Goal: Information Seeking & Learning: Learn about a topic

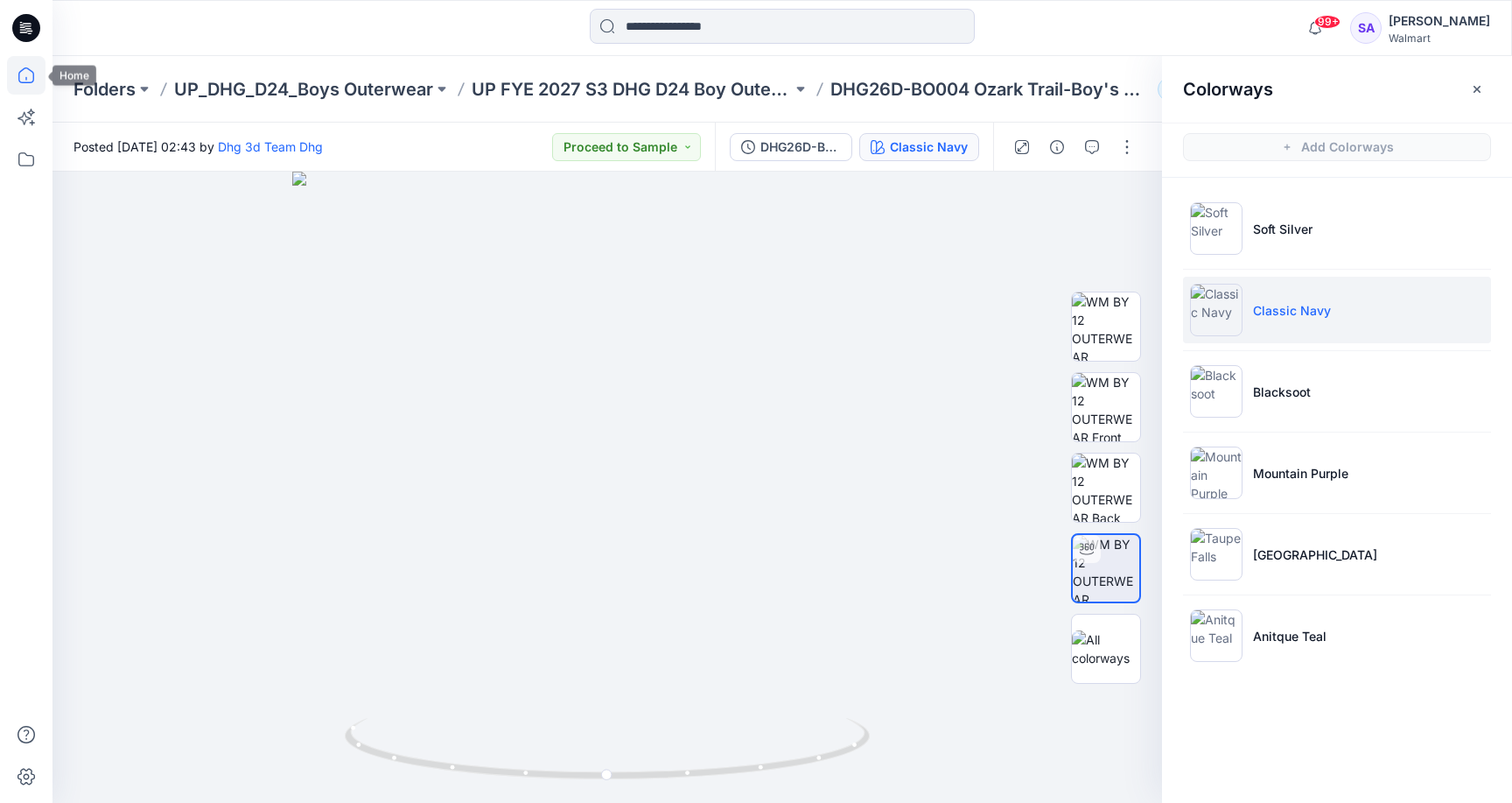
click at [36, 74] on icon at bounding box center [26, 75] width 39 height 39
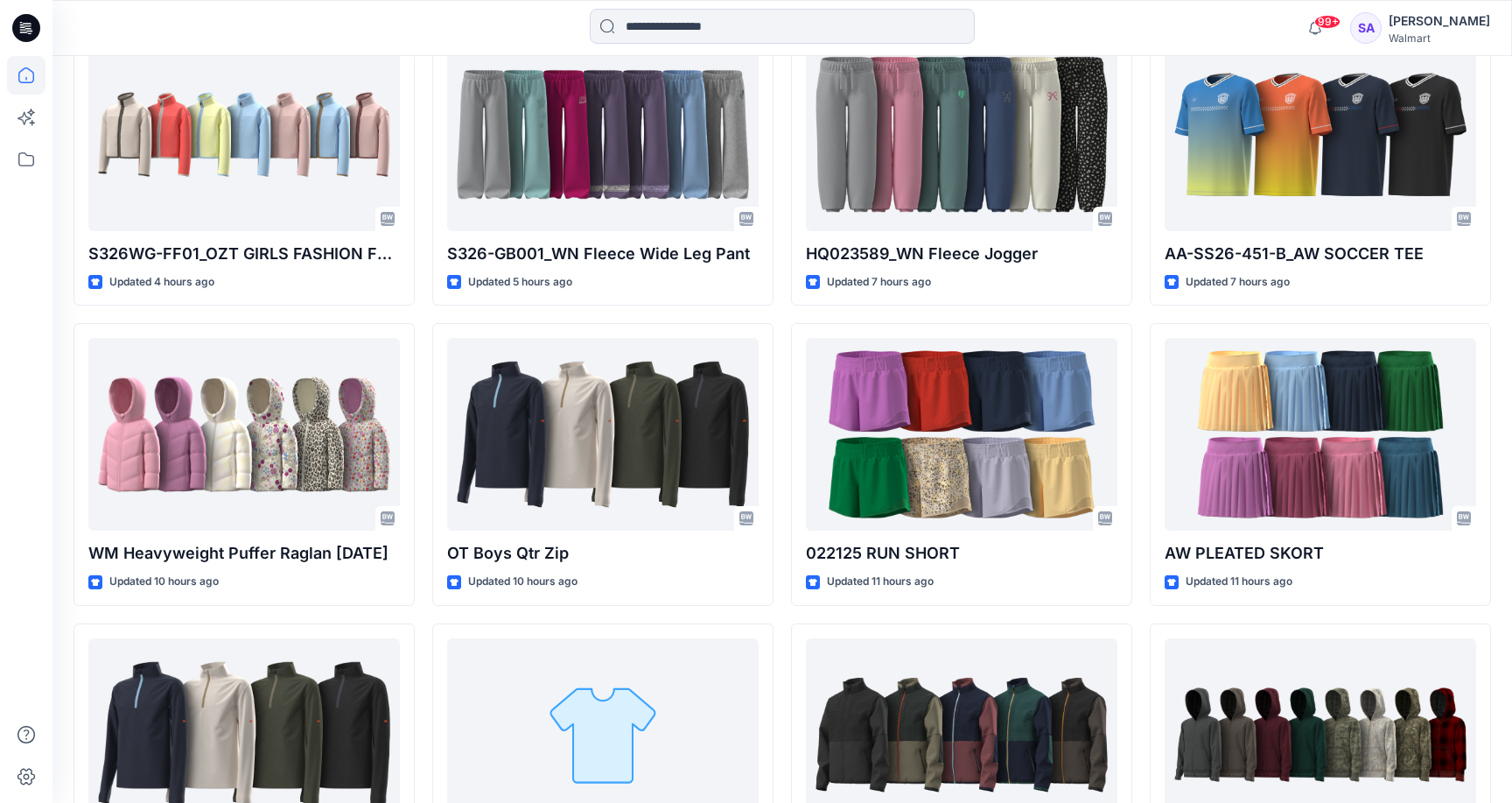
scroll to position [554, 0]
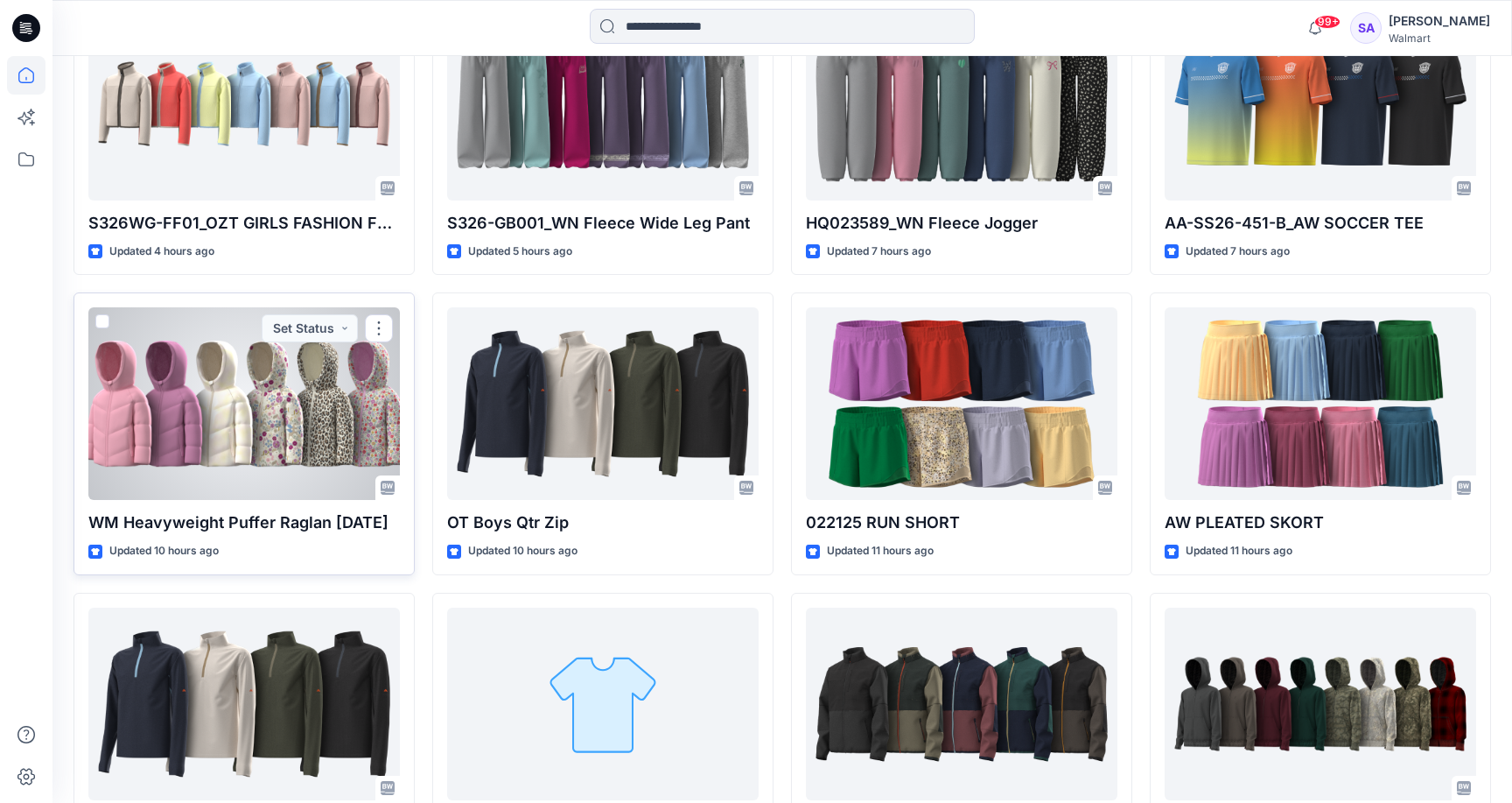
click at [263, 385] on div at bounding box center [243, 403] width 312 height 192
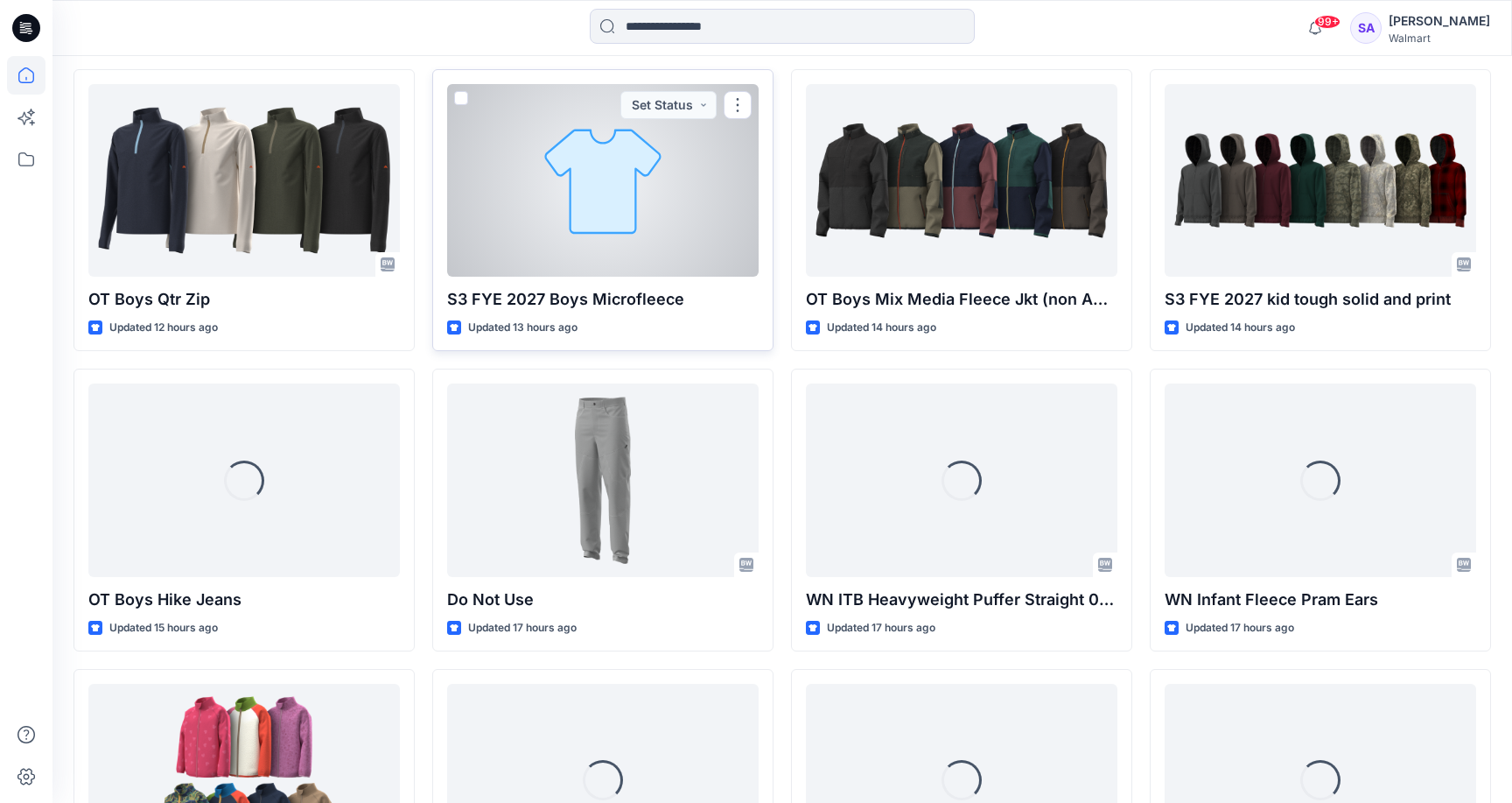
scroll to position [1189, 0]
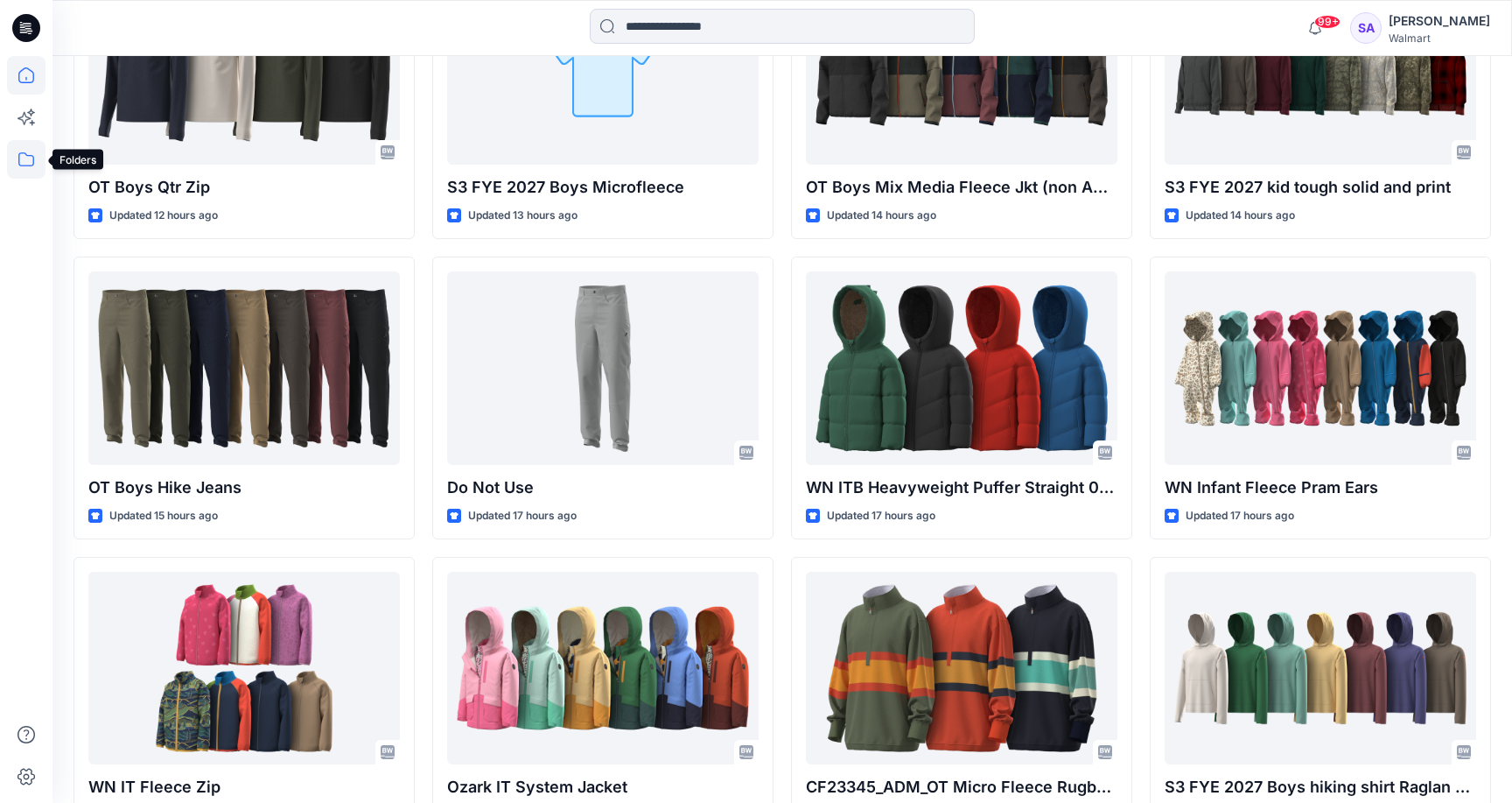
click at [28, 159] on icon at bounding box center [26, 159] width 39 height 39
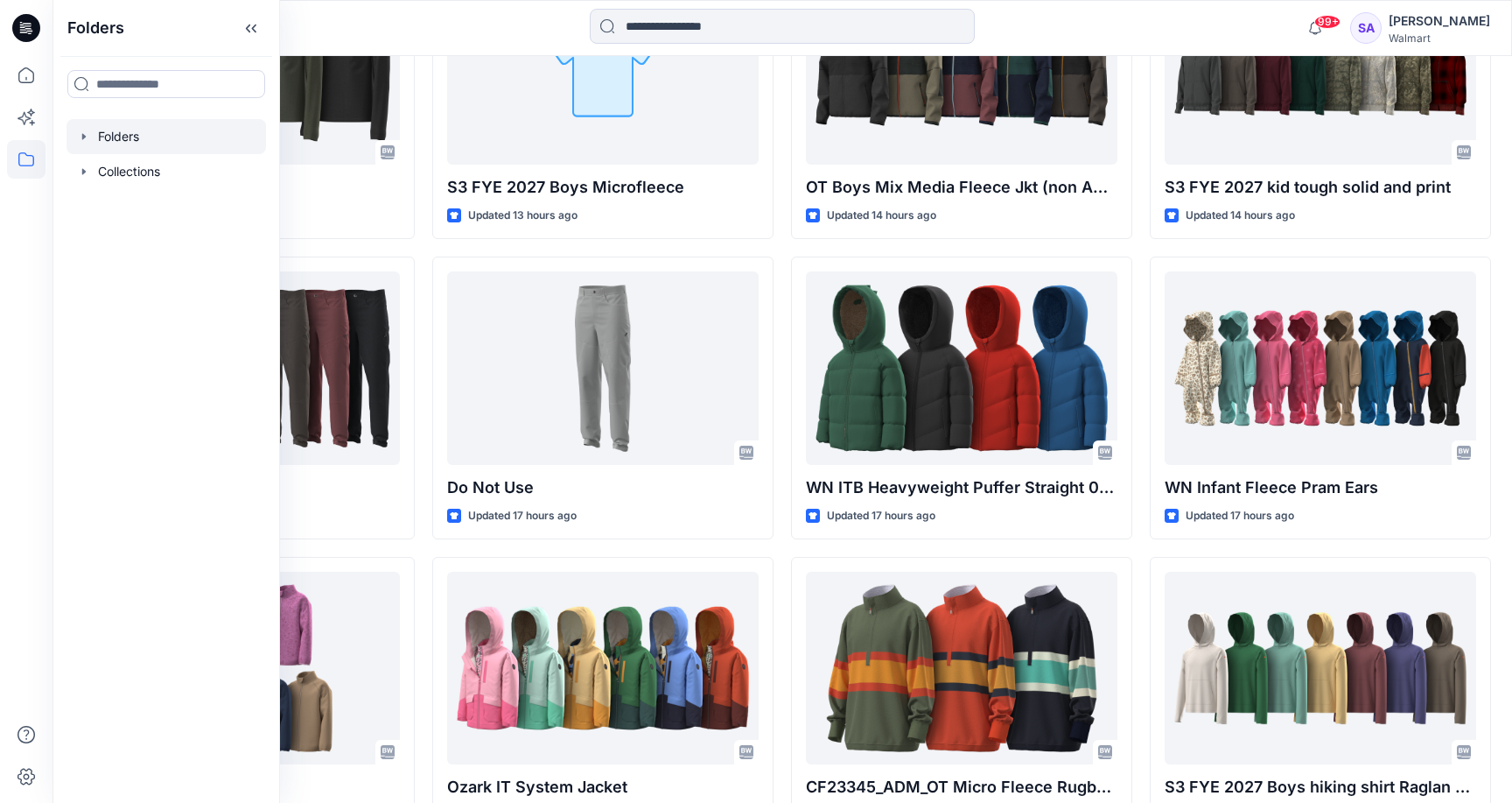
click at [128, 138] on div at bounding box center [166, 137] width 199 height 35
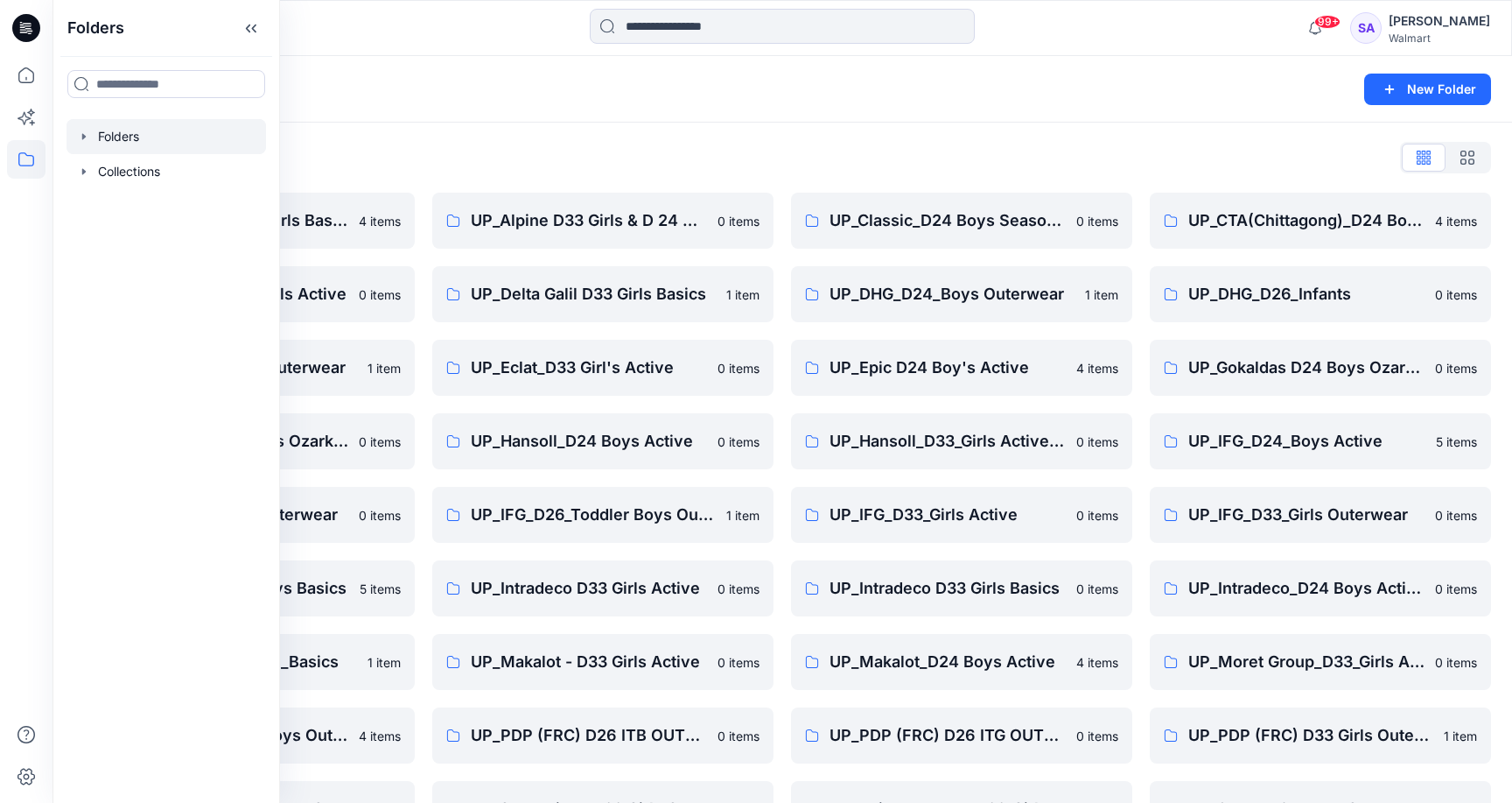
click at [483, 154] on div "Folders List" at bounding box center [782, 157] width 1418 height 28
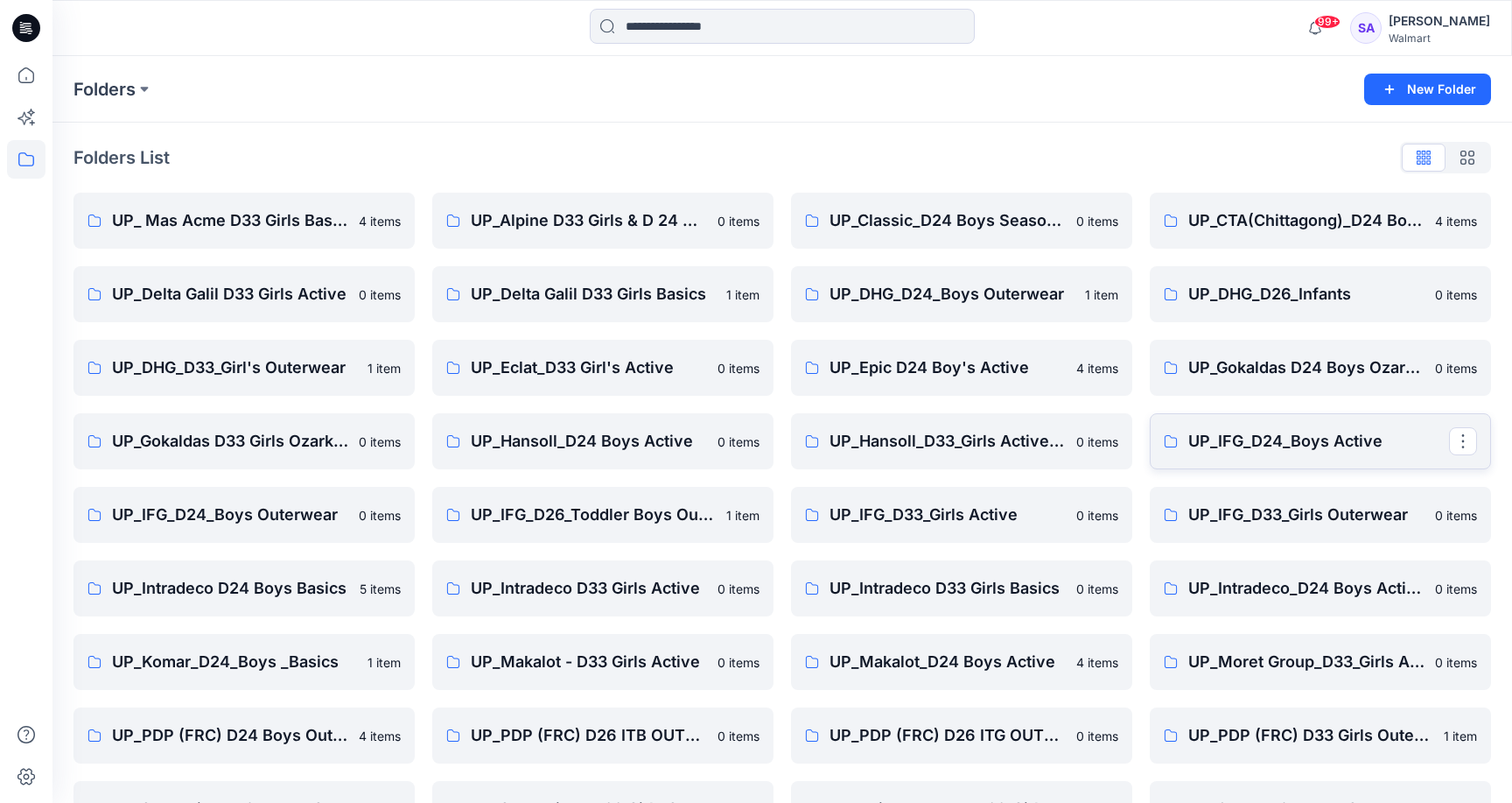
click at [1279, 437] on p "UP_IFG_D24_Boys Active" at bounding box center [1318, 441] width 260 height 24
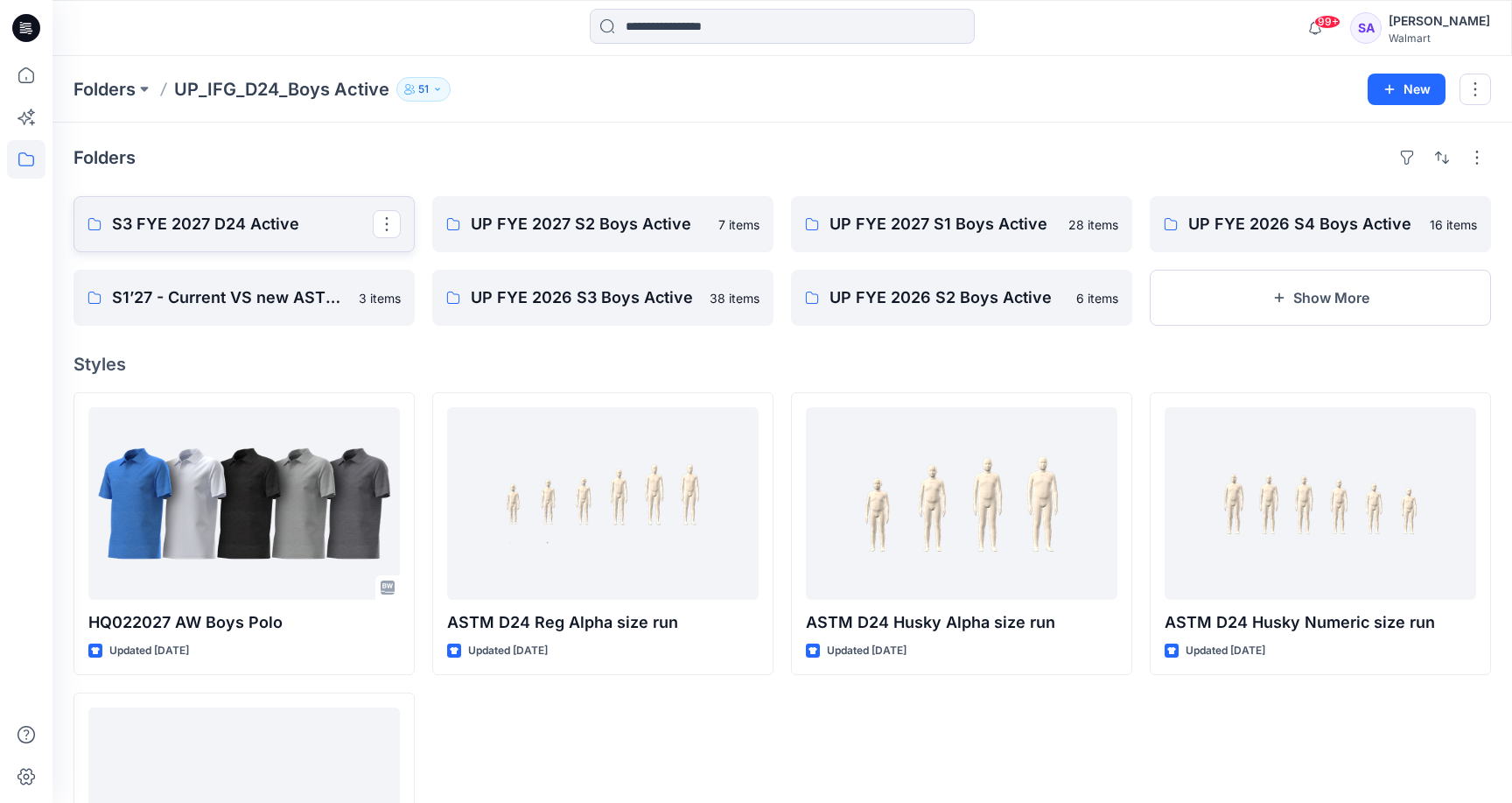
click at [233, 223] on p "S3 FYE 2027 D24 Active" at bounding box center [242, 224] width 260 height 24
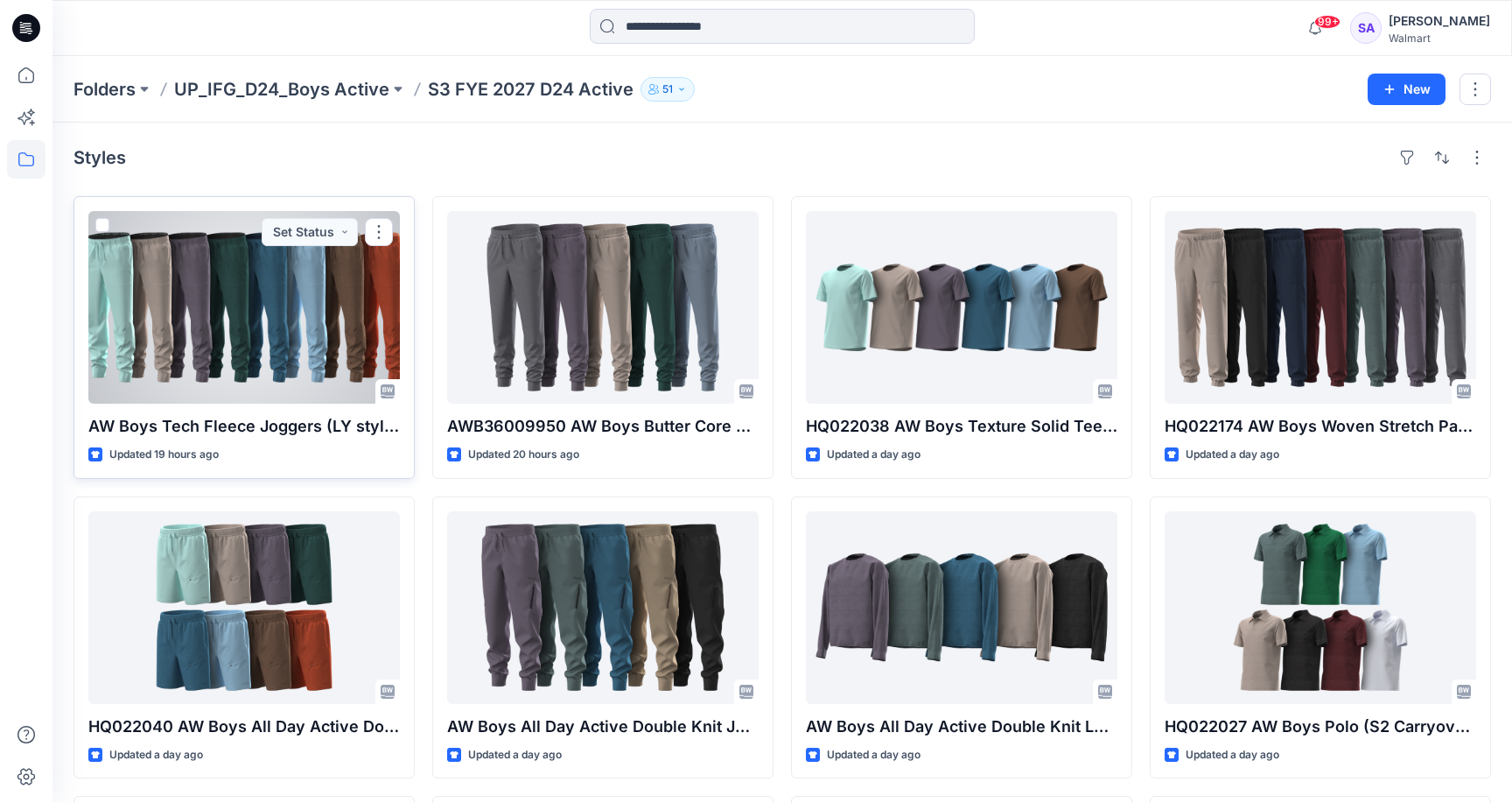
click at [289, 357] on div at bounding box center [243, 307] width 312 height 192
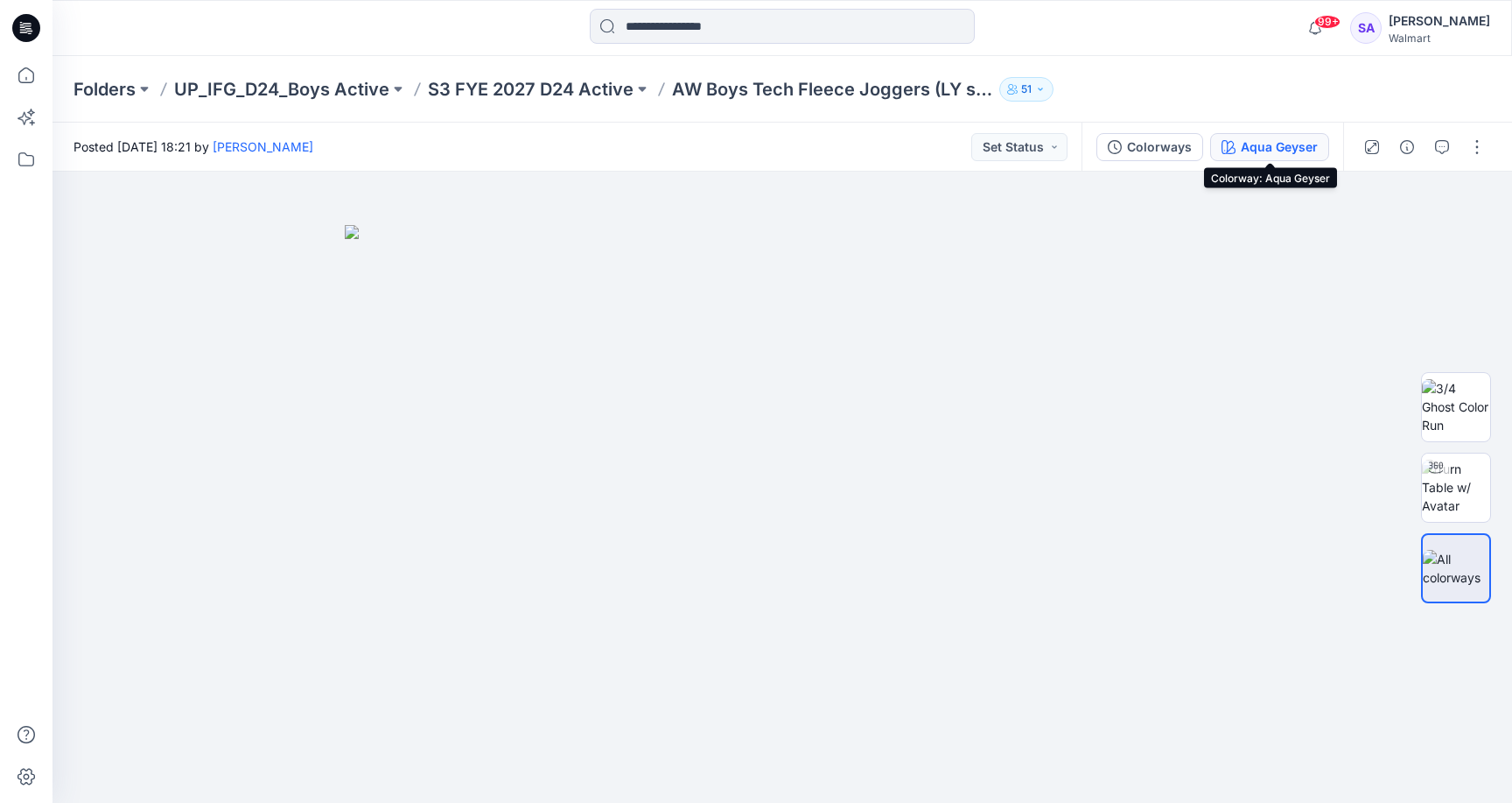
click at [1242, 143] on div "Aqua Geyser" at bounding box center [1279, 146] width 77 height 19
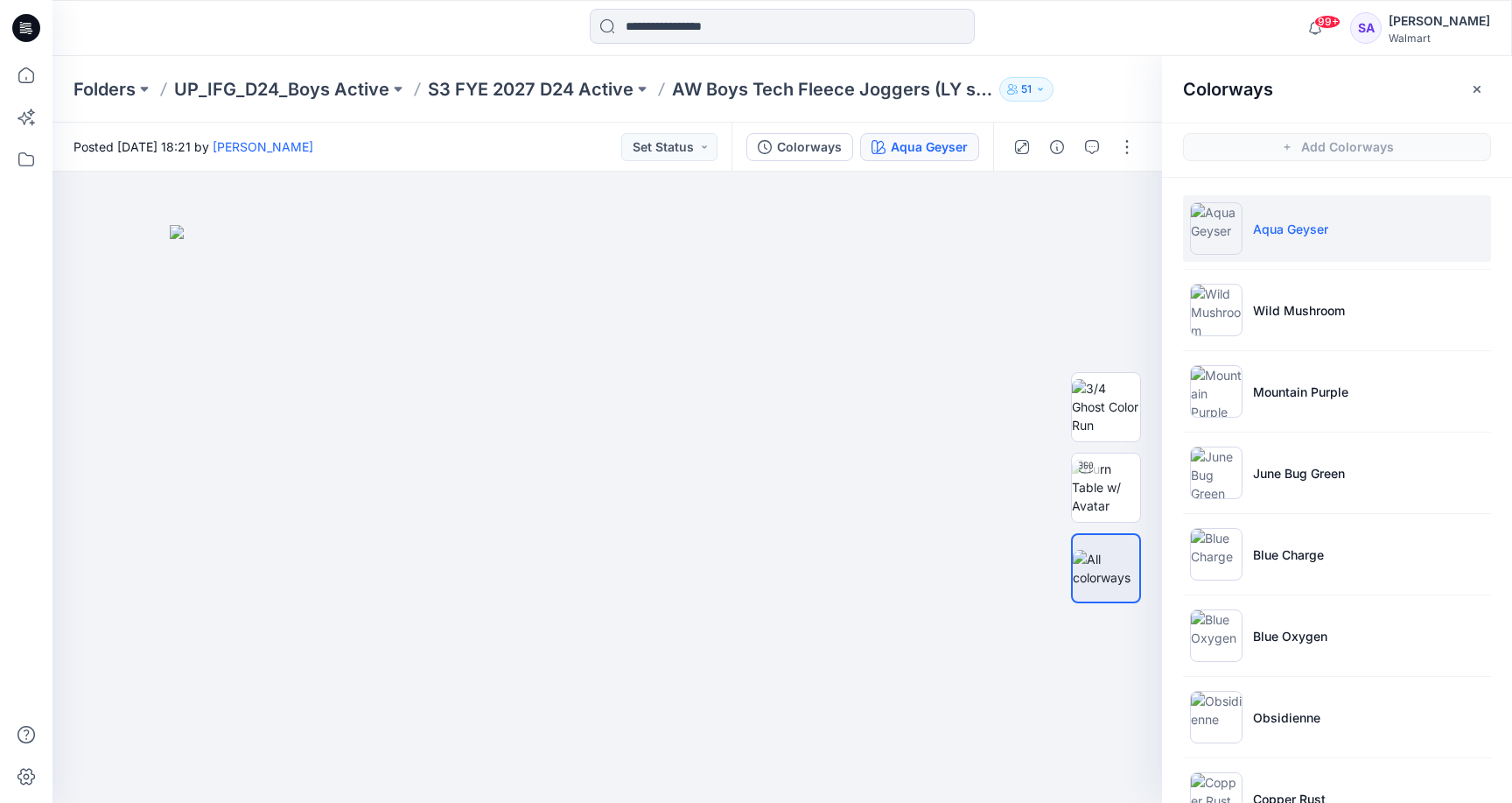
click at [1311, 223] on p "Aqua Geyser" at bounding box center [1290, 229] width 75 height 18
click at [1121, 500] on img at bounding box center [1106, 487] width 68 height 55
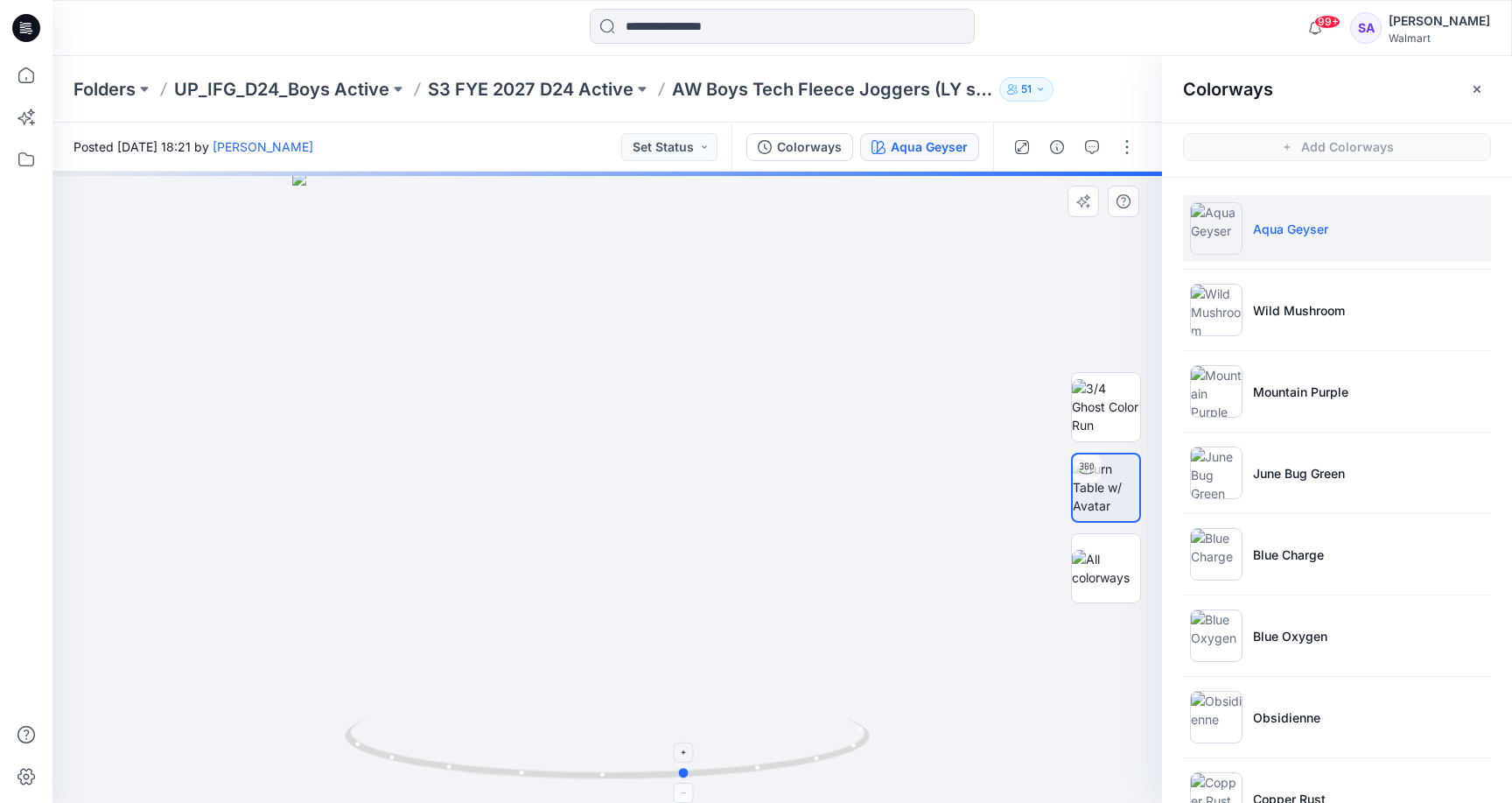
drag, startPoint x: 667, startPoint y: 776, endPoint x: 746, endPoint y: 746, distance: 84.5
click at [746, 746] on icon at bounding box center [610, 750] width 530 height 66
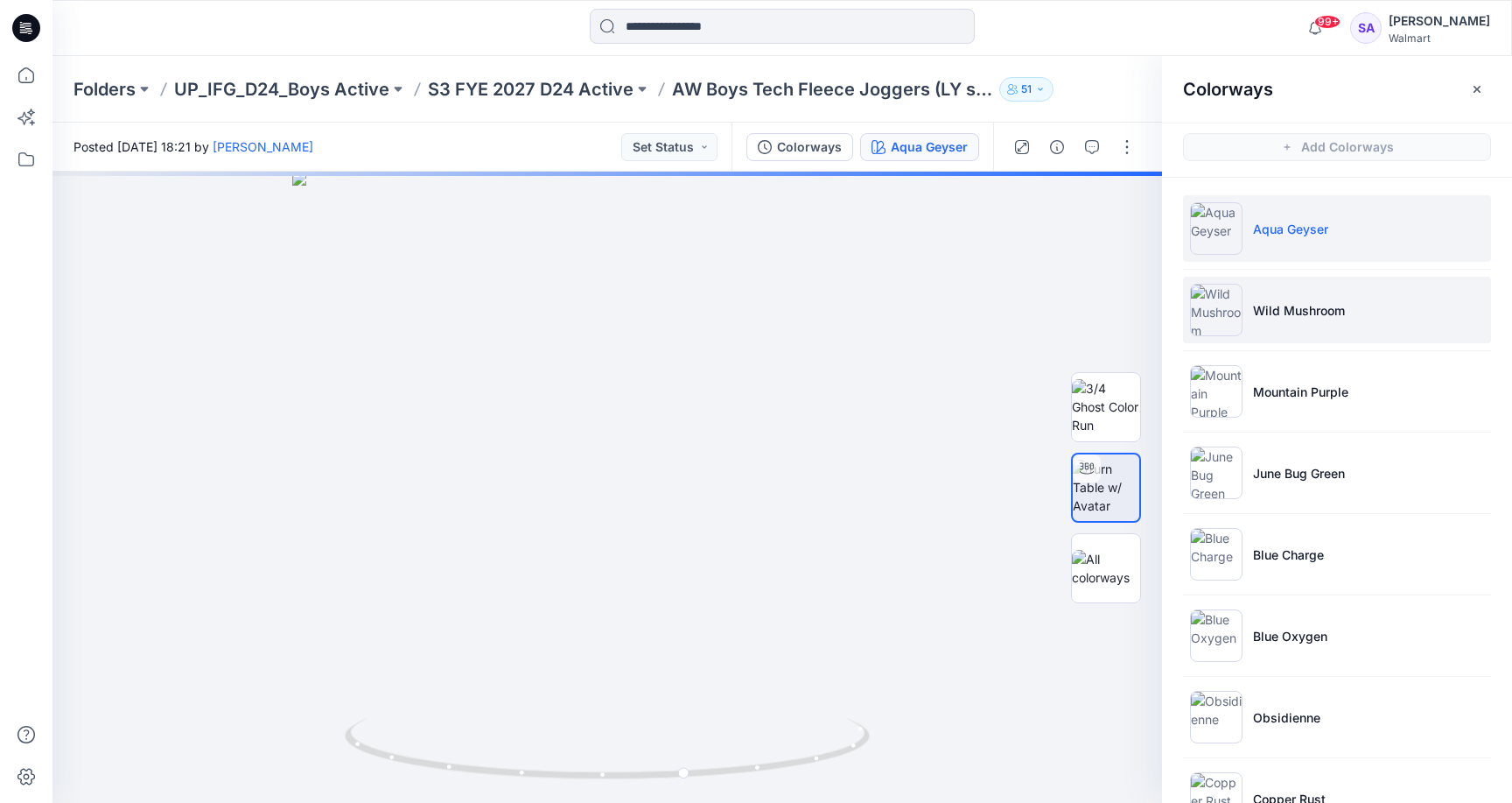
click at [1222, 319] on img at bounding box center [1216, 310] width 52 height 52
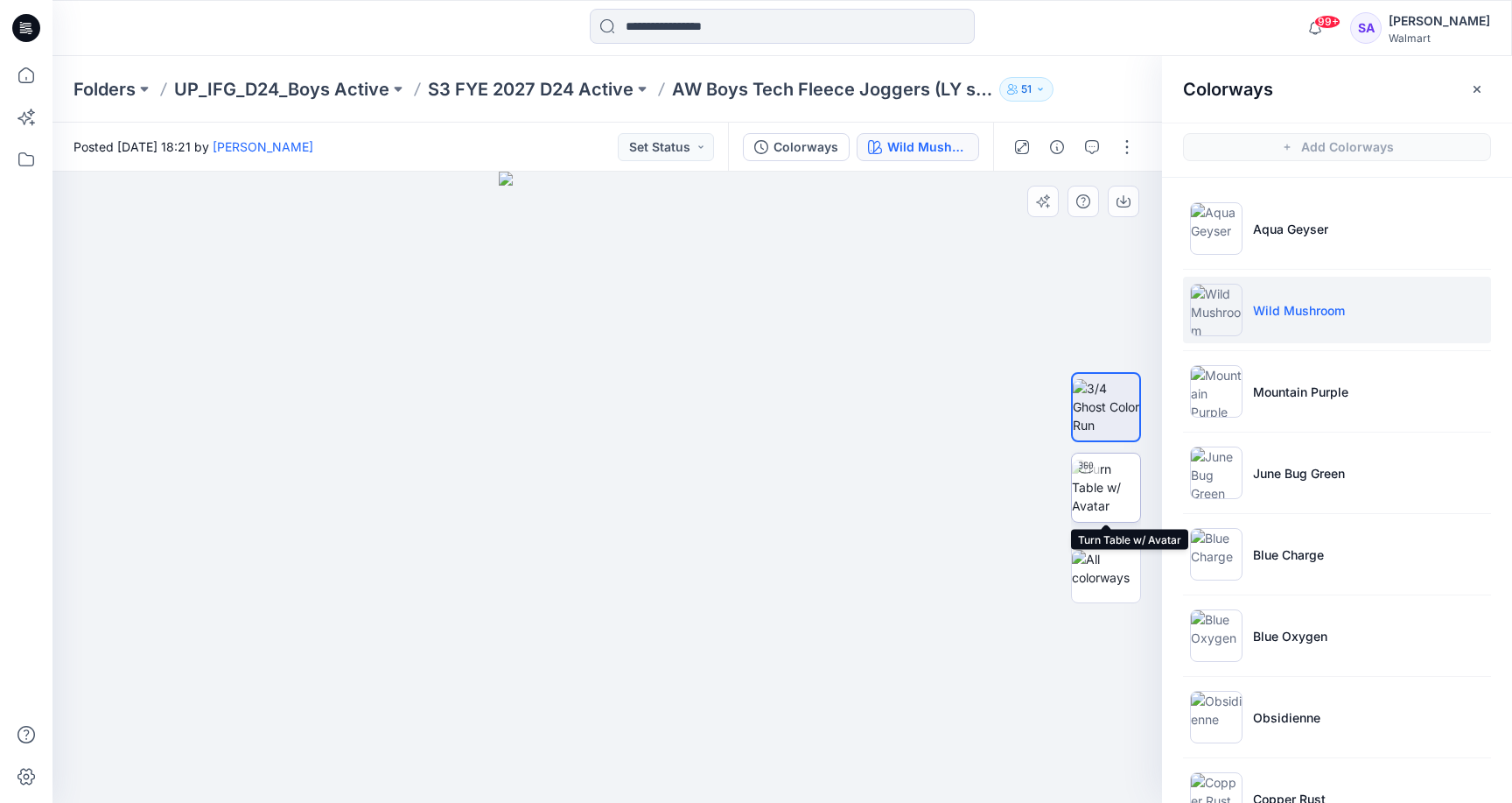
click at [1102, 485] on img at bounding box center [1106, 487] width 68 height 55
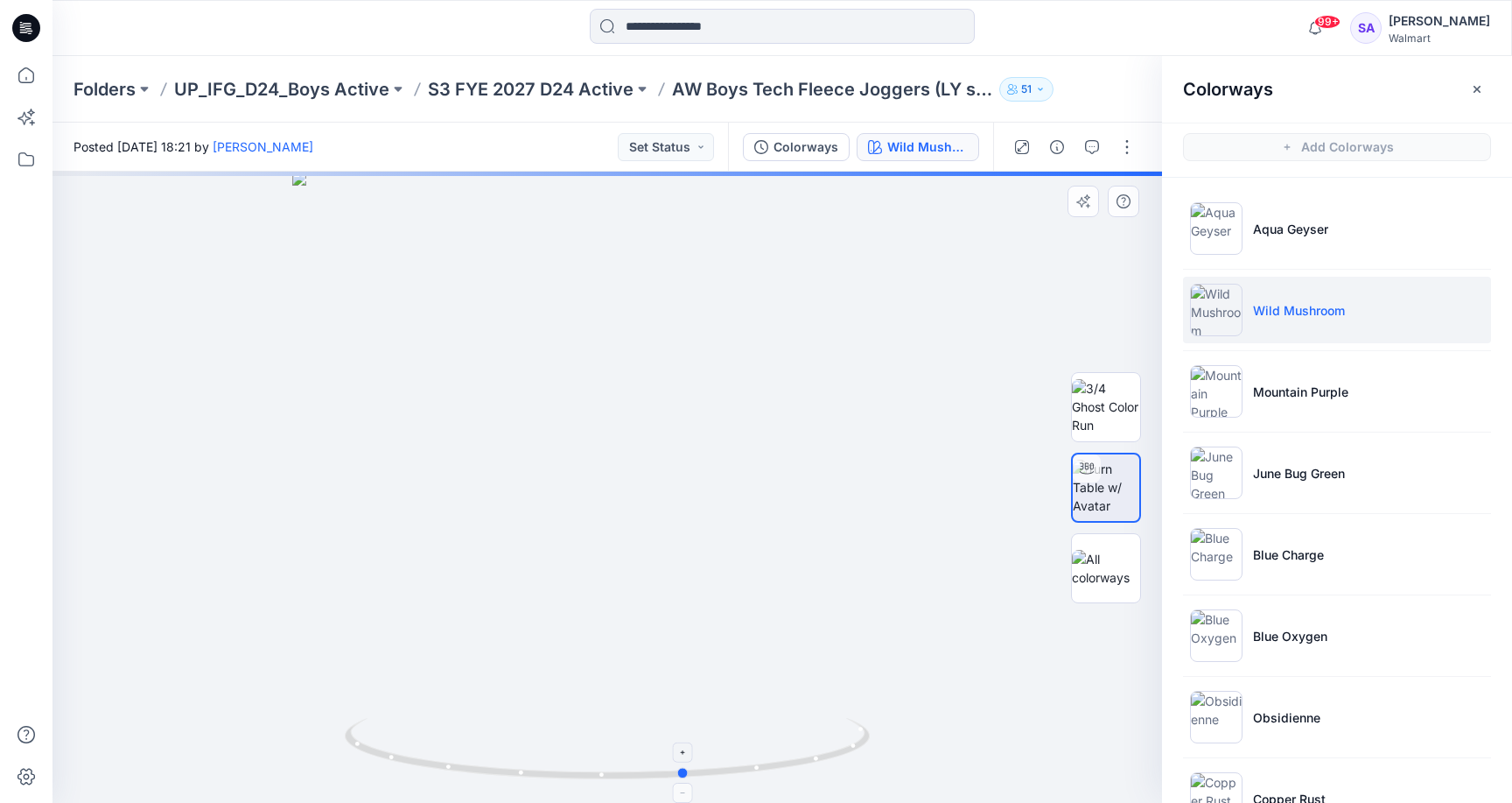
drag, startPoint x: 611, startPoint y: 773, endPoint x: 690, endPoint y: 761, distance: 79.9
click at [690, 761] on icon at bounding box center [610, 750] width 530 height 66
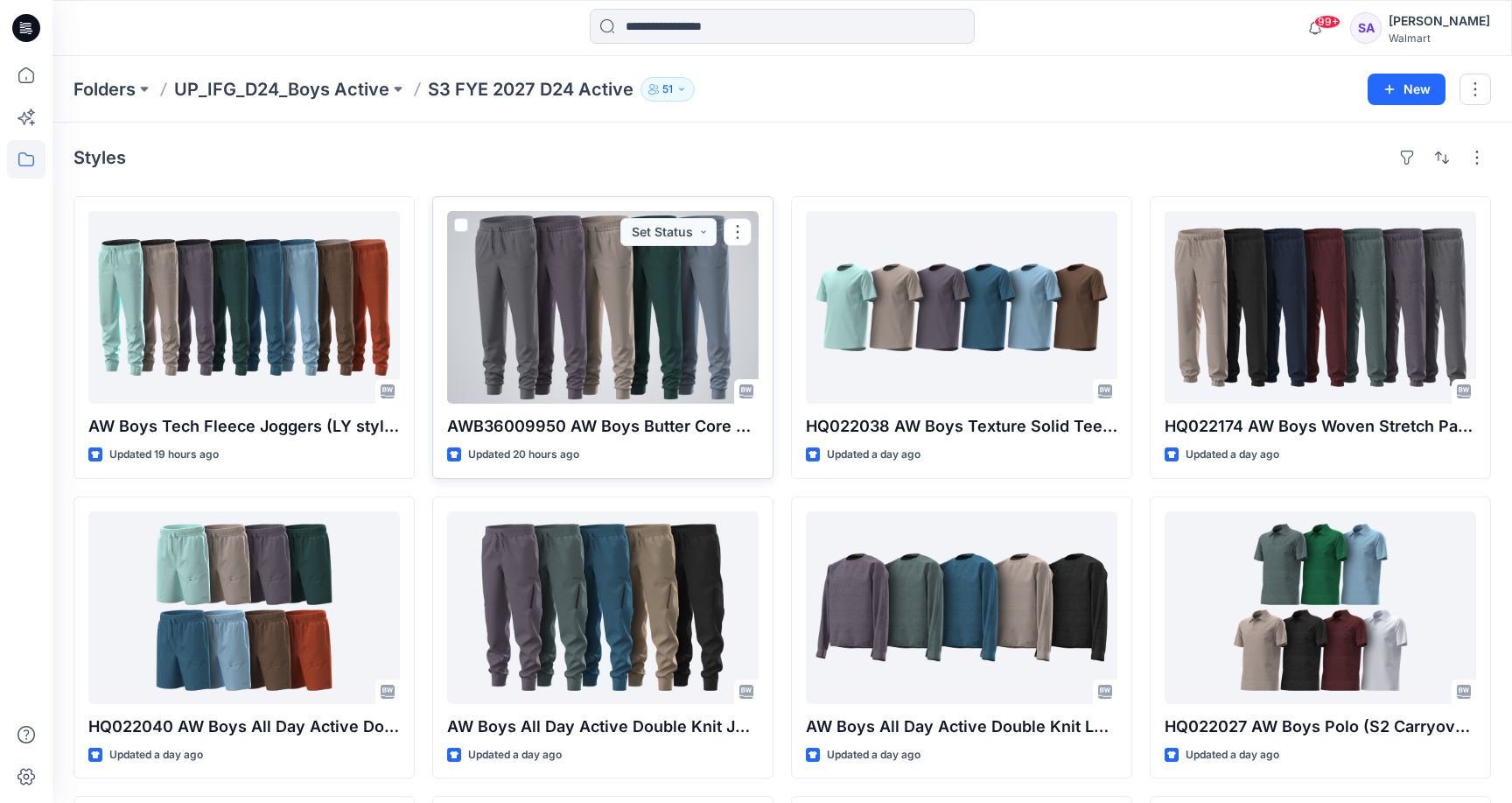
click at [601, 340] on div at bounding box center [602, 307] width 312 height 192
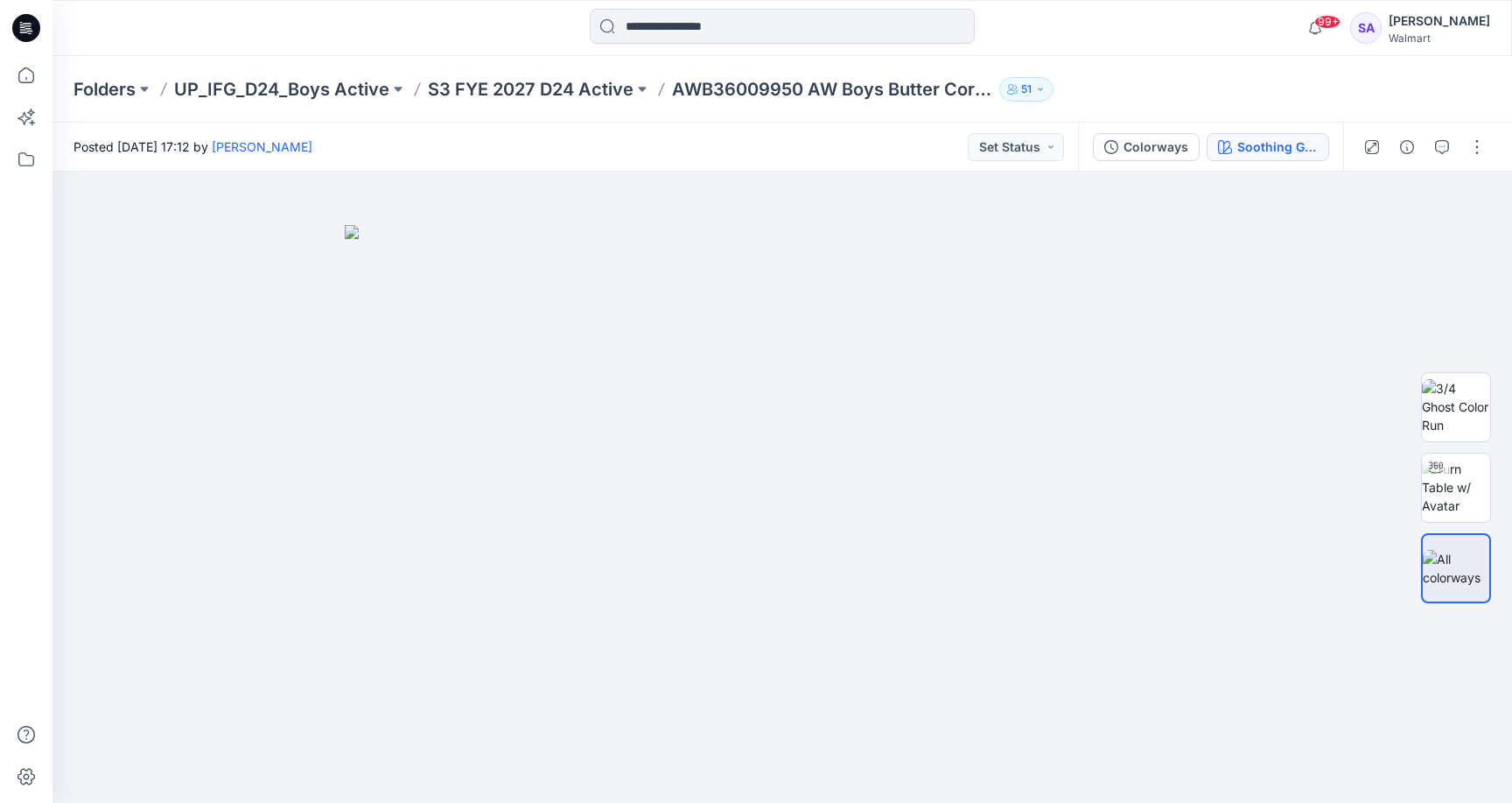
click at [1278, 149] on div "Soothing Grey" at bounding box center [1278, 146] width 81 height 19
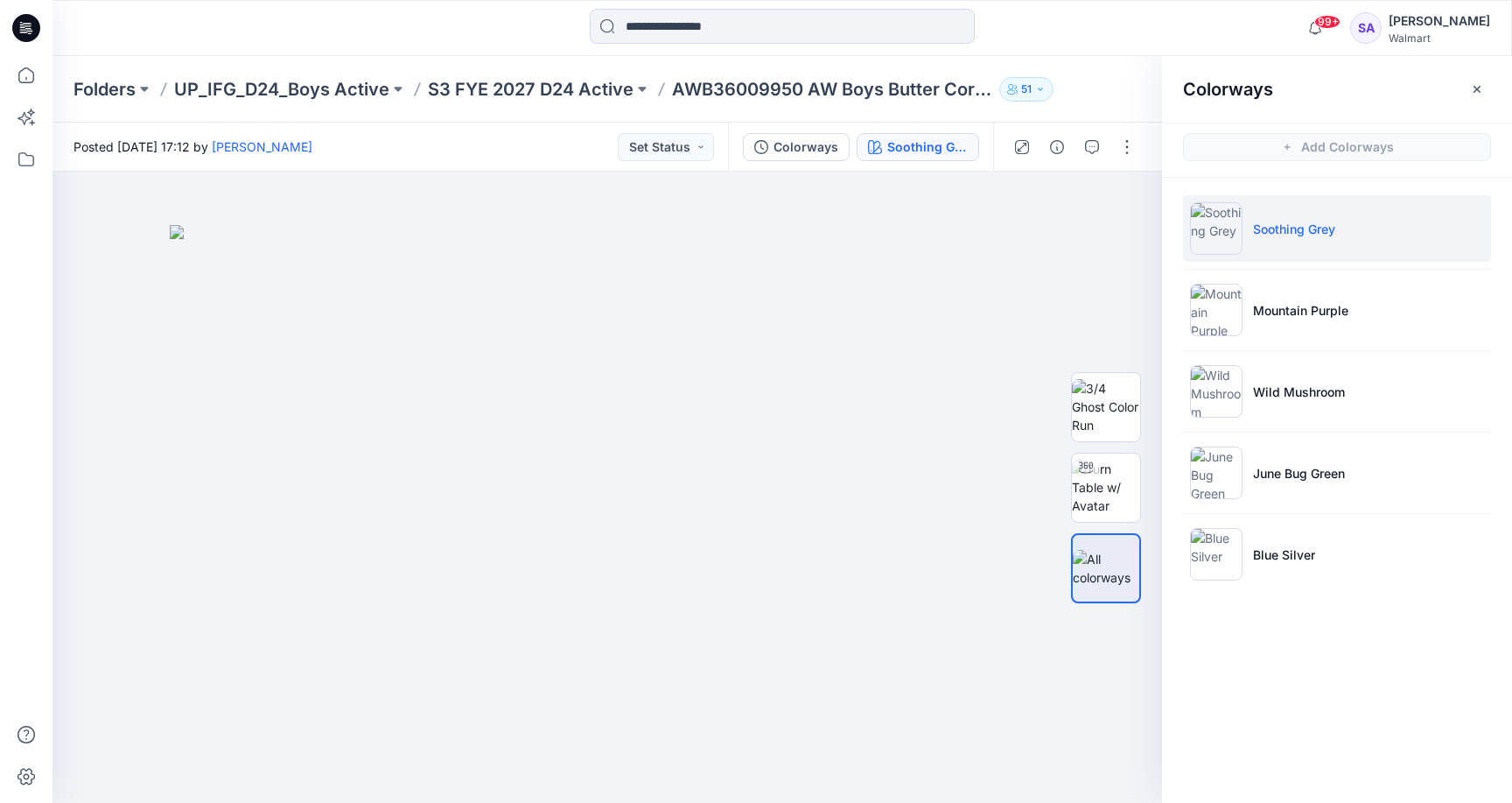
click at [1376, 222] on li "Soothing Grey" at bounding box center [1337, 228] width 308 height 66
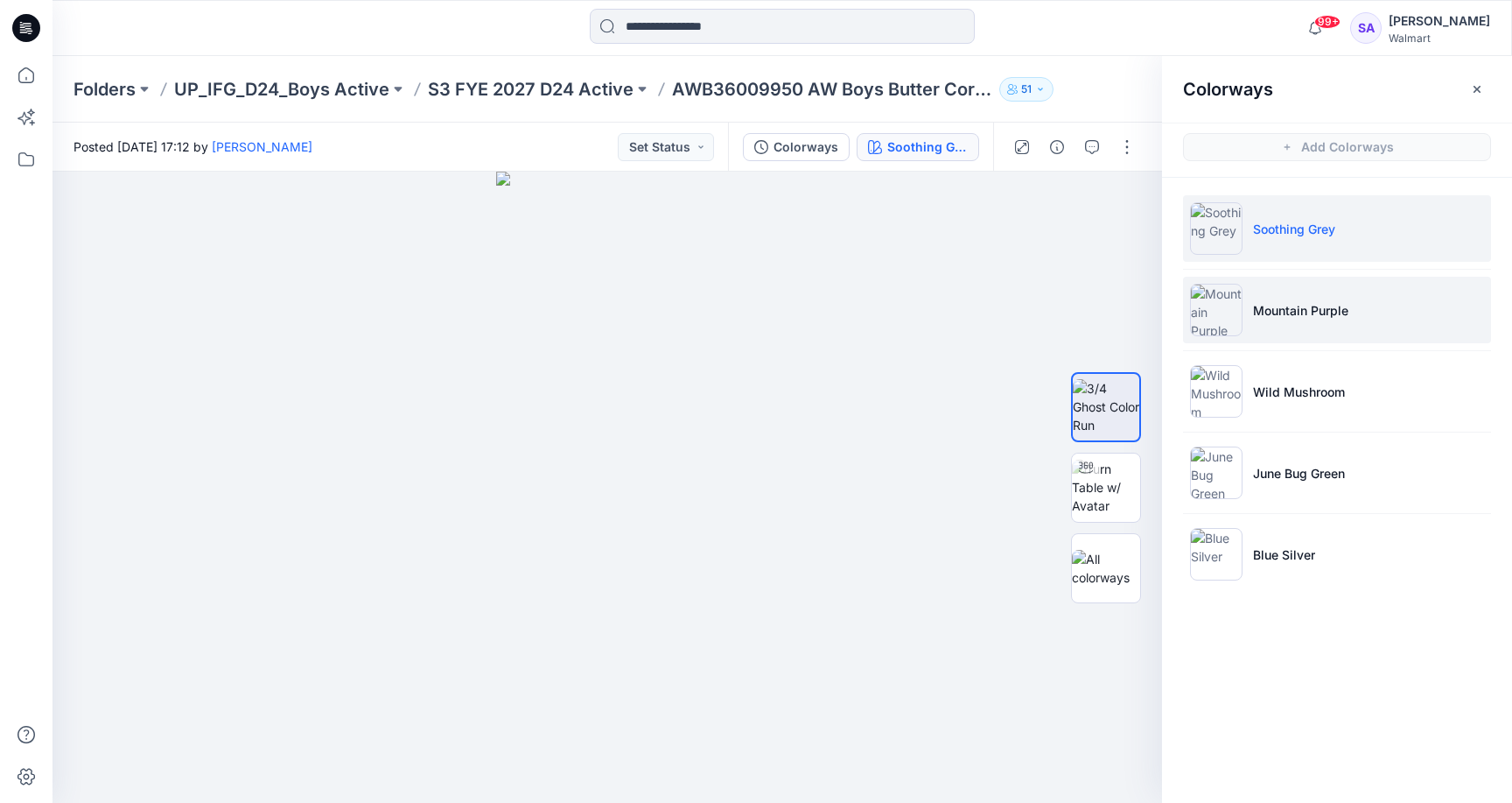
click at [1226, 334] on img at bounding box center [1216, 310] width 52 height 52
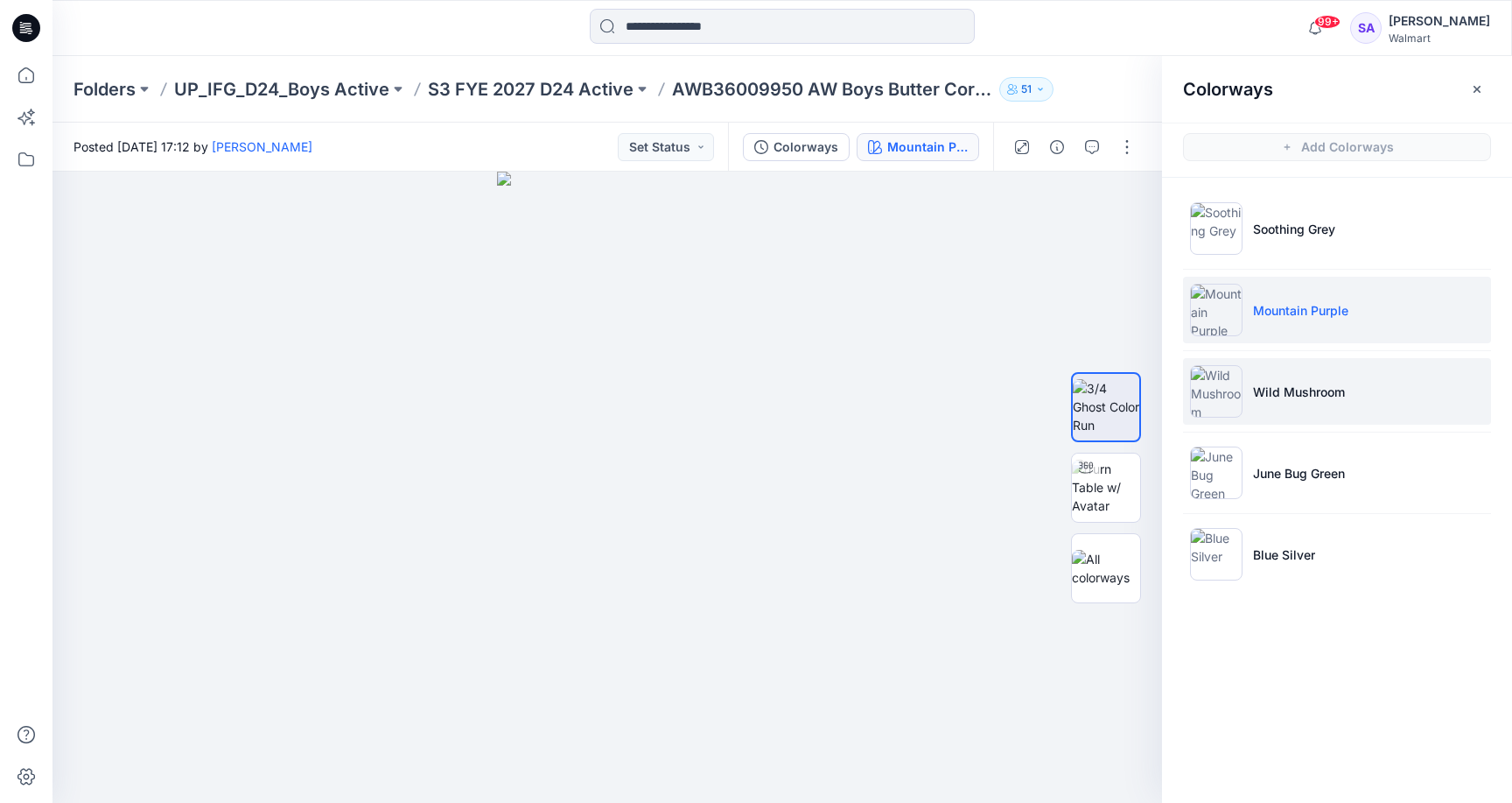
click at [1327, 391] on p "Wild Mushroom" at bounding box center [1298, 392] width 92 height 18
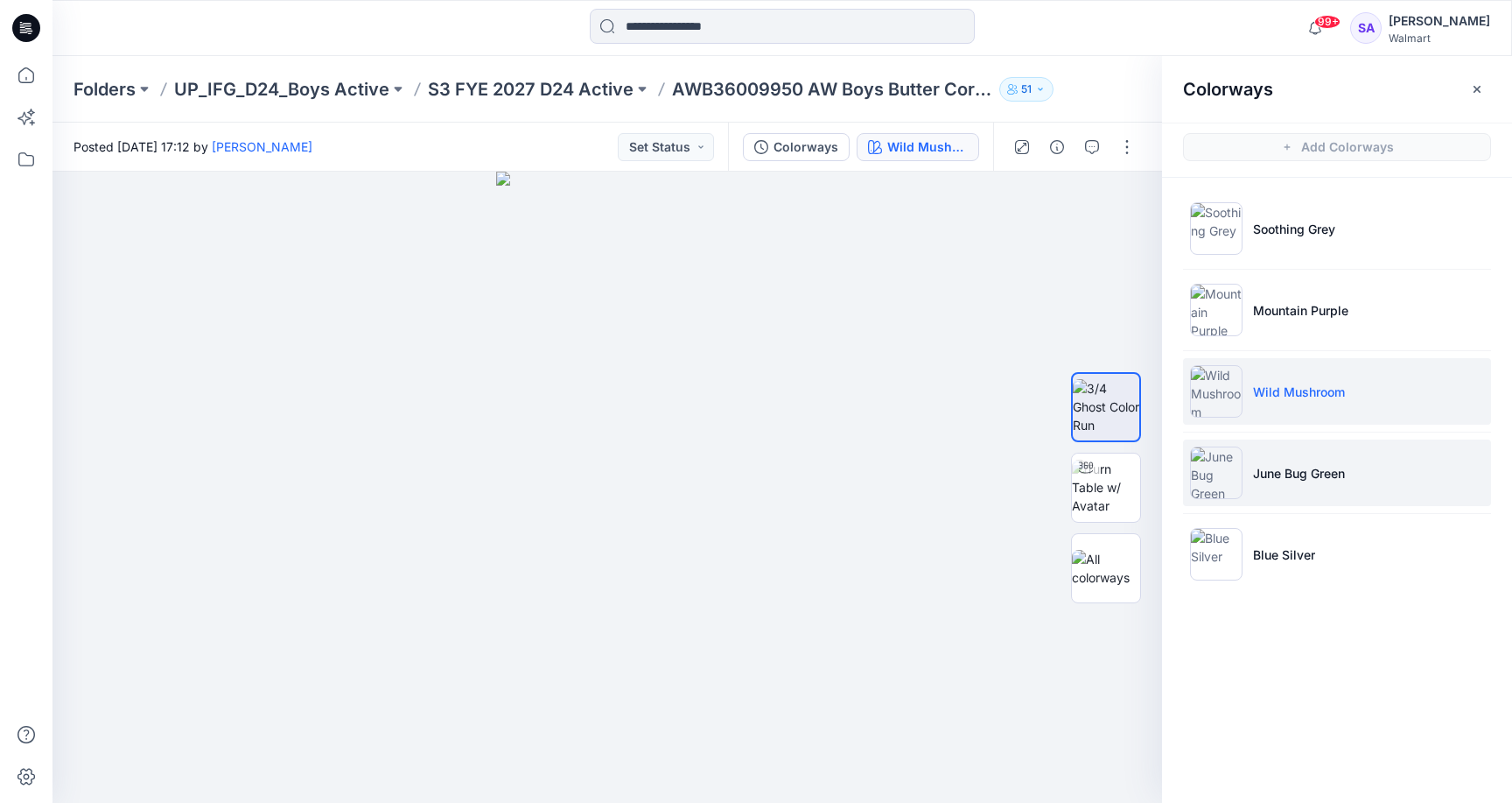
click at [1319, 470] on p "June Bug Green" at bounding box center [1298, 472] width 92 height 18
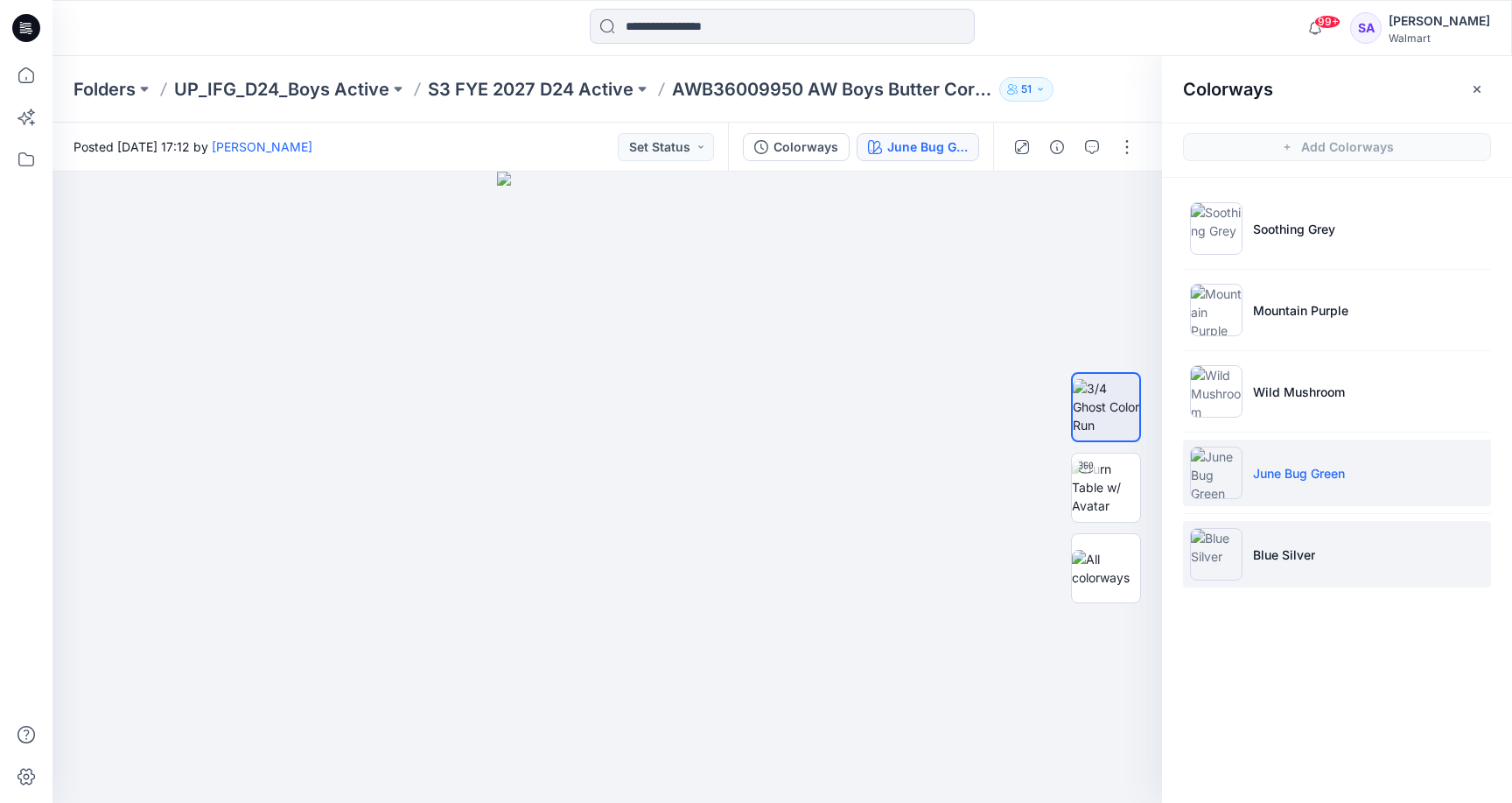
click at [1232, 573] on img at bounding box center [1216, 554] width 52 height 52
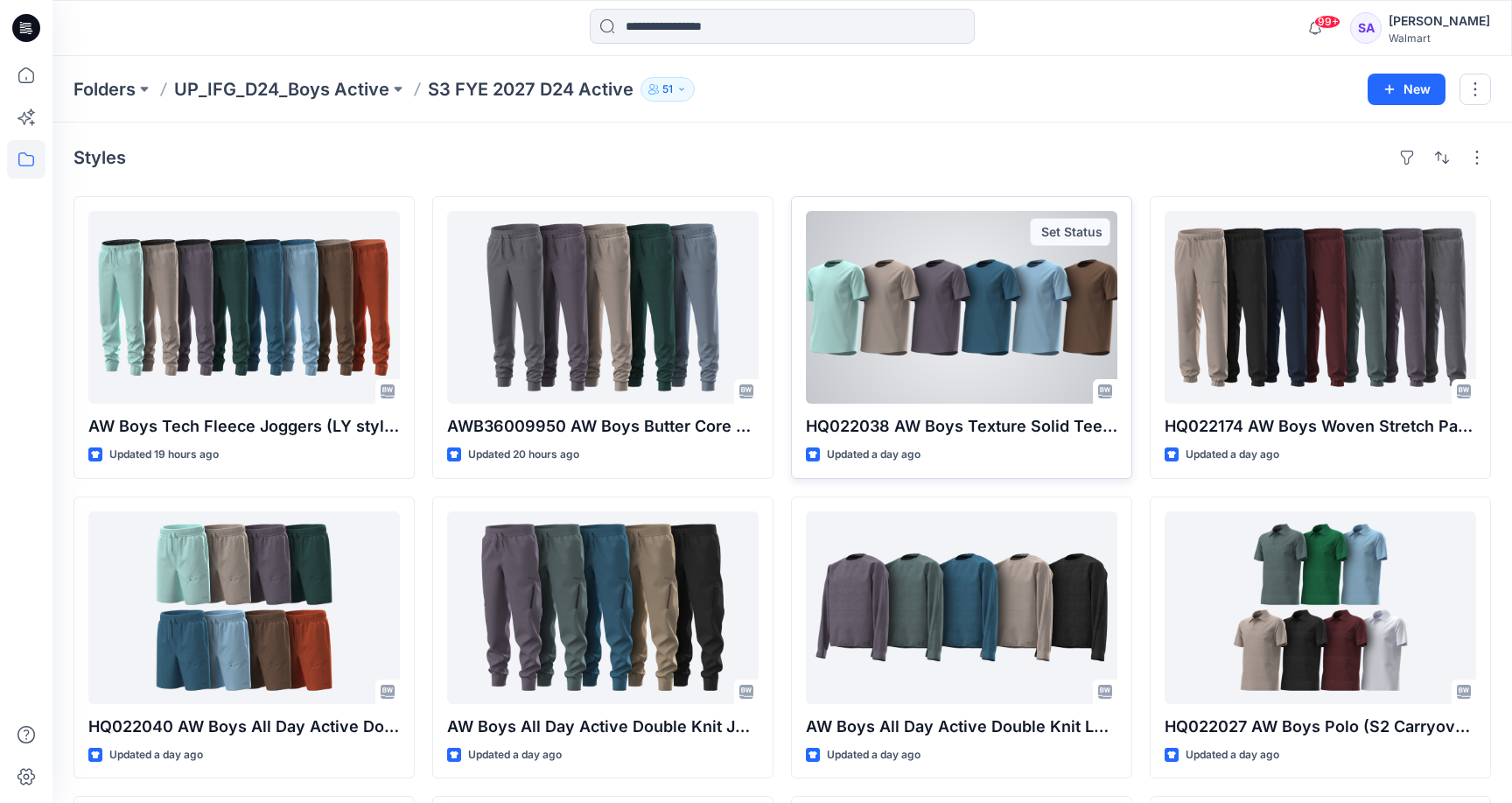
click at [947, 295] on div at bounding box center [962, 307] width 312 height 192
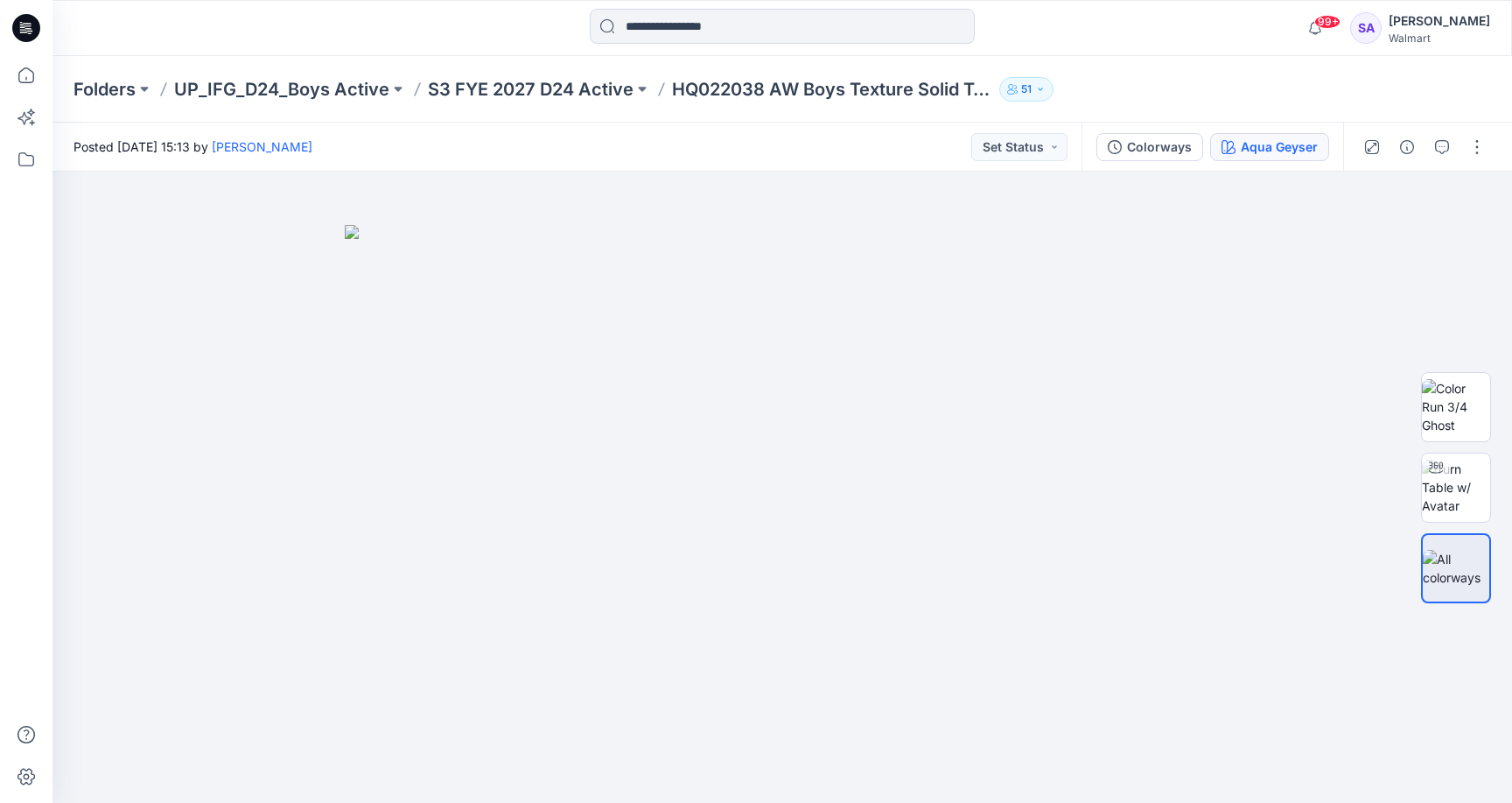
click at [1287, 154] on div "Aqua Geyser" at bounding box center [1279, 146] width 77 height 19
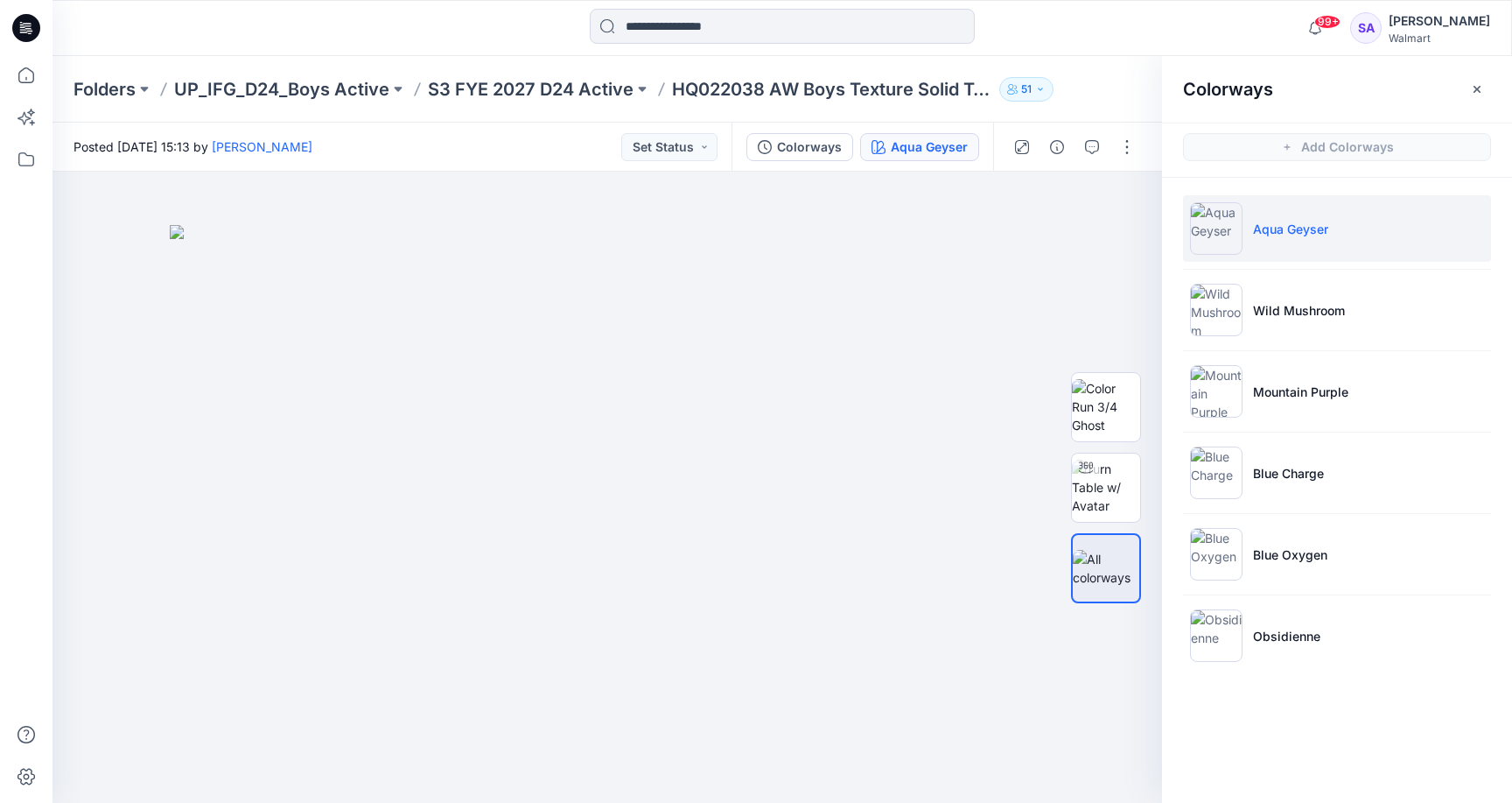
click at [1329, 232] on li "Aqua Geyser" at bounding box center [1337, 228] width 308 height 66
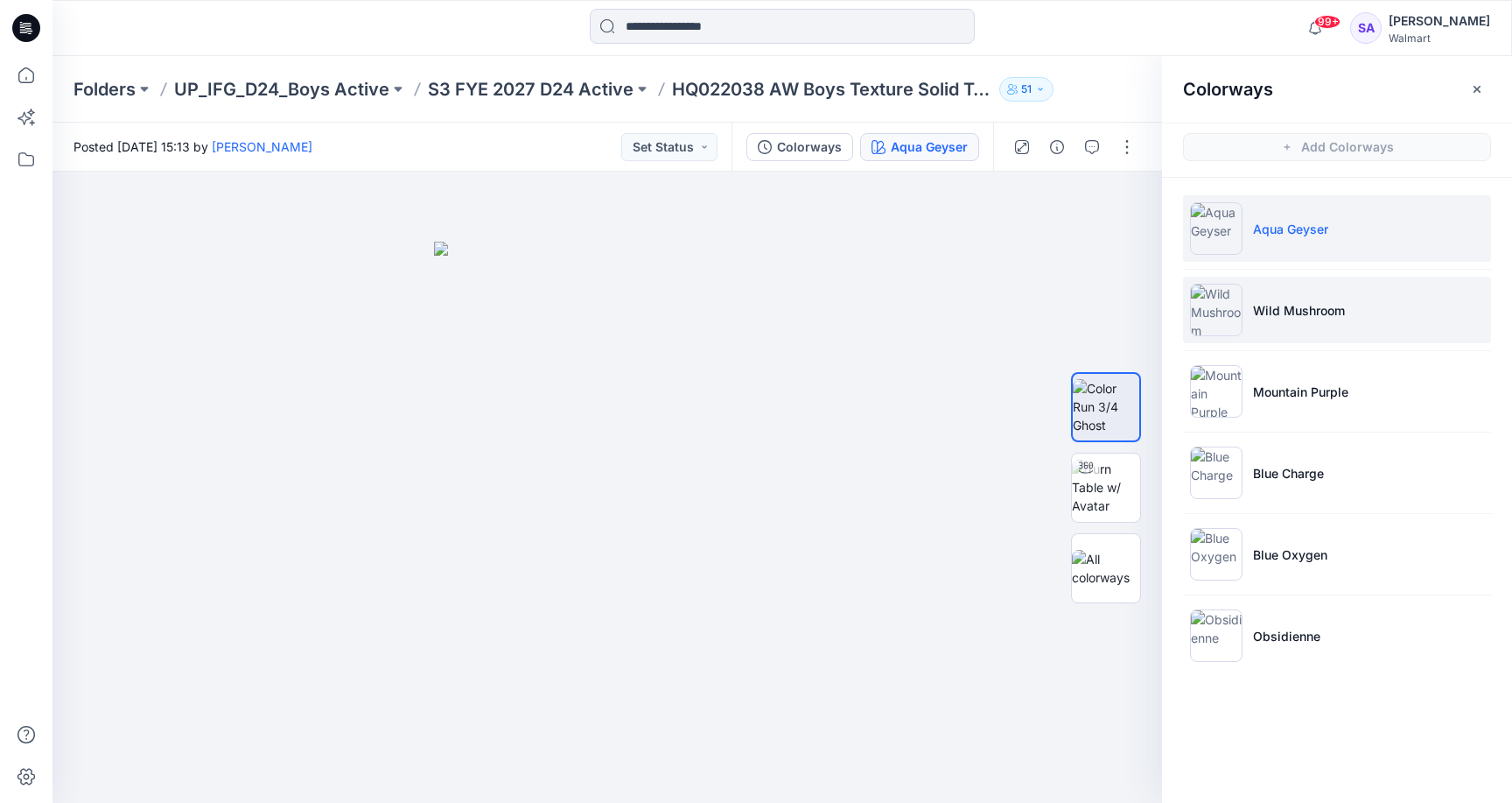
click at [1244, 314] on li "Wild Mushroom" at bounding box center [1337, 310] width 308 height 66
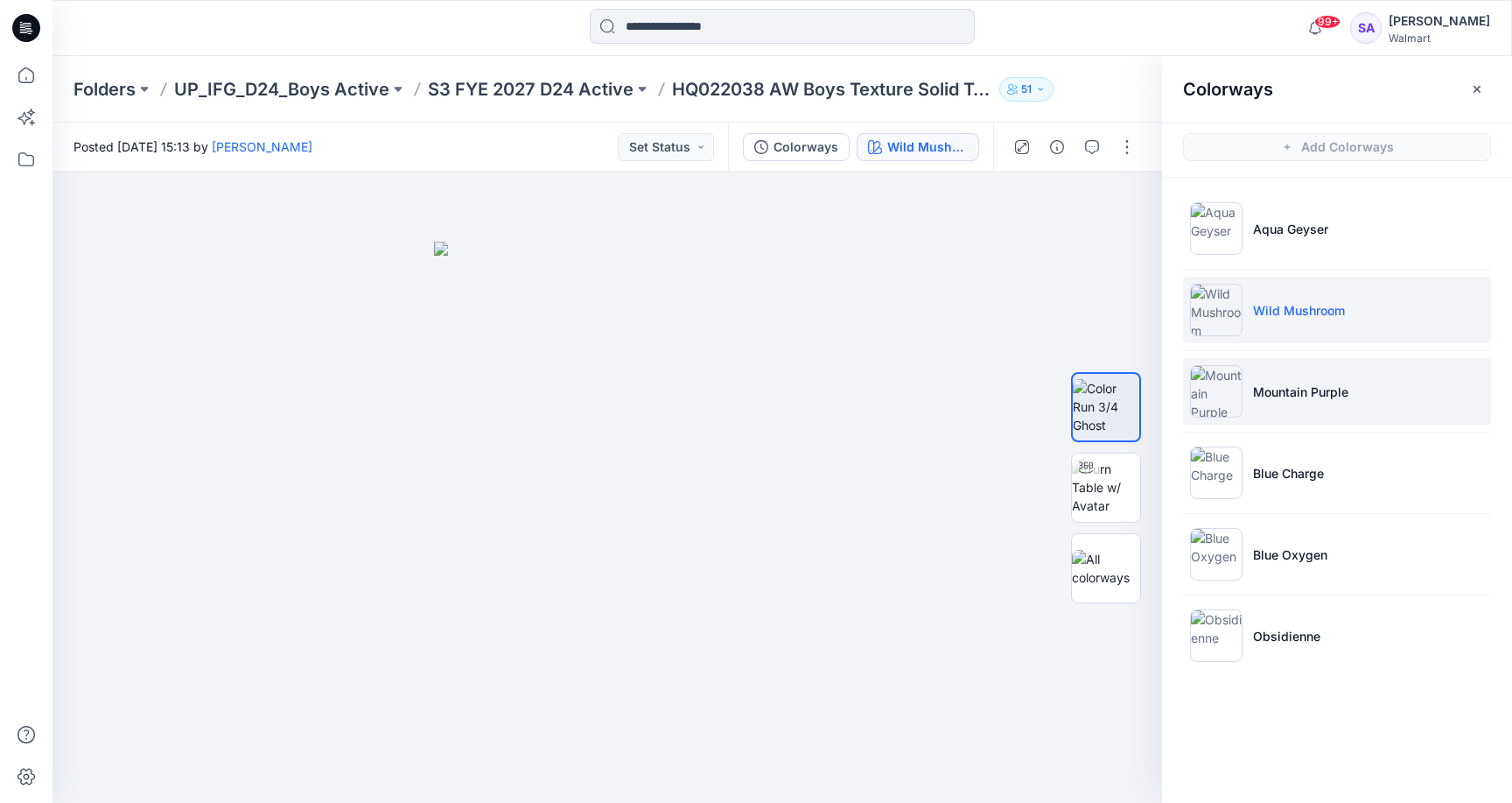
click at [1284, 395] on p "Mountain Purple" at bounding box center [1300, 392] width 95 height 18
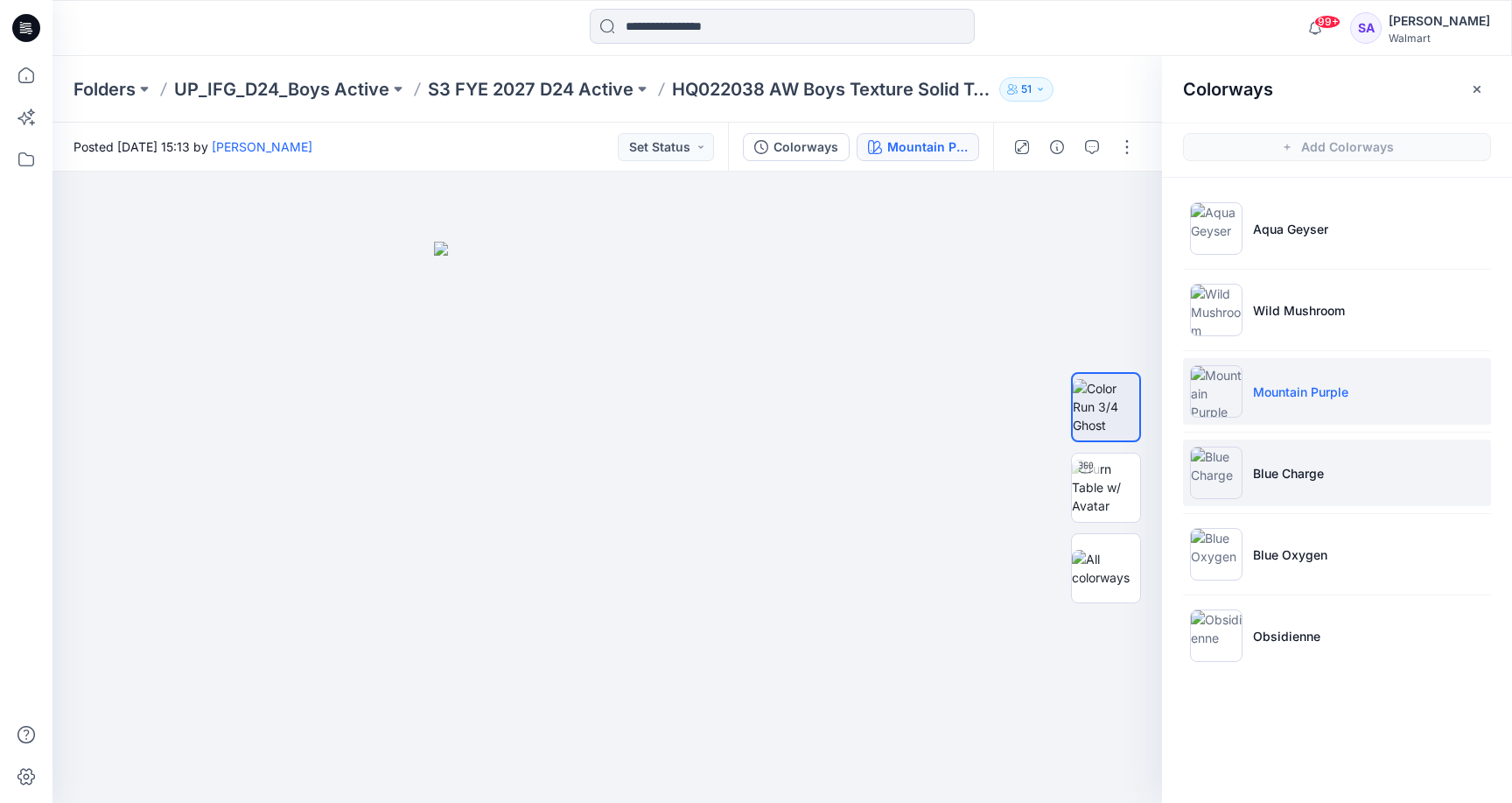
drag, startPoint x: 1346, startPoint y: 476, endPoint x: 1311, endPoint y: 476, distance: 35.0
click at [1346, 476] on li "Blue Charge" at bounding box center [1337, 472] width 308 height 66
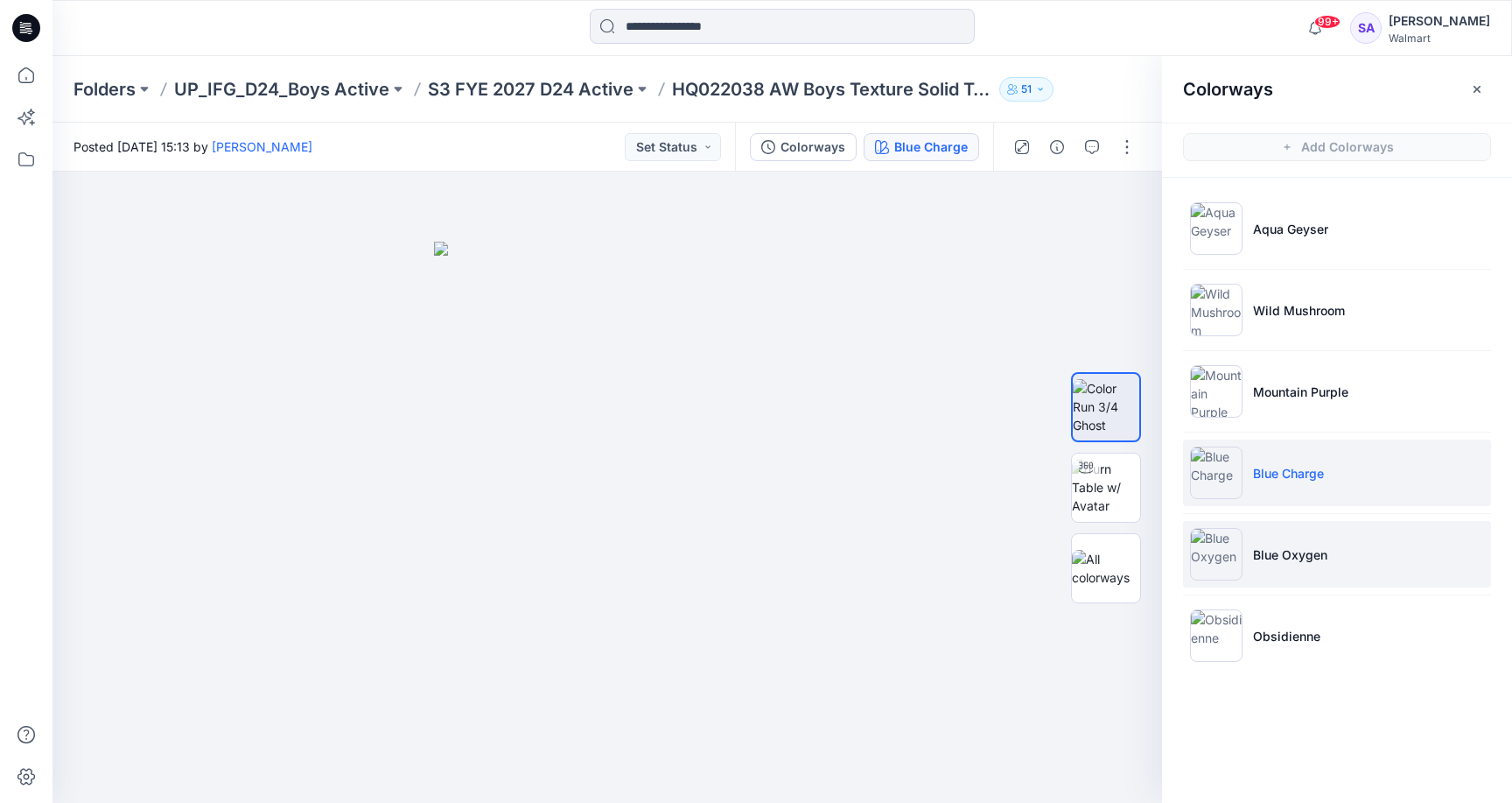
click at [1346, 565] on li "Blue Oxygen" at bounding box center [1337, 554] width 308 height 66
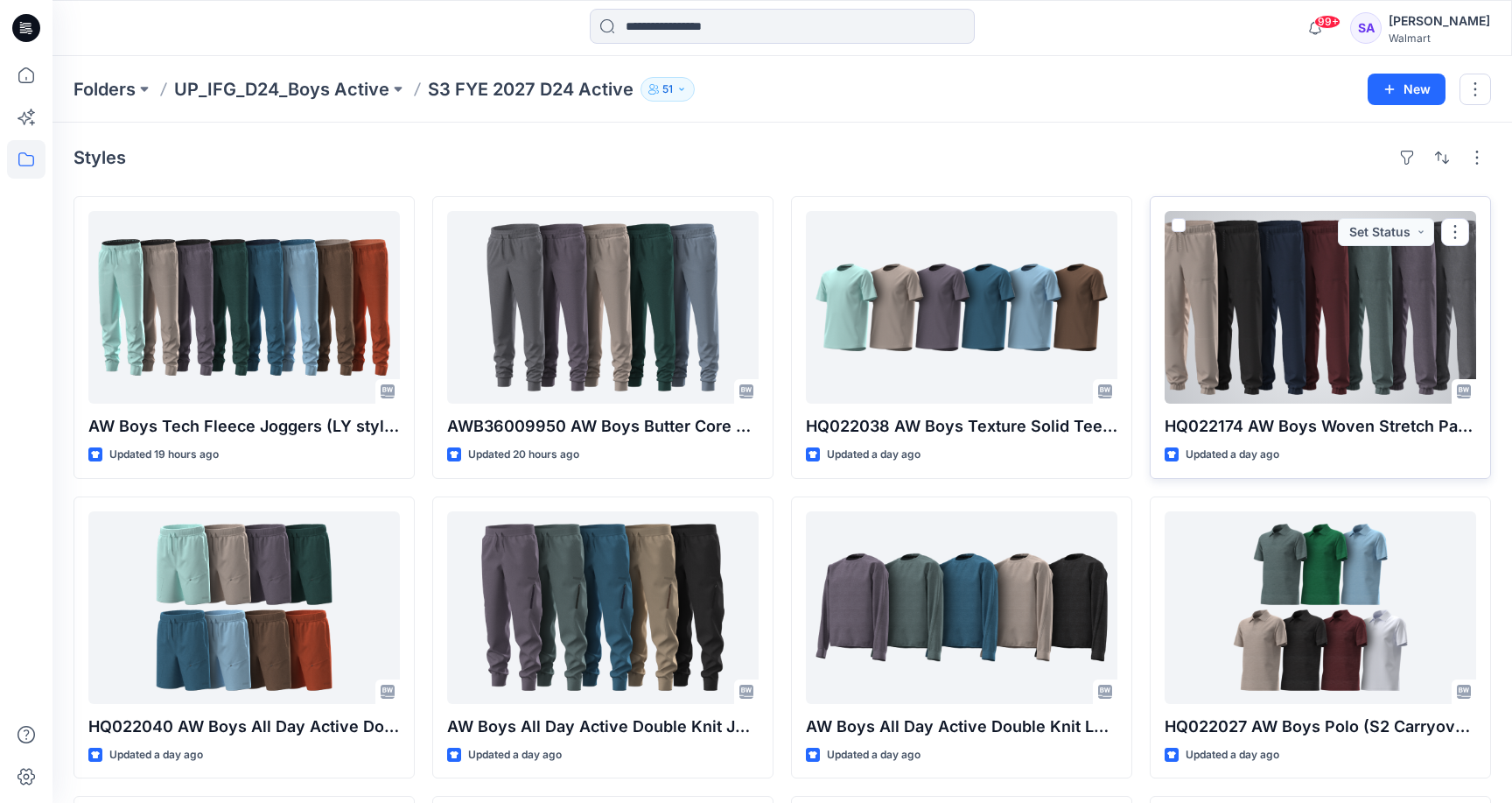
click at [1317, 344] on div at bounding box center [1320, 307] width 312 height 192
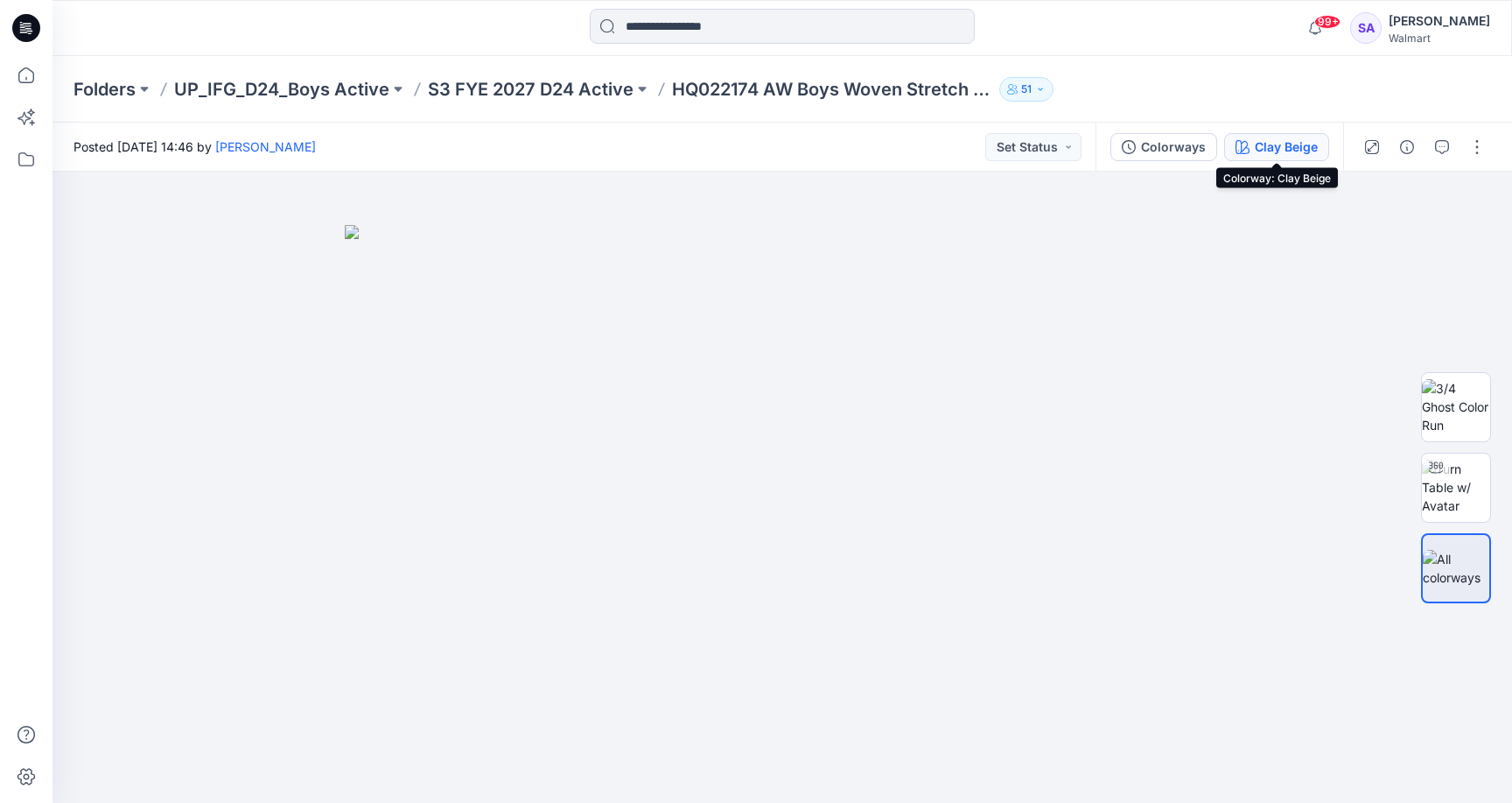
click at [1296, 135] on button "Clay Beige" at bounding box center [1276, 146] width 105 height 28
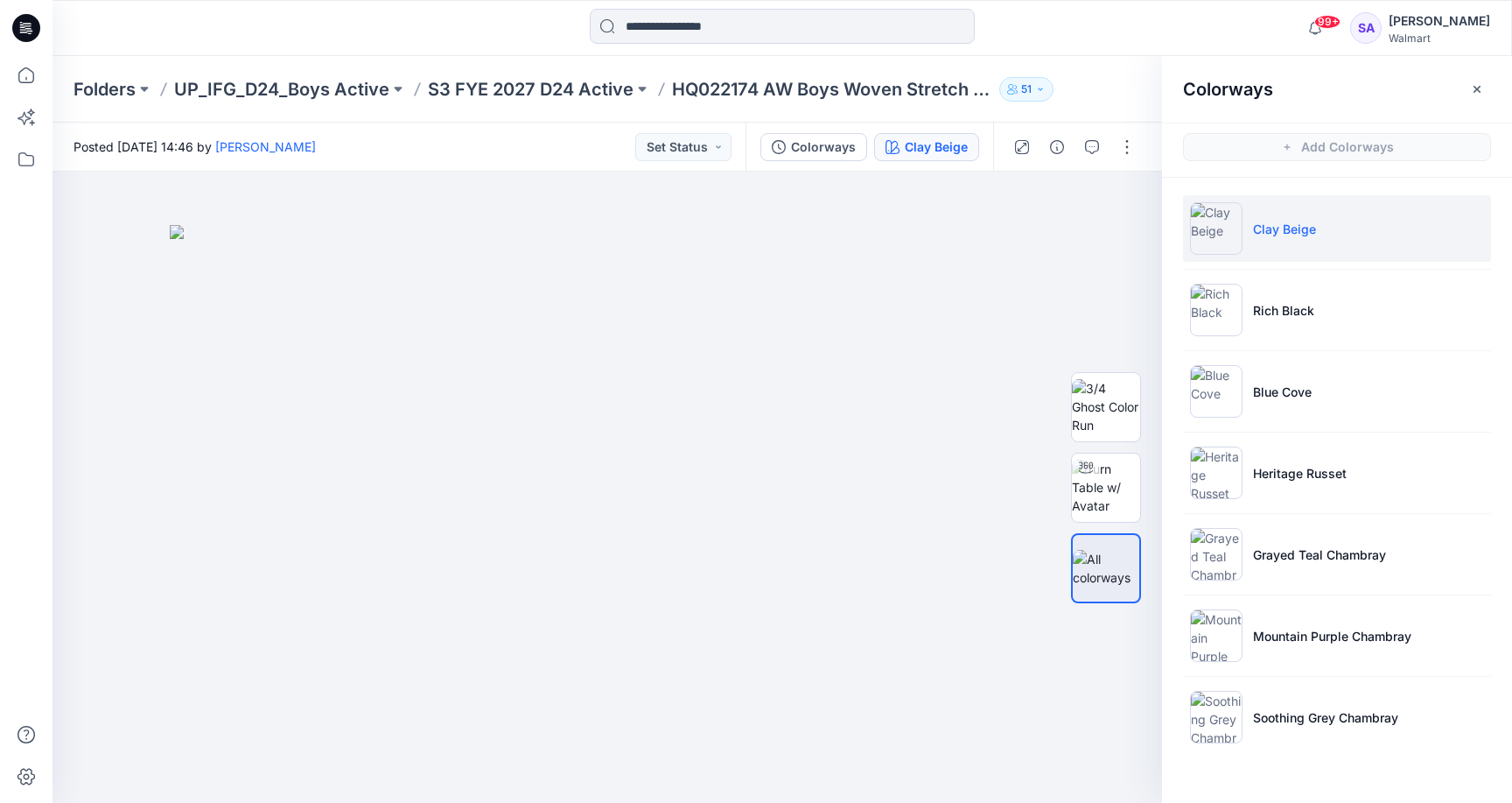
click at [1308, 222] on p "Clay Beige" at bounding box center [1284, 229] width 63 height 18
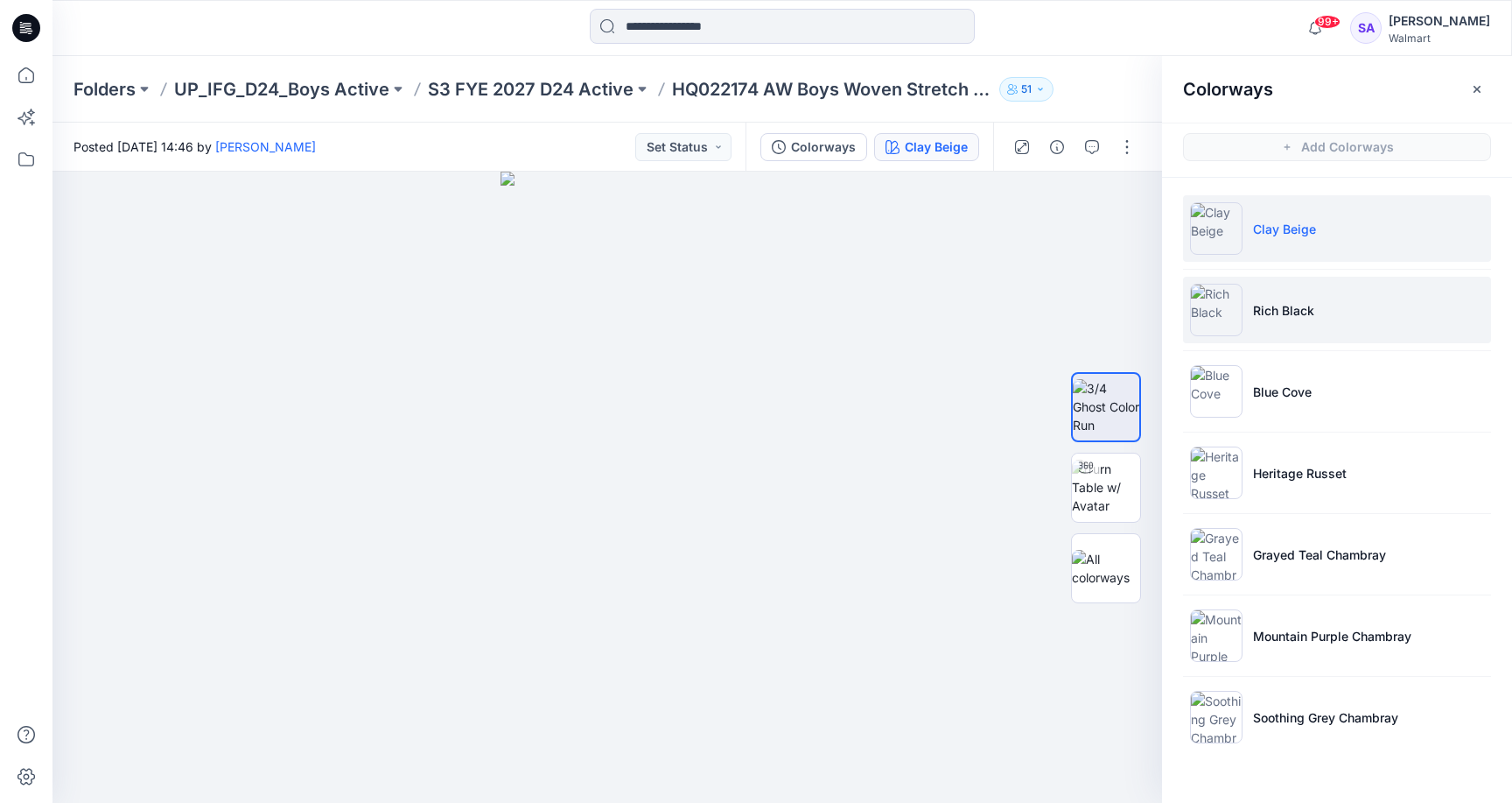
click at [1341, 338] on li "Rich Black" at bounding box center [1337, 310] width 308 height 66
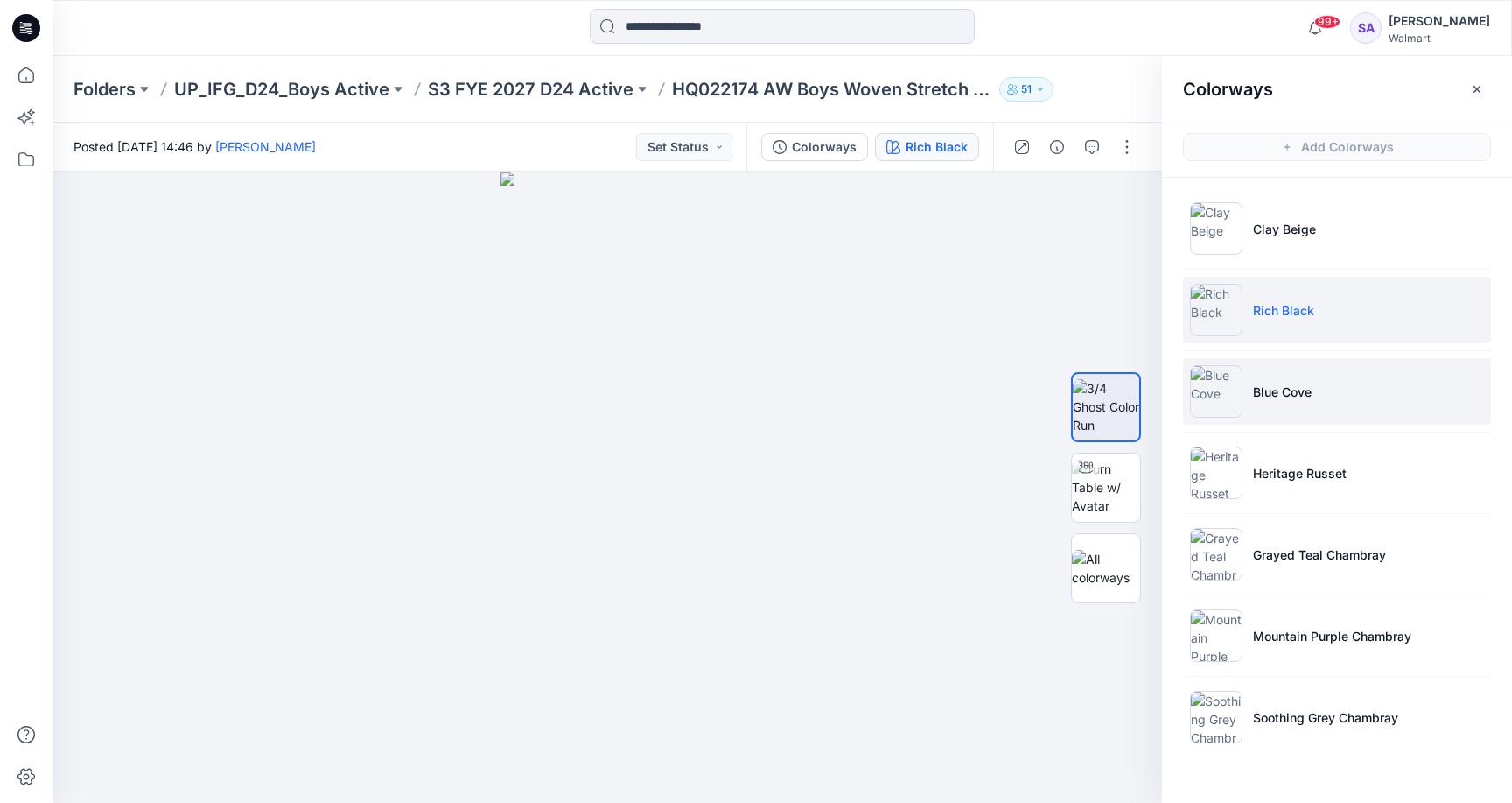
click at [1319, 396] on li "Blue Cove" at bounding box center [1337, 392] width 308 height 66
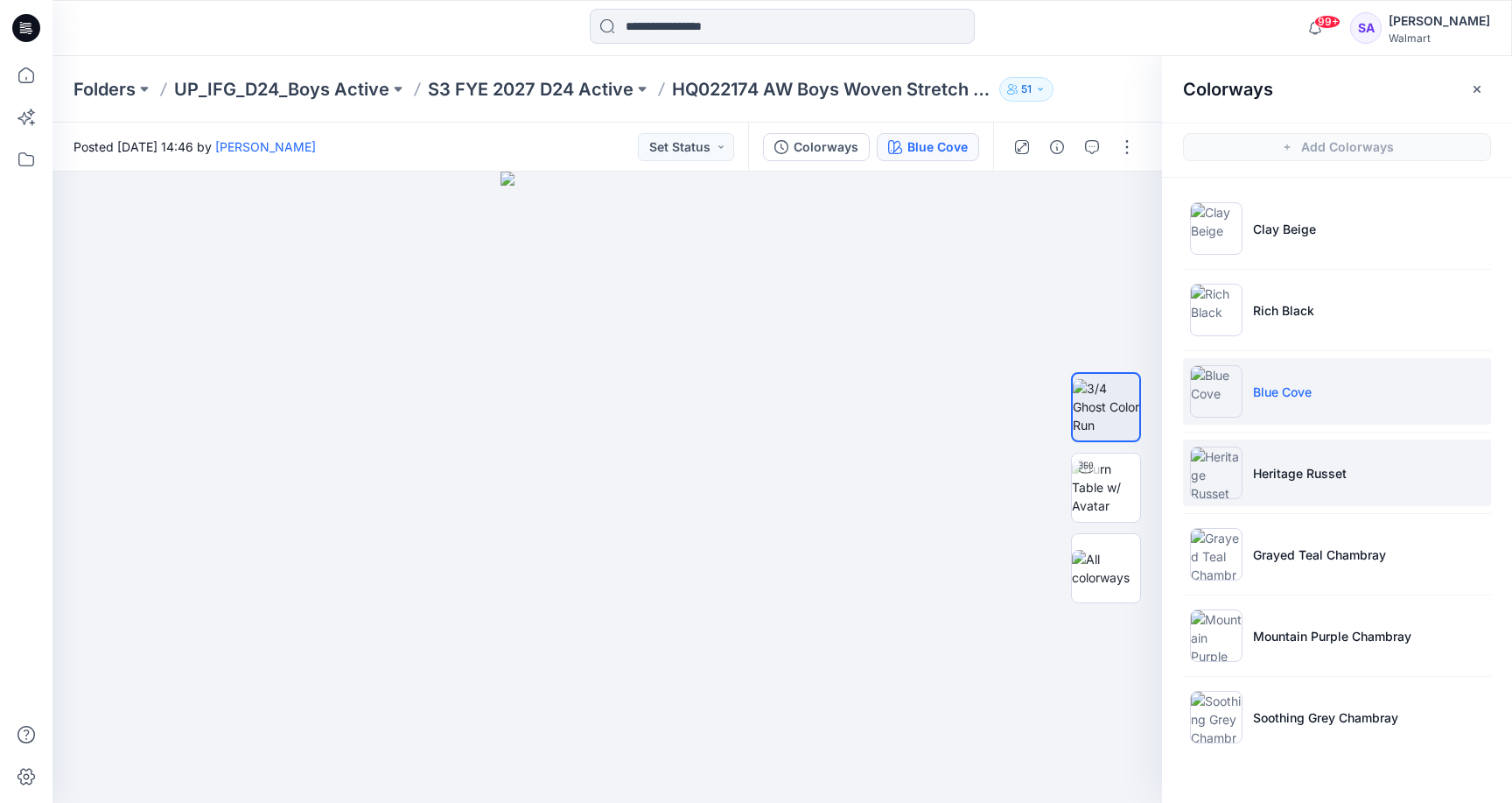
click at [1244, 463] on li "Heritage Russet" at bounding box center [1337, 472] width 308 height 66
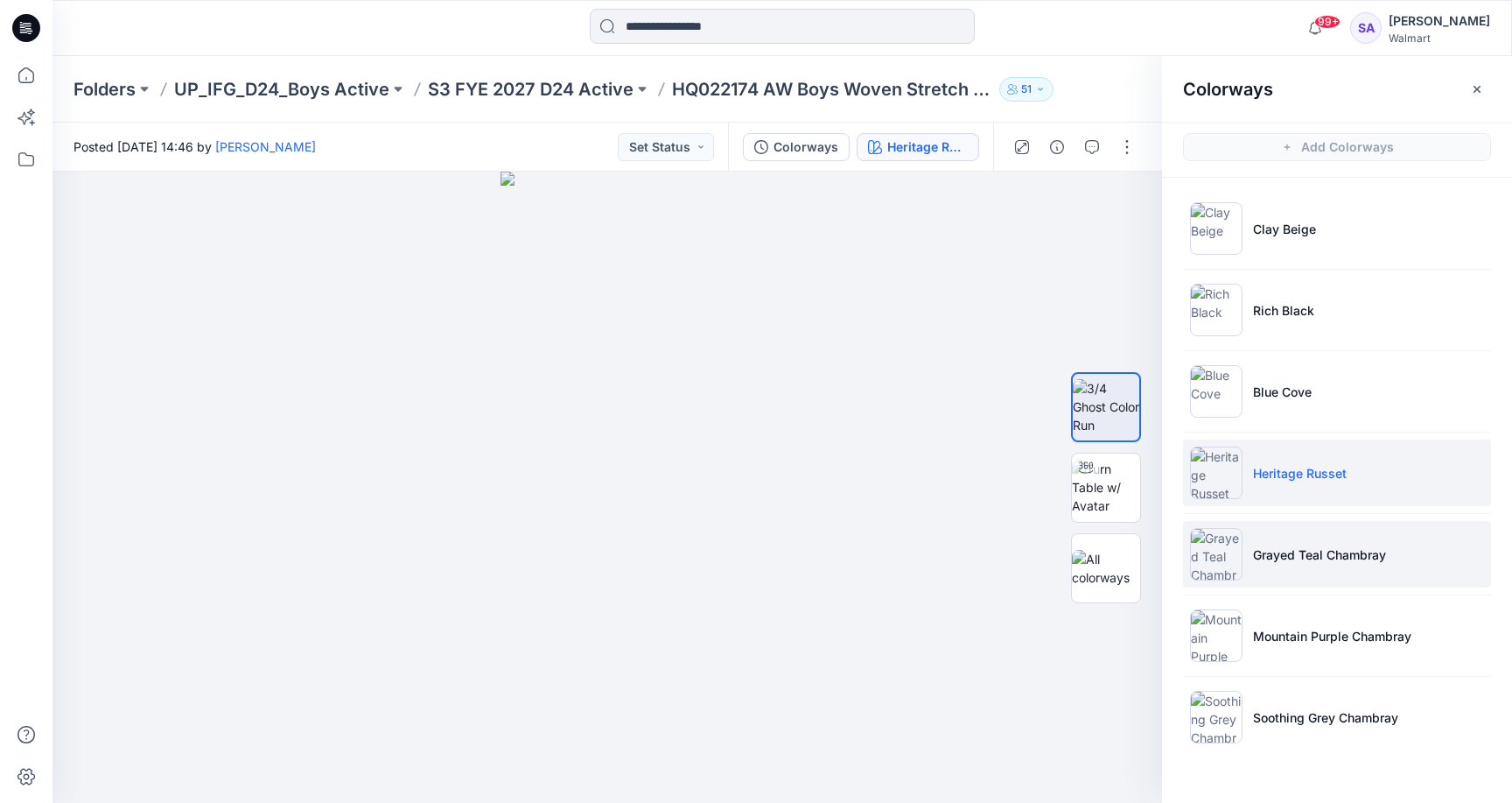
click at [1351, 570] on li "Grayed Teal Chambray" at bounding box center [1337, 554] width 308 height 66
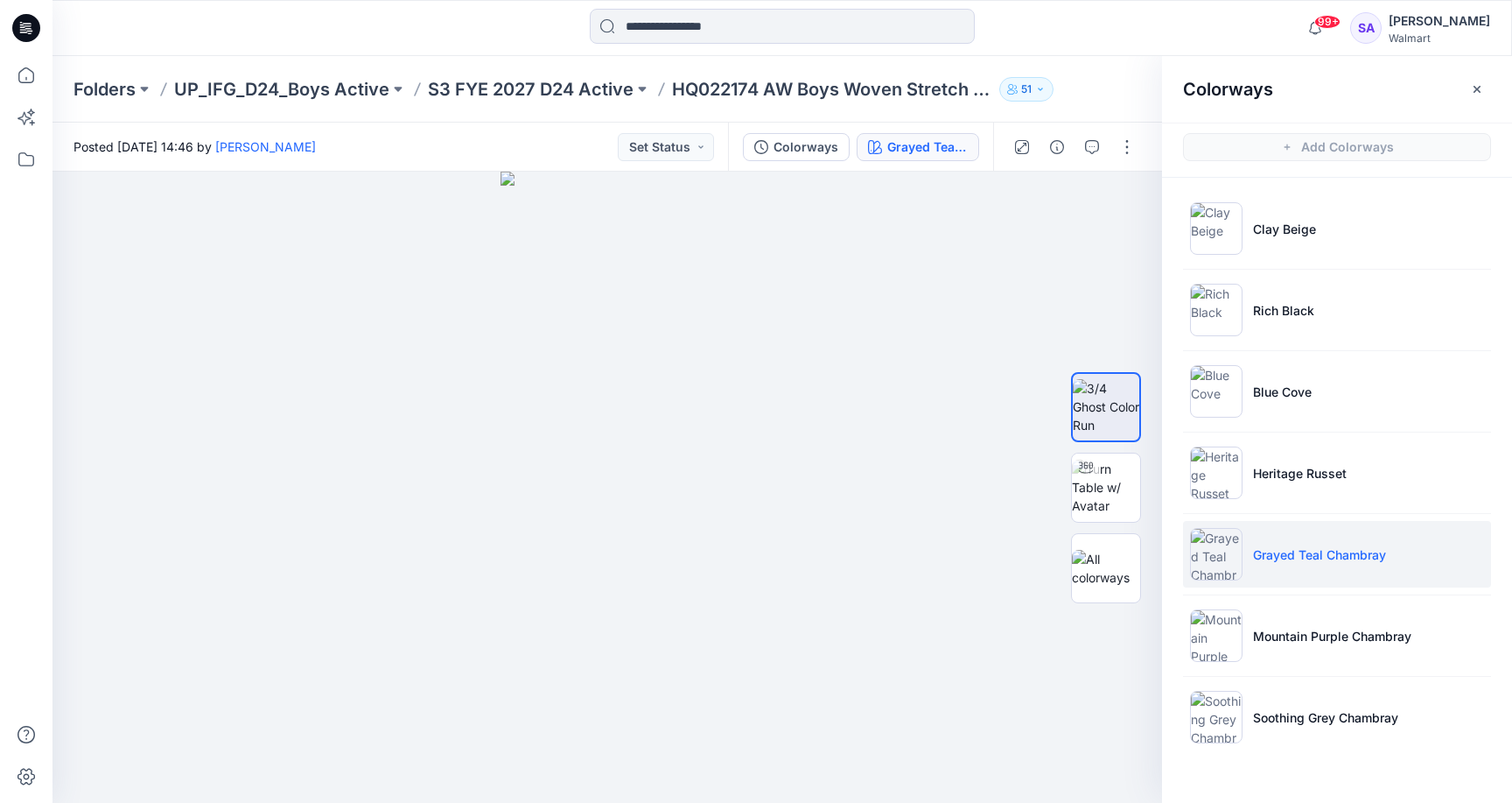
click at [72, 1] on div "99+ Notifications [PERSON_NAME] has updated HQ022040 AW Boys All Day Active Dou…" at bounding box center [781, 28] width 1459 height 56
click at [1372, 631] on p "Mountain Purple Chambray" at bounding box center [1332, 636] width 158 height 18
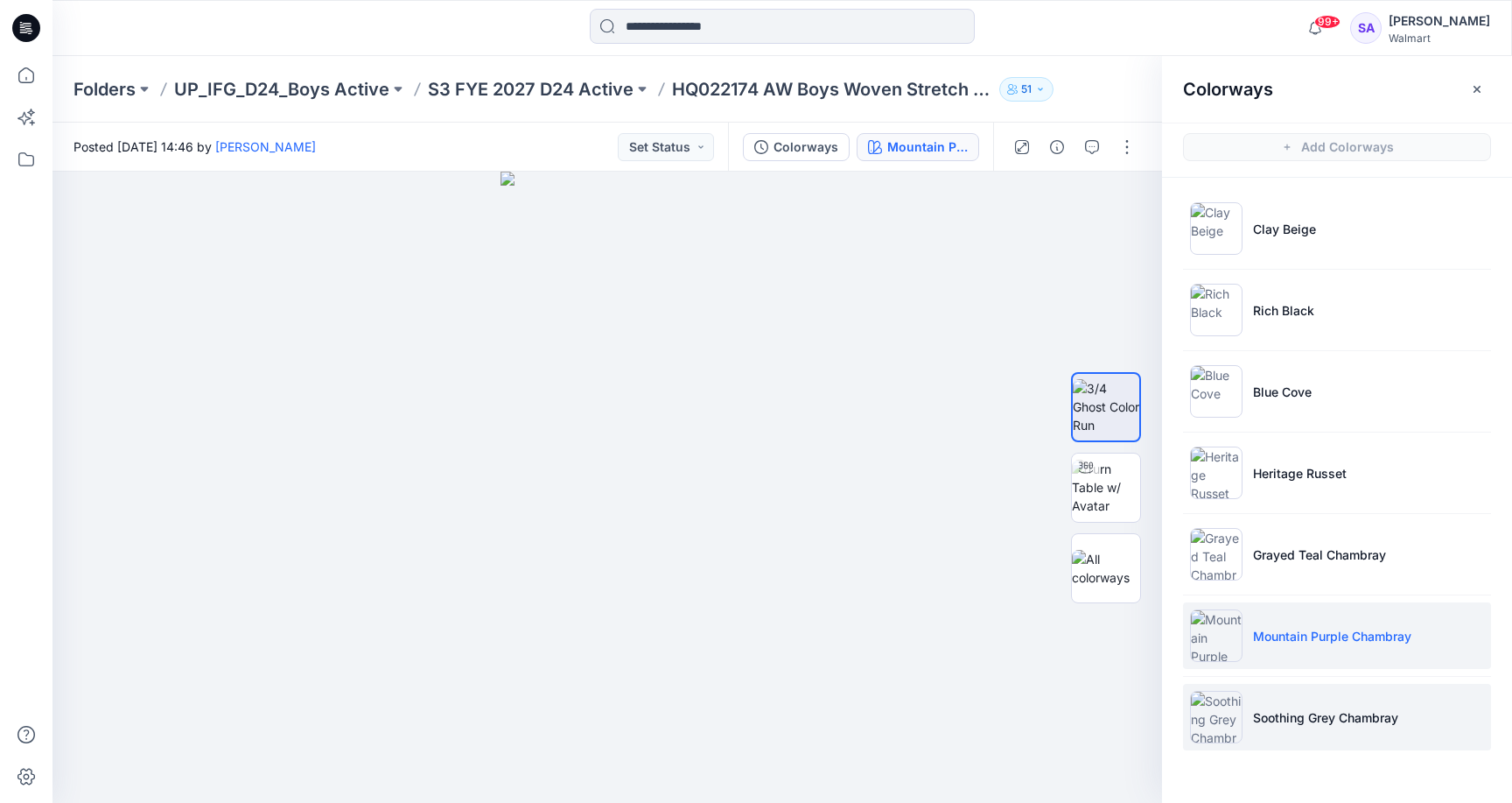
click at [1305, 717] on p "Soothing Grey Chambray" at bounding box center [1325, 717] width 145 height 18
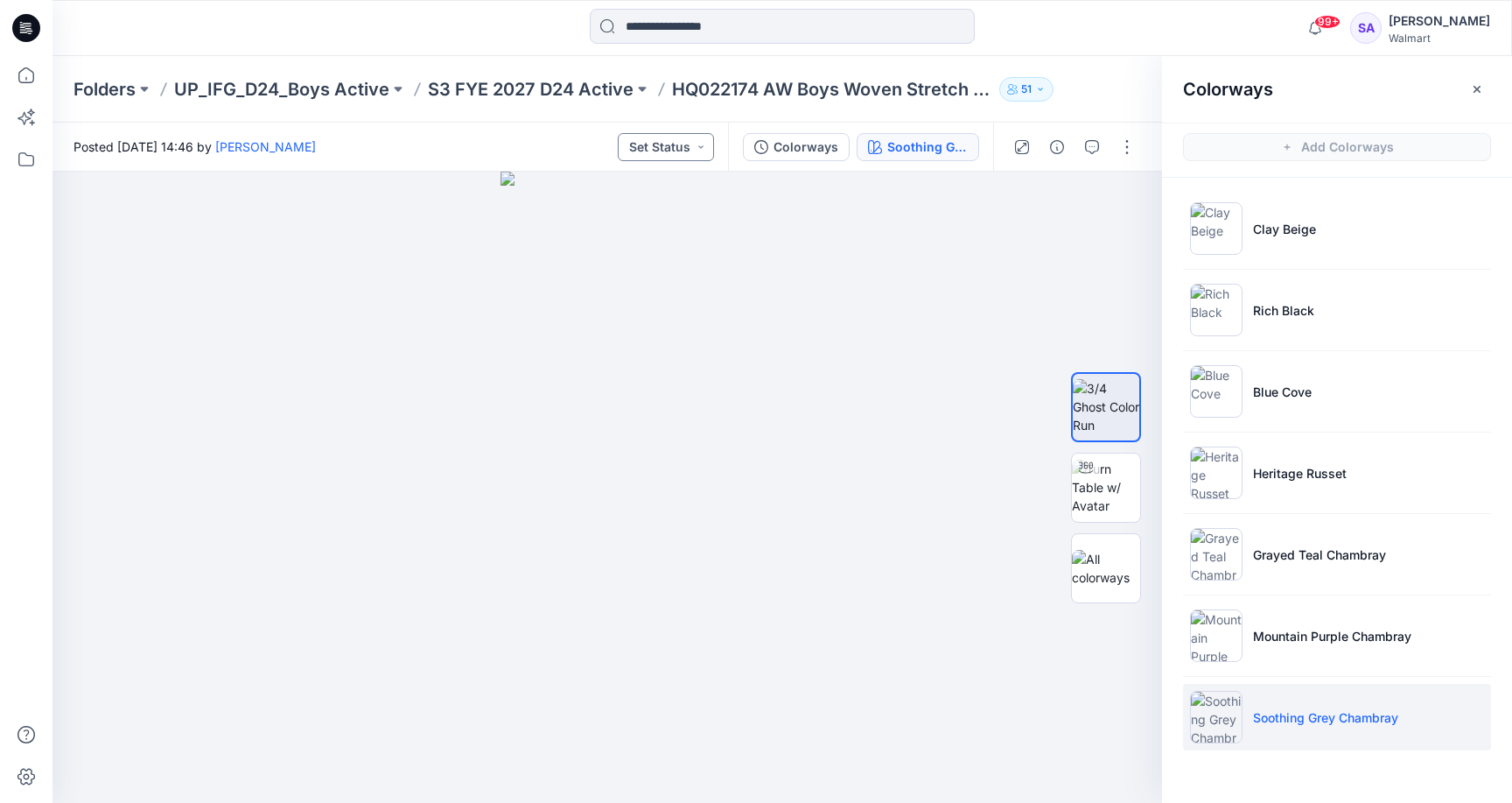
click at [699, 150] on button "Set Status" at bounding box center [665, 146] width 96 height 28
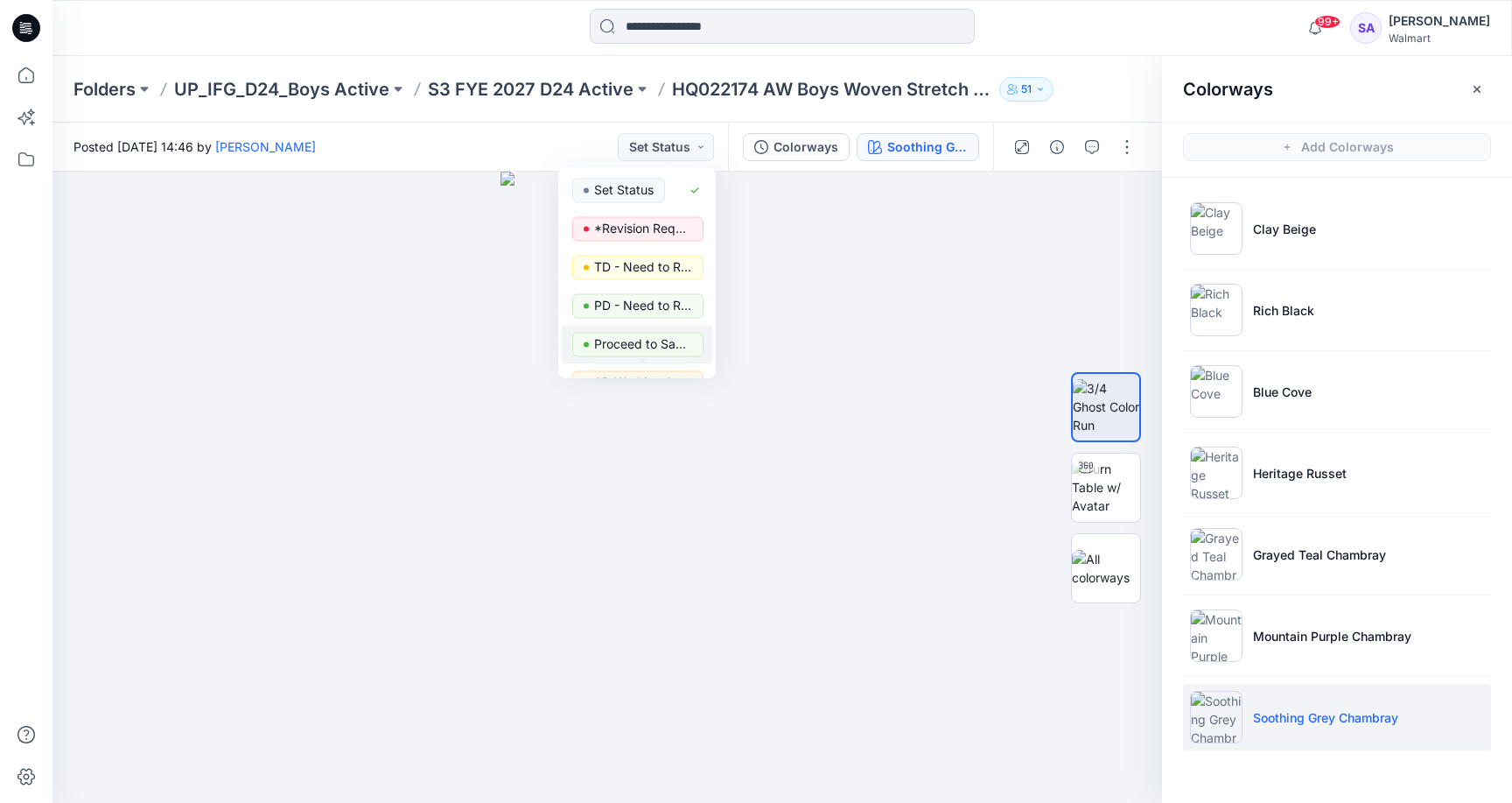
click at [643, 344] on p "Proceed to Sample" at bounding box center [643, 343] width 98 height 22
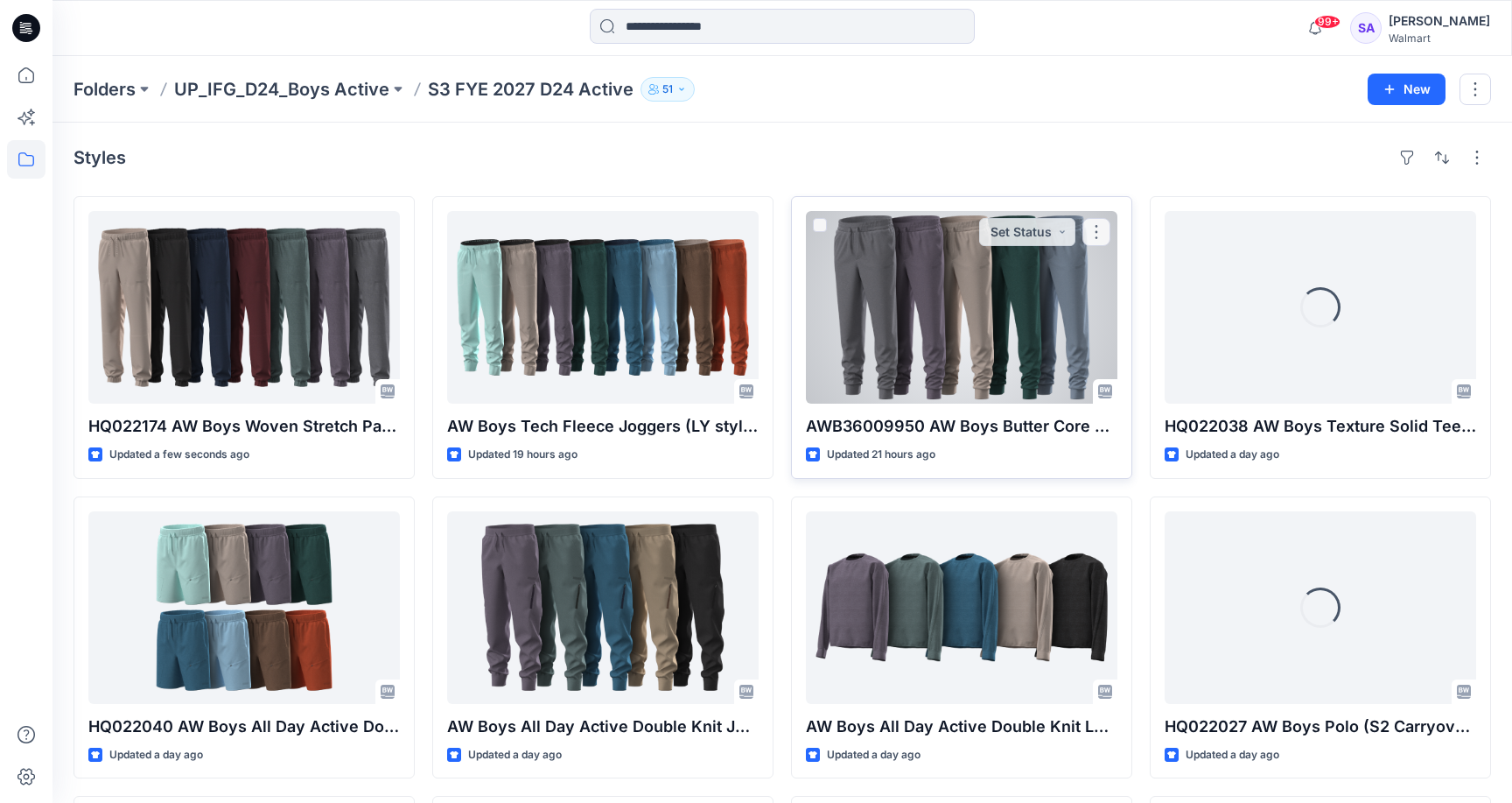
click at [948, 343] on div at bounding box center [962, 307] width 312 height 192
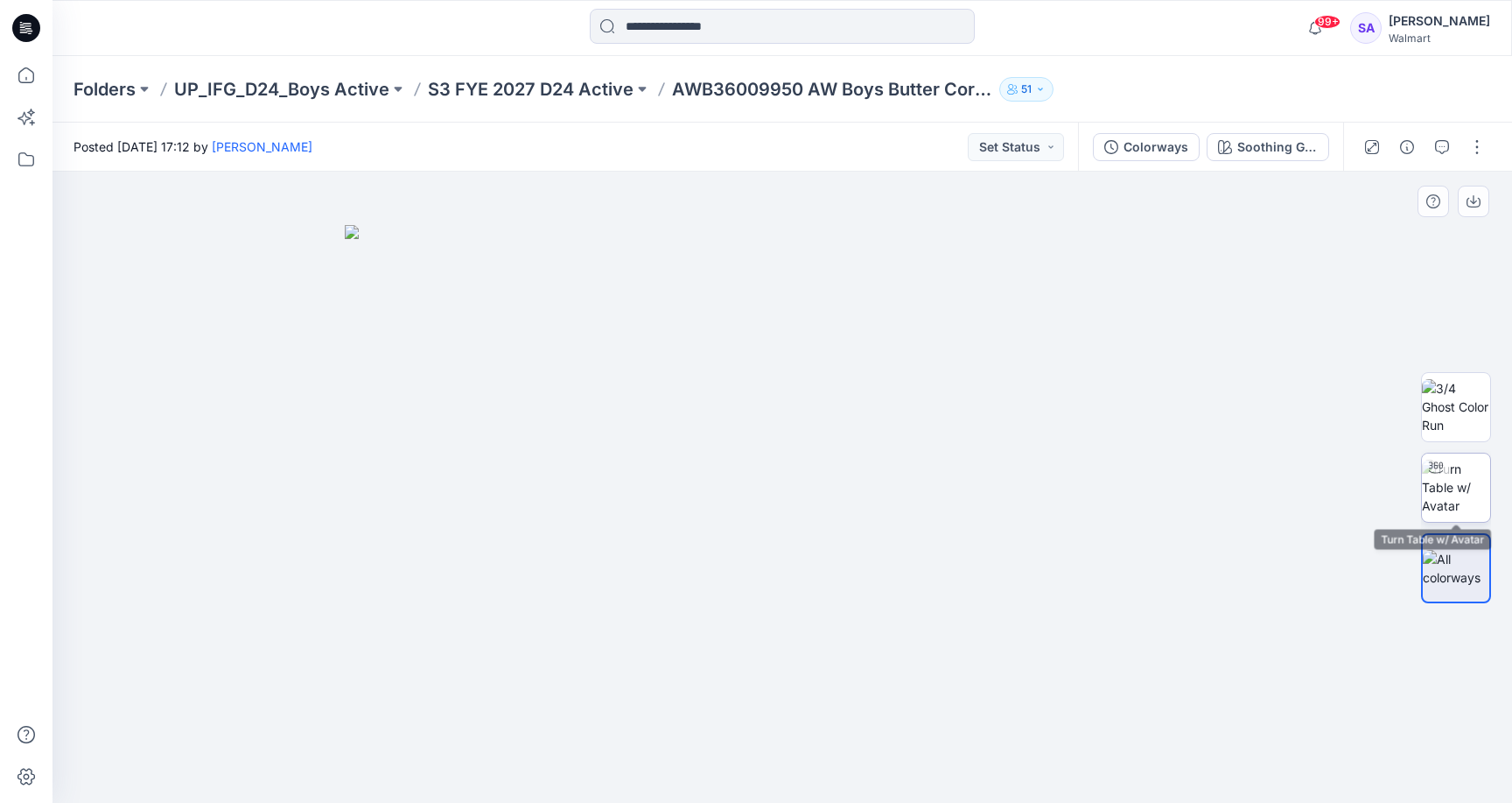
click at [1469, 506] on img at bounding box center [1456, 487] width 68 height 55
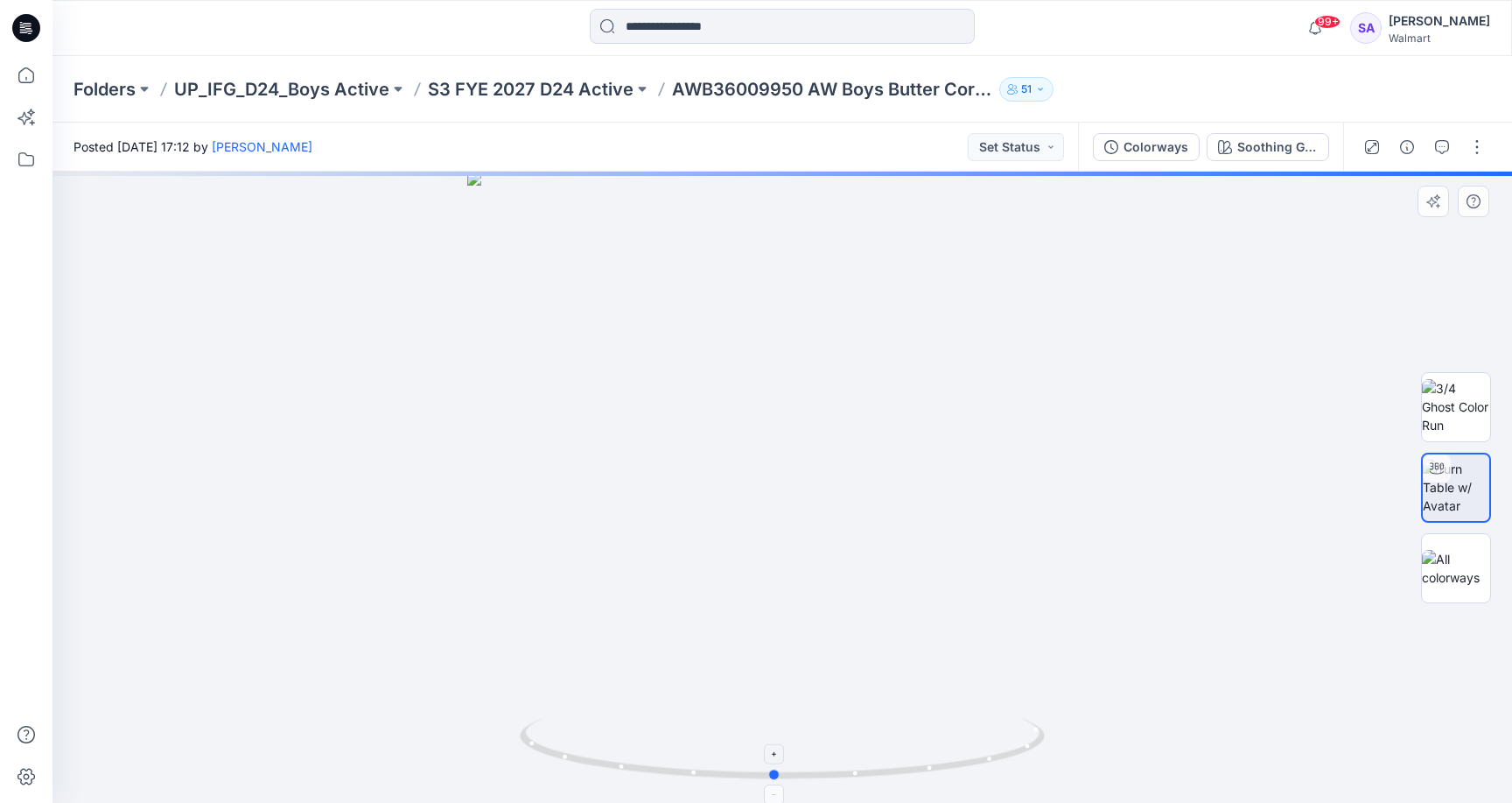
drag, startPoint x: 793, startPoint y: 777, endPoint x: 785, endPoint y: 750, distance: 28.2
click at [785, 750] on icon at bounding box center [785, 750] width 530 height 66
click at [1012, 135] on button "Set Status" at bounding box center [1015, 146] width 96 height 28
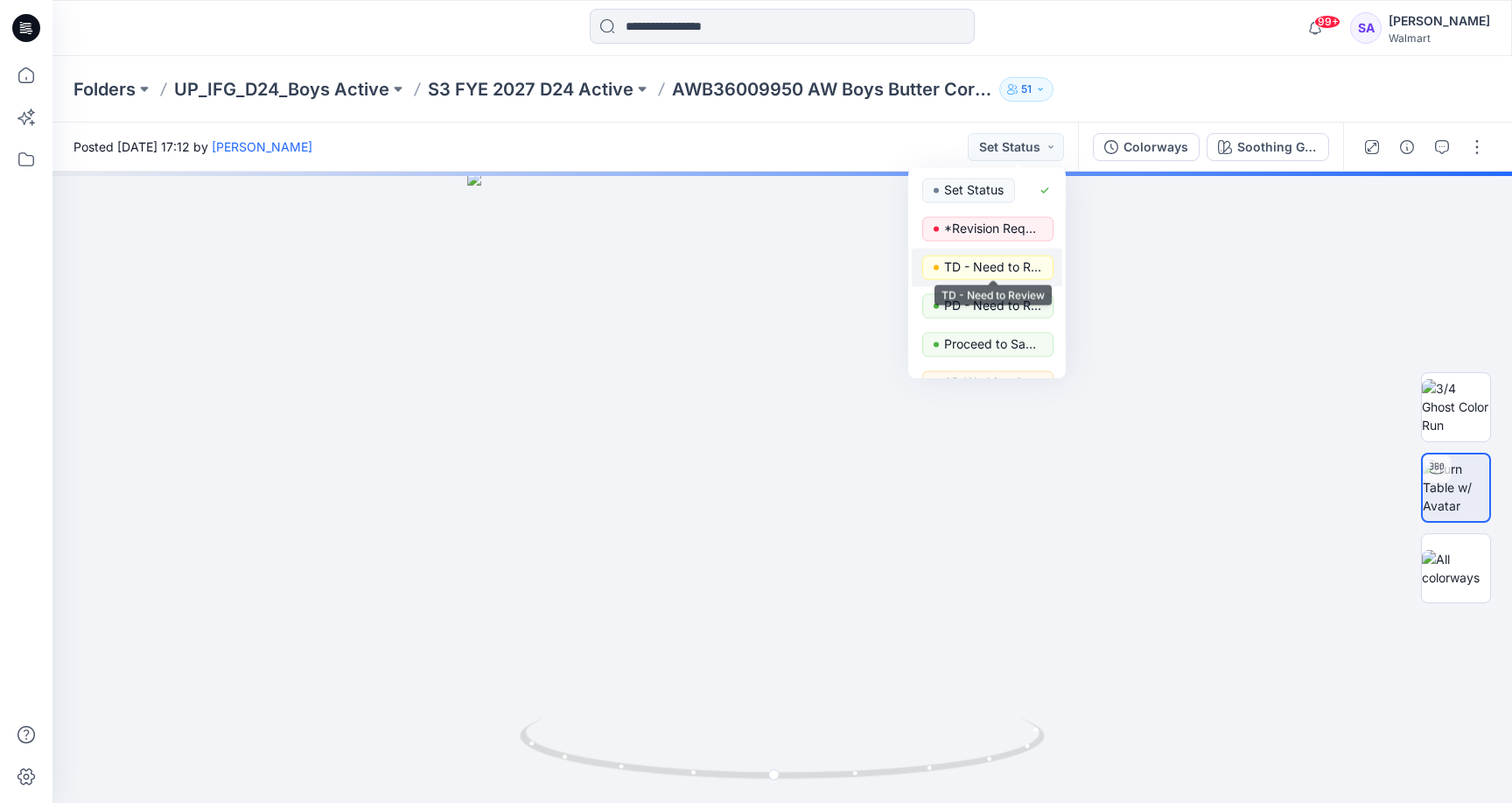
click at [997, 266] on p "TD - Need to Review" at bounding box center [992, 267] width 98 height 22
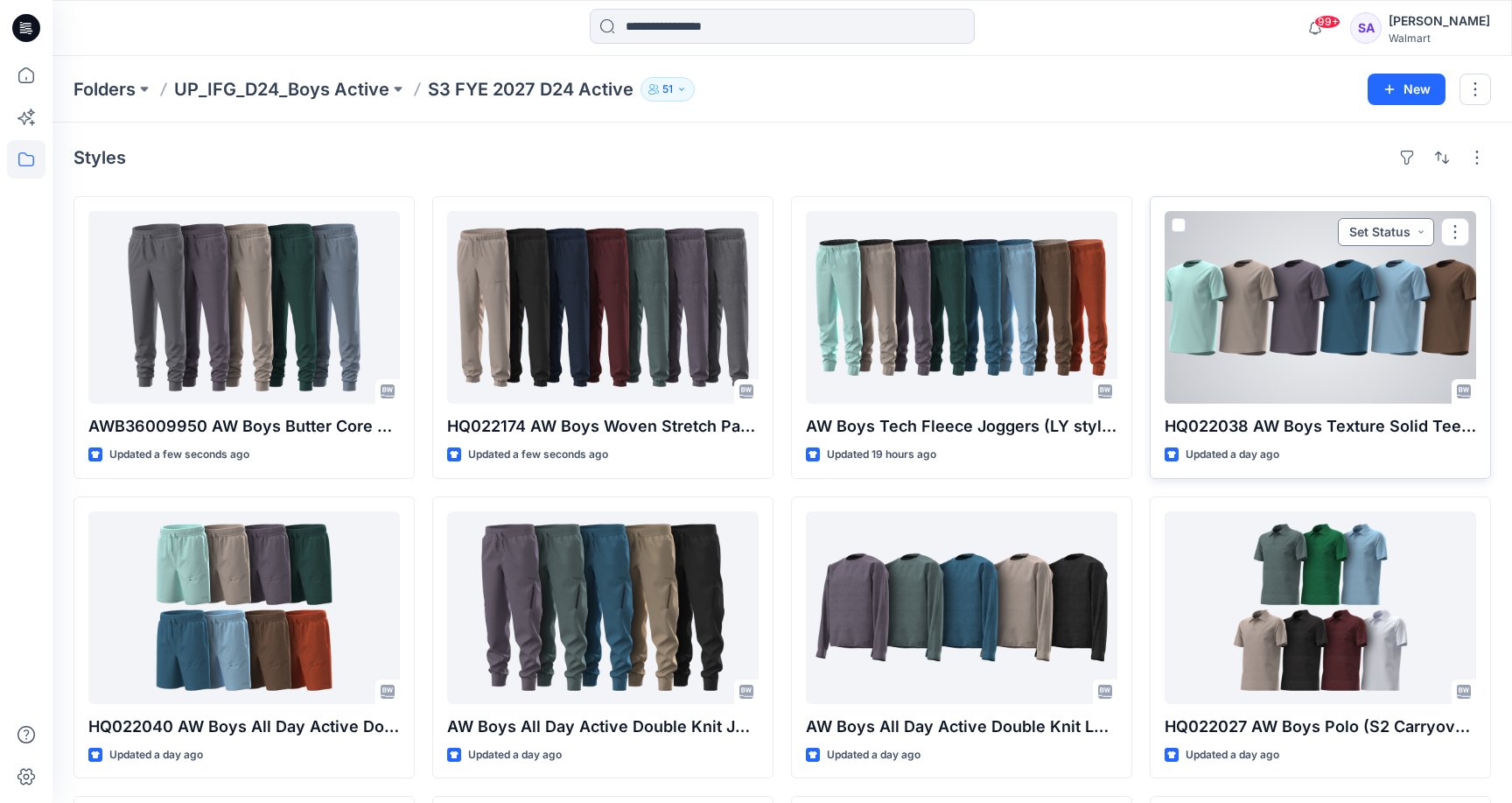
click at [1386, 221] on button "Set Status" at bounding box center [1385, 232] width 96 height 28
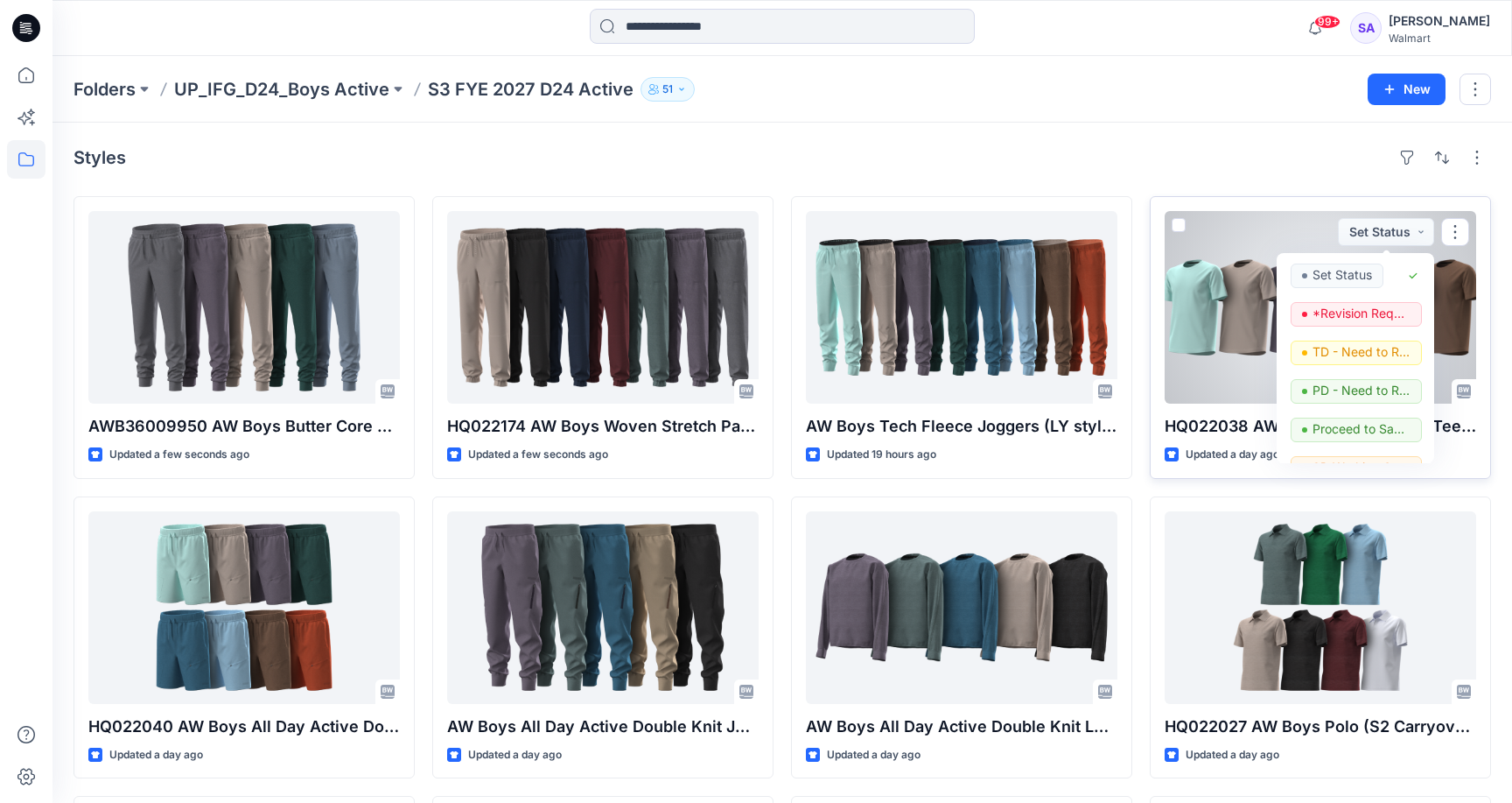
click at [1234, 340] on div at bounding box center [1320, 307] width 312 height 192
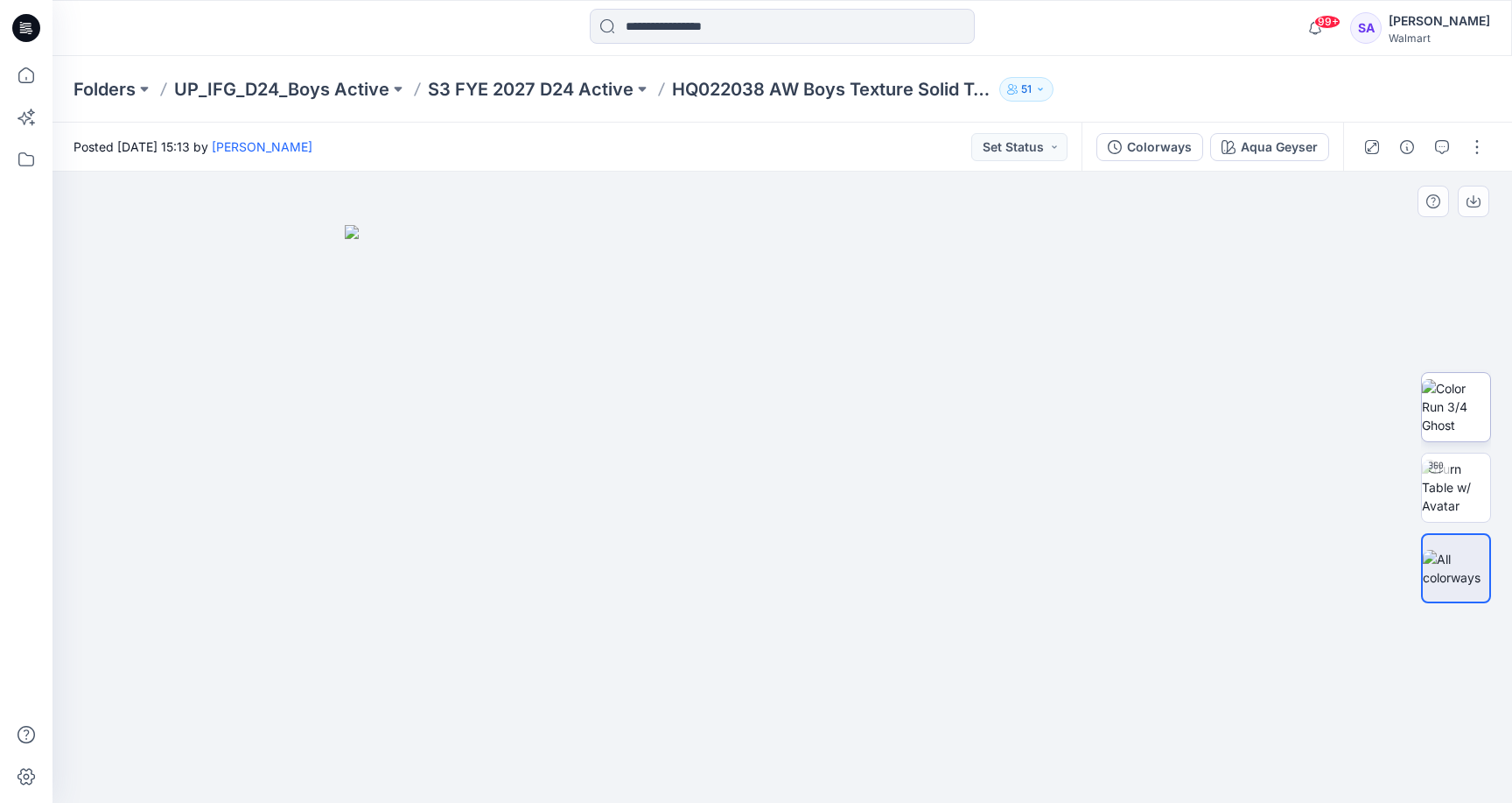
click at [1464, 402] on img at bounding box center [1456, 406] width 68 height 55
click at [1462, 486] on img at bounding box center [1456, 487] width 68 height 55
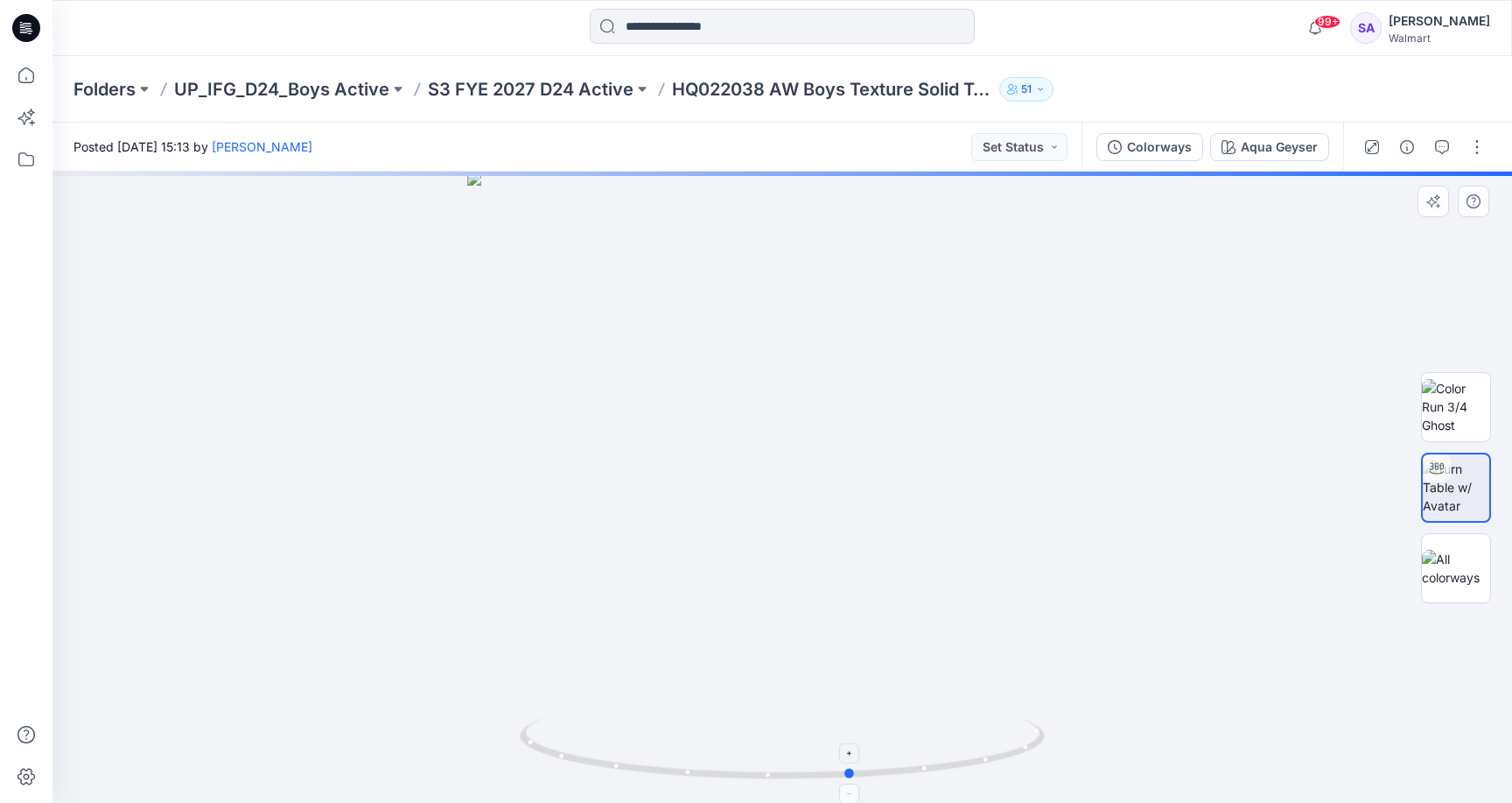
drag, startPoint x: 847, startPoint y: 776, endPoint x: 875, endPoint y: 741, distance: 44.8
click at [875, 741] on icon at bounding box center [785, 750] width 530 height 66
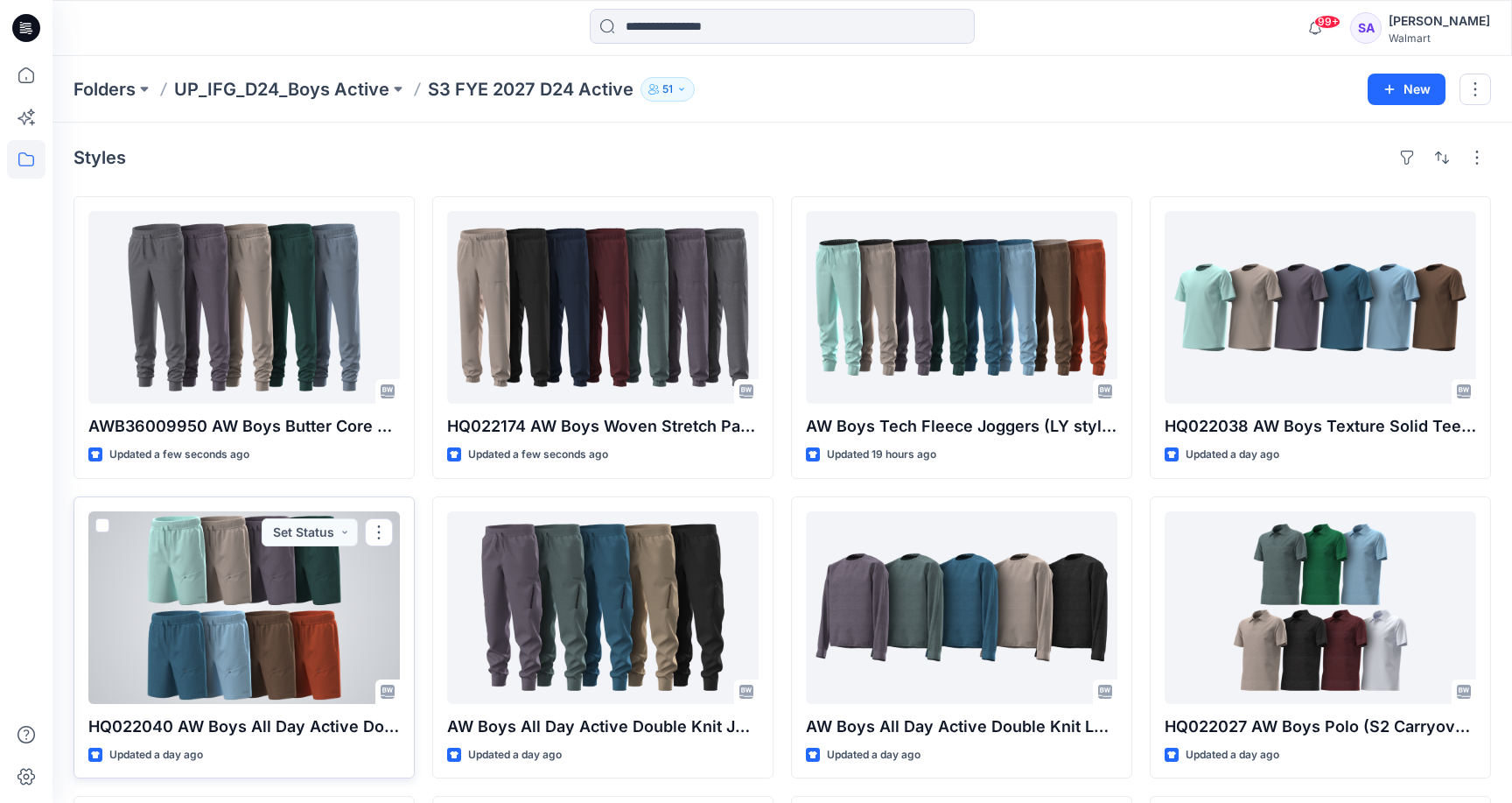
click at [224, 616] on div at bounding box center [243, 607] width 312 height 192
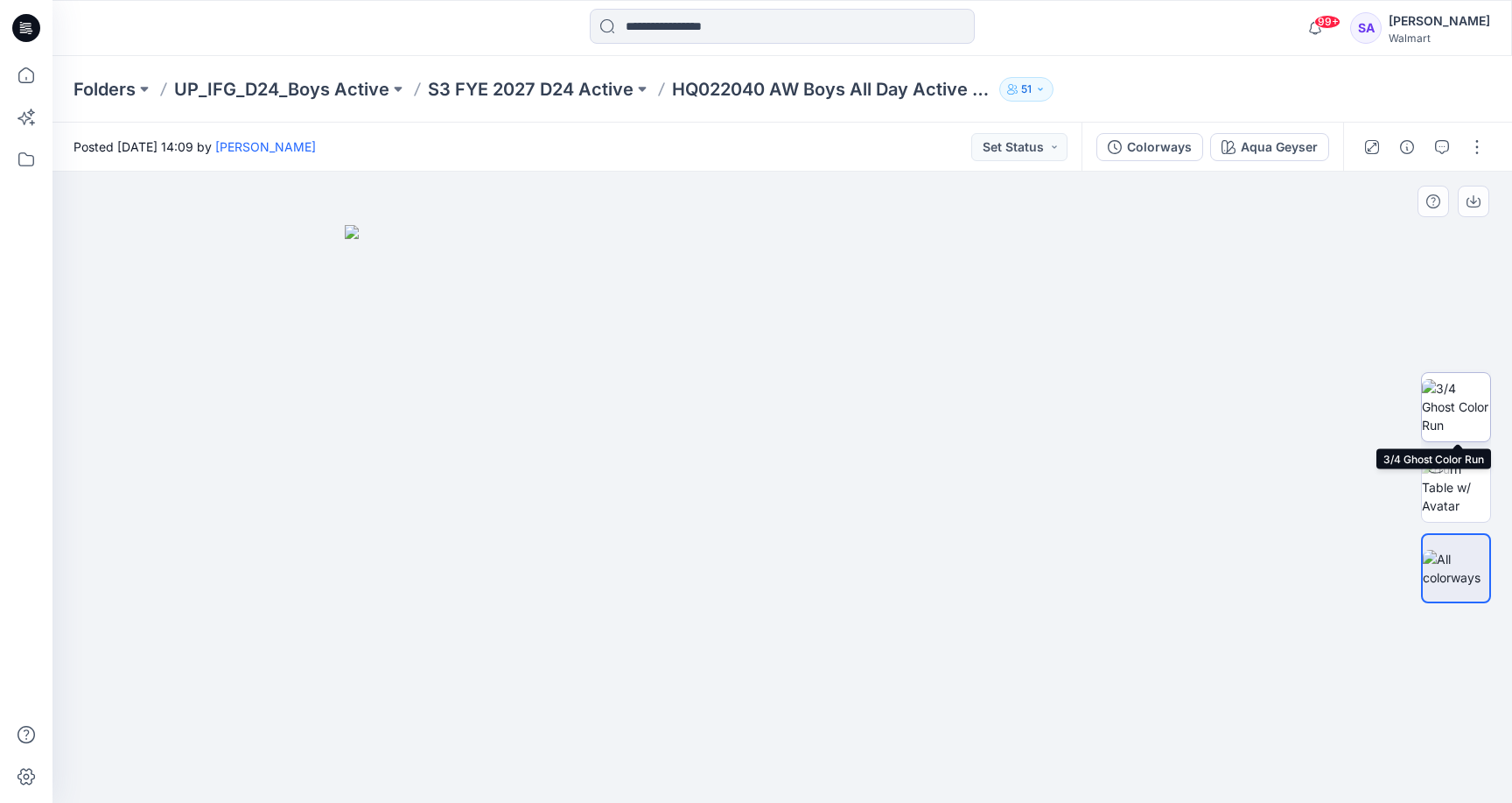
click at [1465, 403] on img at bounding box center [1456, 406] width 68 height 55
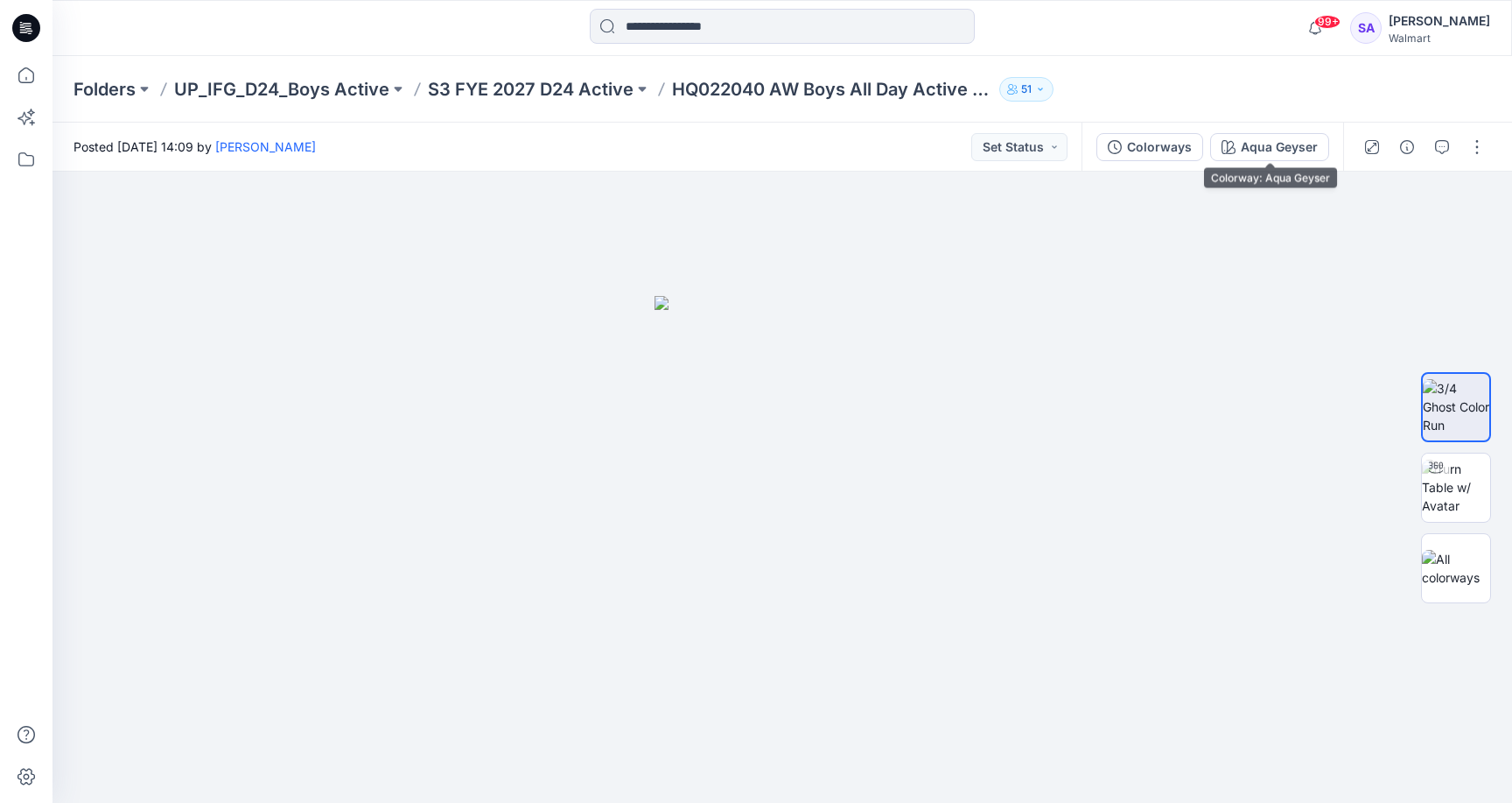
click at [1302, 131] on div "Colorways Aqua Geyser" at bounding box center [1211, 146] width 261 height 49
click at [1266, 150] on div "Aqua Geyser" at bounding box center [1279, 146] width 77 height 19
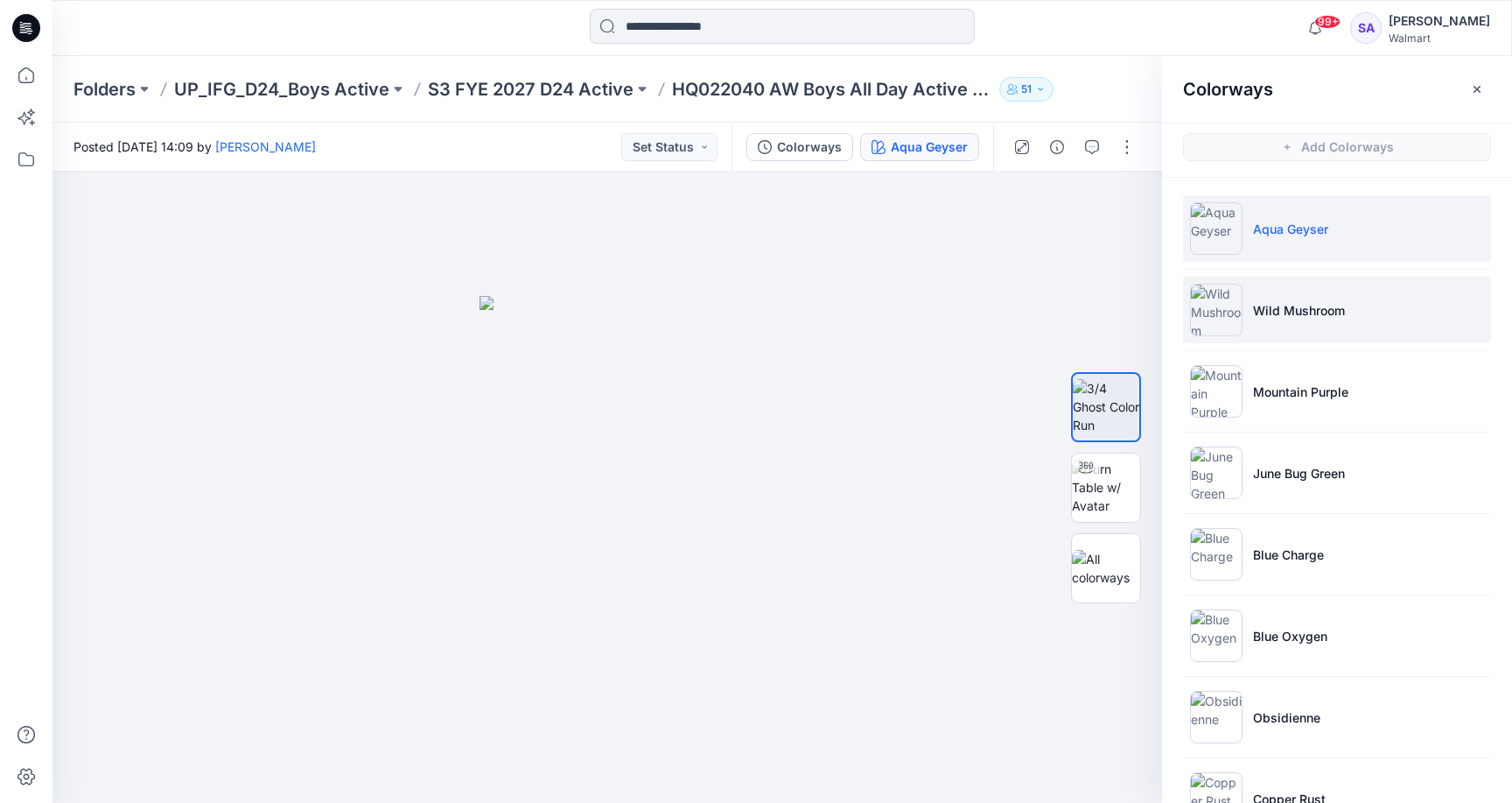
click at [1338, 301] on p "Wild Mushroom" at bounding box center [1298, 310] width 92 height 18
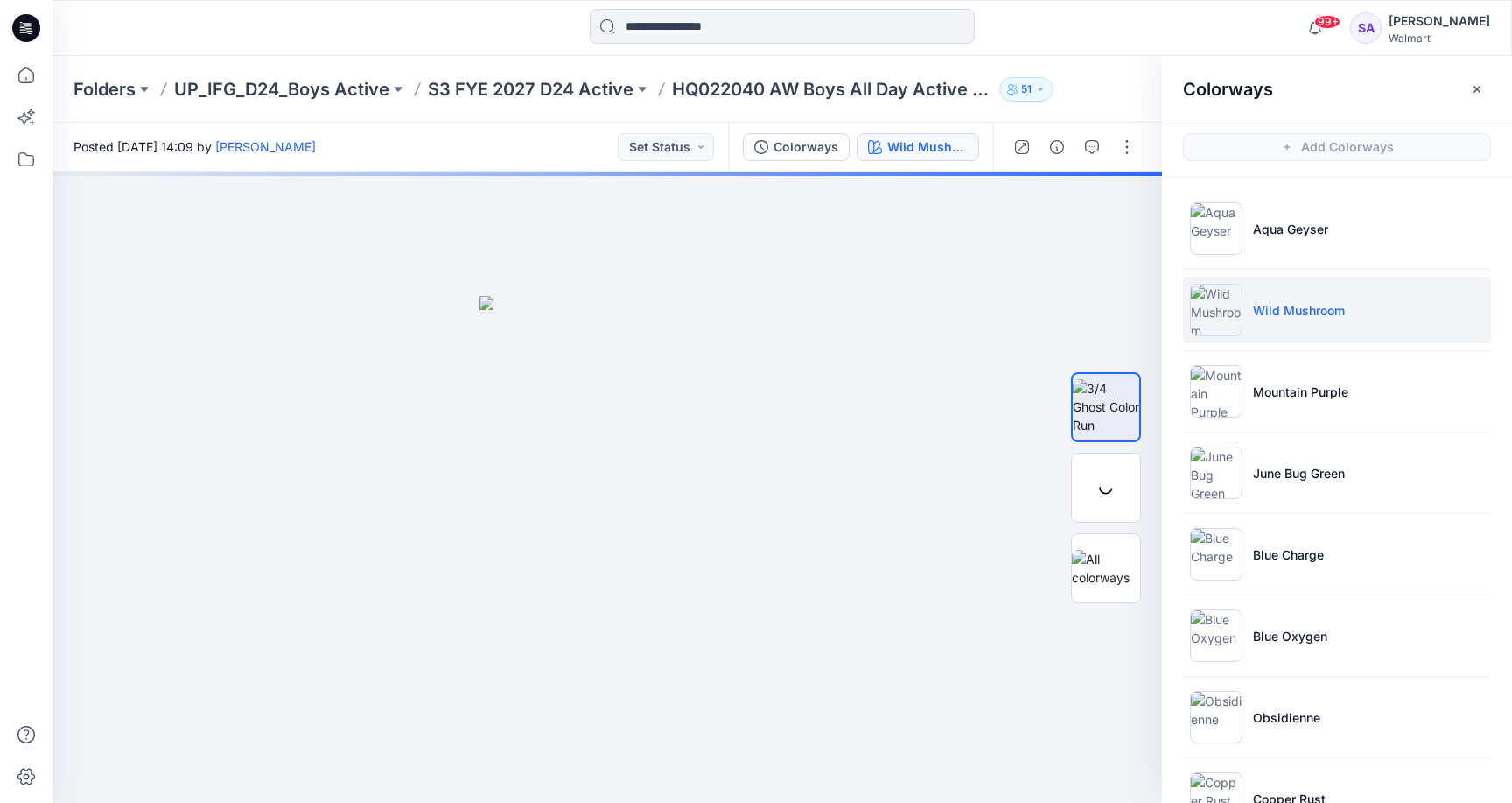
click at [1335, 329] on li "Wild Mushroom" at bounding box center [1337, 310] width 308 height 66
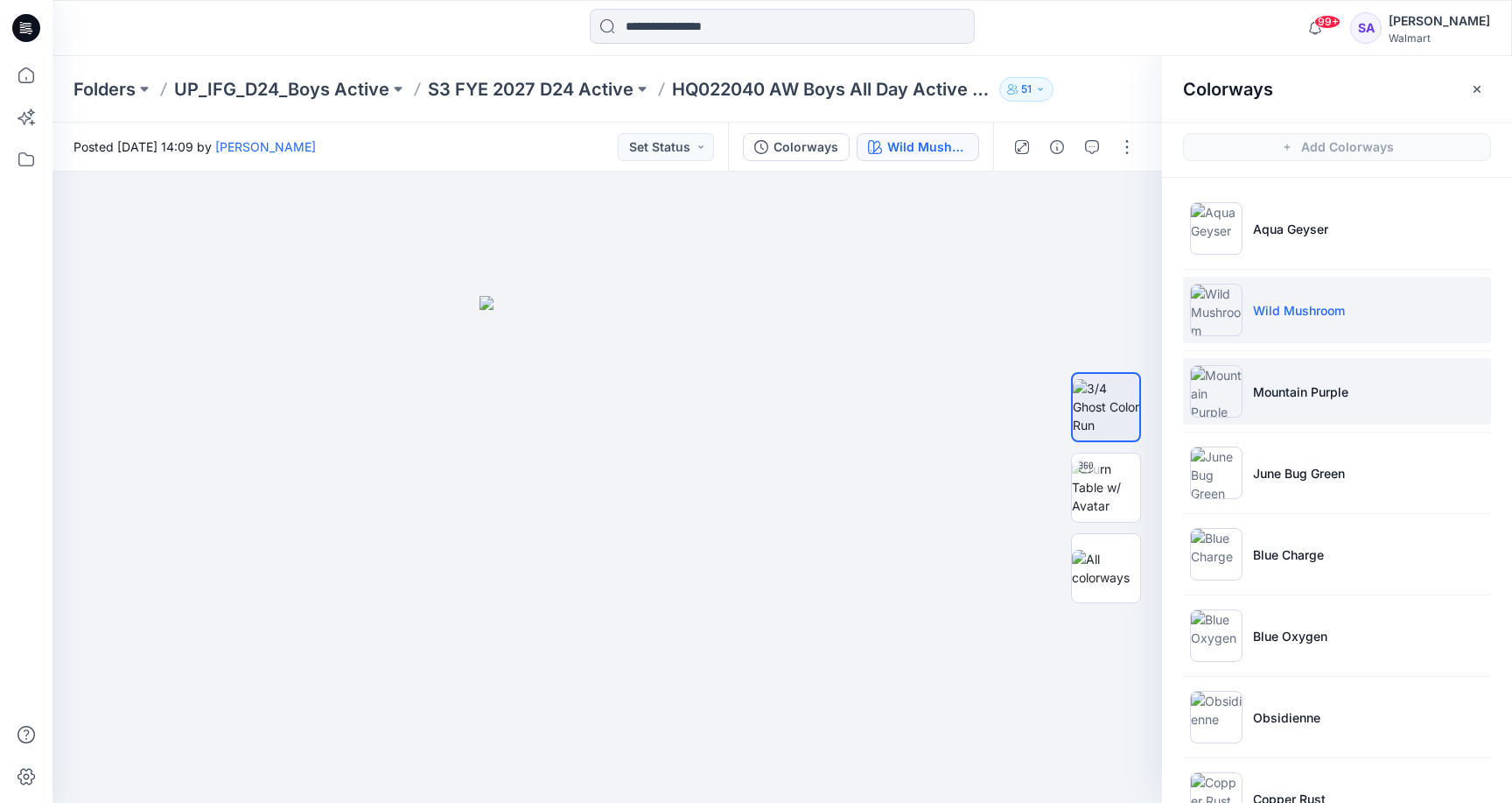
click at [1270, 387] on p "Mountain Purple" at bounding box center [1300, 392] width 95 height 18
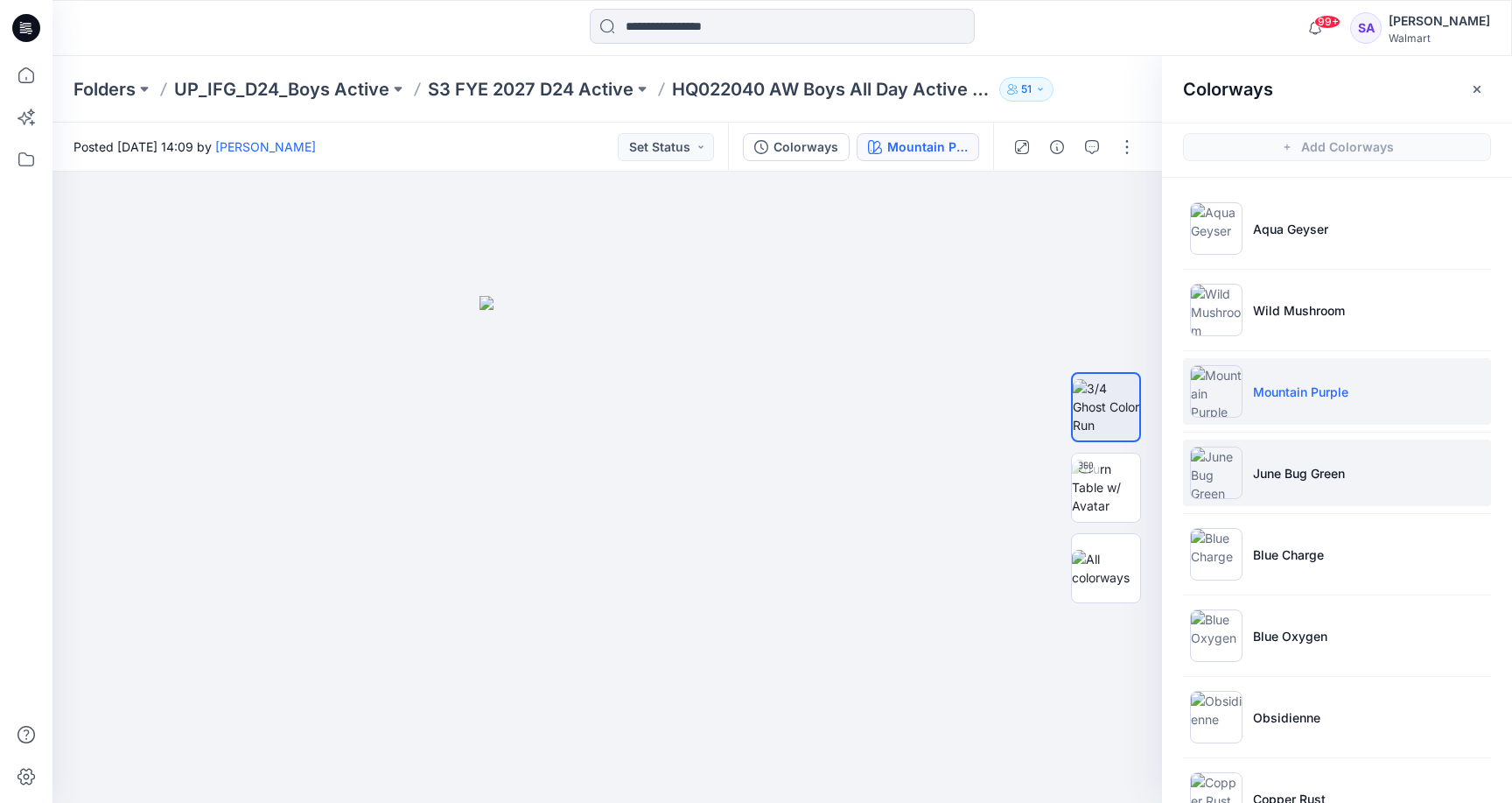
click at [1341, 477] on p "June Bug Green" at bounding box center [1298, 472] width 92 height 18
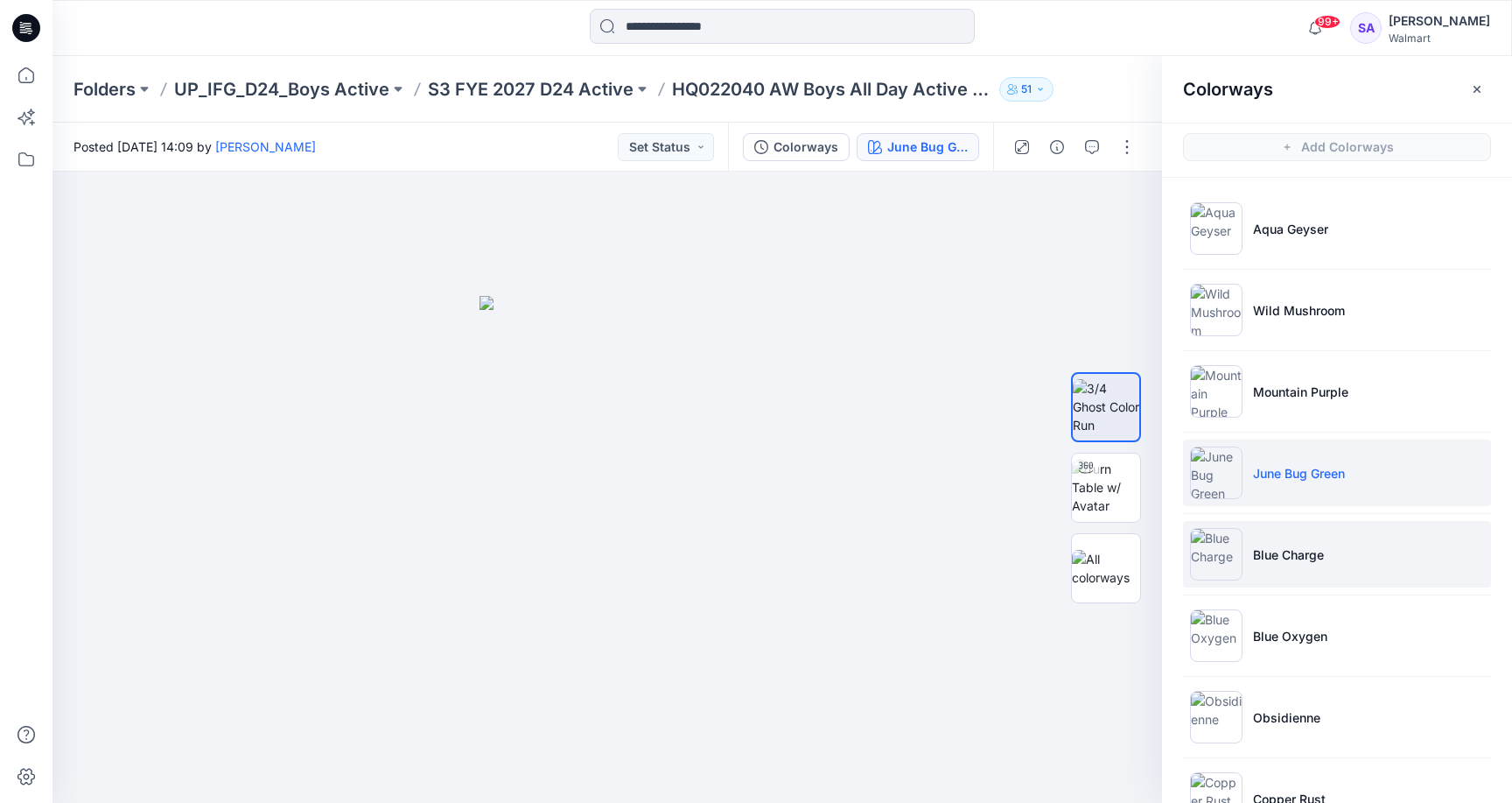
click at [1305, 570] on li "Blue Charge" at bounding box center [1337, 554] width 308 height 66
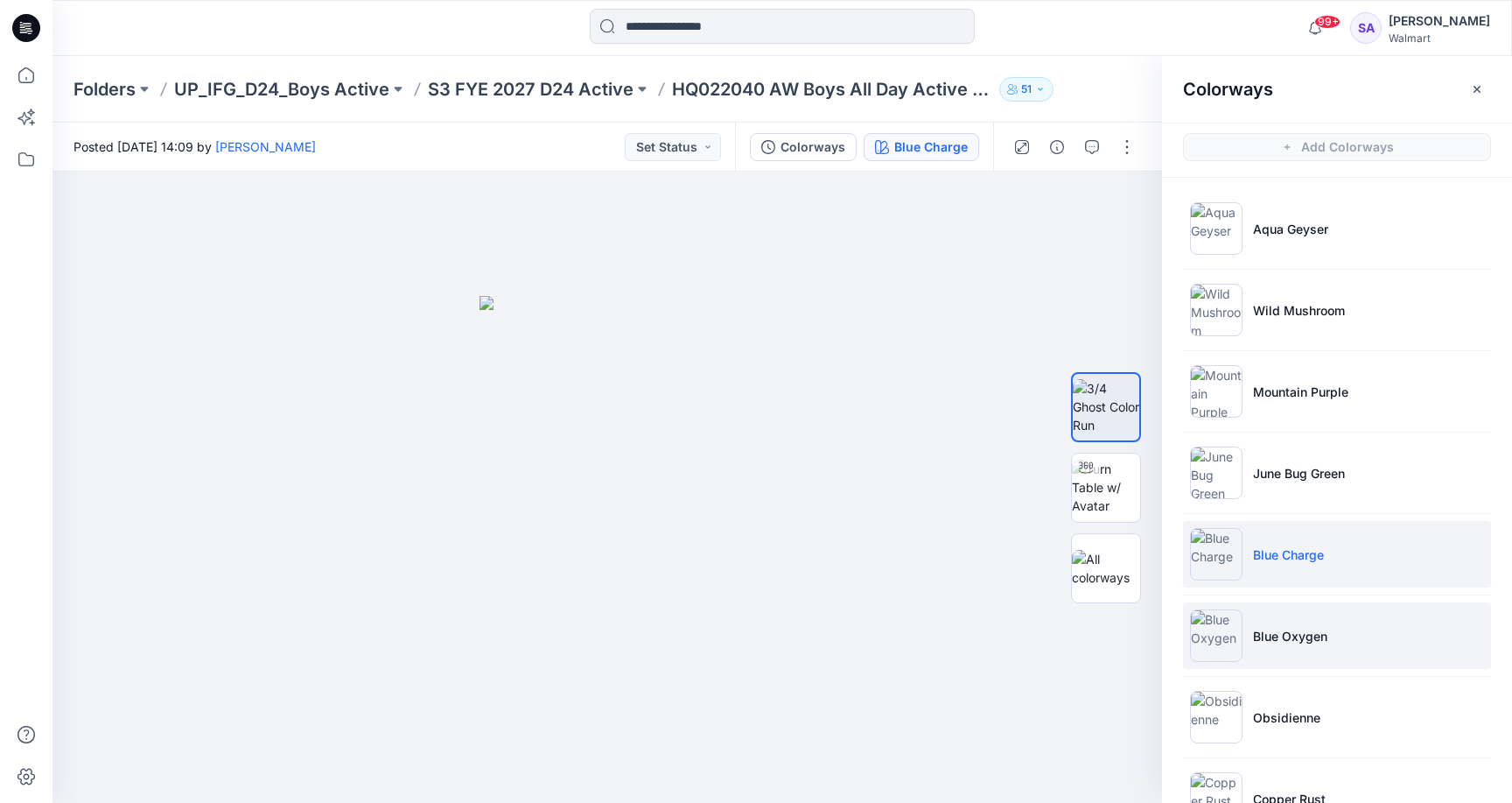
click at [1237, 646] on img at bounding box center [1216, 635] width 52 height 52
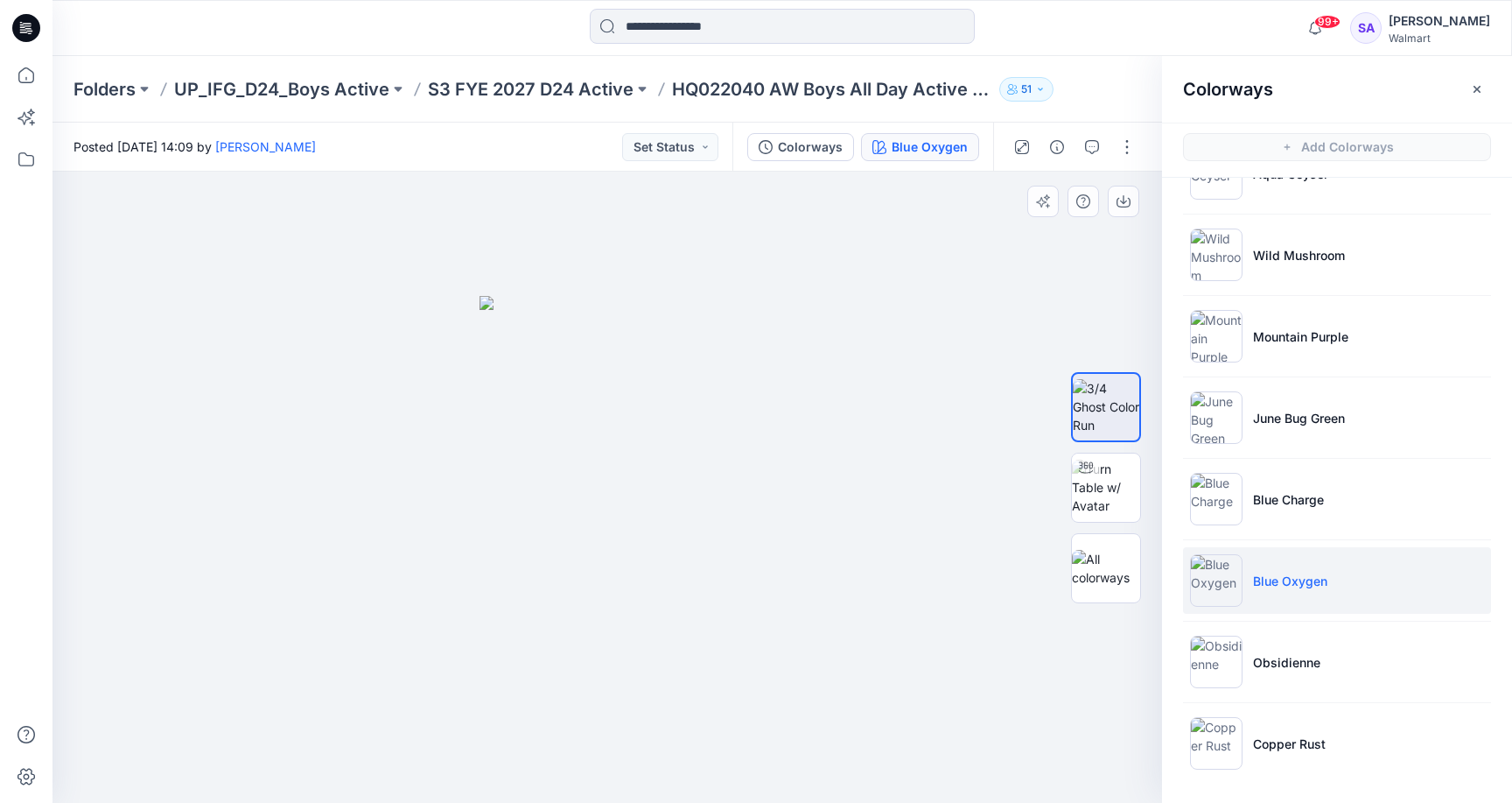
scroll to position [55, 0]
click at [1263, 661] on p "Obsidienne" at bounding box center [1286, 662] width 67 height 18
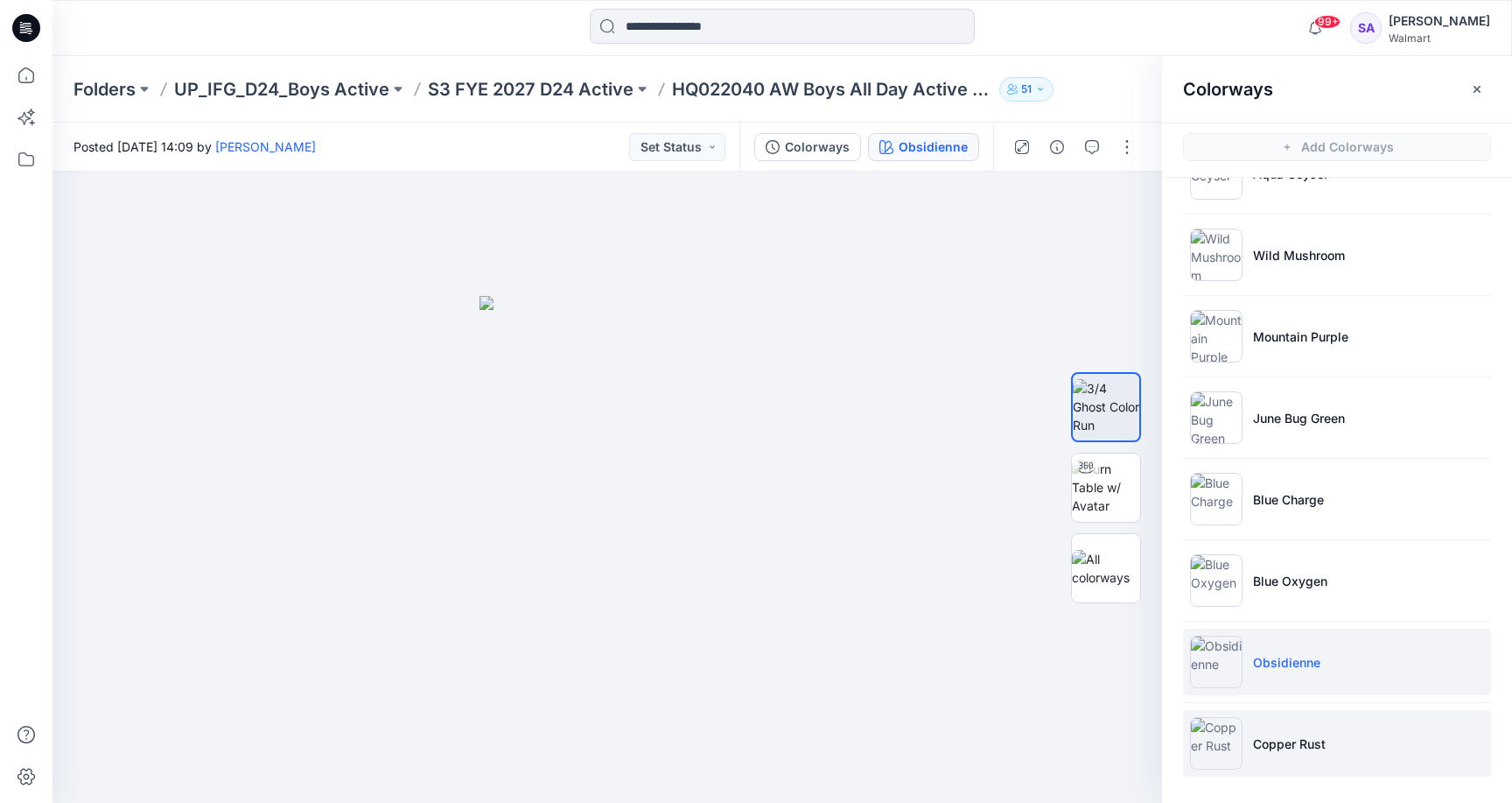
click at [1257, 745] on p "Copper Rust" at bounding box center [1288, 744] width 73 height 18
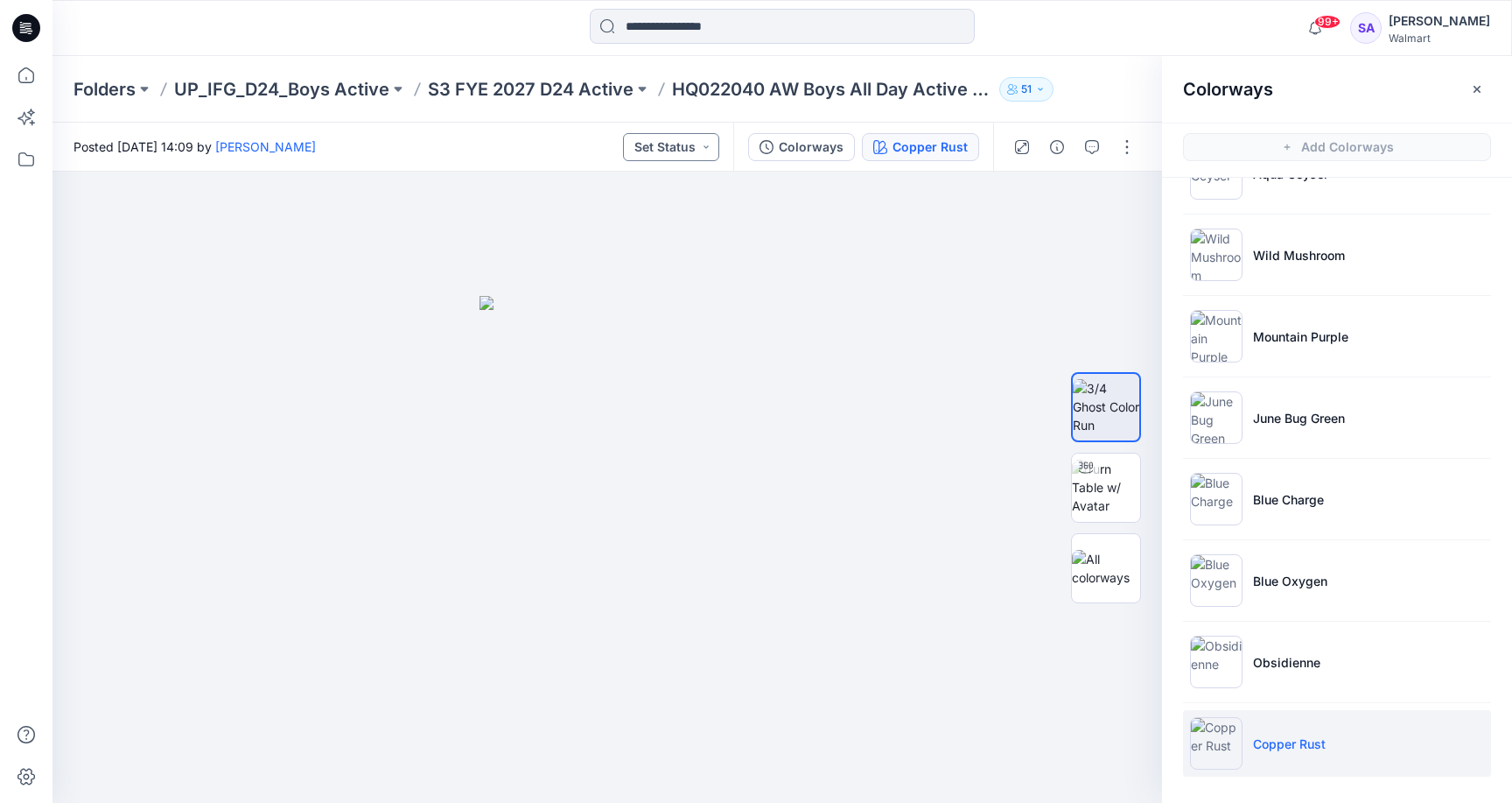
click at [662, 145] on button "Set Status" at bounding box center [671, 146] width 96 height 28
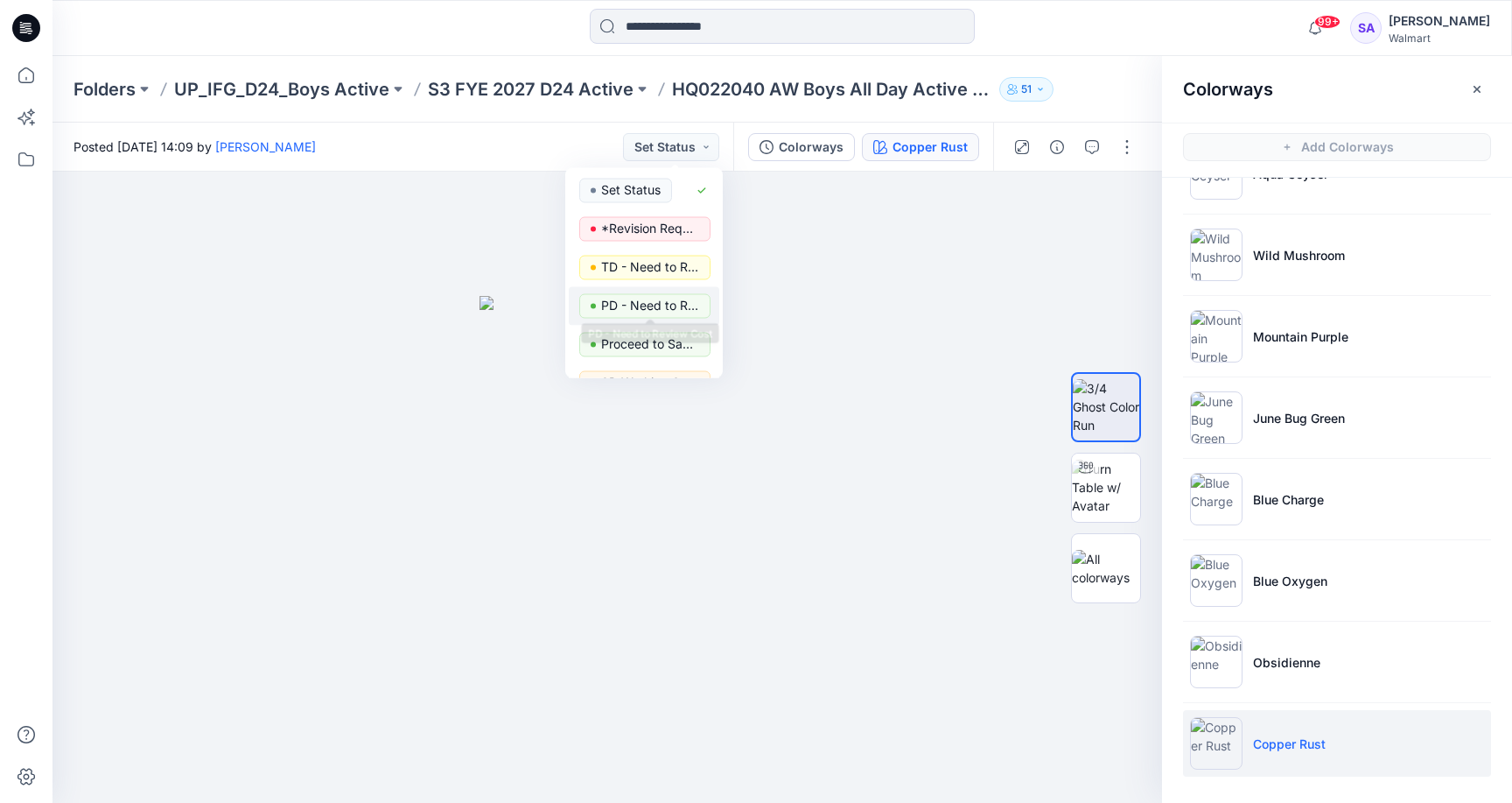
click at [642, 311] on p "PD - Need to Review Cost" at bounding box center [649, 304] width 98 height 22
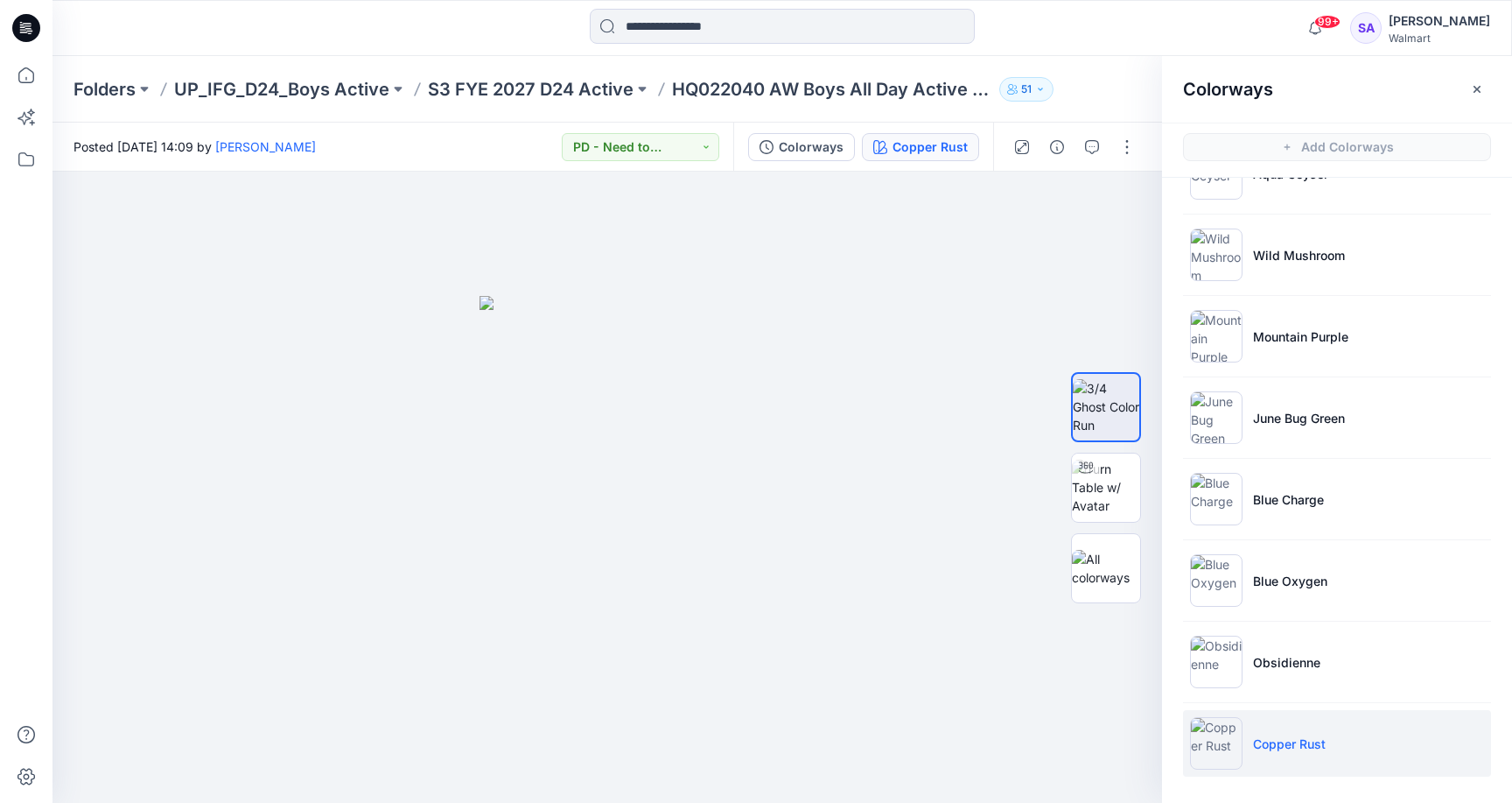
click at [642, 311] on img at bounding box center [607, 549] width 256 height 507
click at [672, 137] on button "PD - Need to Review Cost" at bounding box center [640, 146] width 157 height 28
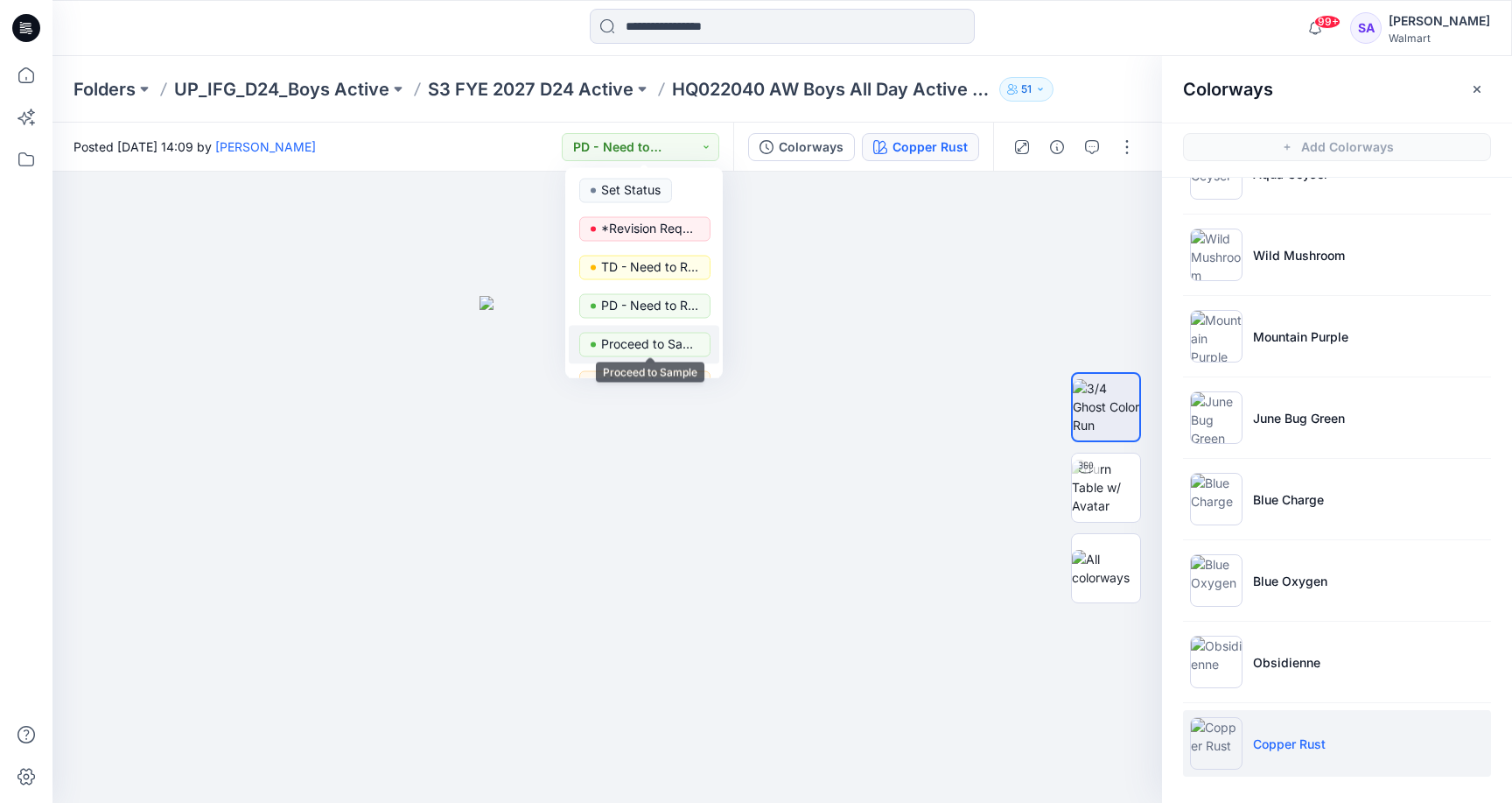
click at [639, 338] on p "Proceed to Sample" at bounding box center [649, 343] width 98 height 22
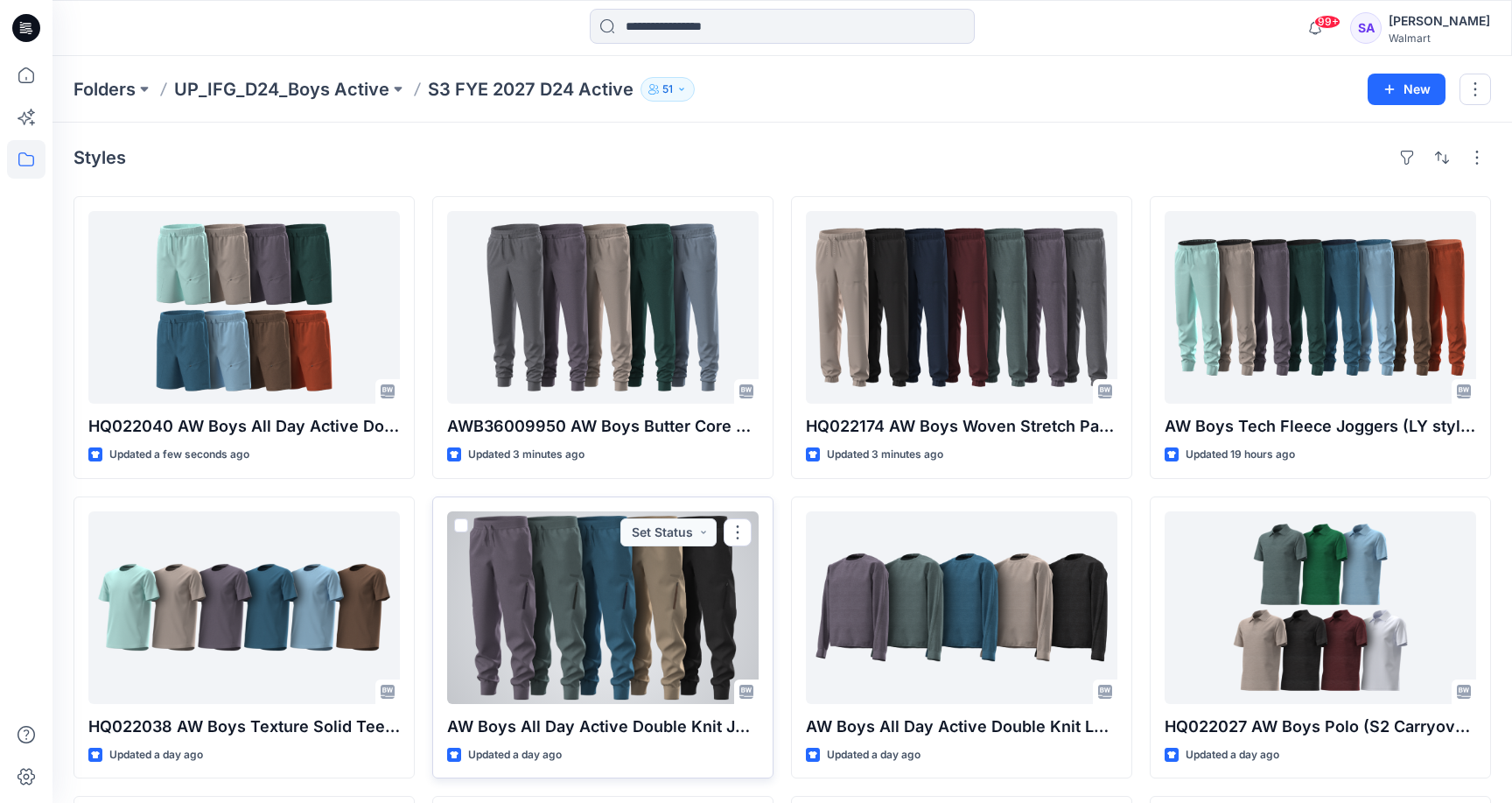
click at [557, 659] on div at bounding box center [602, 607] width 312 height 192
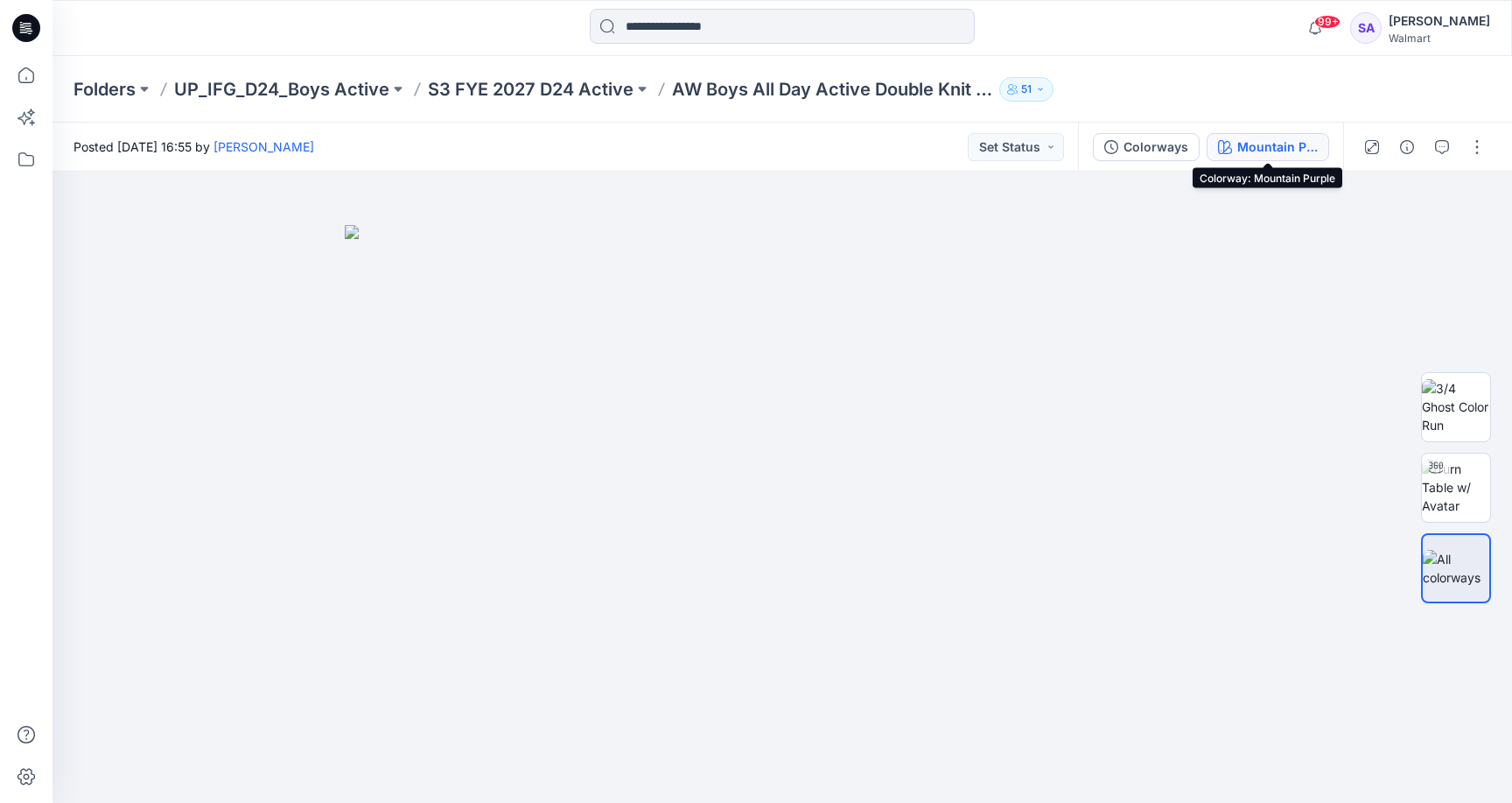
click at [1286, 147] on div "Mountain Purple" at bounding box center [1278, 146] width 81 height 19
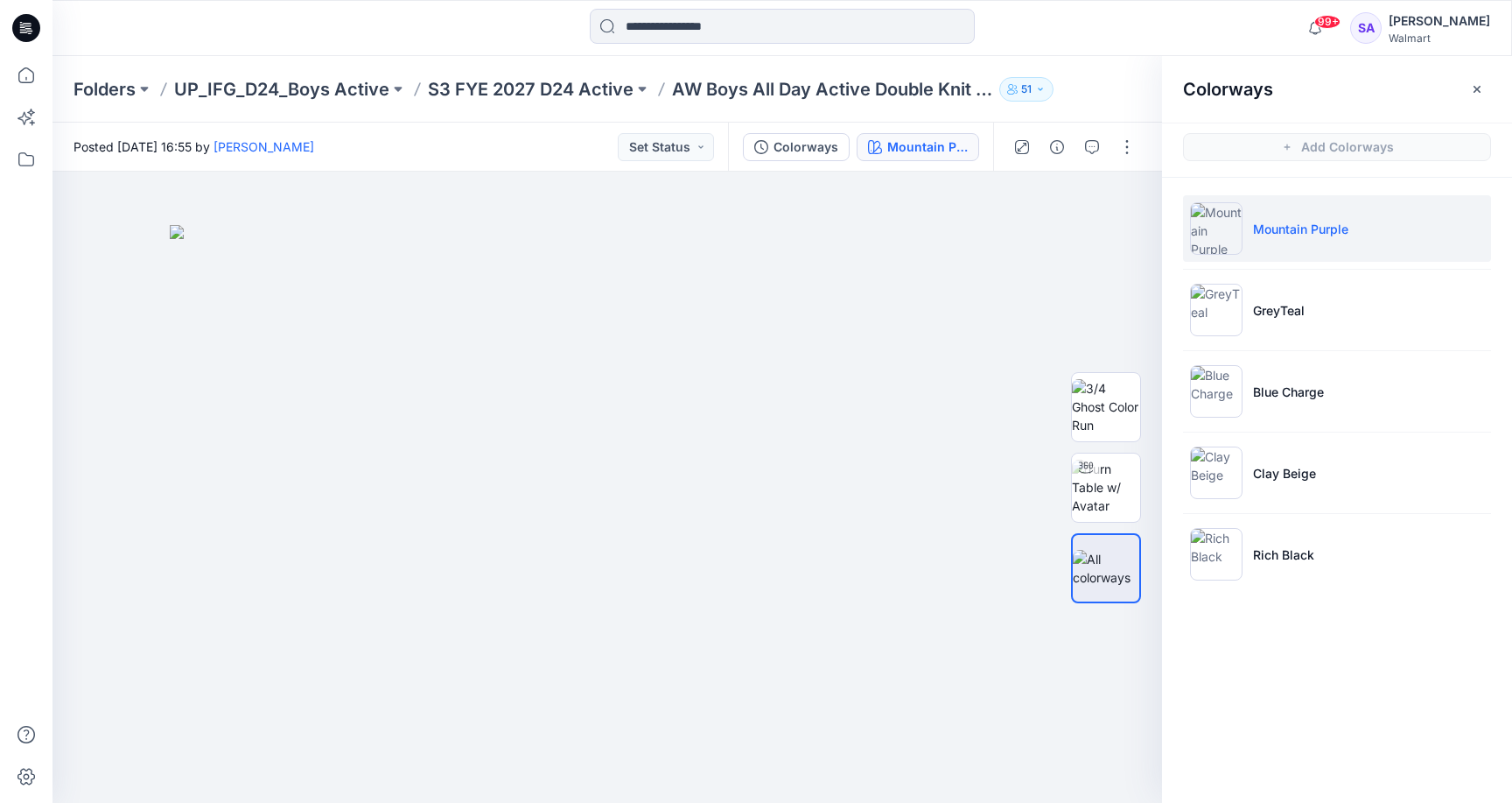
click at [1357, 199] on li "Mountain Purple" at bounding box center [1337, 228] width 308 height 66
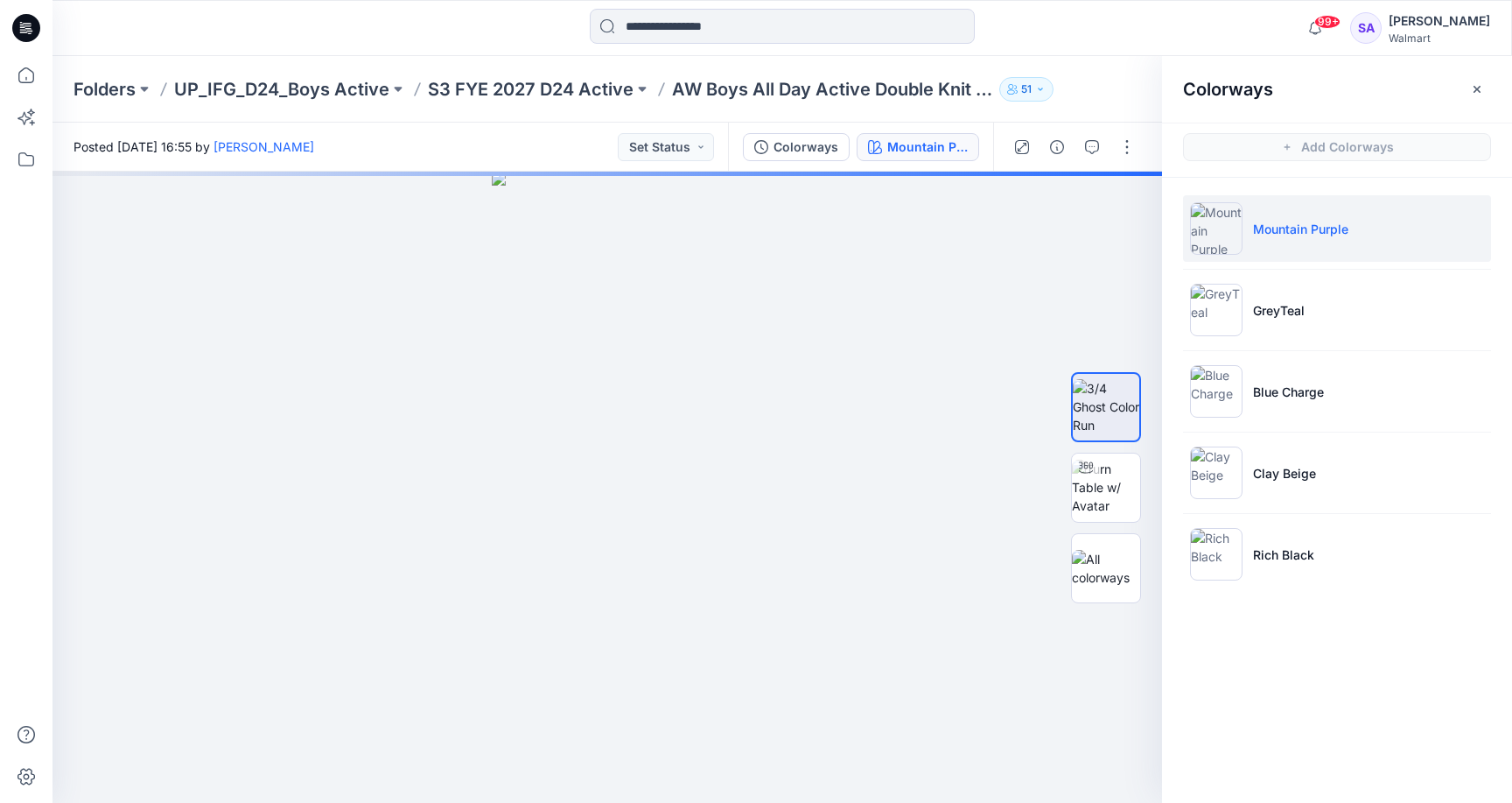
click at [1333, 235] on p "Mountain Purple" at bounding box center [1300, 229] width 95 height 18
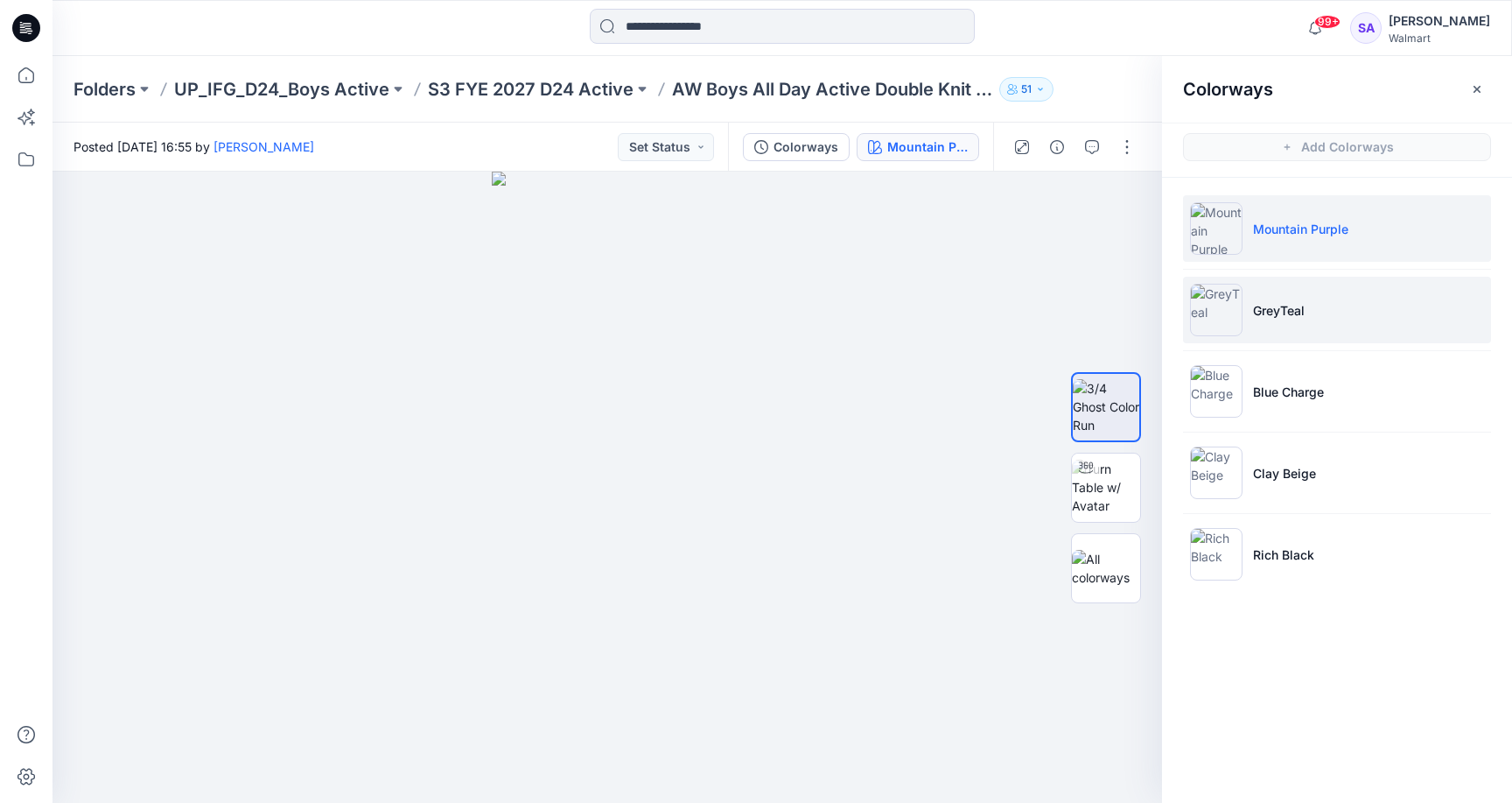
click at [1364, 324] on li "GreyTeal" at bounding box center [1337, 310] width 308 height 66
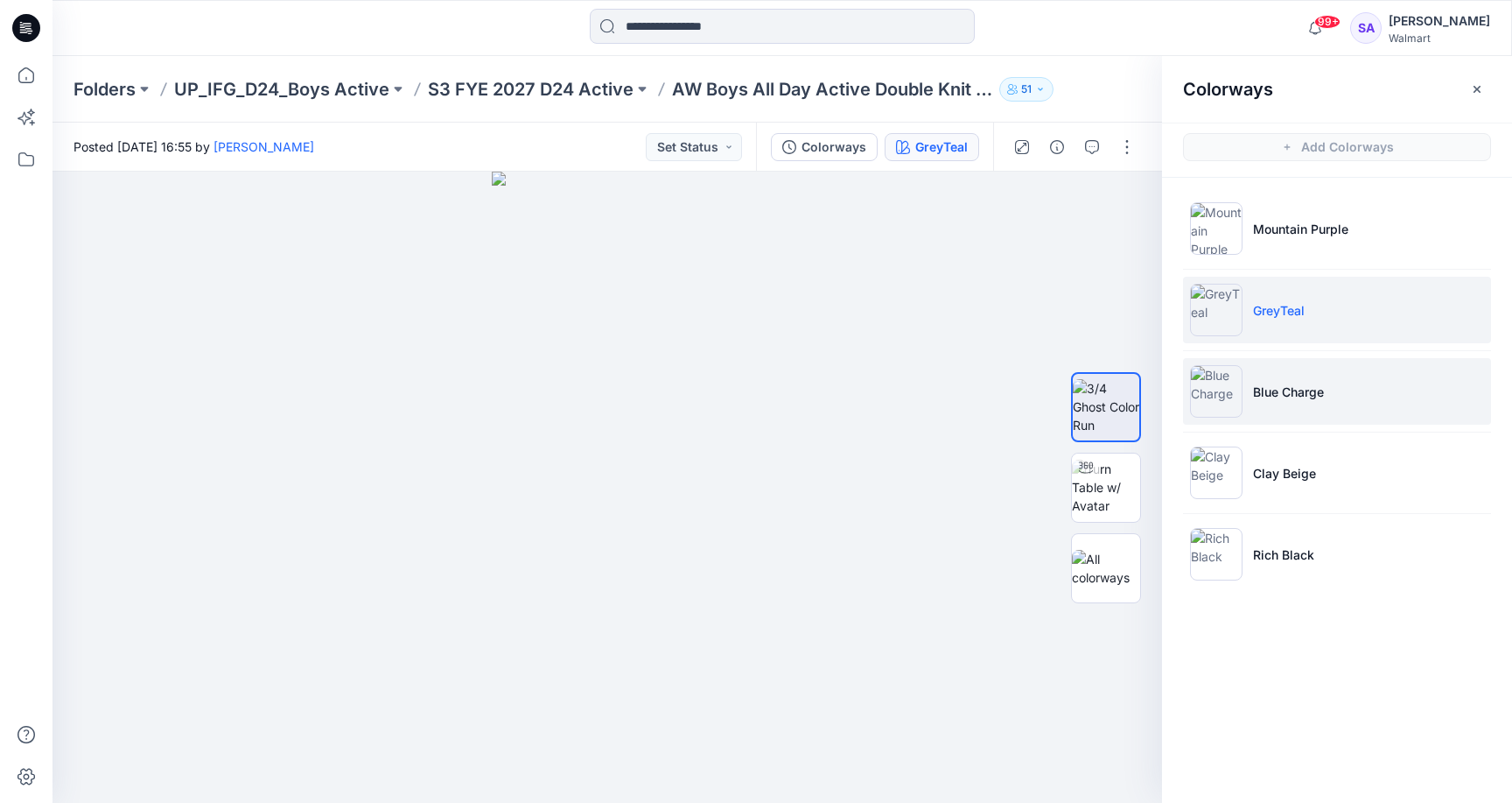
click at [1283, 379] on li "Blue Charge" at bounding box center [1337, 392] width 308 height 66
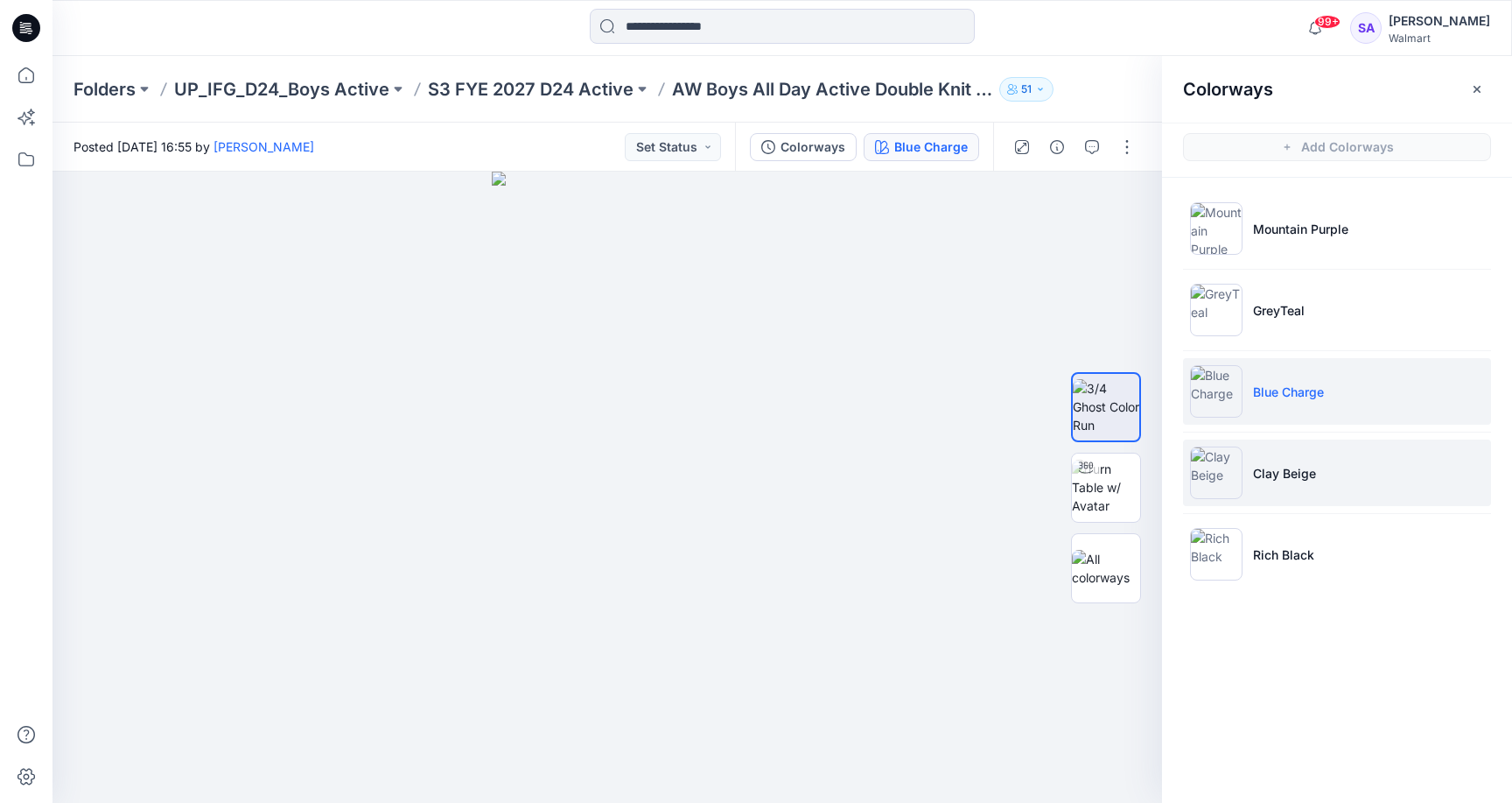
click at [1287, 477] on p "Clay Beige" at bounding box center [1284, 472] width 63 height 18
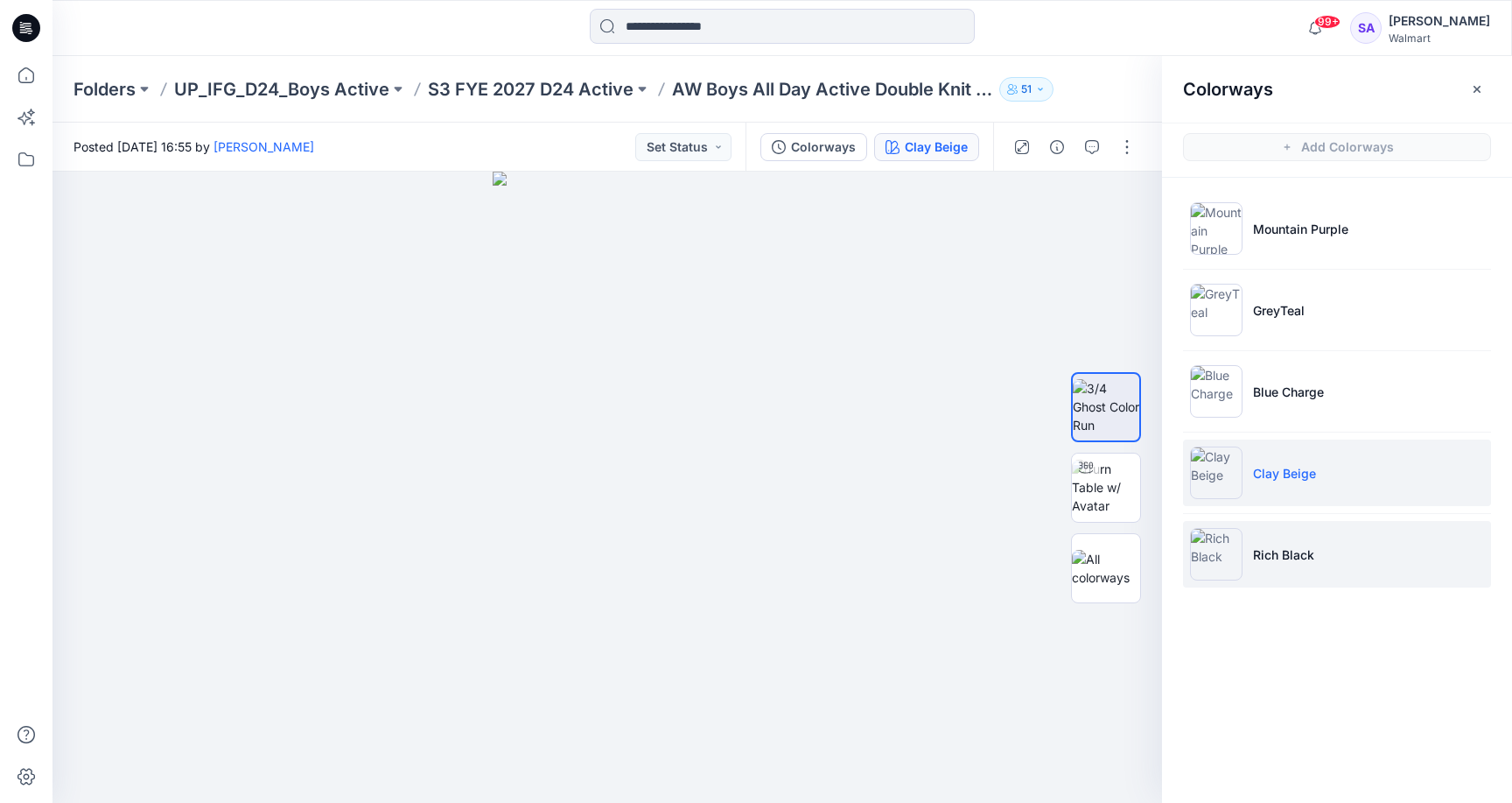
click at [1238, 548] on img at bounding box center [1216, 554] width 52 height 52
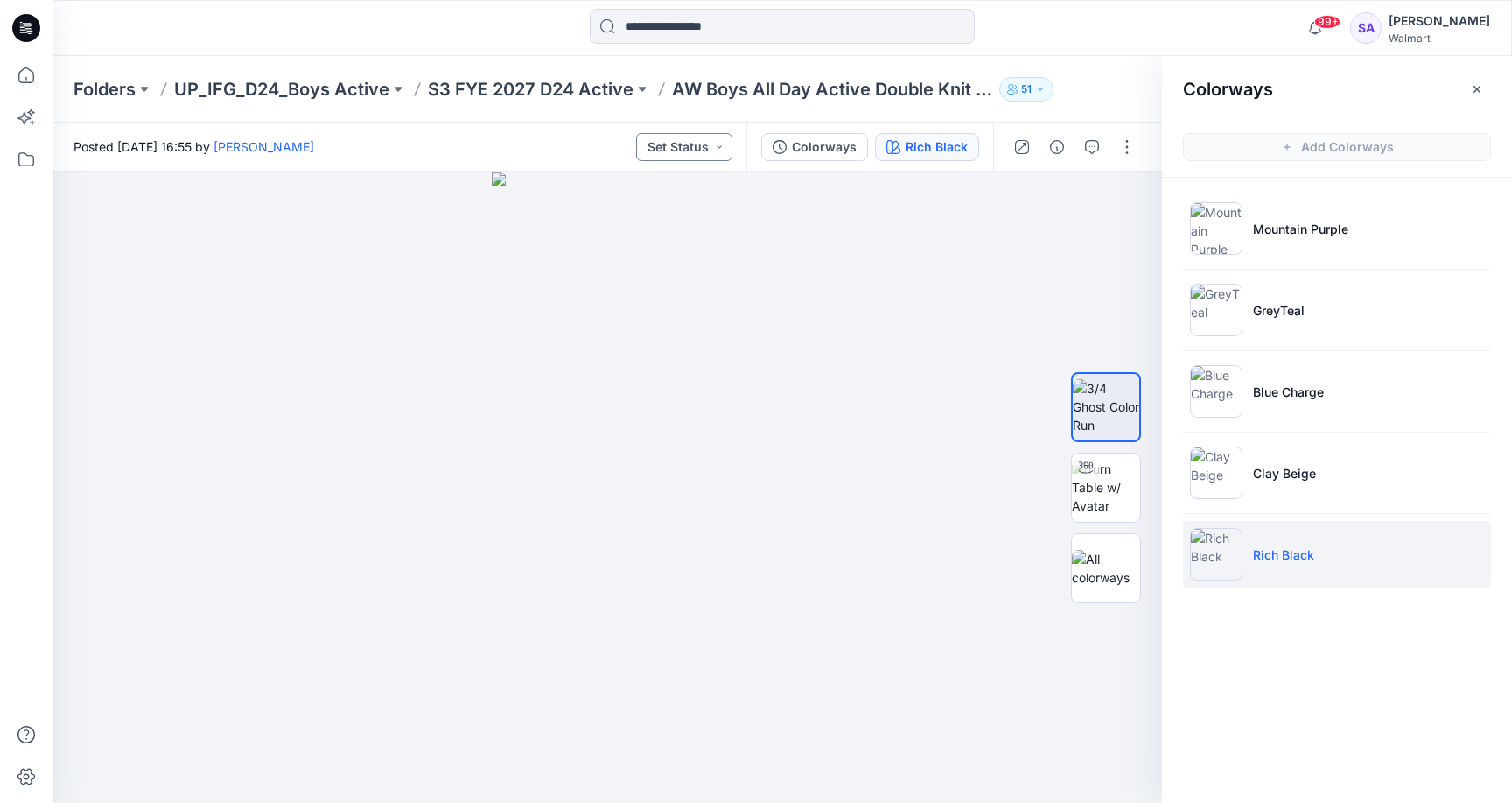
click at [685, 145] on button "Set Status" at bounding box center [683, 146] width 96 height 28
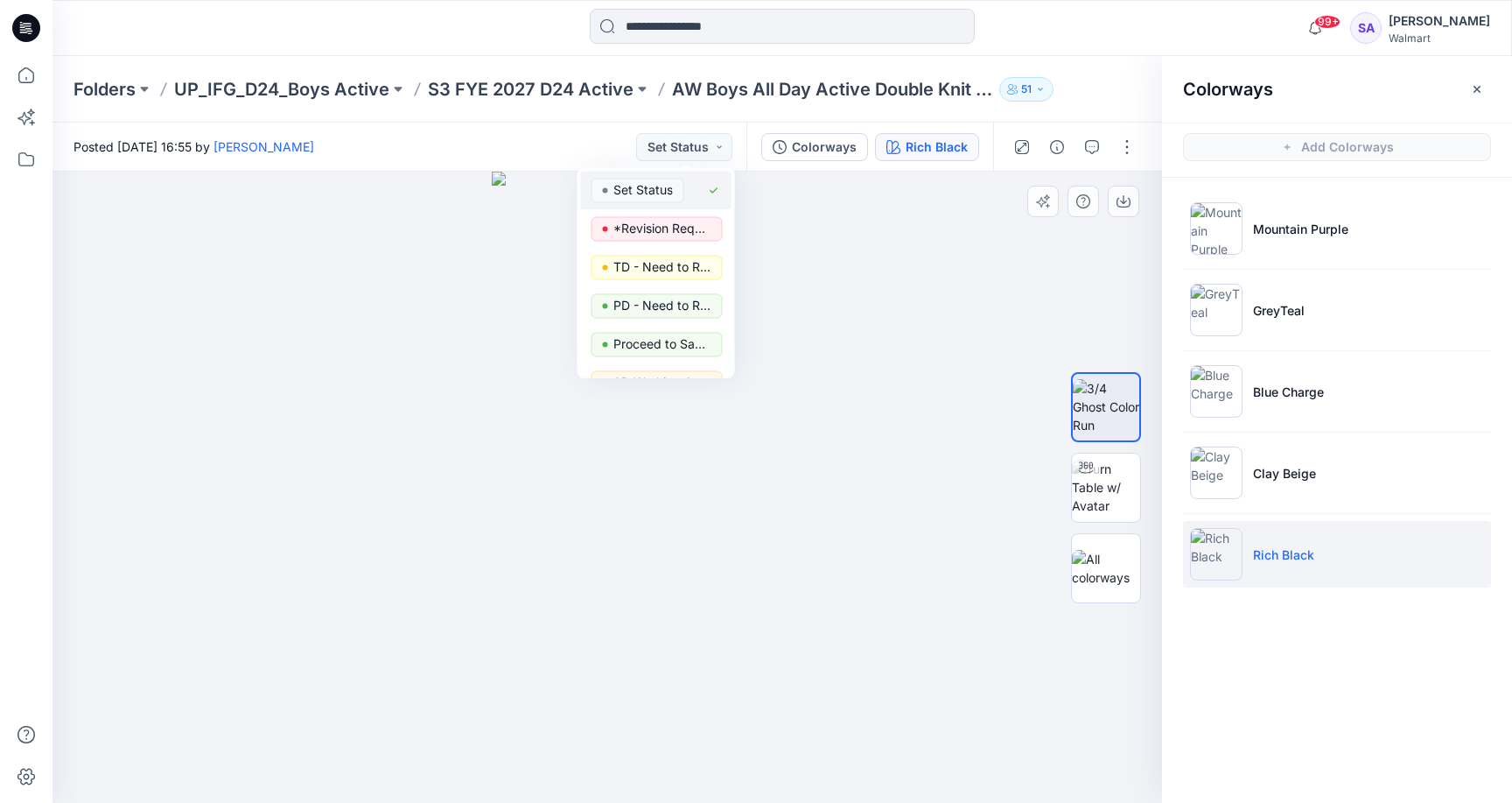
click at [906, 545] on div at bounding box center [607, 487] width 1110 height 631
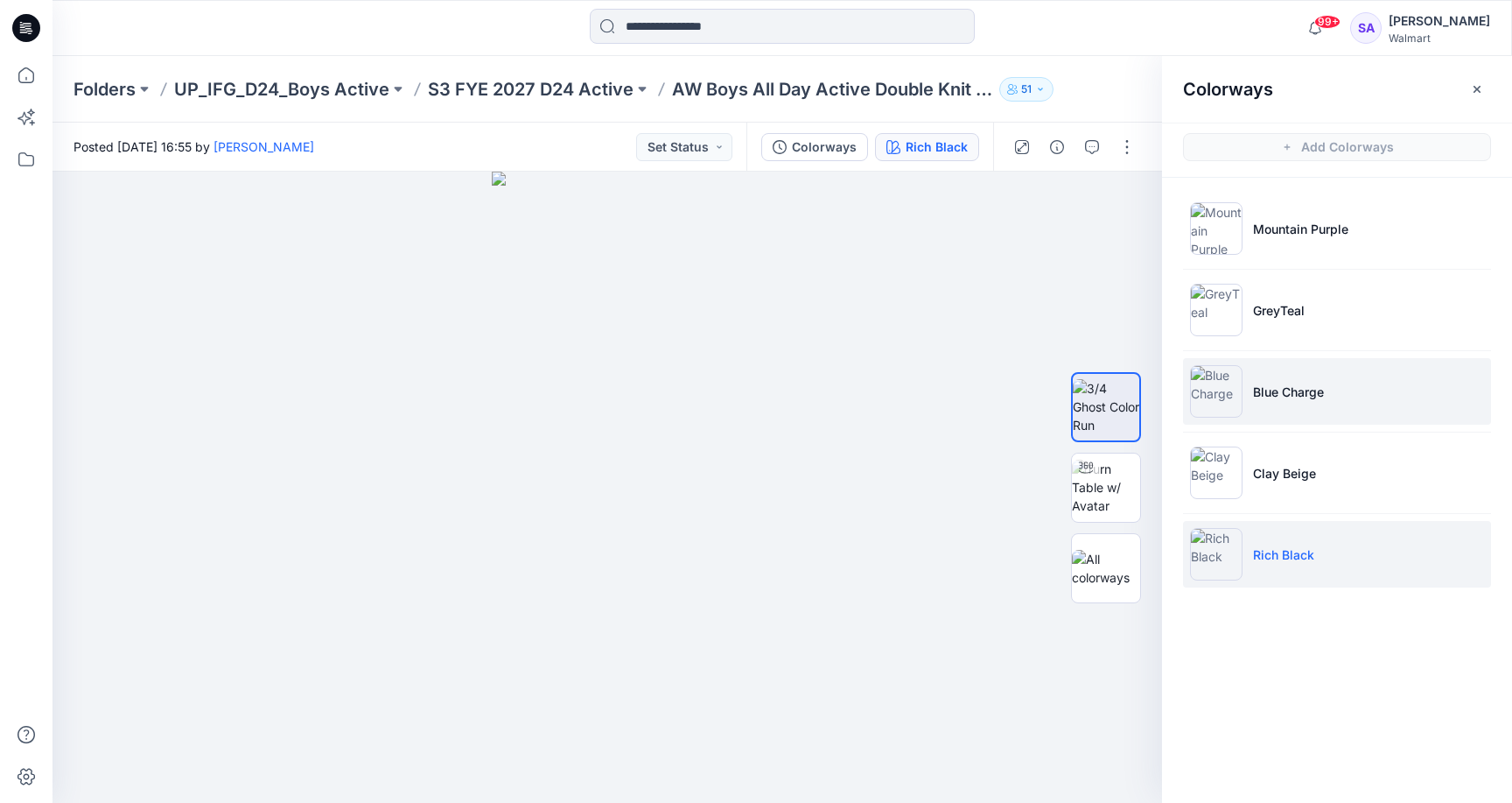
click at [1306, 384] on p "Blue Charge" at bounding box center [1288, 392] width 71 height 18
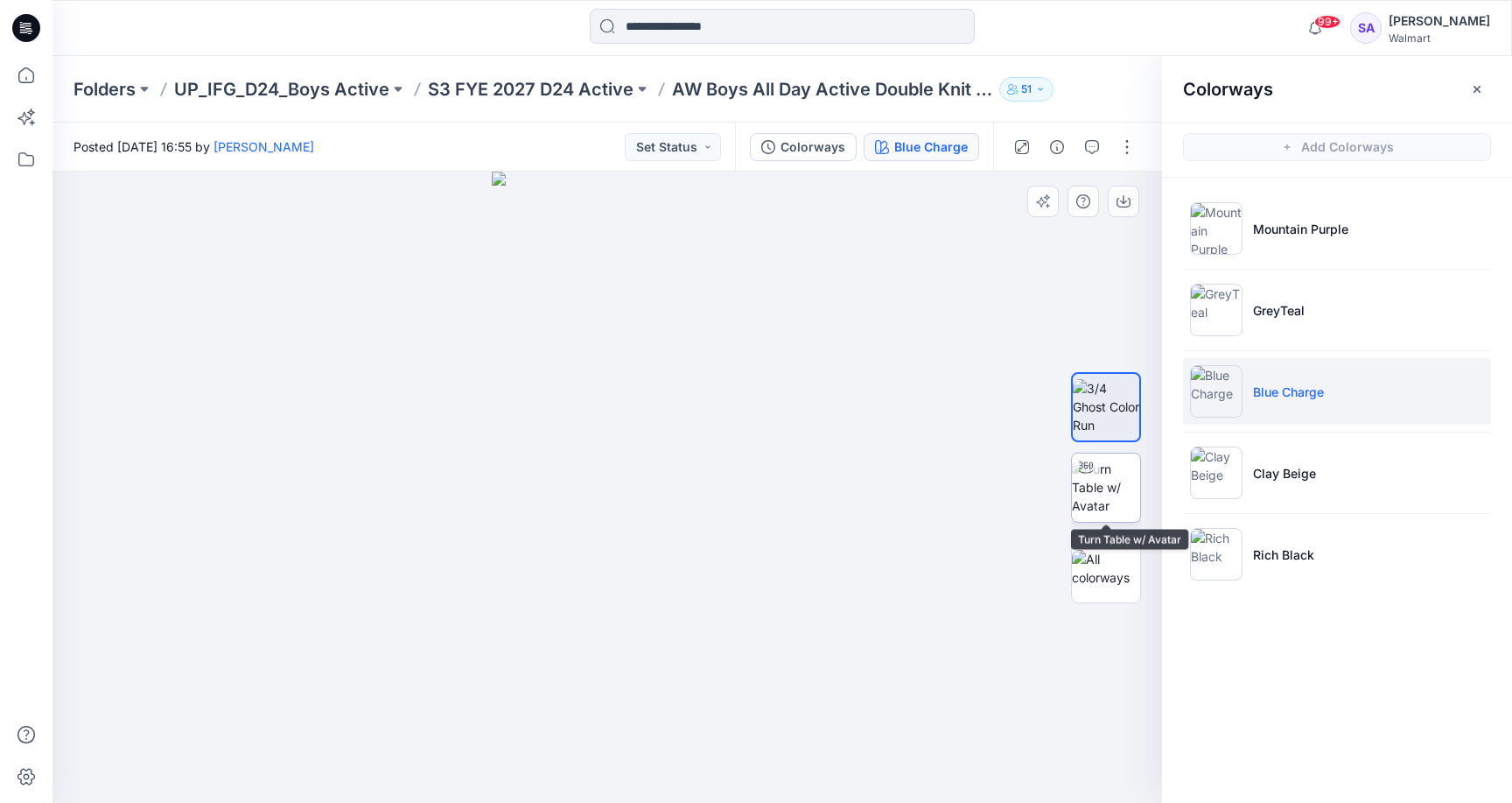
click at [1115, 506] on img at bounding box center [1106, 487] width 68 height 55
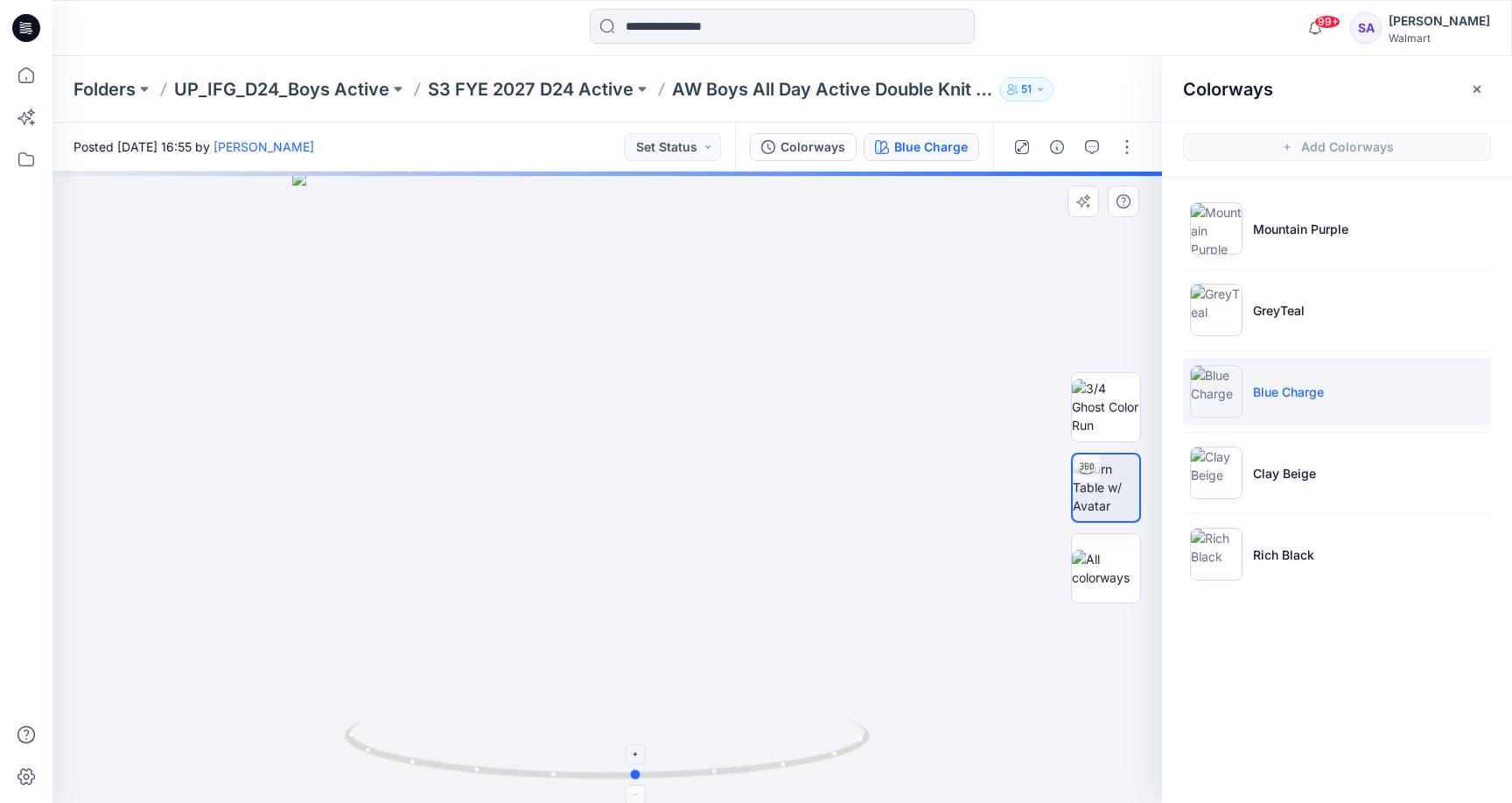
drag, startPoint x: 634, startPoint y: 772, endPoint x: 664, endPoint y: 751, distance: 36.6
click at [664, 751] on icon at bounding box center [610, 750] width 530 height 66
click at [684, 155] on button "Set Status" at bounding box center [672, 146] width 96 height 28
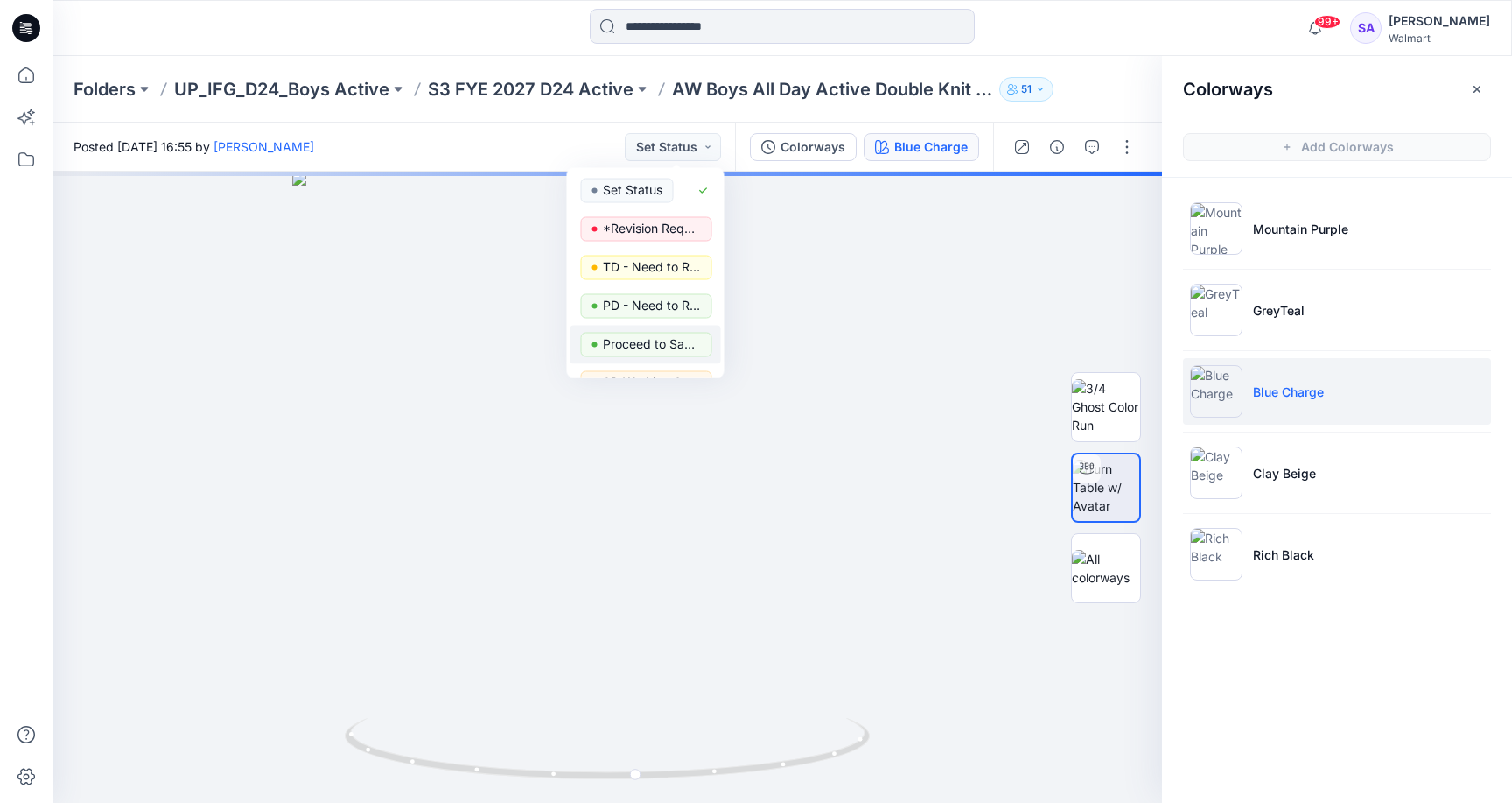
click at [652, 348] on p "Proceed to Sample" at bounding box center [651, 343] width 98 height 22
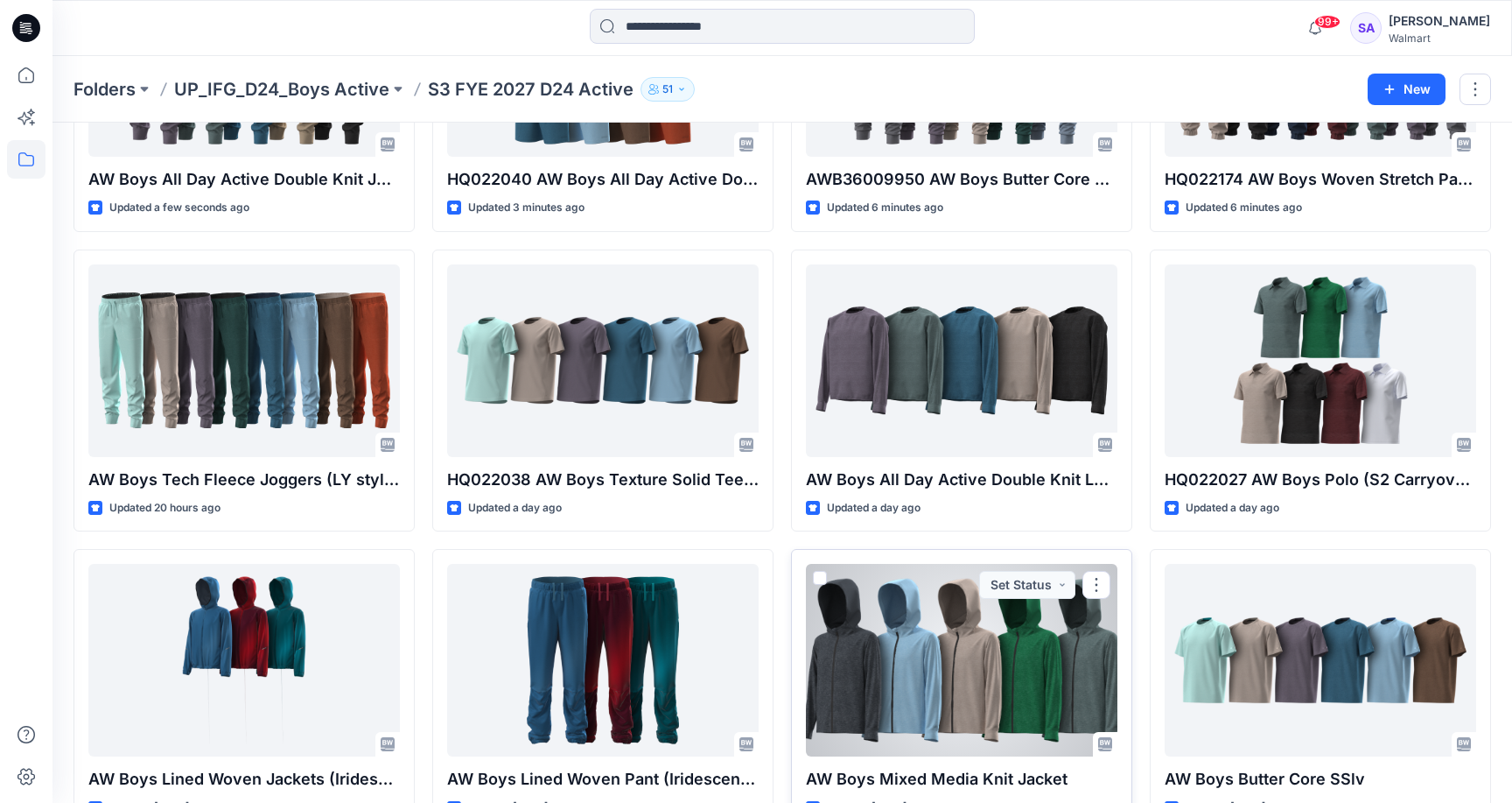
scroll to position [225, 0]
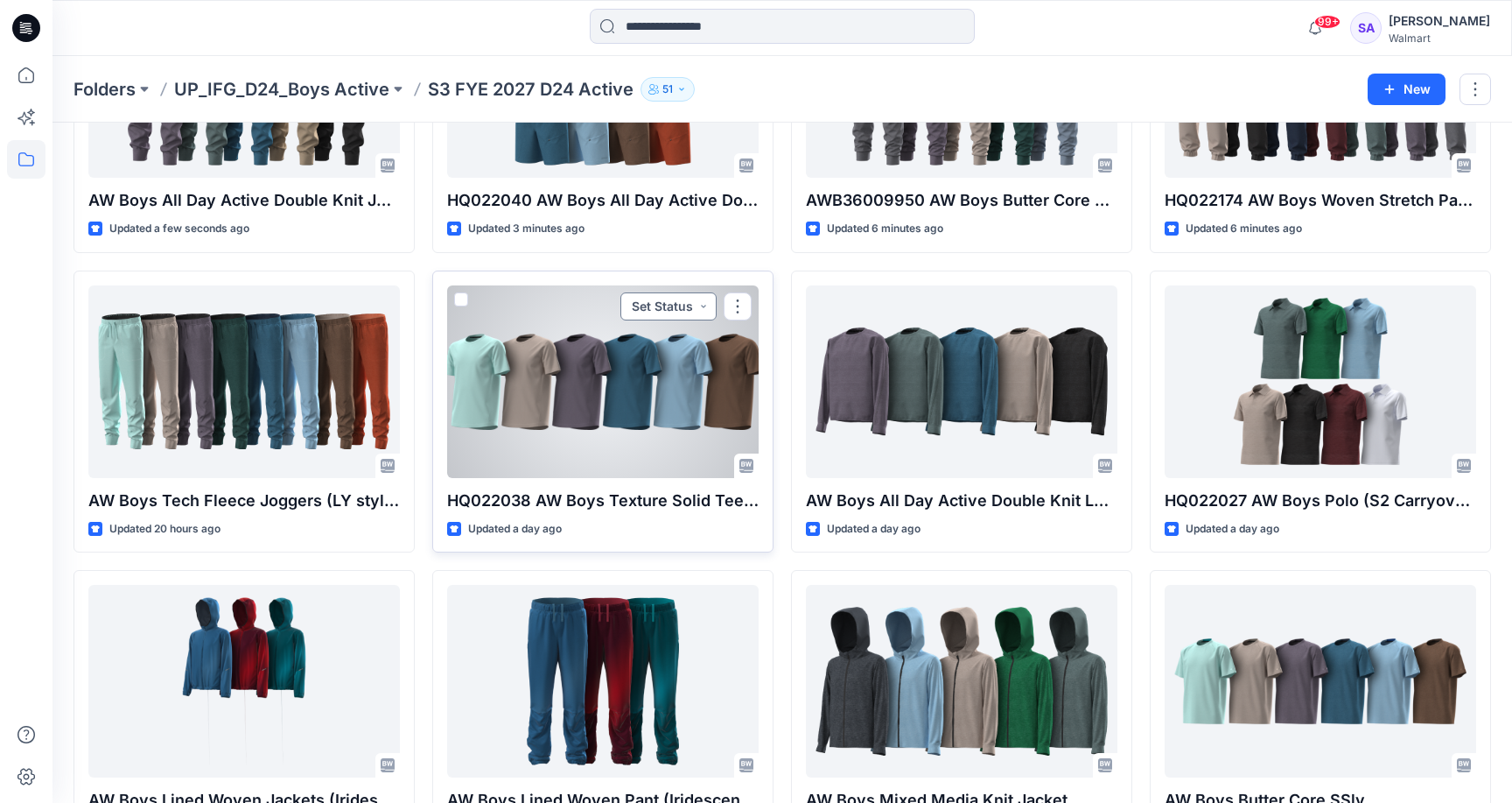
click at [699, 304] on button "Set Status" at bounding box center [668, 305] width 96 height 28
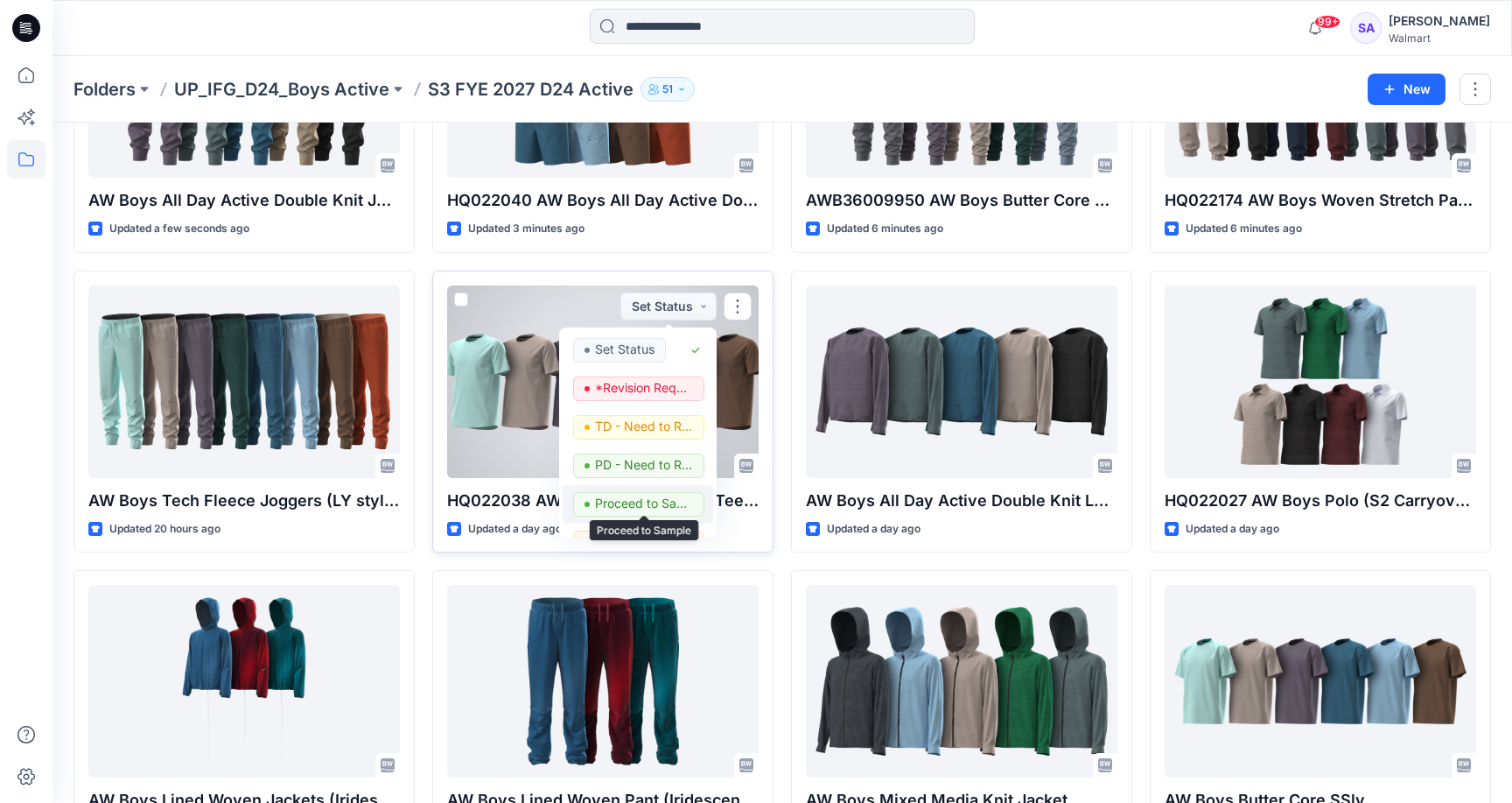
click at [657, 498] on p "Proceed to Sample" at bounding box center [644, 503] width 98 height 22
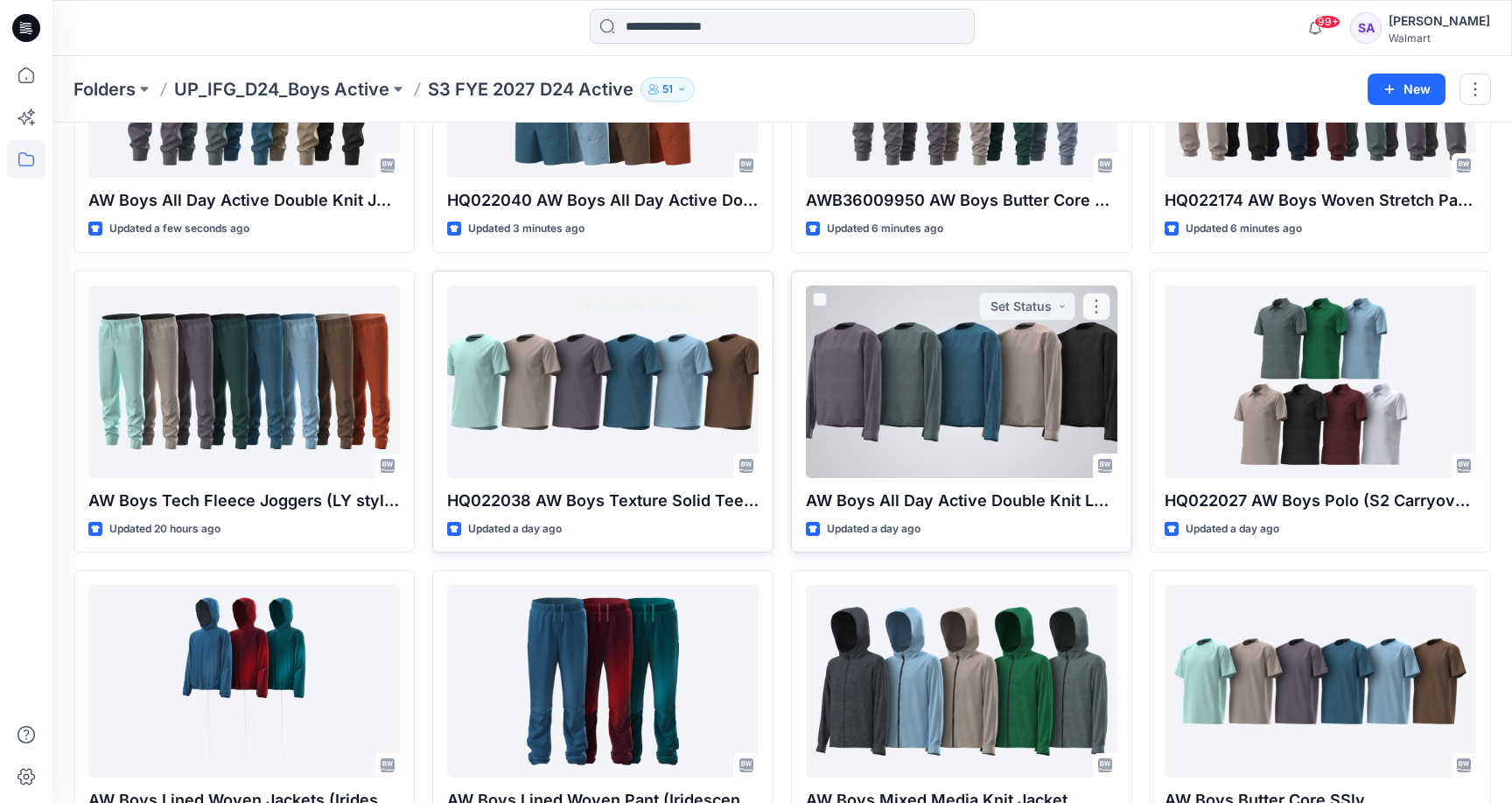
click at [954, 378] on div at bounding box center [962, 382] width 312 height 192
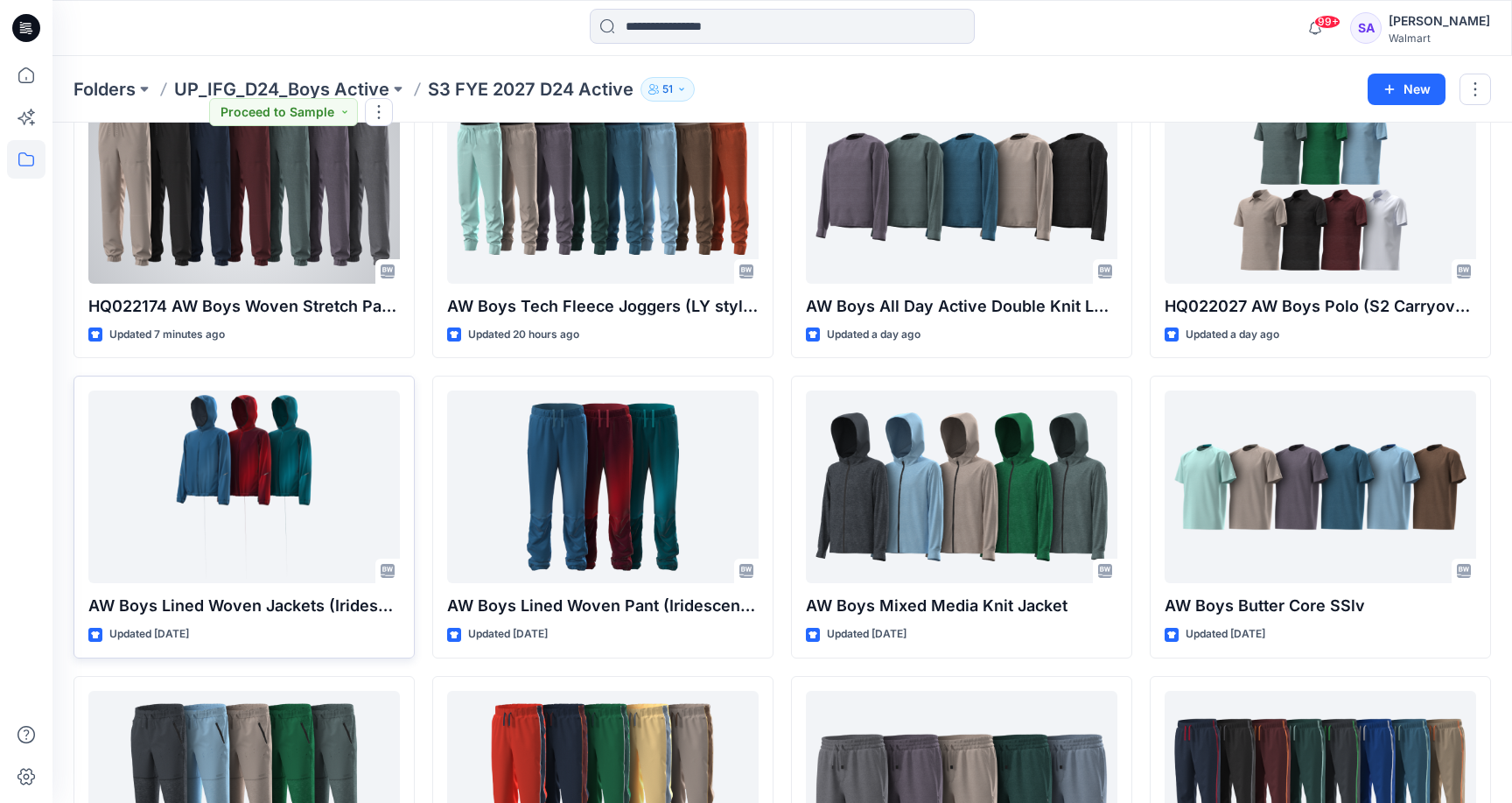
scroll to position [408, 0]
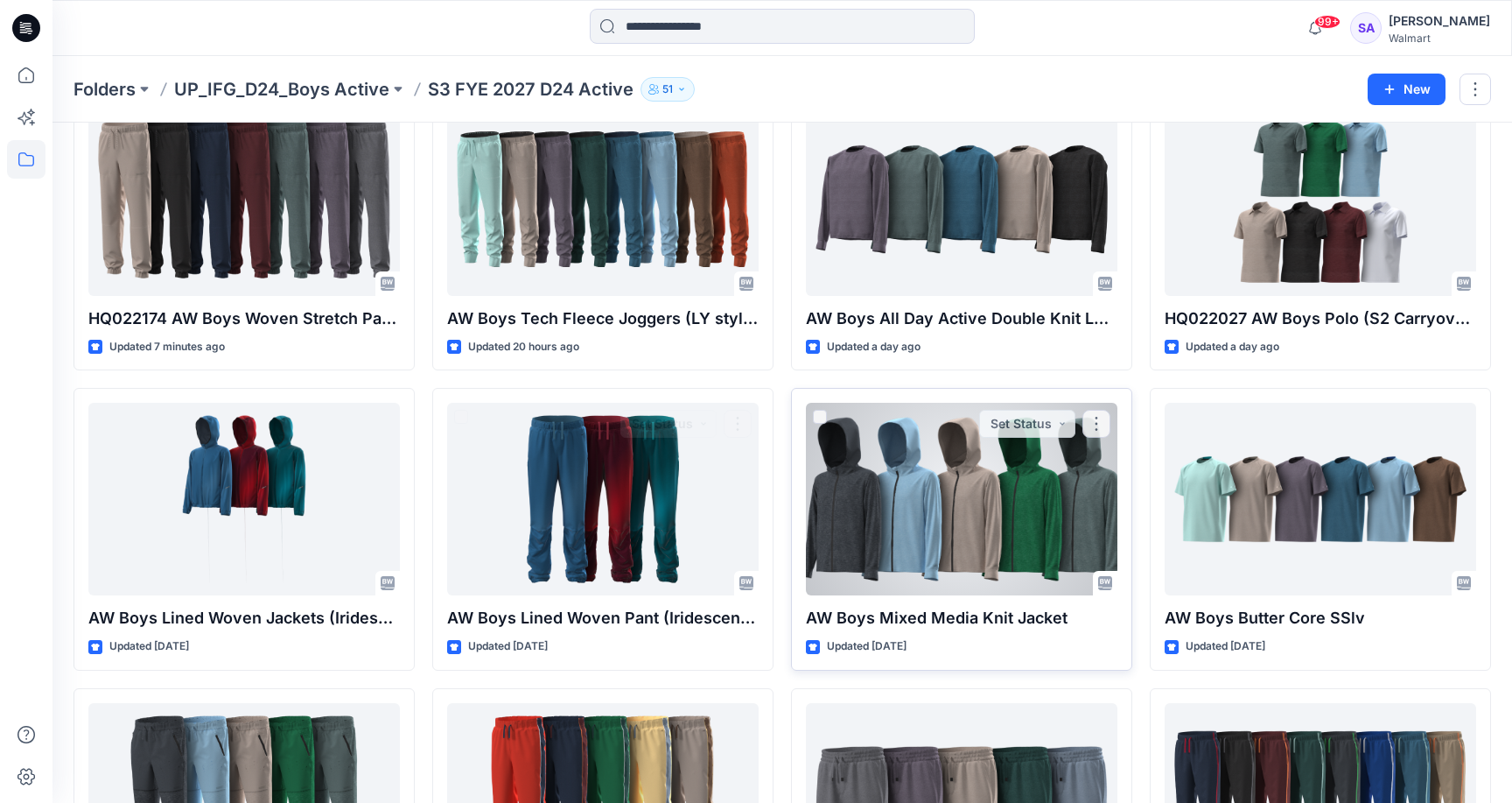
click at [952, 480] on div at bounding box center [962, 499] width 312 height 192
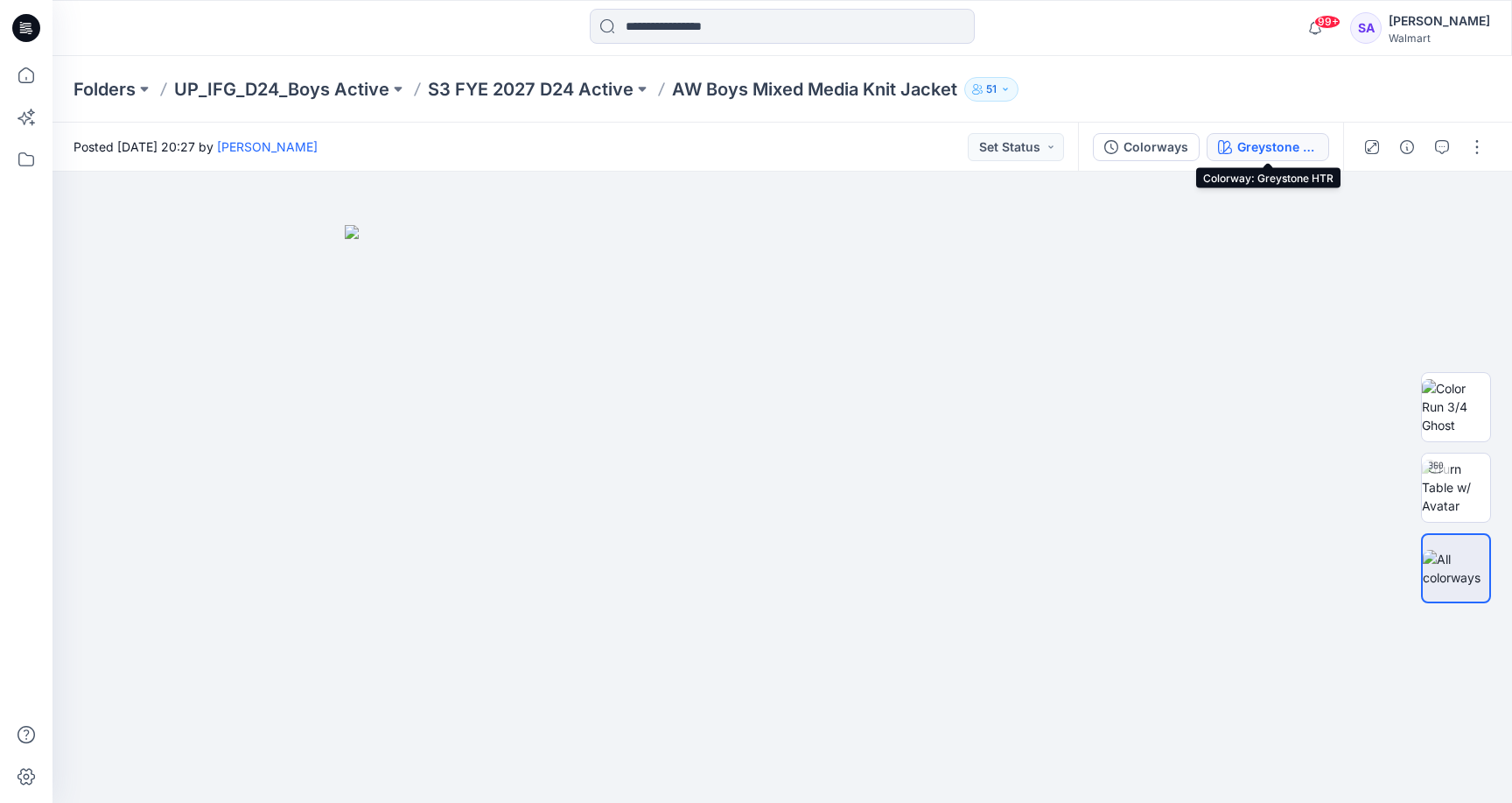
click at [1270, 133] on button "Greystone HTR" at bounding box center [1268, 146] width 122 height 28
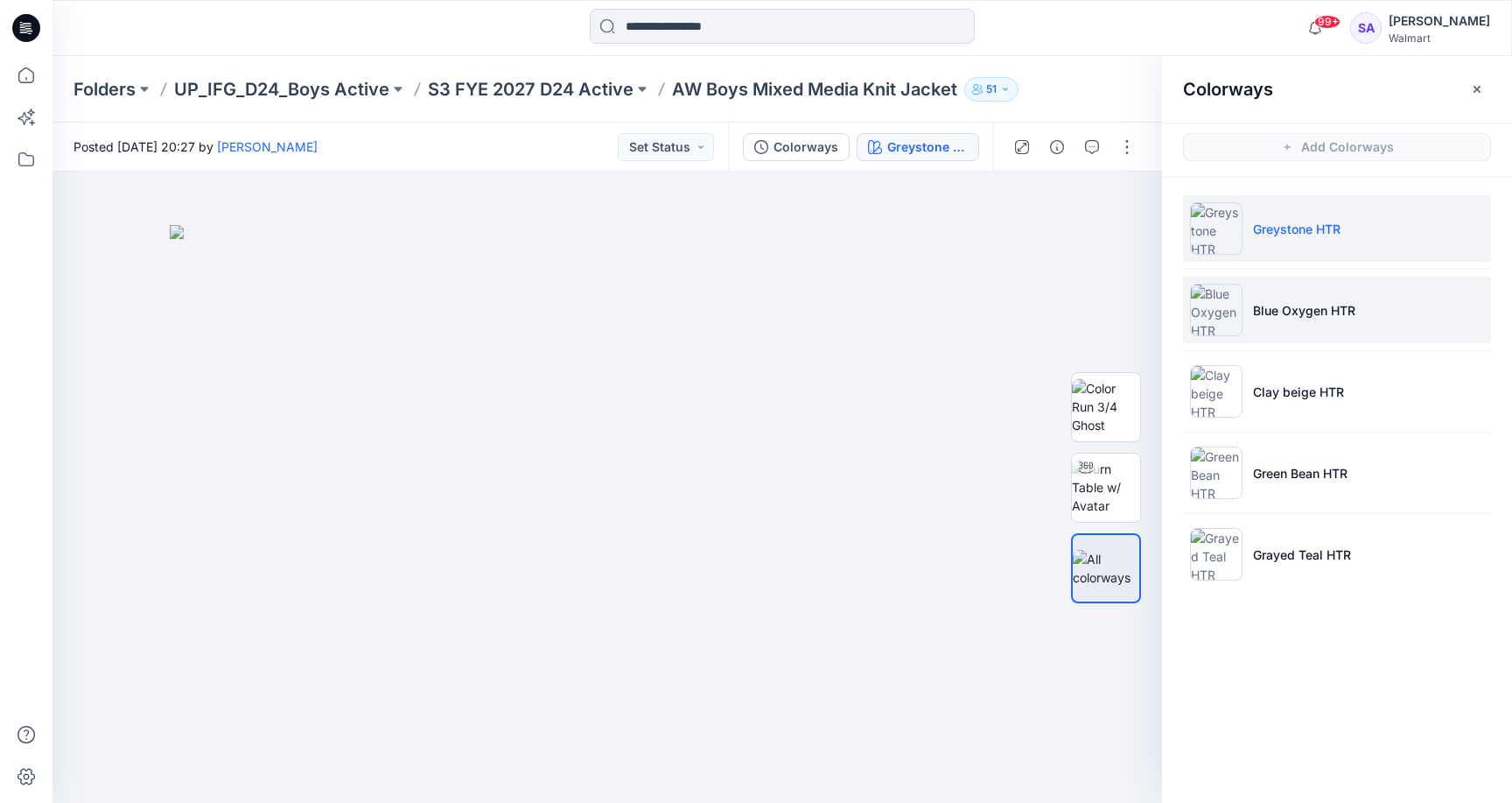
click at [1302, 341] on li "Blue Oxygen HTR" at bounding box center [1337, 310] width 308 height 66
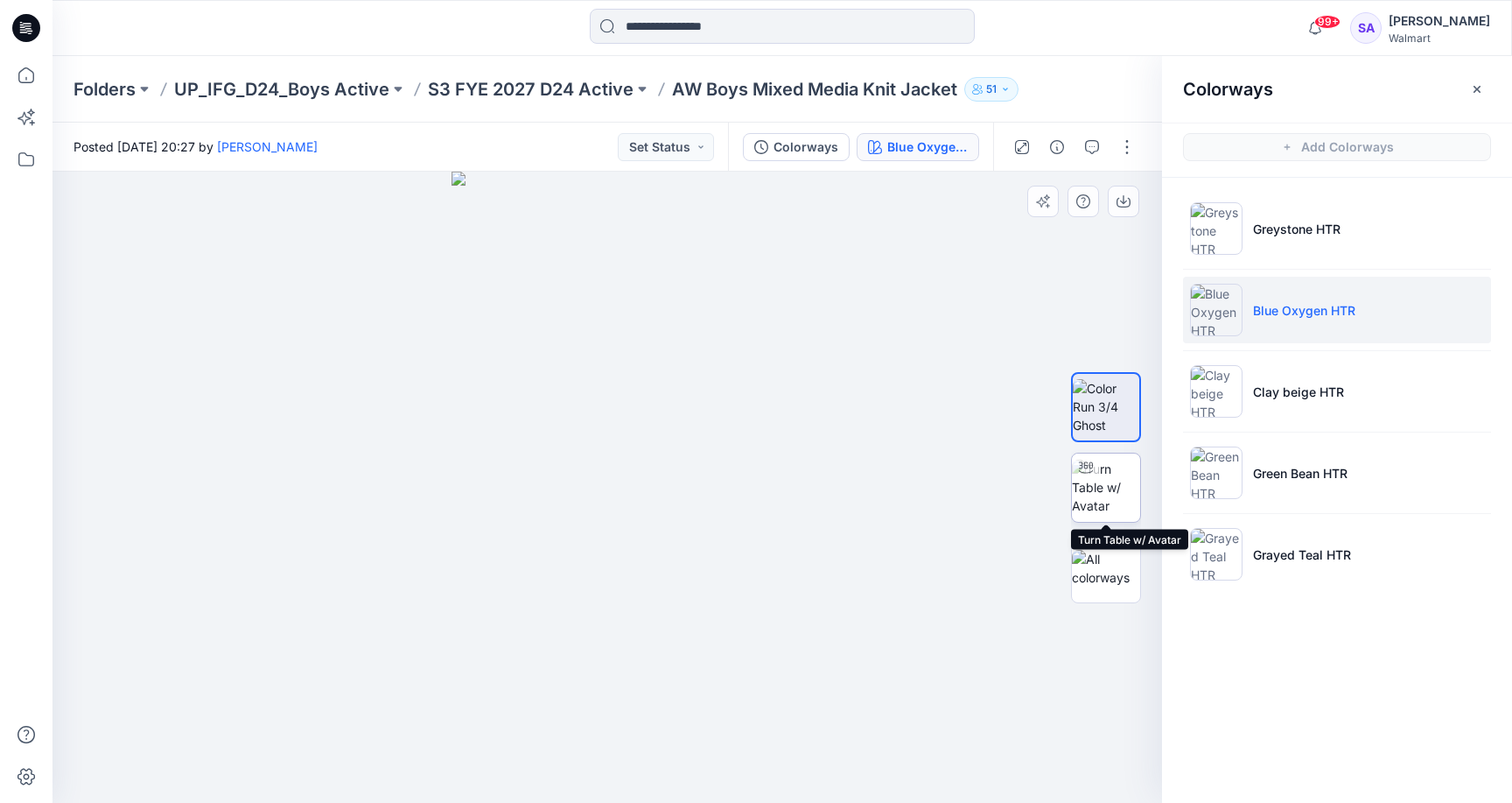
click at [1123, 484] on img at bounding box center [1106, 487] width 68 height 55
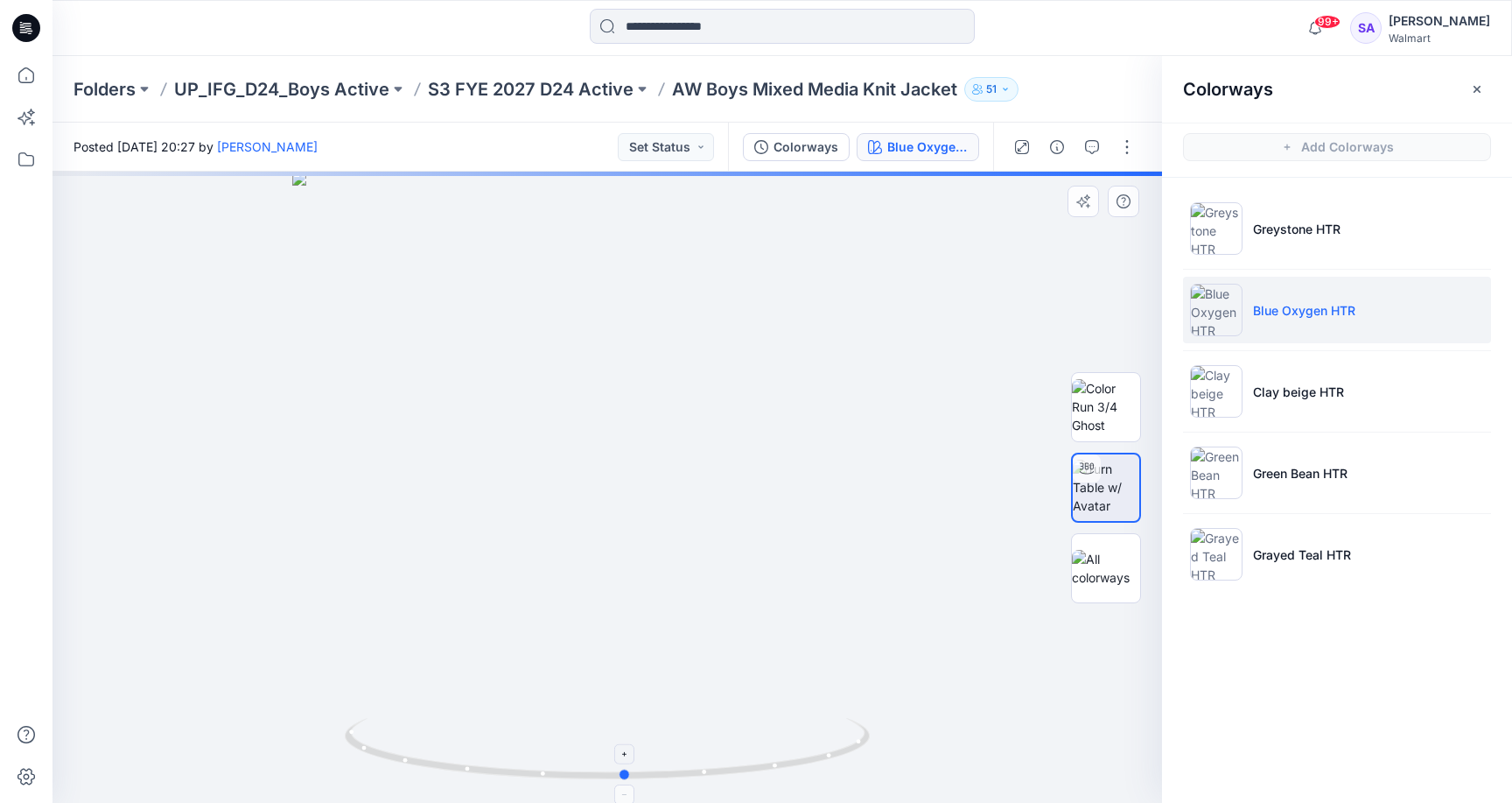
drag, startPoint x: 660, startPoint y: 772, endPoint x: 678, endPoint y: 745, distance: 32.4
click at [678, 745] on icon at bounding box center [610, 750] width 530 height 66
drag, startPoint x: 664, startPoint y: 448, endPoint x: 653, endPoint y: 800, distance: 352.2
click at [653, 800] on div at bounding box center [607, 487] width 1110 height 631
click at [1132, 432] on img at bounding box center [1106, 406] width 68 height 55
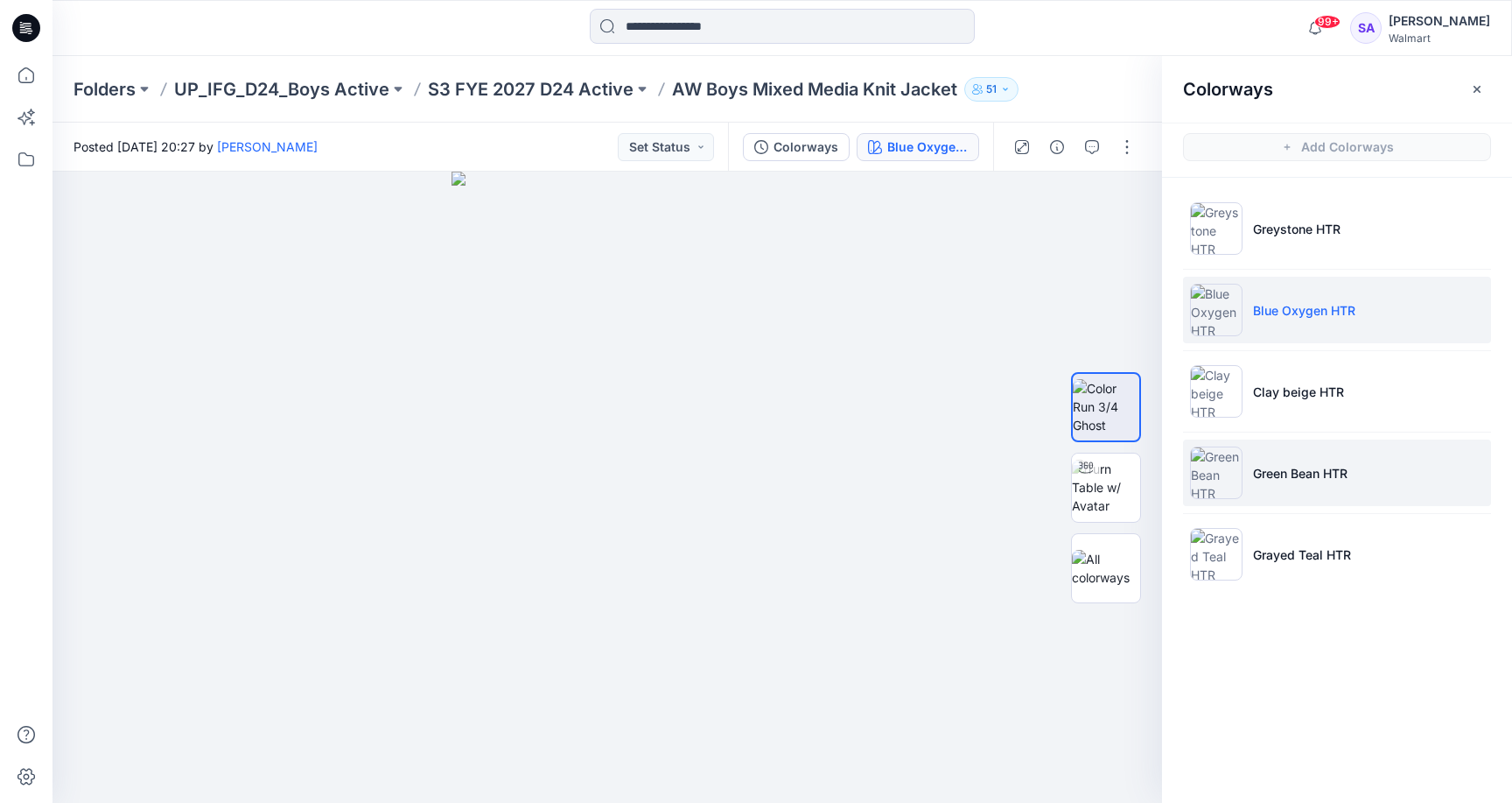
click at [1305, 488] on li "Green Bean HTR" at bounding box center [1337, 472] width 308 height 66
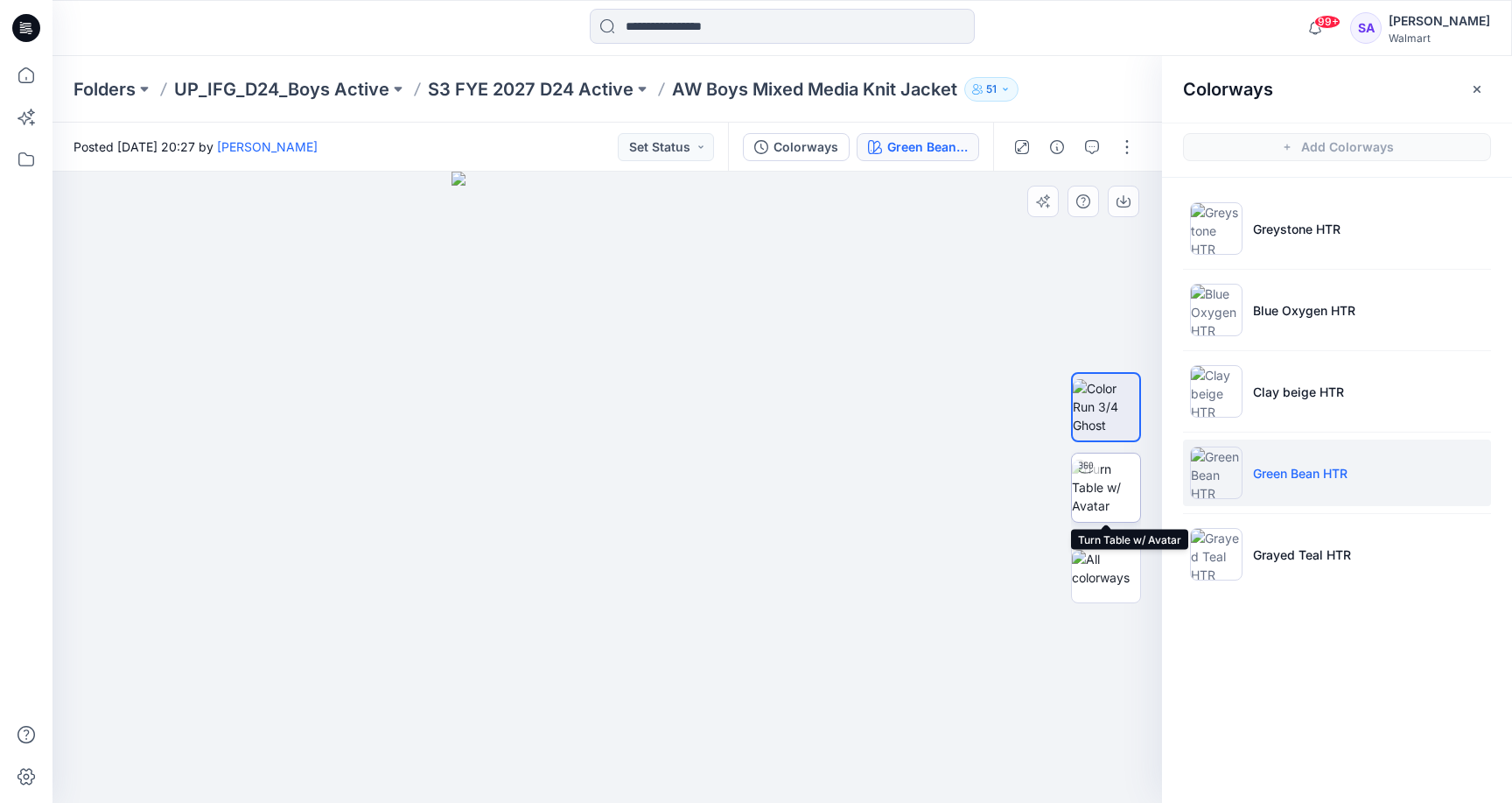
click at [1117, 495] on img at bounding box center [1106, 487] width 68 height 55
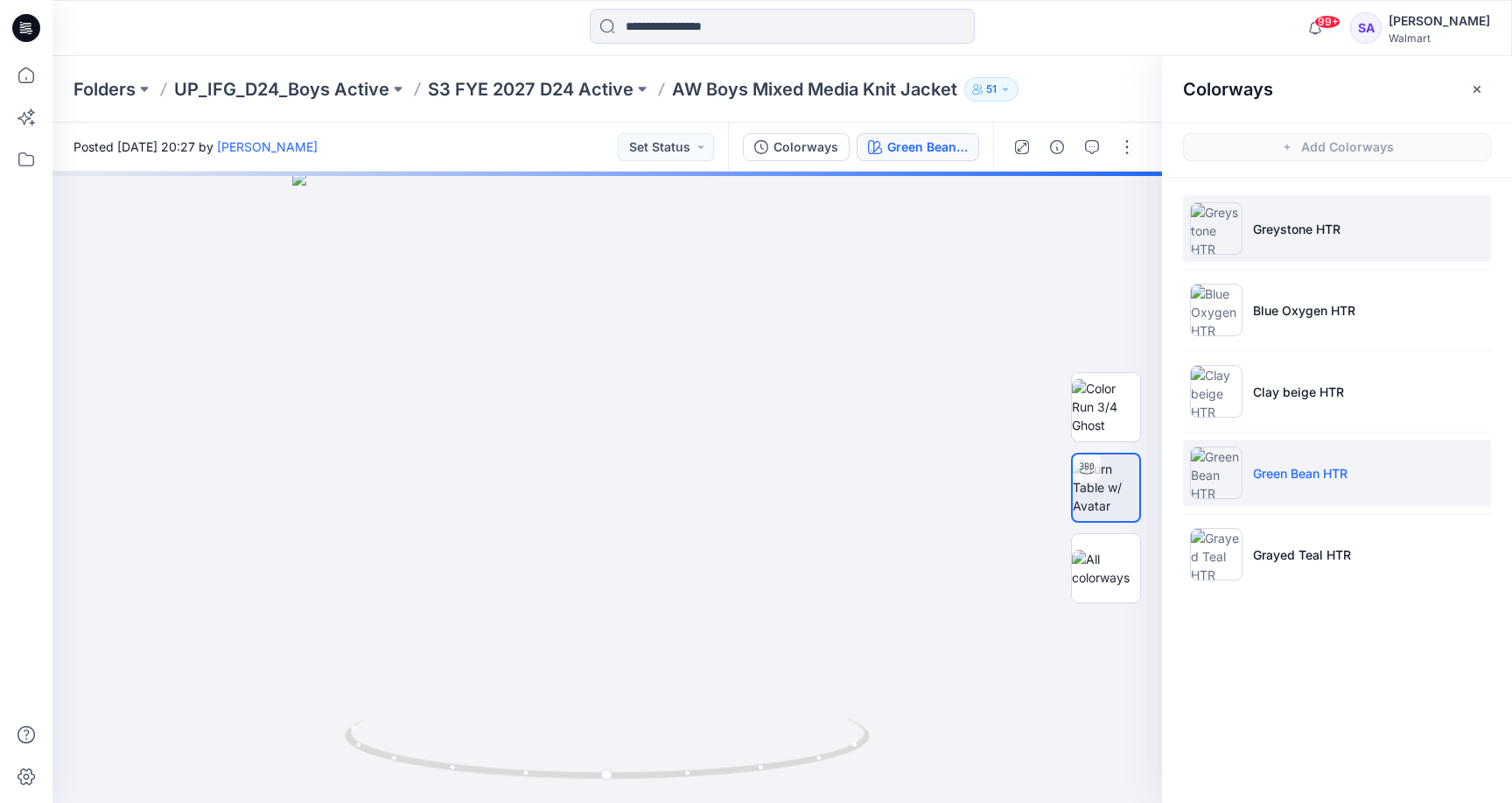
click at [1297, 223] on p "Greystone HTR" at bounding box center [1296, 229] width 87 height 18
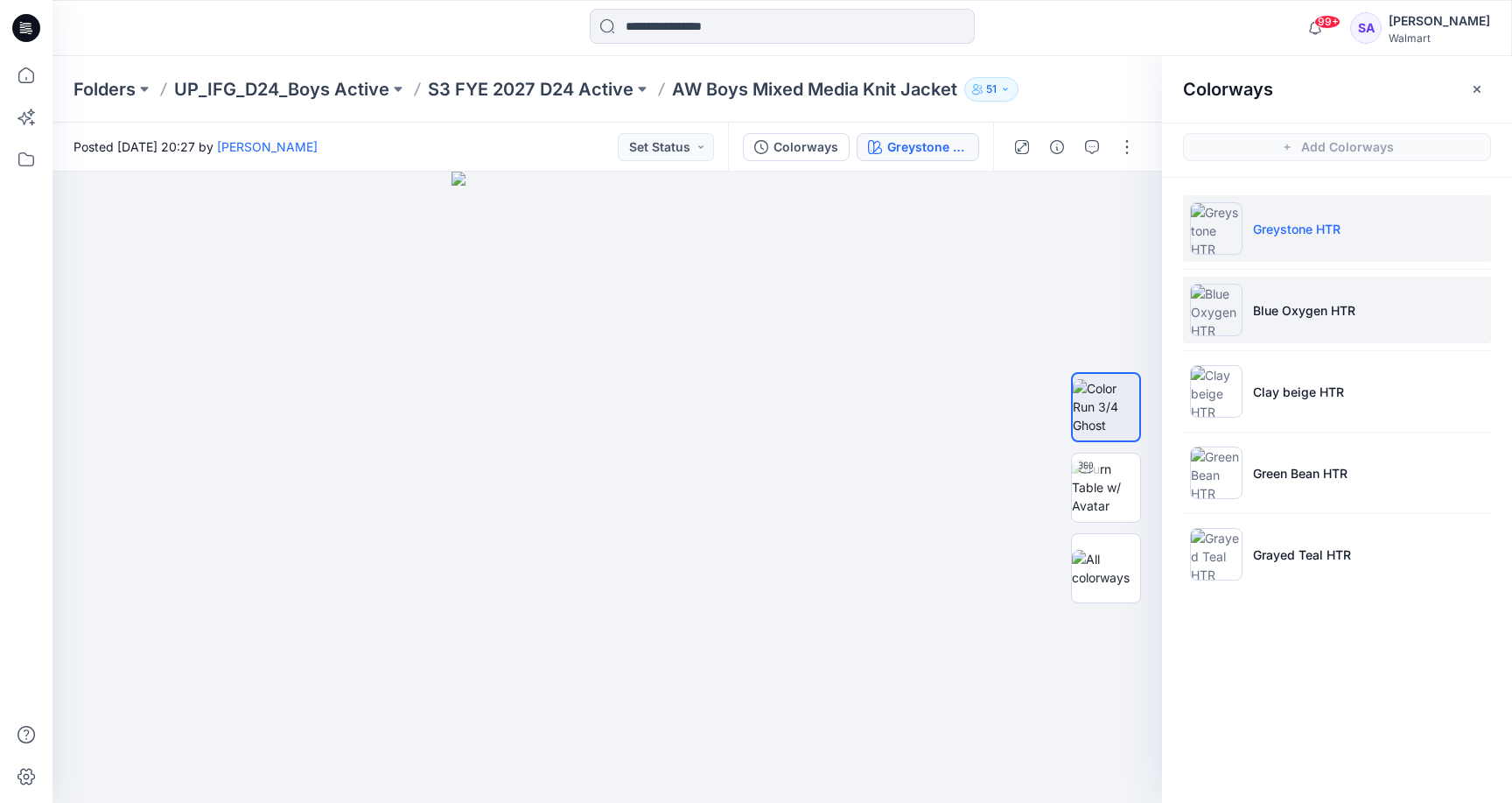
click at [1276, 308] on p "Blue Oxygen HTR" at bounding box center [1304, 310] width 102 height 18
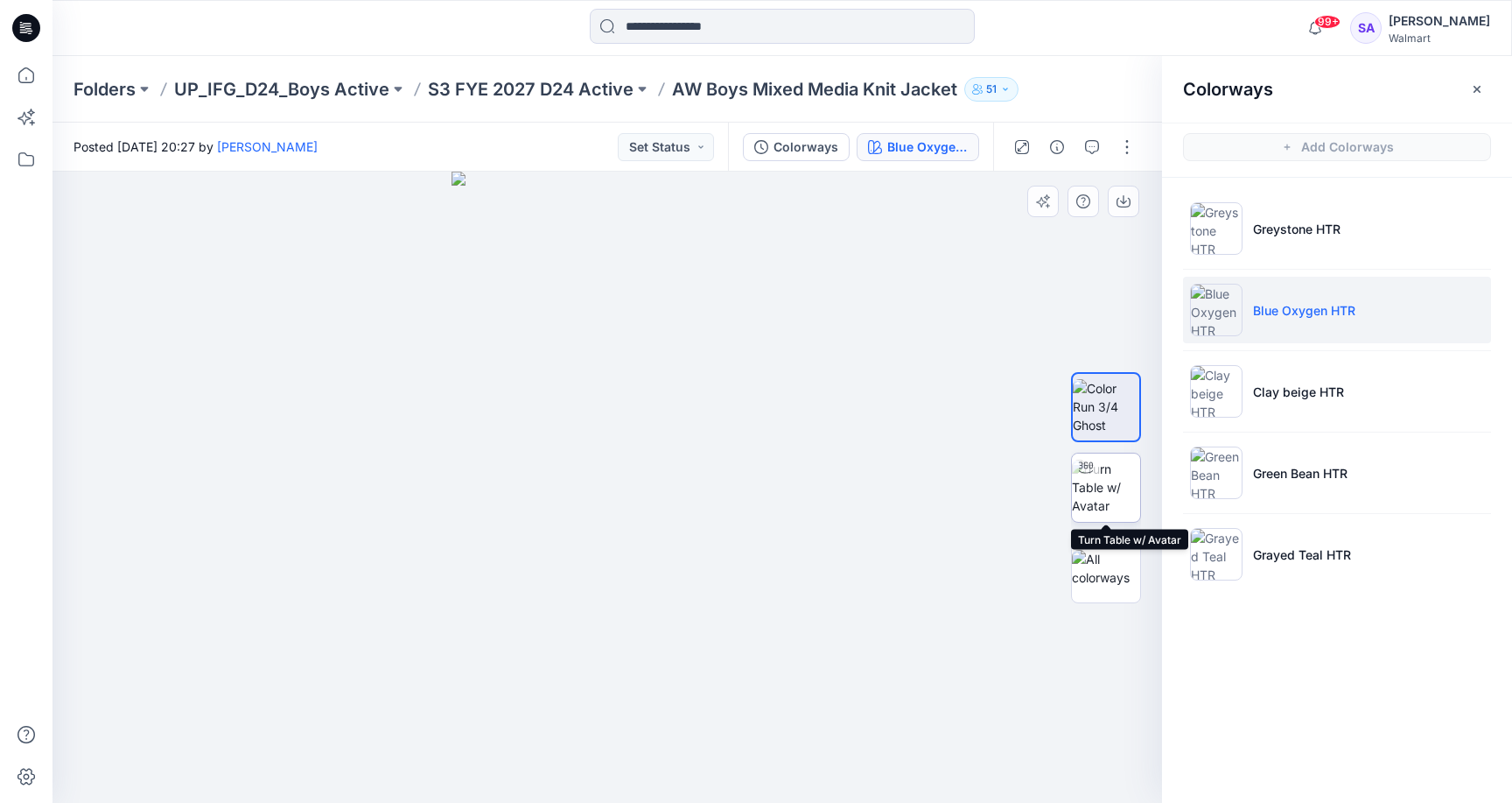
click at [1095, 507] on img at bounding box center [1106, 487] width 68 height 55
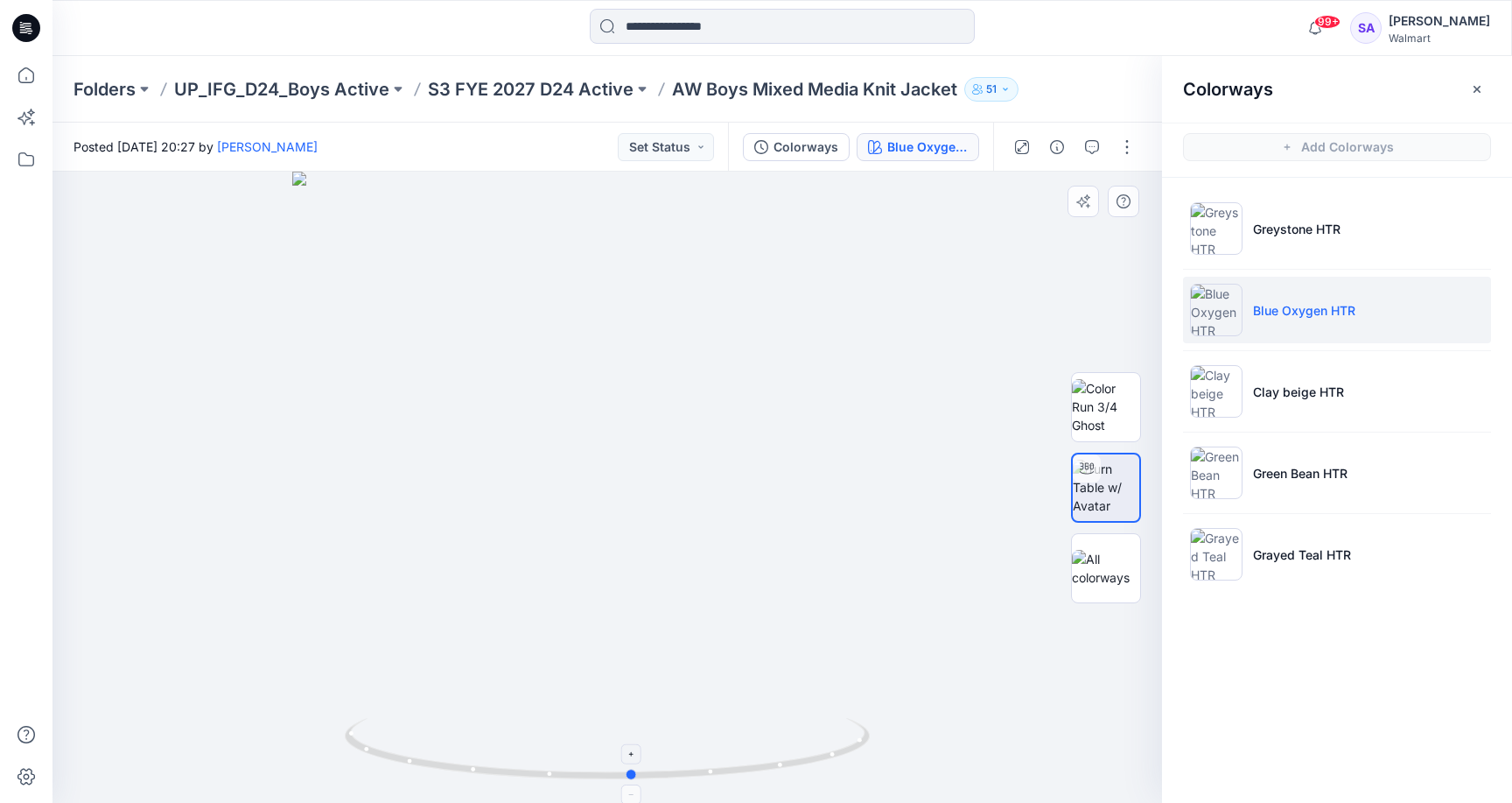
drag, startPoint x: 687, startPoint y: 776, endPoint x: 712, endPoint y: 780, distance: 25.3
click at [712, 780] on icon at bounding box center [610, 750] width 530 height 66
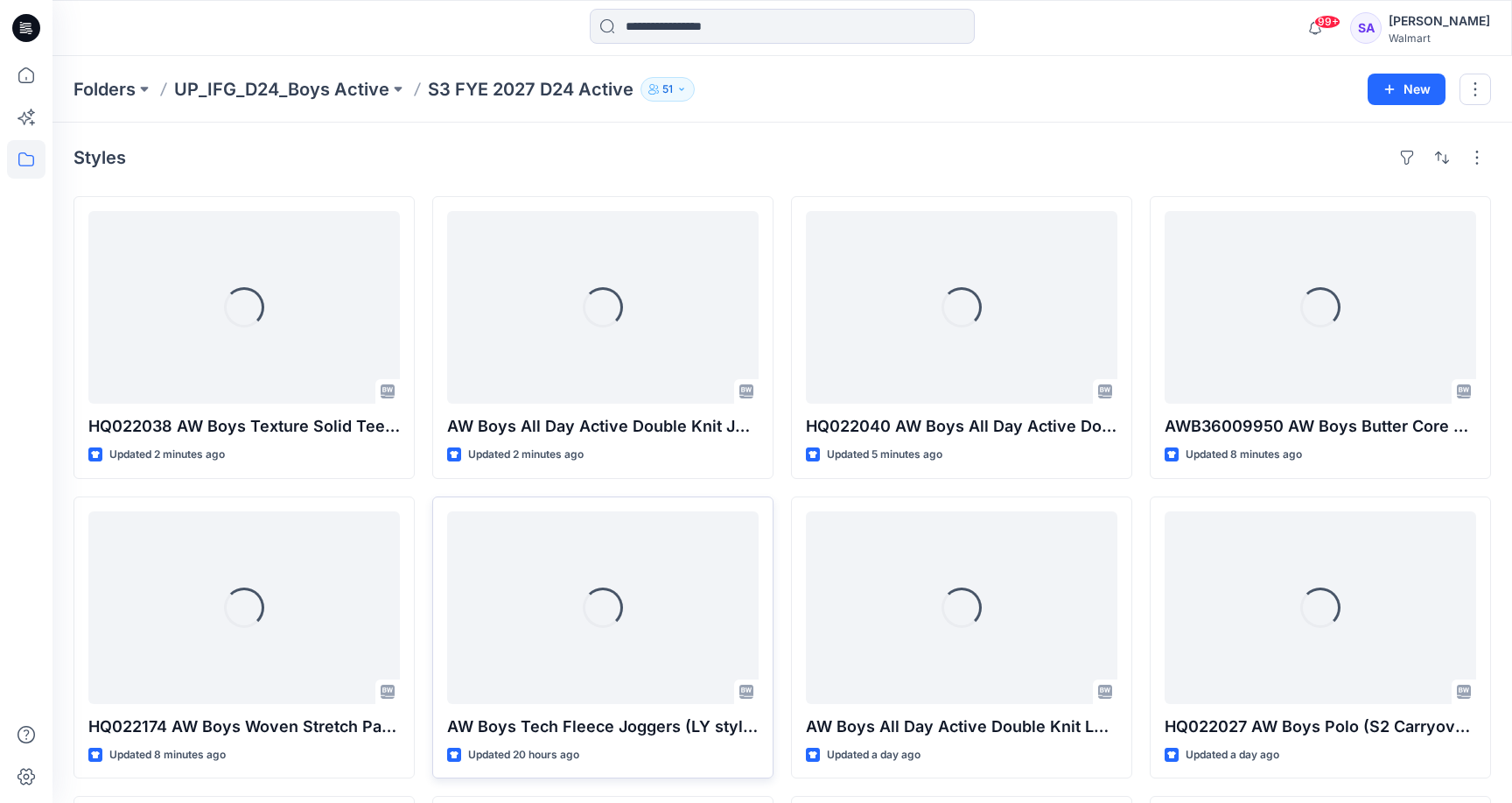
scroll to position [408, 0]
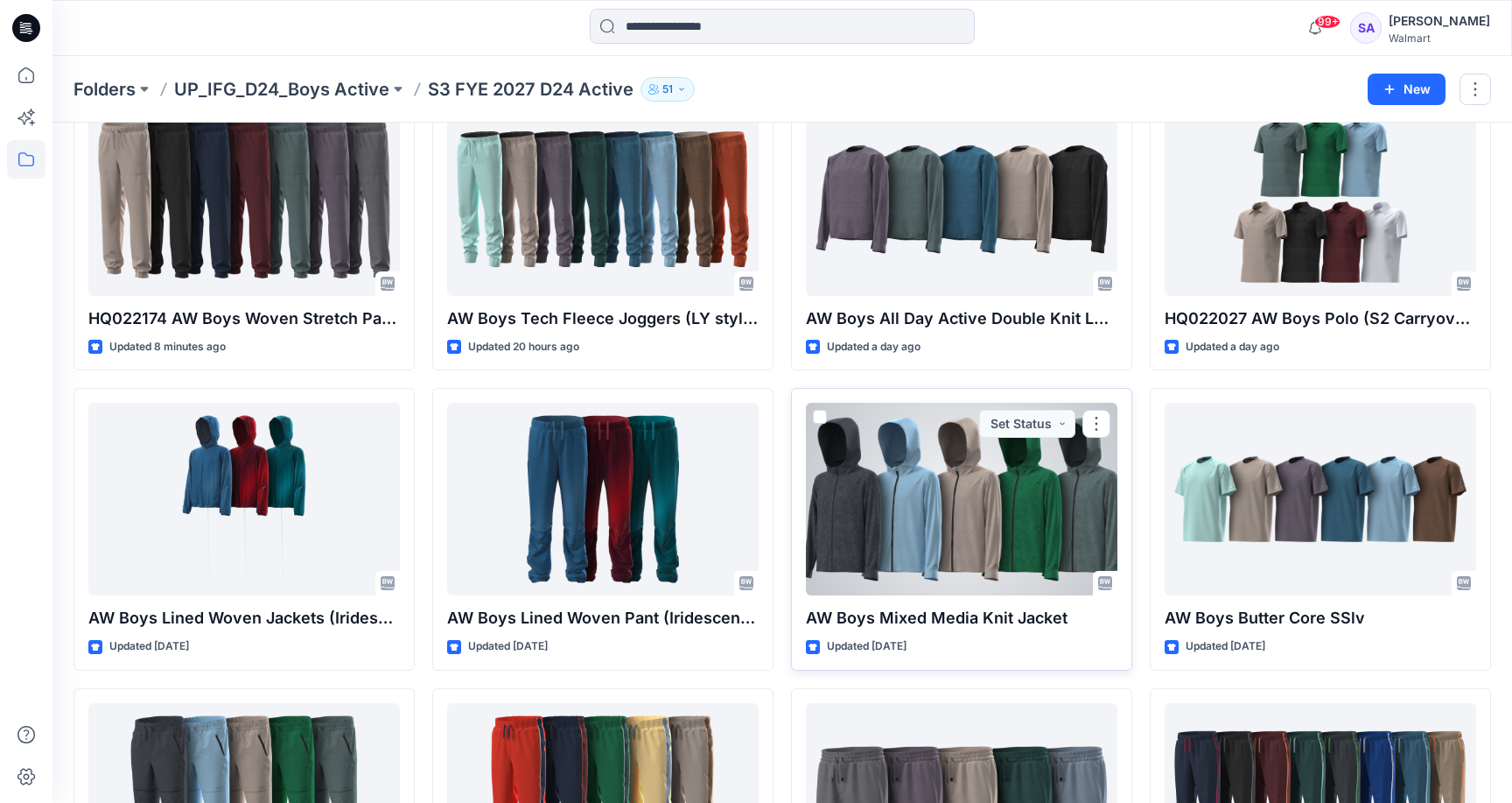
click at [919, 490] on div at bounding box center [962, 499] width 312 height 192
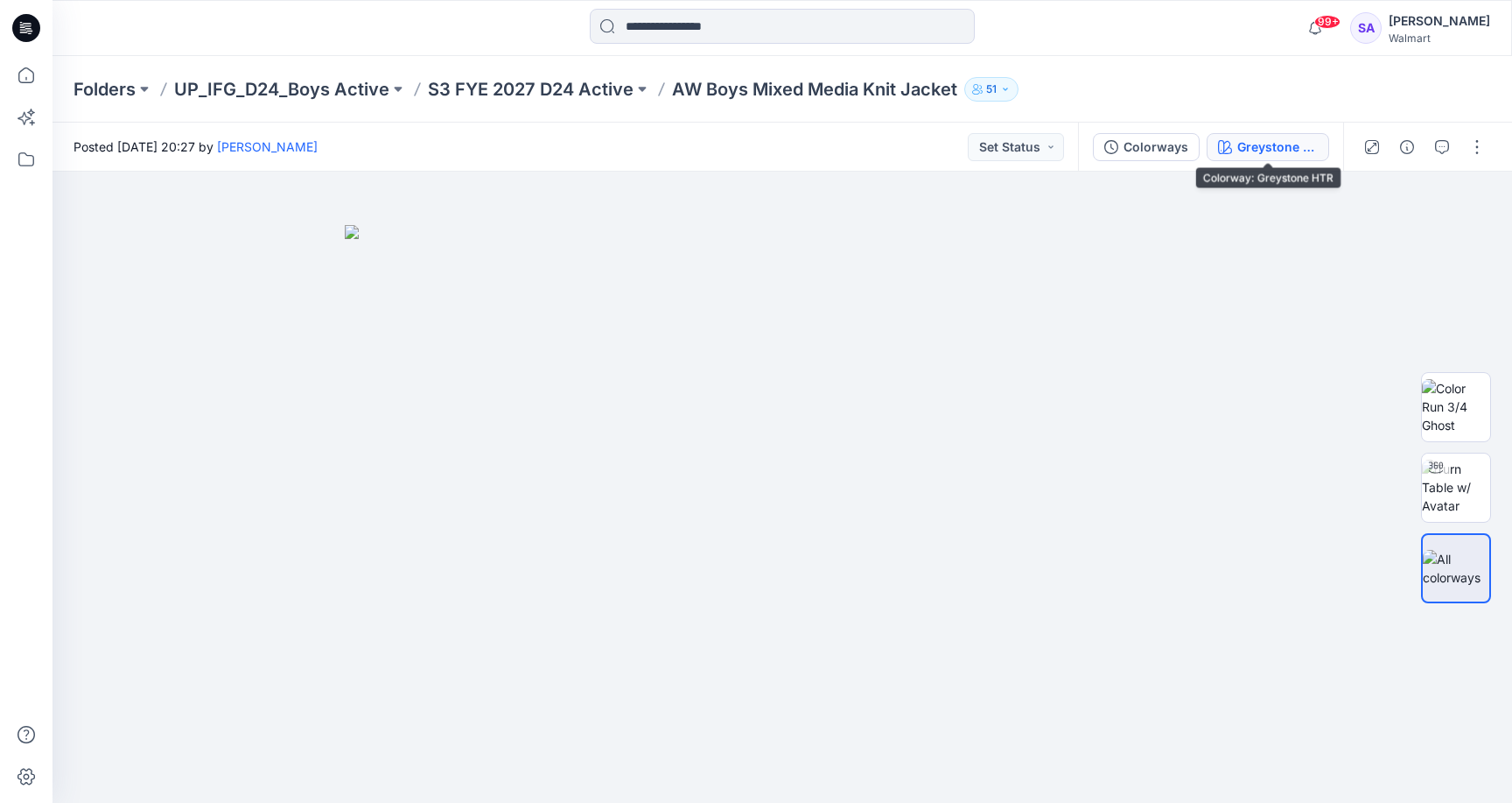
click at [1313, 153] on div "Greystone HTR" at bounding box center [1278, 146] width 81 height 19
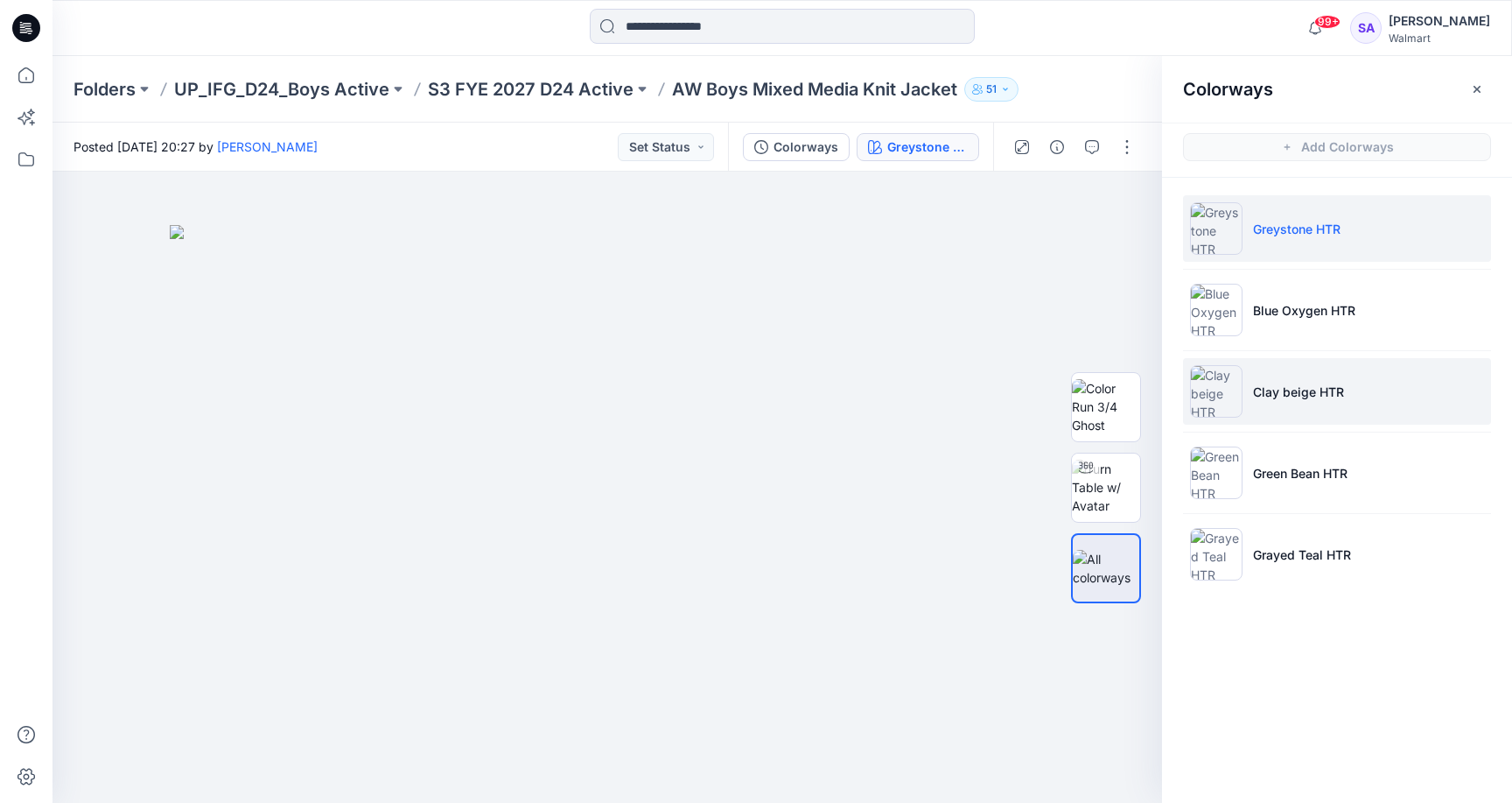
click at [1339, 400] on p "Clay beige HTR" at bounding box center [1297, 392] width 91 height 18
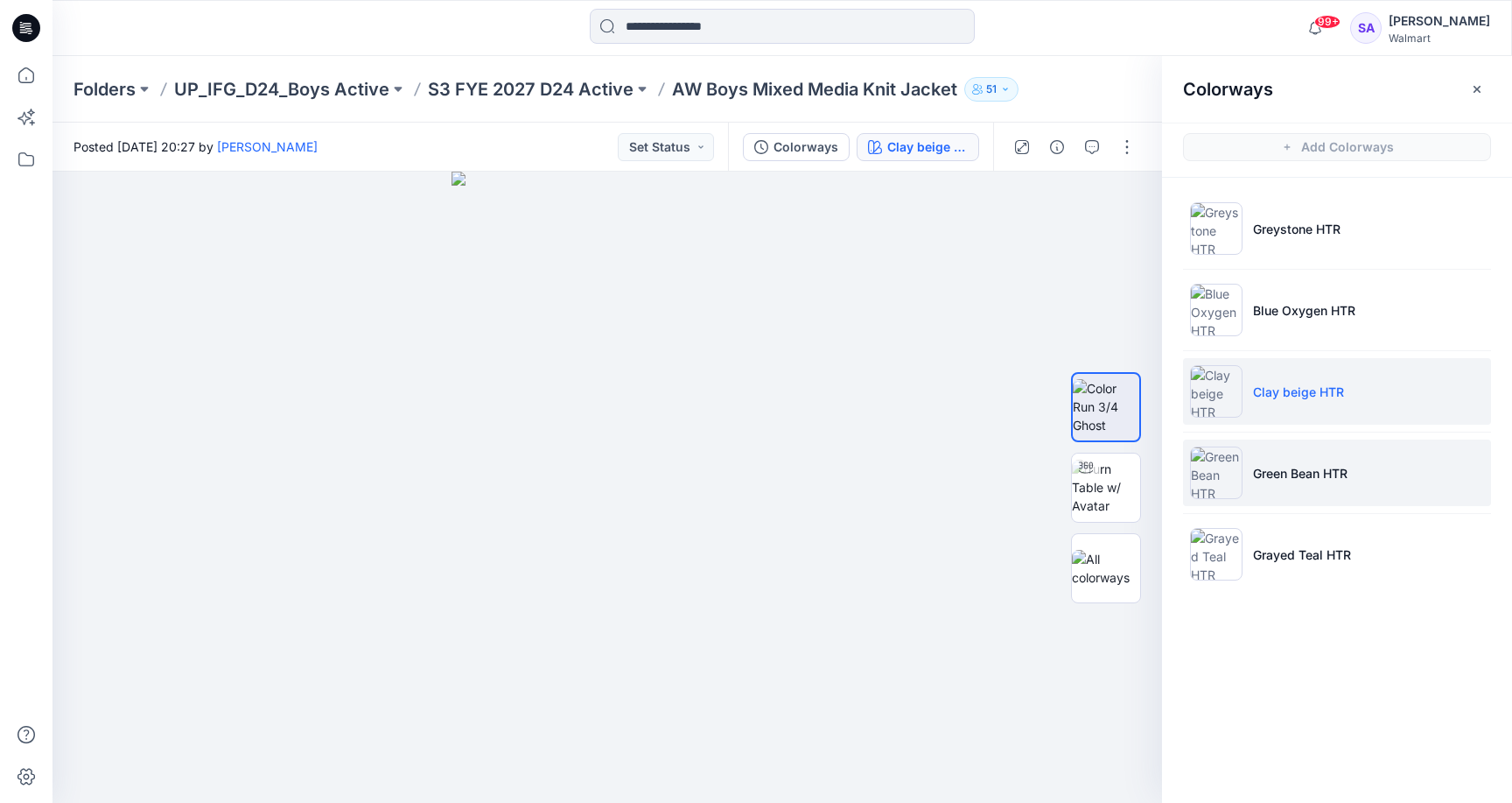
click at [1350, 484] on li "Green Bean HTR" at bounding box center [1337, 472] width 308 height 66
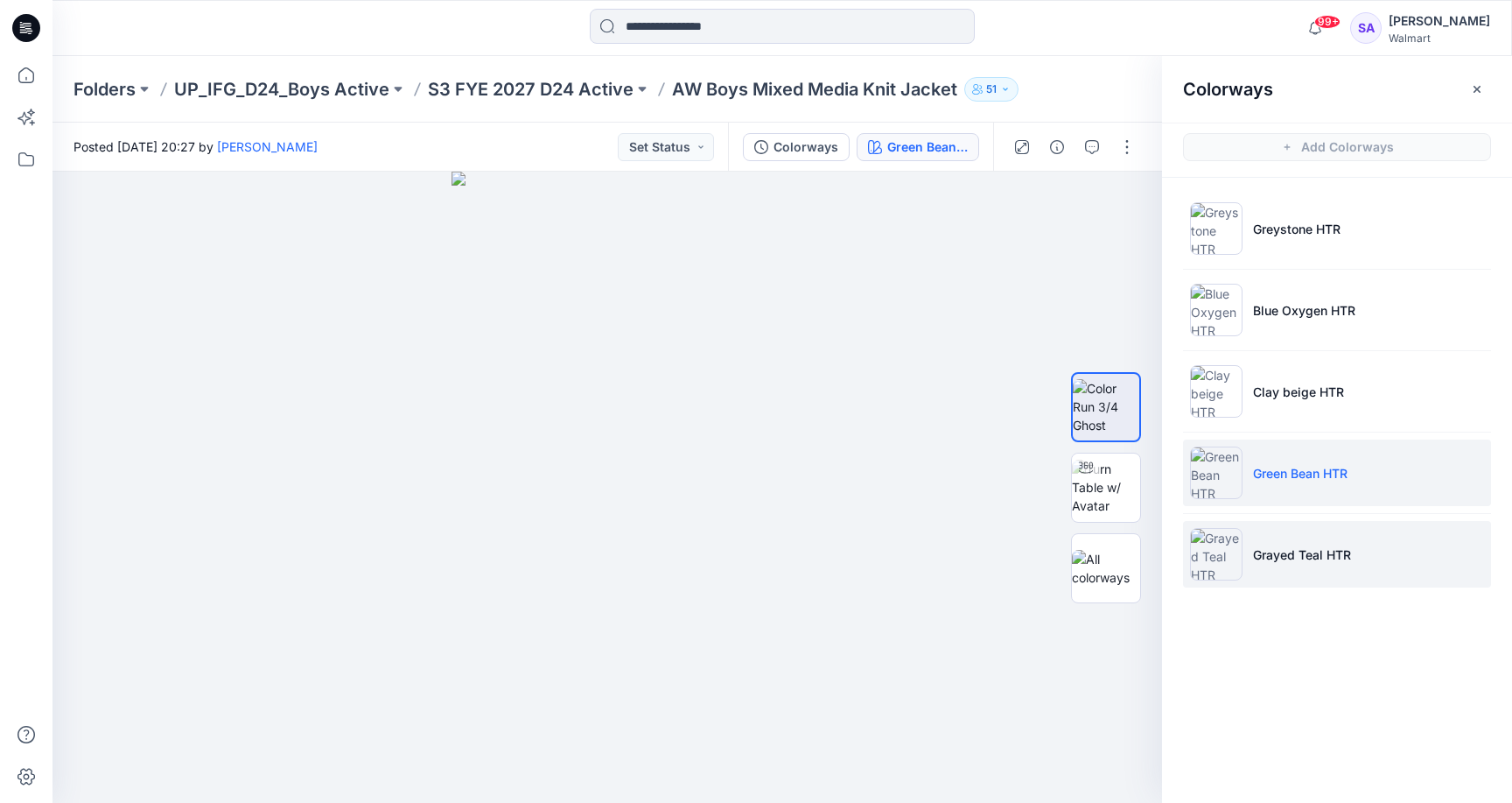
click at [1289, 560] on p "Grayed Teal HTR" at bounding box center [1301, 554] width 98 height 18
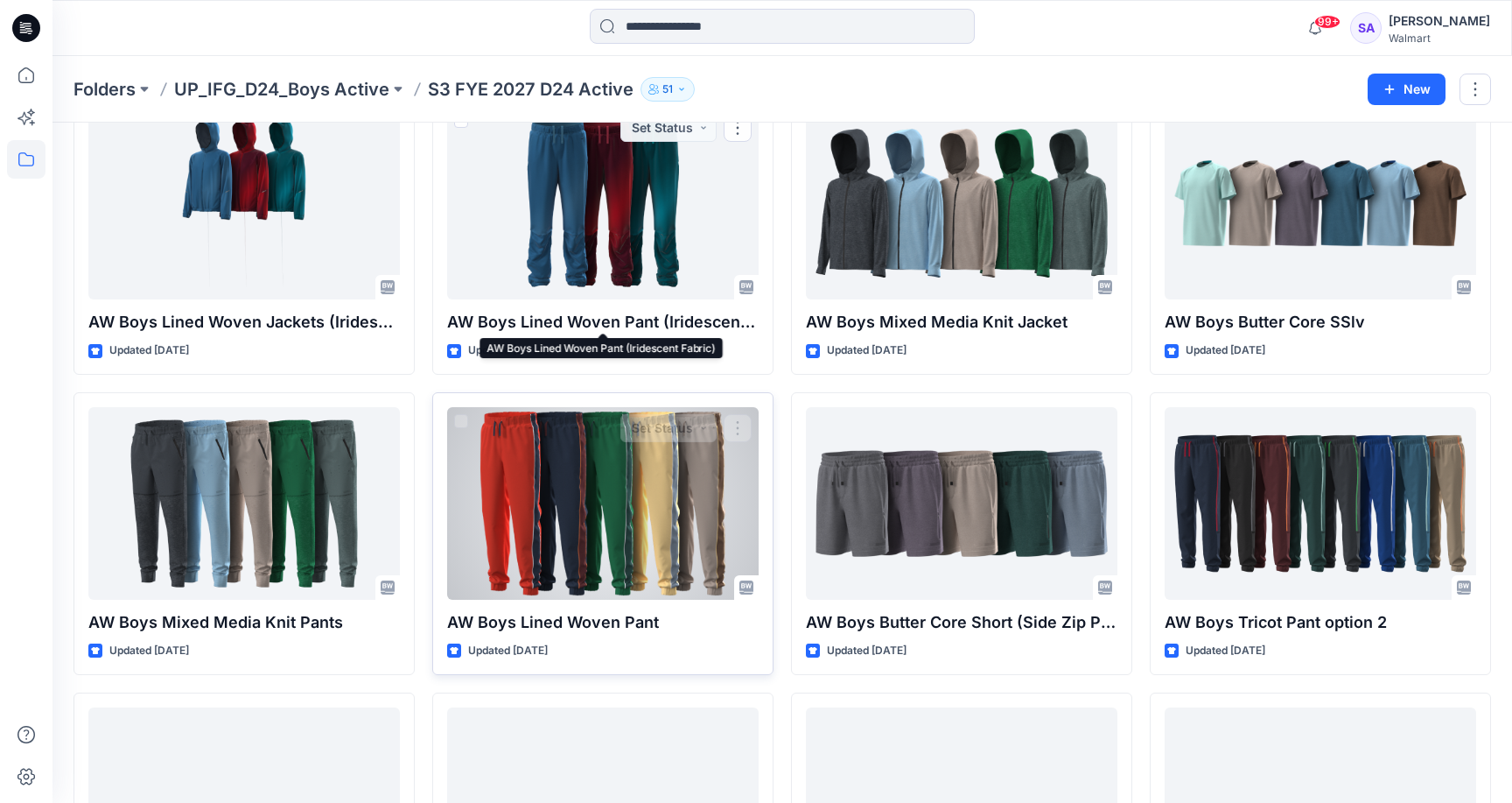
scroll to position [722, 0]
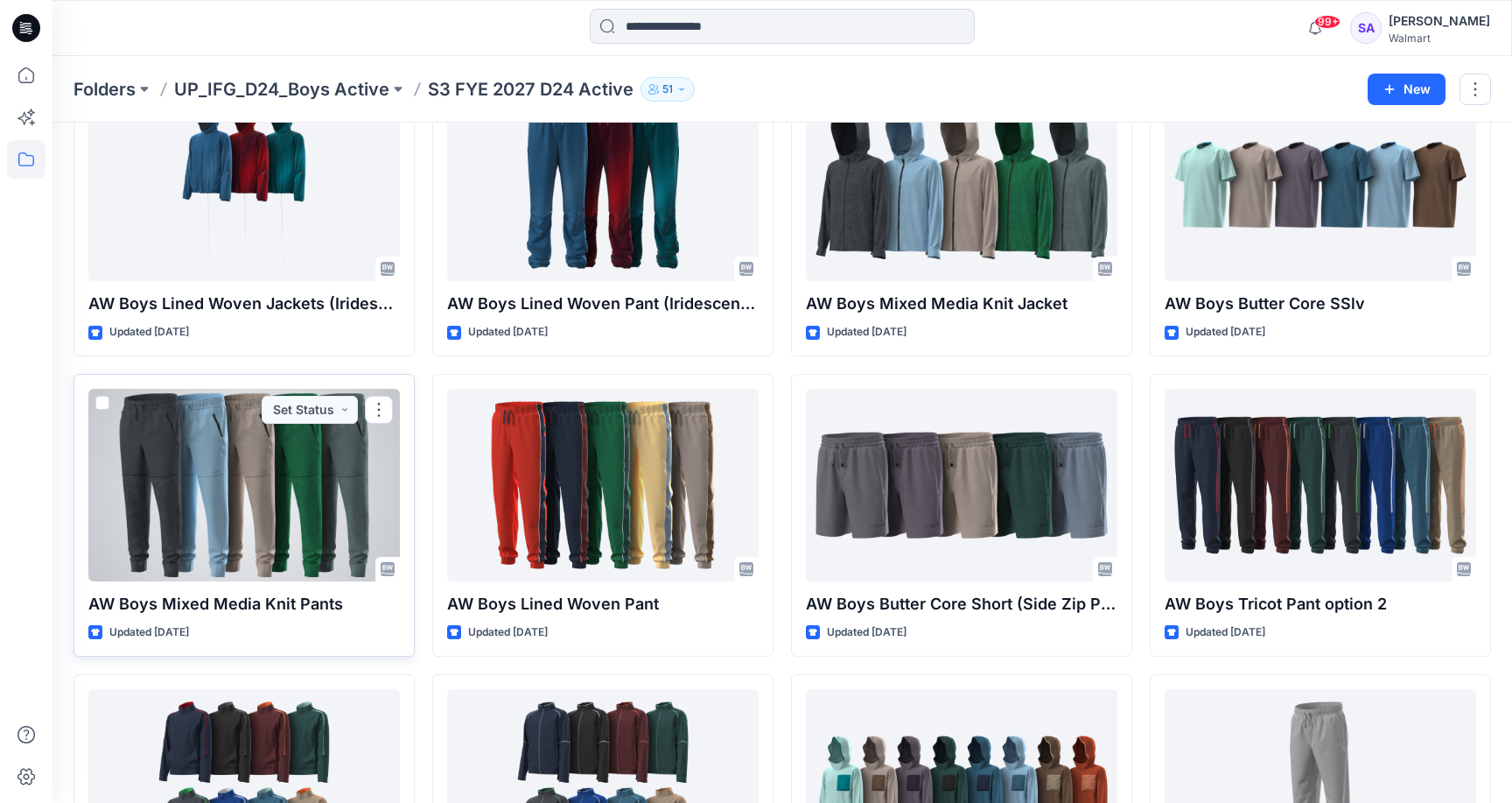
click at [233, 549] on div at bounding box center [243, 485] width 312 height 192
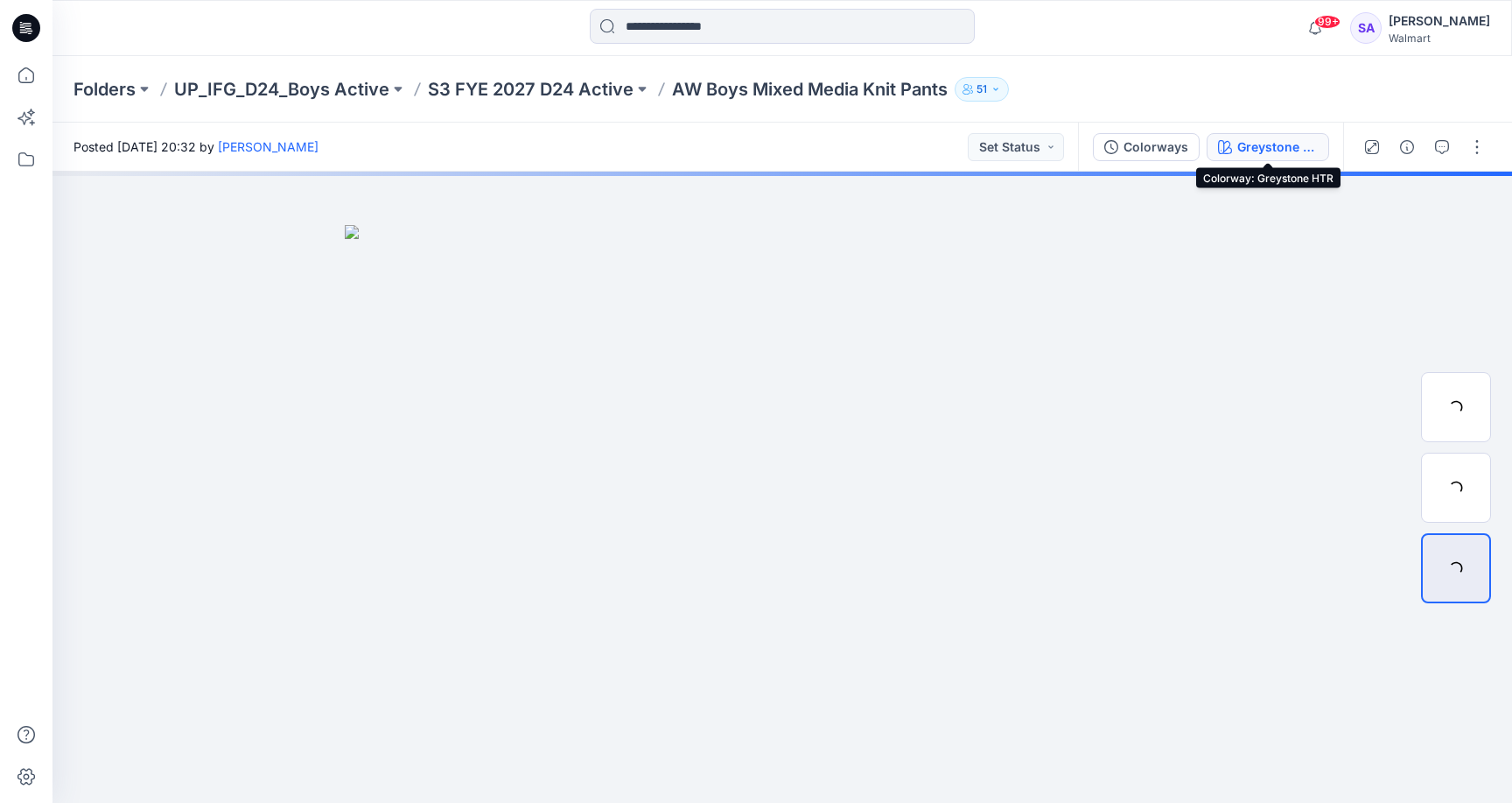
click at [1249, 147] on div "Greystone HTR" at bounding box center [1278, 146] width 81 height 19
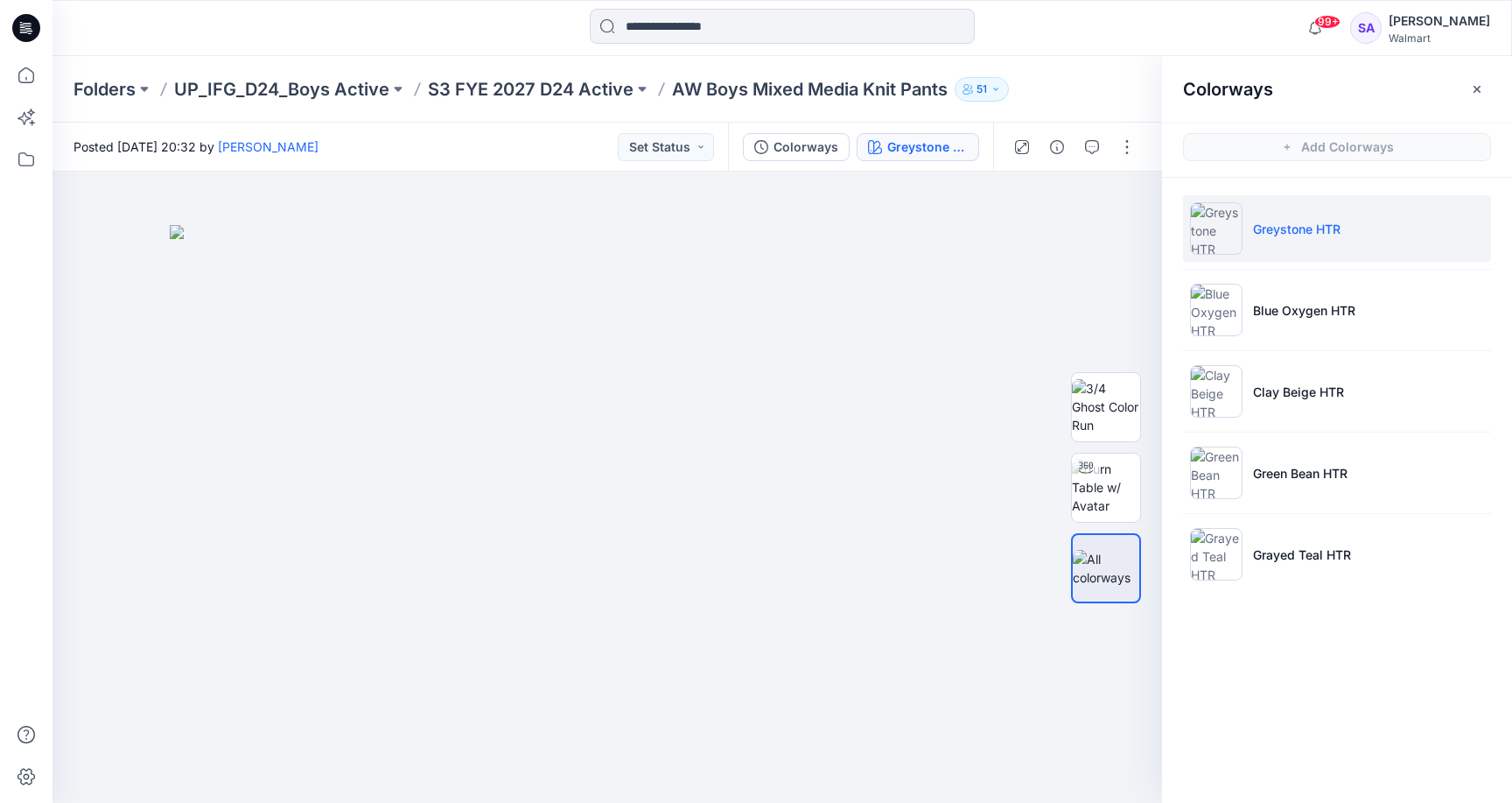
click at [1385, 241] on li "Greystone HTR" at bounding box center [1337, 228] width 308 height 66
click at [1295, 223] on p "Greystone HTR" at bounding box center [1296, 229] width 87 height 18
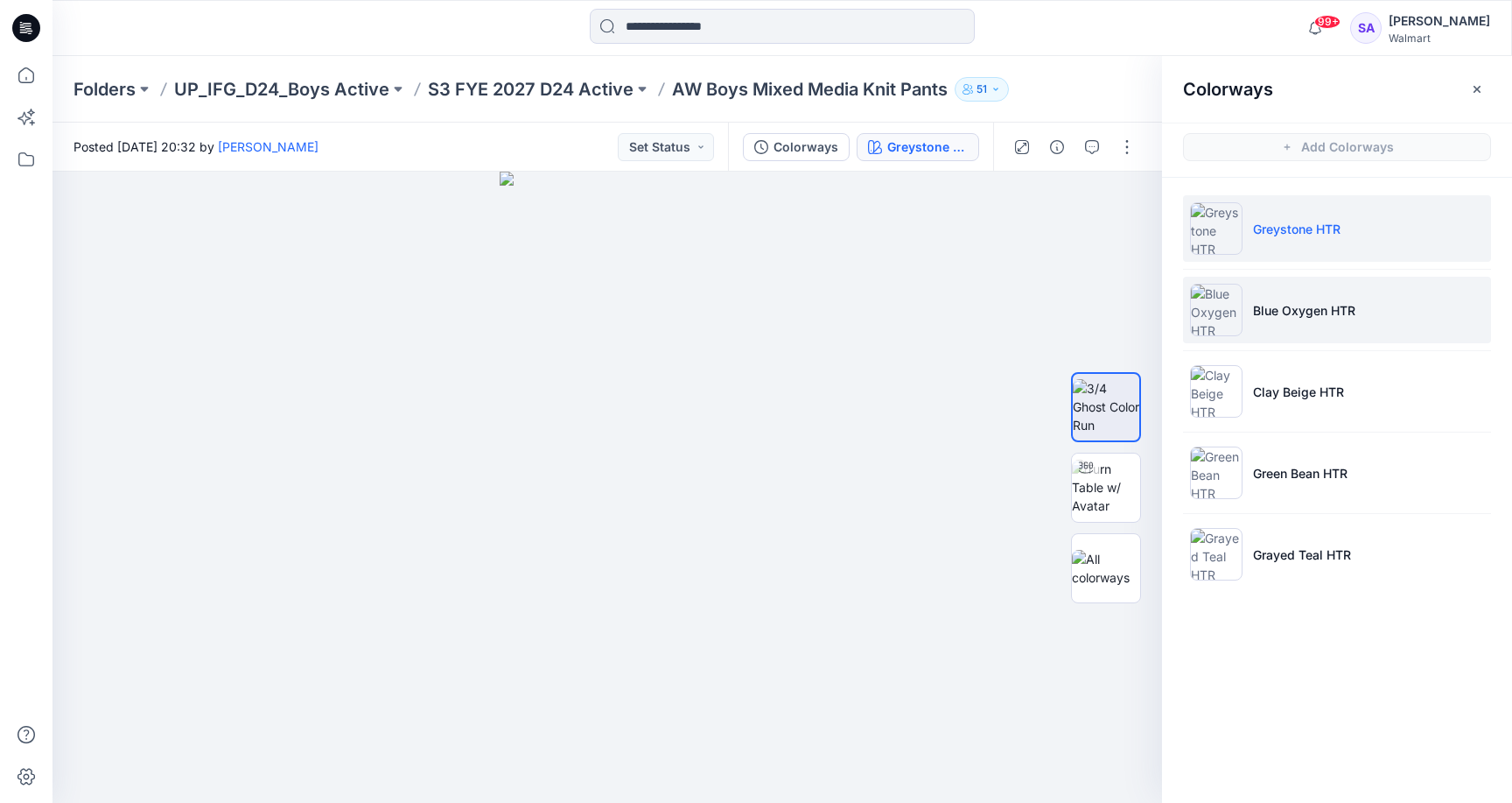
click at [1268, 296] on li "Blue Oxygen HTR" at bounding box center [1337, 310] width 308 height 66
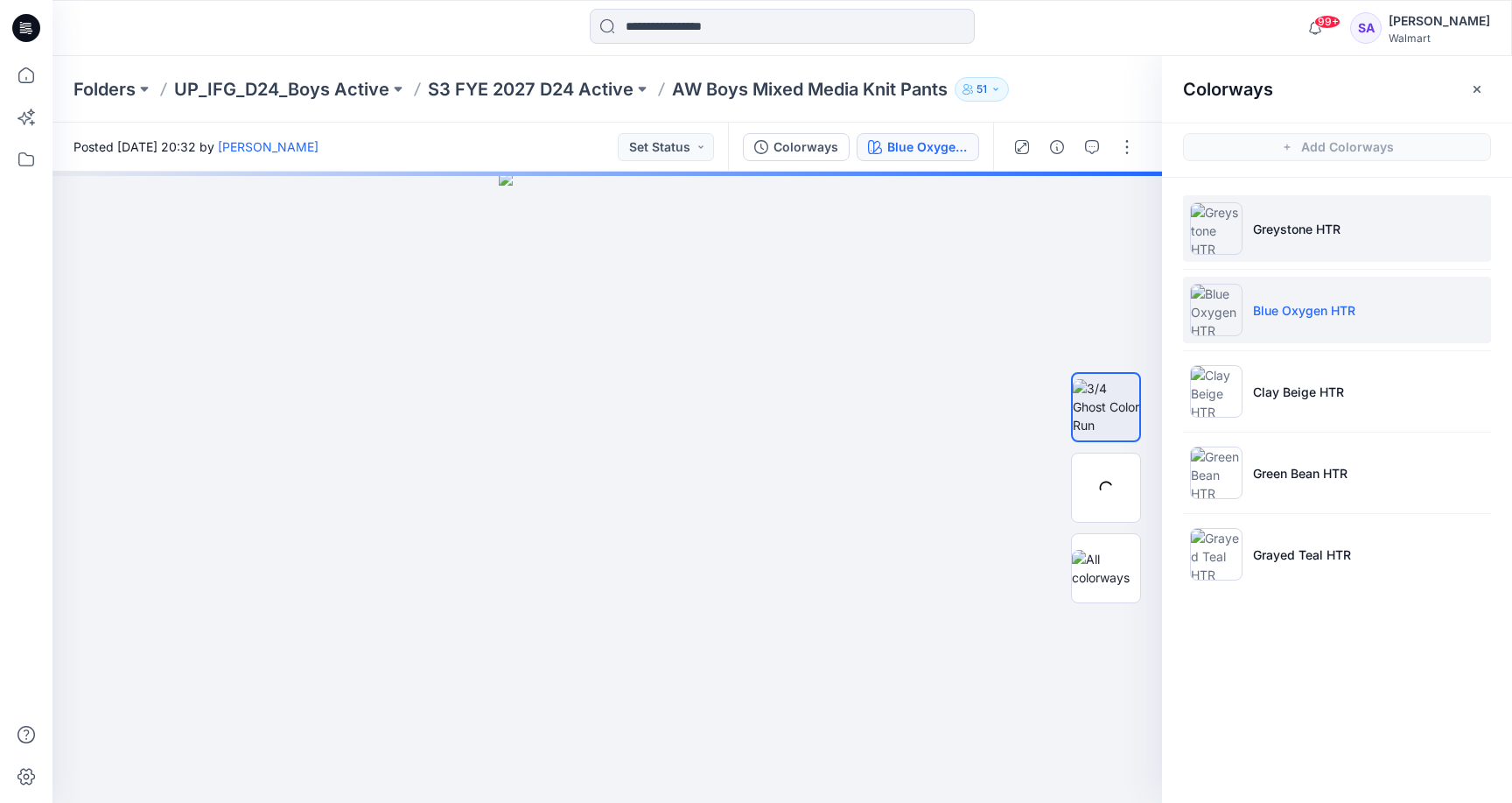
click at [1280, 253] on li "Greystone HTR" at bounding box center [1337, 228] width 308 height 66
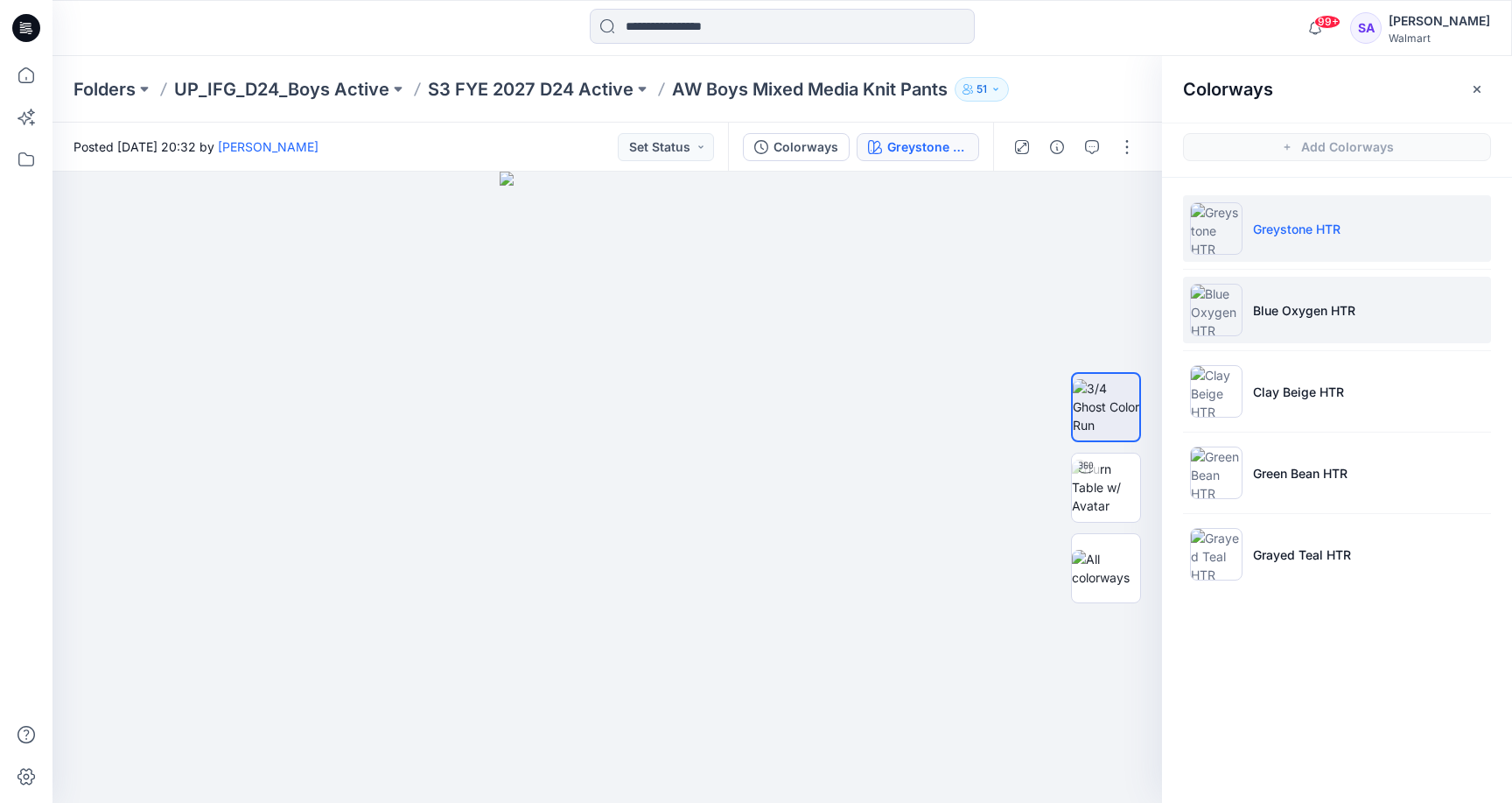
click at [1278, 311] on p "Blue Oxygen HTR" at bounding box center [1304, 310] width 102 height 18
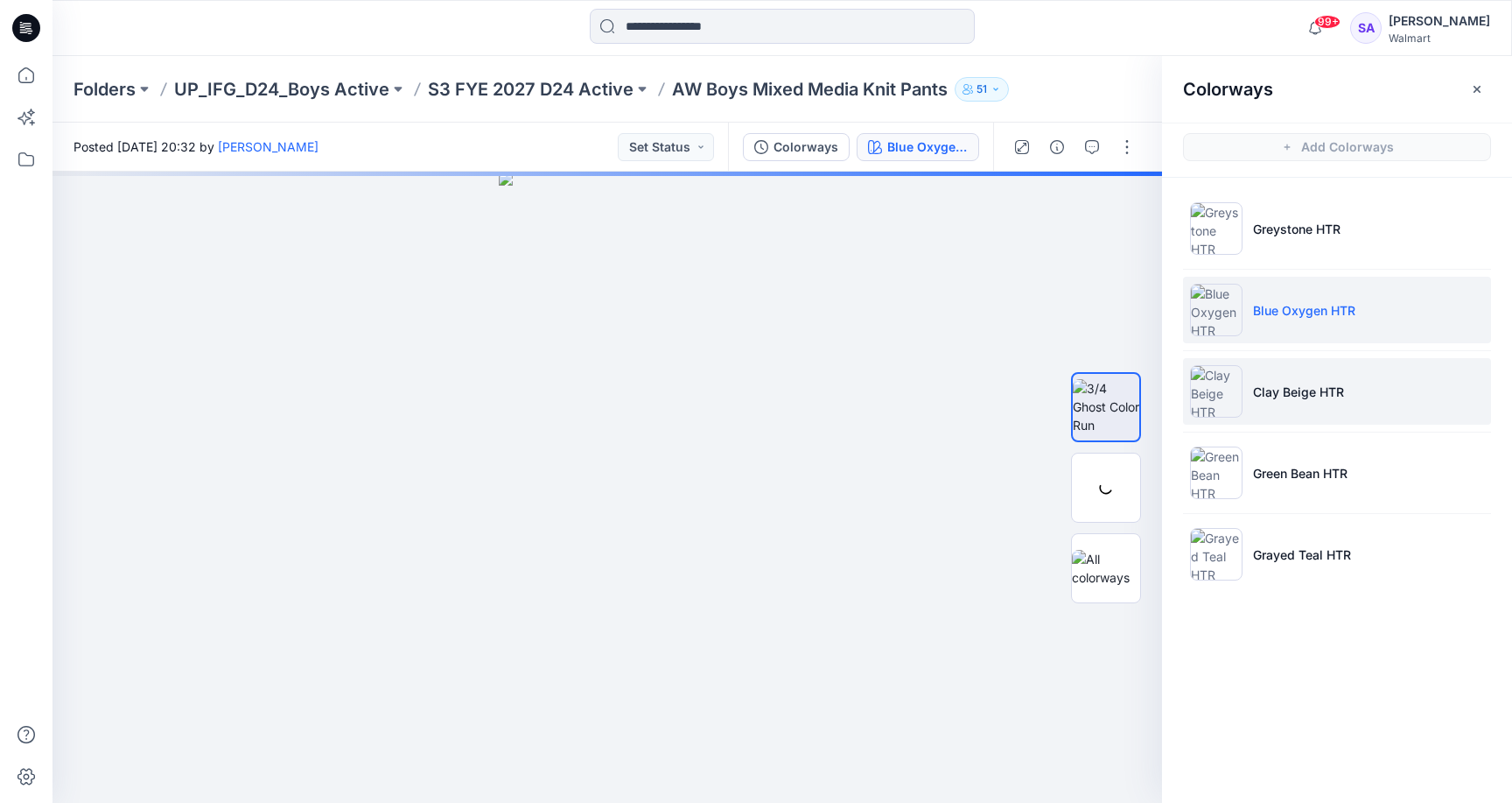
click at [1311, 386] on p "Clay Beige HTR" at bounding box center [1297, 392] width 91 height 18
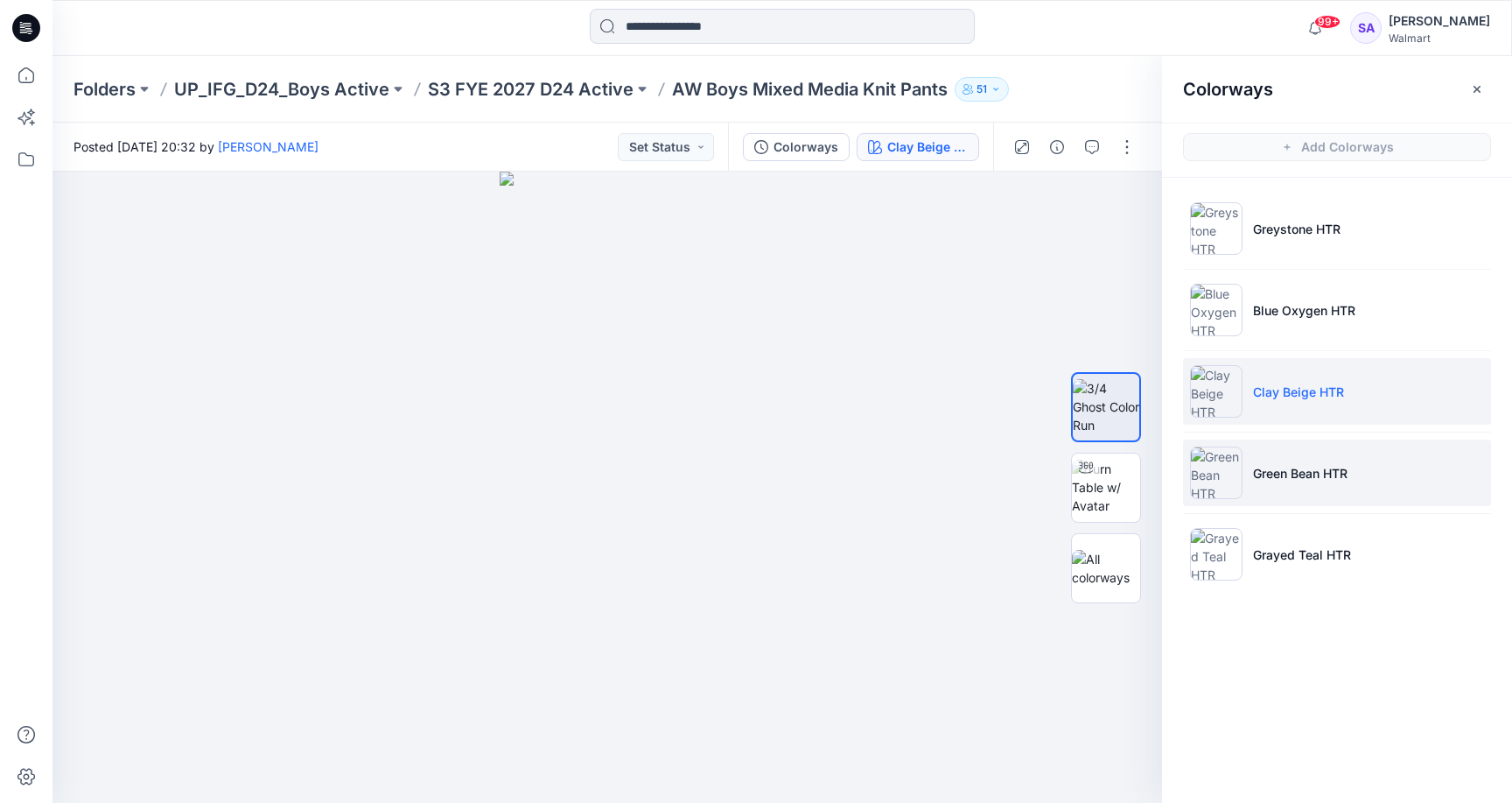
click at [1296, 453] on li "Green Bean HTR" at bounding box center [1337, 472] width 308 height 66
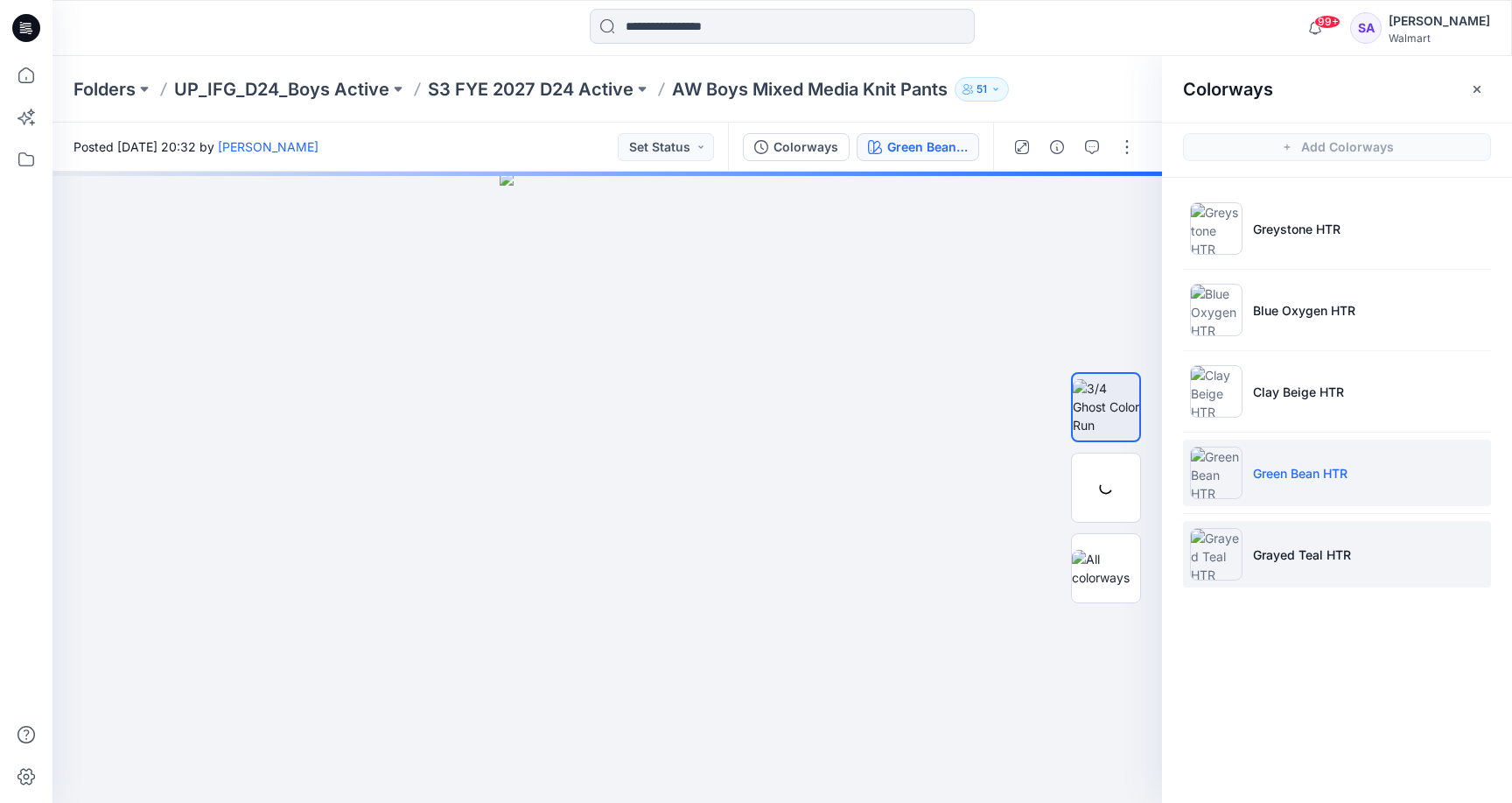
click at [1282, 558] on p "Grayed Teal HTR" at bounding box center [1301, 554] width 98 height 18
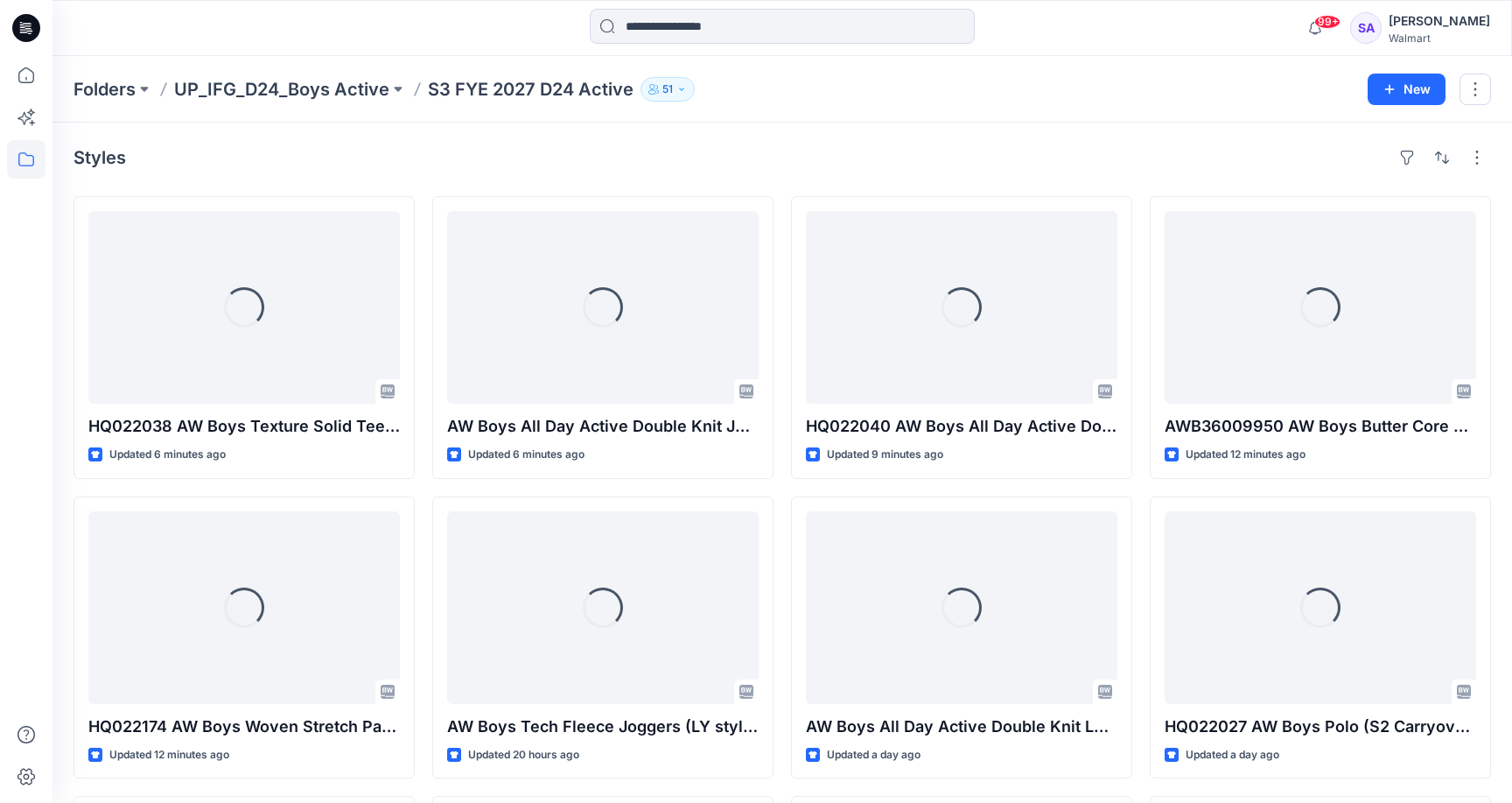
scroll to position [722, 0]
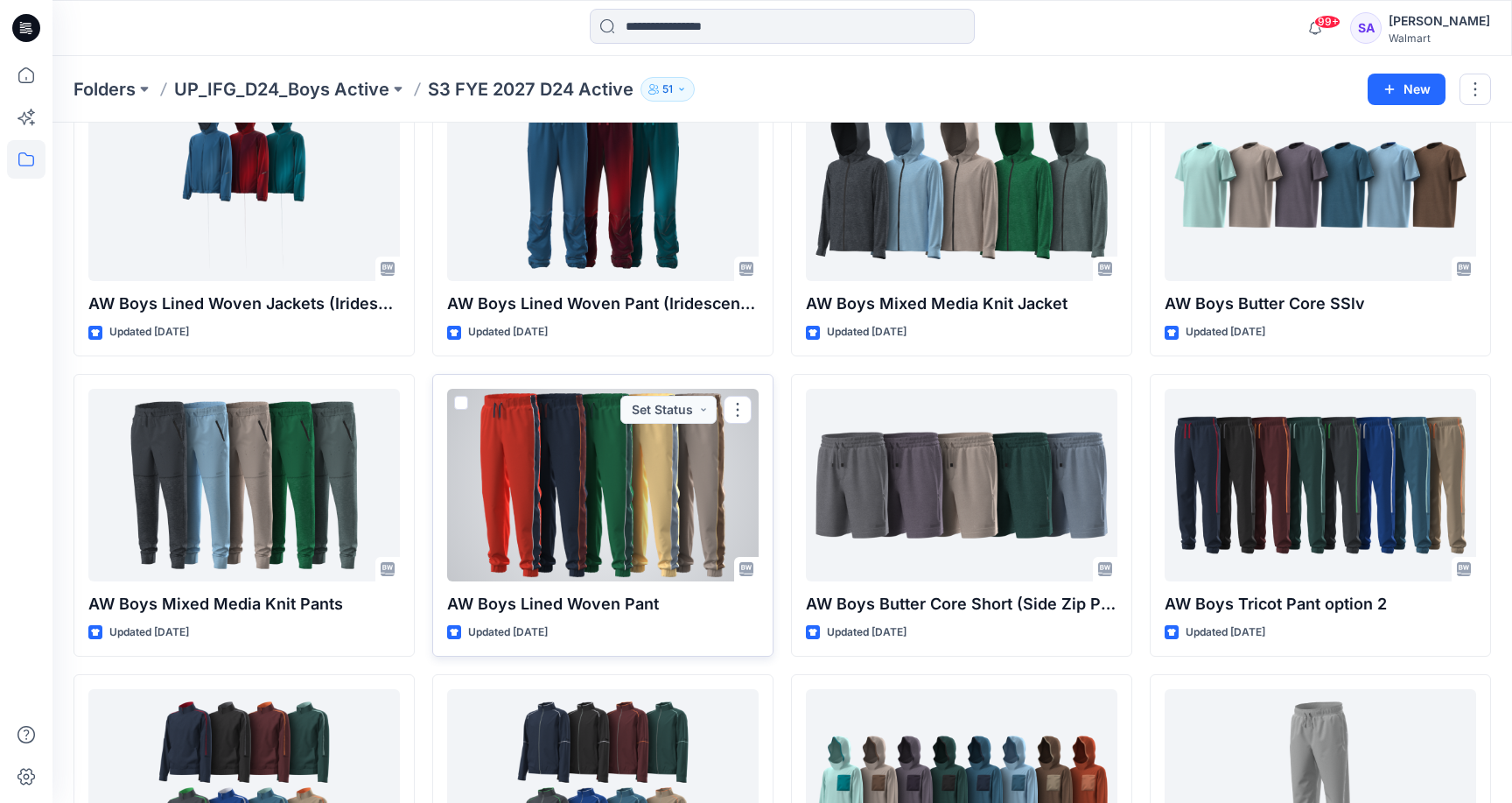
click at [681, 504] on div at bounding box center [602, 485] width 312 height 192
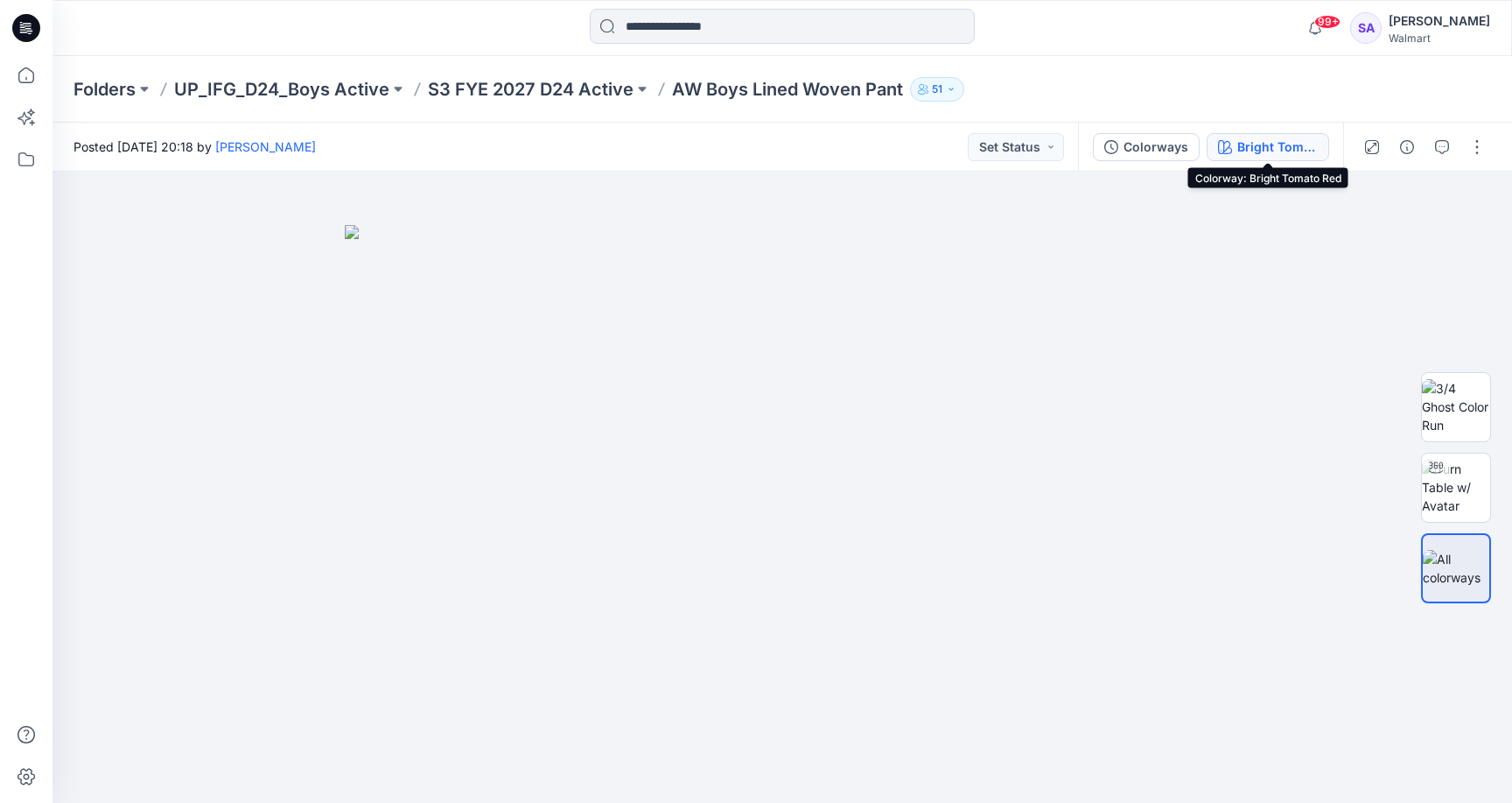
click at [1264, 143] on div "Bright Tomato Red" at bounding box center [1278, 146] width 81 height 19
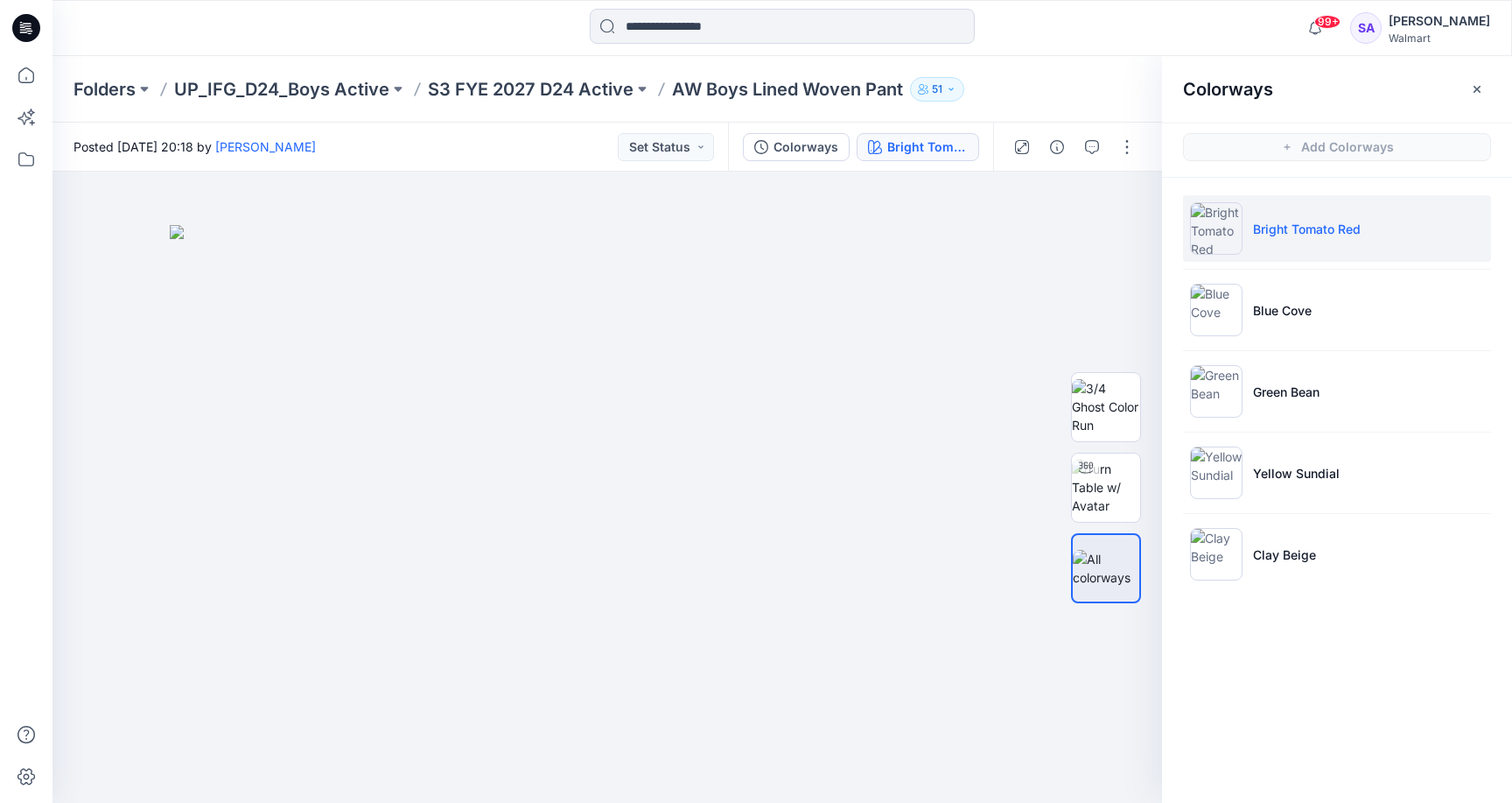
click at [1317, 225] on p "Bright Tomato Red" at bounding box center [1306, 229] width 108 height 18
click at [1112, 486] on img at bounding box center [1106, 487] width 68 height 55
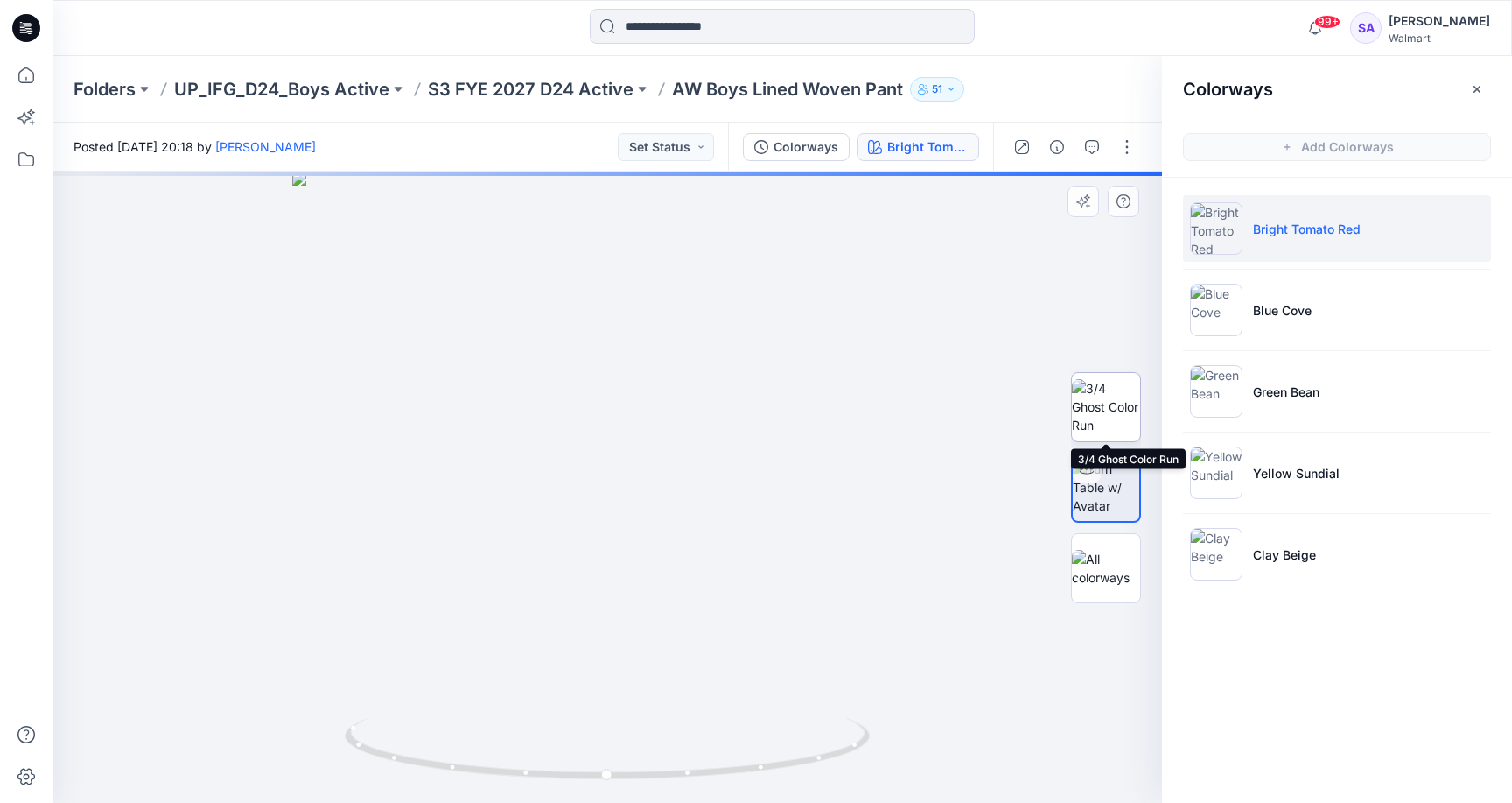
click at [1113, 403] on img at bounding box center [1106, 406] width 68 height 55
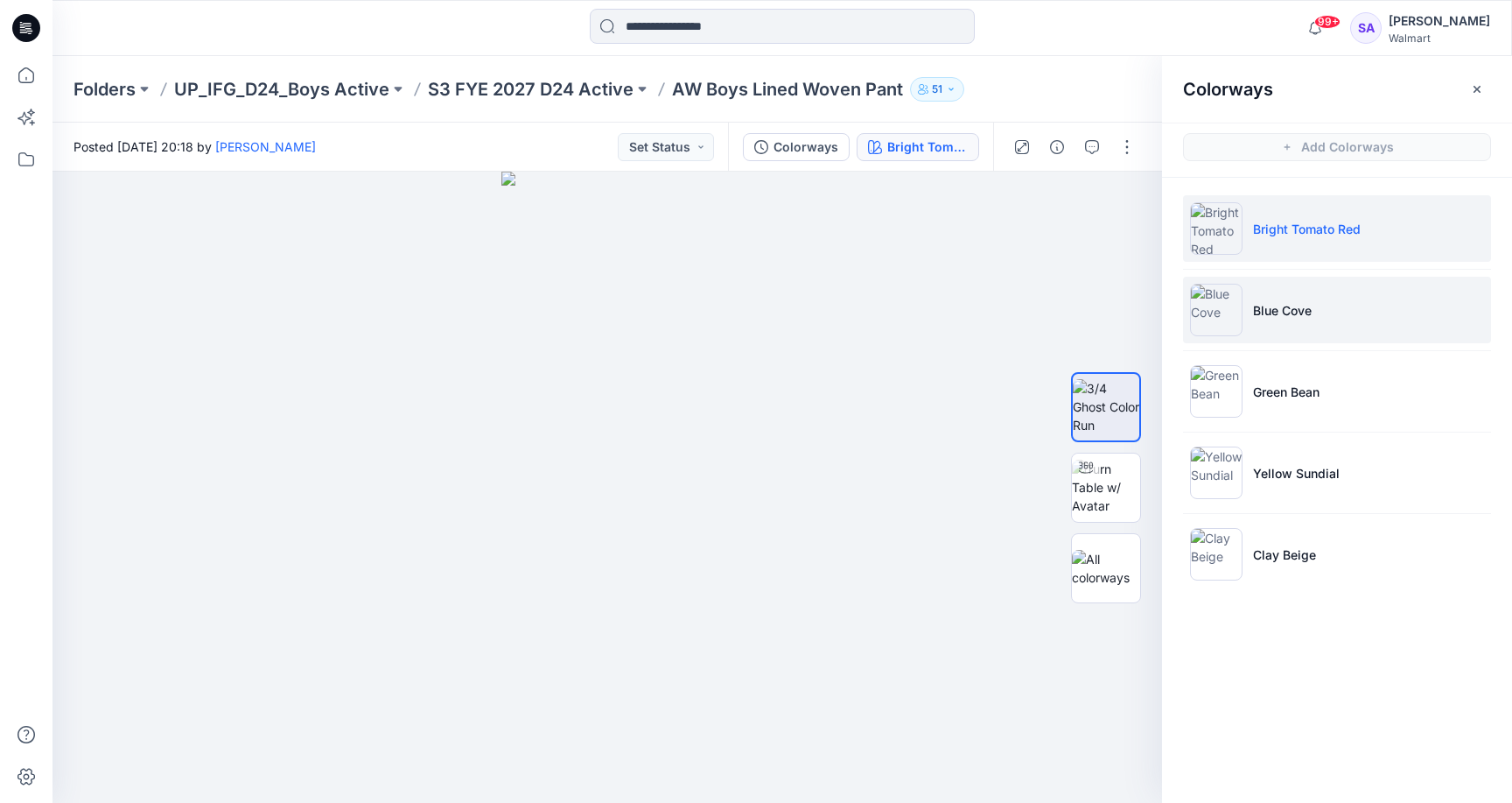
click at [1318, 328] on li "Blue Cove" at bounding box center [1337, 310] width 308 height 66
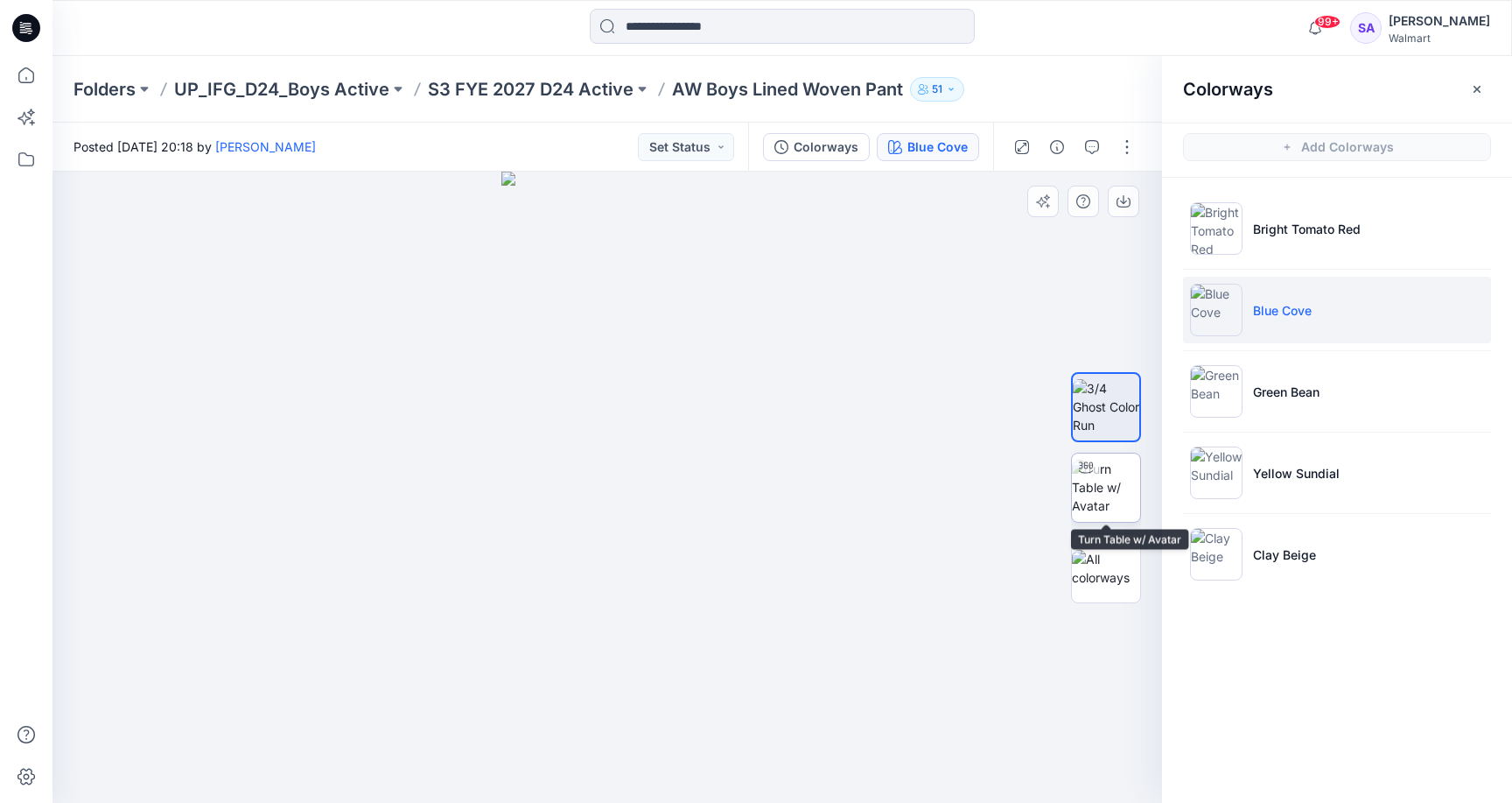
click at [1104, 482] on img at bounding box center [1106, 487] width 68 height 55
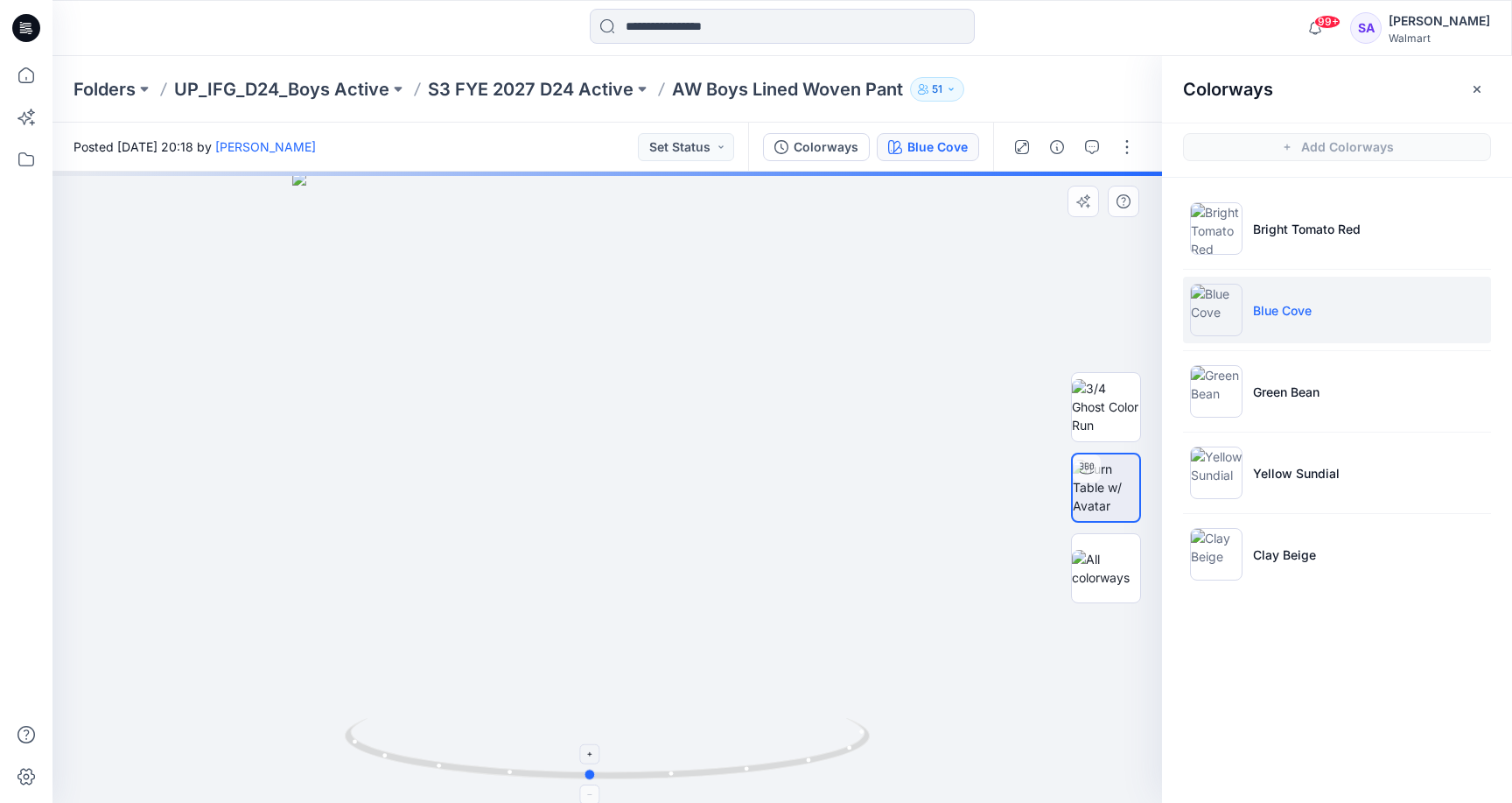
drag, startPoint x: 616, startPoint y: 766, endPoint x: 635, endPoint y: 760, distance: 19.9
click at [635, 760] on icon at bounding box center [610, 750] width 530 height 66
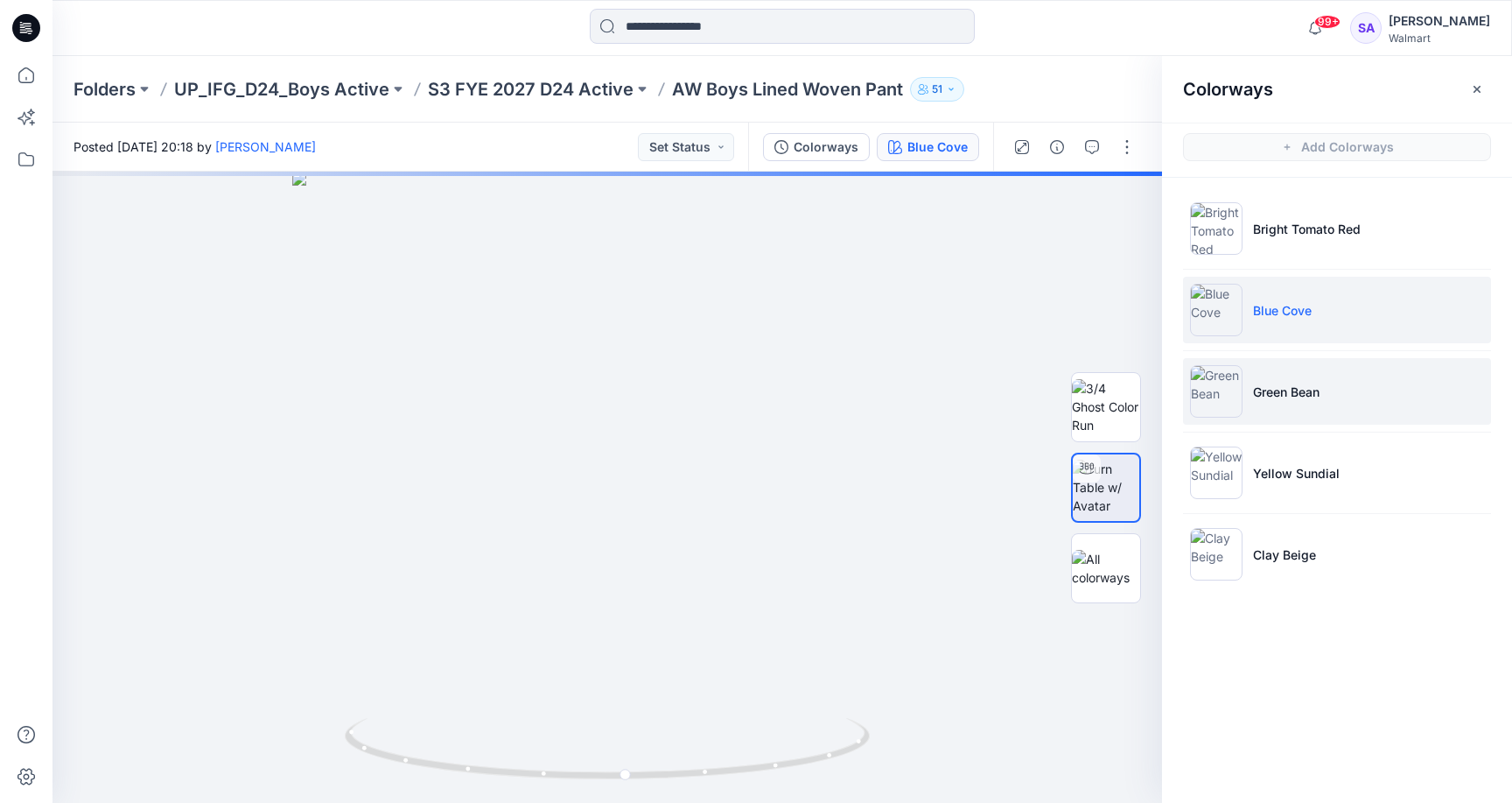
click at [1294, 361] on li "Green Bean" at bounding box center [1337, 392] width 308 height 66
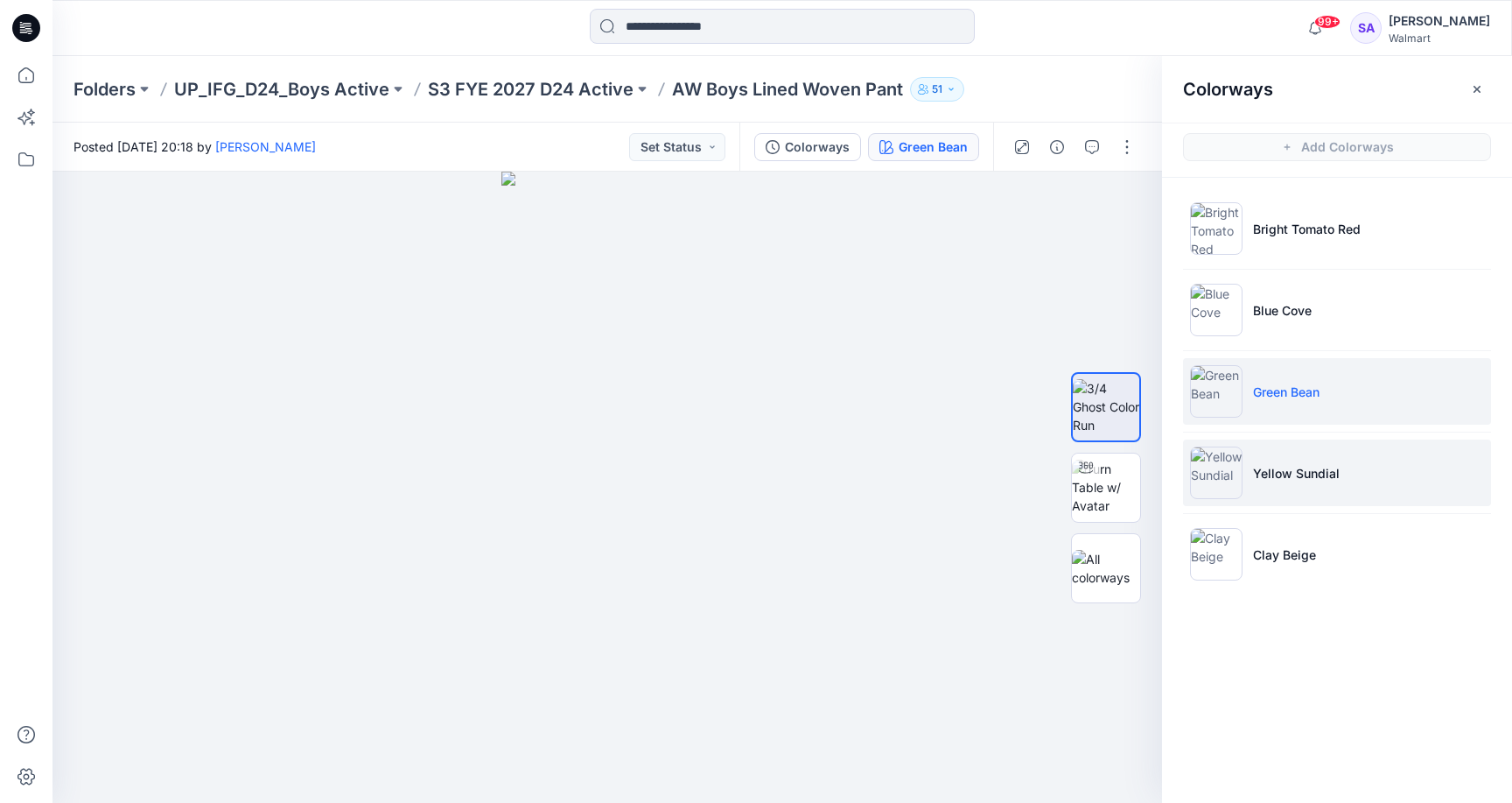
click at [1322, 472] on p "Yellow Sundial" at bounding box center [1296, 472] width 86 height 18
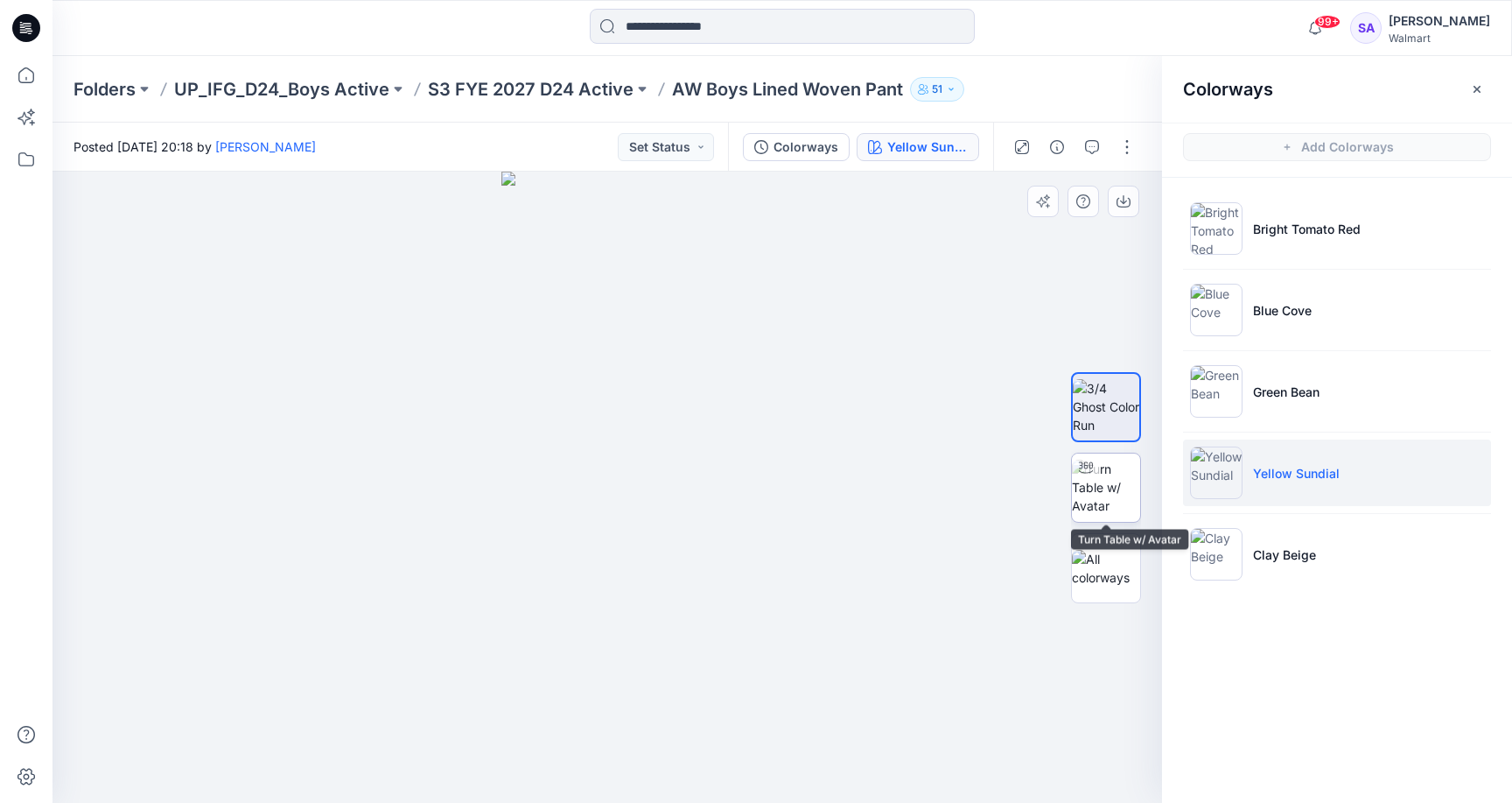
click at [1110, 486] on img at bounding box center [1106, 487] width 68 height 55
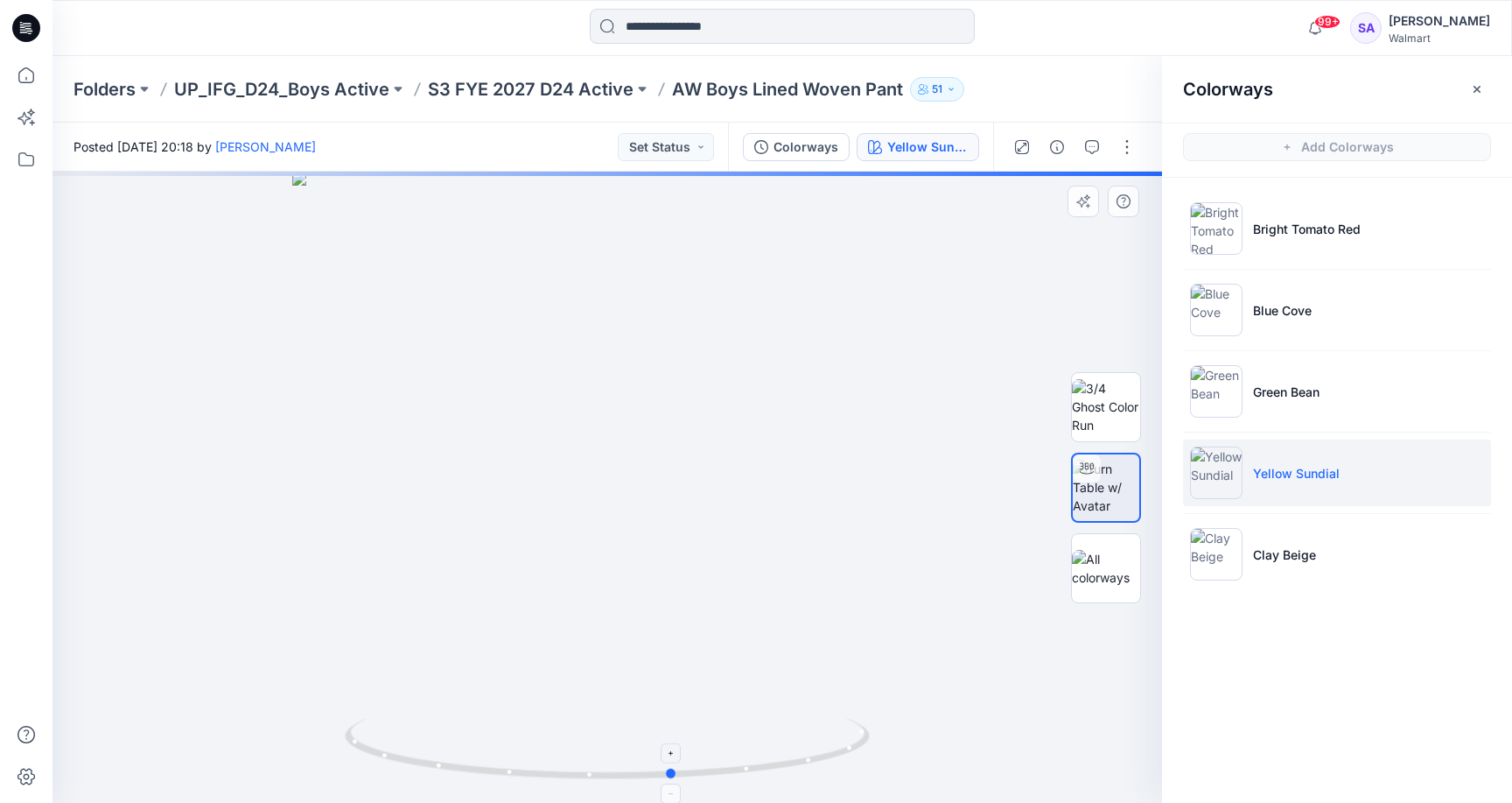
drag, startPoint x: 605, startPoint y: 766, endPoint x: 672, endPoint y: 763, distance: 67.1
click at [672, 763] on icon at bounding box center [610, 750] width 530 height 66
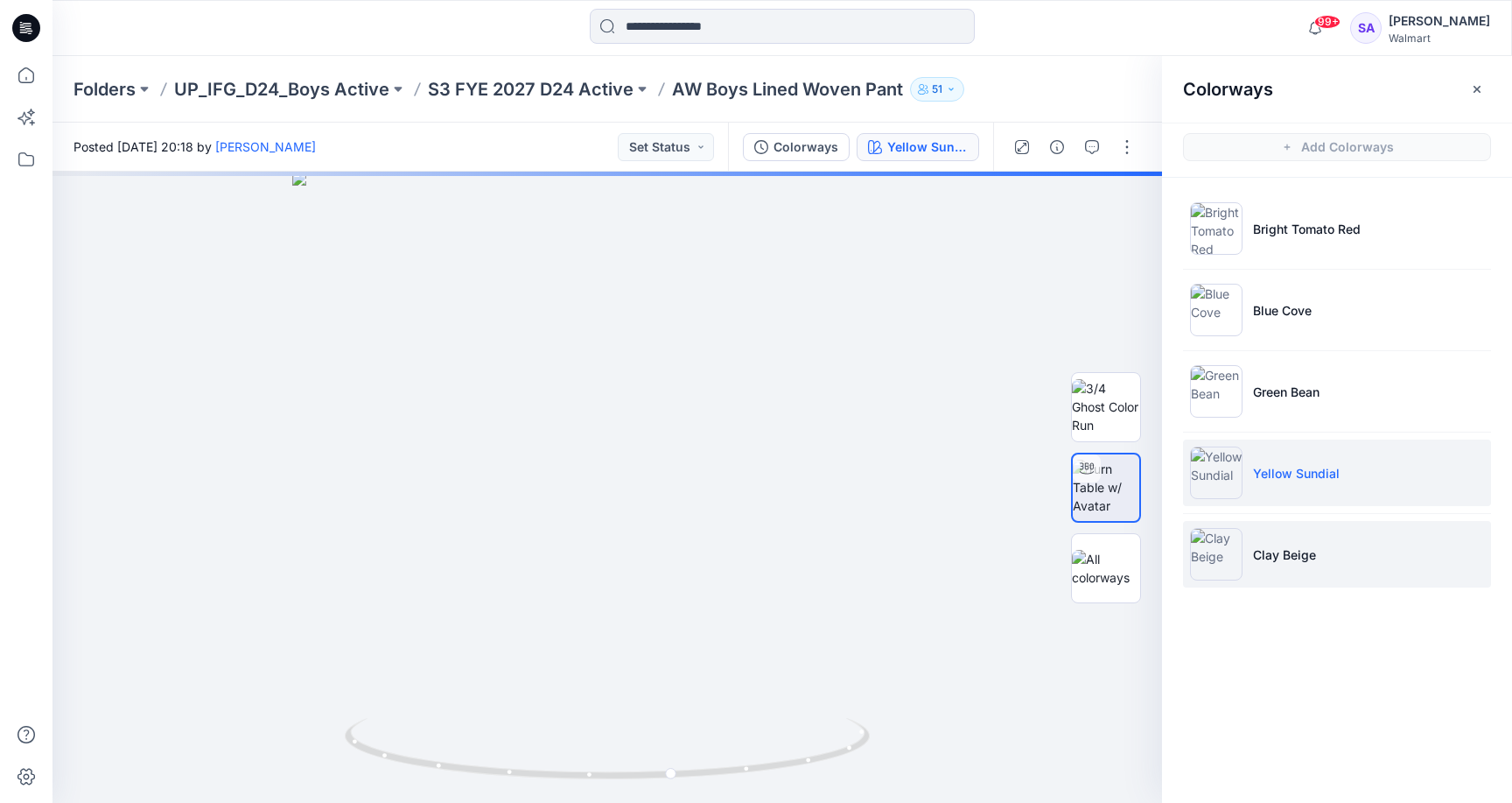
click at [1360, 536] on li "Clay Beige" at bounding box center [1337, 554] width 308 height 66
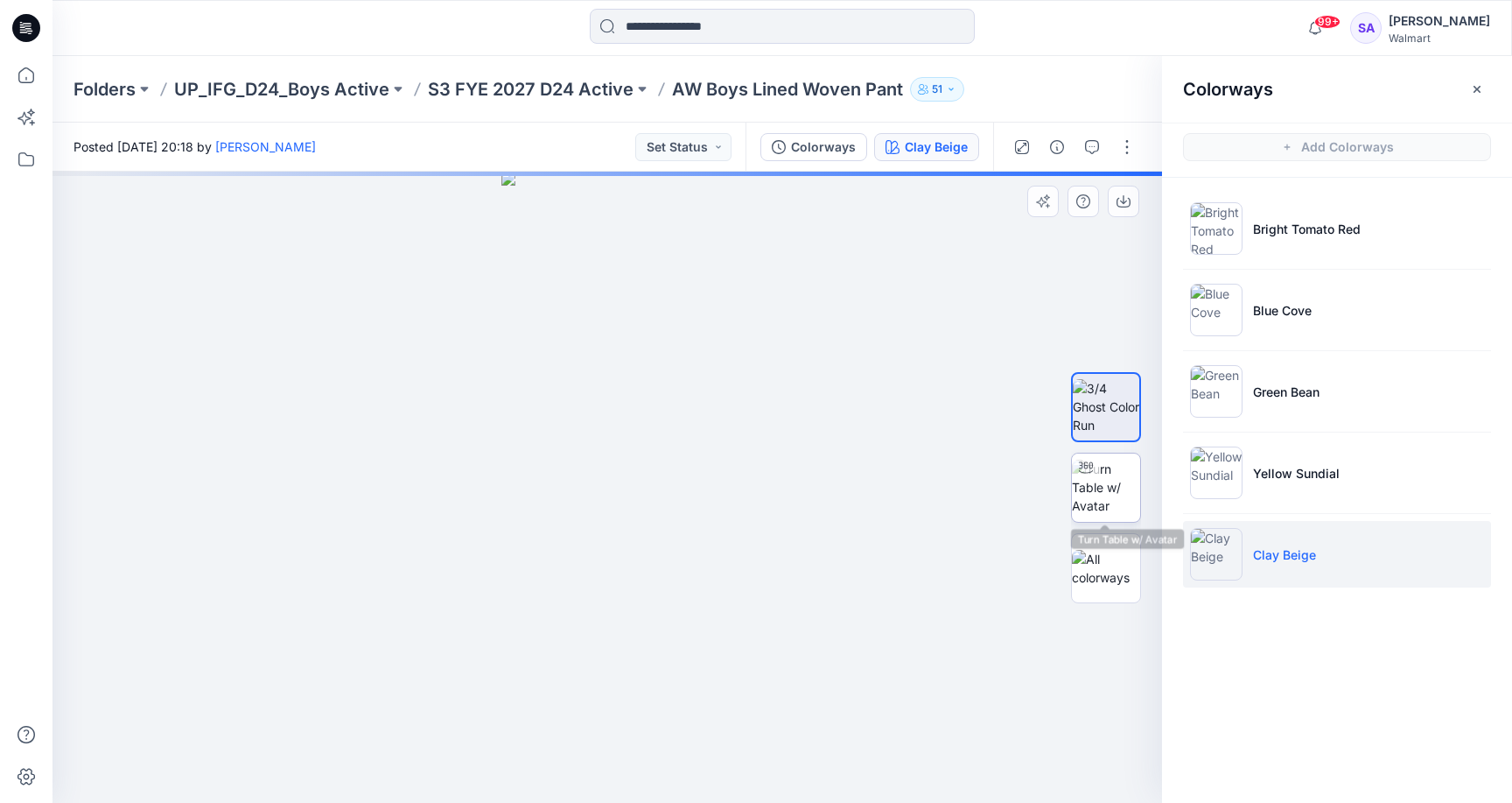
click at [1119, 501] on img at bounding box center [1106, 487] width 68 height 55
drag, startPoint x: 601, startPoint y: 777, endPoint x: 344, endPoint y: 761, distance: 257.5
click at [344, 761] on div at bounding box center [607, 487] width 1110 height 631
drag, startPoint x: 603, startPoint y: 776, endPoint x: 874, endPoint y: 710, distance: 278.9
click at [874, 710] on div at bounding box center [607, 487] width 1110 height 631
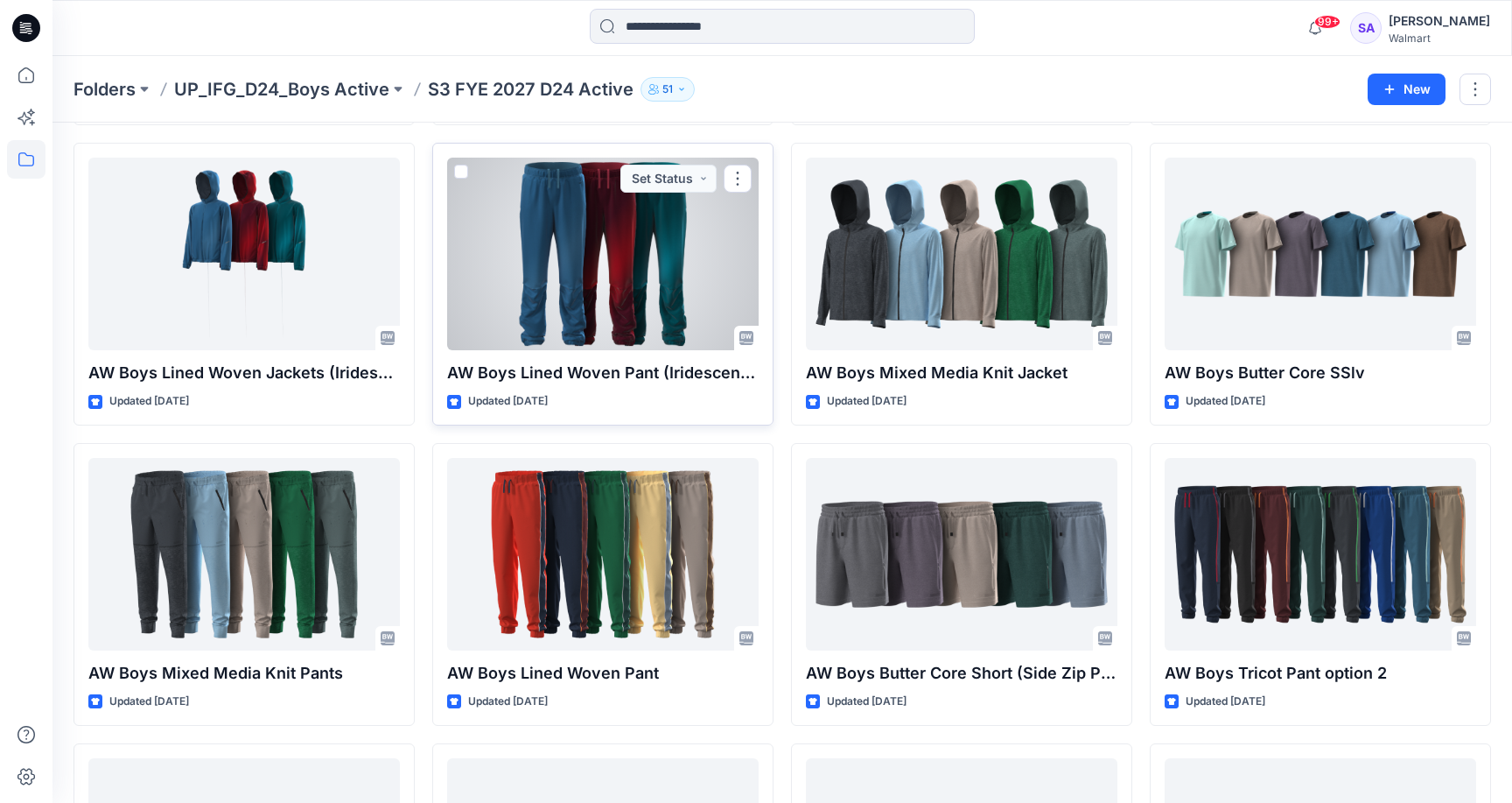
scroll to position [647, 0]
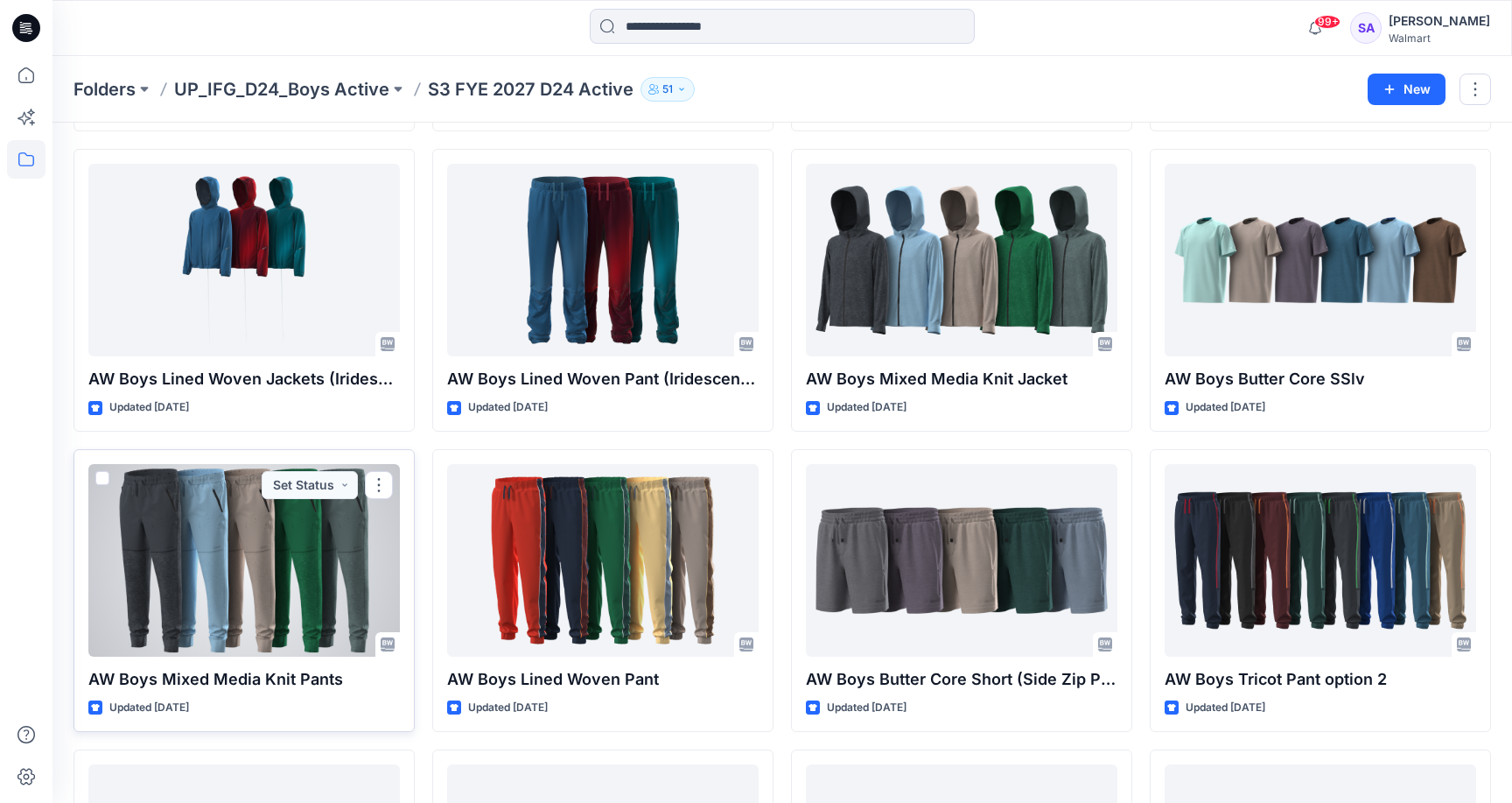
click at [286, 537] on div at bounding box center [243, 560] width 312 height 192
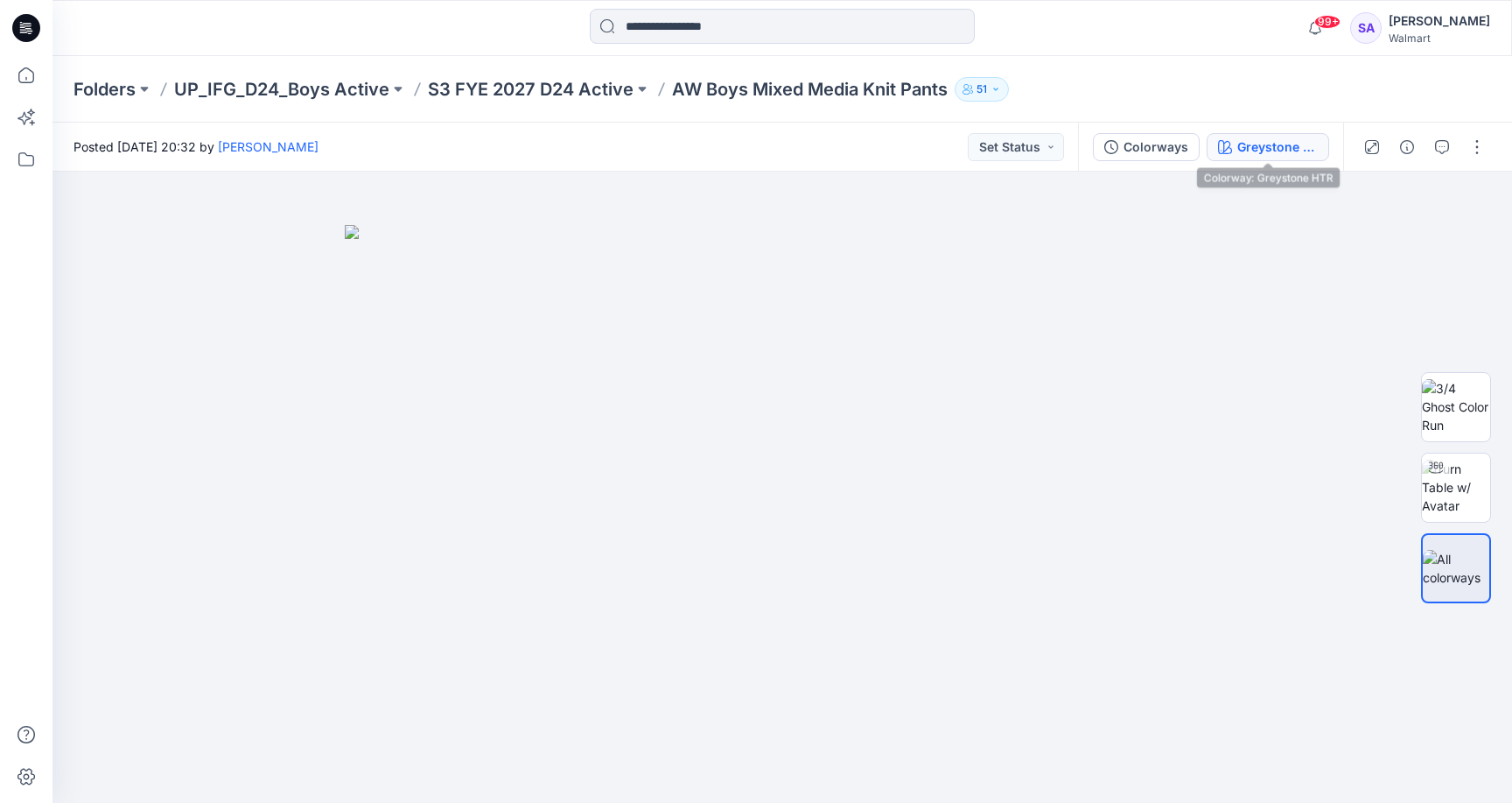
click at [1297, 148] on div "Greystone HTR" at bounding box center [1278, 146] width 81 height 19
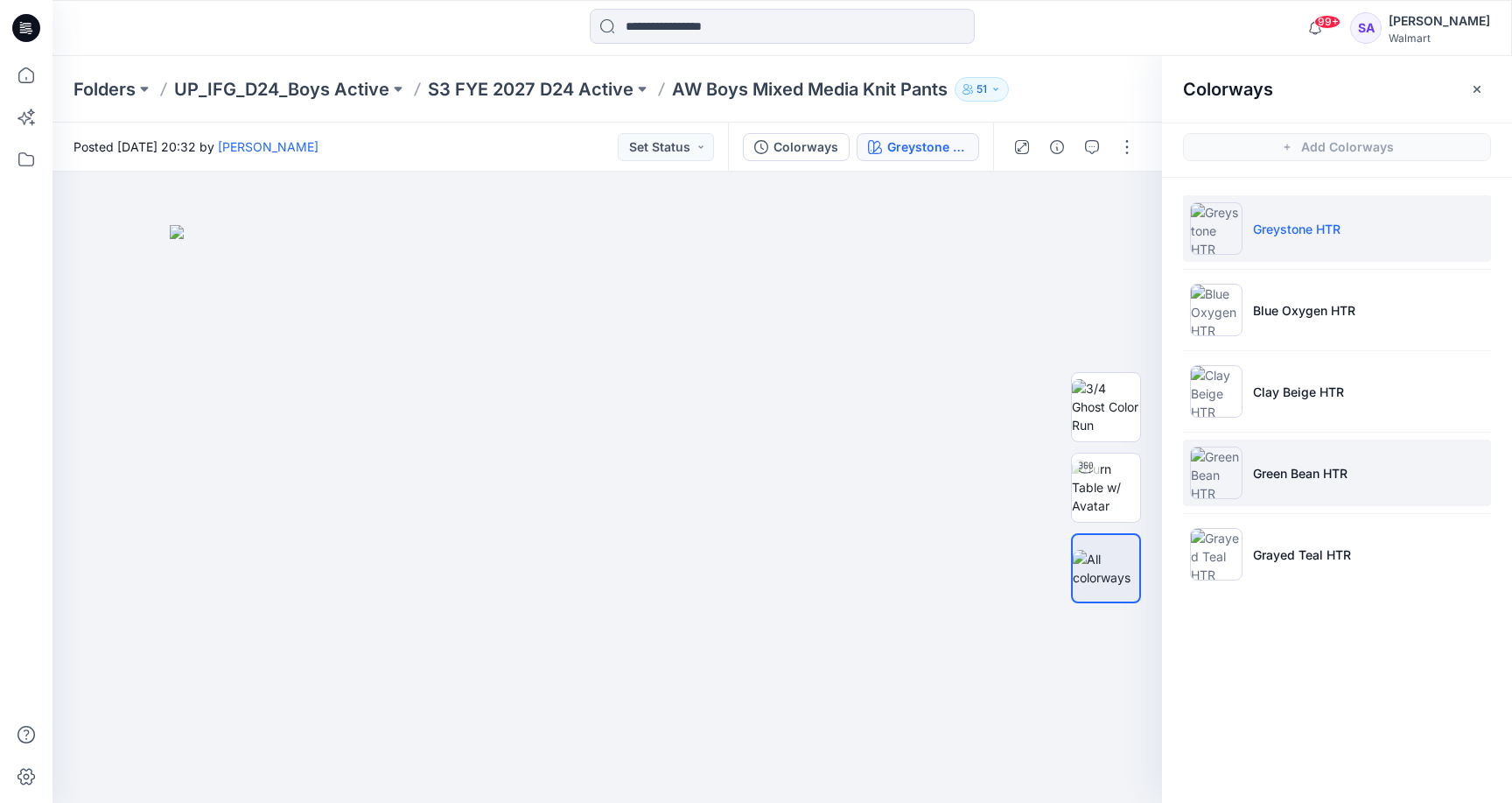
click at [1358, 480] on li "Green Bean HTR" at bounding box center [1337, 472] width 308 height 66
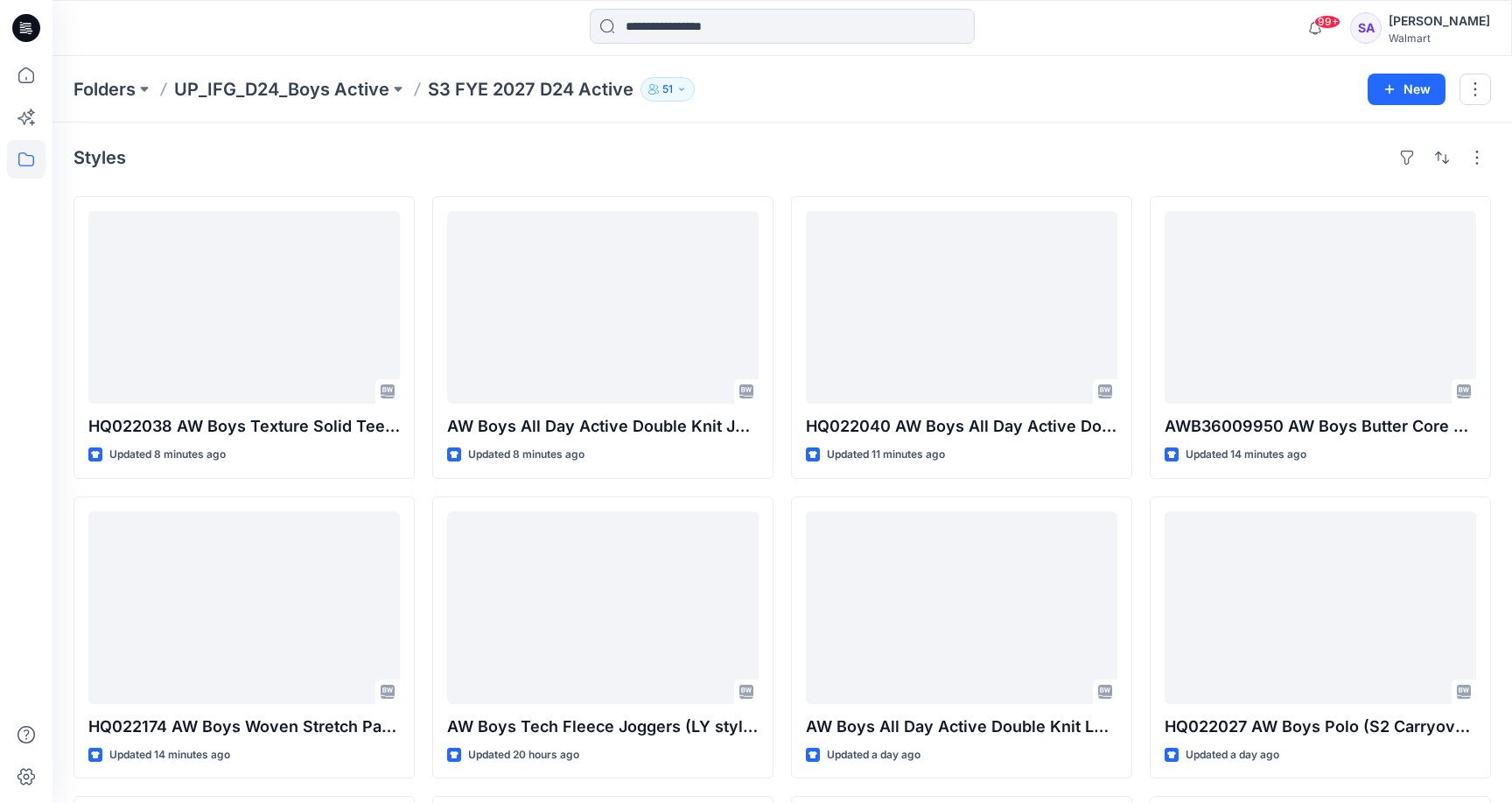
scroll to position [647, 0]
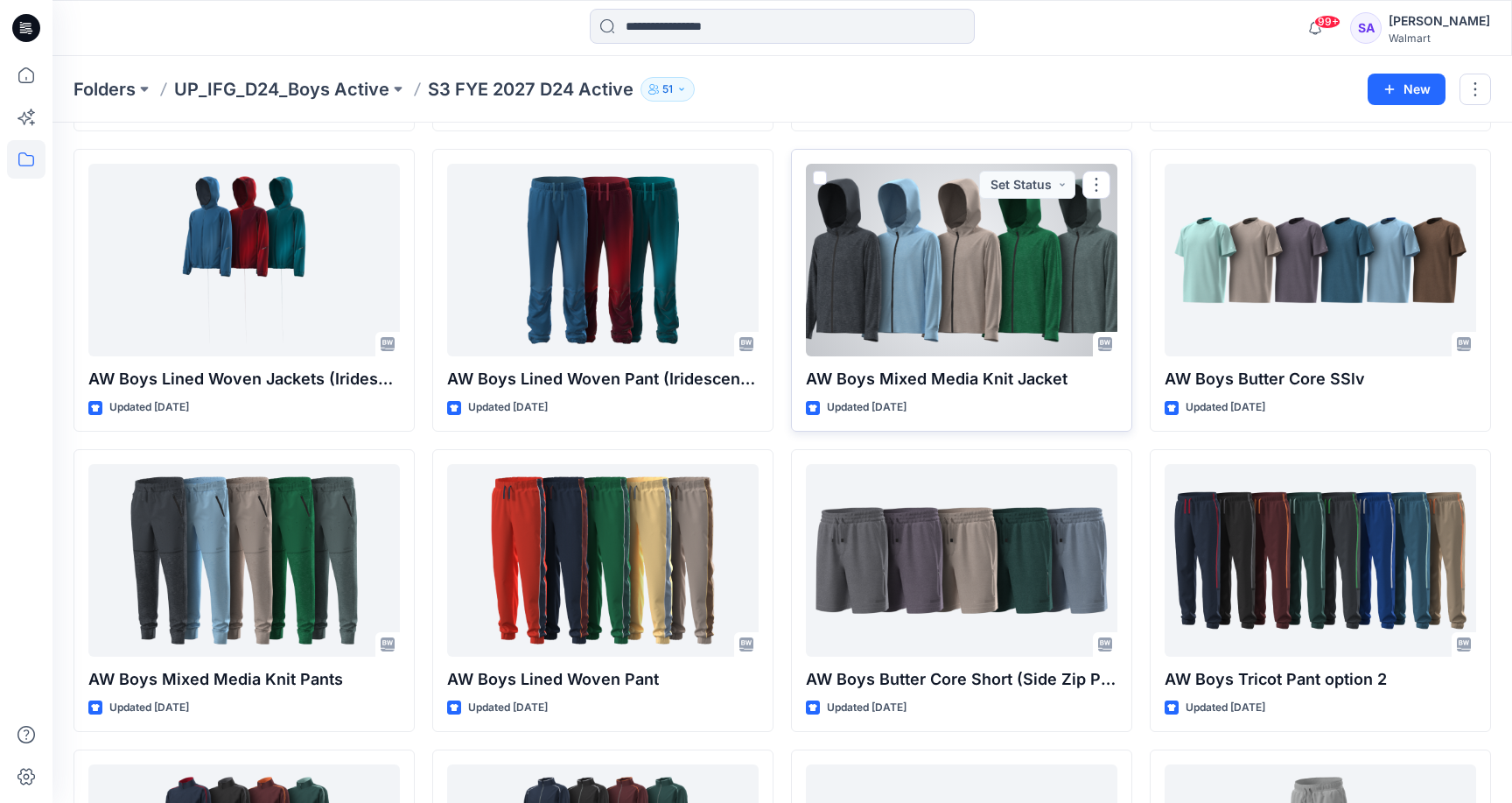
click at [1014, 290] on div at bounding box center [962, 260] width 312 height 192
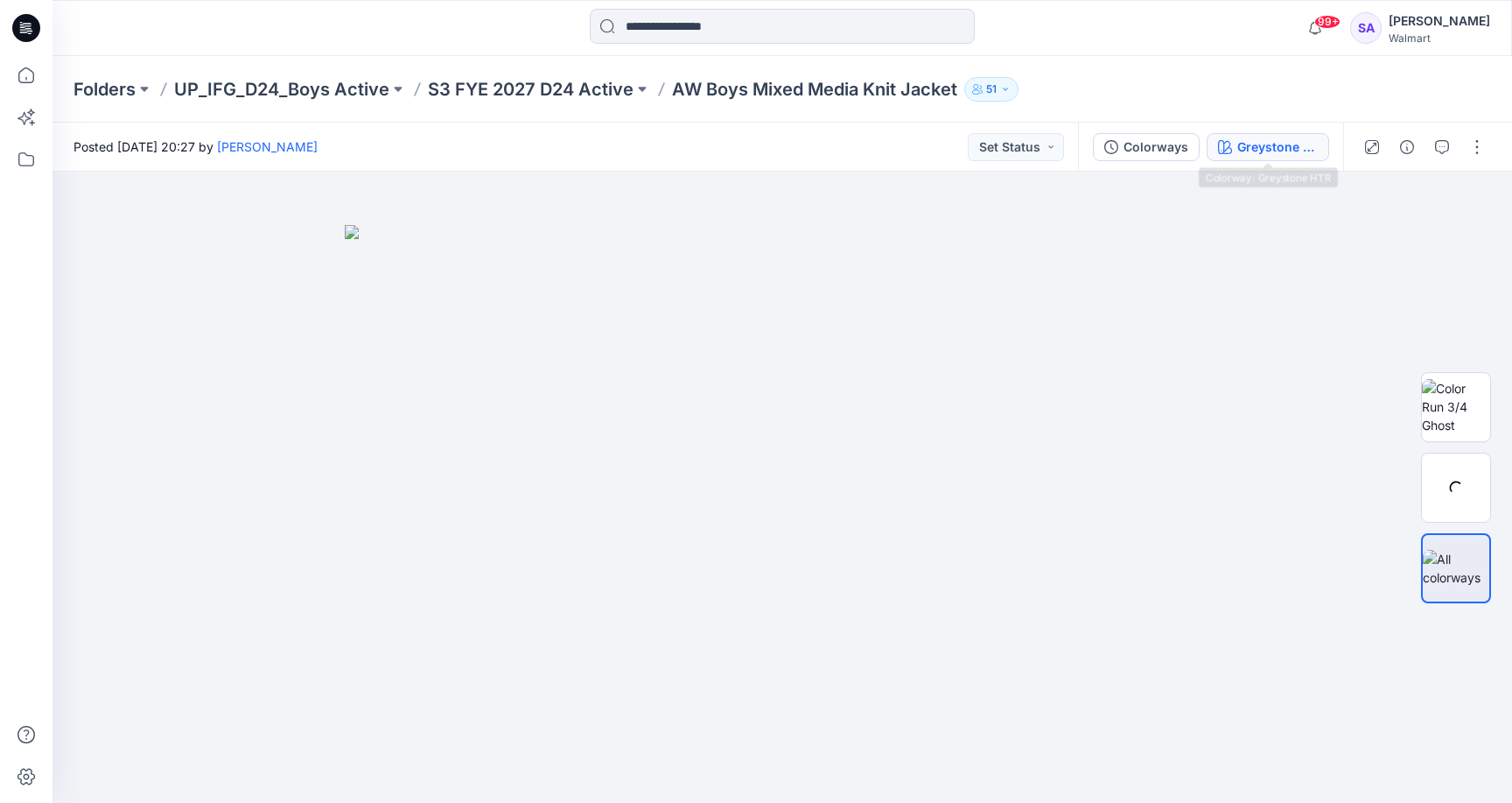
click at [1253, 160] on button "Greystone HTR" at bounding box center [1268, 146] width 122 height 28
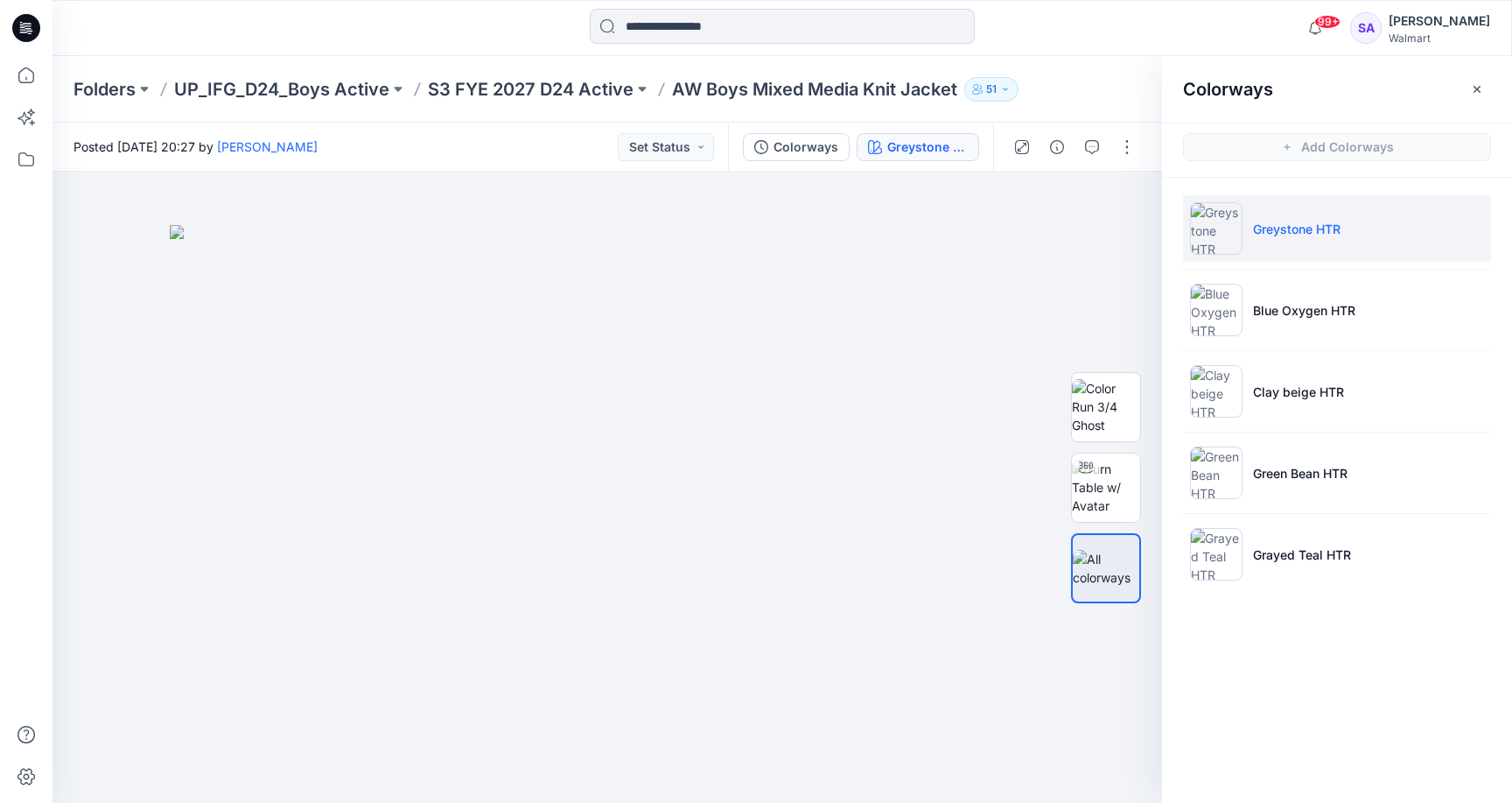
click at [1288, 433] on ul "Greystone HTR Blue Oxygen HTR Clay beige HTR Green Bean HTR Grayed Teal HTR" at bounding box center [1337, 392] width 350 height 428
click at [1288, 475] on p "Green Bean HTR" at bounding box center [1299, 472] width 94 height 18
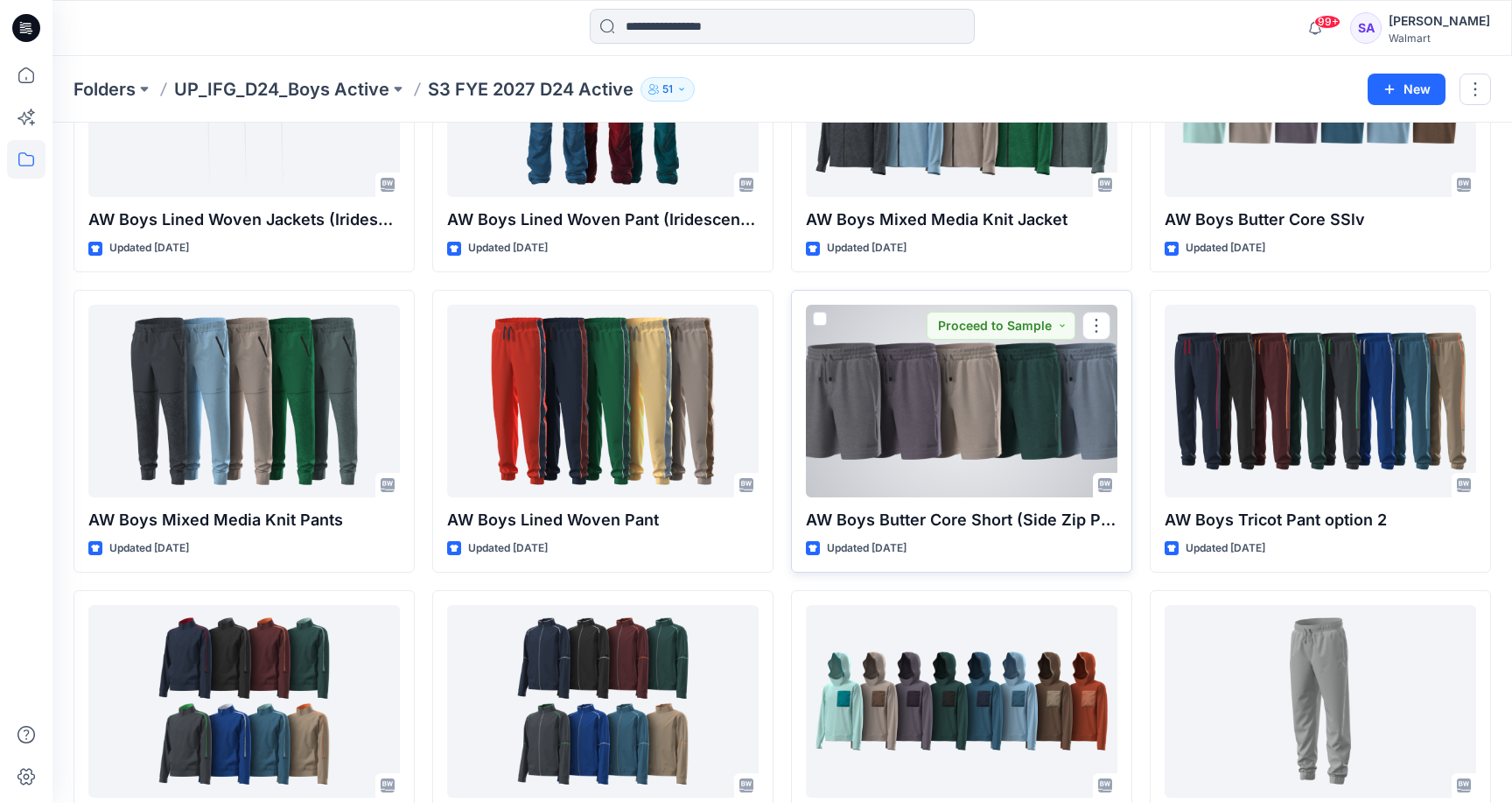
scroll to position [825, 0]
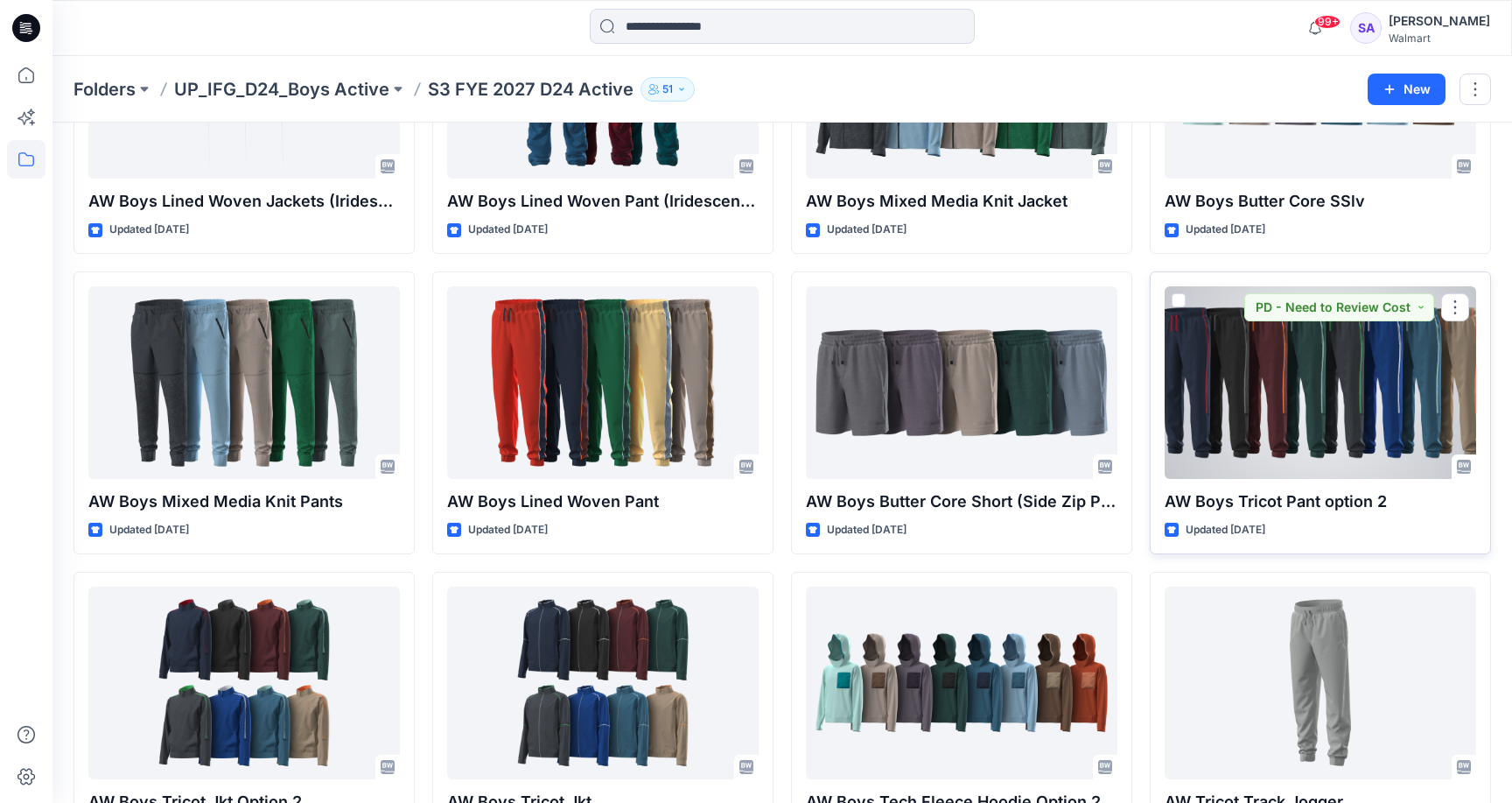
click at [1270, 408] on div at bounding box center [1320, 383] width 312 height 192
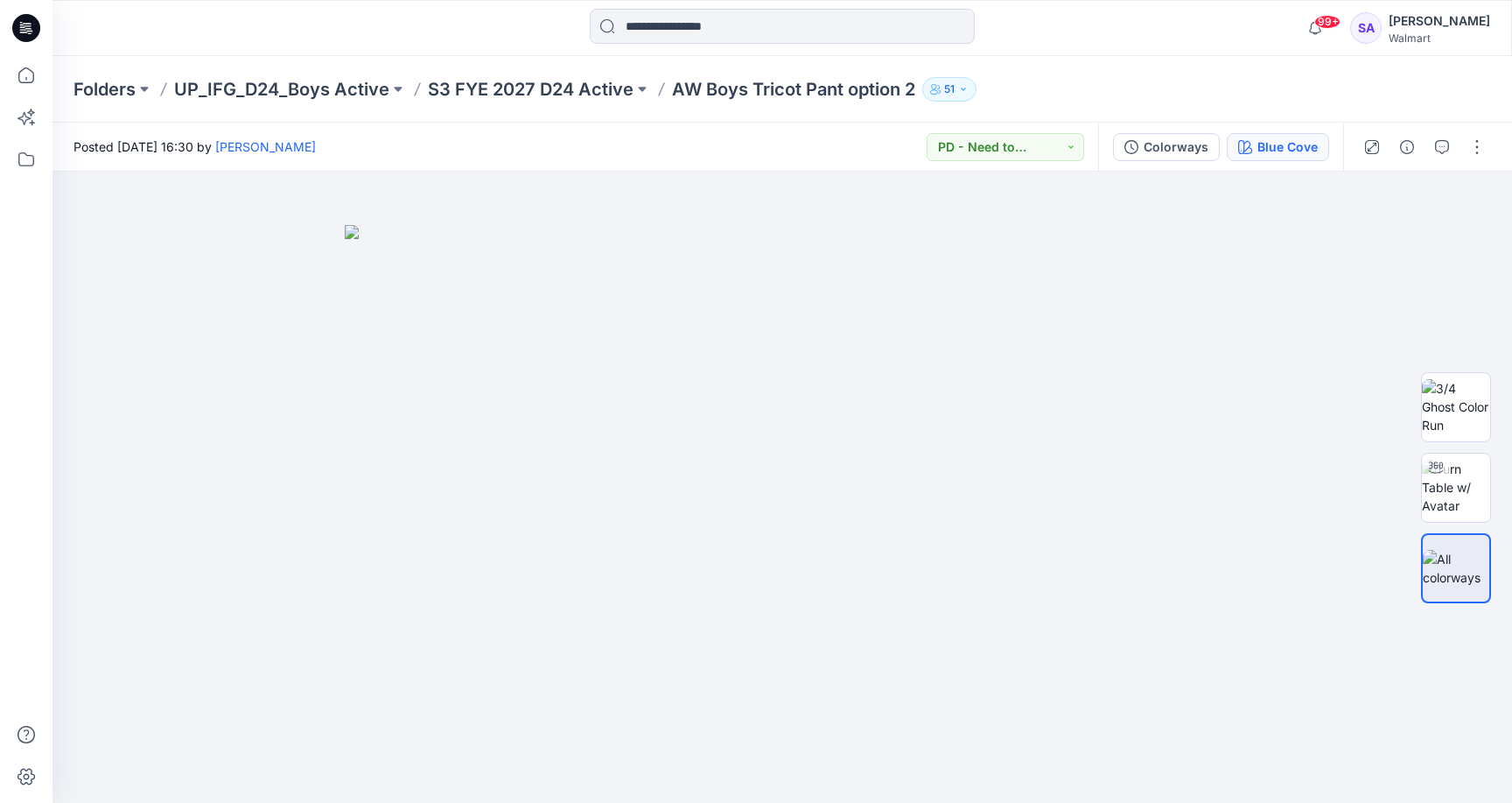
click at [1285, 144] on div "Blue Cove" at bounding box center [1287, 146] width 60 height 19
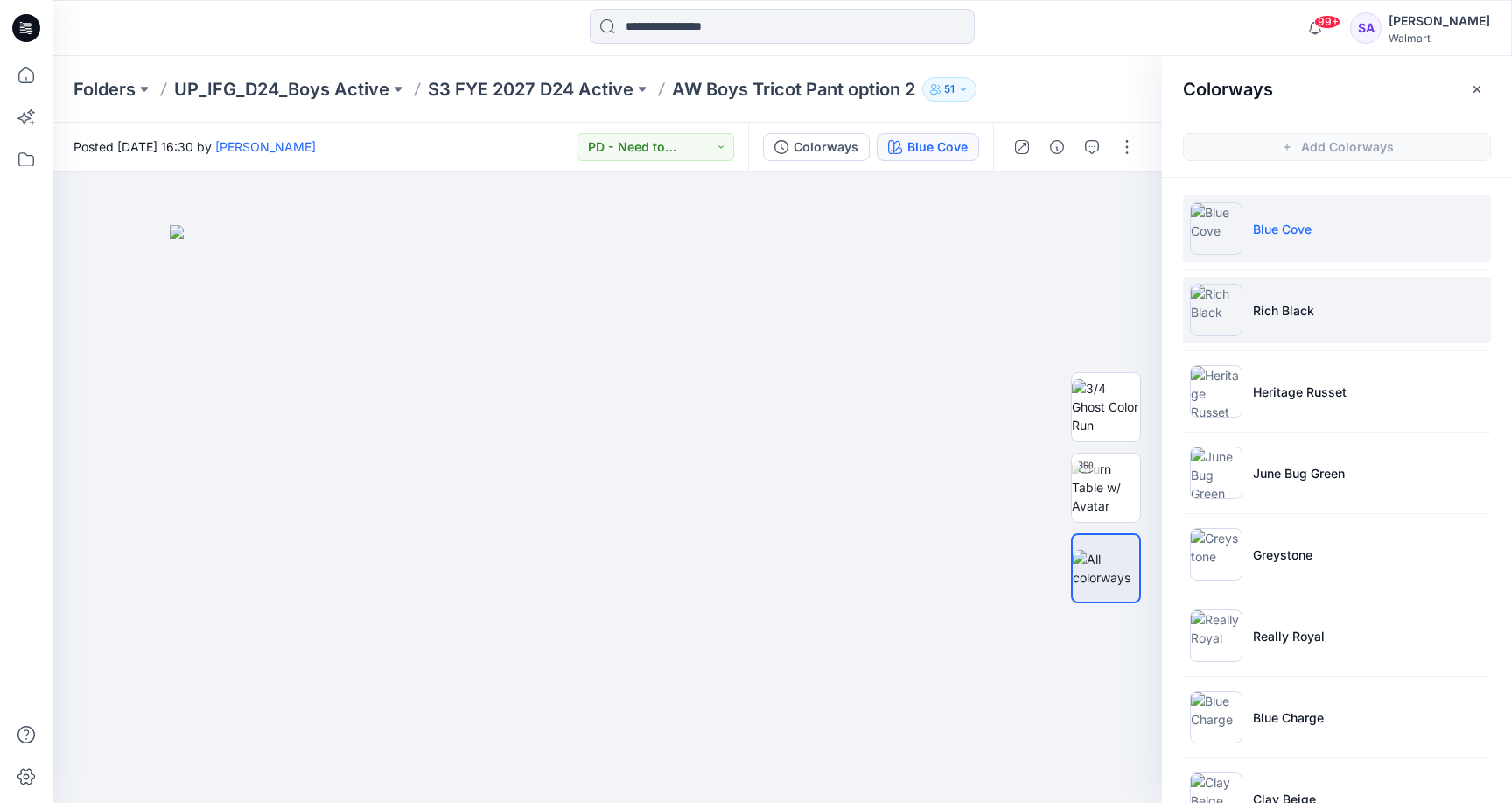
click at [1318, 294] on li "Rich Black" at bounding box center [1337, 310] width 308 height 66
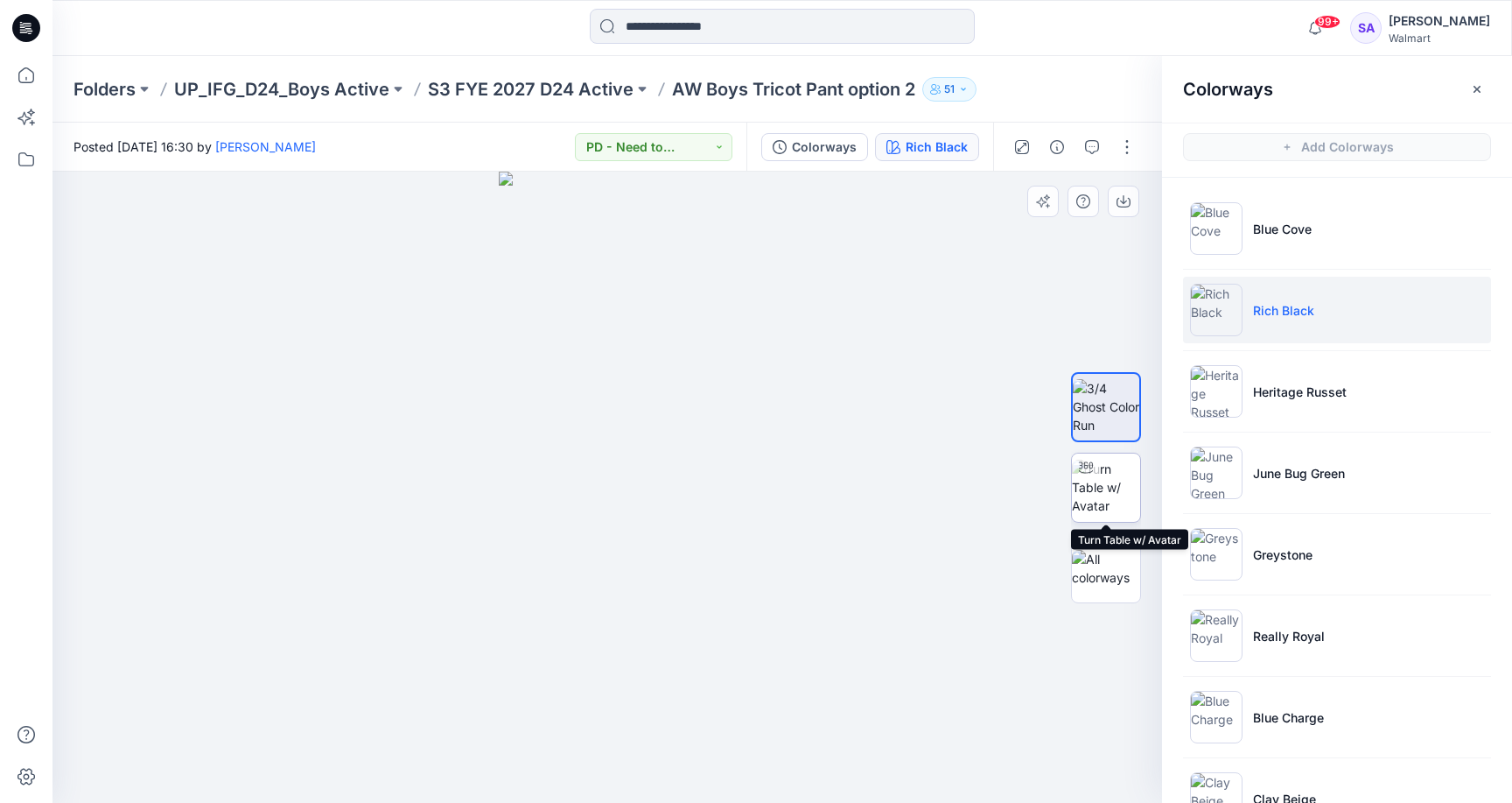
click at [1114, 488] on img at bounding box center [1106, 487] width 68 height 55
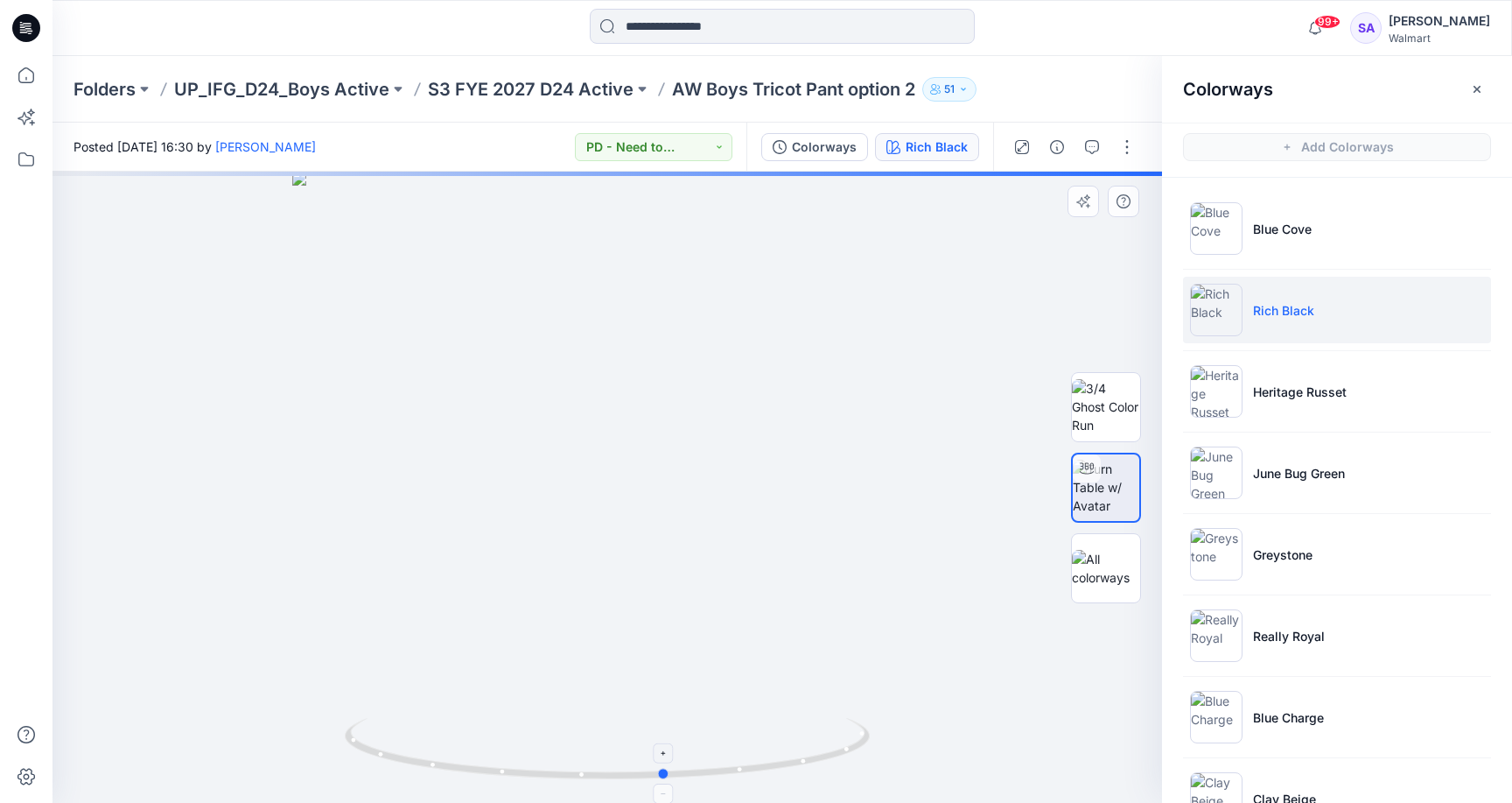
drag, startPoint x: 693, startPoint y: 777, endPoint x: 752, endPoint y: 753, distance: 63.7
click at [752, 753] on icon at bounding box center [610, 750] width 530 height 66
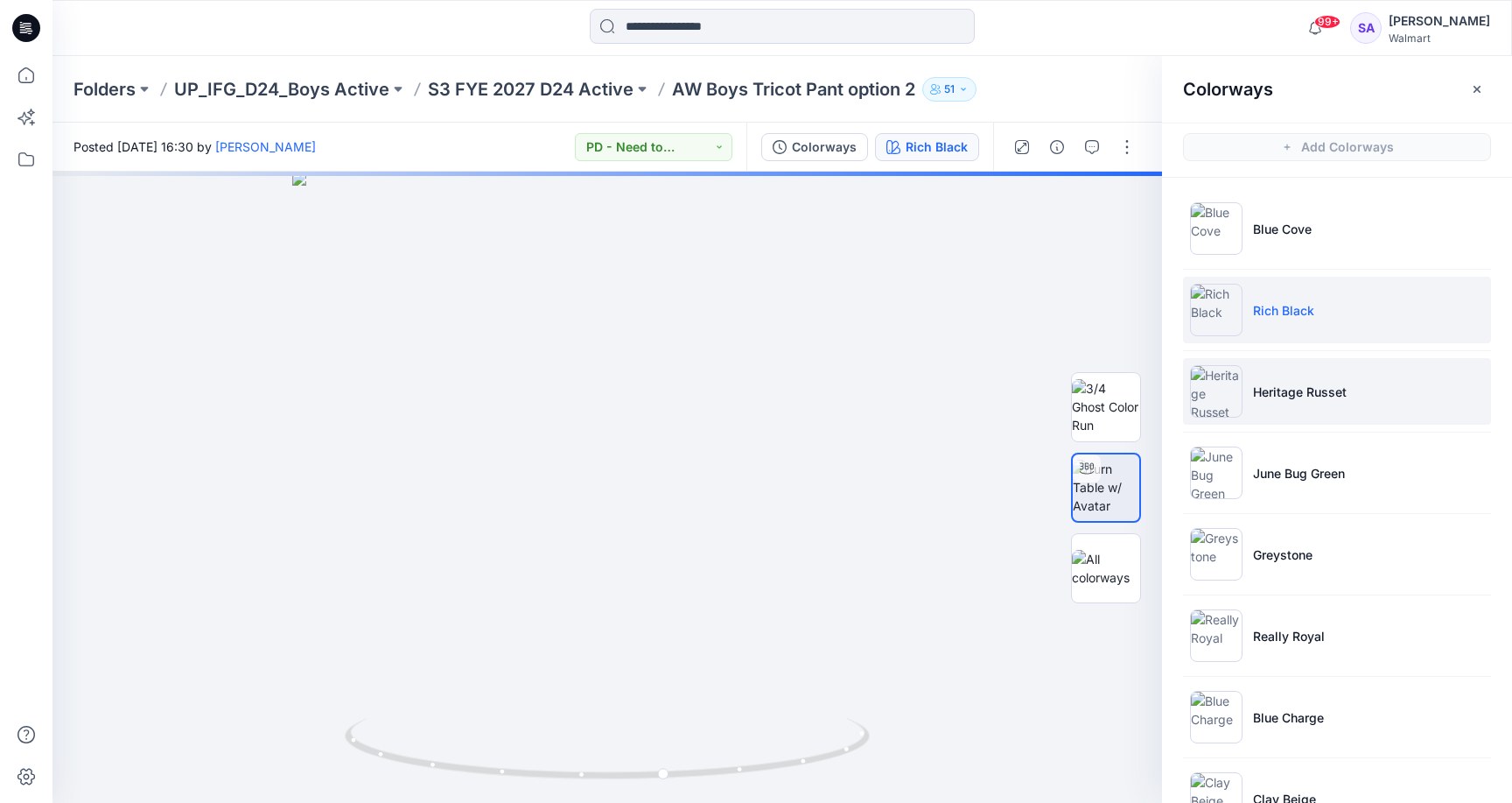
click at [1297, 387] on p "Heritage Russet" at bounding box center [1299, 392] width 93 height 18
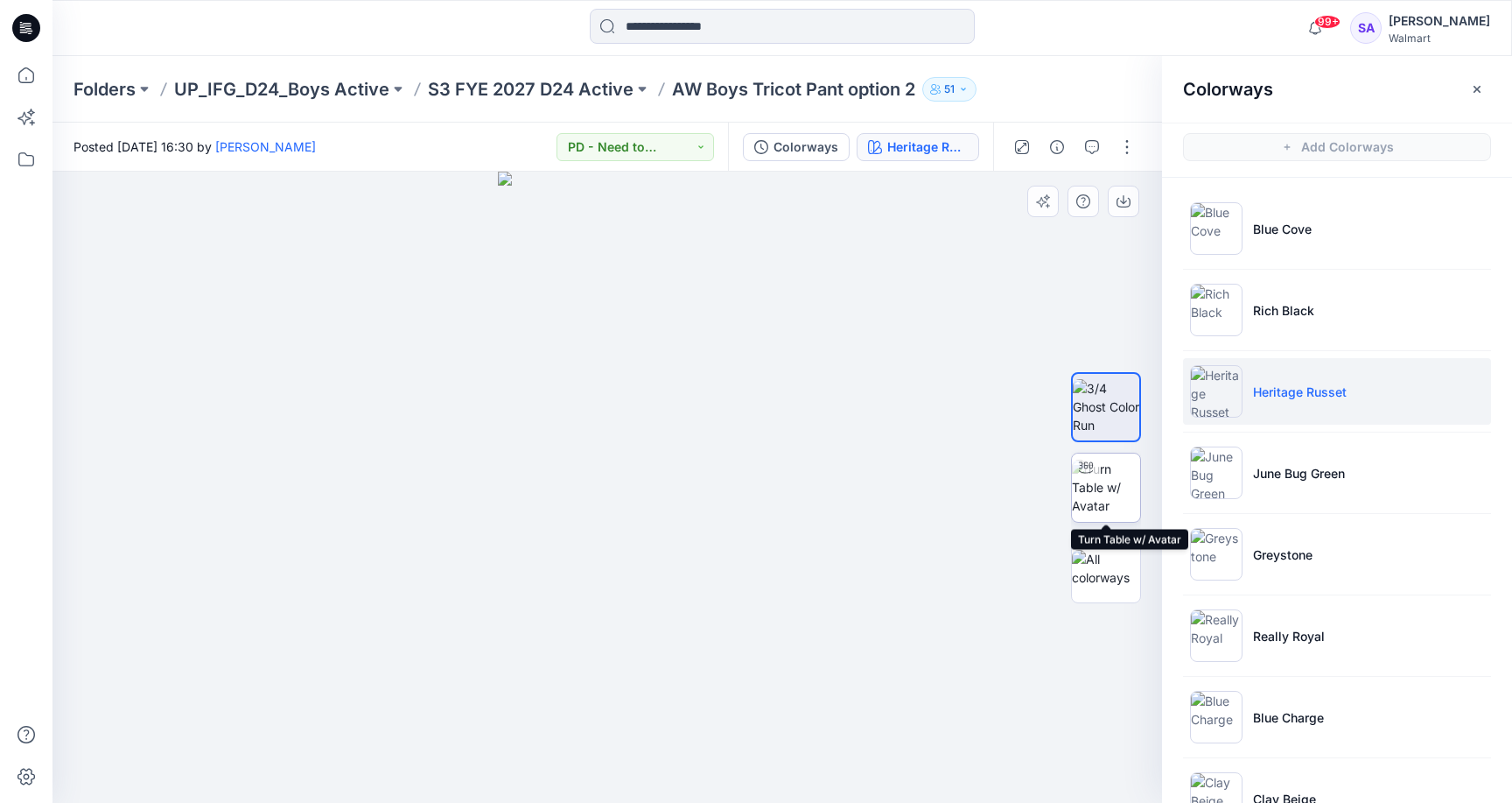
click at [1110, 506] on img at bounding box center [1106, 487] width 68 height 55
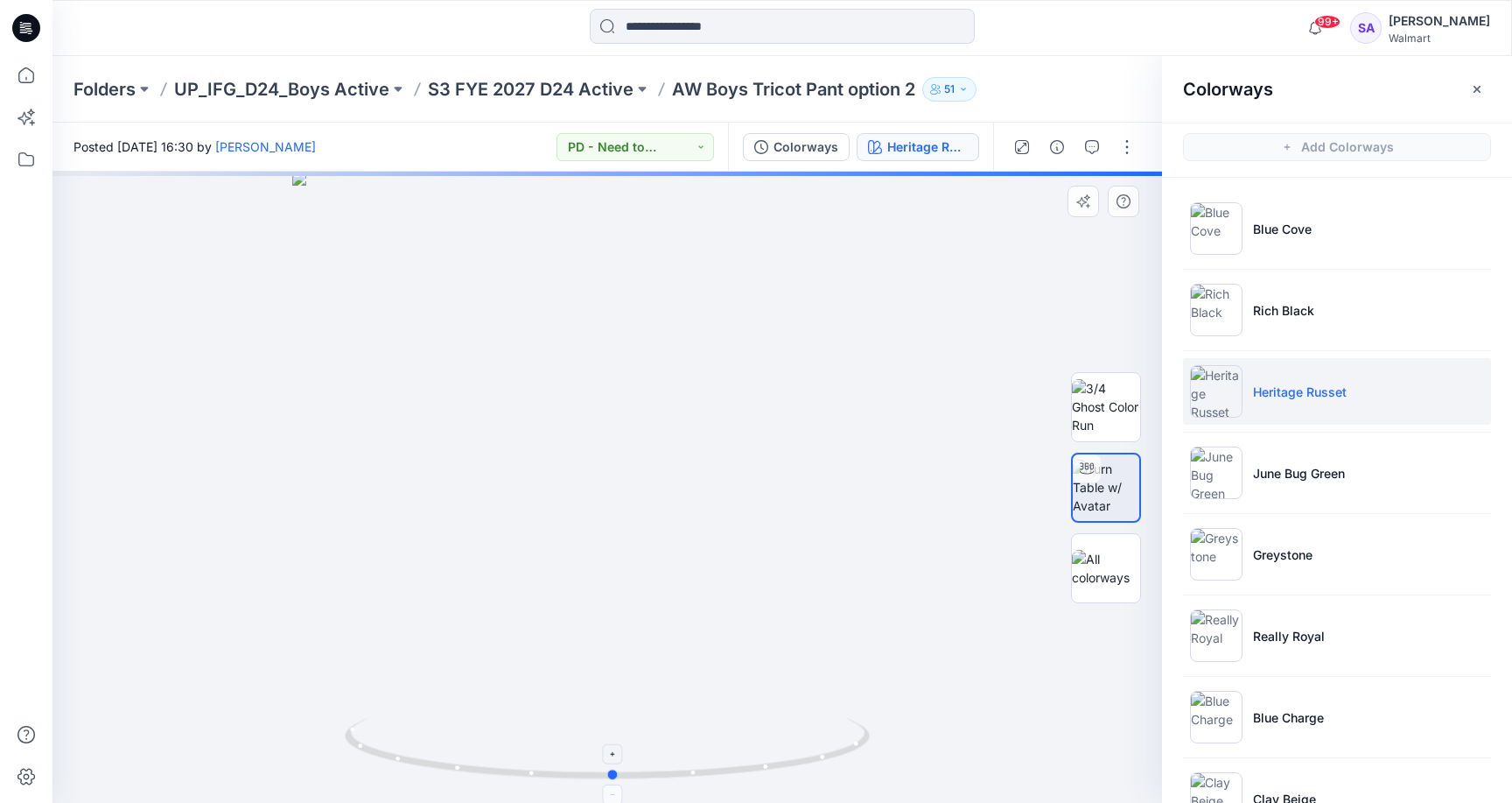
drag, startPoint x: 634, startPoint y: 777, endPoint x: 645, endPoint y: 779, distance: 11.2
click at [645, 779] on icon at bounding box center [610, 750] width 530 height 66
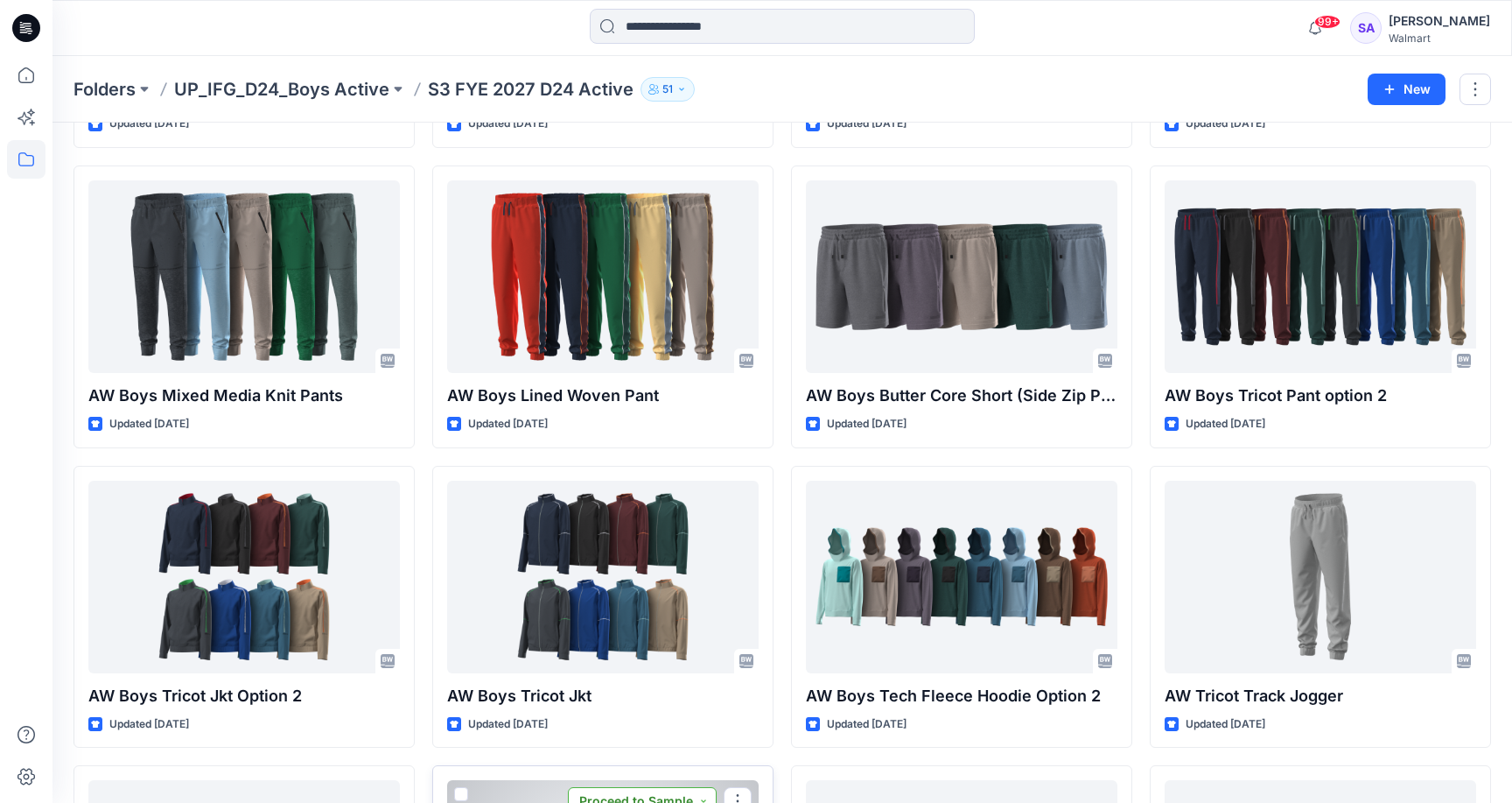
scroll to position [924, 0]
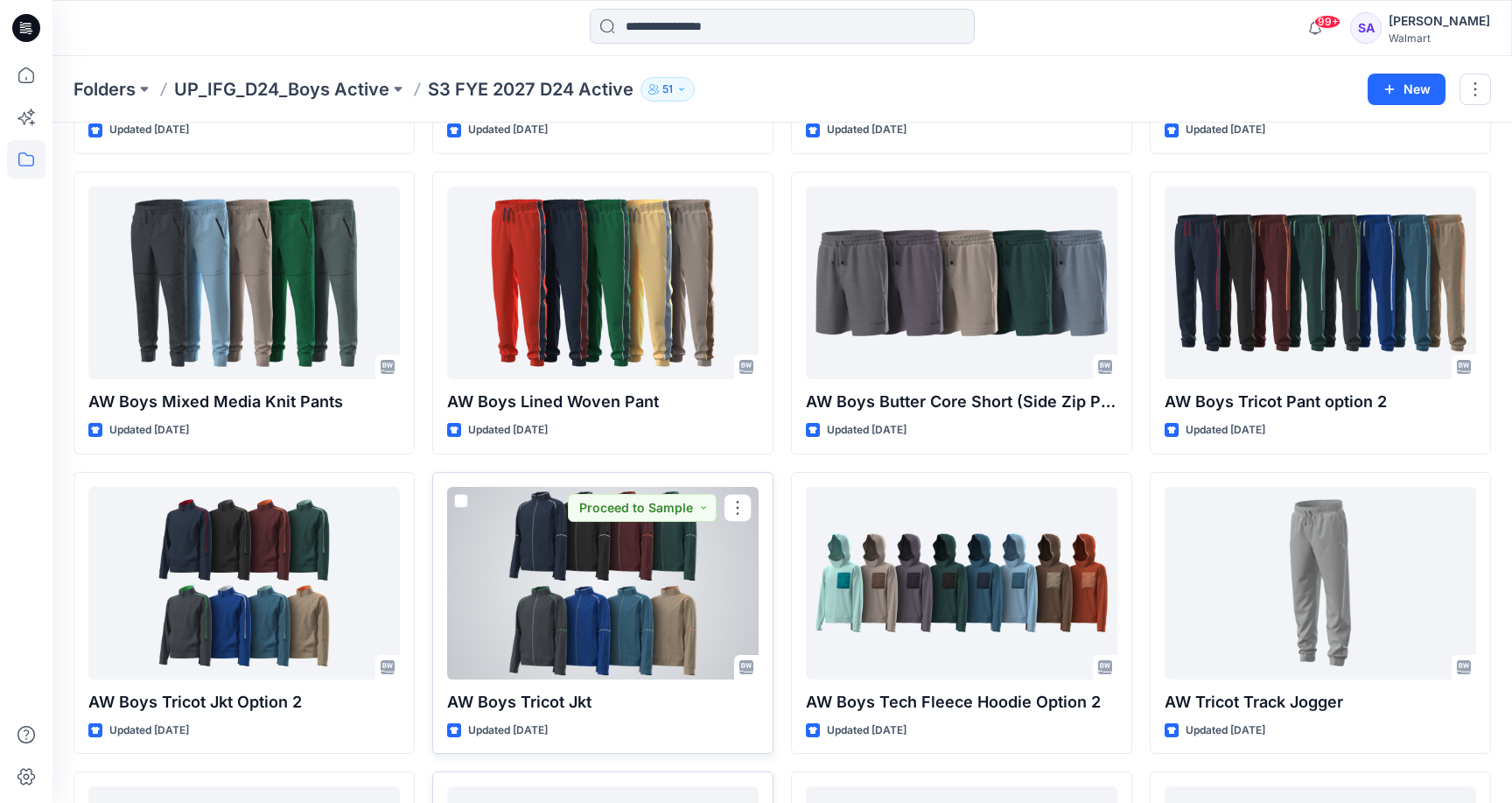
click at [675, 629] on div at bounding box center [602, 583] width 312 height 192
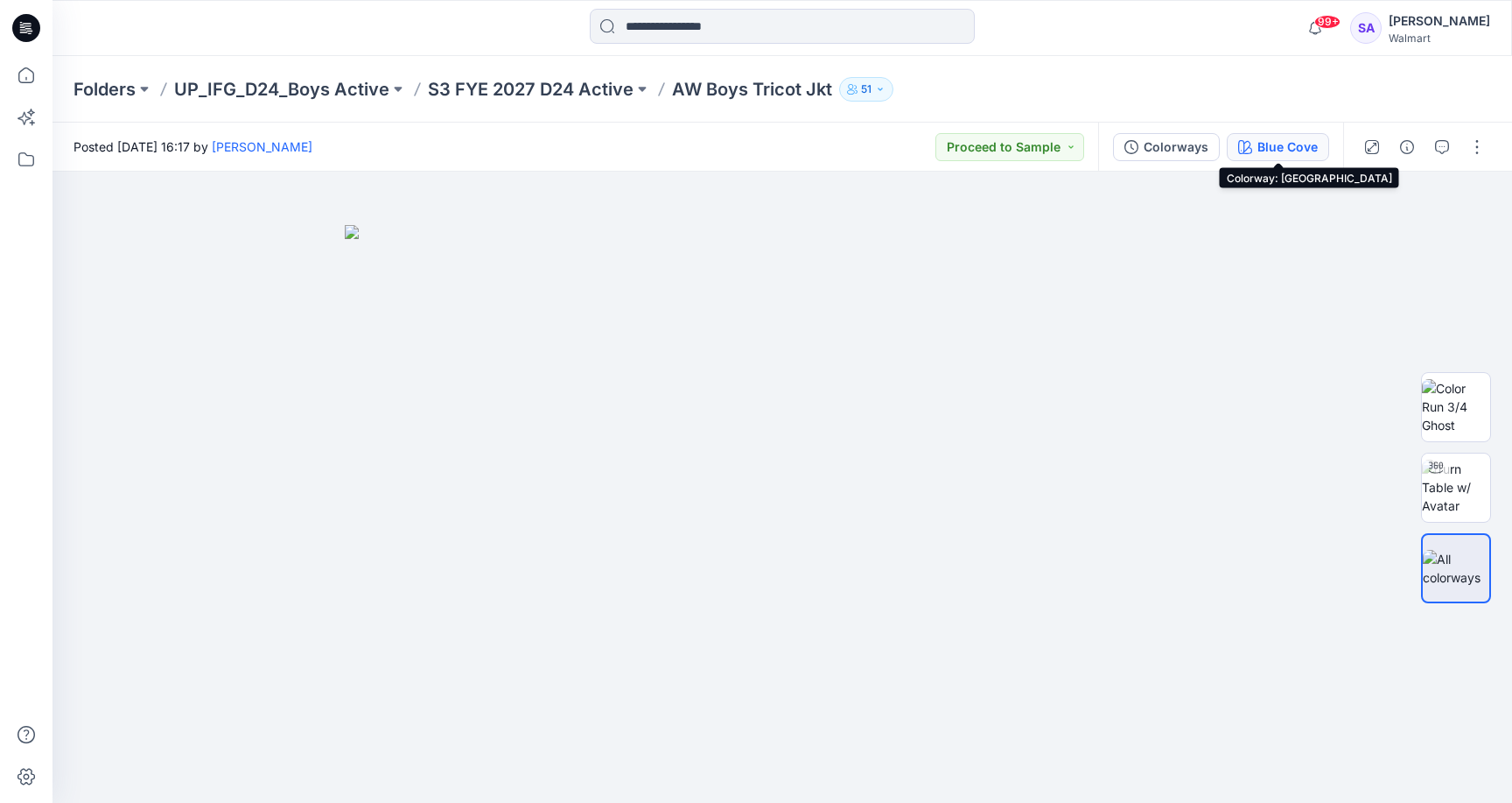
click at [1258, 146] on div "Blue Cove" at bounding box center [1287, 146] width 60 height 19
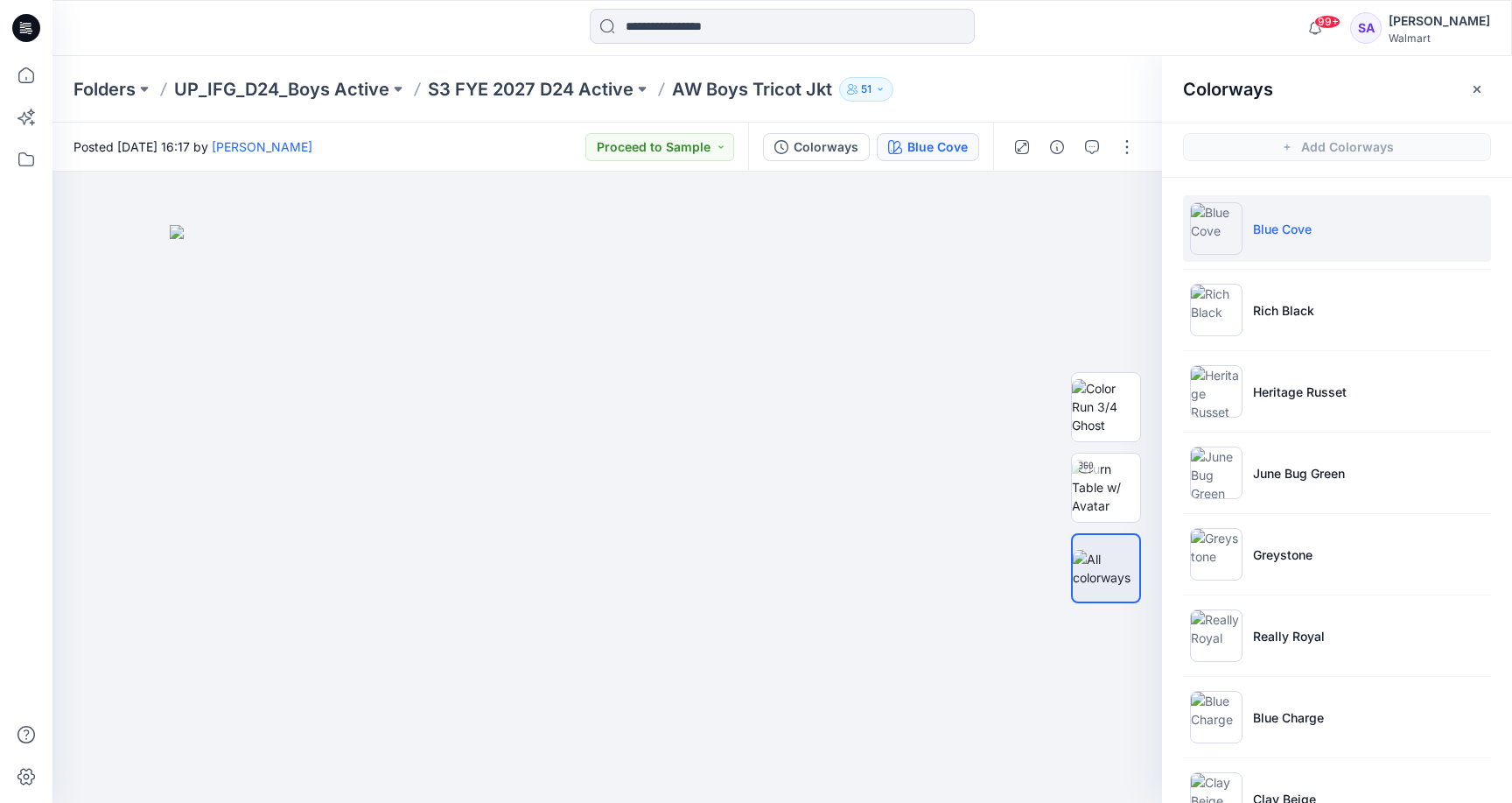
click at [1302, 267] on ul "Blue Cove Rich Black Heritage Russet June Bug Green Greystone Really Royal Blue…" at bounding box center [1337, 513] width 350 height 671
click at [1300, 303] on p "Rich Black" at bounding box center [1283, 310] width 61 height 18
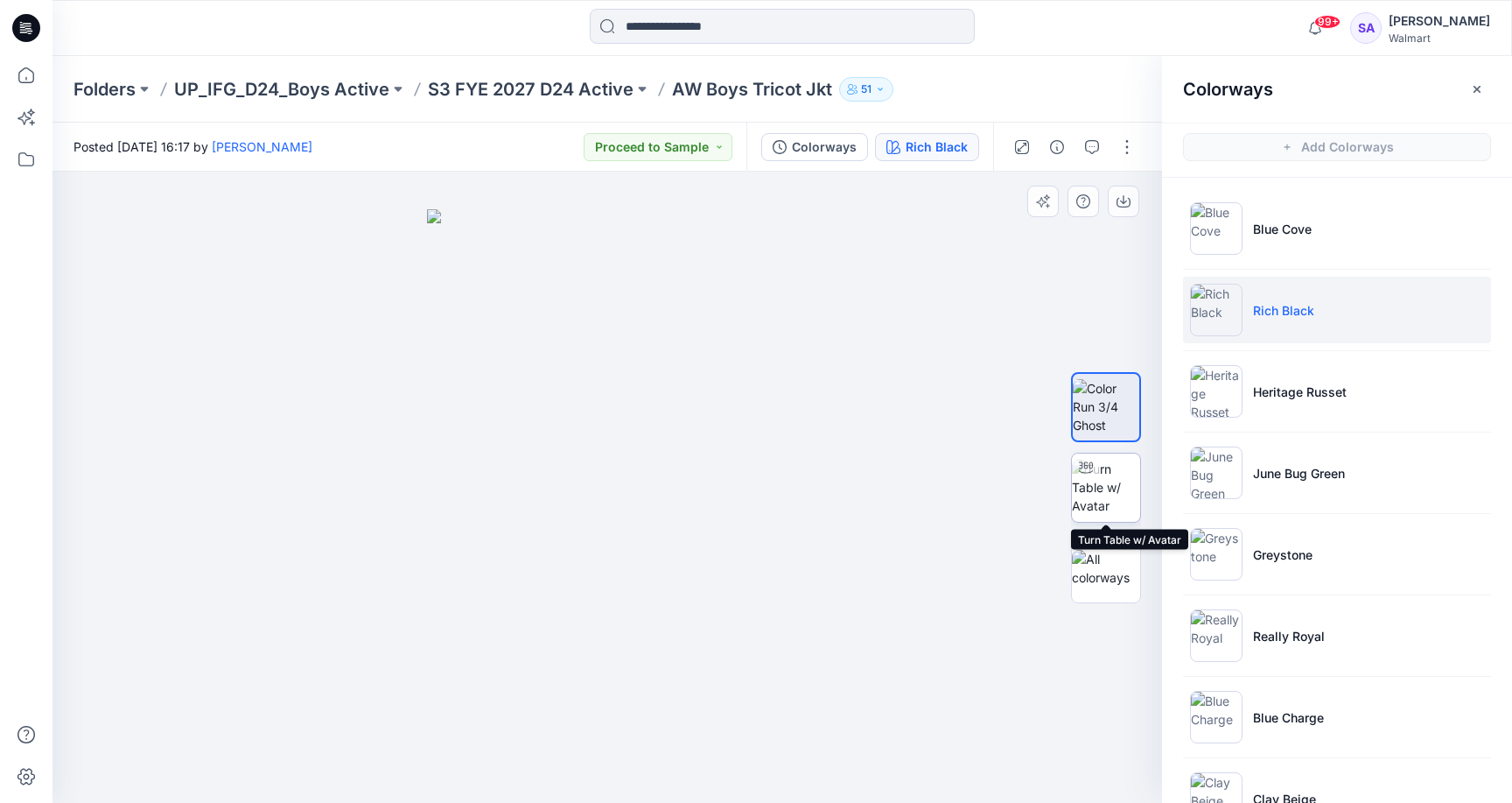
click at [1108, 497] on img at bounding box center [1106, 487] width 68 height 55
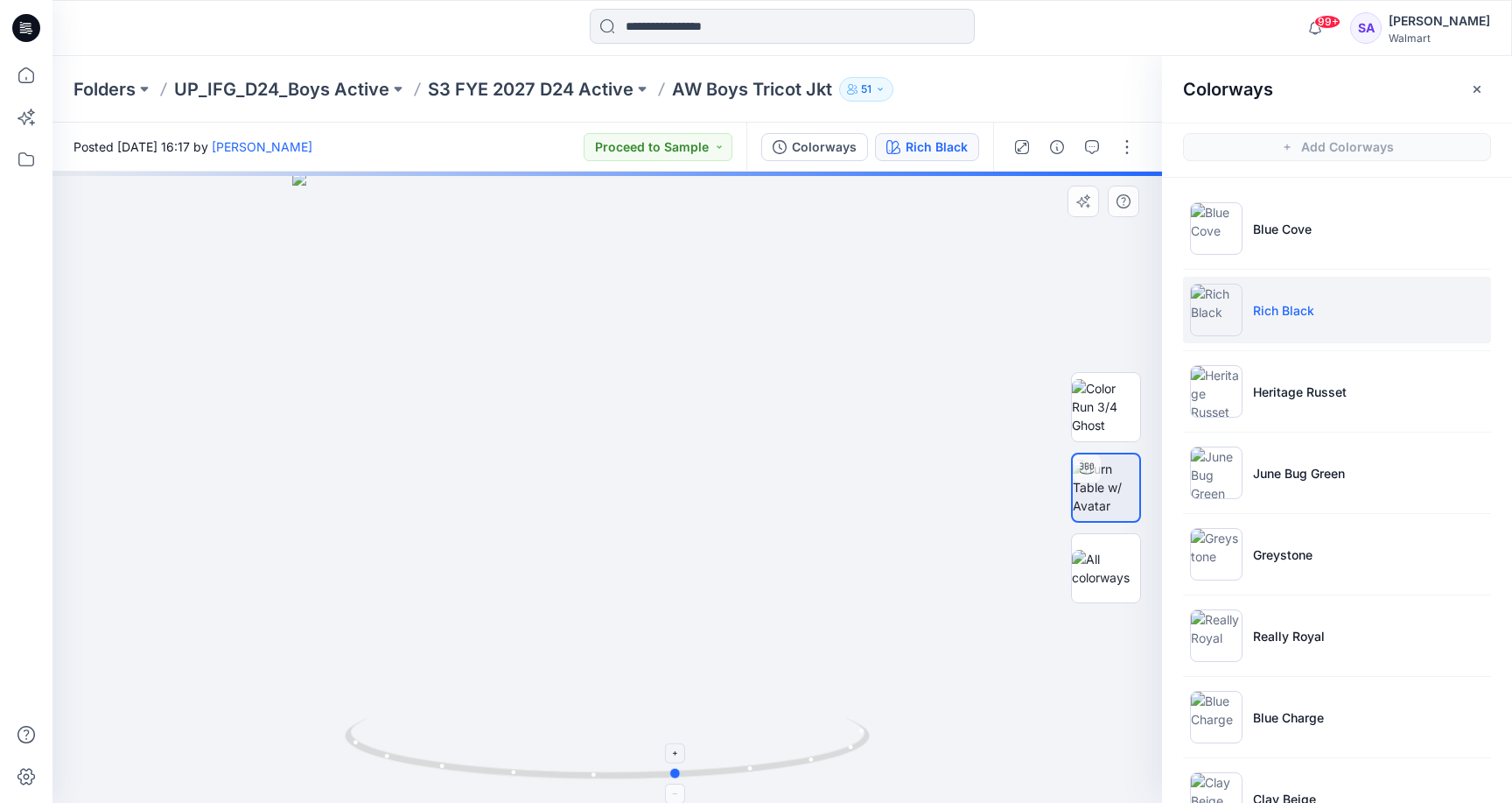
drag, startPoint x: 740, startPoint y: 772, endPoint x: 811, endPoint y: 753, distance: 73.5
click at [811, 753] on icon at bounding box center [610, 750] width 530 height 66
click at [1318, 216] on li "Blue Cove" at bounding box center [1337, 228] width 308 height 66
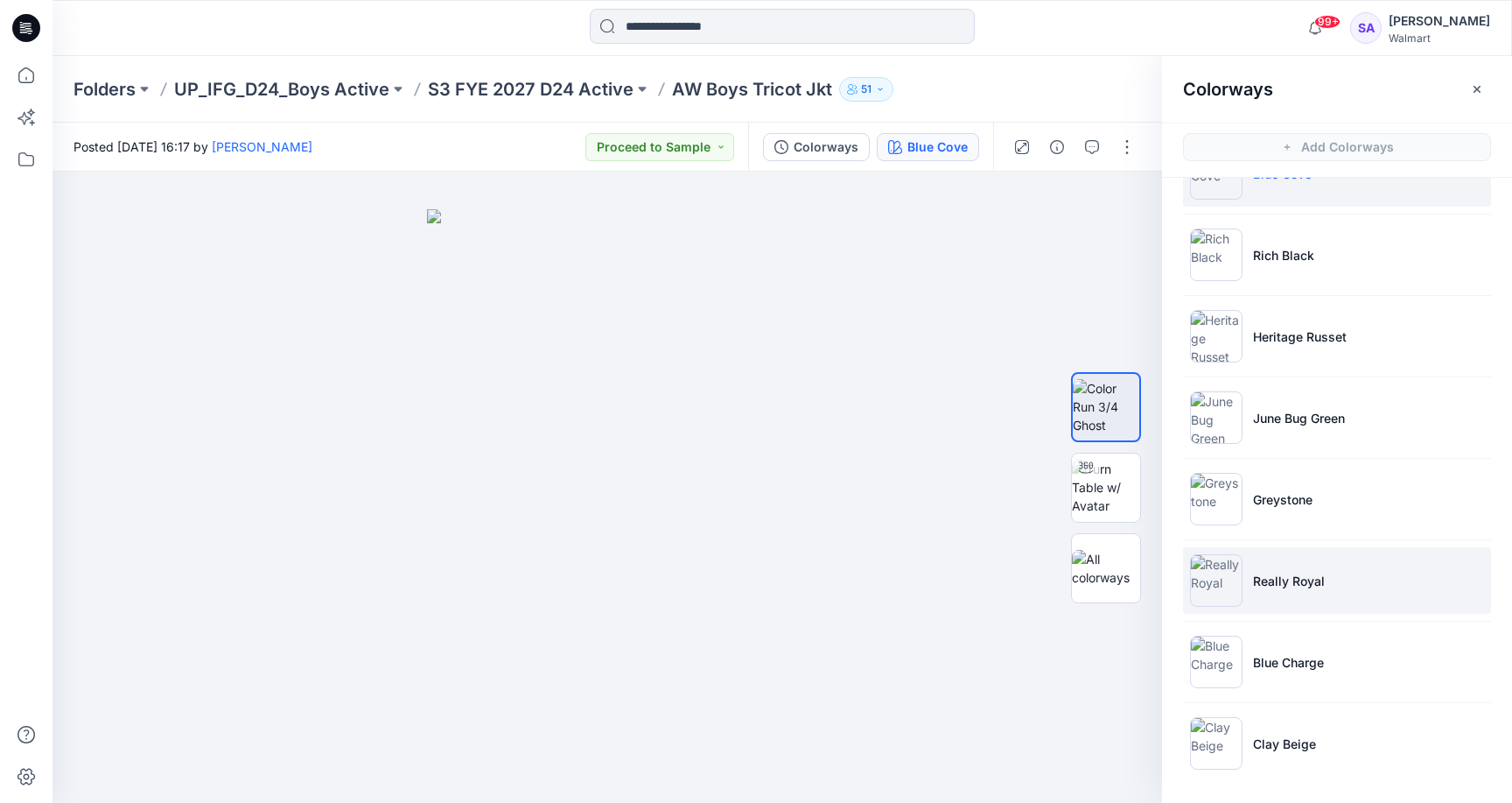
click at [1313, 578] on p "Really Royal" at bounding box center [1288, 580] width 72 height 18
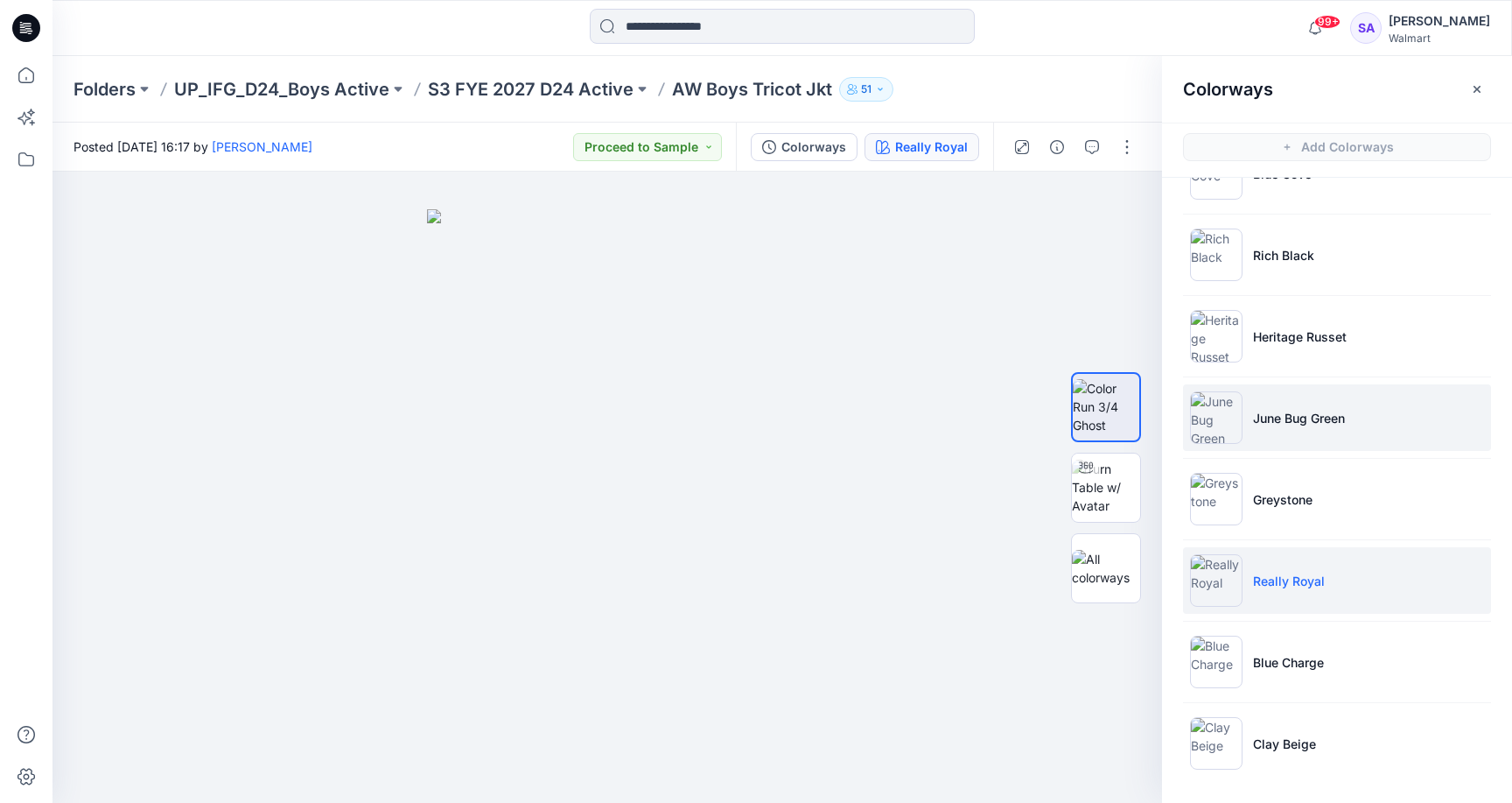
click at [1297, 445] on li "June Bug Green" at bounding box center [1337, 418] width 308 height 66
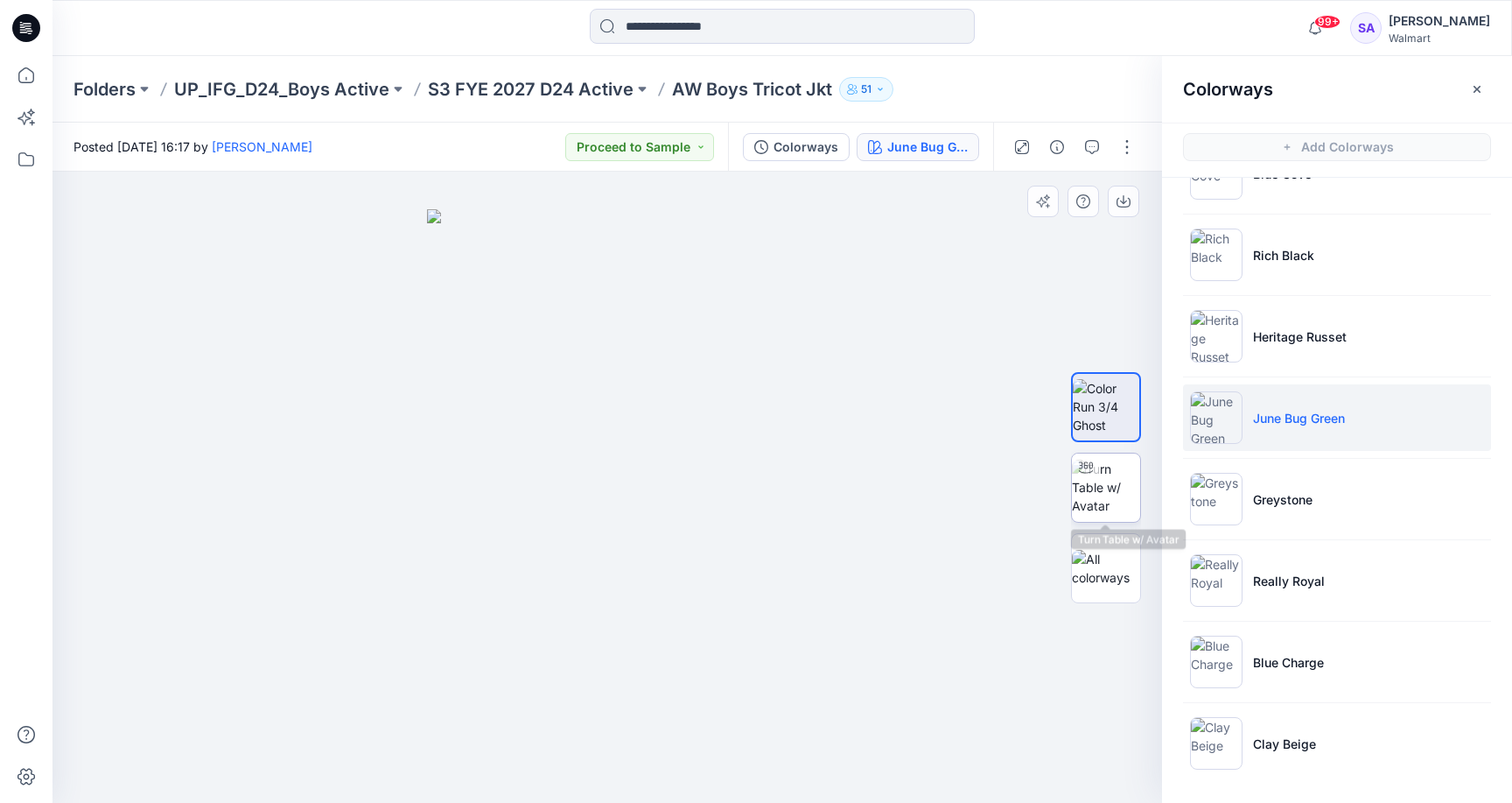
click at [1135, 468] on img at bounding box center [1106, 487] width 68 height 55
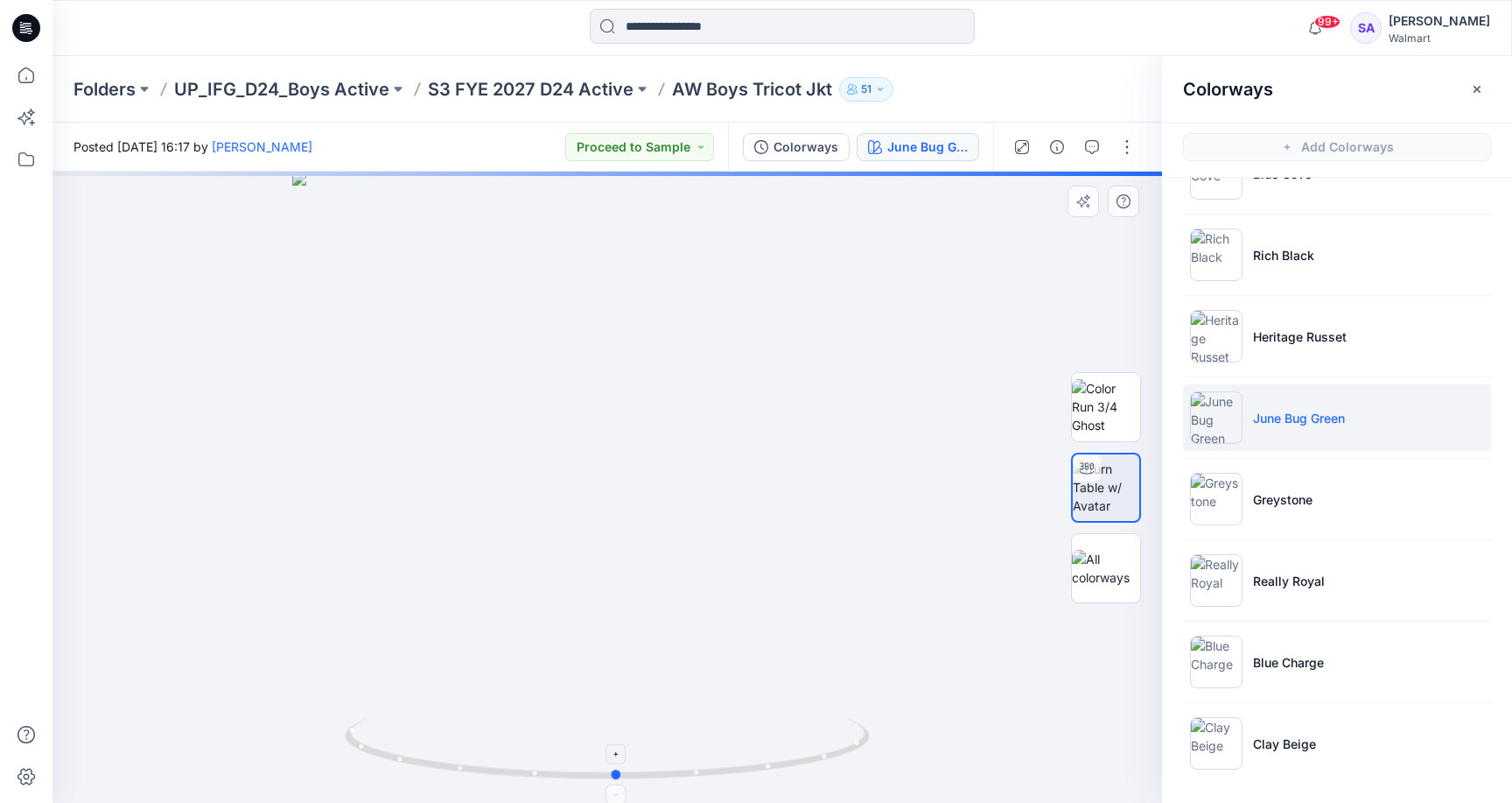
drag, startPoint x: 635, startPoint y: 775, endPoint x: 644, endPoint y: 755, distance: 21.9
click at [644, 755] on icon at bounding box center [610, 750] width 530 height 66
click at [1360, 415] on li "June Bug Green" at bounding box center [1337, 418] width 308 height 66
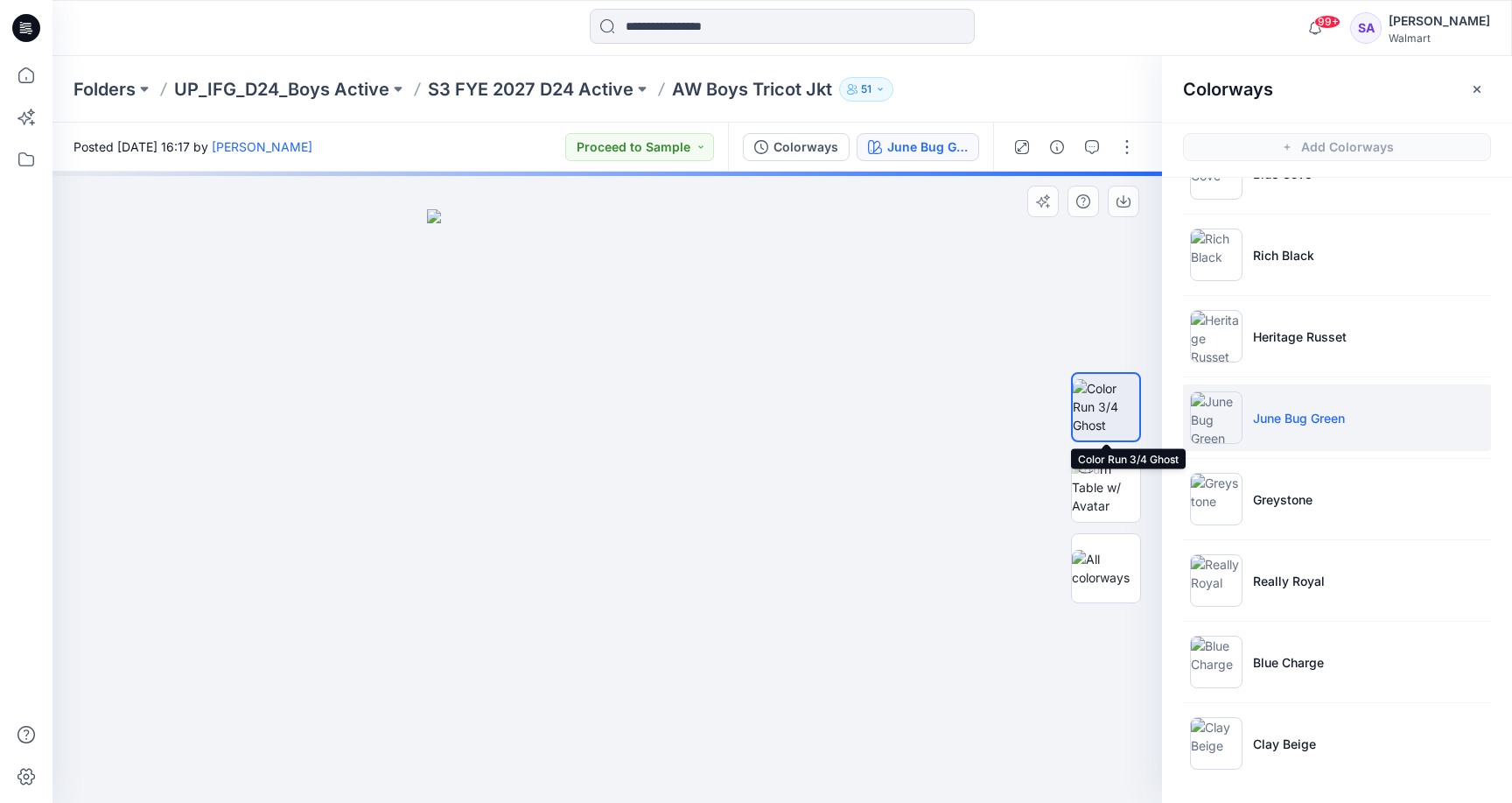
click at [1111, 411] on img at bounding box center [1106, 406] width 66 height 55
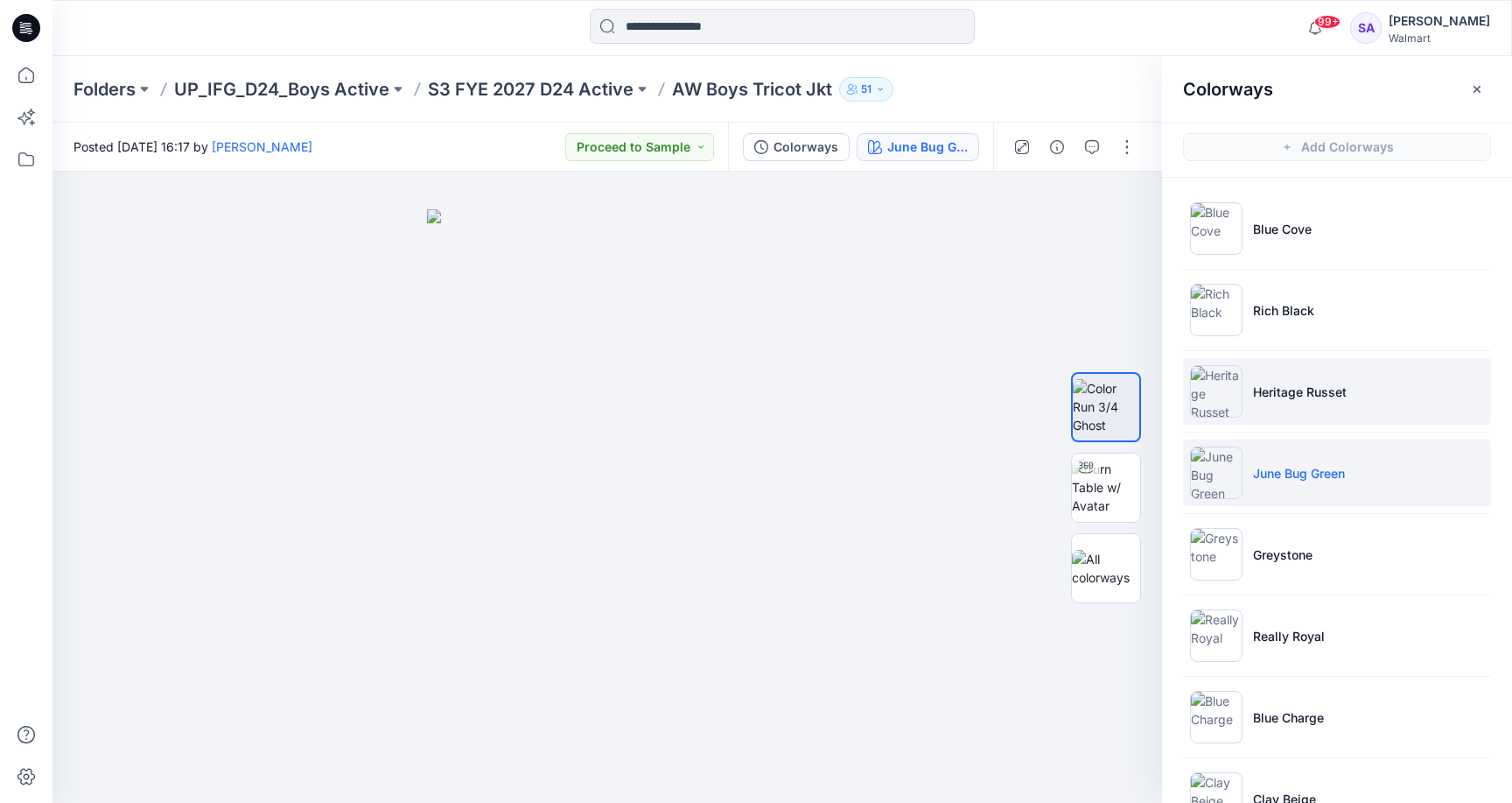
scroll to position [0, 0]
click at [1296, 393] on p "Heritage Russet" at bounding box center [1299, 392] width 93 height 18
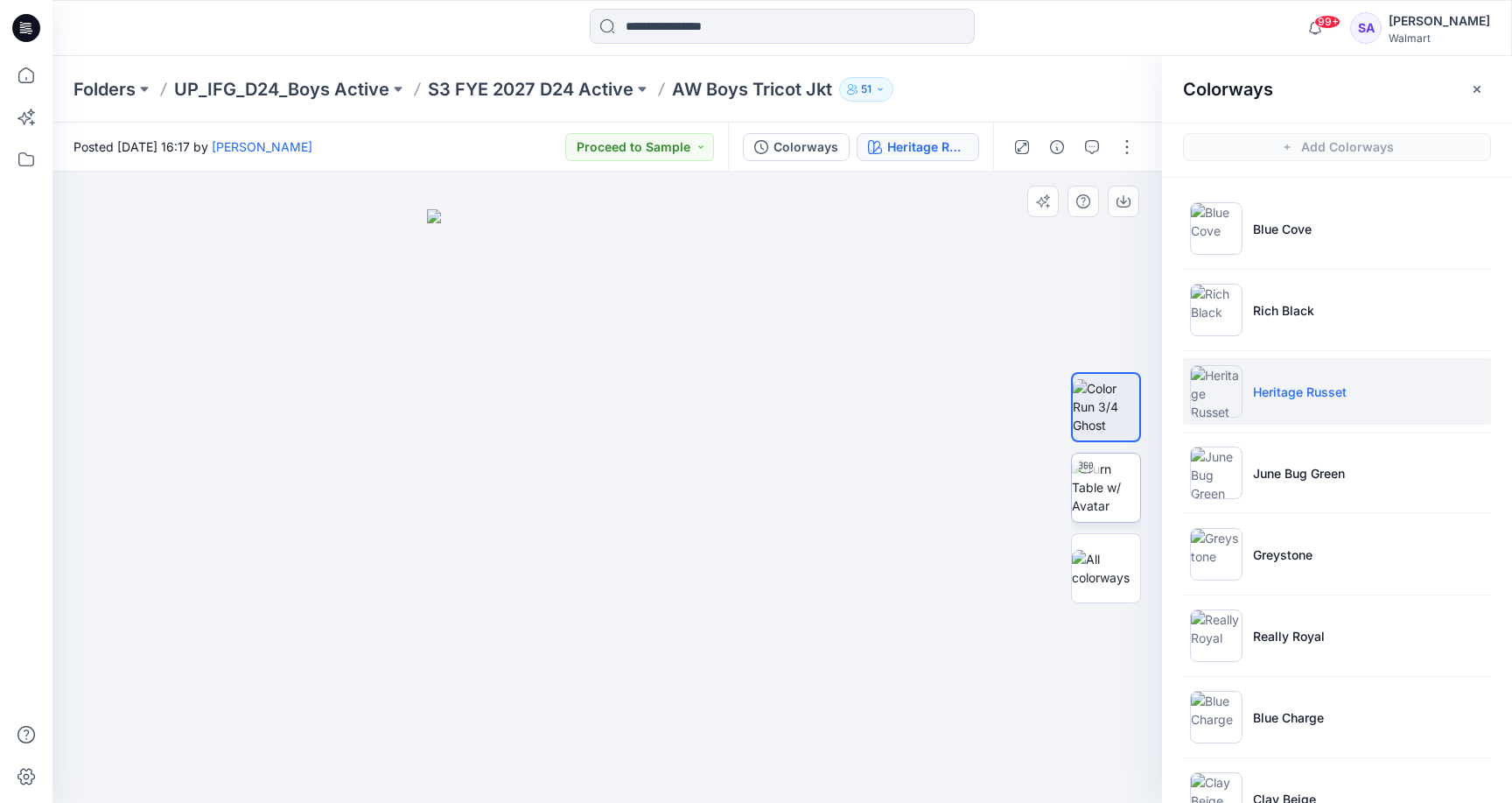
click at [1083, 484] on img at bounding box center [1106, 487] width 68 height 55
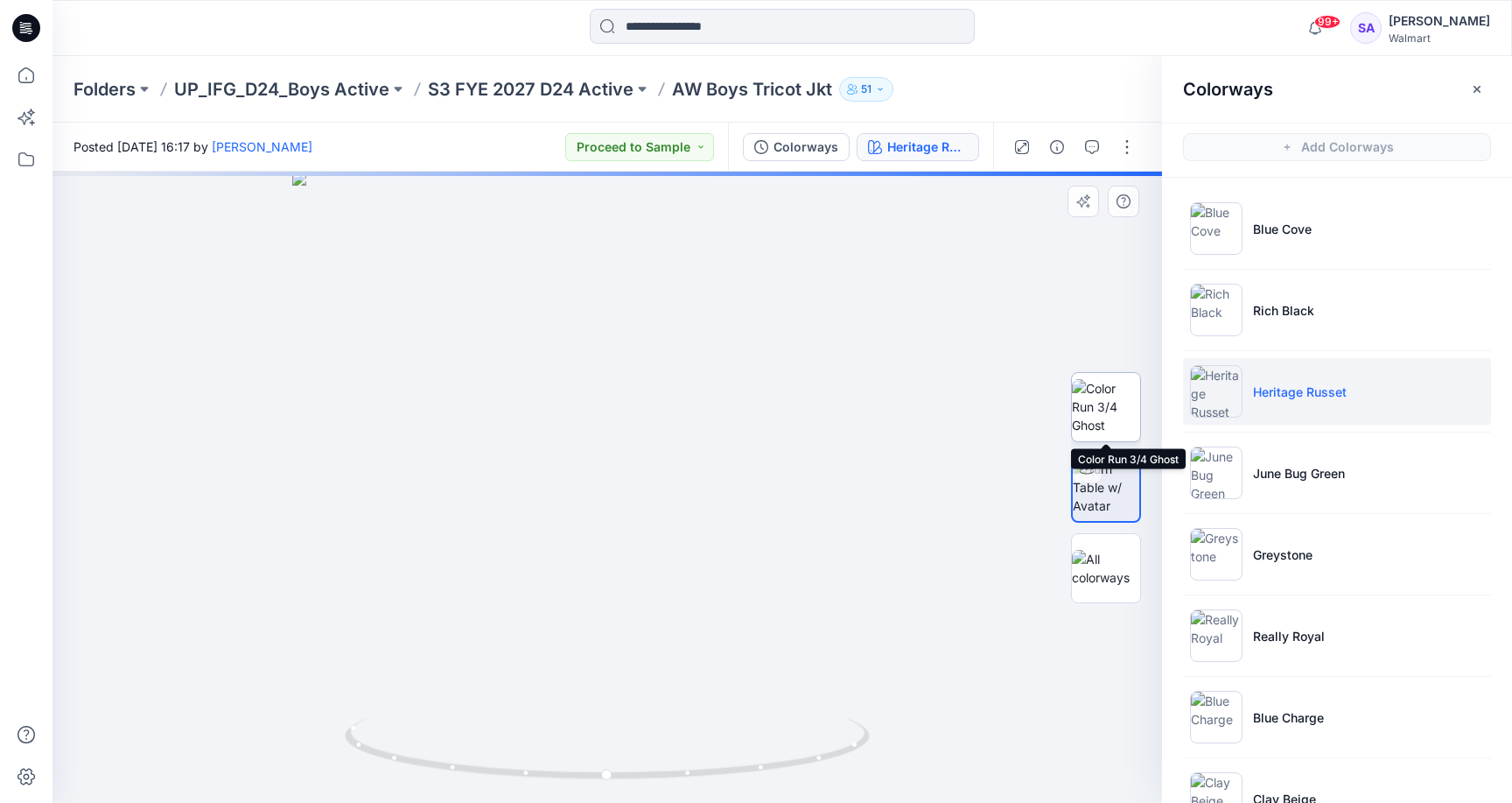
click at [1108, 392] on img at bounding box center [1106, 406] width 68 height 55
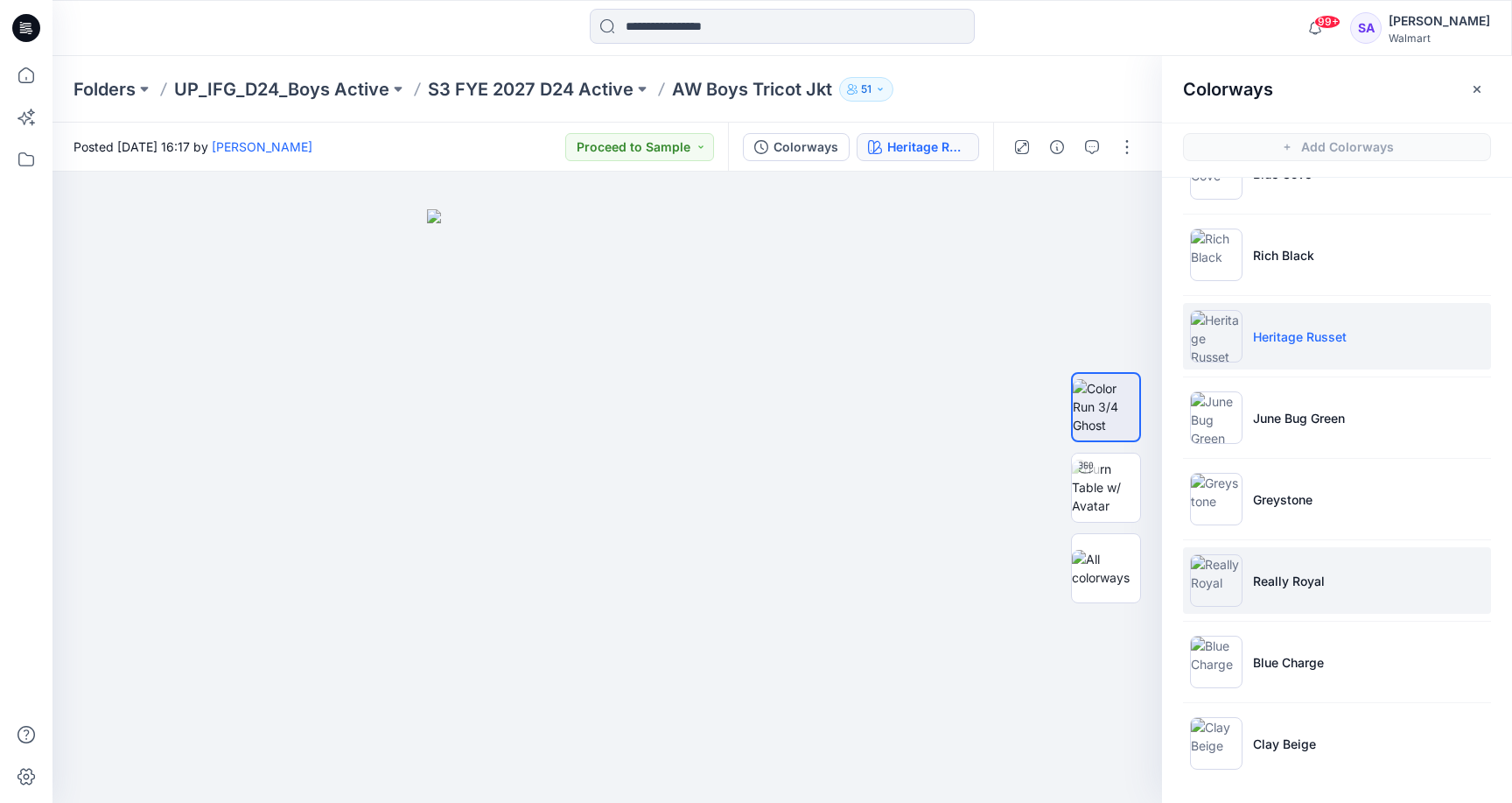
scroll to position [55, 0]
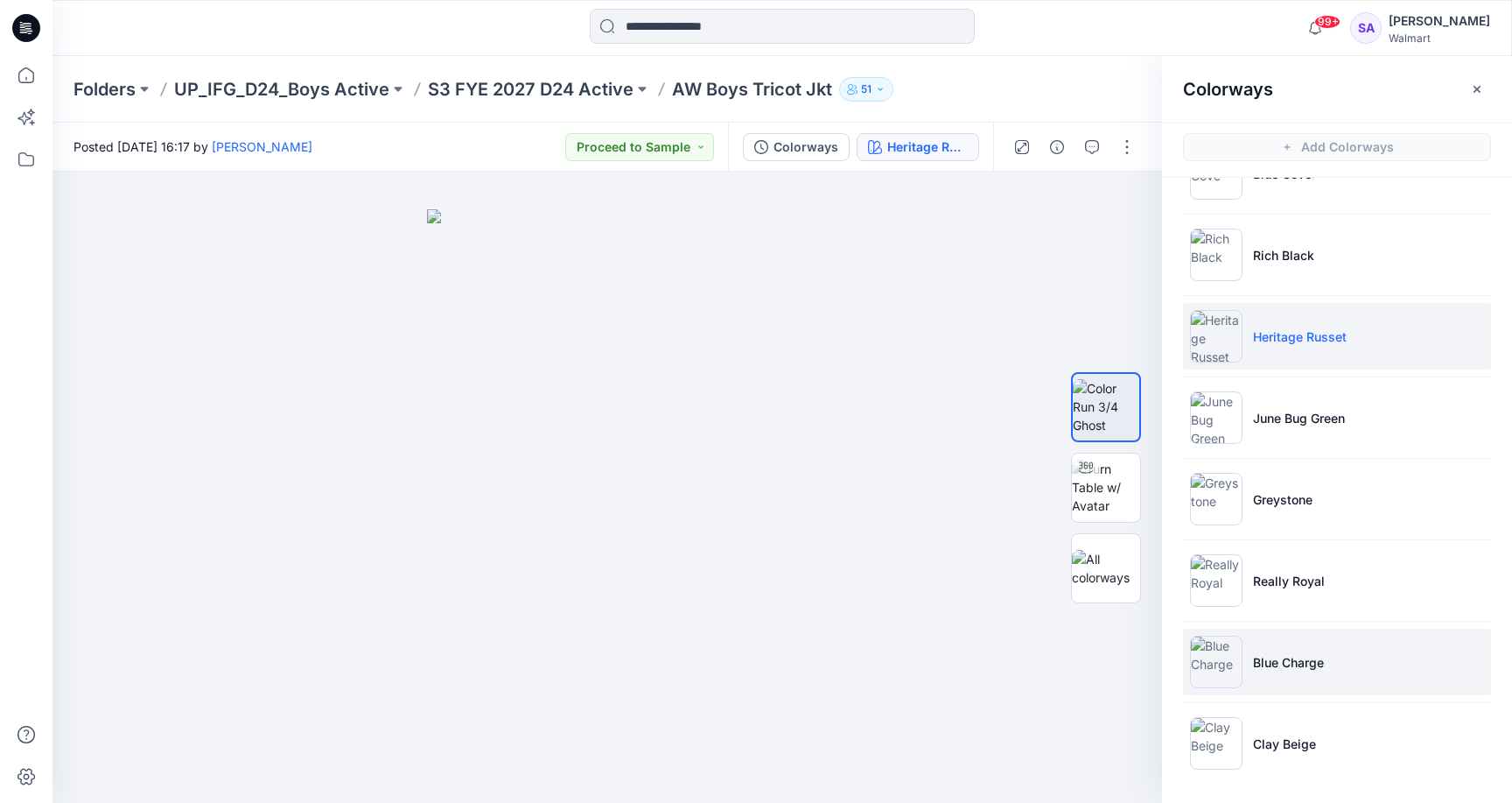
click at [1302, 668] on p "Blue Charge" at bounding box center [1288, 662] width 71 height 18
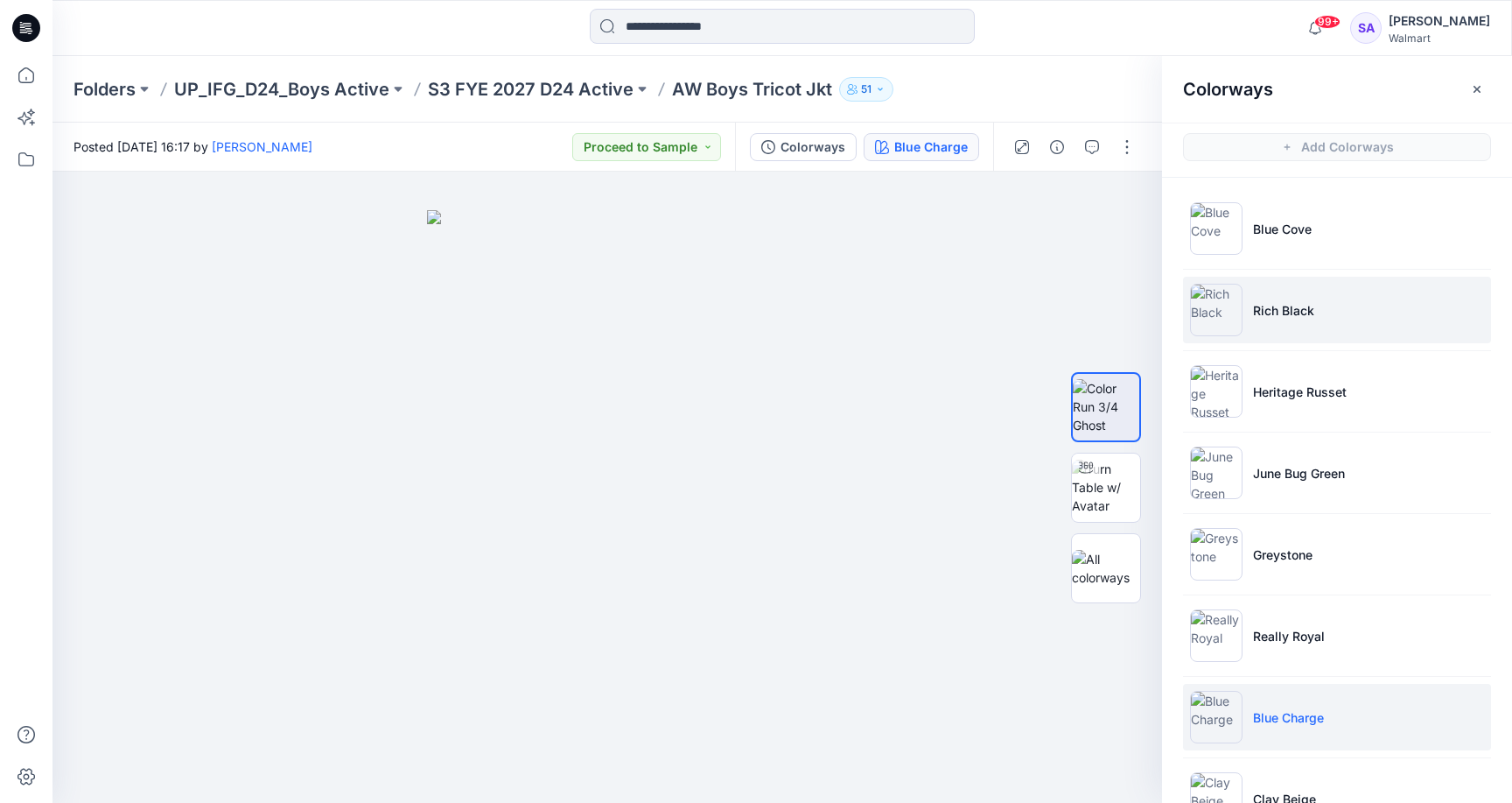
scroll to position [0, 0]
click at [1277, 322] on li "Rich Black" at bounding box center [1337, 310] width 308 height 66
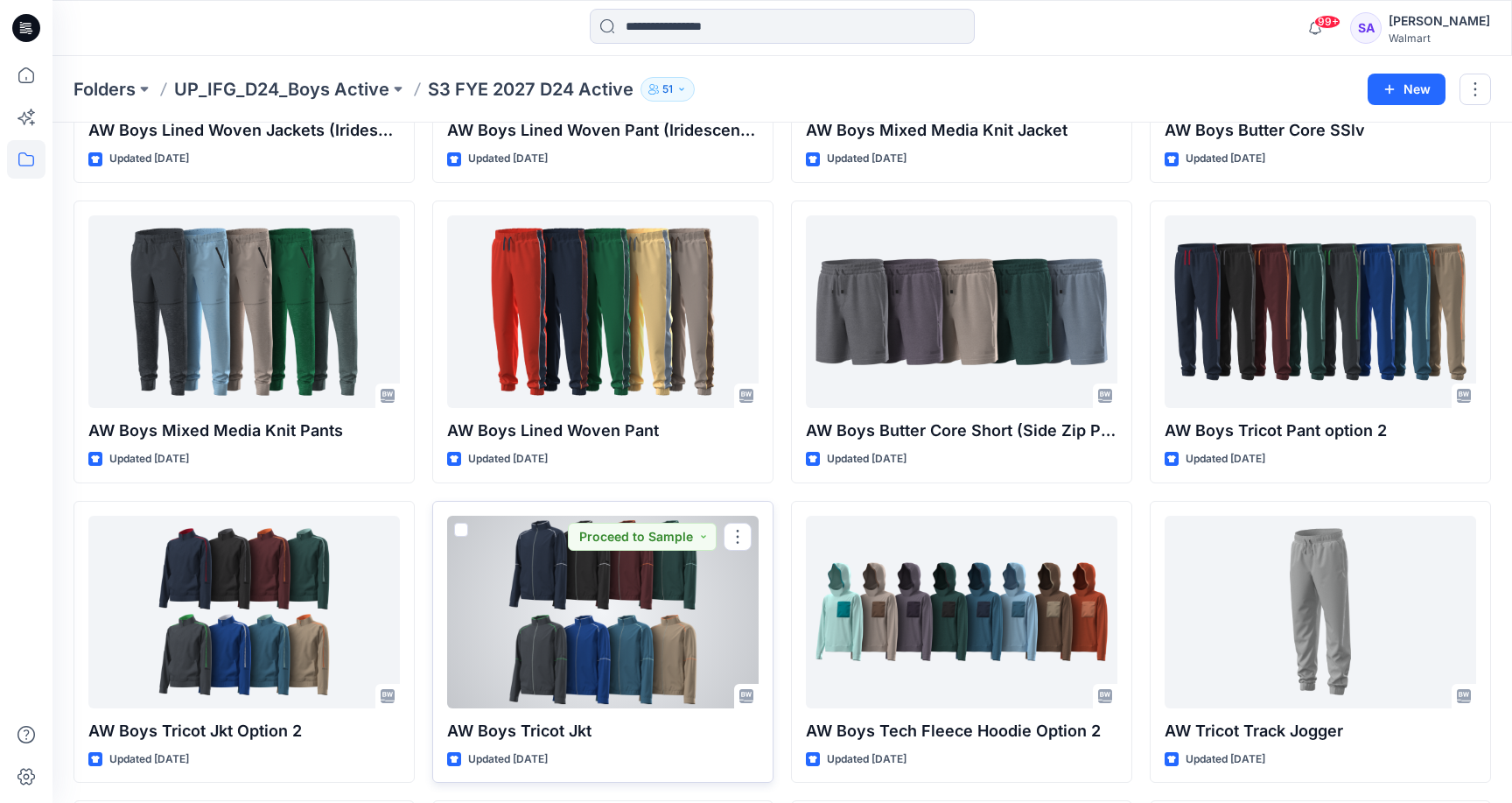
scroll to position [894, 0]
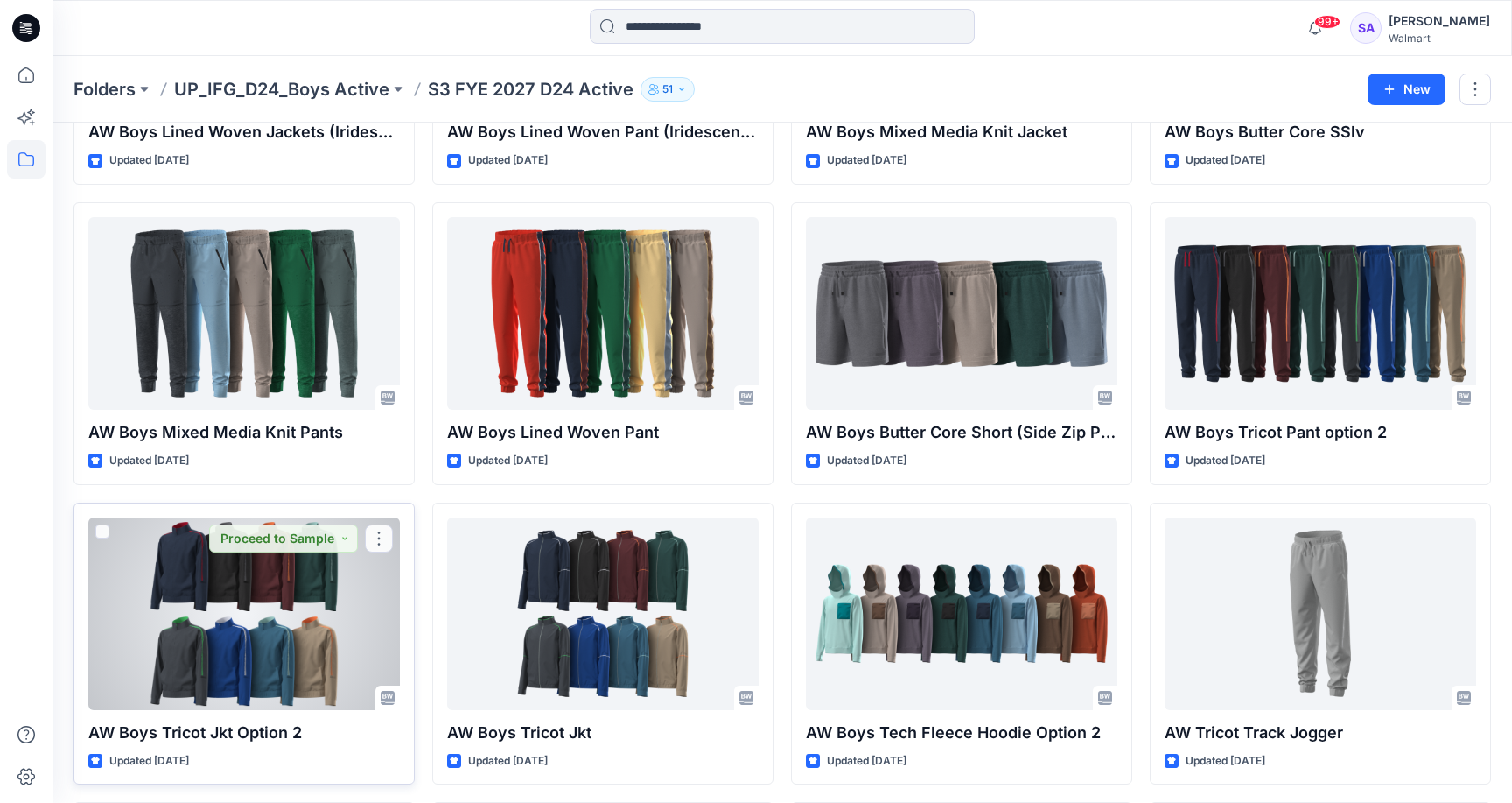
click at [211, 687] on div at bounding box center [243, 613] width 312 height 192
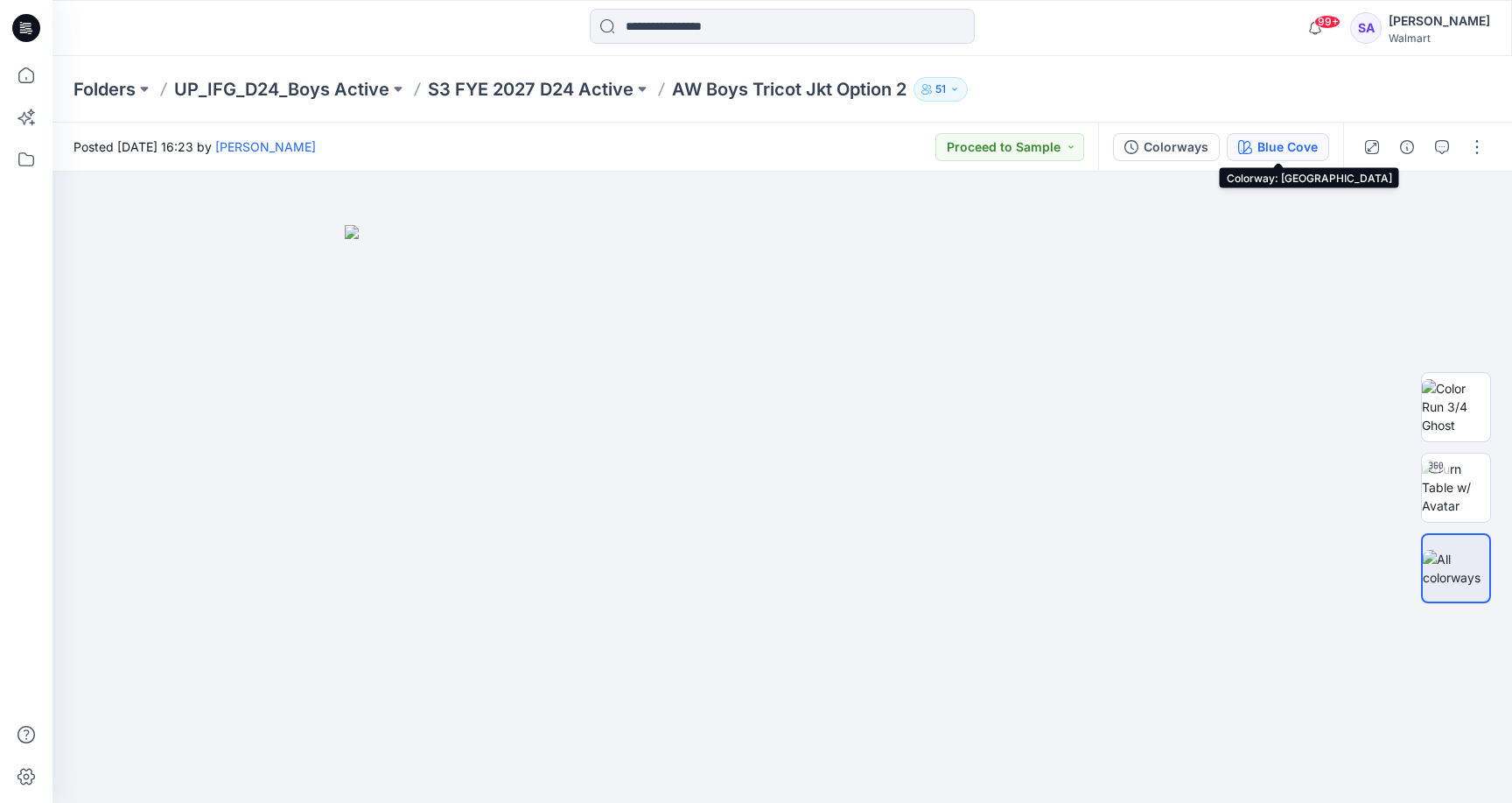
click at [1281, 144] on div "Blue Cove" at bounding box center [1287, 146] width 60 height 19
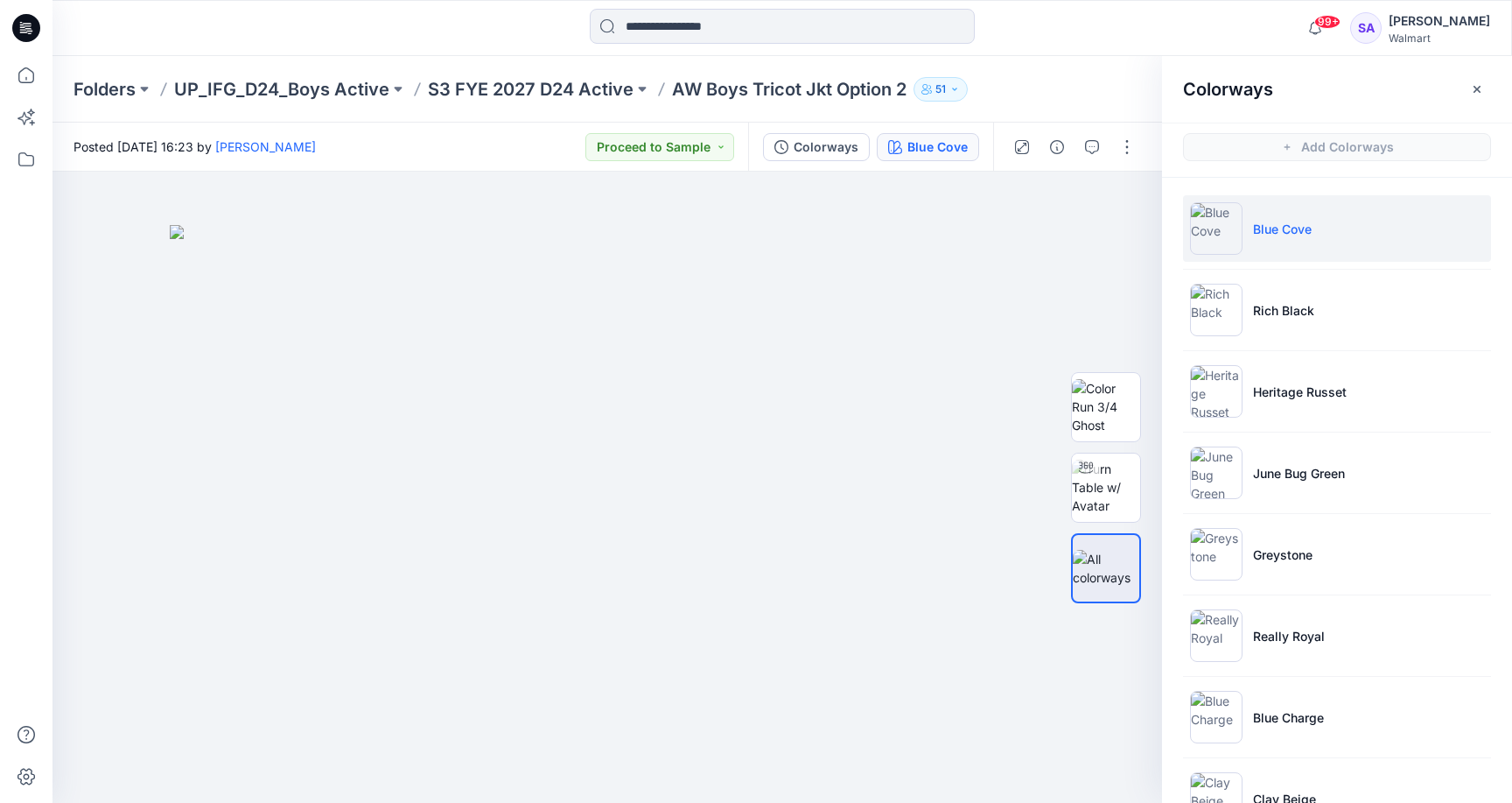
click at [1367, 226] on li "Blue Cove" at bounding box center [1337, 228] width 308 height 66
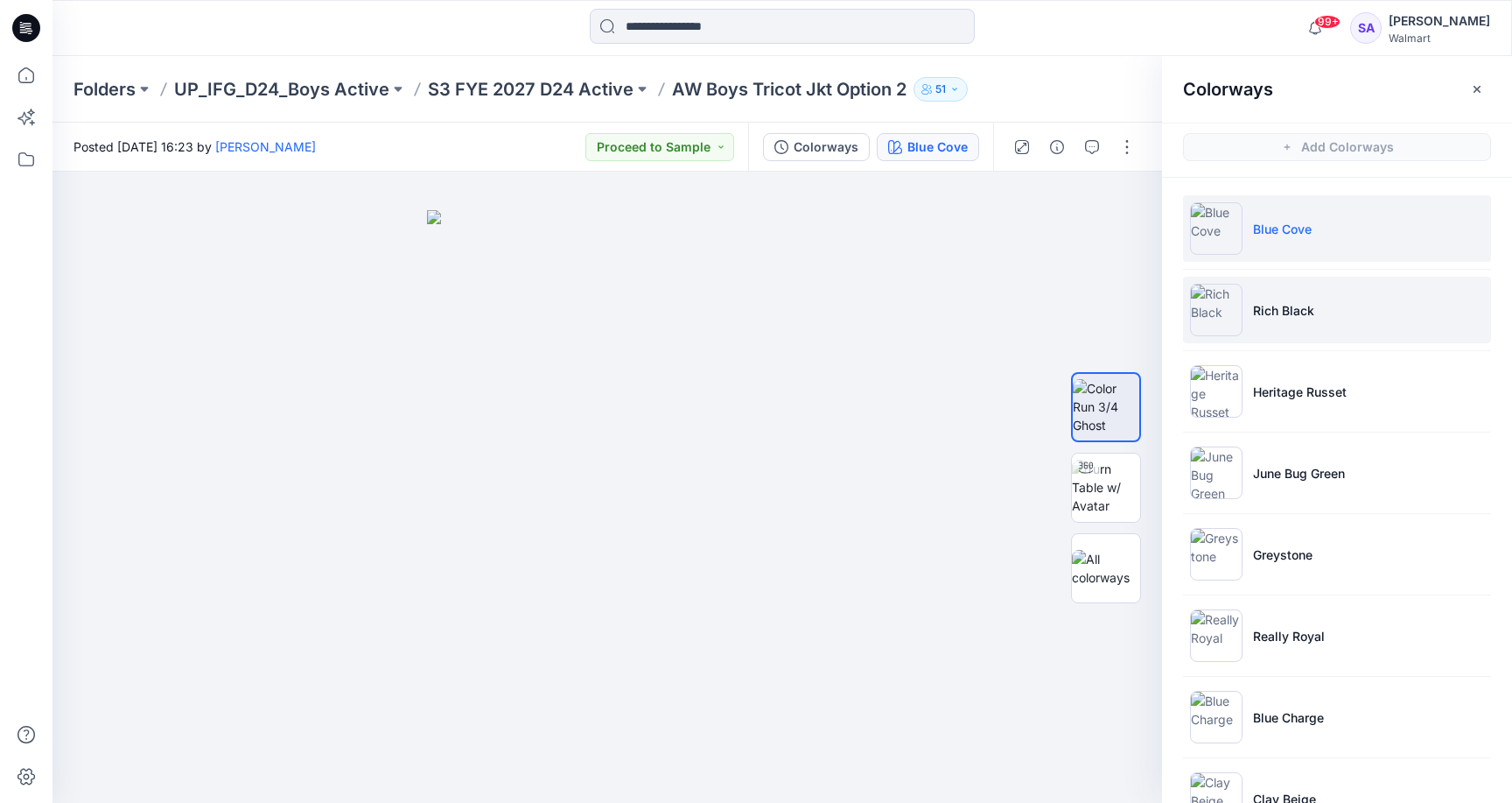
click at [1241, 313] on li "Rich Black" at bounding box center [1337, 310] width 308 height 66
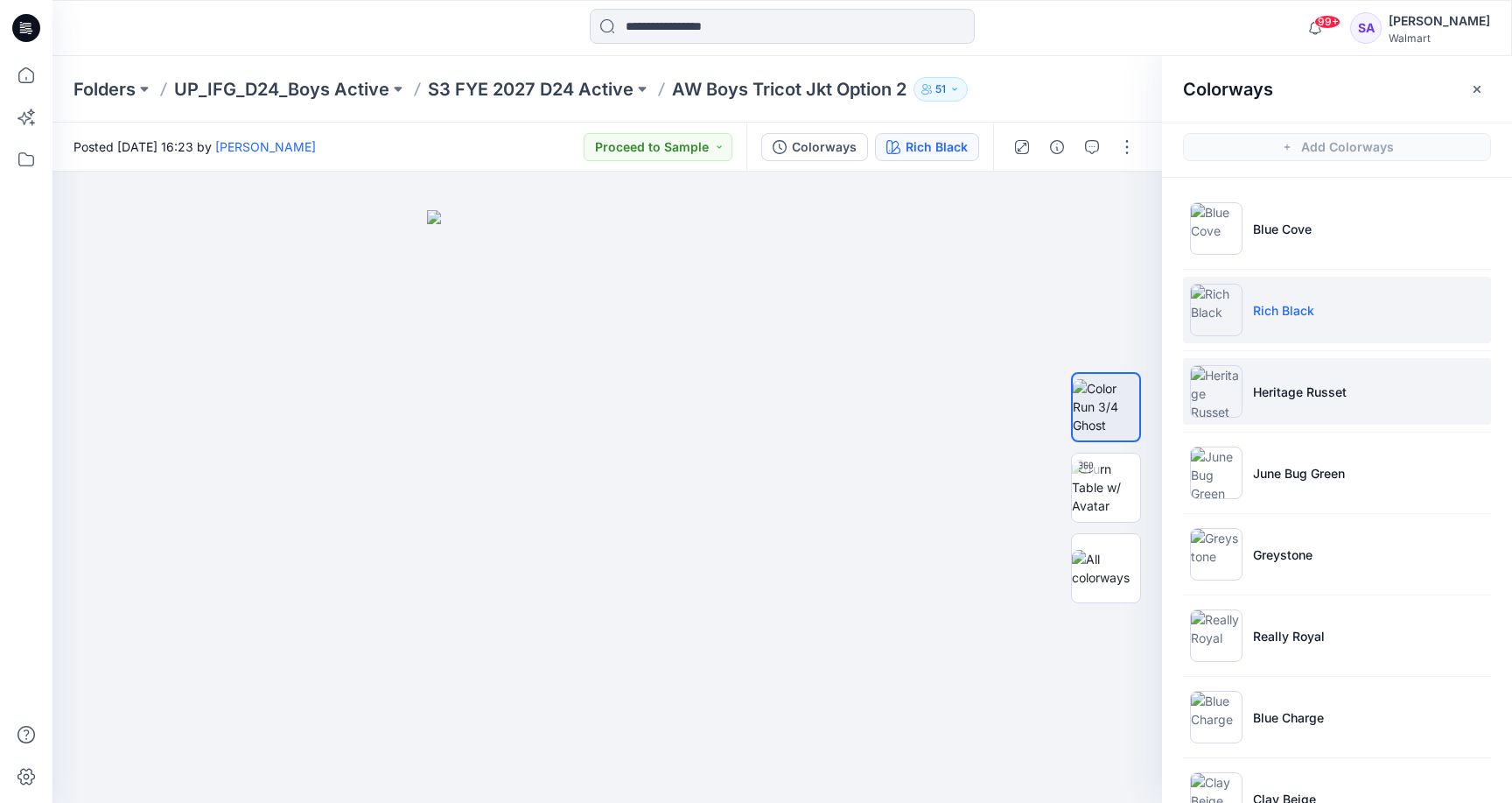
click at [1313, 401] on li "Heritage Russet" at bounding box center [1337, 392] width 308 height 66
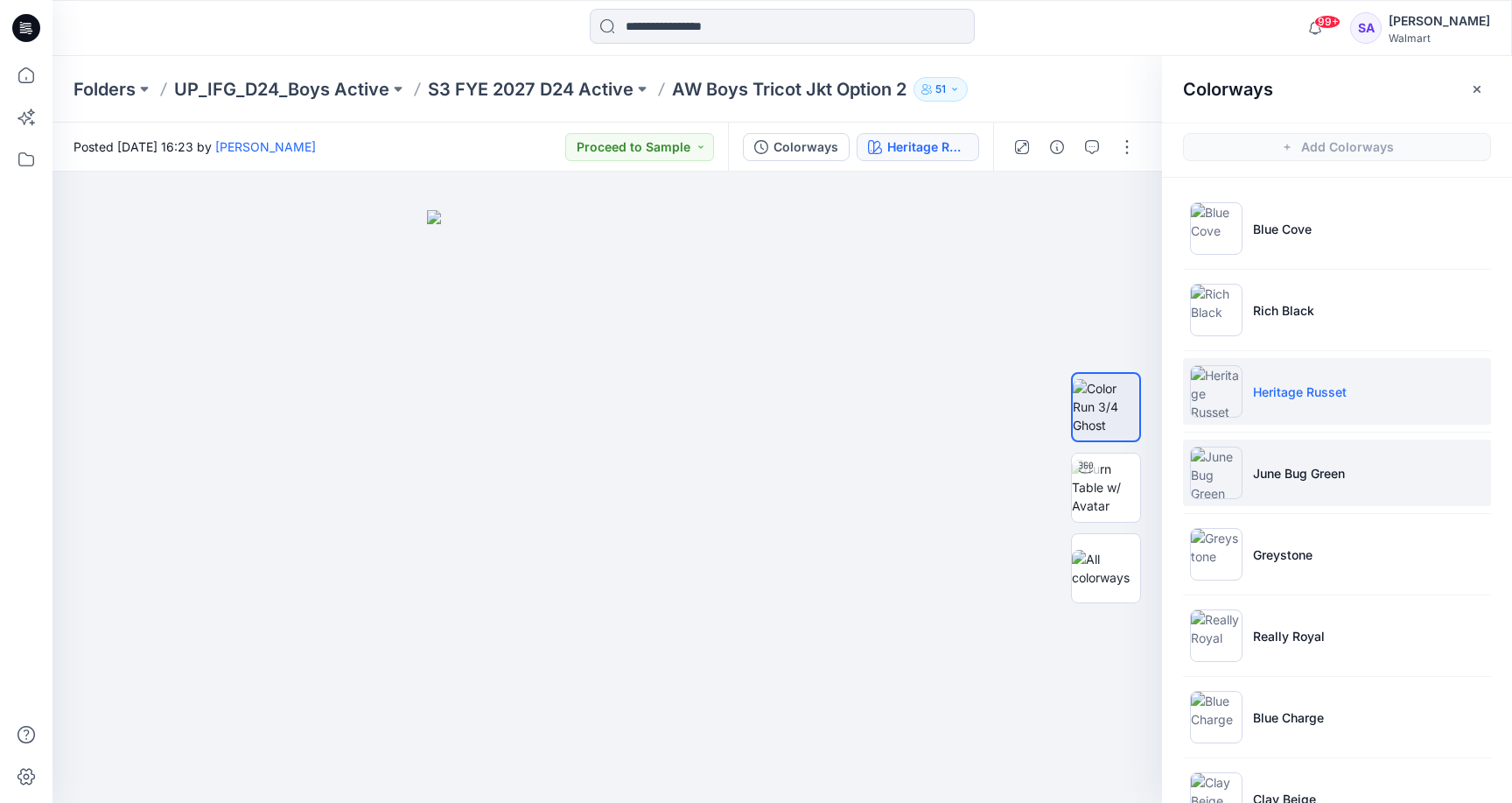
click at [1358, 469] on li "June Bug Green" at bounding box center [1337, 472] width 308 height 66
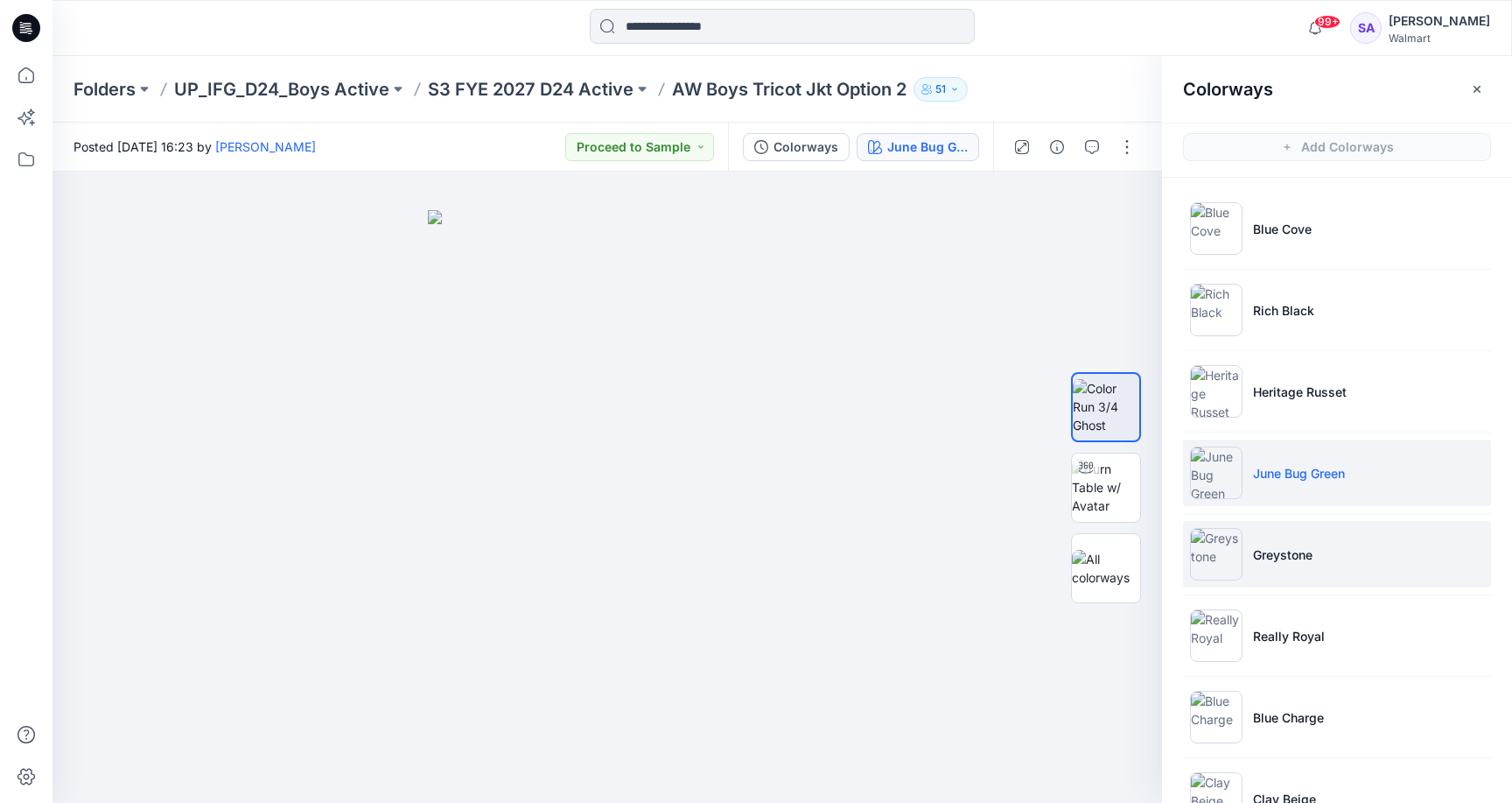
click at [1336, 546] on li "Greystone" at bounding box center [1337, 554] width 308 height 66
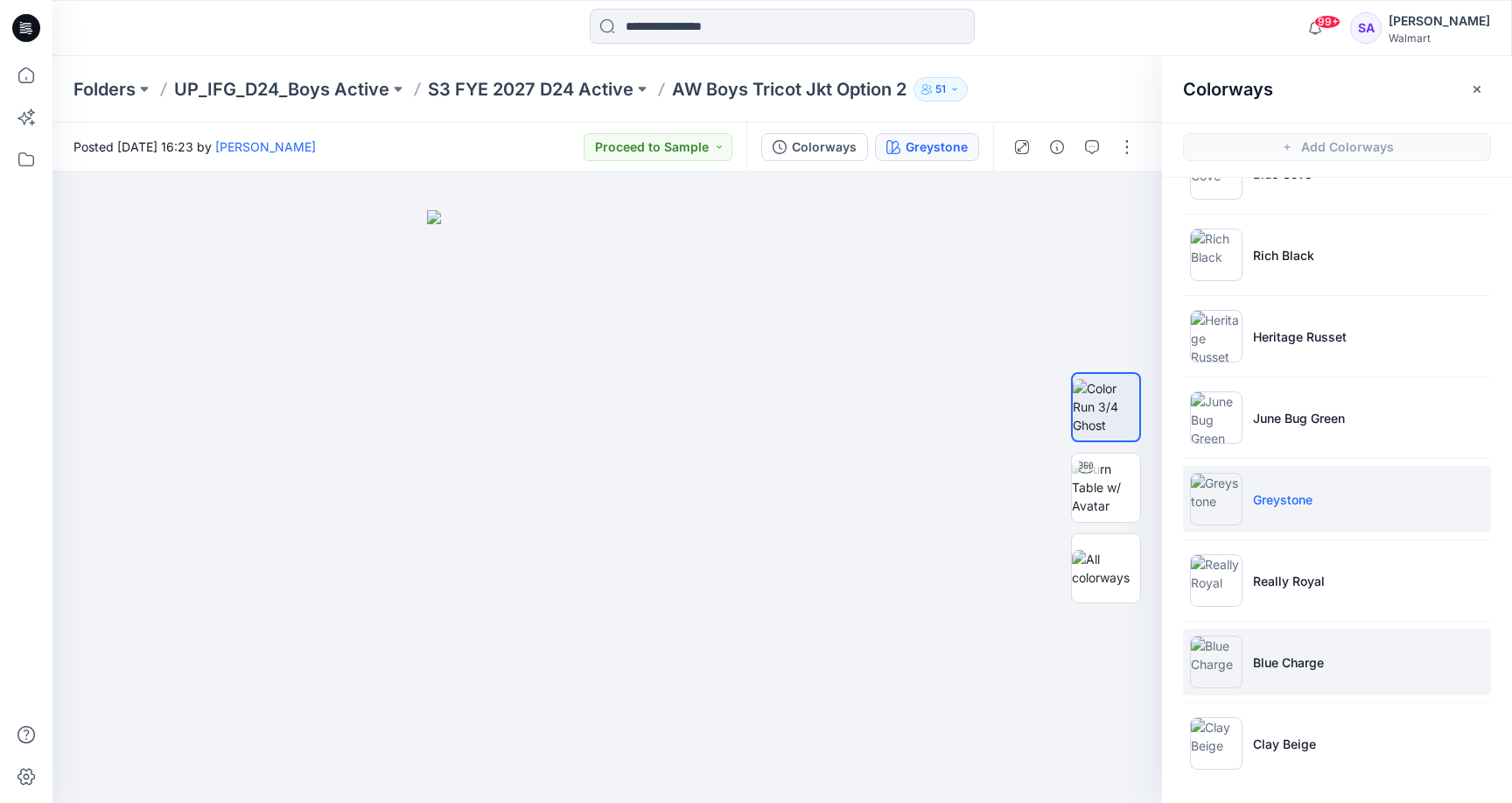
scroll to position [55, 0]
click at [1298, 683] on li "Blue Charge" at bounding box center [1337, 662] width 308 height 66
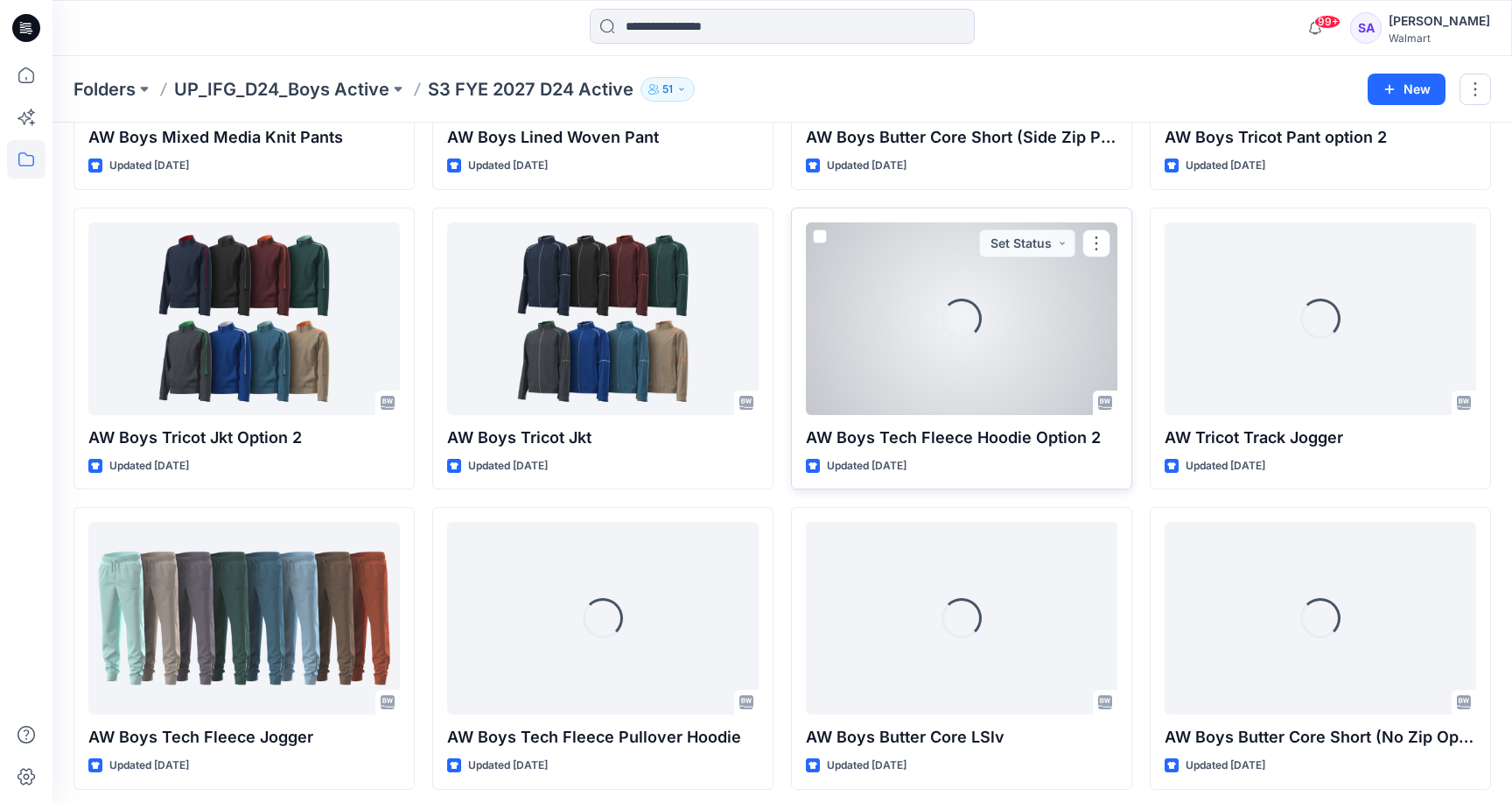
scroll to position [1187, 0]
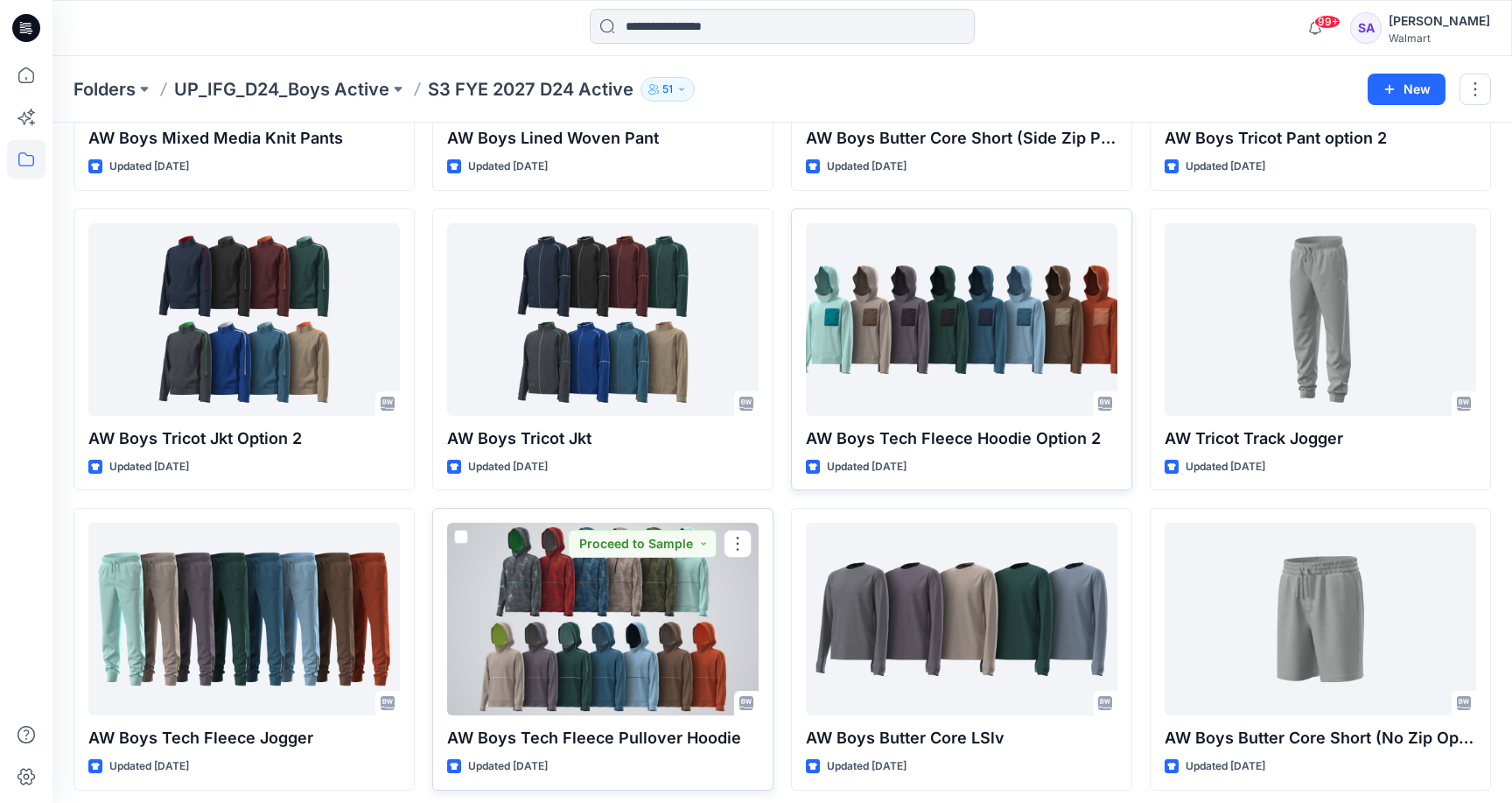
click at [646, 681] on div at bounding box center [602, 619] width 312 height 192
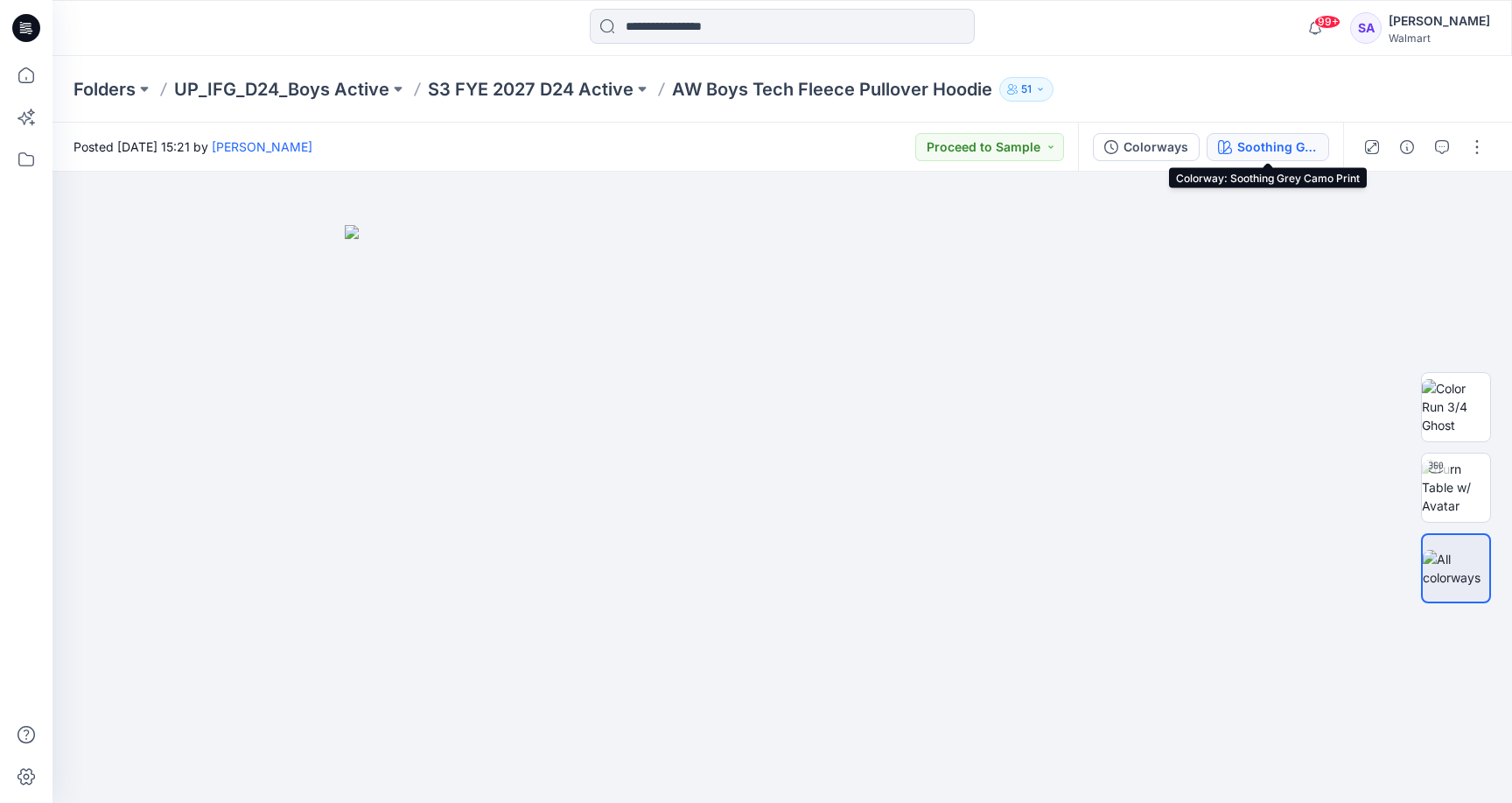
click at [1266, 150] on div "Soothing Grey Camo Print" at bounding box center [1278, 146] width 81 height 19
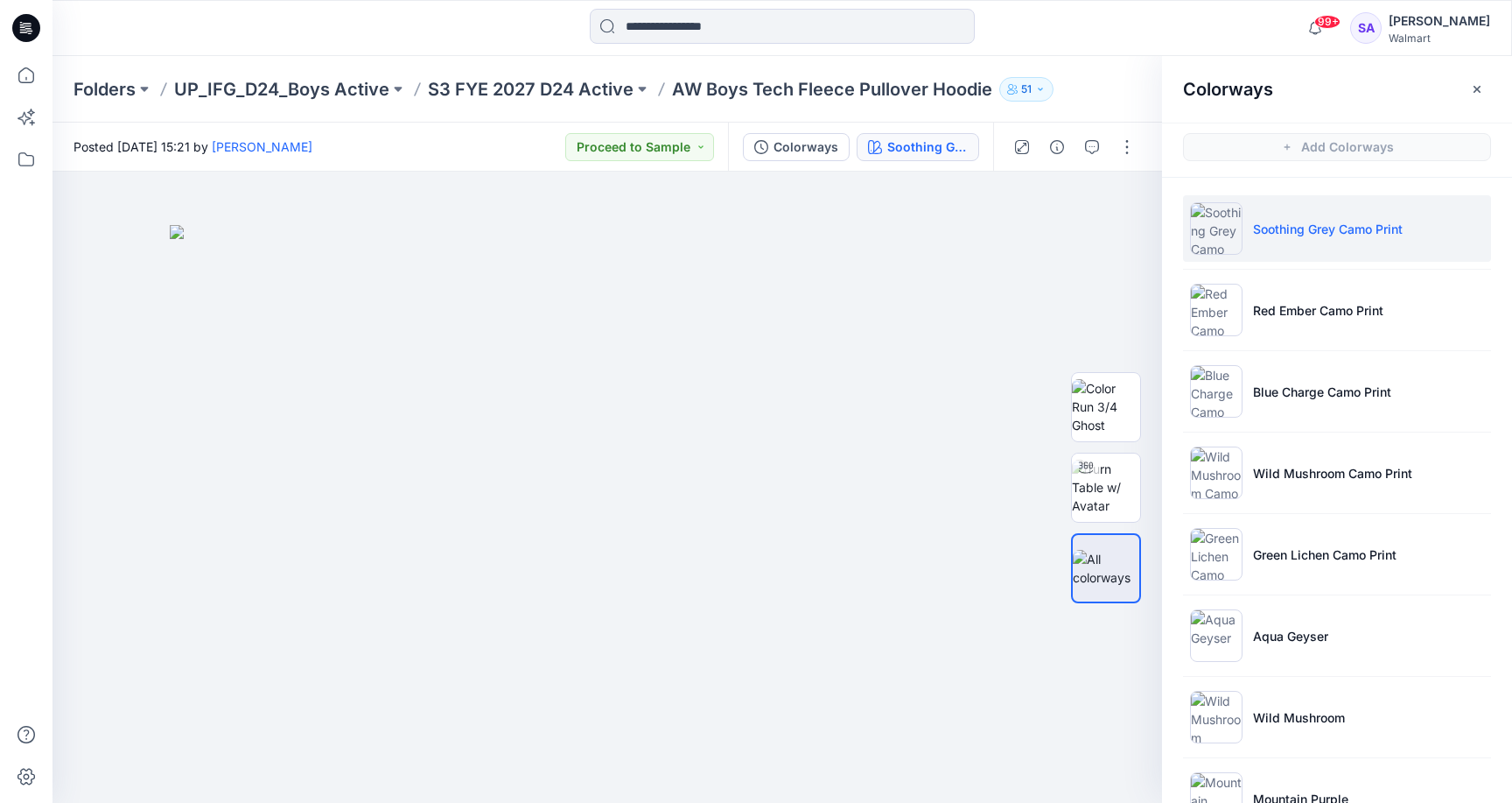
click at [1312, 227] on p "Soothing Grey Camo Print" at bounding box center [1327, 229] width 150 height 18
click at [1114, 497] on img at bounding box center [1106, 487] width 68 height 55
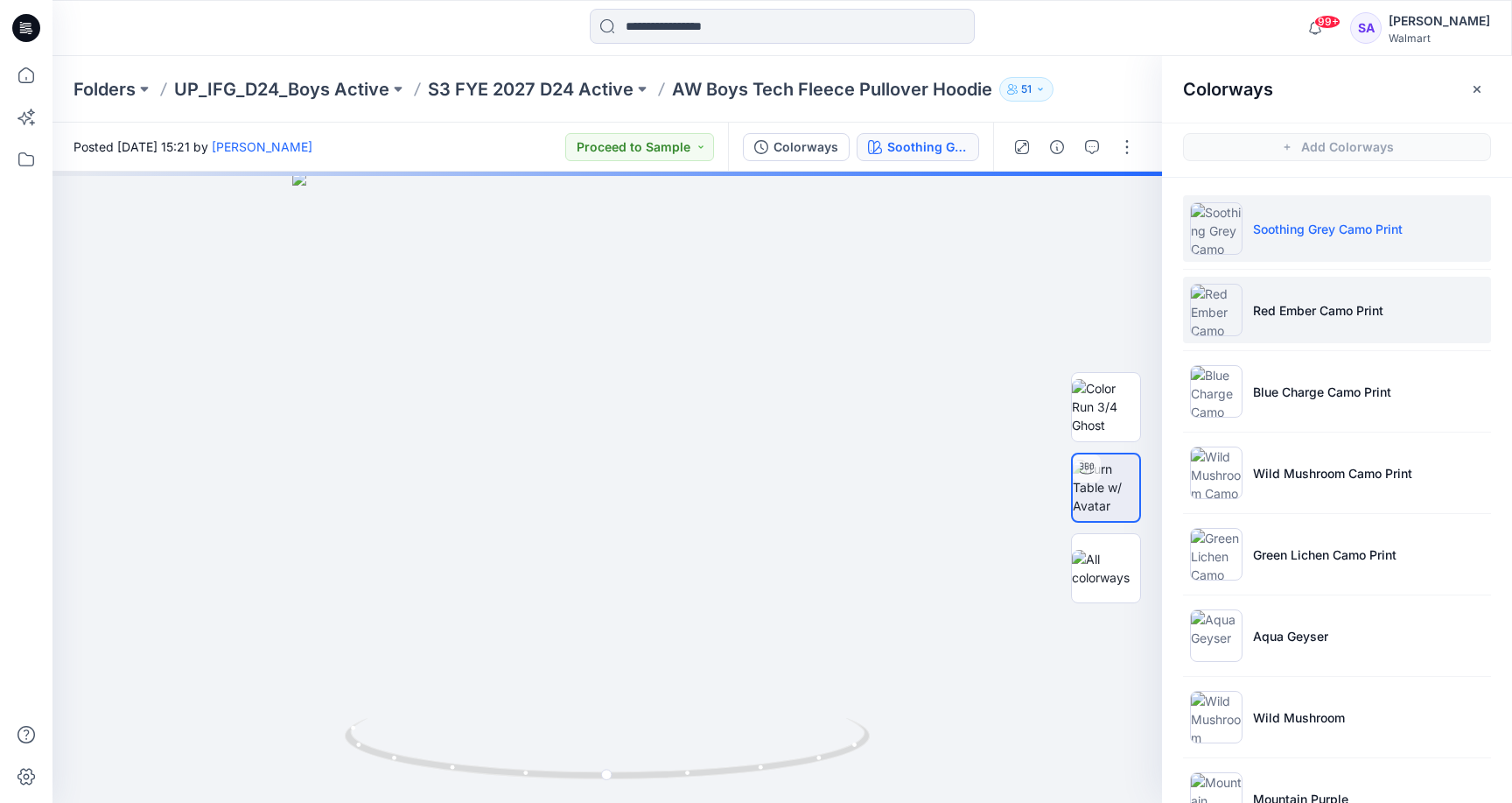
click at [1308, 321] on li "Red Ember Camo Print" at bounding box center [1337, 310] width 308 height 66
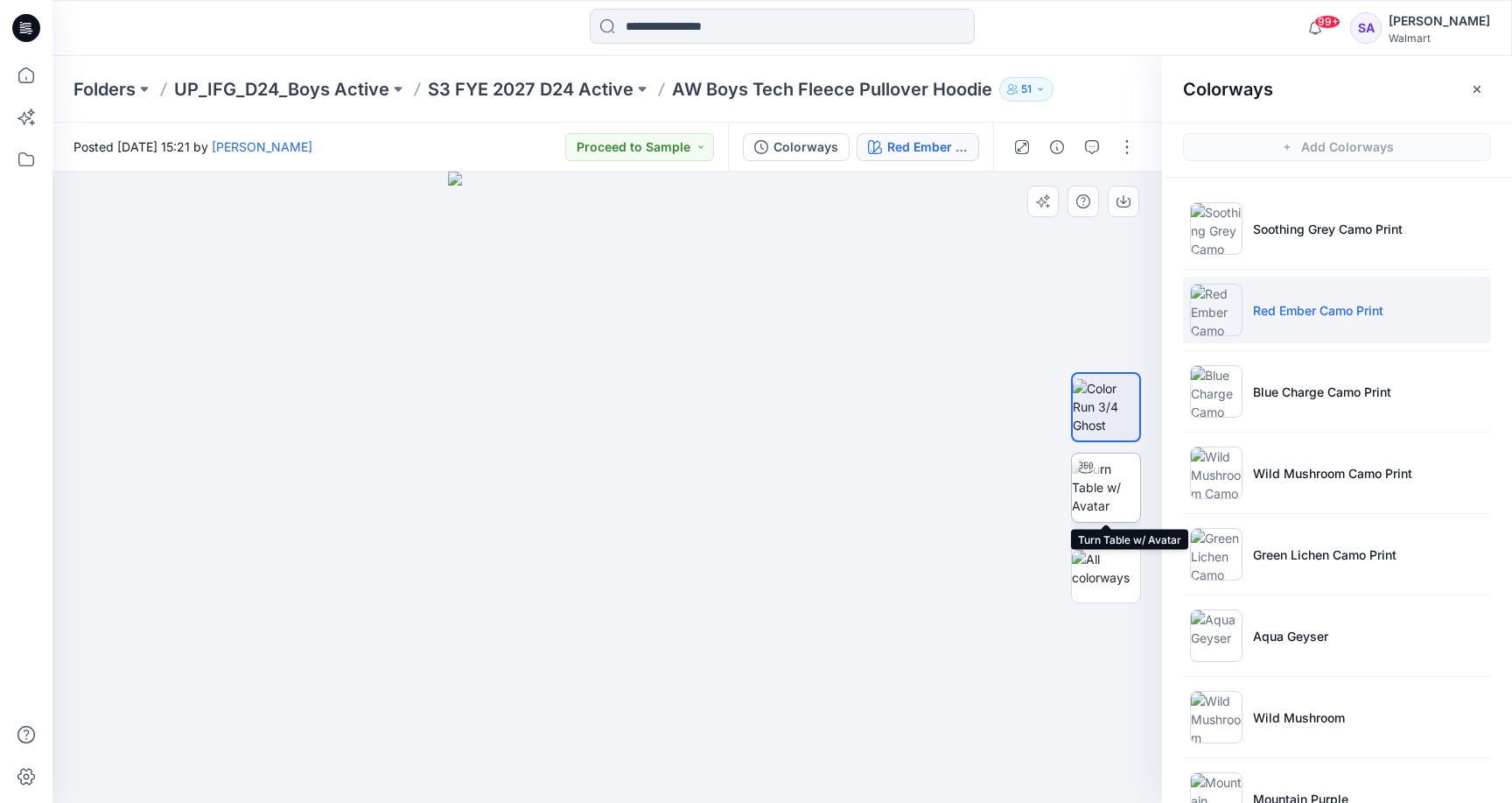
click at [1103, 493] on img at bounding box center [1106, 487] width 68 height 55
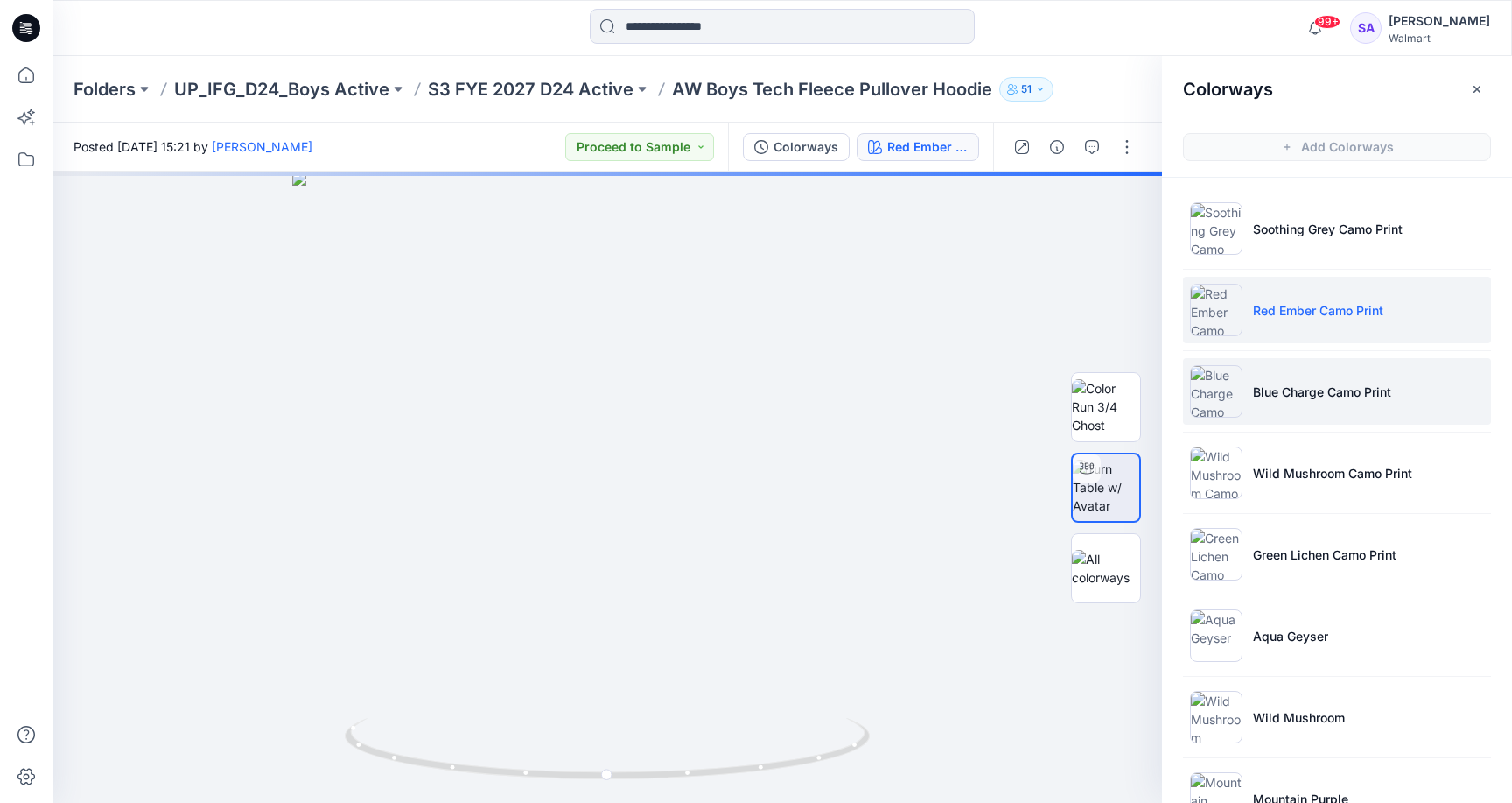
click at [1393, 398] on li "Blue Charge Camo Print" at bounding box center [1337, 392] width 308 height 66
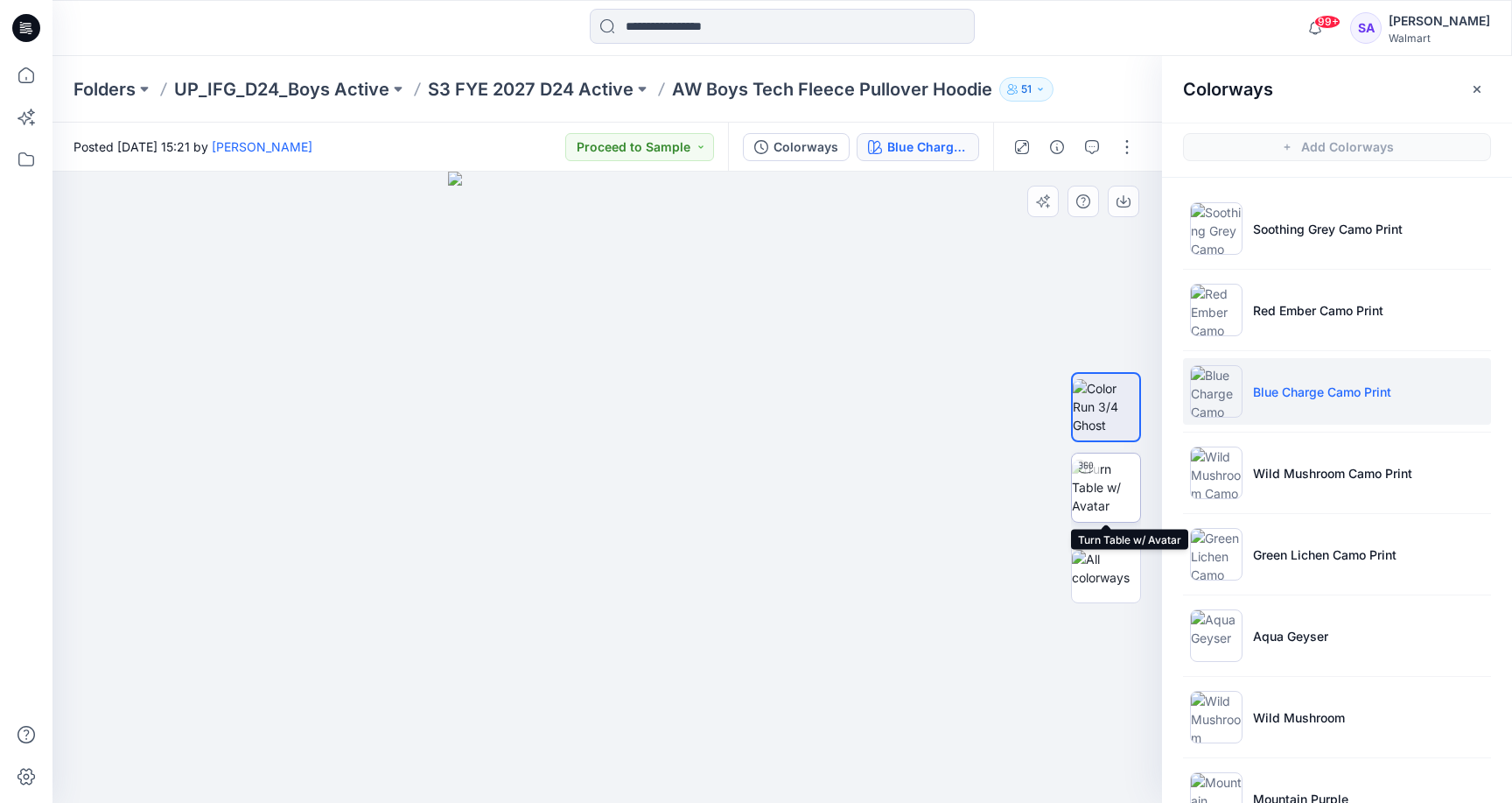
click at [1111, 491] on img at bounding box center [1106, 487] width 68 height 55
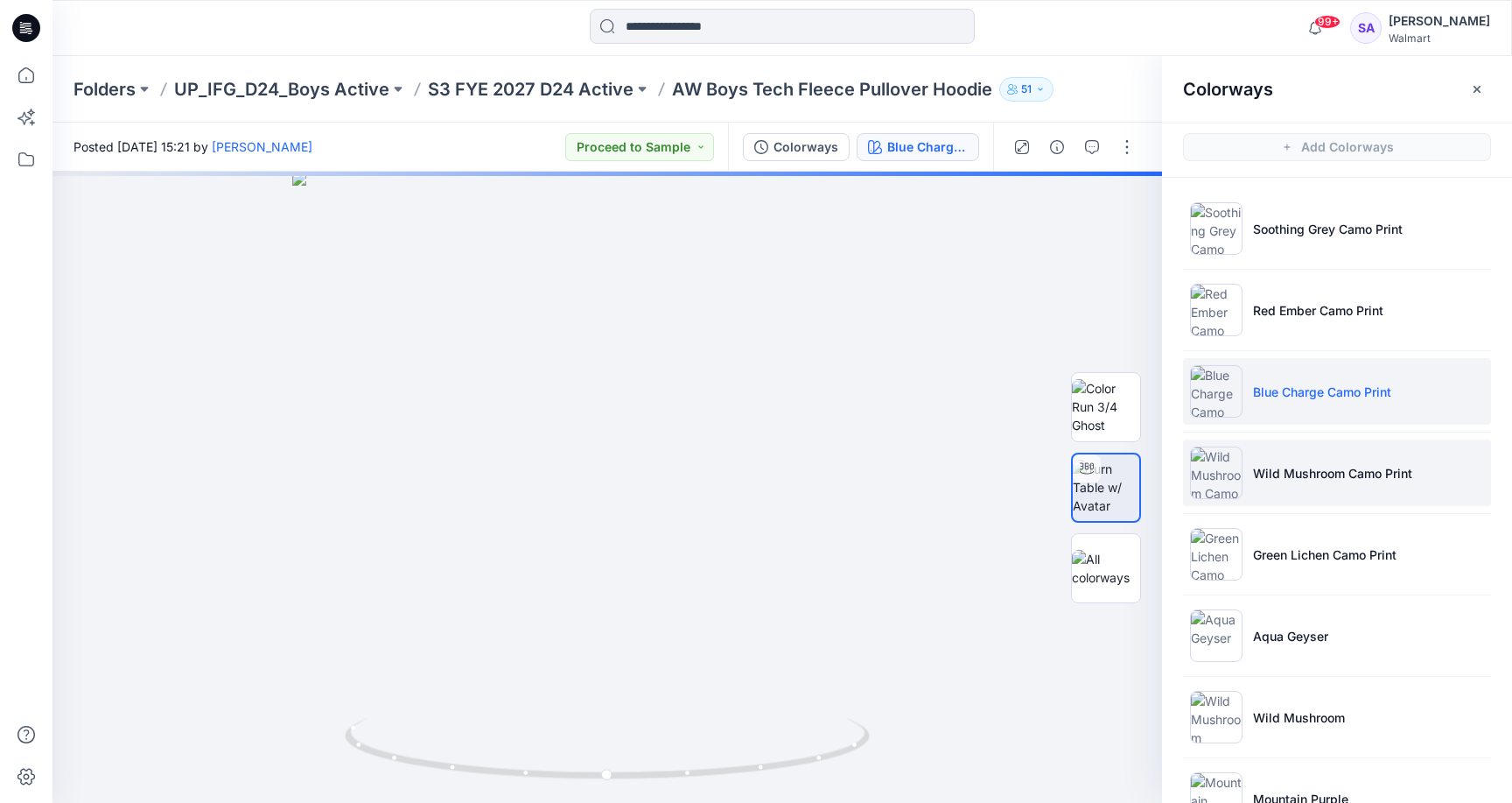
click at [1292, 481] on p "Wild Mushroom Camo Print" at bounding box center [1332, 472] width 159 height 18
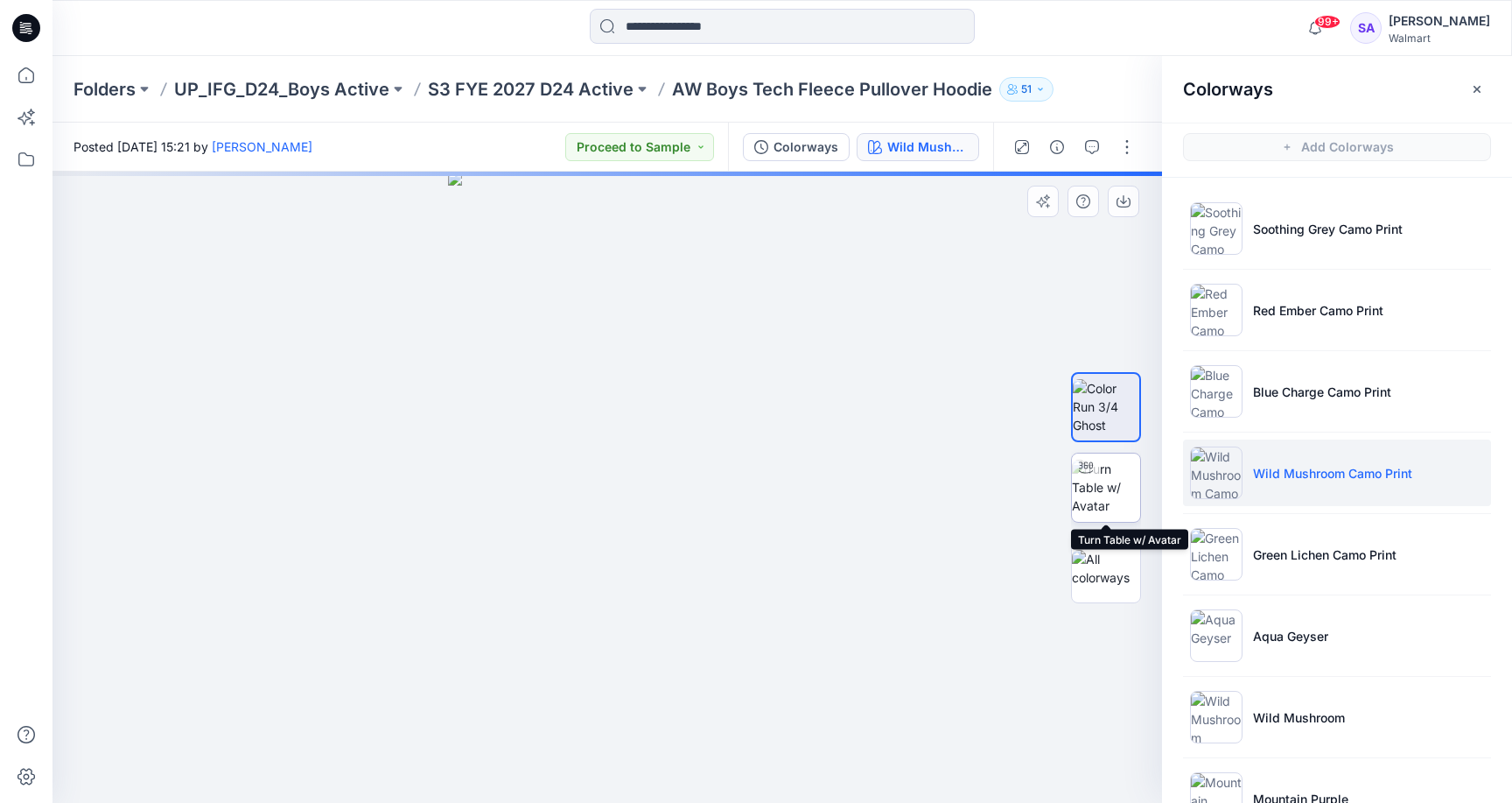
click at [1103, 503] on img at bounding box center [1106, 487] width 68 height 55
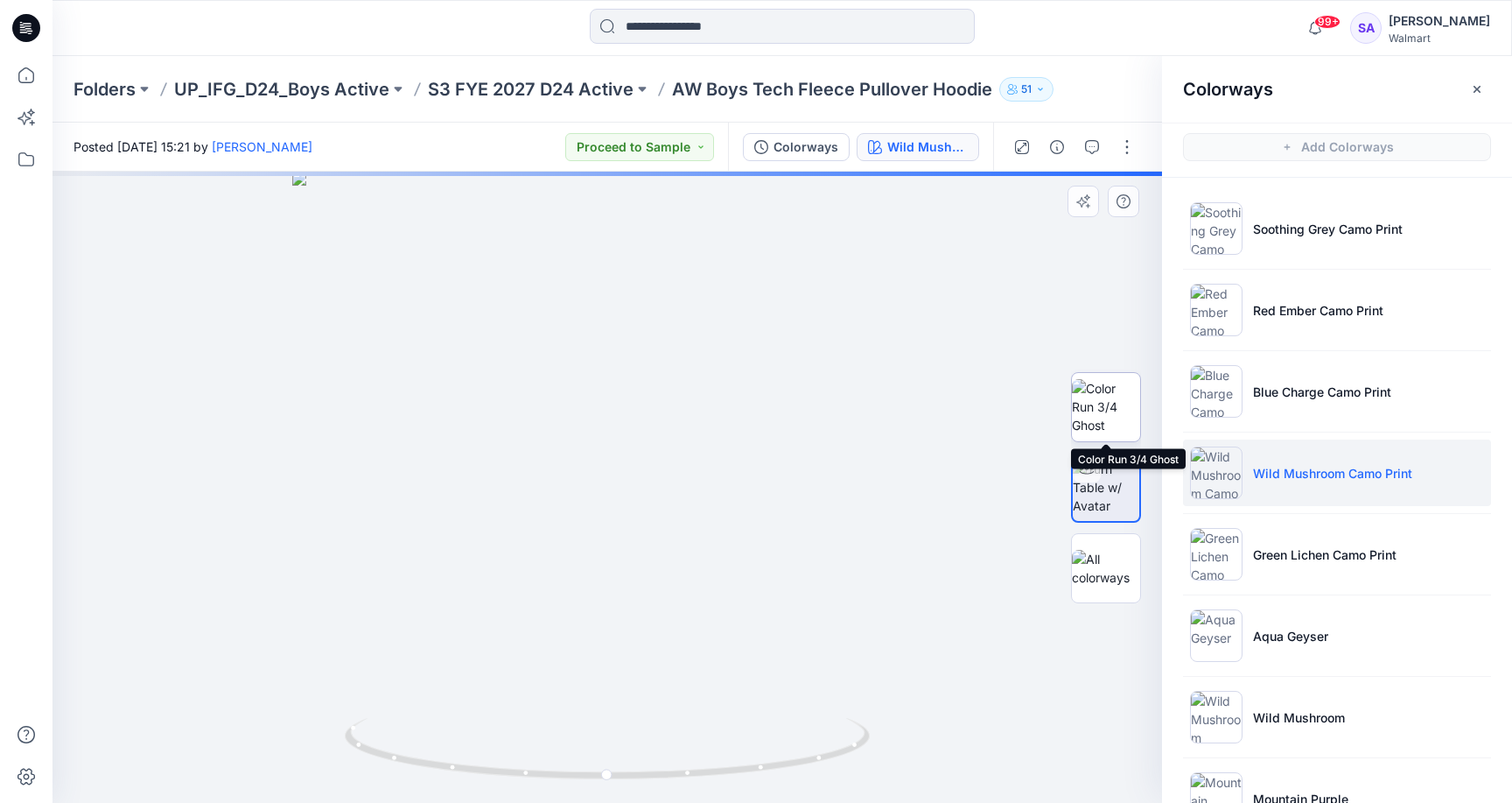
click at [1111, 410] on img at bounding box center [1106, 406] width 68 height 55
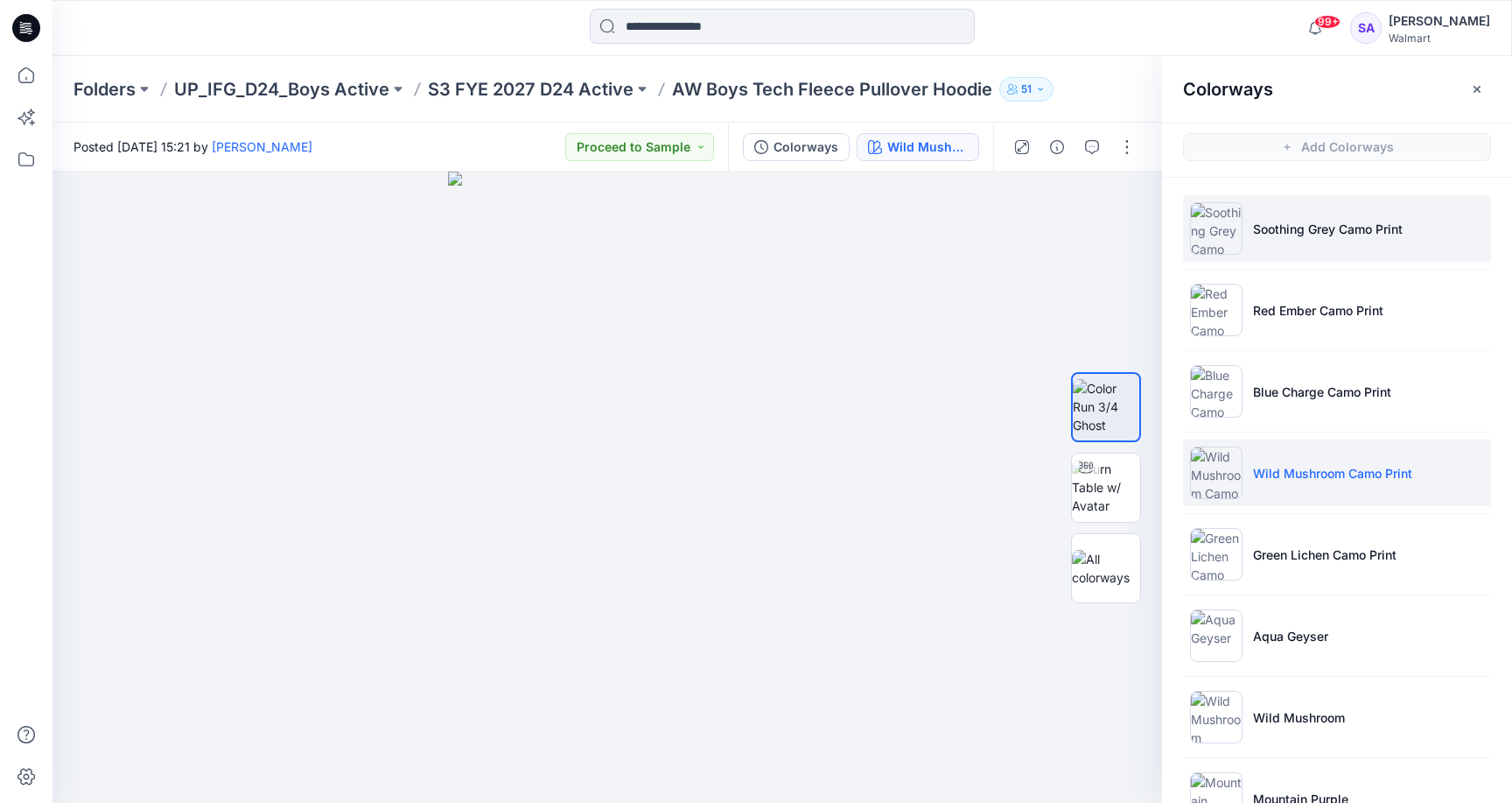
click at [1338, 234] on p "Soothing Grey Camo Print" at bounding box center [1327, 229] width 150 height 18
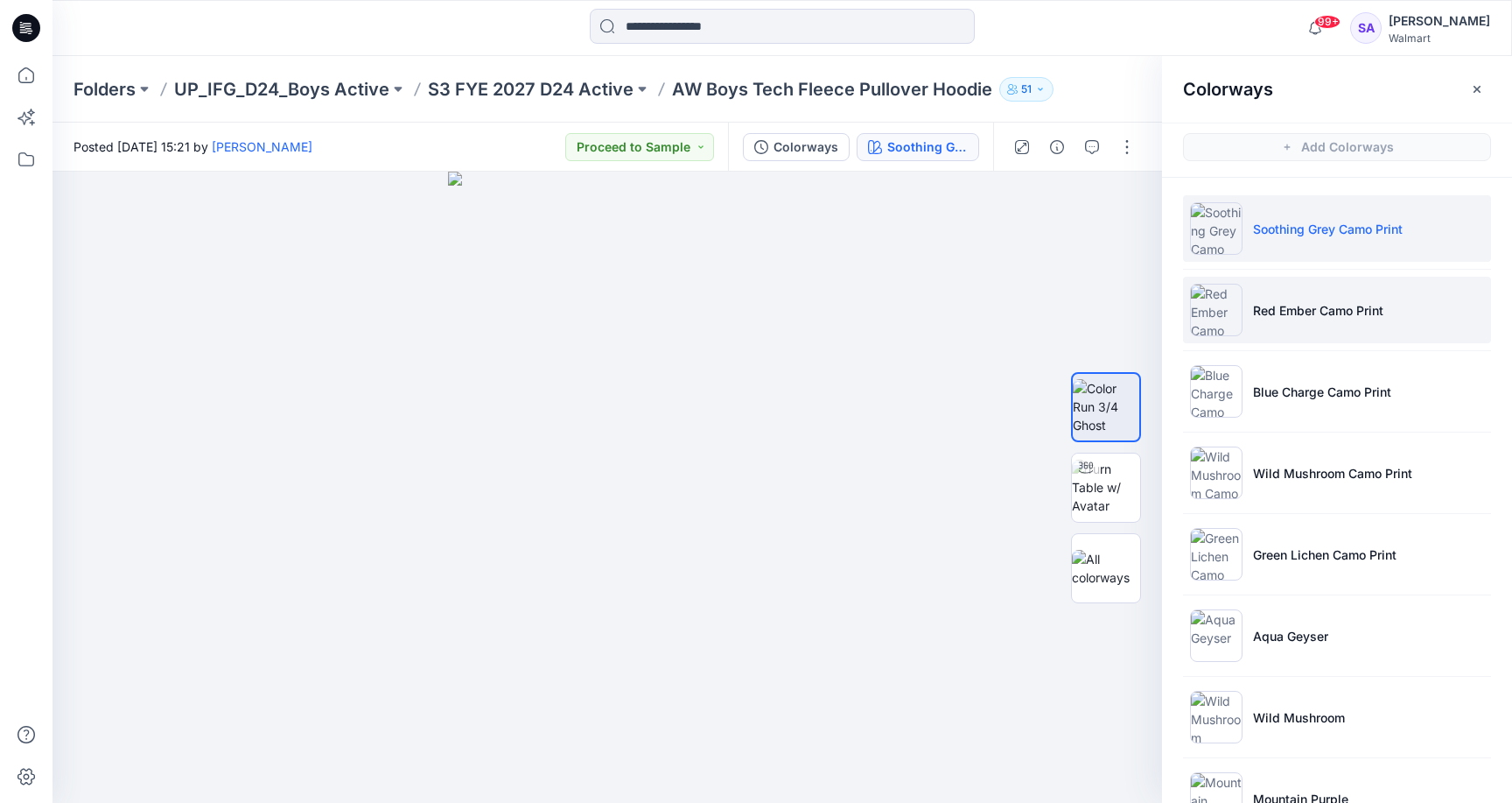
click at [1325, 305] on p "Red Ember Camo Print" at bounding box center [1317, 310] width 130 height 18
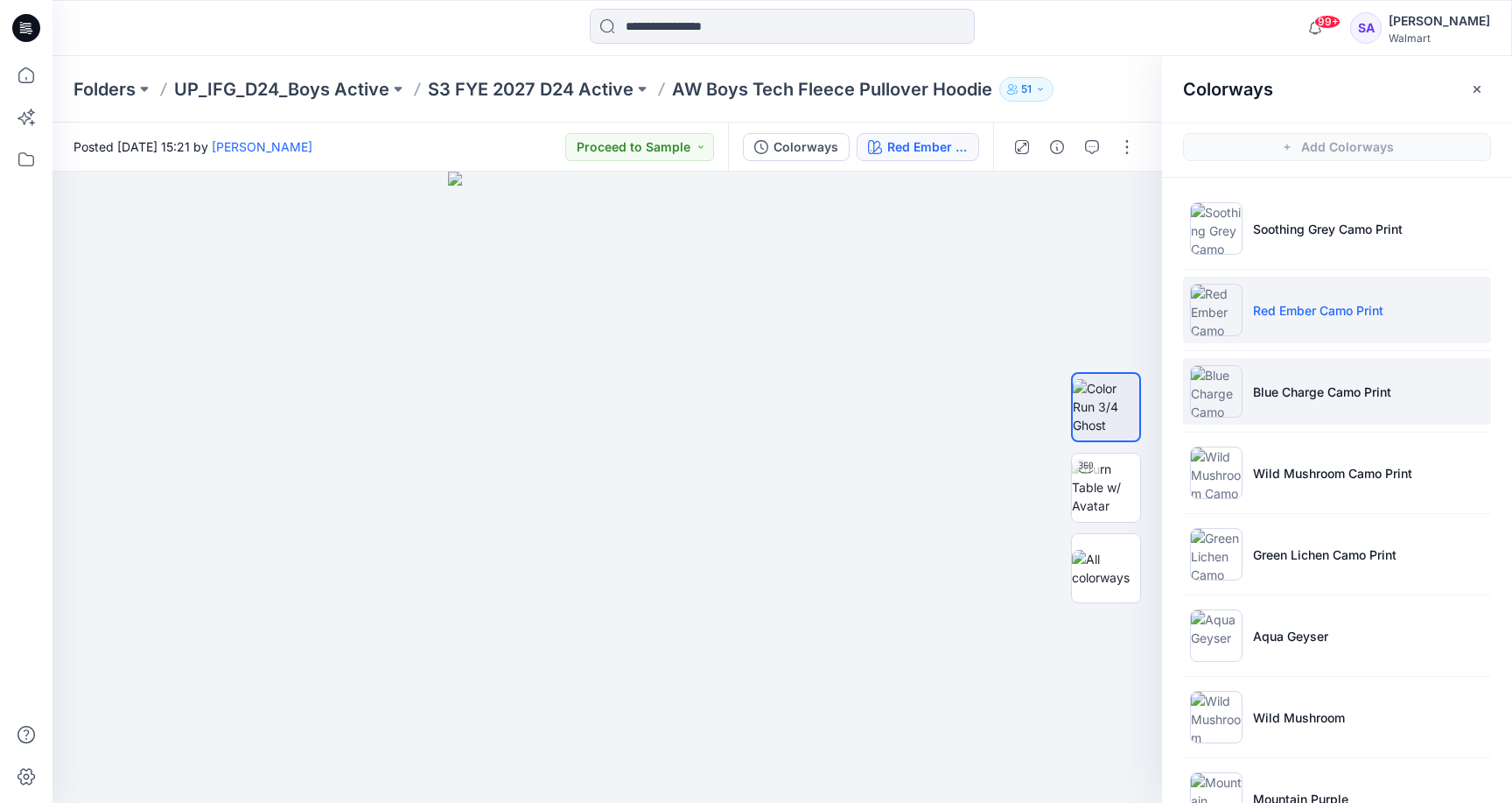
click at [1257, 401] on li "Blue Charge Camo Print" at bounding box center [1337, 392] width 308 height 66
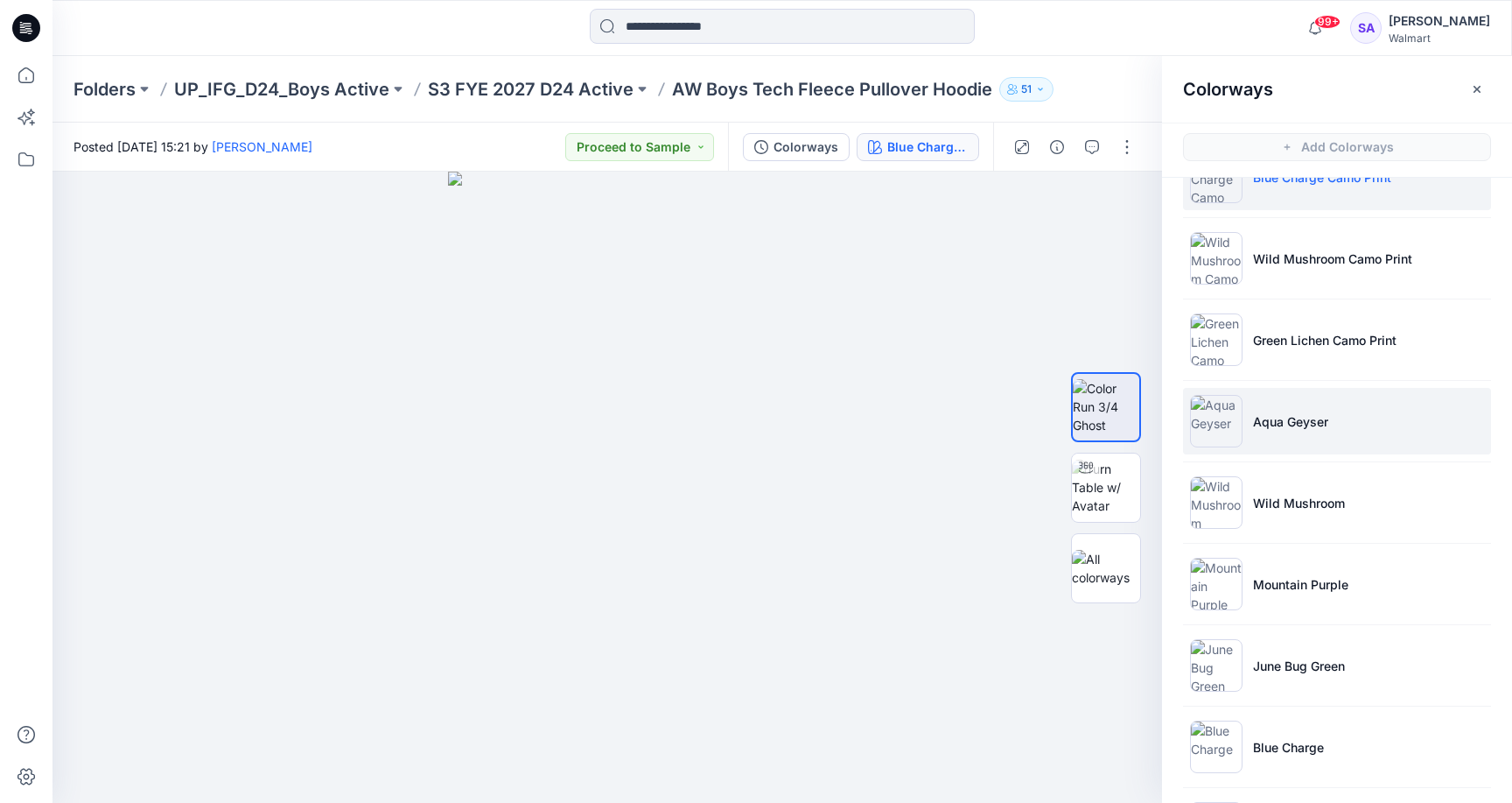
scroll to position [223, 0]
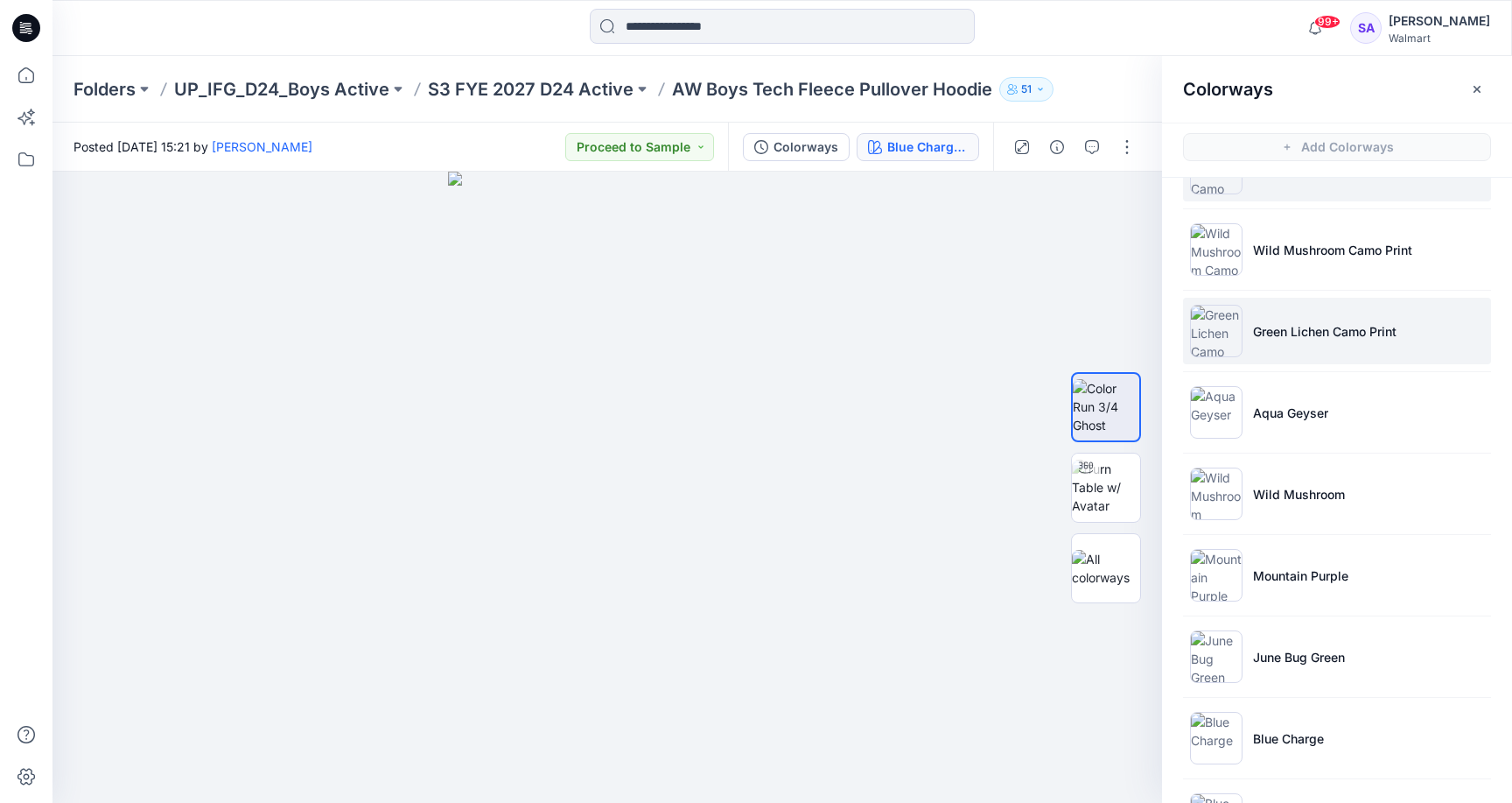
click at [1263, 327] on p "Green Lichen Camo Print" at bounding box center [1324, 331] width 144 height 18
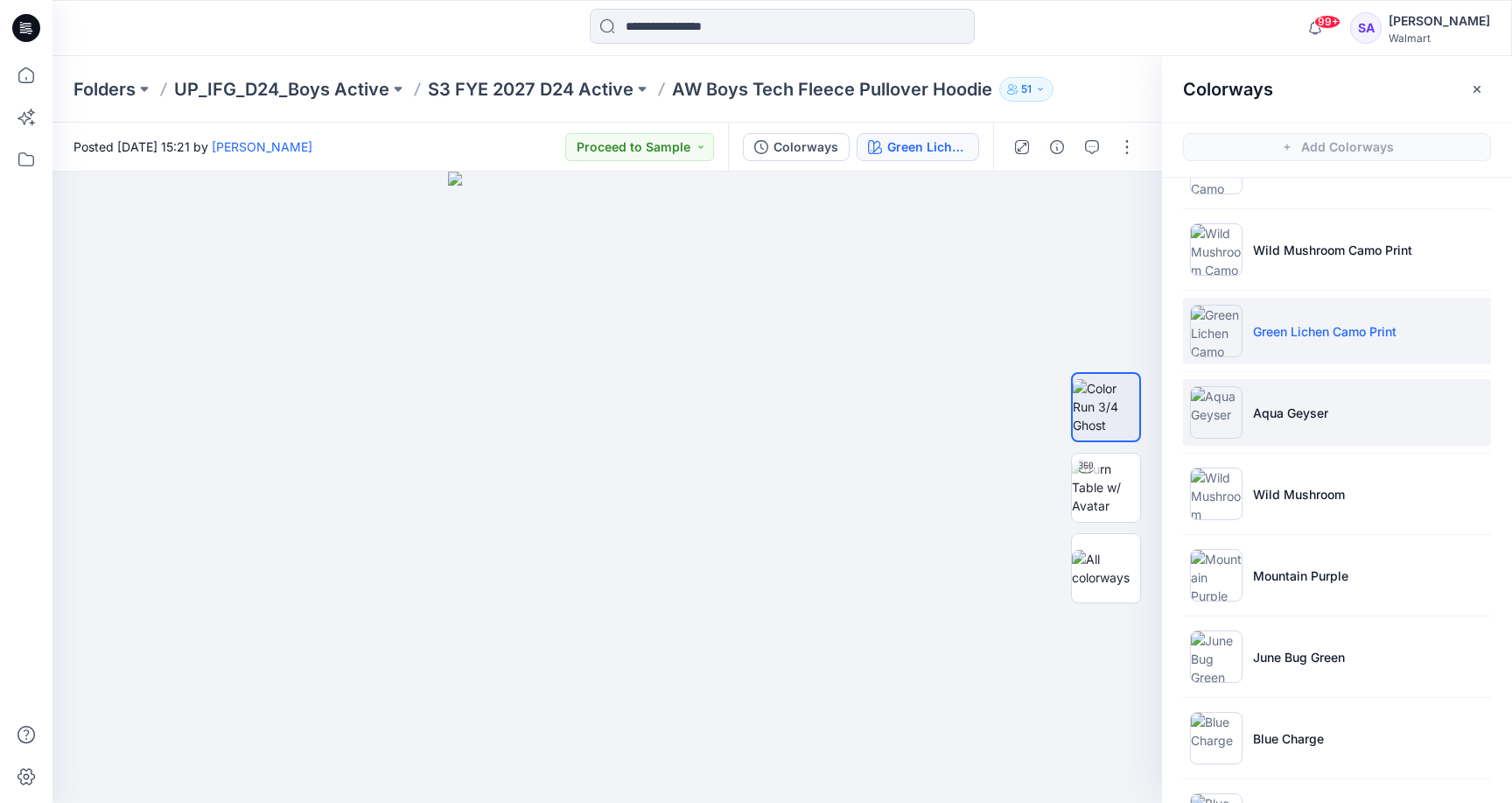
click at [1312, 414] on p "Aqua Geyser" at bounding box center [1290, 412] width 75 height 18
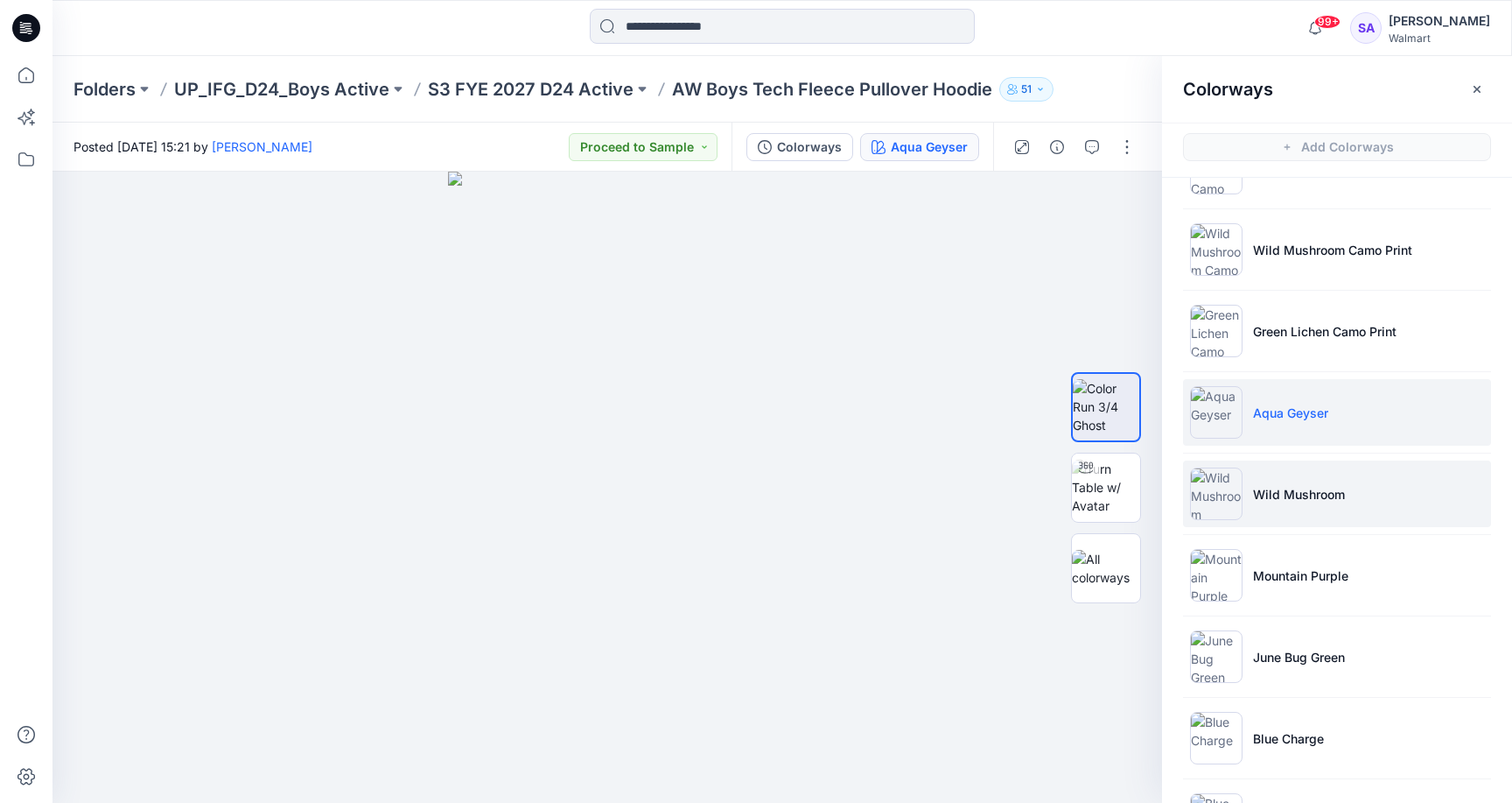
click at [1301, 490] on p "Wild Mushroom" at bounding box center [1298, 494] width 92 height 18
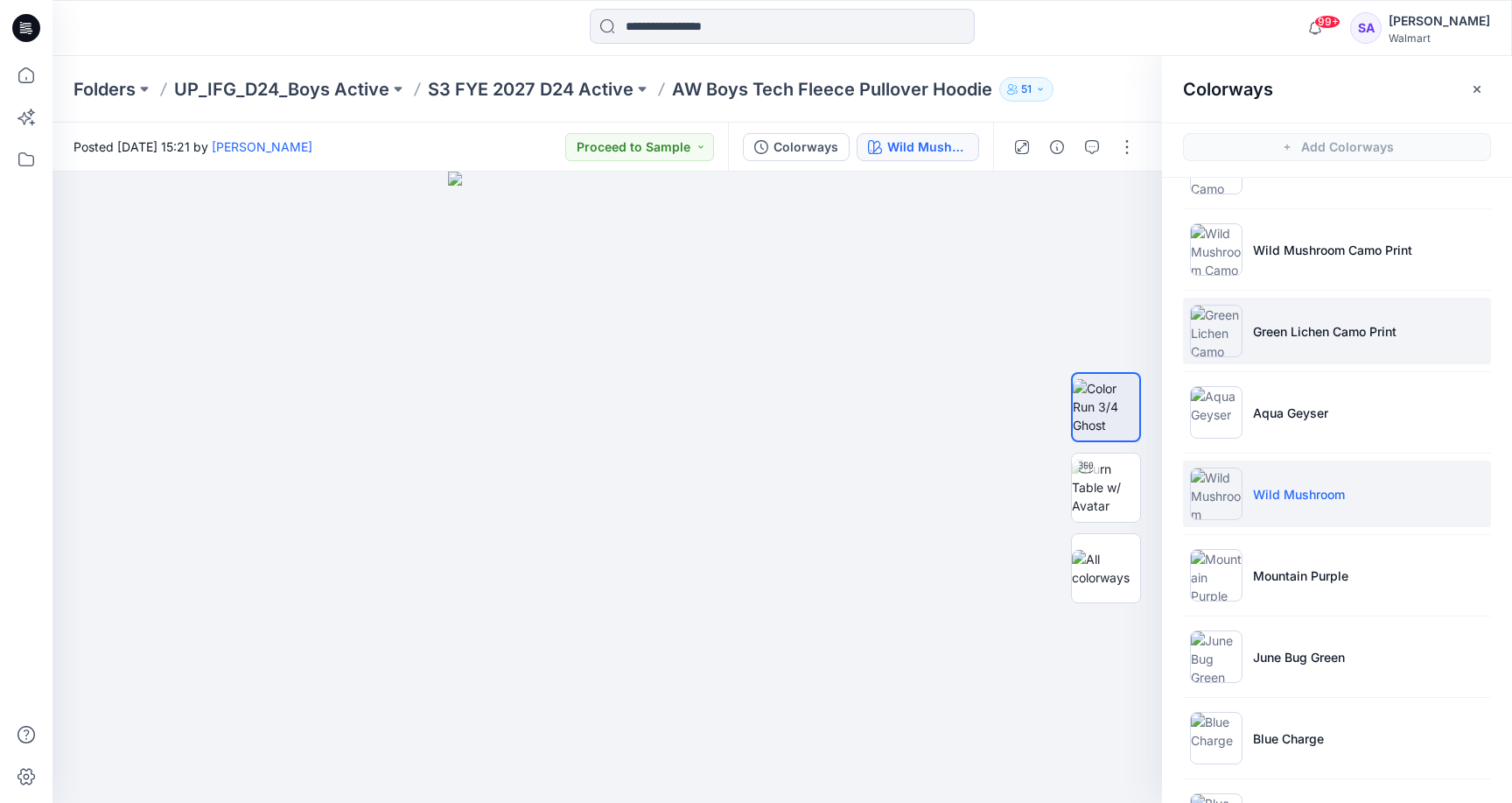
click at [1295, 342] on li "Green Lichen Camo Print" at bounding box center [1337, 331] width 308 height 66
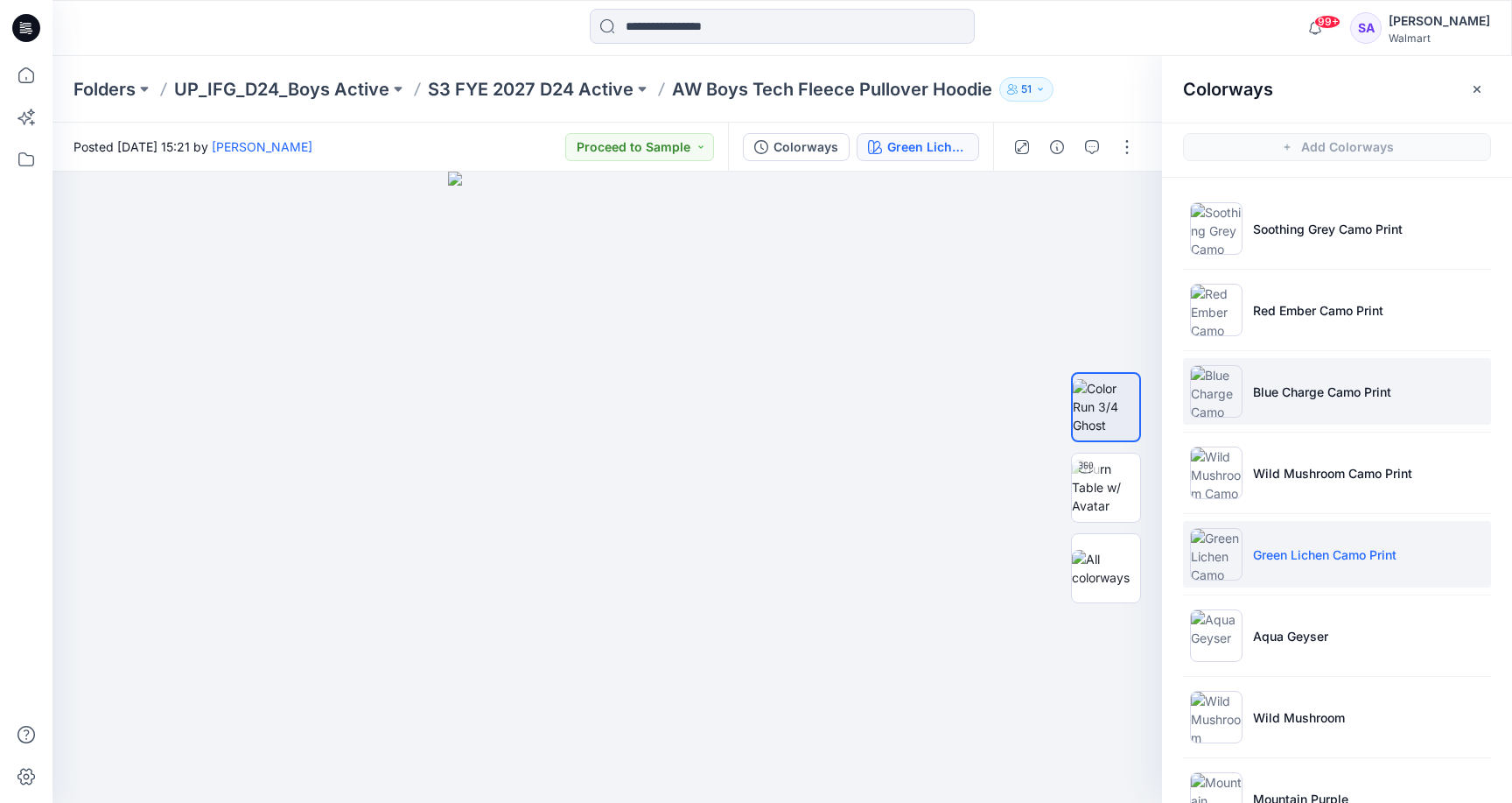
scroll to position [0, 0]
click at [1309, 421] on li "Blue Charge Camo Print" at bounding box center [1337, 392] width 308 height 66
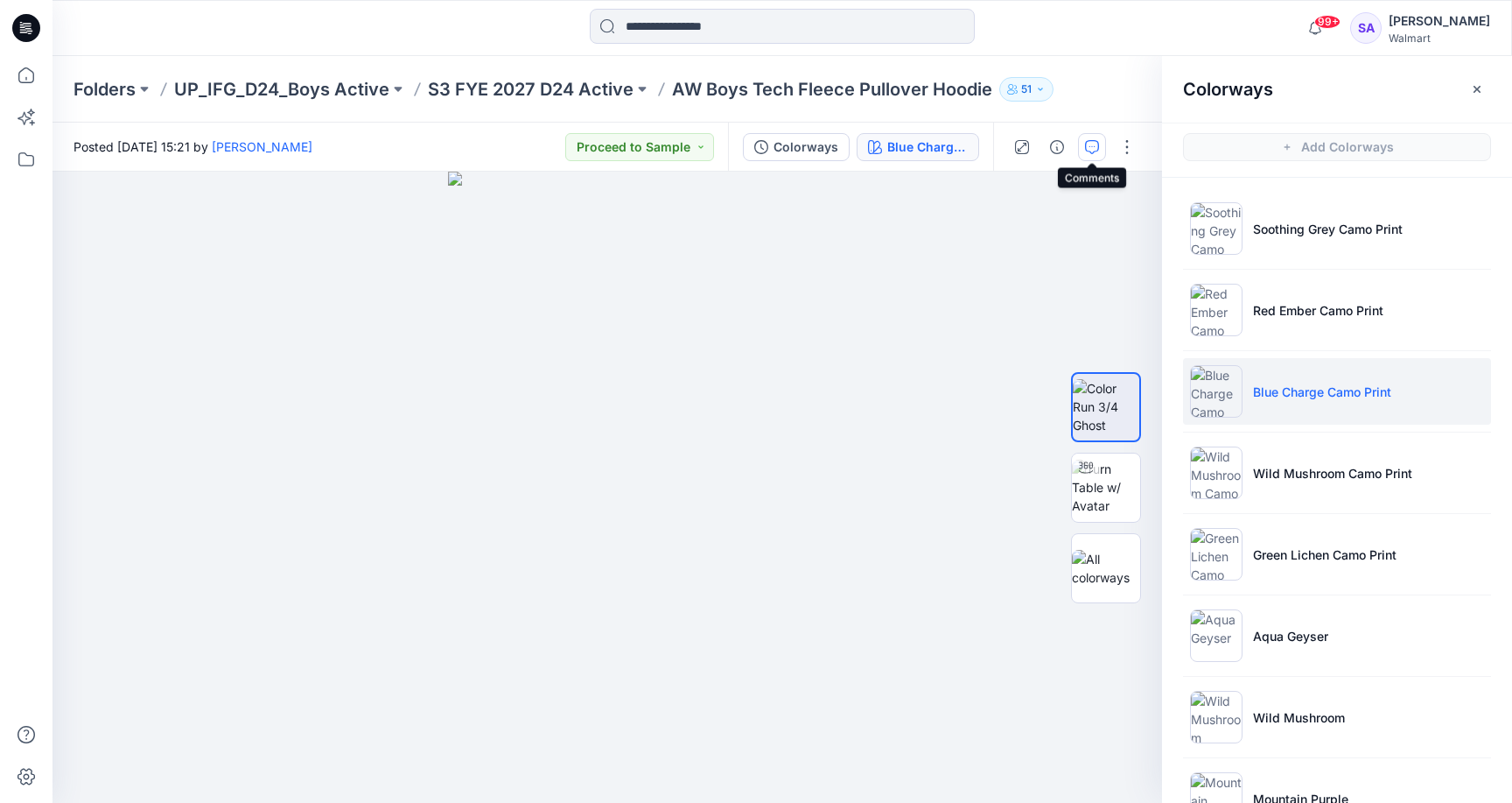
click at [1093, 148] on icon "button" at bounding box center [1092, 147] width 14 height 14
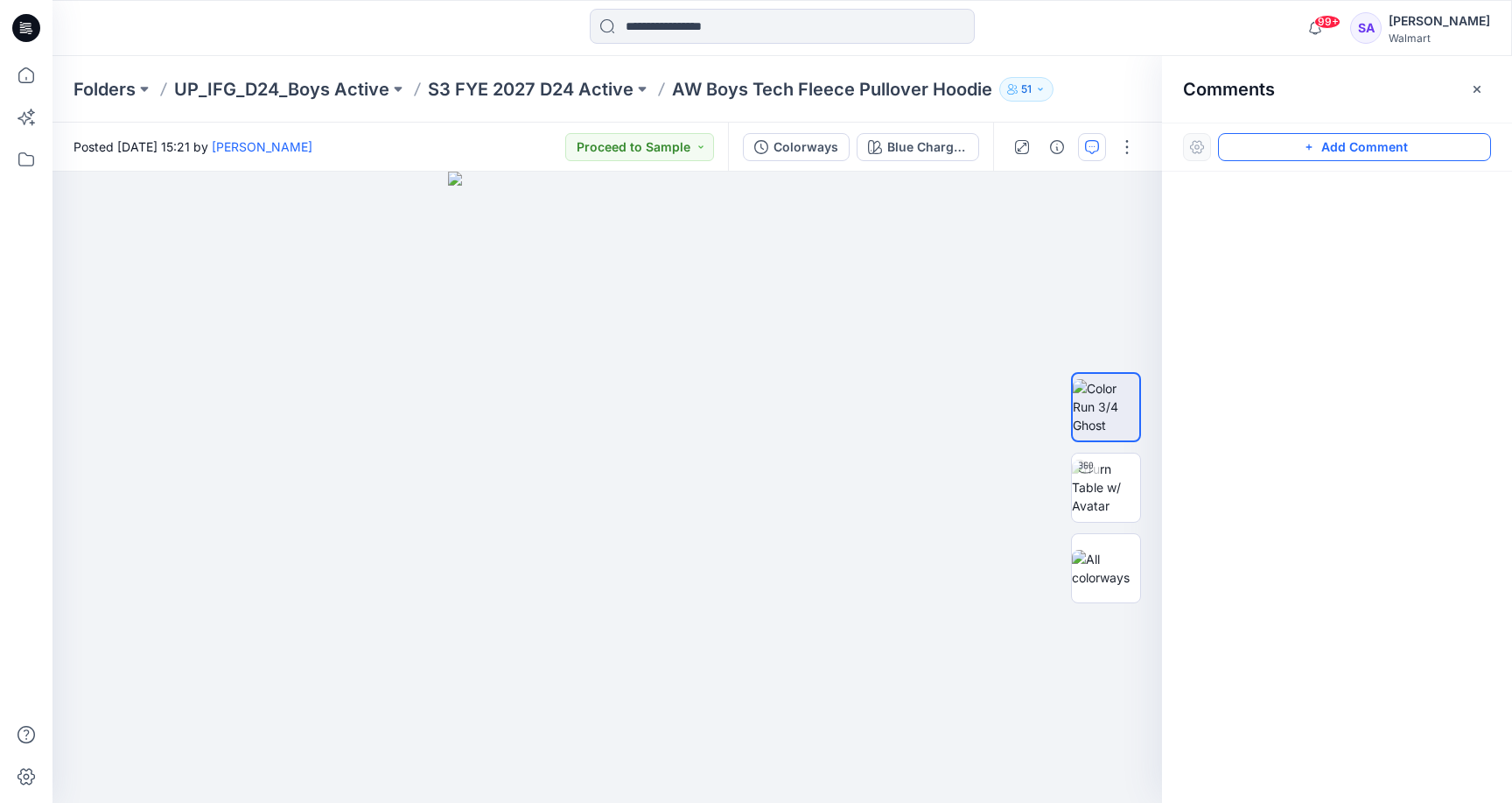
click at [1349, 155] on button "Add Comment" at bounding box center [1355, 146] width 273 height 28
click at [799, 280] on div "1" at bounding box center [607, 487] width 1110 height 631
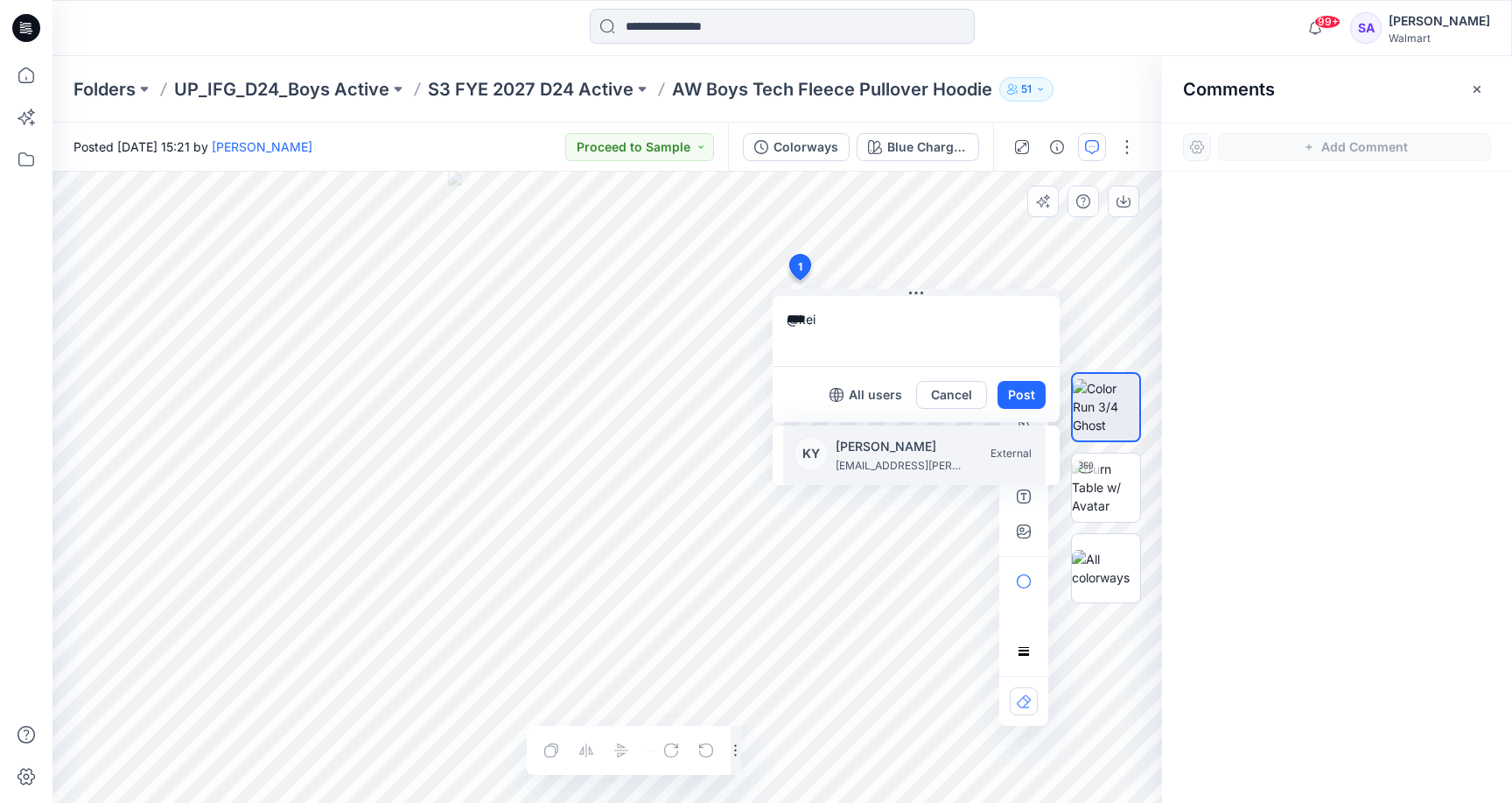
click at [822, 459] on div "KY" at bounding box center [811, 453] width 35 height 35
click at [878, 454] on p "[PERSON_NAME]" at bounding box center [901, 446] width 131 height 21
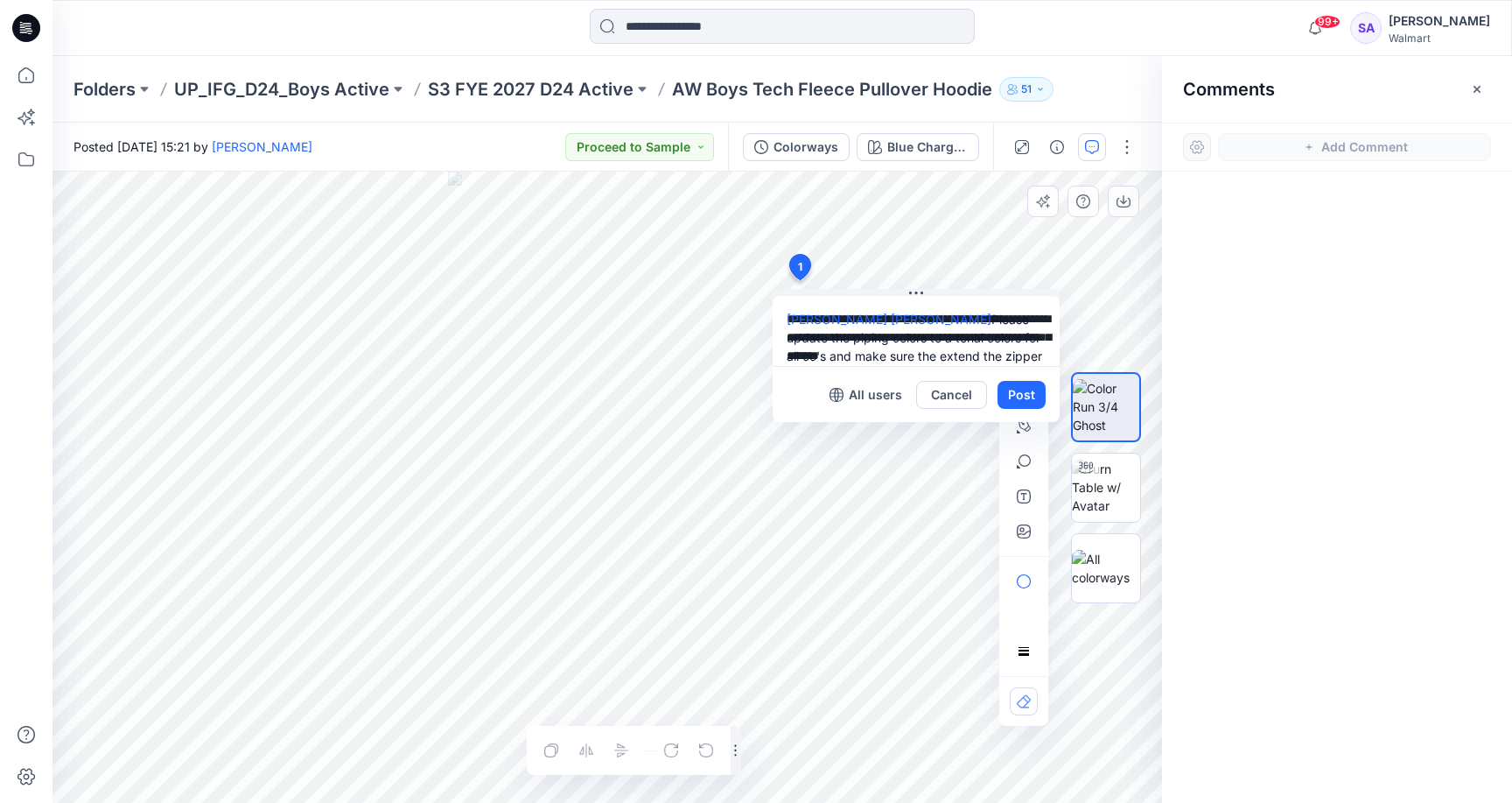
scroll to position [16, 0]
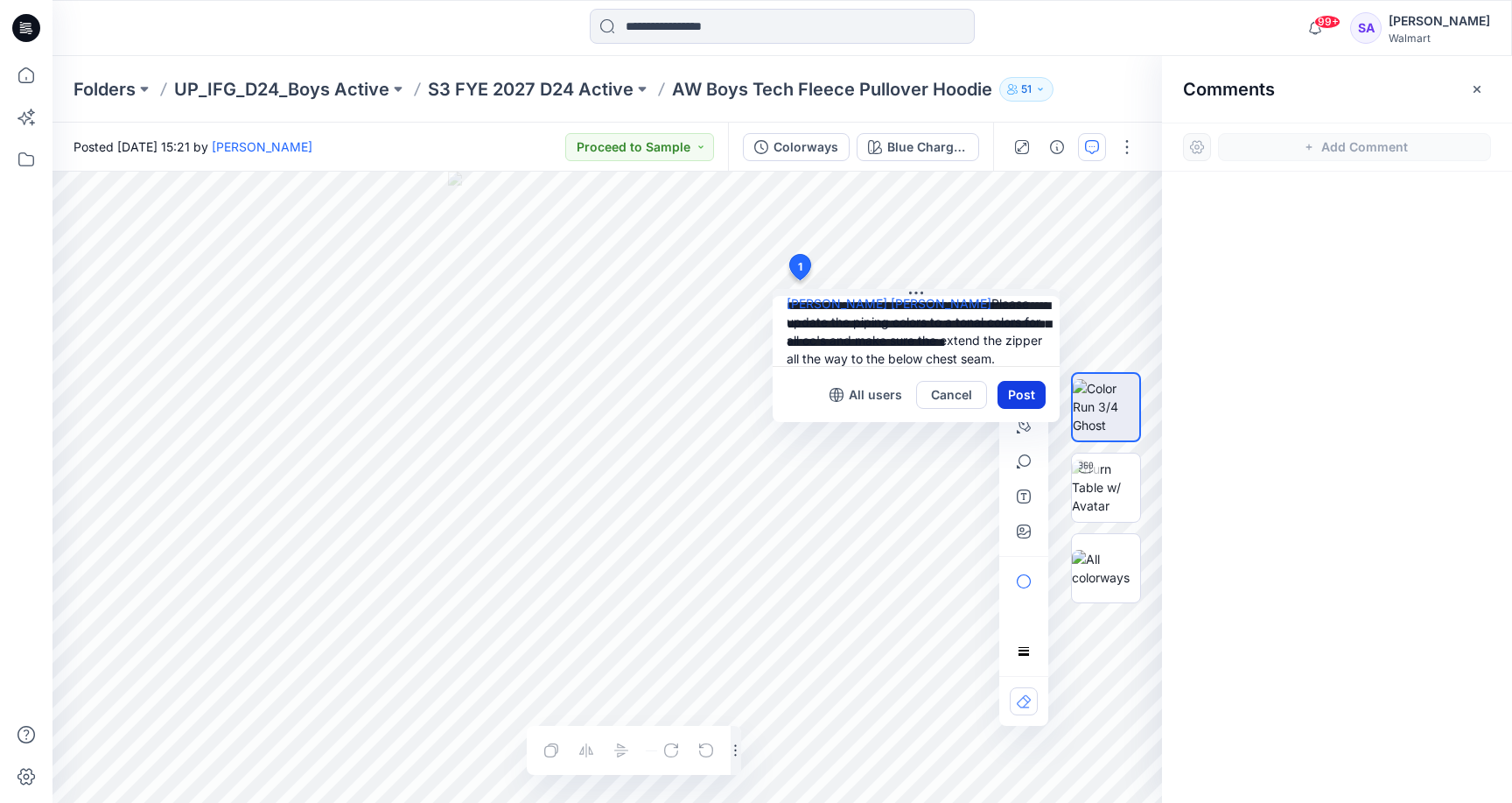
type textarea "**********"
click at [1011, 395] on button "Post" at bounding box center [1022, 394] width 48 height 28
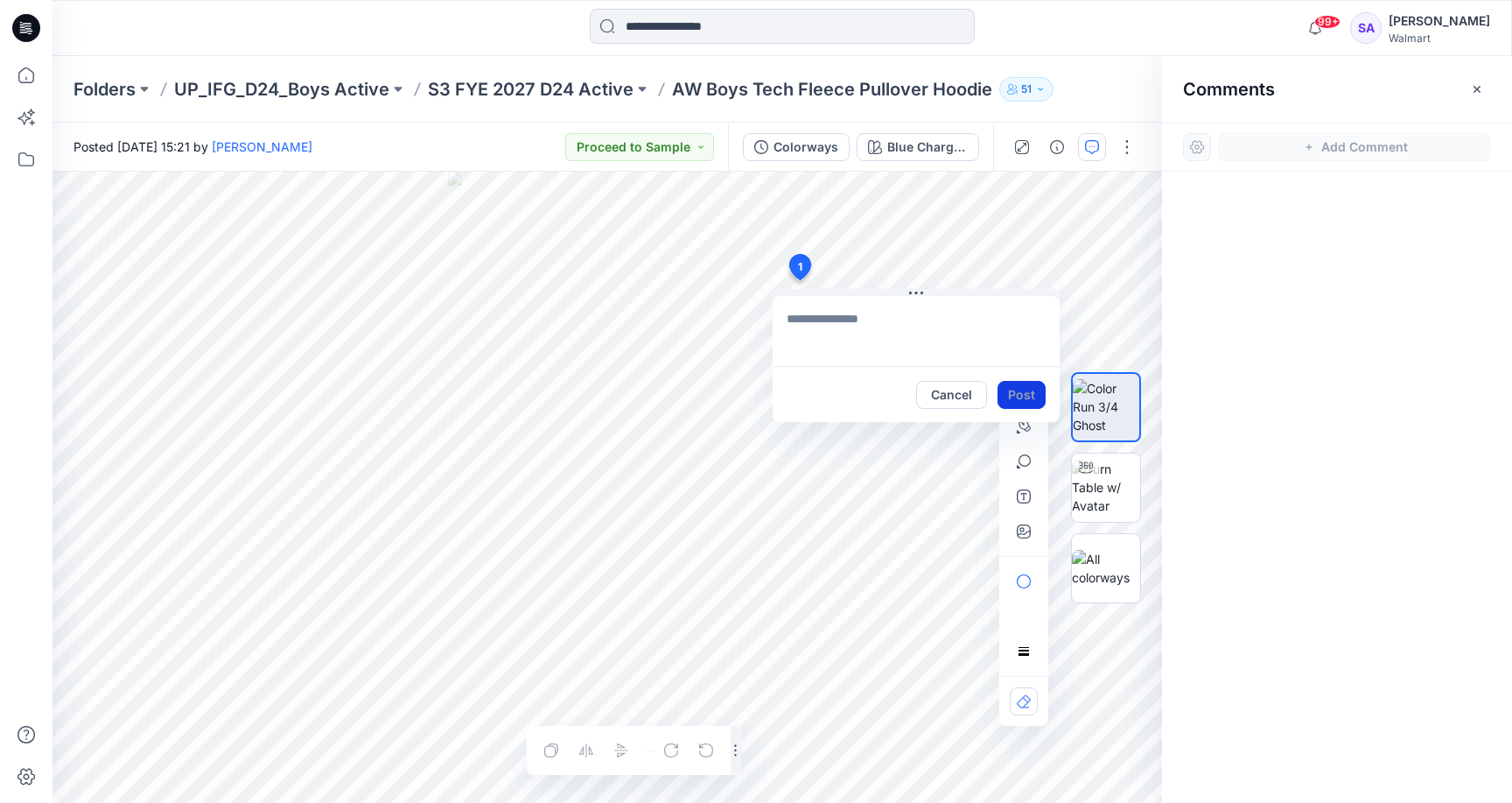
scroll to position [0, 0]
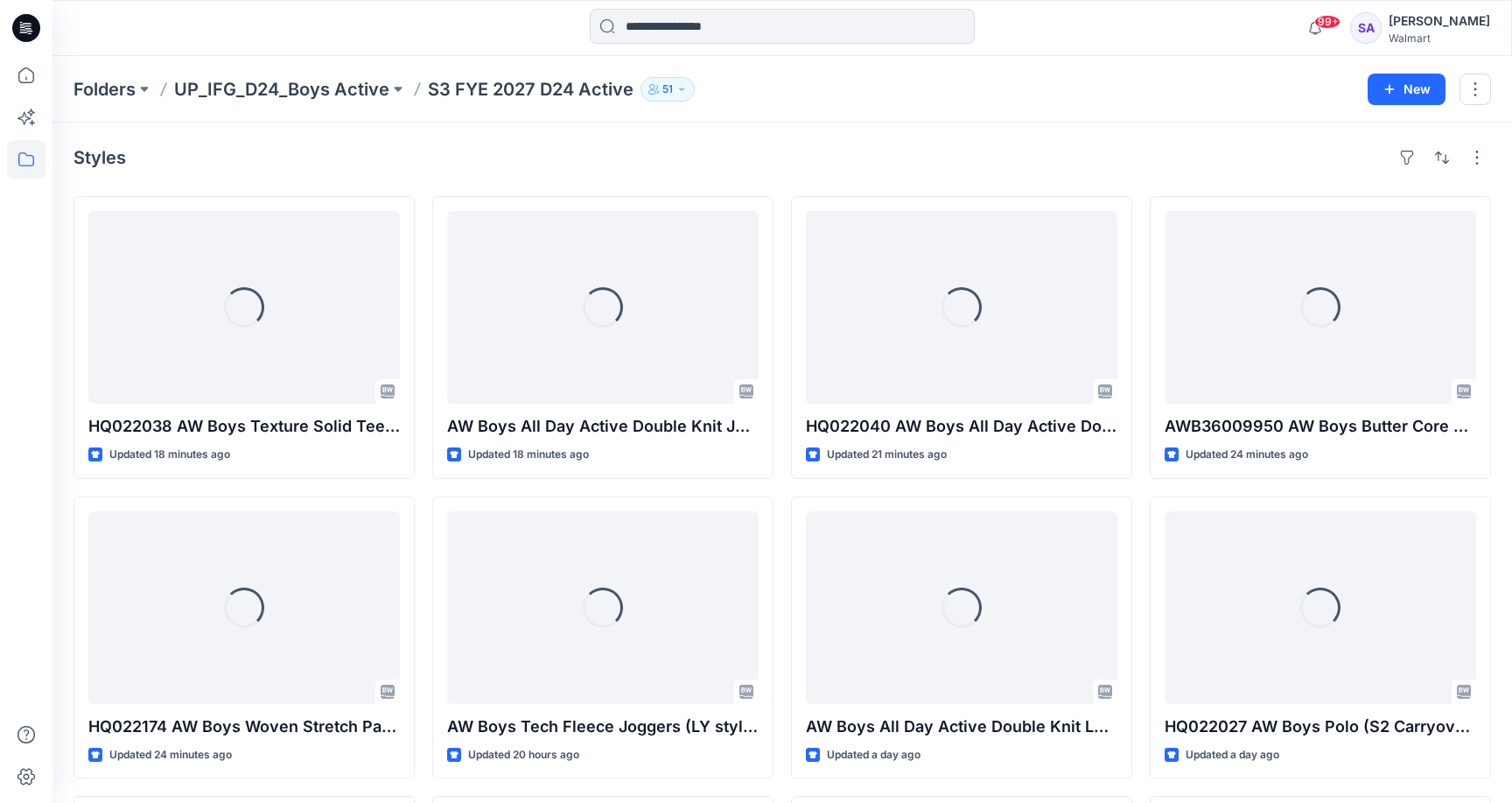
scroll to position [1187, 0]
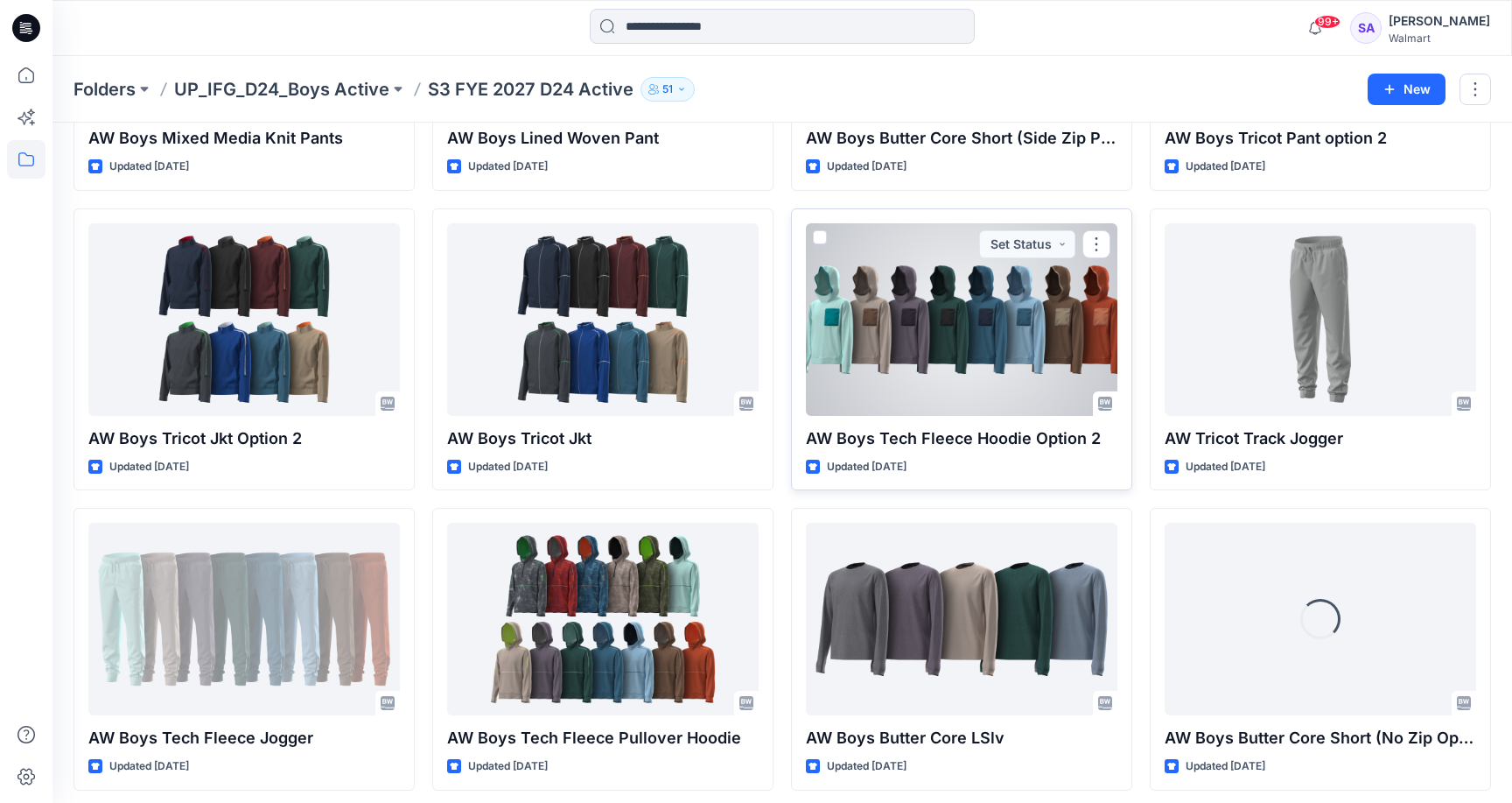
click at [928, 315] on div at bounding box center [962, 319] width 312 height 192
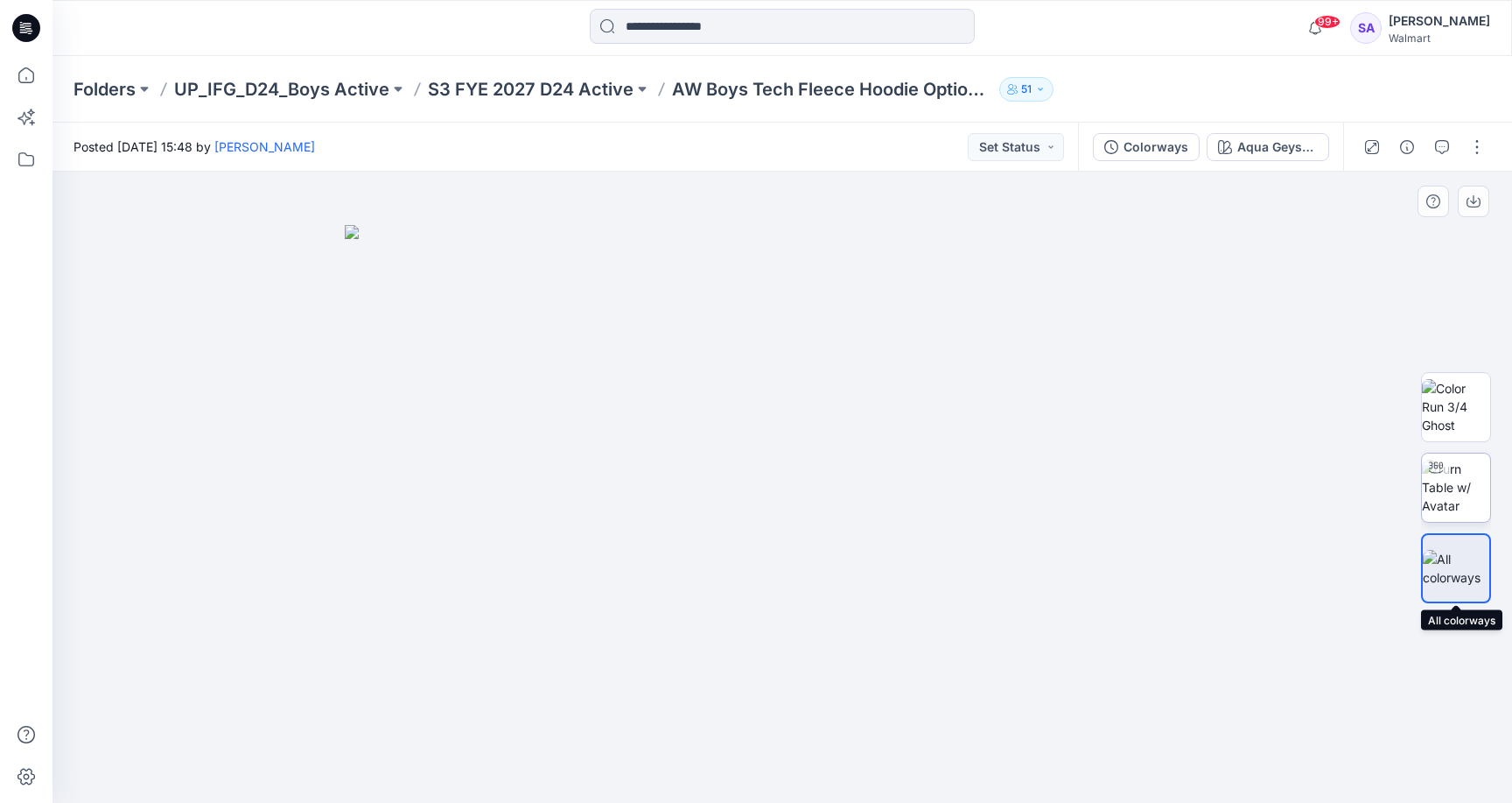
click at [1451, 503] on img at bounding box center [1456, 487] width 68 height 55
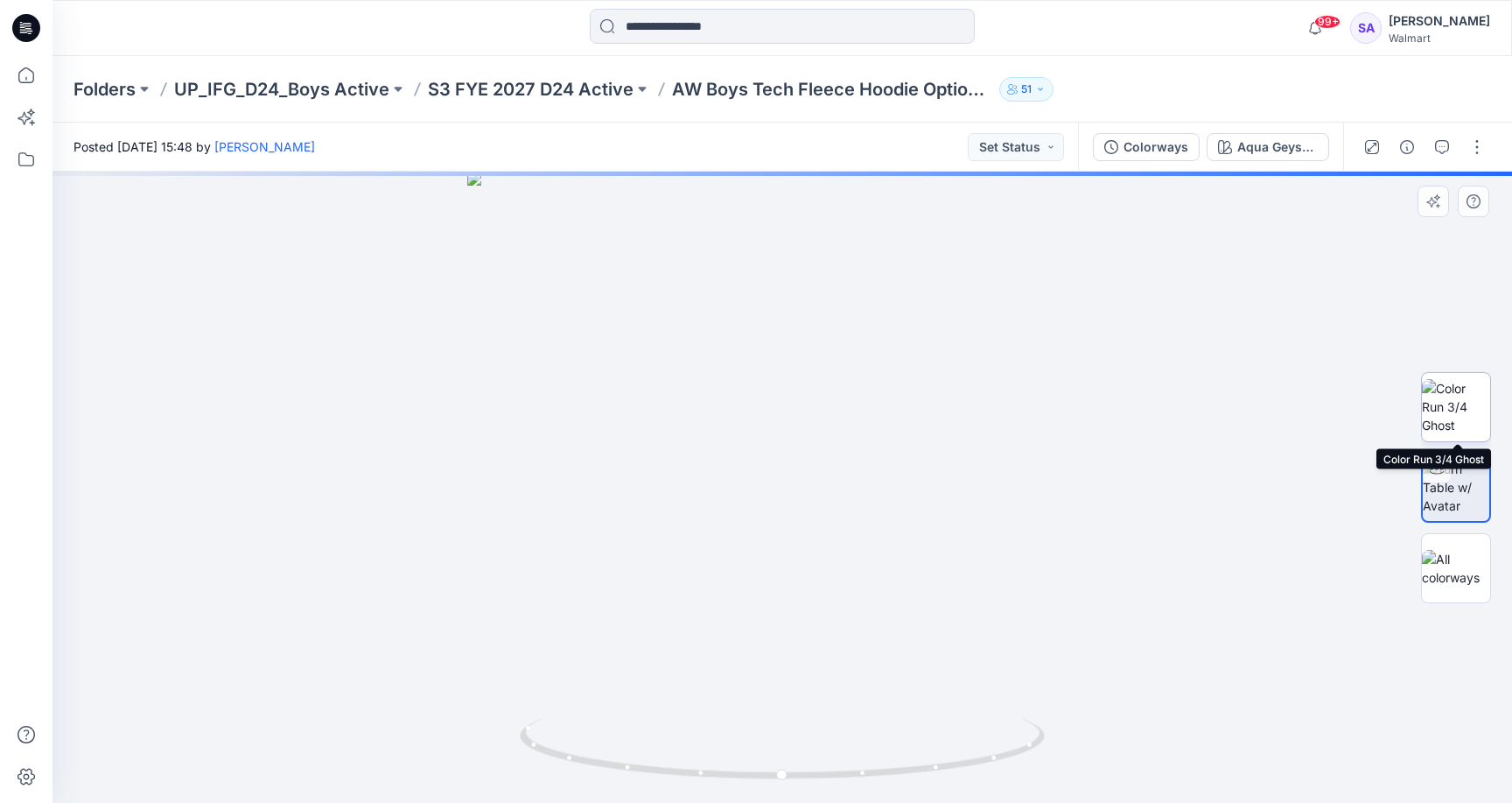
click at [1453, 408] on img at bounding box center [1456, 406] width 68 height 55
click at [1038, 146] on button "Set Status" at bounding box center [1015, 146] width 96 height 28
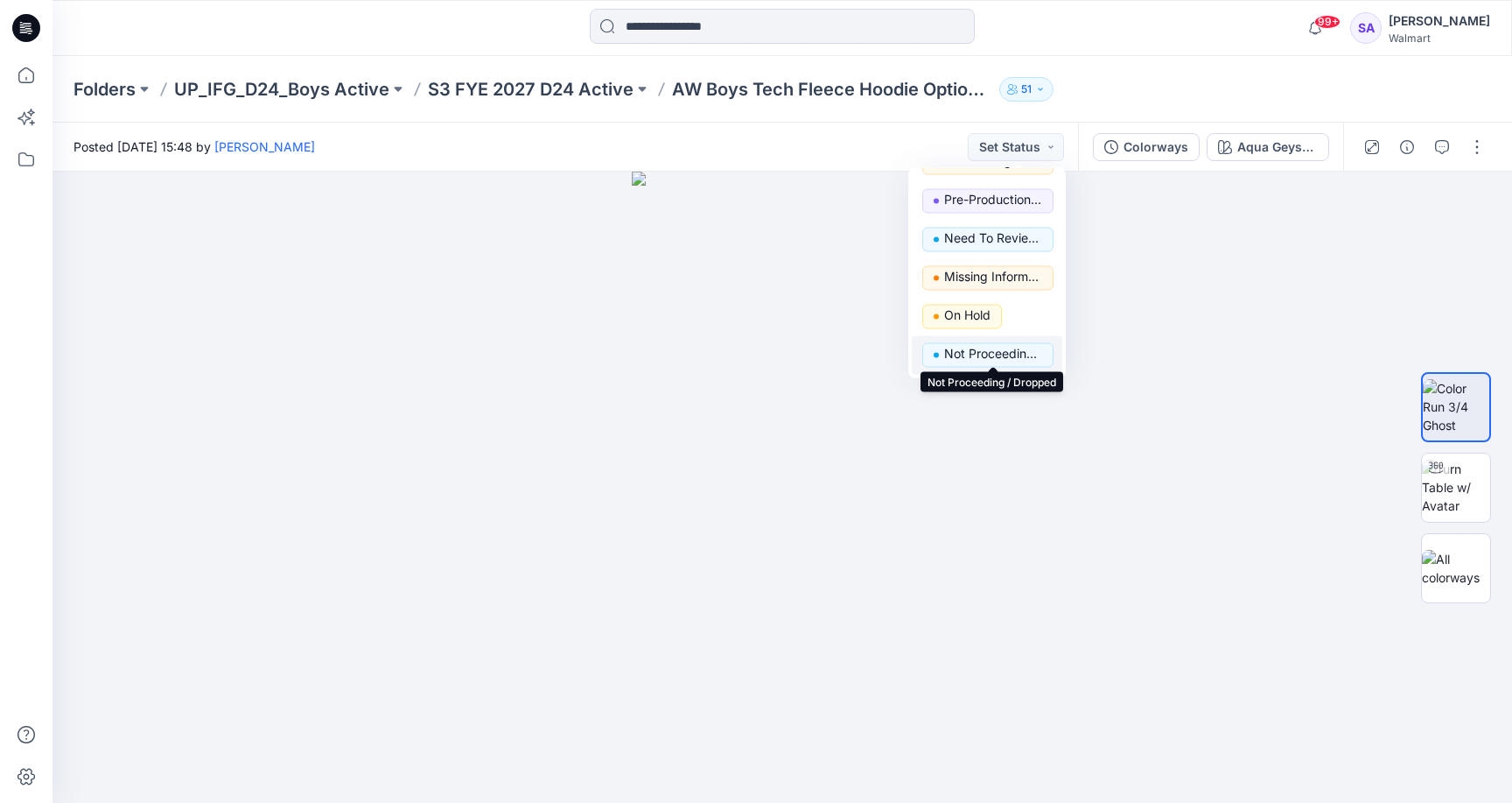
click at [978, 348] on p "Not Proceeding / Dropped" at bounding box center [992, 354] width 98 height 22
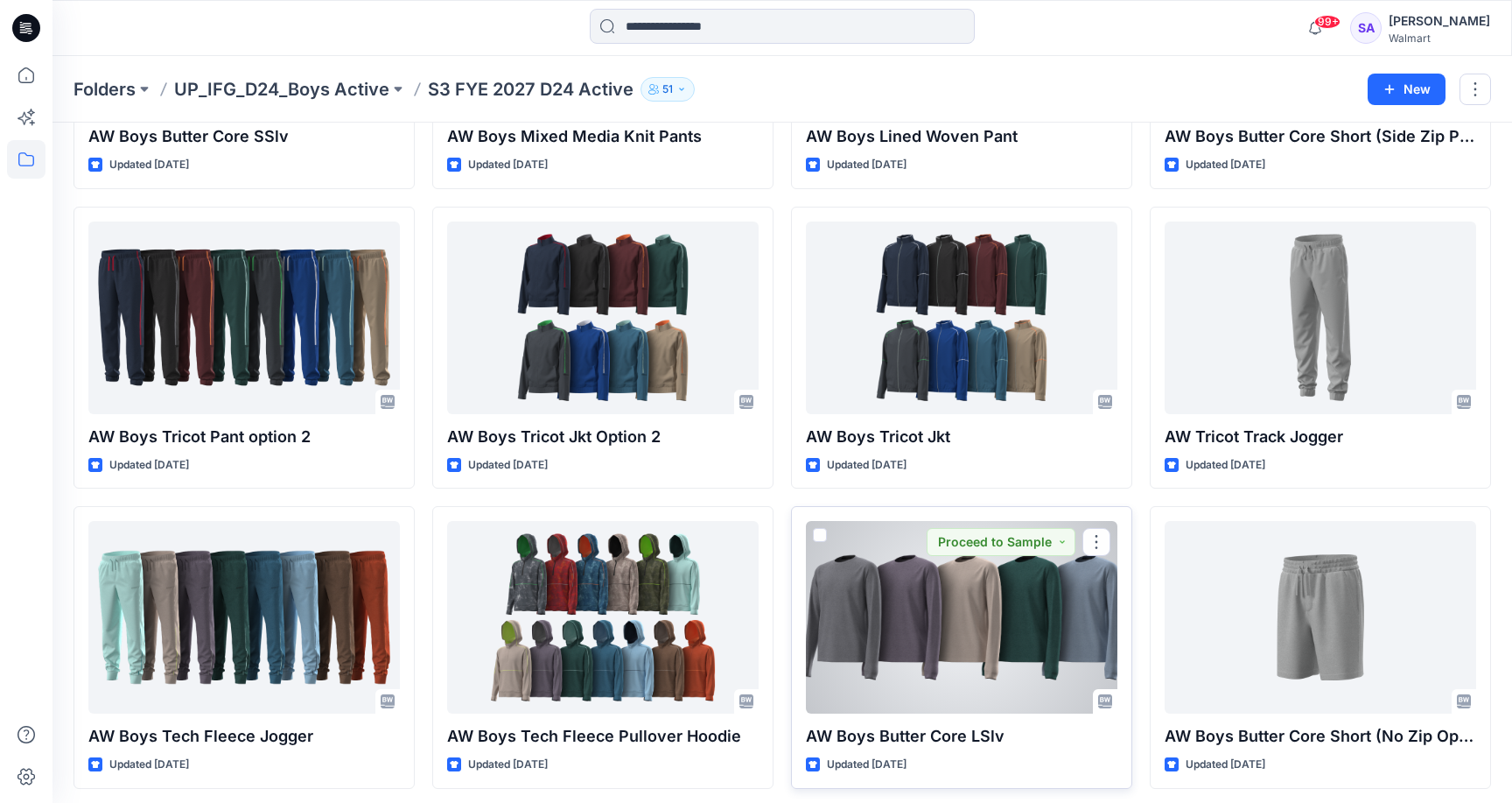
scroll to position [1187, 0]
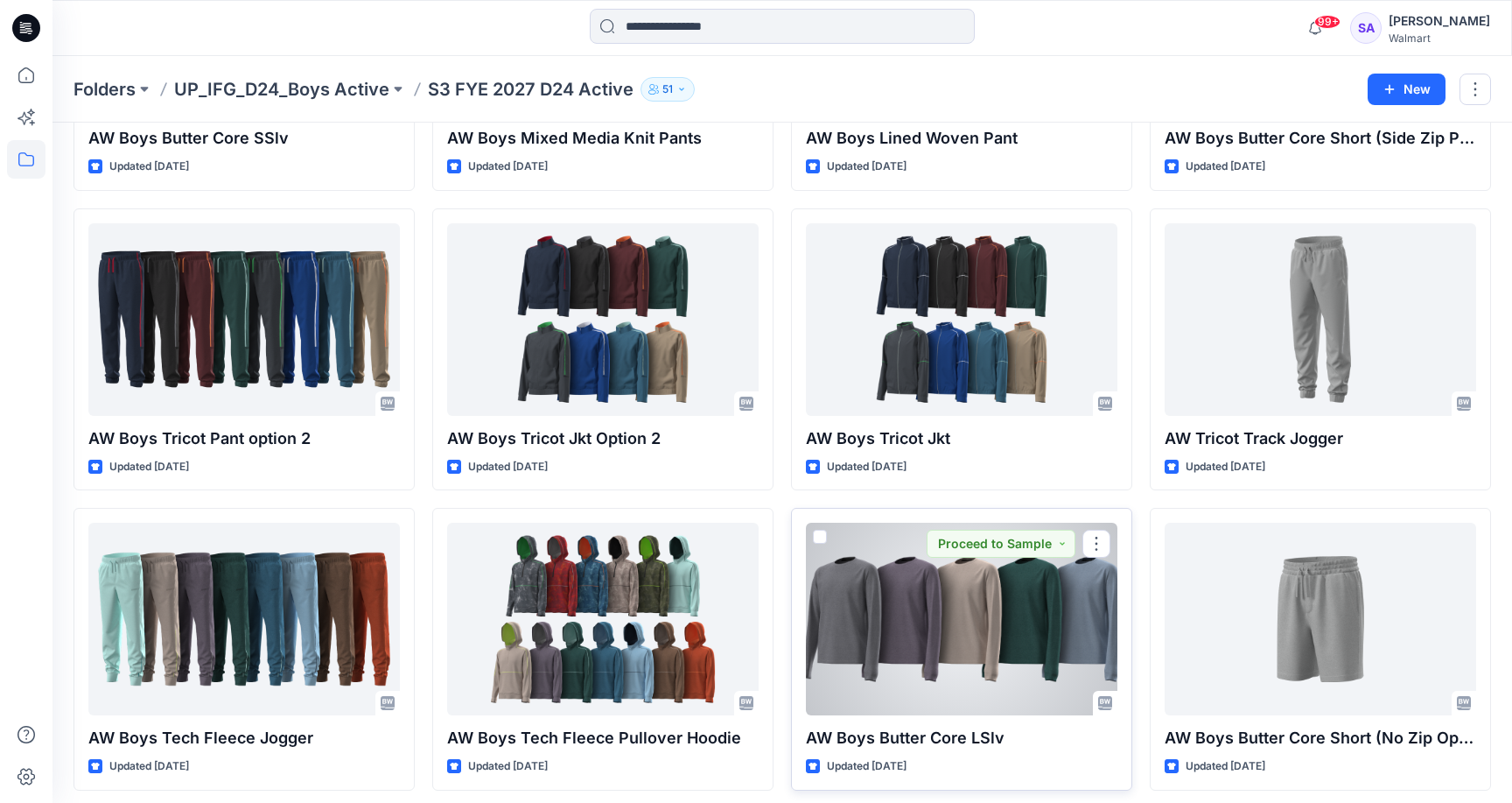
click at [914, 637] on div at bounding box center [962, 619] width 312 height 192
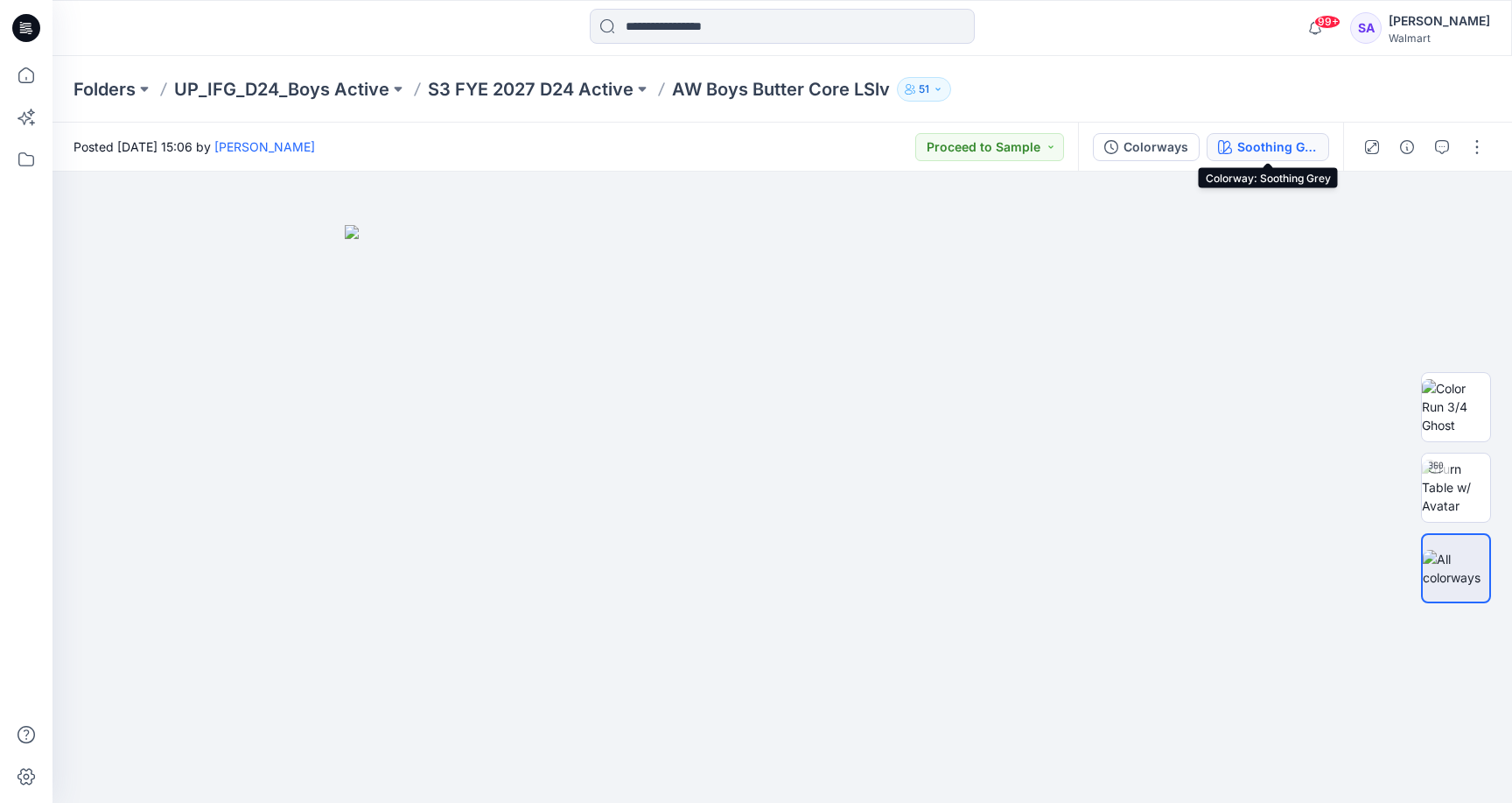
click at [1262, 146] on div "Soothing Grey" at bounding box center [1278, 146] width 81 height 19
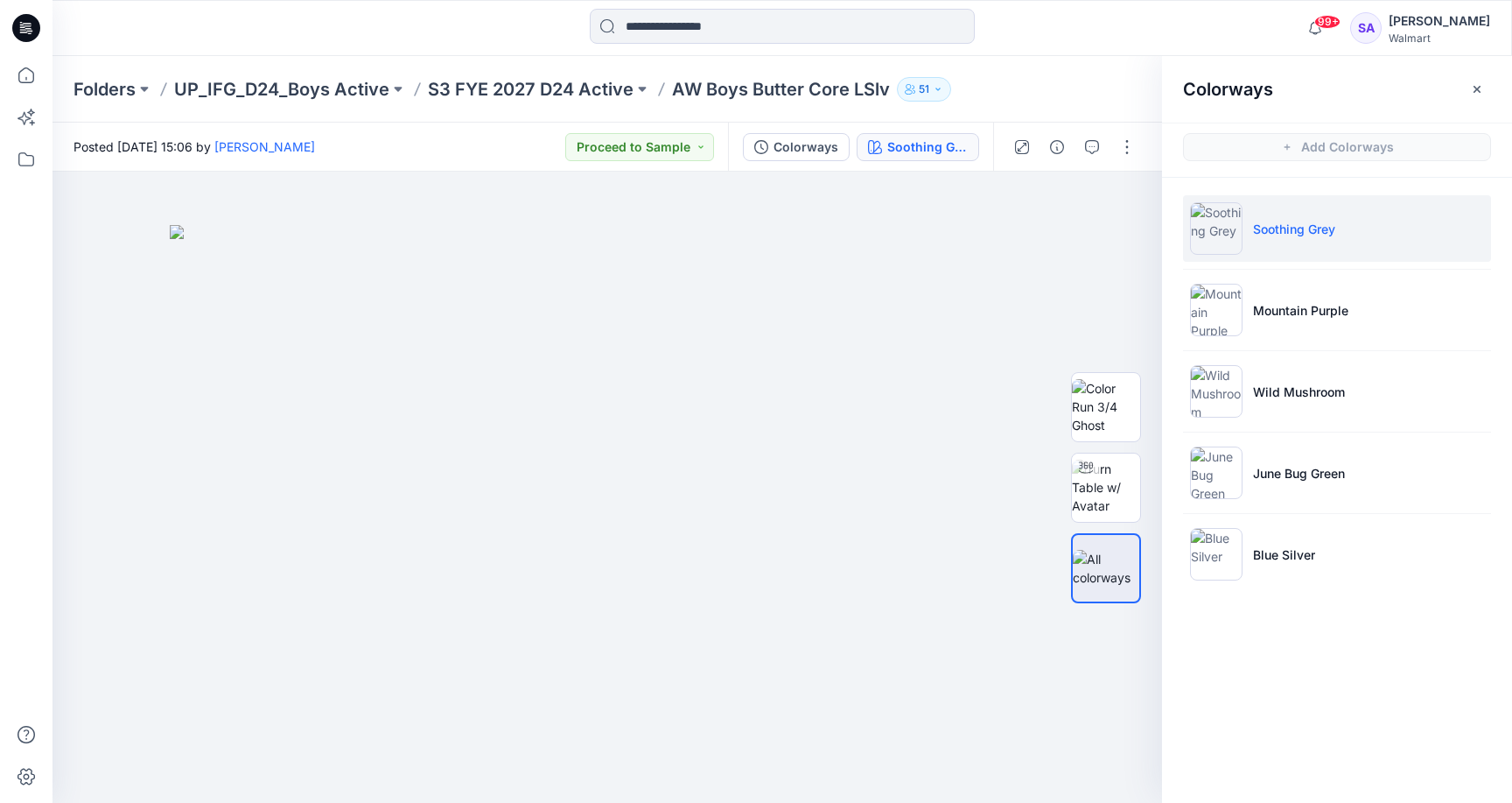
click at [1332, 246] on li "Soothing Grey" at bounding box center [1337, 228] width 308 height 66
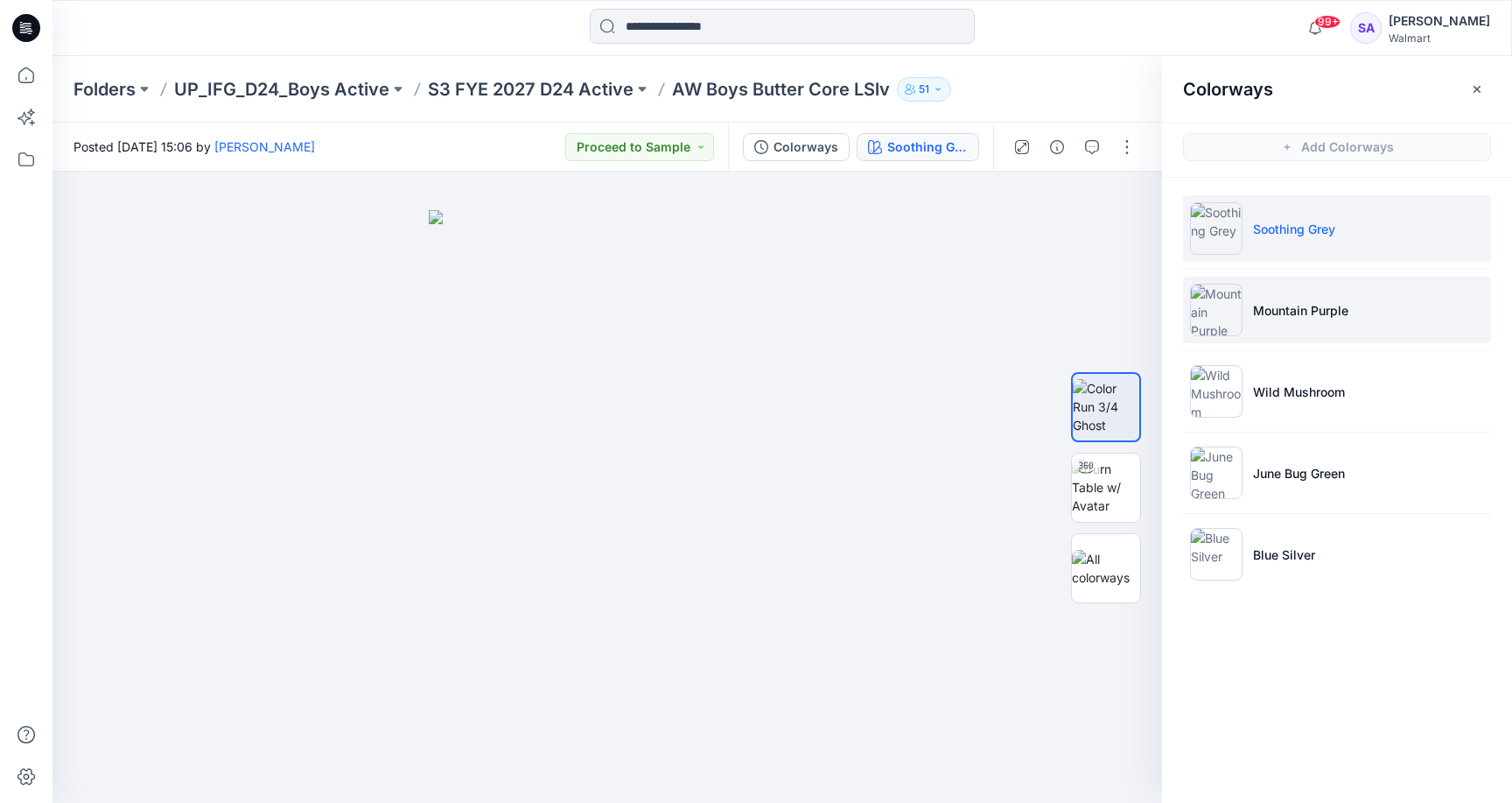
click at [1289, 307] on p "Mountain Purple" at bounding box center [1300, 310] width 95 height 18
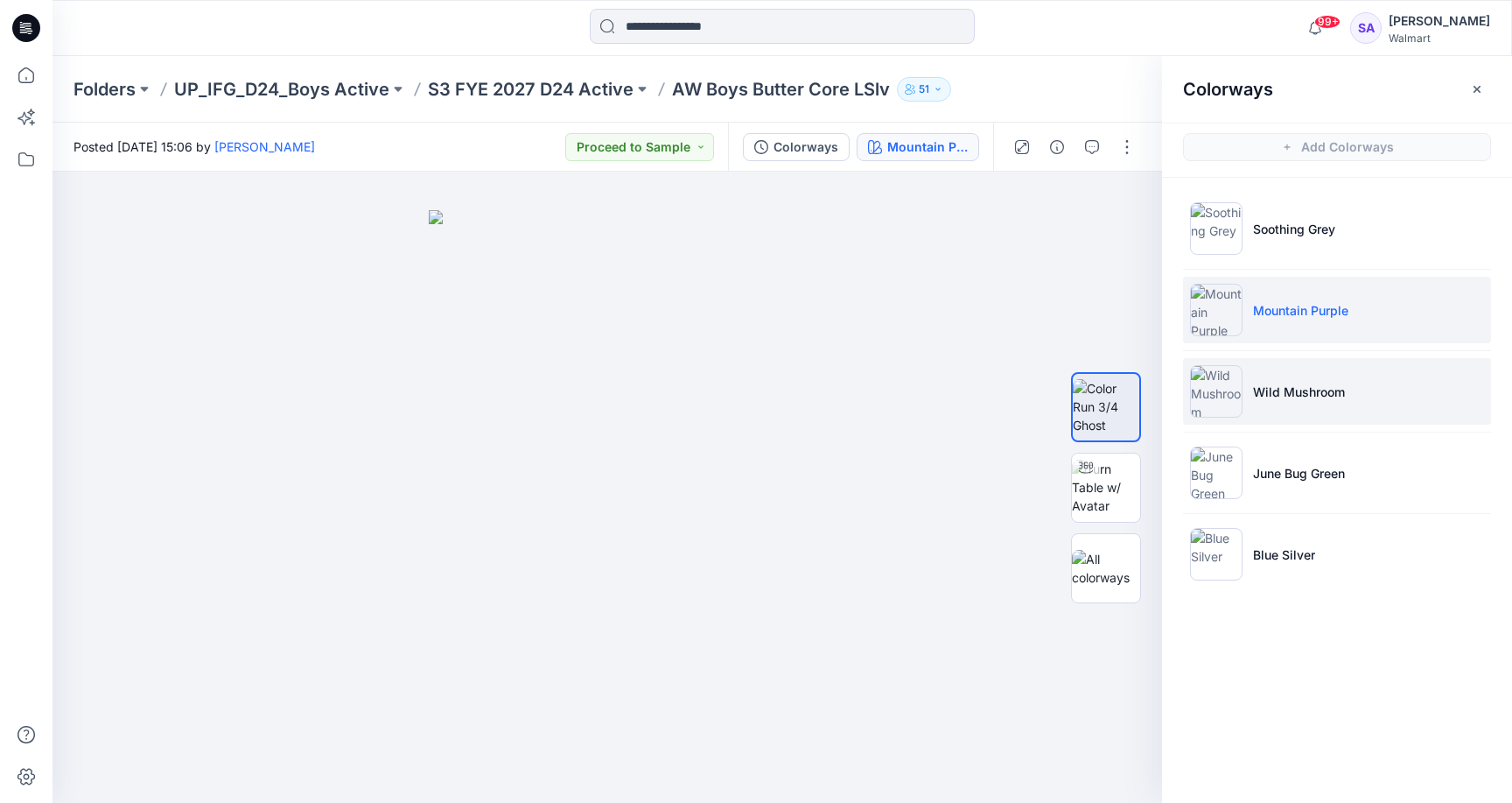
click at [1329, 393] on p "Wild Mushroom" at bounding box center [1298, 392] width 92 height 18
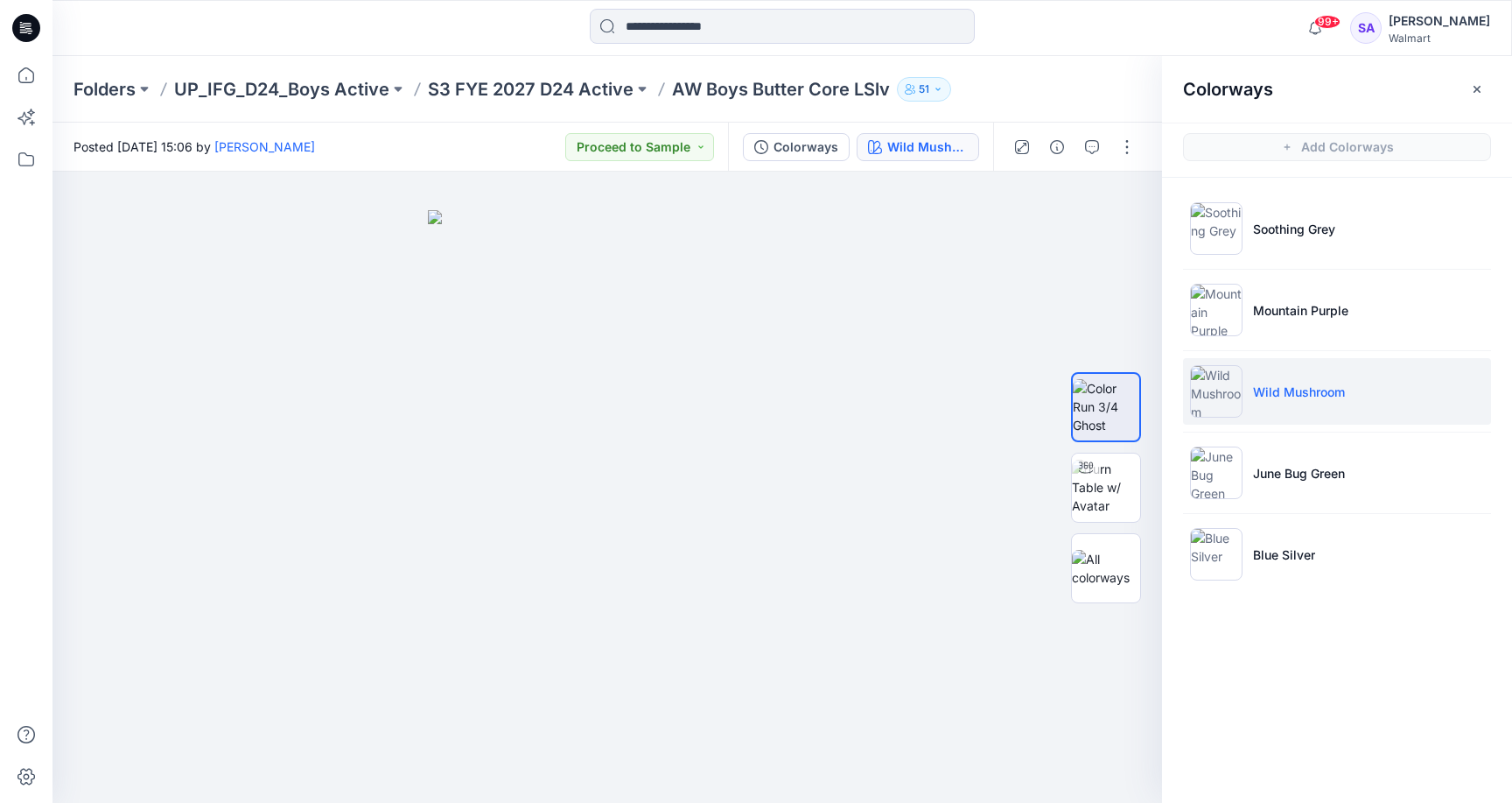
click at [1358, 509] on ul "Soothing Grey Mountain Purple Wild Mushroom June Bug Green Blue Silver" at bounding box center [1337, 392] width 350 height 428
click at [1341, 452] on li "June Bug Green" at bounding box center [1337, 472] width 308 height 66
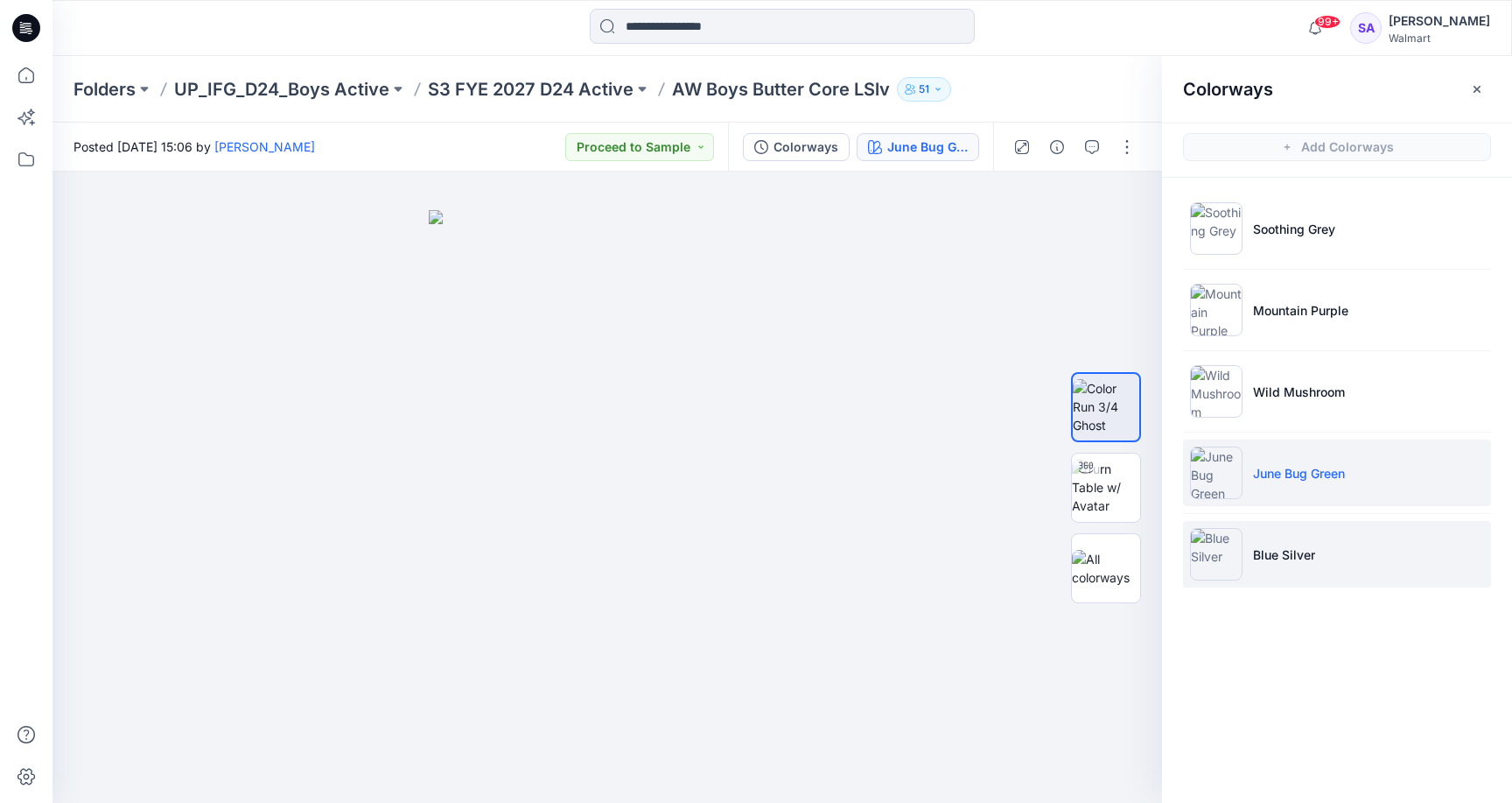
click at [1256, 585] on li "Blue Silver" at bounding box center [1337, 554] width 308 height 66
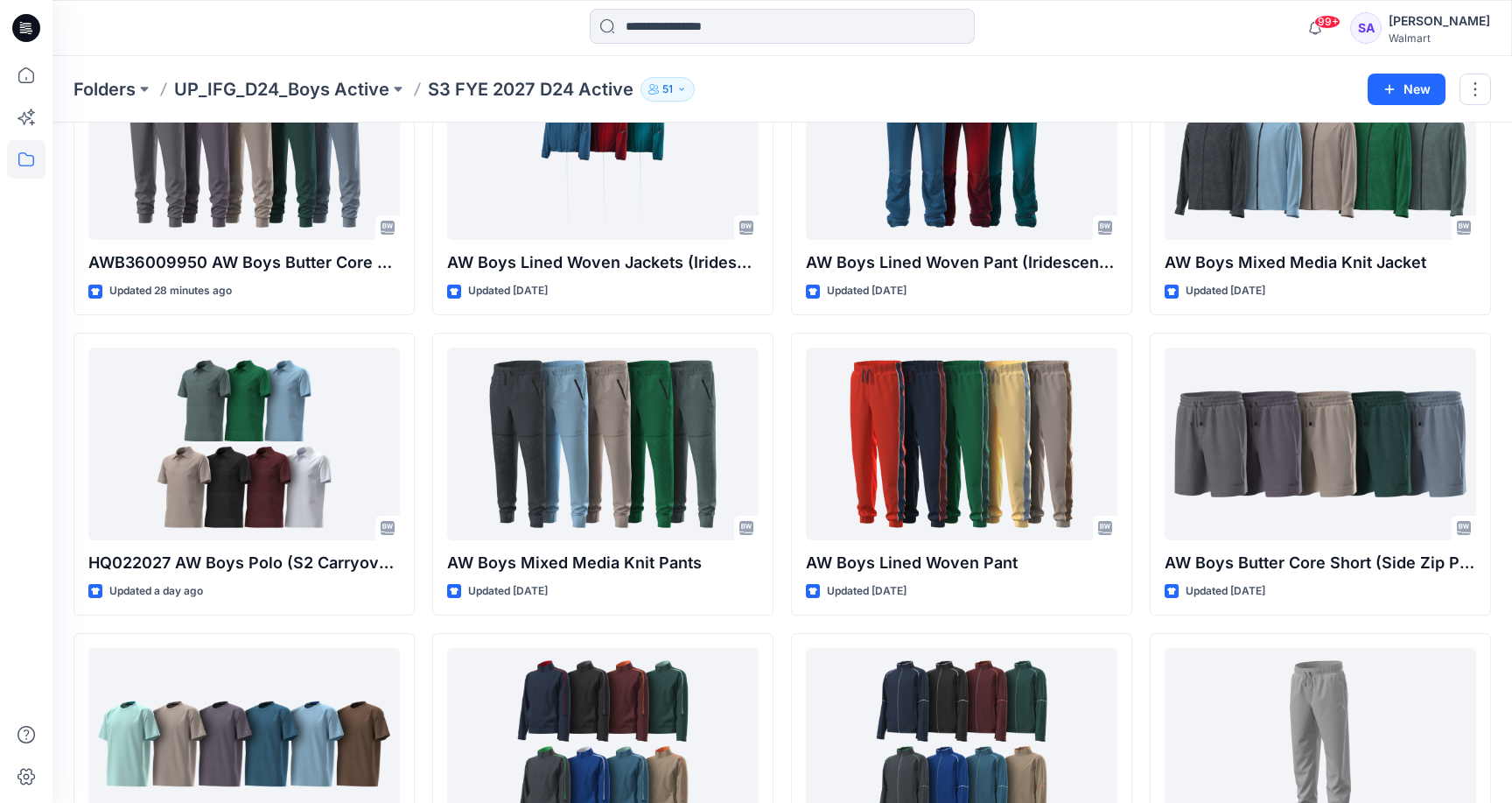
scroll to position [848, 0]
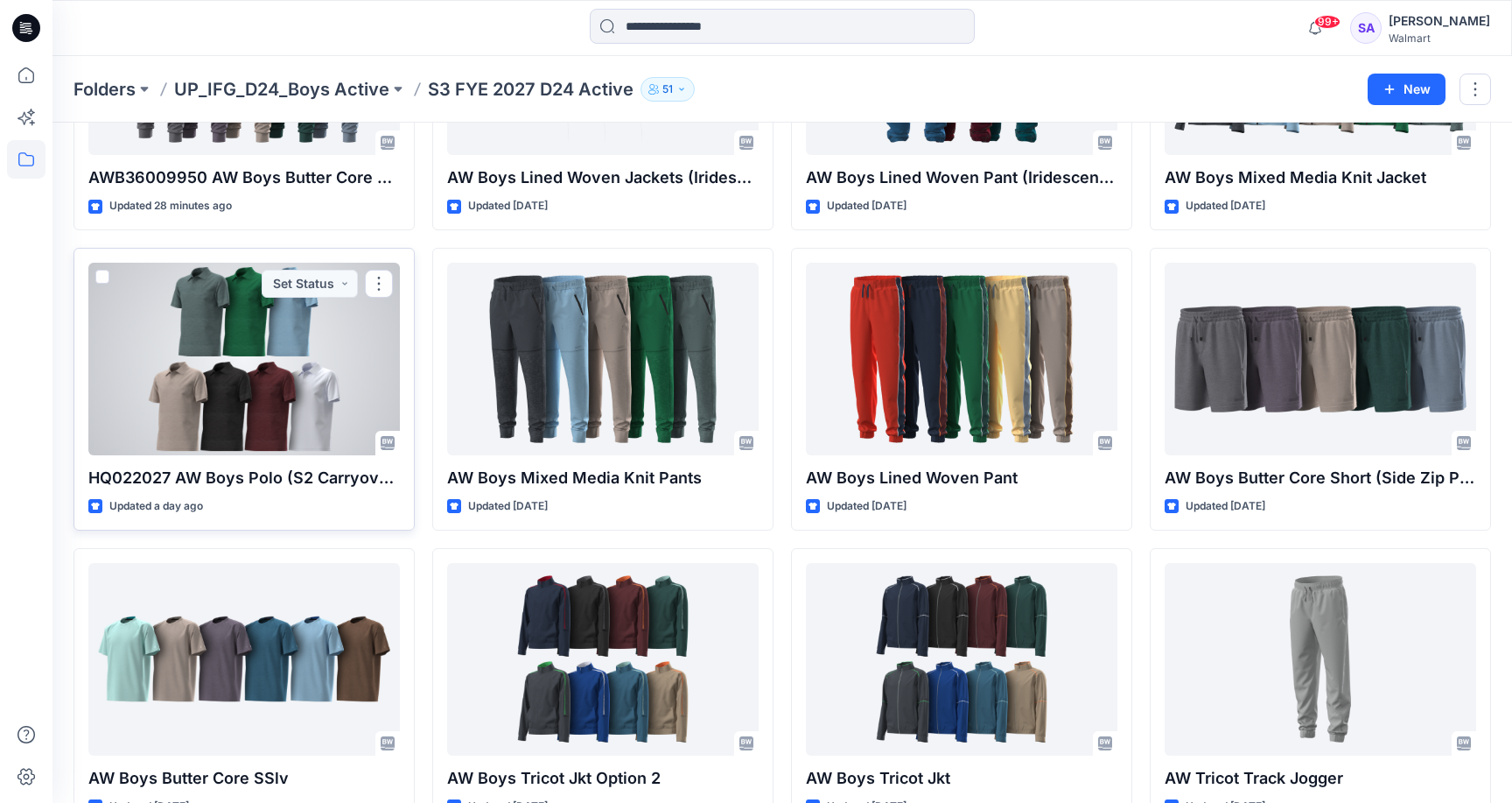
click at [173, 445] on div at bounding box center [243, 358] width 312 height 192
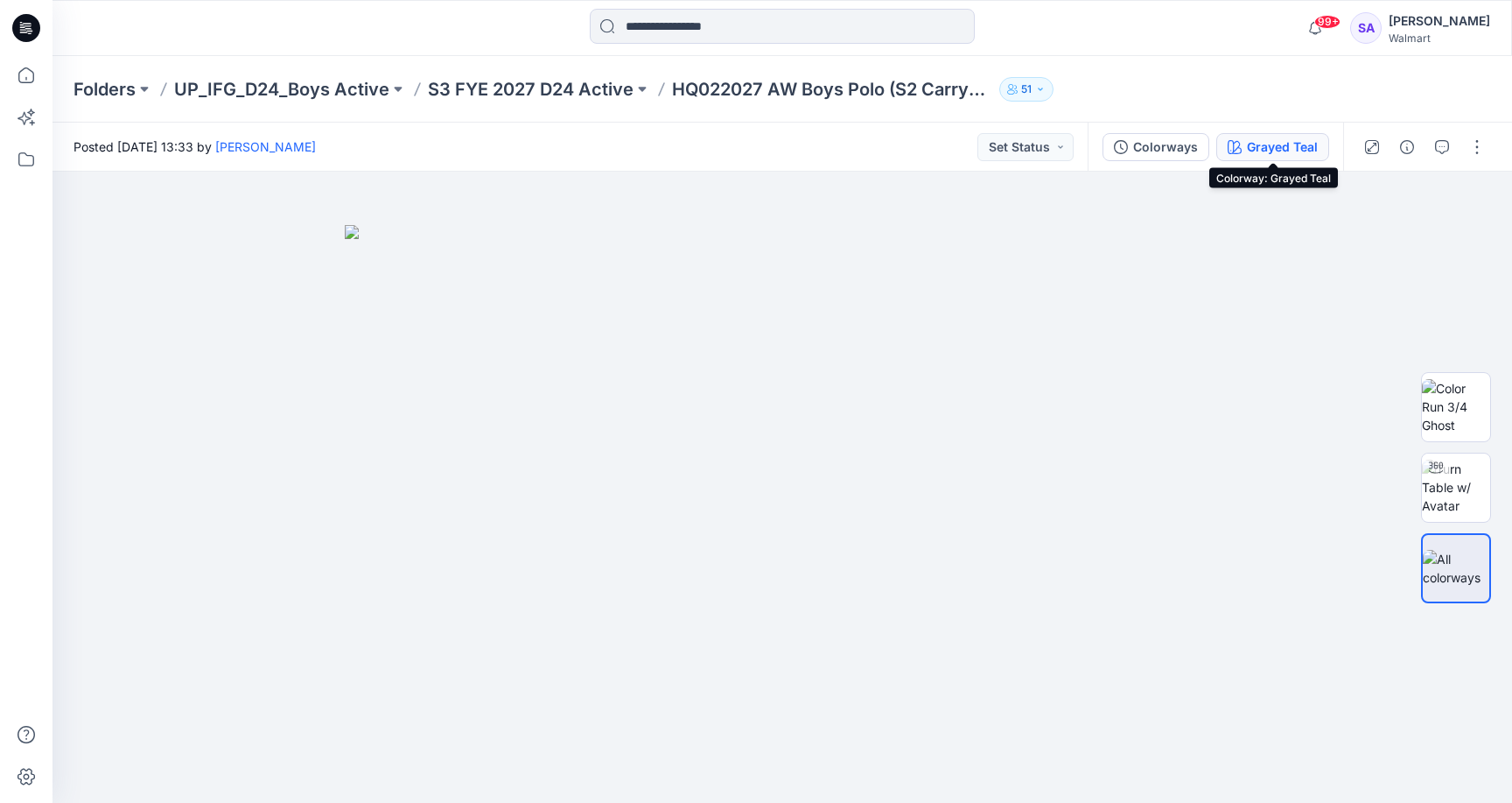
click at [1272, 149] on div "Grayed Teal" at bounding box center [1282, 146] width 71 height 19
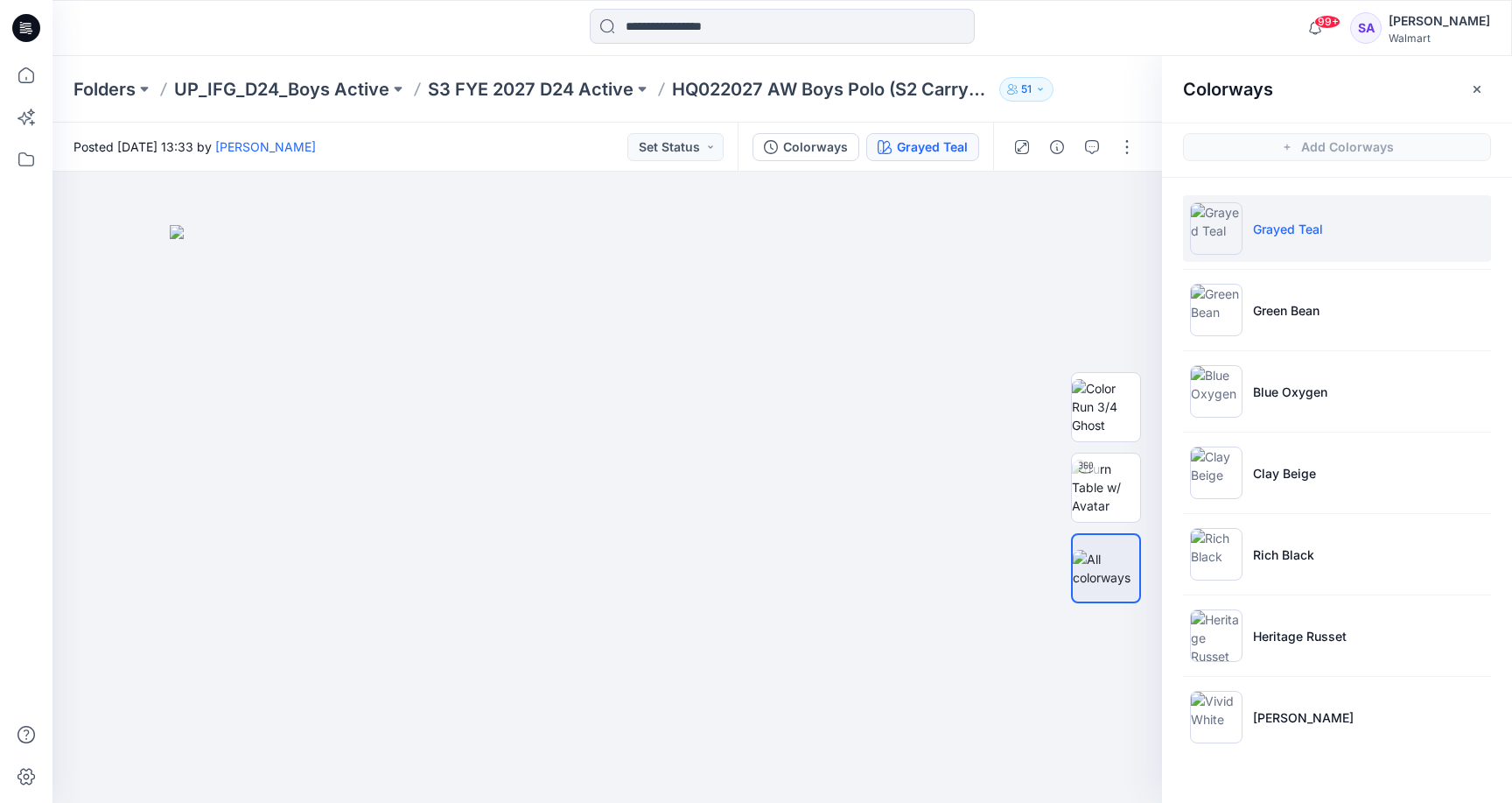
click at [1269, 205] on li "Grayed Teal" at bounding box center [1337, 228] width 308 height 66
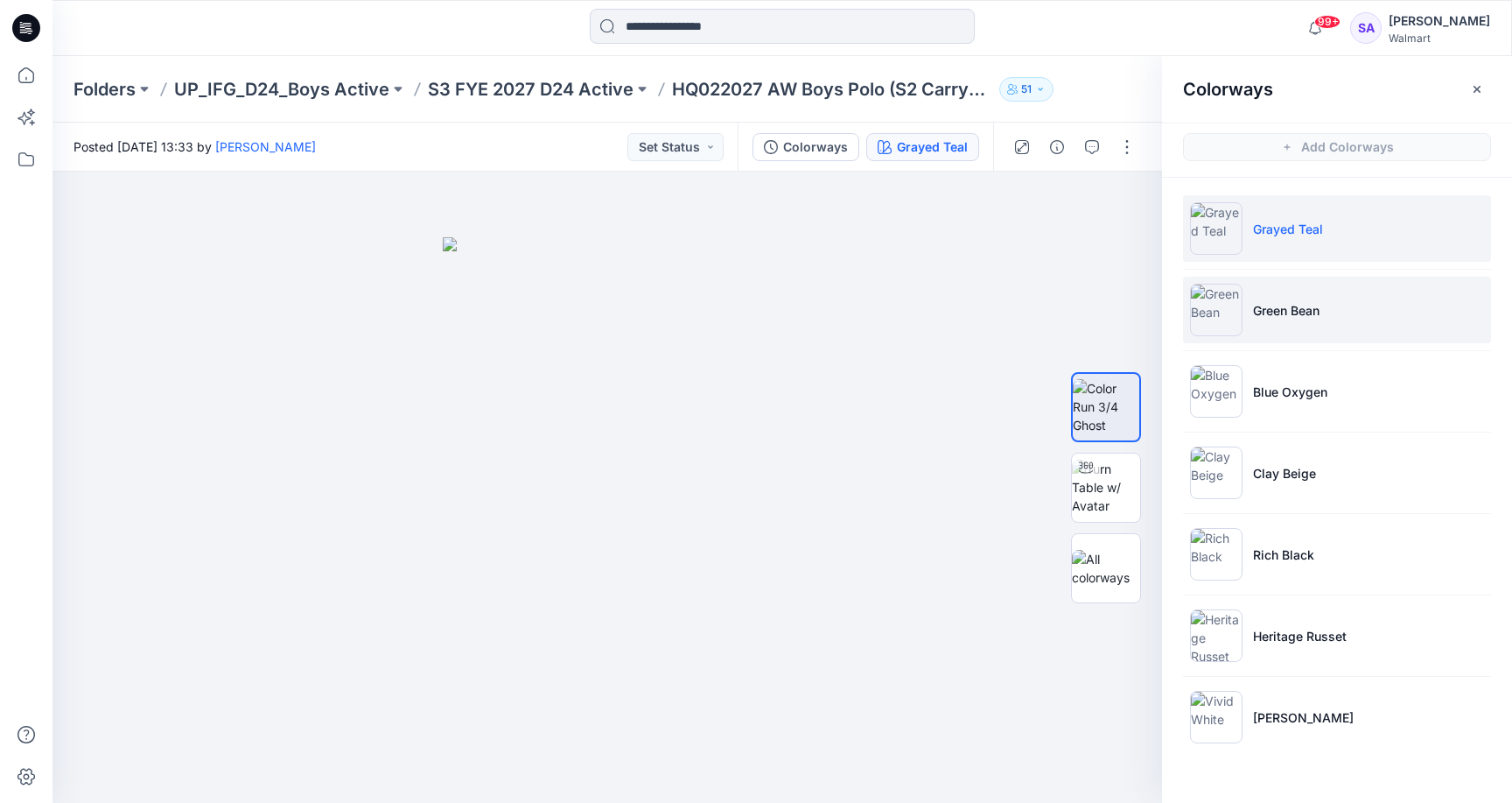
click at [1334, 322] on li "Green Bean" at bounding box center [1337, 310] width 308 height 66
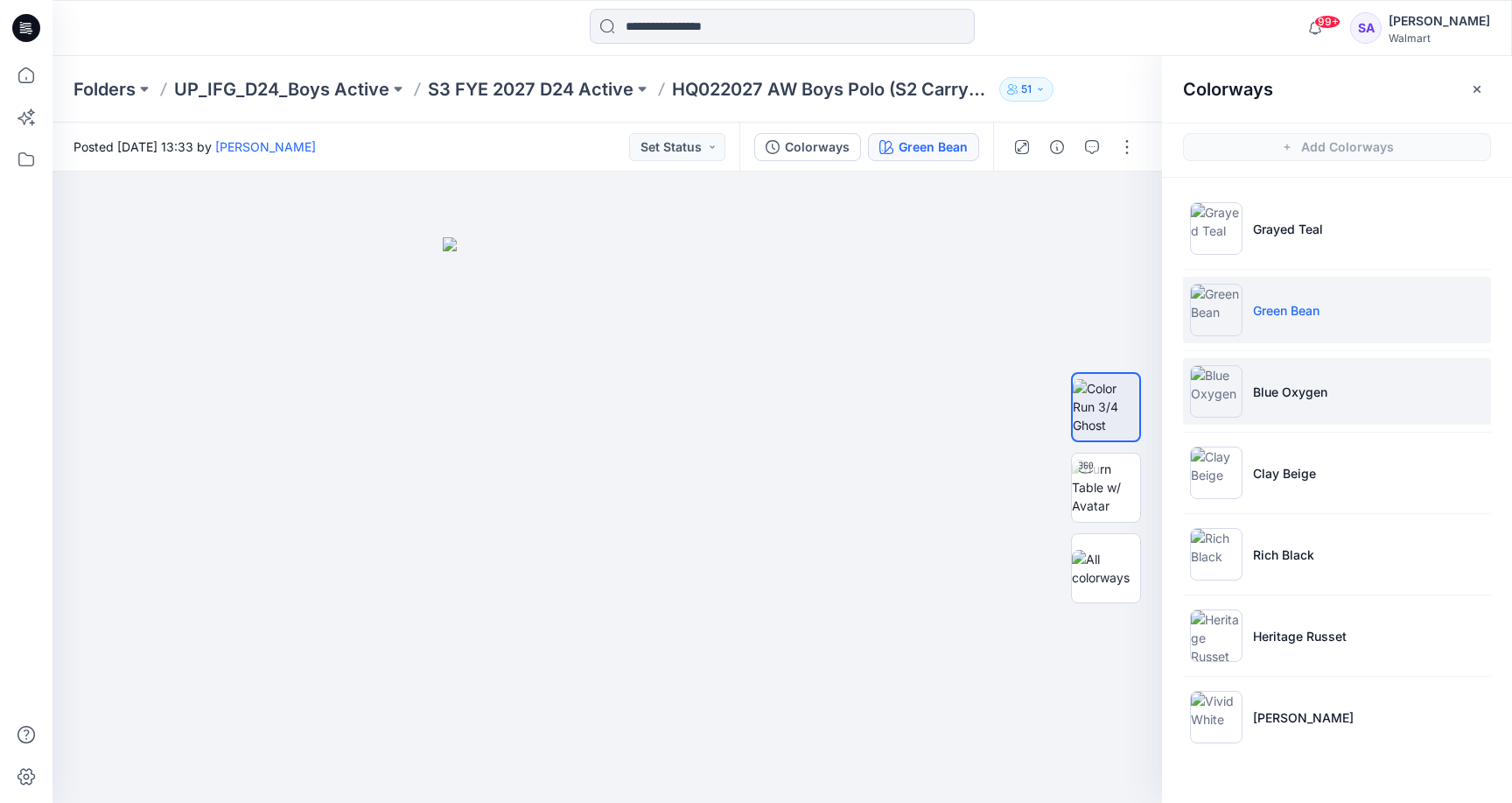
click at [1304, 398] on p "Blue Oxygen" at bounding box center [1289, 392] width 75 height 18
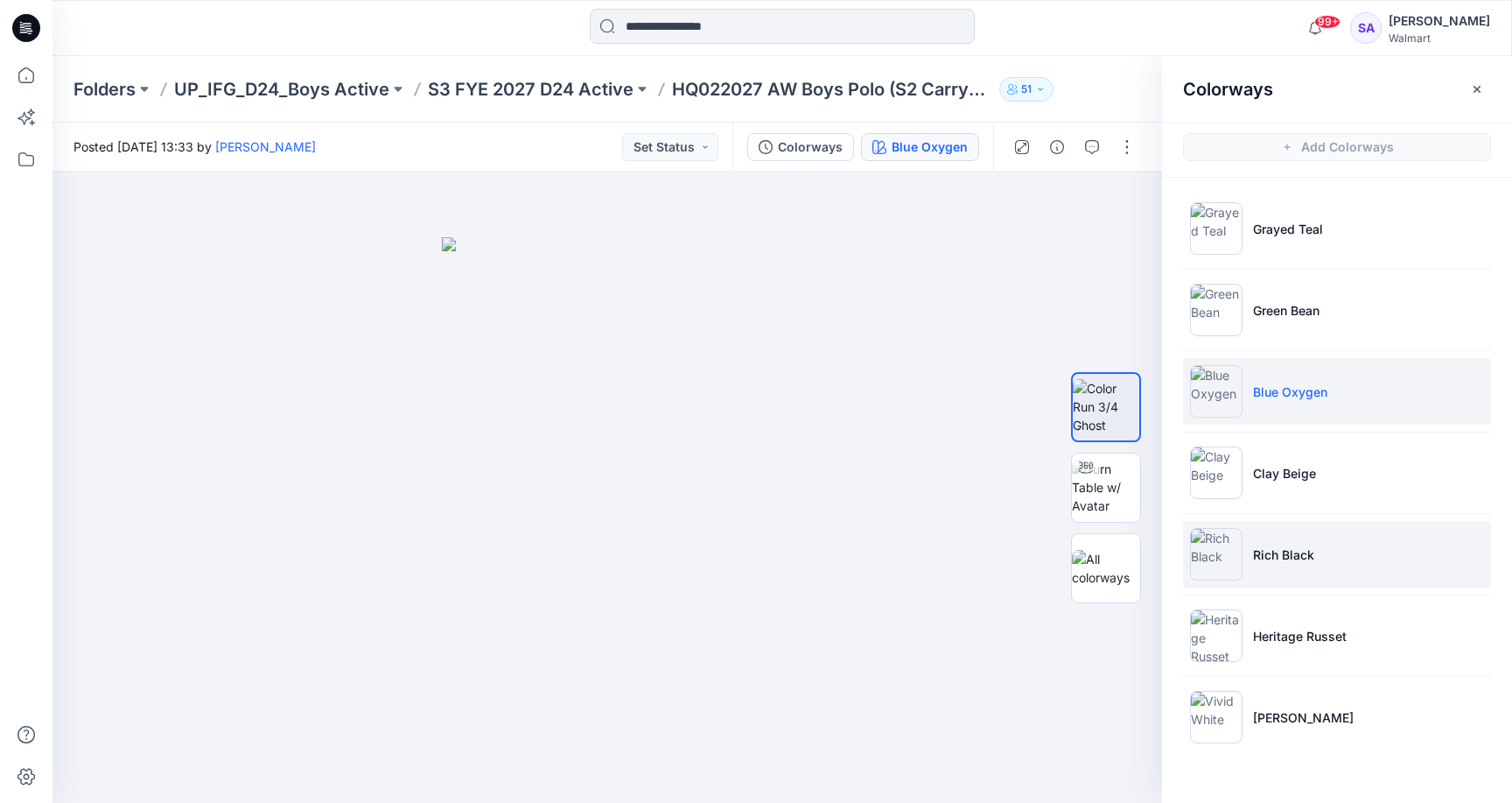
click at [1325, 580] on li "Rich Black" at bounding box center [1337, 554] width 308 height 66
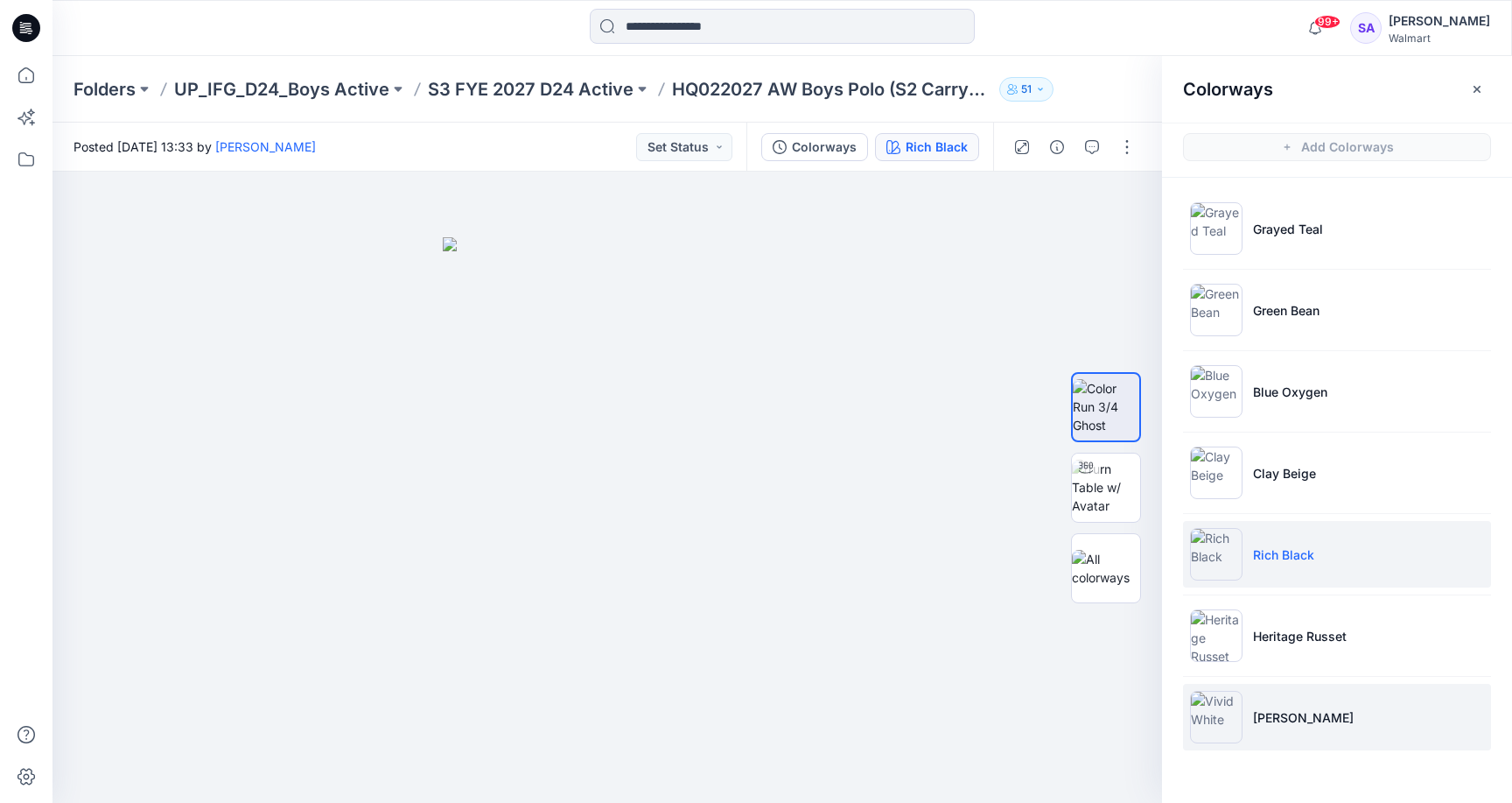
click at [1270, 711] on p "[PERSON_NAME]" at bounding box center [1303, 717] width 101 height 18
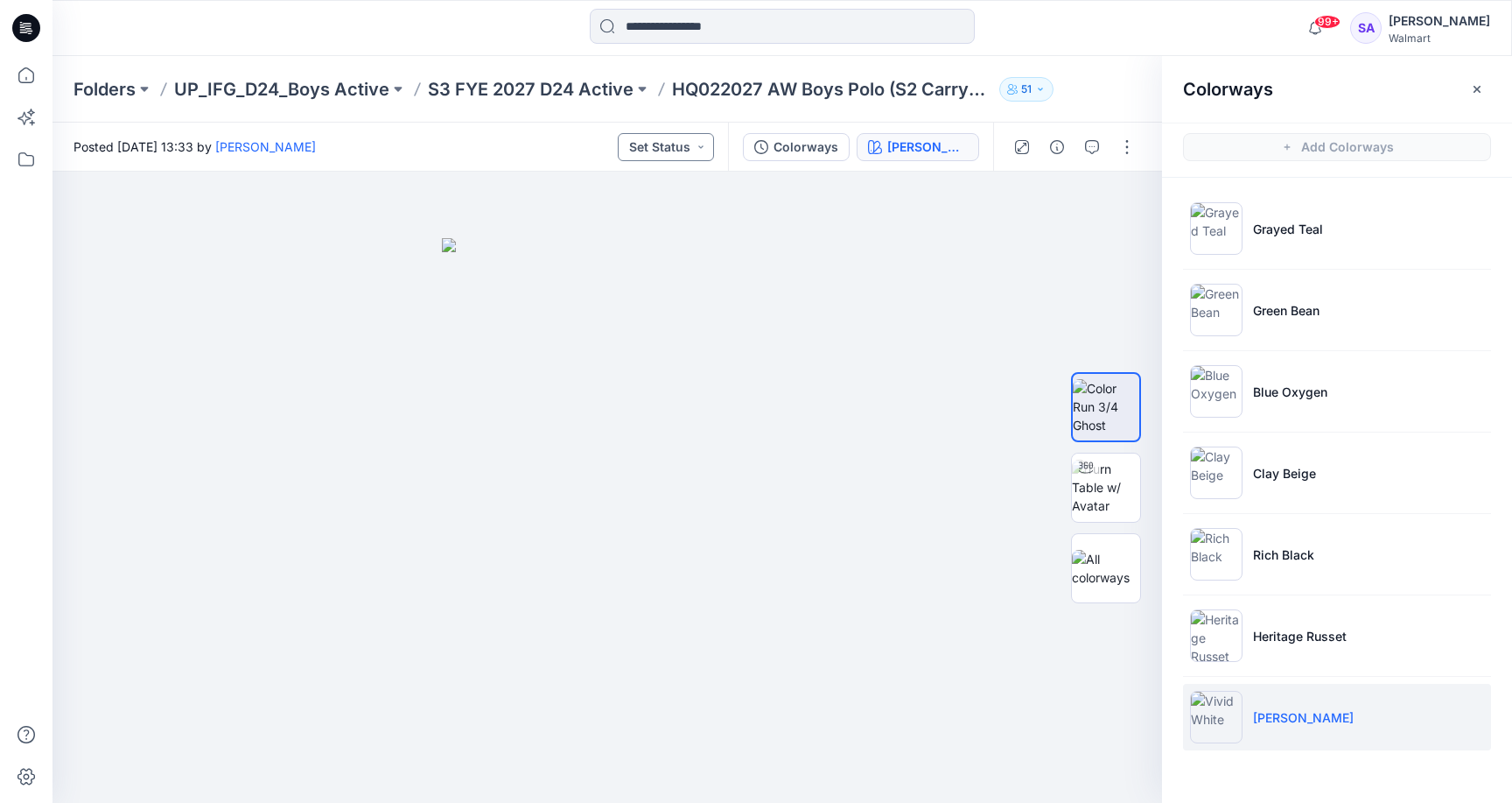
click at [669, 146] on button "Set Status" at bounding box center [665, 146] width 96 height 28
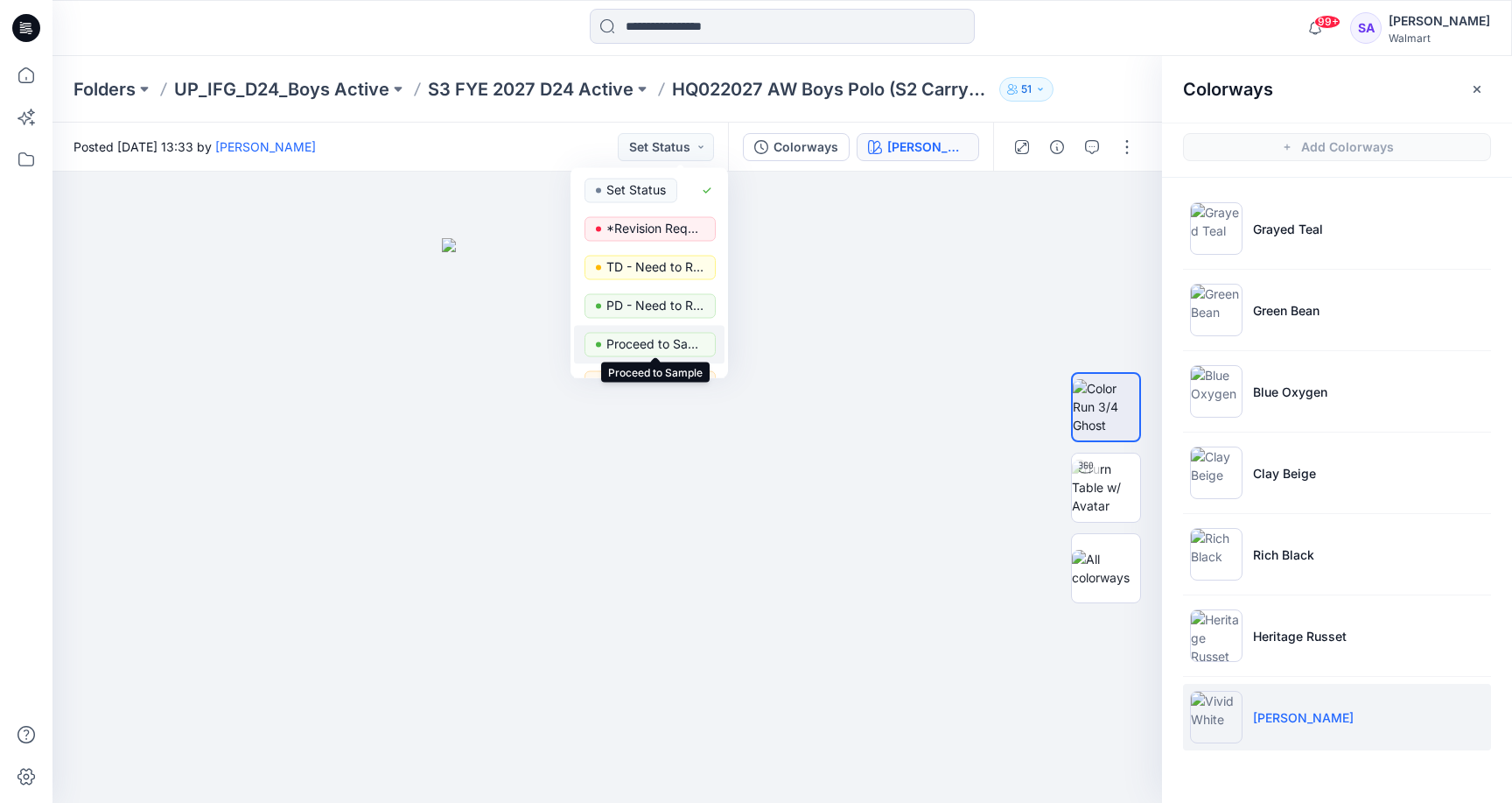
click at [653, 343] on p "Proceed to Sample" at bounding box center [655, 343] width 98 height 22
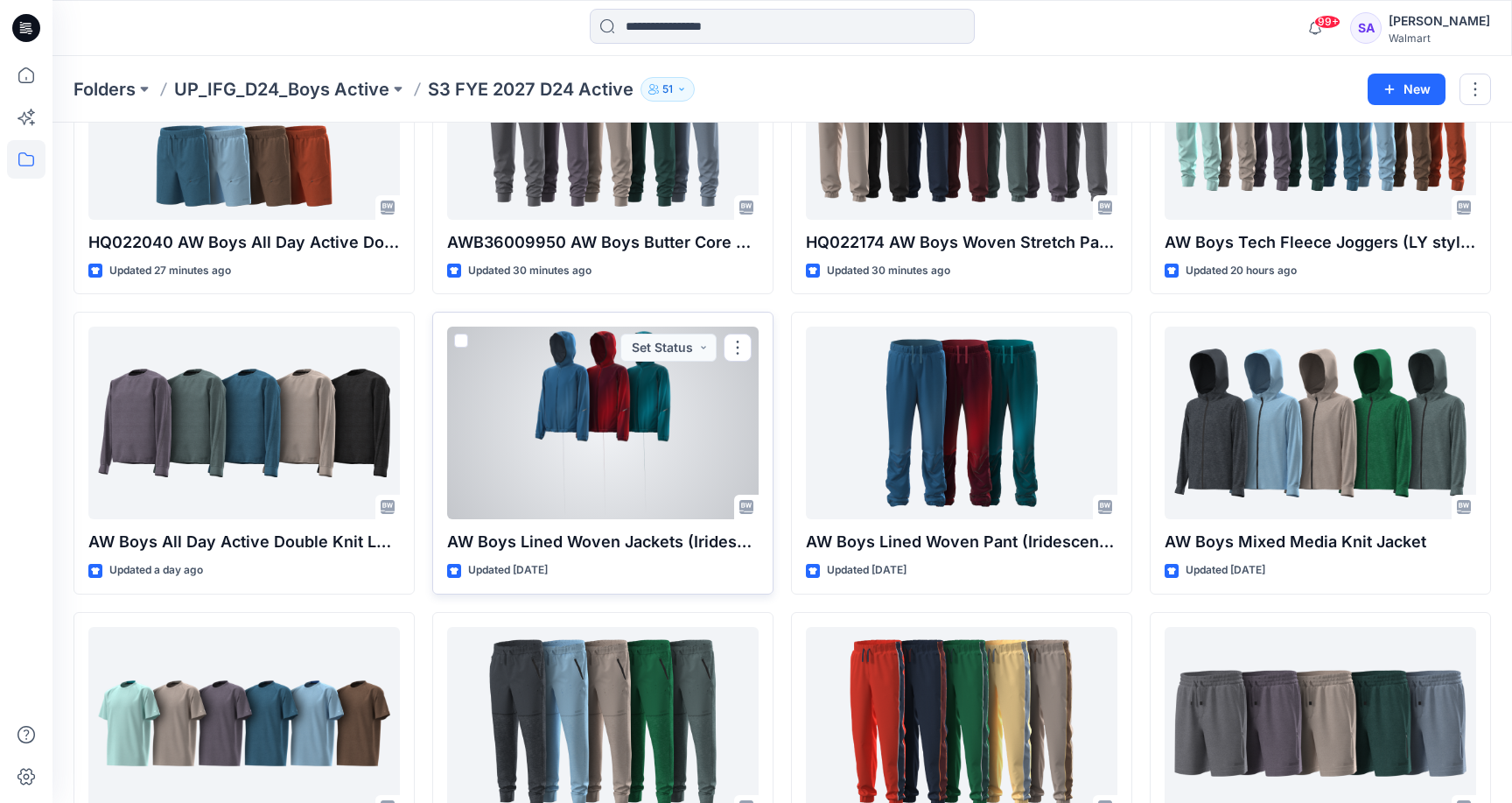
scroll to position [467, 0]
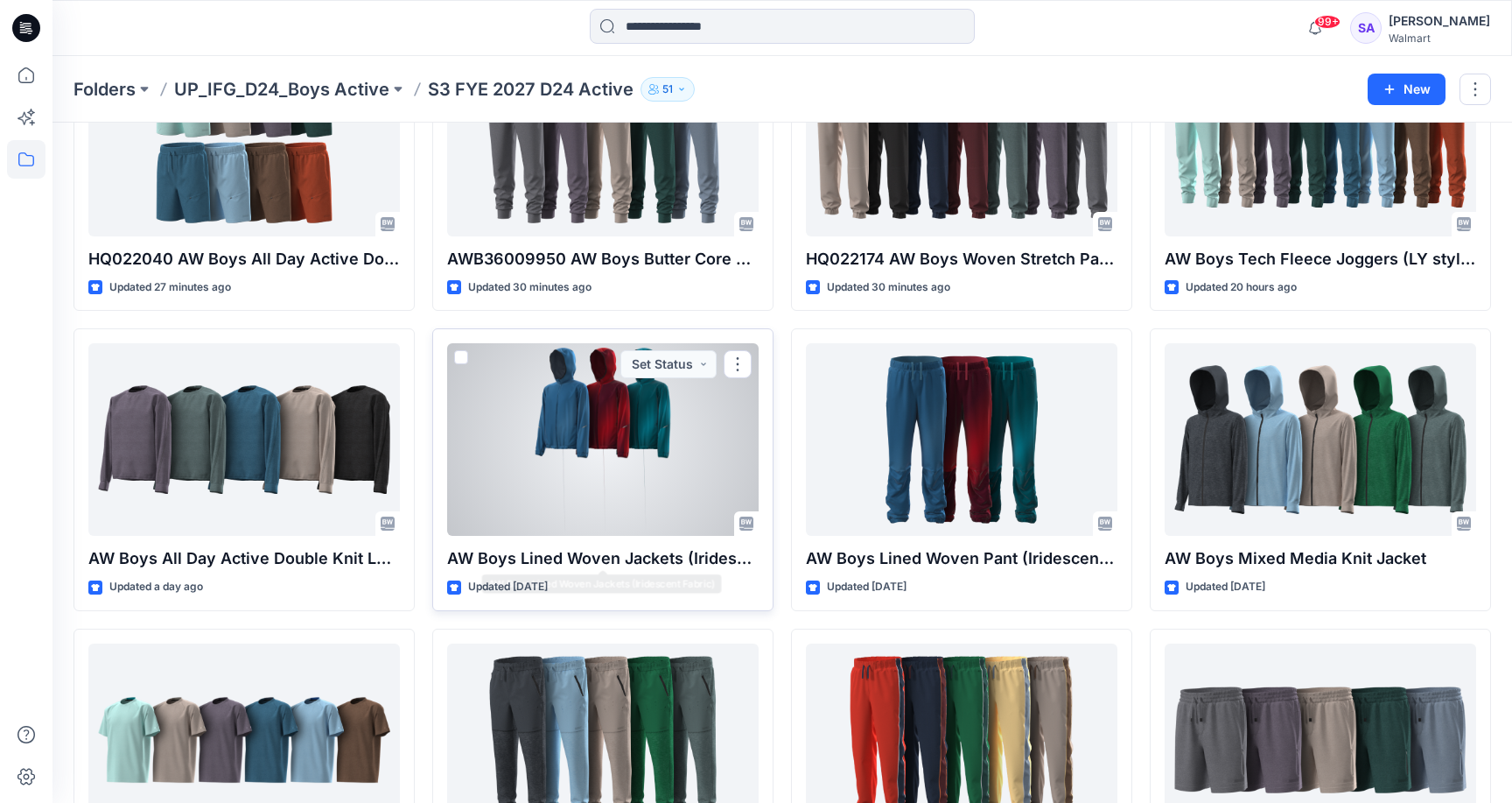
click at [611, 478] on div at bounding box center [602, 439] width 312 height 192
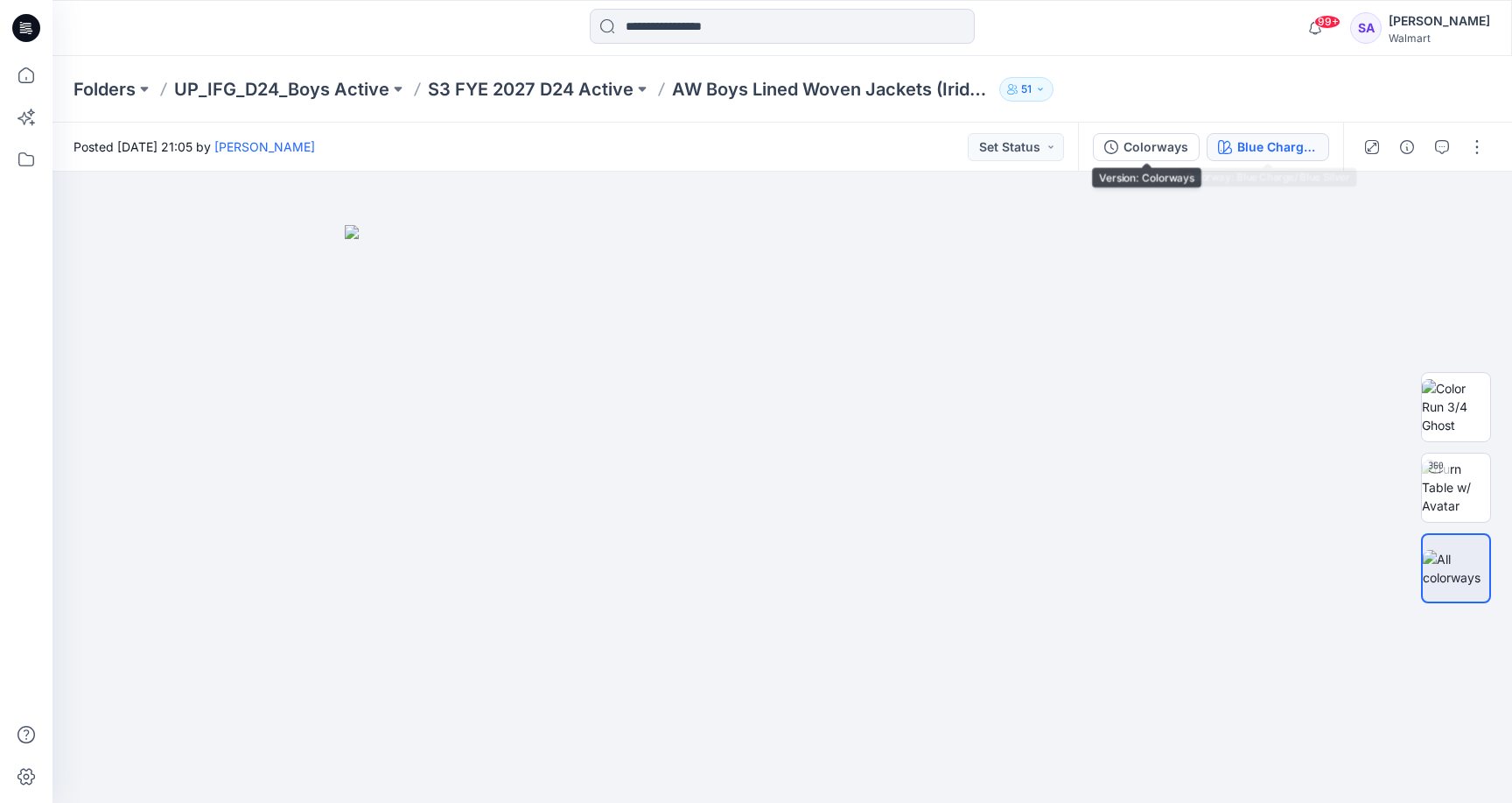
click at [1249, 145] on div "Blue Charge/ Blue Silver" at bounding box center [1278, 146] width 81 height 19
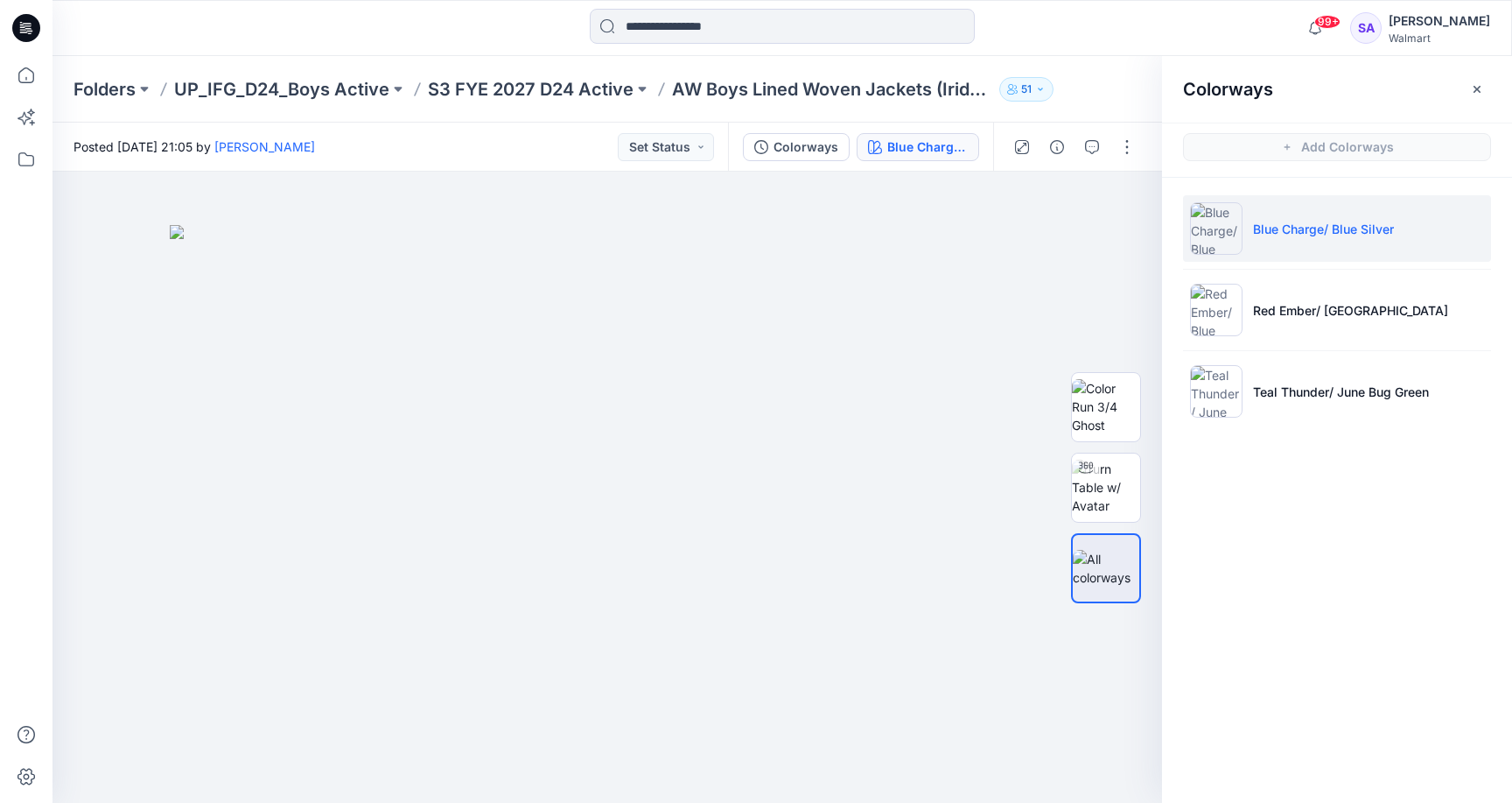
click at [1280, 217] on li "Blue Charge/ Blue Silver" at bounding box center [1337, 228] width 308 height 66
drag, startPoint x: 637, startPoint y: 425, endPoint x: 637, endPoint y: 588, distance: 163.0
click at [637, 588] on img at bounding box center [607, 487] width 258 height 631
drag, startPoint x: 128, startPoint y: 299, endPoint x: 128, endPoint y: 57, distance: 242.0
click at [128, 253] on div at bounding box center [607, 487] width 1110 height 631
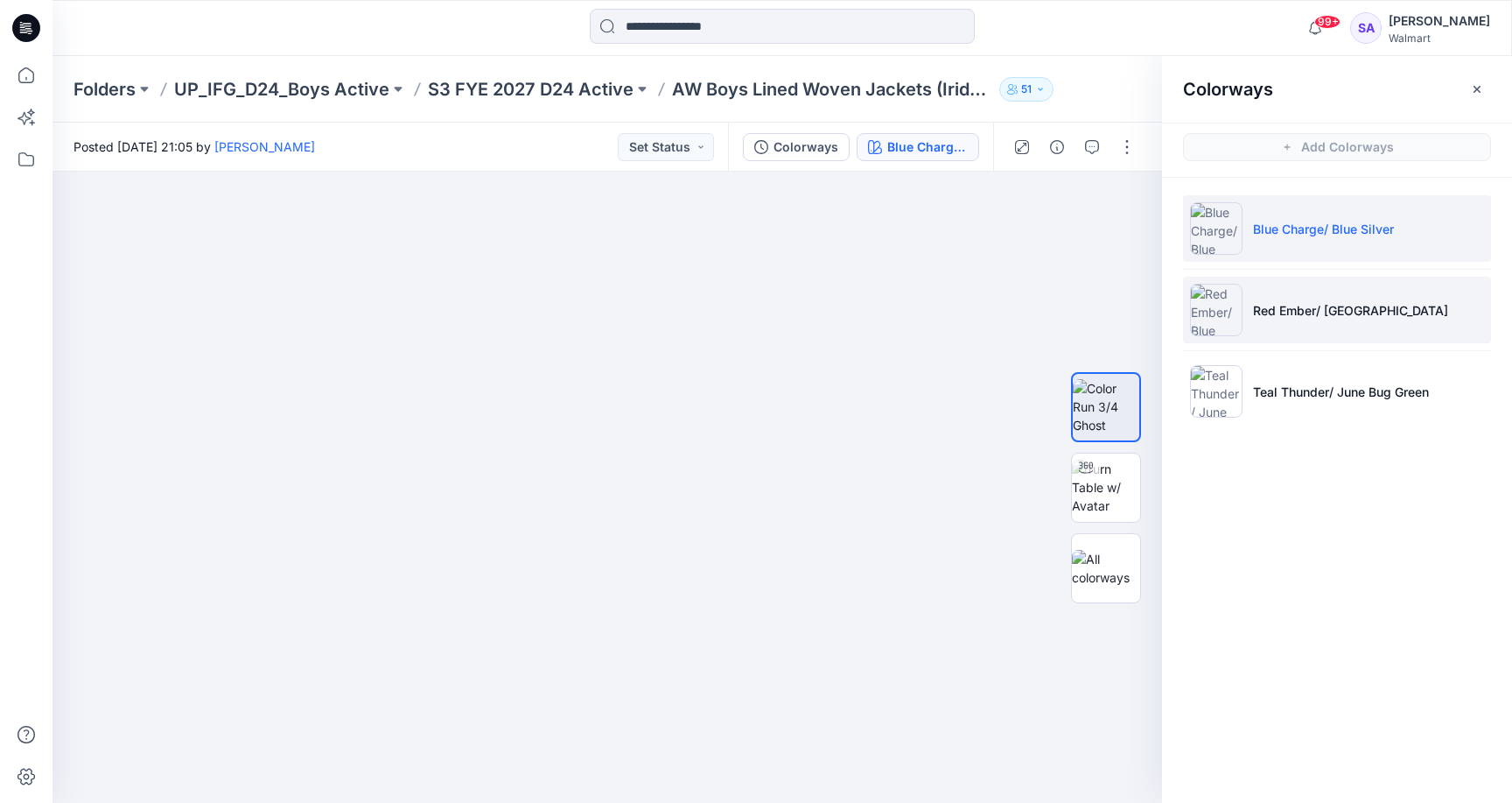
click at [1325, 316] on p "Red Ember/ [GEOGRAPHIC_DATA]" at bounding box center [1349, 310] width 195 height 18
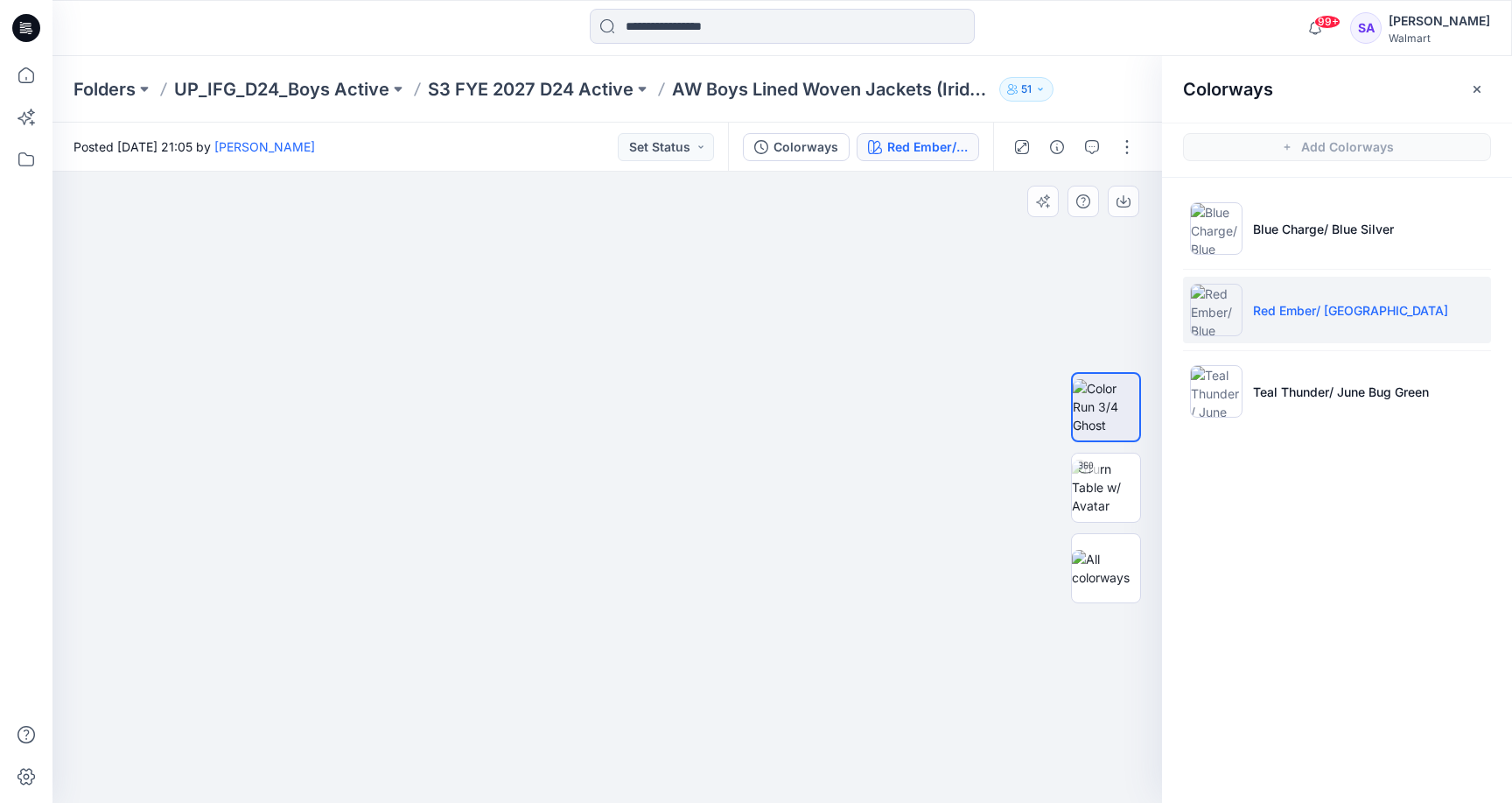
drag, startPoint x: 635, startPoint y: 397, endPoint x: 636, endPoint y: 677, distance: 280.0
click at [635, 676] on img at bounding box center [608, 446] width 360 height 713
drag, startPoint x: 636, startPoint y: 677, endPoint x: 637, endPoint y: 750, distance: 73.0
click at [637, 750] on img at bounding box center [607, 487] width 284 height 631
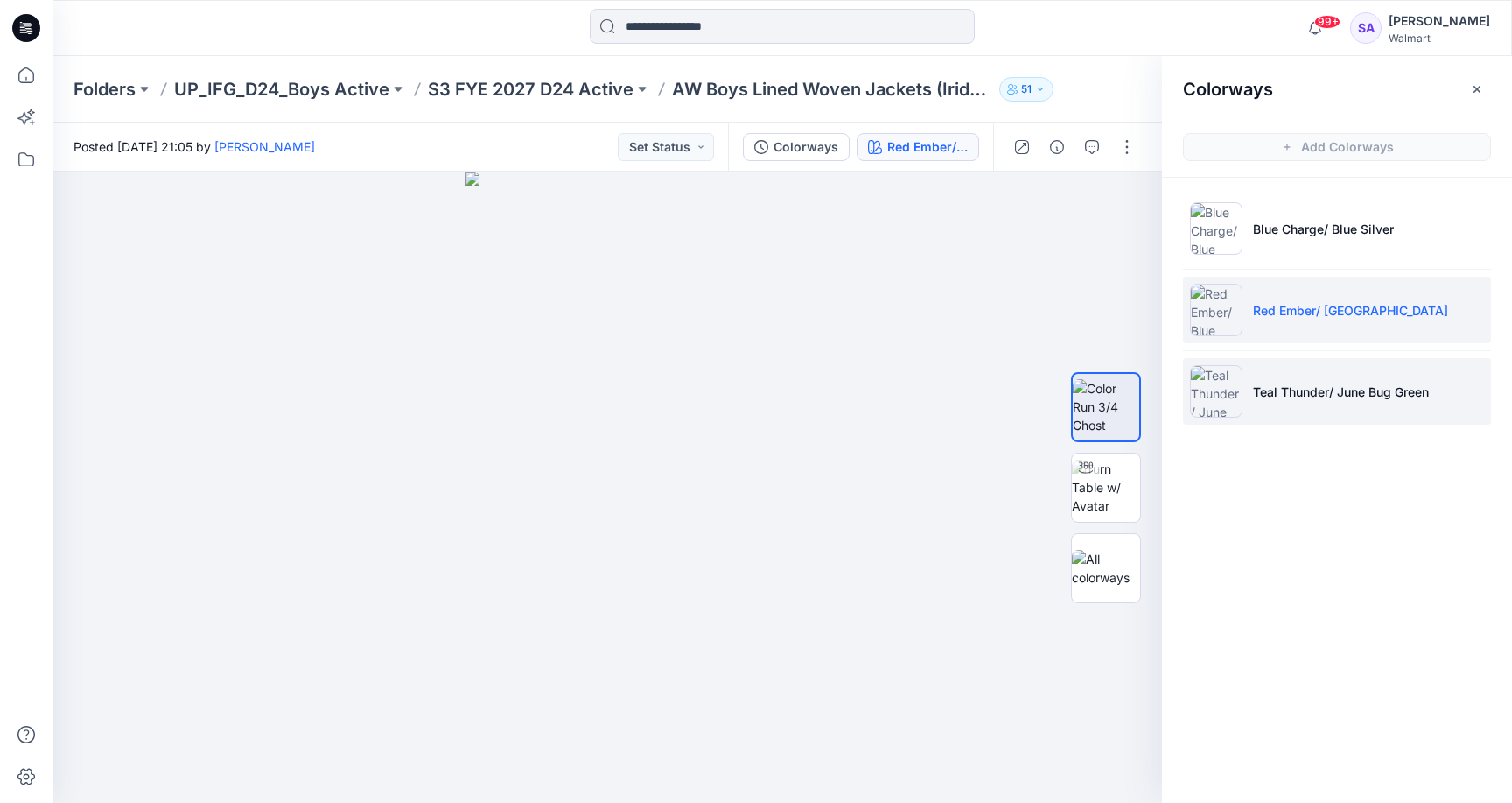
click at [1258, 390] on p "Teal Thunder/ June Bug Green" at bounding box center [1341, 392] width 176 height 18
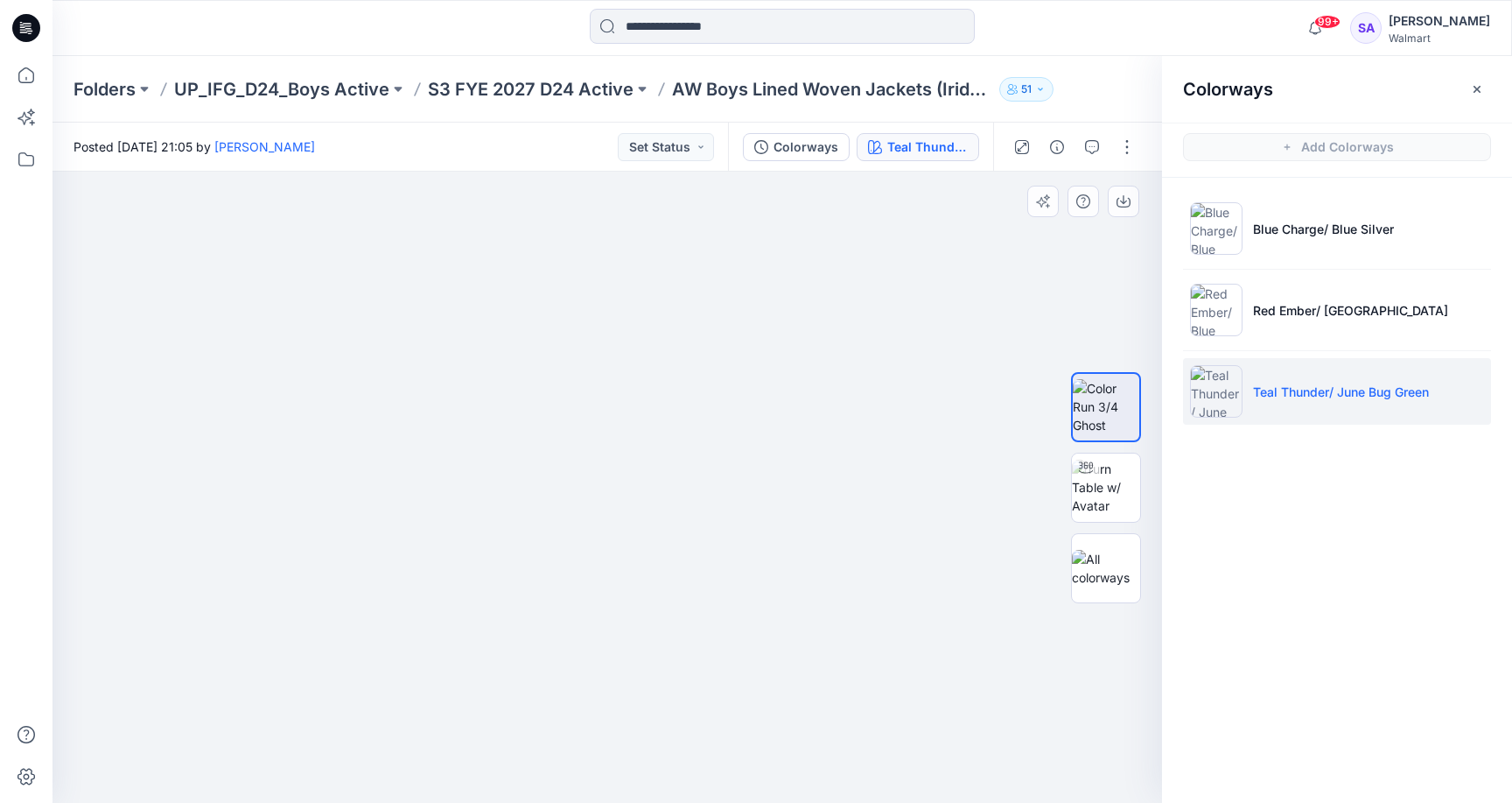
drag, startPoint x: 642, startPoint y: 339, endPoint x: 642, endPoint y: 583, distance: 244.0
click at [642, 583] on img at bounding box center [608, 454] width 360 height 698
drag, startPoint x: 642, startPoint y: 561, endPoint x: 642, endPoint y: 589, distance: 28.0
click at [642, 589] on img at bounding box center [607, 487] width 181 height 631
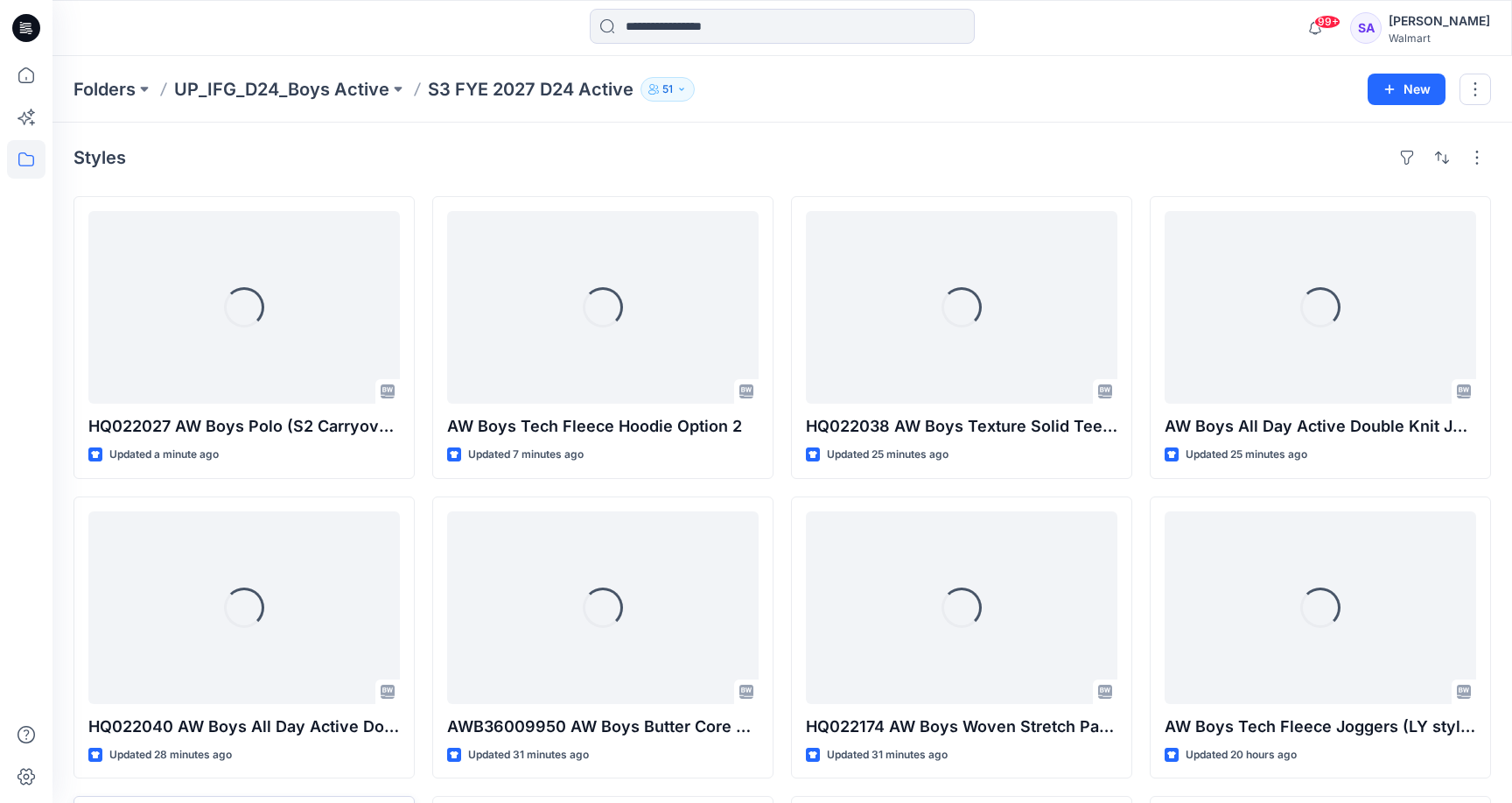
scroll to position [467, 0]
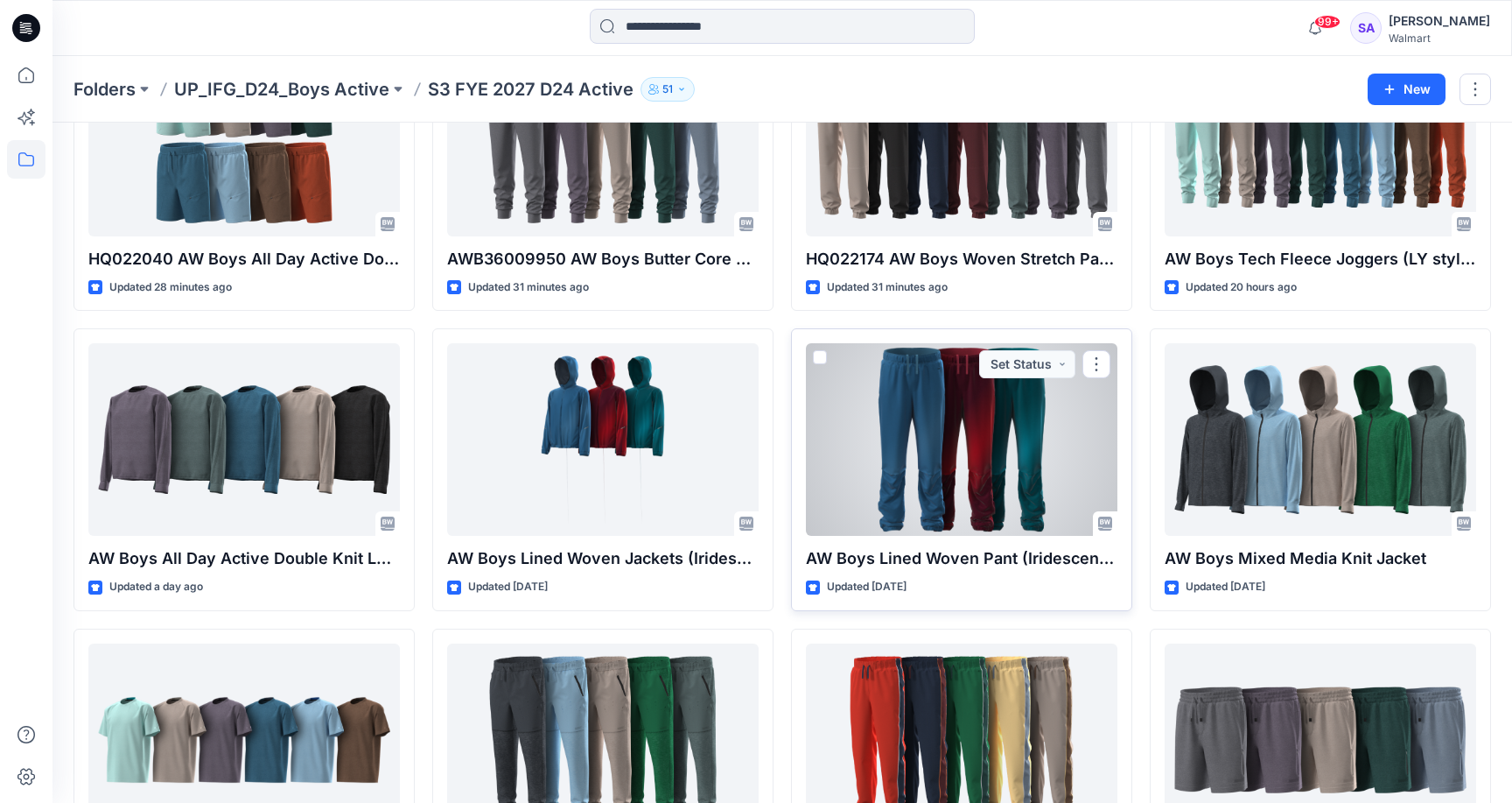
click at [934, 391] on div at bounding box center [962, 439] width 312 height 192
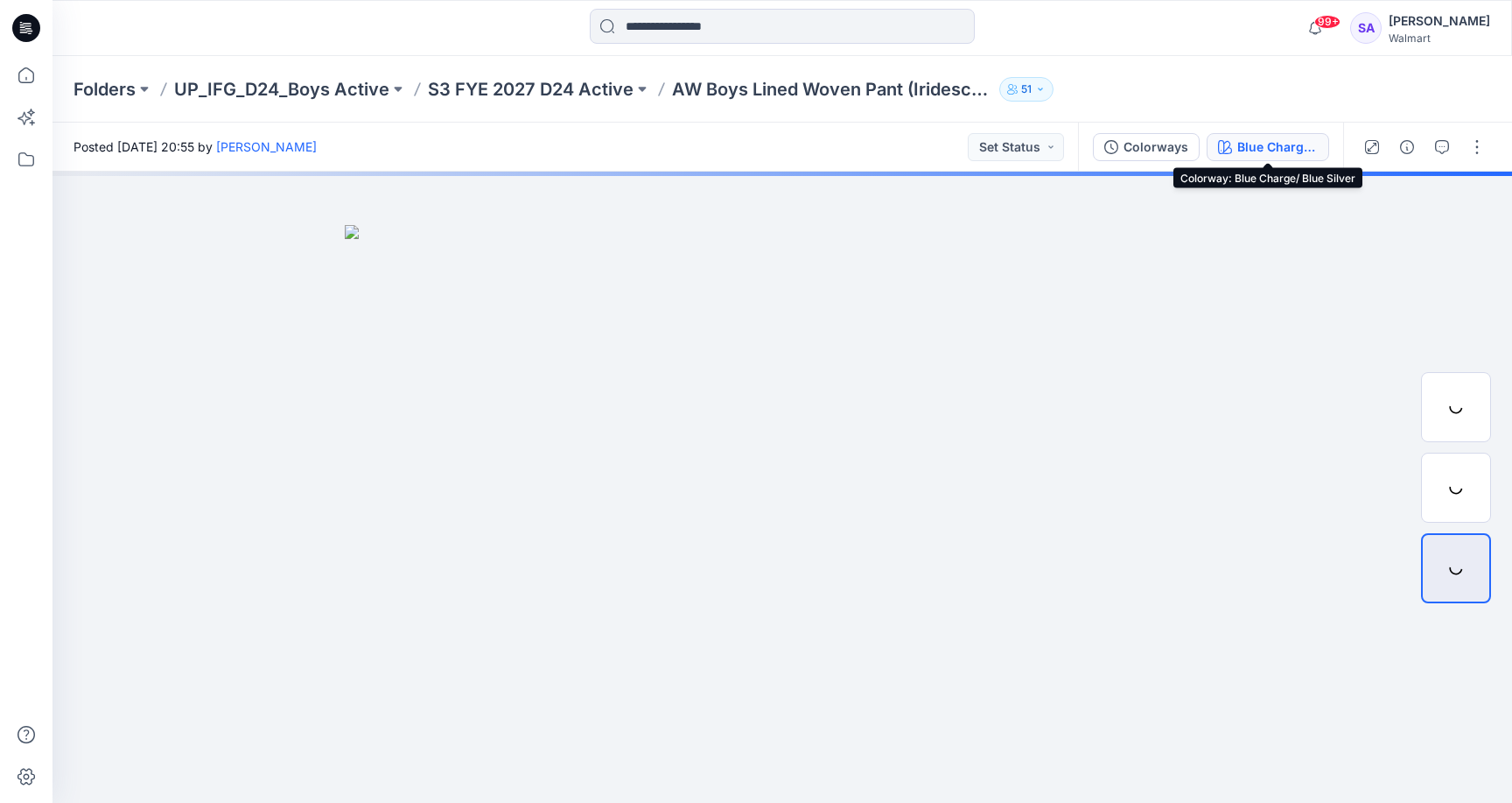
click at [1257, 138] on div "Blue Charge/ Blue Silver" at bounding box center [1278, 146] width 81 height 19
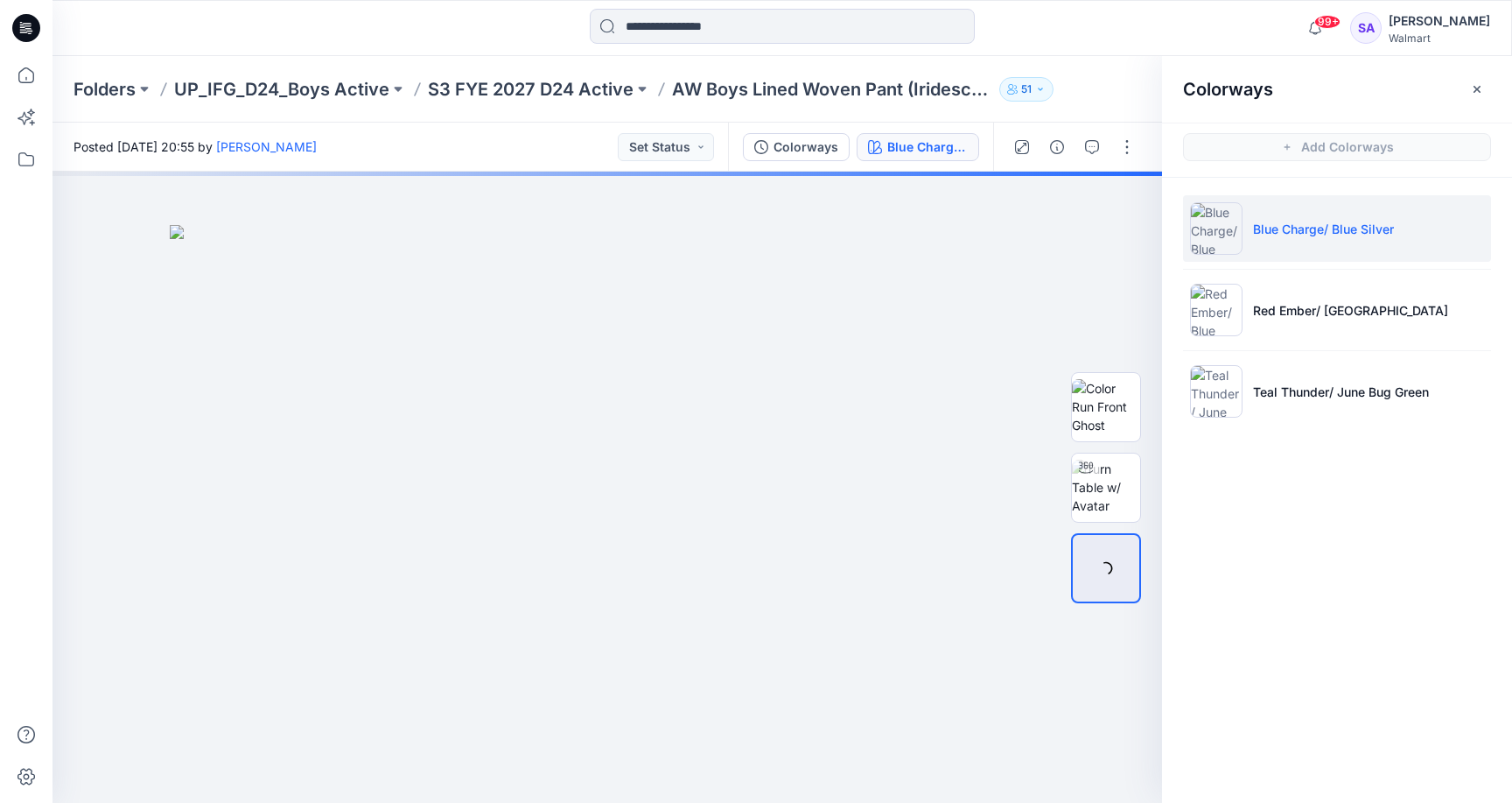
click at [1322, 243] on li "Blue Charge/ Blue Silver" at bounding box center [1337, 228] width 308 height 66
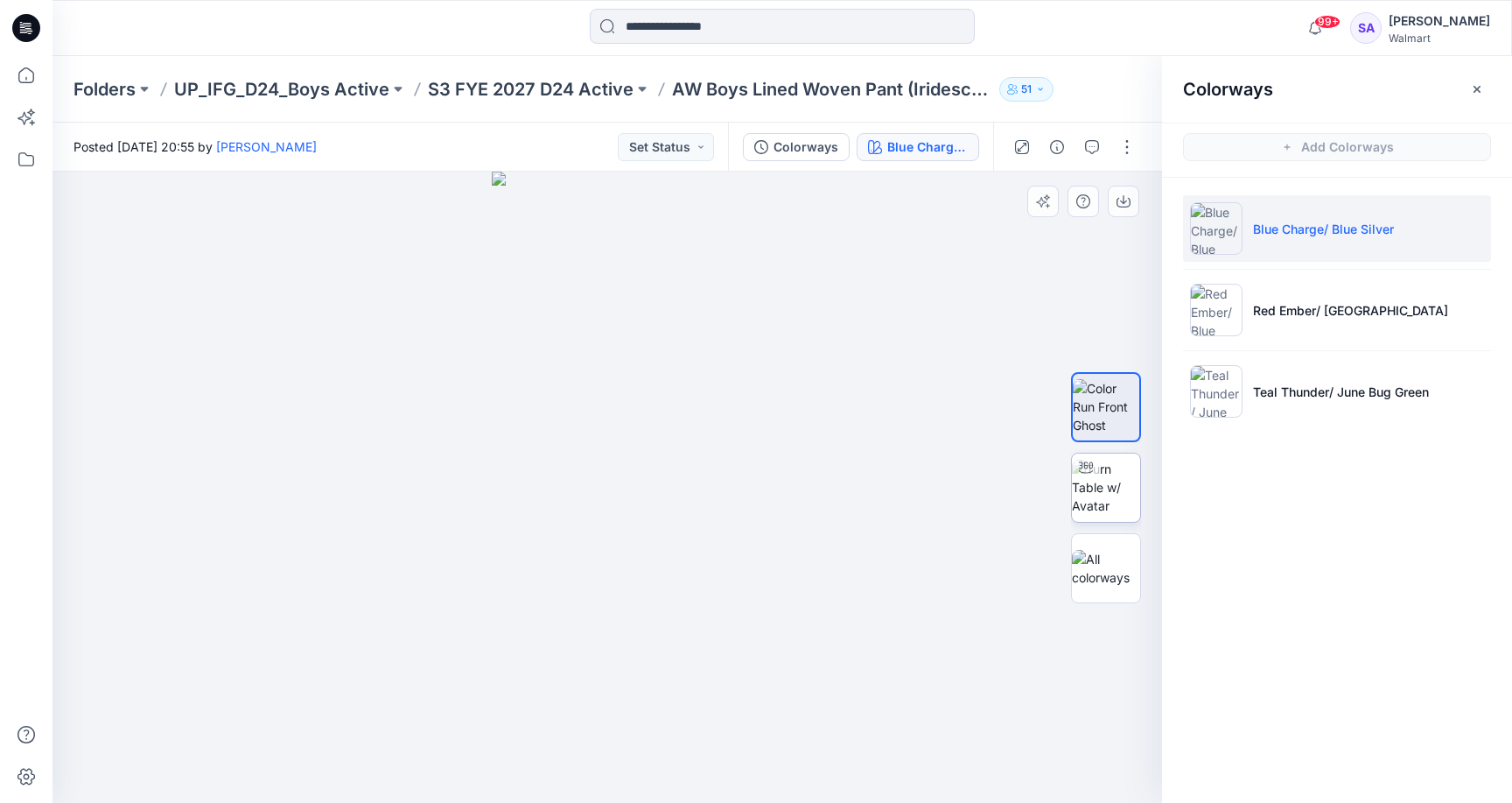
click at [1082, 479] on div at bounding box center [1086, 467] width 28 height 28
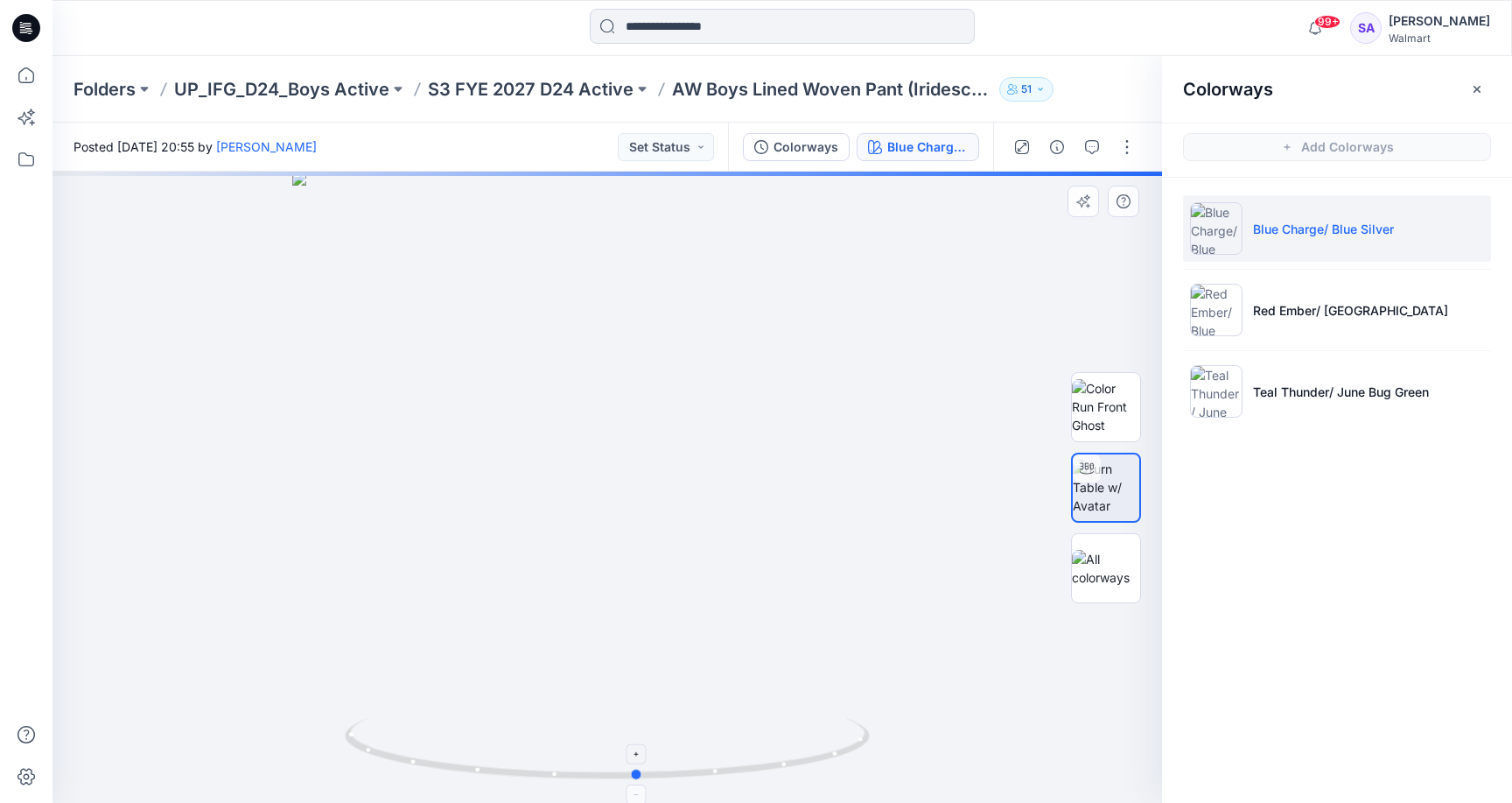
drag, startPoint x: 608, startPoint y: 766, endPoint x: 638, endPoint y: 762, distance: 30.3
click at [638, 762] on icon at bounding box center [610, 750] width 530 height 66
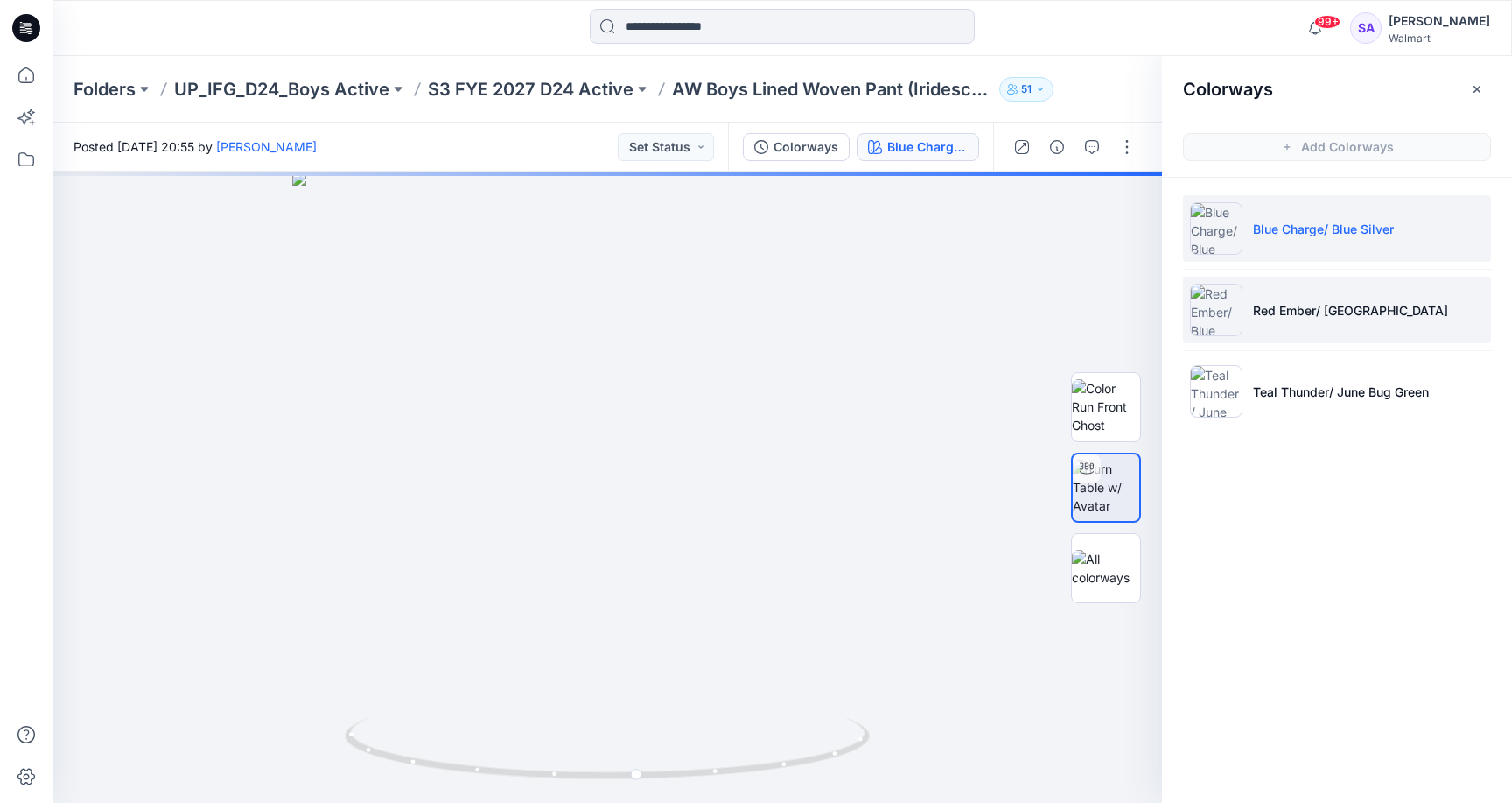
click at [1347, 335] on li "Red Ember/ [GEOGRAPHIC_DATA]" at bounding box center [1337, 310] width 308 height 66
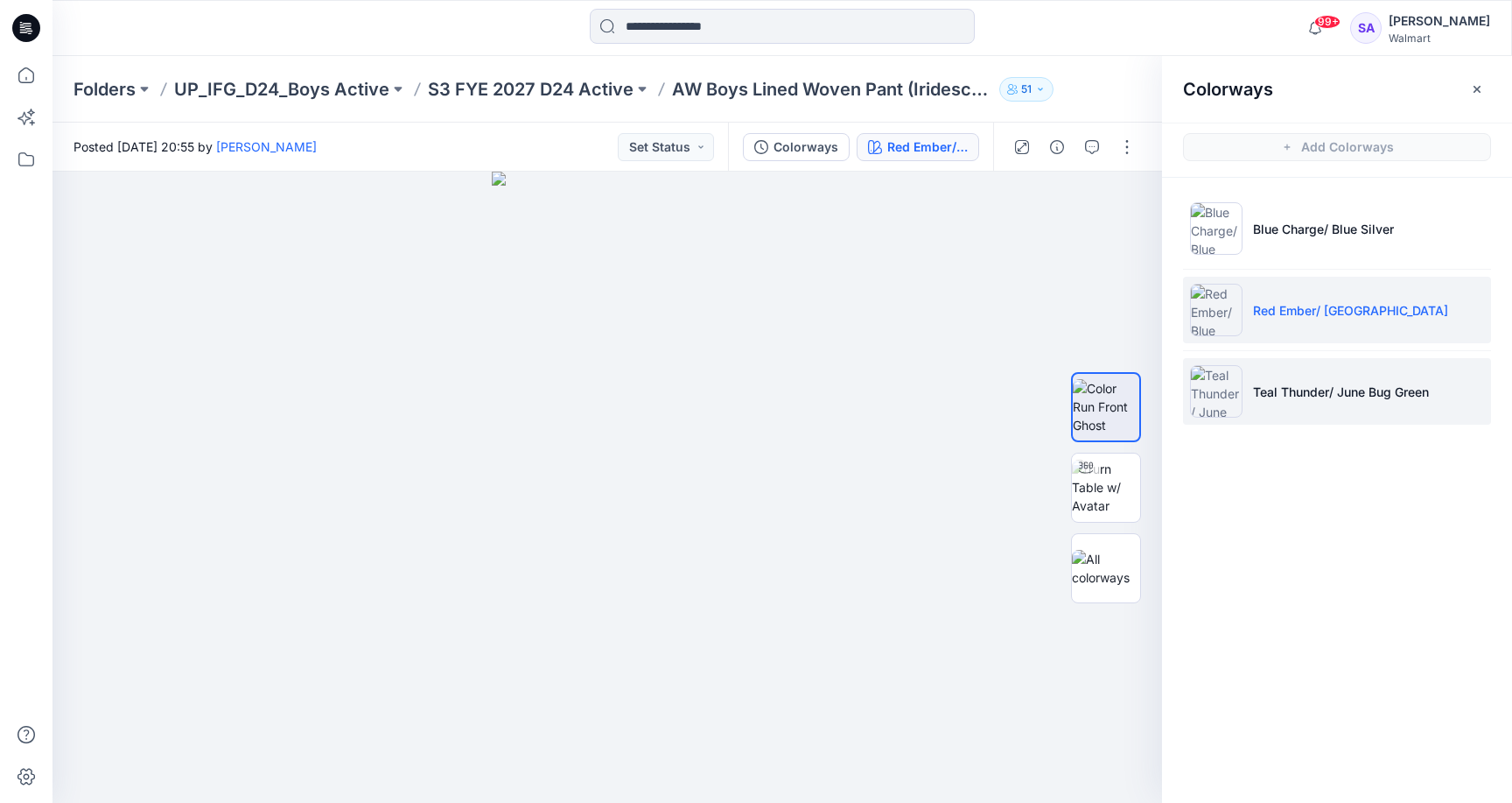
click at [1348, 380] on li "Teal Thunder/ June Bug Green" at bounding box center [1337, 392] width 308 height 66
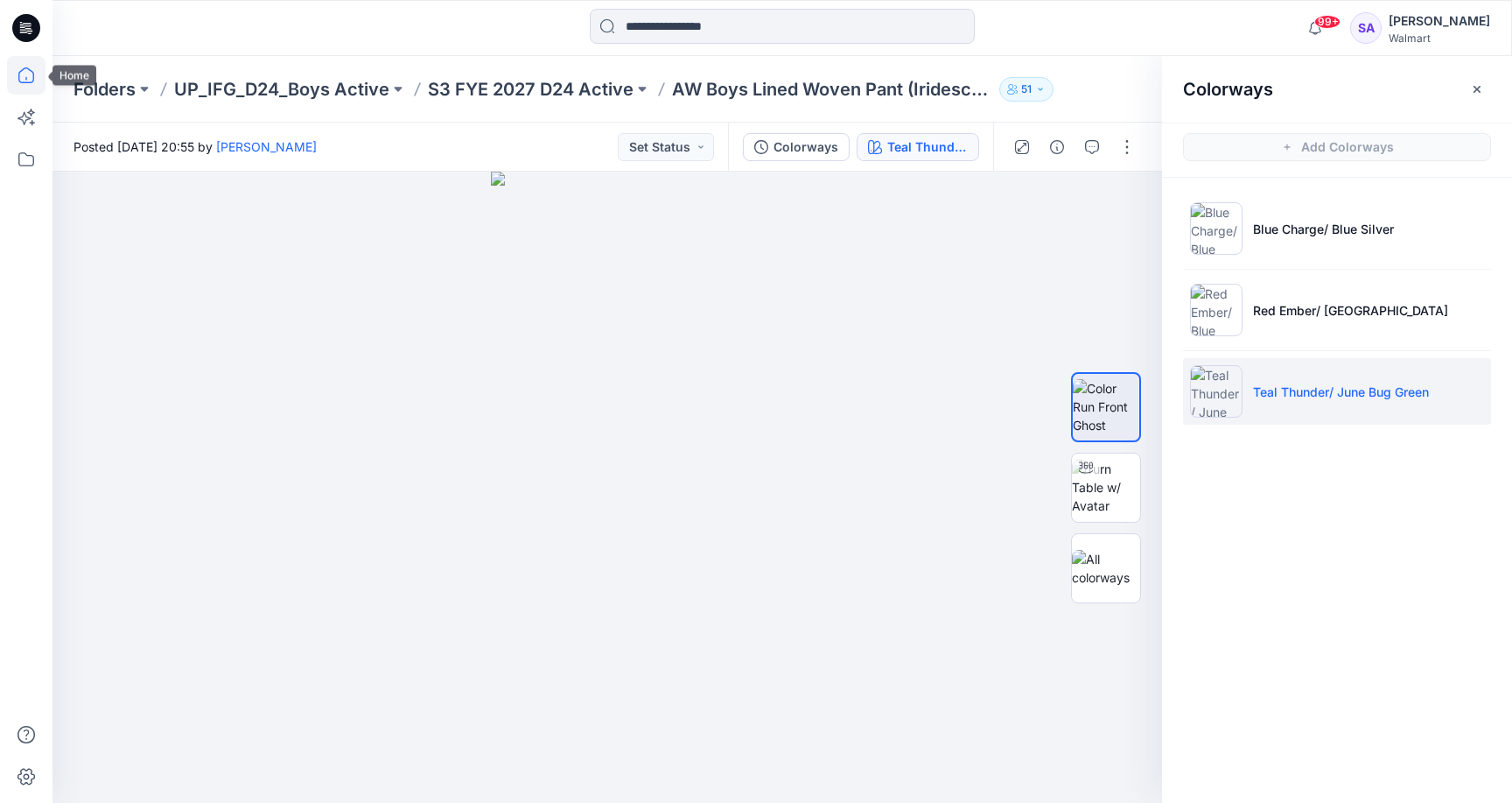
click at [40, 74] on icon at bounding box center [26, 75] width 39 height 39
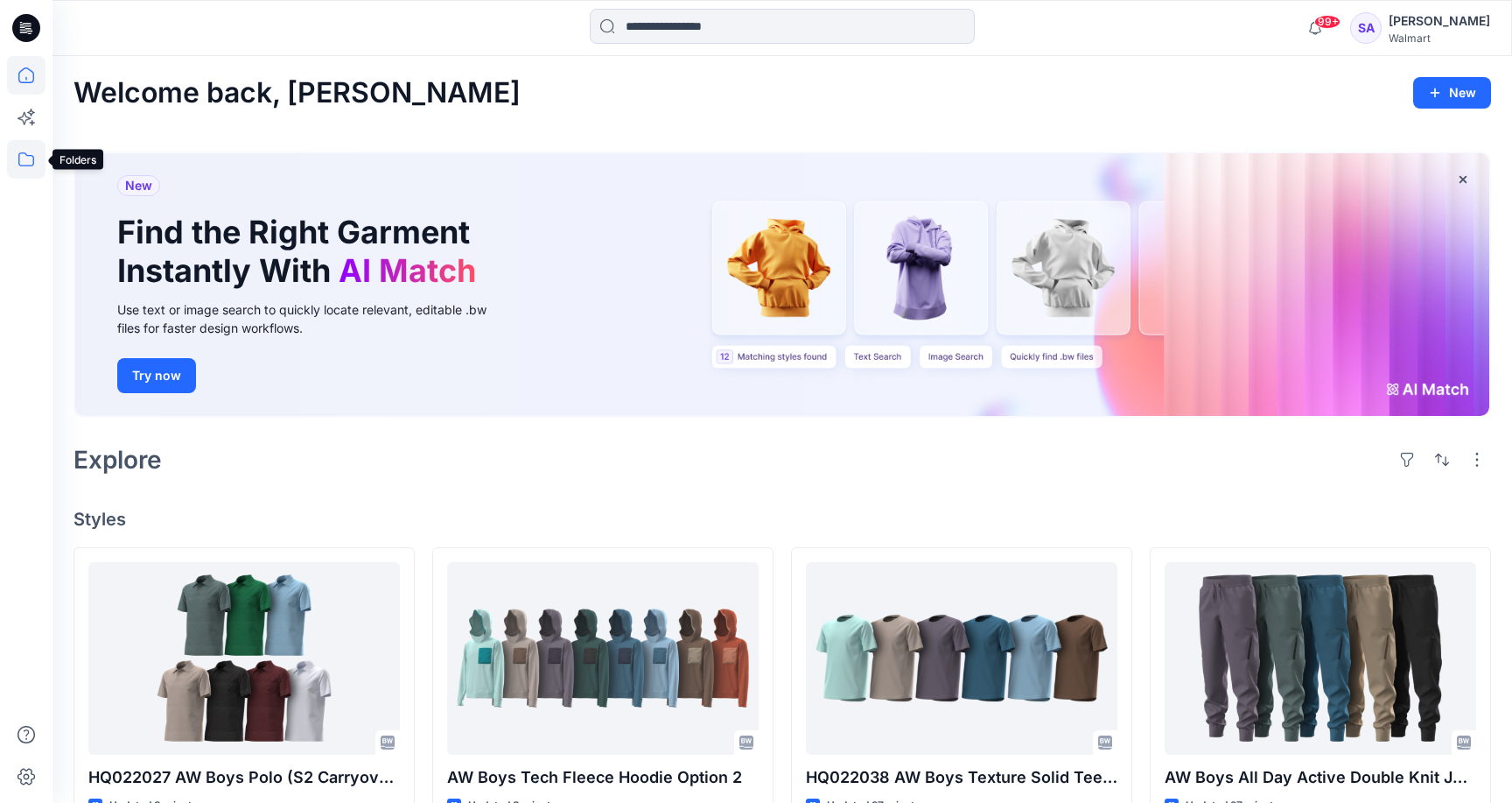
click at [27, 163] on icon at bounding box center [26, 159] width 39 height 39
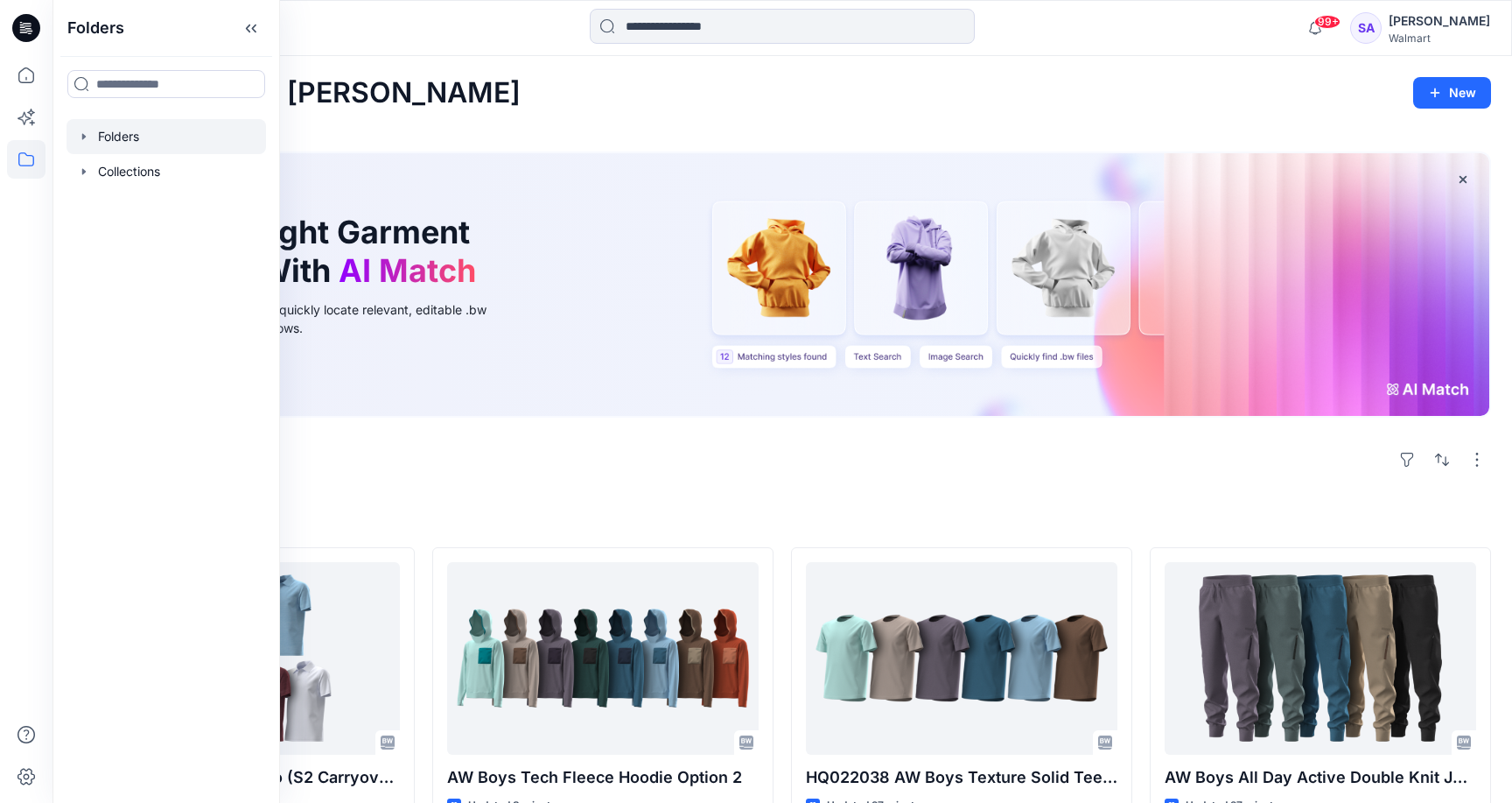
click at [145, 143] on div at bounding box center [166, 137] width 199 height 35
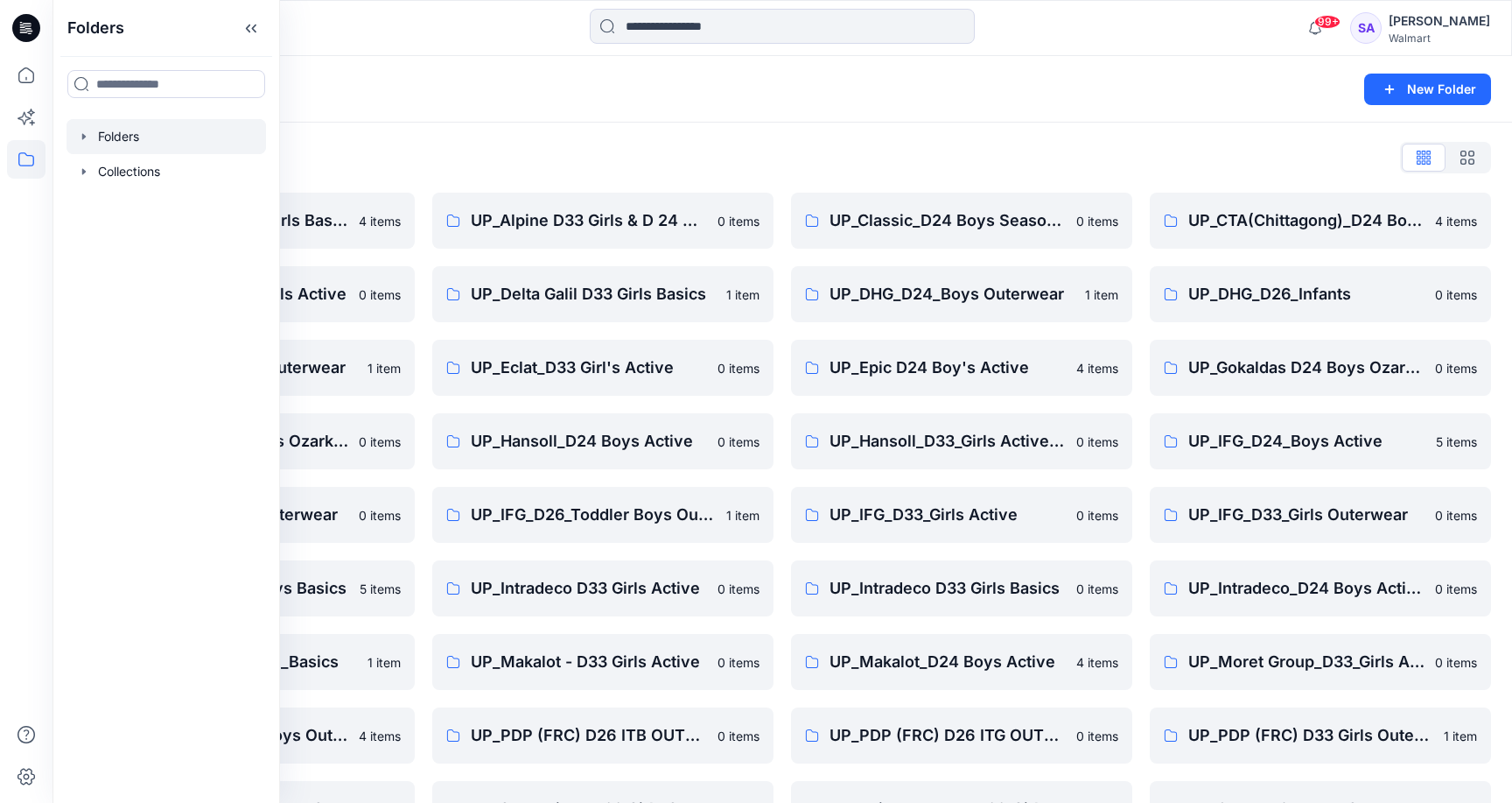
click at [392, 139] on div "Folders List UP_ Mas Acme D33 Girls Basics 4 items UP_Delta Galil D33 Girls Act…" at bounding box center [781, 563] width 1459 height 882
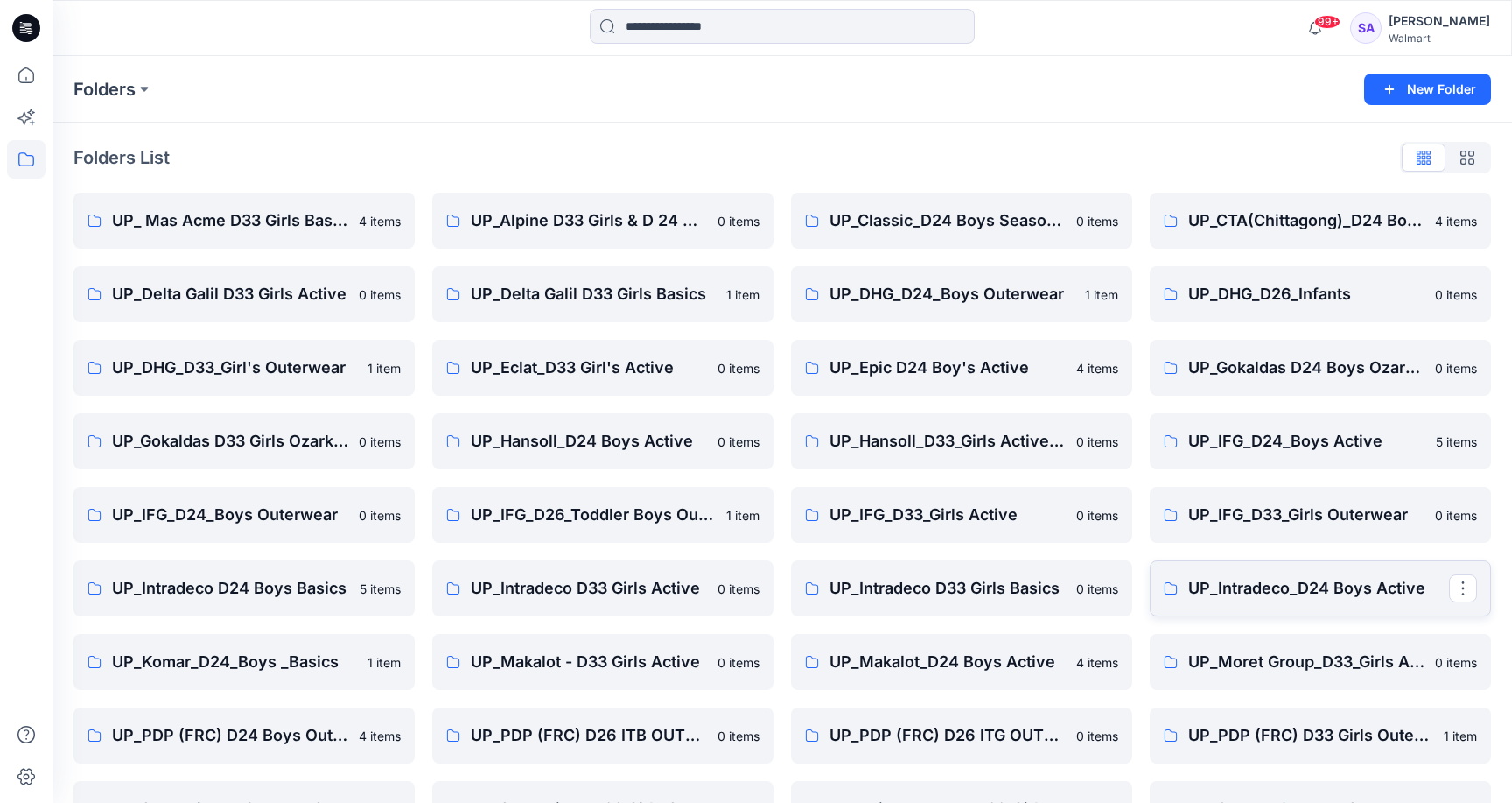
click at [1314, 590] on p "UP_Intradeco_D24 Boys Active" at bounding box center [1318, 587] width 260 height 24
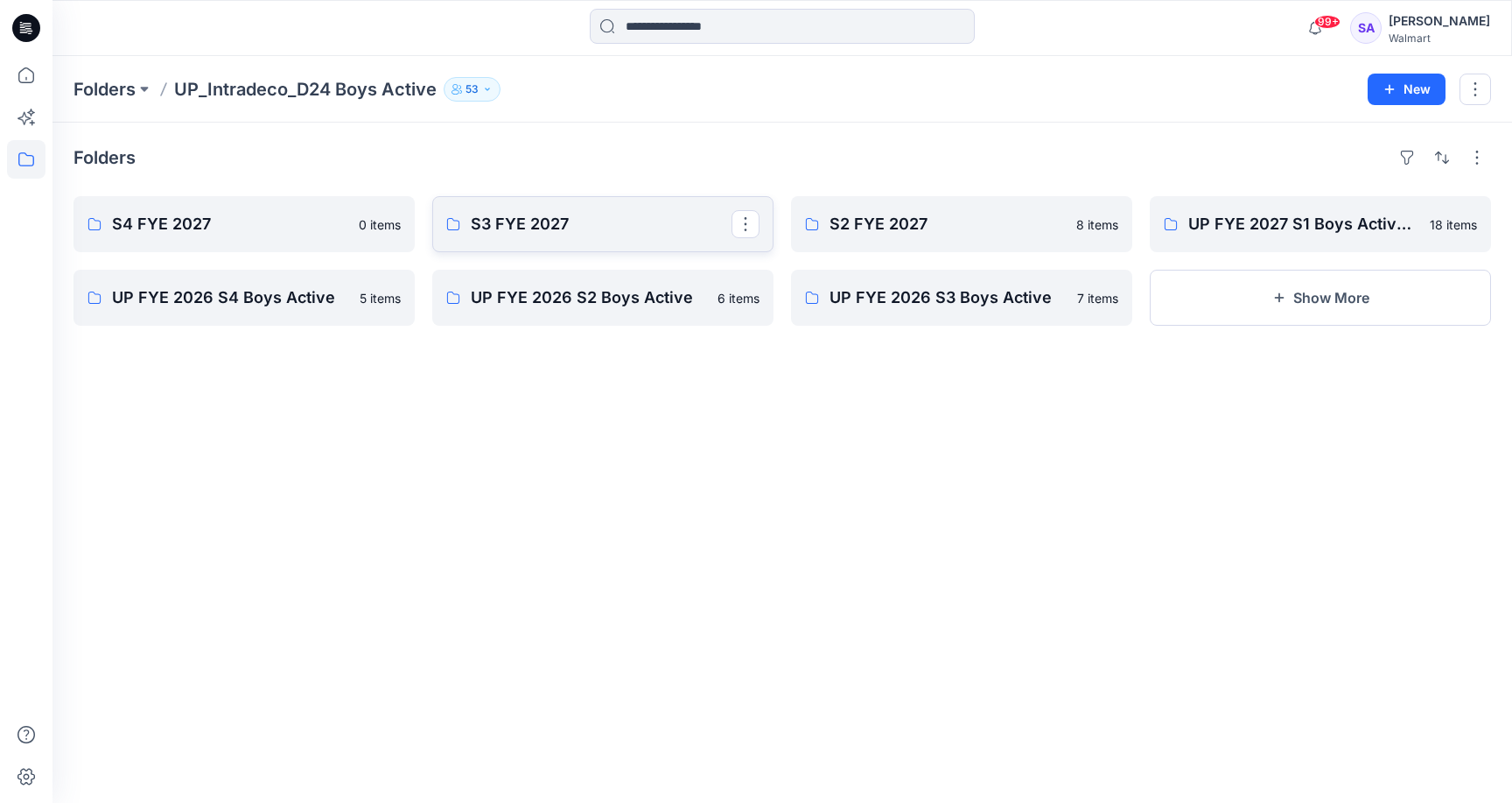
click at [569, 230] on p "S3 FYE 2027" at bounding box center [601, 224] width 260 height 24
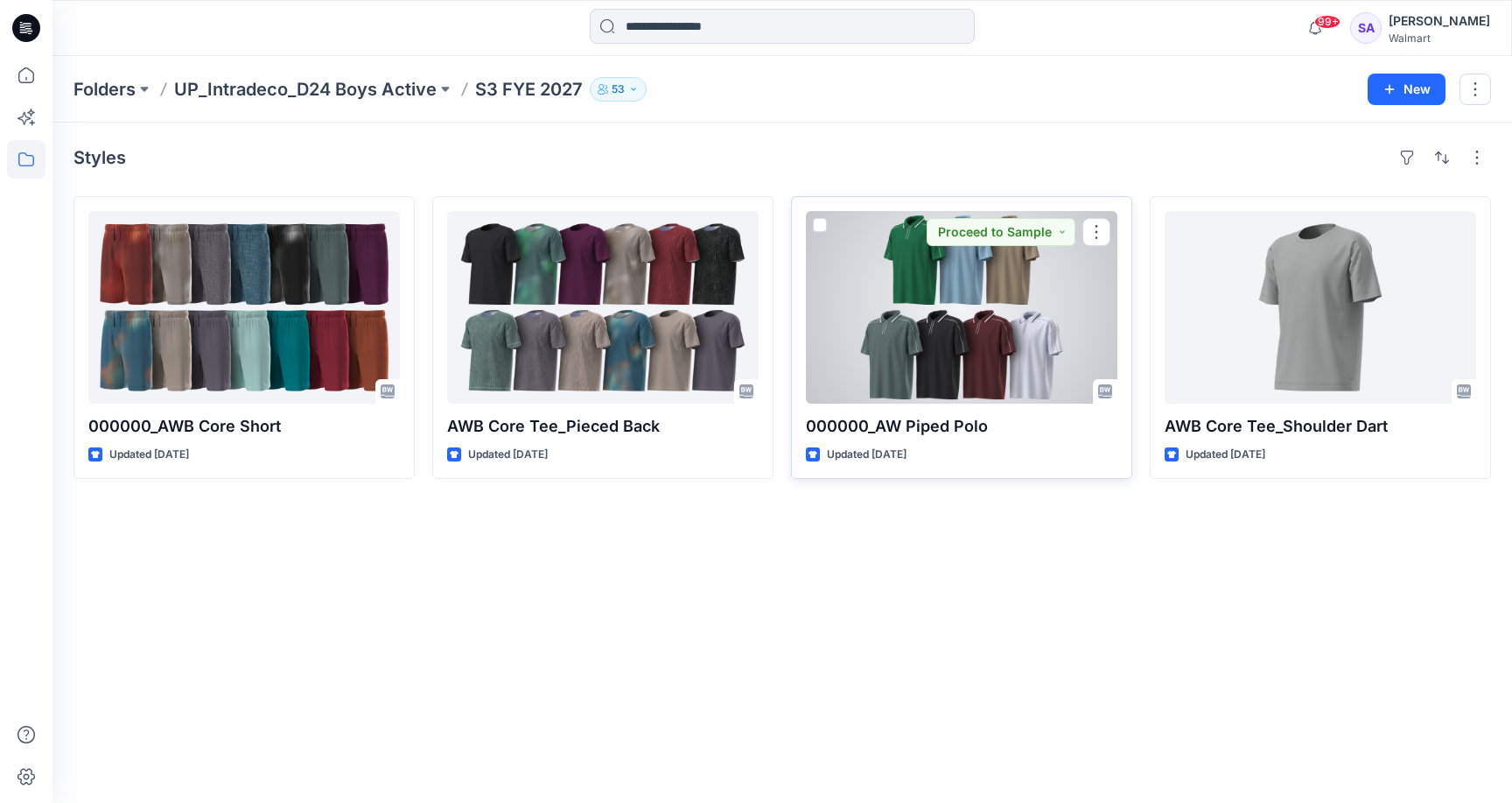
click at [945, 299] on div at bounding box center [962, 307] width 312 height 192
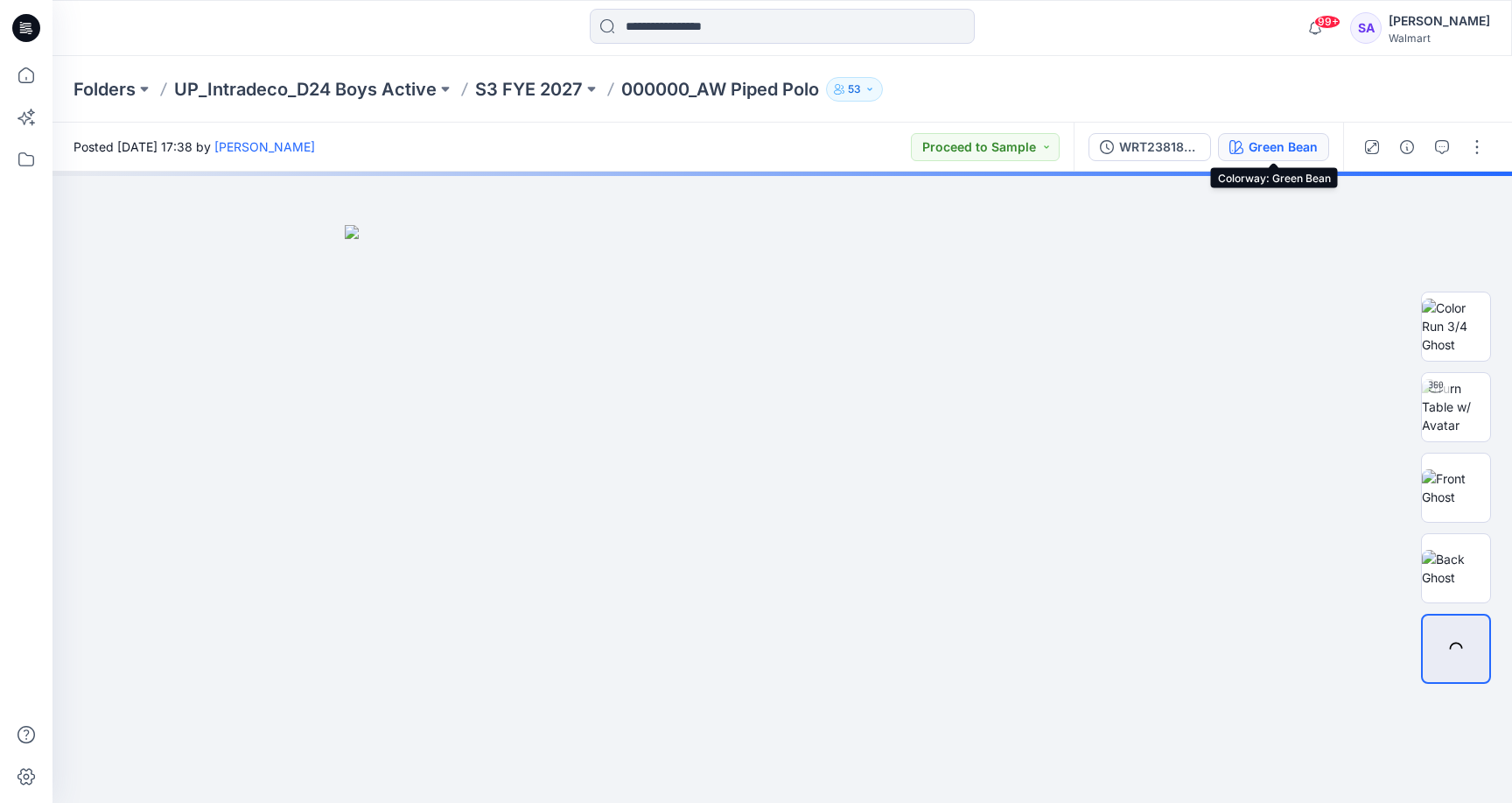
click at [1297, 149] on div "Green Bean" at bounding box center [1283, 146] width 69 height 19
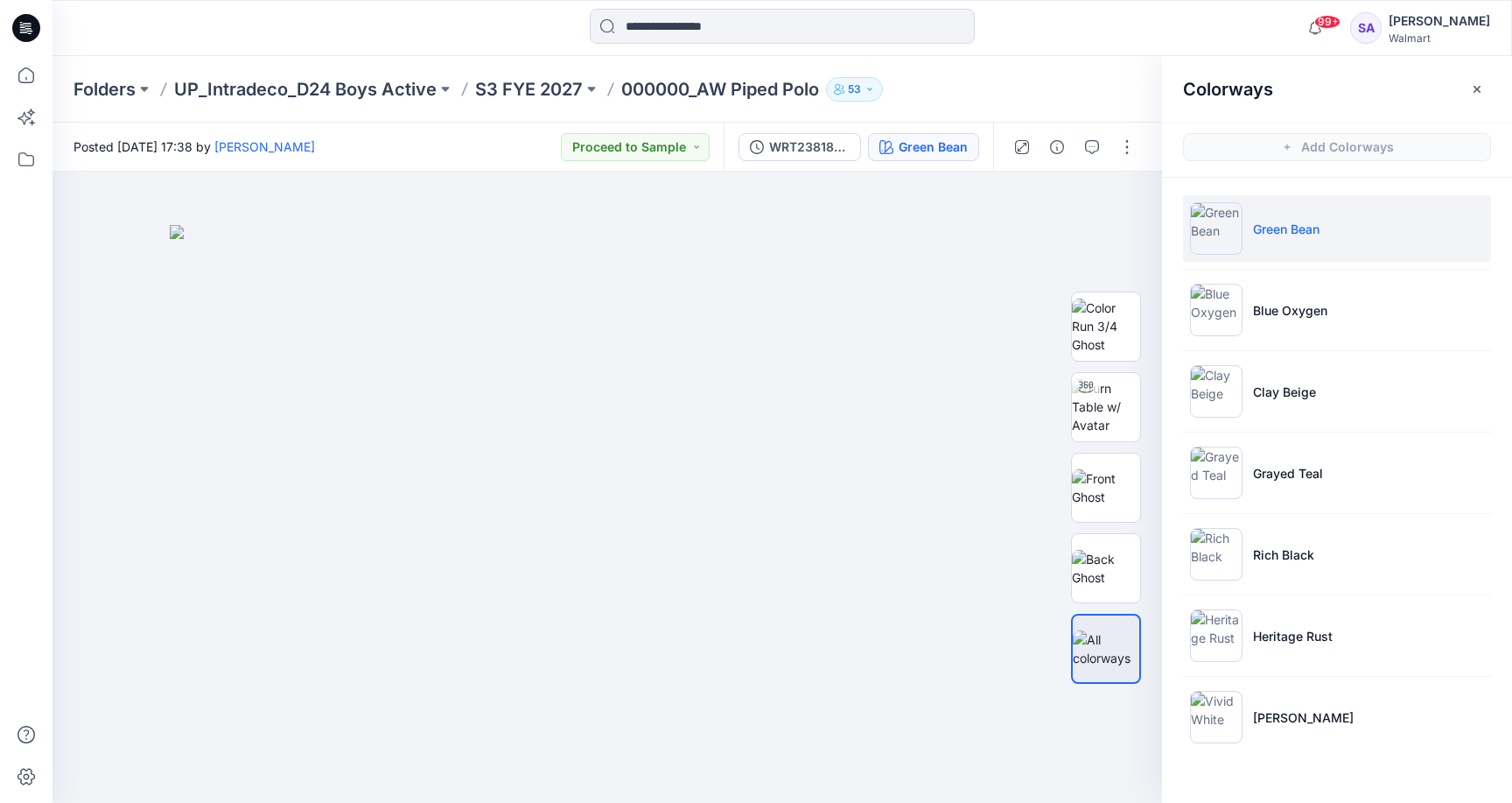
click at [1339, 211] on li "Green Bean" at bounding box center [1337, 228] width 308 height 66
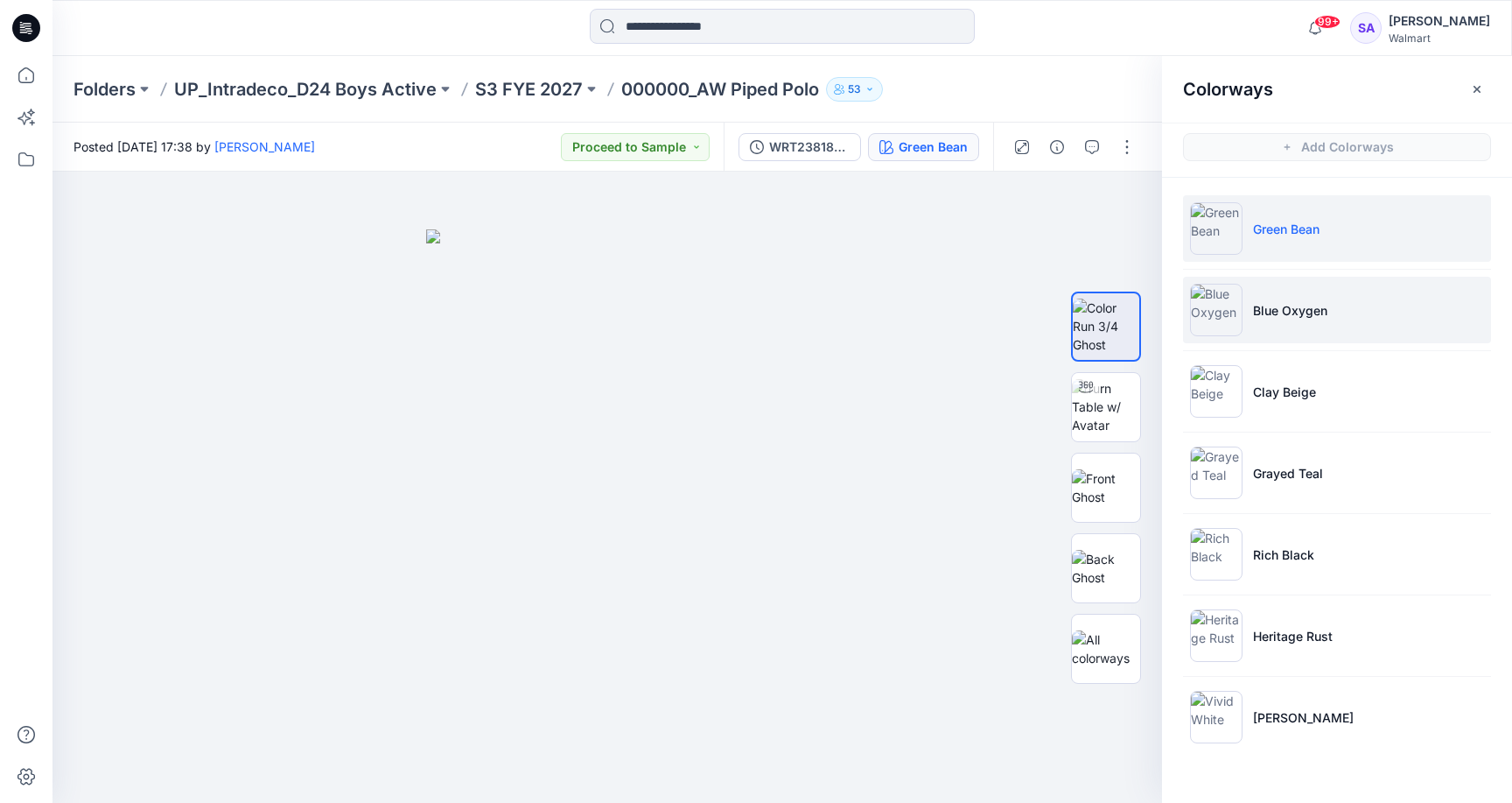
click at [1325, 302] on p "Blue Oxygen" at bounding box center [1289, 310] width 75 height 18
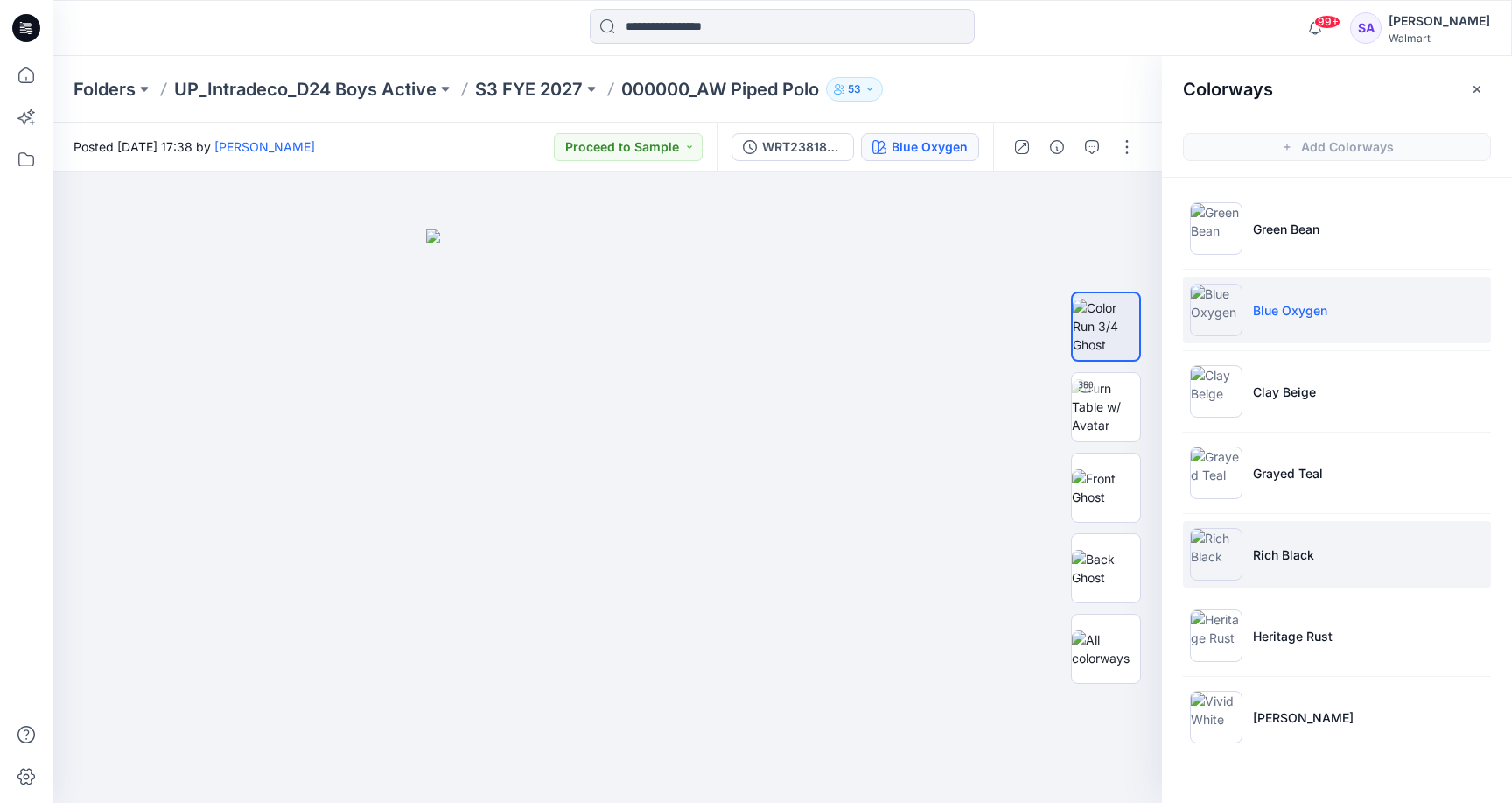
click at [1293, 559] on p "Rich Black" at bounding box center [1283, 554] width 61 height 18
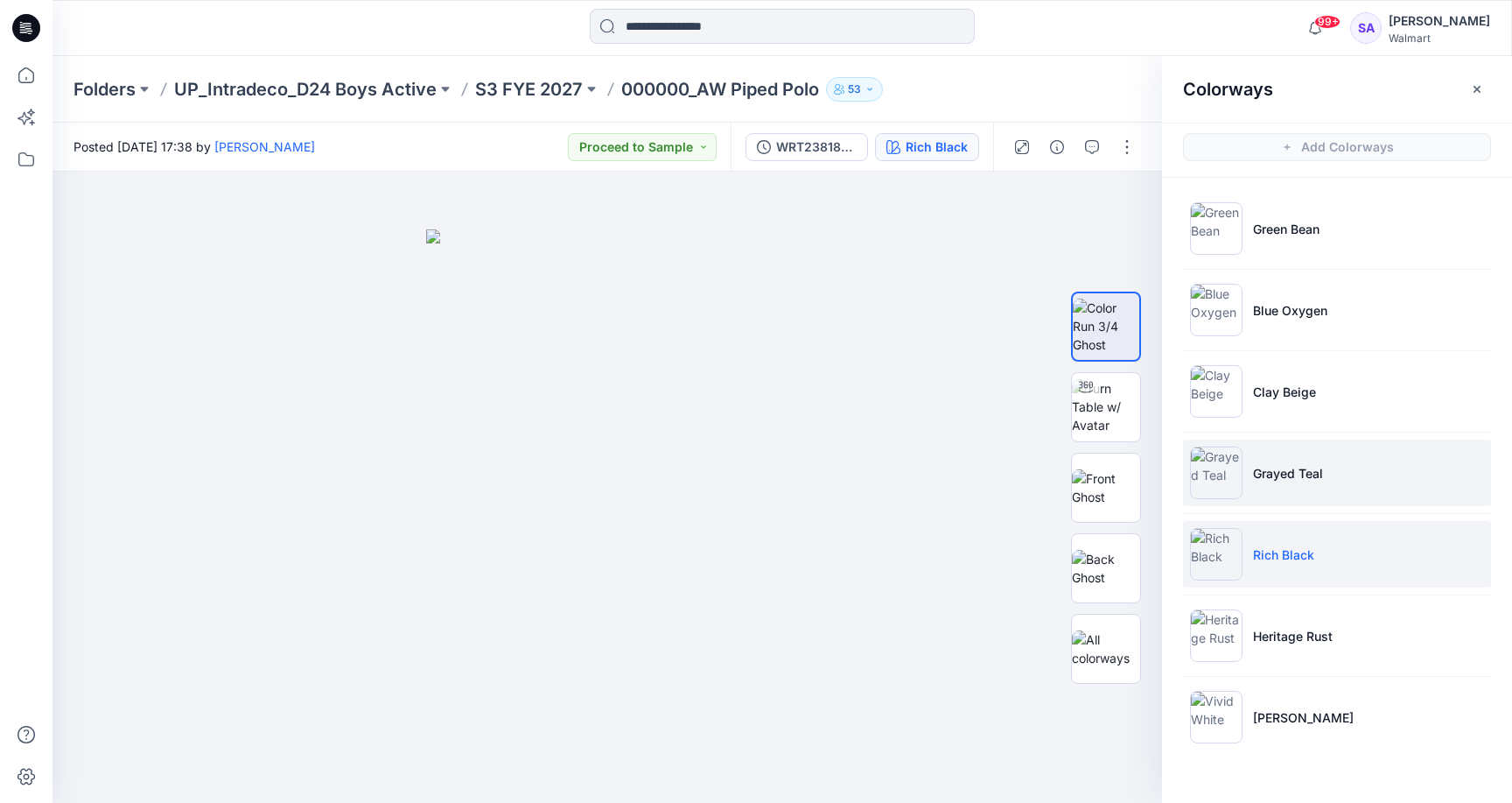
click at [1306, 472] on p "Grayed Teal" at bounding box center [1288, 472] width 70 height 18
click at [1287, 543] on li "Rich Black" at bounding box center [1337, 554] width 308 height 66
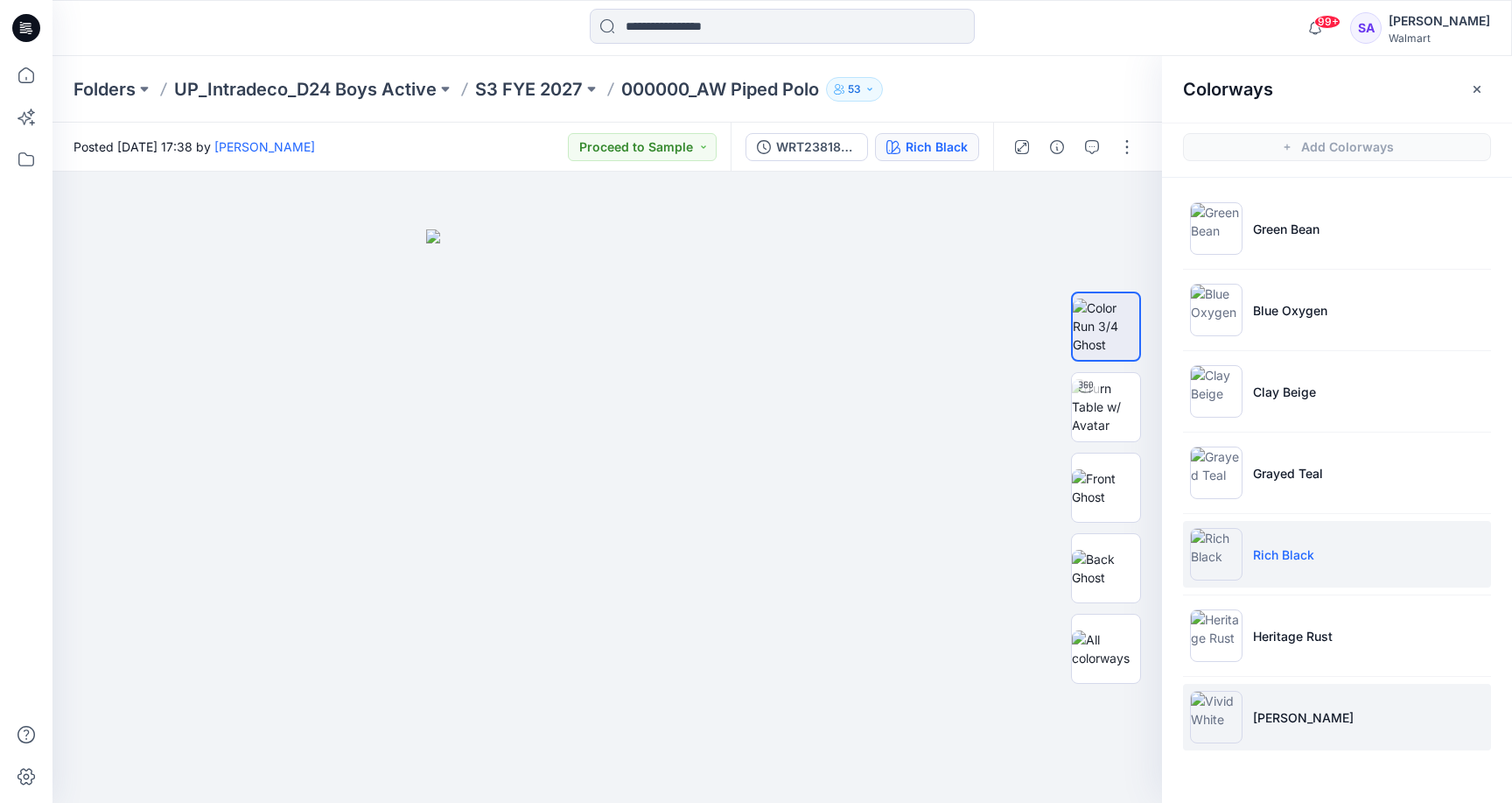
click at [1333, 718] on li "[PERSON_NAME]" at bounding box center [1337, 717] width 308 height 66
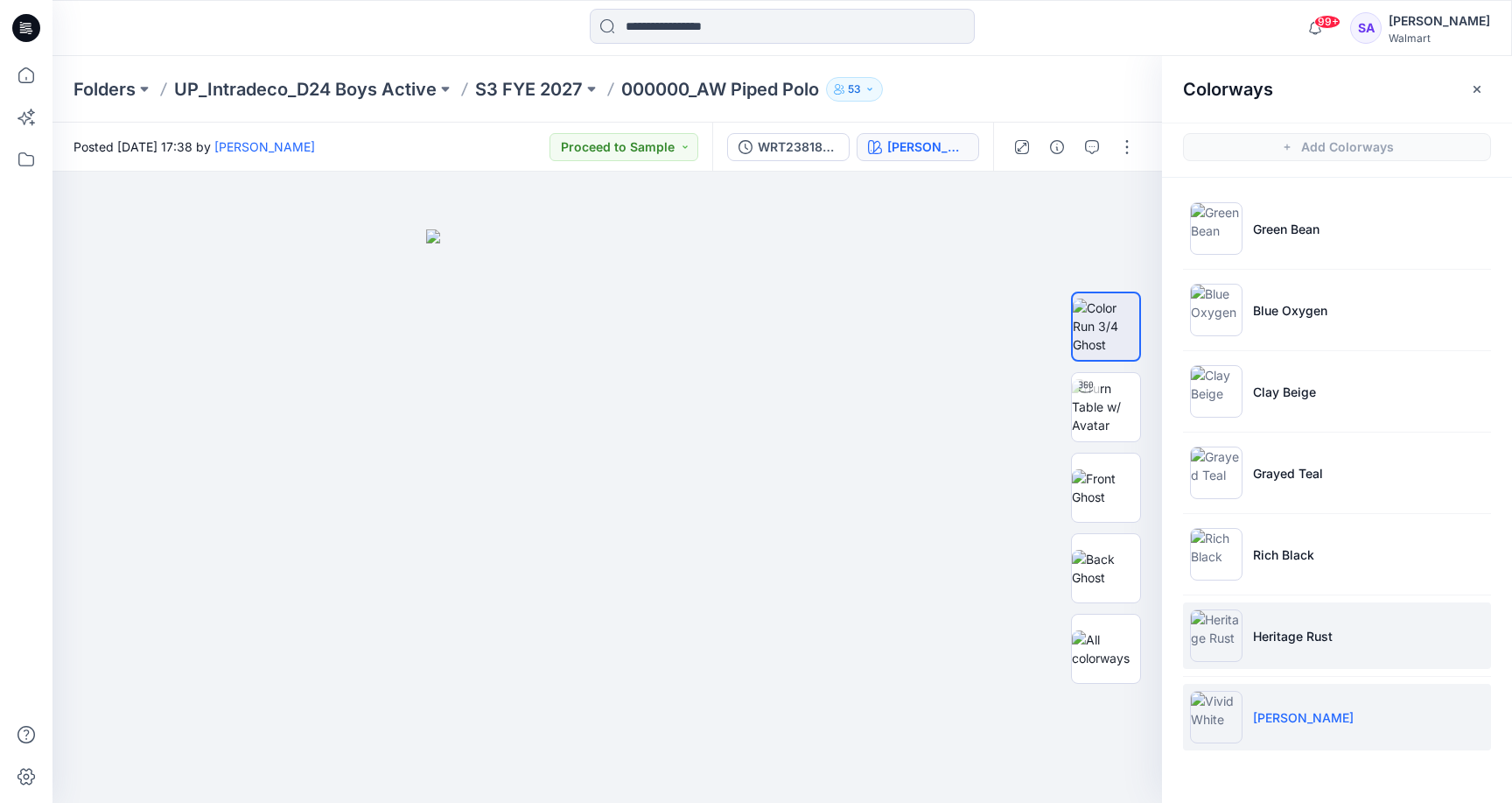
click at [1349, 661] on li "Heritage Rust" at bounding box center [1337, 635] width 308 height 66
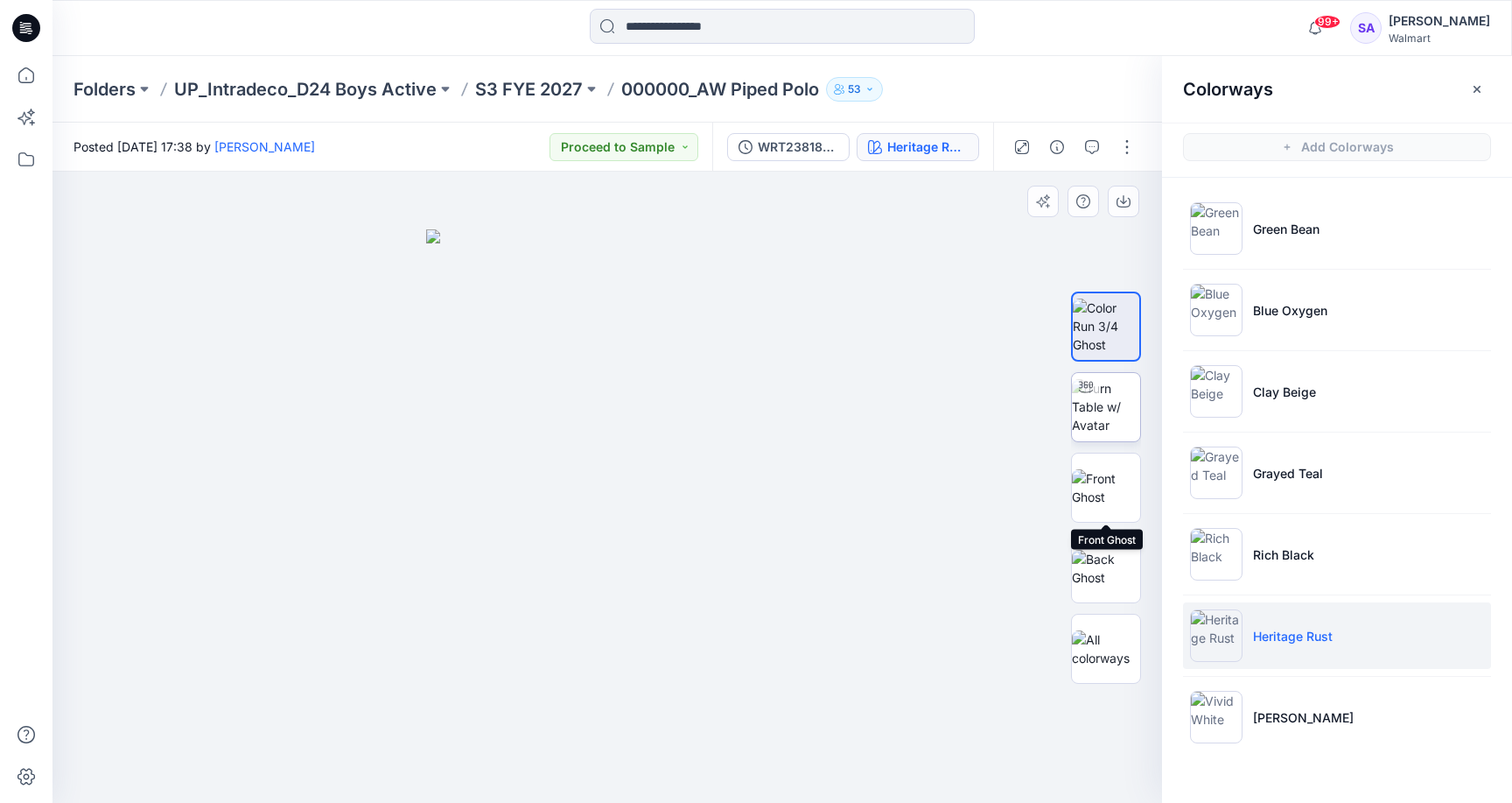
click at [1107, 404] on img at bounding box center [1106, 406] width 68 height 55
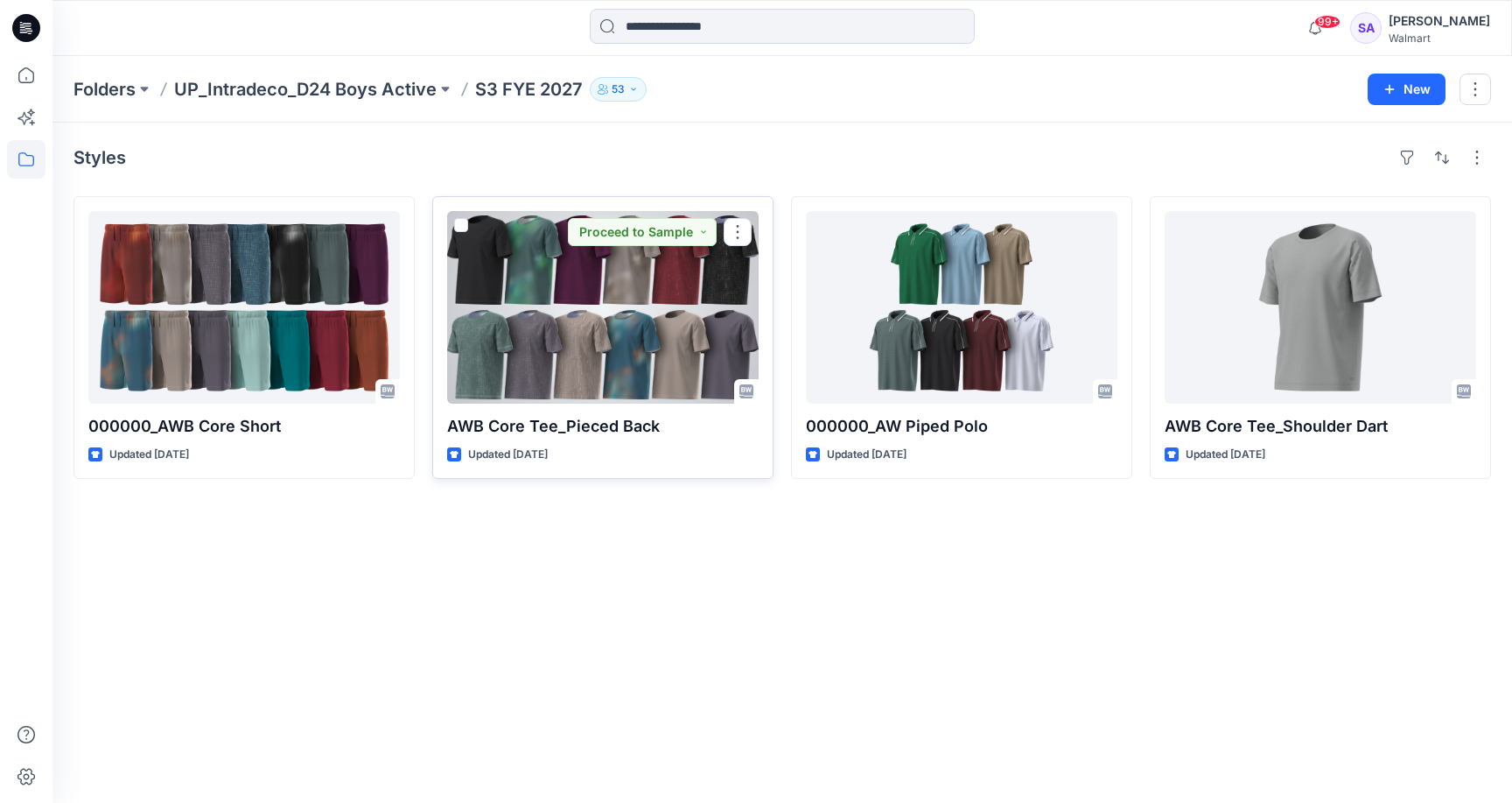
click at [681, 301] on div at bounding box center [602, 307] width 312 height 192
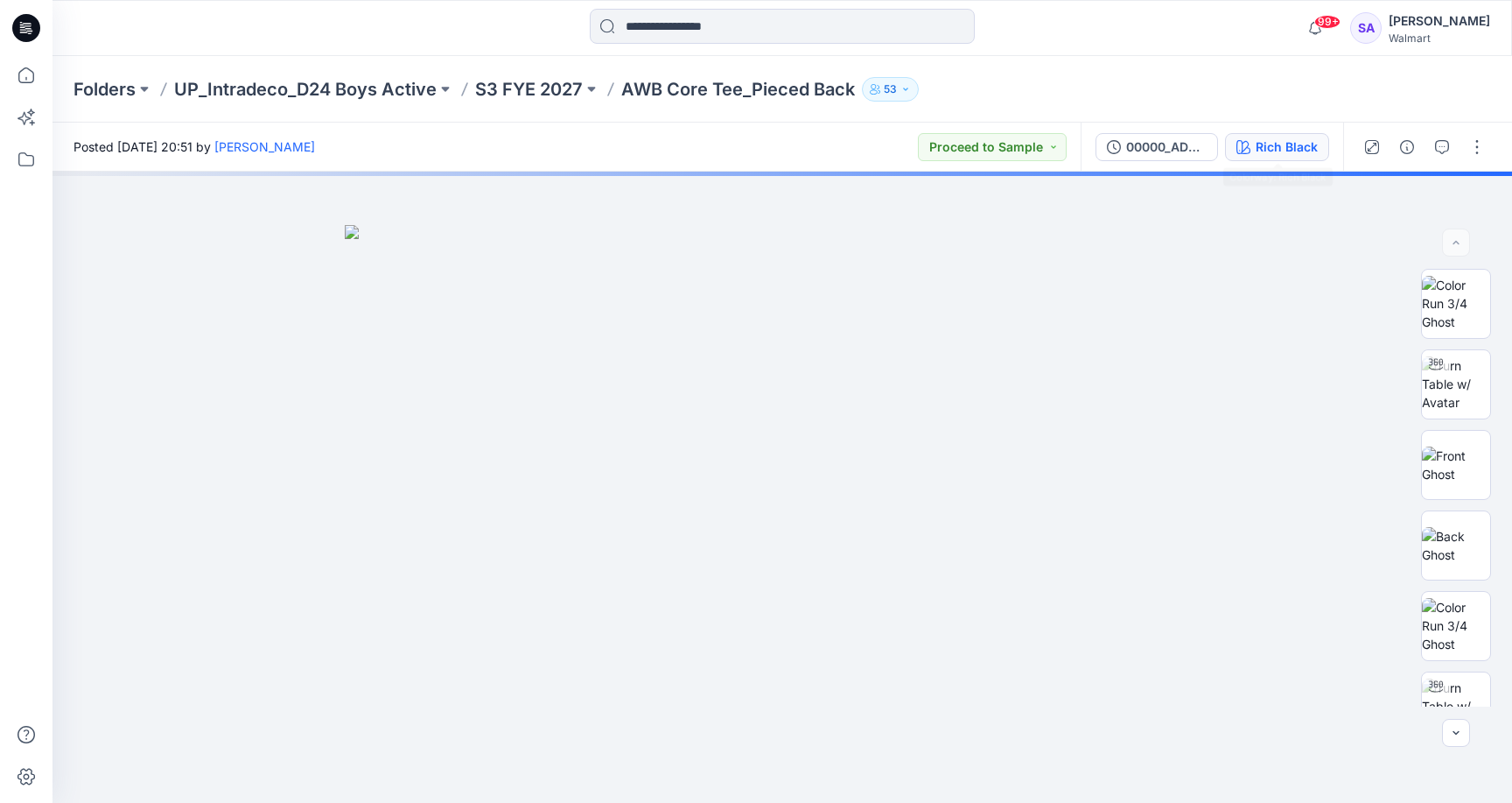
click at [1286, 154] on div "Rich Black" at bounding box center [1286, 146] width 62 height 19
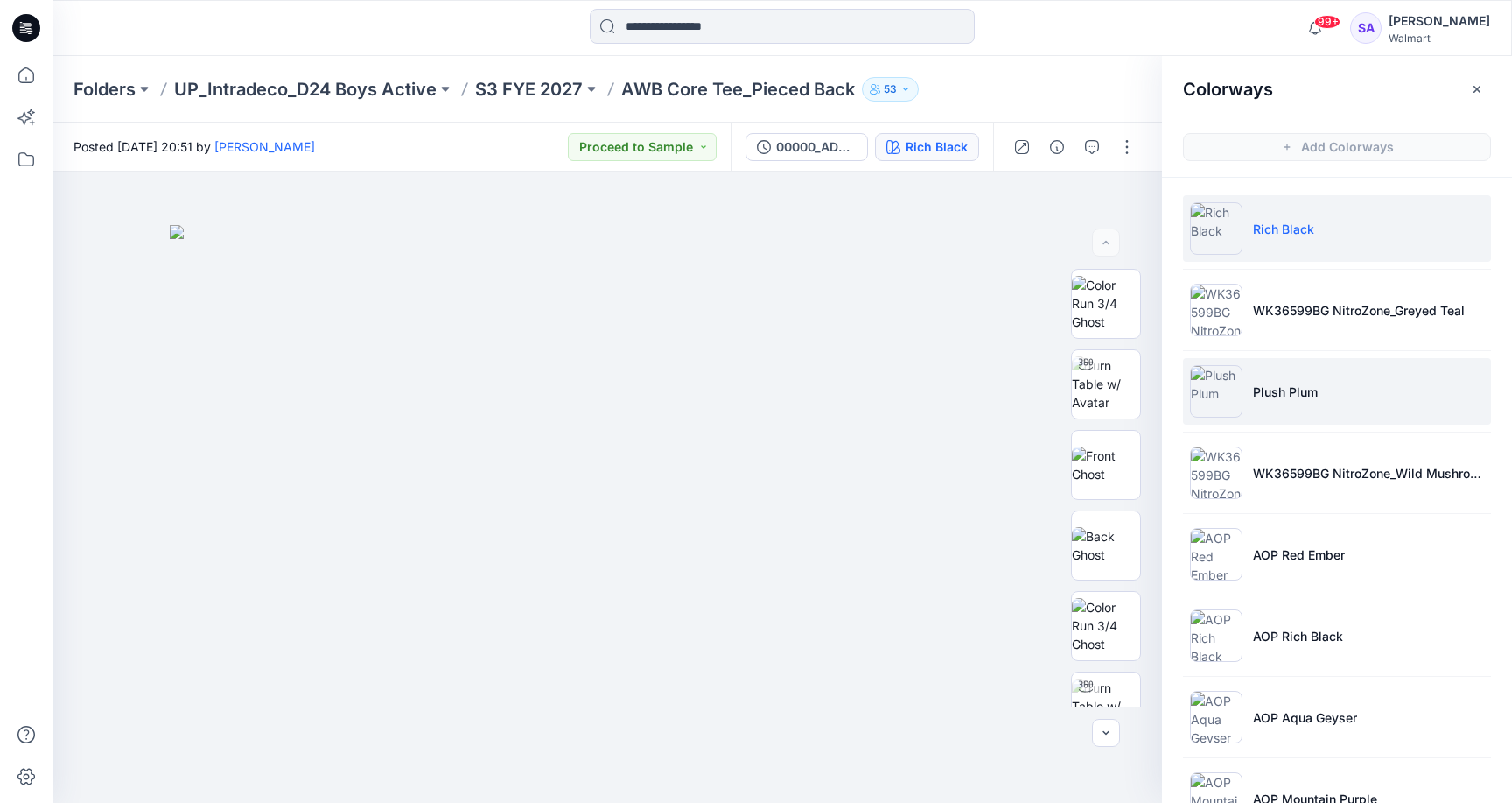
click at [1298, 378] on li "Plush Plum" at bounding box center [1337, 392] width 308 height 66
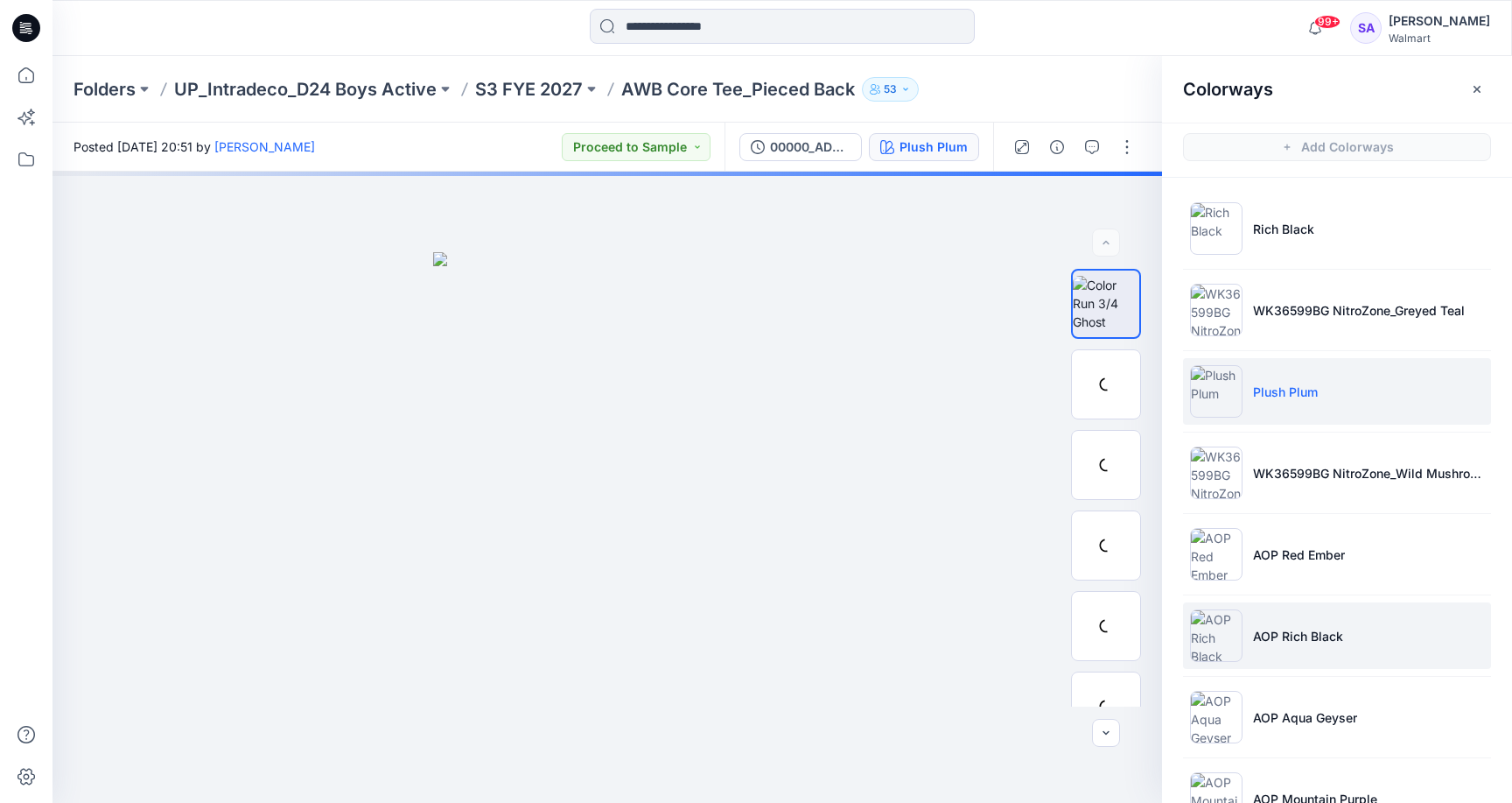
click at [1288, 635] on p "AOP Rich Black" at bounding box center [1297, 636] width 90 height 18
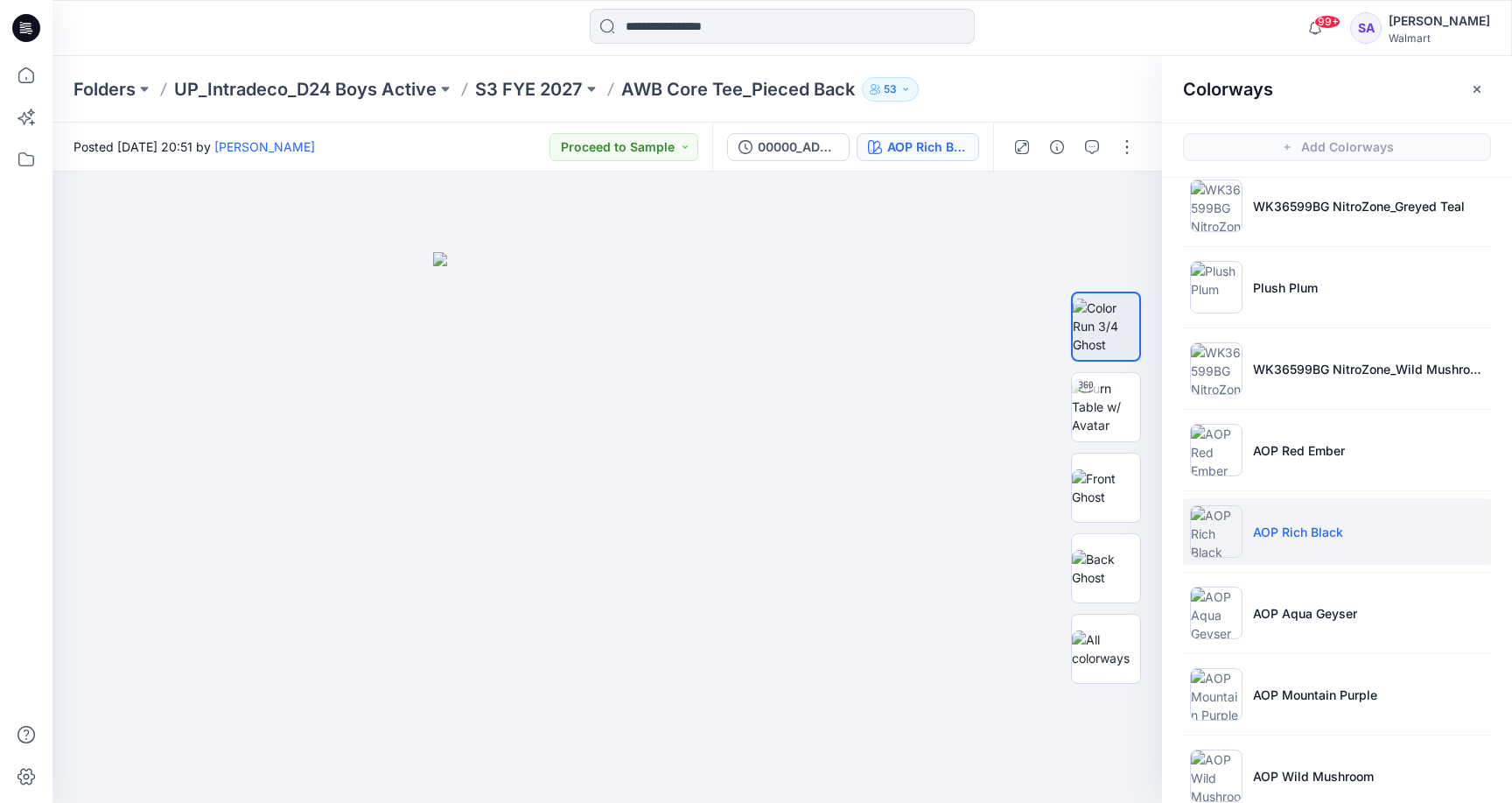
scroll to position [123, 0]
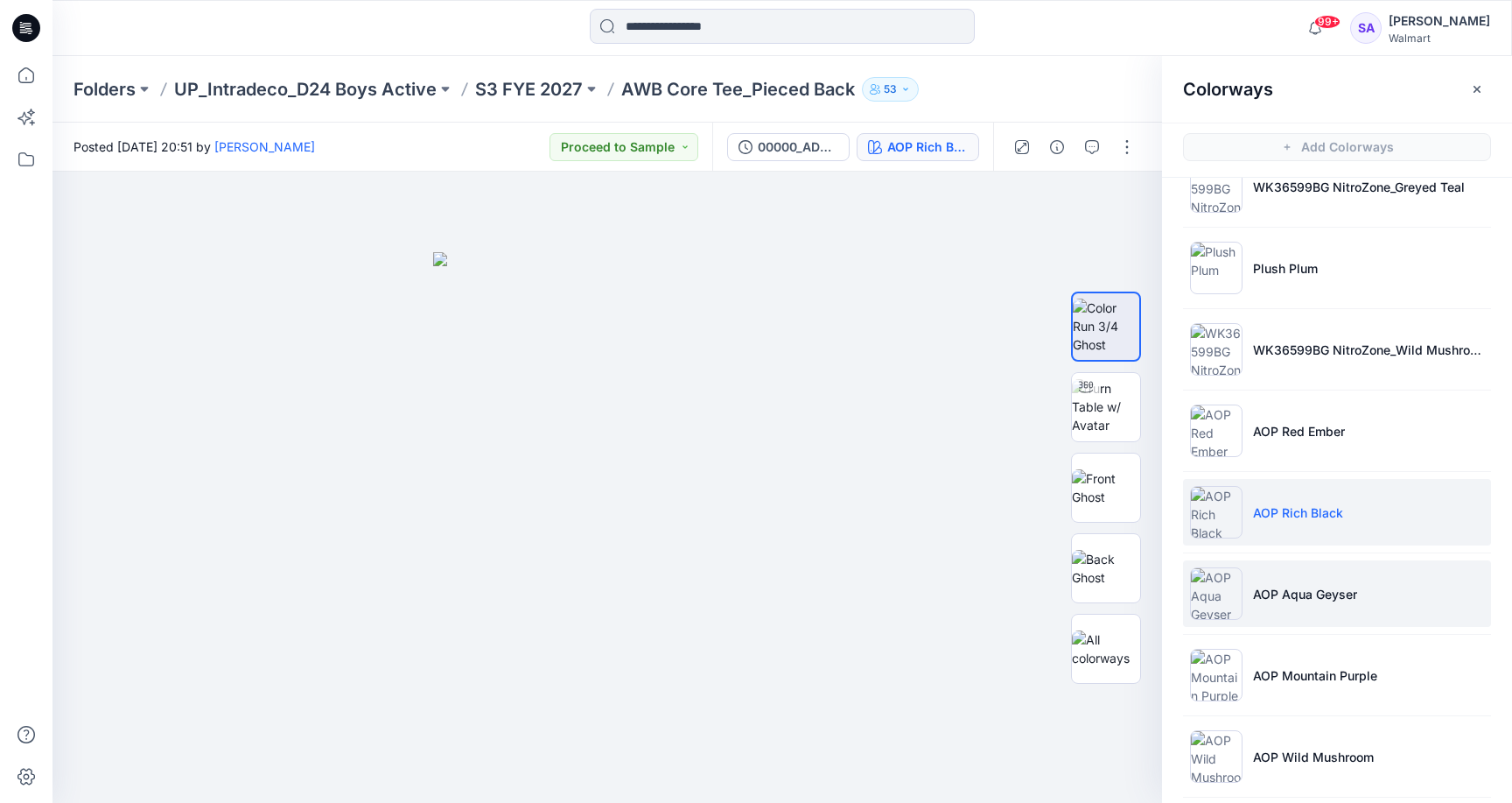
click at [1330, 603] on li "AOP Aqua Geyser" at bounding box center [1337, 594] width 308 height 66
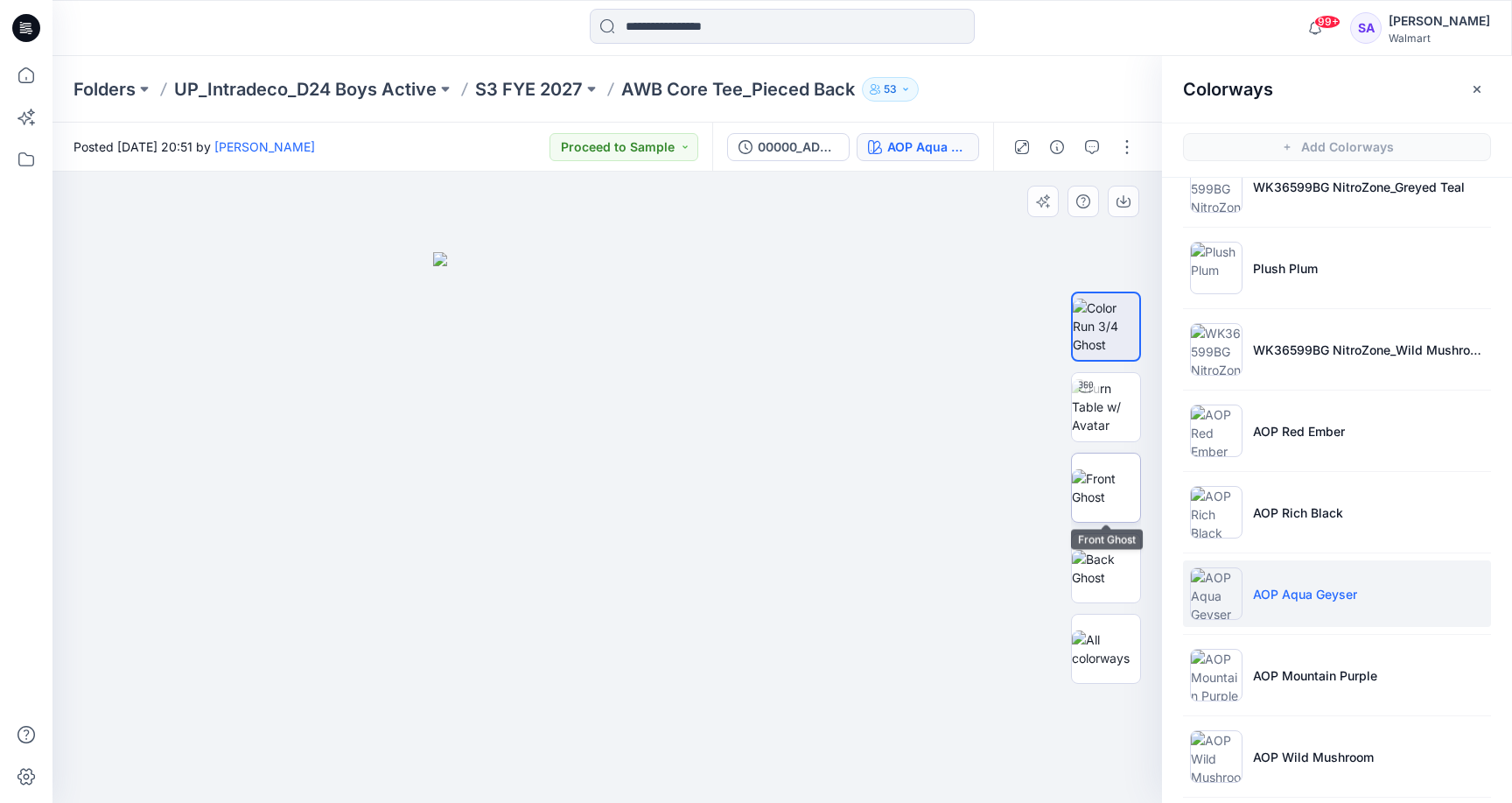
click at [1119, 490] on img at bounding box center [1106, 487] width 68 height 37
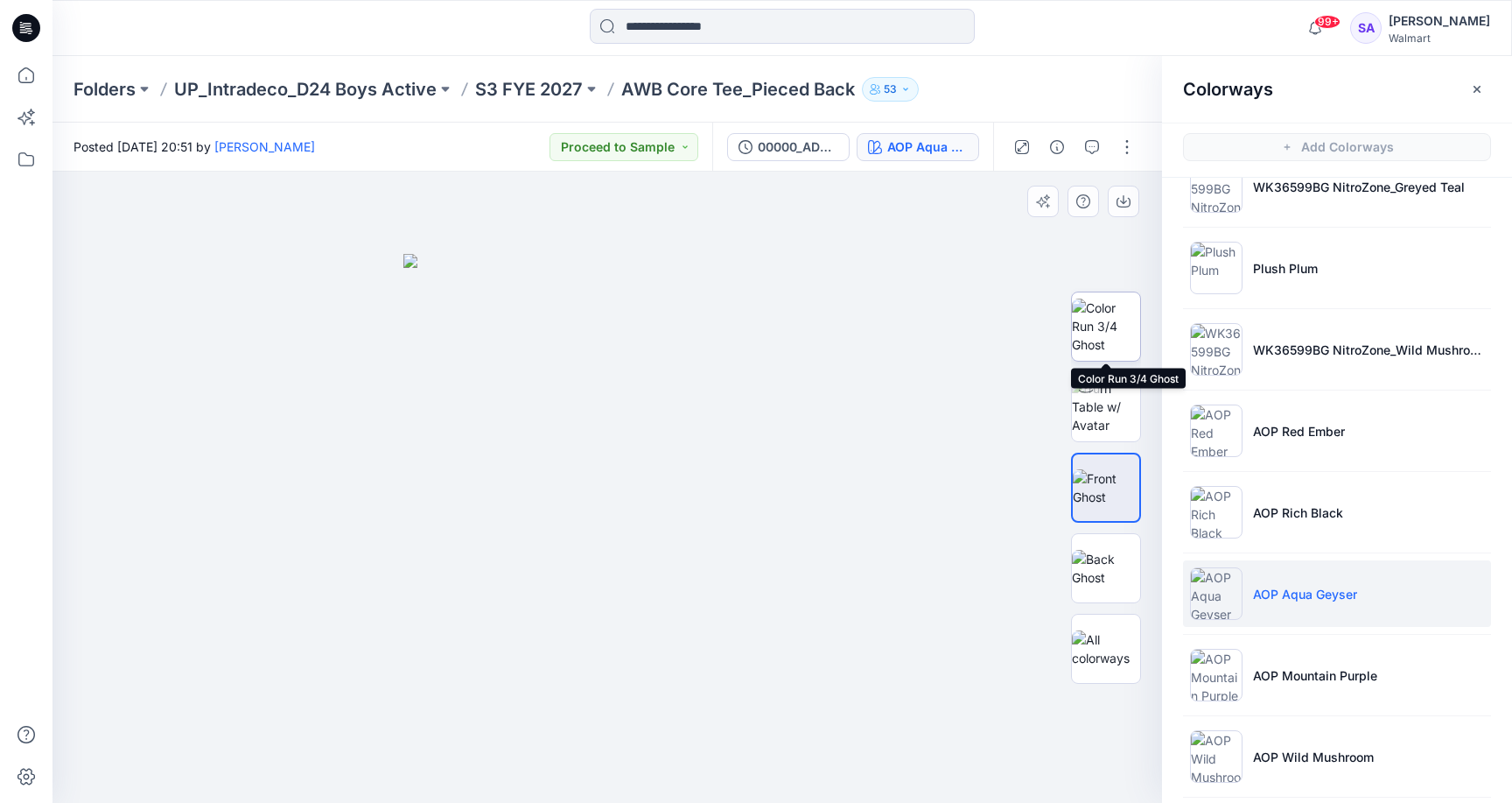
click at [1102, 308] on img at bounding box center [1106, 325] width 68 height 55
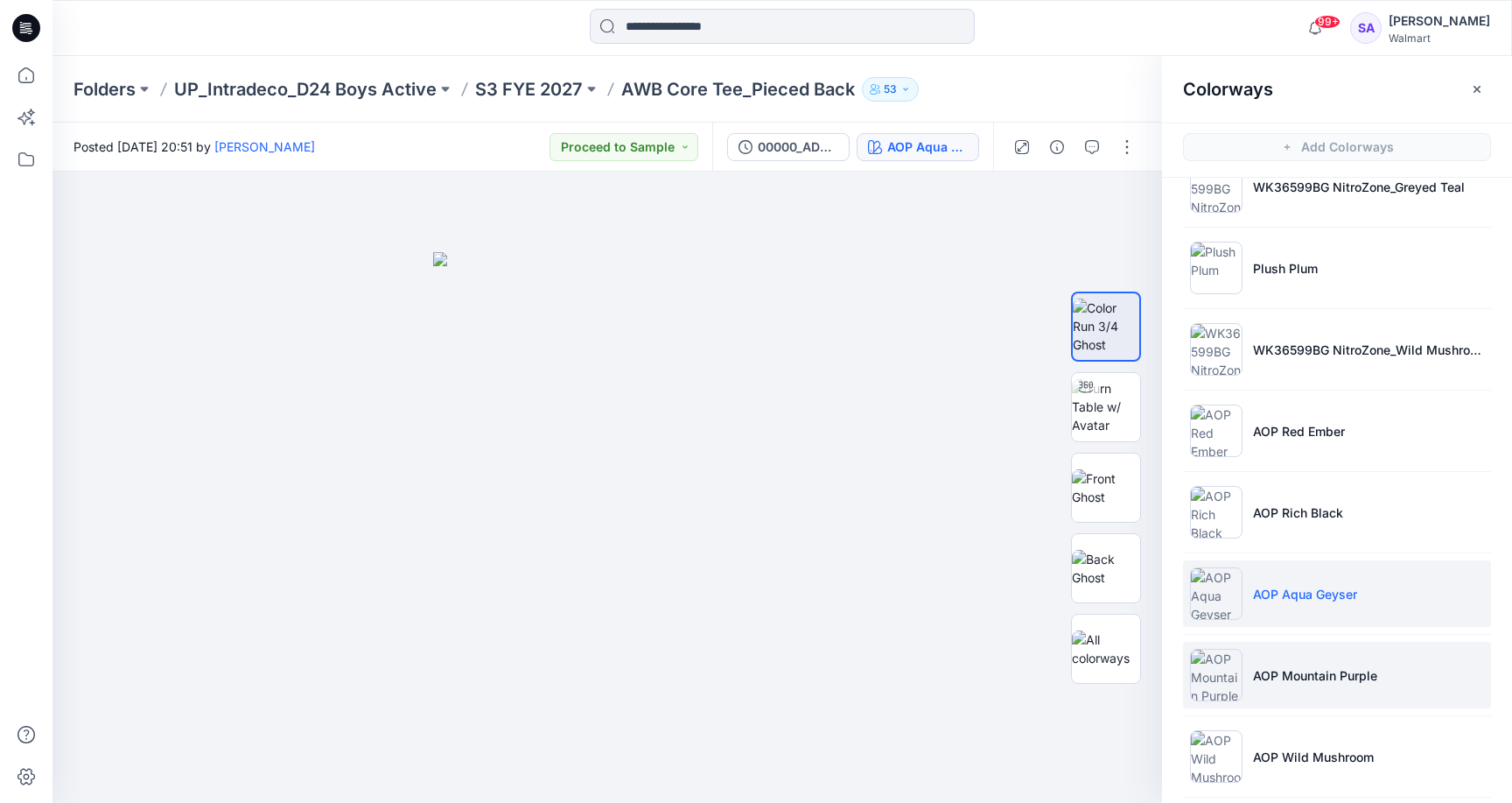
click at [1310, 700] on li "AOP Mountain Purple" at bounding box center [1337, 675] width 308 height 66
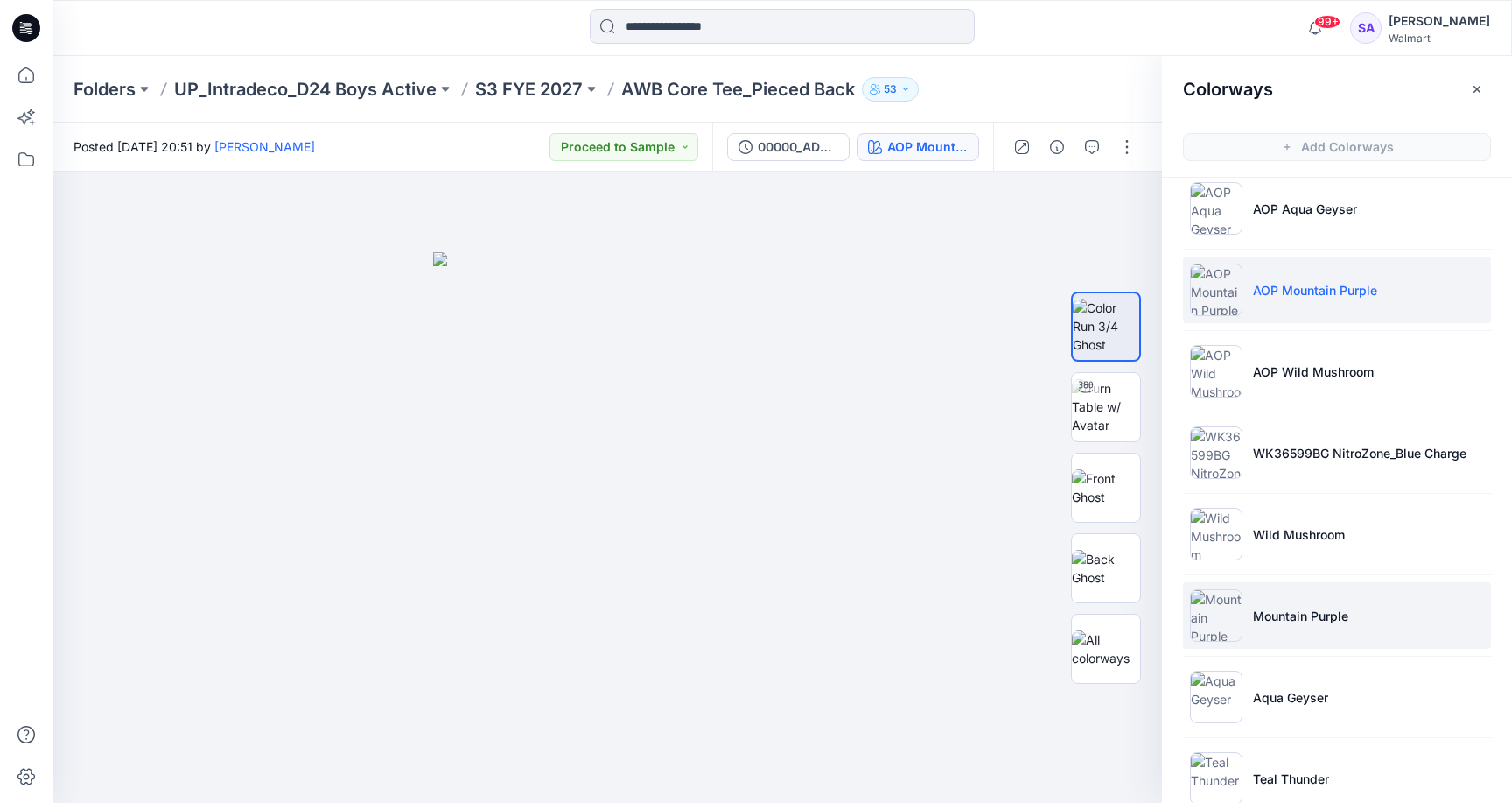
scroll to position [490, 0]
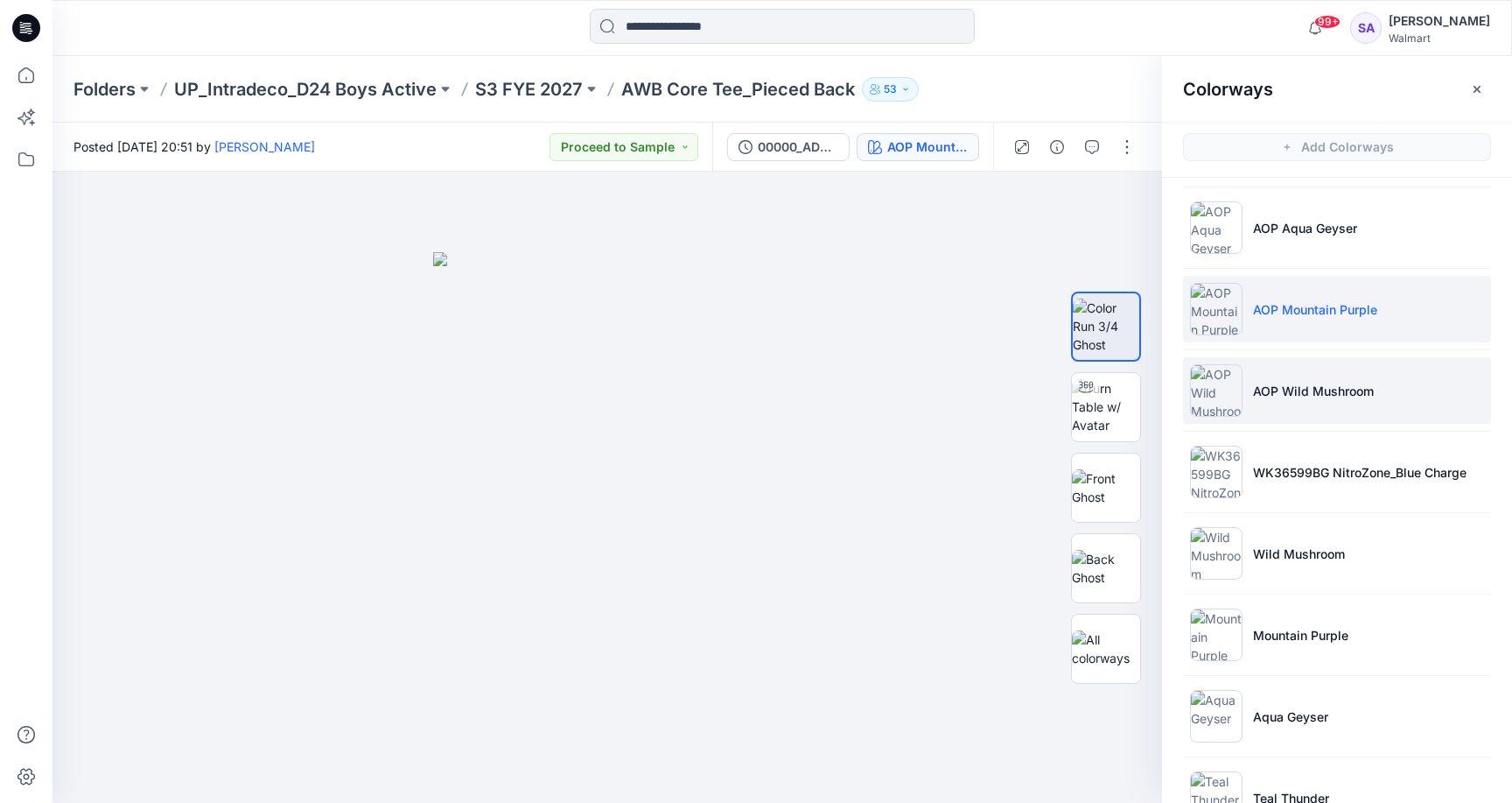
click at [1330, 371] on li "AOP Wild Mushroom" at bounding box center [1337, 391] width 308 height 66
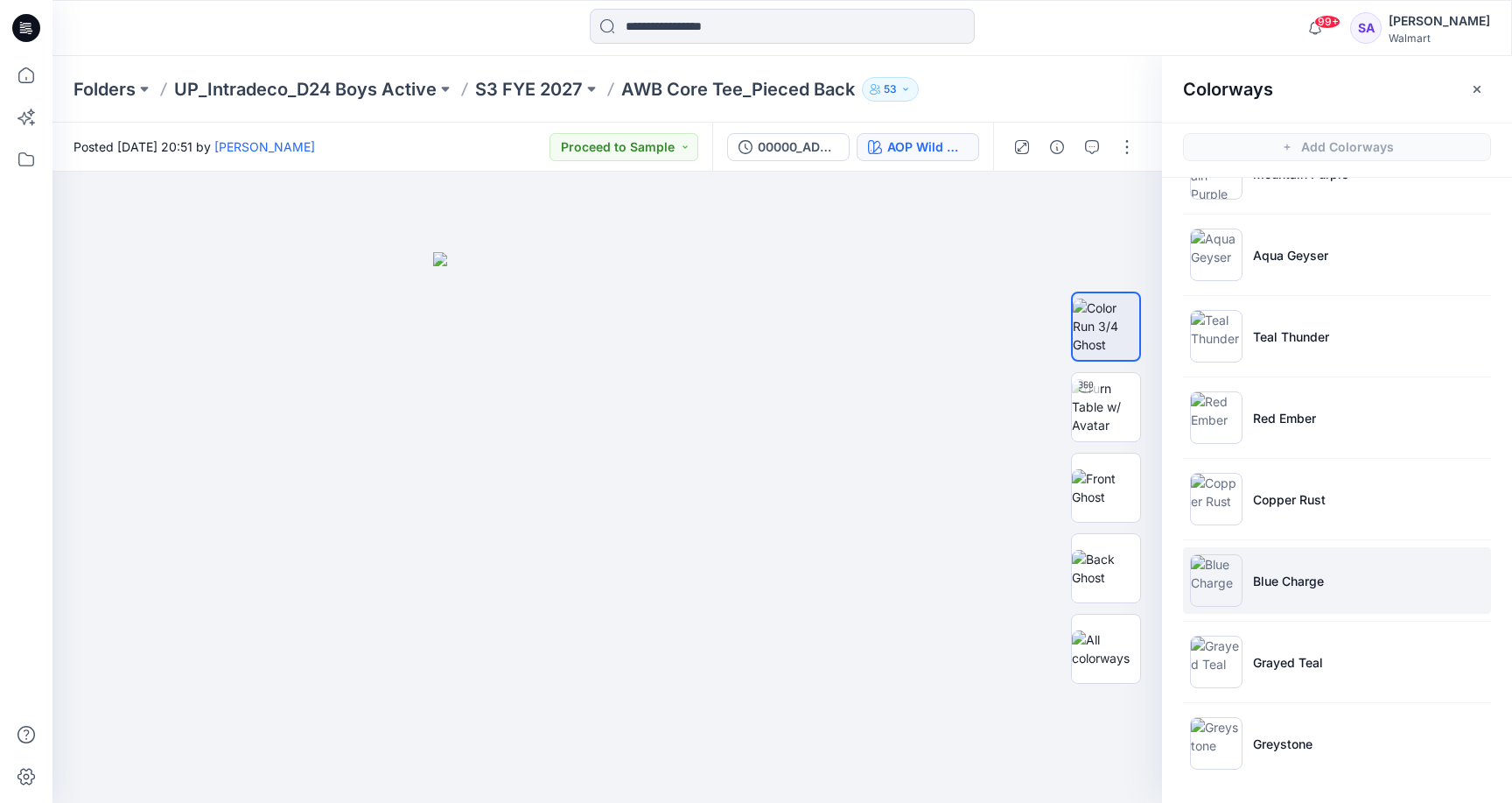
scroll to position [950, 0]
click at [1305, 600] on li "Blue Charge" at bounding box center [1337, 580] width 308 height 66
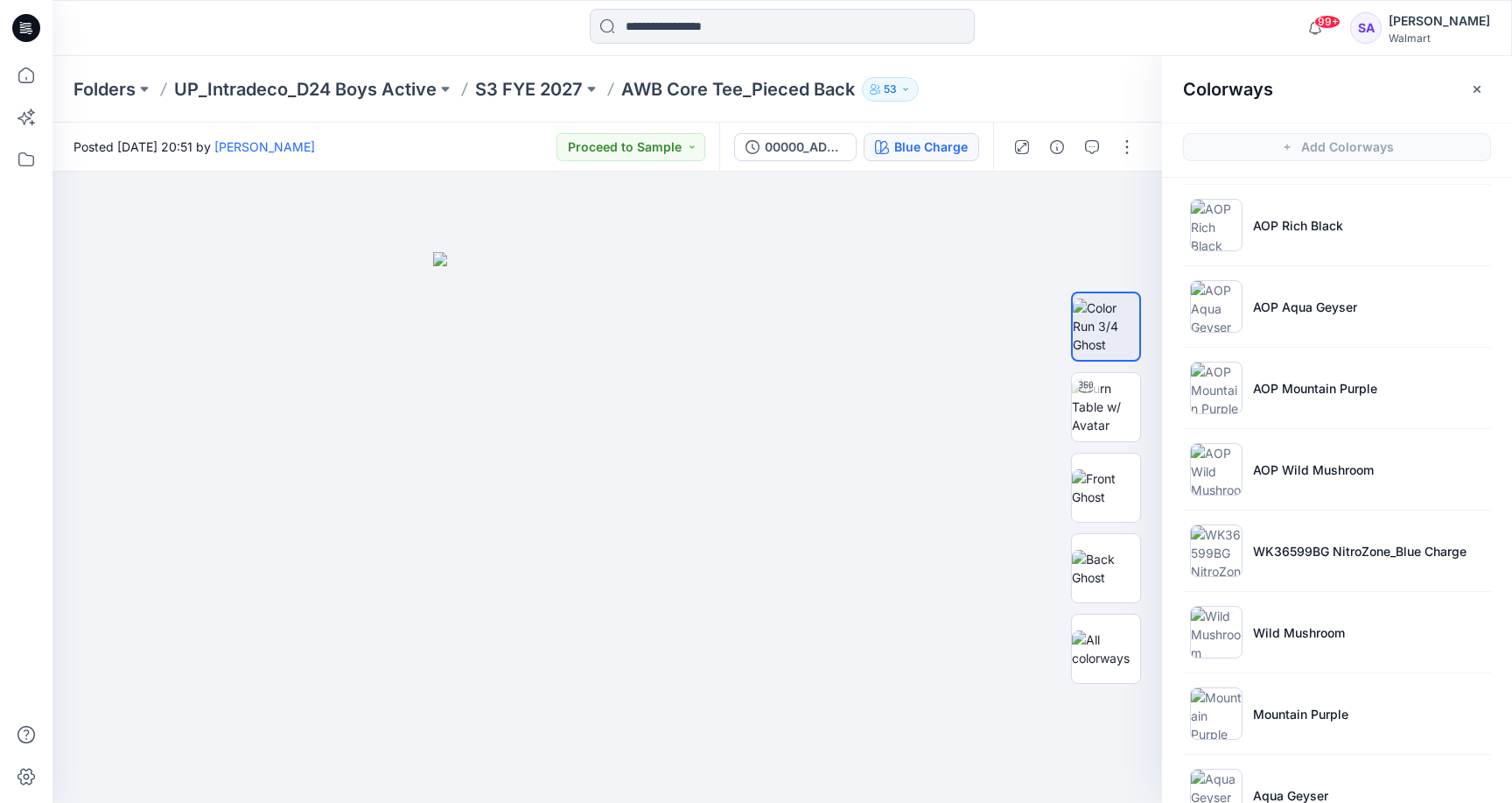
scroll to position [527, 0]
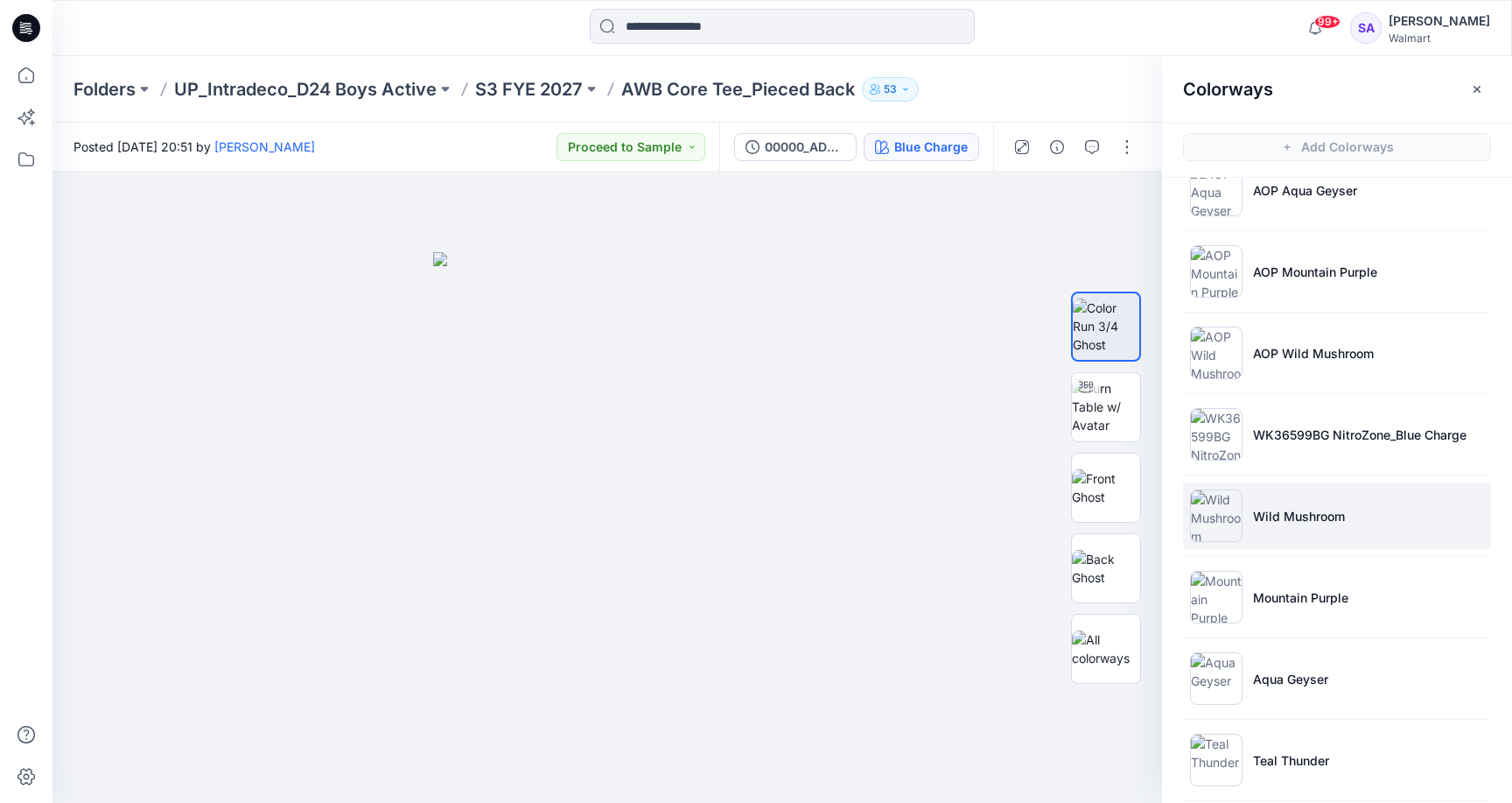
click at [1257, 541] on li "Wild Mushroom" at bounding box center [1337, 516] width 308 height 66
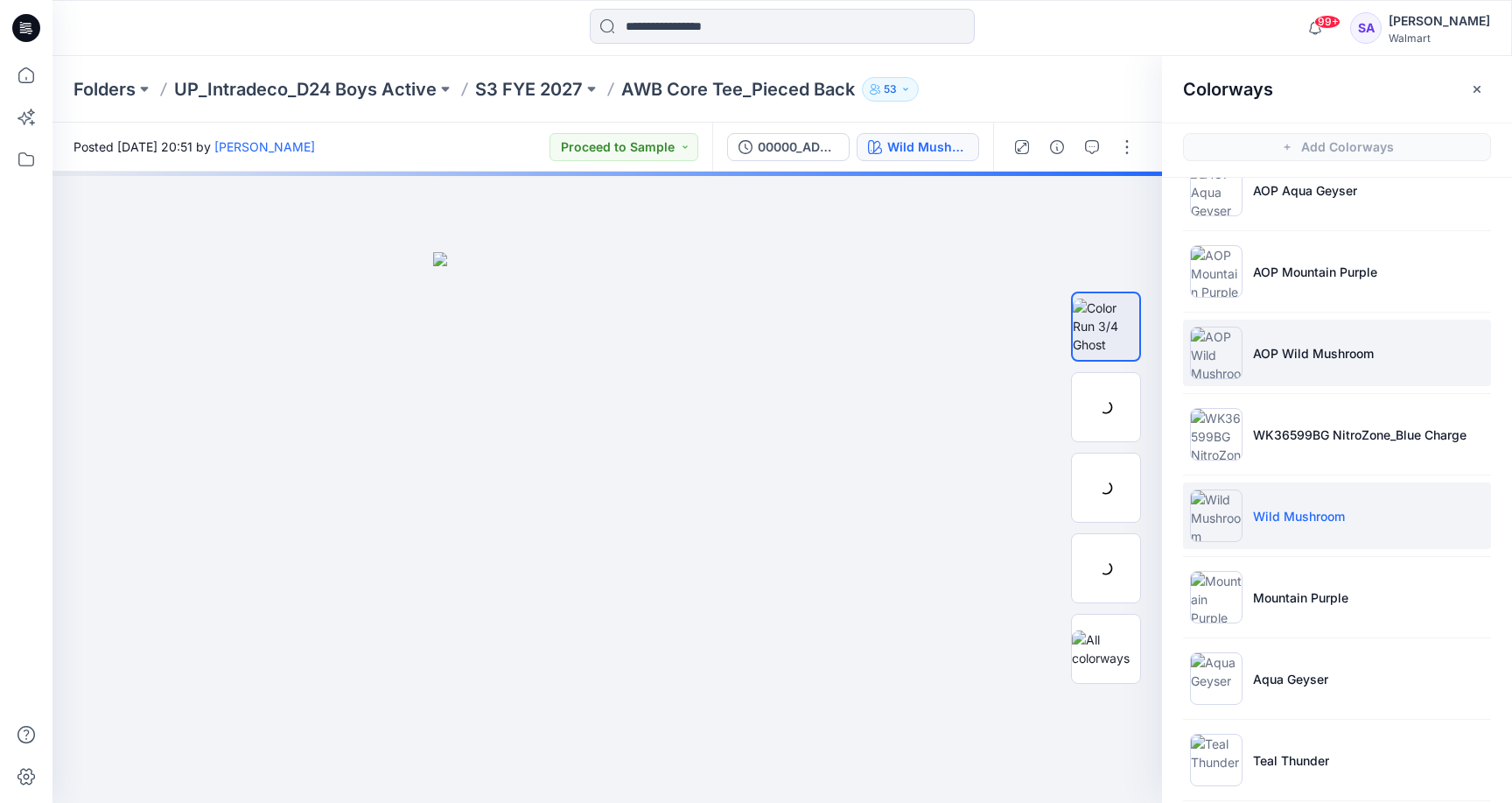
click at [1314, 357] on p "AOP Wild Mushroom" at bounding box center [1313, 353] width 120 height 18
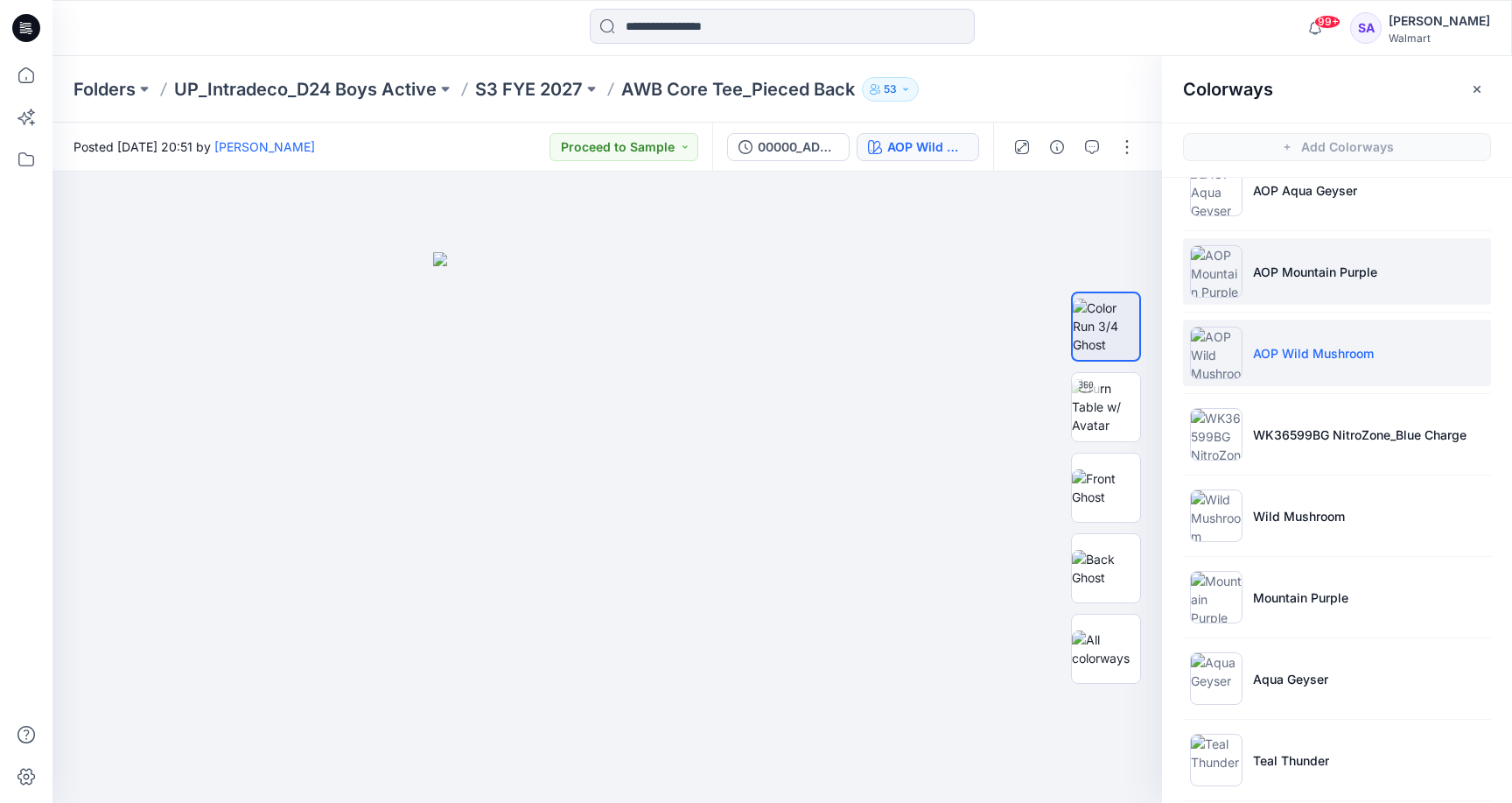
click at [1297, 272] on p "AOP Mountain Purple" at bounding box center [1314, 271] width 124 height 18
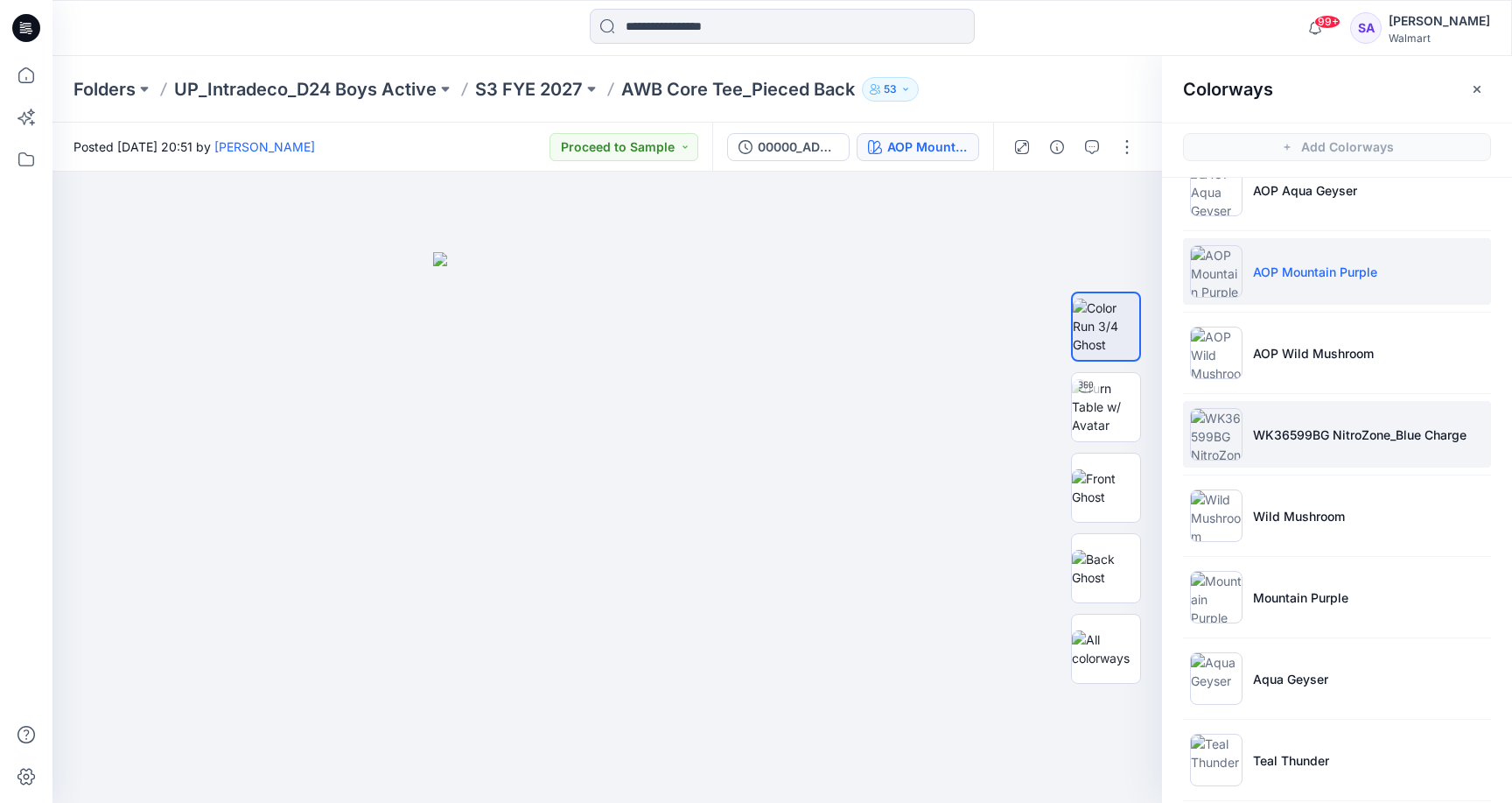
click at [1280, 436] on p "WK36599BG NitroZone_Blue Charge" at bounding box center [1359, 435] width 214 height 18
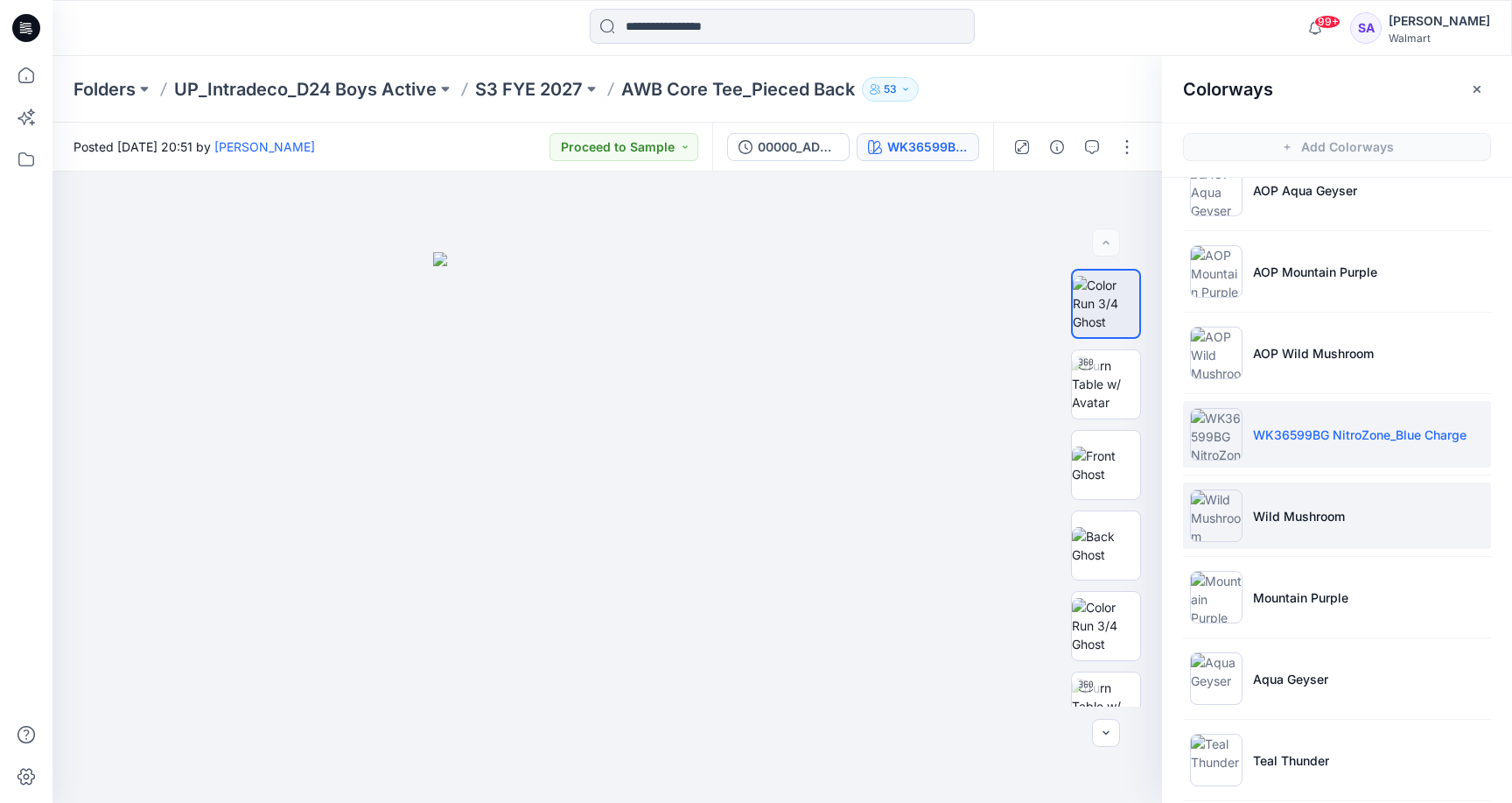
click at [1276, 525] on p "Wild Mushroom" at bounding box center [1298, 516] width 92 height 18
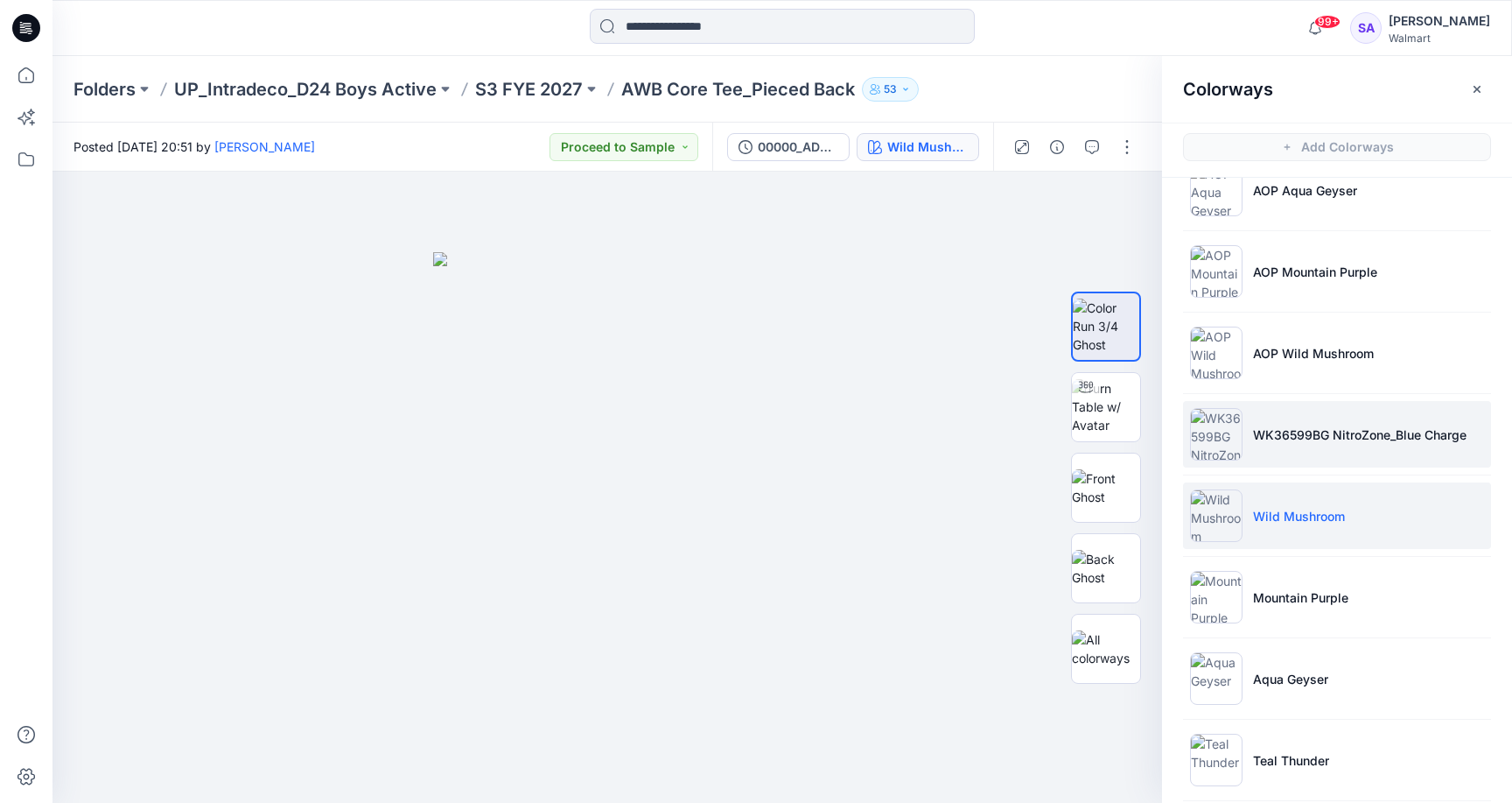
click at [1285, 437] on p "WK36599BG NitroZone_Blue Charge" at bounding box center [1359, 435] width 214 height 18
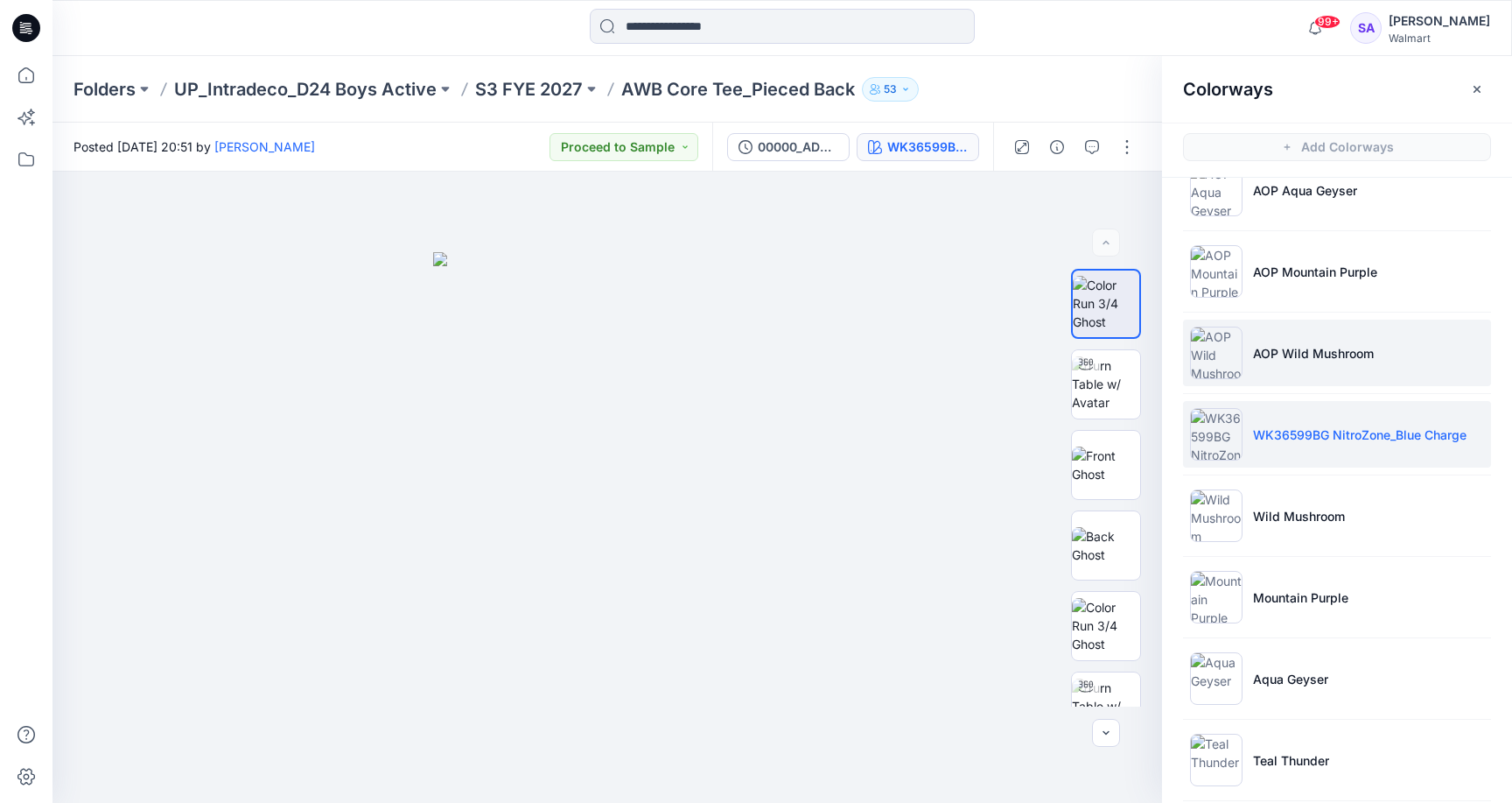
click at [1310, 366] on li "AOP Wild Mushroom" at bounding box center [1337, 353] width 308 height 66
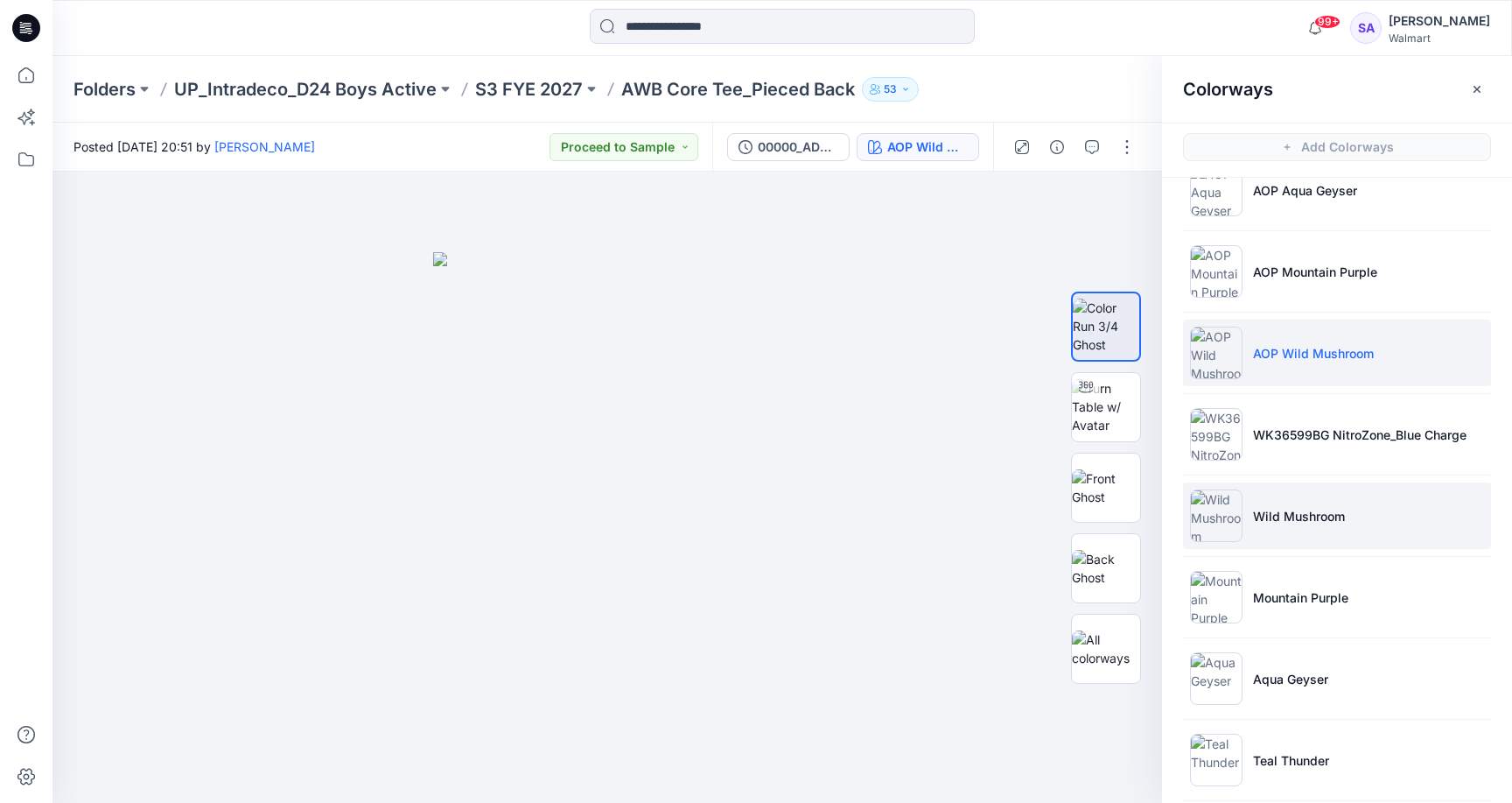
click at [1341, 536] on li "Wild Mushroom" at bounding box center [1337, 516] width 308 height 66
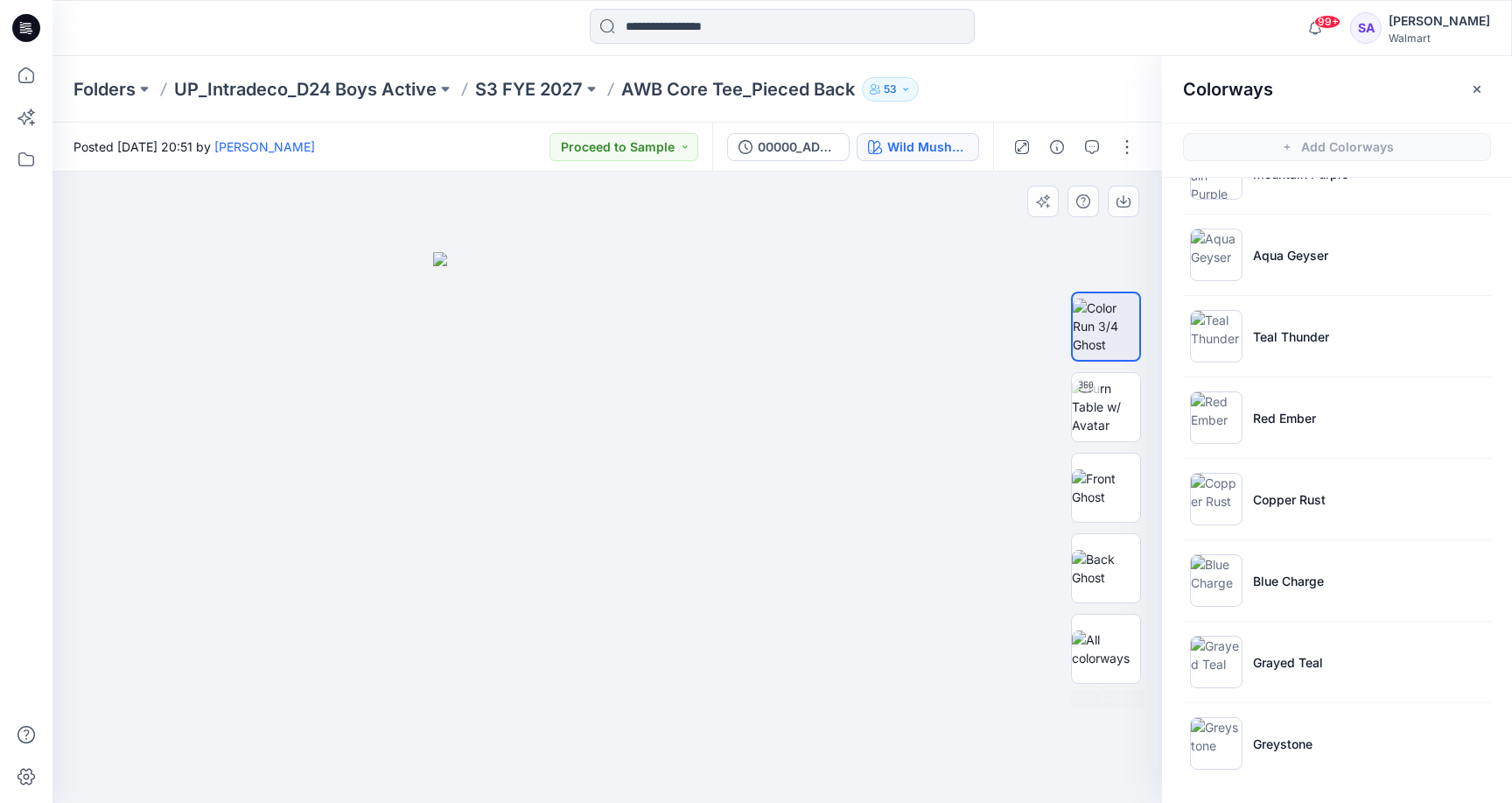
scroll to position [950, 0]
click at [1306, 433] on li "Red Ember" at bounding box center [1337, 418] width 308 height 66
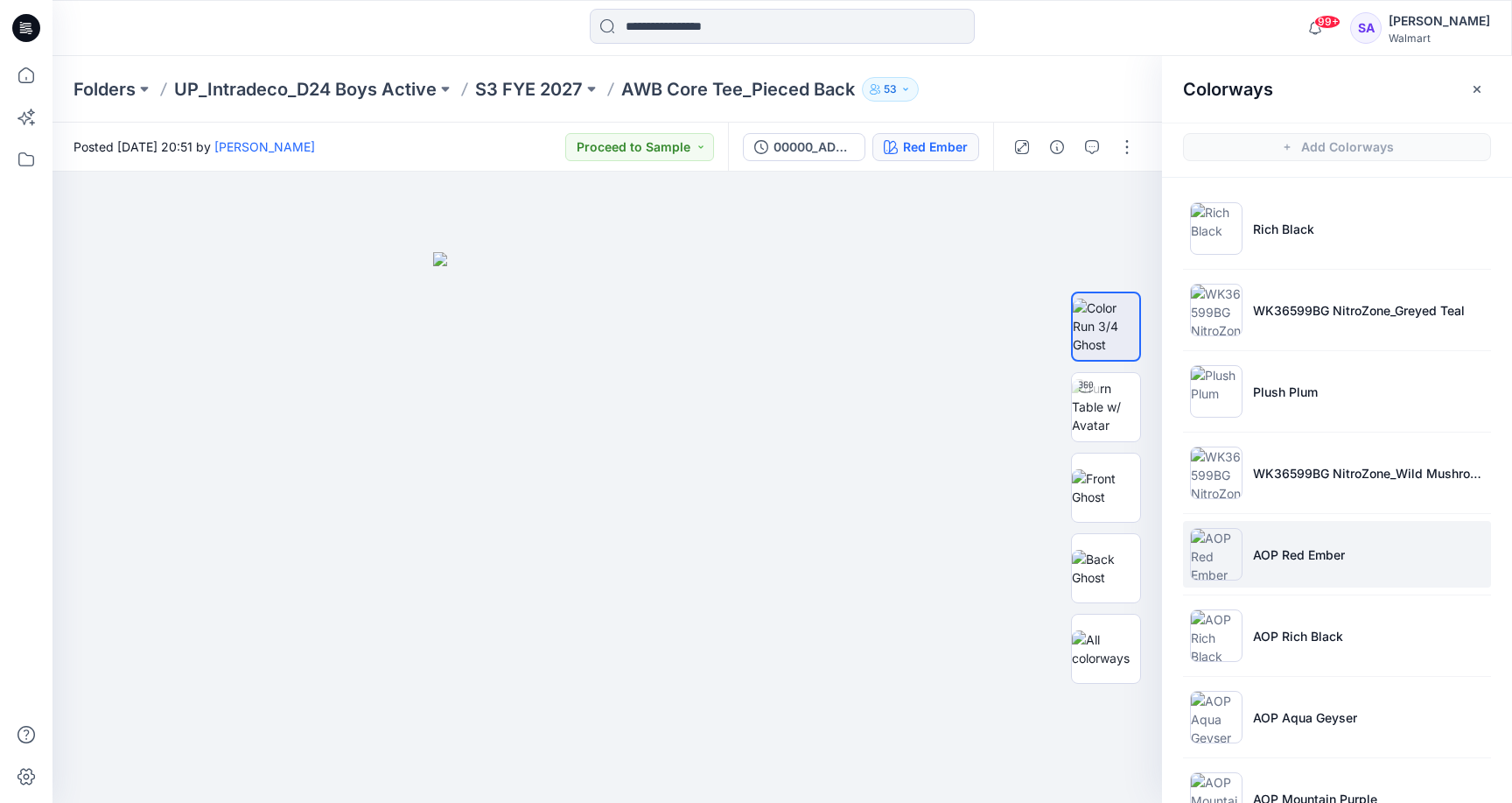
scroll to position [0, 0]
click at [1294, 583] on li "AOP Red Ember" at bounding box center [1337, 554] width 308 height 66
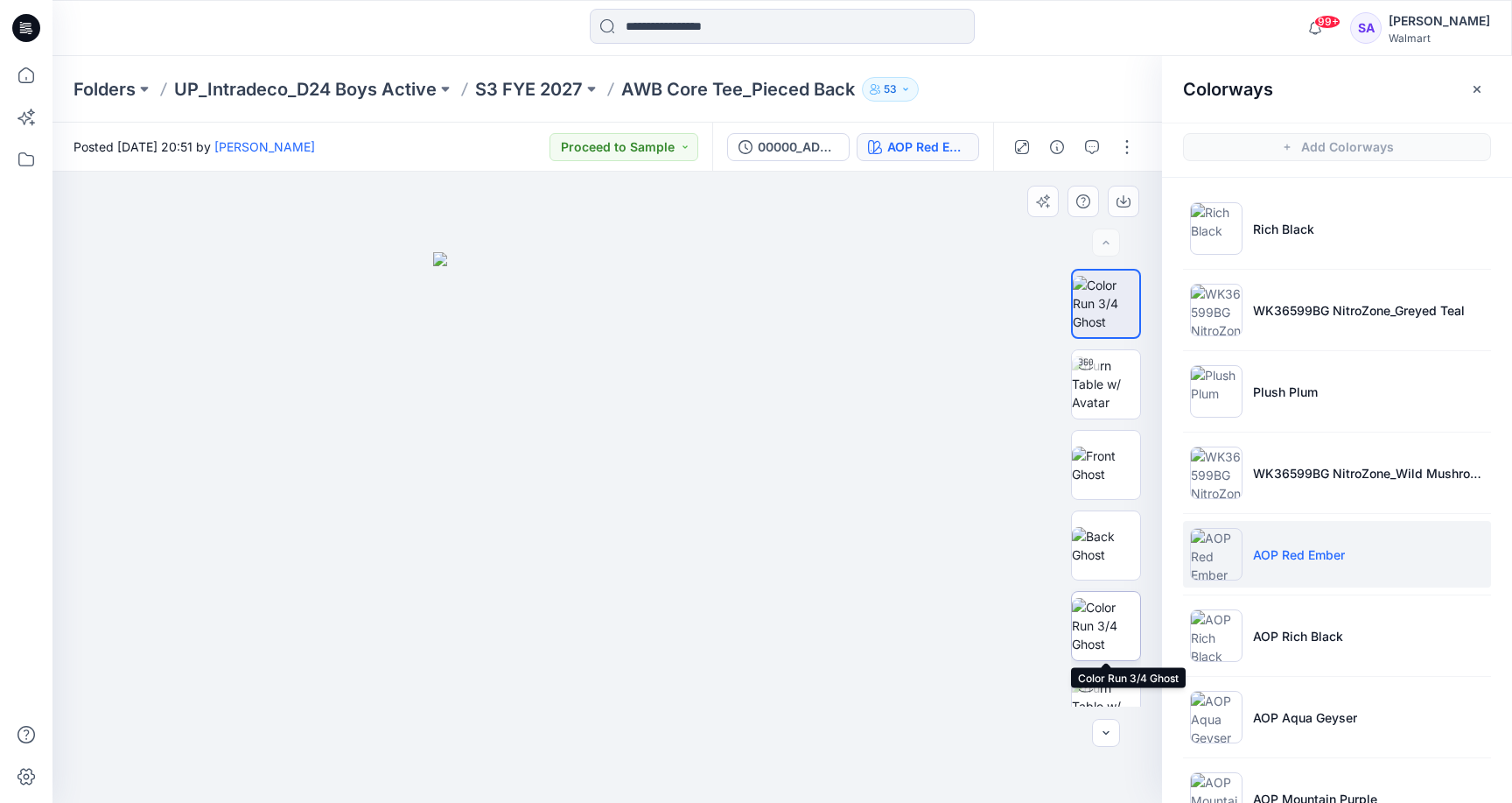
click at [1094, 636] on img at bounding box center [1106, 625] width 68 height 55
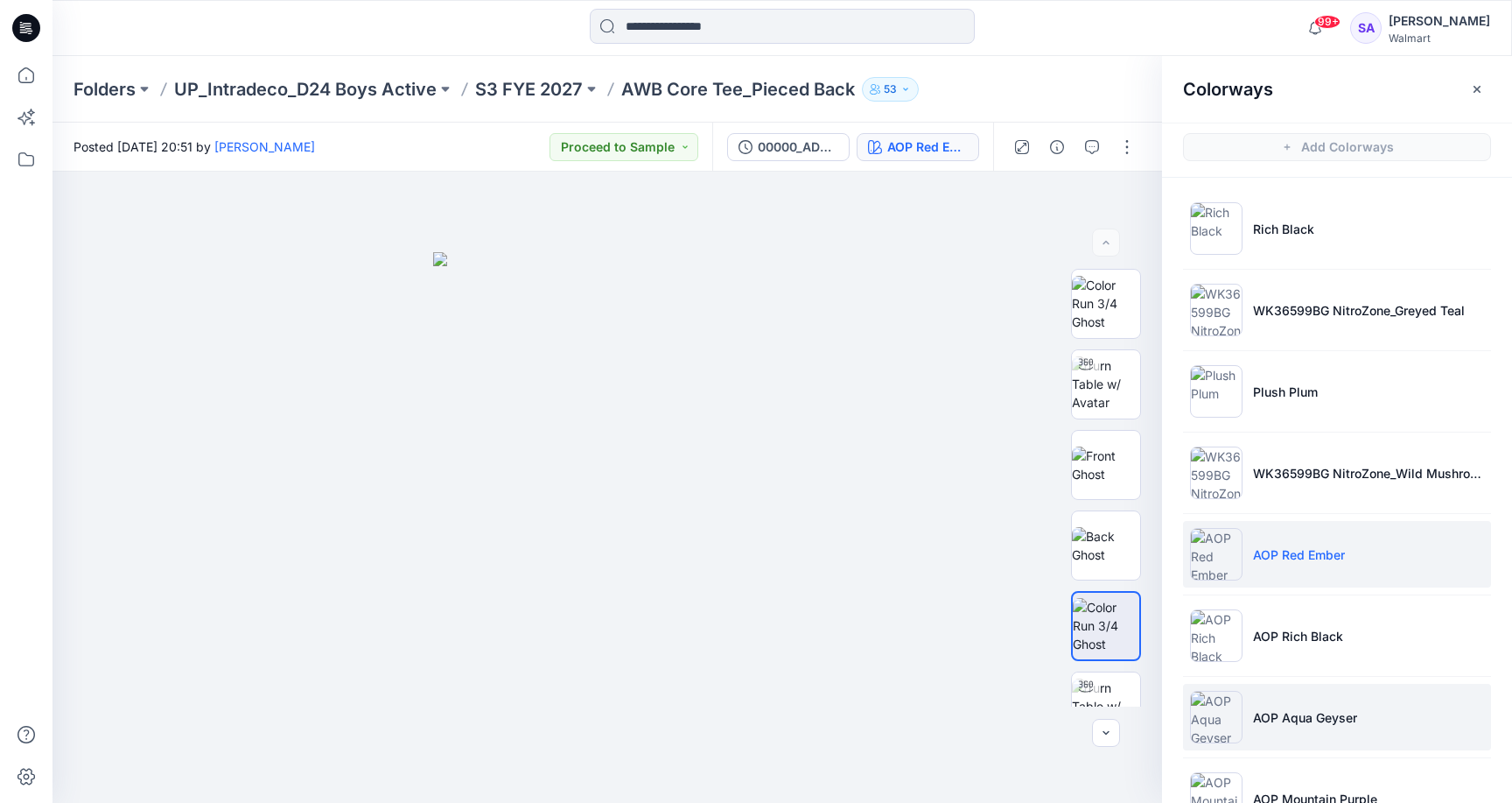
click at [1335, 714] on p "AOP Aqua Geyser" at bounding box center [1305, 717] width 104 height 18
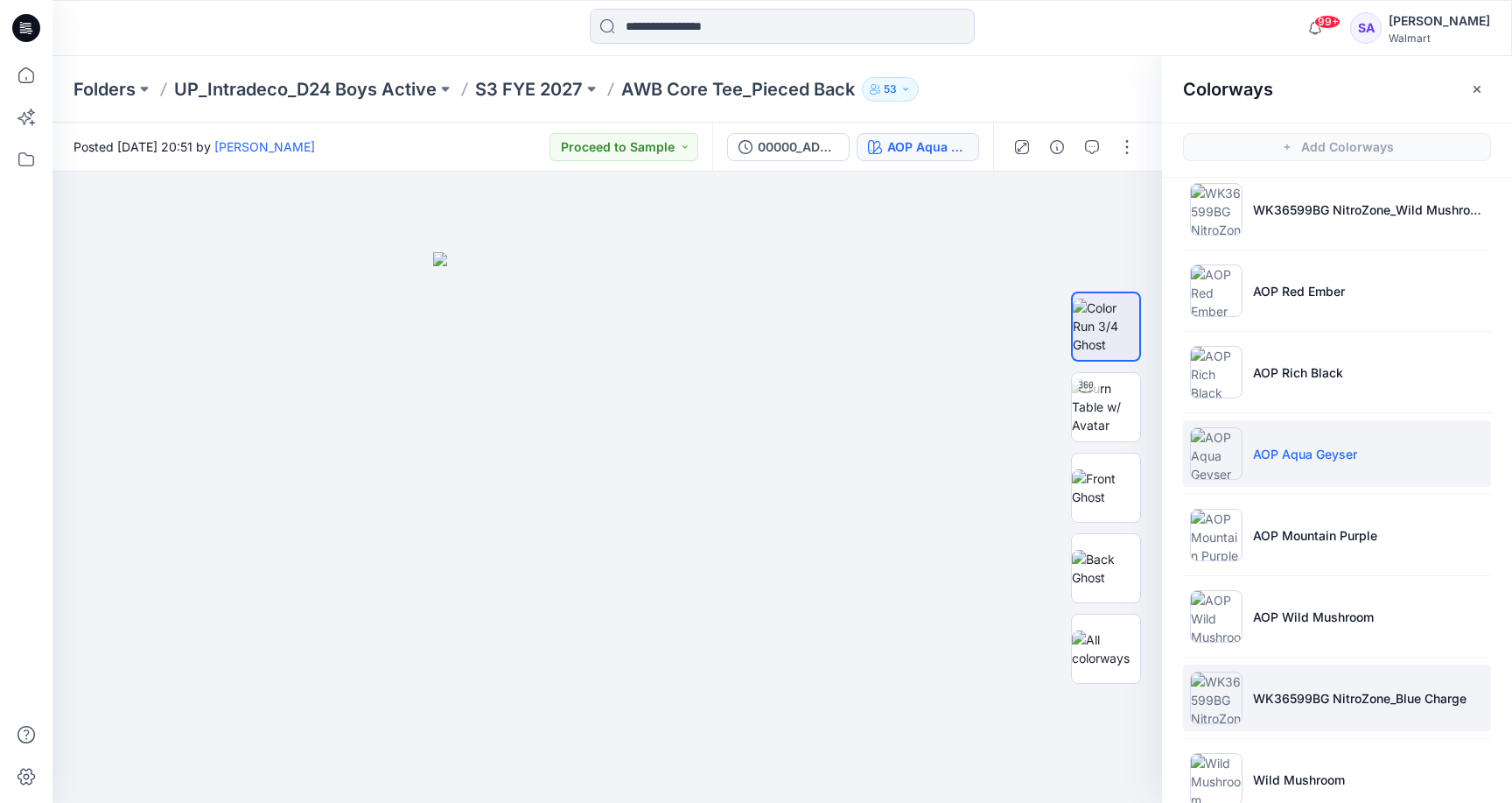
scroll to position [343, 0]
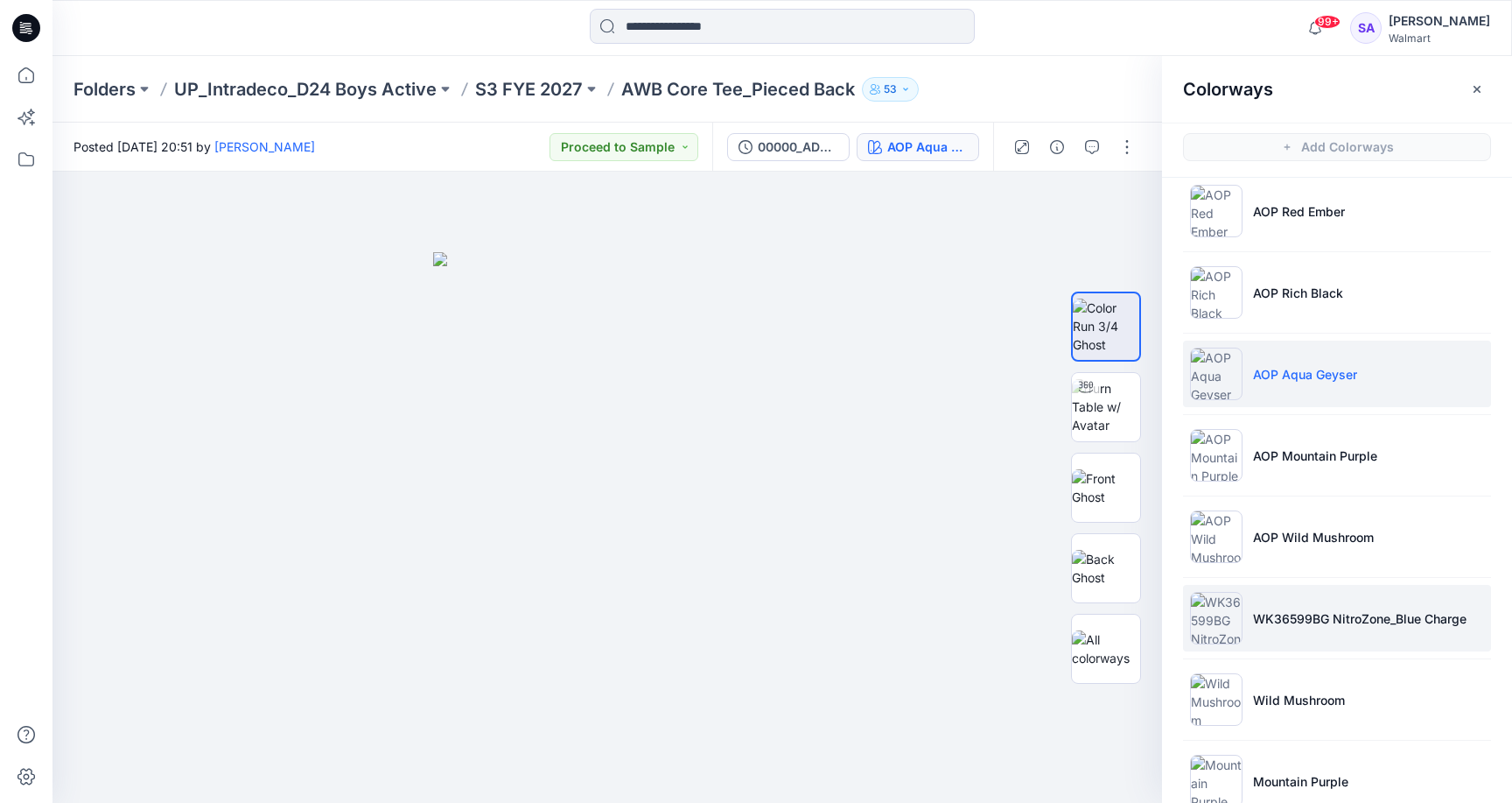
click at [1304, 621] on p "WK36599BG NitroZone_Blue Charge" at bounding box center [1359, 618] width 214 height 18
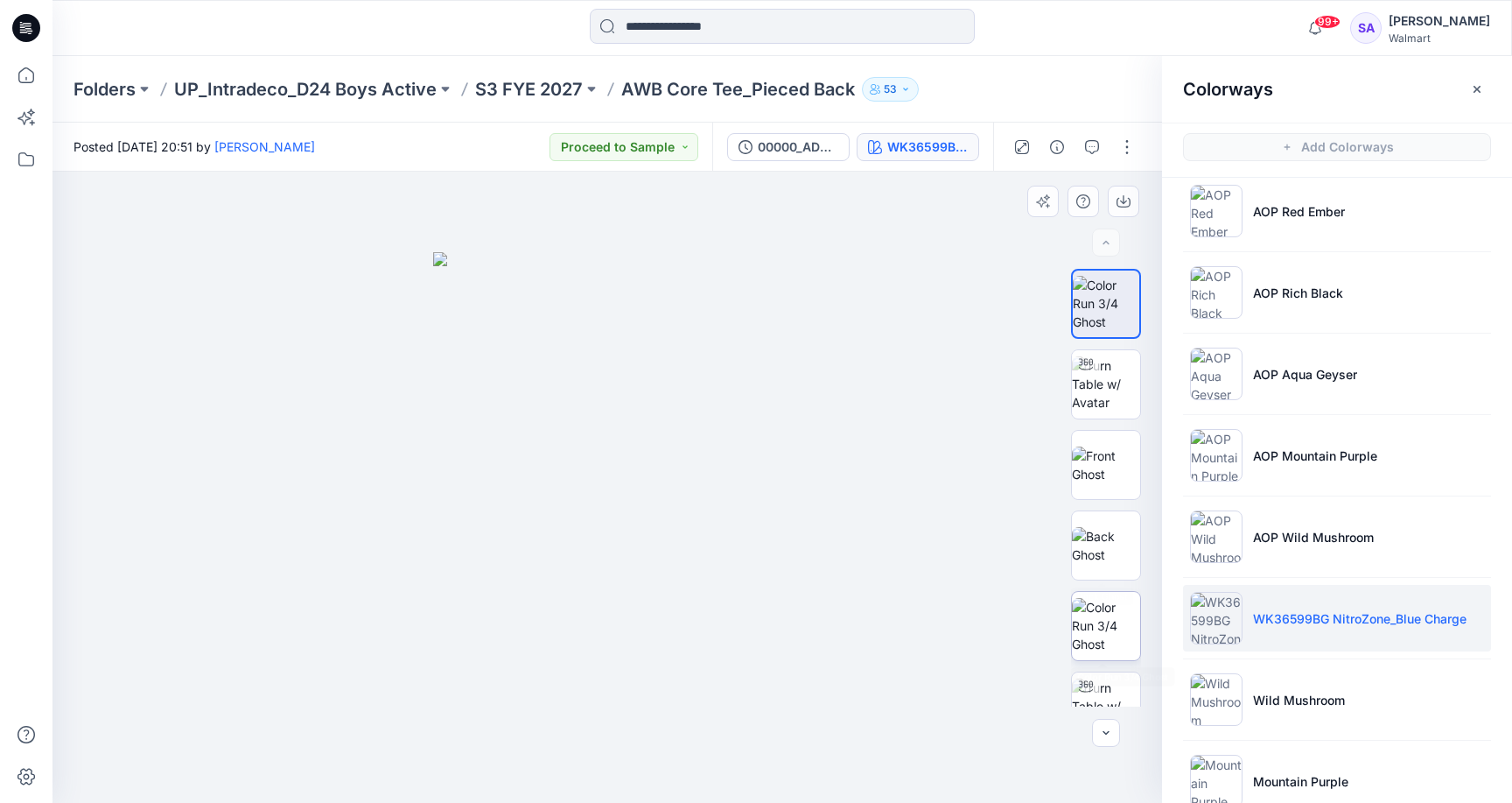
click at [1113, 608] on img at bounding box center [1106, 625] width 68 height 55
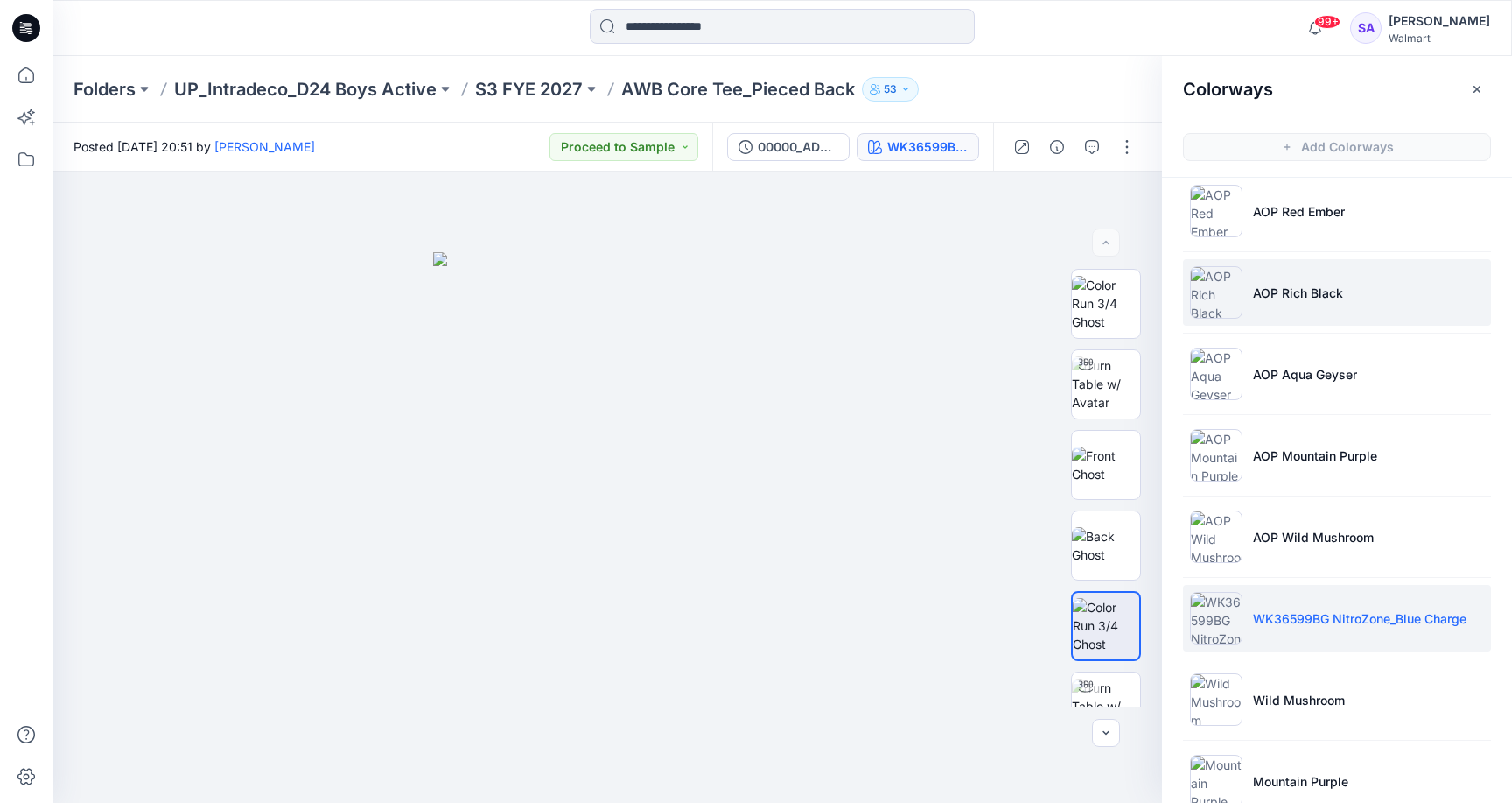
scroll to position [0, 0]
click at [1323, 290] on p "AOP Rich Black" at bounding box center [1297, 293] width 90 height 18
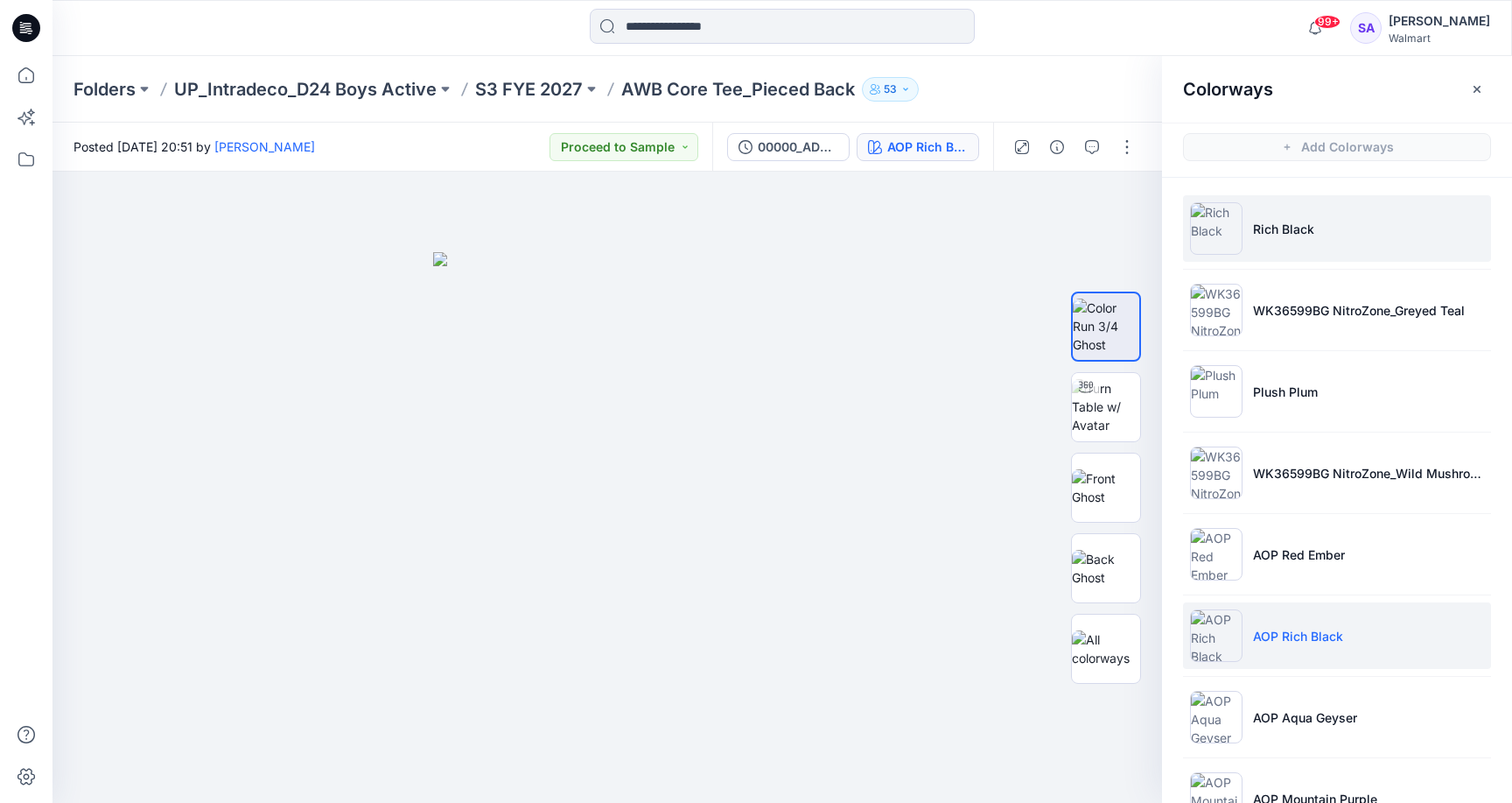
click at [1305, 242] on li "Rich Black" at bounding box center [1337, 228] width 308 height 66
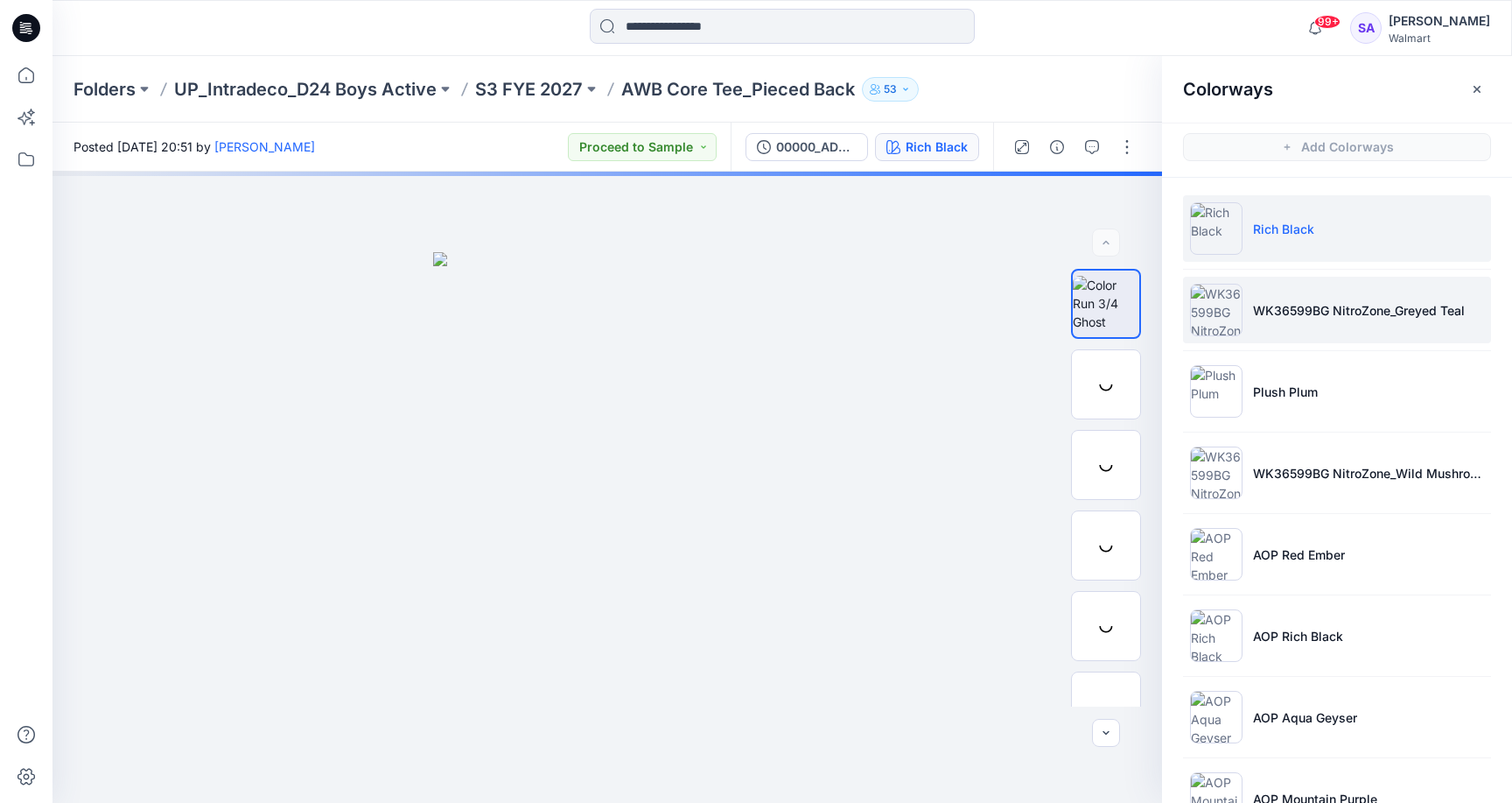
click at [1314, 305] on p "WK36599BG NitroZone_Greyed Teal" at bounding box center [1358, 310] width 212 height 18
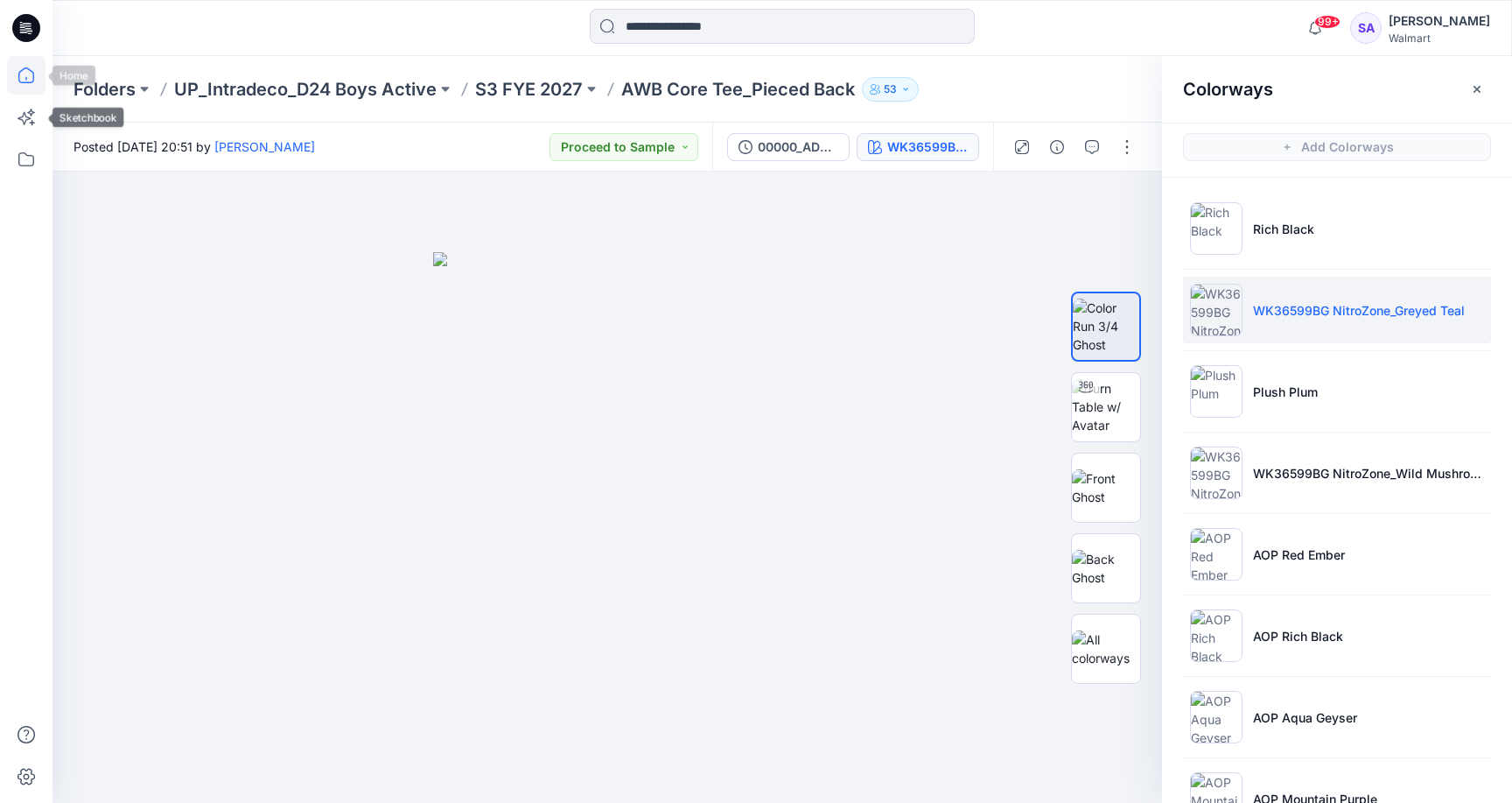
click at [24, 76] on icon at bounding box center [26, 75] width 39 height 39
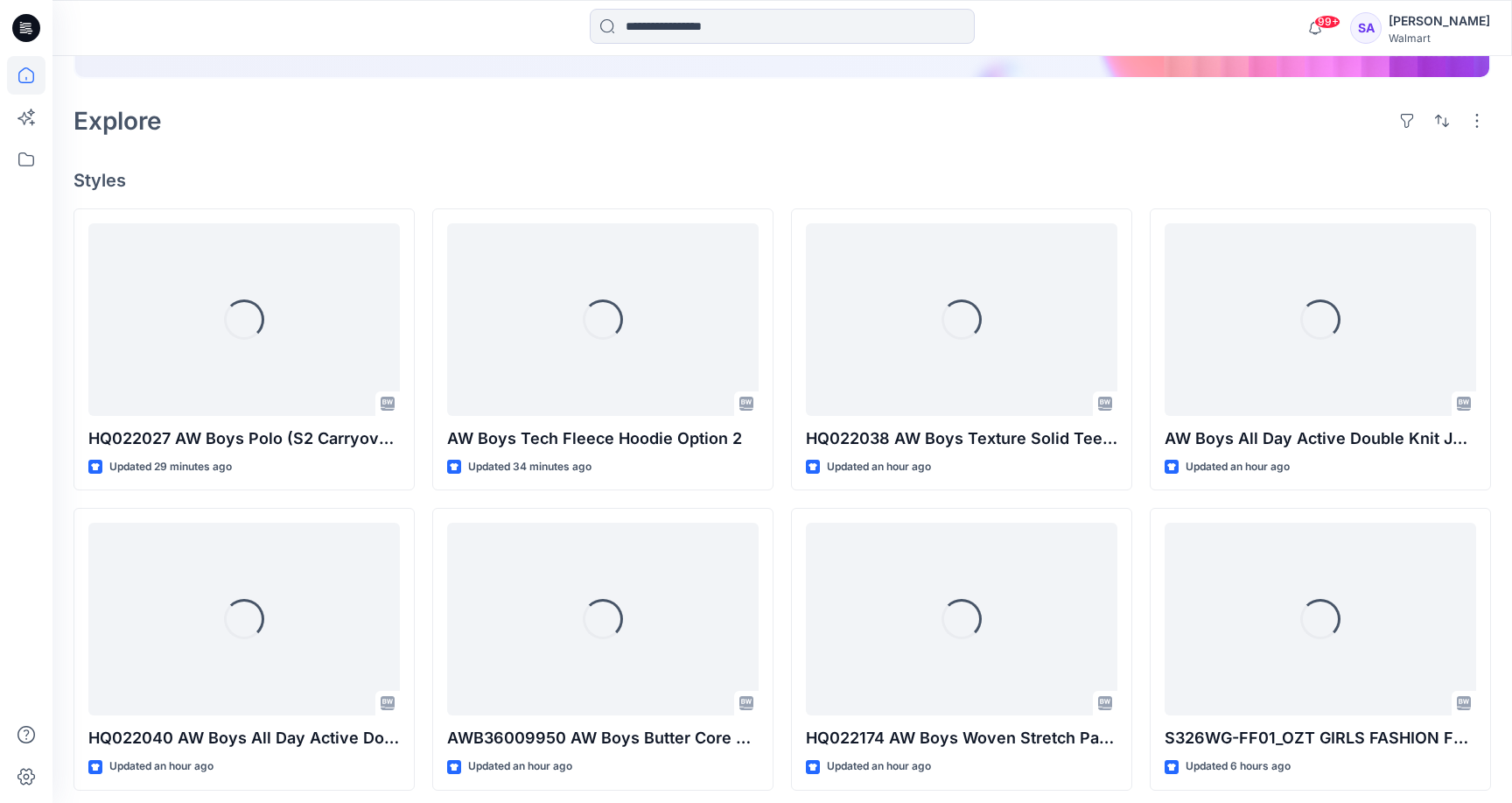
scroll to position [379, 0]
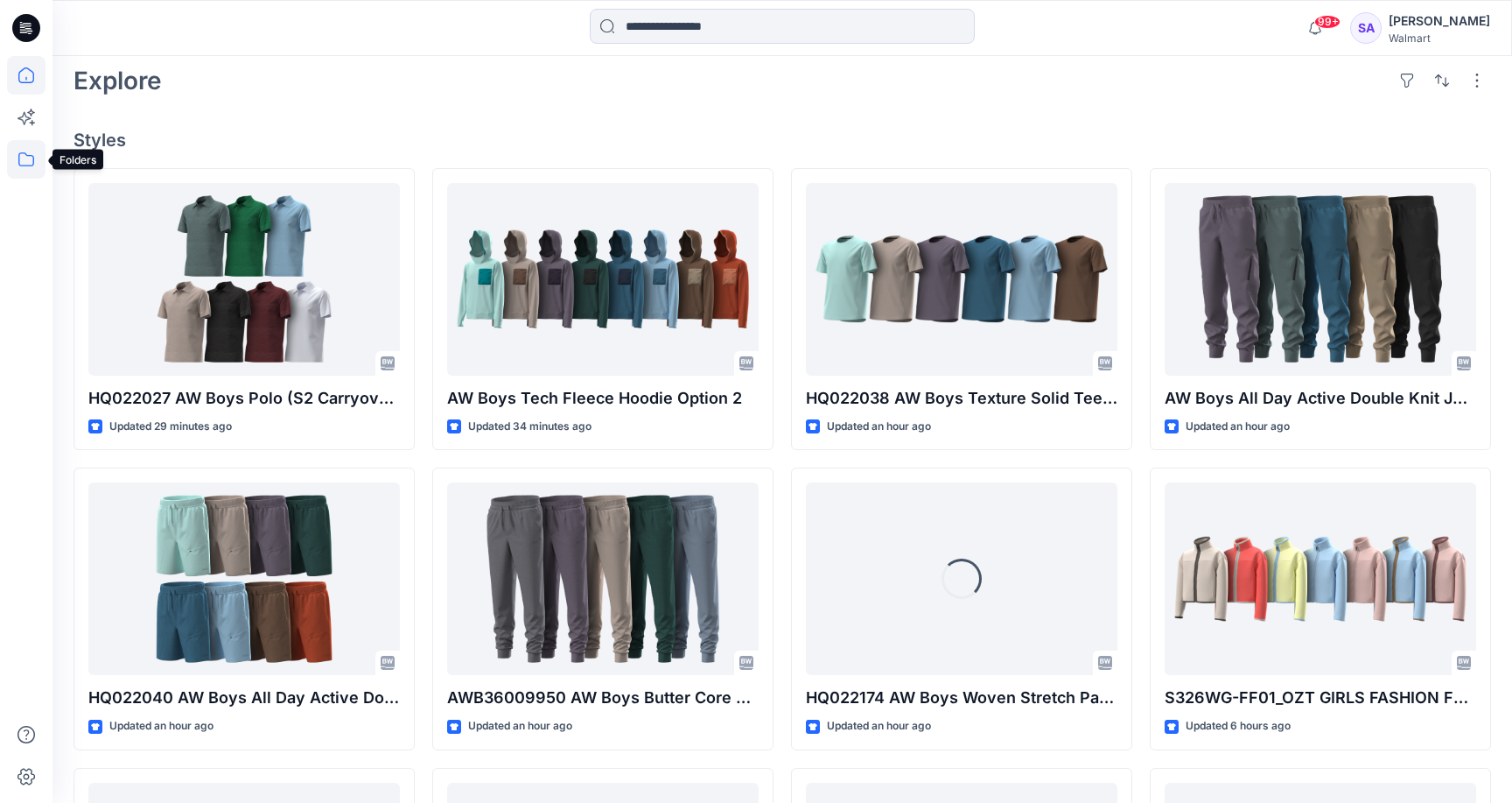
click at [33, 156] on icon at bounding box center [26, 160] width 16 height 14
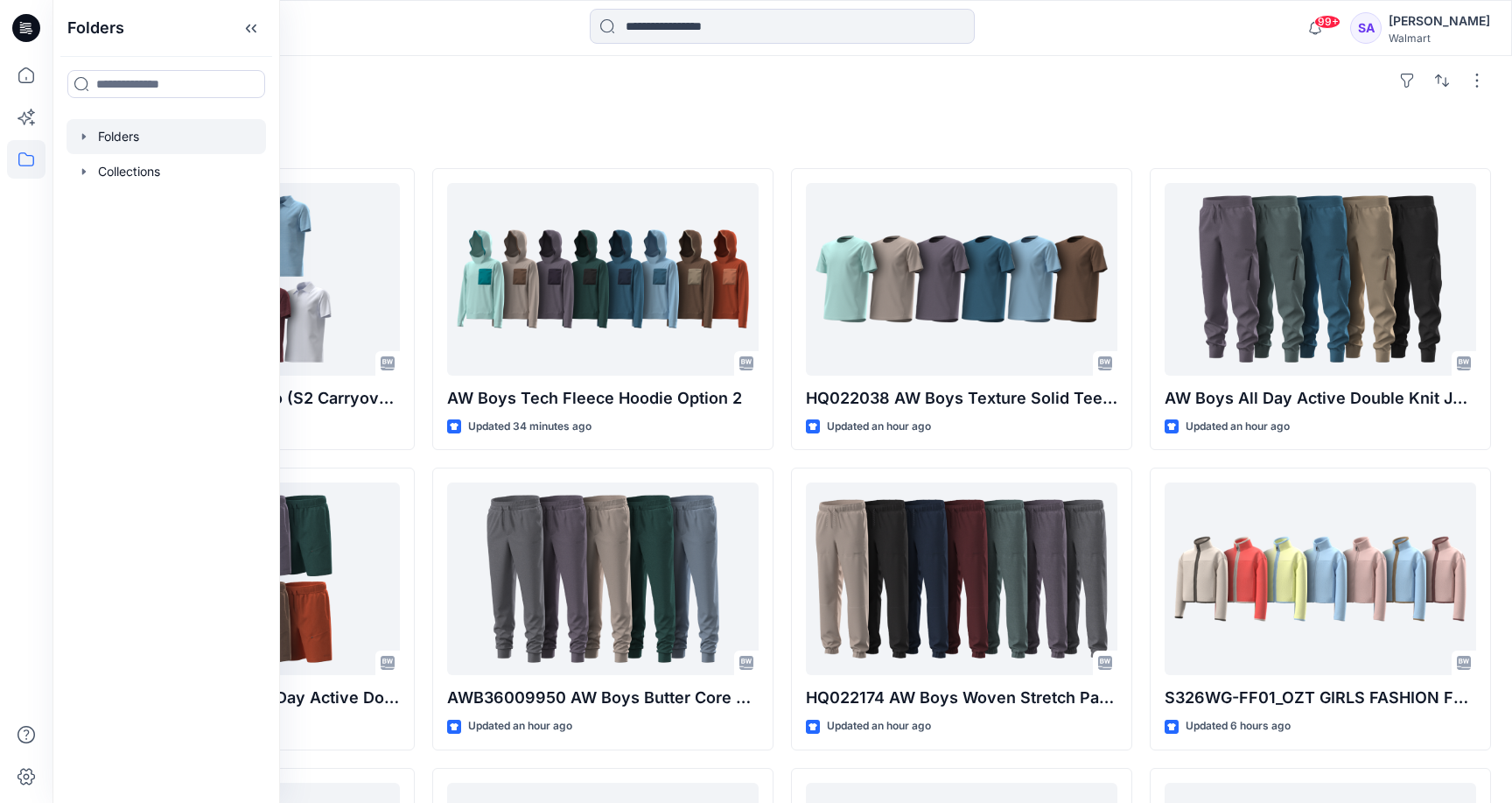
click at [101, 137] on div at bounding box center [166, 137] width 199 height 35
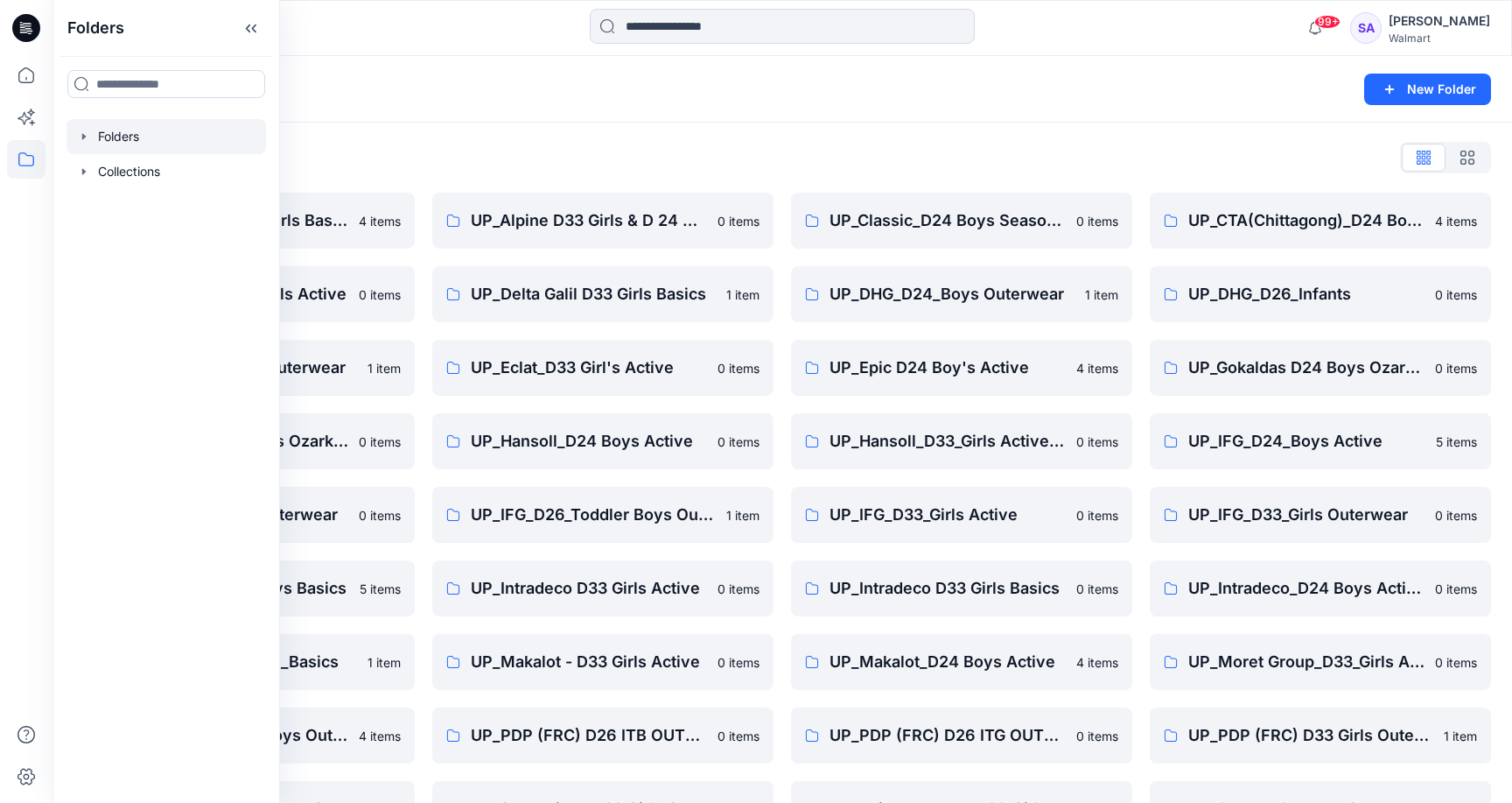
click at [495, 151] on div "Folders List" at bounding box center [782, 157] width 1418 height 28
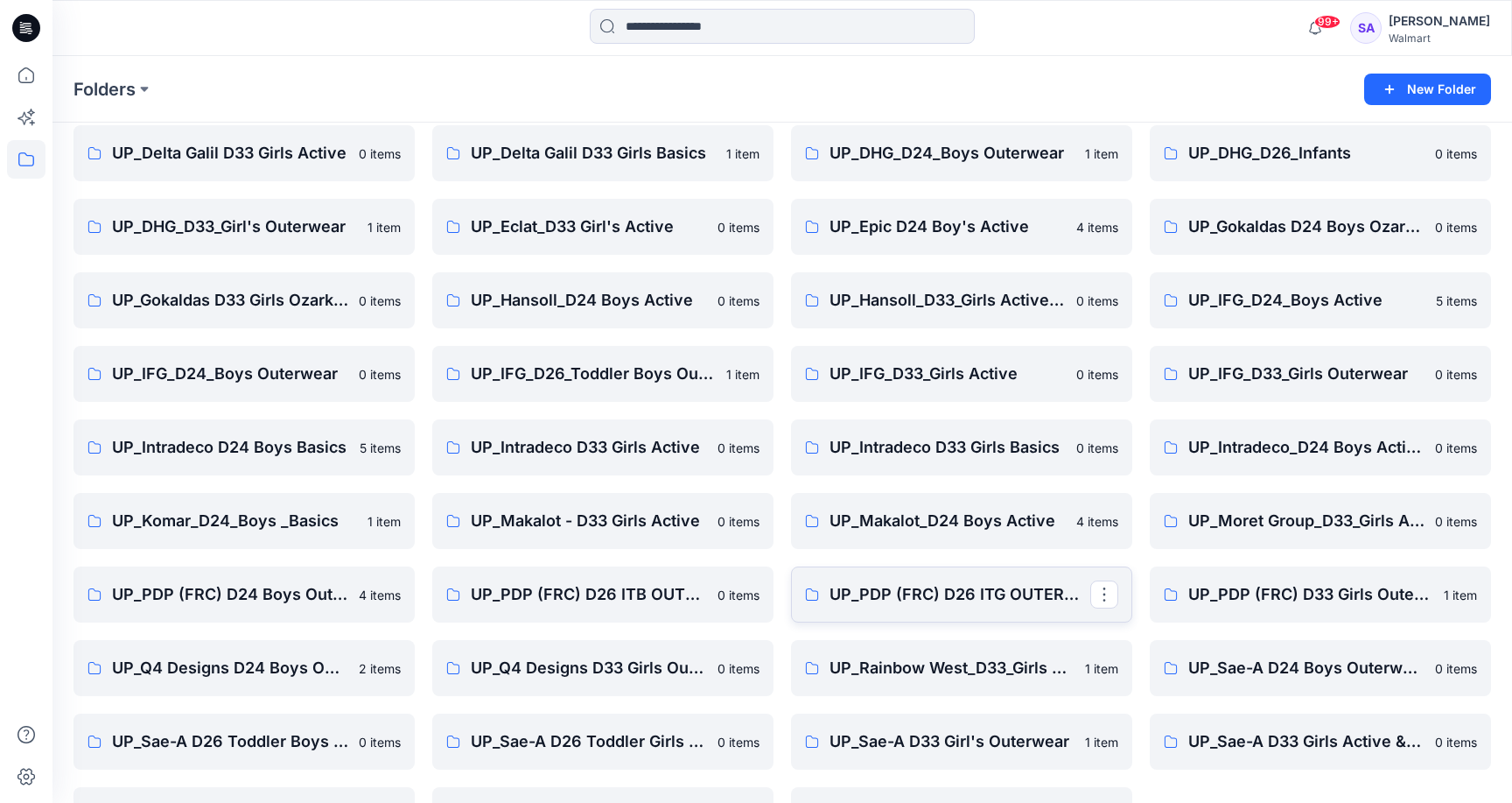
scroll to position [138, 0]
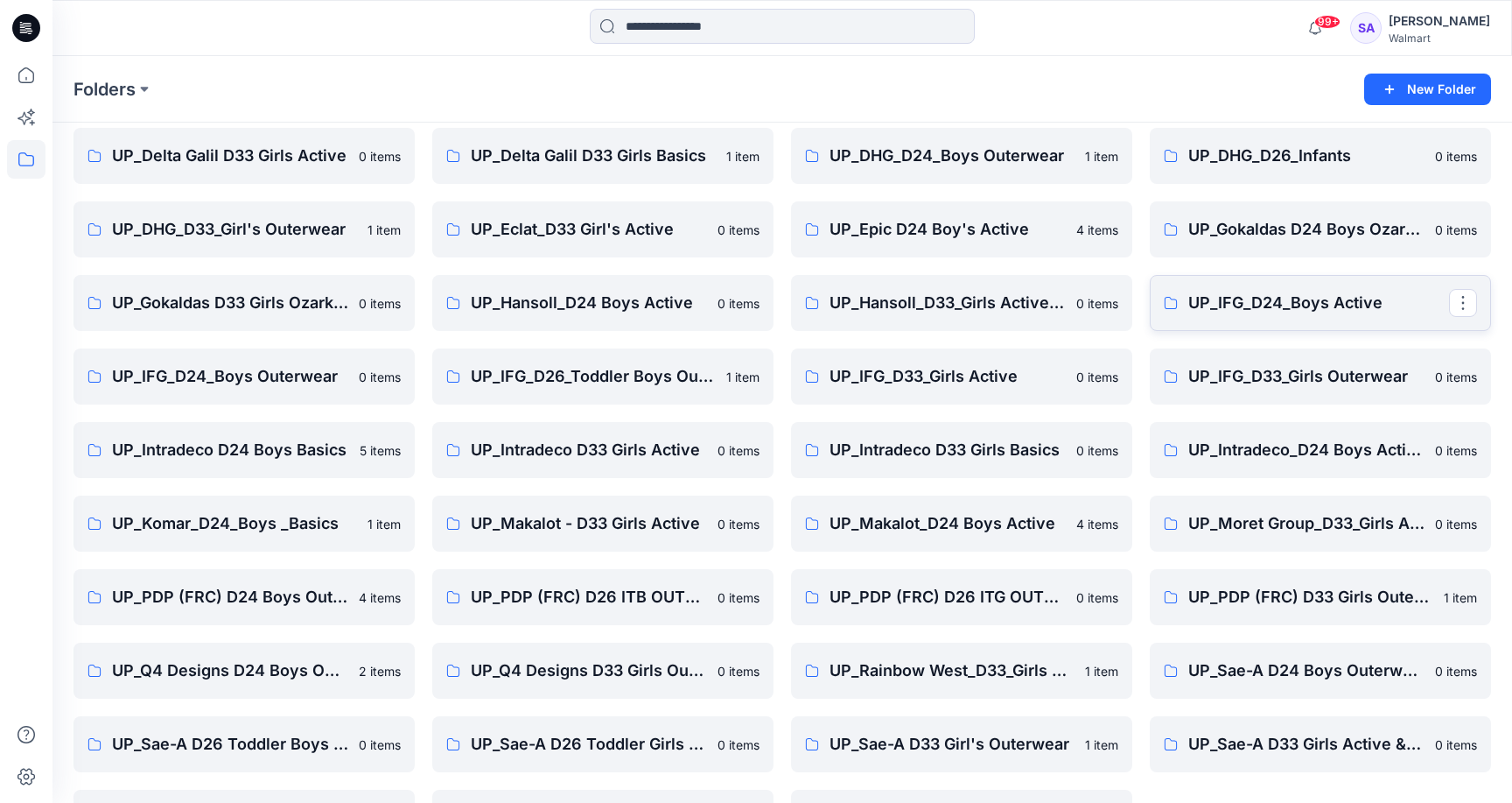
click at [1244, 318] on link "UP_IFG_D24_Boys Active" at bounding box center [1320, 303] width 341 height 56
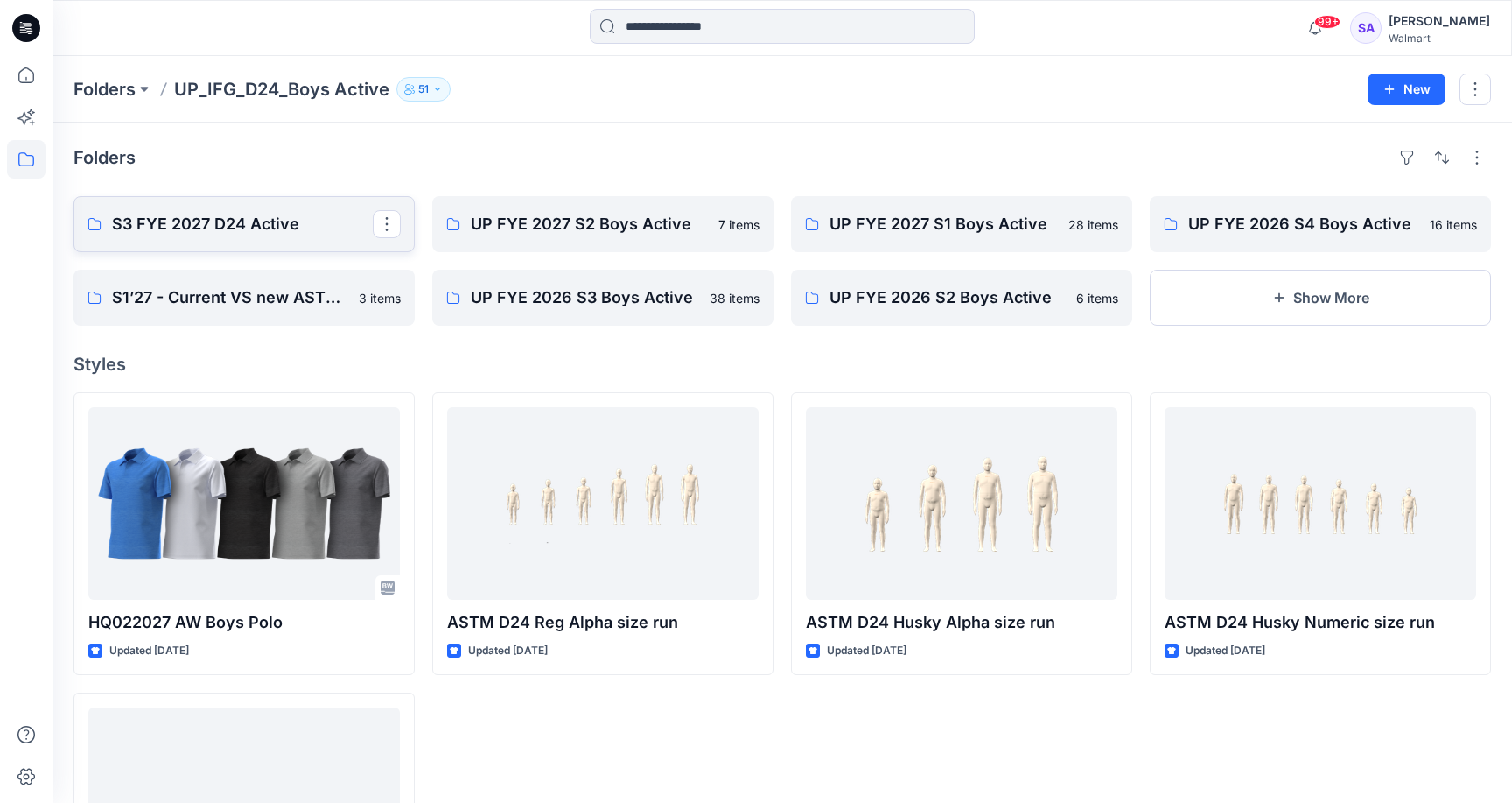
click at [223, 238] on link "S3 FYE 2027 D24 Active" at bounding box center [244, 224] width 341 height 56
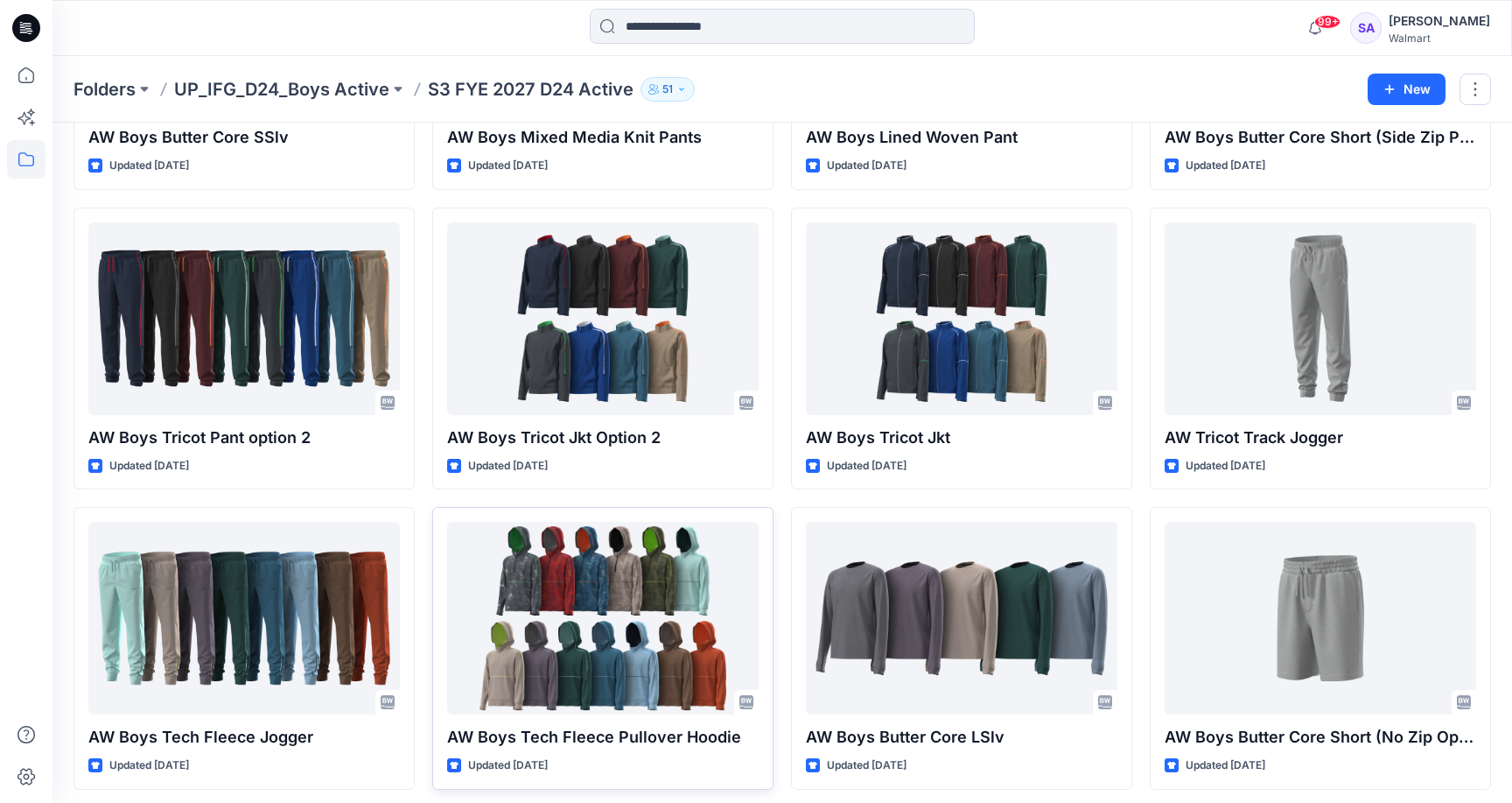
scroll to position [1187, 0]
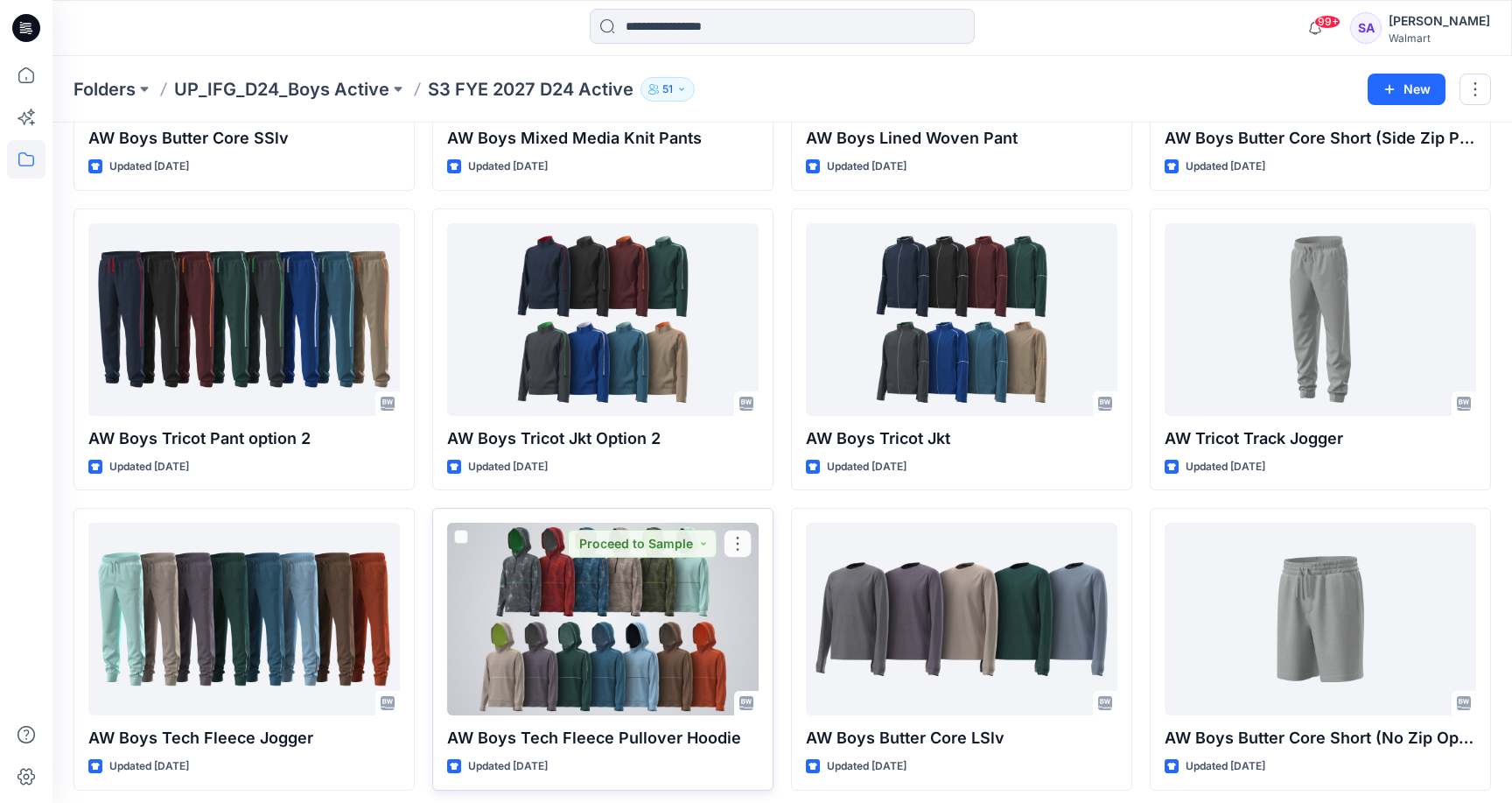
click at [630, 625] on div at bounding box center [602, 619] width 312 height 192
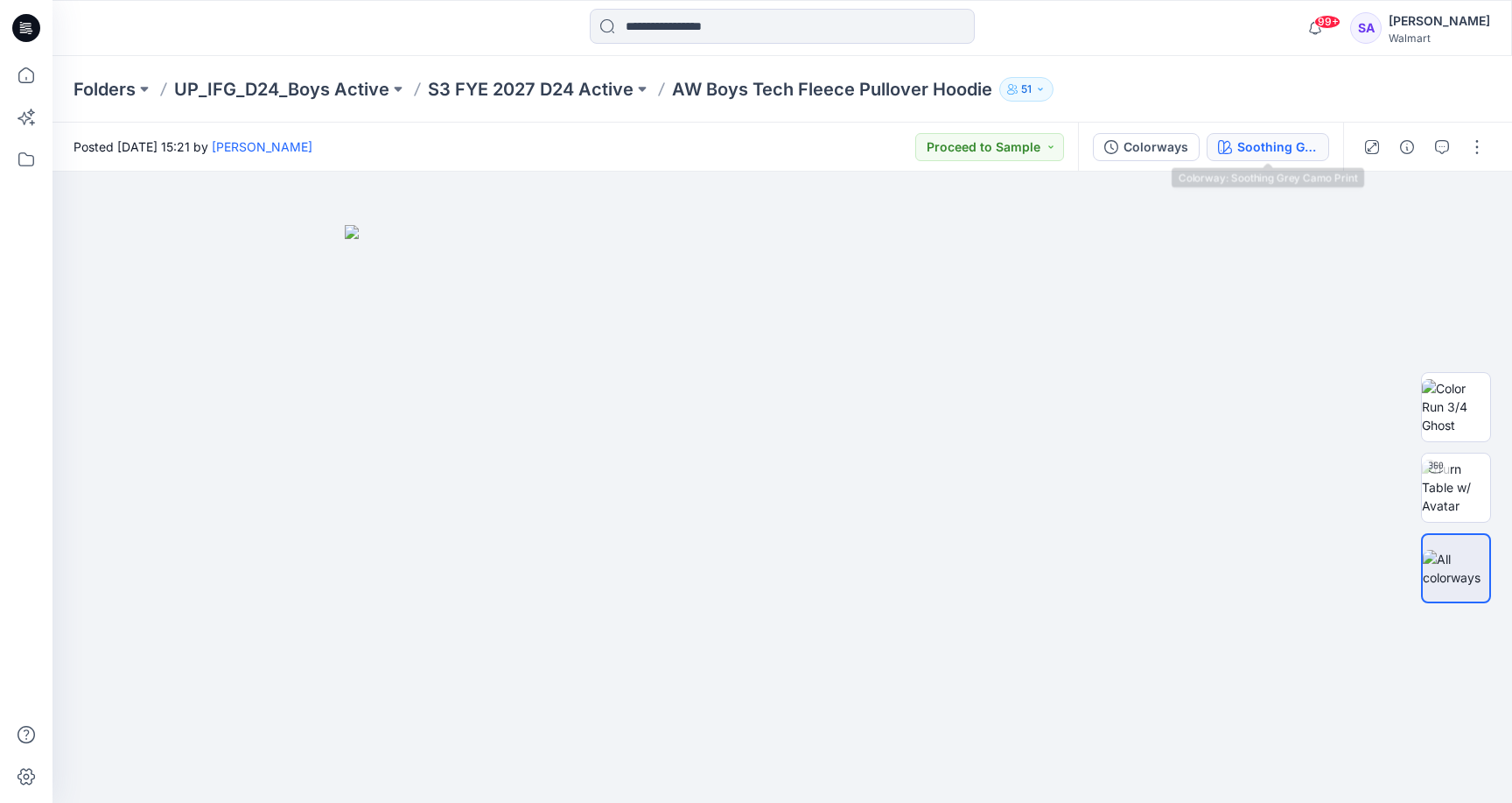
click at [1246, 139] on div "Soothing Grey Camo Print" at bounding box center [1278, 146] width 81 height 19
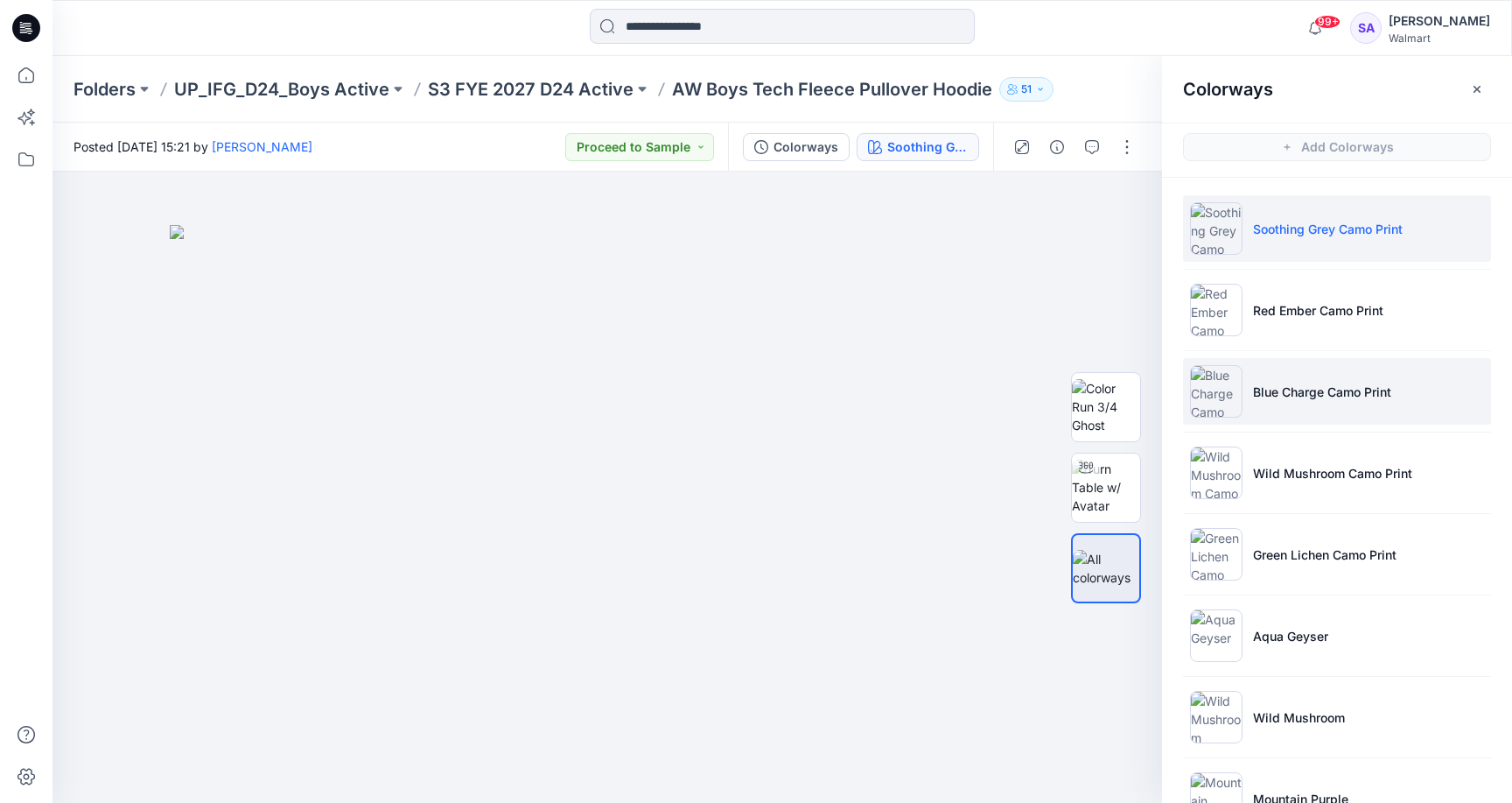
click at [1310, 393] on p "Blue Charge Camo Print" at bounding box center [1322, 392] width 138 height 18
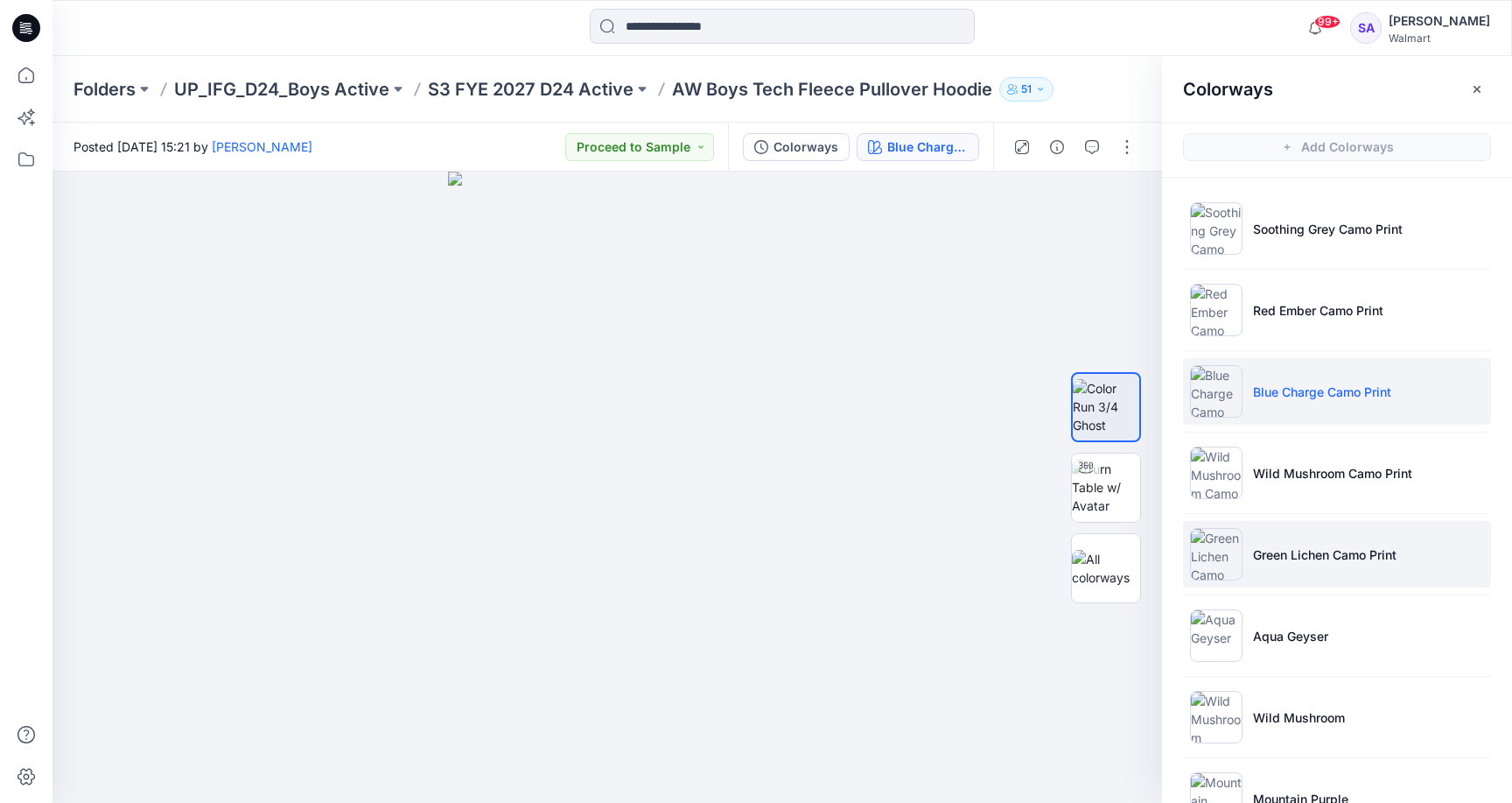
click at [1305, 560] on p "Green Lichen Camo Print" at bounding box center [1324, 554] width 144 height 18
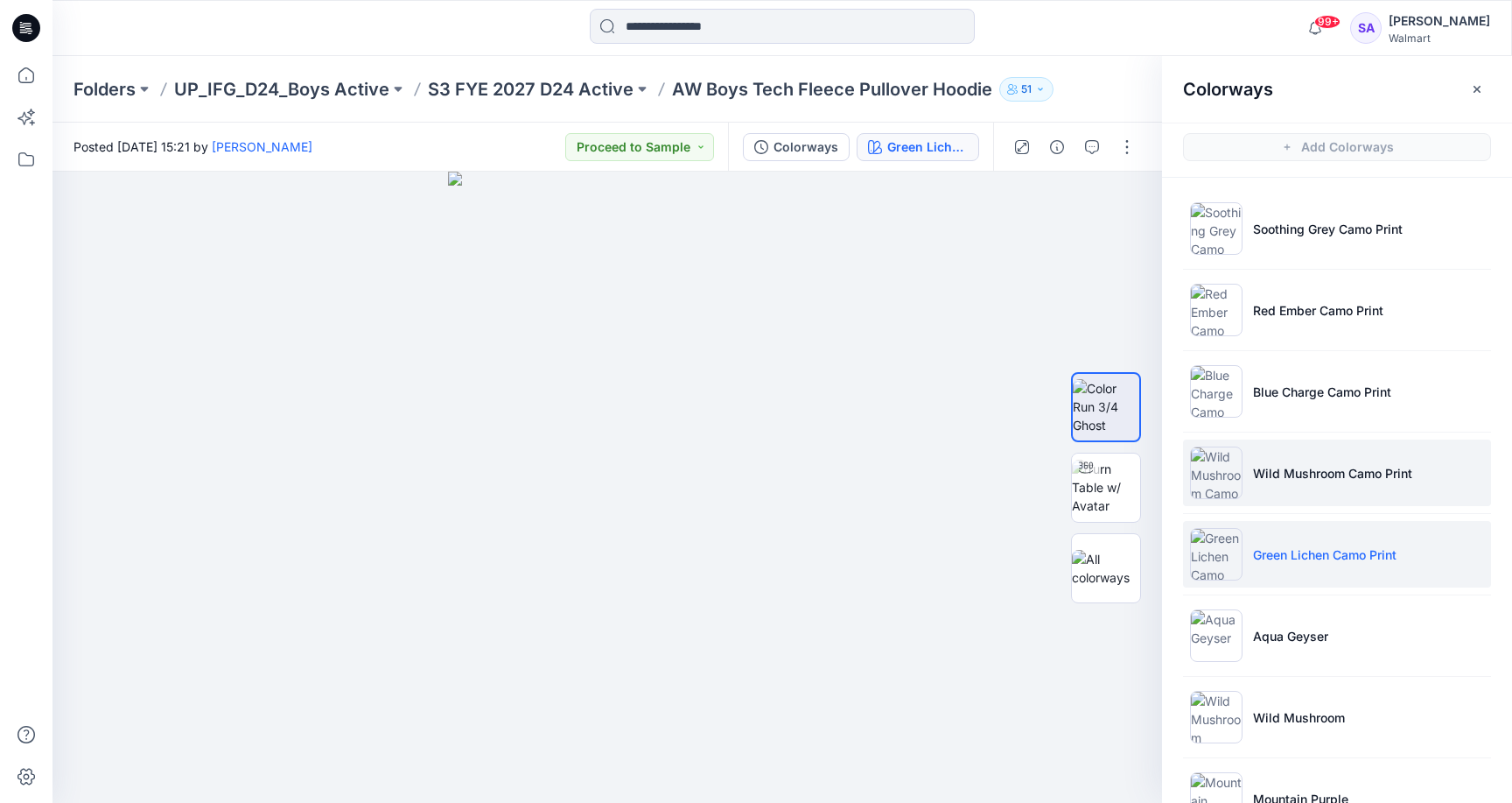
click at [1309, 491] on li "Wild Mushroom Camo Print" at bounding box center [1337, 472] width 308 height 66
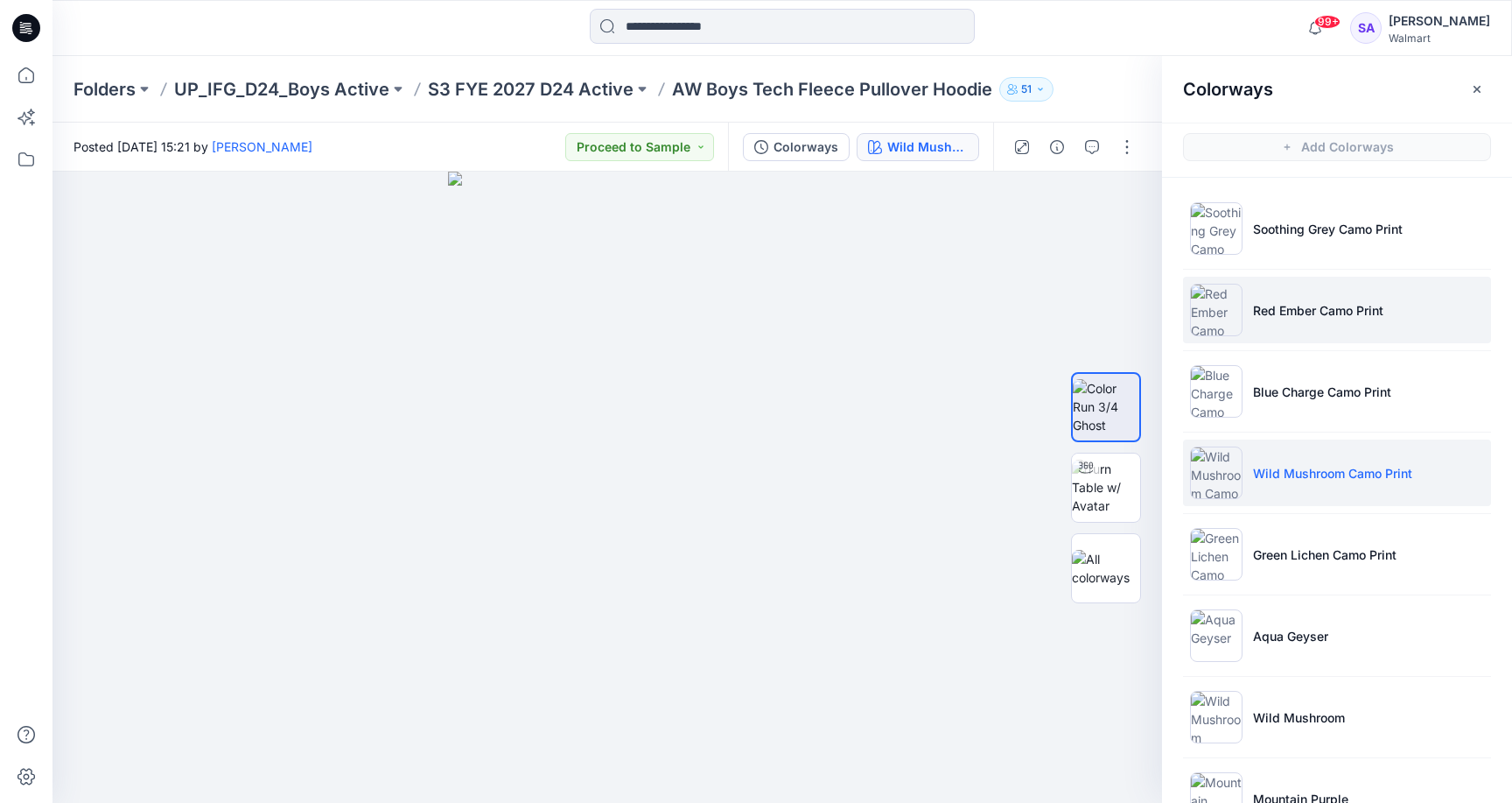
click at [1293, 301] on p "Red Ember Camo Print" at bounding box center [1317, 310] width 130 height 18
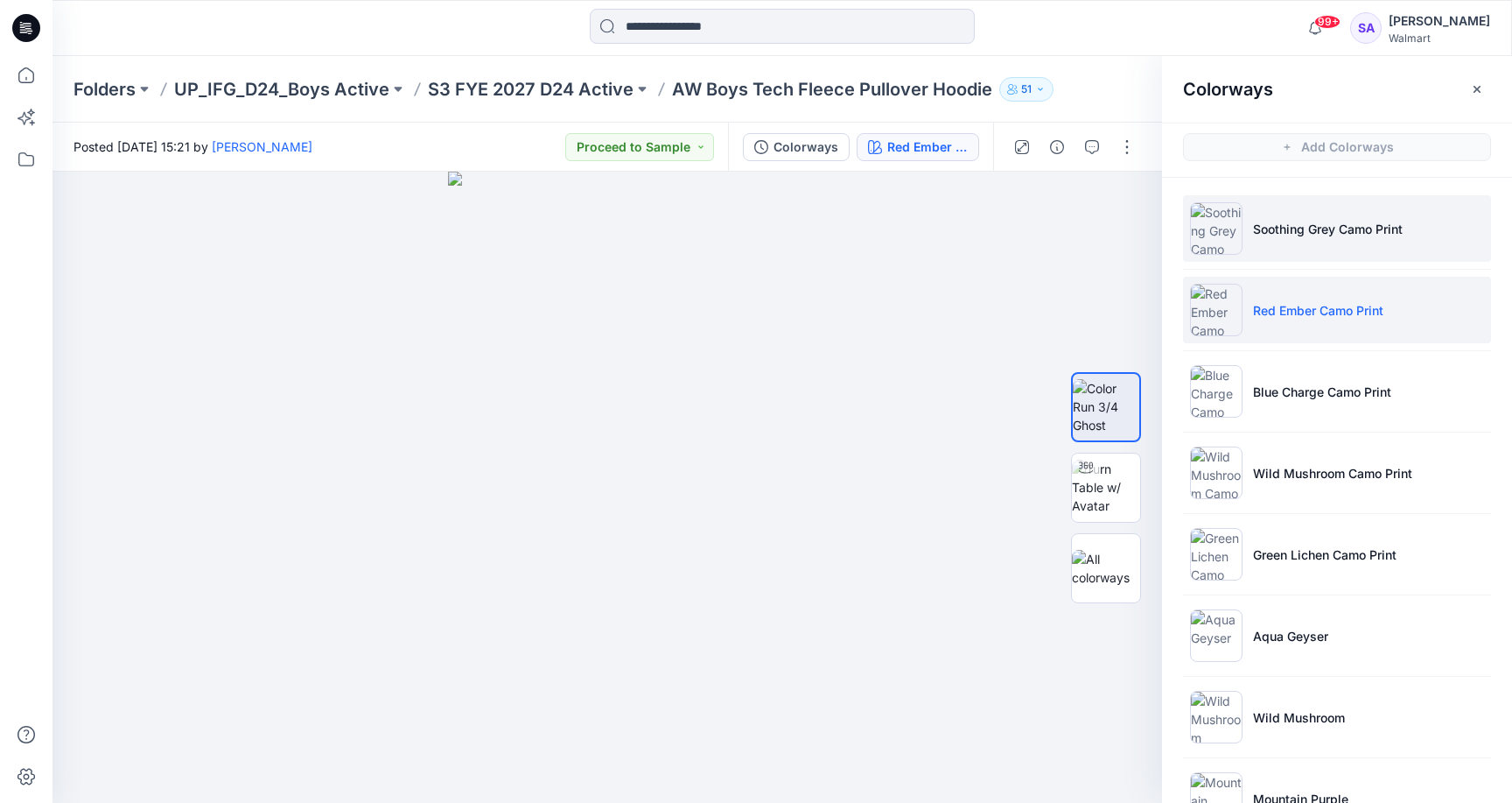
click at [1300, 203] on li "Soothing Grey Camo Print" at bounding box center [1337, 228] width 308 height 66
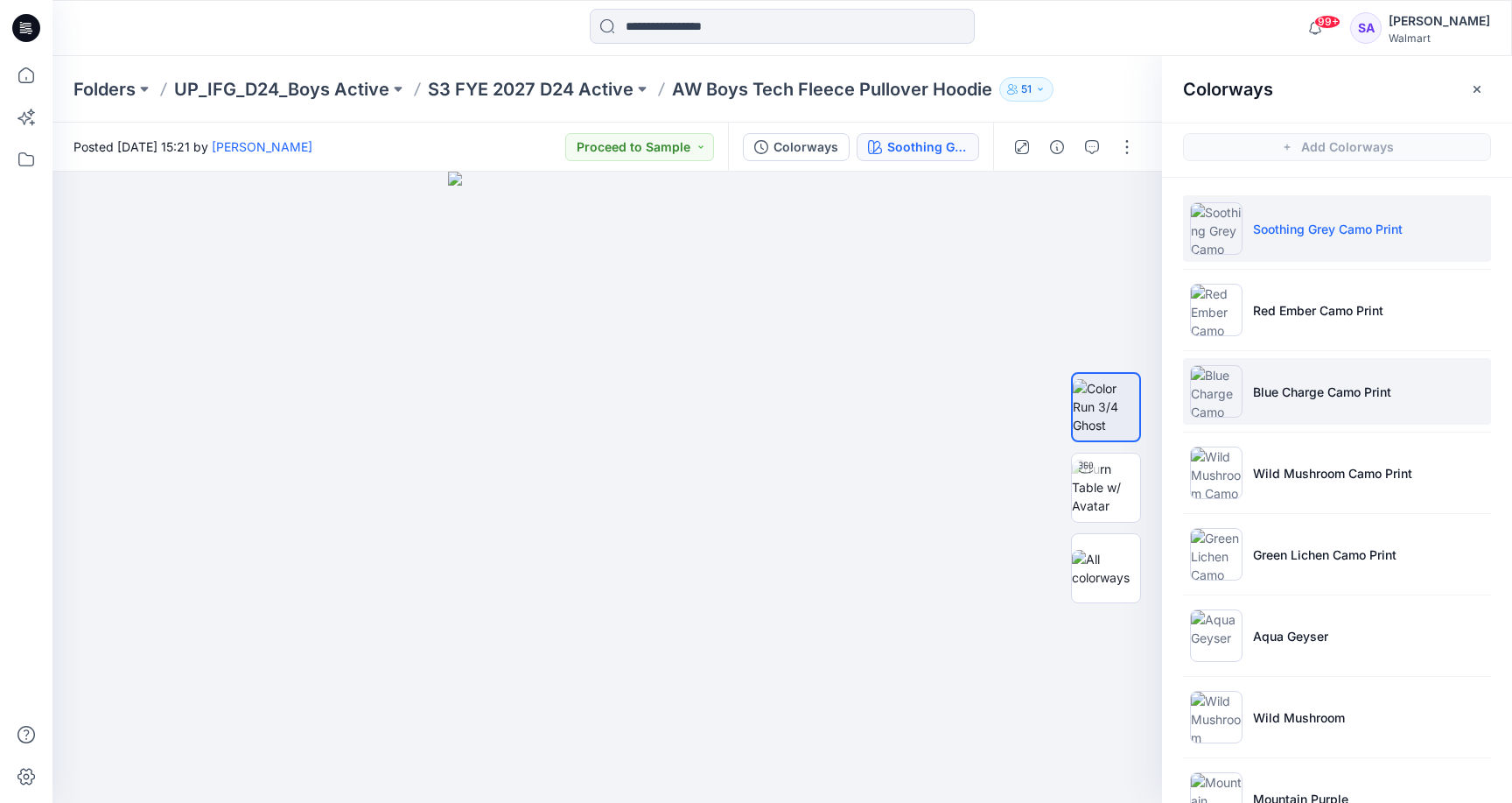
click at [1271, 375] on li "Blue Charge Camo Print" at bounding box center [1337, 392] width 308 height 66
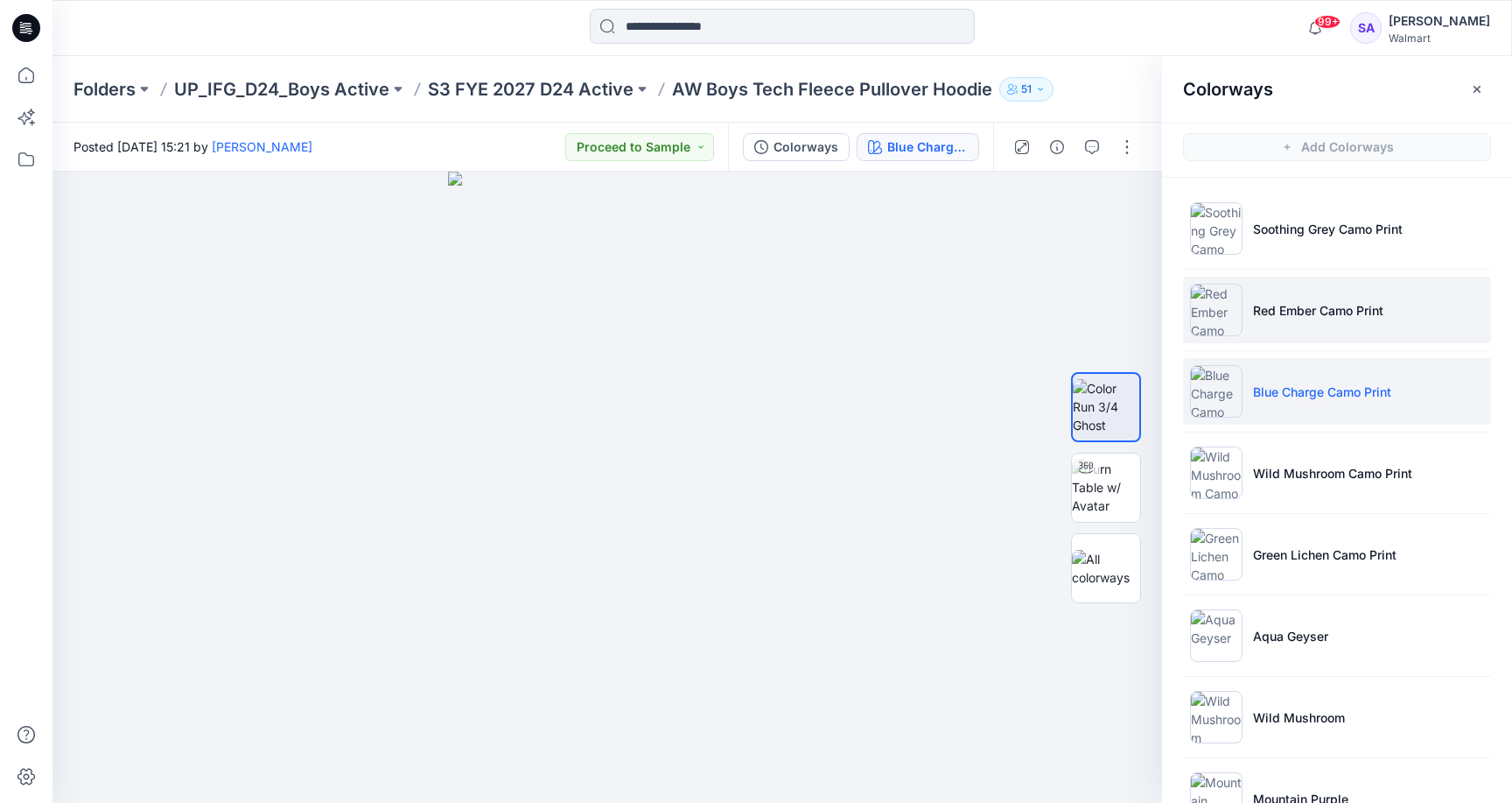
click at [1271, 318] on p "Red Ember Camo Print" at bounding box center [1317, 310] width 130 height 18
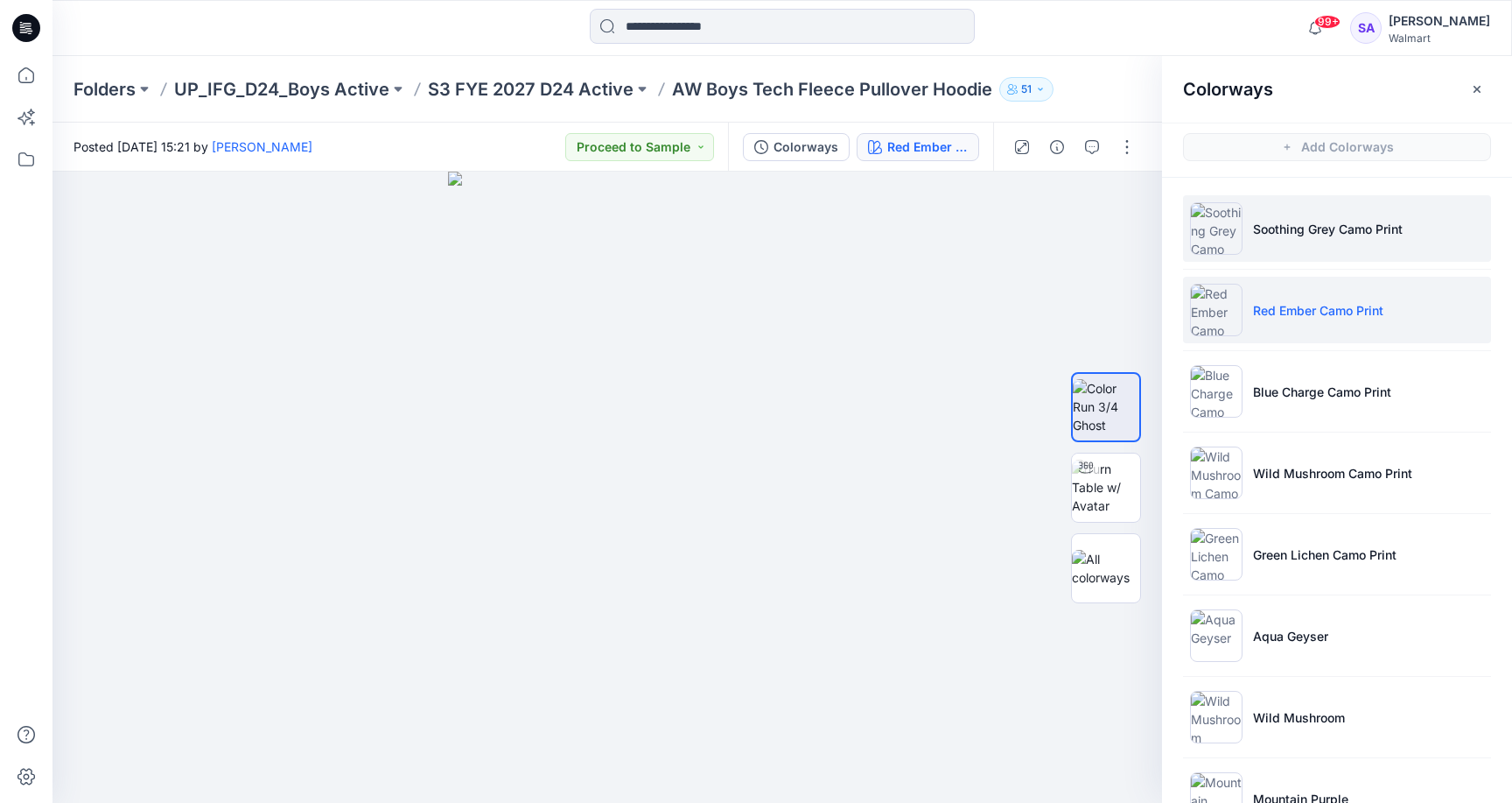
click at [1283, 211] on li "Soothing Grey Camo Print" at bounding box center [1337, 228] width 308 height 66
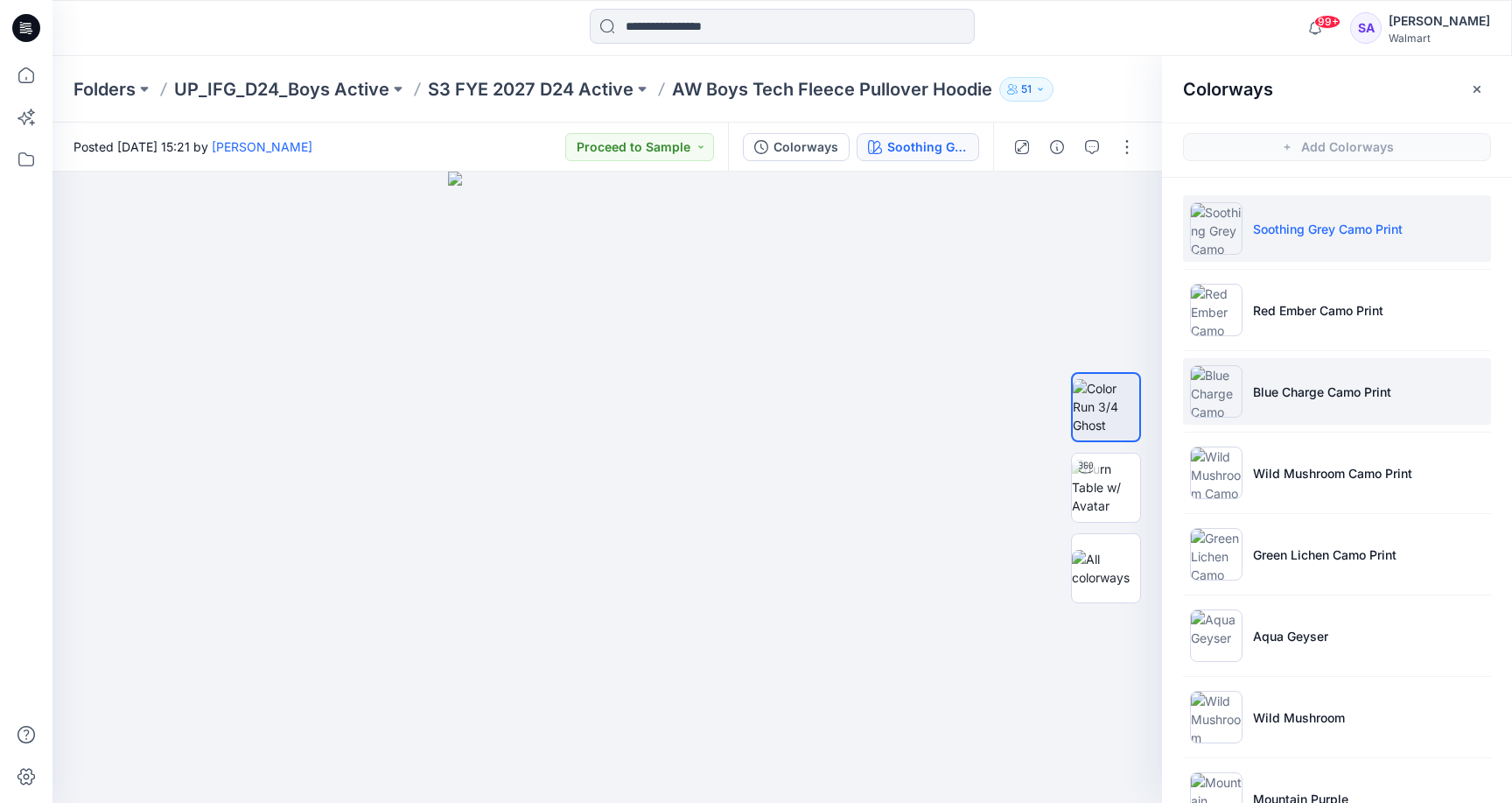
click at [1260, 391] on p "Blue Charge Camo Print" at bounding box center [1322, 392] width 138 height 18
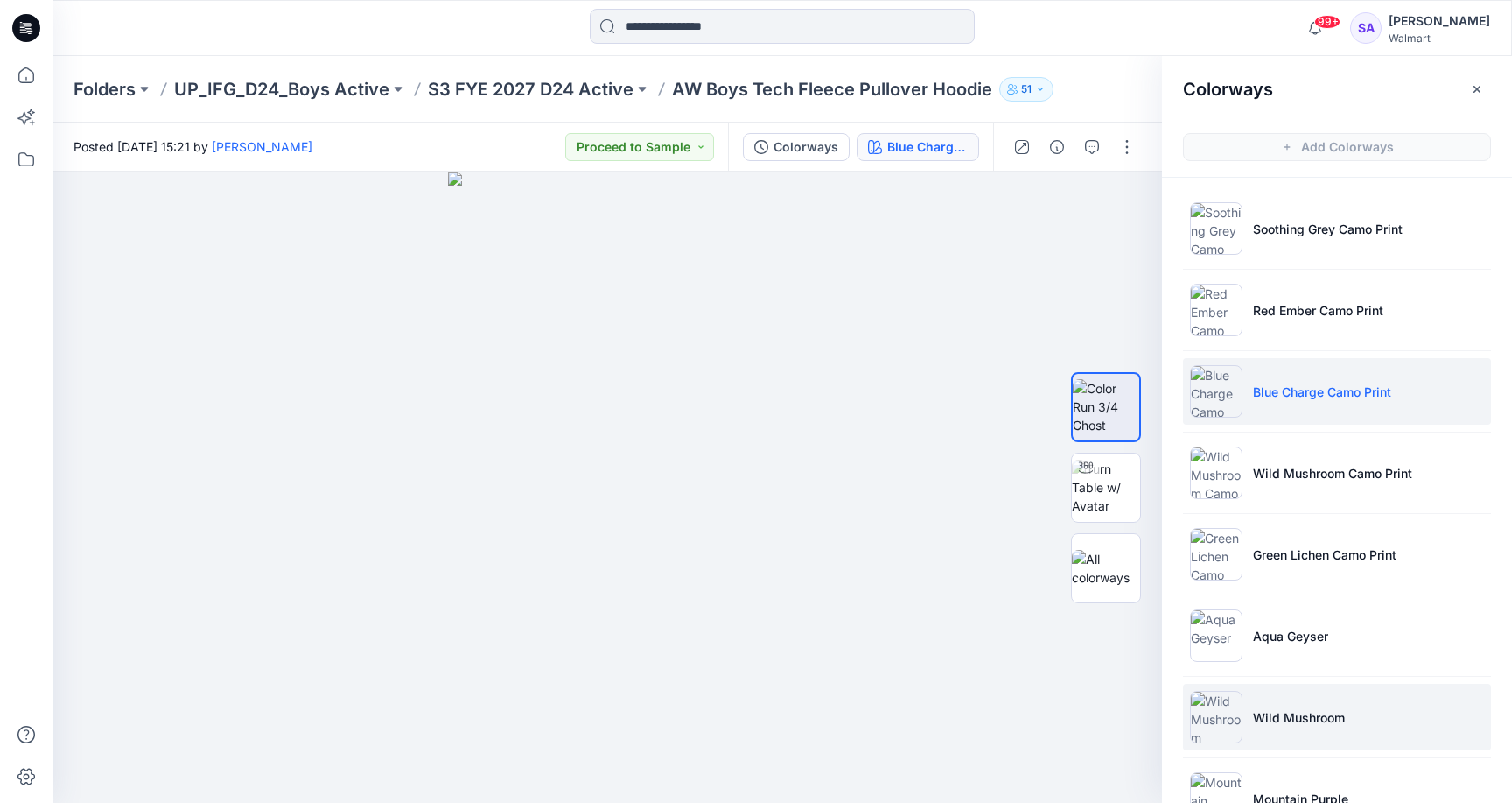
click at [1311, 714] on p "Wild Mushroom" at bounding box center [1298, 717] width 92 height 18
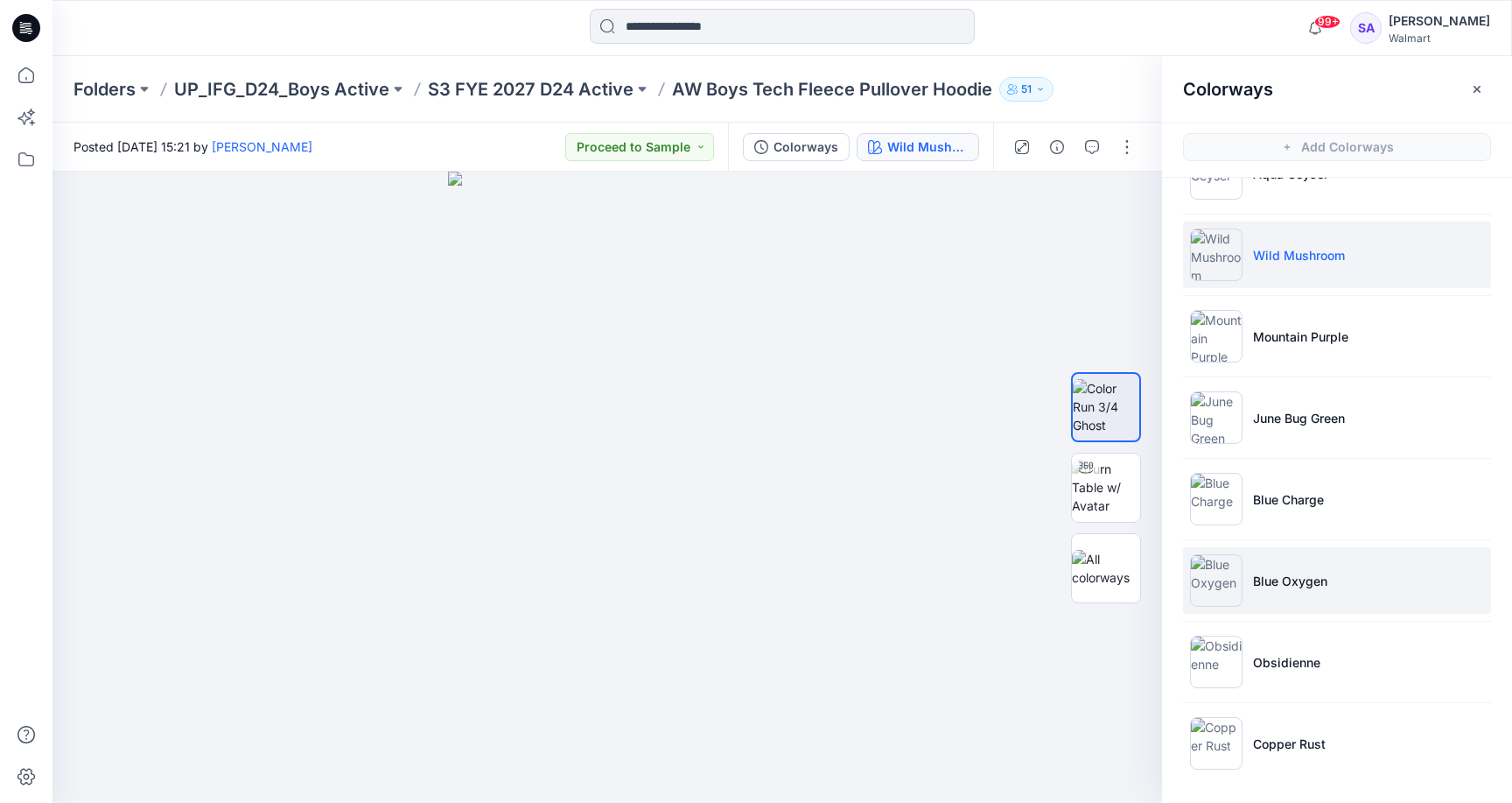
scroll to position [463, 0]
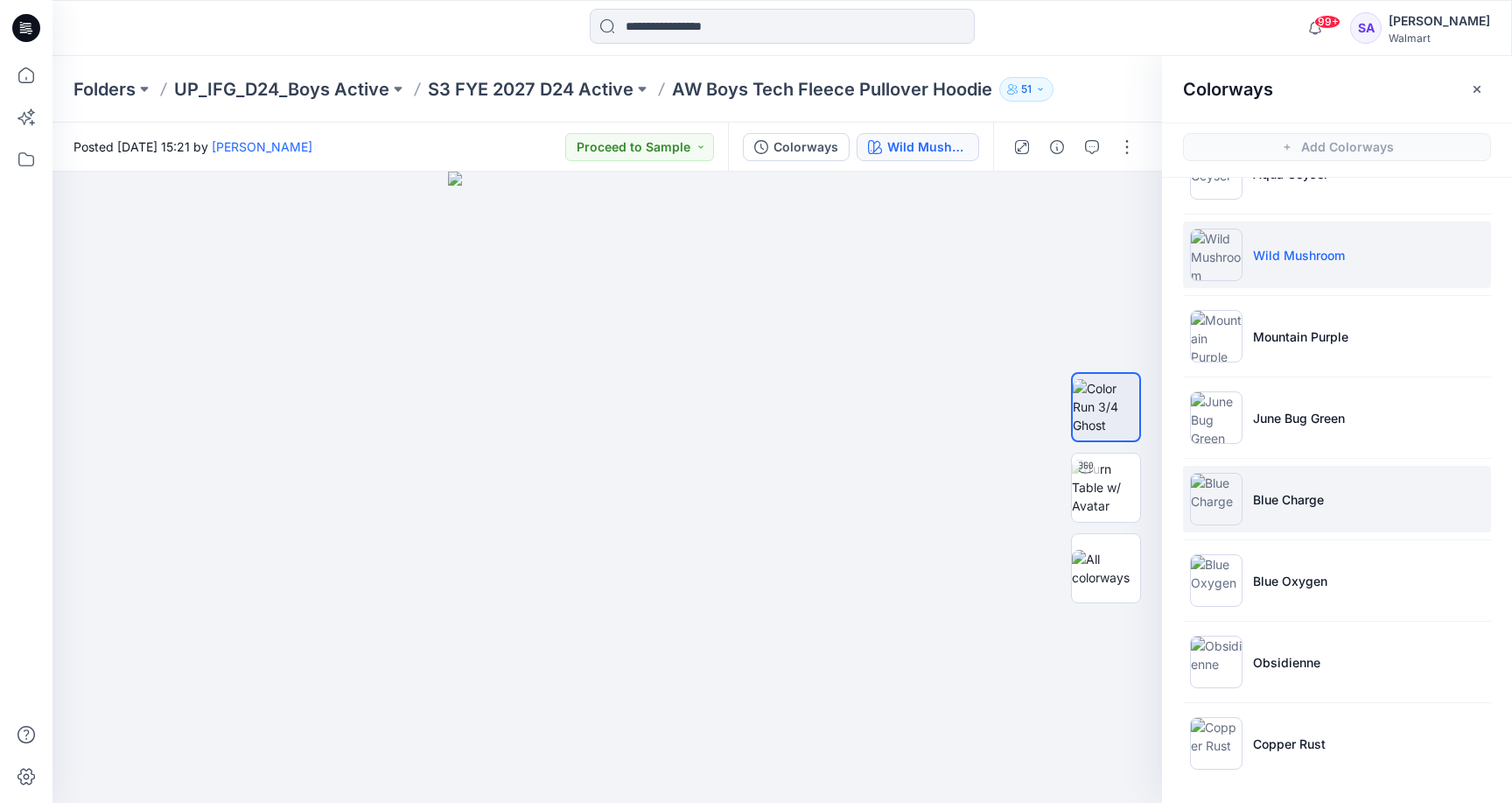
click at [1287, 511] on li "Blue Charge" at bounding box center [1337, 499] width 308 height 66
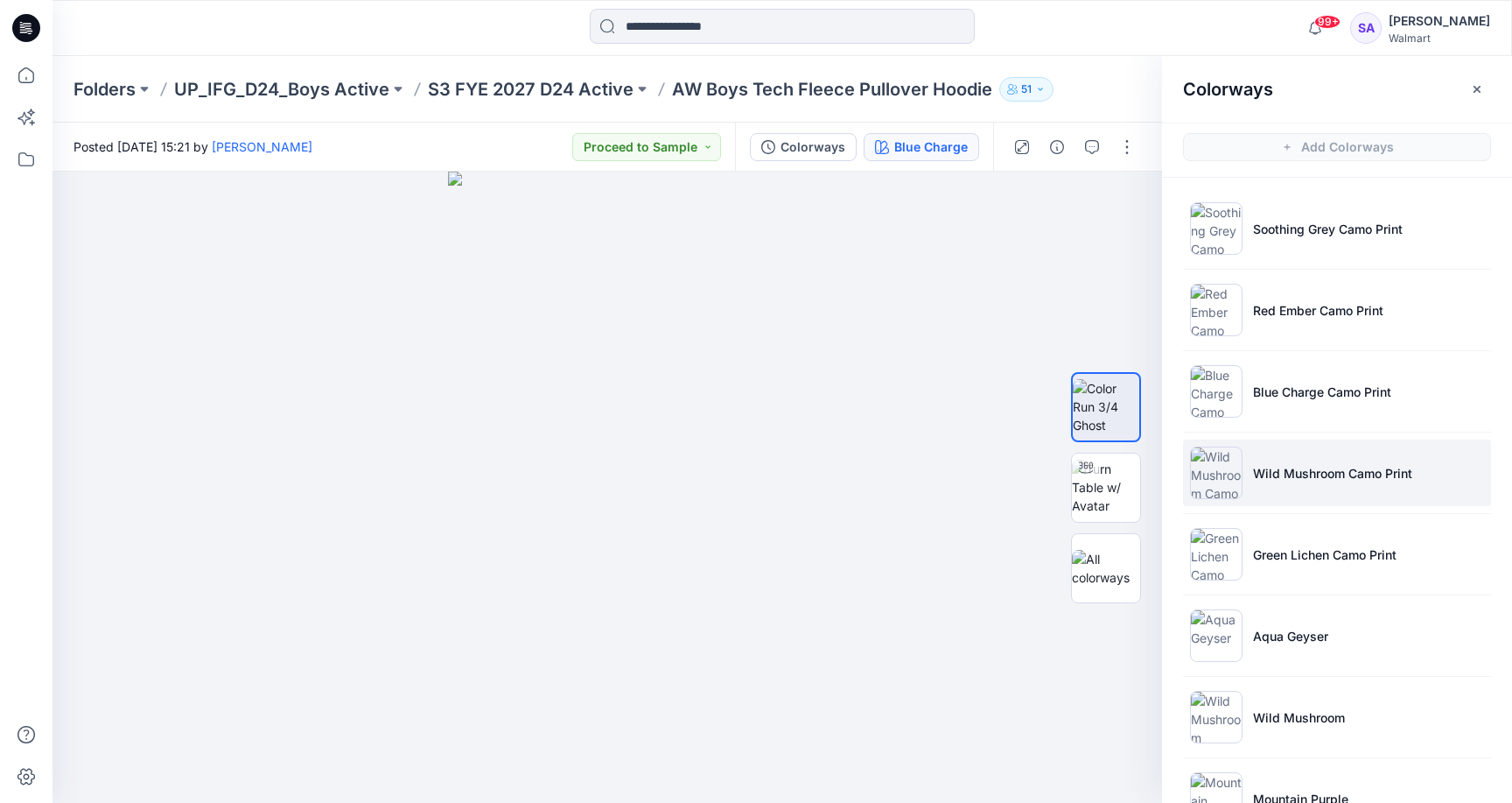
scroll to position [0, 0]
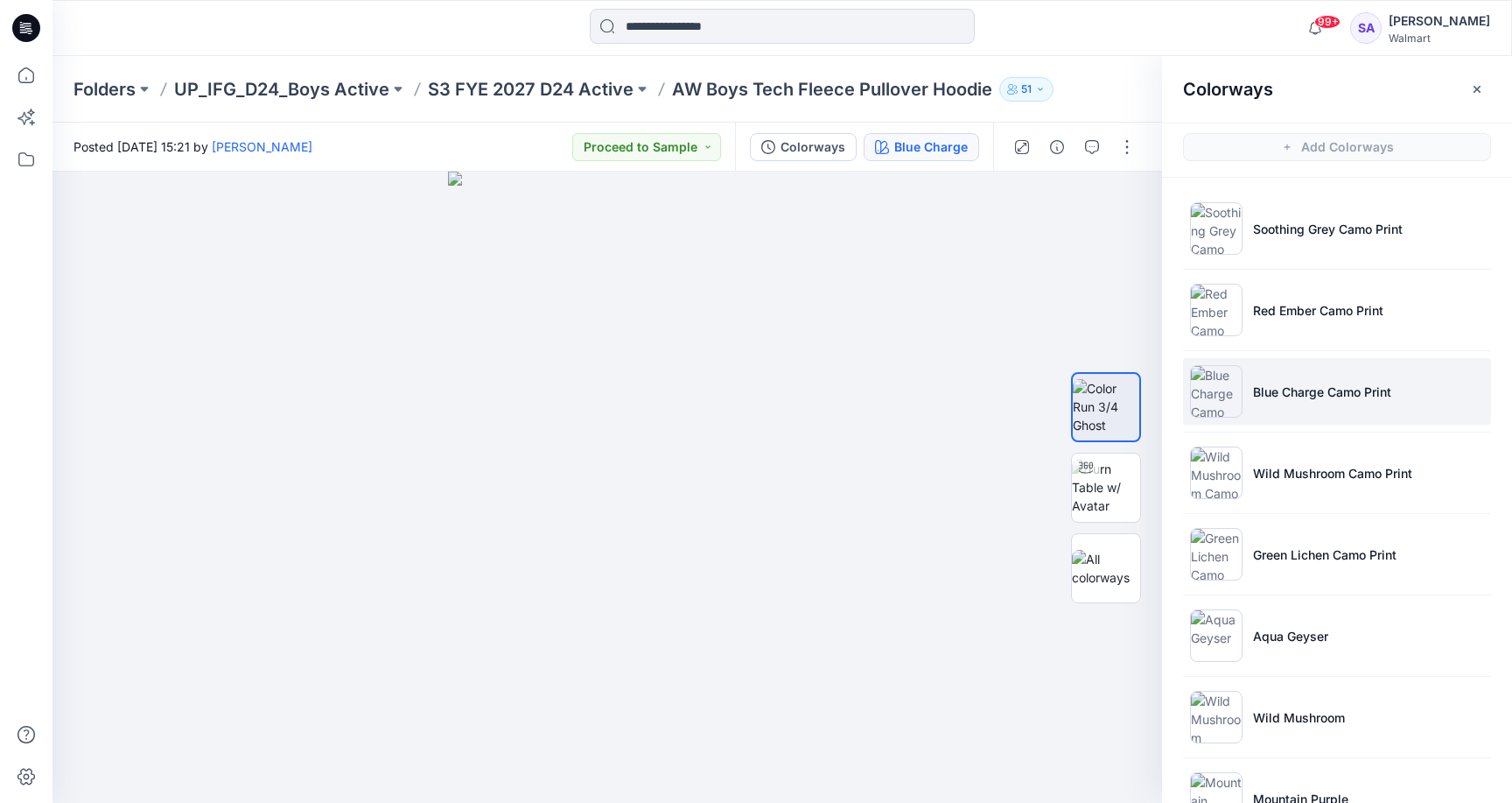
click at [1314, 395] on p "Blue Charge Camo Print" at bounding box center [1322, 392] width 138 height 18
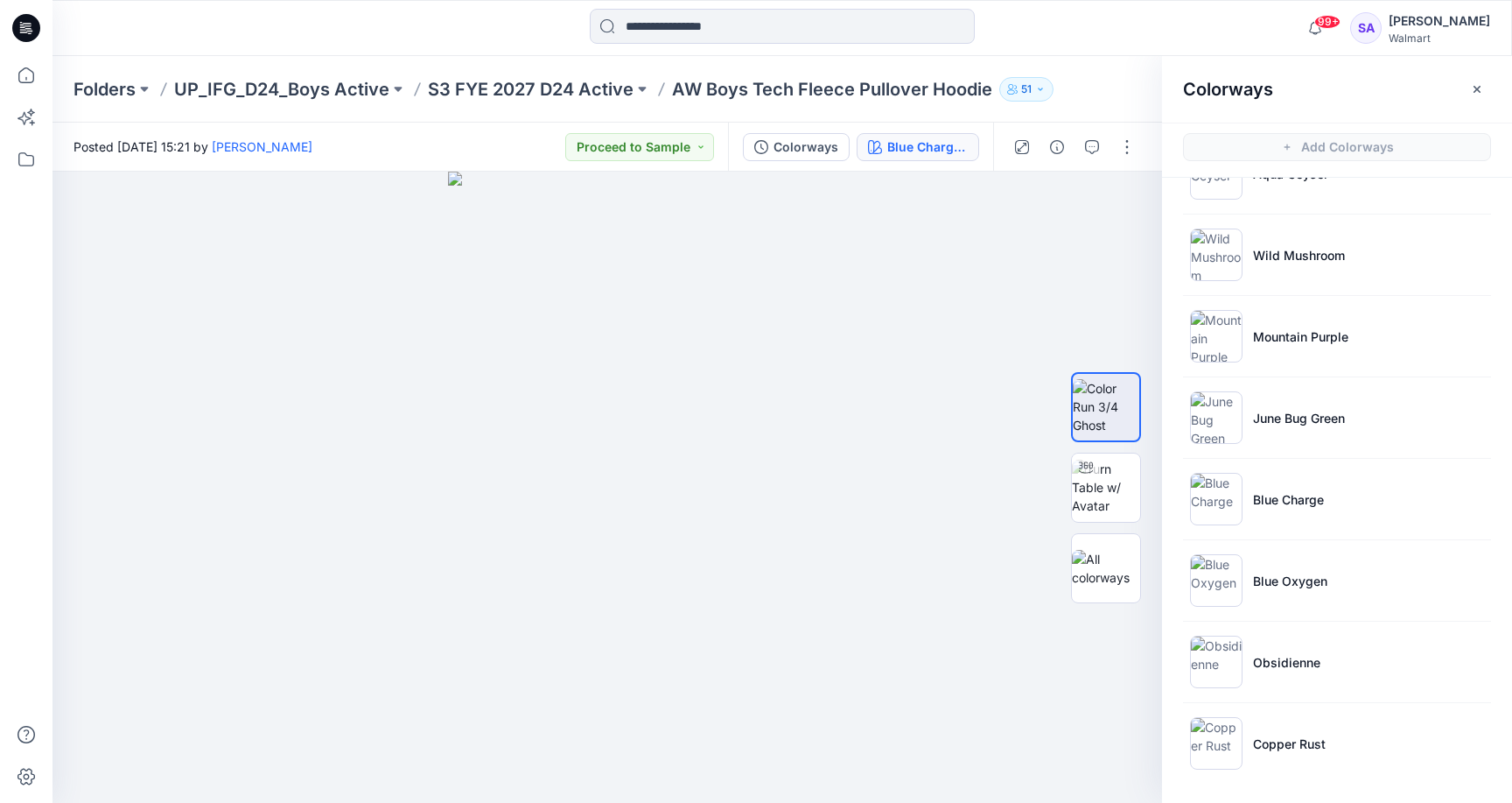
scroll to position [463, 0]
click at [1293, 746] on p "Copper Rust" at bounding box center [1288, 744] width 73 height 18
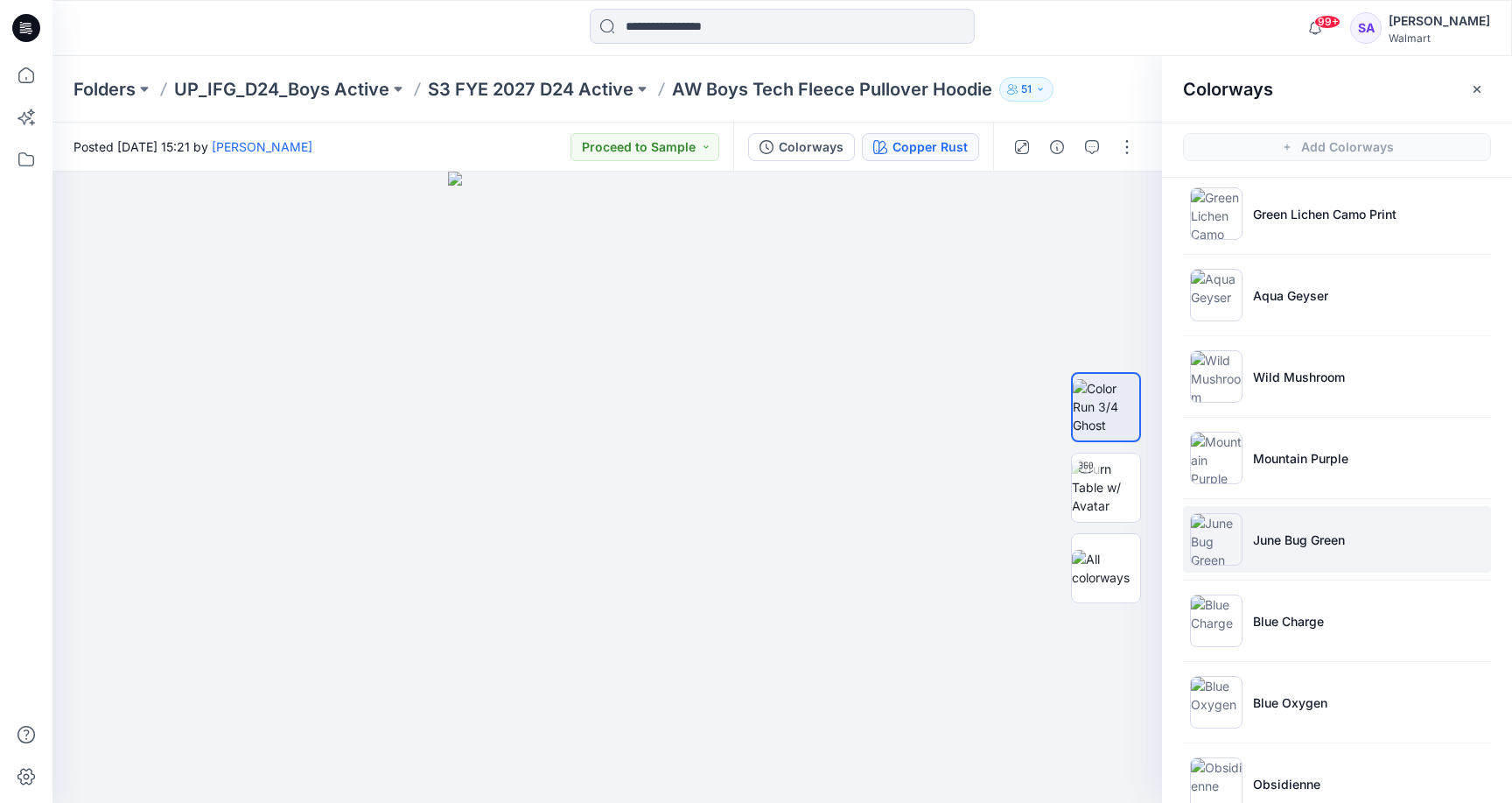
scroll to position [333, 0]
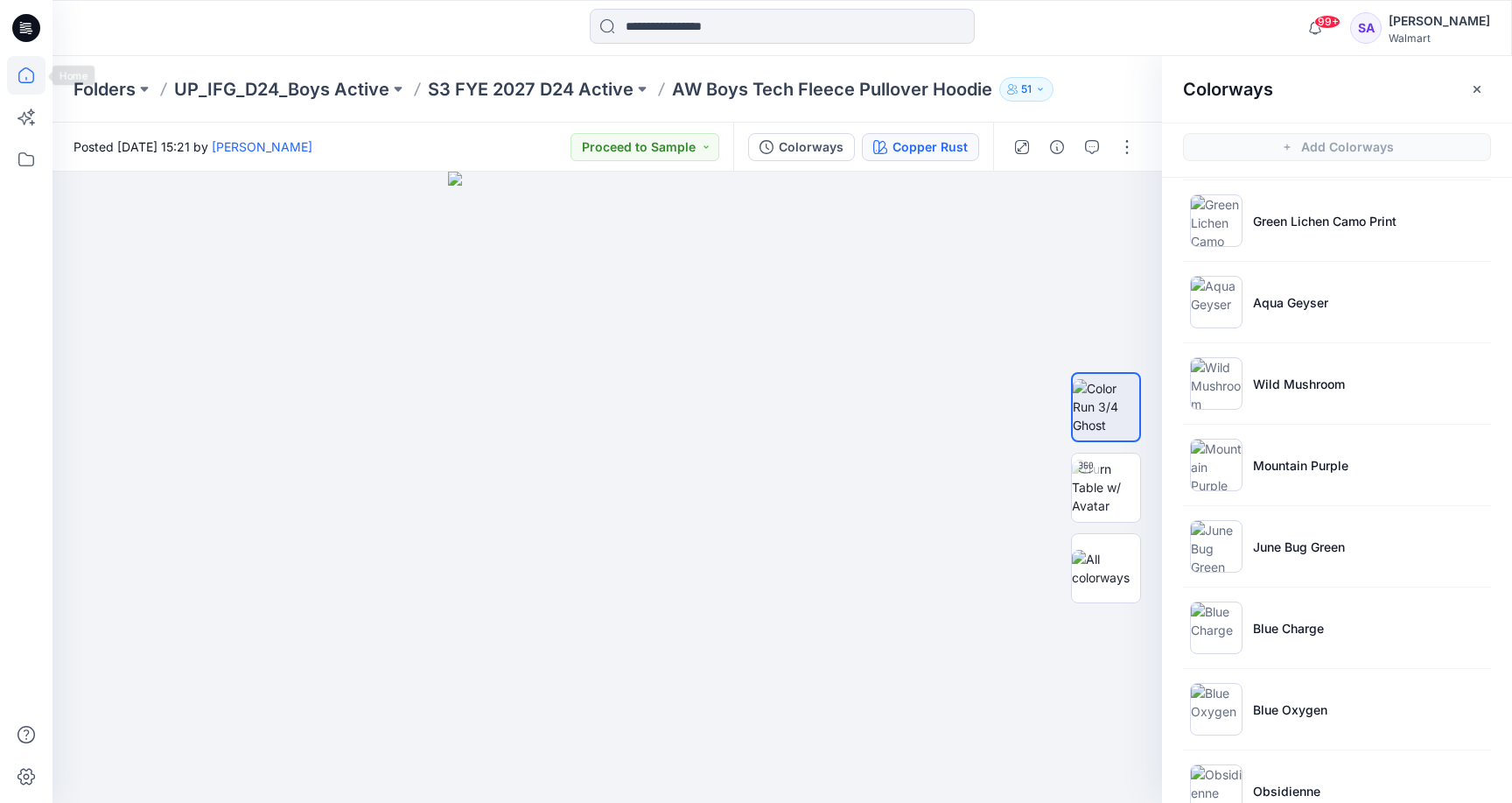
click at [24, 75] on icon at bounding box center [26, 75] width 39 height 39
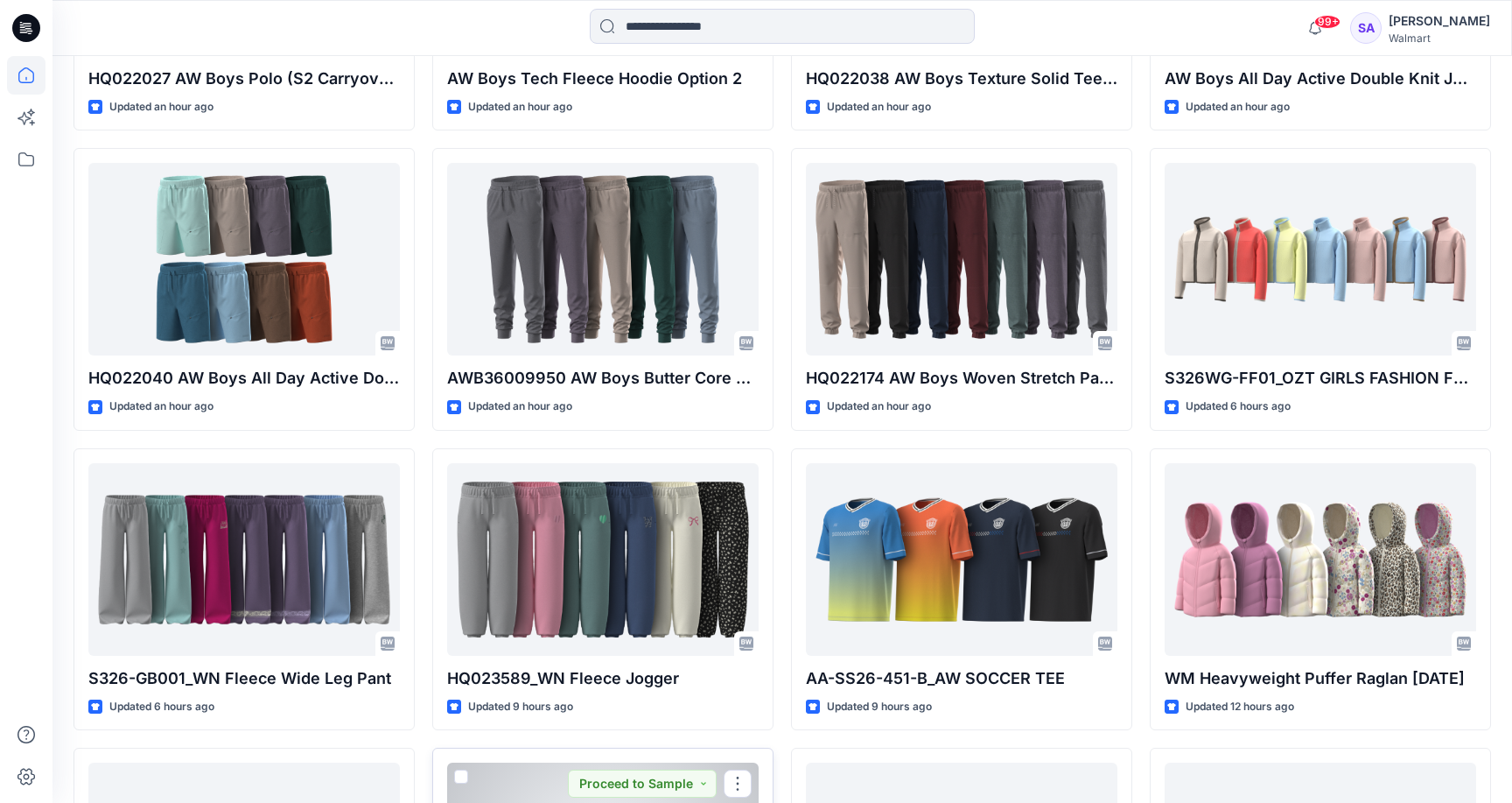
scroll to position [696, 0]
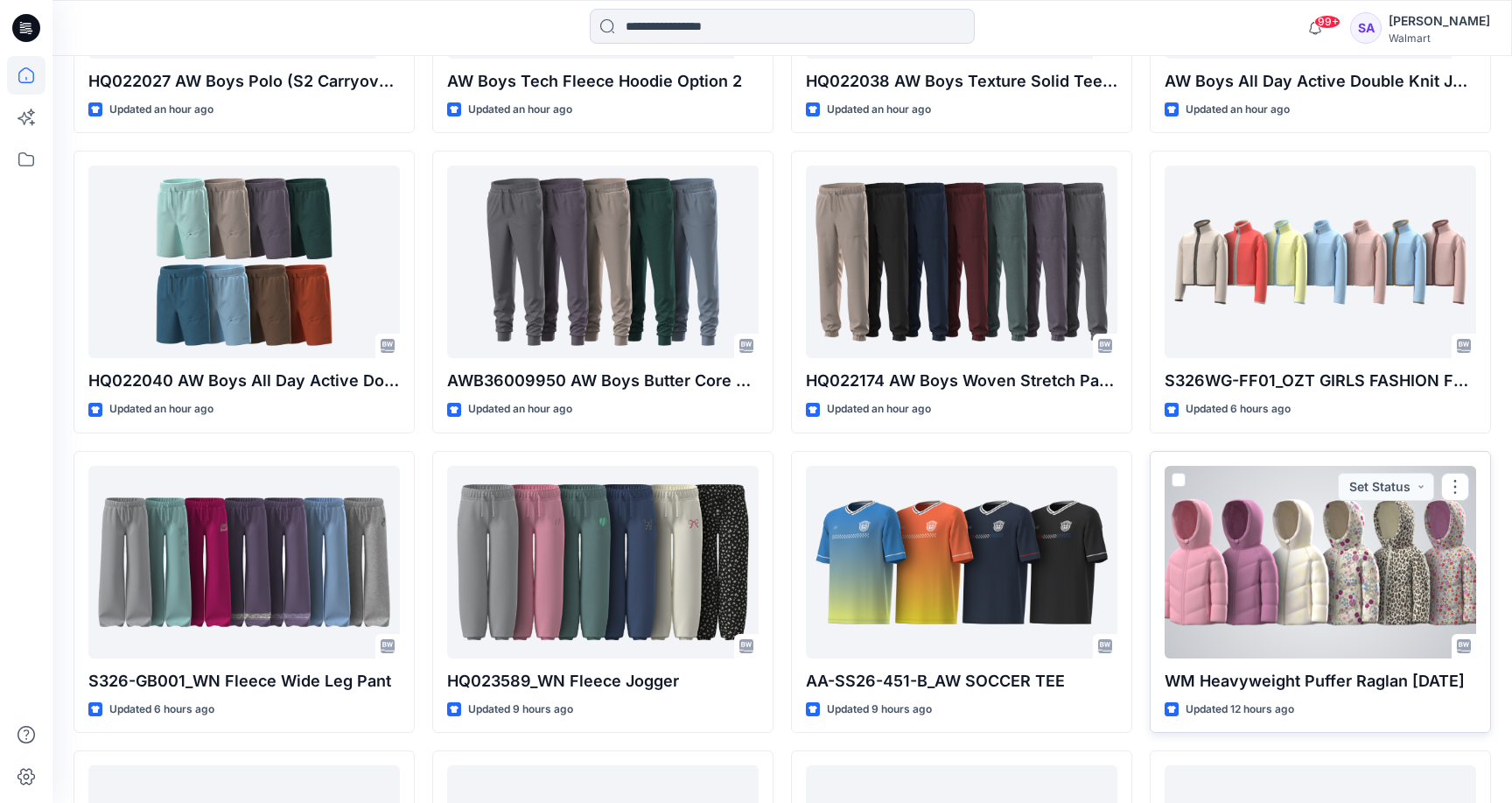
click at [1335, 578] on div at bounding box center [1320, 561] width 312 height 192
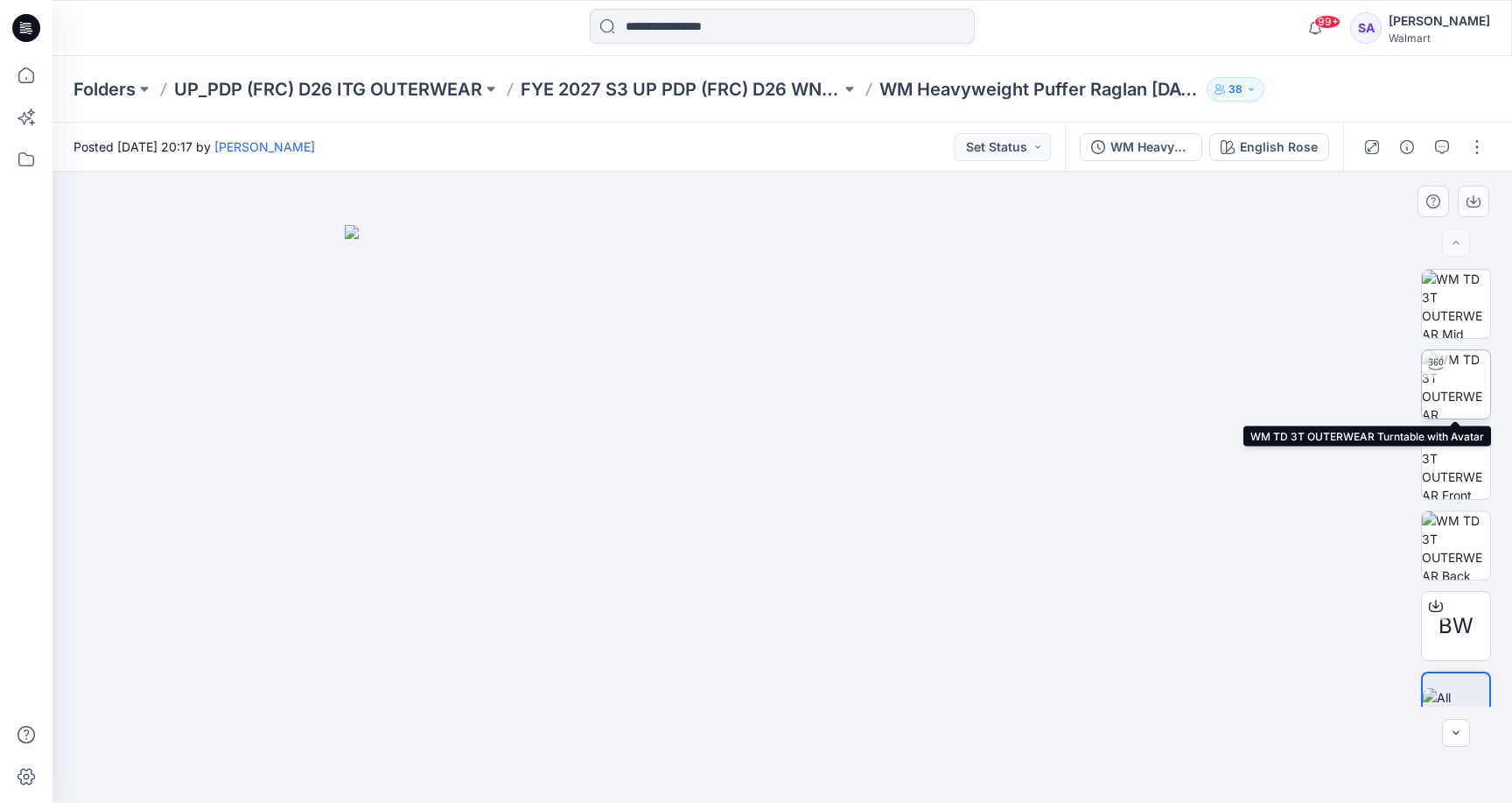
click at [1455, 393] on img at bounding box center [1456, 384] width 68 height 68
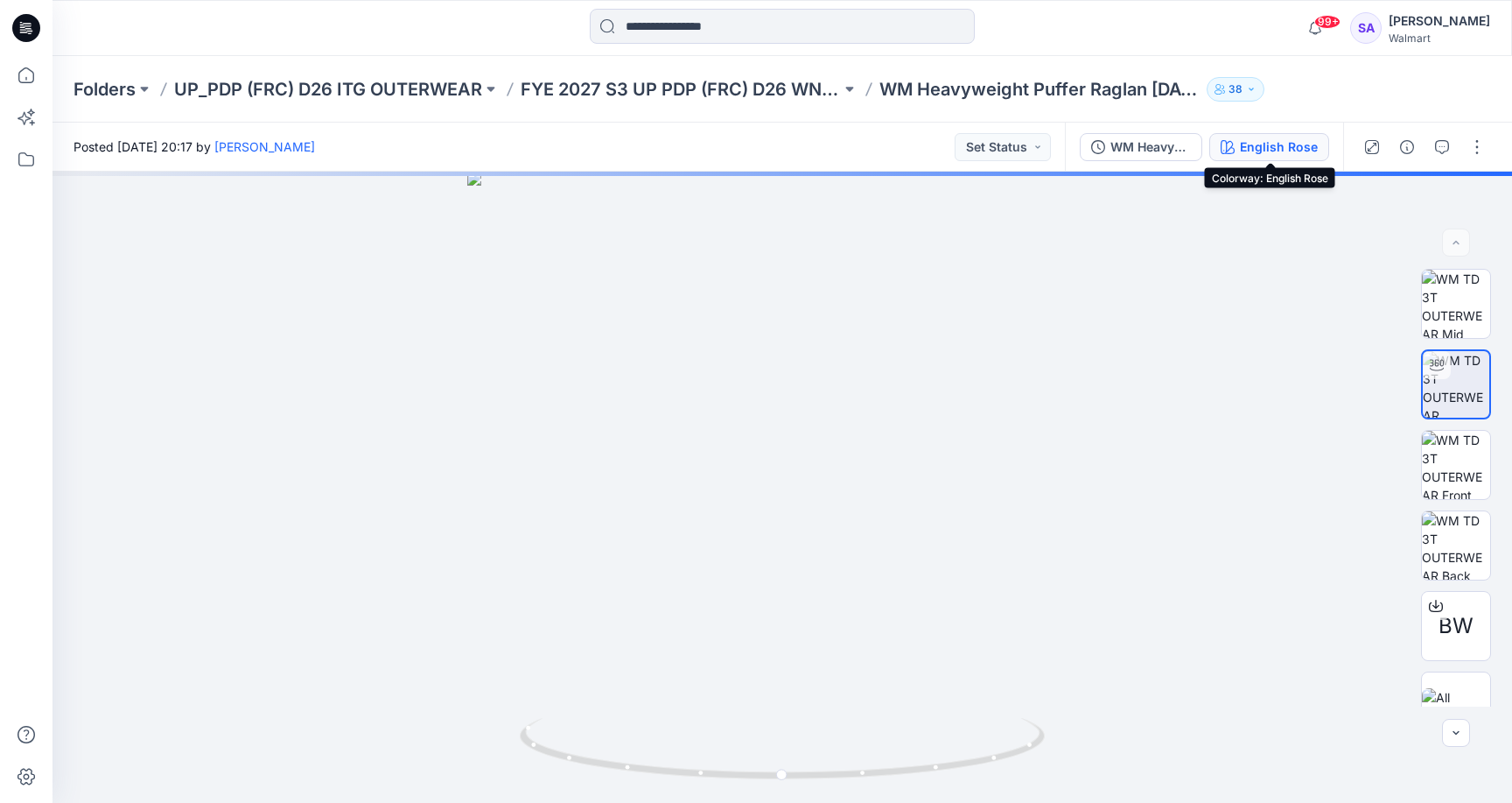
click at [1287, 154] on div "English Rose" at bounding box center [1279, 146] width 78 height 19
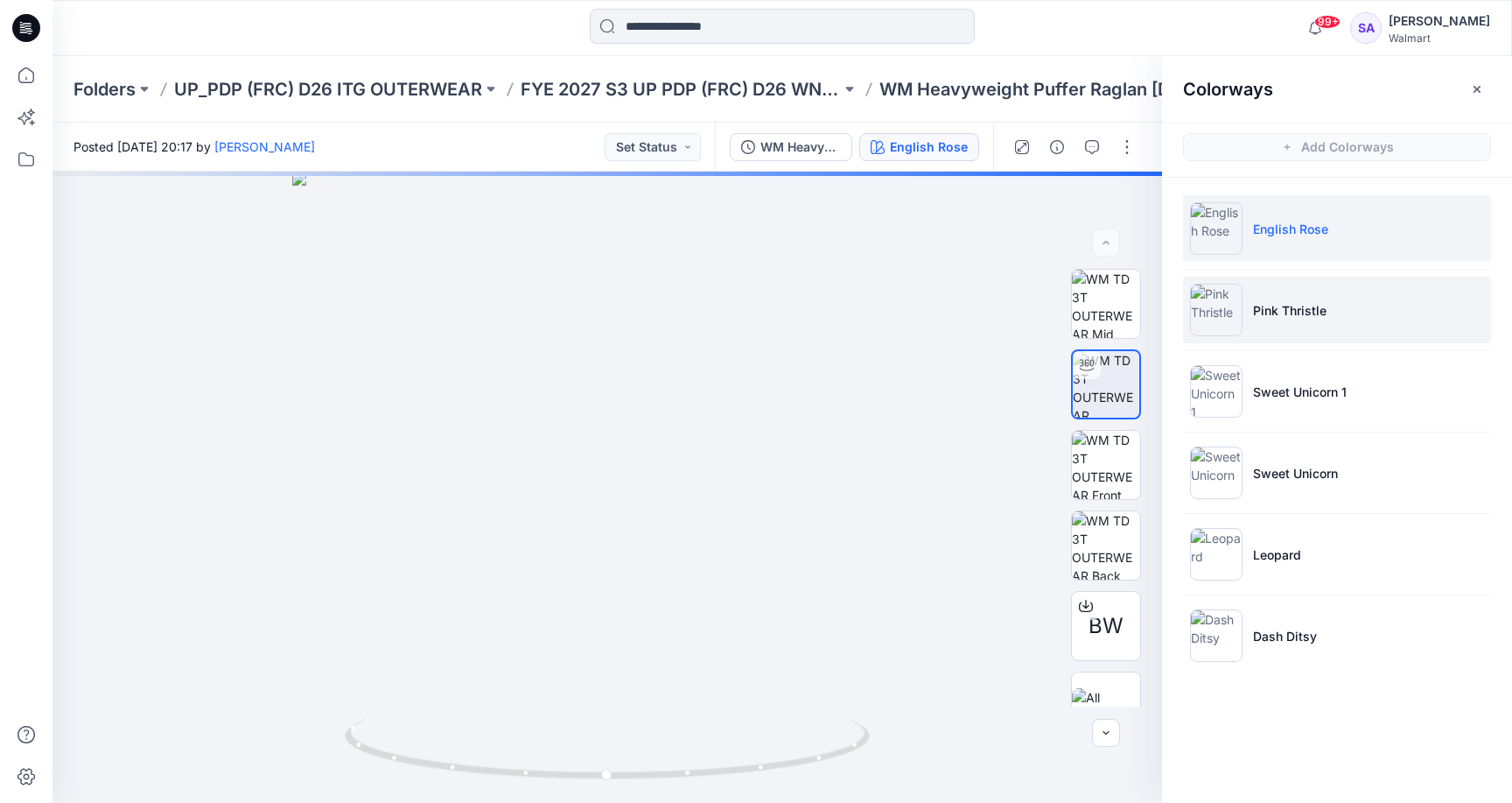
click at [1357, 331] on li "Pink Thristle" at bounding box center [1337, 310] width 308 height 66
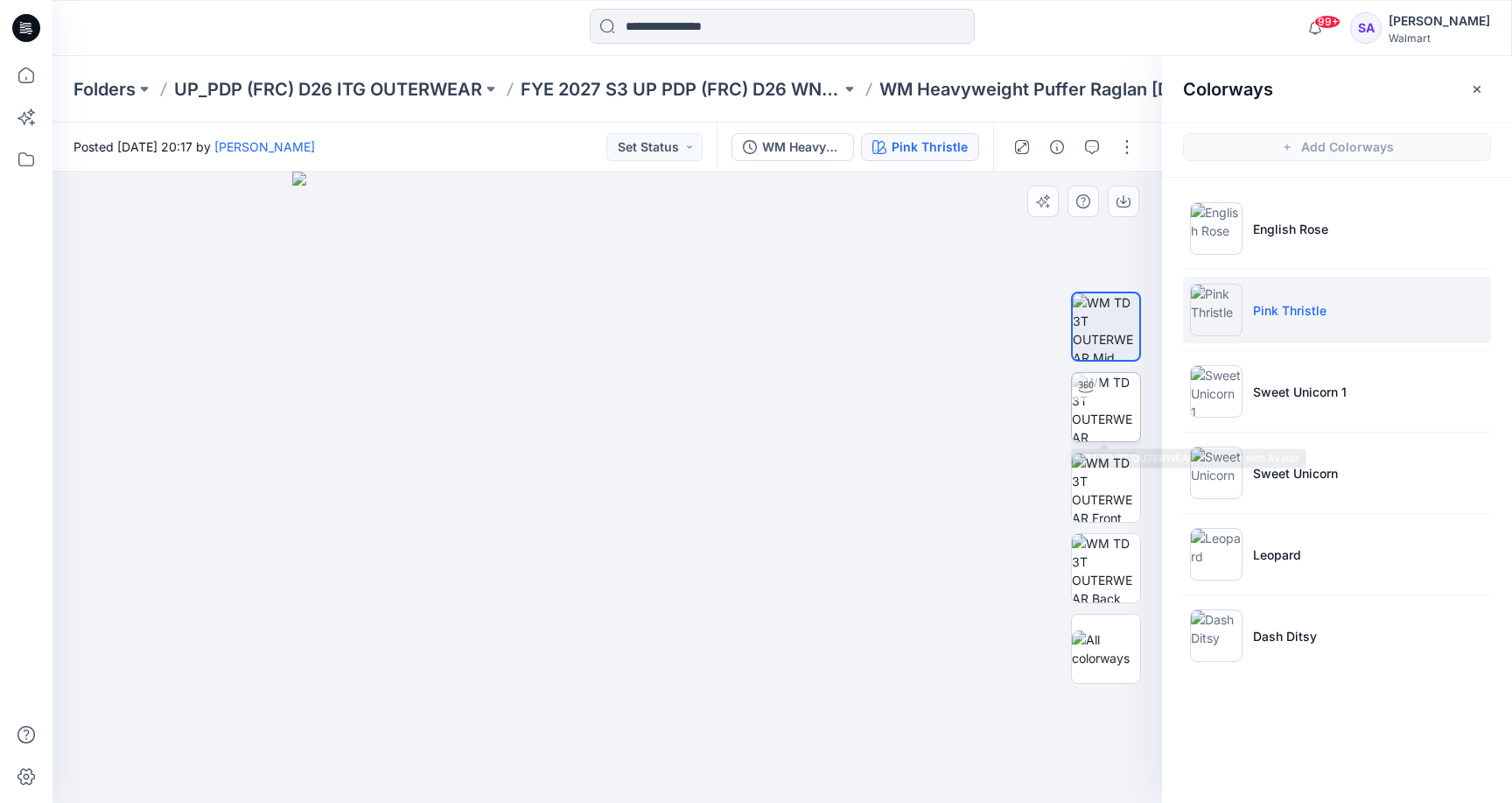
click at [1096, 413] on img at bounding box center [1106, 407] width 68 height 68
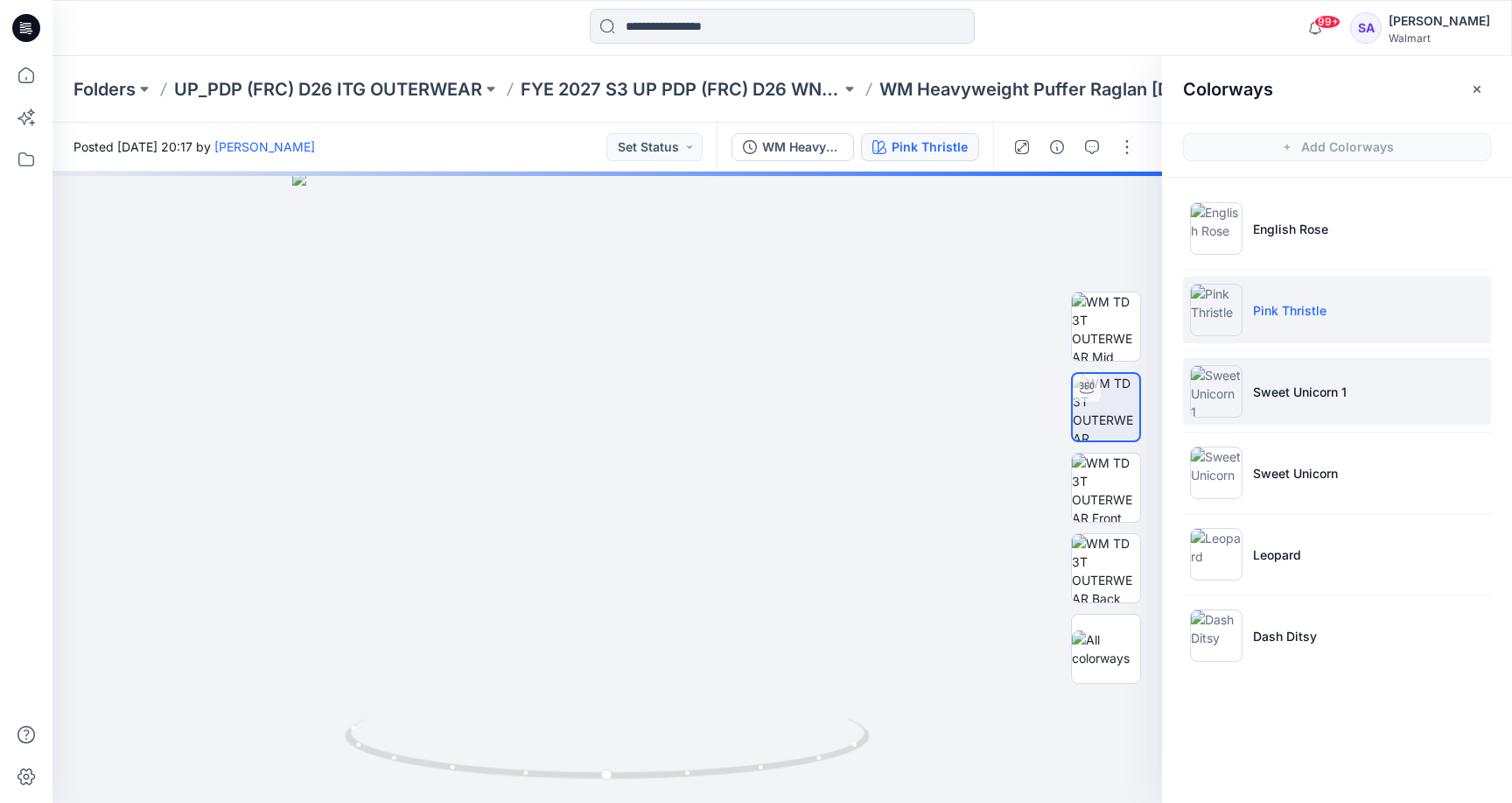
click at [1323, 393] on p "Sweet Unicorn 1" at bounding box center [1299, 392] width 93 height 18
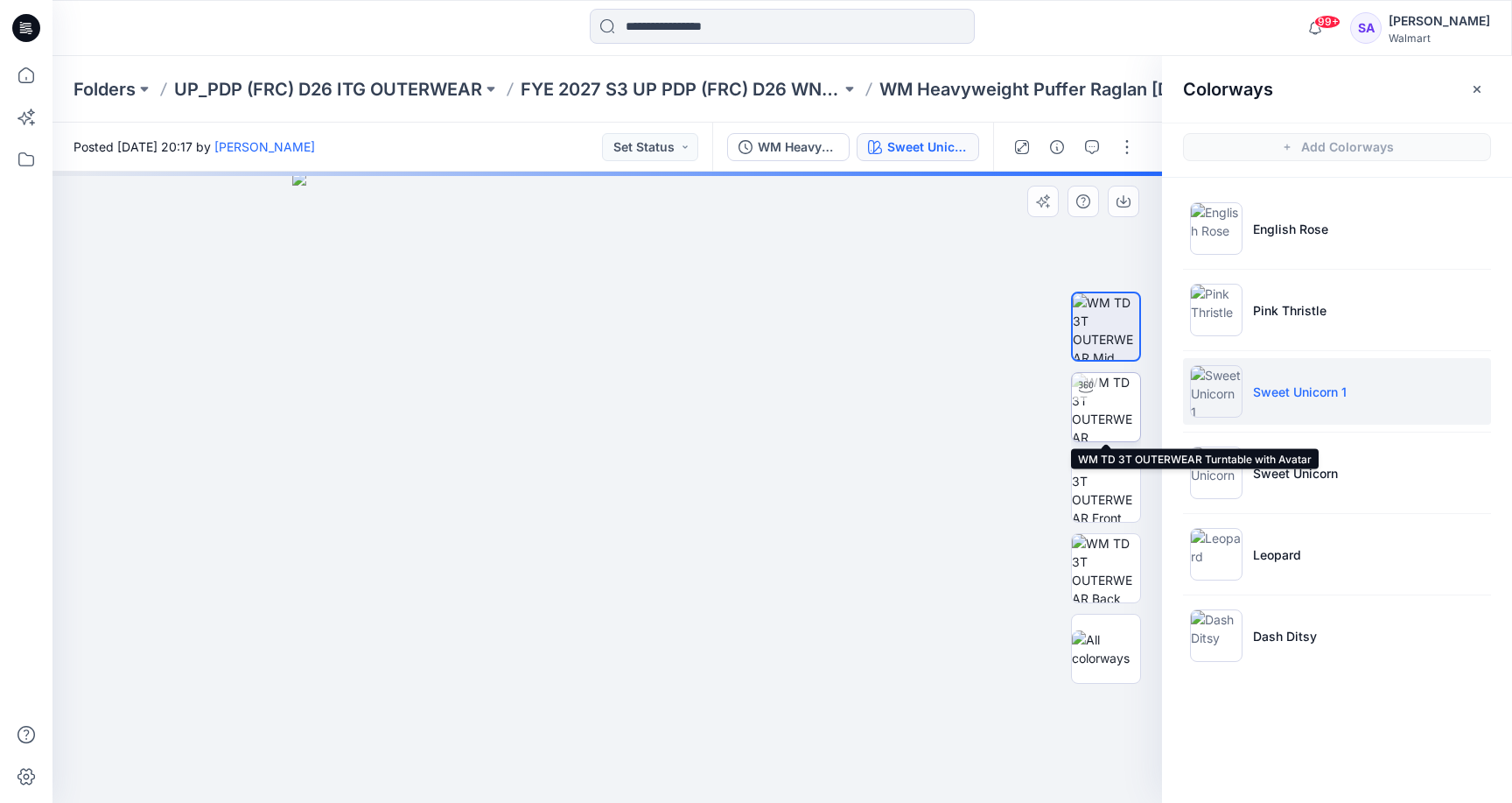
click at [1128, 427] on img at bounding box center [1106, 407] width 68 height 68
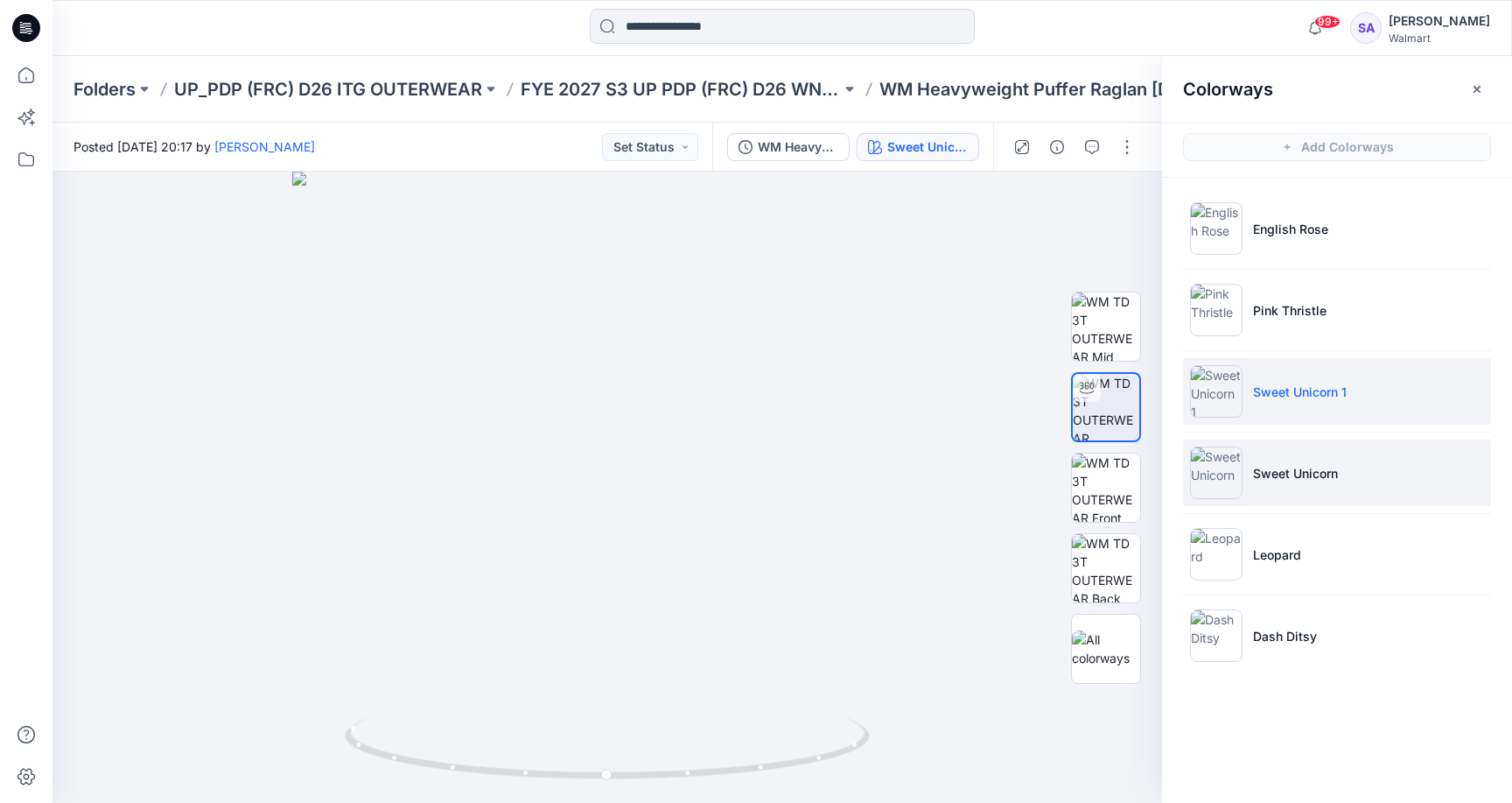
click at [1288, 475] on p "Sweet Unicorn" at bounding box center [1295, 472] width 85 height 18
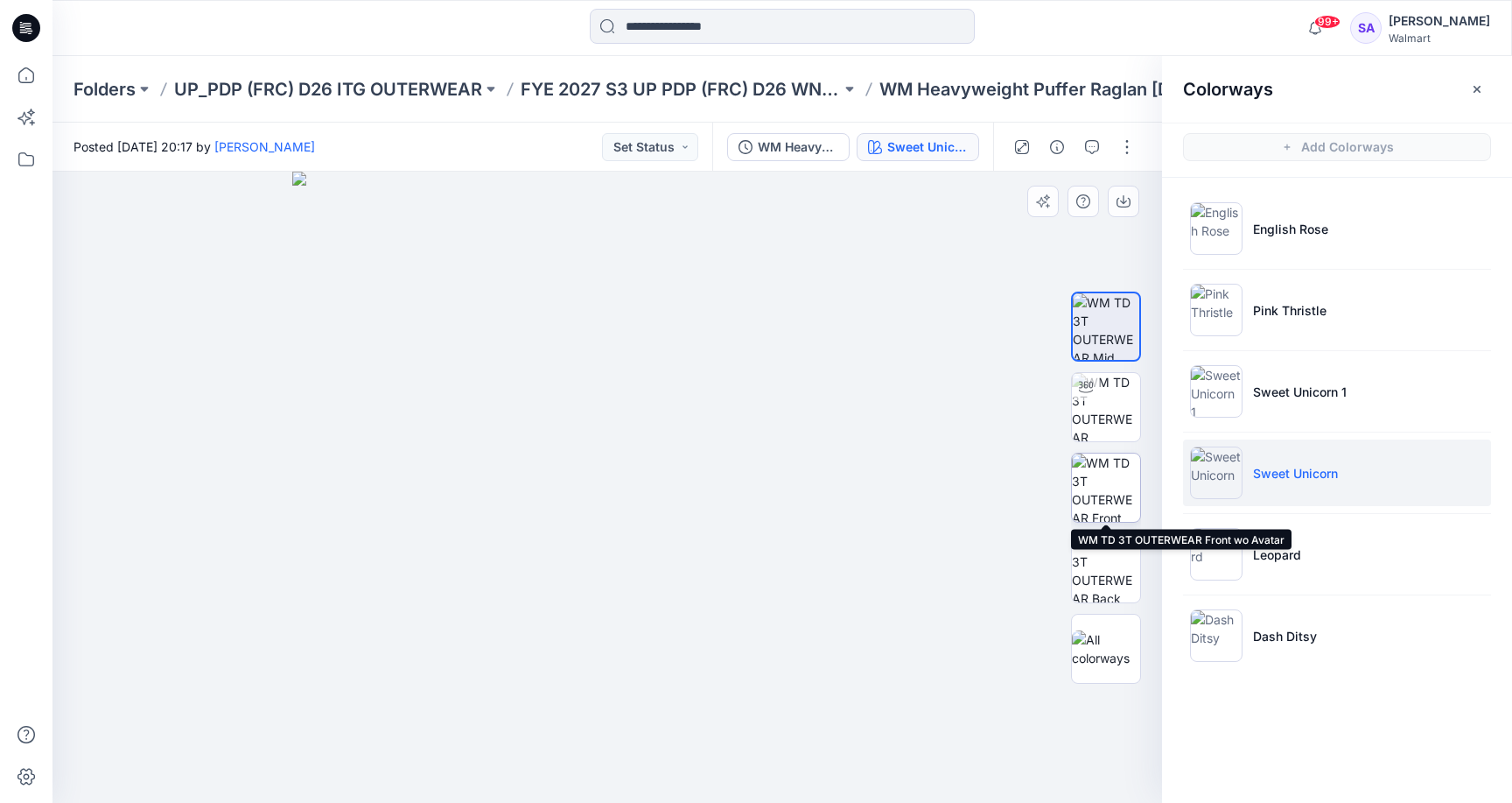
click at [1108, 484] on img at bounding box center [1106, 488] width 68 height 68
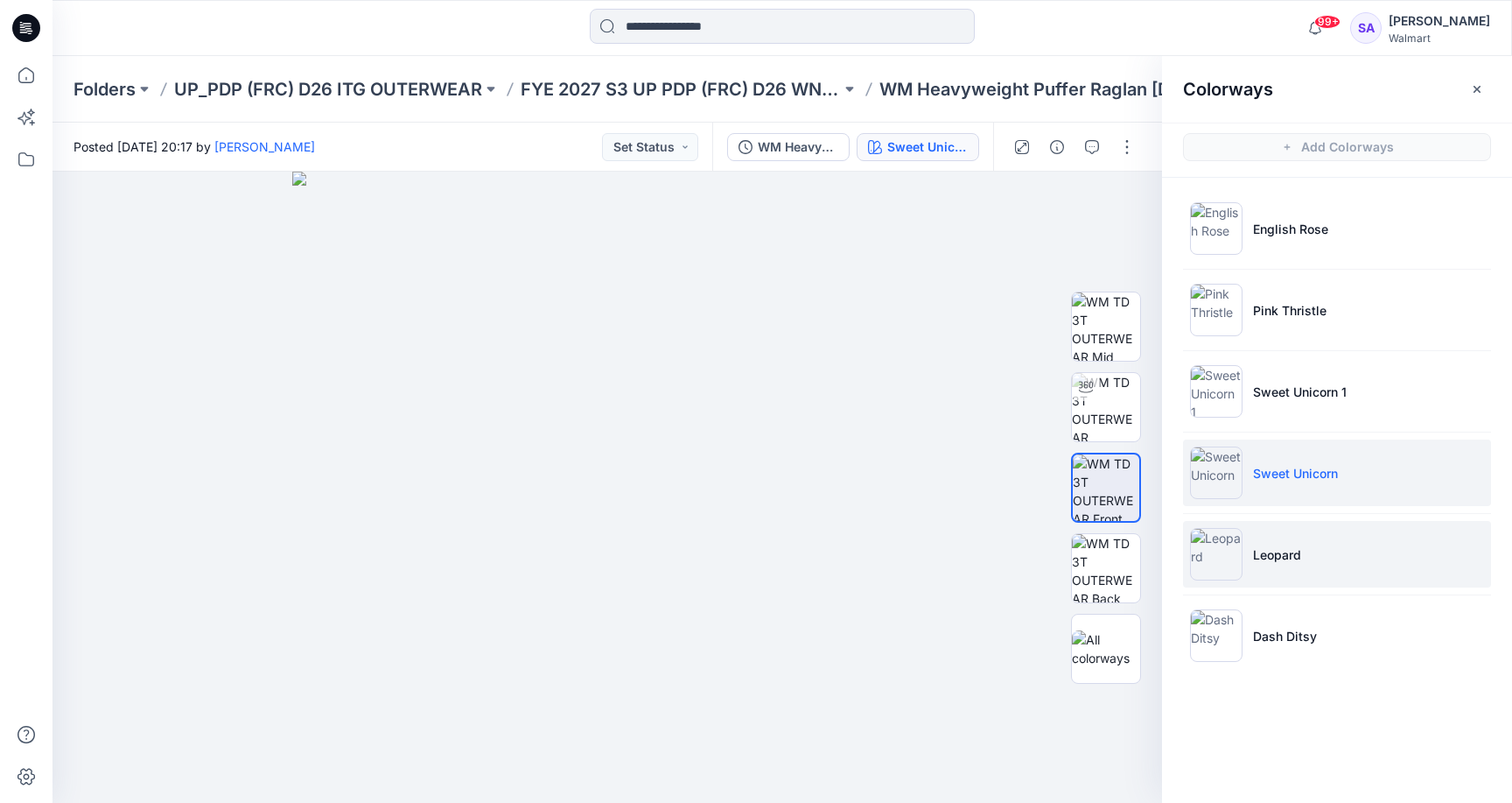
click at [1276, 577] on li "Leopard" at bounding box center [1337, 554] width 308 height 66
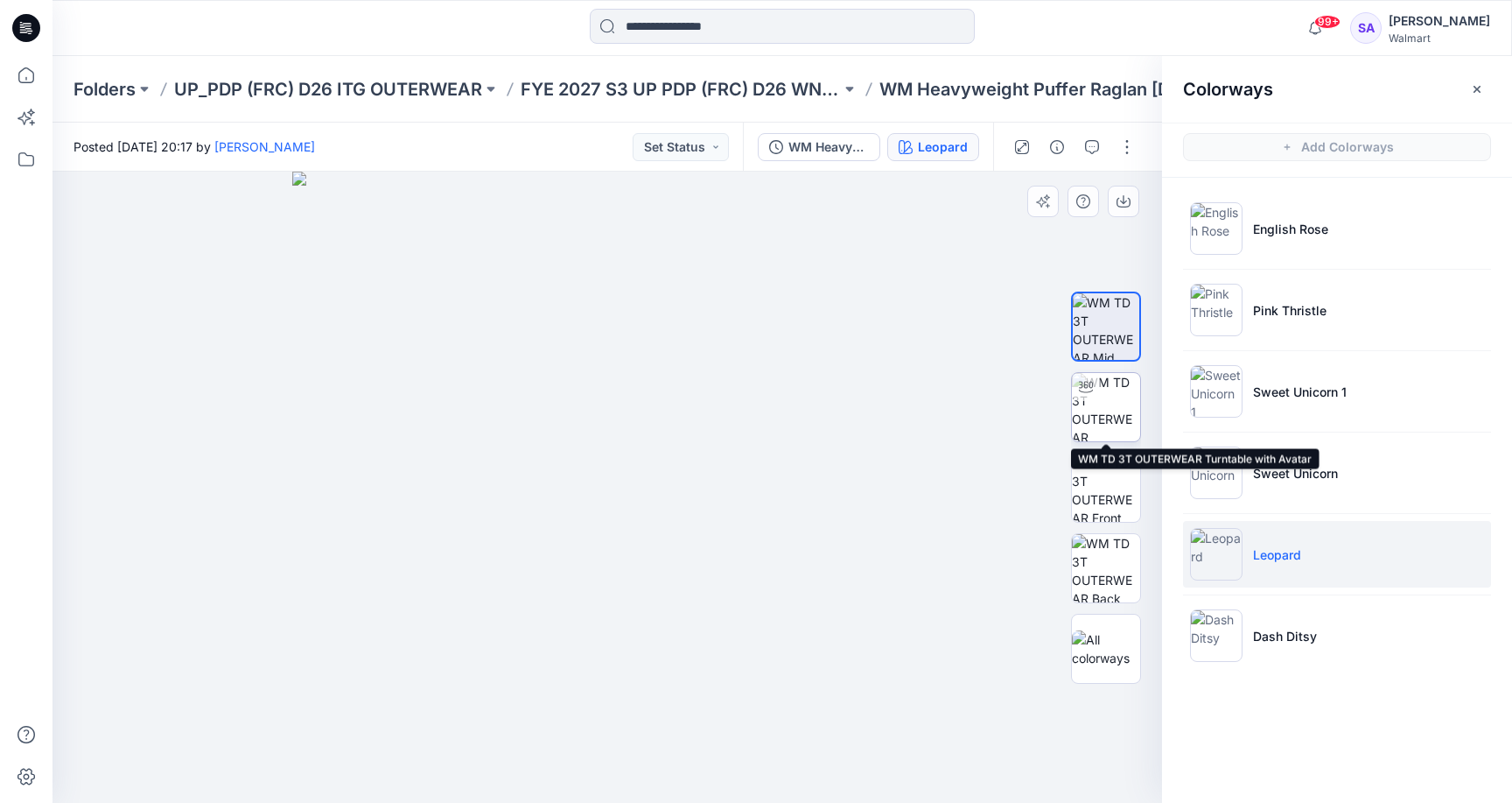
click at [1122, 412] on img at bounding box center [1106, 407] width 68 height 68
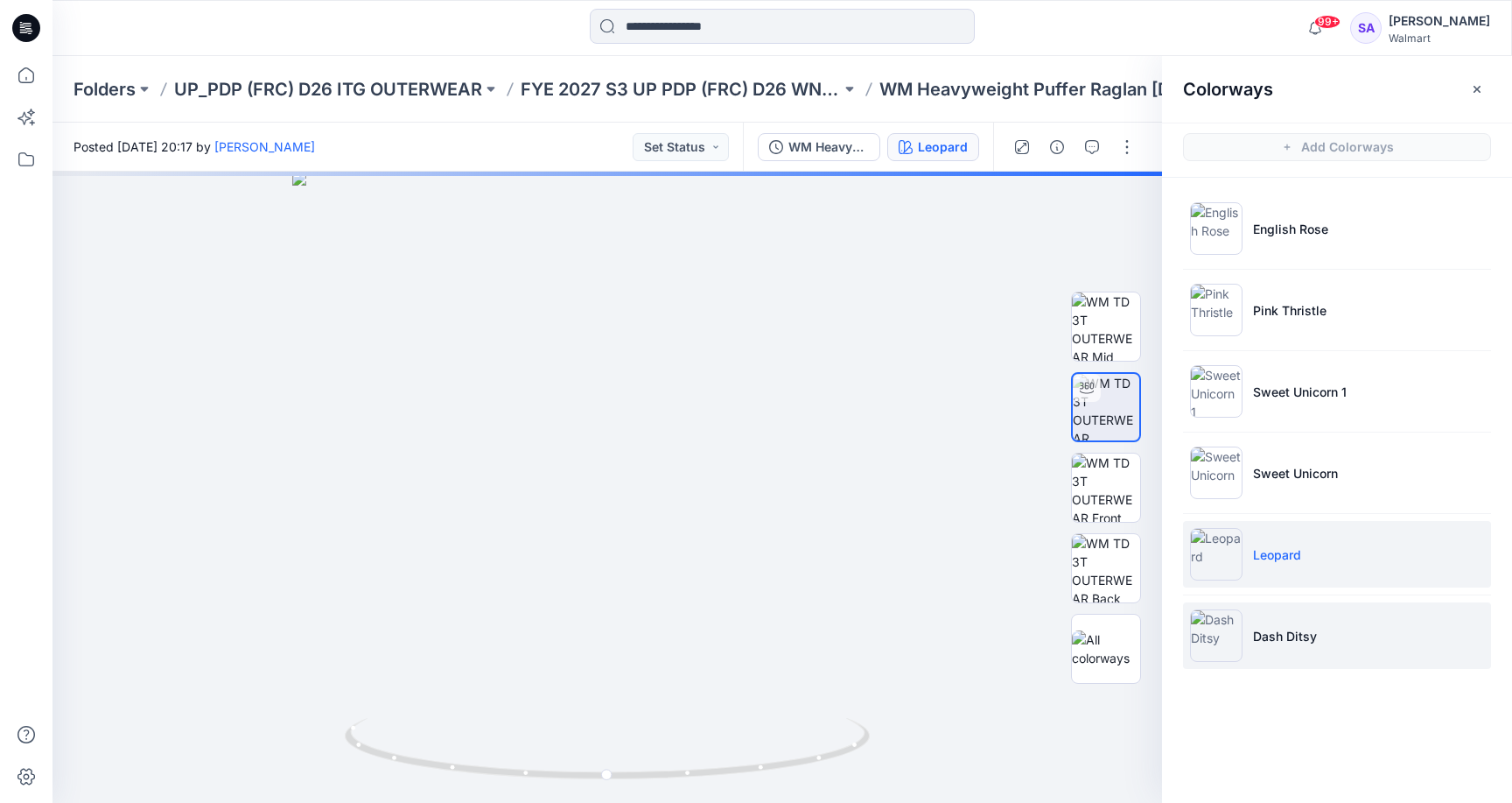
click at [1259, 645] on li "Dash Ditsy" at bounding box center [1337, 635] width 308 height 66
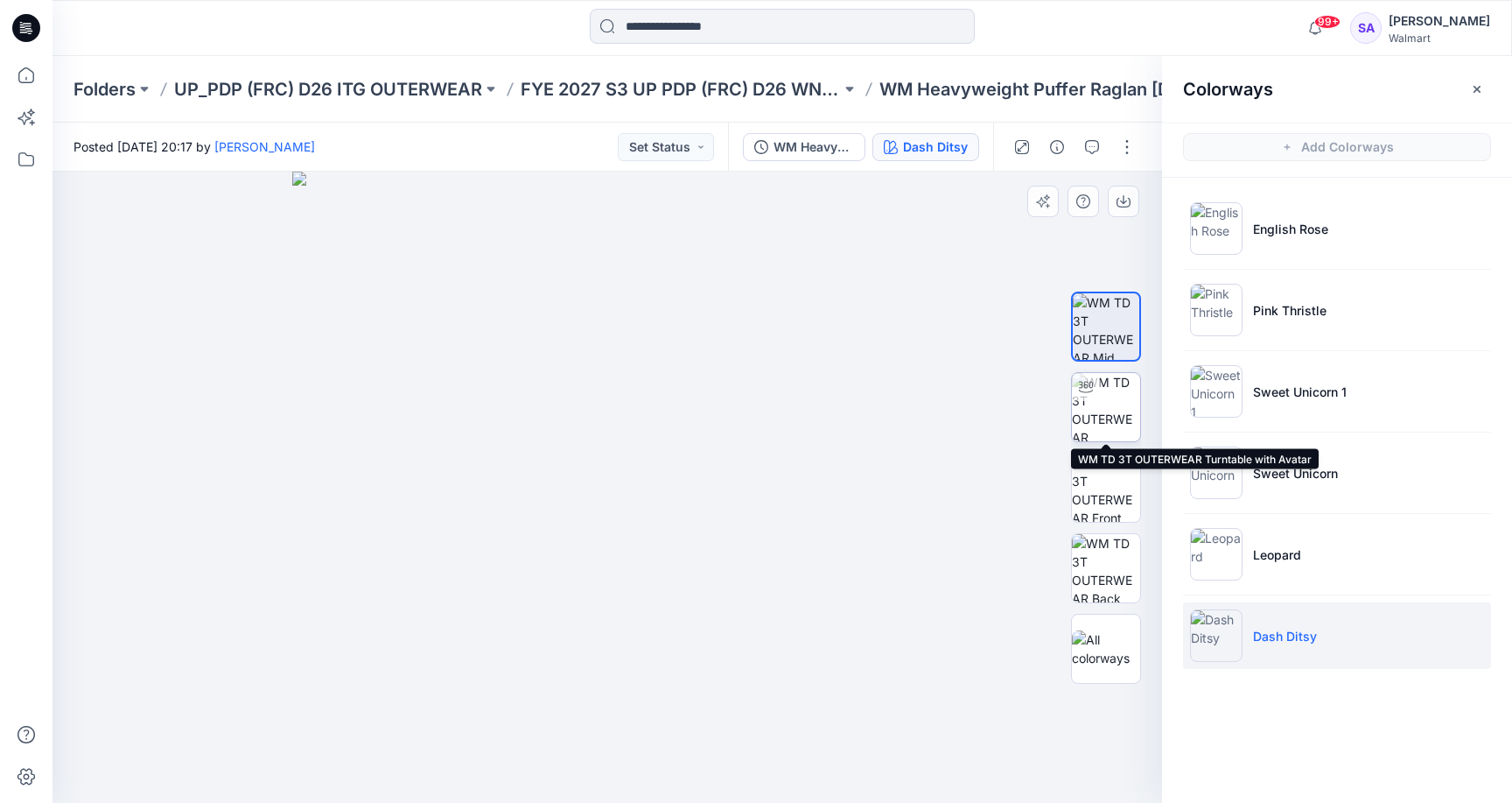
click at [1123, 422] on img at bounding box center [1106, 407] width 68 height 68
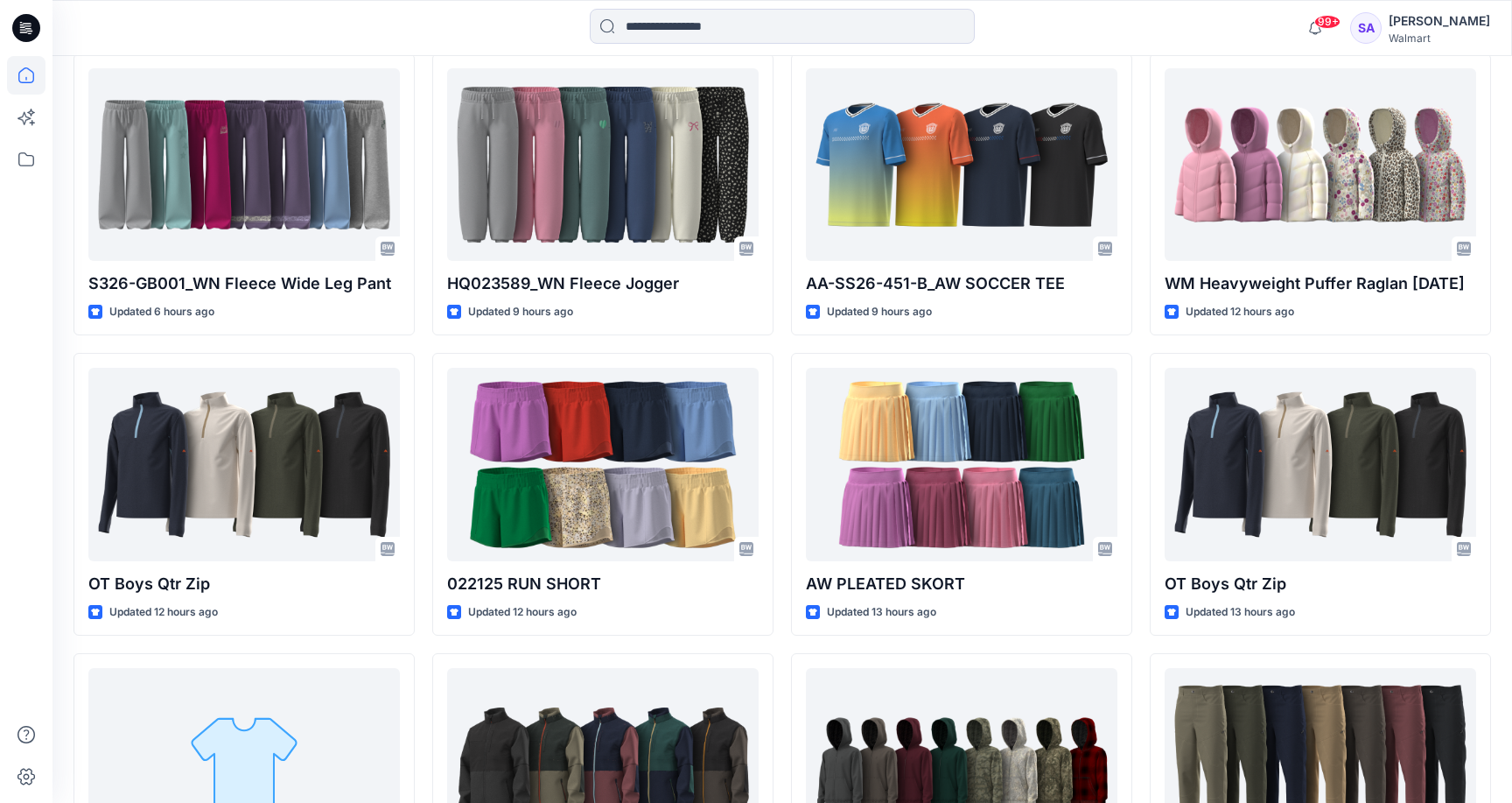
scroll to position [1107, 0]
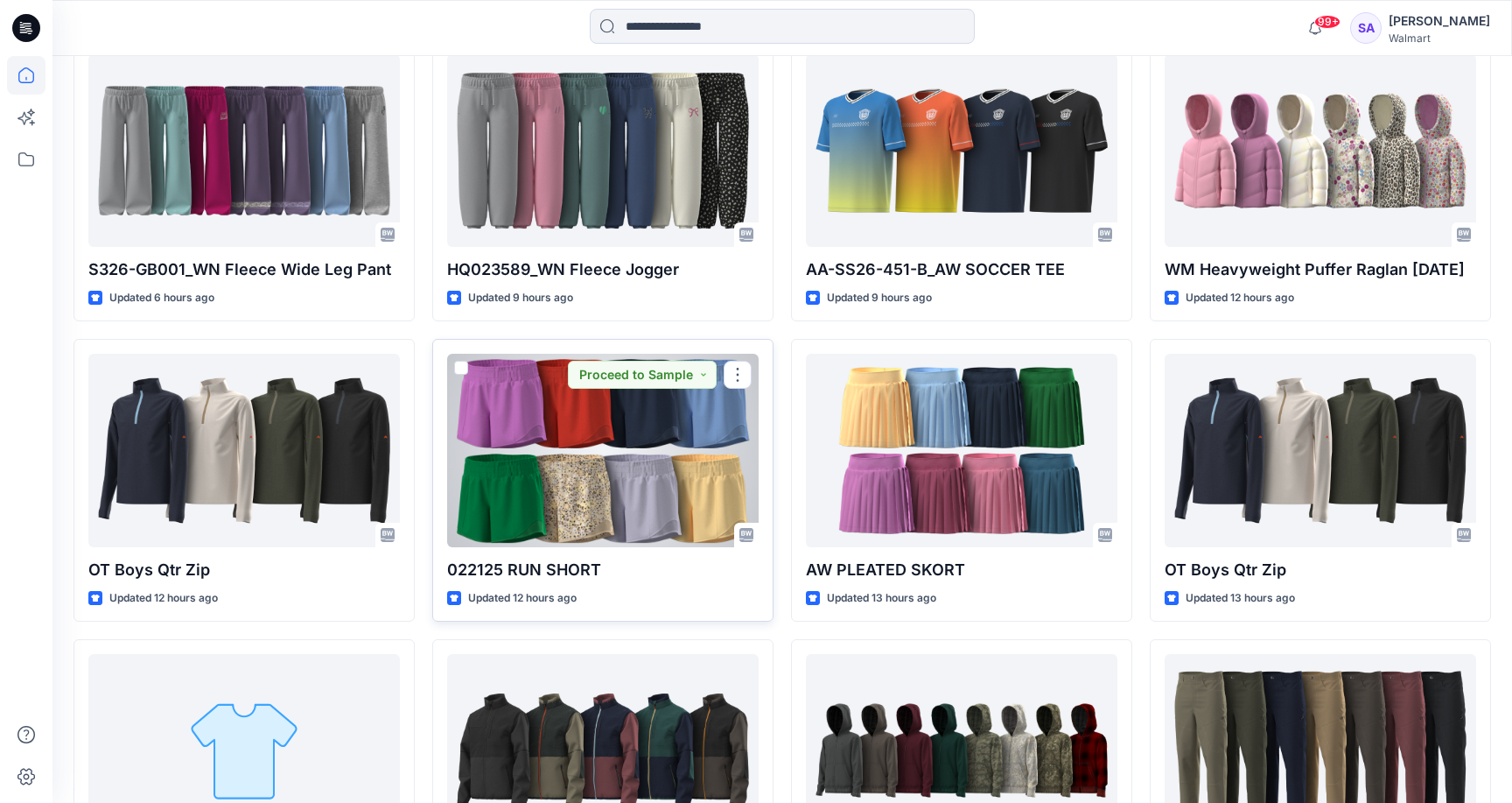
click at [565, 466] on div at bounding box center [602, 450] width 312 height 192
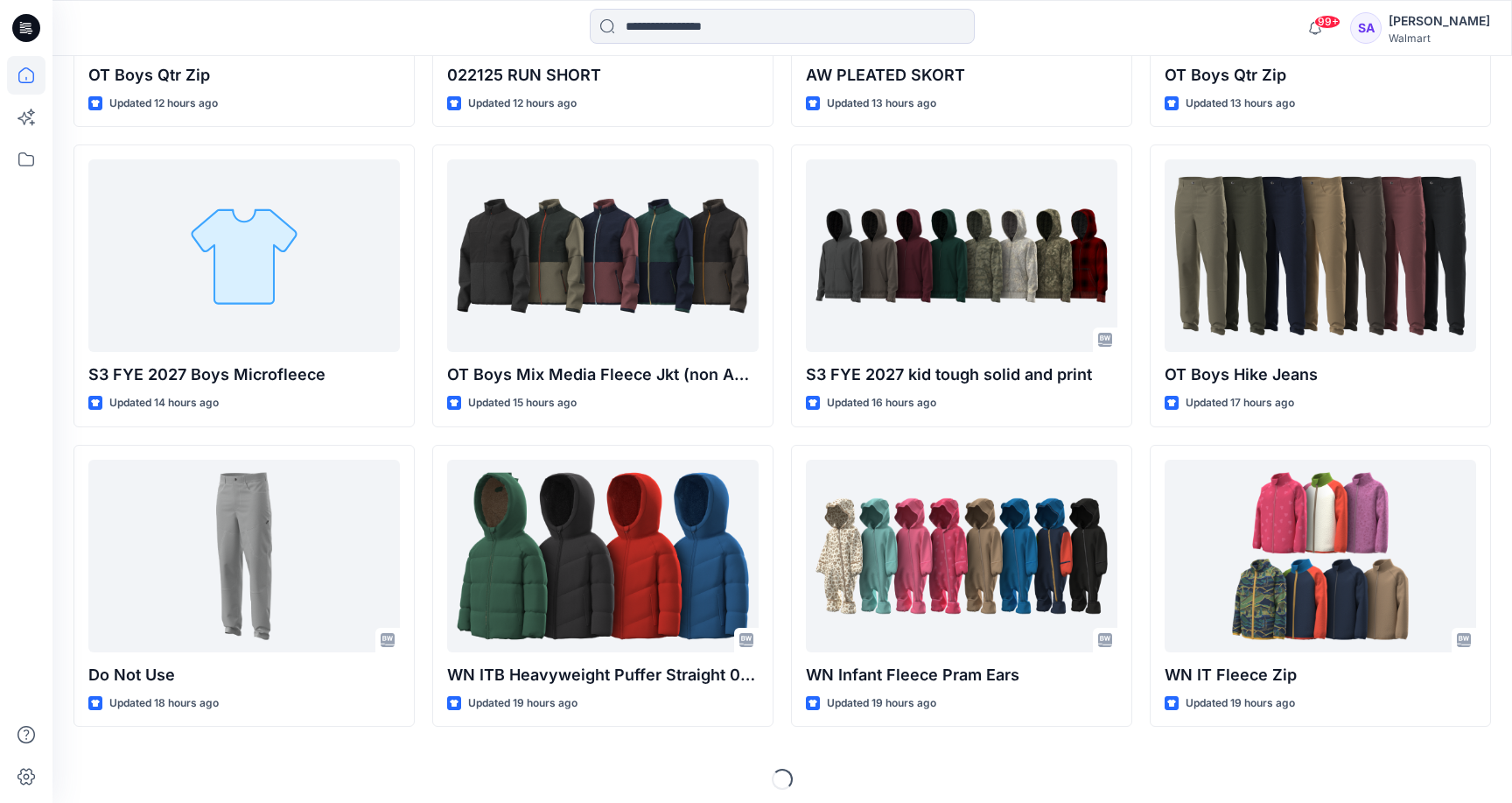
scroll to position [1601, 0]
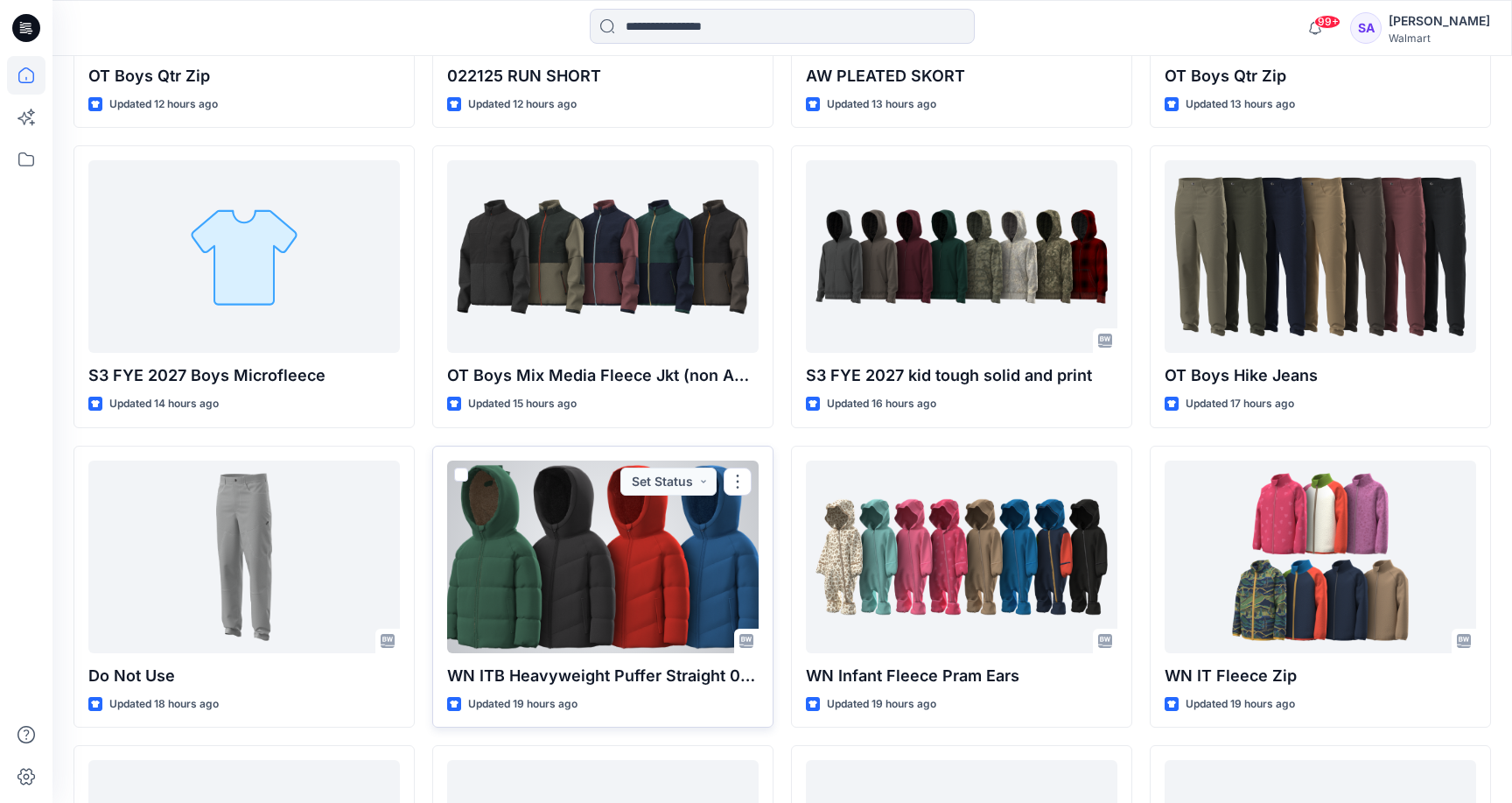
click at [608, 583] on div at bounding box center [602, 557] width 312 height 192
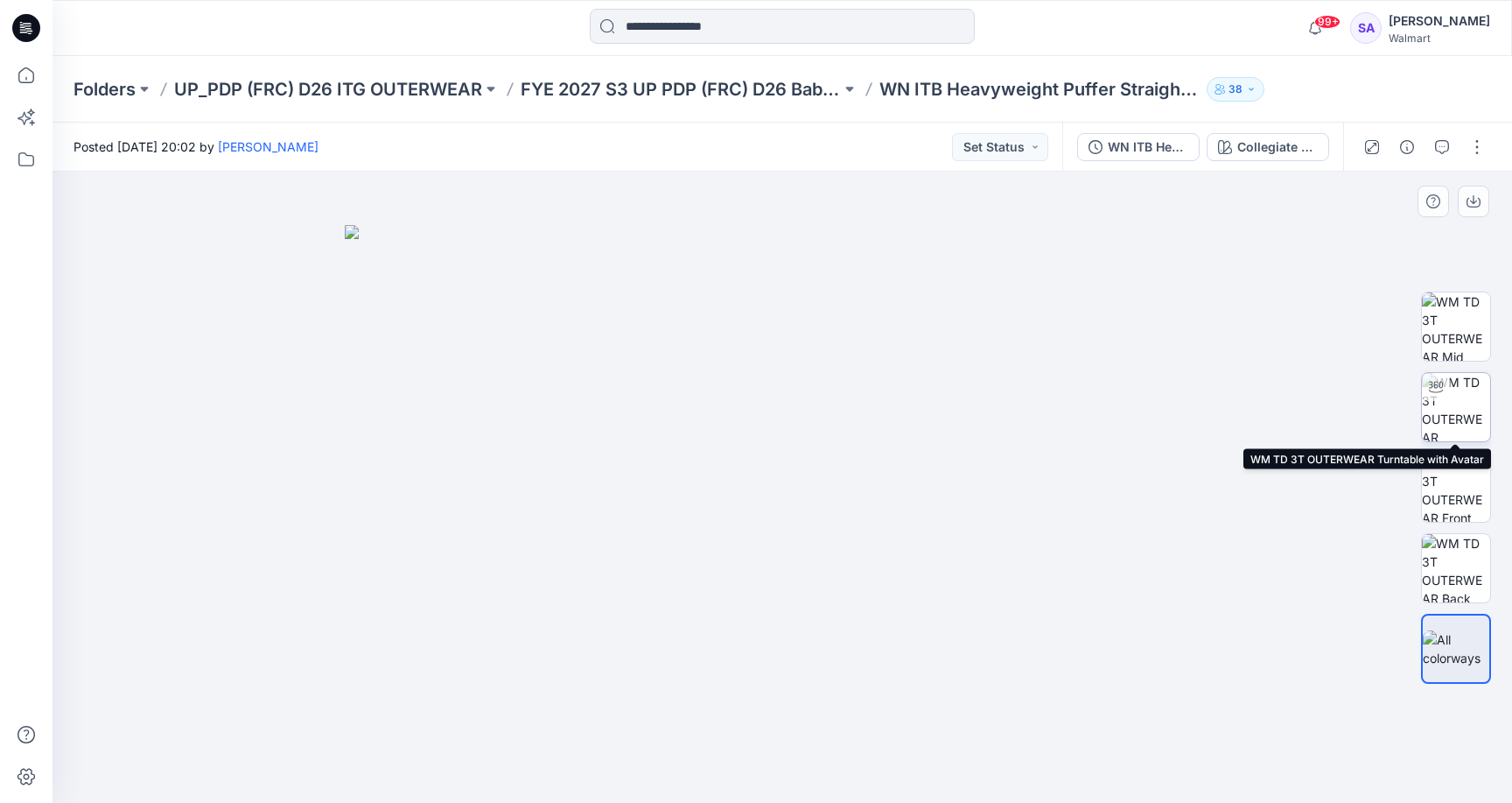
click at [1487, 404] on img at bounding box center [1456, 407] width 68 height 68
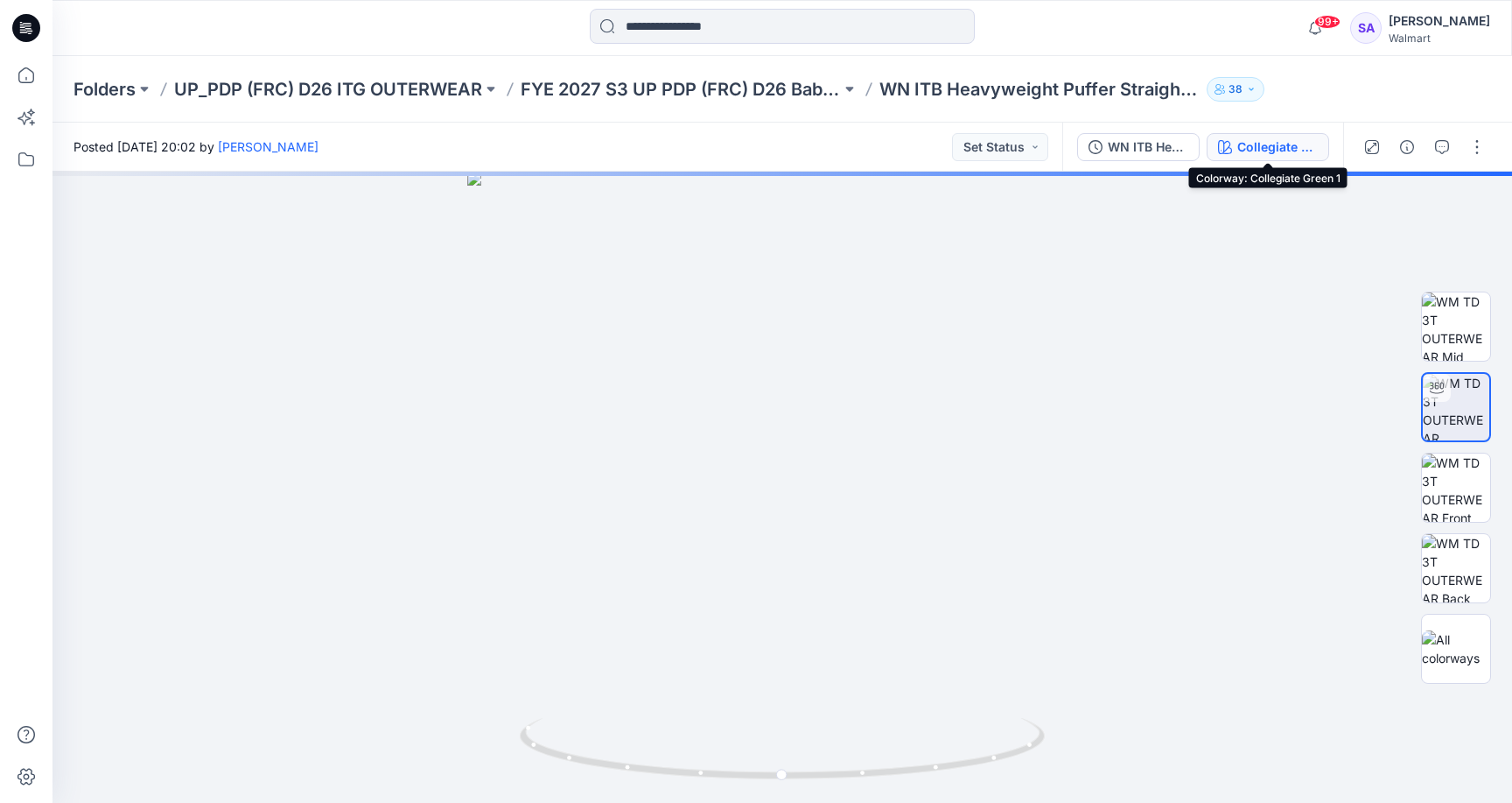
click at [1280, 156] on button "Collegiate Green 1" at bounding box center [1268, 146] width 122 height 28
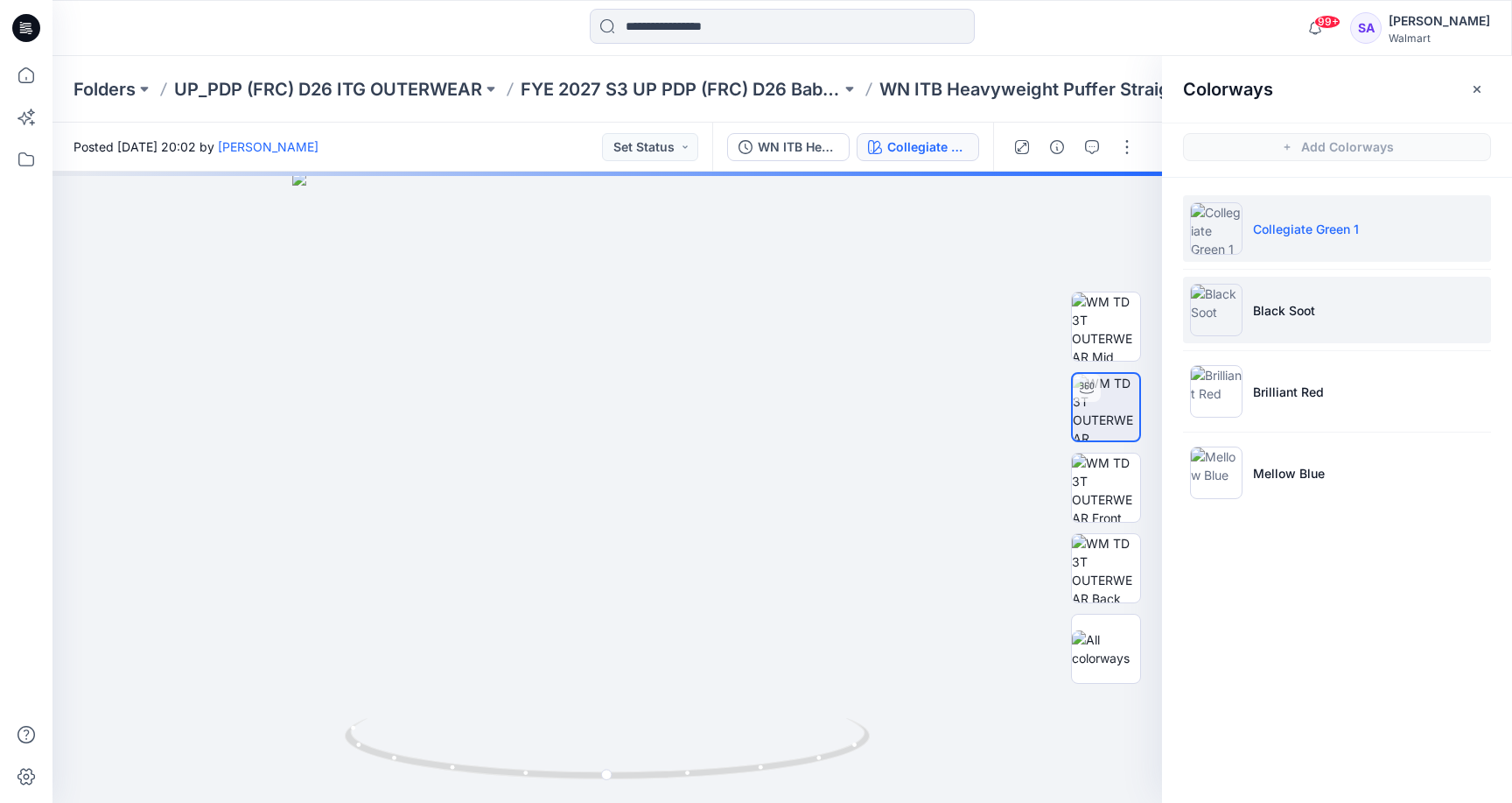
click at [1341, 323] on li "Black Soot" at bounding box center [1337, 310] width 308 height 66
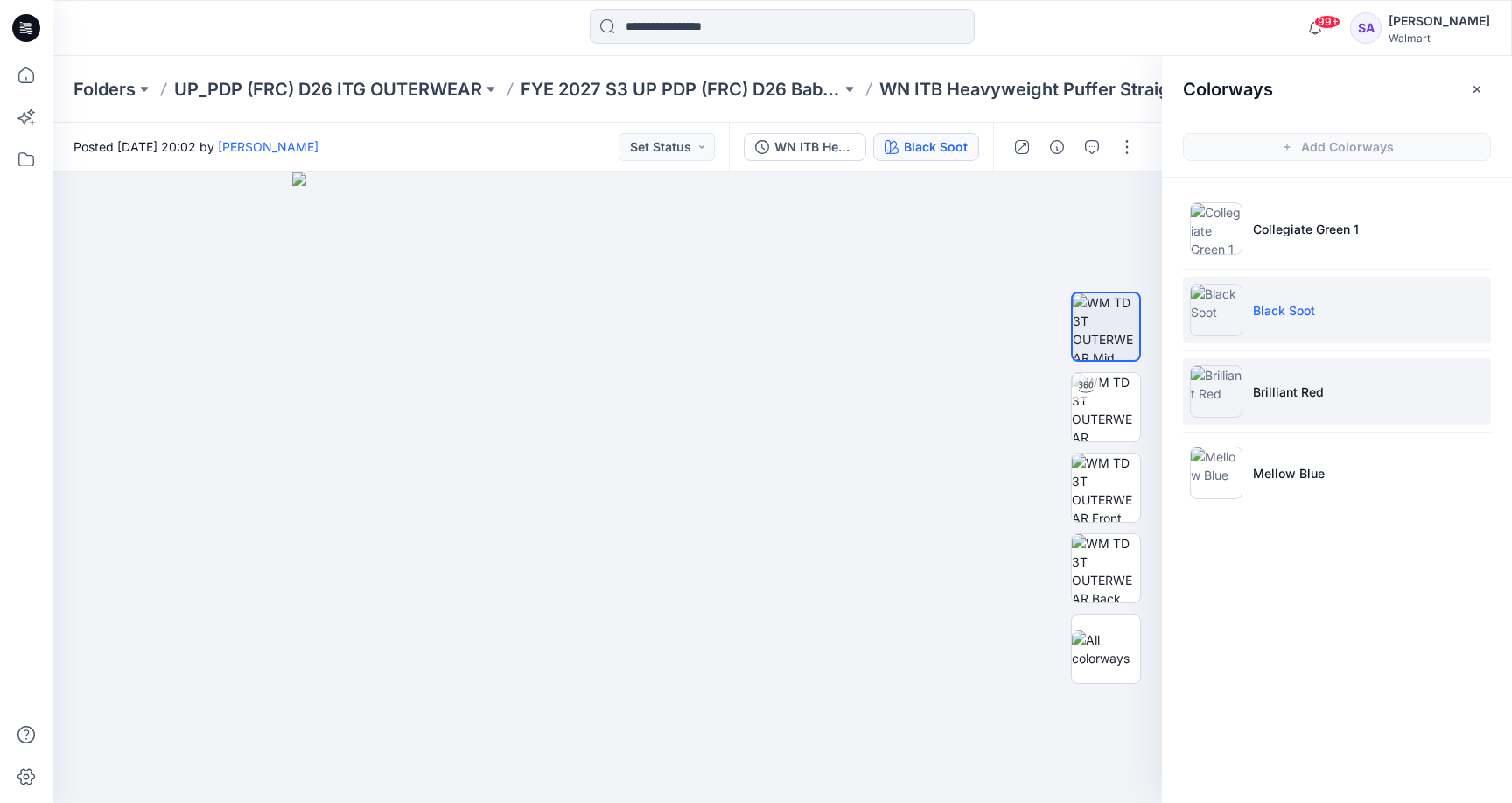
click at [1314, 406] on li "Brilliant Red" at bounding box center [1337, 392] width 308 height 66
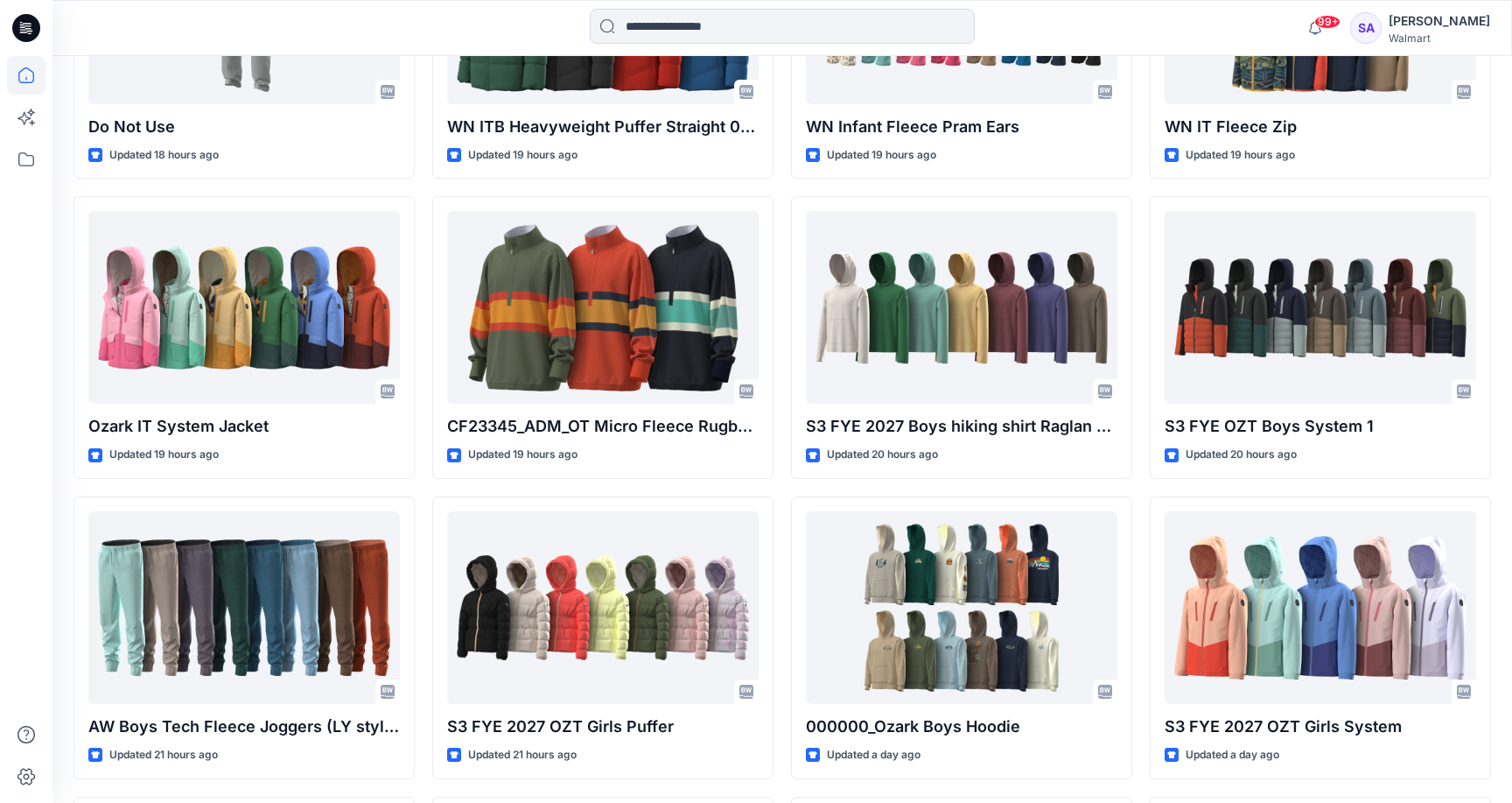
scroll to position [2145, 0]
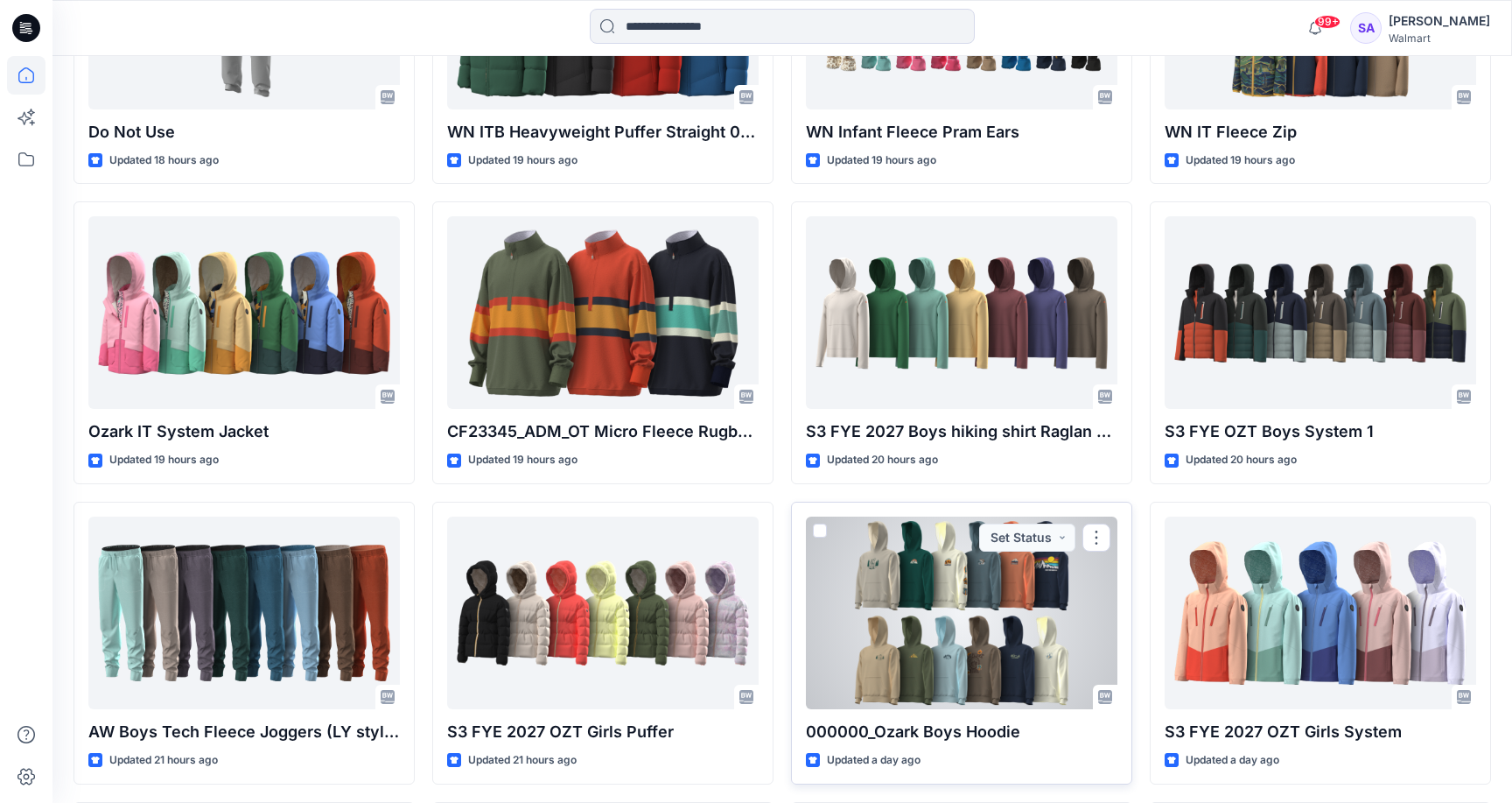
click at [1012, 634] on div at bounding box center [962, 613] width 312 height 192
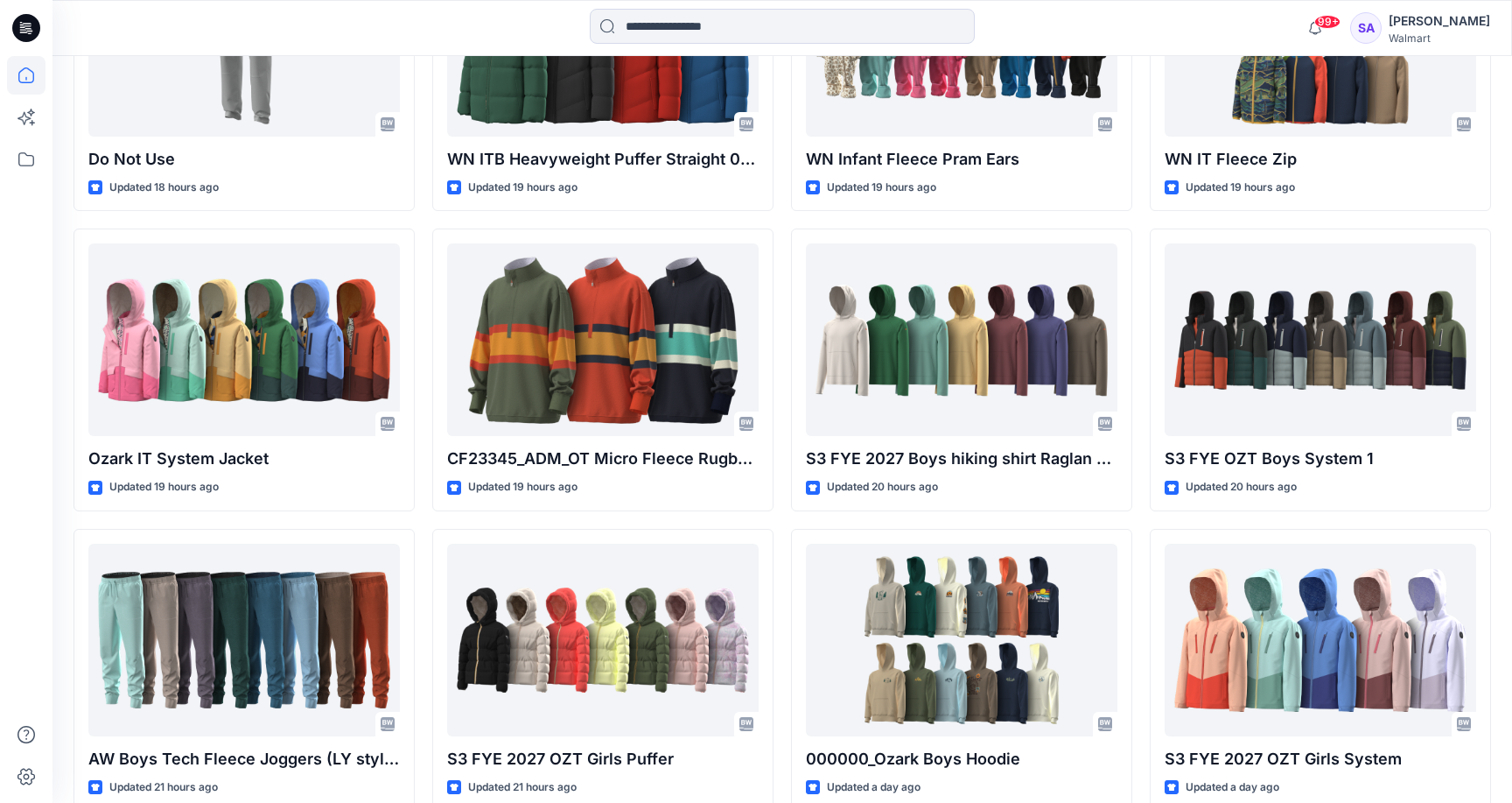
scroll to position [2104, 0]
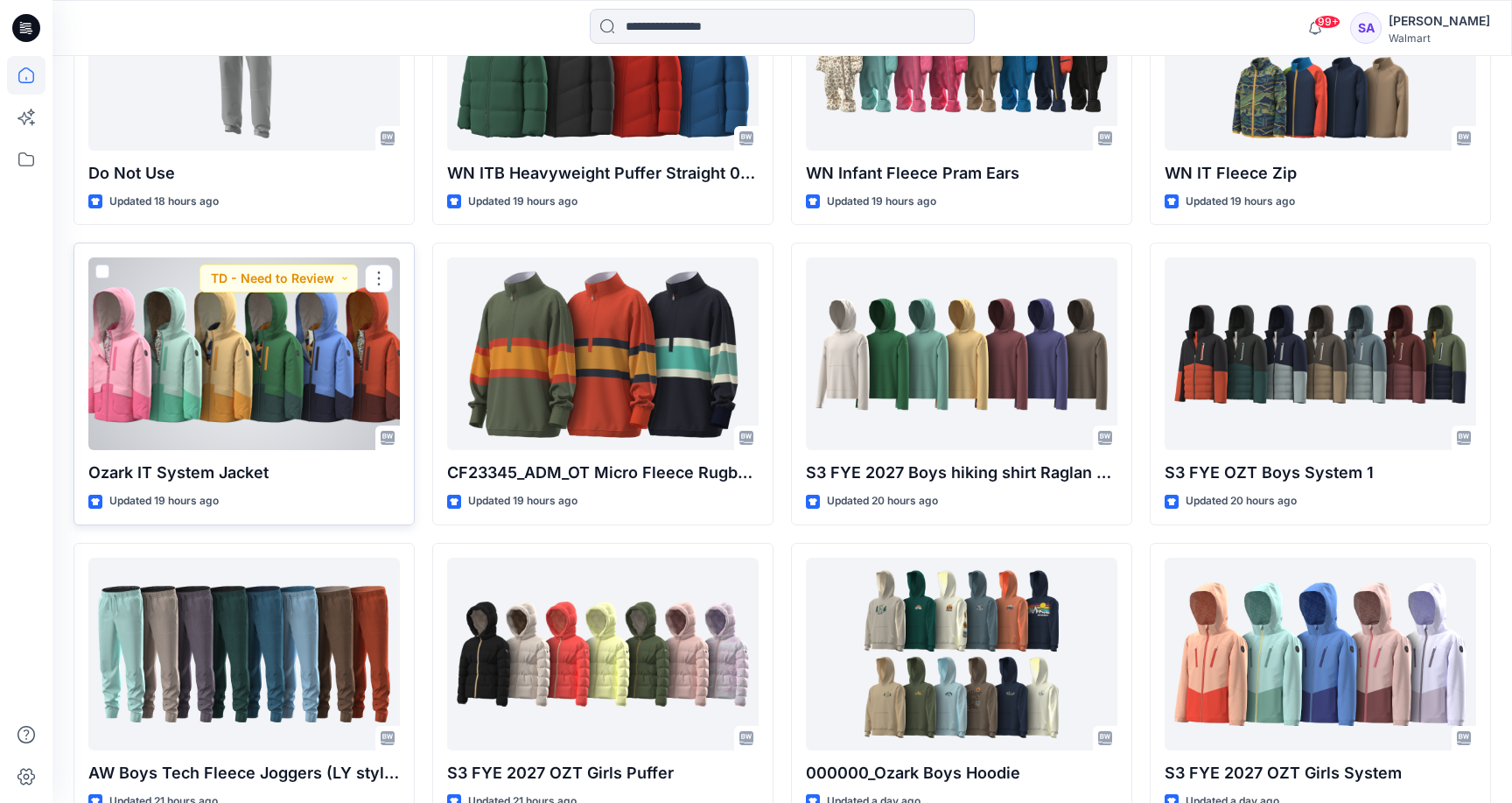
click at [279, 387] on div at bounding box center [243, 354] width 312 height 192
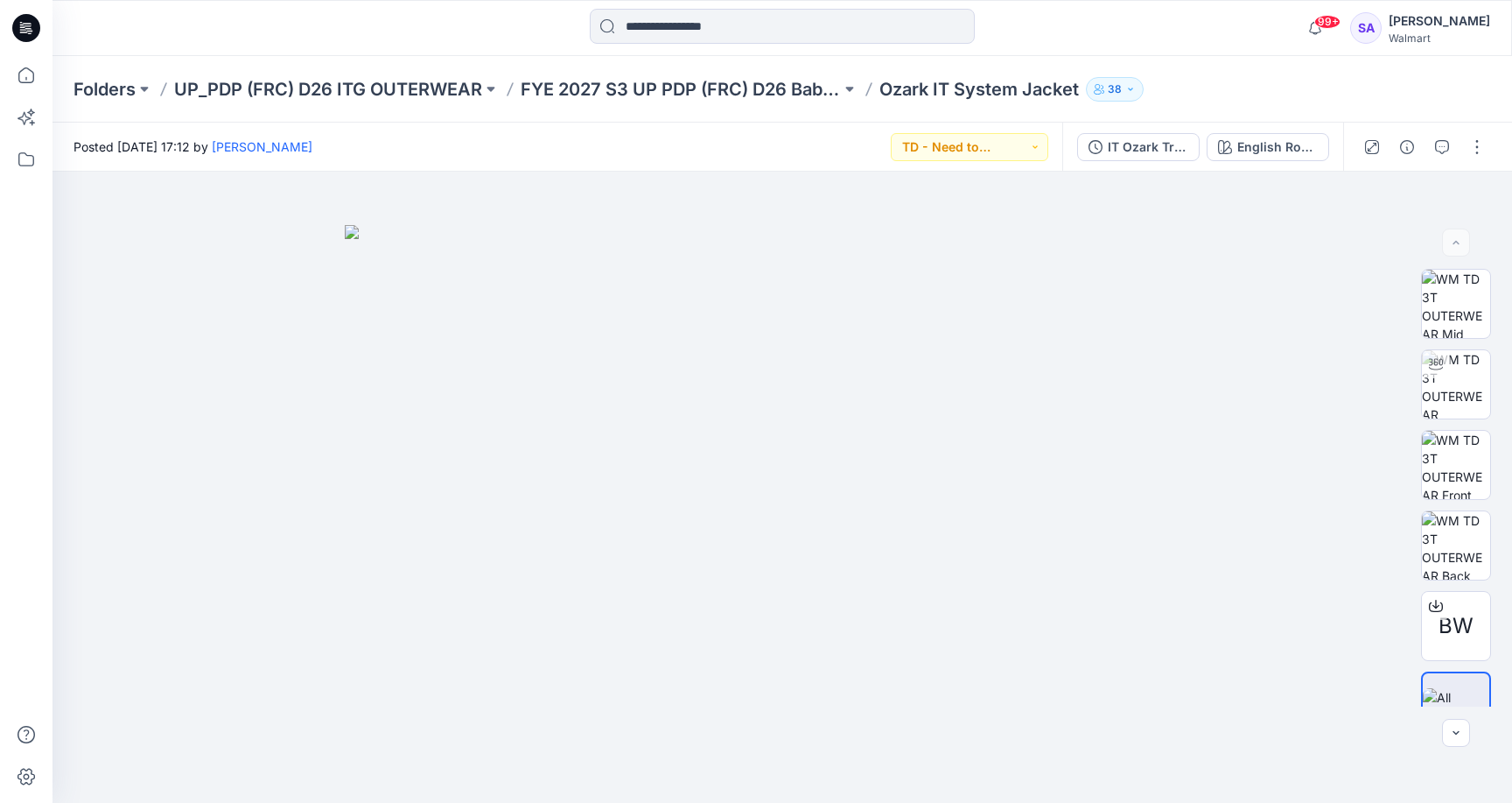
scroll to position [2104, 0]
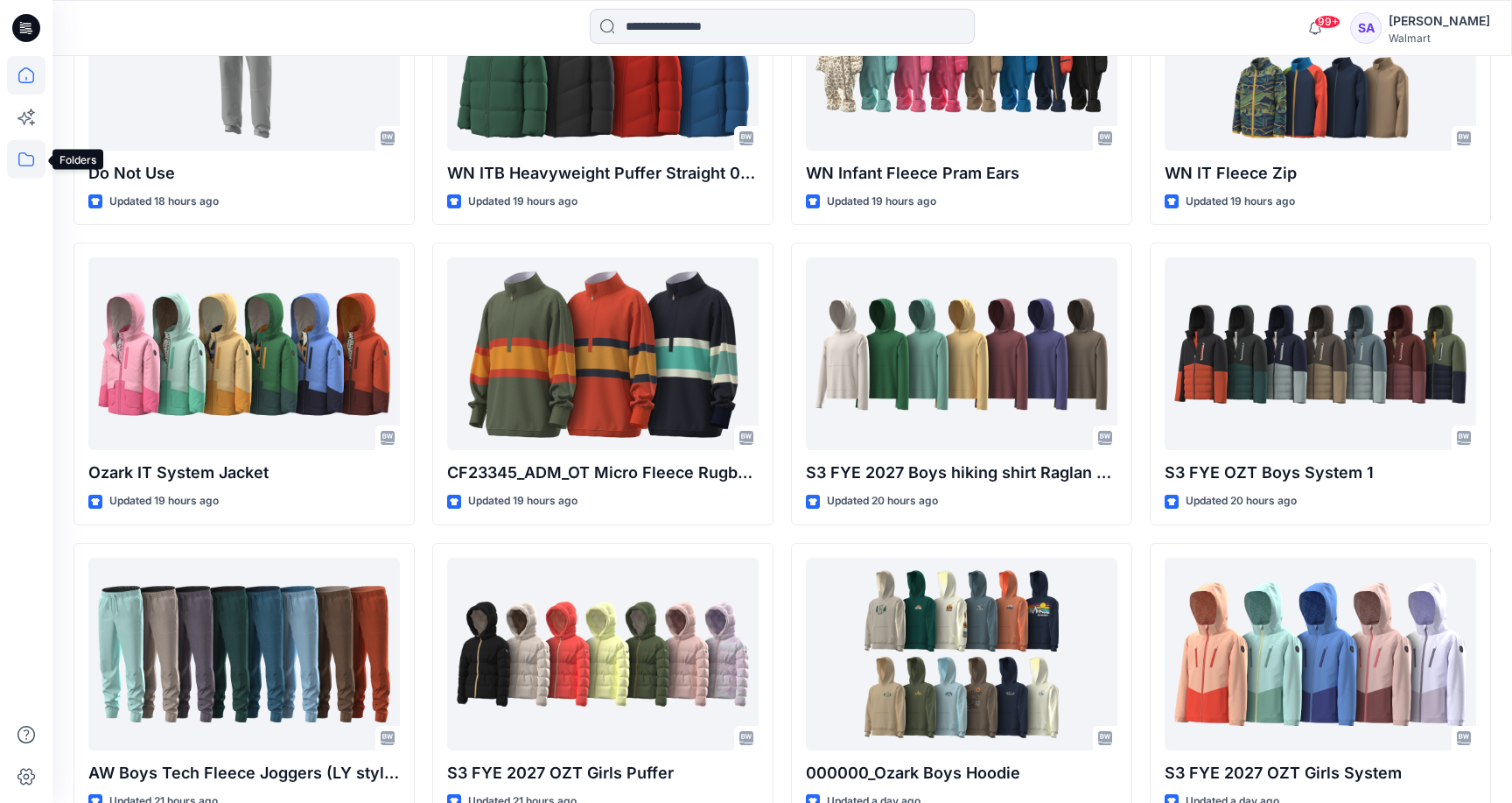
click at [27, 150] on icon at bounding box center [26, 159] width 39 height 39
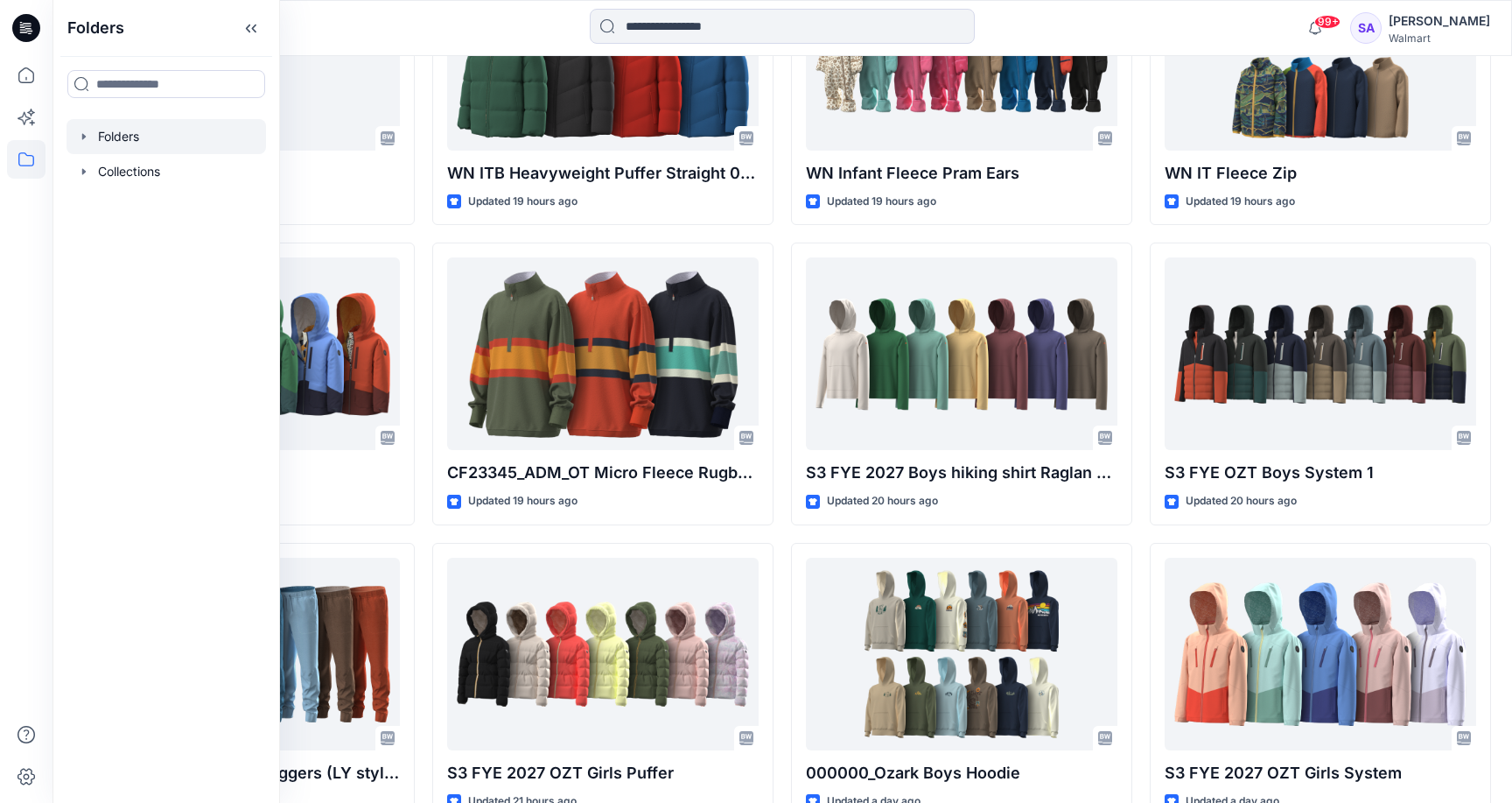
click at [117, 153] on div at bounding box center [166, 137] width 199 height 35
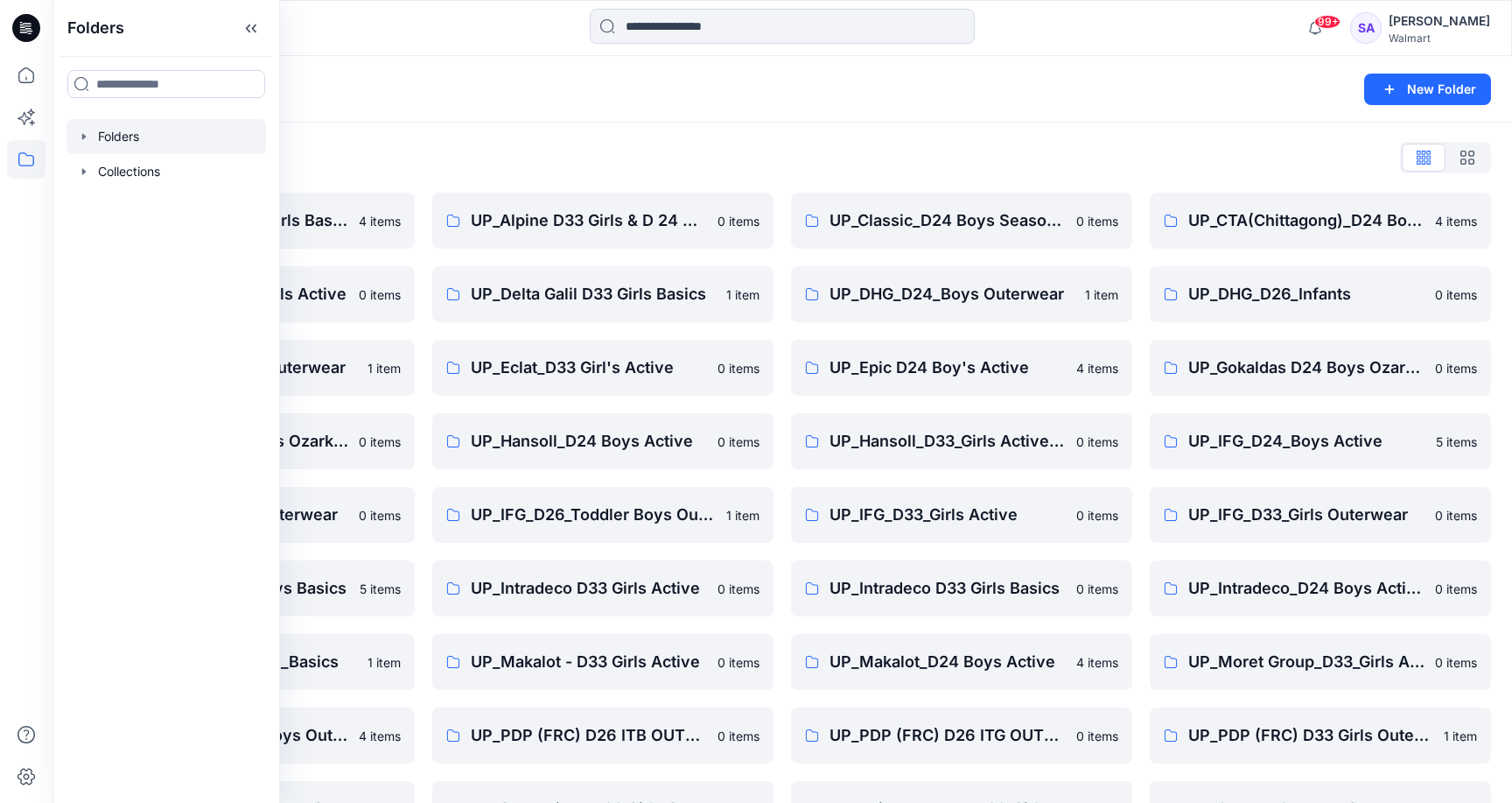
click at [405, 147] on div "Folders List" at bounding box center [782, 157] width 1418 height 28
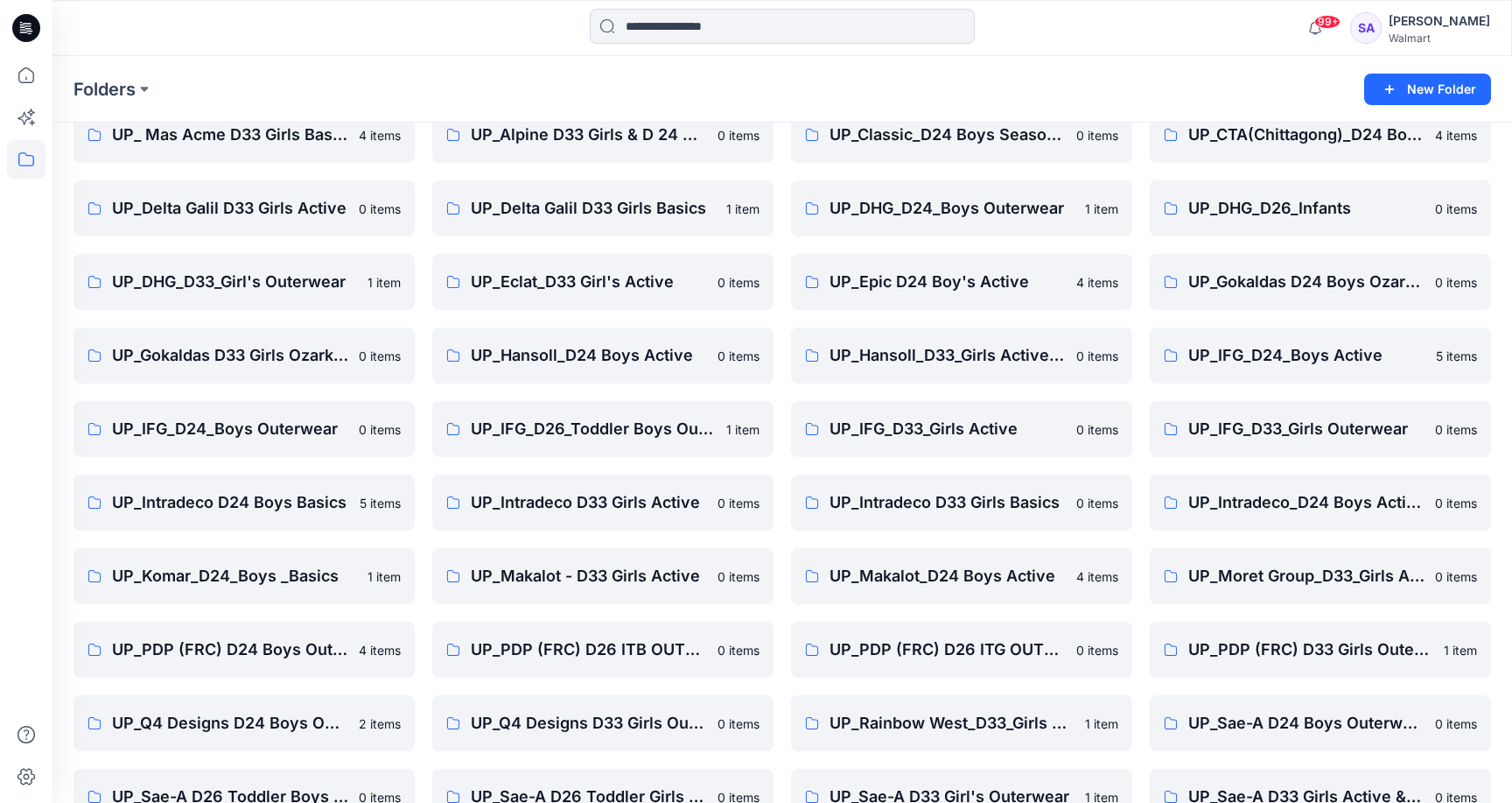
scroll to position [87, 0]
click at [1260, 513] on link "UP_Intradeco_D24 Boys Active" at bounding box center [1320, 500] width 341 height 56
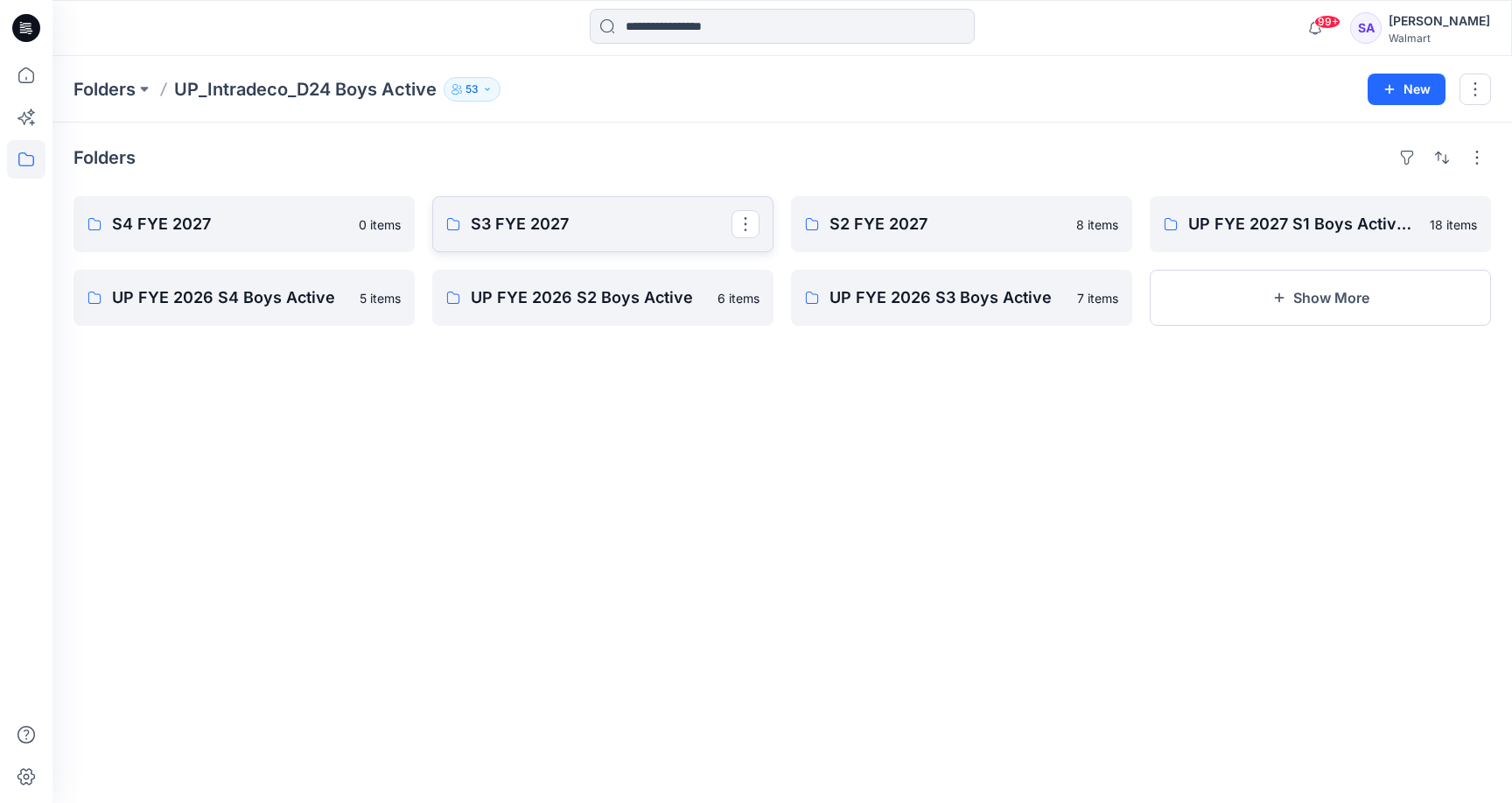
click at [588, 230] on p "S3 FYE 2027" at bounding box center [601, 224] width 260 height 24
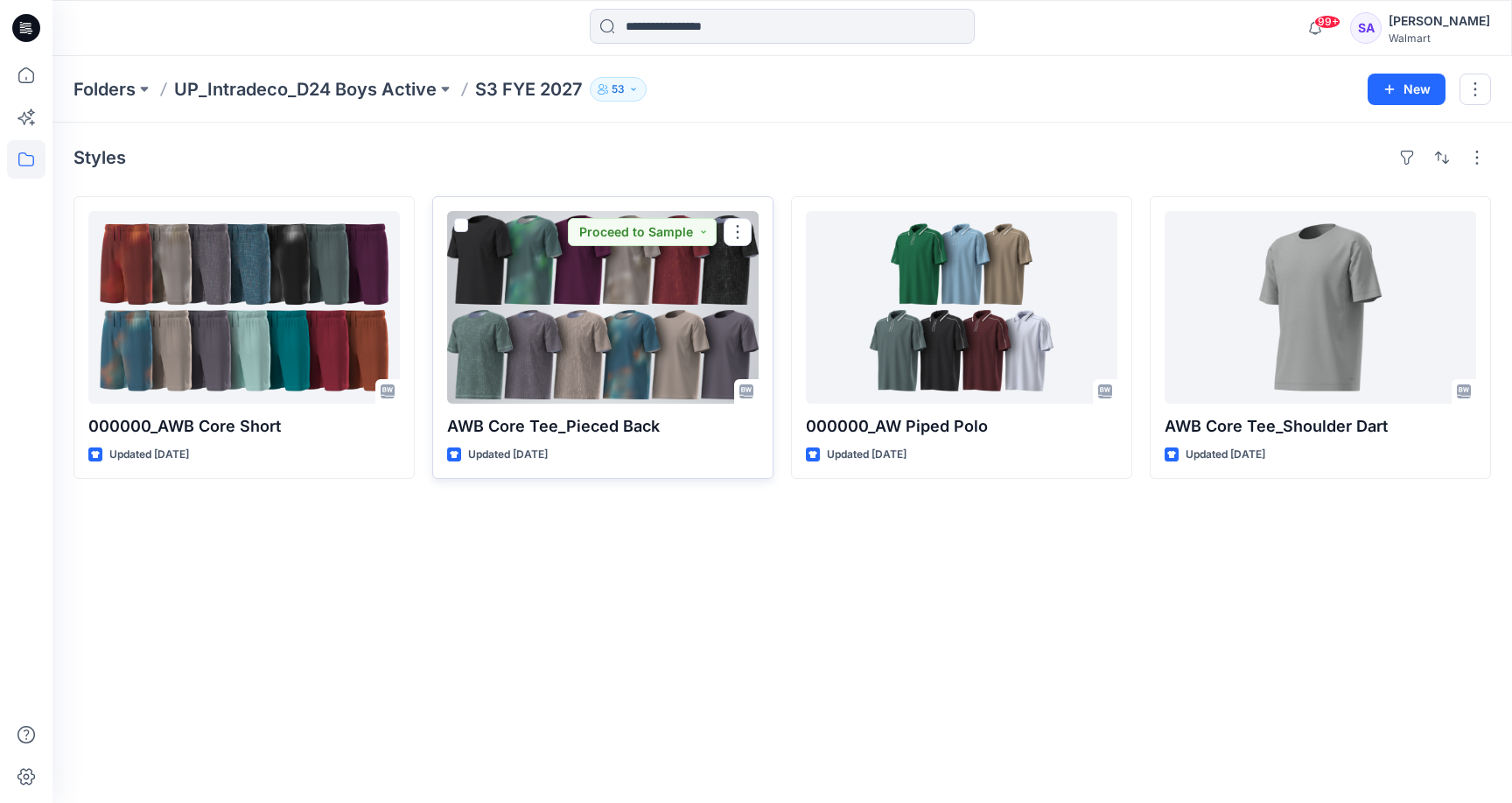
click at [593, 391] on div at bounding box center [602, 307] width 312 height 192
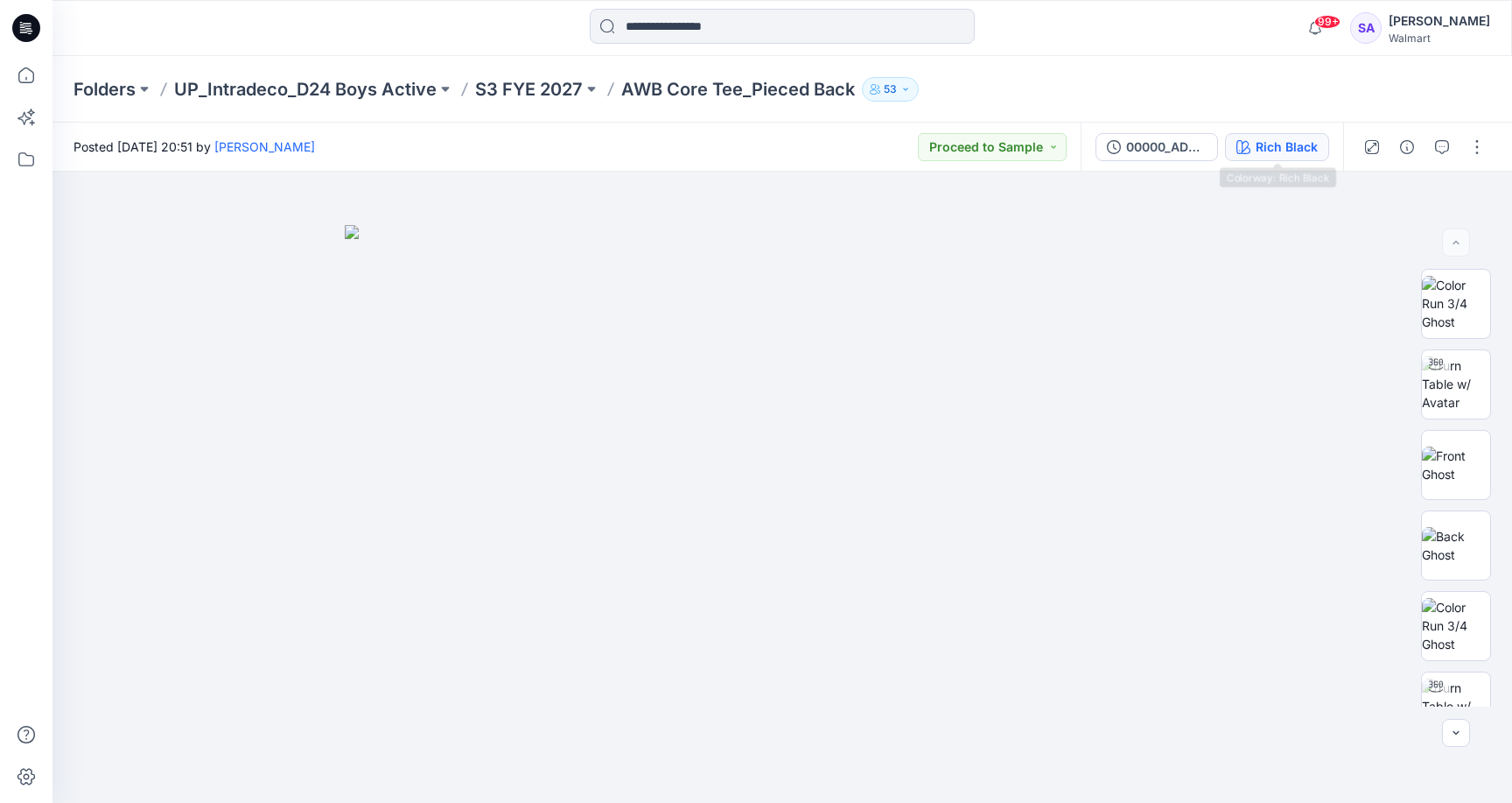
click at [1304, 147] on div "Rich Black" at bounding box center [1286, 146] width 62 height 19
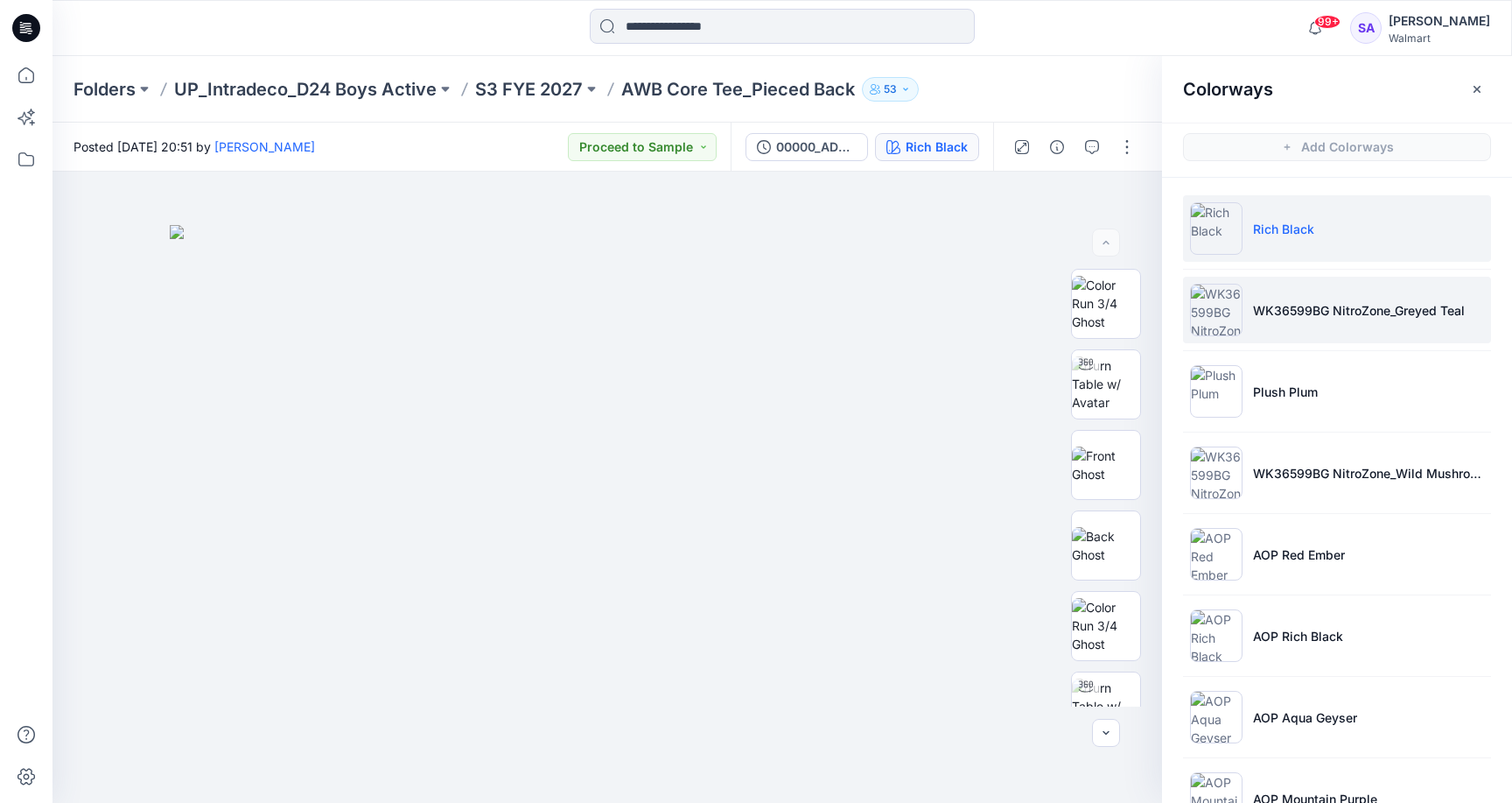
click at [1342, 323] on li "WK36599BG NitroZone_Greyed Teal" at bounding box center [1337, 310] width 308 height 66
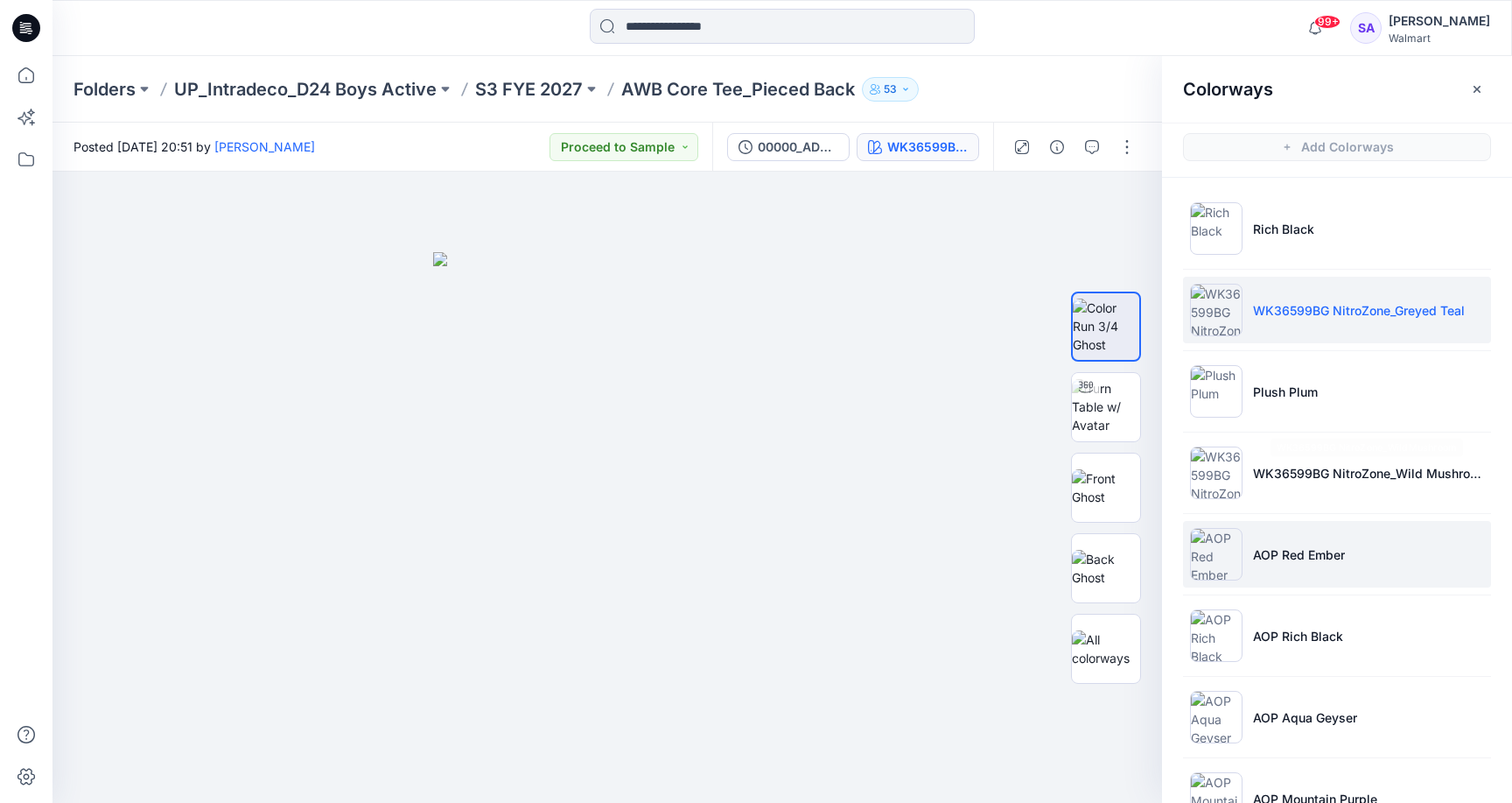
click at [1309, 573] on li "AOP Red Ember" at bounding box center [1337, 554] width 308 height 66
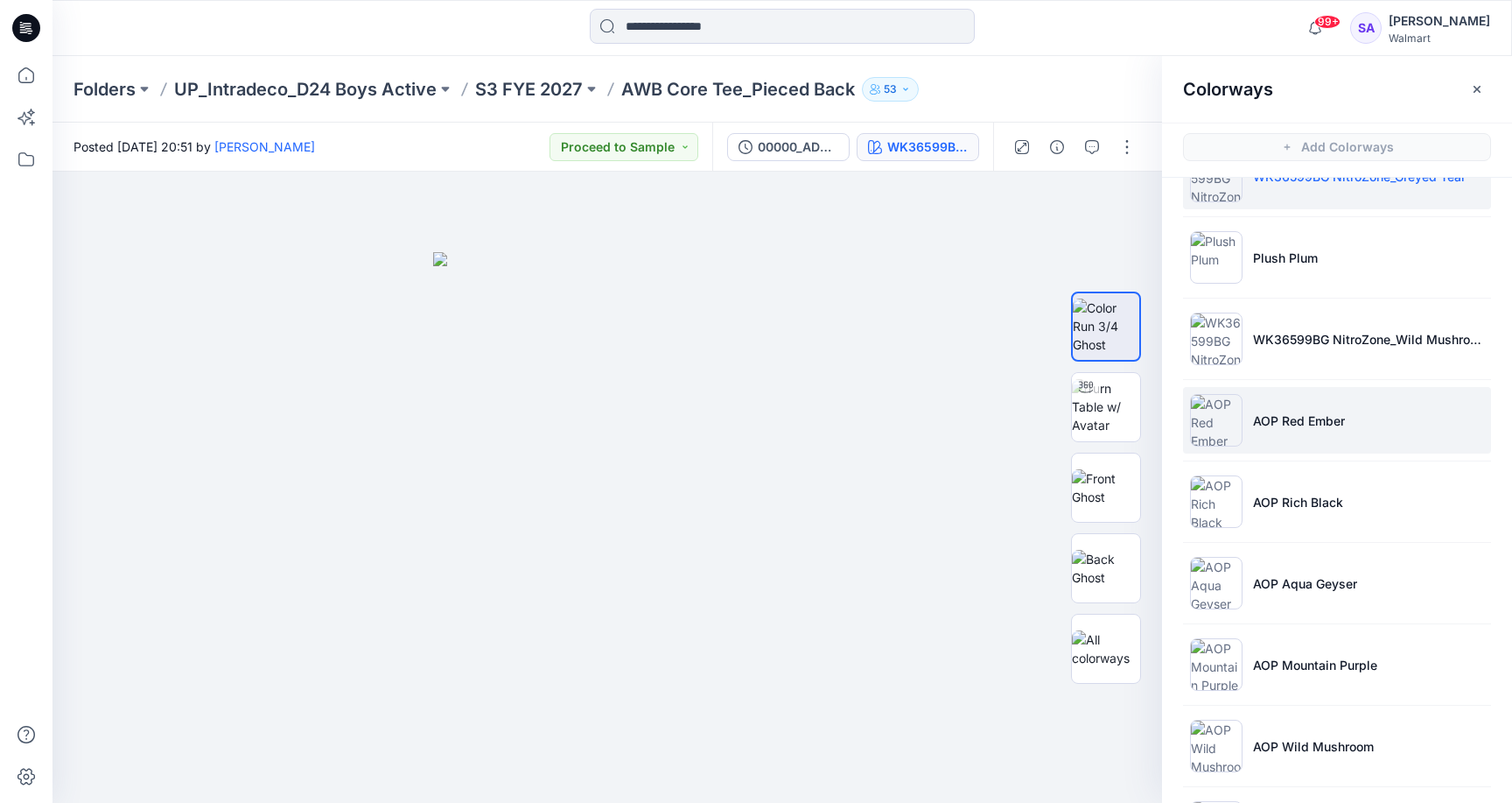
scroll to position [150, 0]
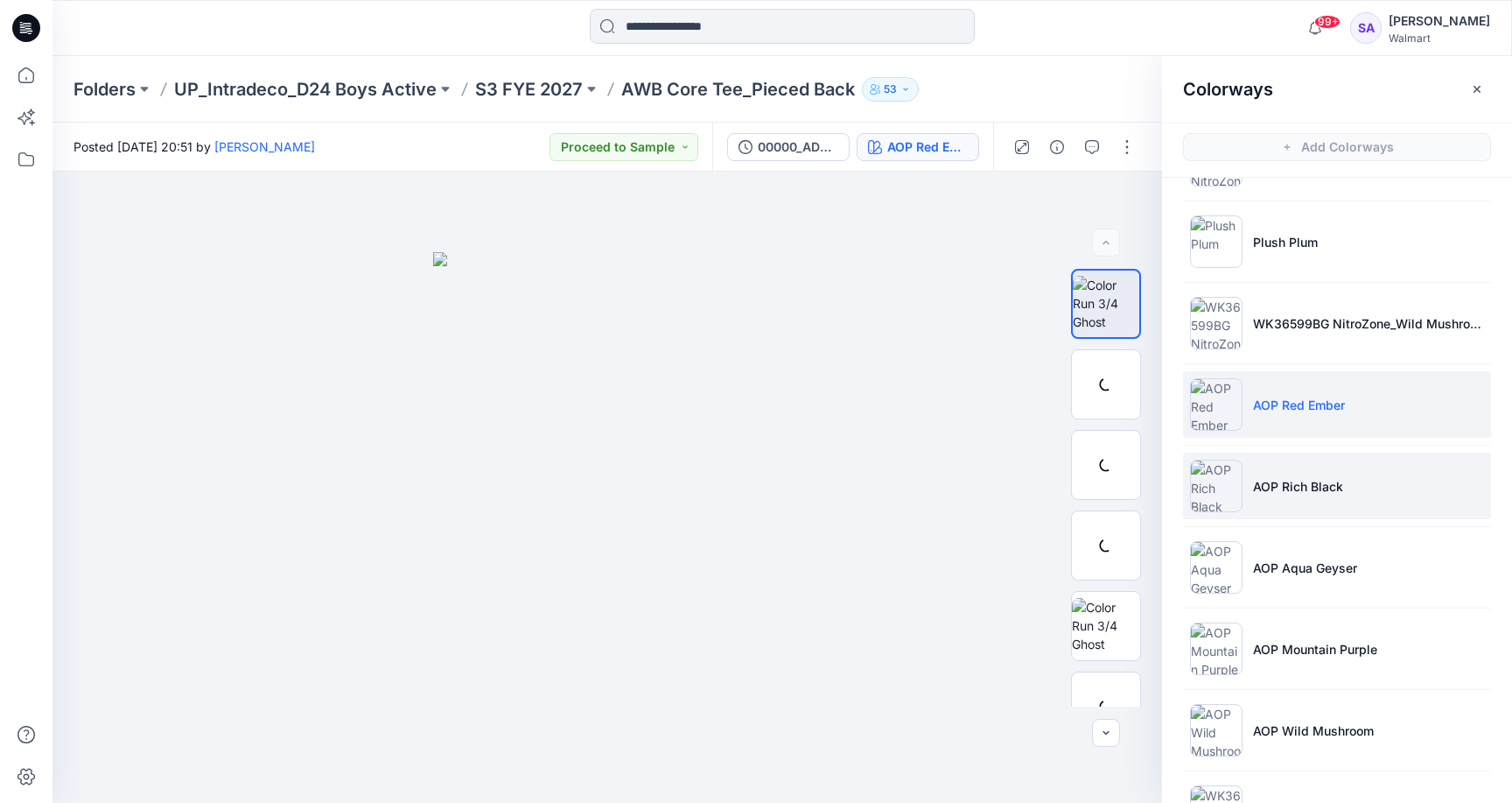
click at [1308, 492] on p "AOP Rich Black" at bounding box center [1297, 486] width 90 height 18
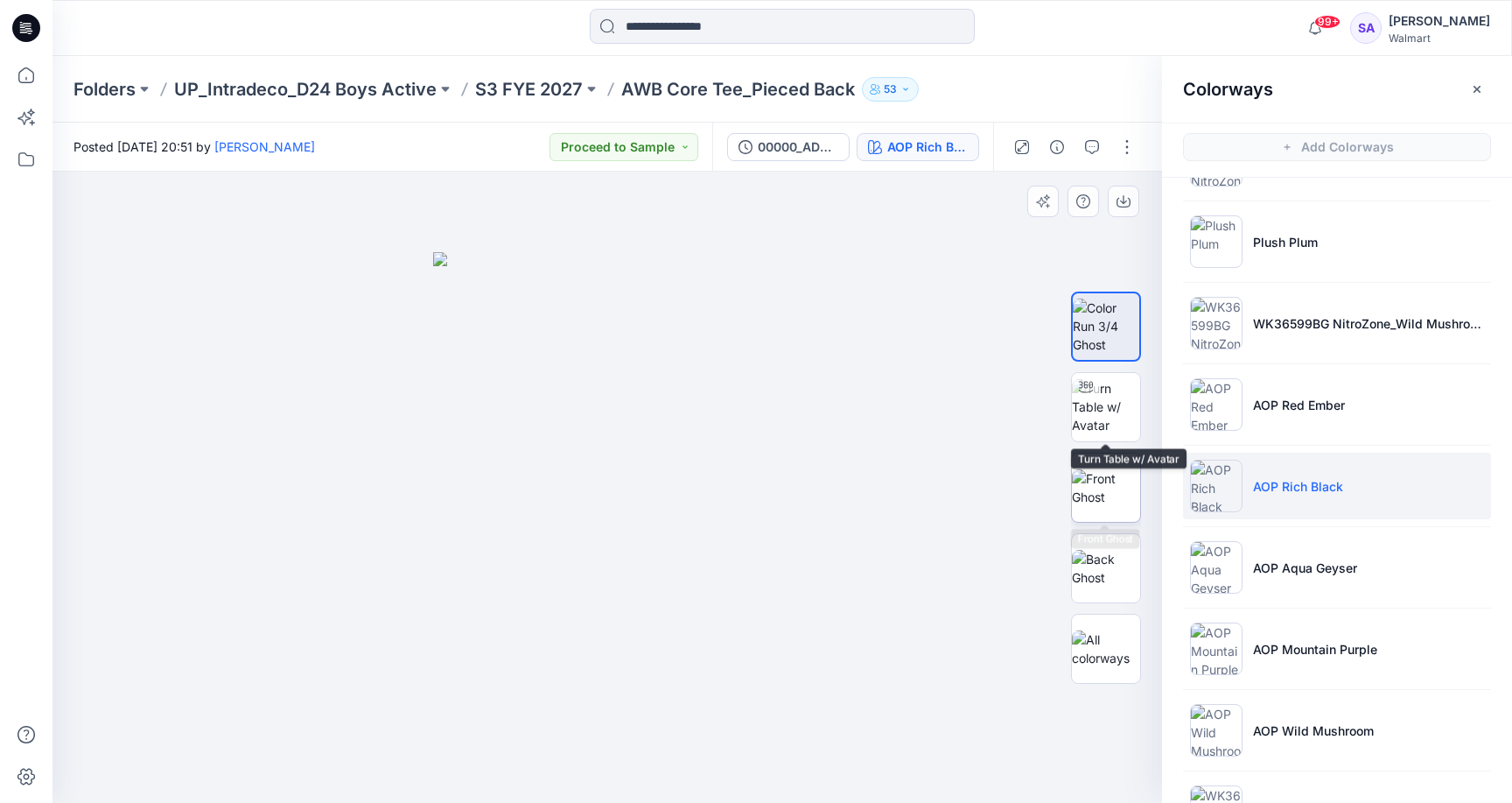
click at [1116, 481] on img at bounding box center [1106, 487] width 68 height 37
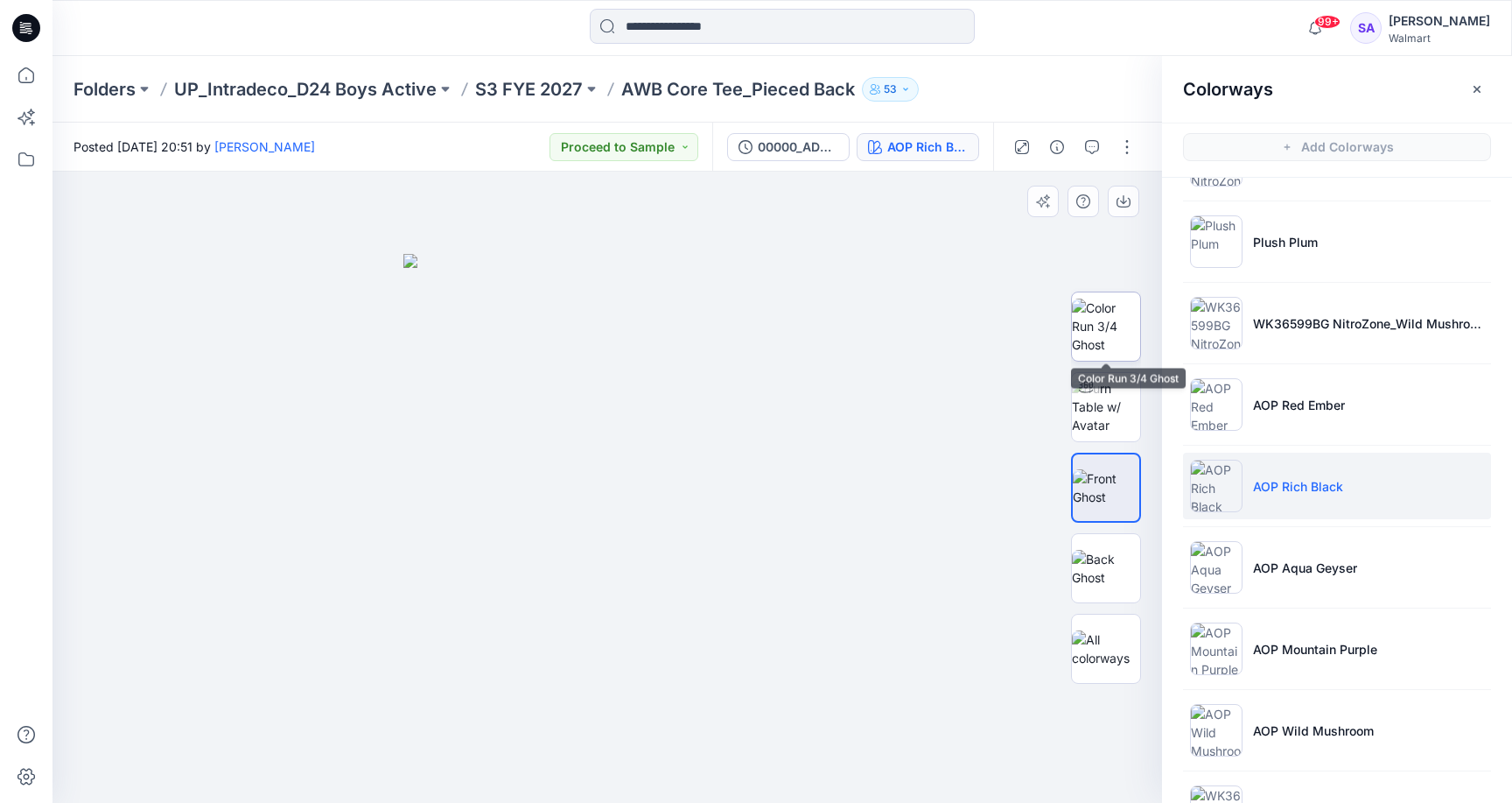
click at [1095, 332] on img at bounding box center [1106, 325] width 68 height 55
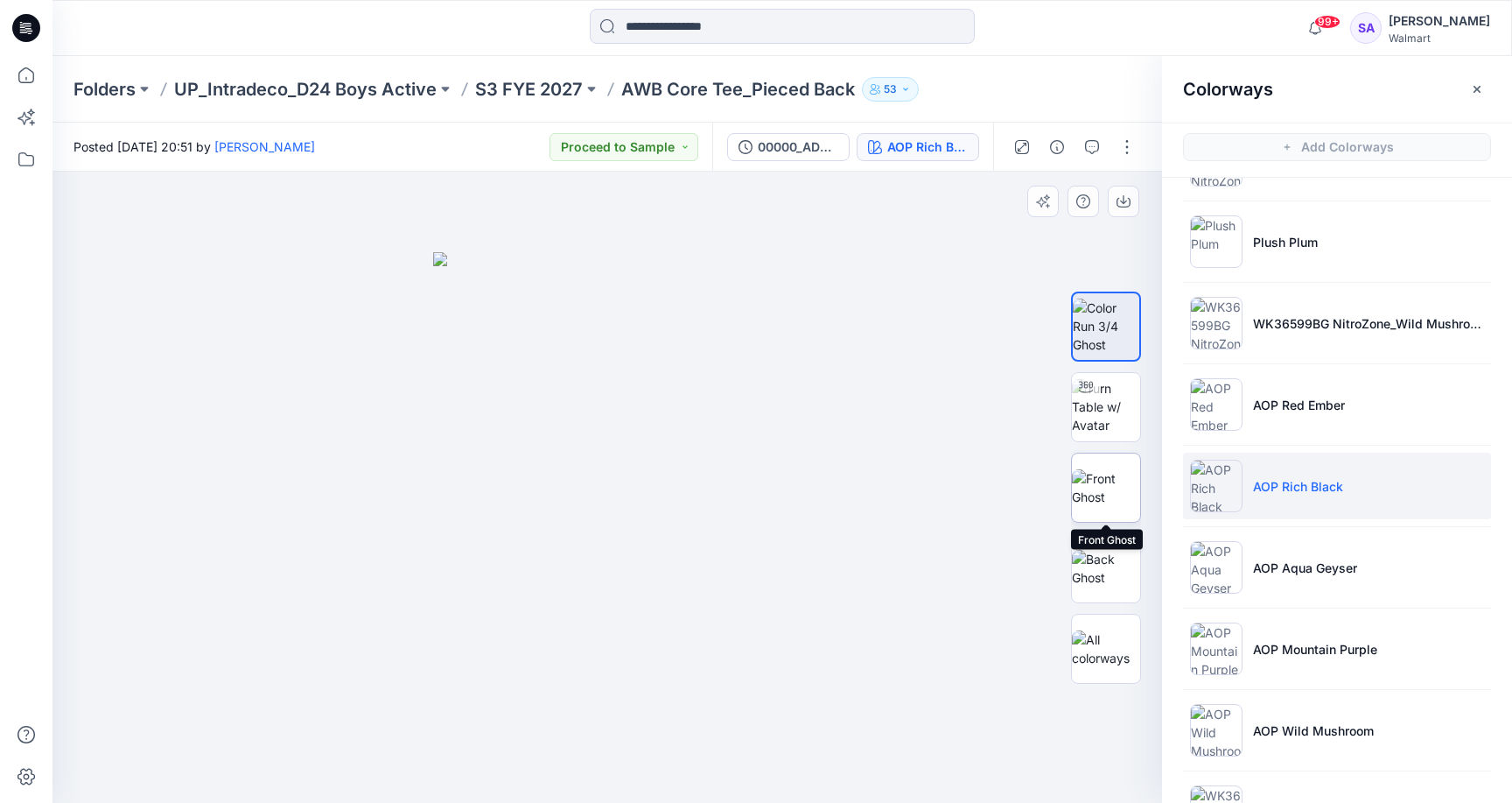
click at [1112, 491] on img at bounding box center [1106, 487] width 68 height 37
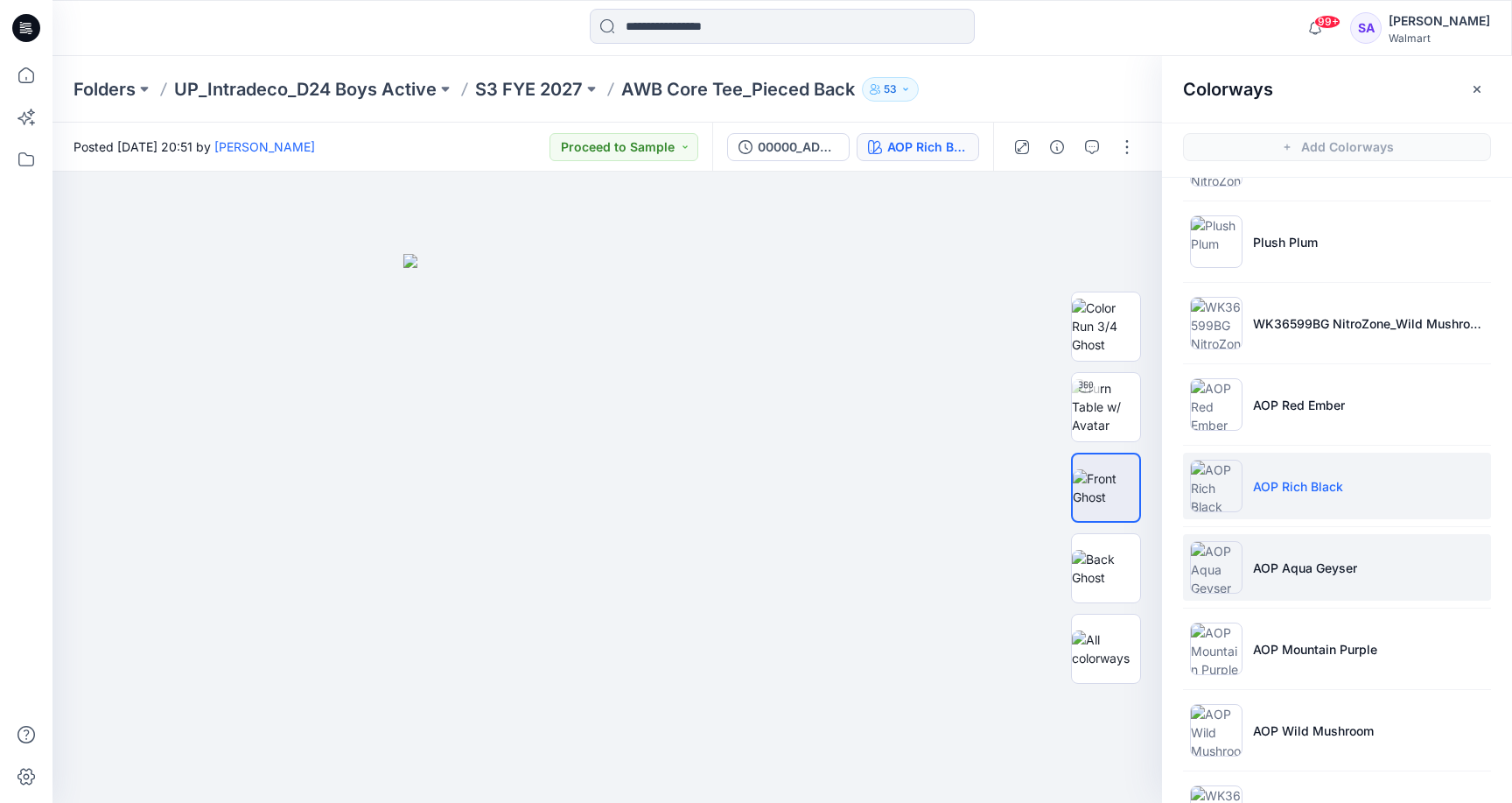
click at [1278, 567] on p "AOP Aqua Geyser" at bounding box center [1305, 568] width 104 height 18
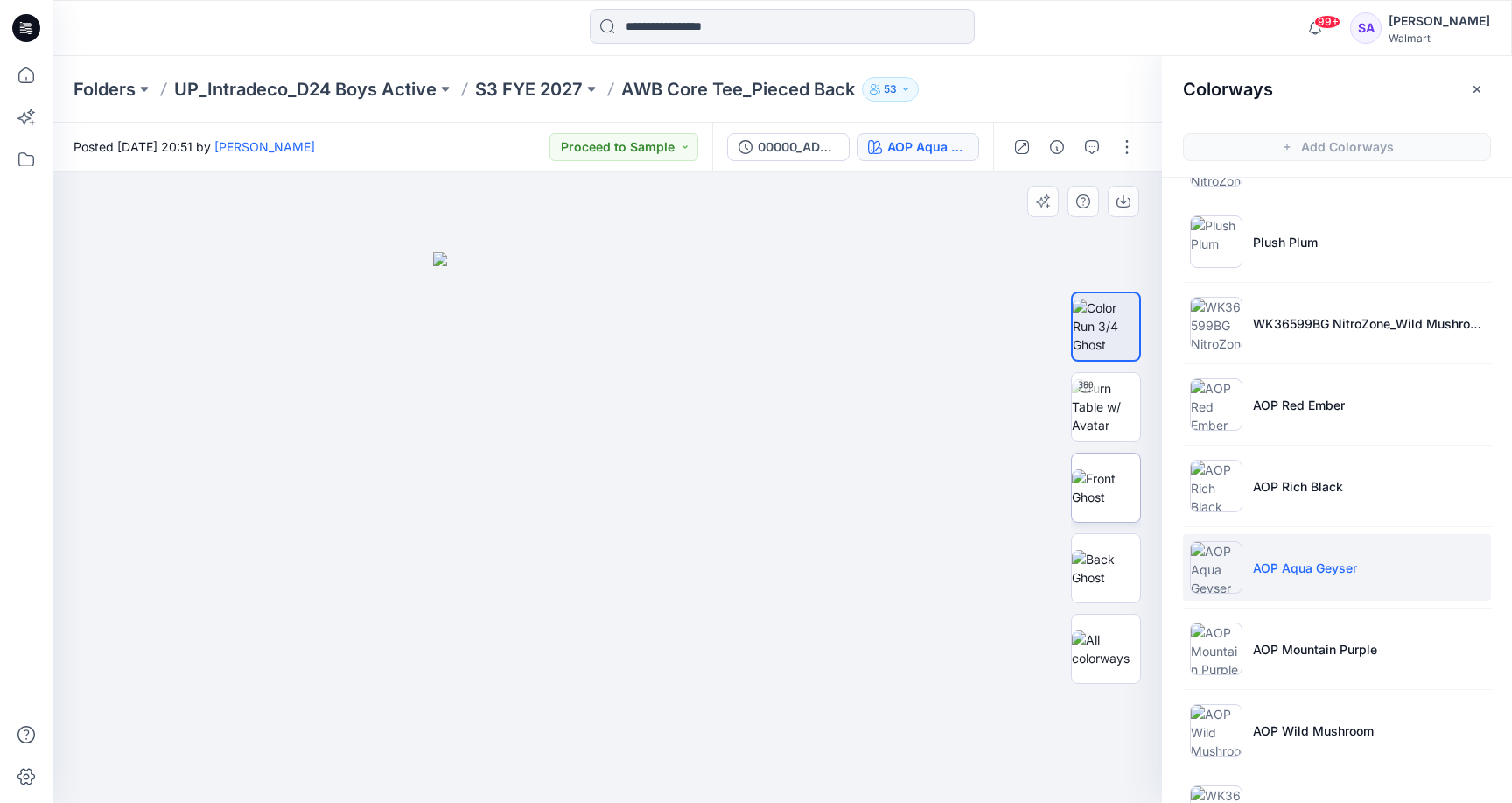
click at [1097, 506] on img at bounding box center [1106, 487] width 68 height 37
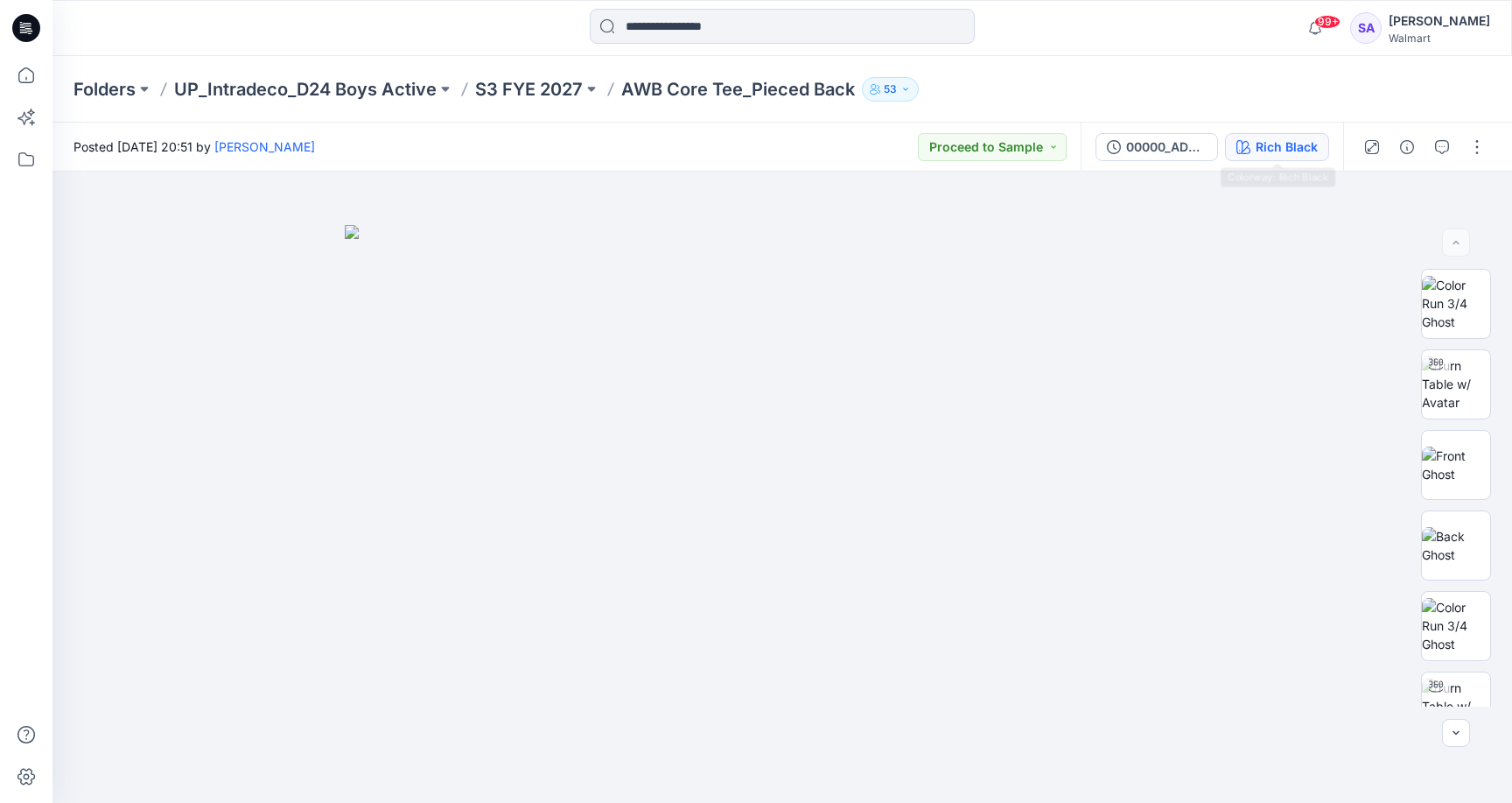
click at [1305, 147] on div "Rich Black" at bounding box center [1286, 146] width 62 height 19
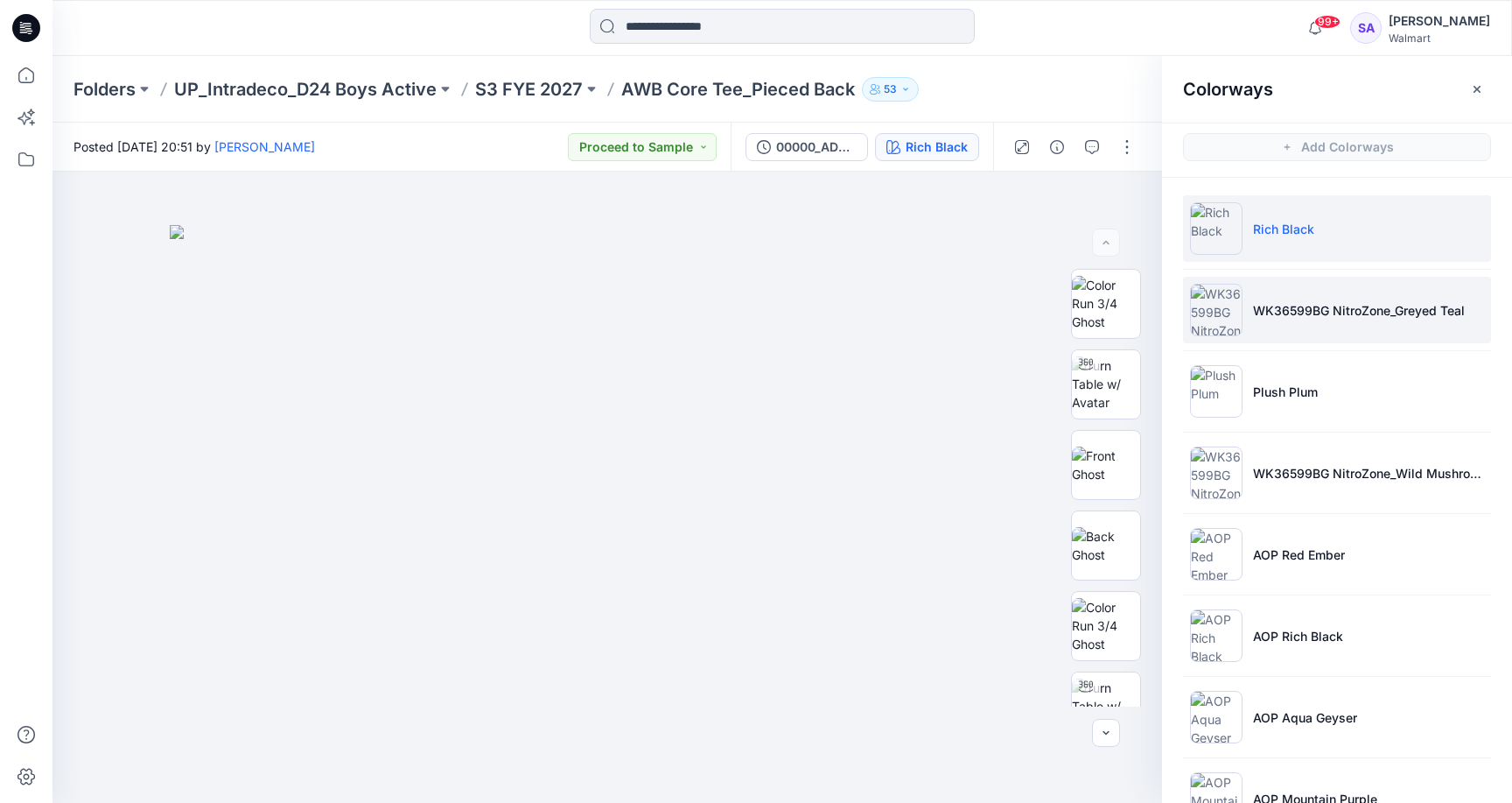
click at [1337, 311] on p "WK36599BG NitroZone_Greyed Teal" at bounding box center [1358, 310] width 212 height 18
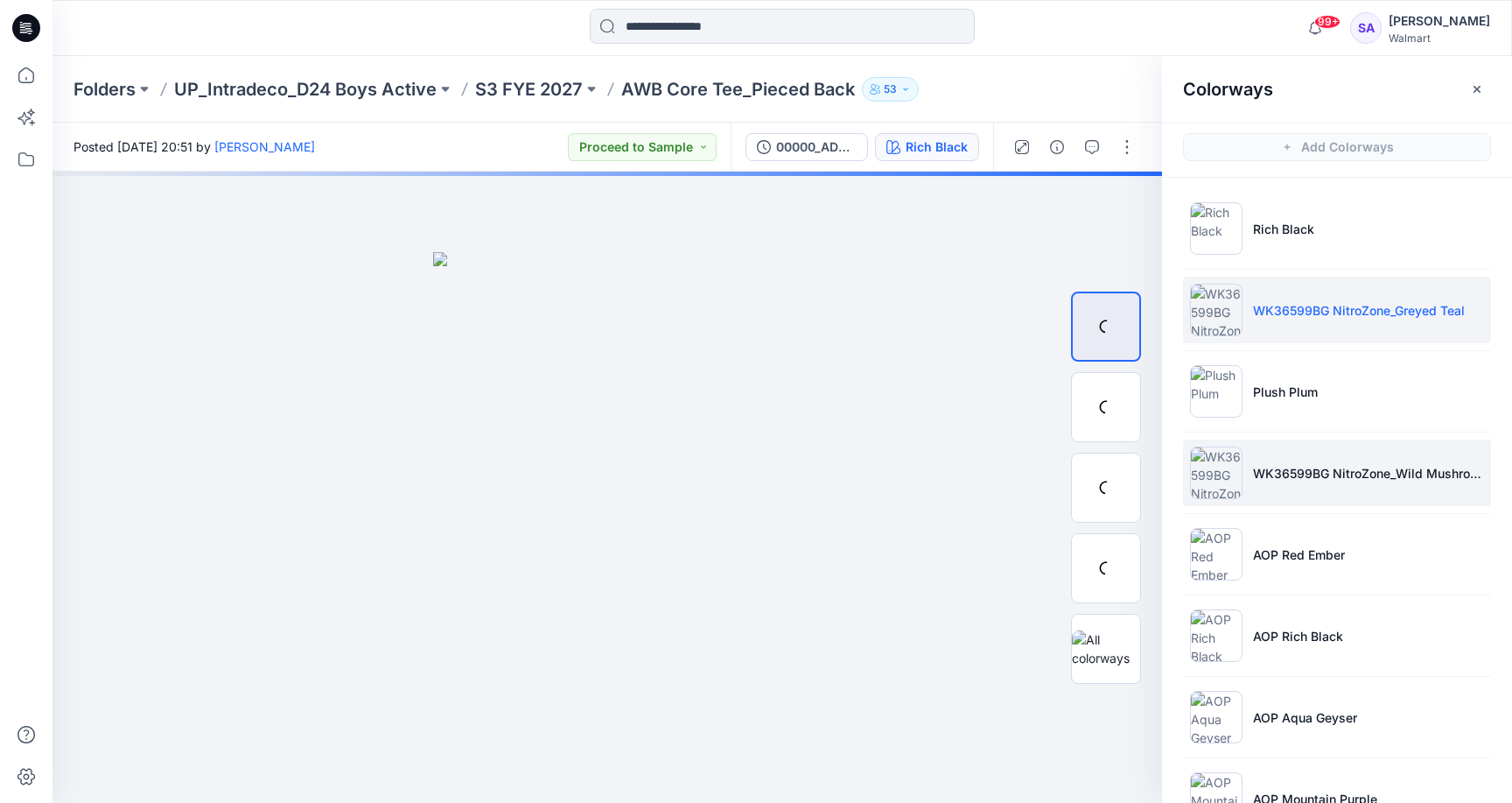
click at [1312, 446] on li "WK36599BG NitroZone_Wild Mushroom" at bounding box center [1337, 472] width 308 height 66
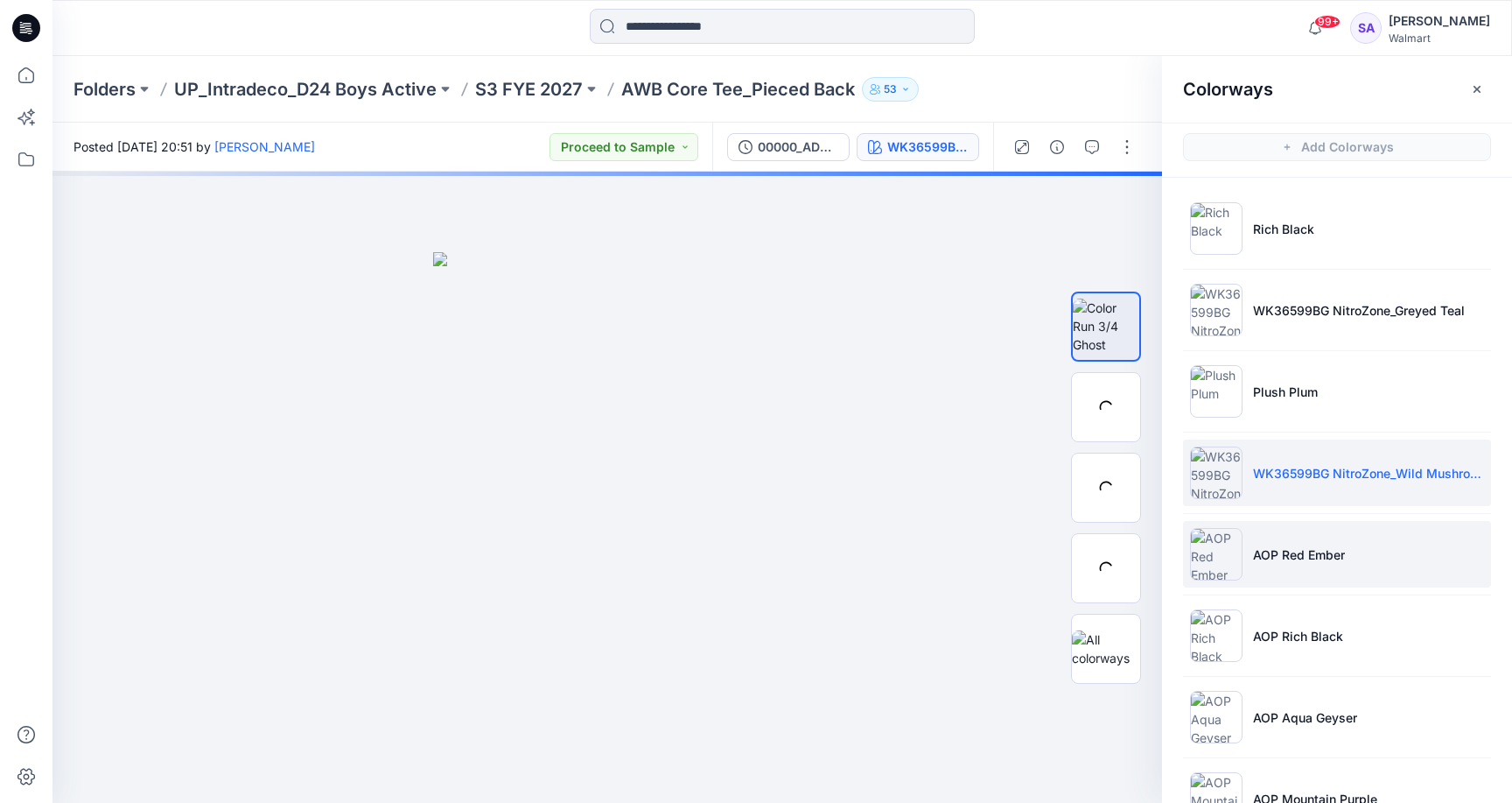
scroll to position [286, 0]
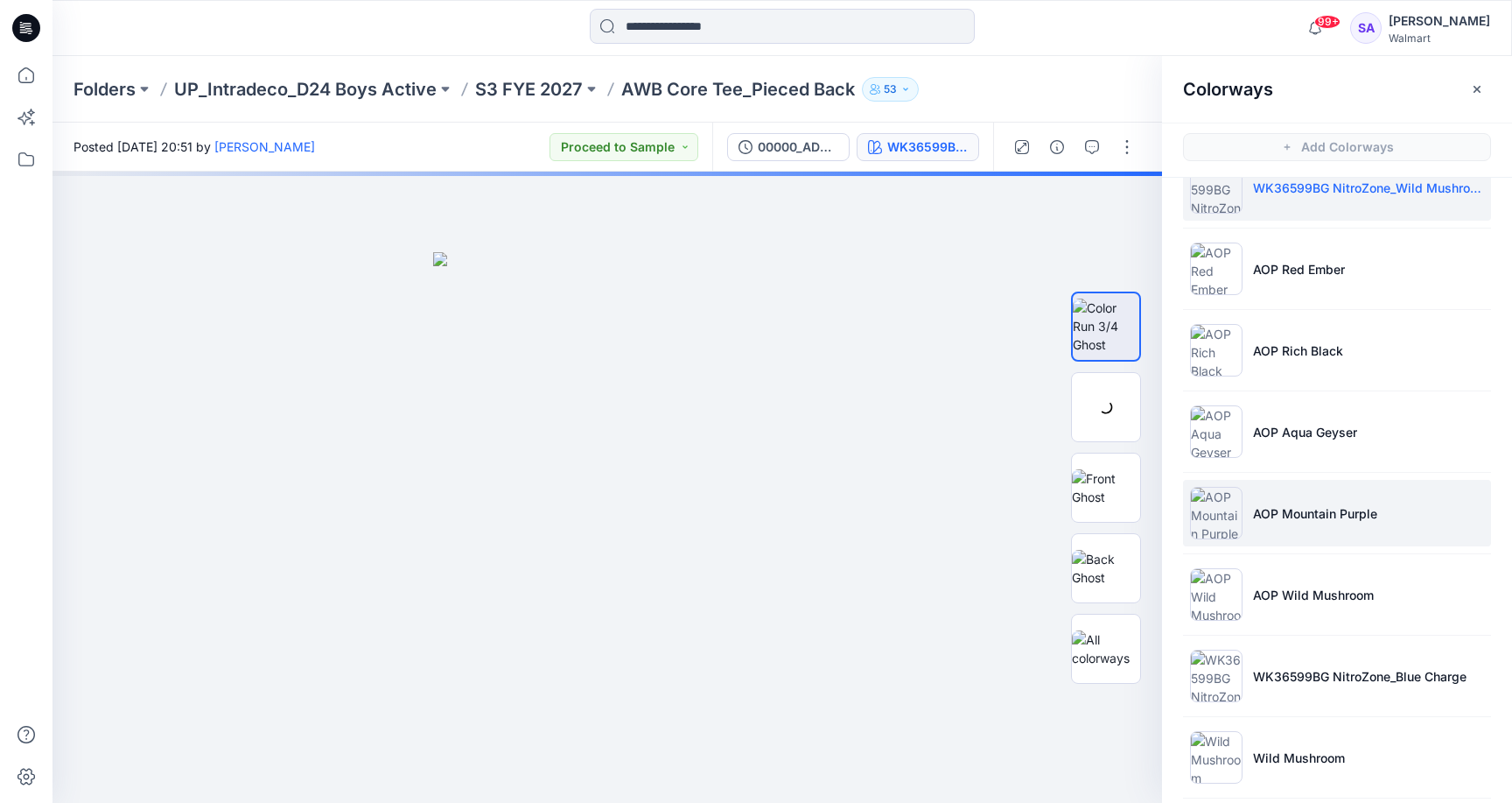
click at [1270, 520] on p "AOP Mountain Purple" at bounding box center [1314, 513] width 124 height 18
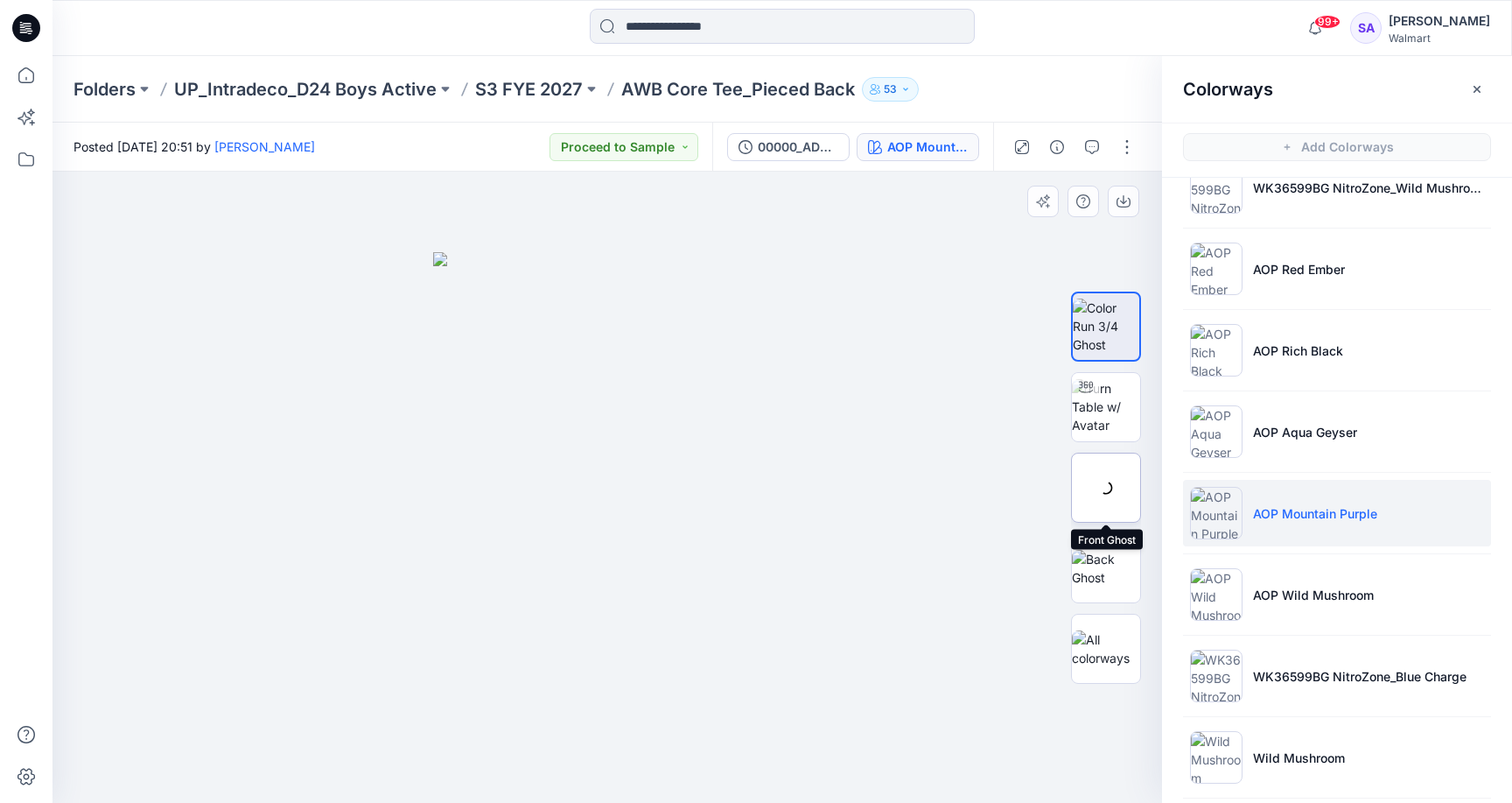
click at [0, 0] on img at bounding box center [0, 0] width 0 height 0
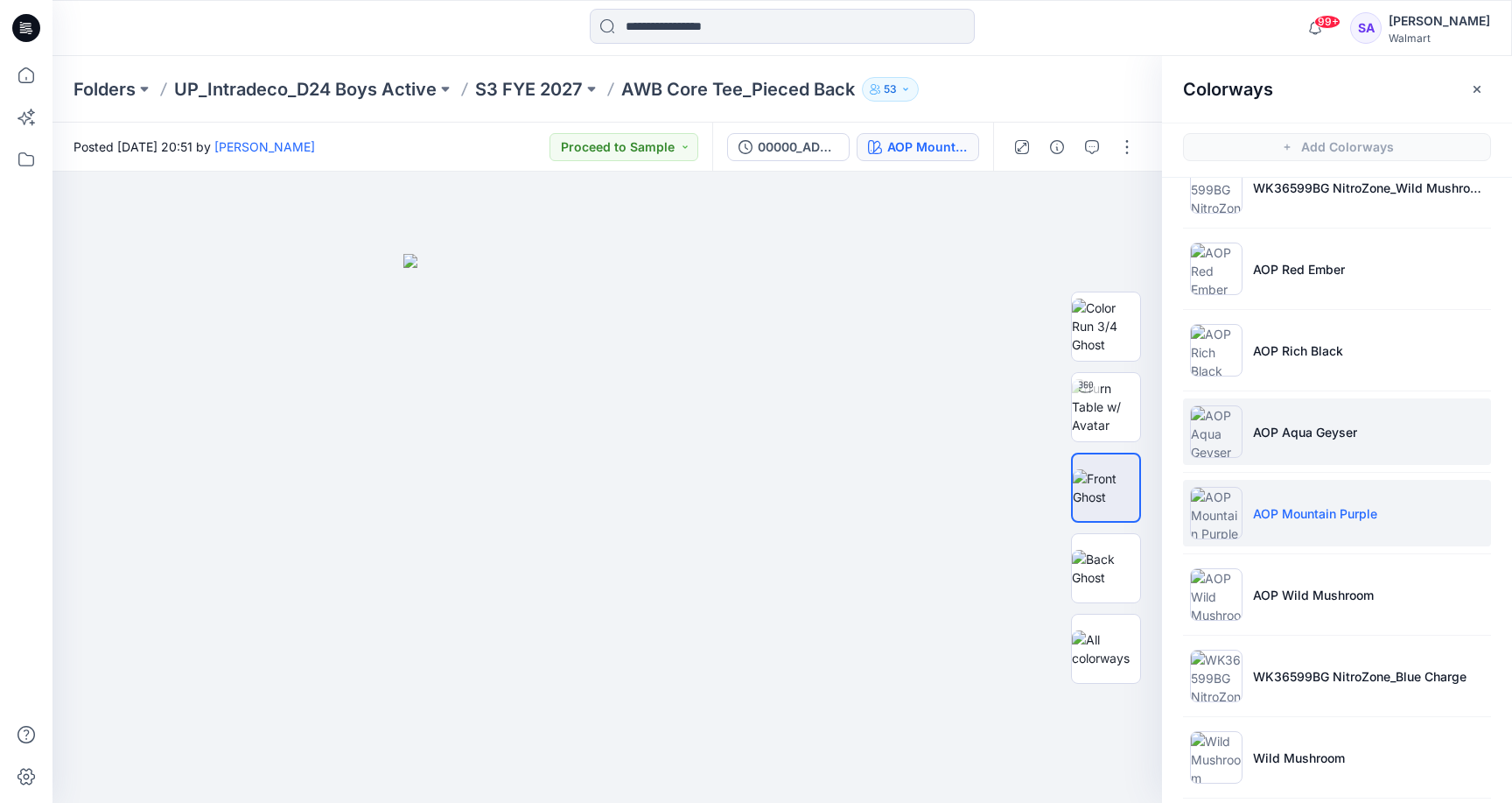
click at [1333, 443] on li "AOP Aqua Geyser" at bounding box center [1337, 431] width 308 height 66
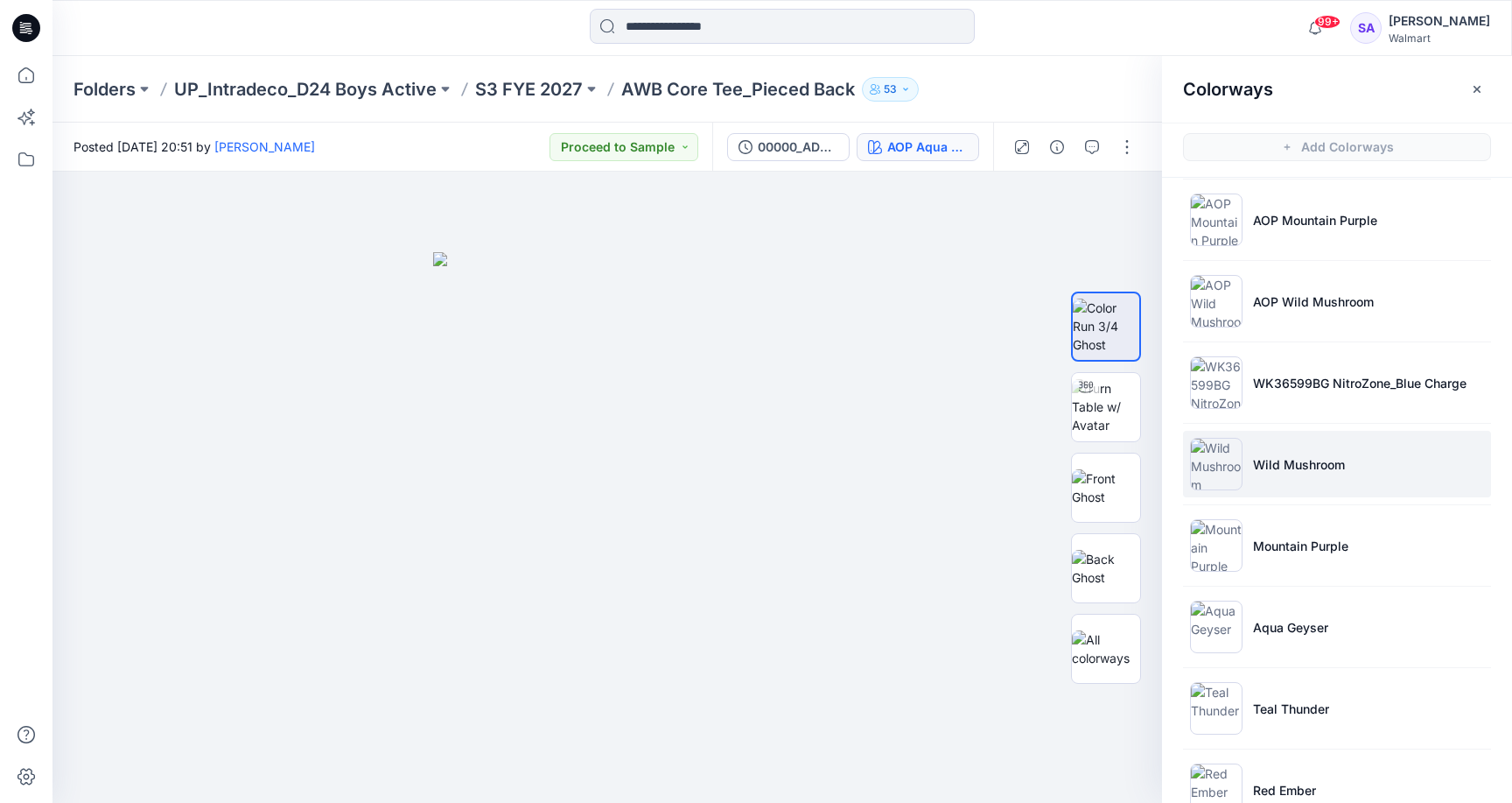
scroll to position [583, 0]
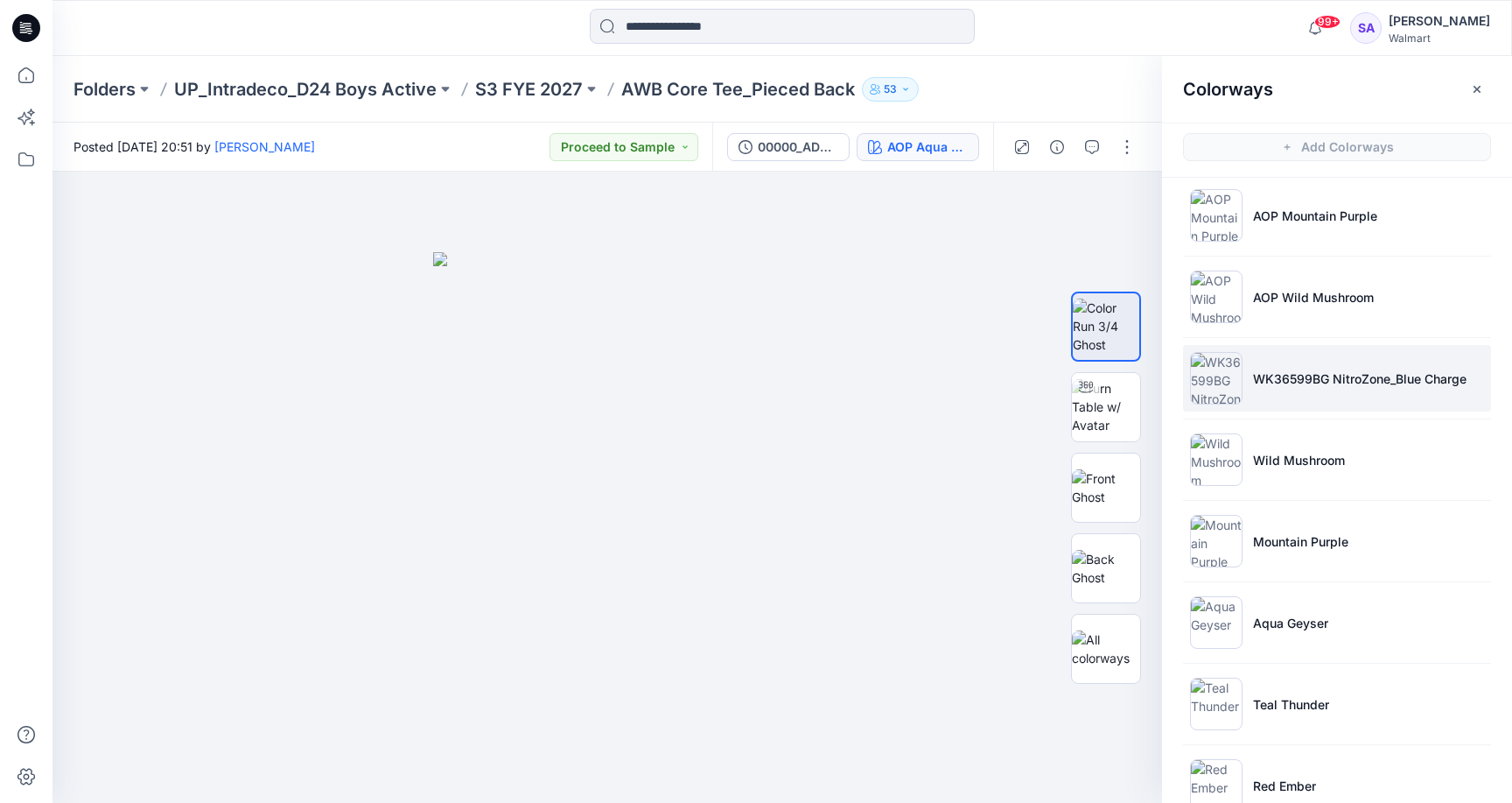
click at [1286, 382] on p "WK36599BG NitroZone_Blue Charge" at bounding box center [1359, 378] width 214 height 18
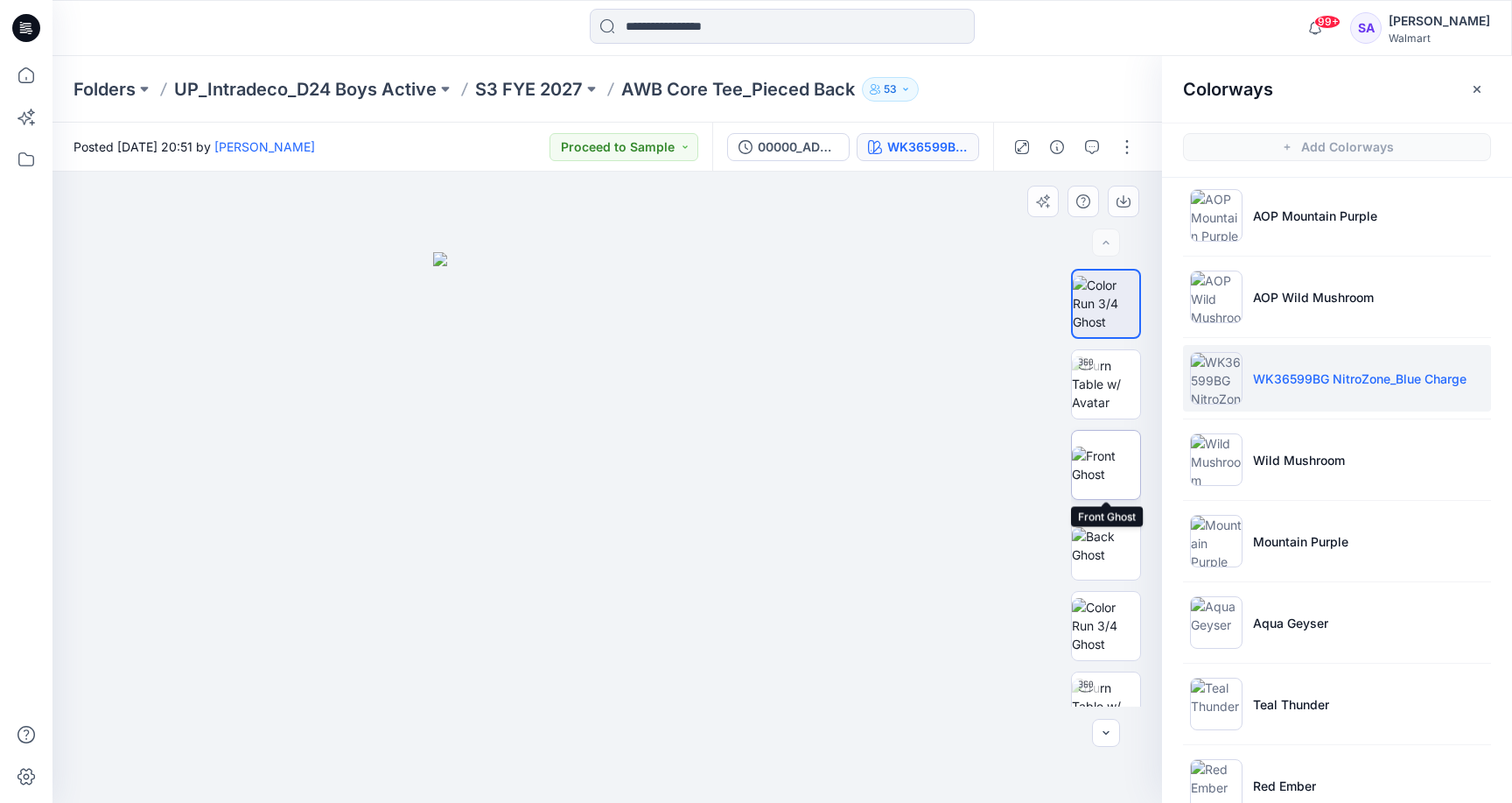
click at [1120, 483] on img at bounding box center [1106, 464] width 68 height 37
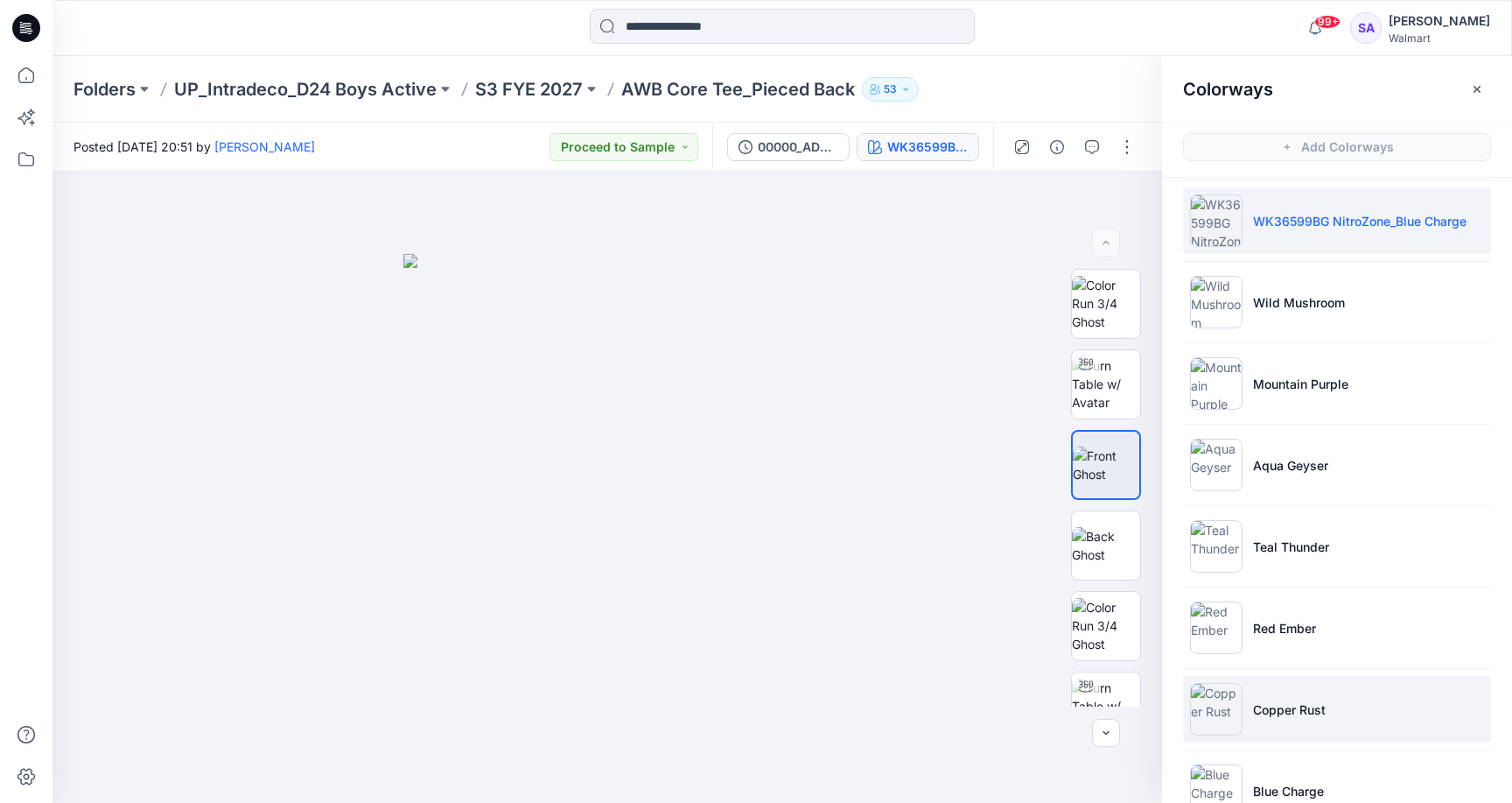
scroll to position [807, 0]
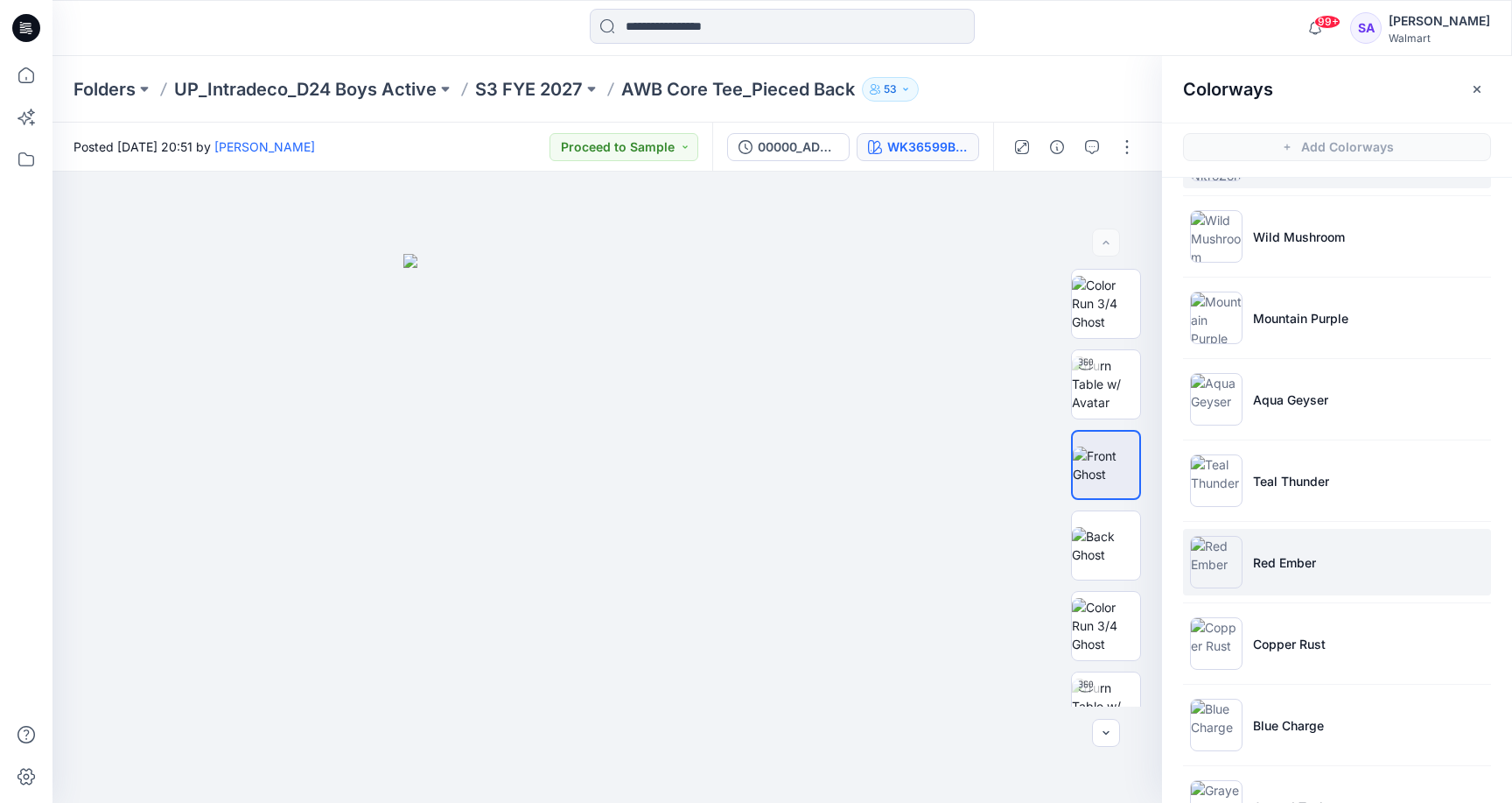
click at [1314, 569] on p "Red Ember" at bounding box center [1284, 562] width 63 height 18
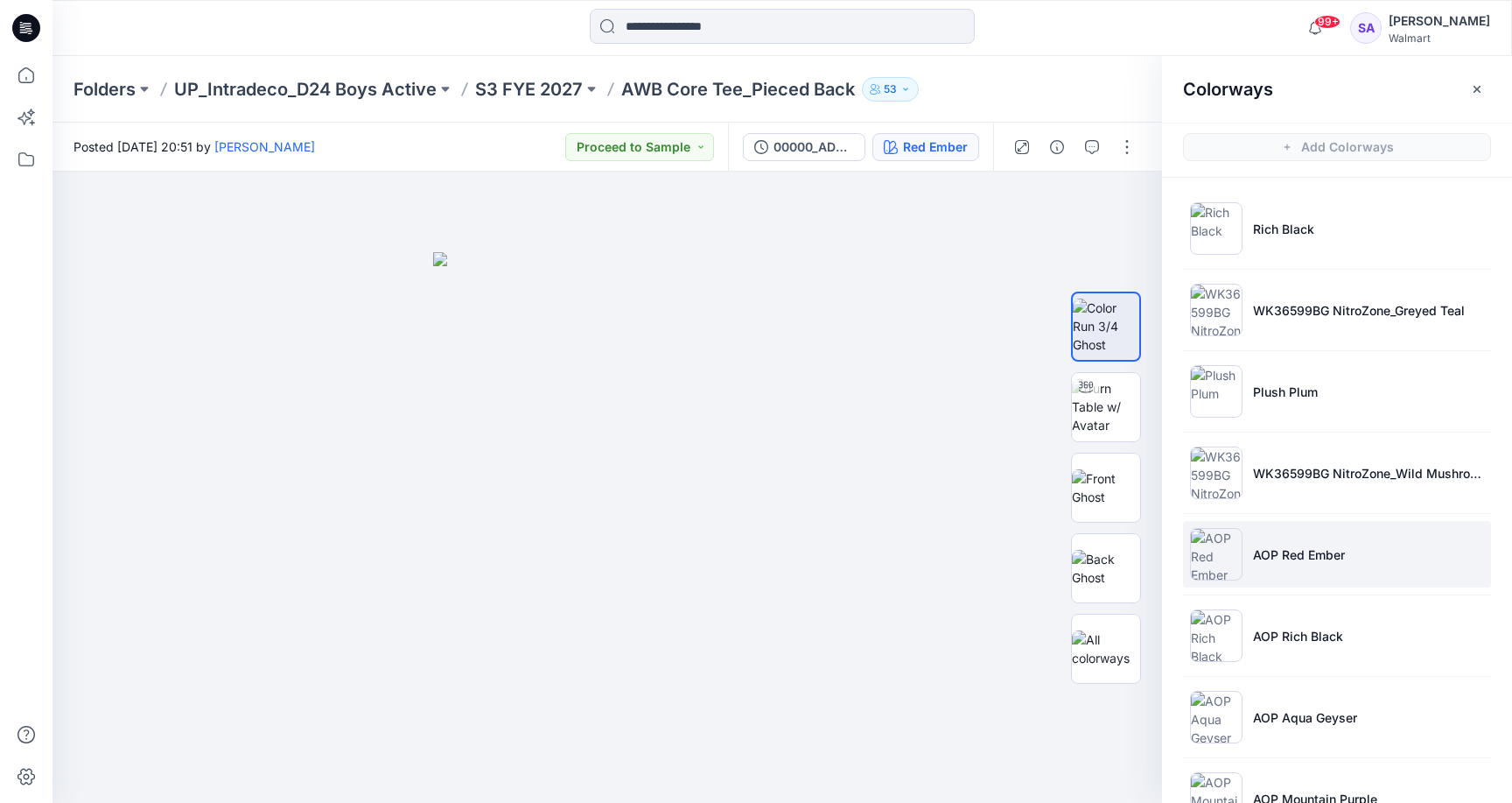
scroll to position [-1, 0]
click at [1279, 565] on li "AOP Red Ember" at bounding box center [1337, 554] width 308 height 66
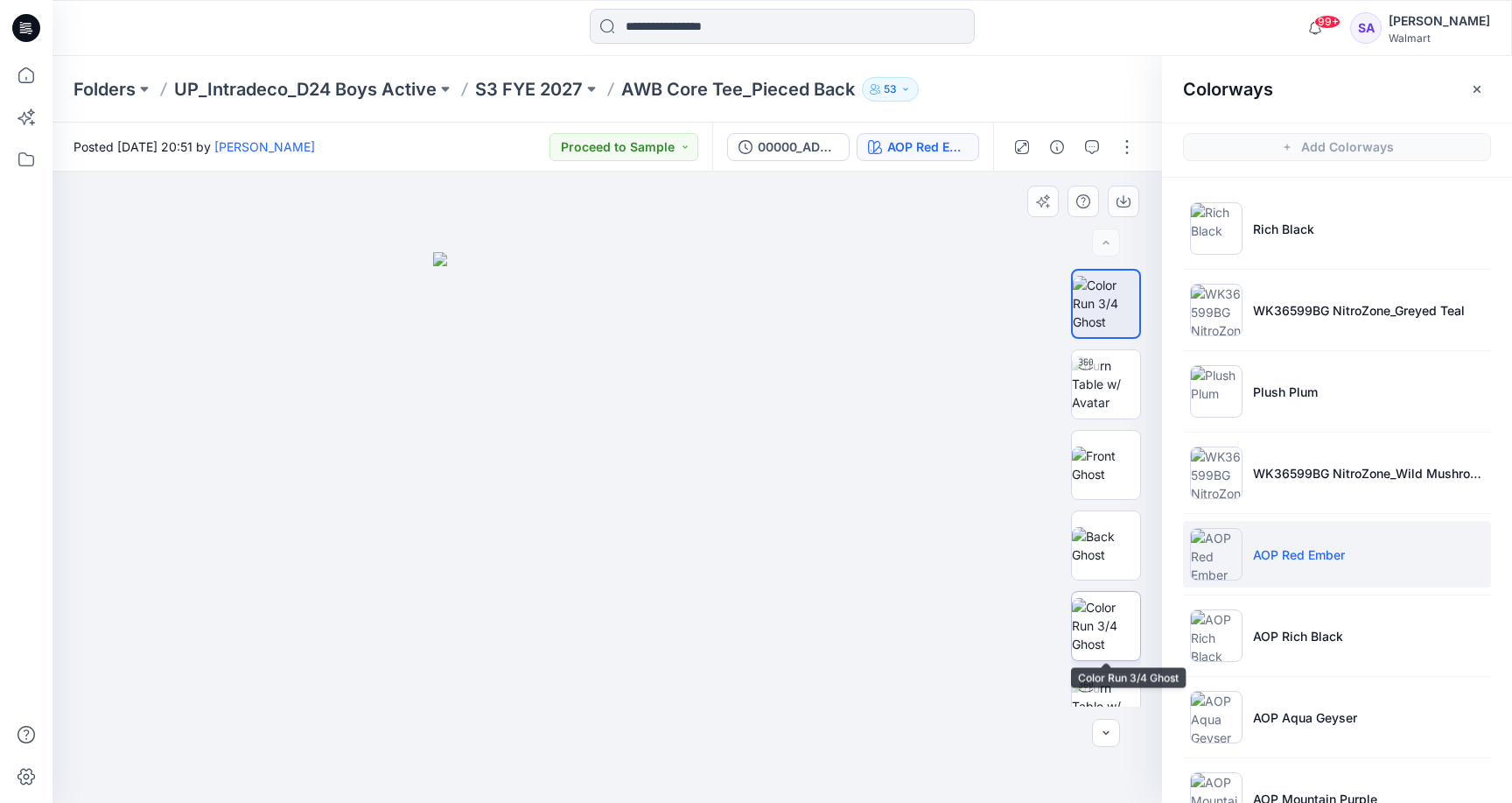
click at [1112, 620] on img at bounding box center [1106, 625] width 68 height 55
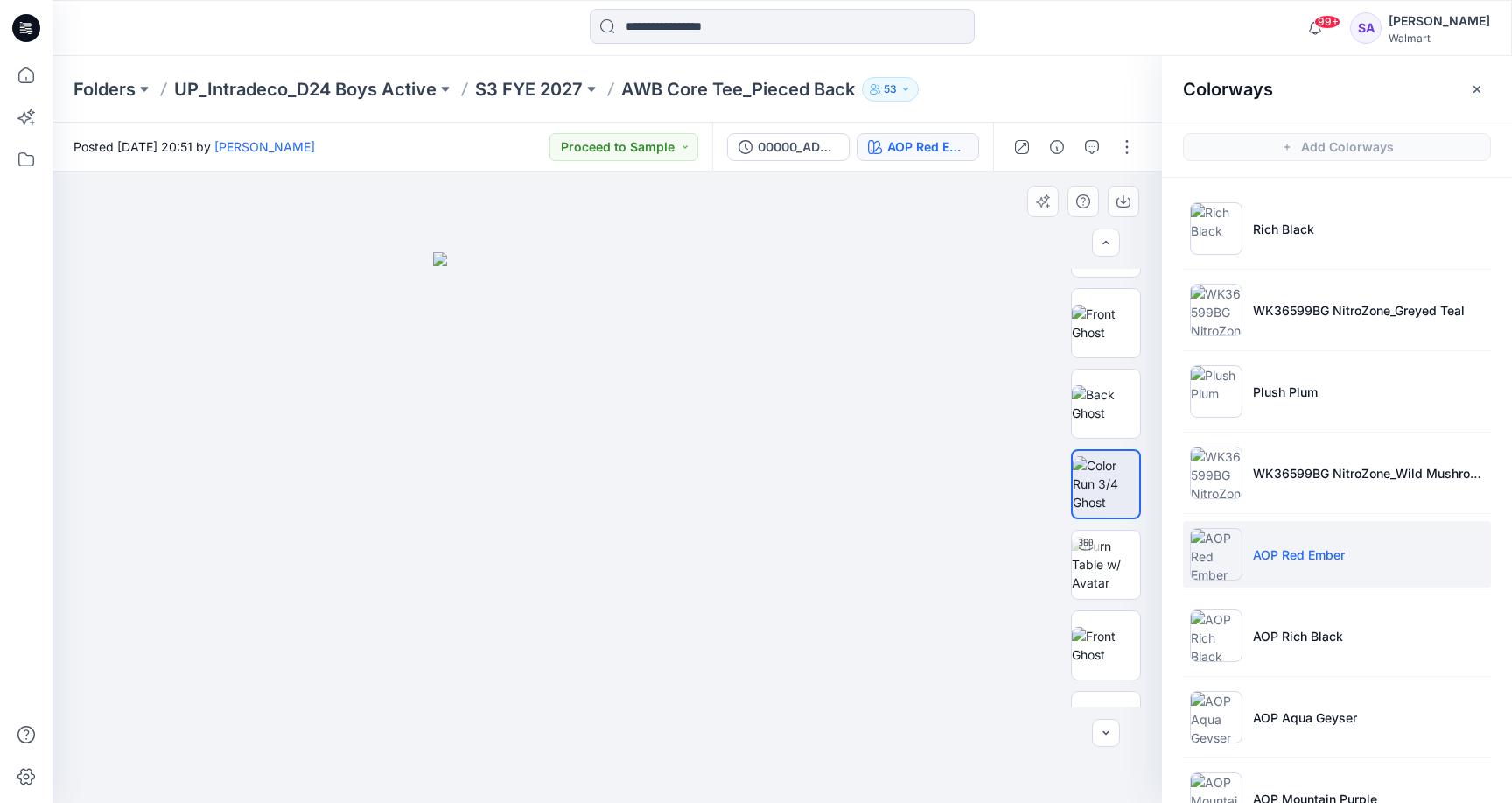
scroll to position [168, 0]
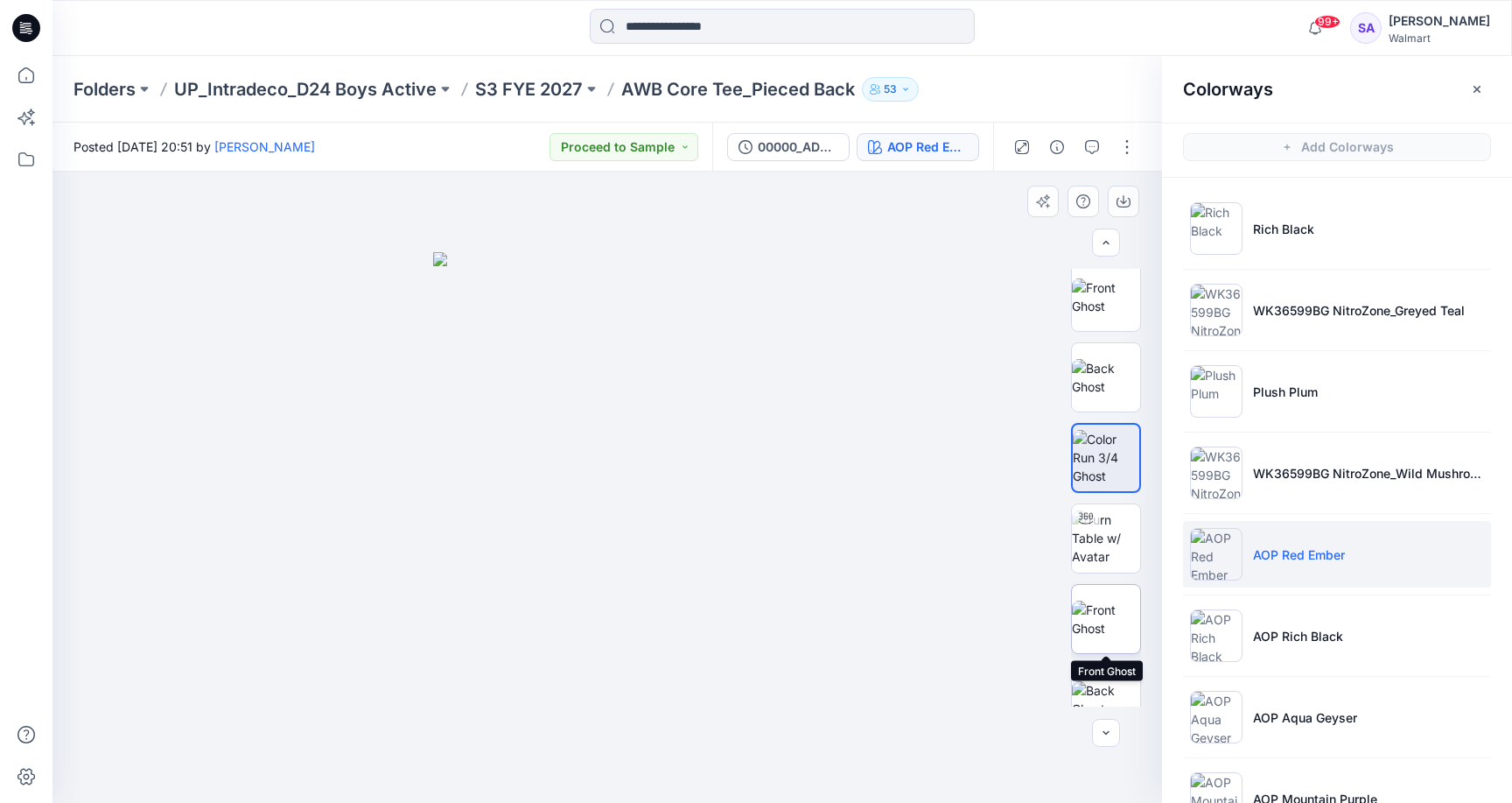
click at [1112, 620] on img at bounding box center [1106, 619] width 68 height 37
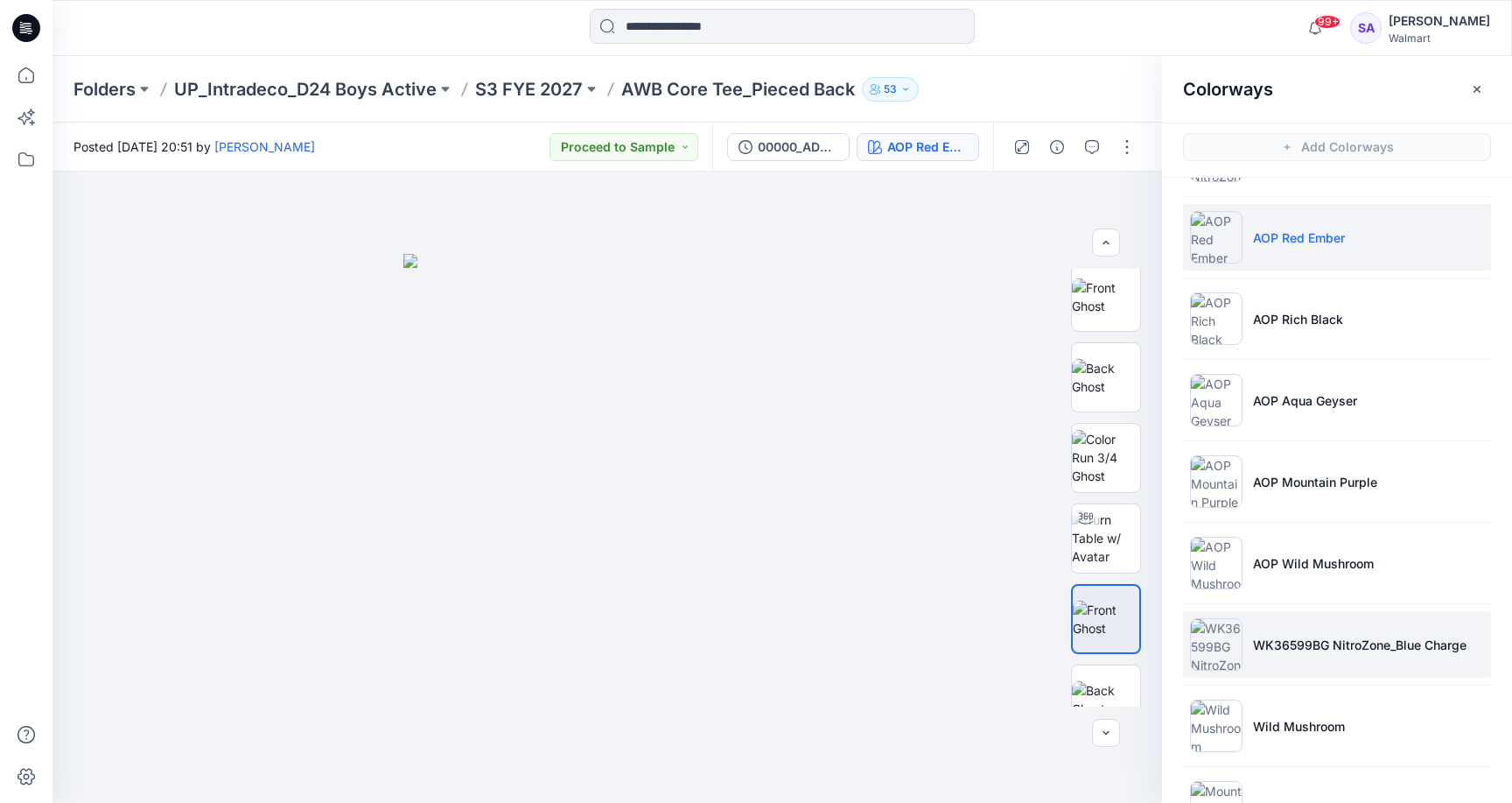
scroll to position [399, 0]
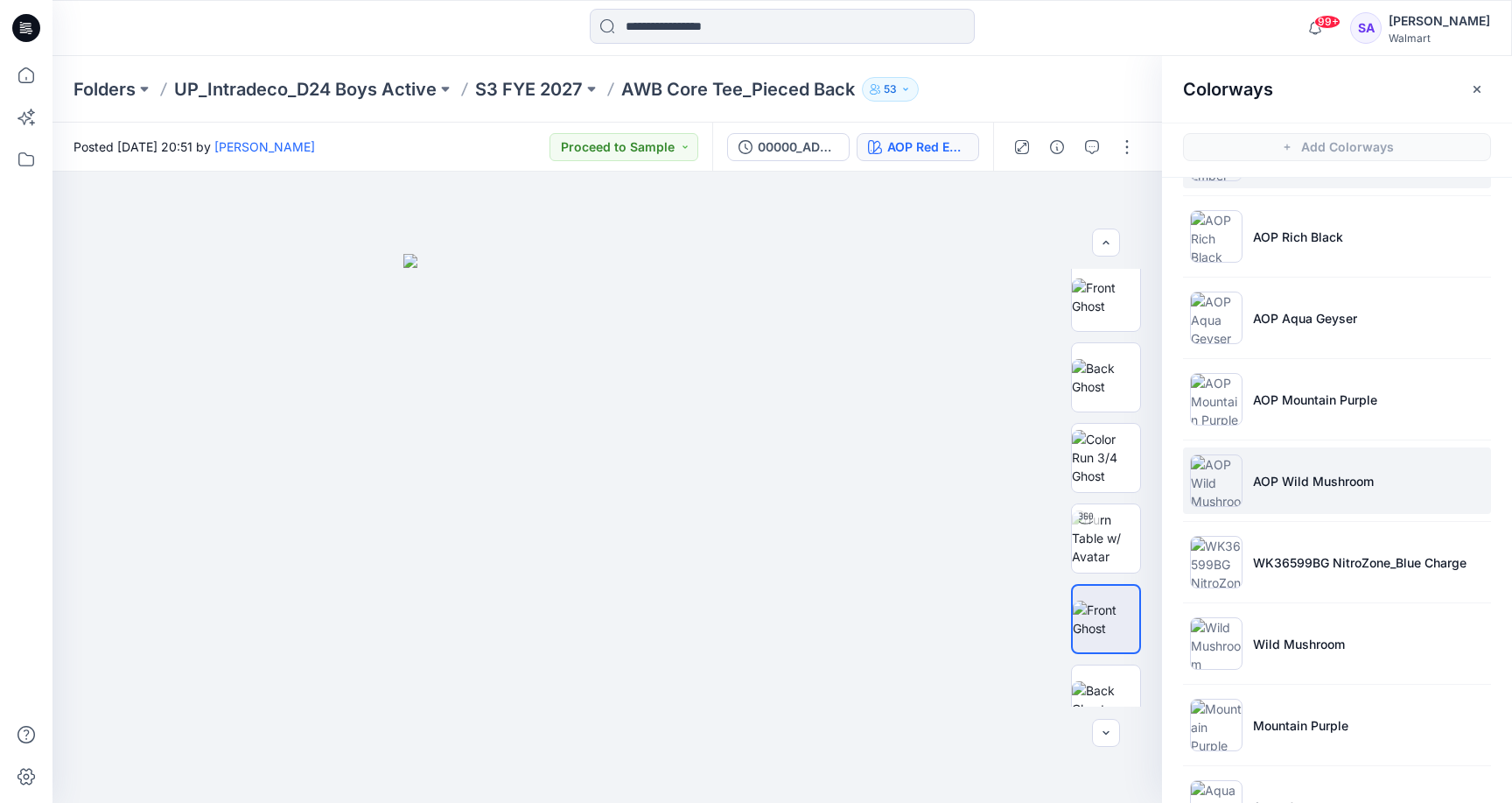
click at [1277, 488] on p "AOP Wild Mushroom" at bounding box center [1313, 481] width 120 height 18
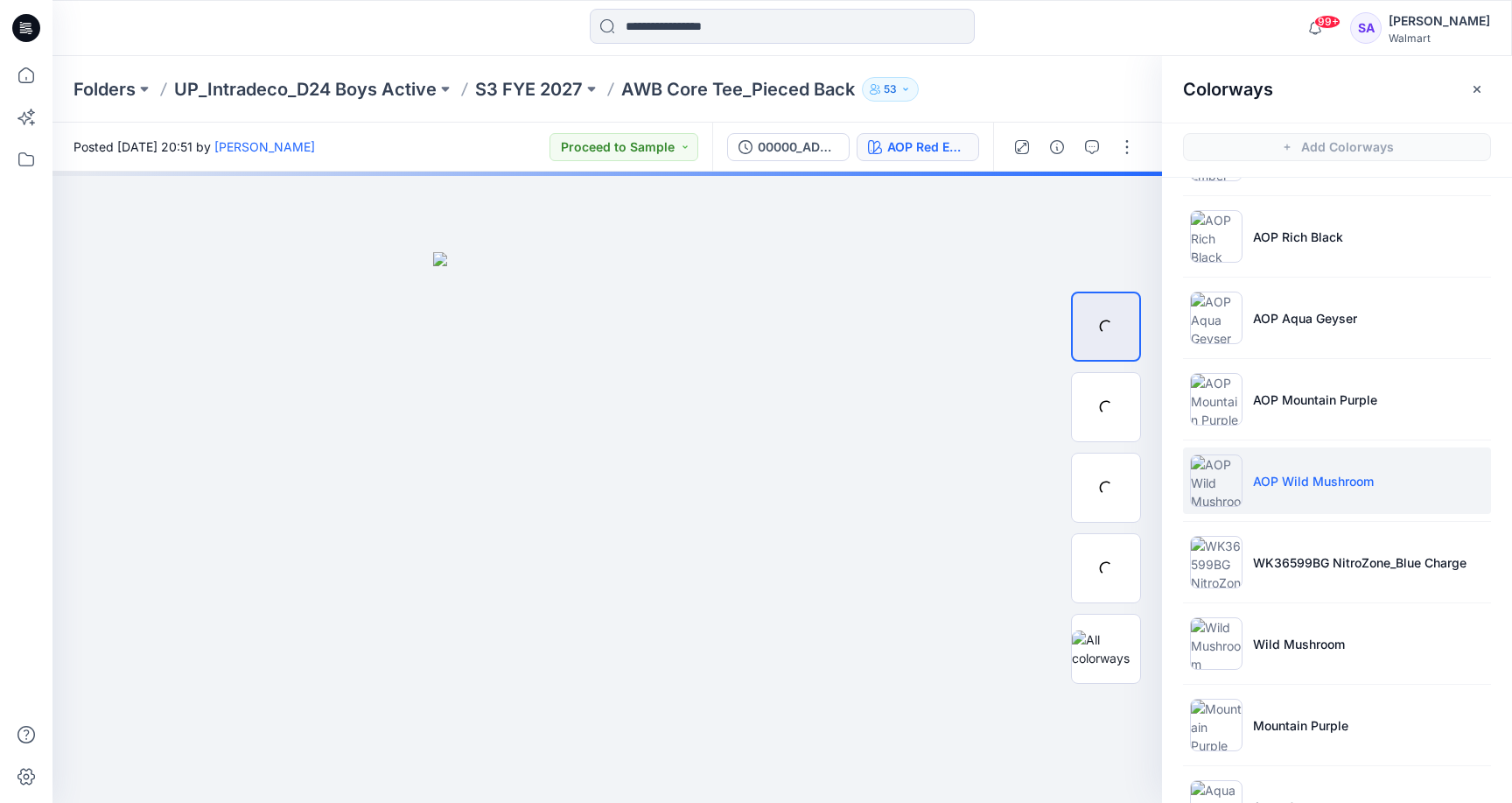
scroll to position [0, 0]
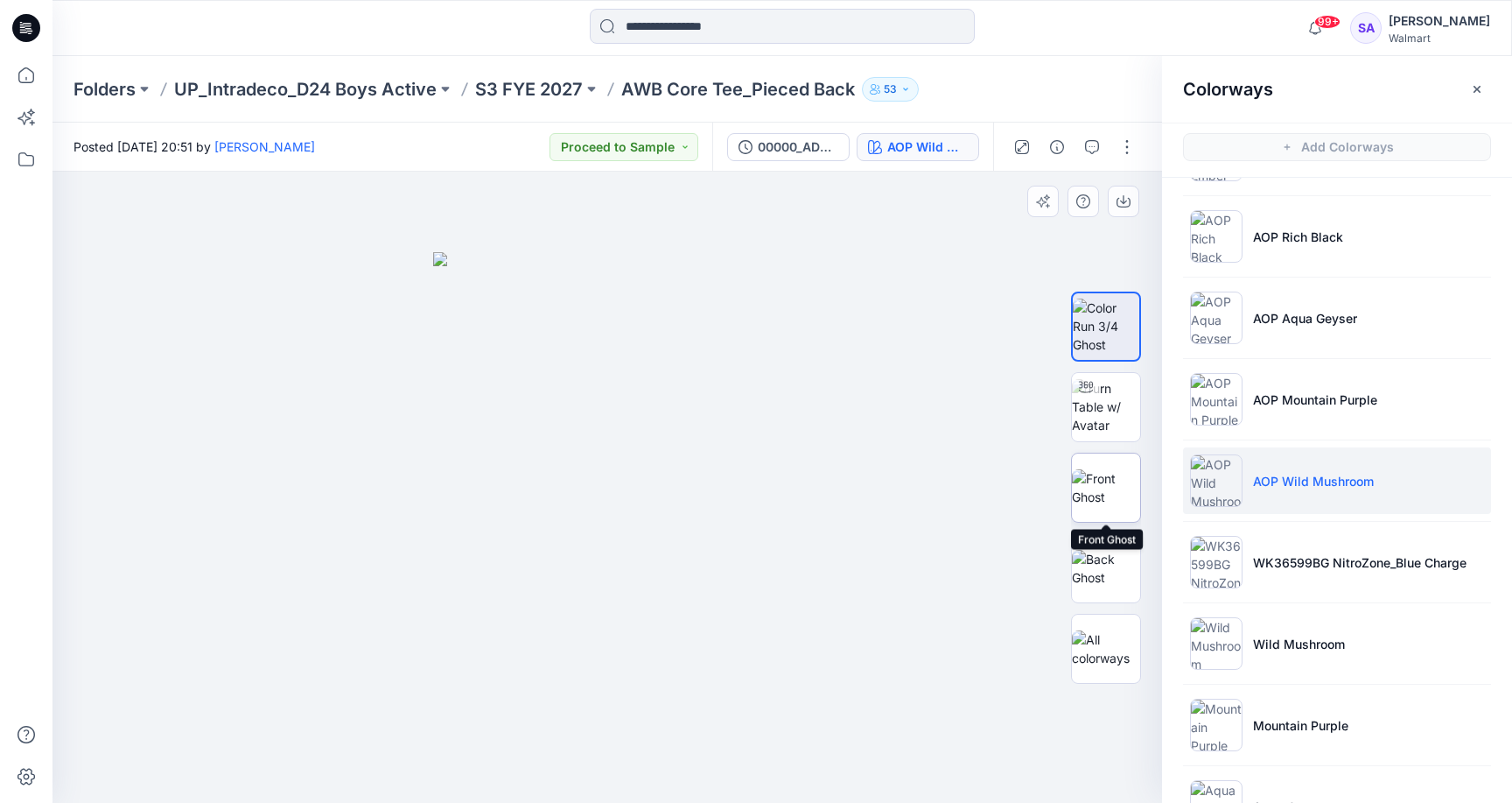
click at [1115, 481] on img at bounding box center [1106, 487] width 68 height 37
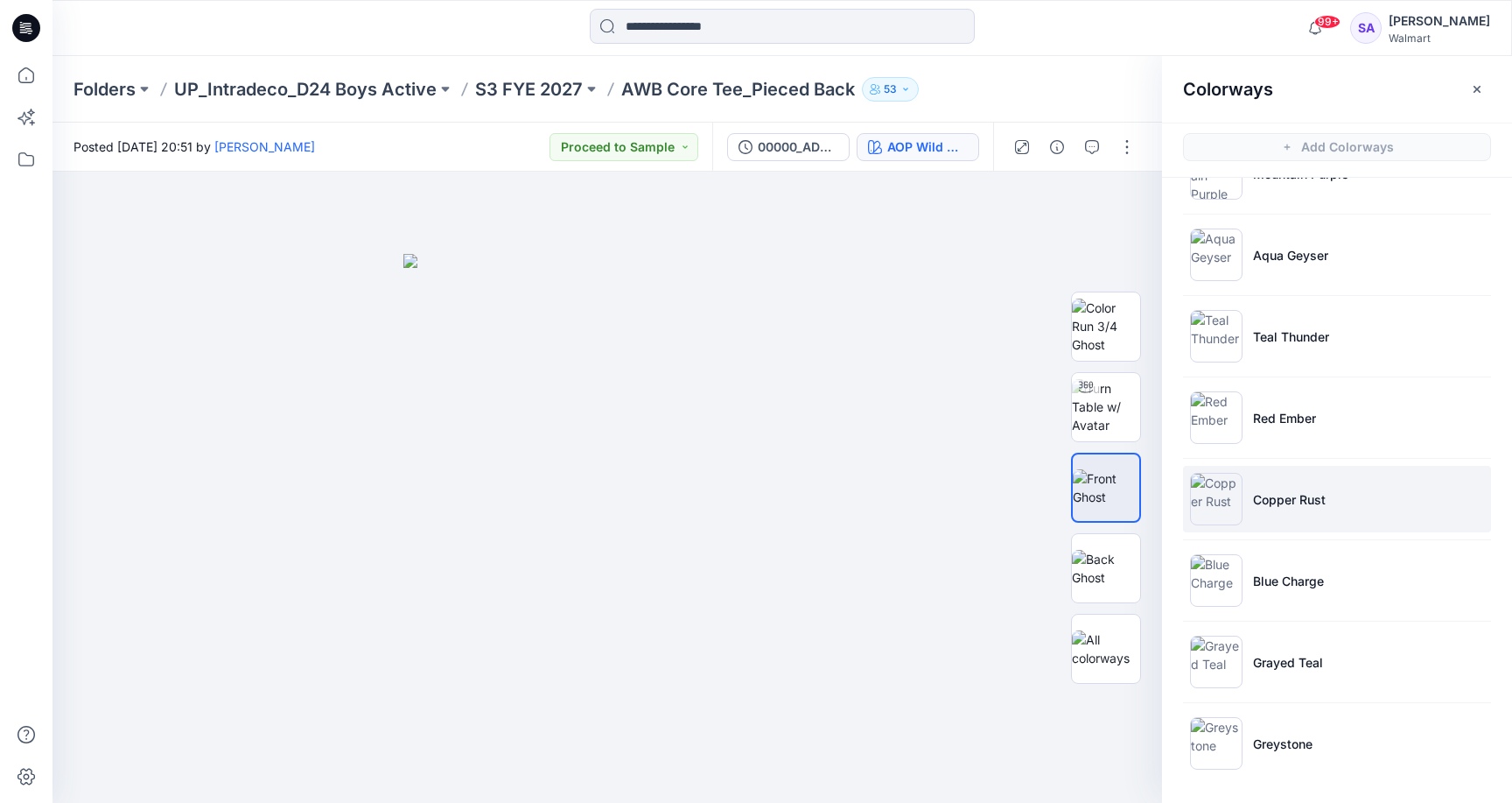
scroll to position [950, 0]
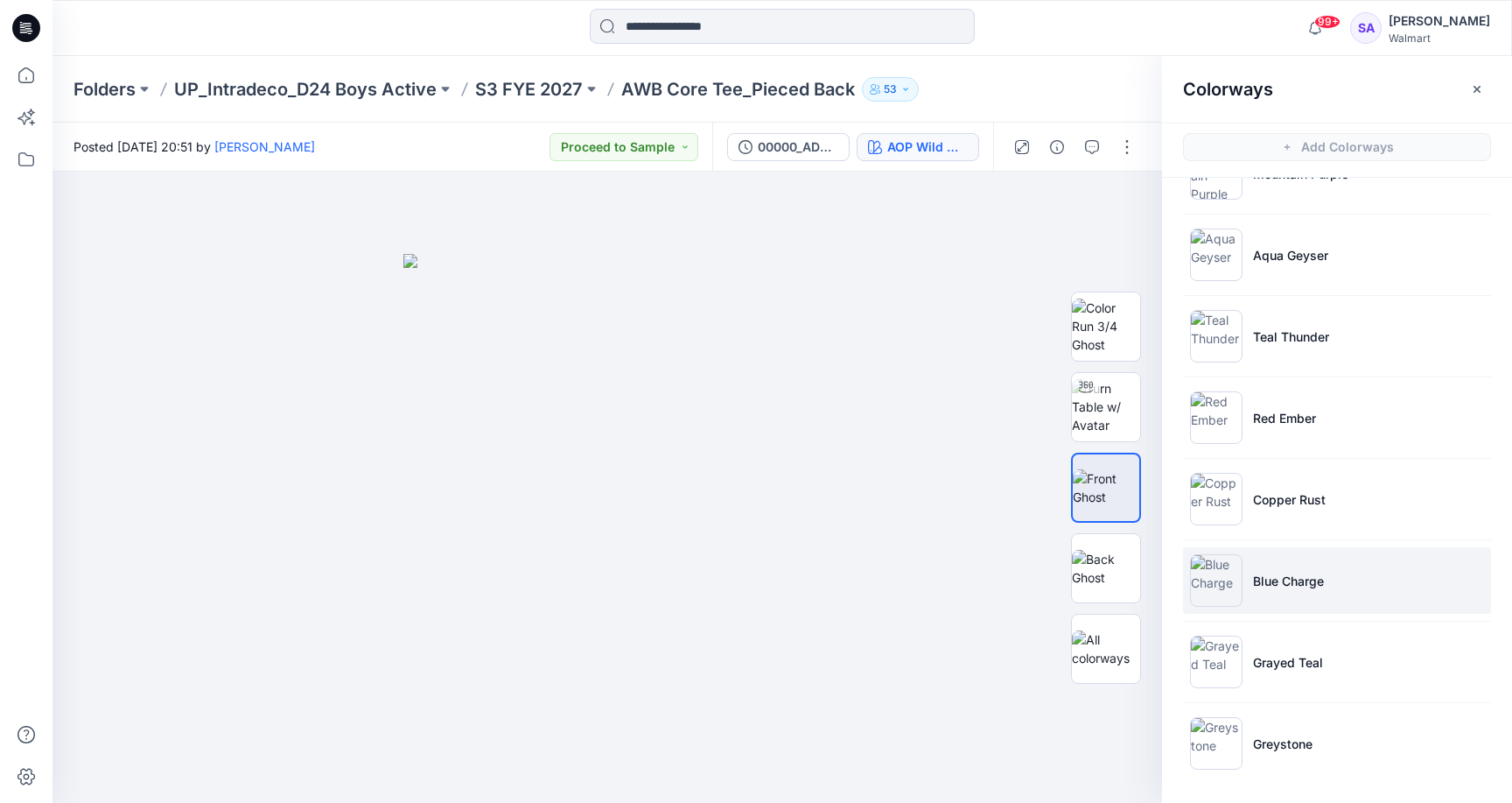
click at [1301, 581] on p "Blue Charge" at bounding box center [1288, 580] width 71 height 18
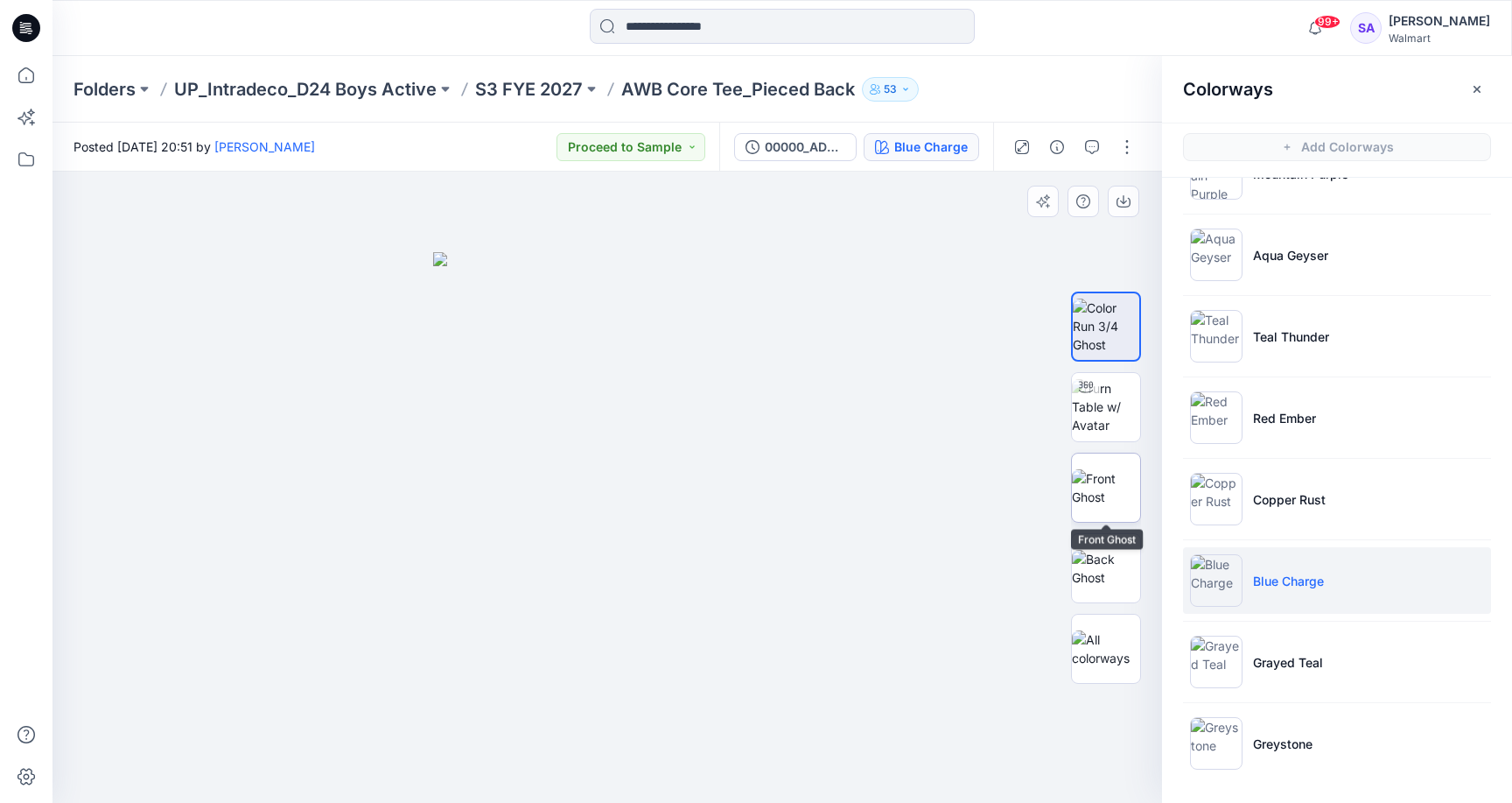
click at [1103, 485] on img at bounding box center [1106, 487] width 68 height 37
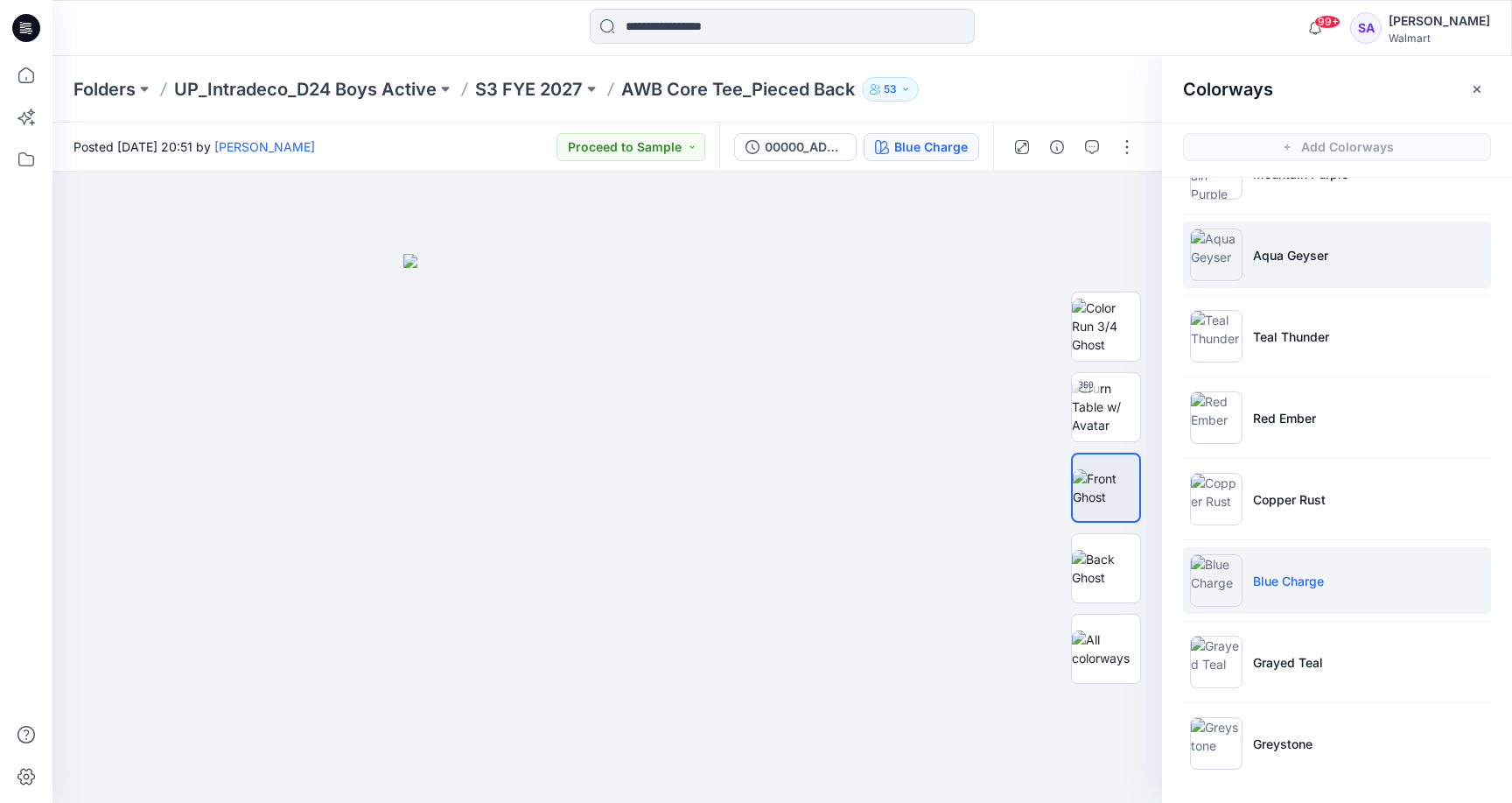
click at [1335, 256] on li "Aqua Geyser" at bounding box center [1337, 255] width 308 height 66
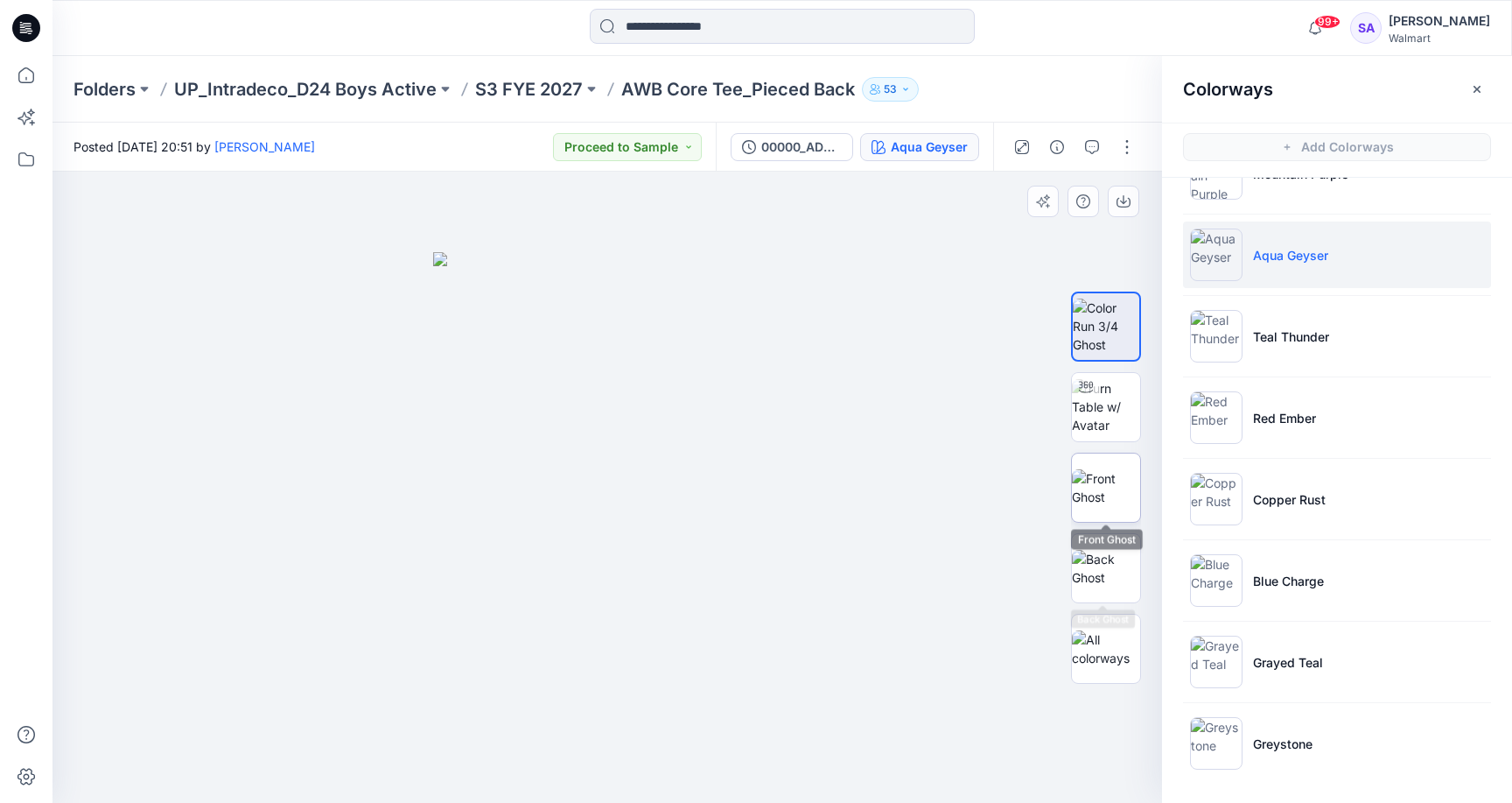
click at [1094, 496] on img at bounding box center [1106, 487] width 68 height 37
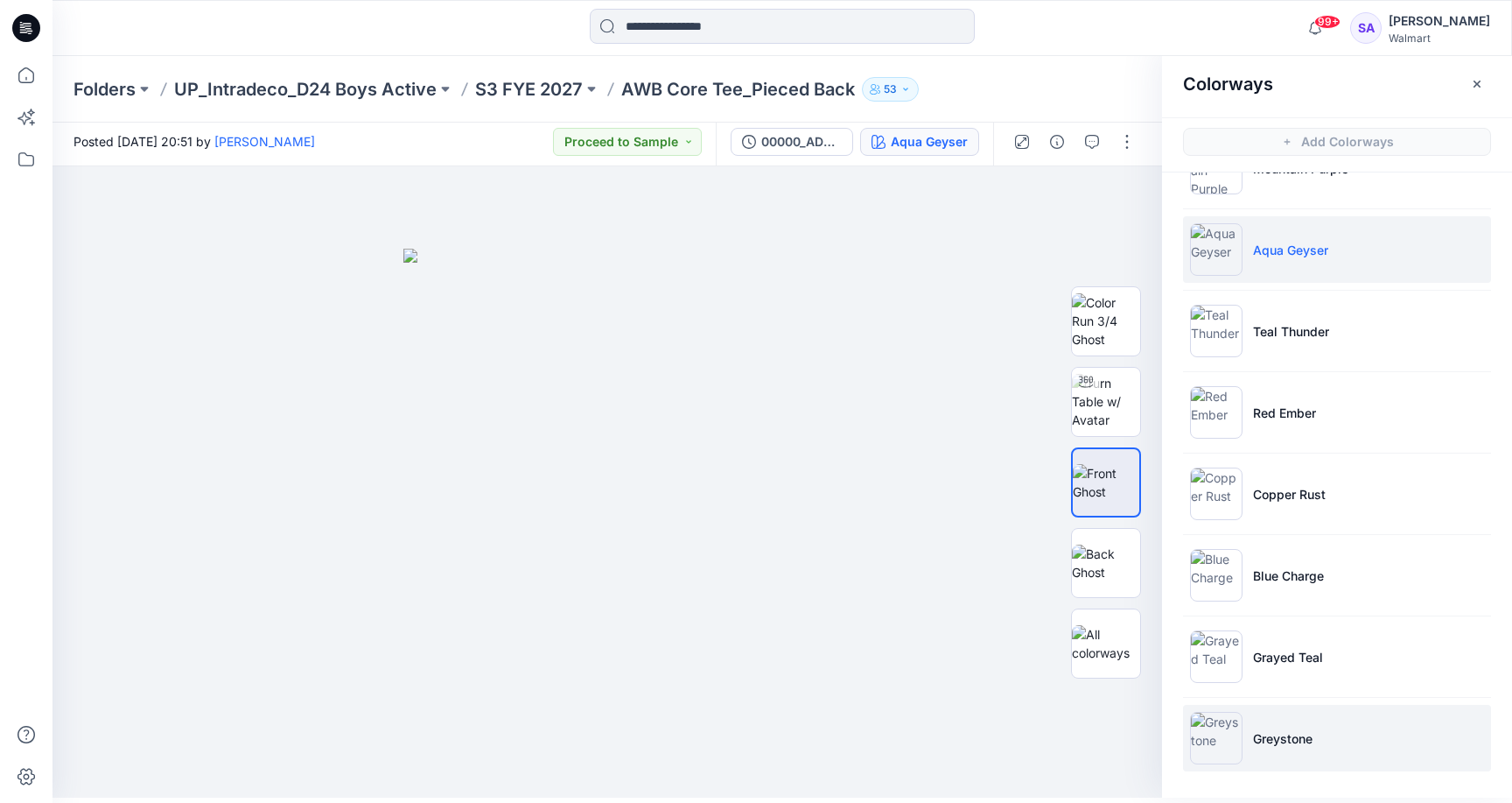
scroll to position [5, 0]
click at [1218, 752] on img at bounding box center [1216, 737] width 52 height 52
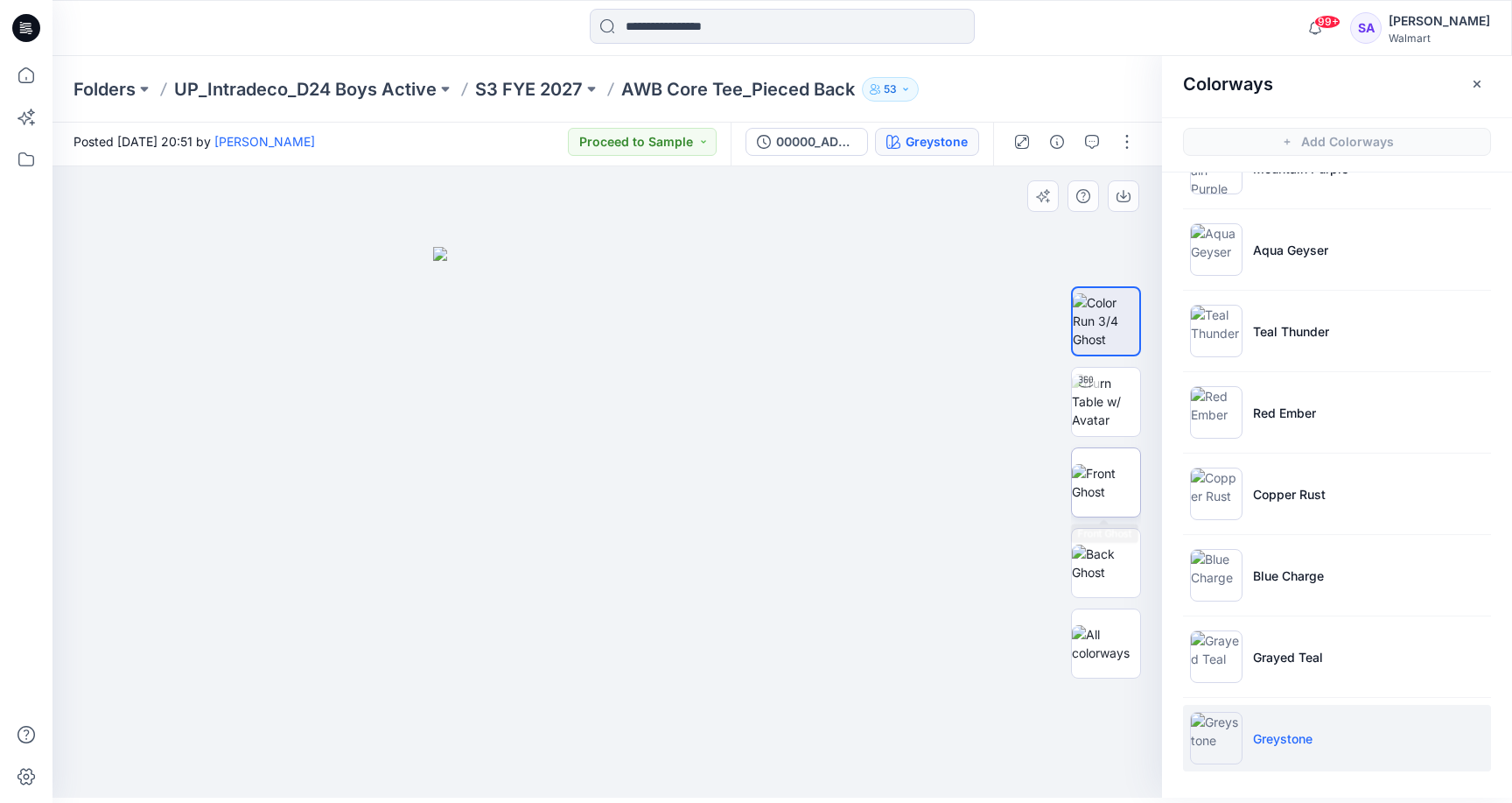
click at [1121, 489] on img at bounding box center [1106, 481] width 68 height 37
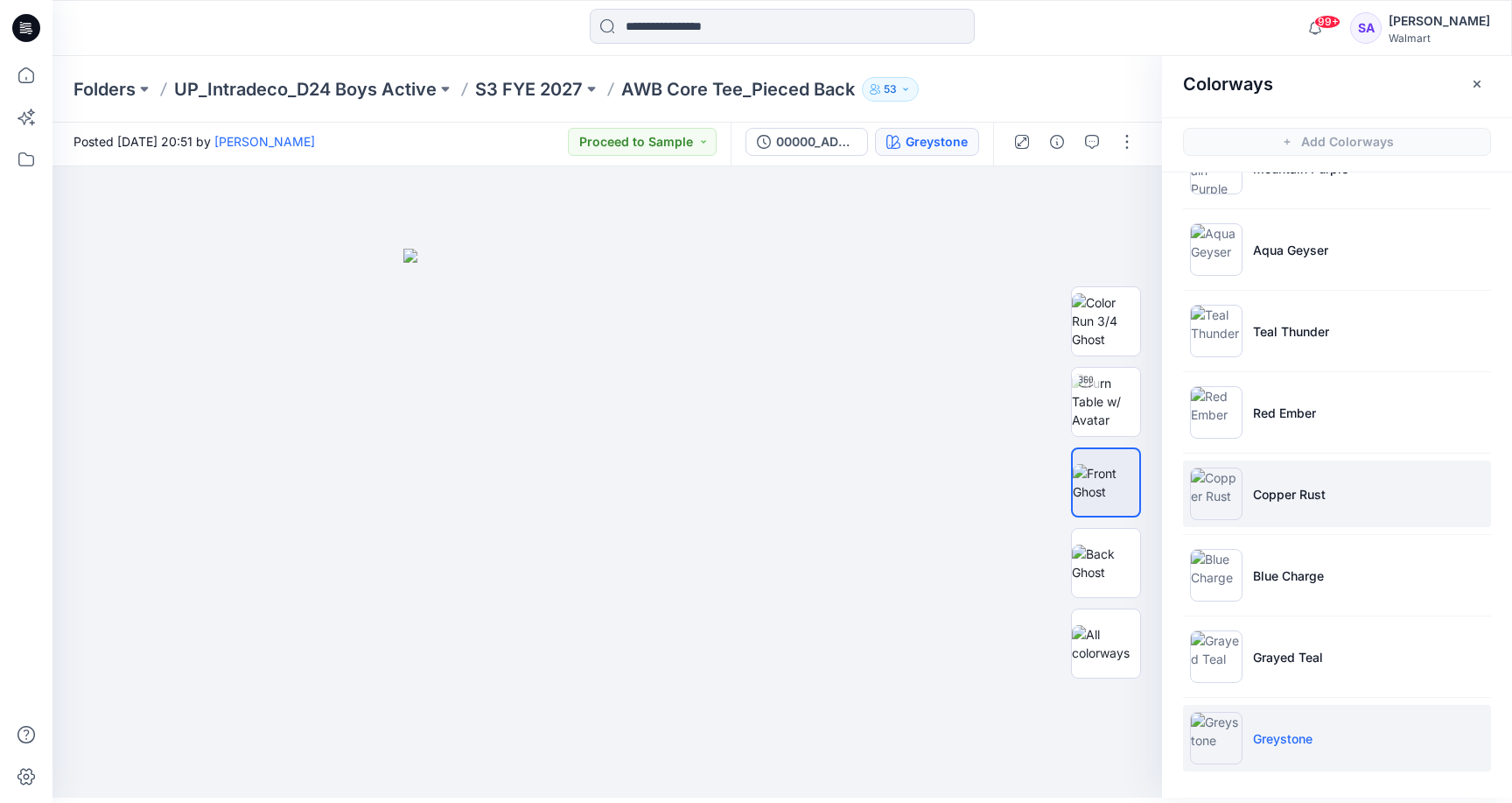
click at [1266, 480] on li "Copper Rust" at bounding box center [1337, 494] width 308 height 66
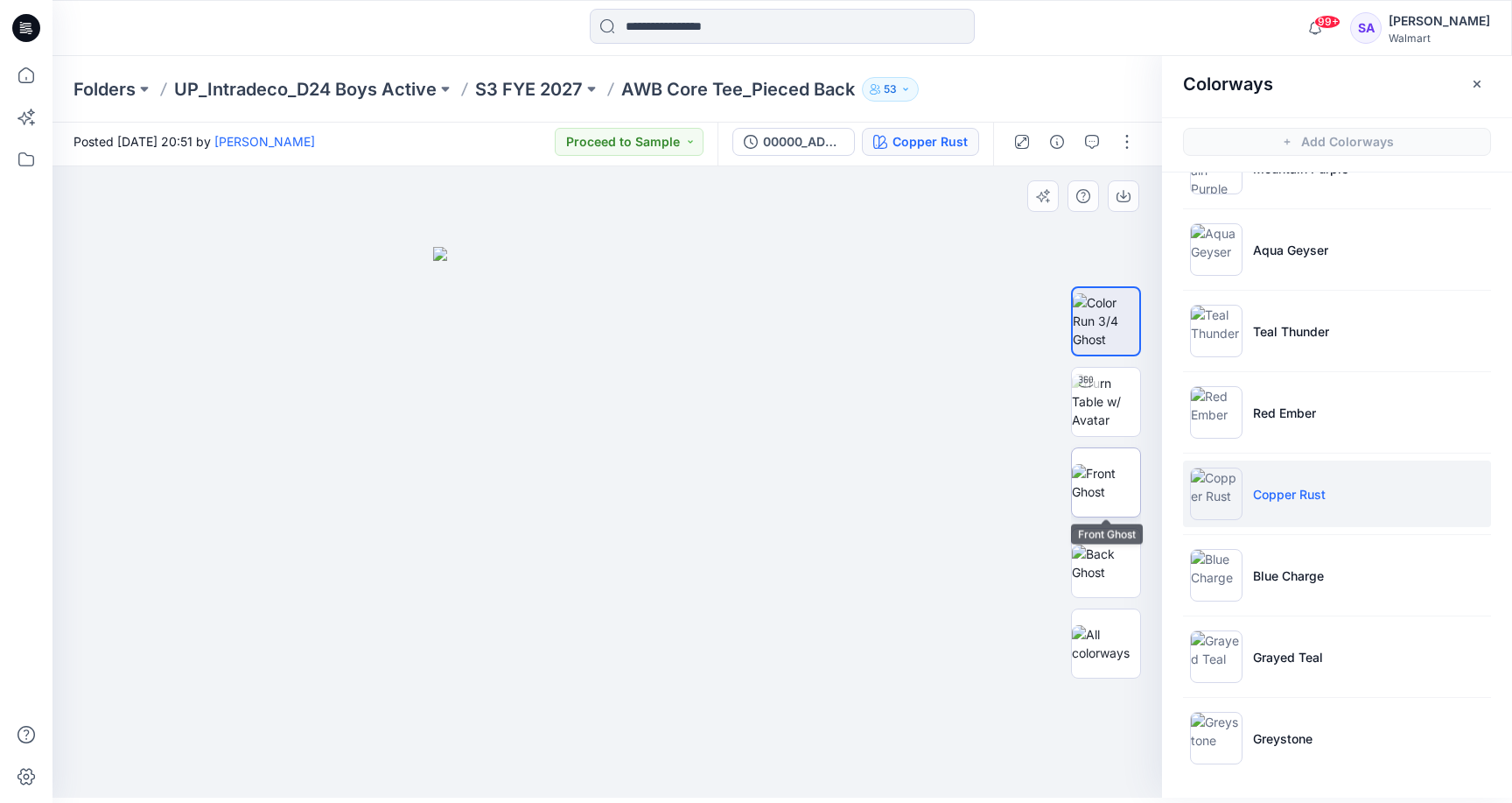
click at [1096, 464] on img at bounding box center [1106, 481] width 68 height 37
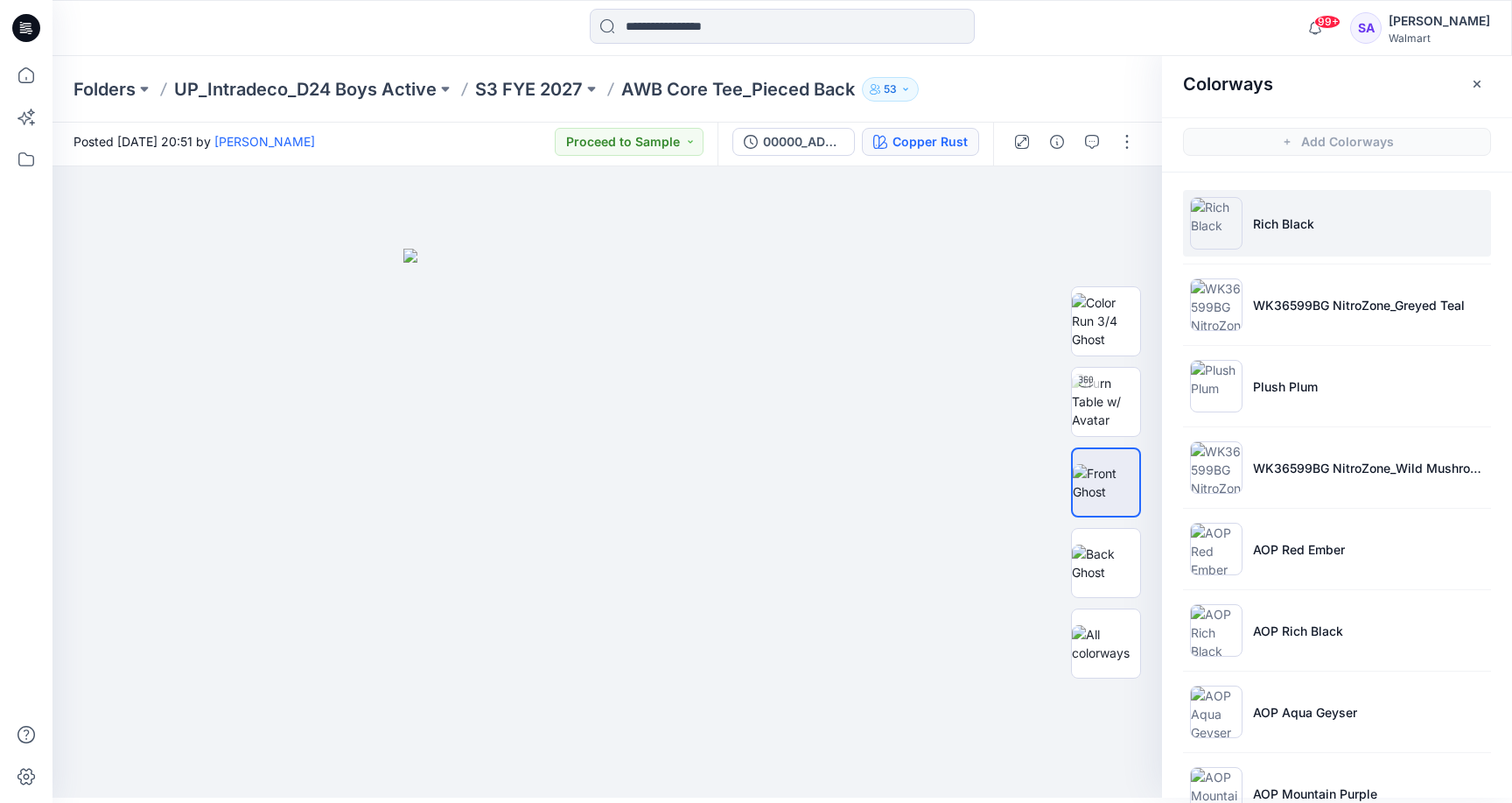
scroll to position [0, 0]
click at [1284, 235] on li "Rich Black" at bounding box center [1337, 223] width 308 height 66
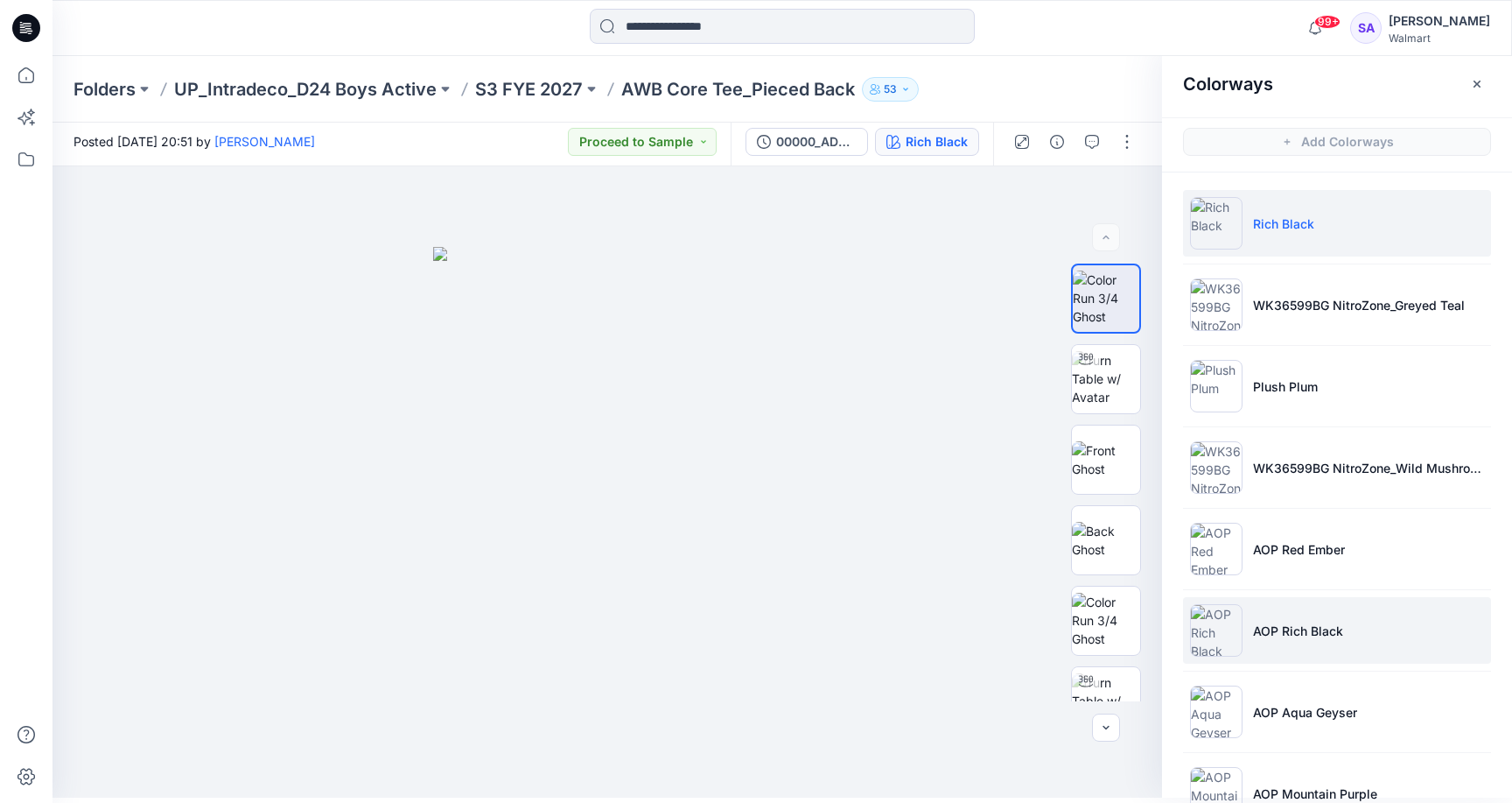
click at [1261, 649] on li "AOP Rich Black" at bounding box center [1337, 631] width 308 height 66
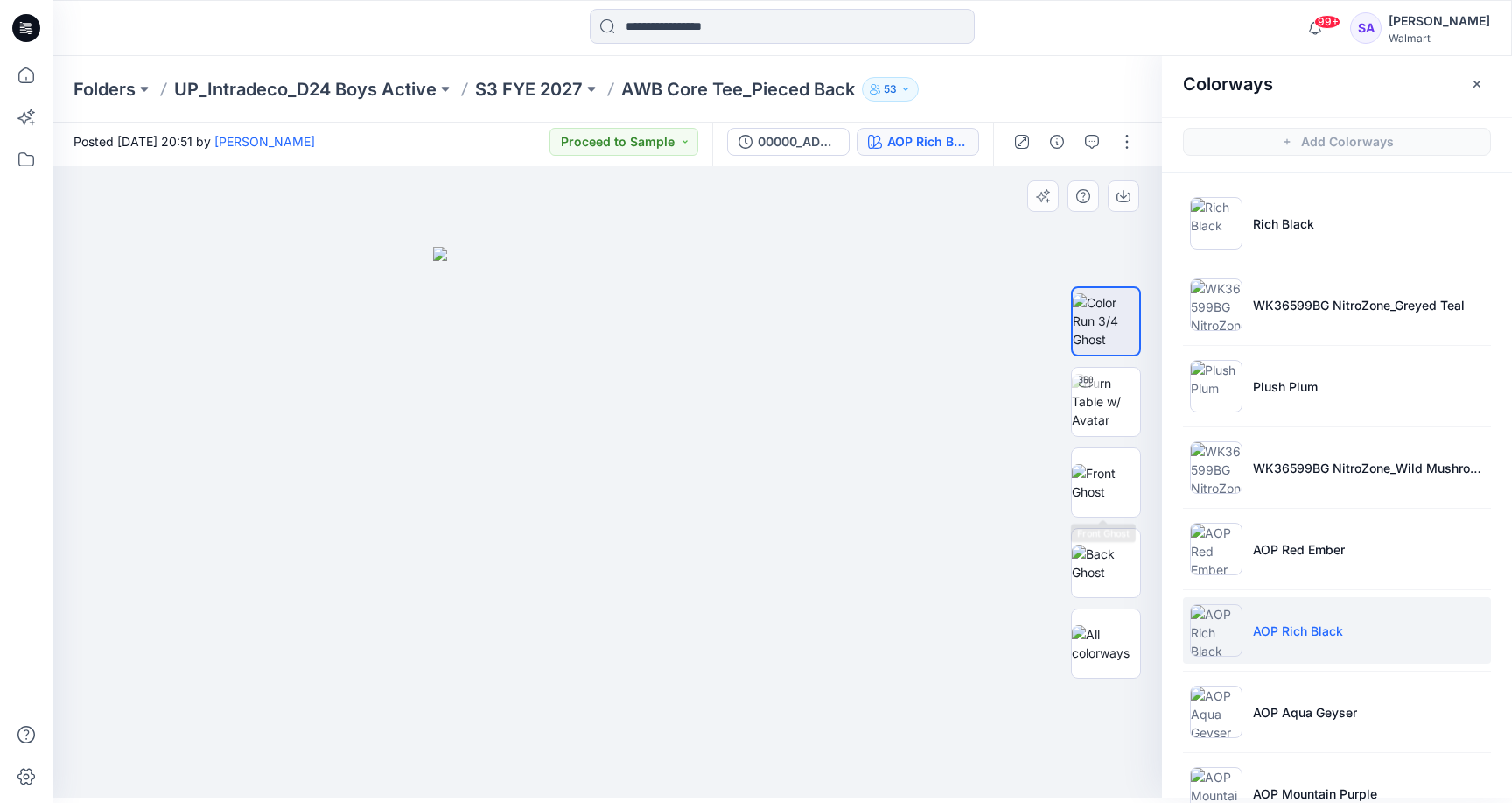
scroll to position [5, 0]
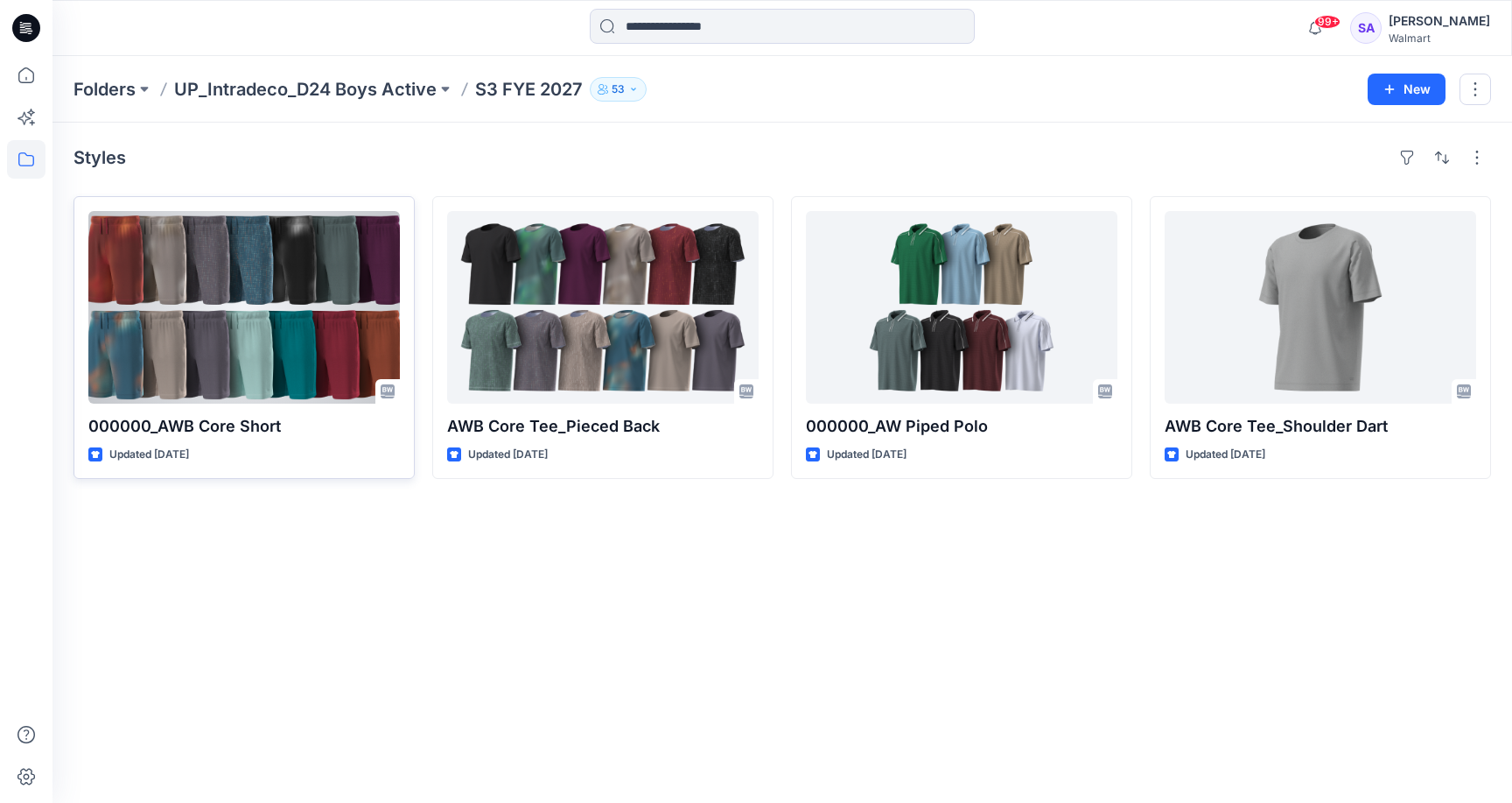
click at [258, 331] on div at bounding box center [243, 307] width 312 height 192
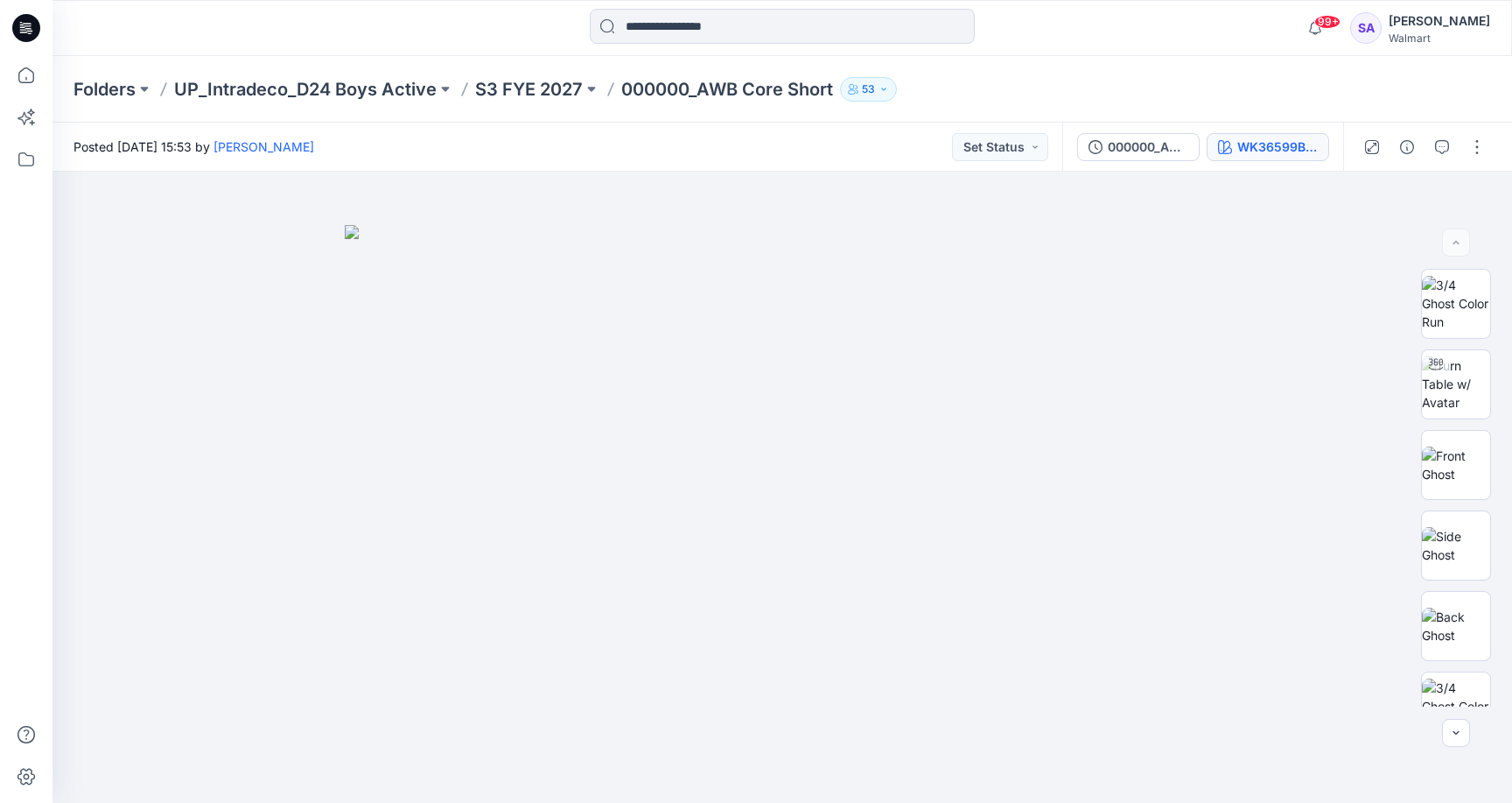
click at [1288, 145] on div "WK36599BG NitroZone_Red Ember" at bounding box center [1278, 146] width 81 height 19
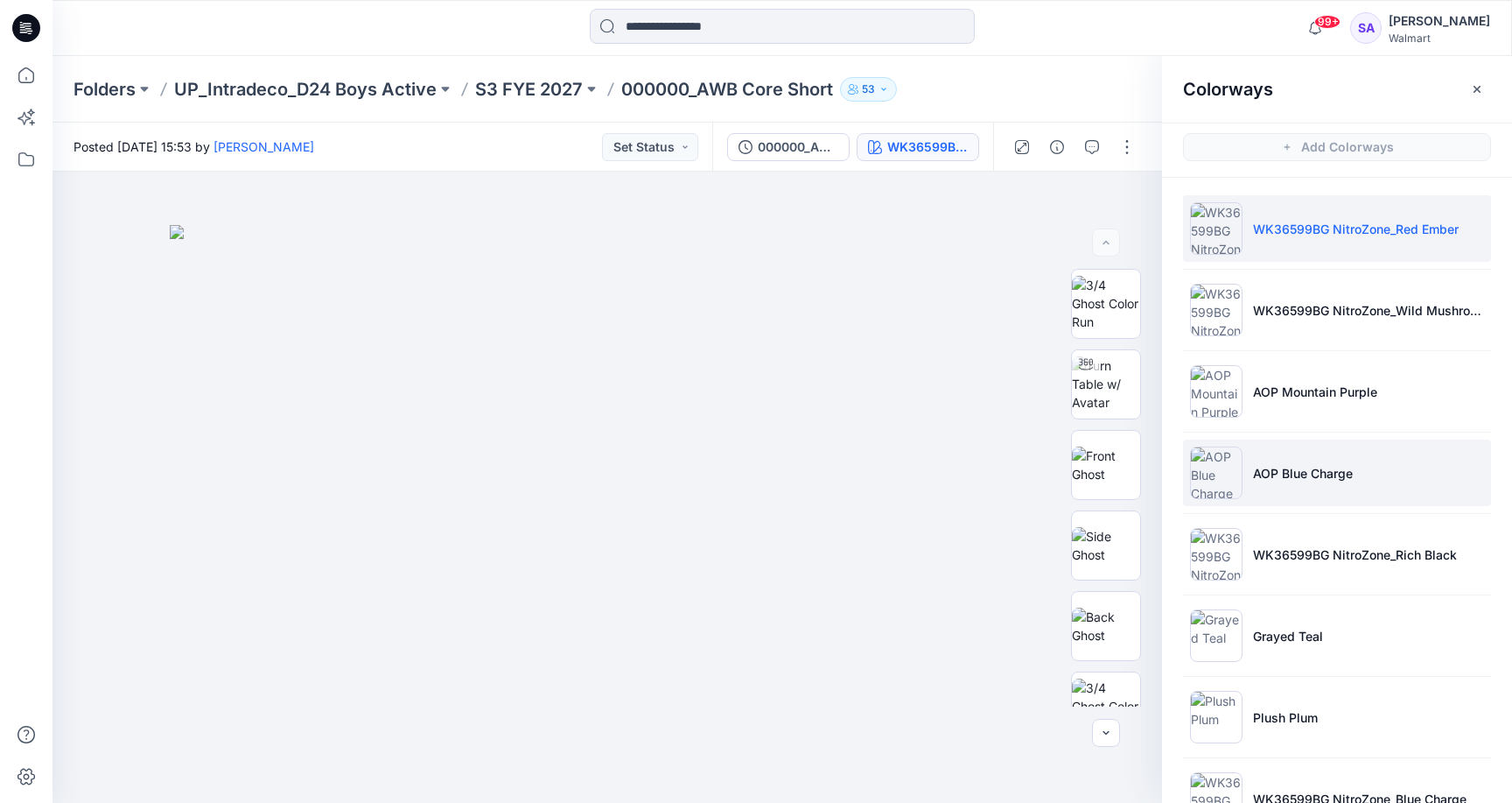
click at [1288, 463] on li "AOP Blue Charge" at bounding box center [1337, 472] width 308 height 66
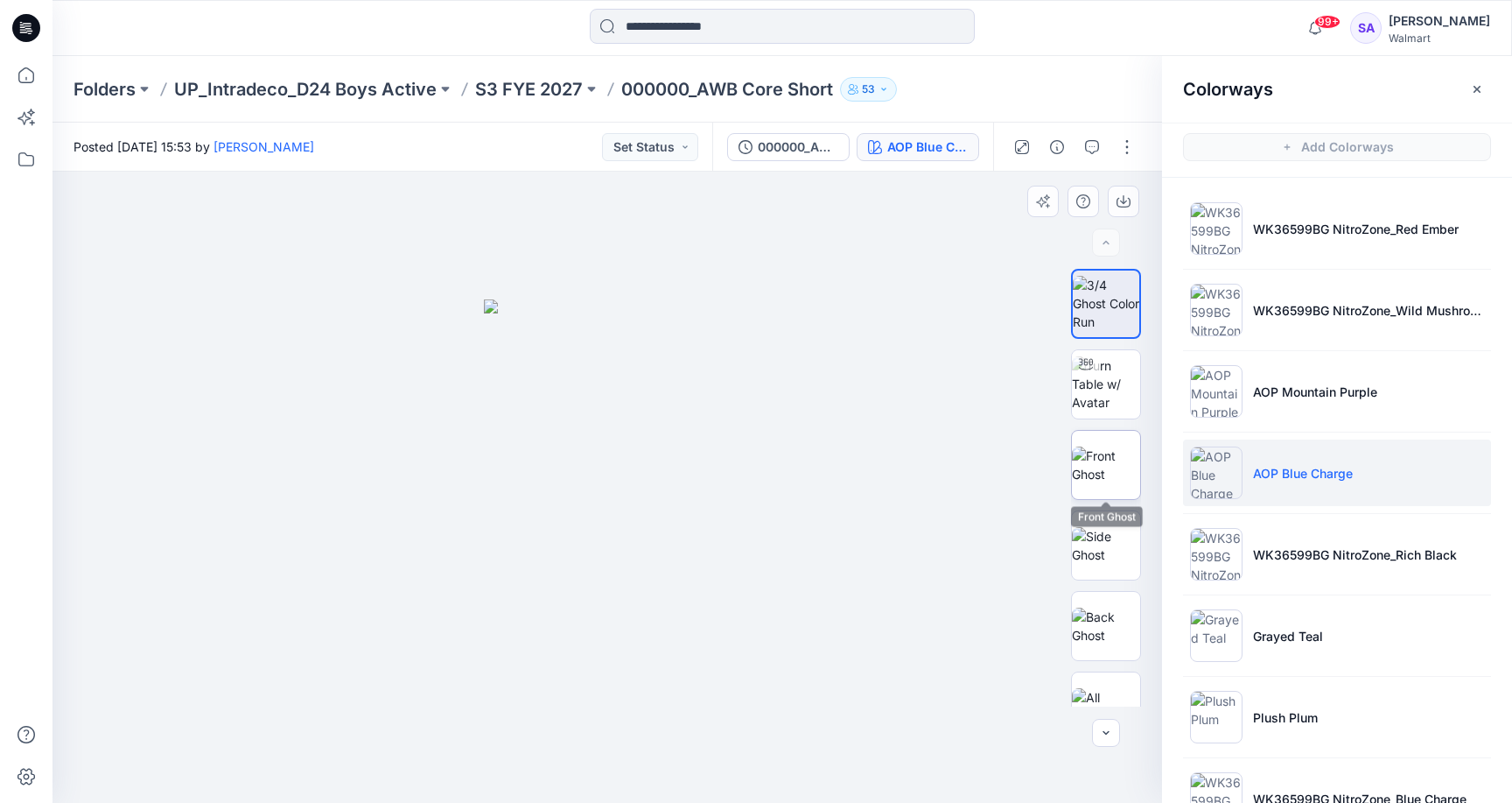
click at [1113, 463] on img at bounding box center [1106, 464] width 68 height 37
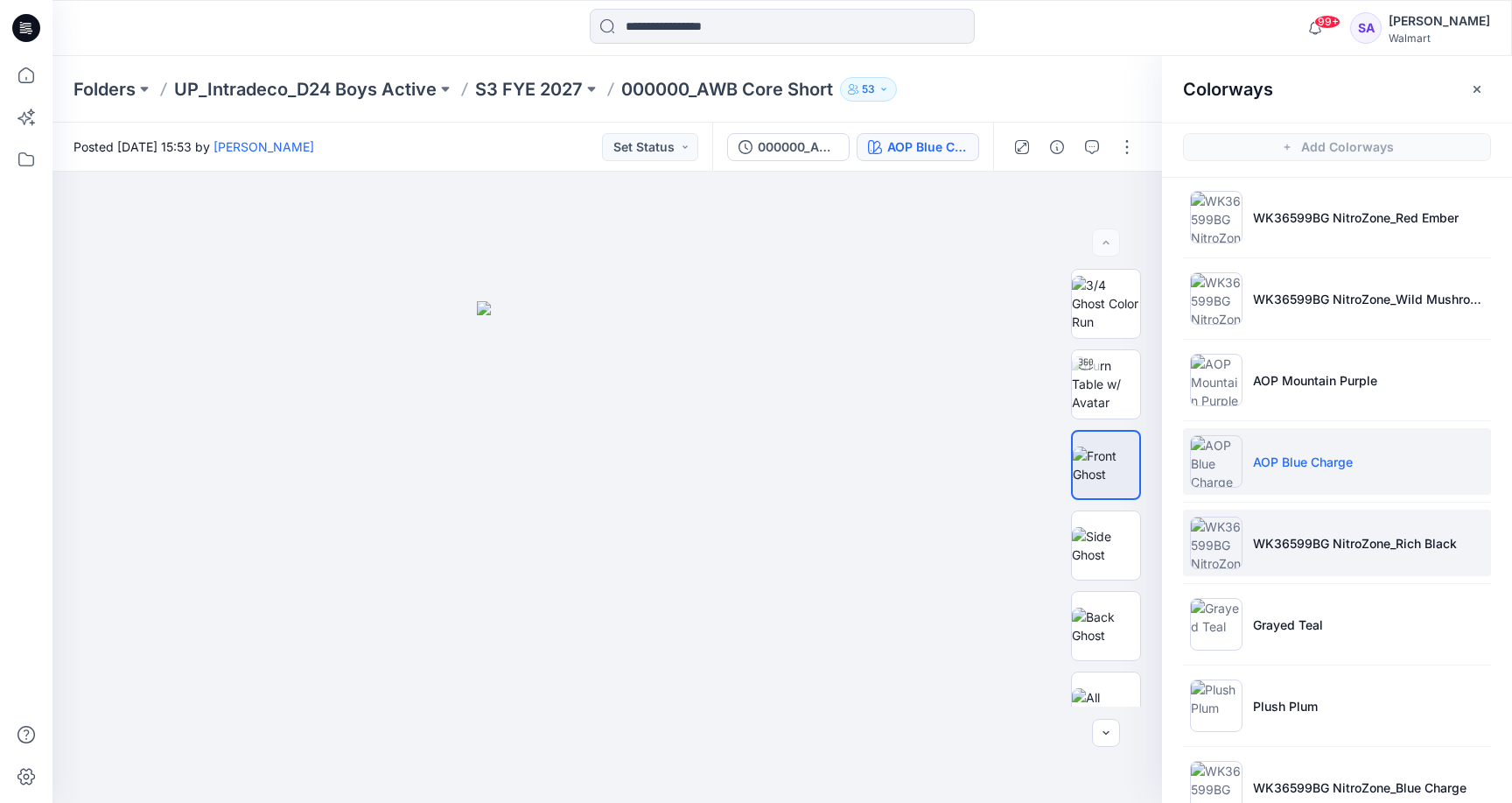
click at [1385, 552] on li "WK36599BG NitroZone_Rich Black" at bounding box center [1337, 543] width 308 height 66
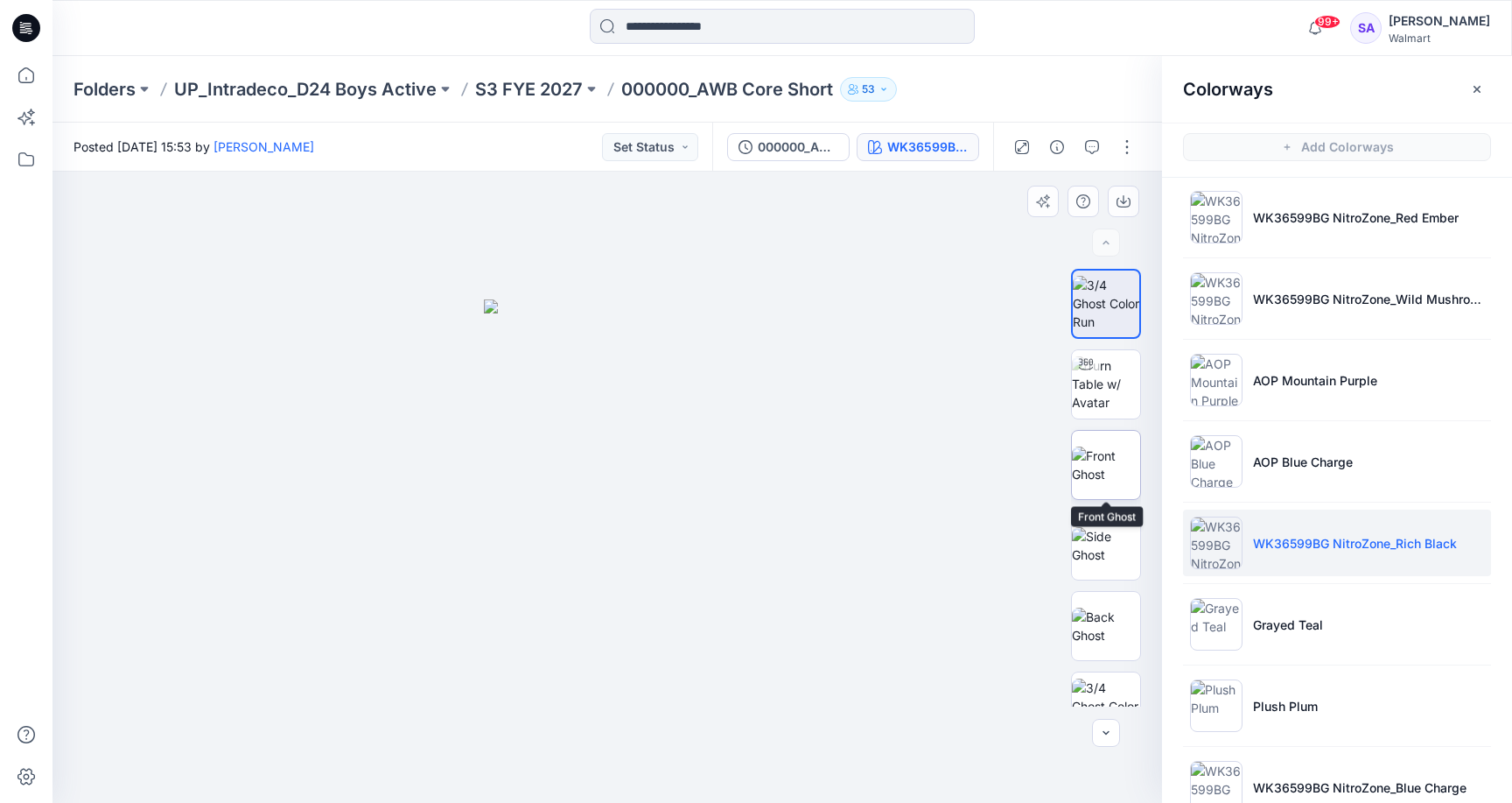
click at [1098, 476] on img at bounding box center [1106, 464] width 68 height 37
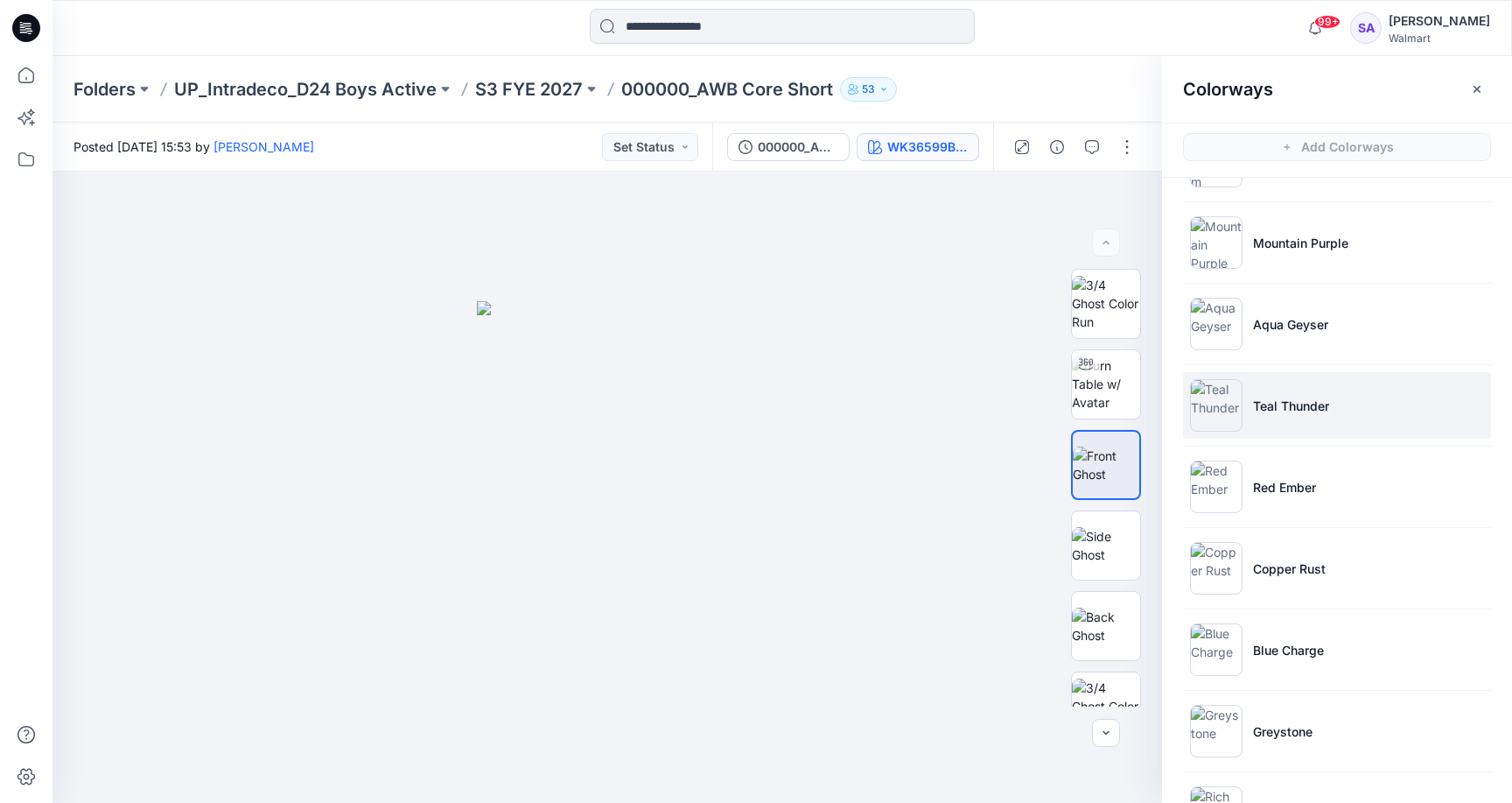
scroll to position [635, 0]
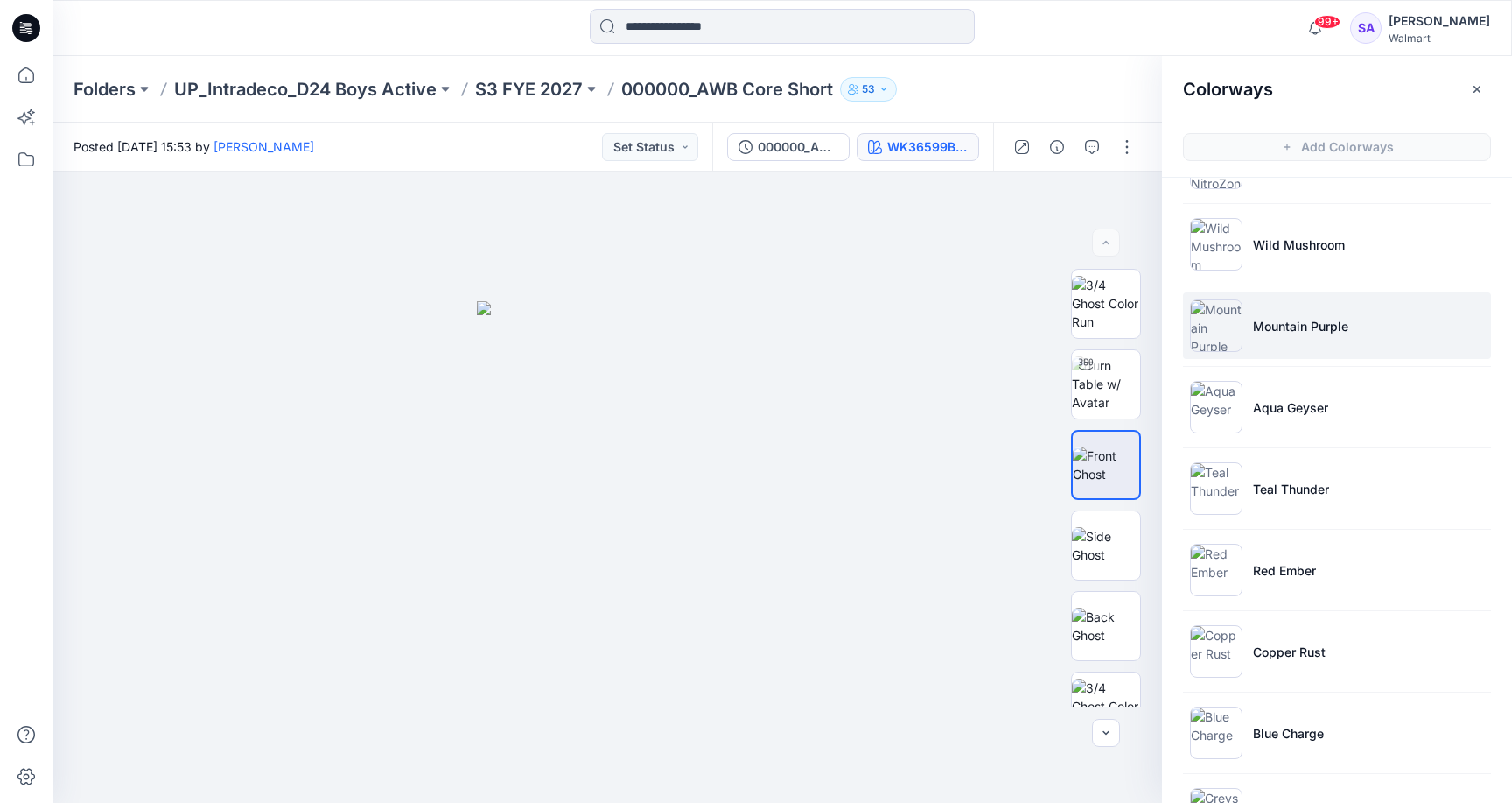
click at [1300, 329] on p "Mountain Purple" at bounding box center [1300, 326] width 95 height 18
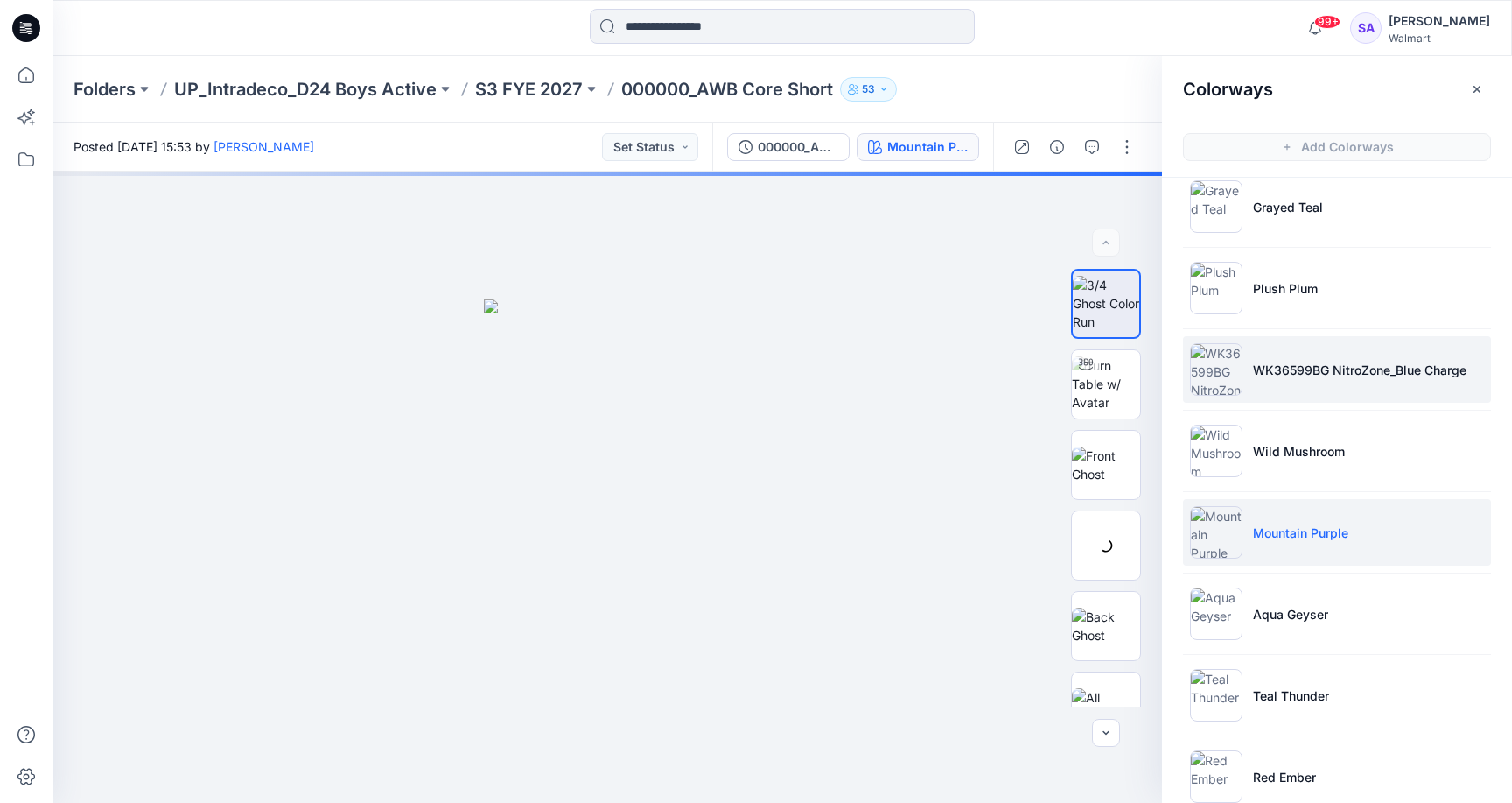
scroll to position [418, 0]
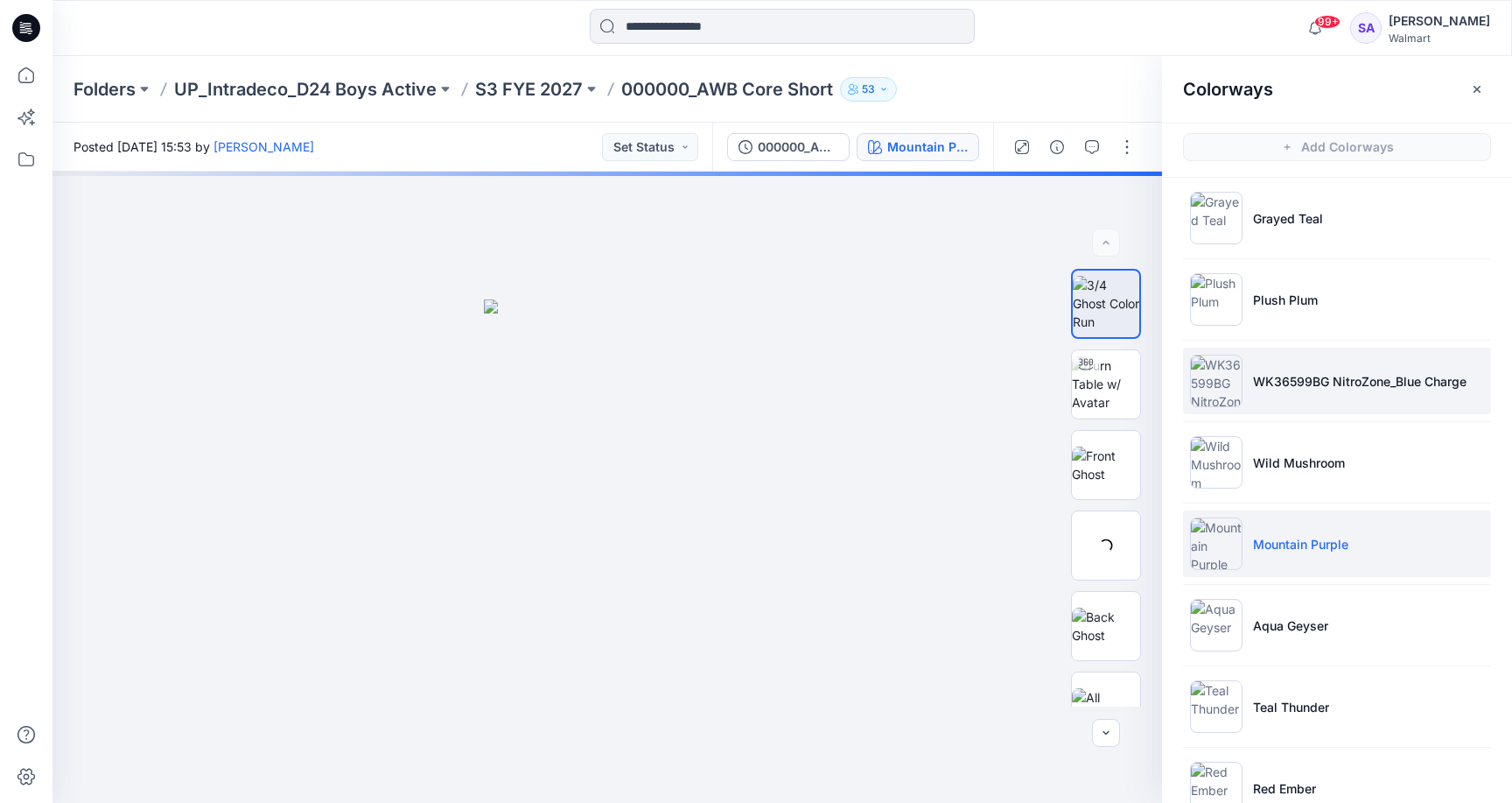
click at [1281, 387] on p "WK36599BG NitroZone_Blue Charge" at bounding box center [1359, 381] width 214 height 18
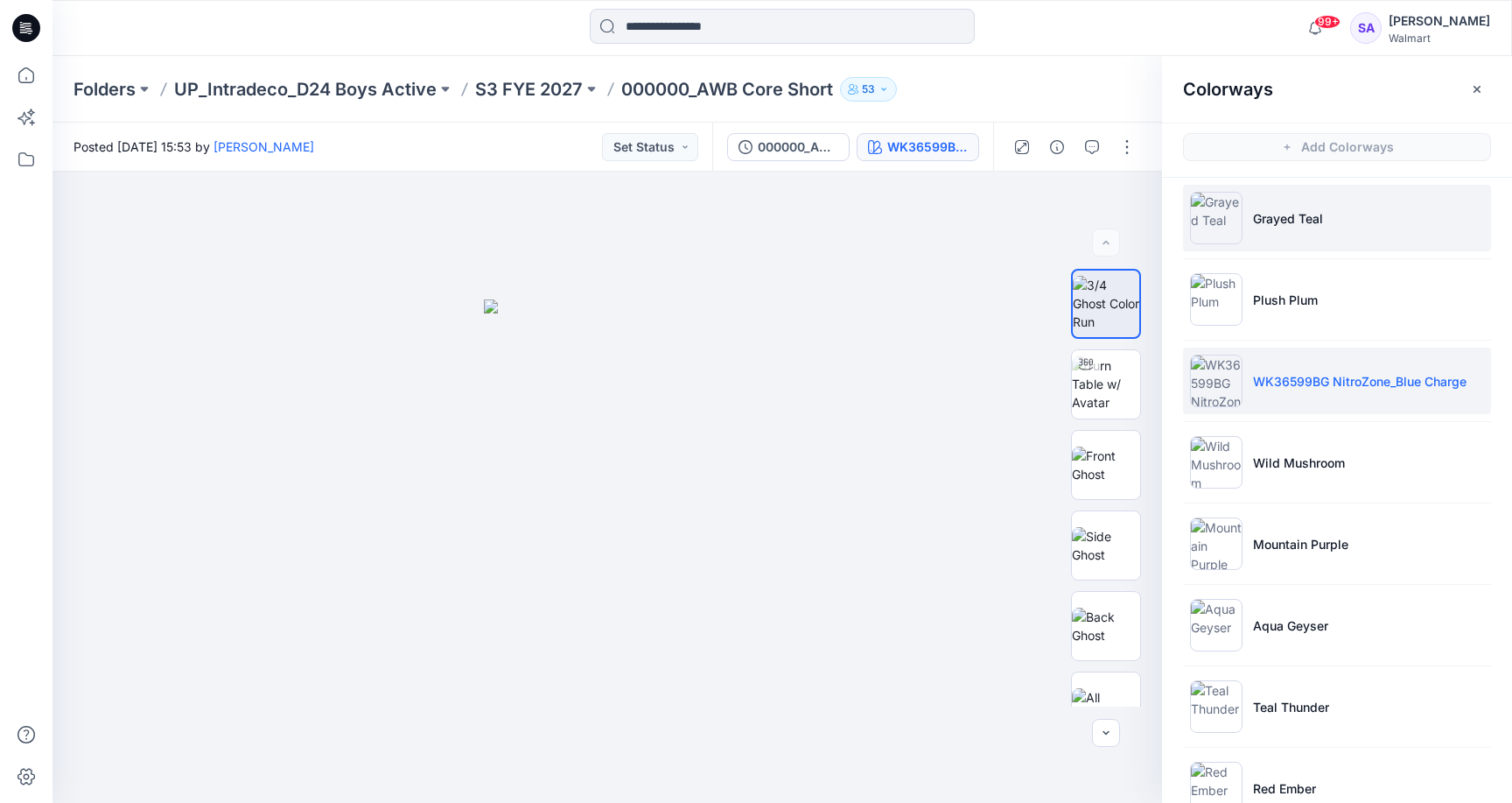
click at [1295, 221] on p "Grayed Teal" at bounding box center [1288, 218] width 70 height 18
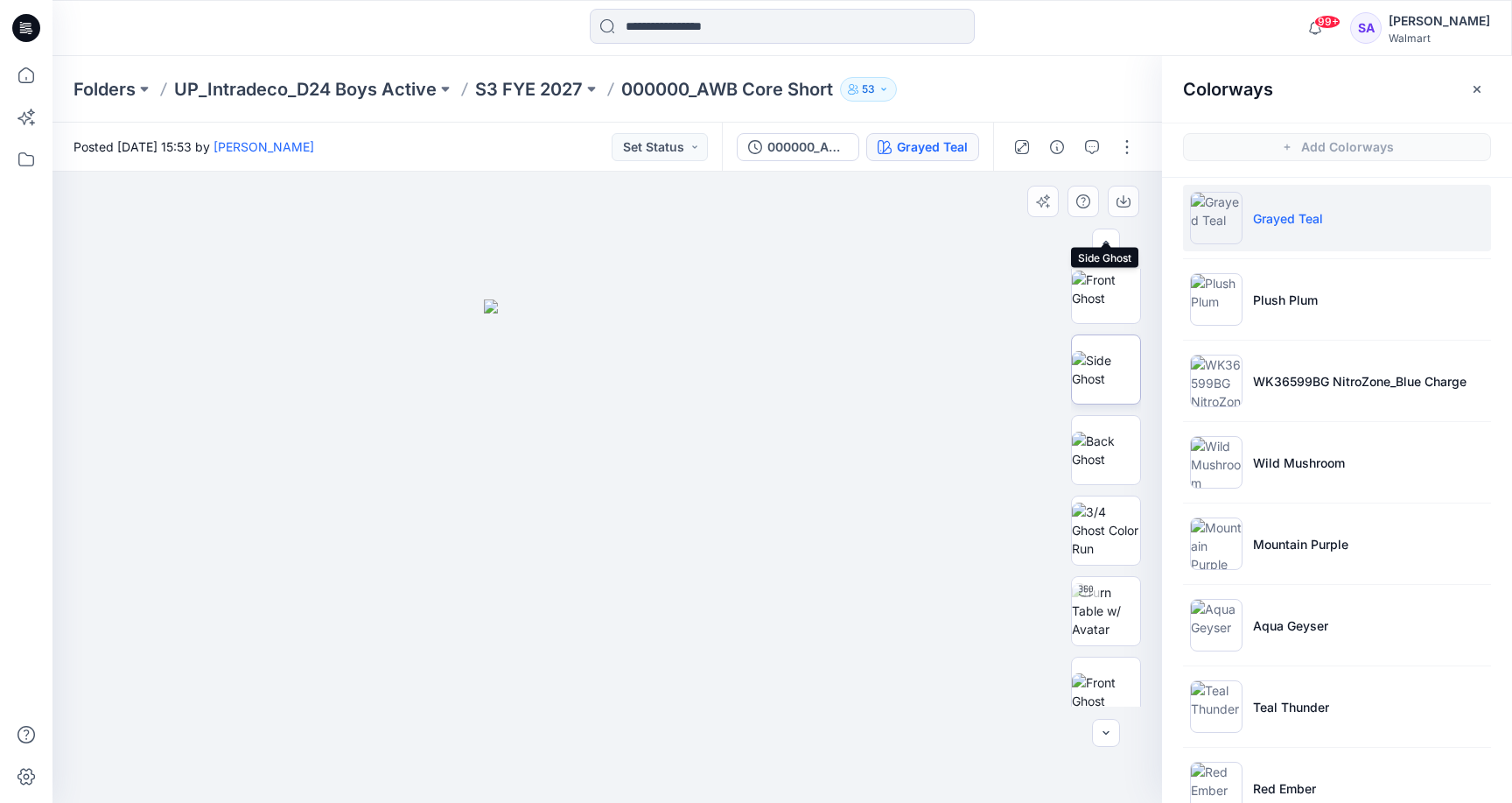
scroll to position [352, 0]
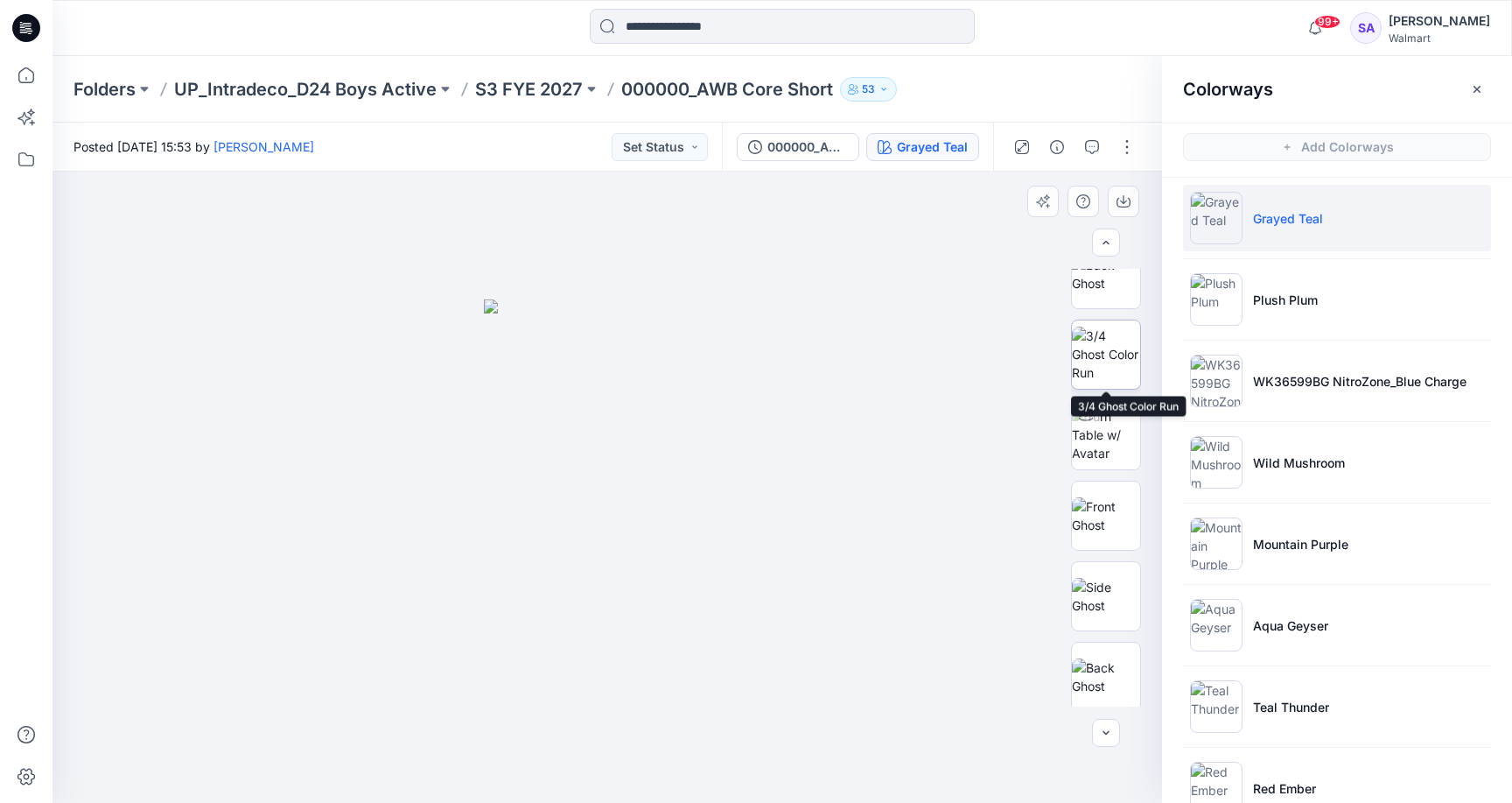
click at [1111, 359] on img at bounding box center [1106, 353] width 68 height 55
click at [1105, 531] on img at bounding box center [1106, 516] width 68 height 37
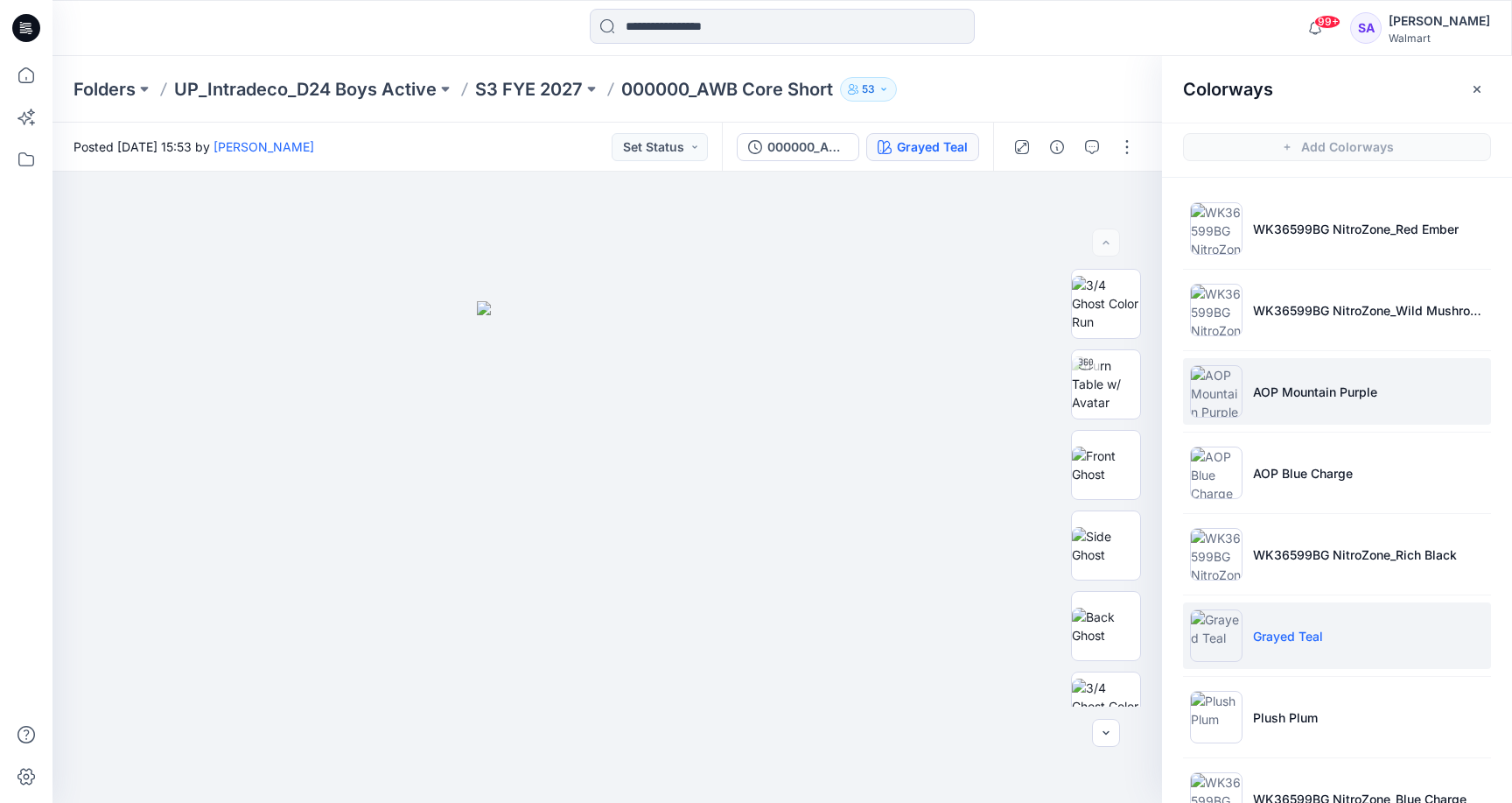
scroll to position [0, 0]
click at [1340, 409] on li "AOP Mountain Purple" at bounding box center [1337, 392] width 308 height 66
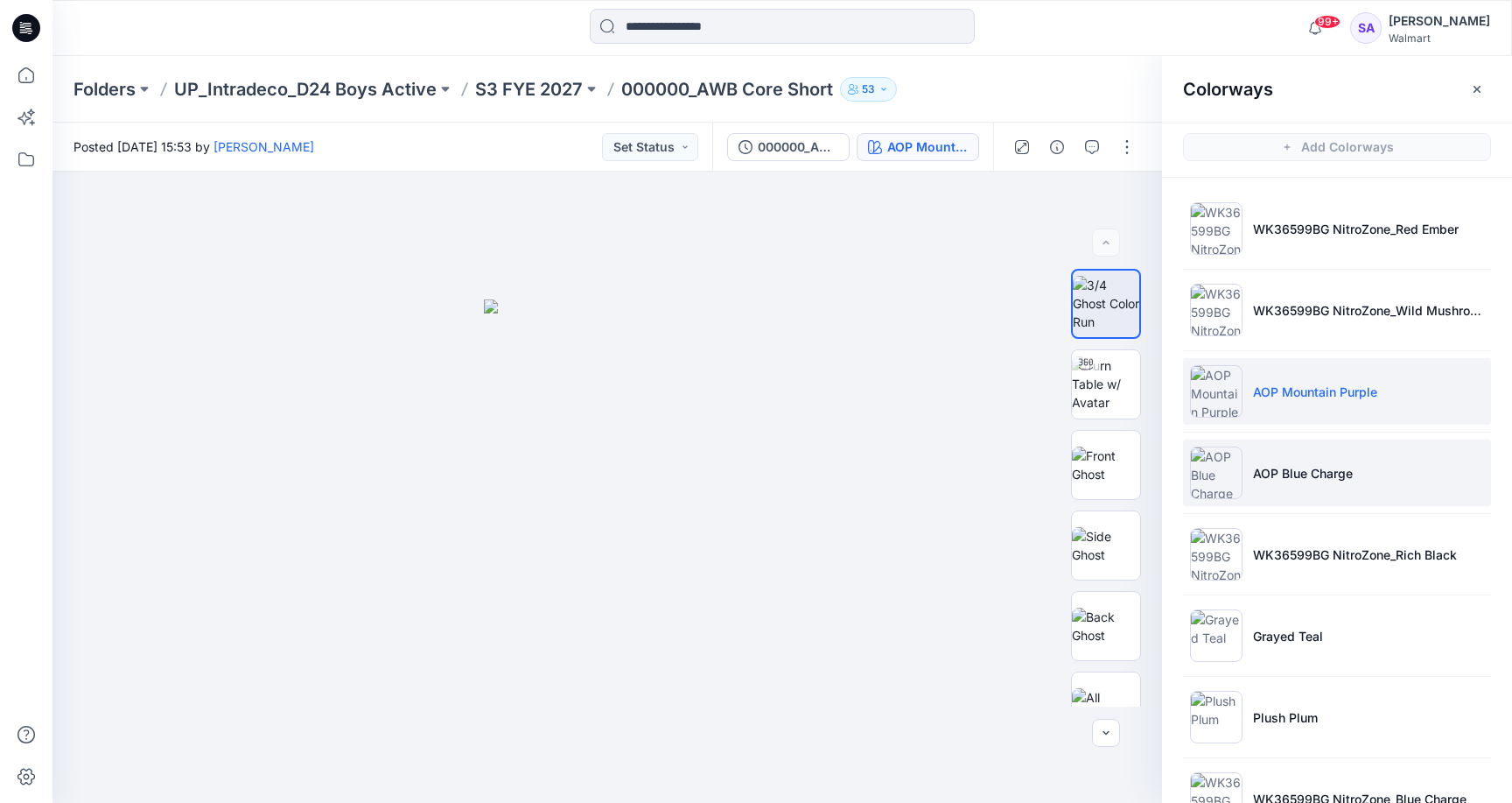
click at [1313, 485] on li "AOP Blue Charge" at bounding box center [1337, 472] width 308 height 66
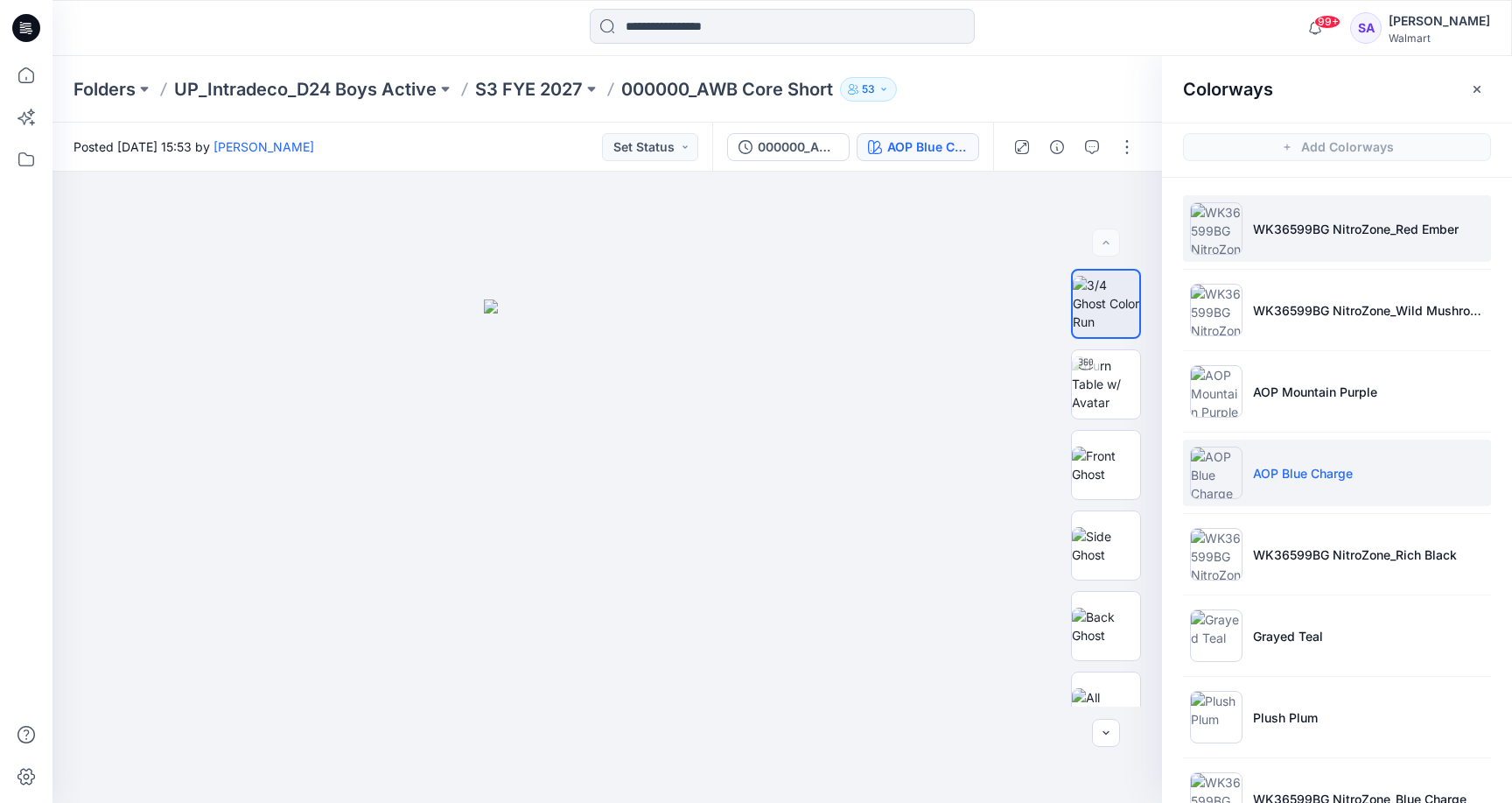
click at [1305, 199] on li "WK36599BG NitroZone_Red Ember" at bounding box center [1337, 228] width 308 height 66
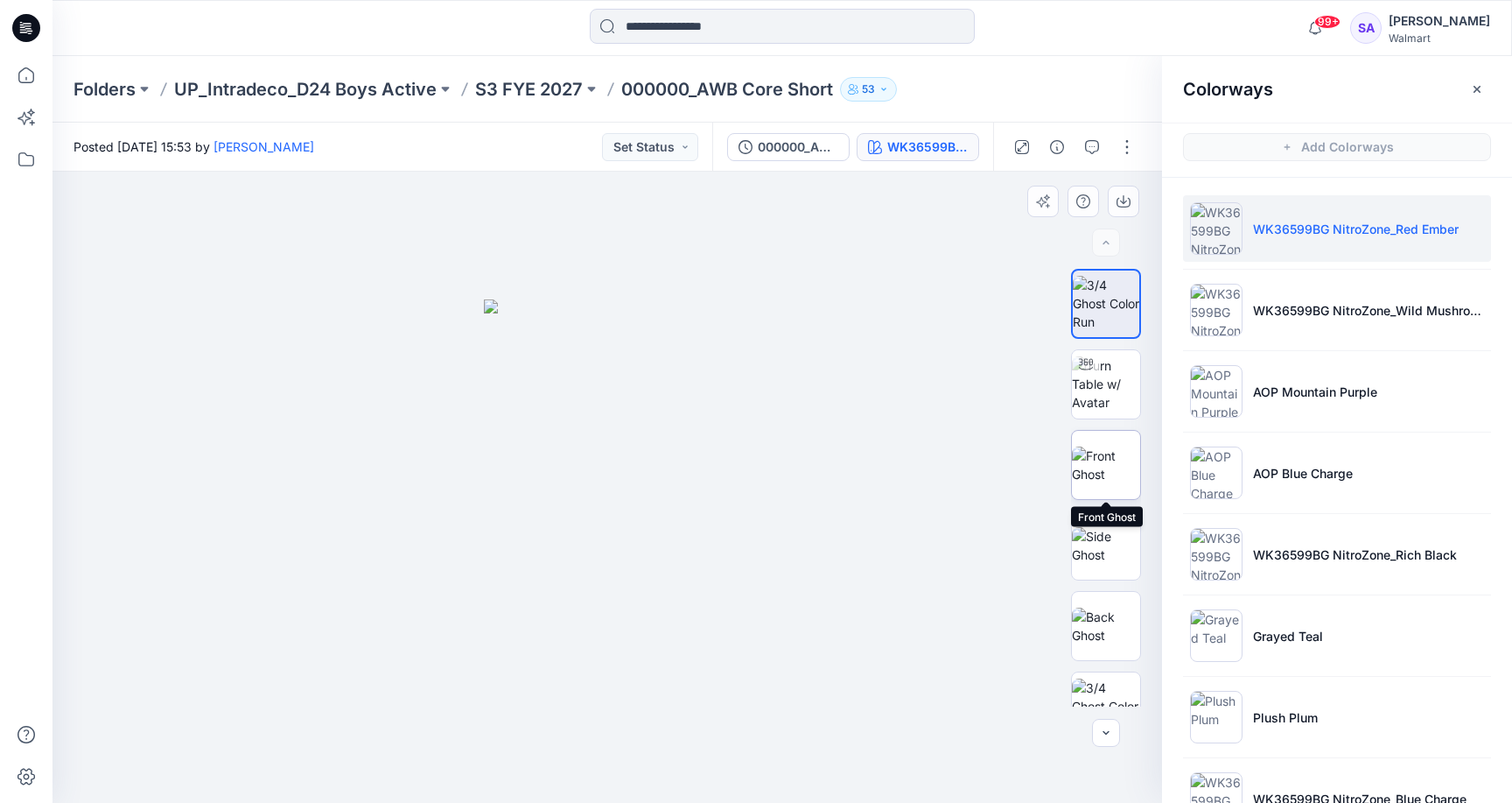
click at [1112, 470] on img at bounding box center [1106, 464] width 68 height 37
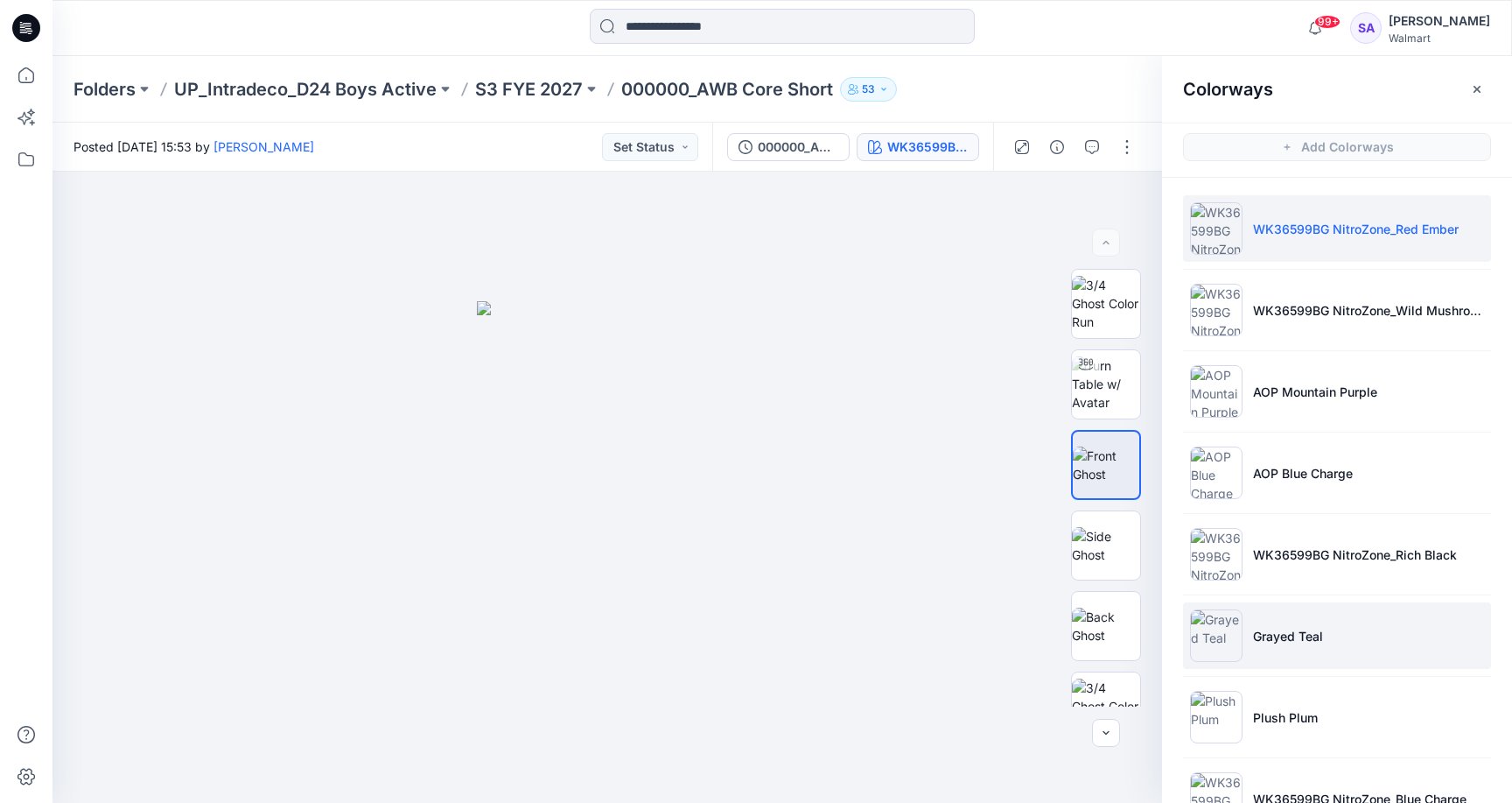
click at [1229, 629] on img at bounding box center [1216, 635] width 52 height 52
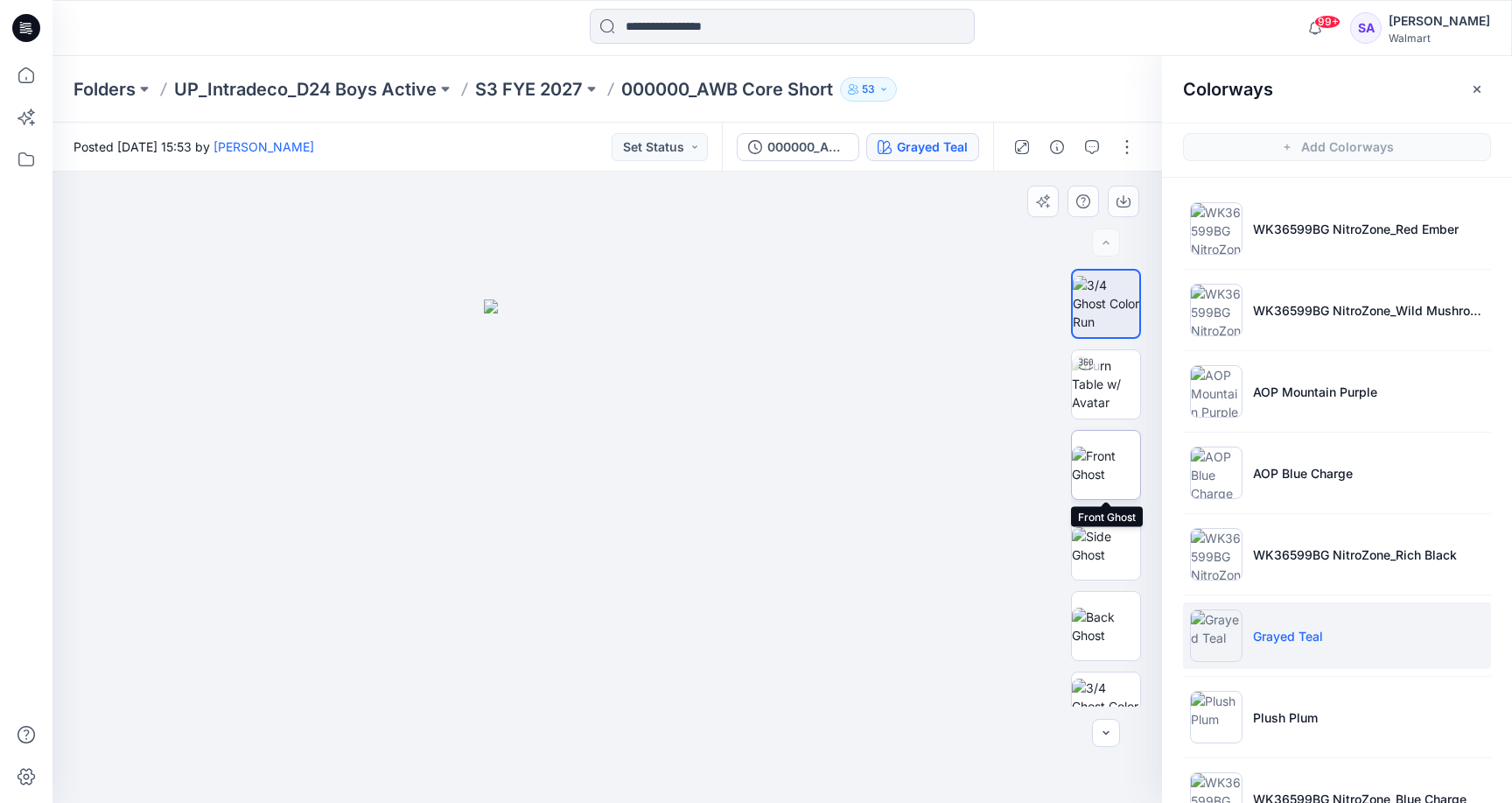
click at [1103, 463] on img at bounding box center [1106, 464] width 68 height 37
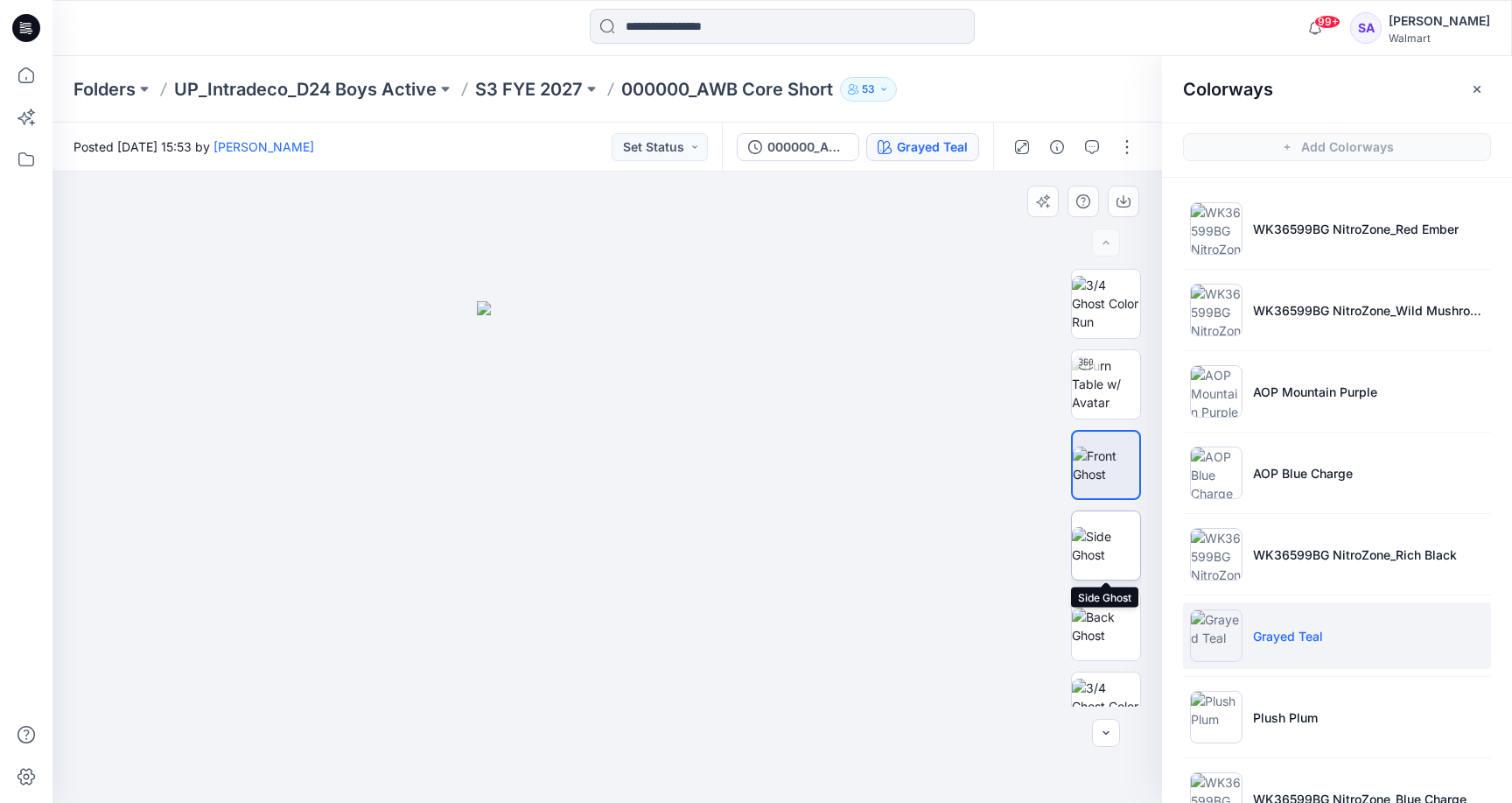
click at [1105, 556] on img at bounding box center [1106, 545] width 68 height 37
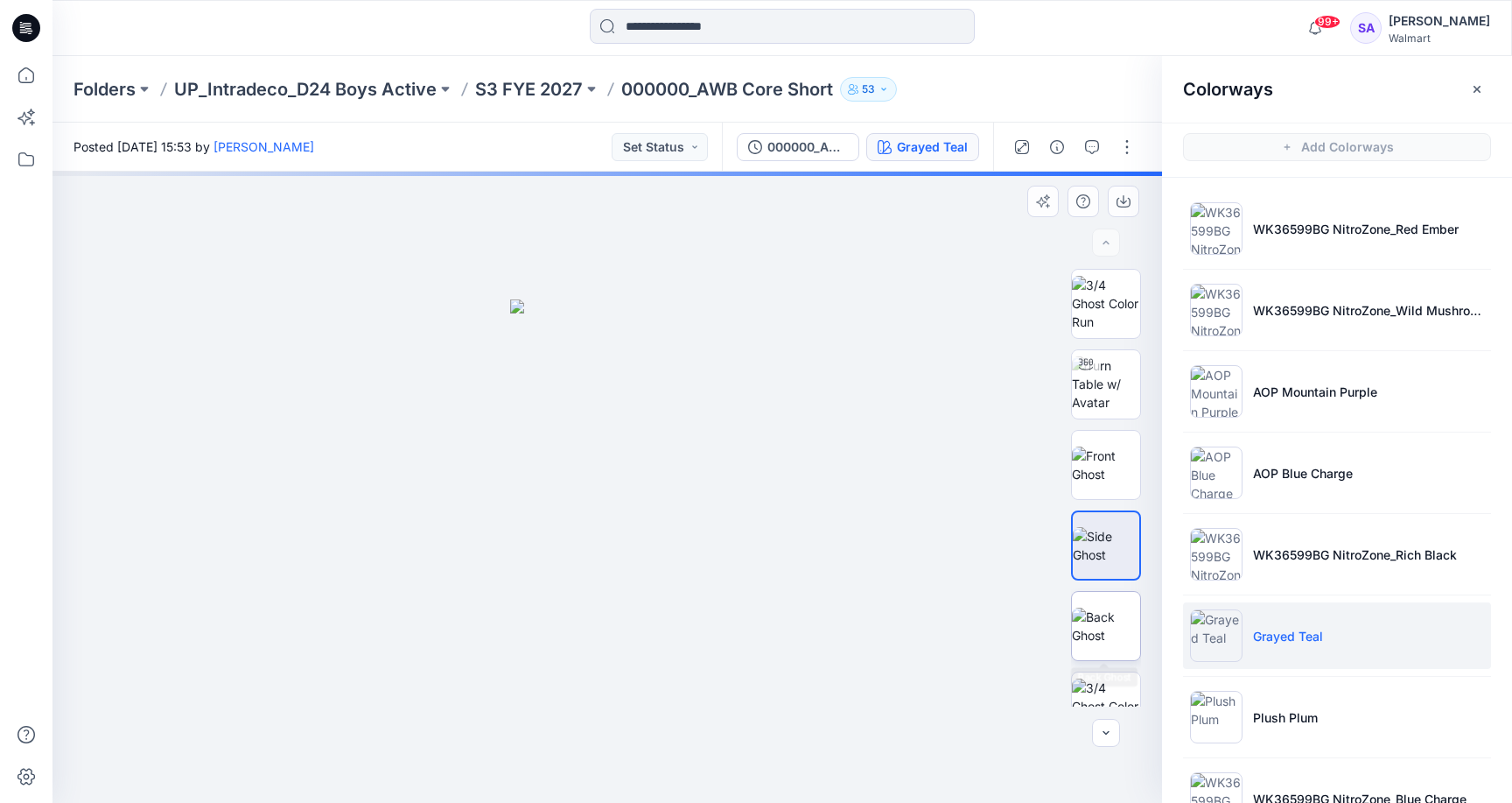
click at [1105, 617] on img at bounding box center [1106, 625] width 68 height 37
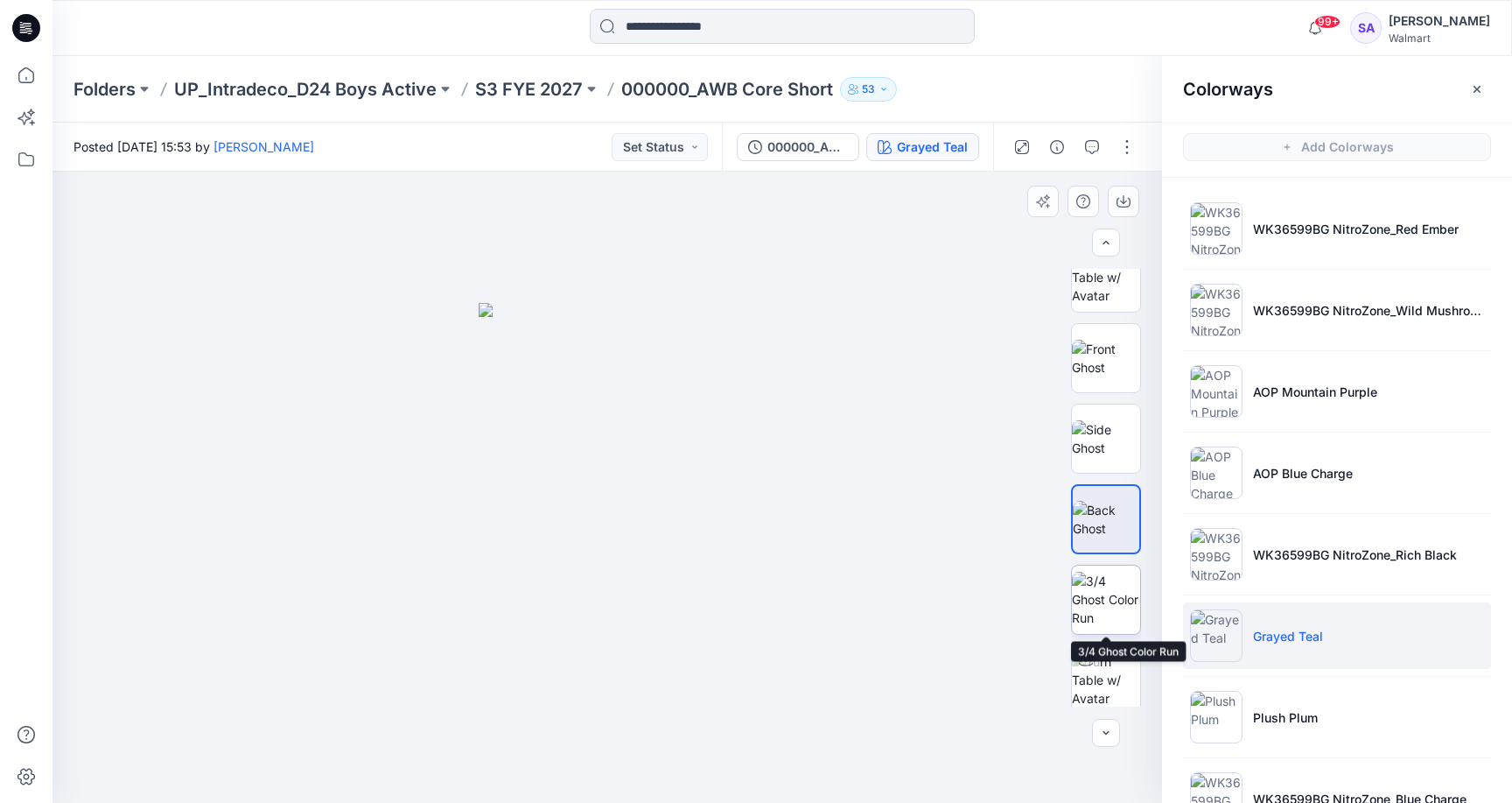
click at [1108, 599] on img at bounding box center [1106, 598] width 68 height 55
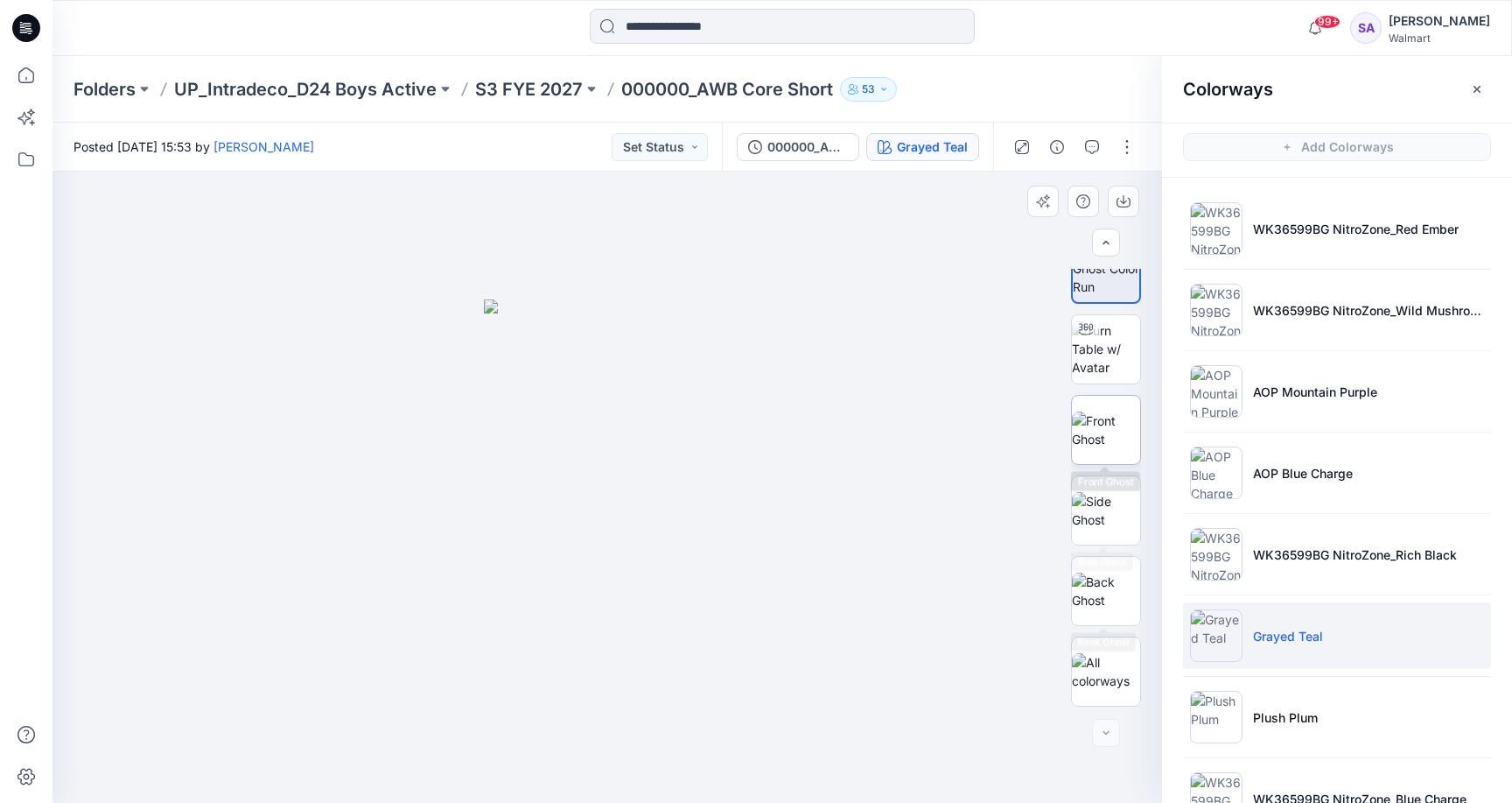
scroll to position [437, 0]
click at [1110, 431] on img at bounding box center [1106, 429] width 68 height 37
click at [1123, 593] on img at bounding box center [1106, 590] width 68 height 37
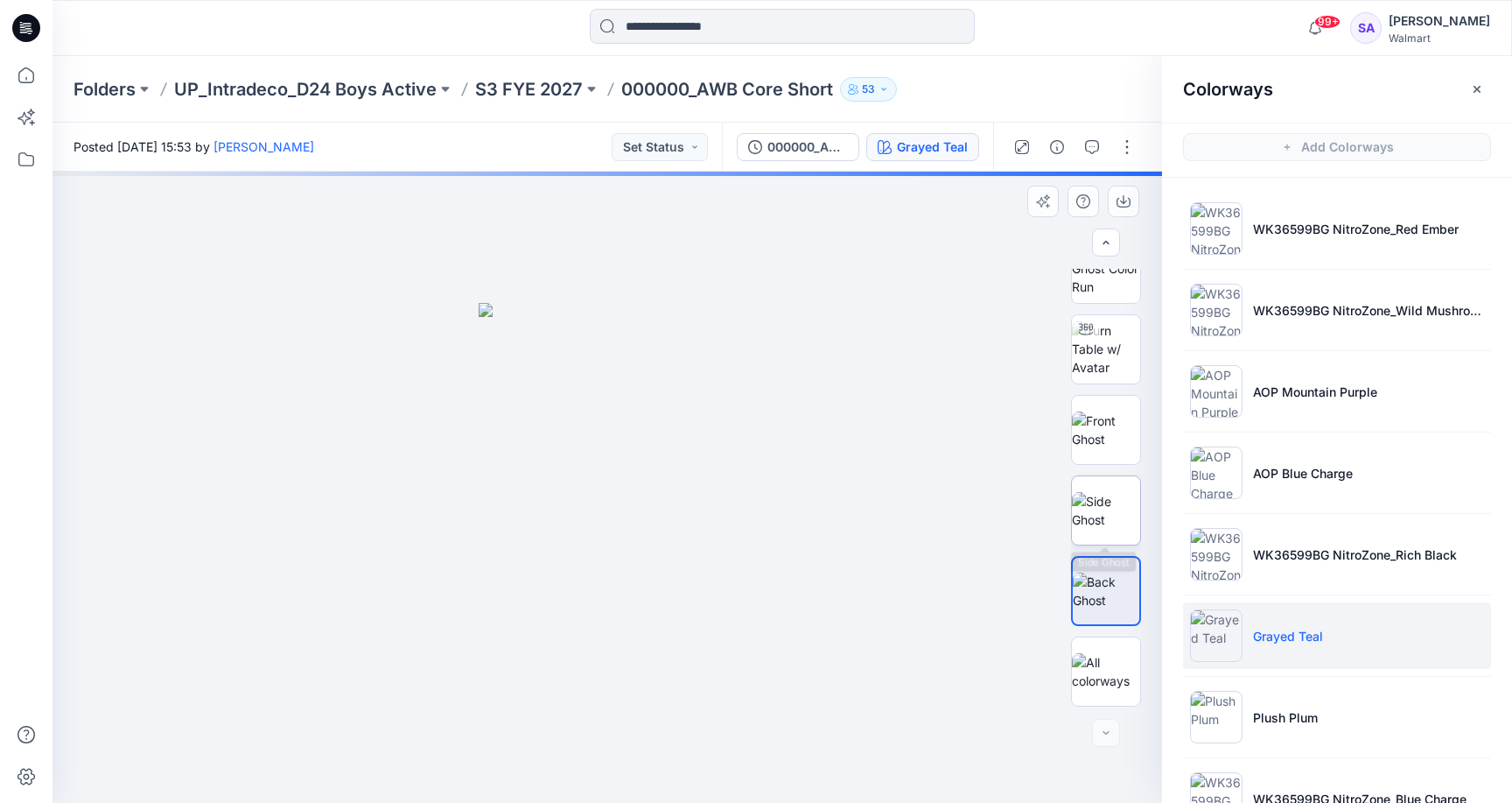
click at [1123, 505] on img at bounding box center [1106, 510] width 68 height 37
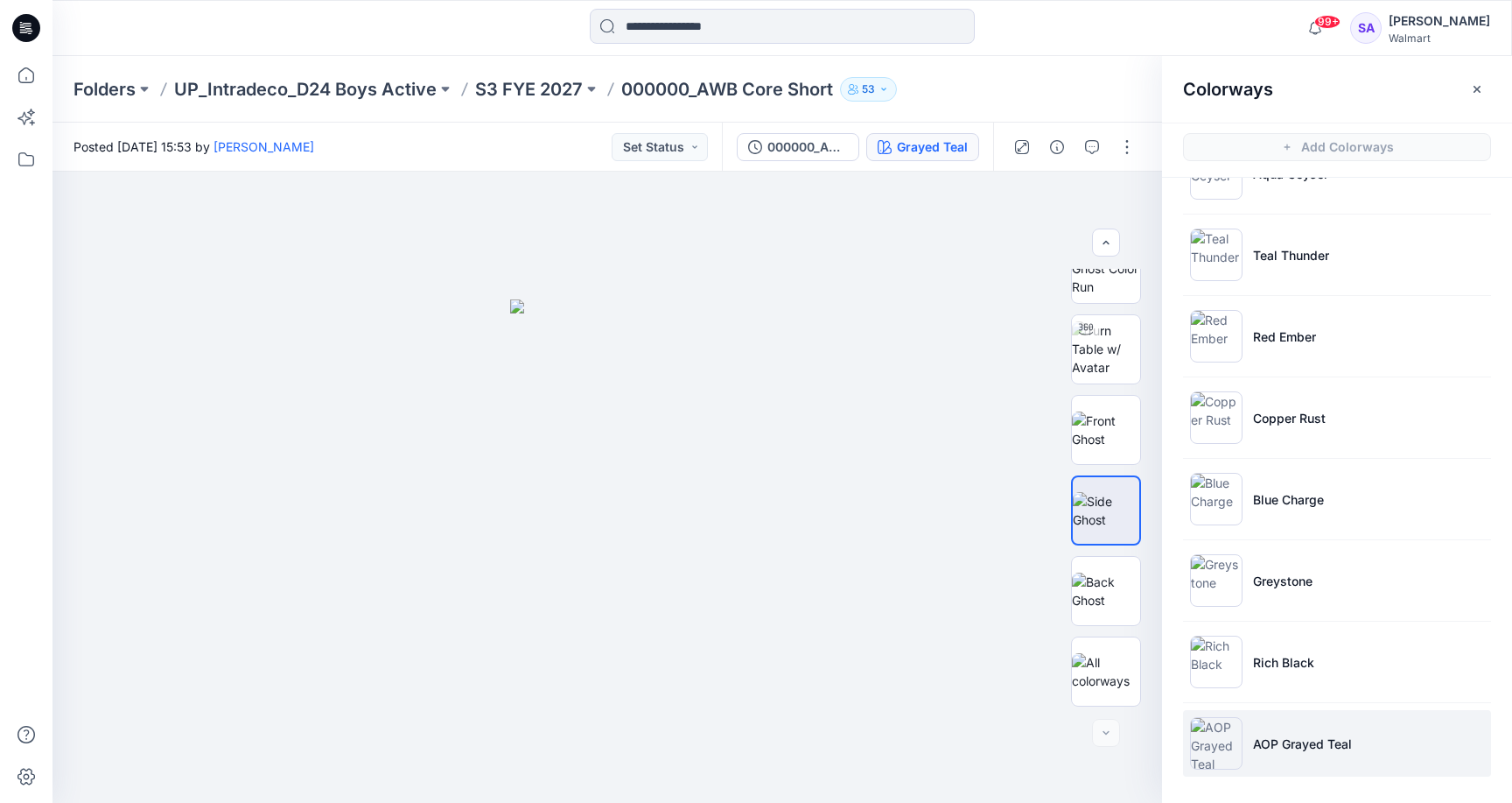
scroll to position [869, 0]
click at [1316, 755] on li "AOP Grayed Teal" at bounding box center [1337, 743] width 308 height 66
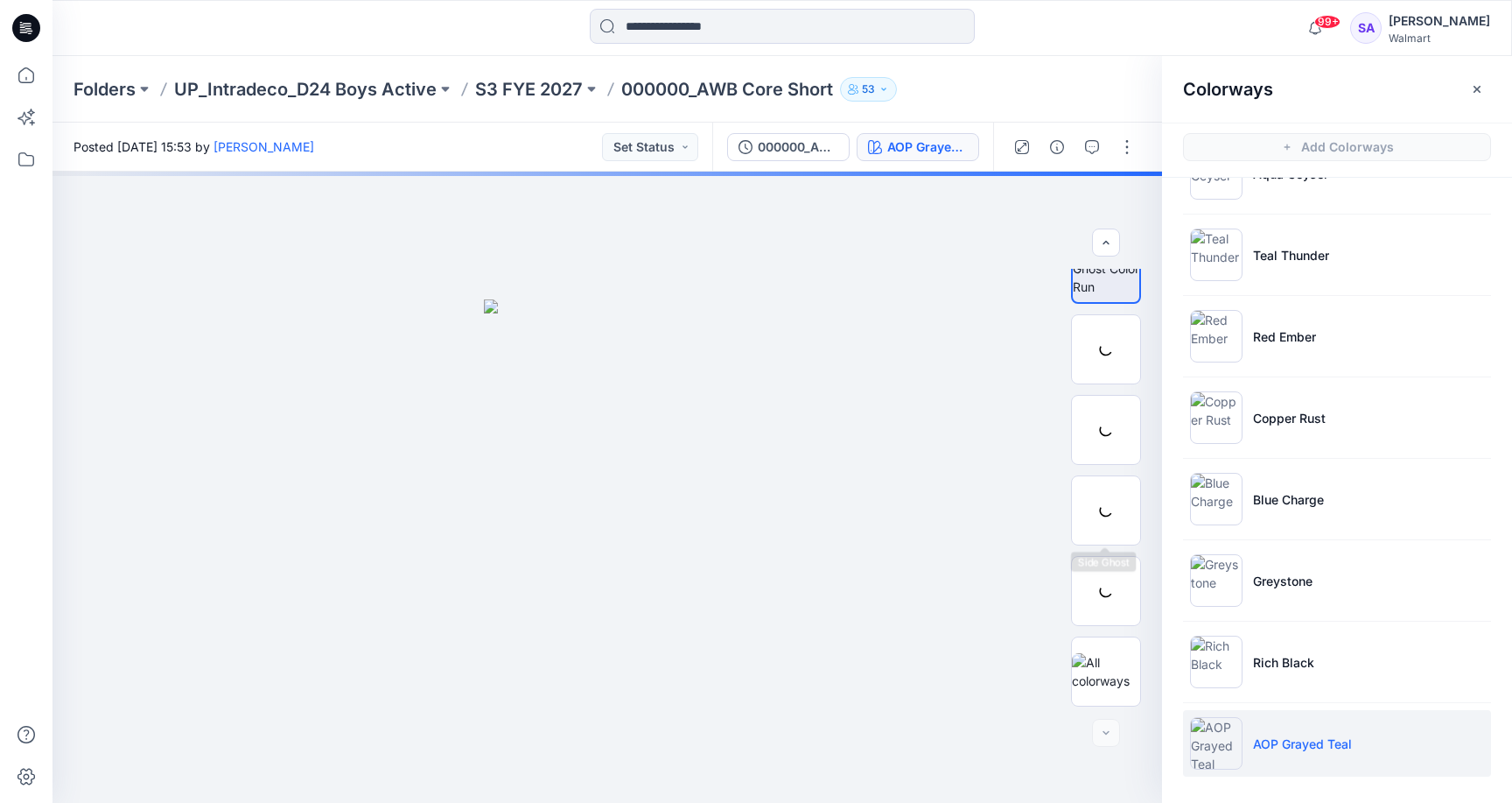
scroll to position [35, 0]
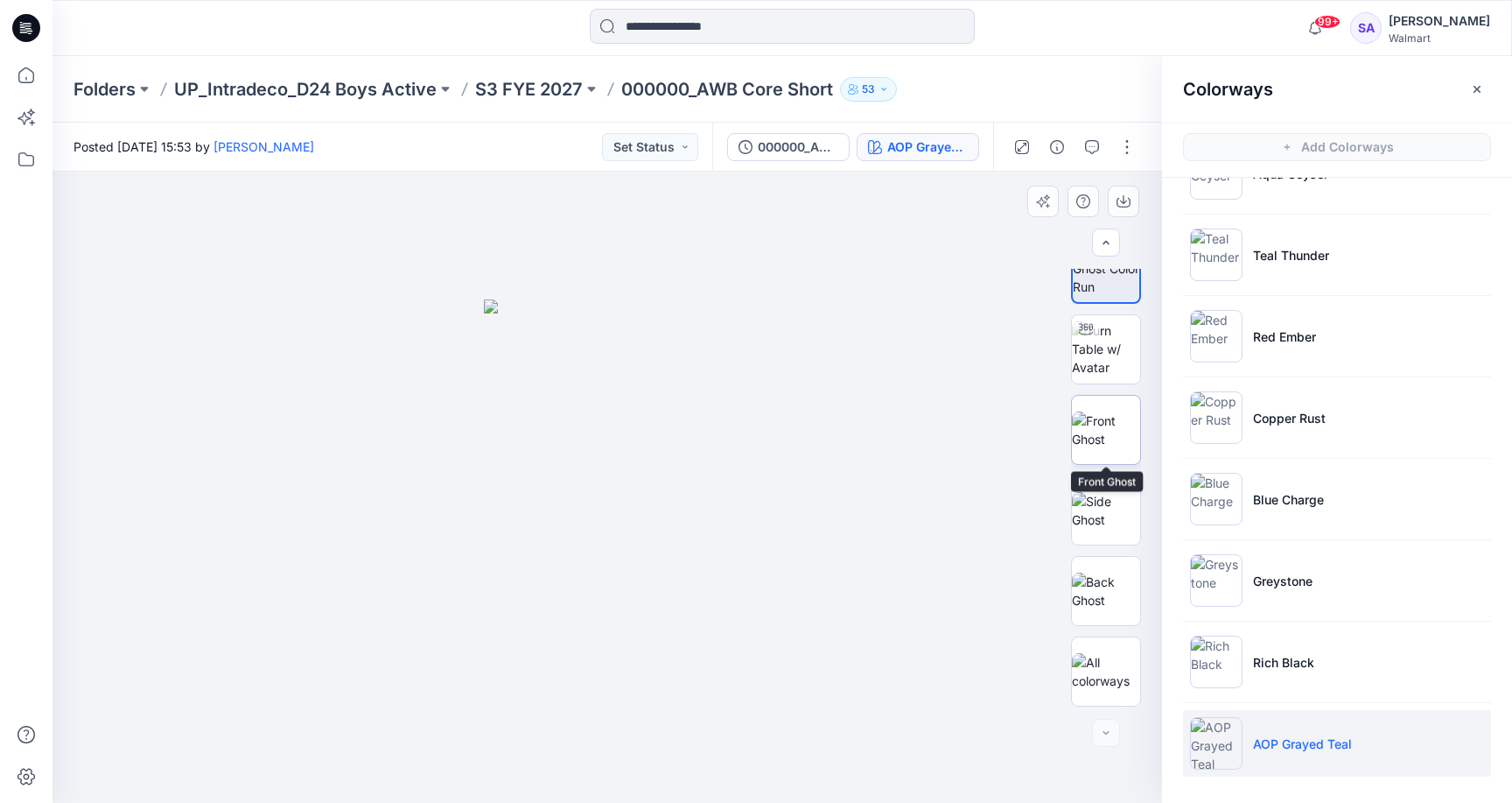
click at [1095, 411] on img at bounding box center [1106, 429] width 68 height 37
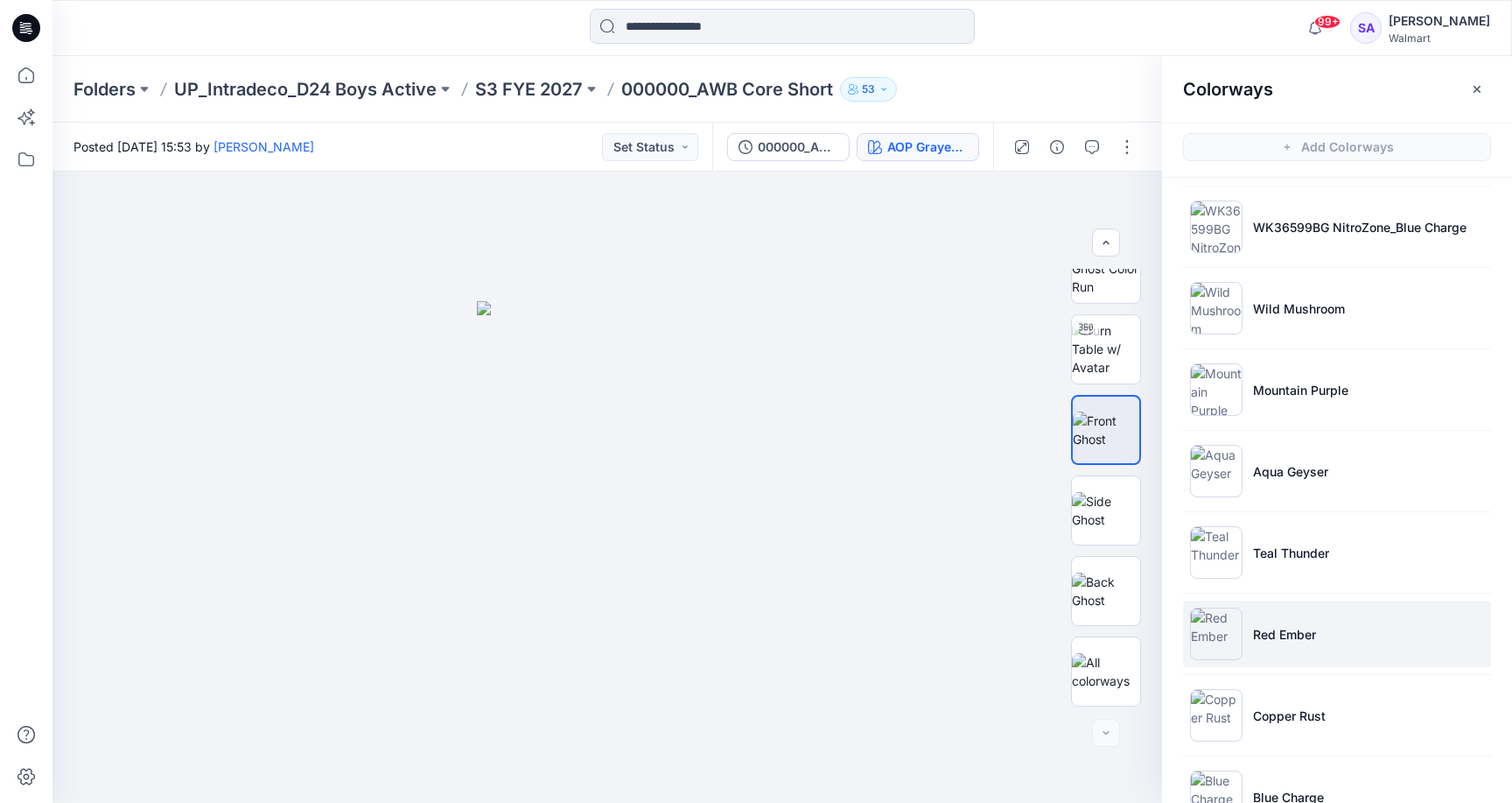
scroll to position [441, 0]
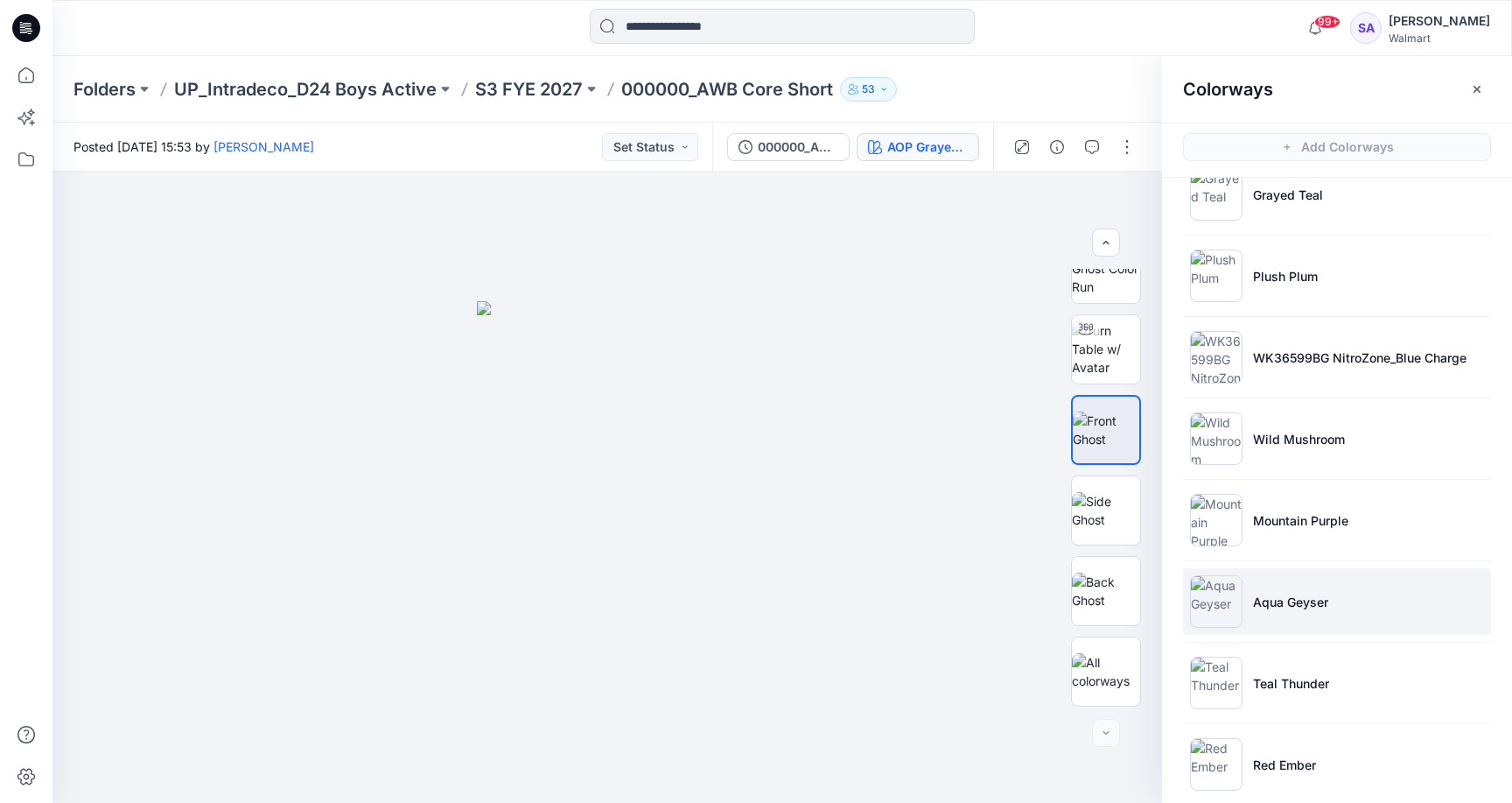
click at [1282, 598] on p "Aqua Geyser" at bounding box center [1290, 602] width 75 height 18
click at [1106, 436] on img at bounding box center [1106, 429] width 68 height 37
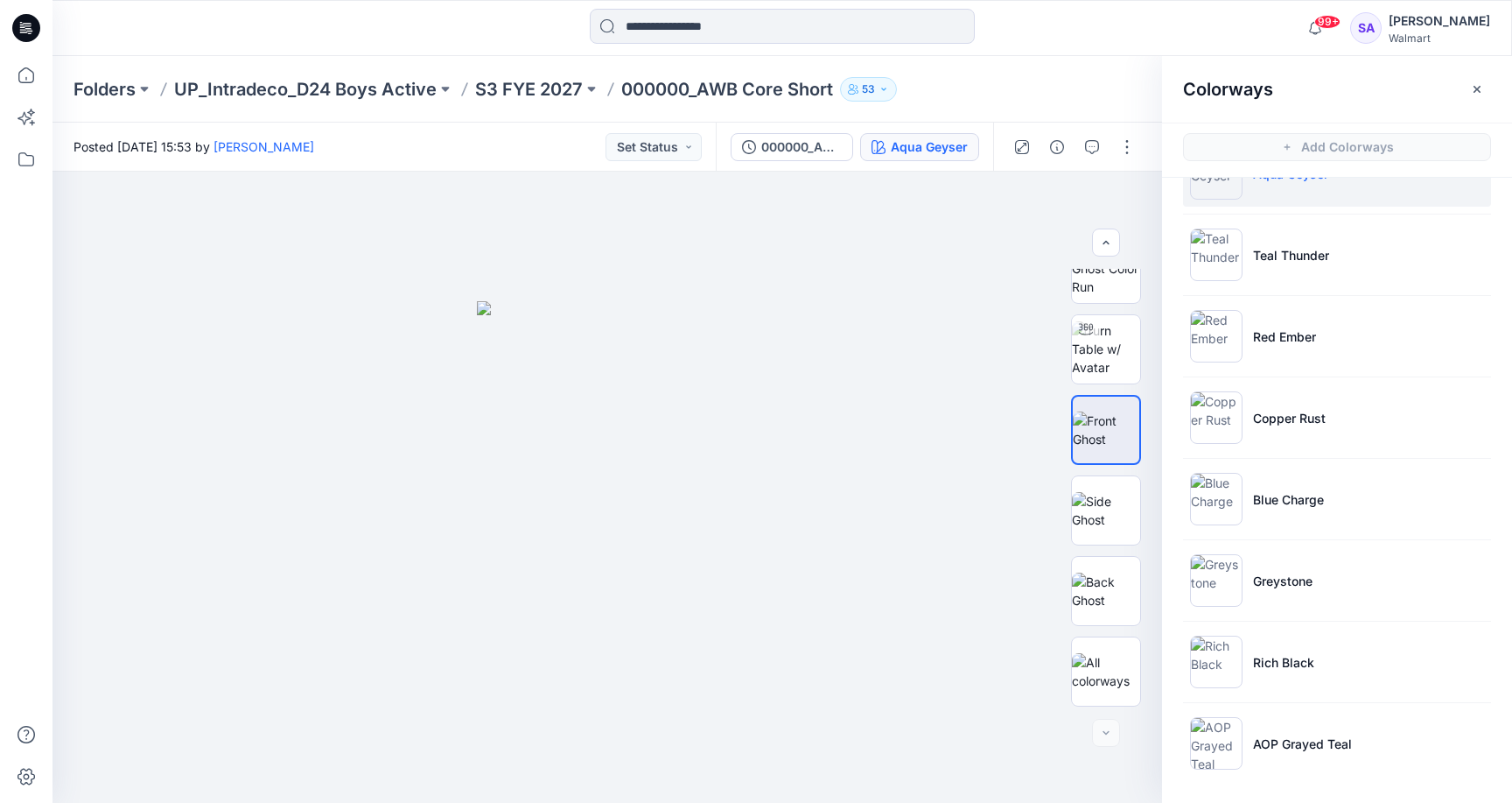
scroll to position [869, 0]
click at [1288, 604] on li "Greystone" at bounding box center [1337, 580] width 308 height 66
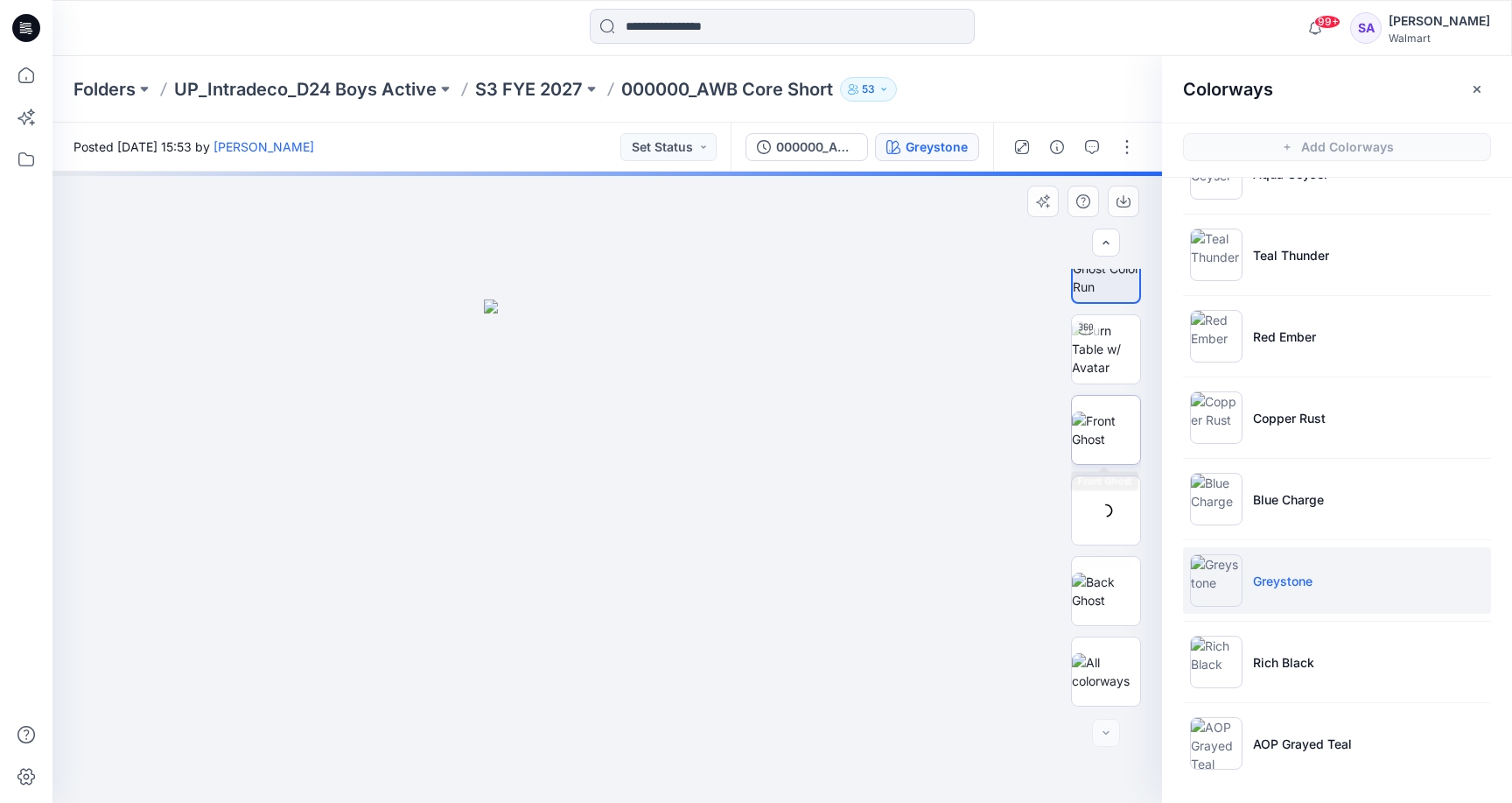
click at [1117, 429] on img at bounding box center [1106, 429] width 68 height 37
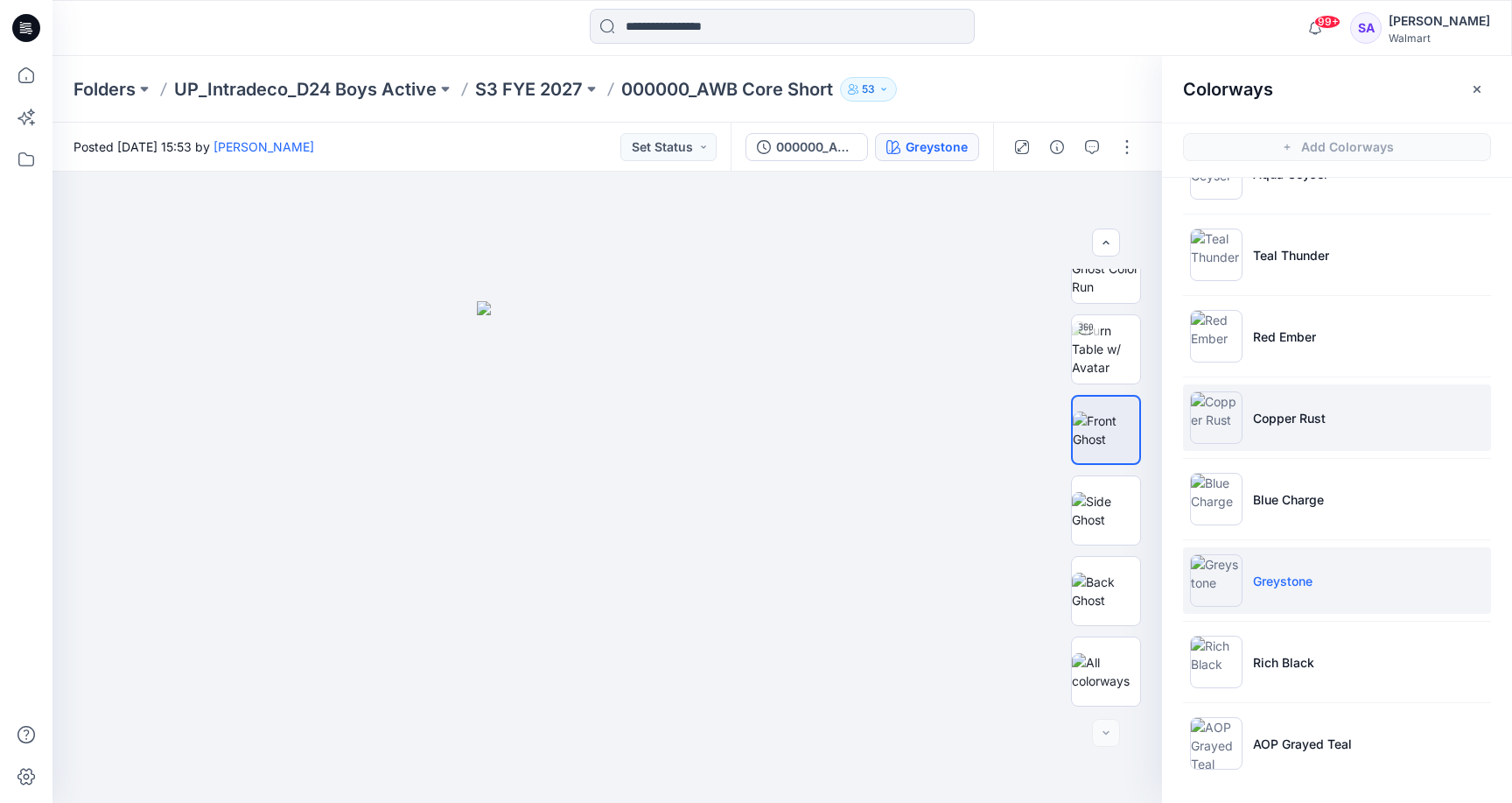
click at [1241, 409] on li "Copper Rust" at bounding box center [1337, 418] width 308 height 66
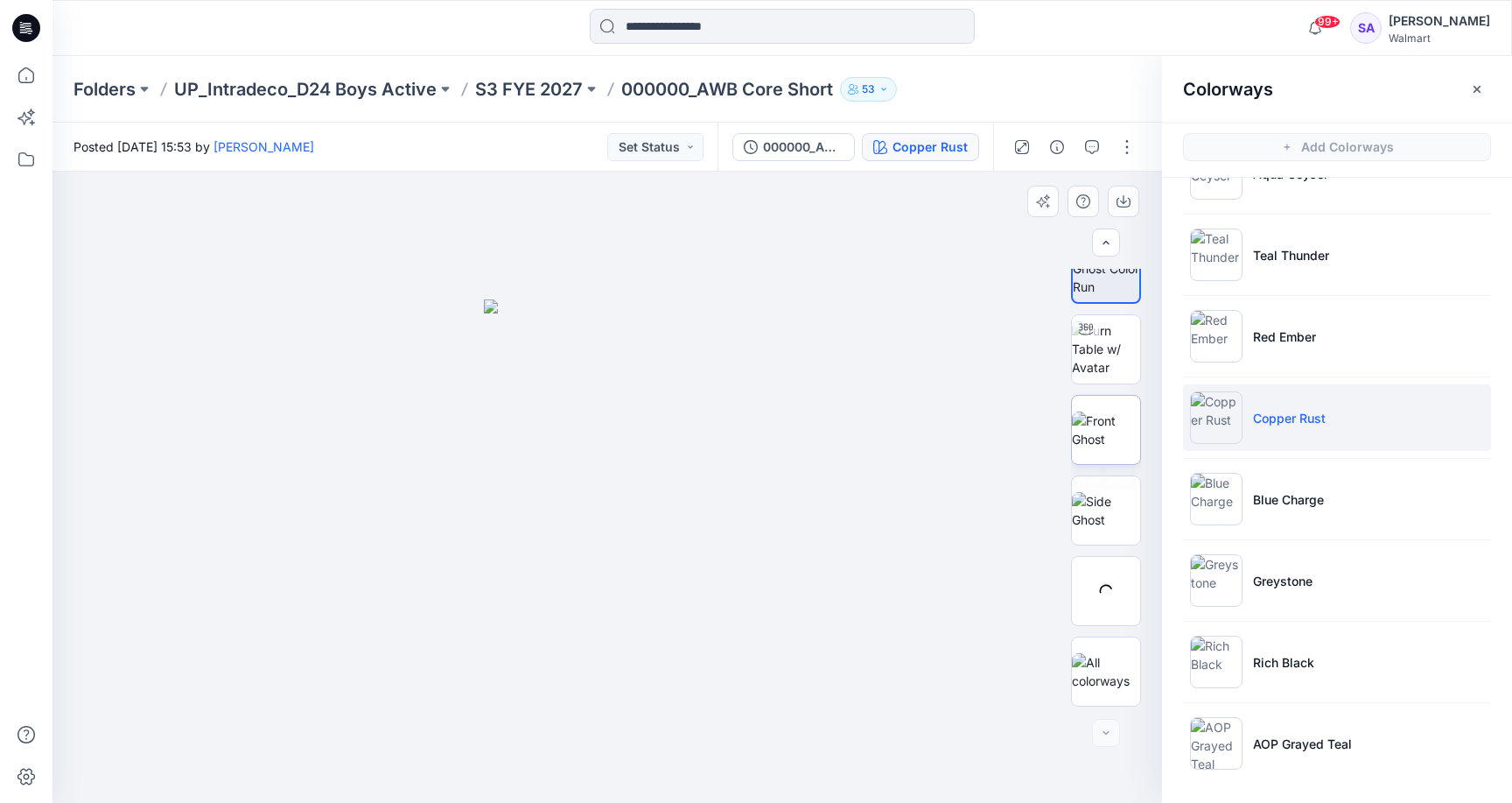
click at [1105, 422] on img at bounding box center [1106, 429] width 68 height 37
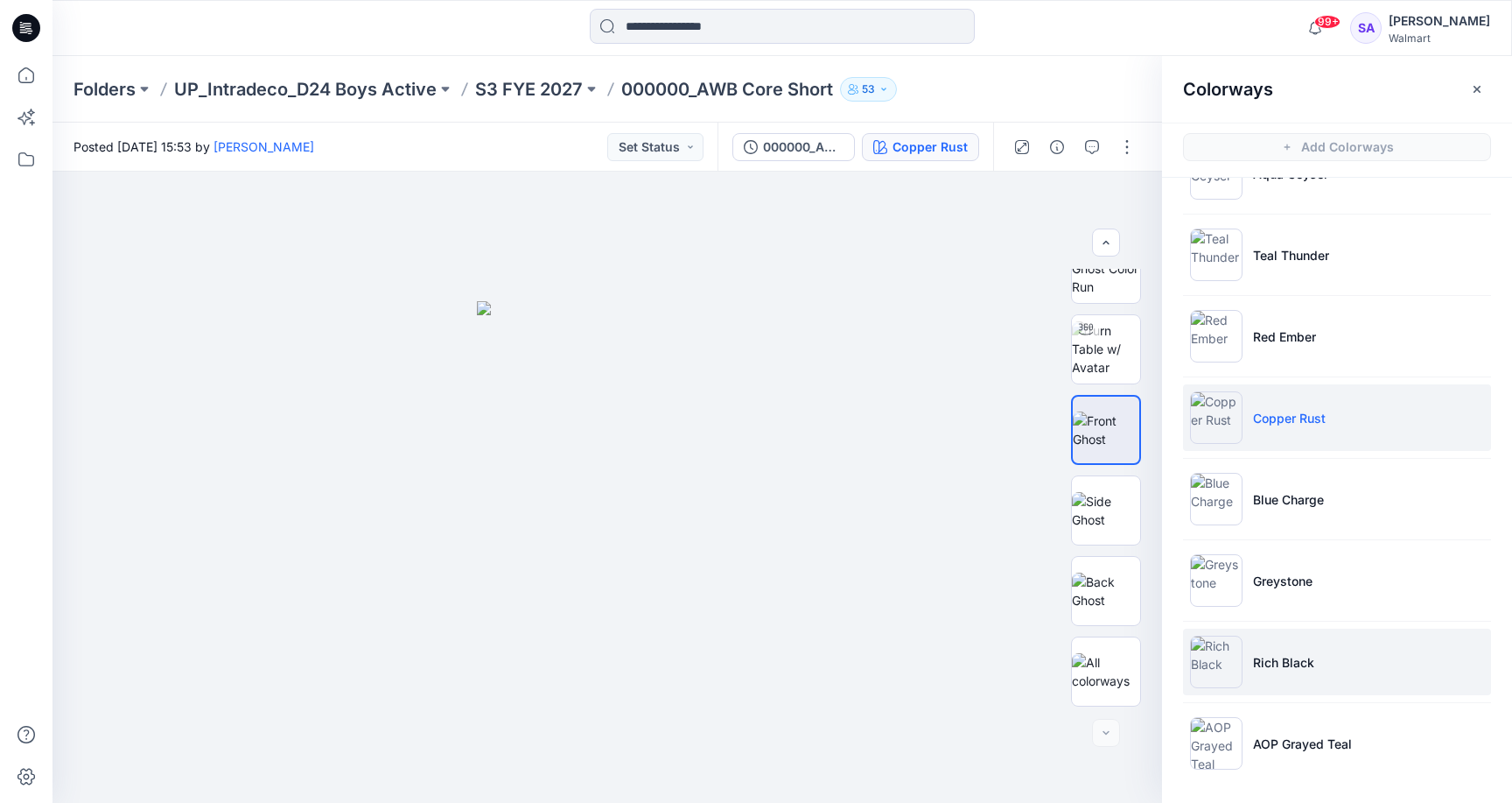
click at [1266, 655] on p "Rich Black" at bounding box center [1283, 662] width 61 height 18
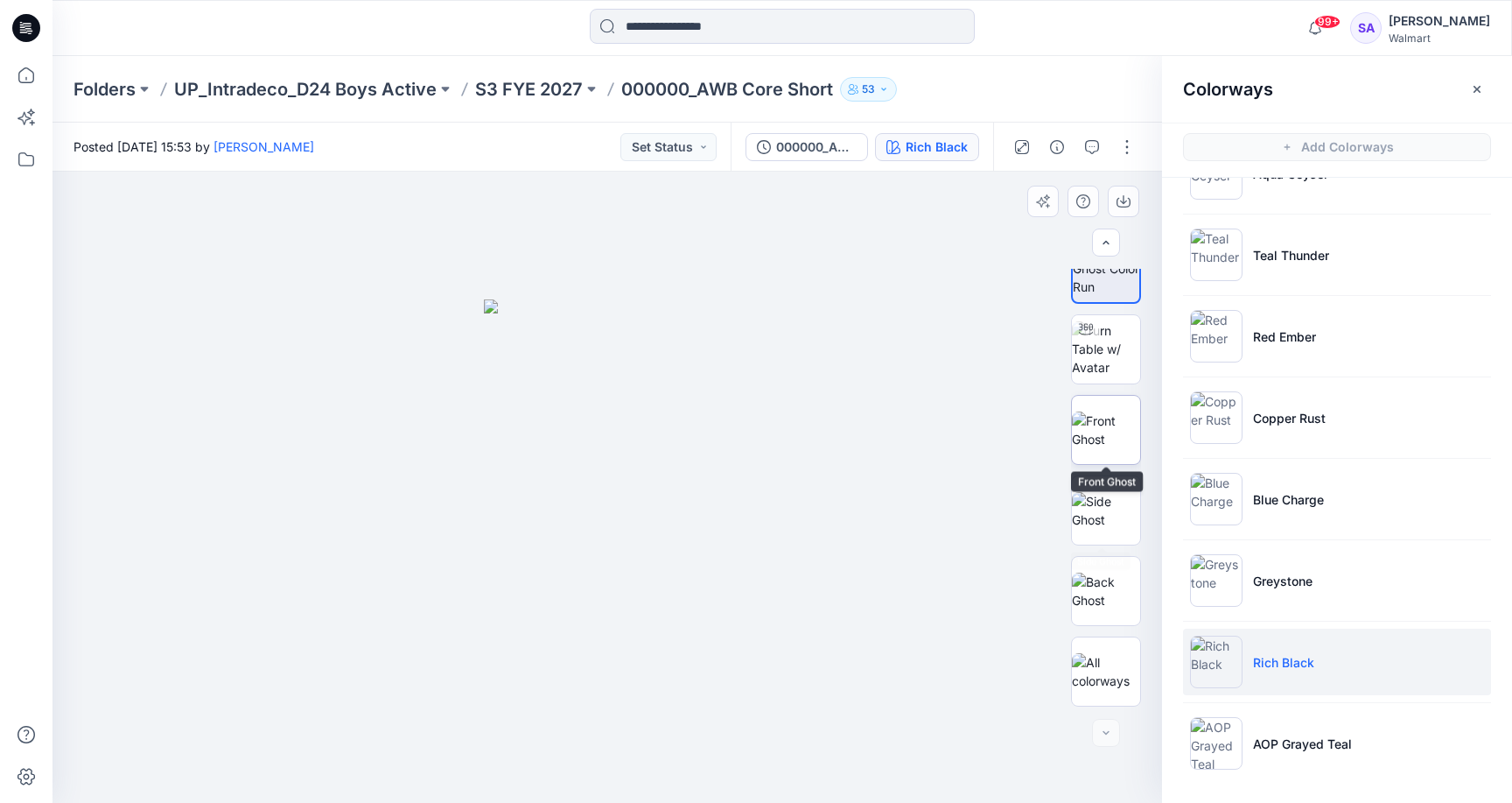
click at [1116, 419] on img at bounding box center [1106, 429] width 68 height 37
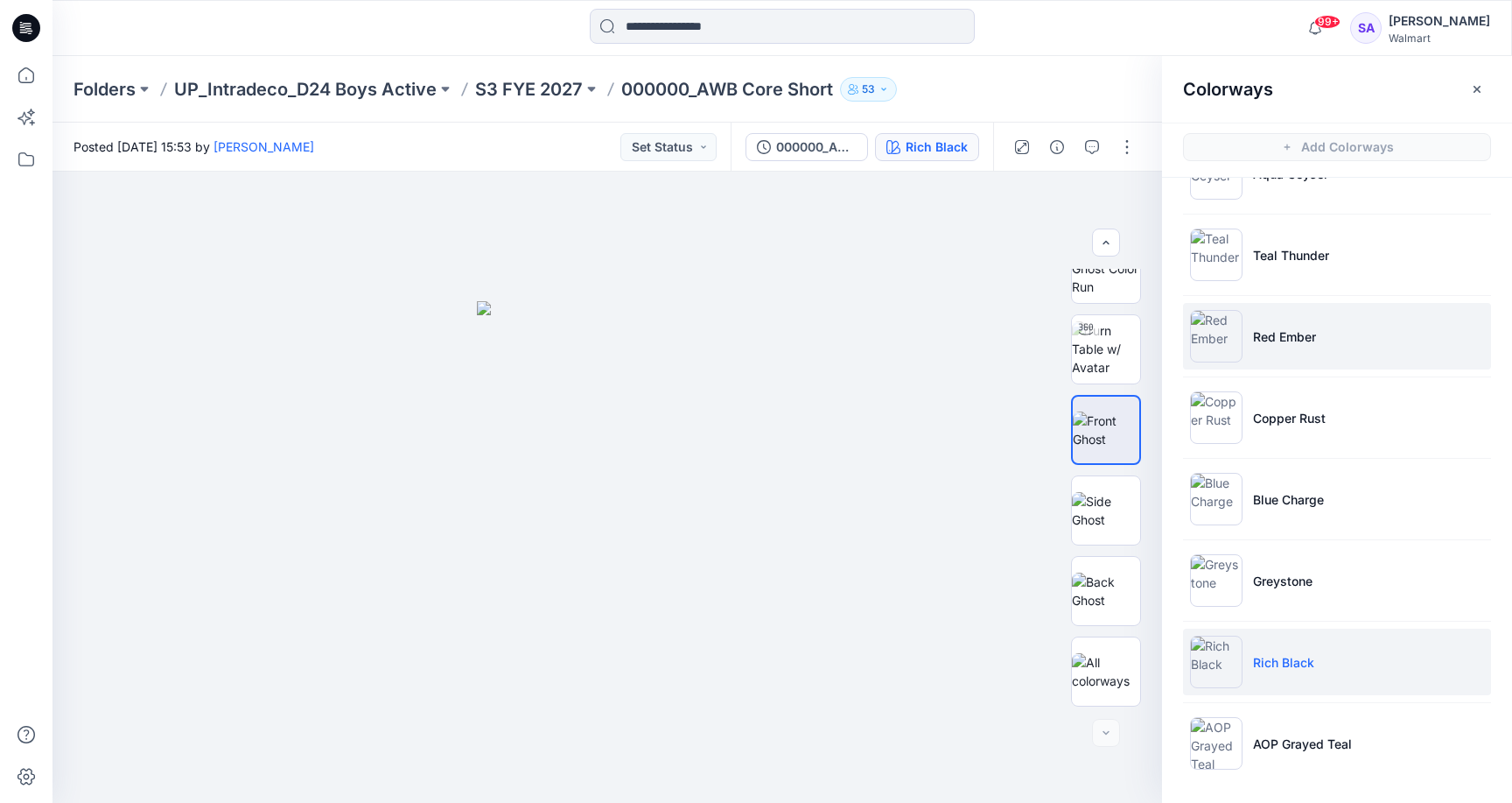
click at [1339, 331] on li "Red Ember" at bounding box center [1337, 336] width 308 height 66
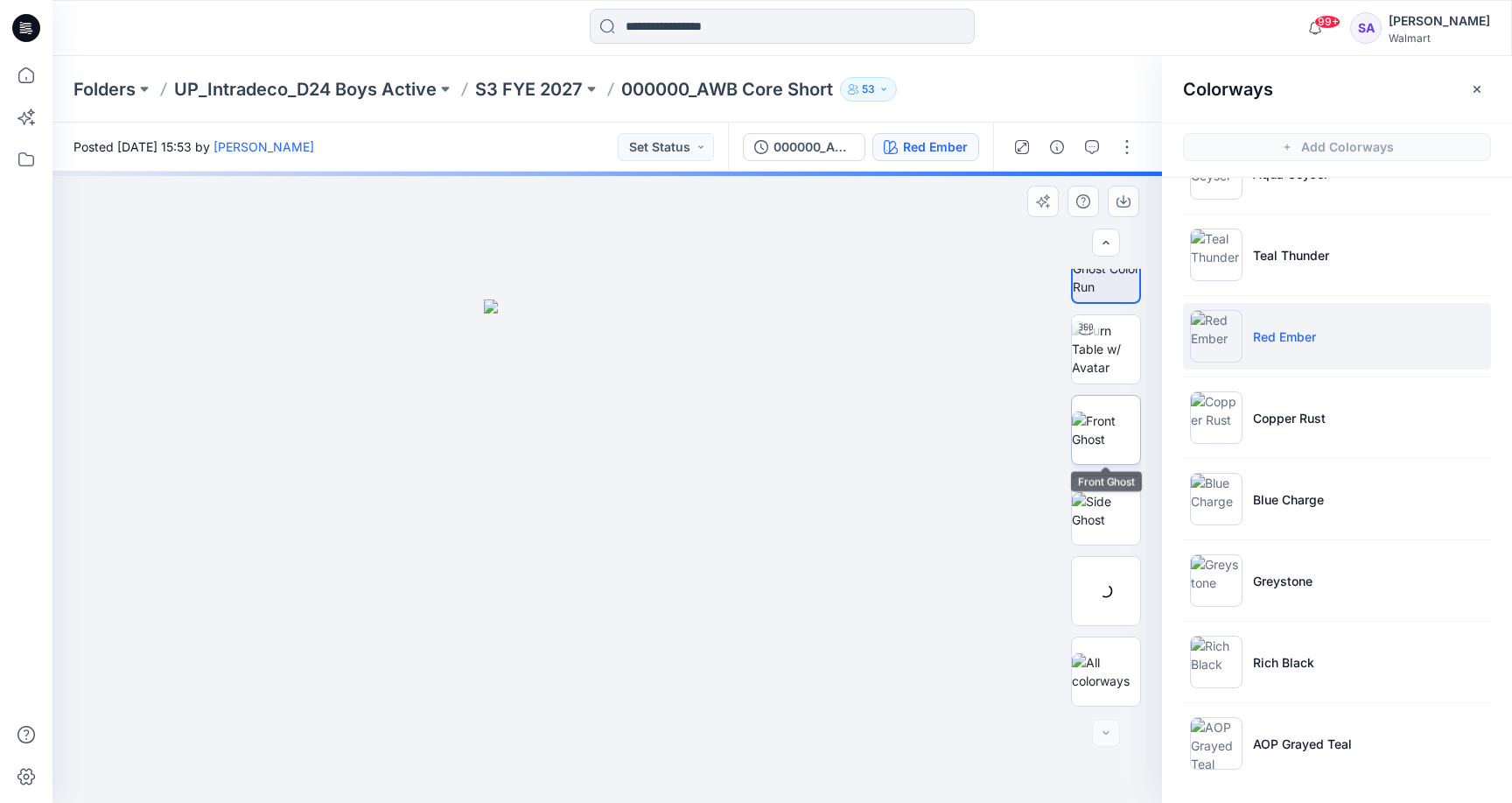
click at [1116, 416] on img at bounding box center [1106, 429] width 68 height 37
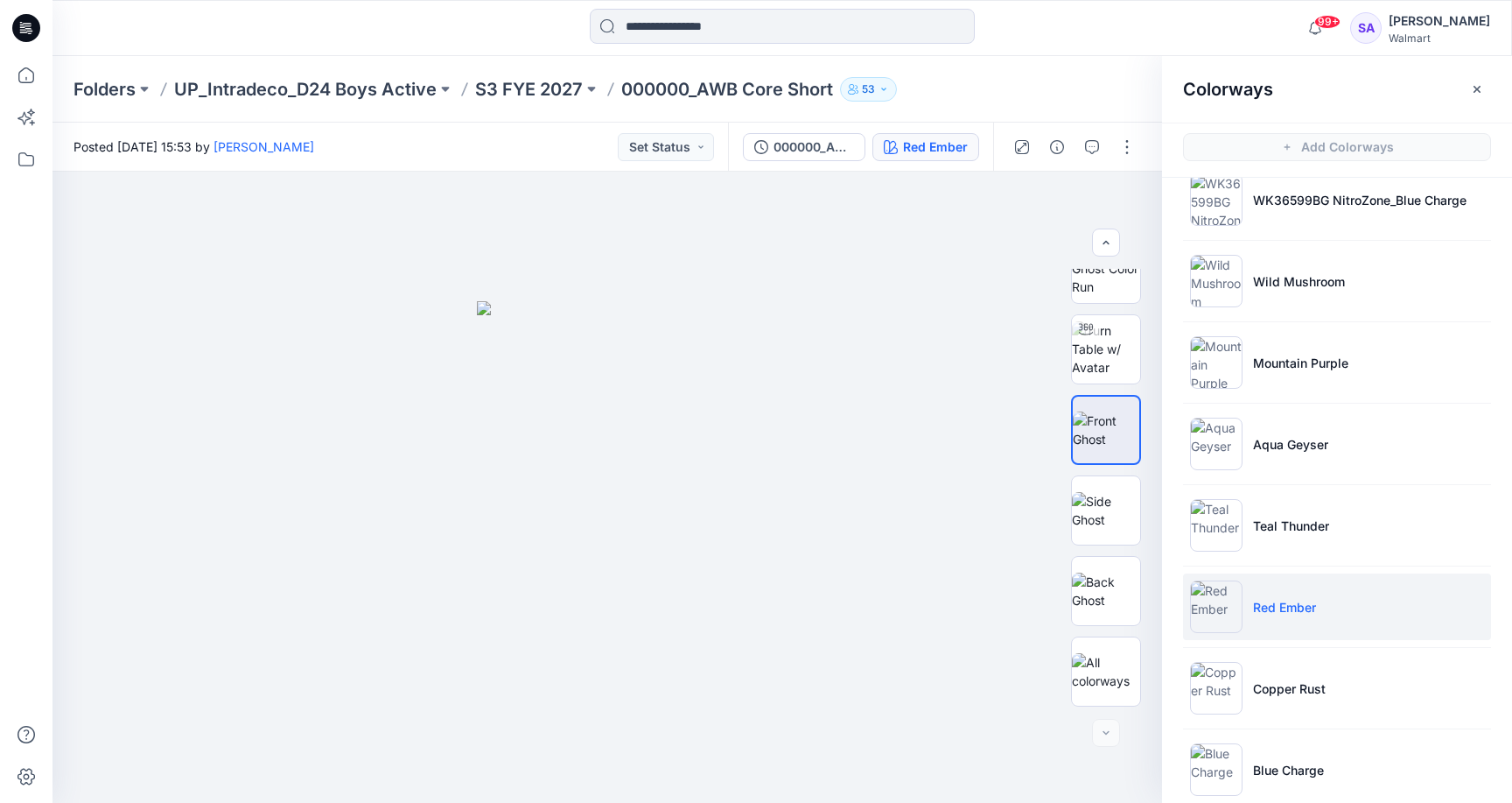
scroll to position [447, 0]
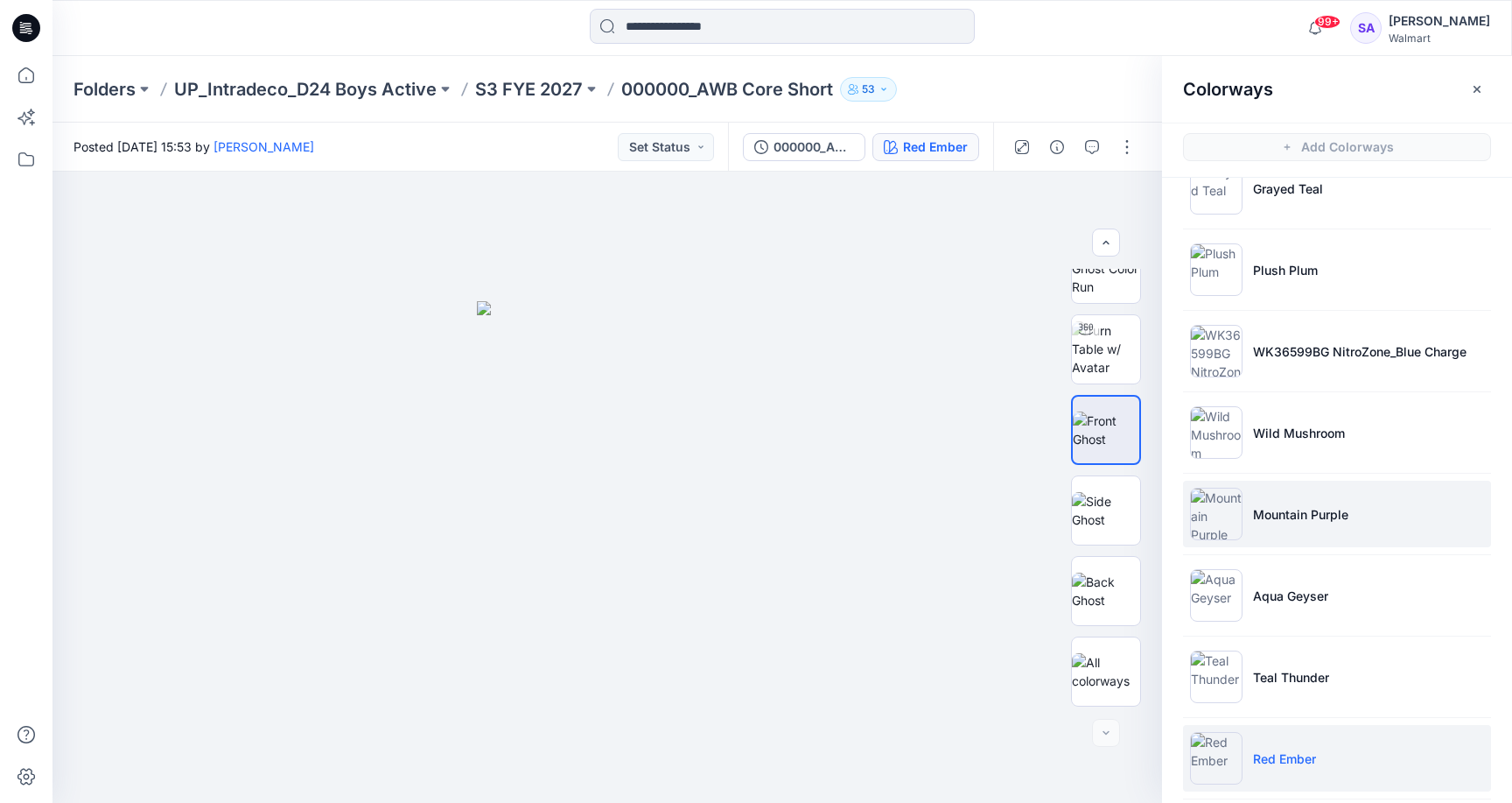
click at [1307, 512] on p "Mountain Purple" at bounding box center [1300, 514] width 95 height 18
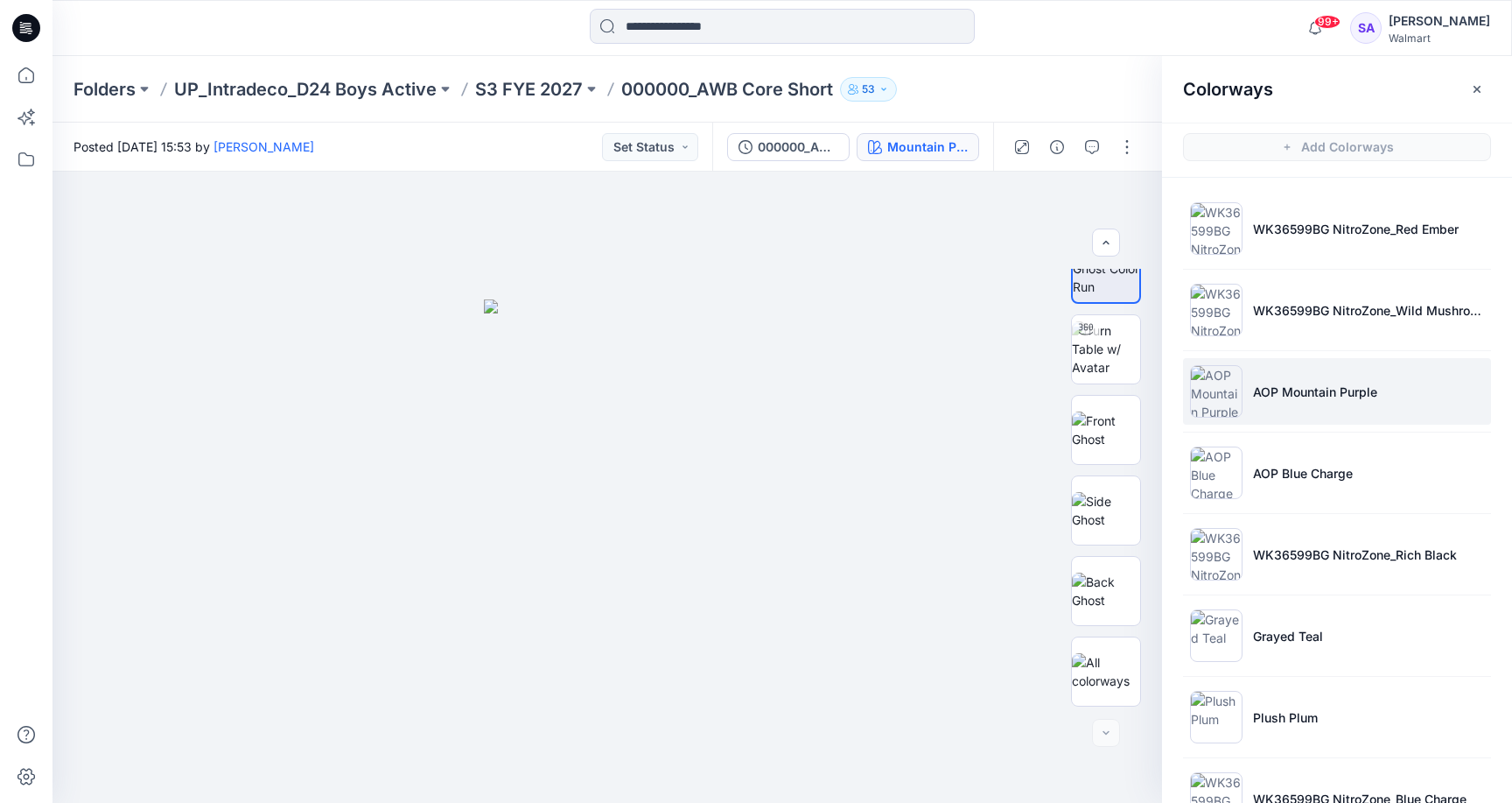
scroll to position [0, 0]
click at [1320, 385] on p "AOP Mountain Purple" at bounding box center [1314, 392] width 124 height 18
click at [1123, 422] on img at bounding box center [1106, 429] width 68 height 37
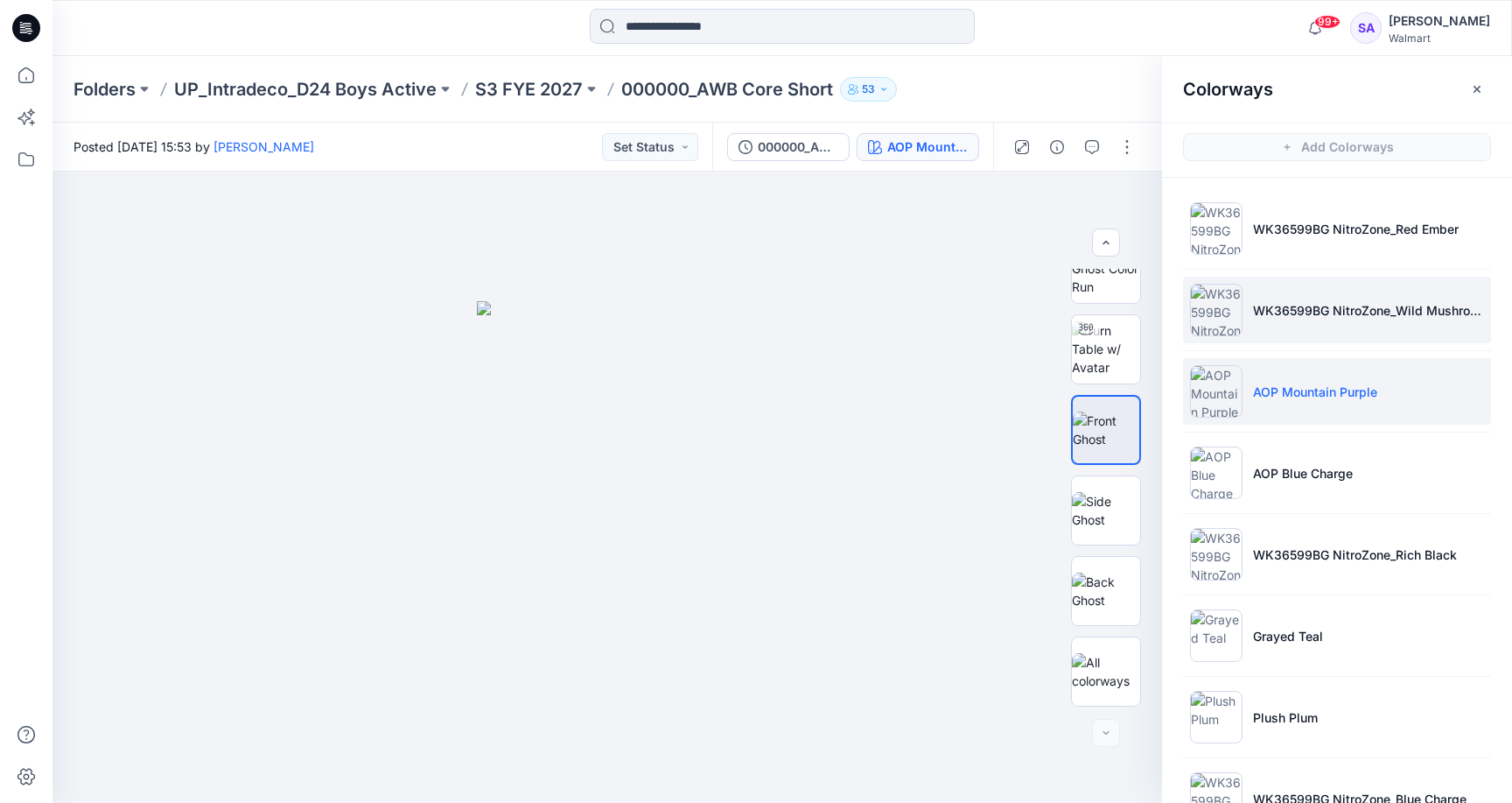
click at [1292, 326] on li "WK36599BG NitroZone_Wild Mushroom" at bounding box center [1337, 310] width 308 height 66
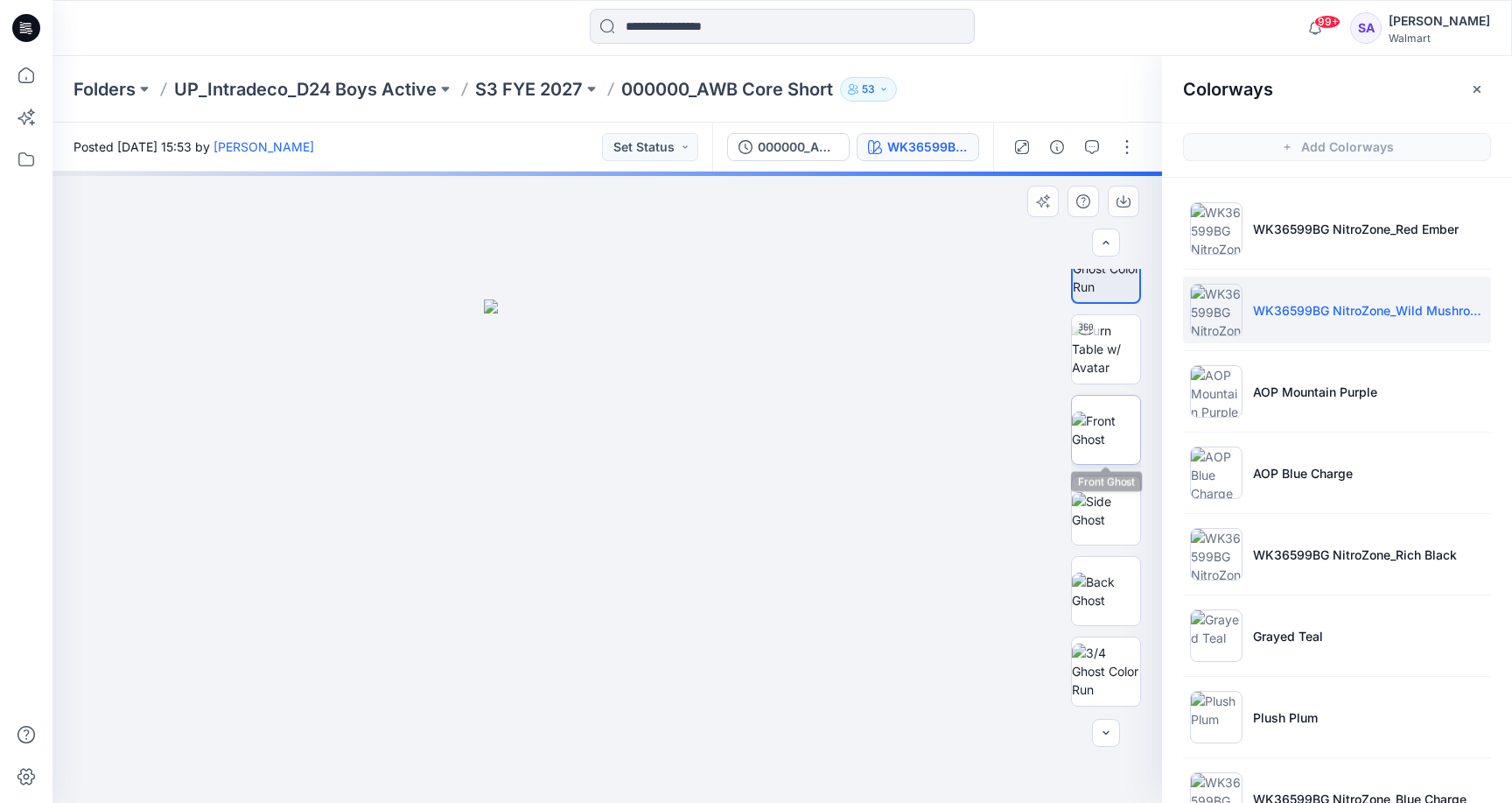
click at [1112, 433] on img at bounding box center [1106, 429] width 68 height 37
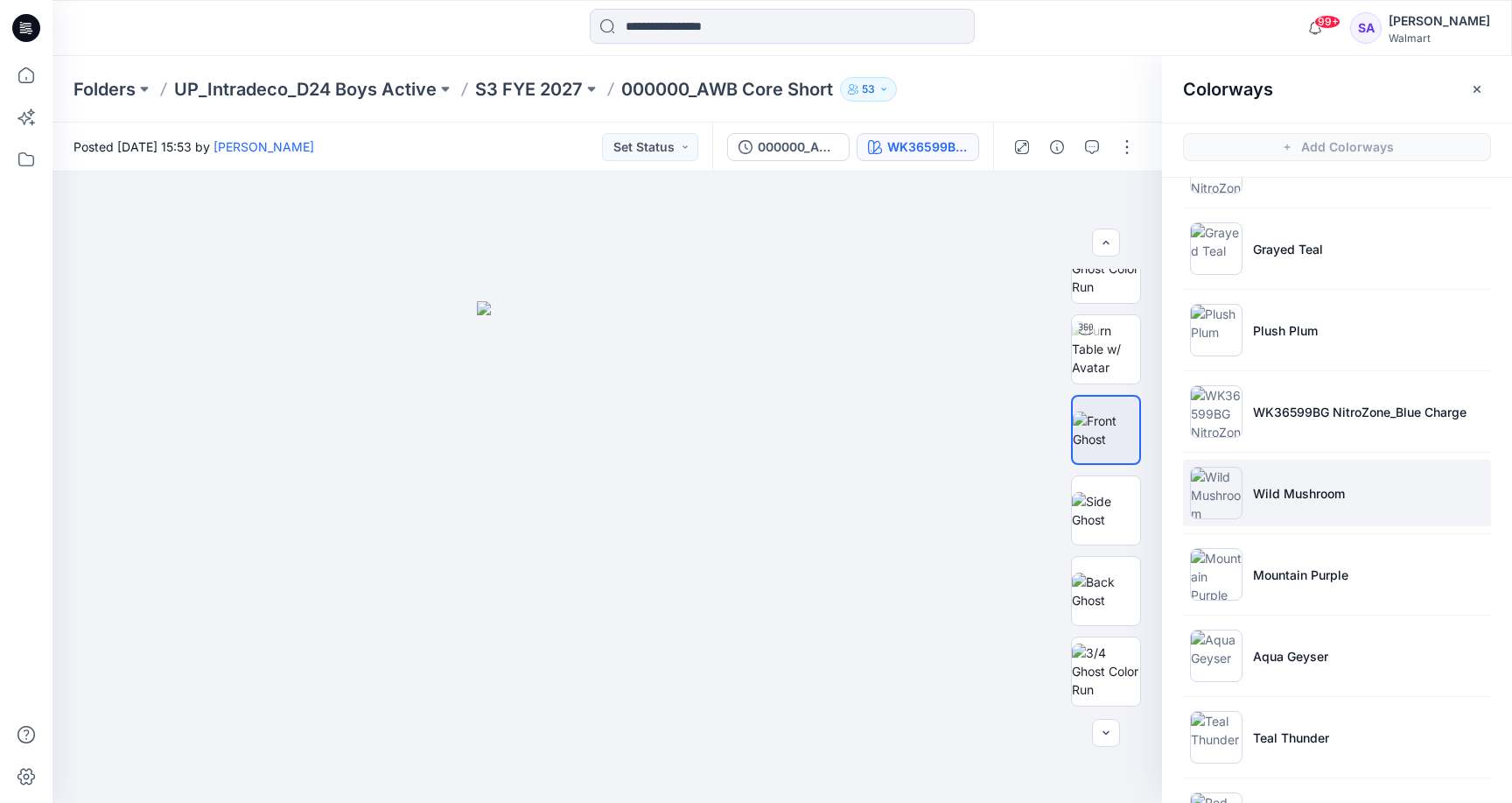
scroll to position [366, 0]
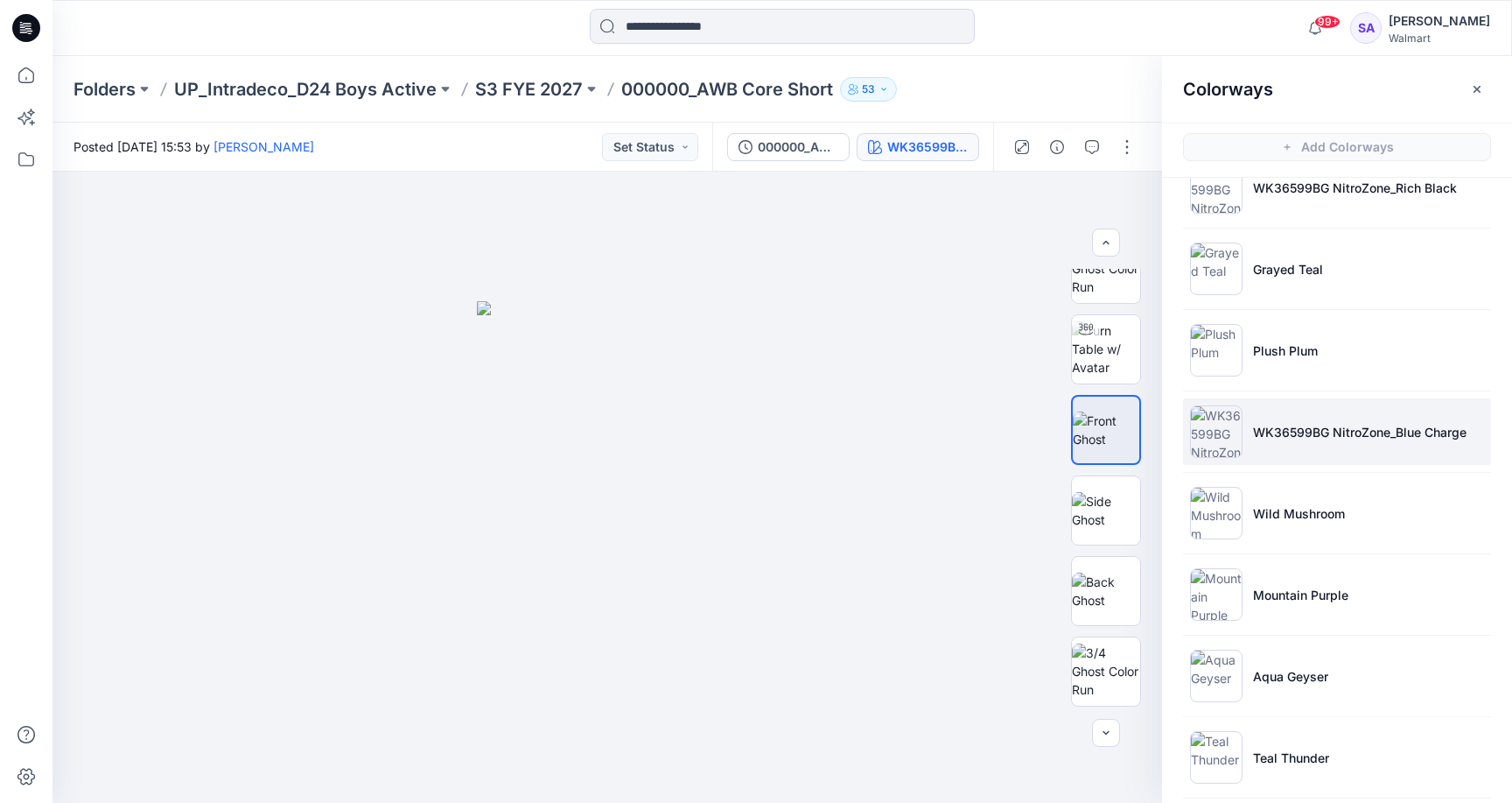
click at [1325, 428] on p "WK36599BG NitroZone_Blue Charge" at bounding box center [1359, 432] width 214 height 18
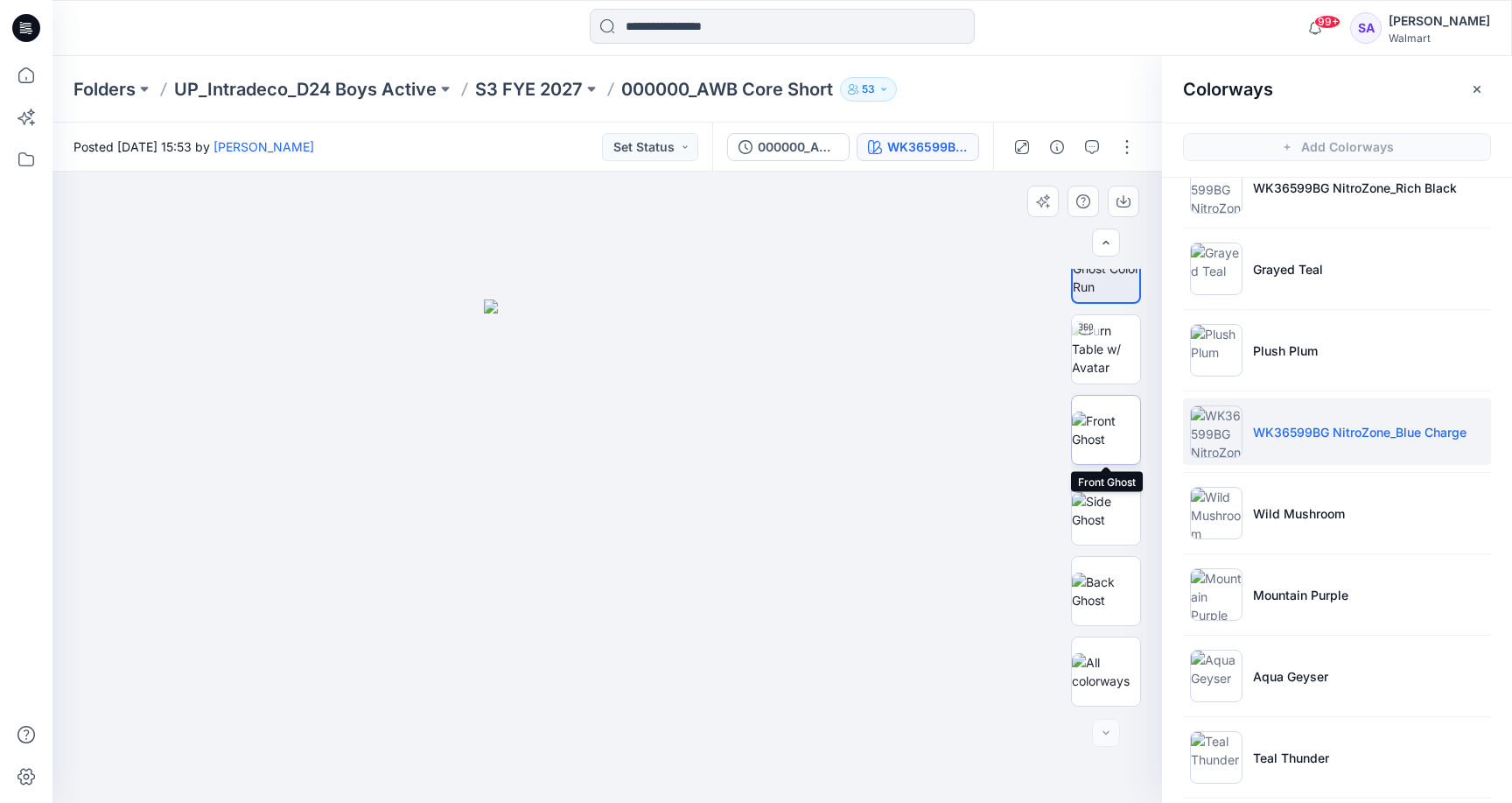
click at [1128, 415] on img at bounding box center [1106, 429] width 68 height 37
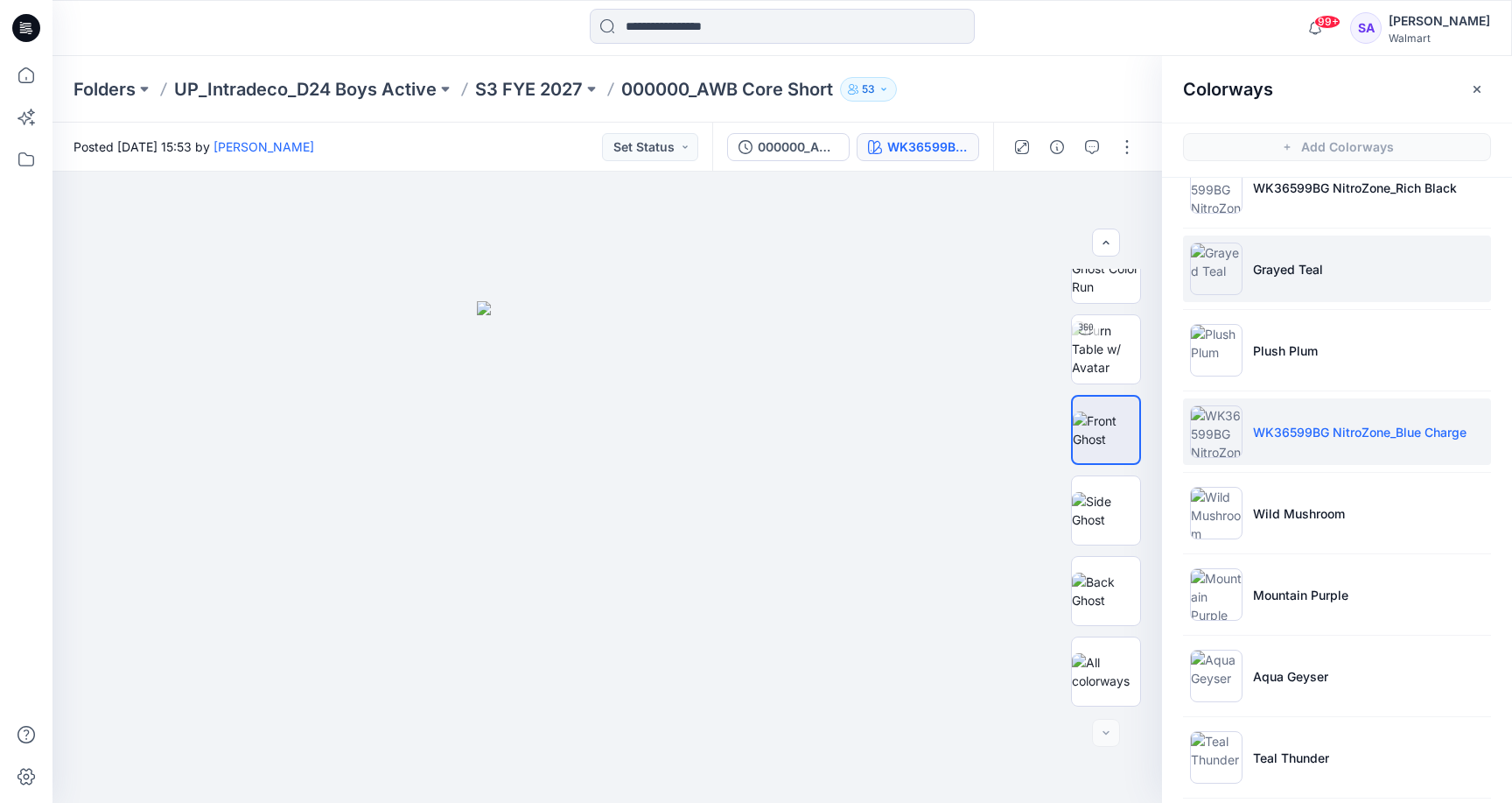
click at [1320, 296] on li "Grayed Teal" at bounding box center [1337, 269] width 308 height 66
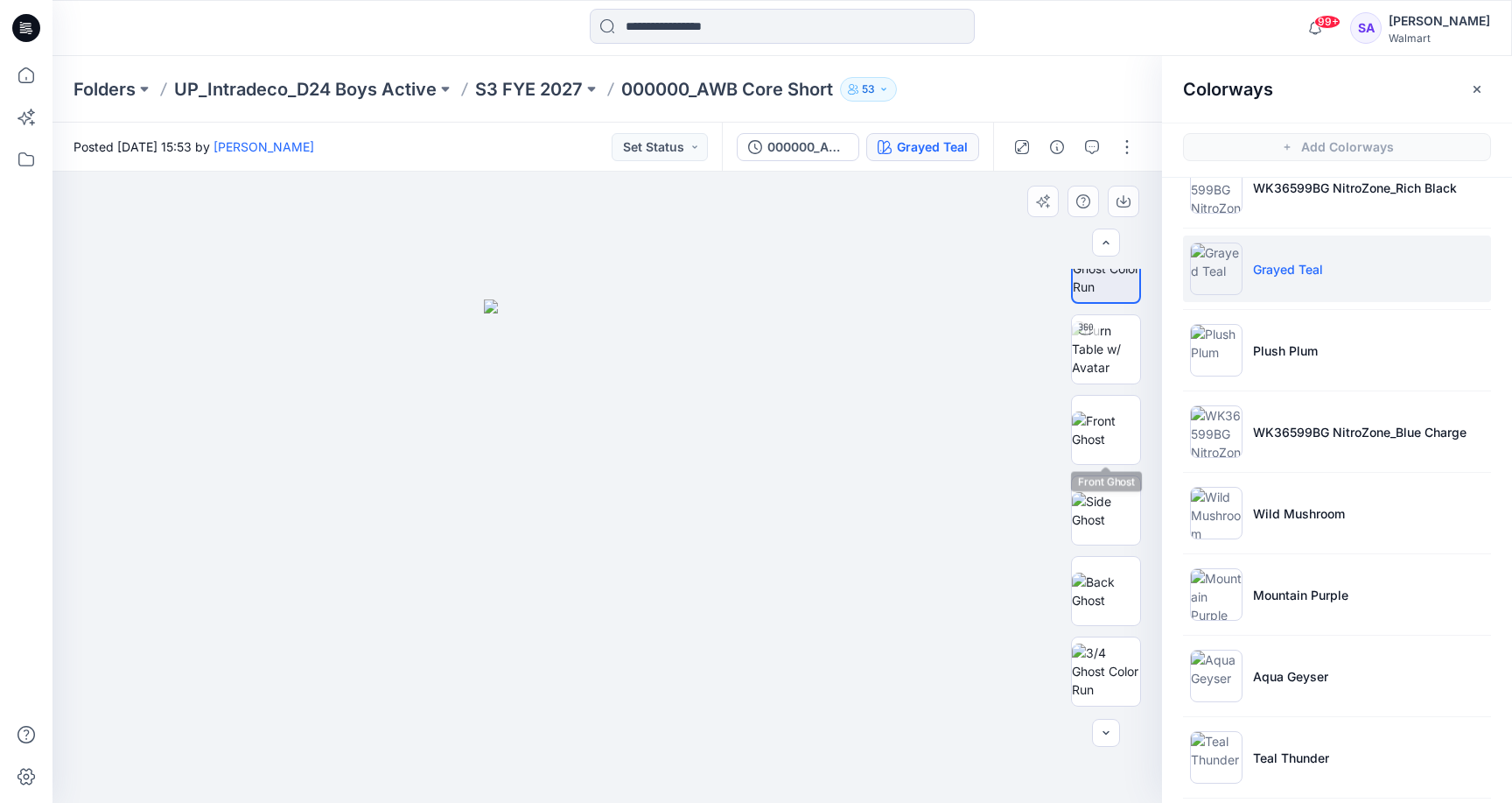
click at [1068, 424] on div at bounding box center [1105, 487] width 112 height 437
click at [1106, 424] on img at bounding box center [1106, 429] width 68 height 37
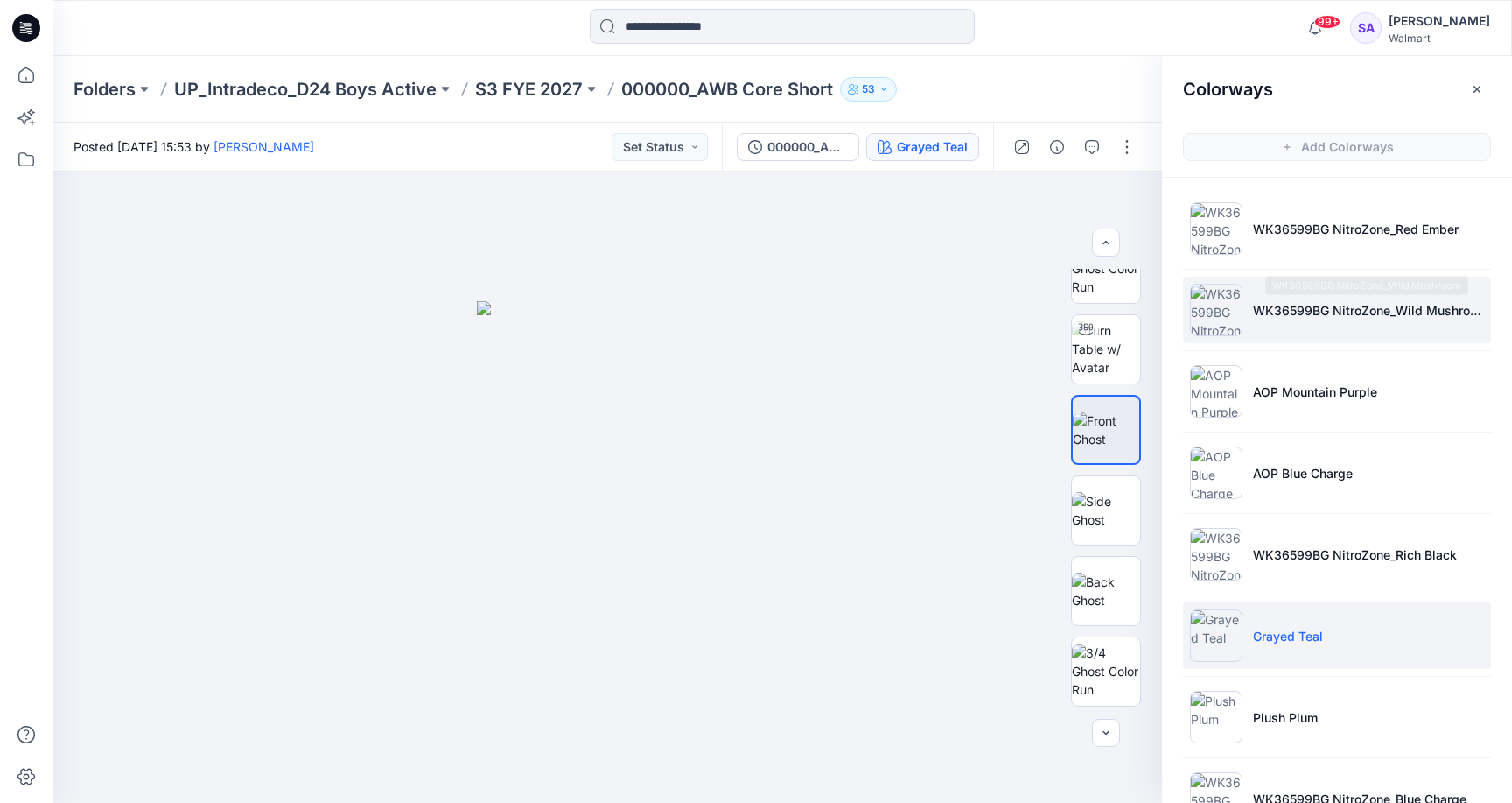
scroll to position [-1, 0]
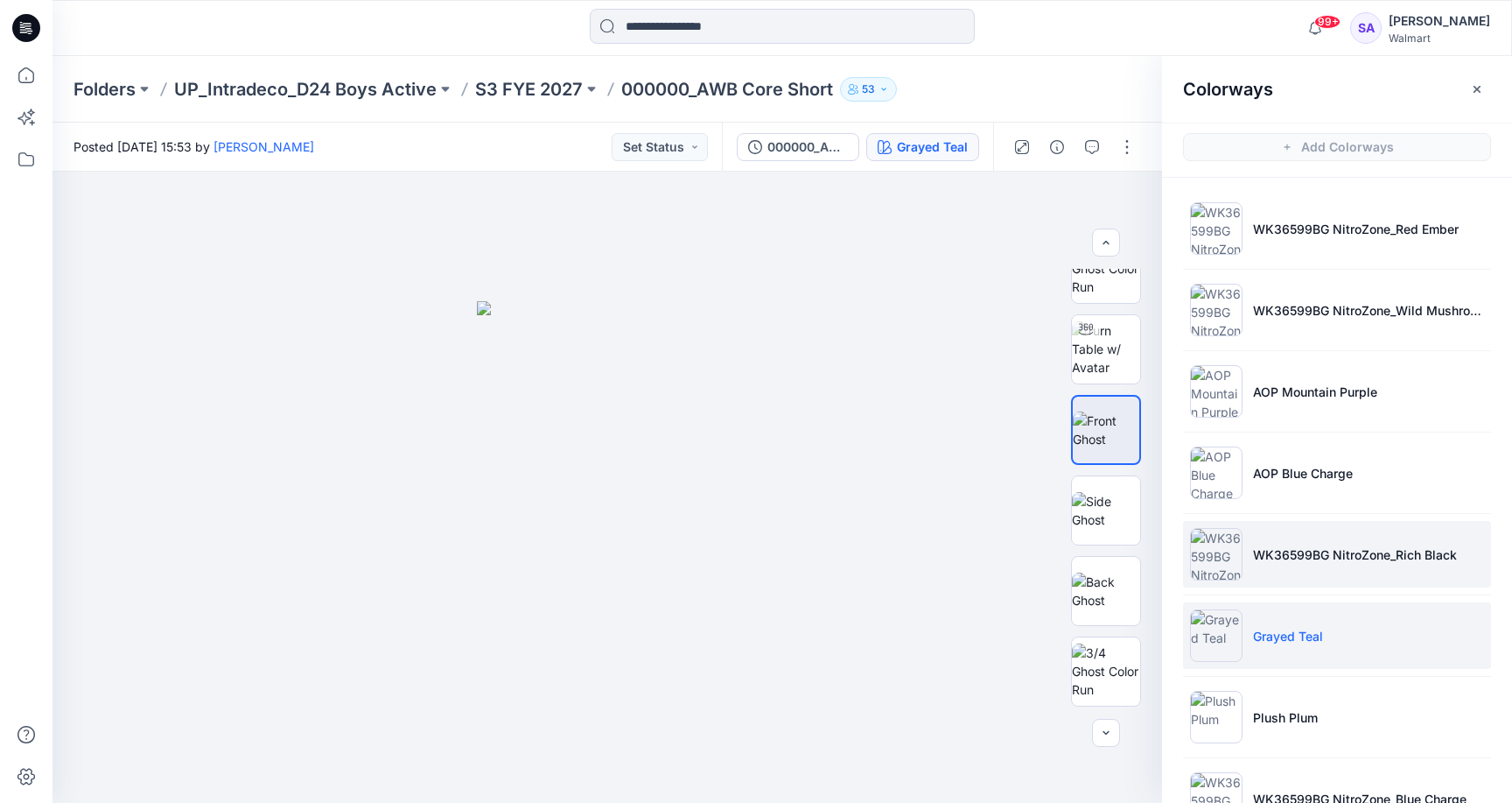
scroll to position [40, 0]
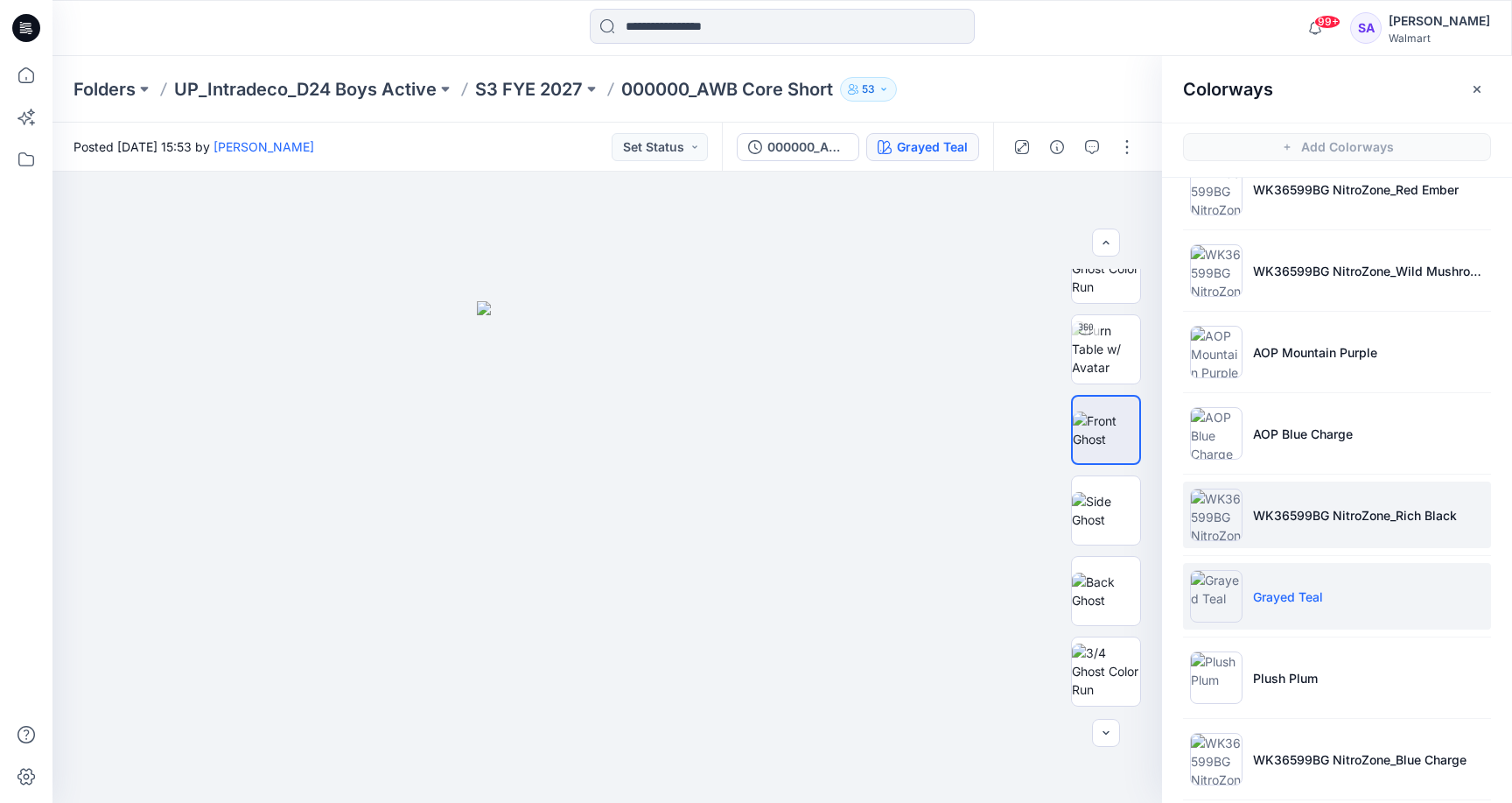
click at [1348, 516] on p "WK36599BG NitroZone_Rich Black" at bounding box center [1354, 515] width 204 height 18
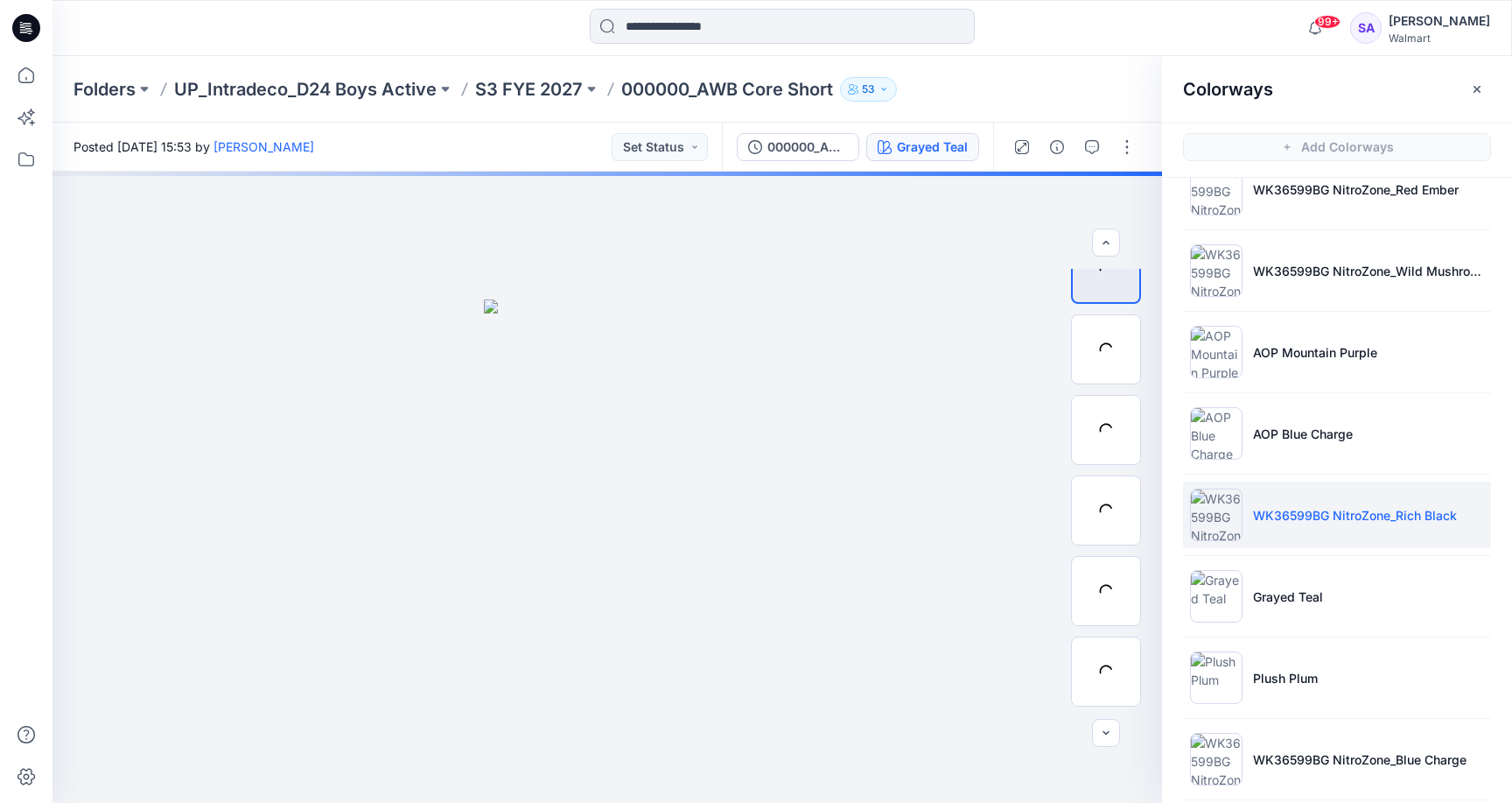
scroll to position [120, 0]
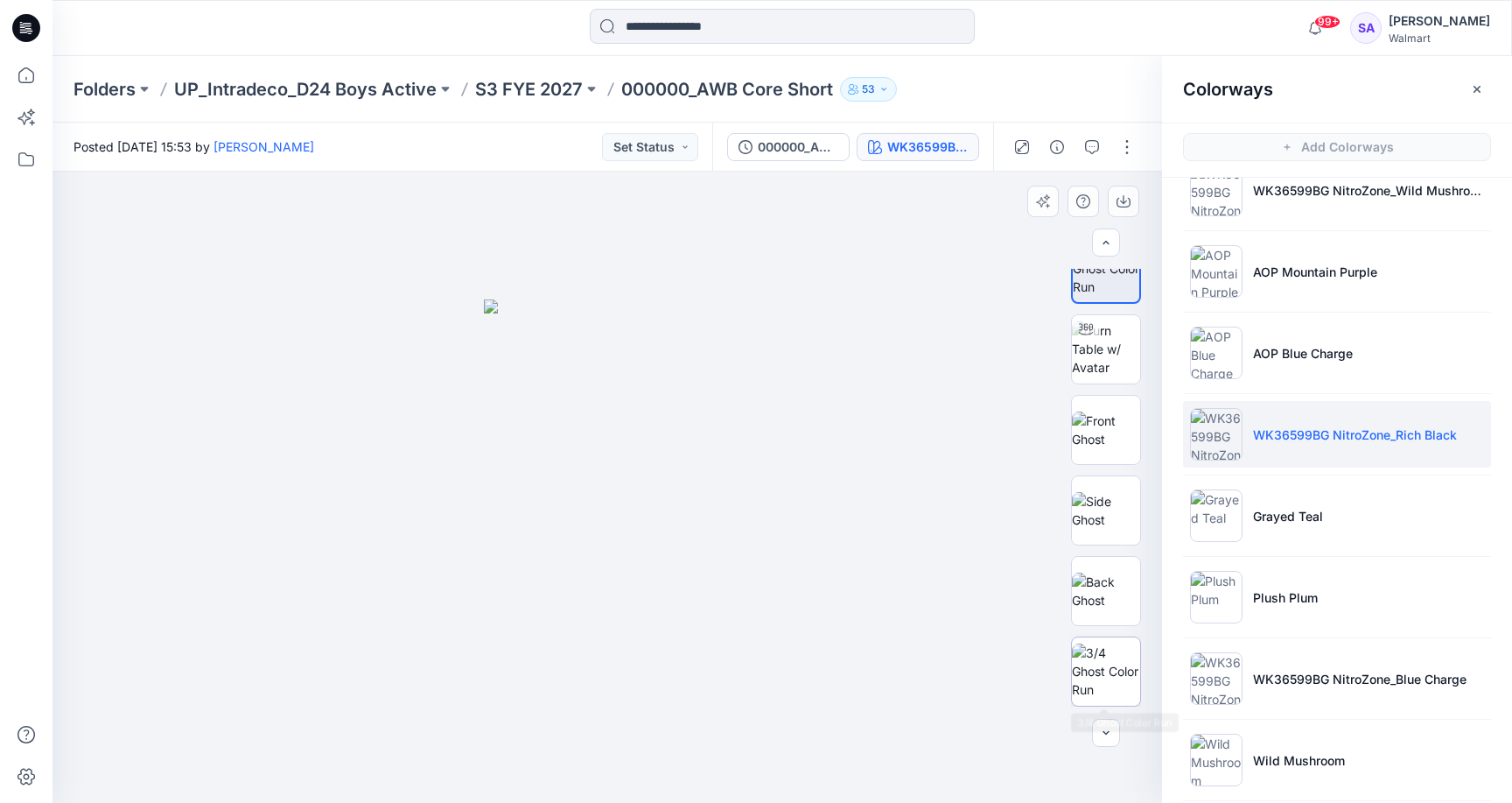
click at [1081, 687] on img at bounding box center [1106, 670] width 68 height 55
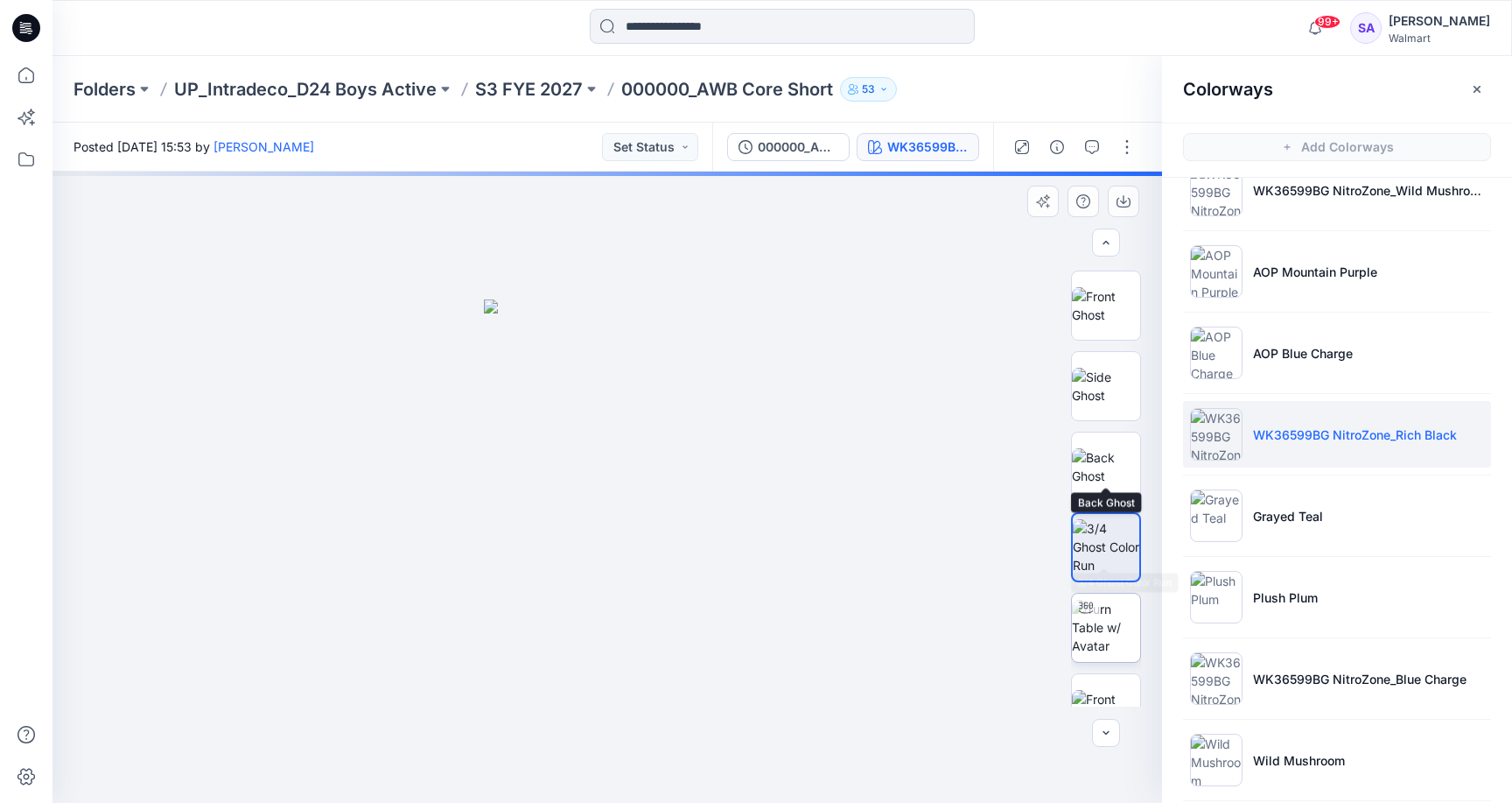
scroll to position [175, 0]
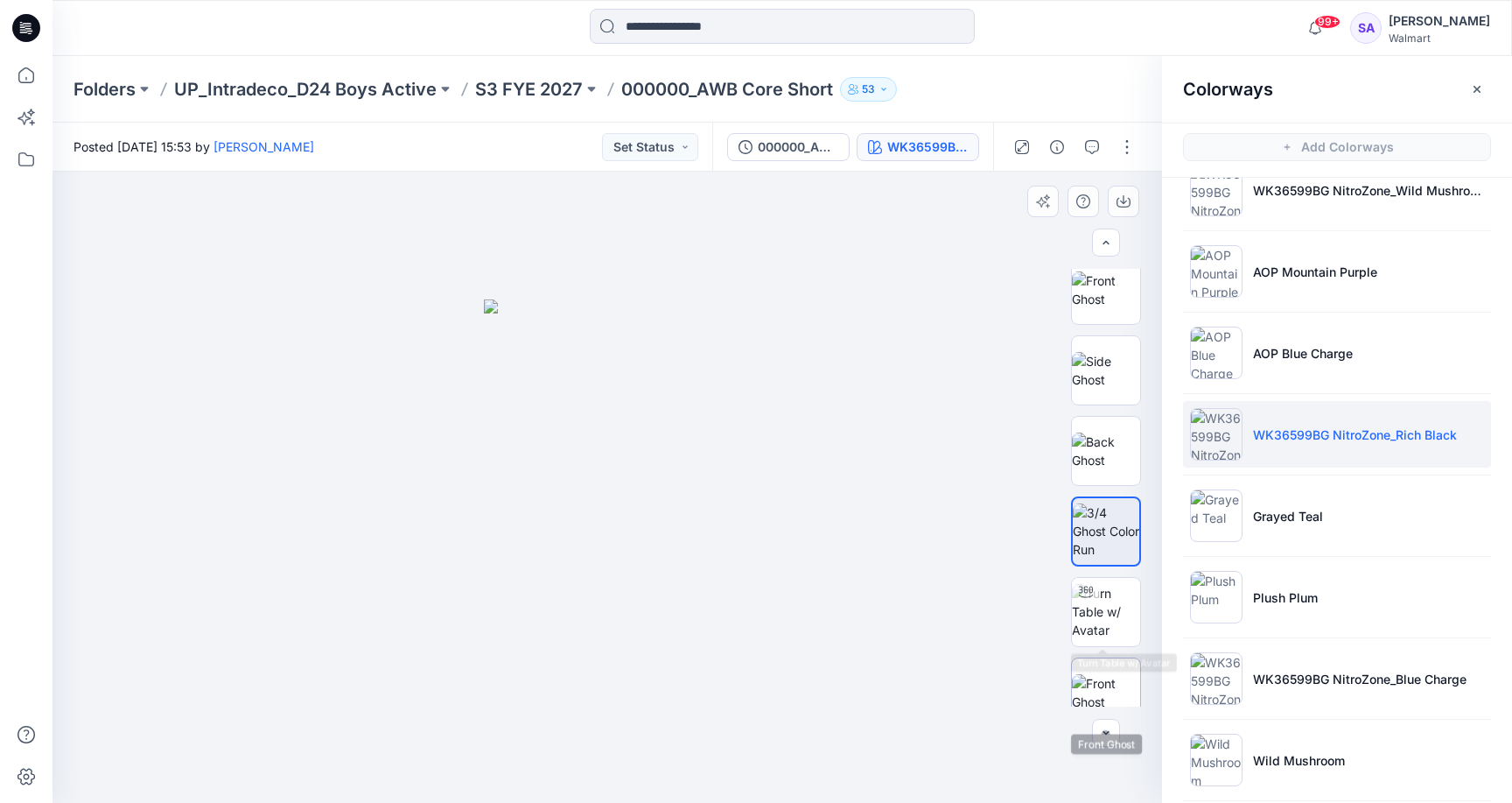
click at [1107, 674] on img at bounding box center [1106, 692] width 68 height 37
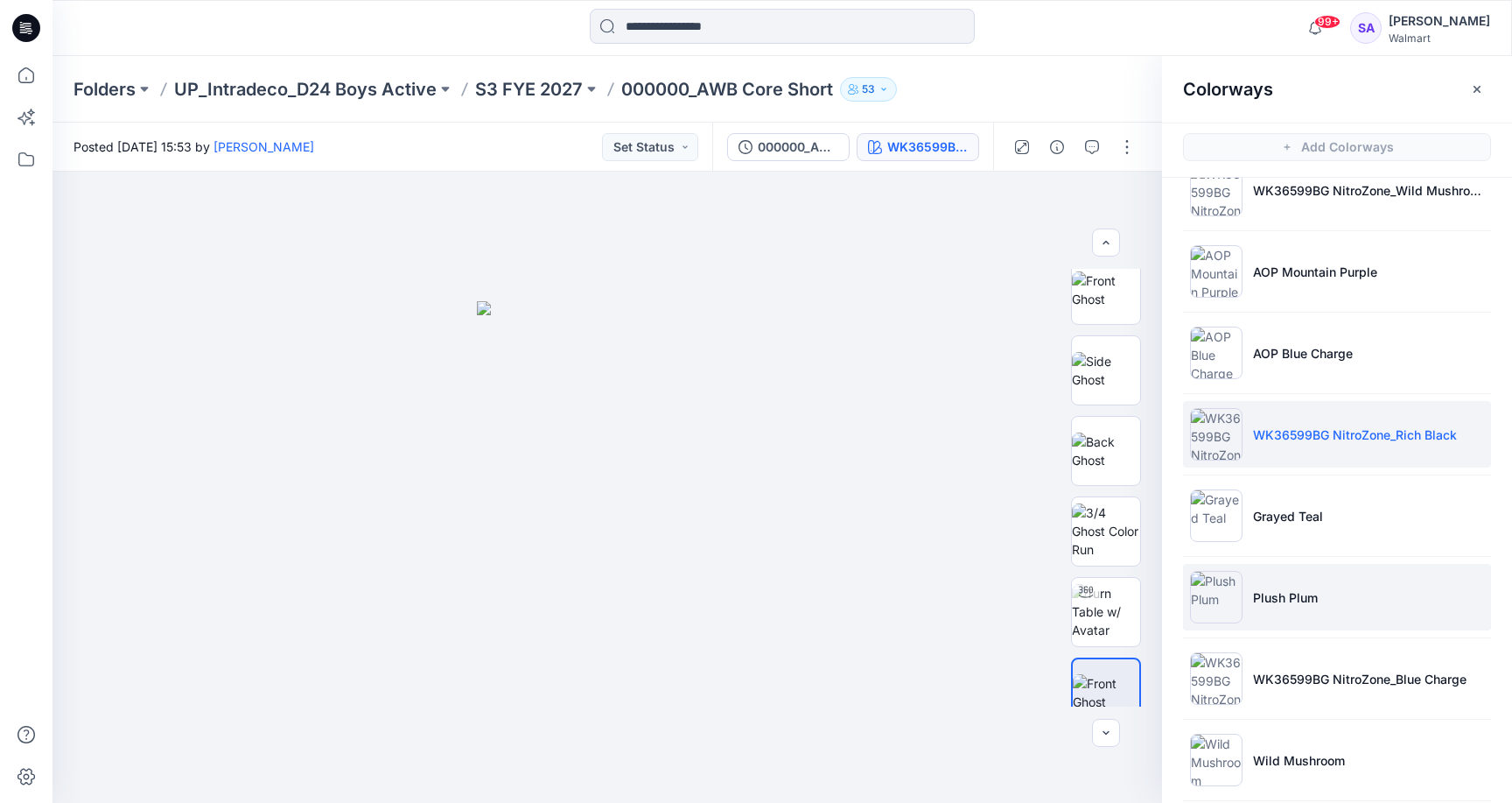
click at [1304, 585] on li "Plush Plum" at bounding box center [1337, 597] width 308 height 66
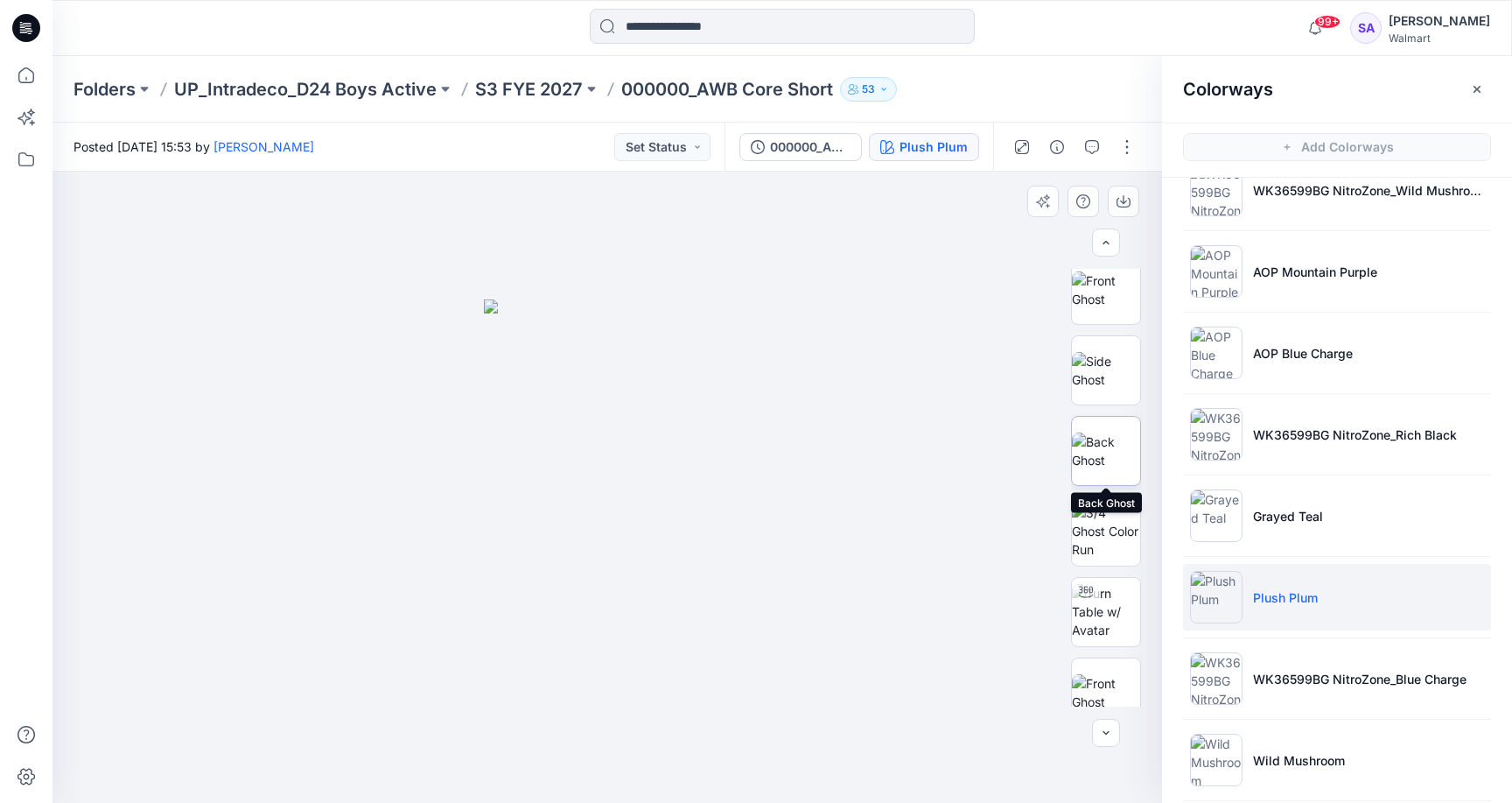
click at [1115, 461] on img at bounding box center [1106, 450] width 68 height 37
click at [1121, 308] on img at bounding box center [1106, 289] width 68 height 37
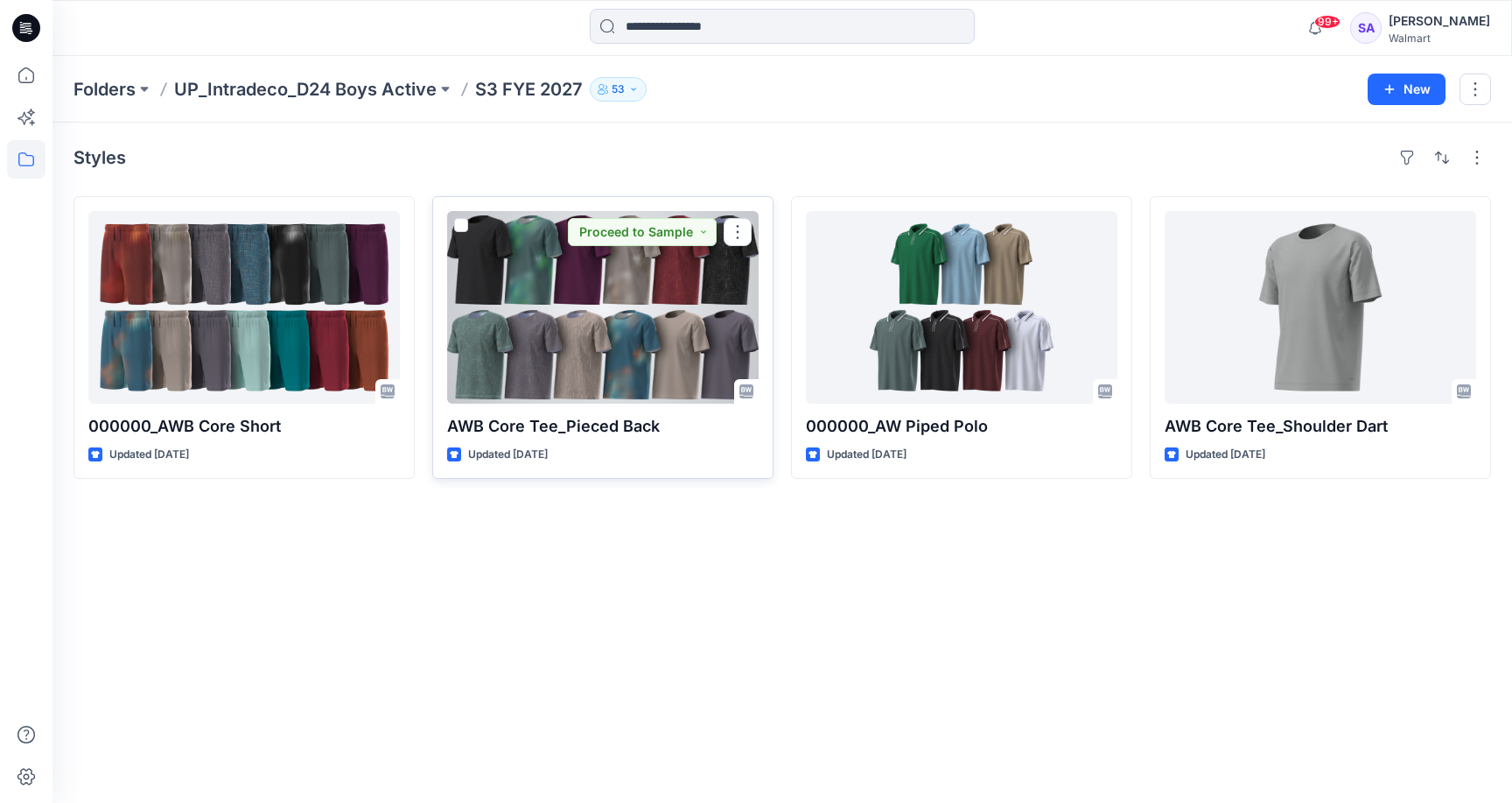
click at [530, 260] on div at bounding box center [602, 307] width 312 height 192
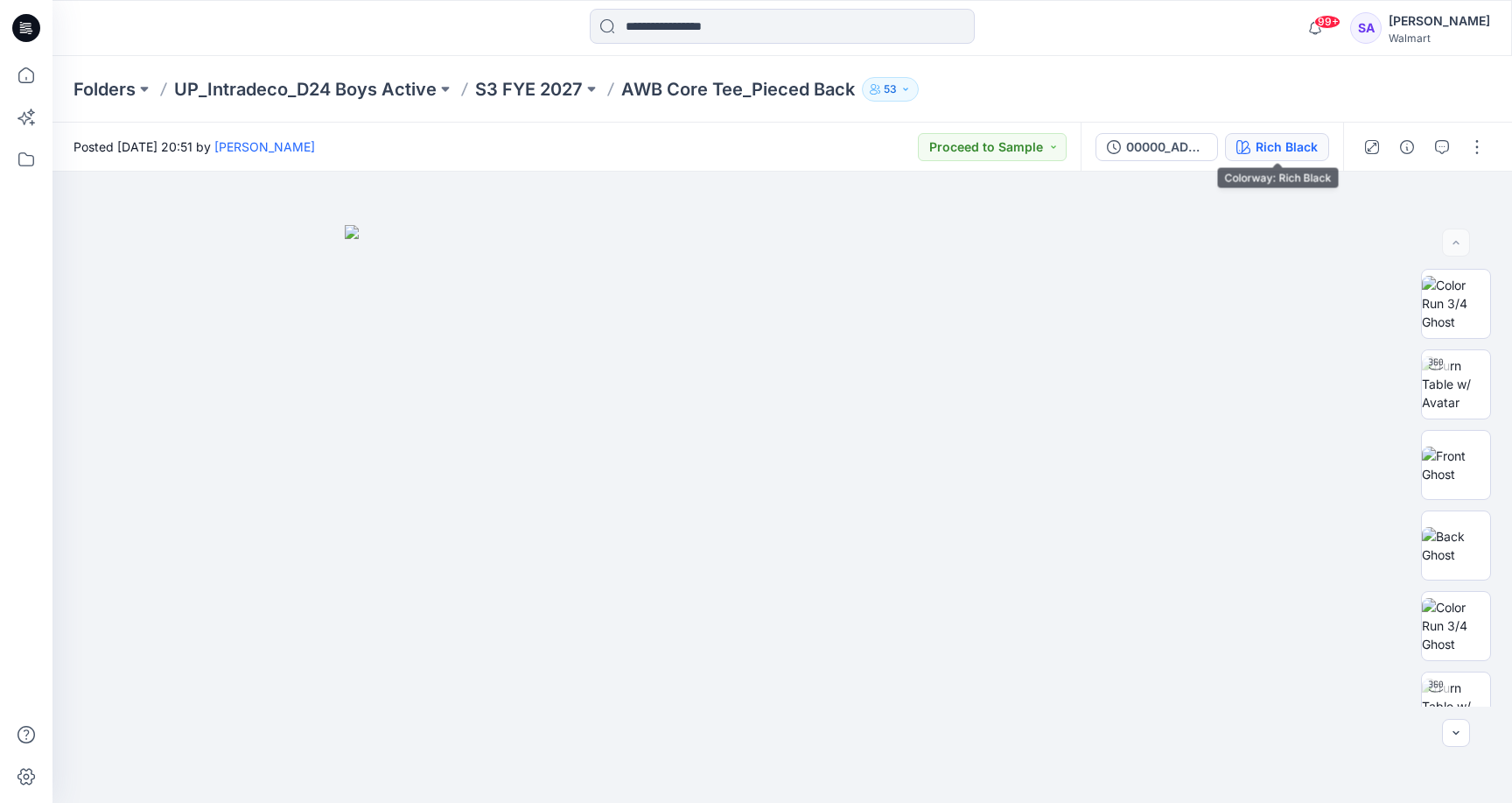
click at [1265, 143] on div "Rich Black" at bounding box center [1286, 146] width 62 height 19
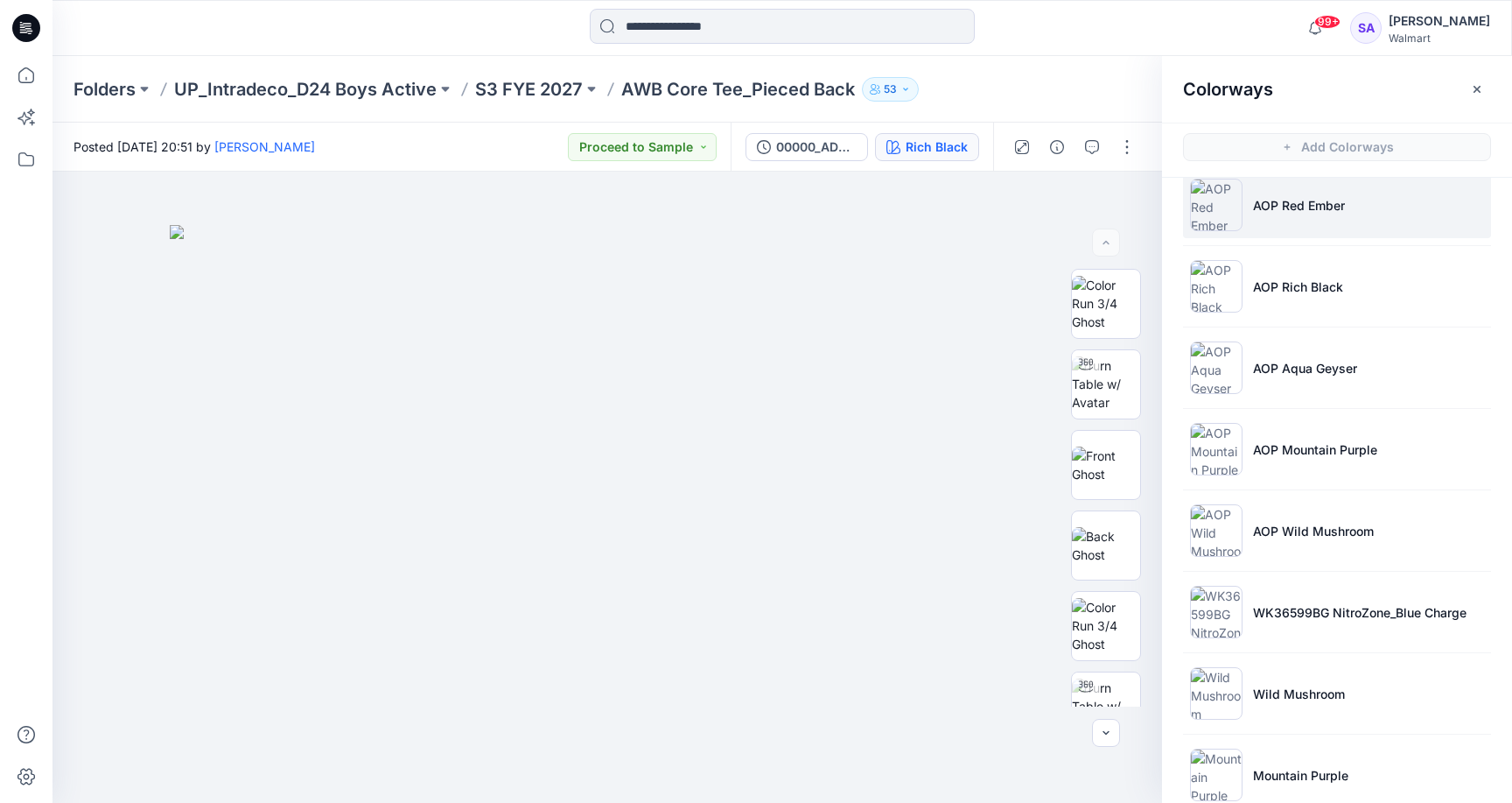
scroll to position [400, 0]
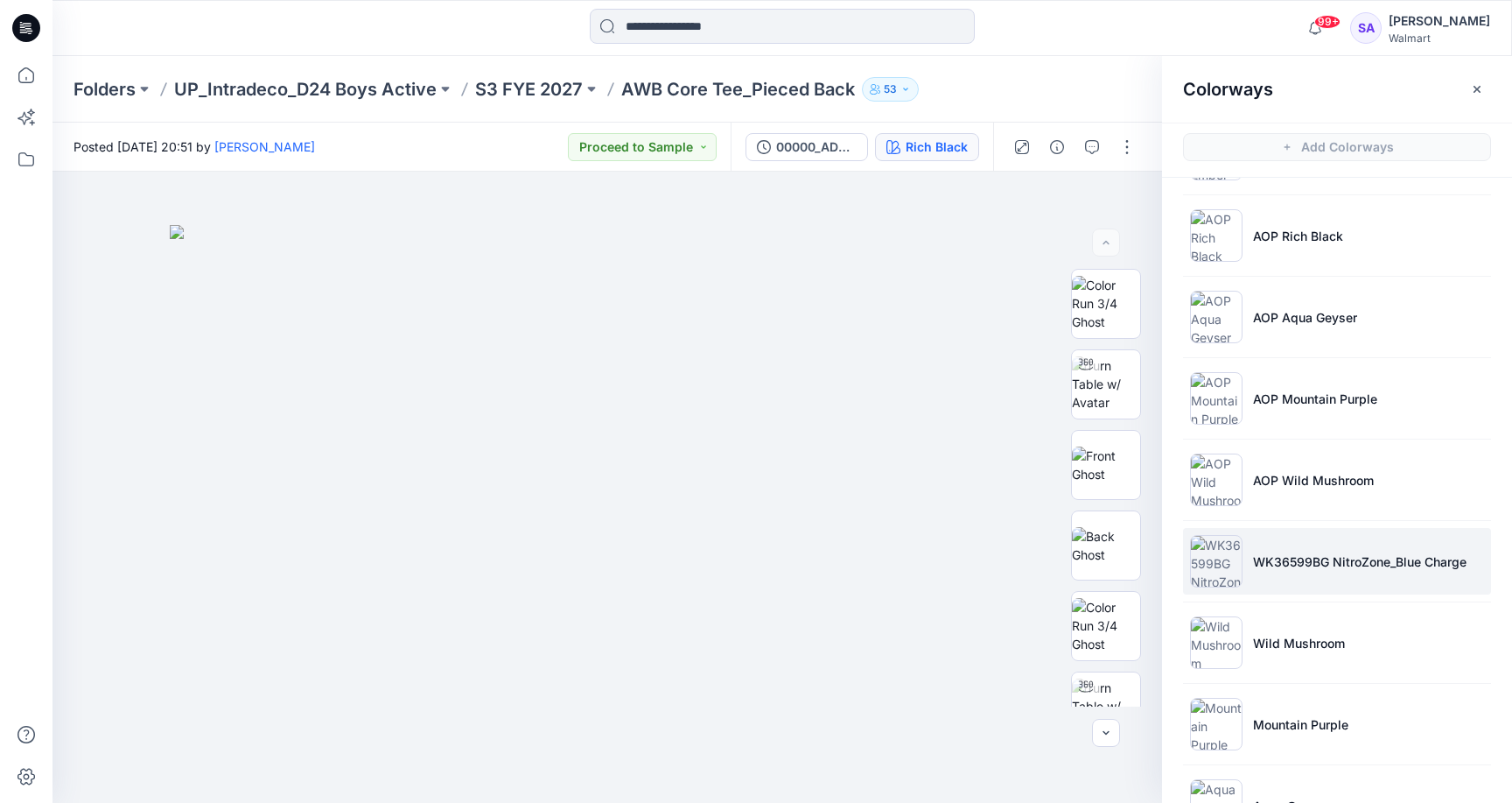
click at [1290, 553] on p "WK36599BG NitroZone_Blue Charge" at bounding box center [1359, 561] width 214 height 18
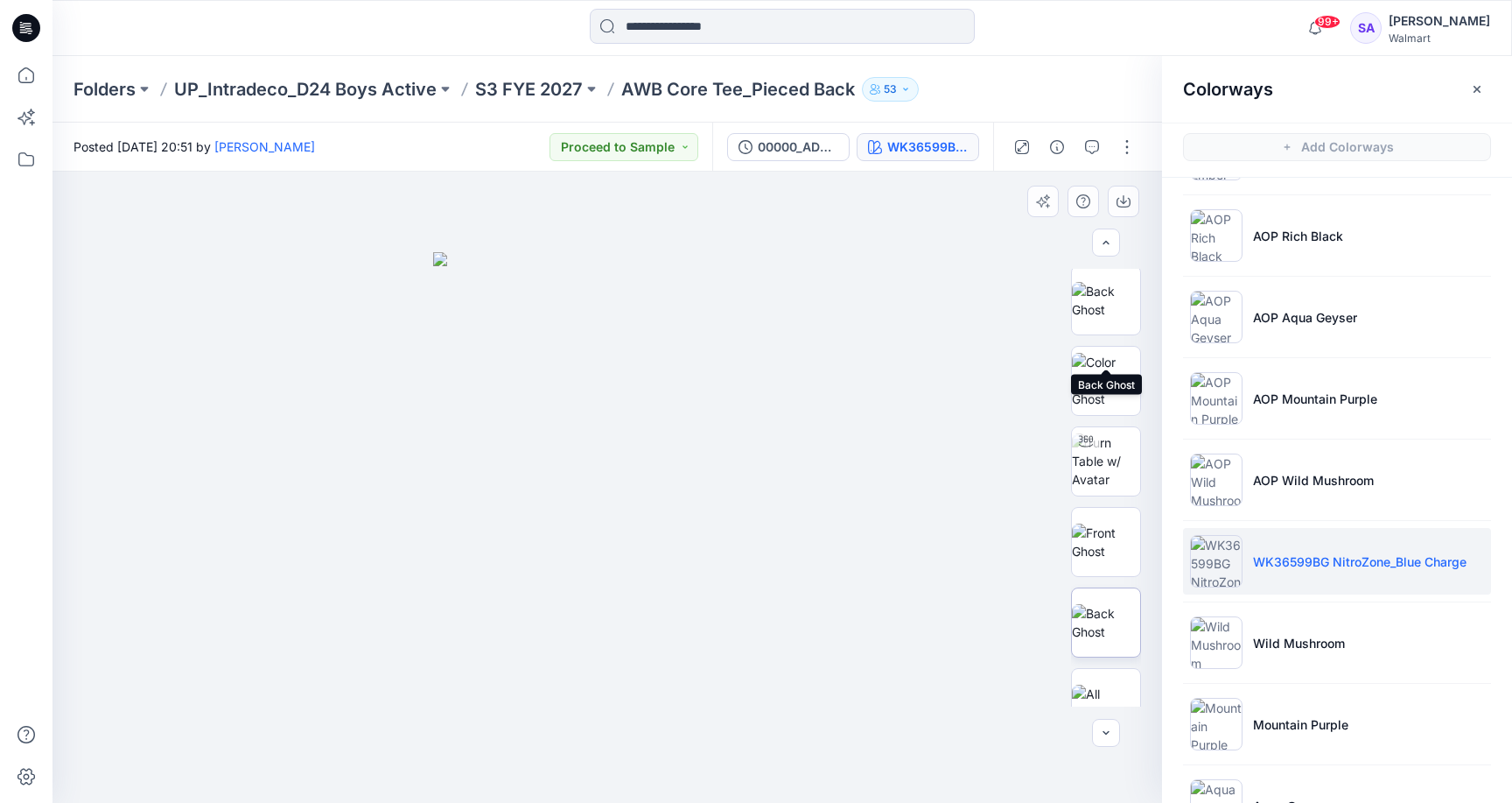
scroll to position [248, 0]
click at [1109, 638] on img at bounding box center [1106, 619] width 68 height 37
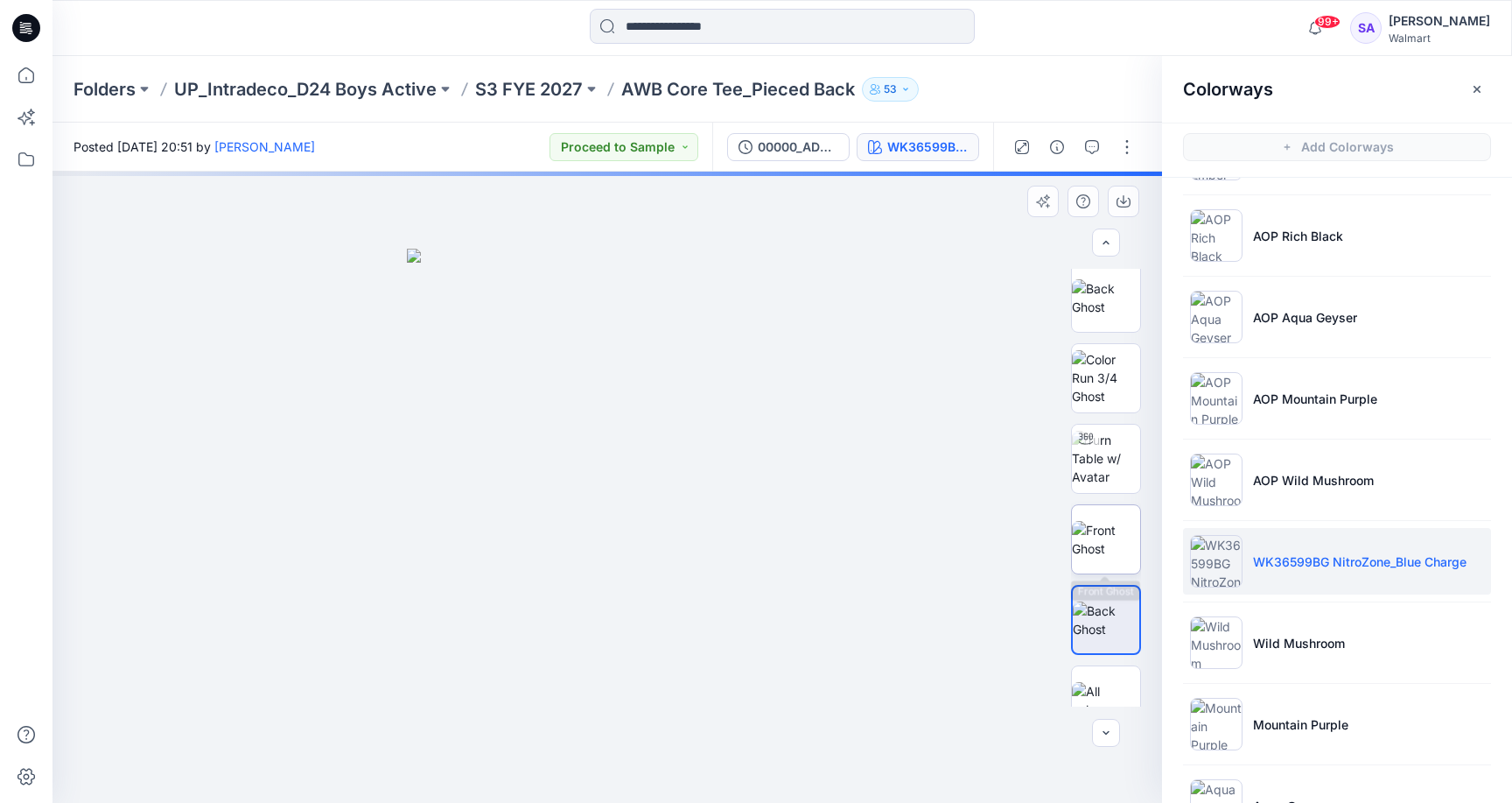
click at [1115, 539] on img at bounding box center [1106, 539] width 68 height 37
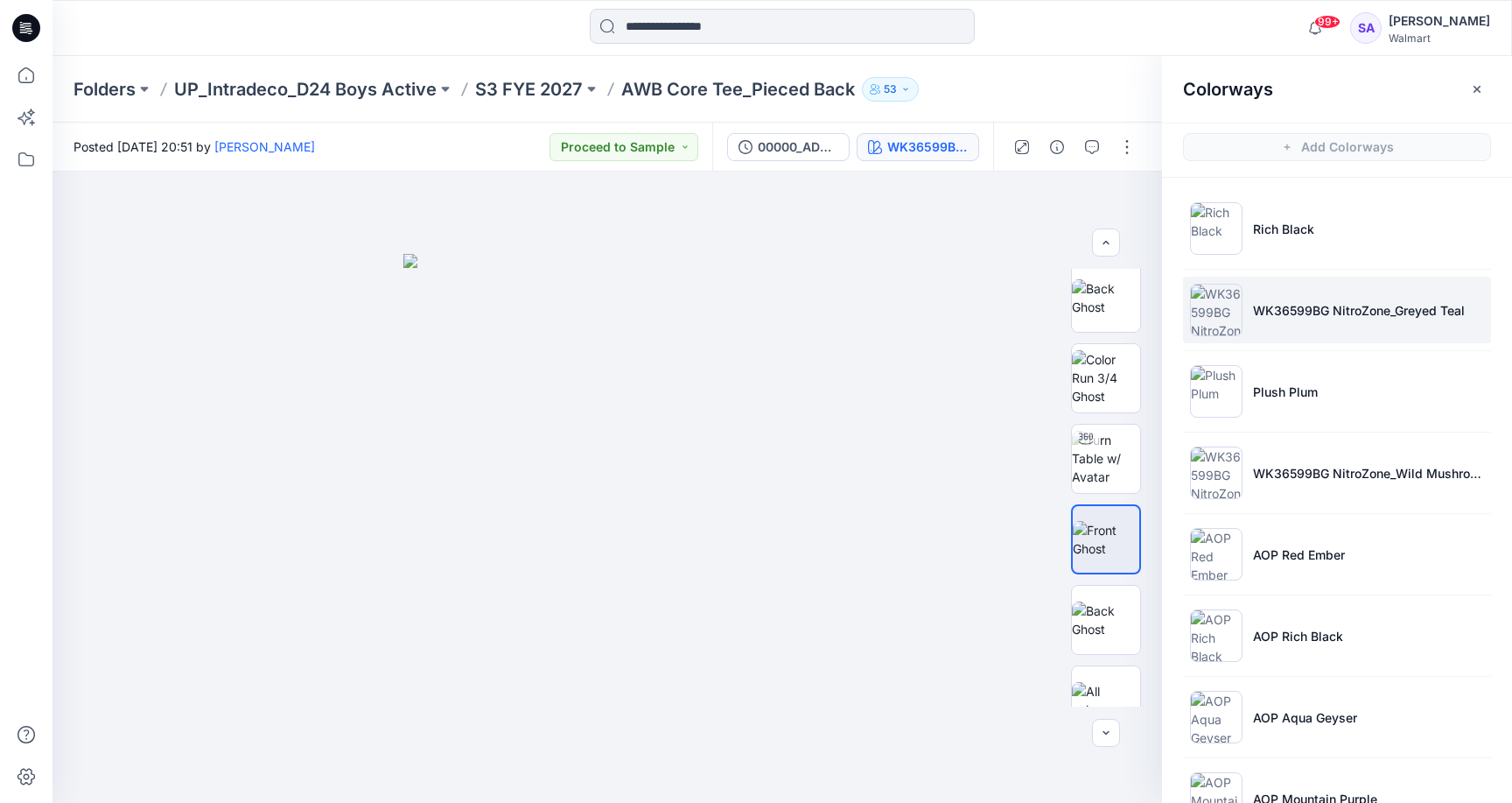
scroll to position [0, 0]
click at [1271, 313] on p "WK36599BG NitroZone_Greyed Teal" at bounding box center [1358, 310] width 212 height 18
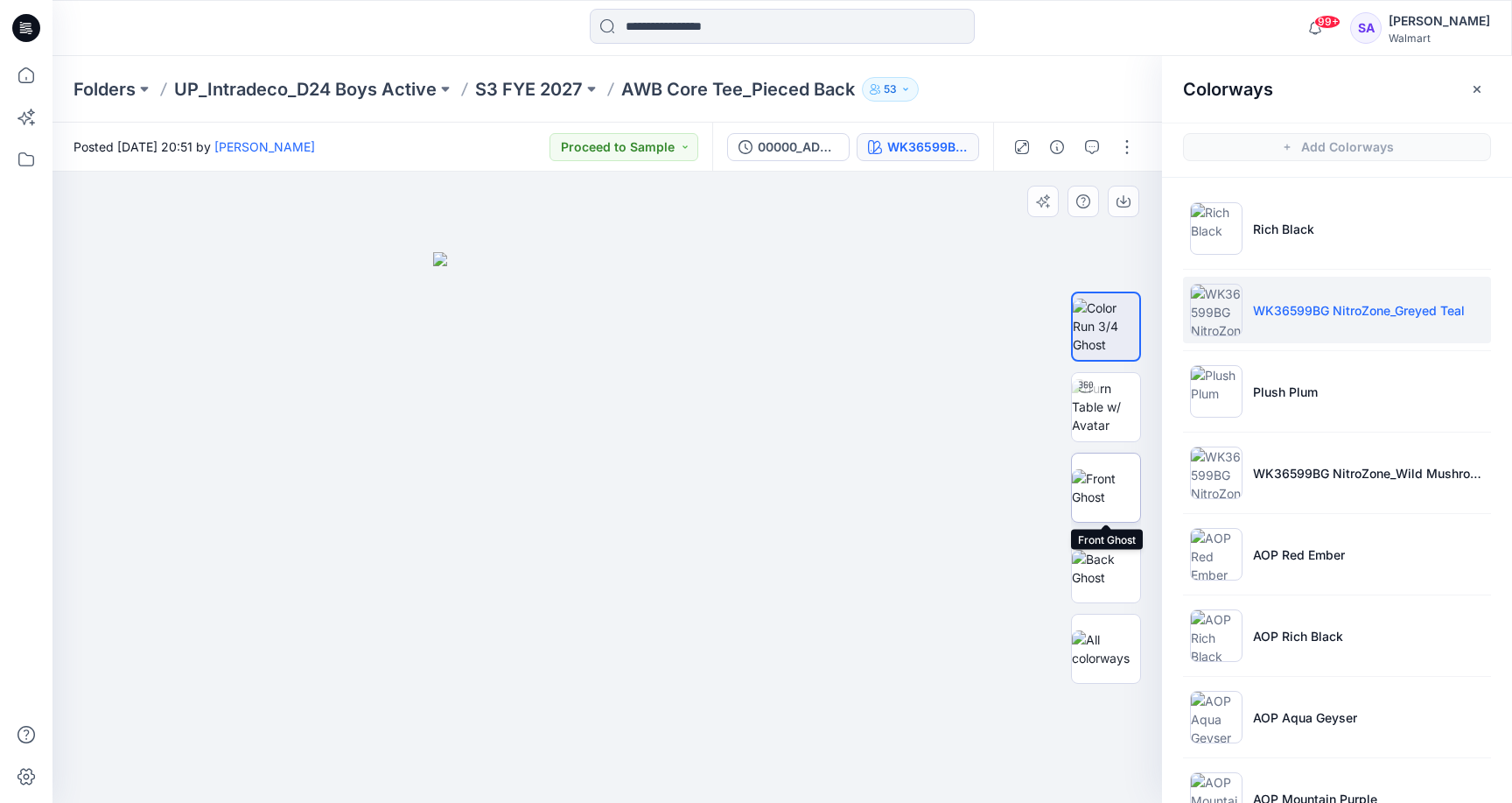
click at [1102, 504] on img at bounding box center [1106, 487] width 68 height 37
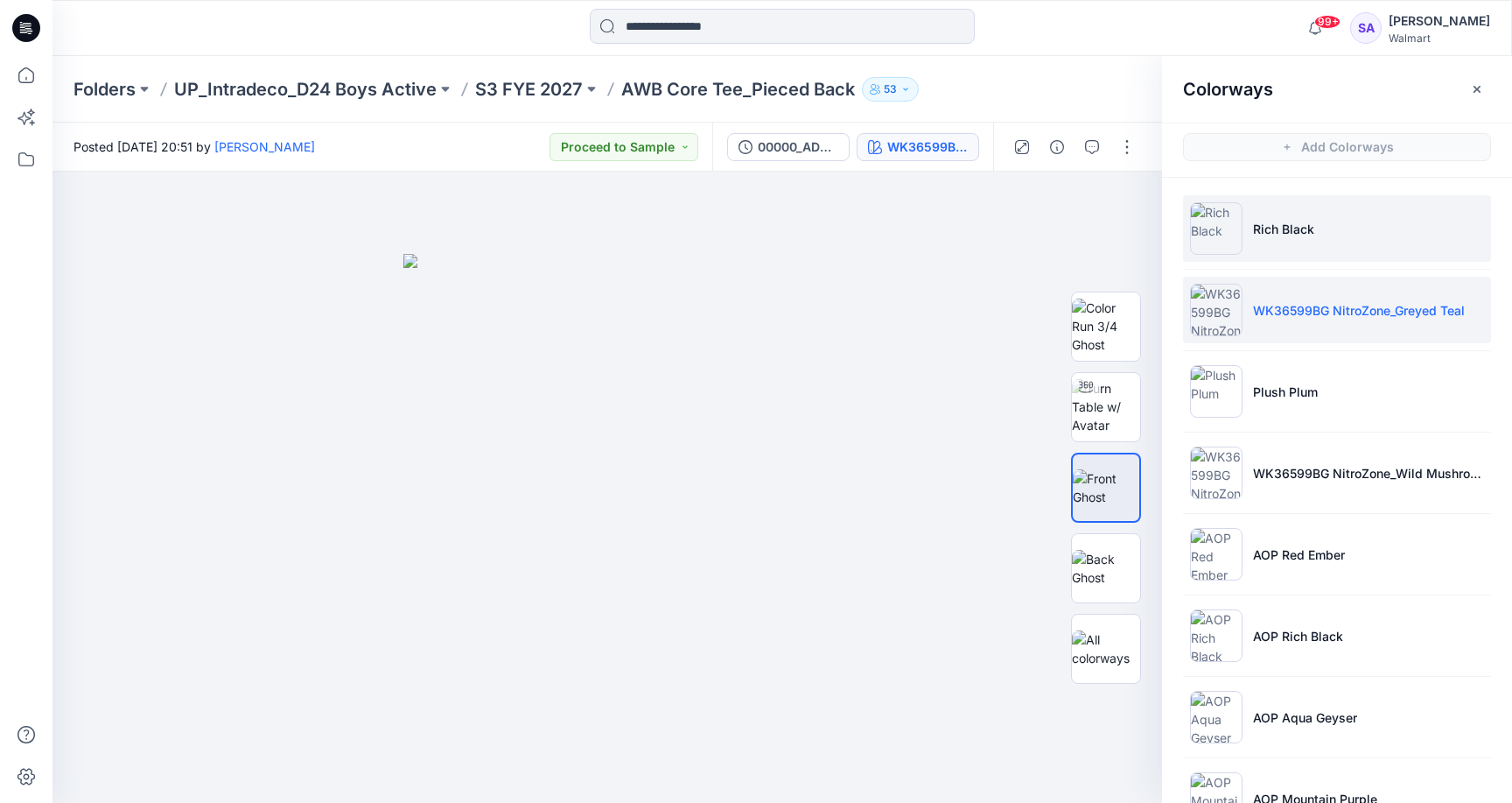
click at [1282, 243] on li "Rich Black" at bounding box center [1337, 228] width 308 height 66
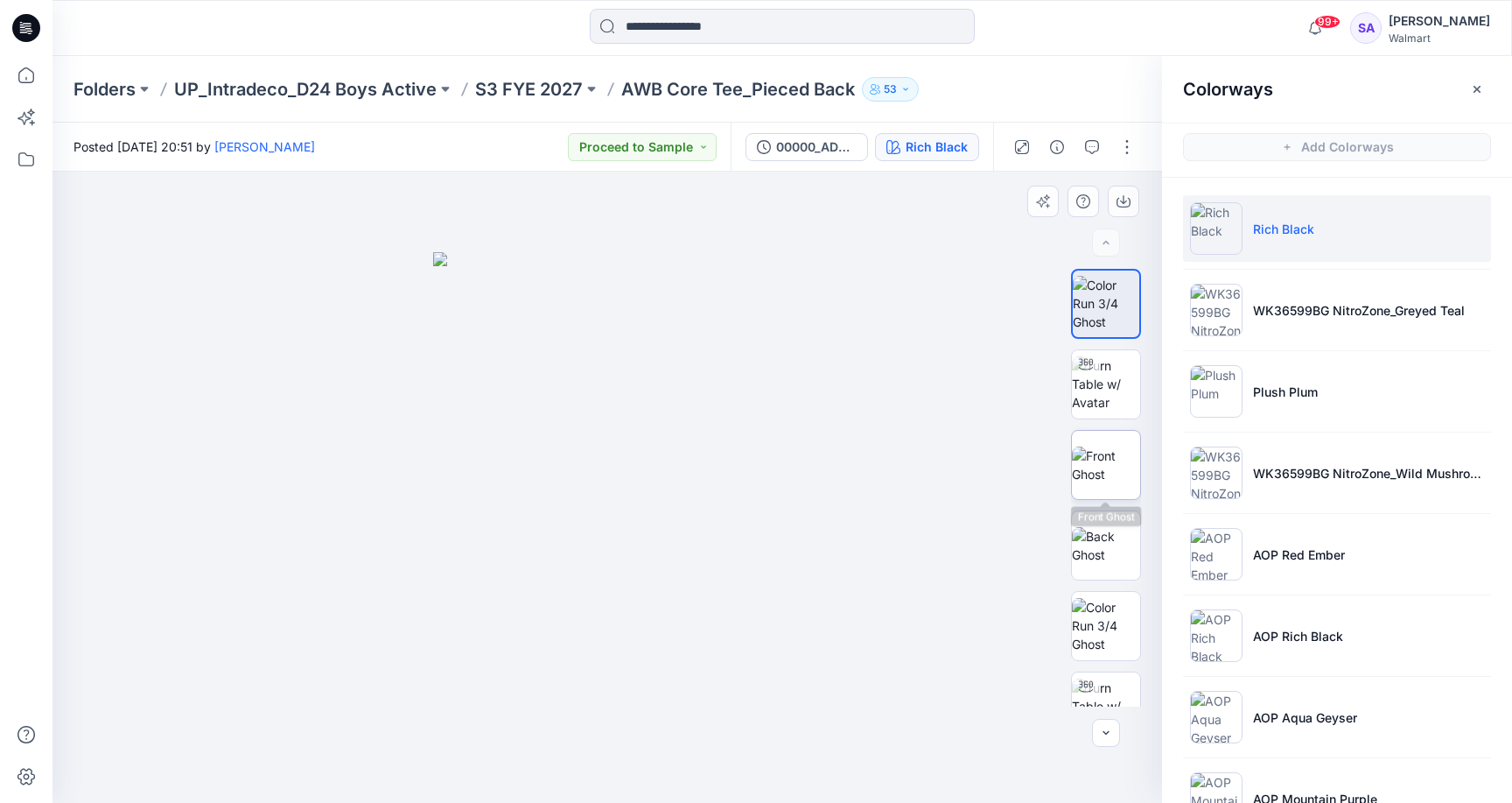
click at [1110, 476] on img at bounding box center [1106, 464] width 68 height 37
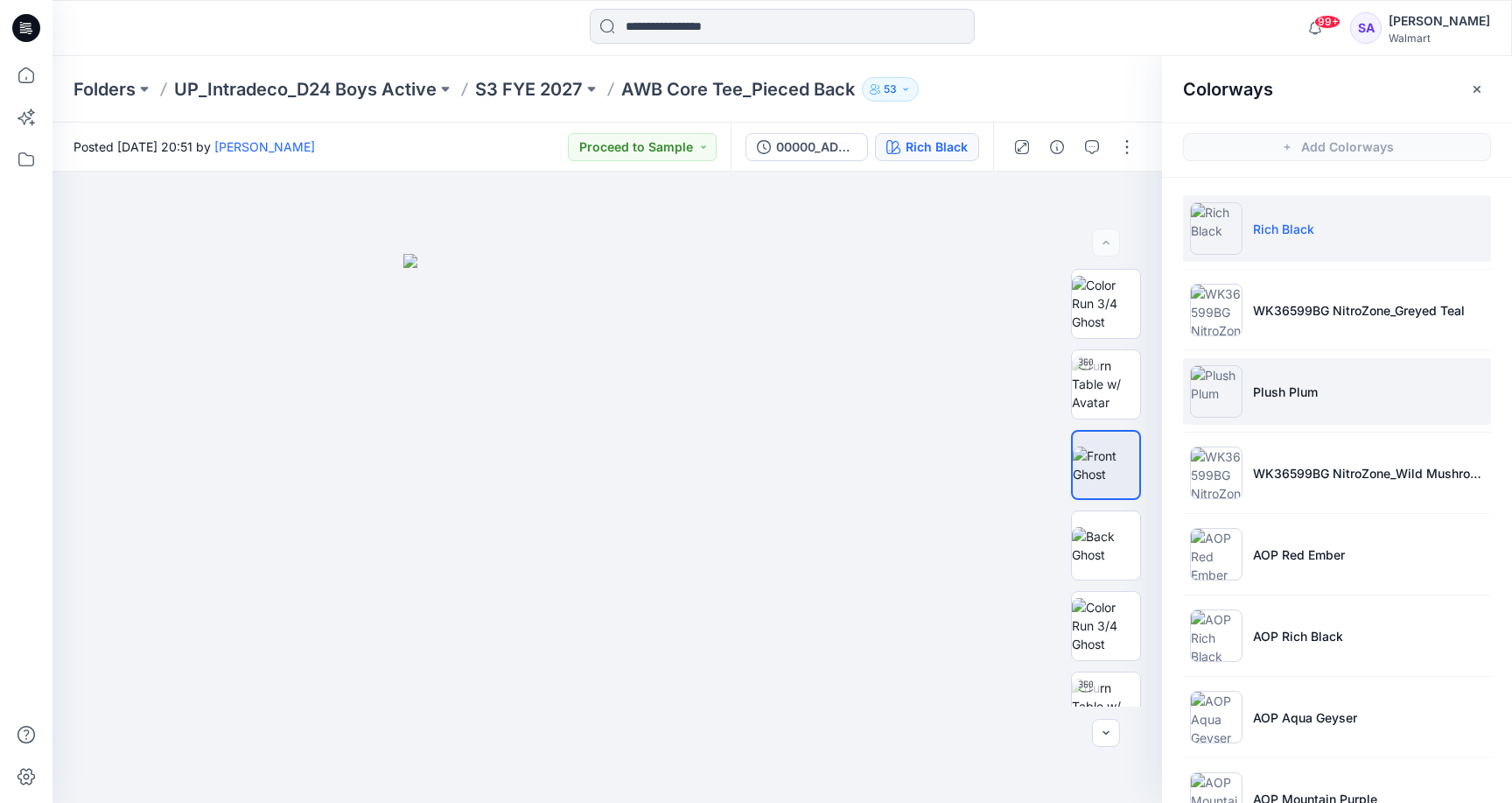
click at [1230, 377] on img at bounding box center [1216, 391] width 52 height 52
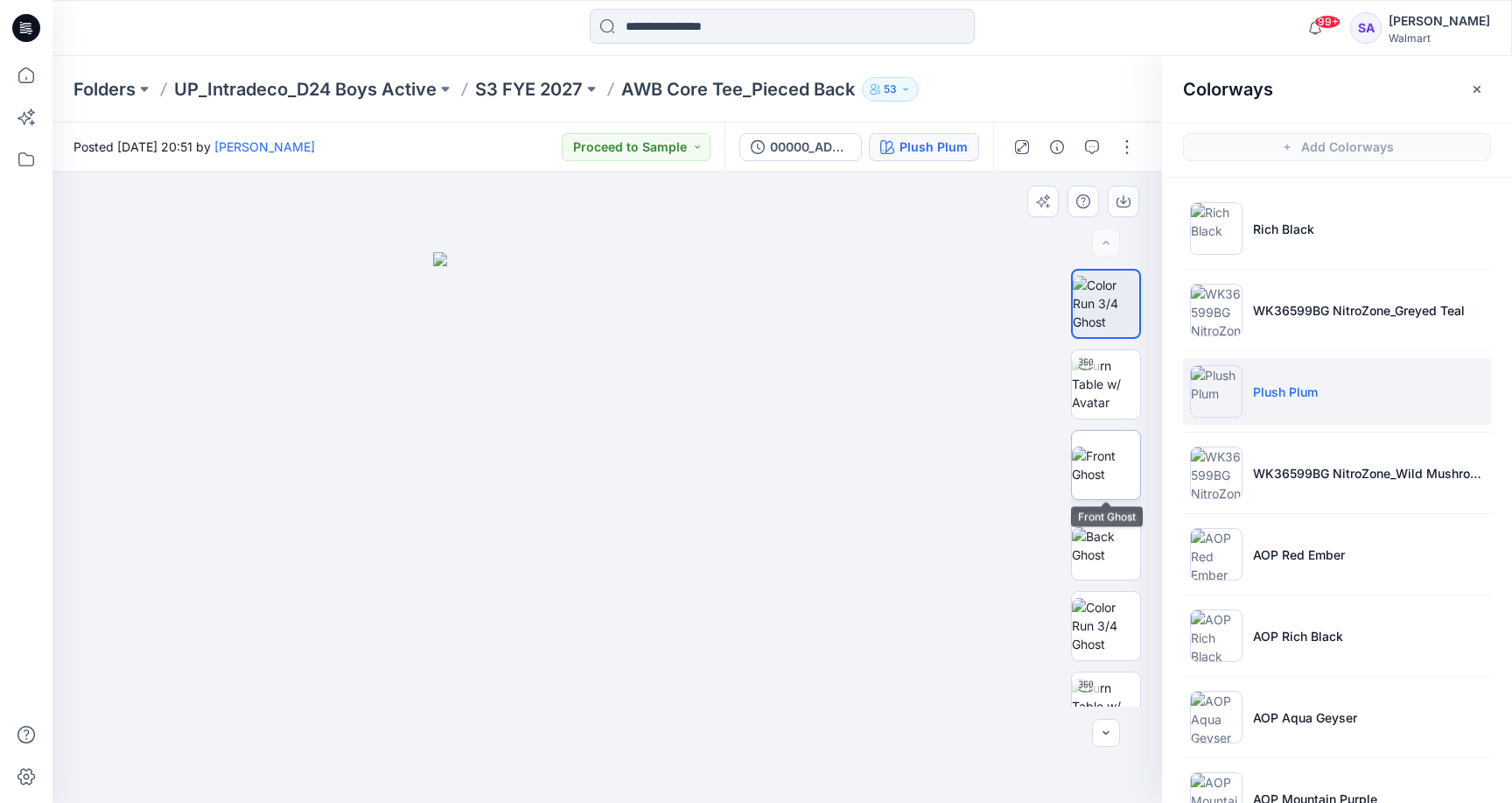
click at [1125, 474] on img at bounding box center [1106, 464] width 68 height 37
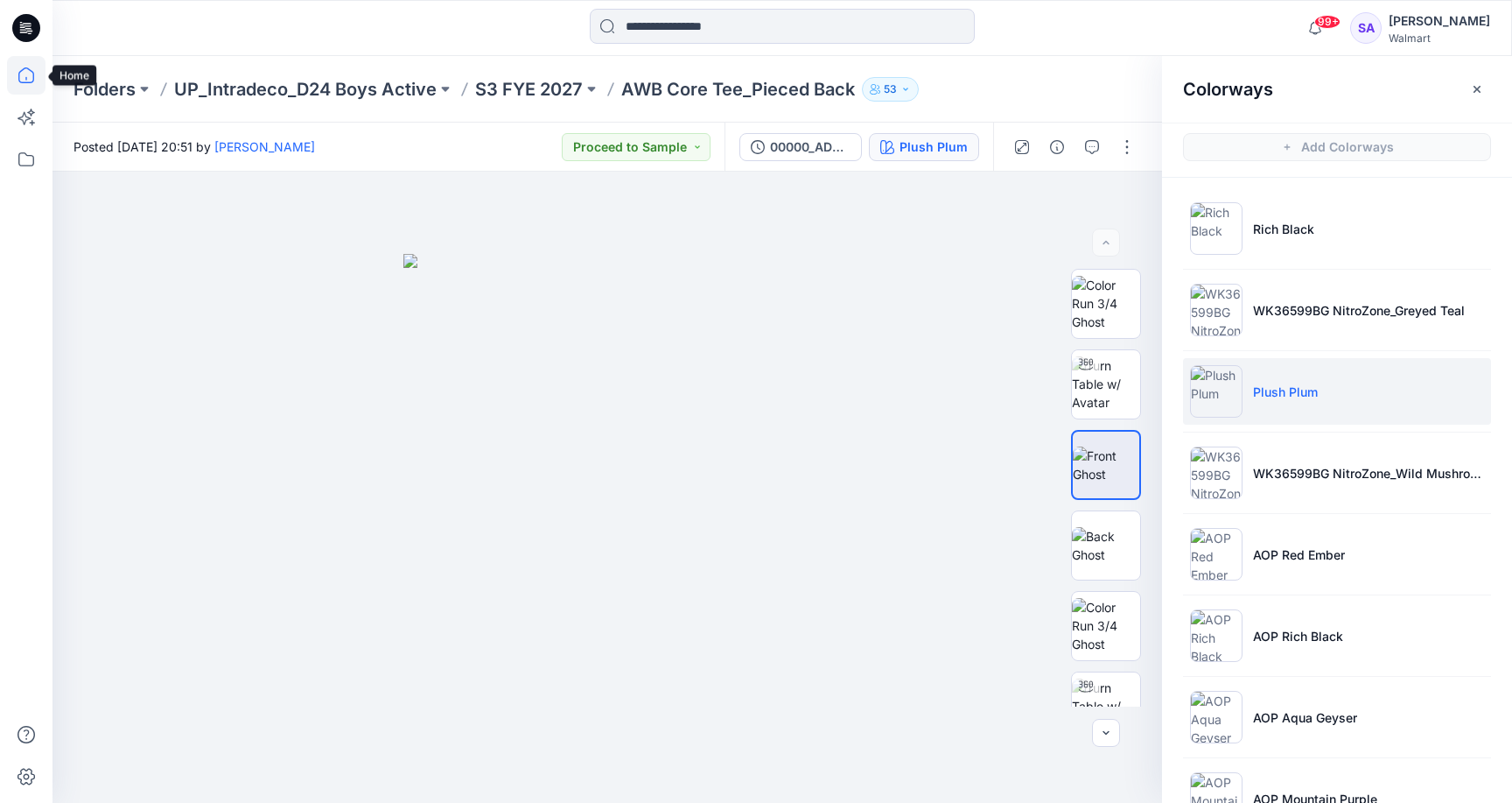
click at [27, 75] on icon at bounding box center [26, 75] width 39 height 39
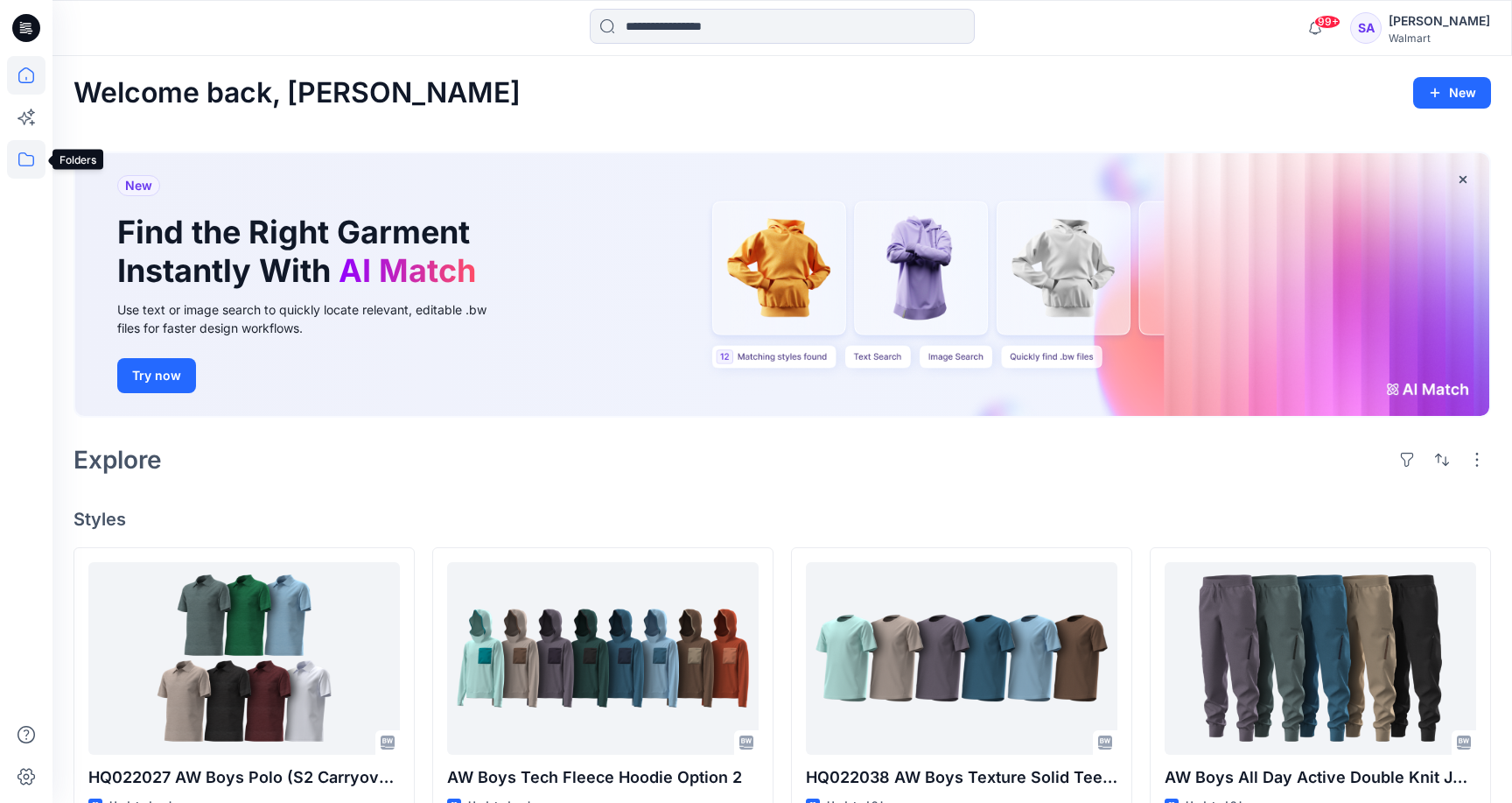
click at [28, 169] on icon at bounding box center [26, 159] width 39 height 39
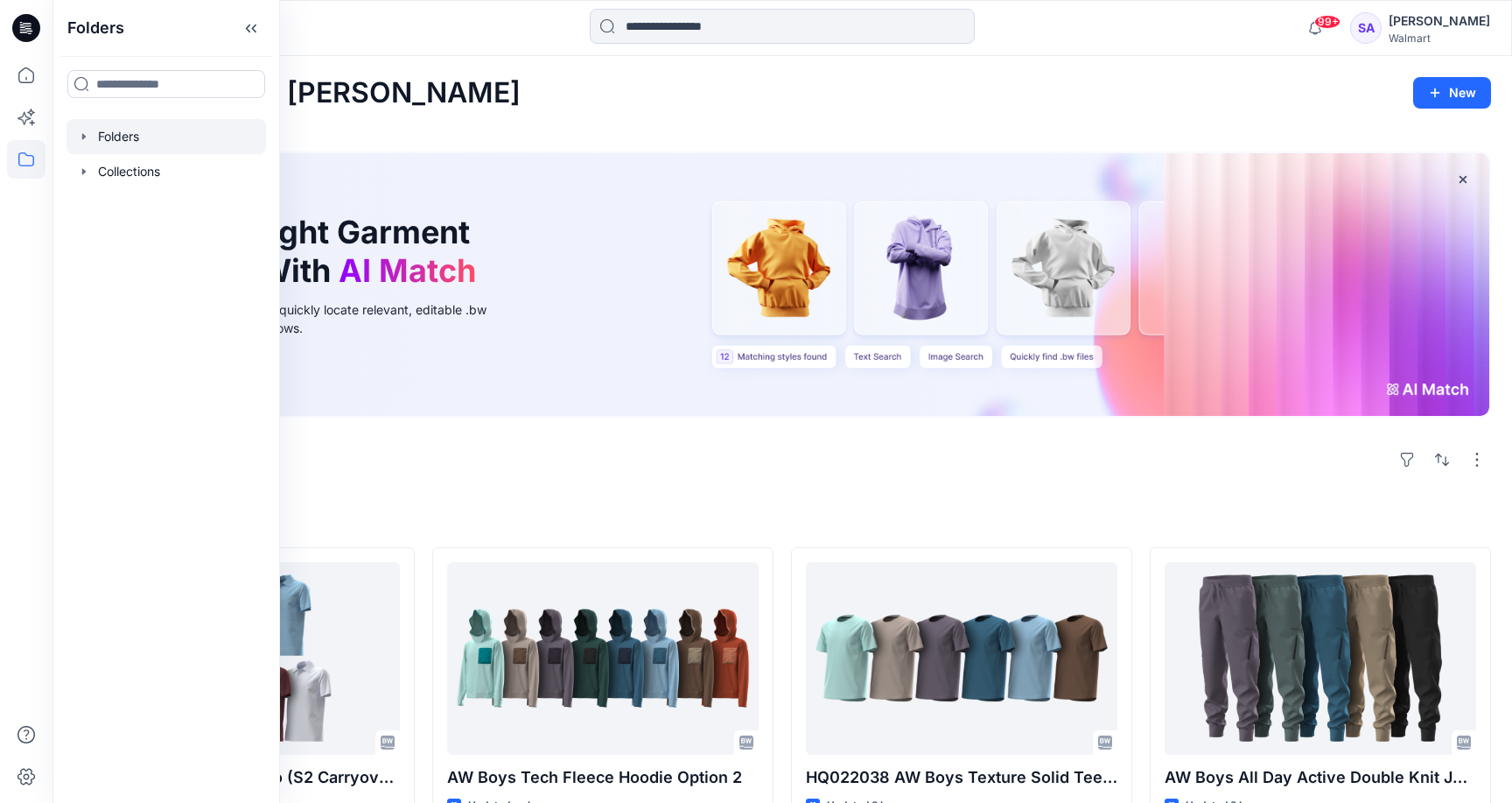
click at [129, 146] on div at bounding box center [166, 137] width 199 height 35
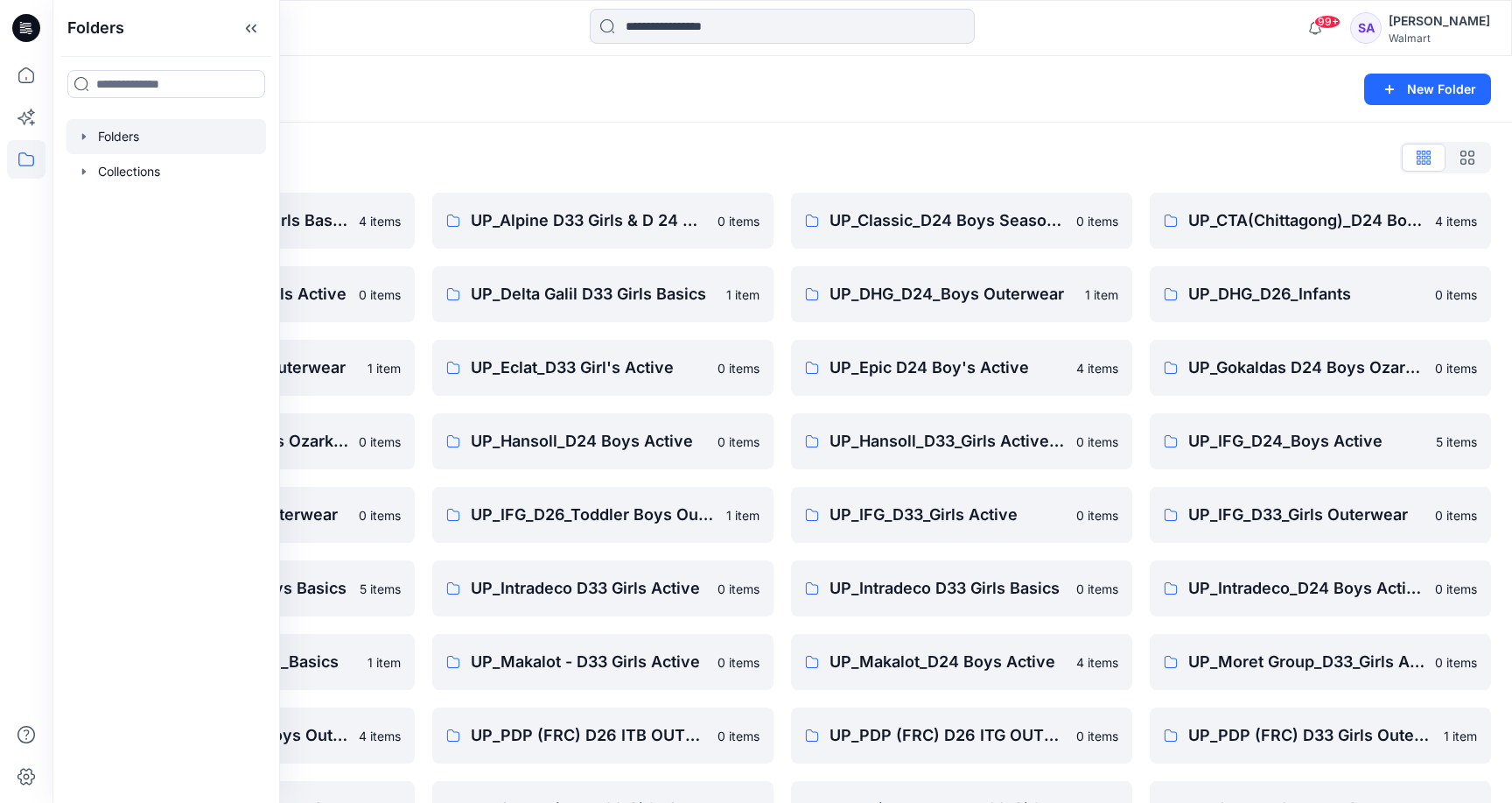
click at [545, 154] on div "Folders List" at bounding box center [782, 157] width 1418 height 28
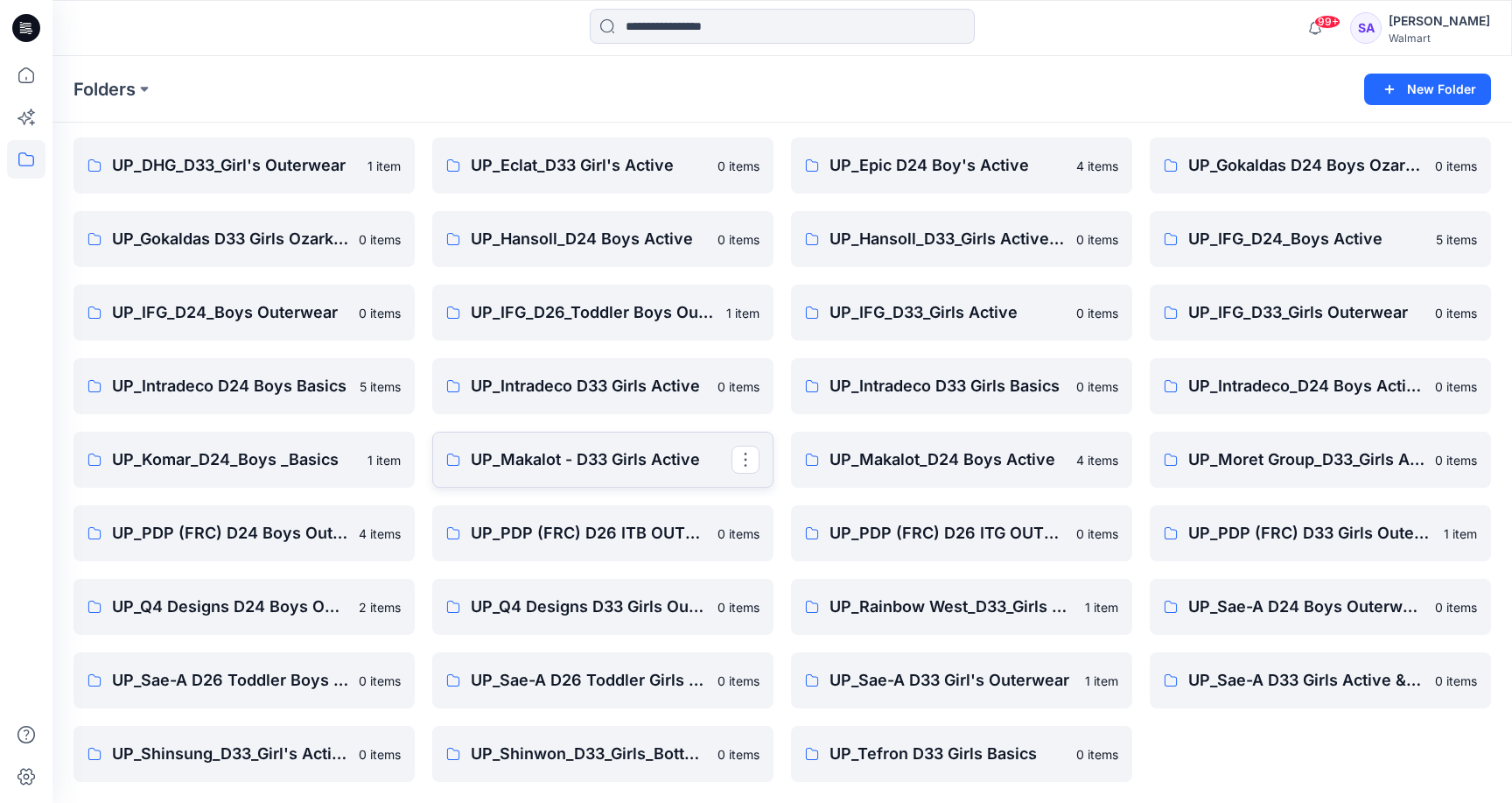
scroll to position [202, 0]
click at [1295, 242] on p "UP_IFG_D24_Boys Active" at bounding box center [1318, 238] width 260 height 24
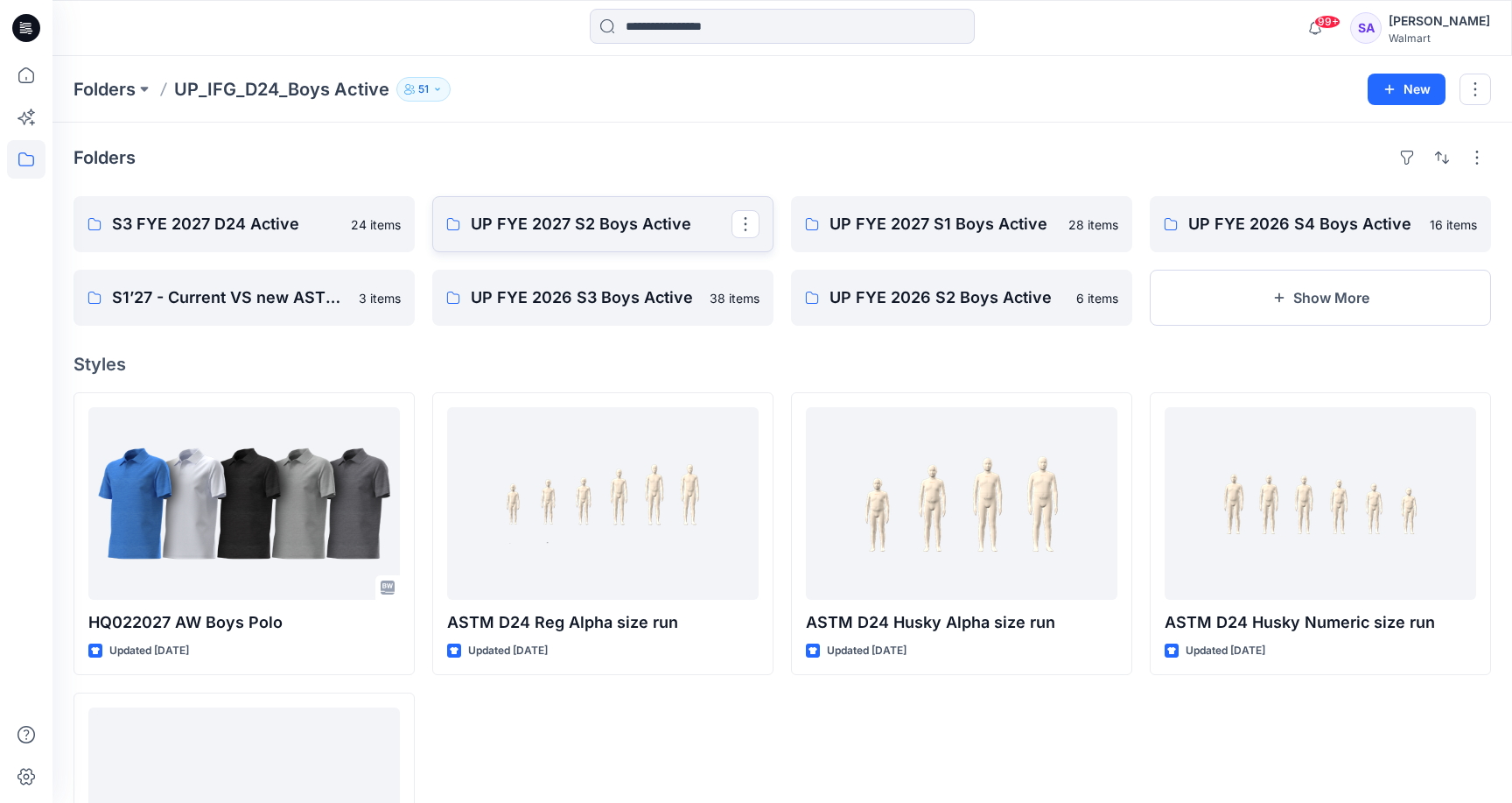
click at [630, 225] on p "UP FYE 2027 S2 Boys Active" at bounding box center [601, 224] width 260 height 24
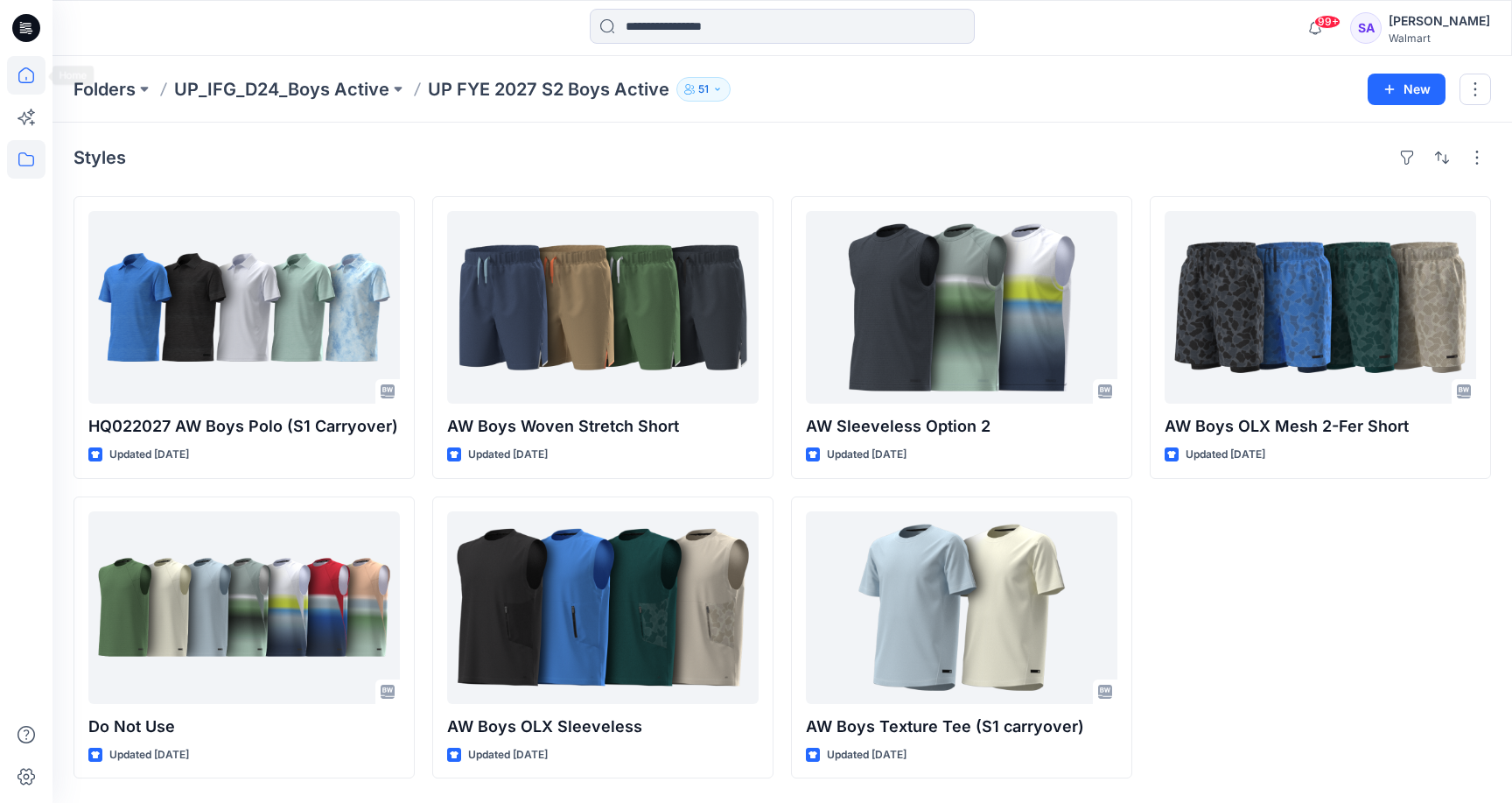
click at [25, 72] on icon at bounding box center [26, 75] width 39 height 39
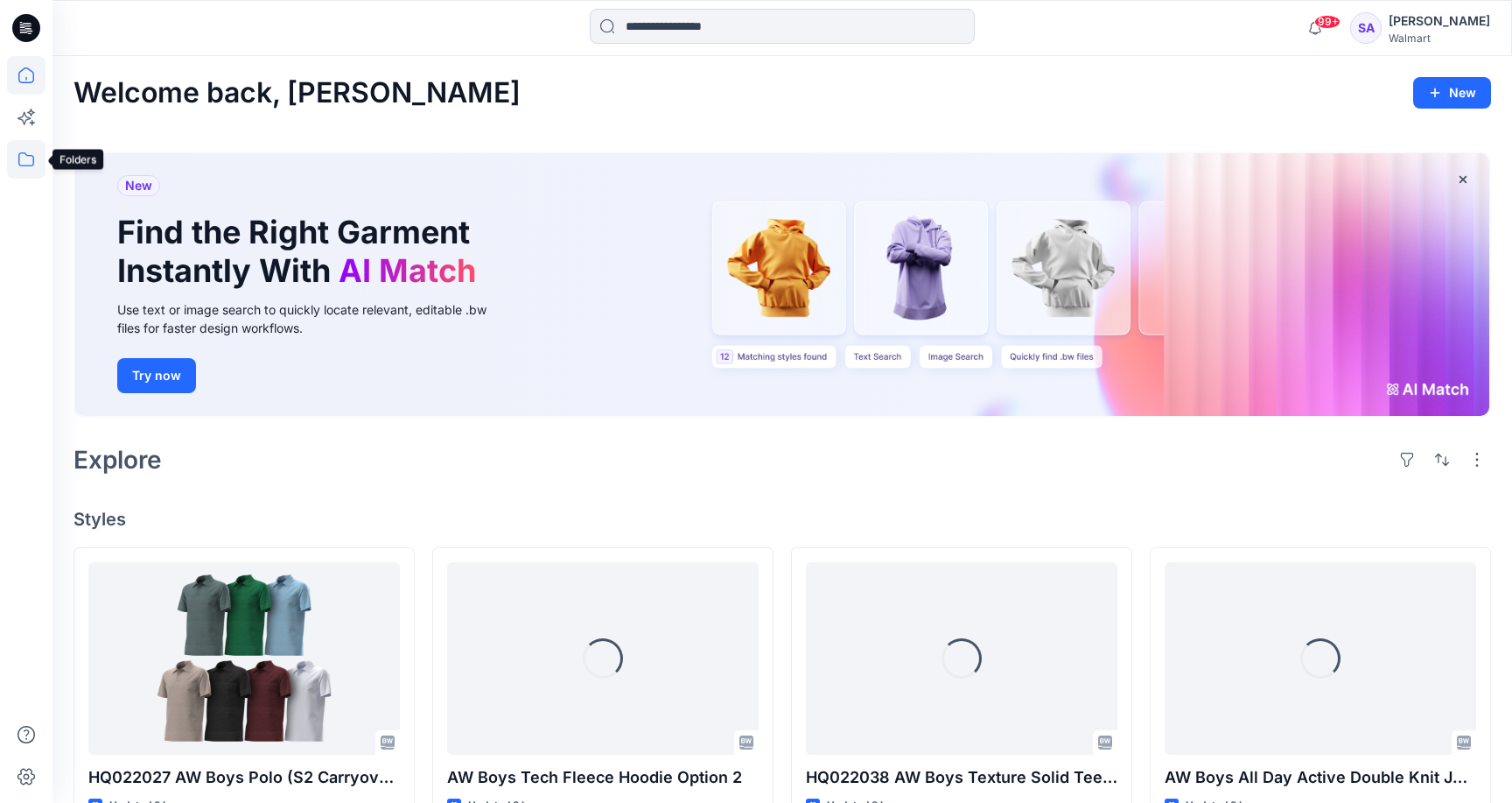
click at [32, 159] on icon at bounding box center [26, 159] width 39 height 39
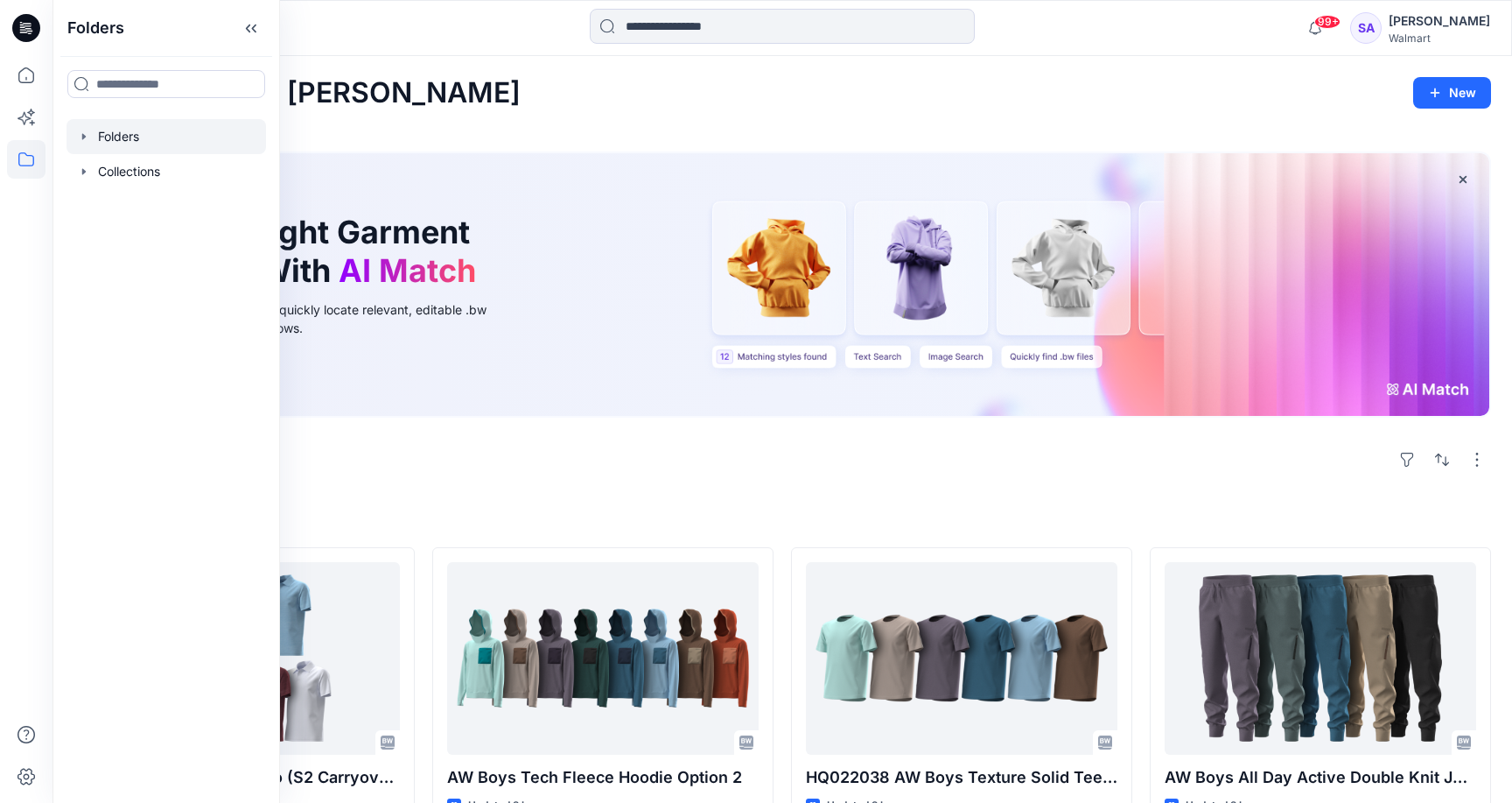
click at [117, 138] on div at bounding box center [166, 137] width 199 height 35
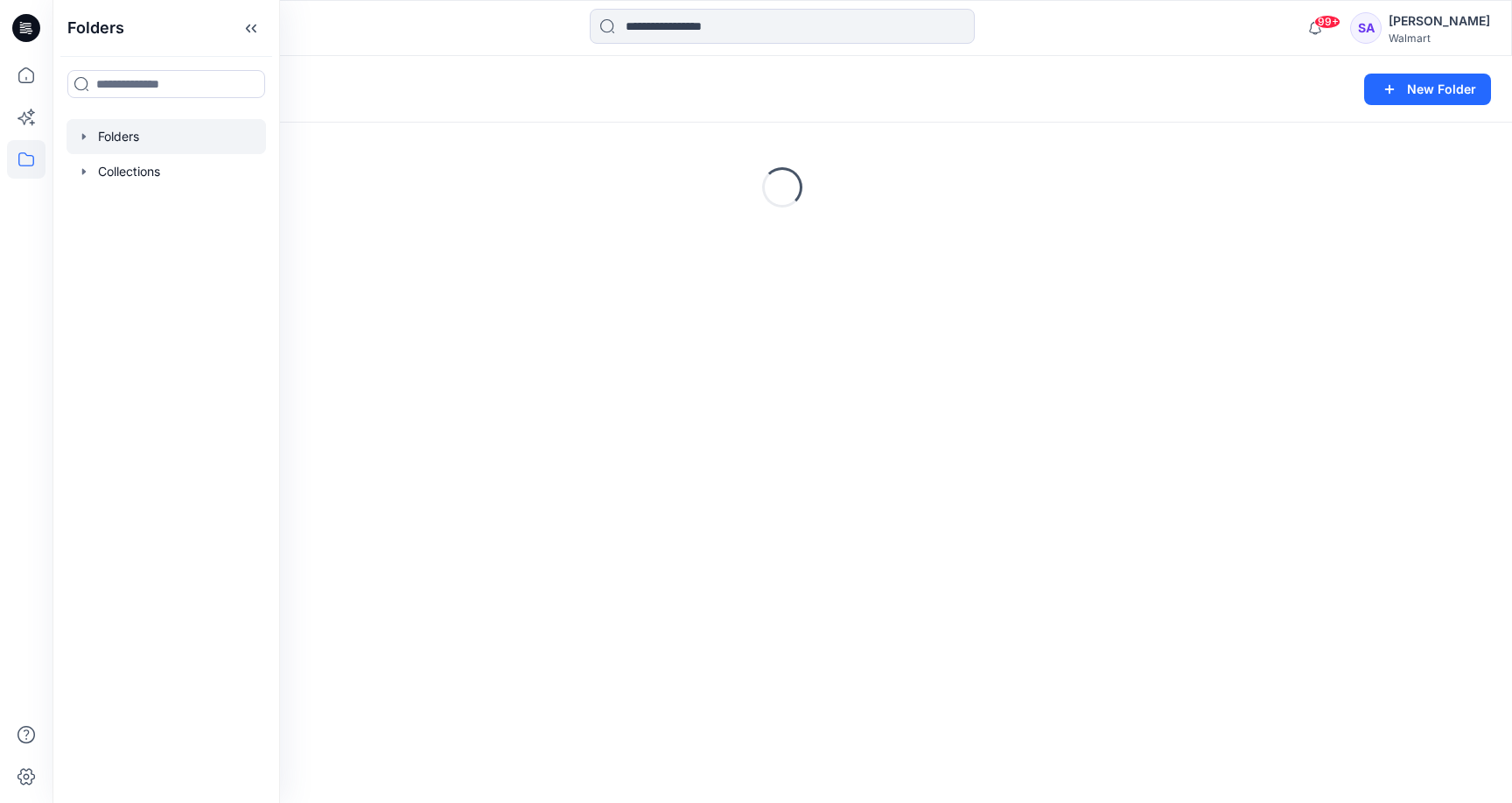
click at [567, 84] on div "Folders" at bounding box center [714, 89] width 1281 height 24
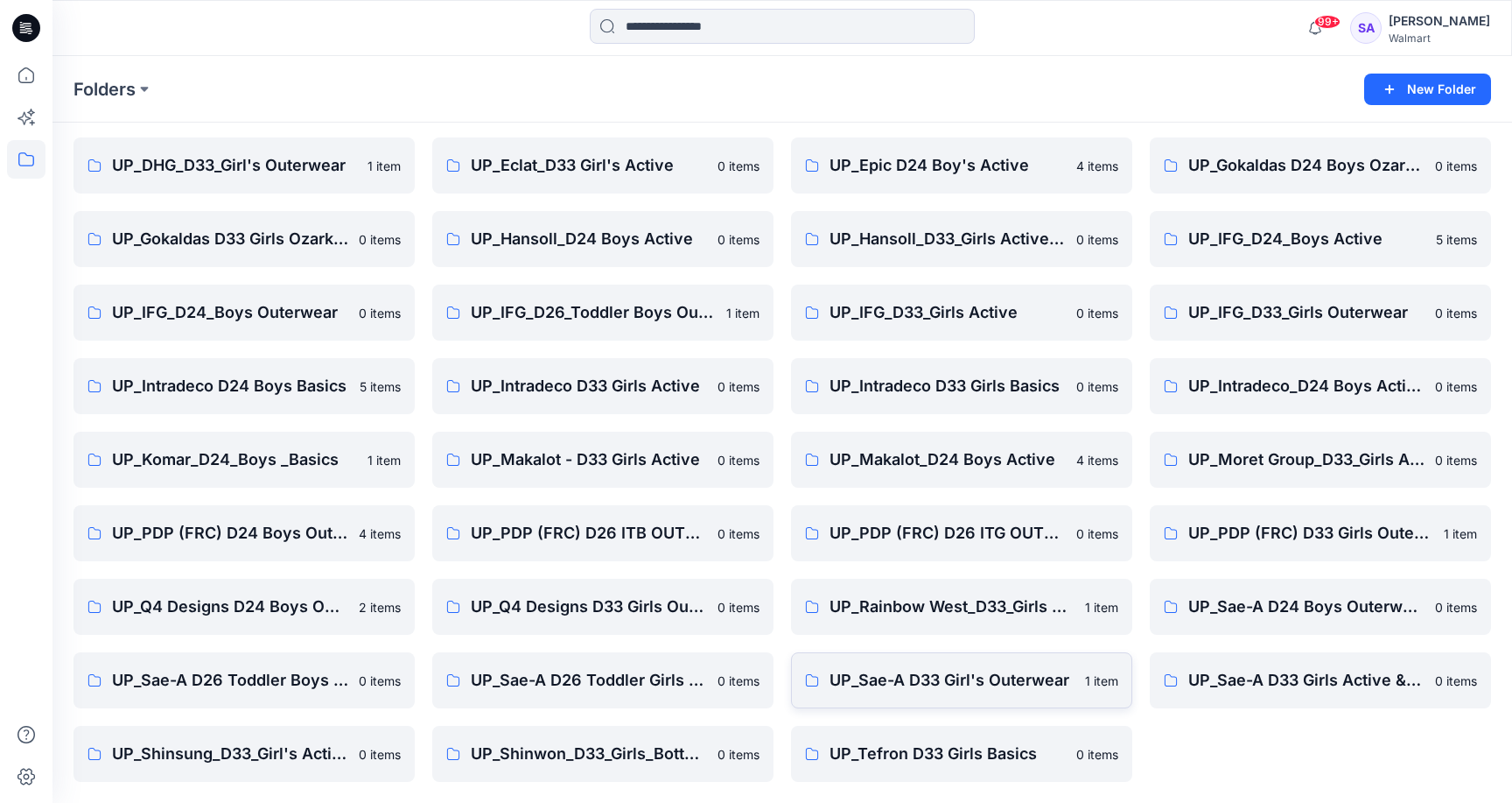
scroll to position [202, 0]
click at [919, 690] on p "UP_Sae-A D33 Girl's Outerwear" at bounding box center [960, 680] width 260 height 24
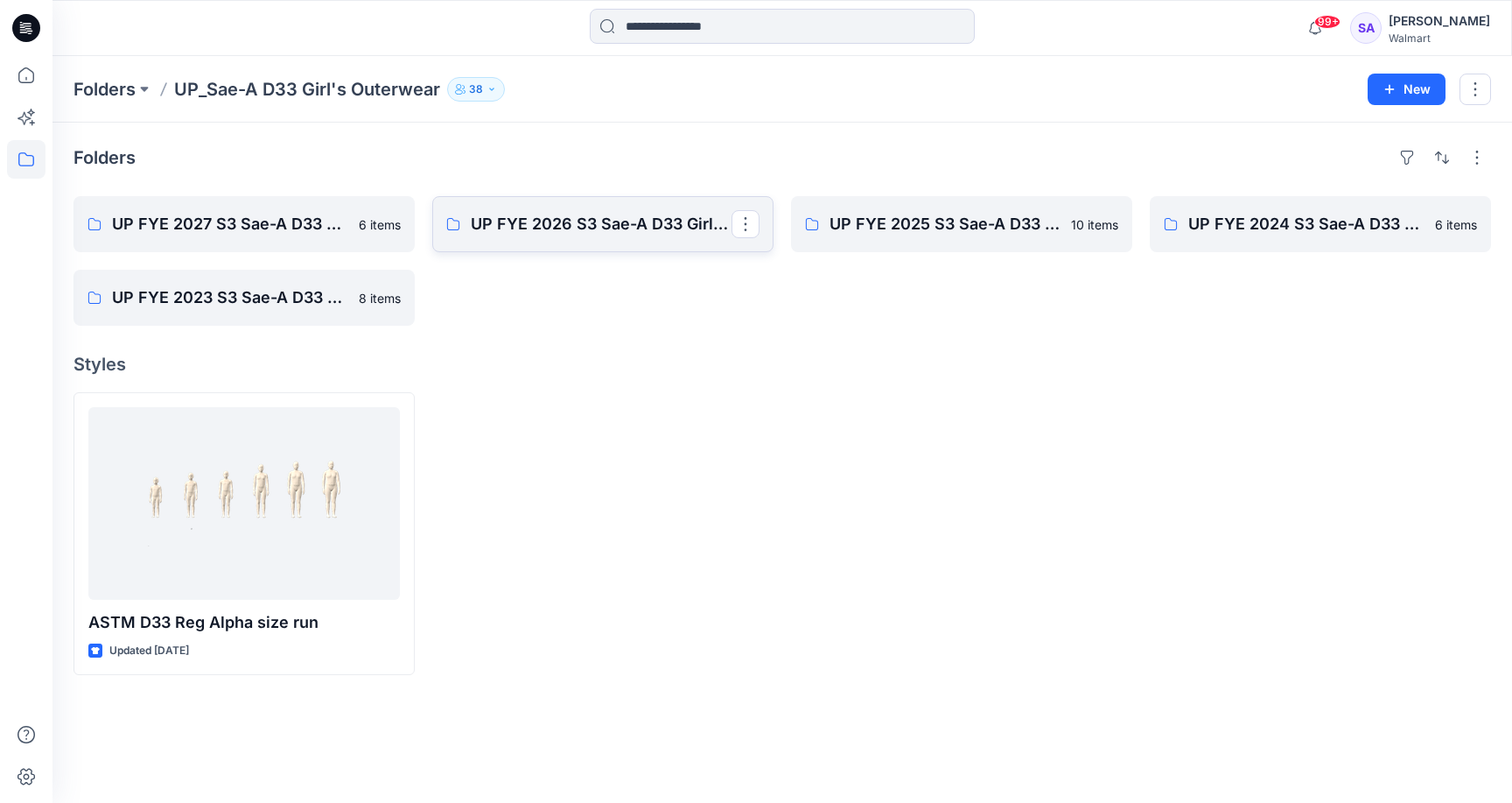
click at [611, 232] on p "UP FYE 2026 S3 Sae-A D33 Girl Outerwear - OZARK TRAIL" at bounding box center [601, 224] width 260 height 24
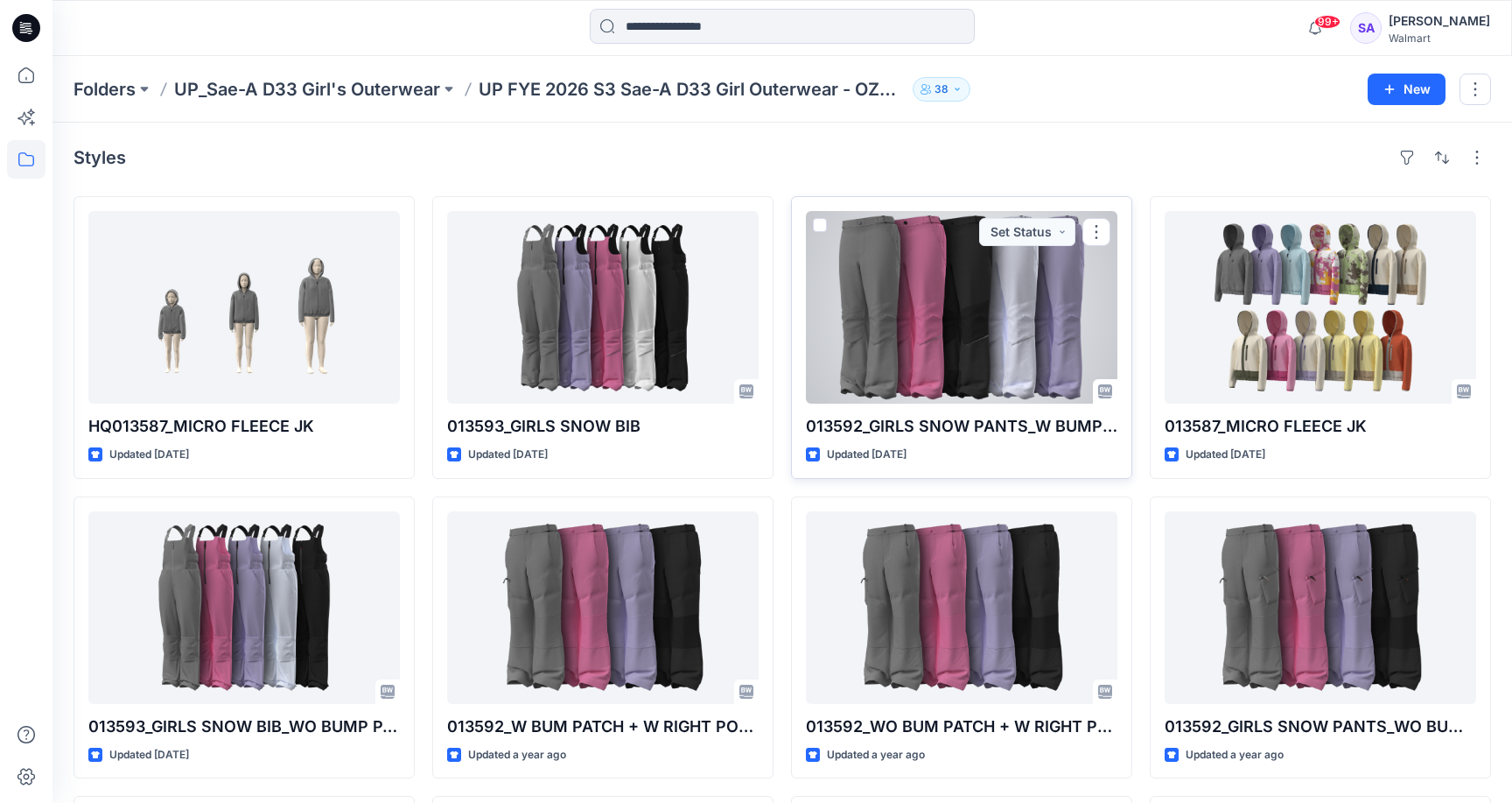
click at [1024, 348] on div at bounding box center [962, 307] width 312 height 192
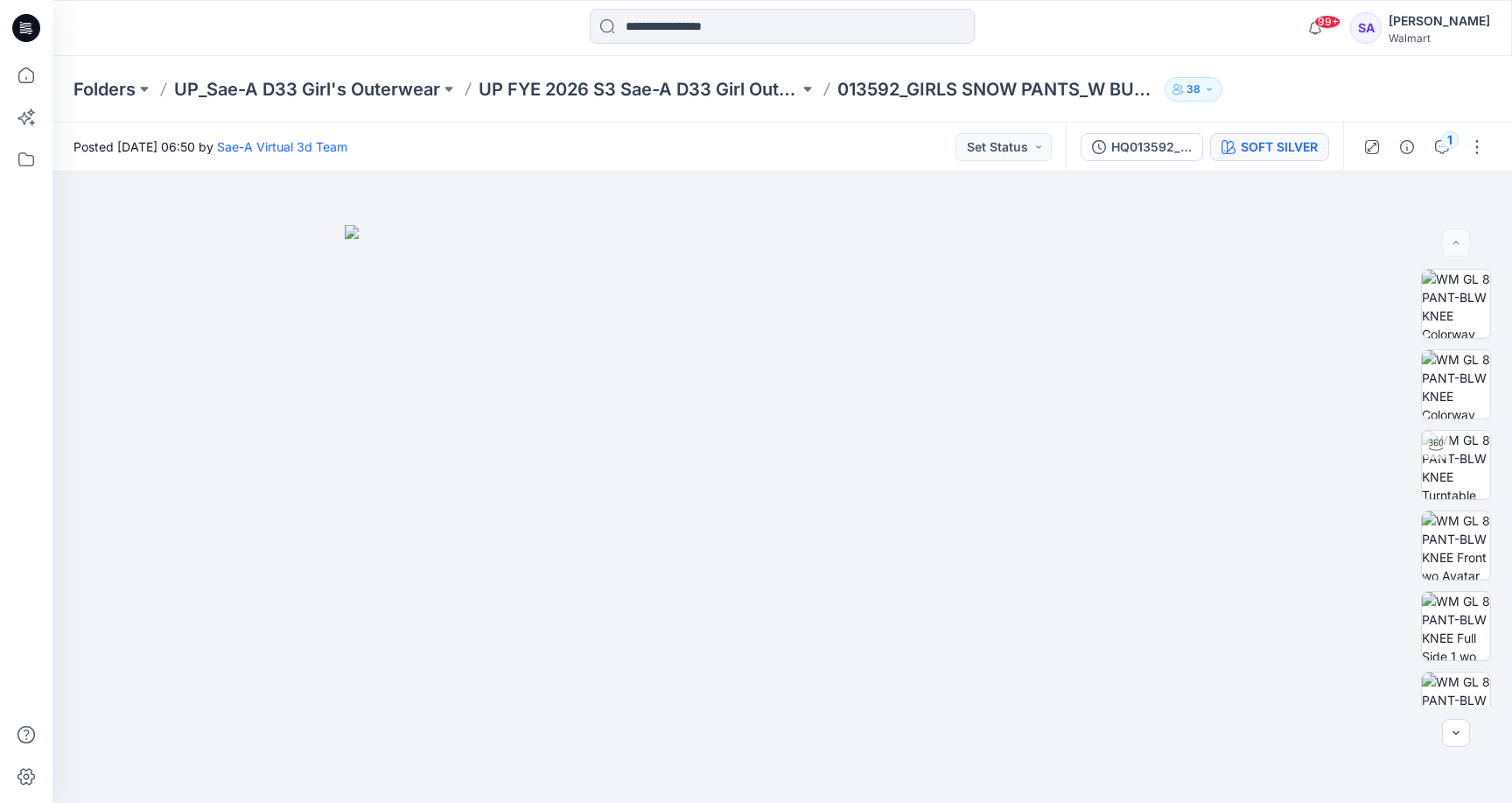
click at [1286, 152] on div "SOFT SILVER" at bounding box center [1279, 146] width 77 height 19
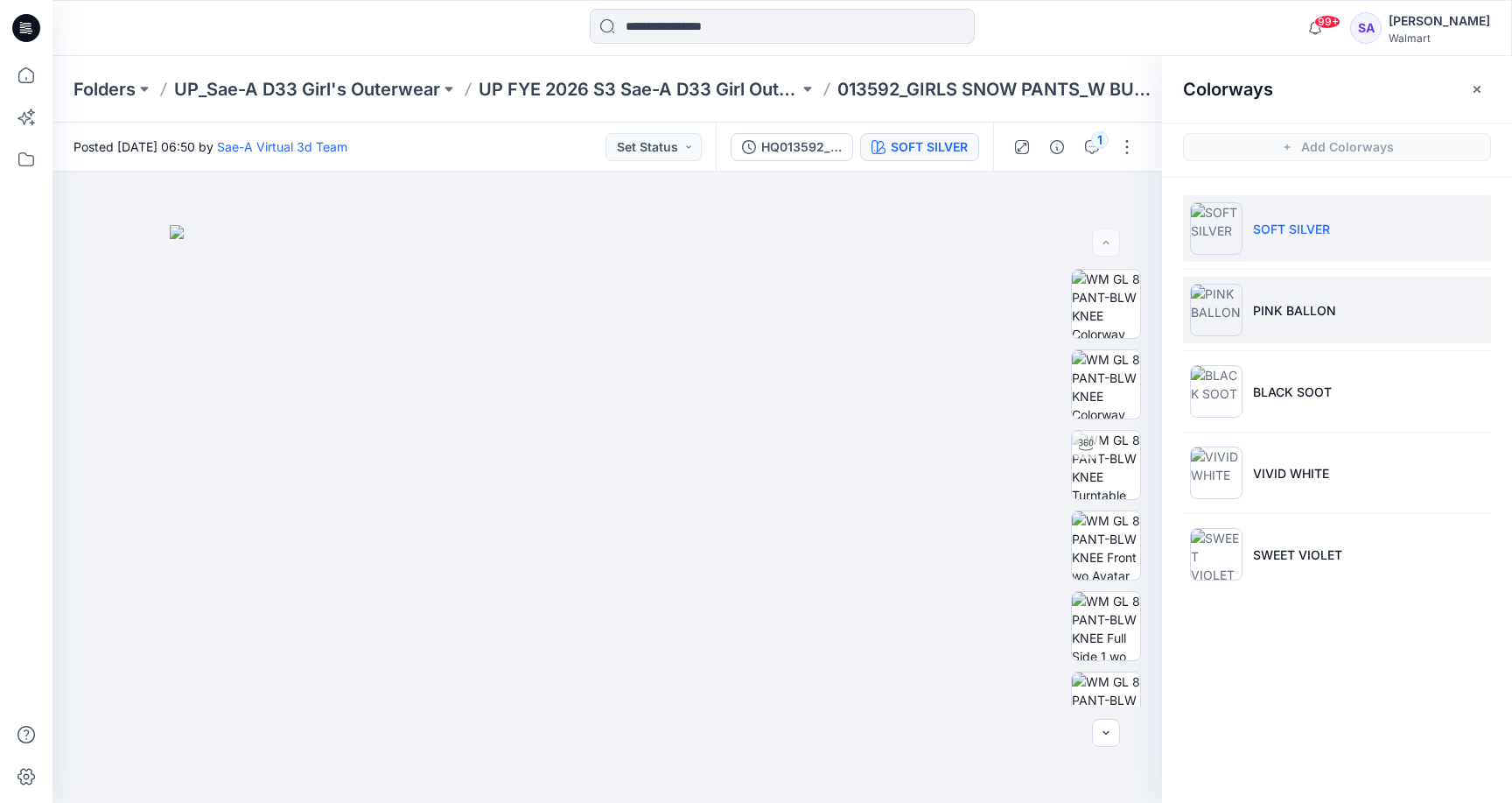
click at [1301, 314] on p "PINK BALLON" at bounding box center [1294, 310] width 84 height 18
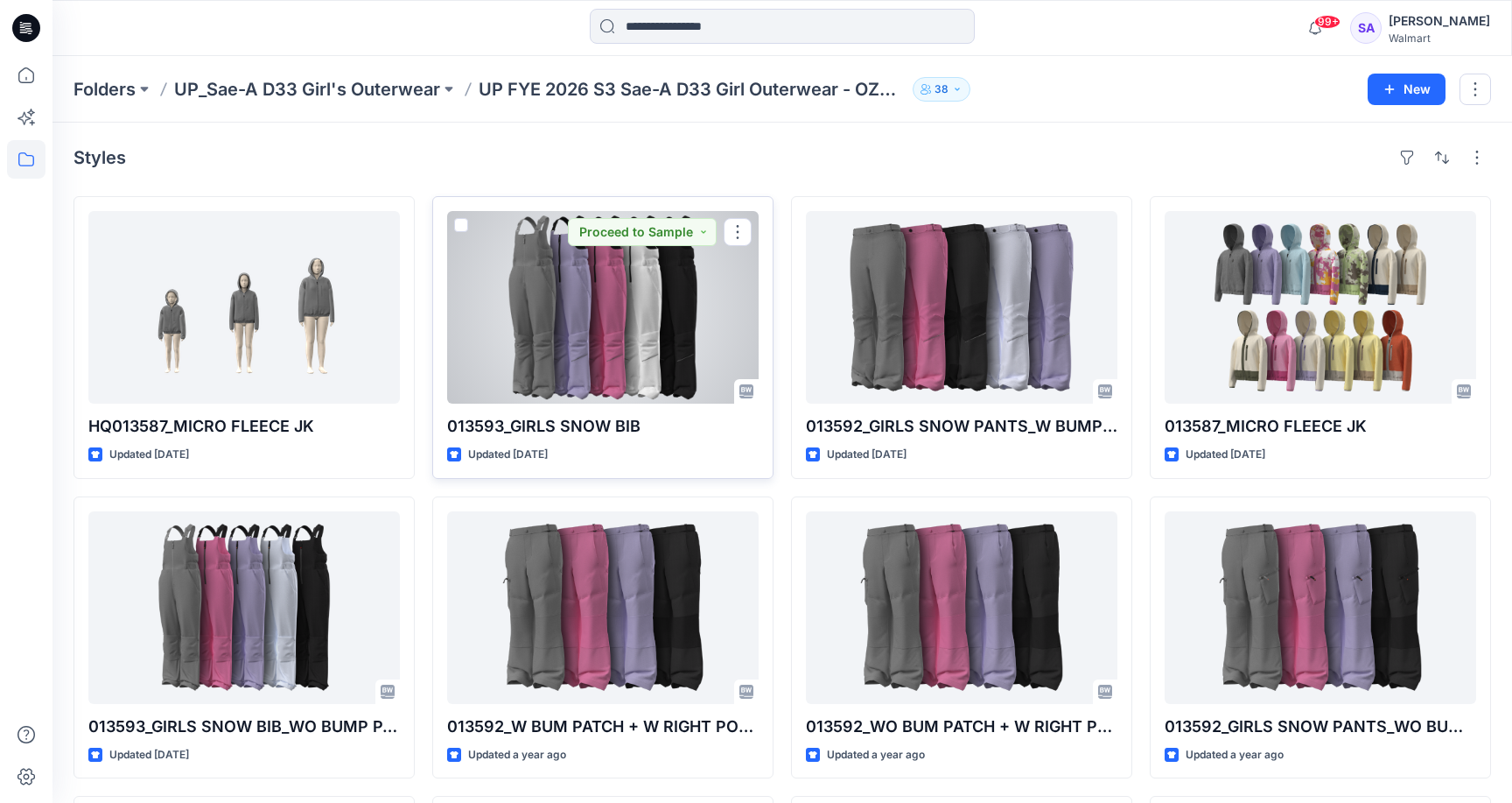
click at [602, 357] on div at bounding box center [602, 307] width 312 height 192
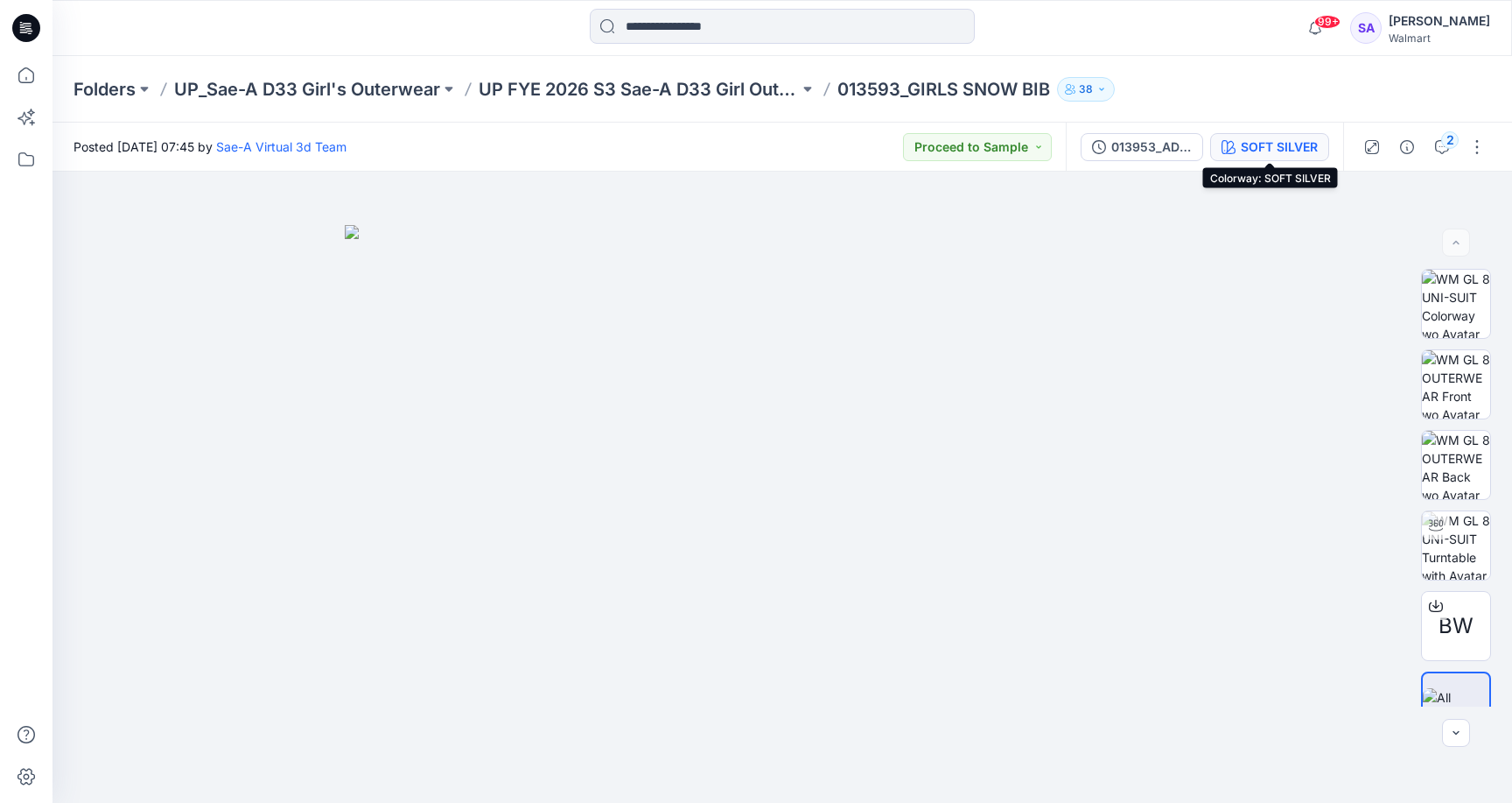
click at [1301, 149] on div "SOFT SILVER" at bounding box center [1279, 146] width 77 height 19
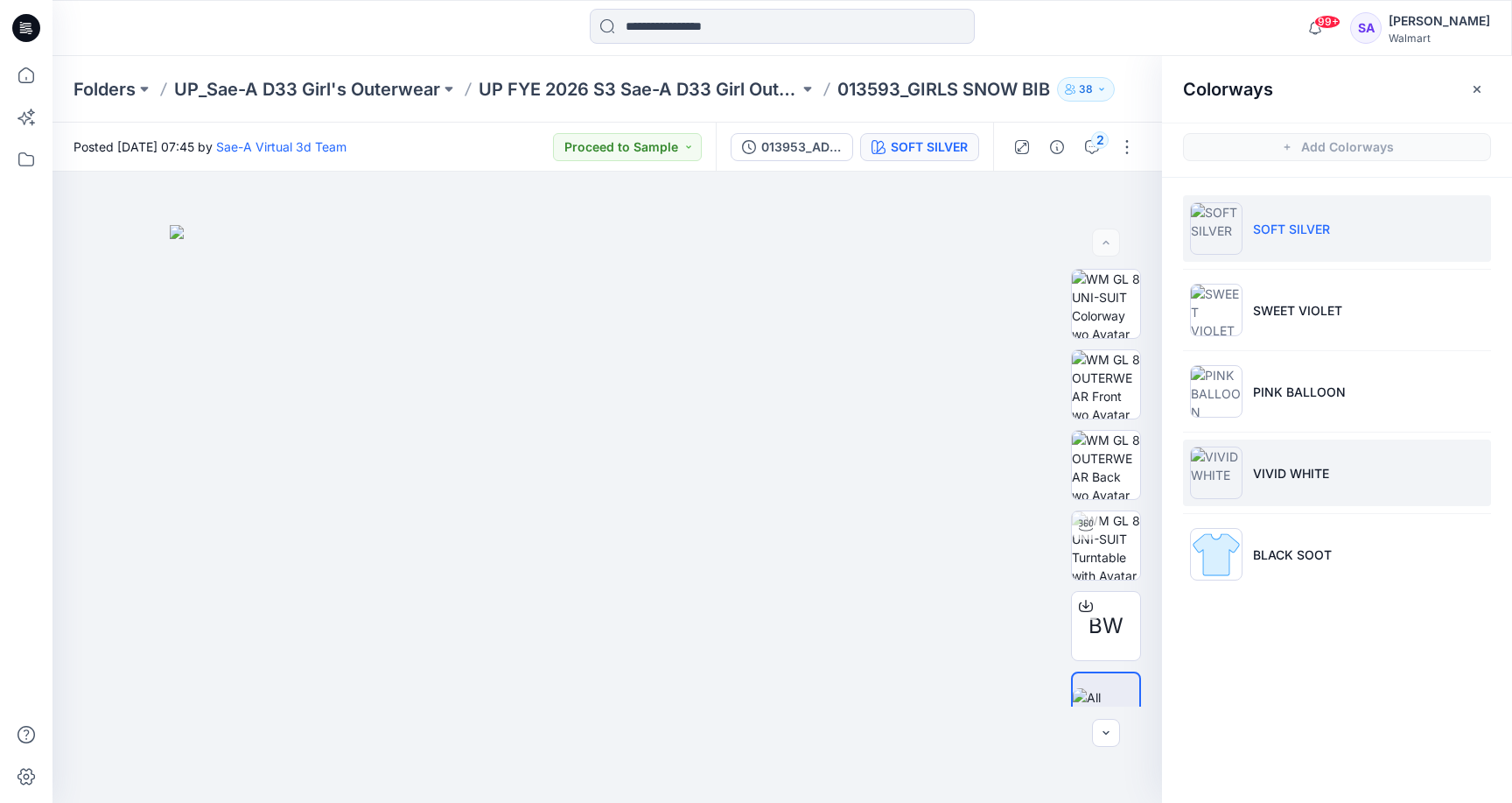
click at [1234, 470] on img at bounding box center [1216, 472] width 52 height 52
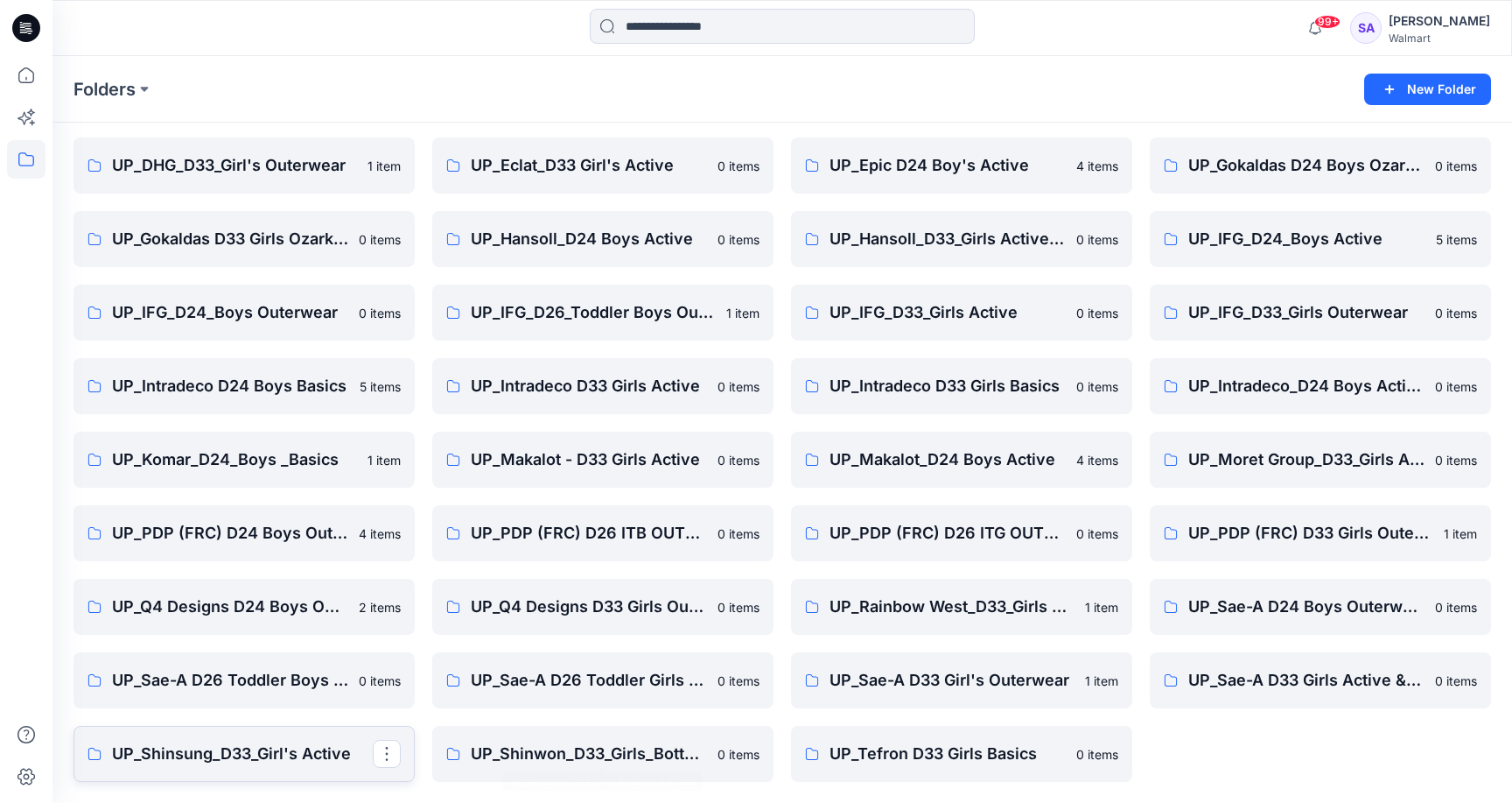
scroll to position [202, 0]
click at [611, 681] on p "UP_Sae-A D26 Toddler Girls outwear" at bounding box center [601, 680] width 260 height 24
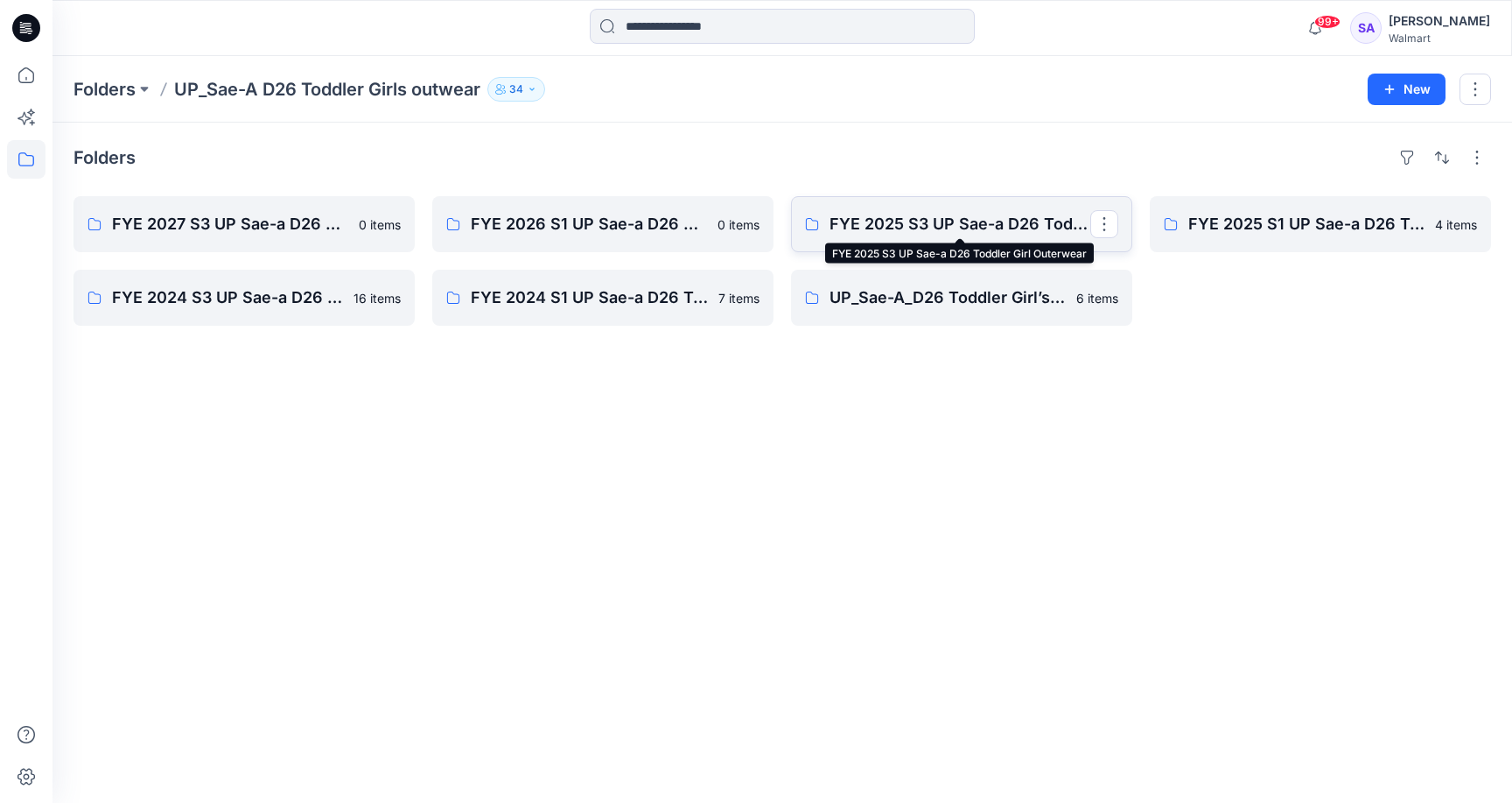
click at [945, 230] on p "FYE 2025 S3 UP Sae-a D26 Toddler Girl Outerwear" at bounding box center [960, 224] width 260 height 24
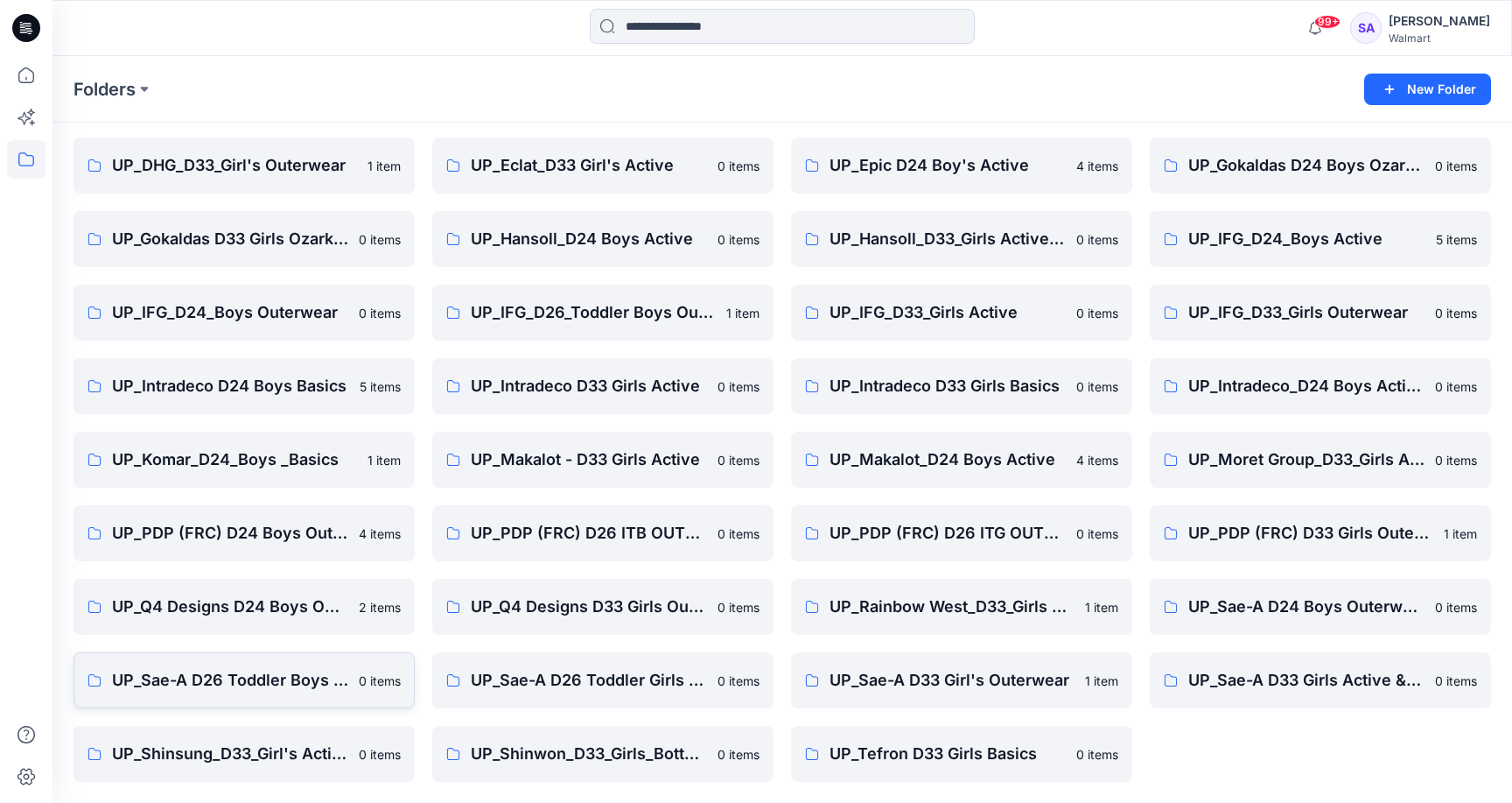
scroll to position [202, 0]
click at [254, 682] on p "UP_Sae-A D26 Toddler Boys Outwear" at bounding box center [242, 680] width 260 height 24
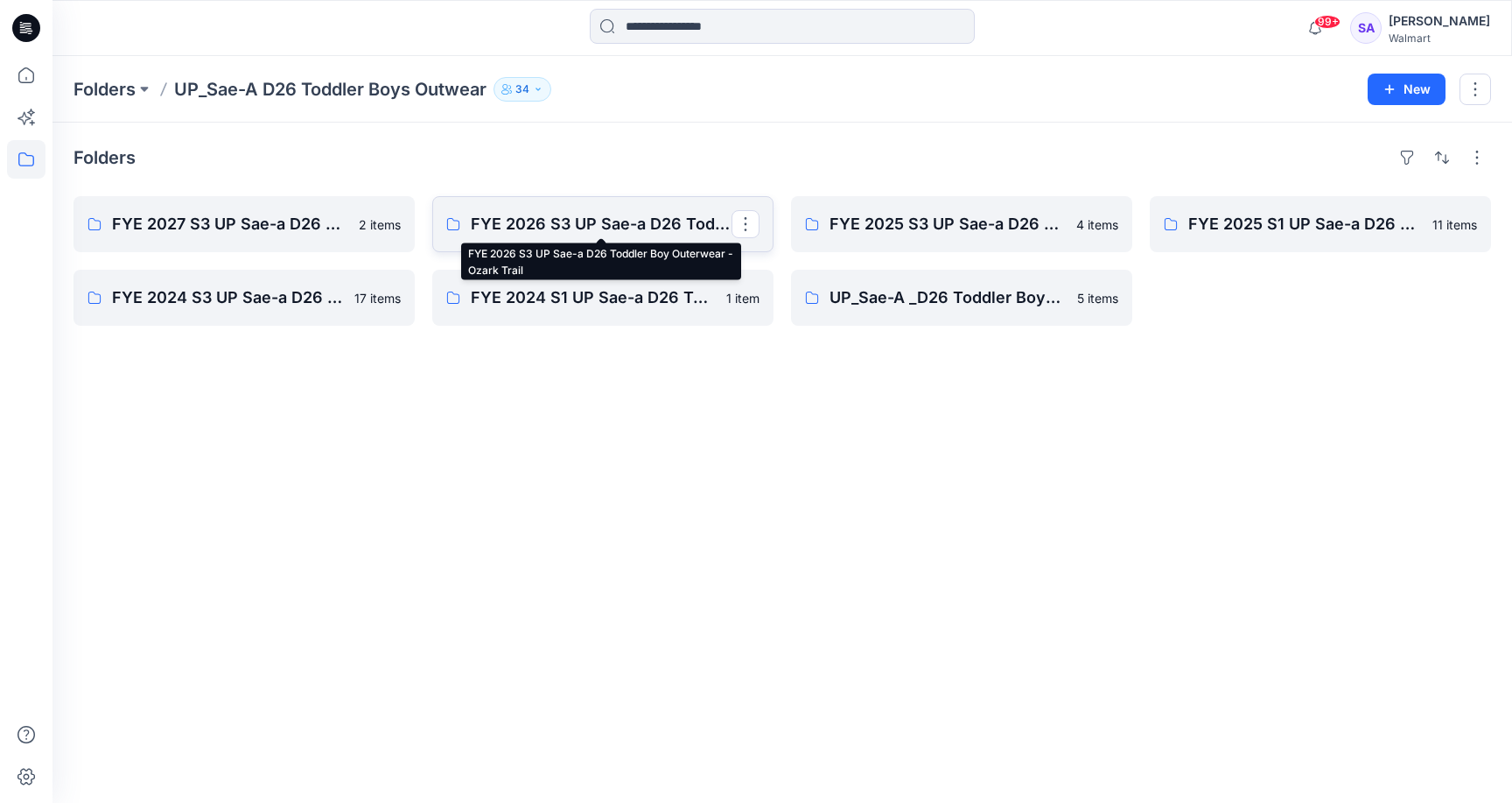
click at [542, 229] on p "FYE 2026 S3 UP Sae-a D26 Toddler Boy Outerwear - Ozark Trail" at bounding box center [601, 224] width 260 height 24
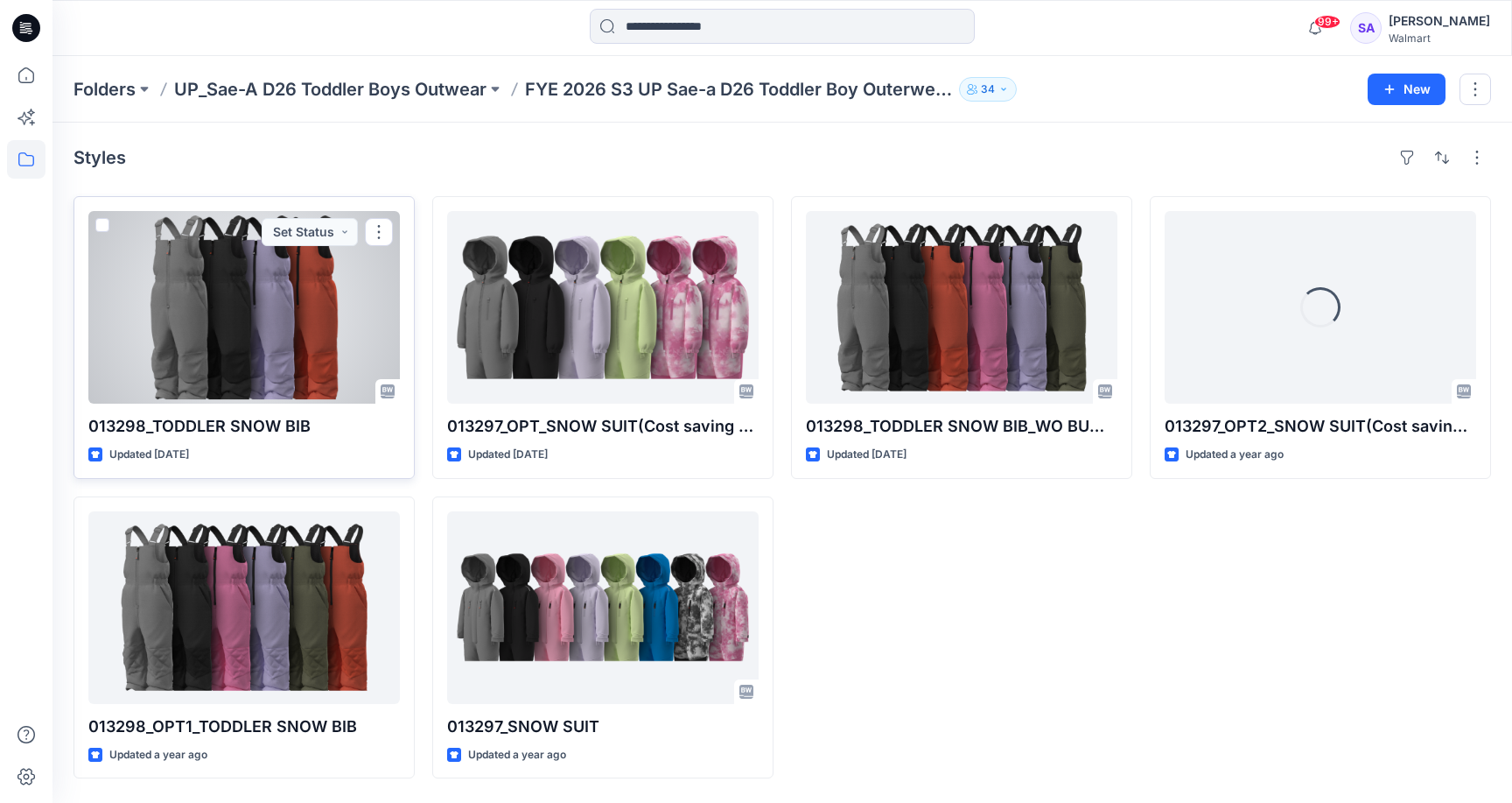
click at [254, 330] on div at bounding box center [243, 307] width 312 height 192
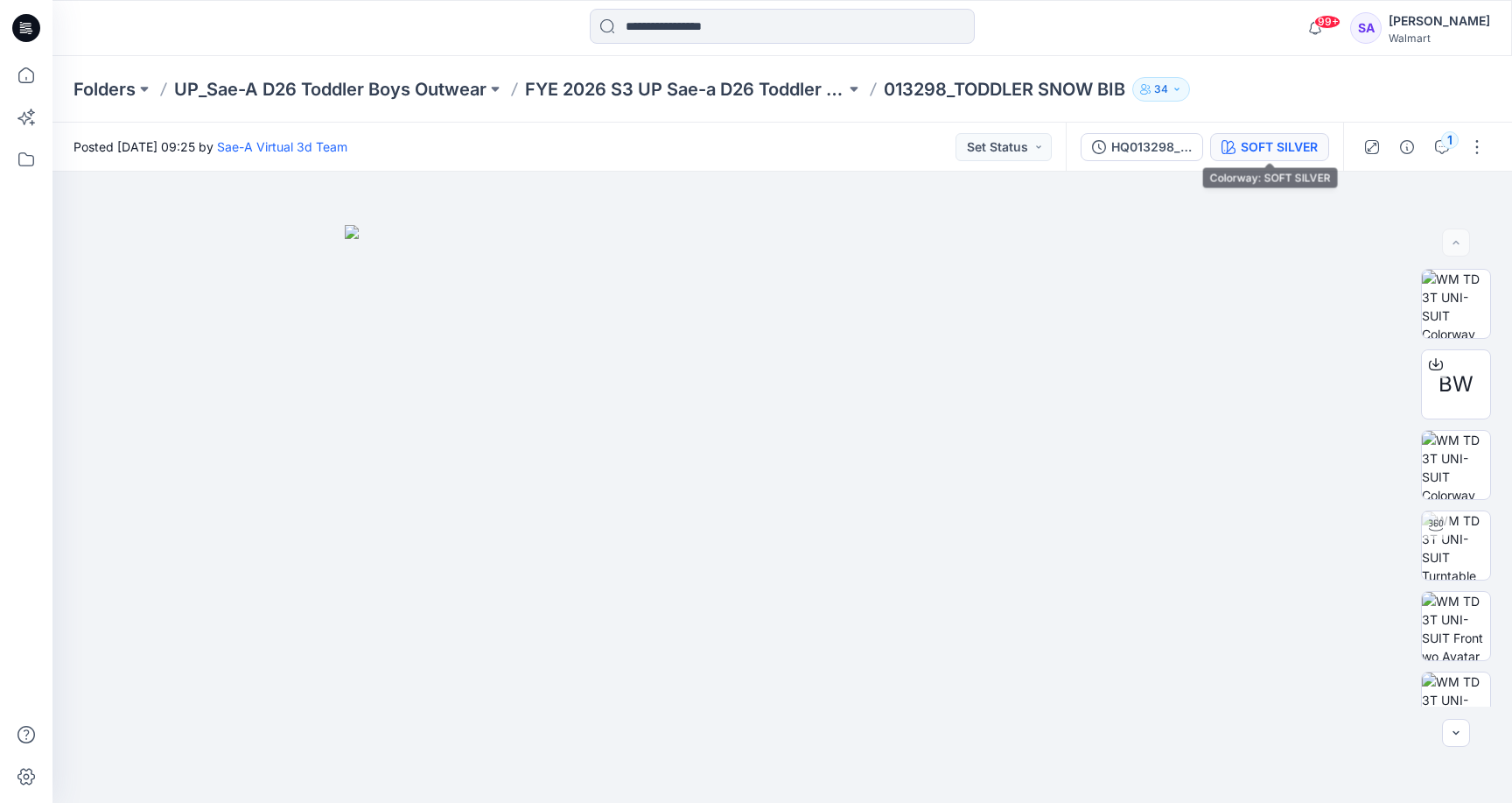
click at [1316, 140] on div "SOFT SILVER" at bounding box center [1279, 146] width 77 height 19
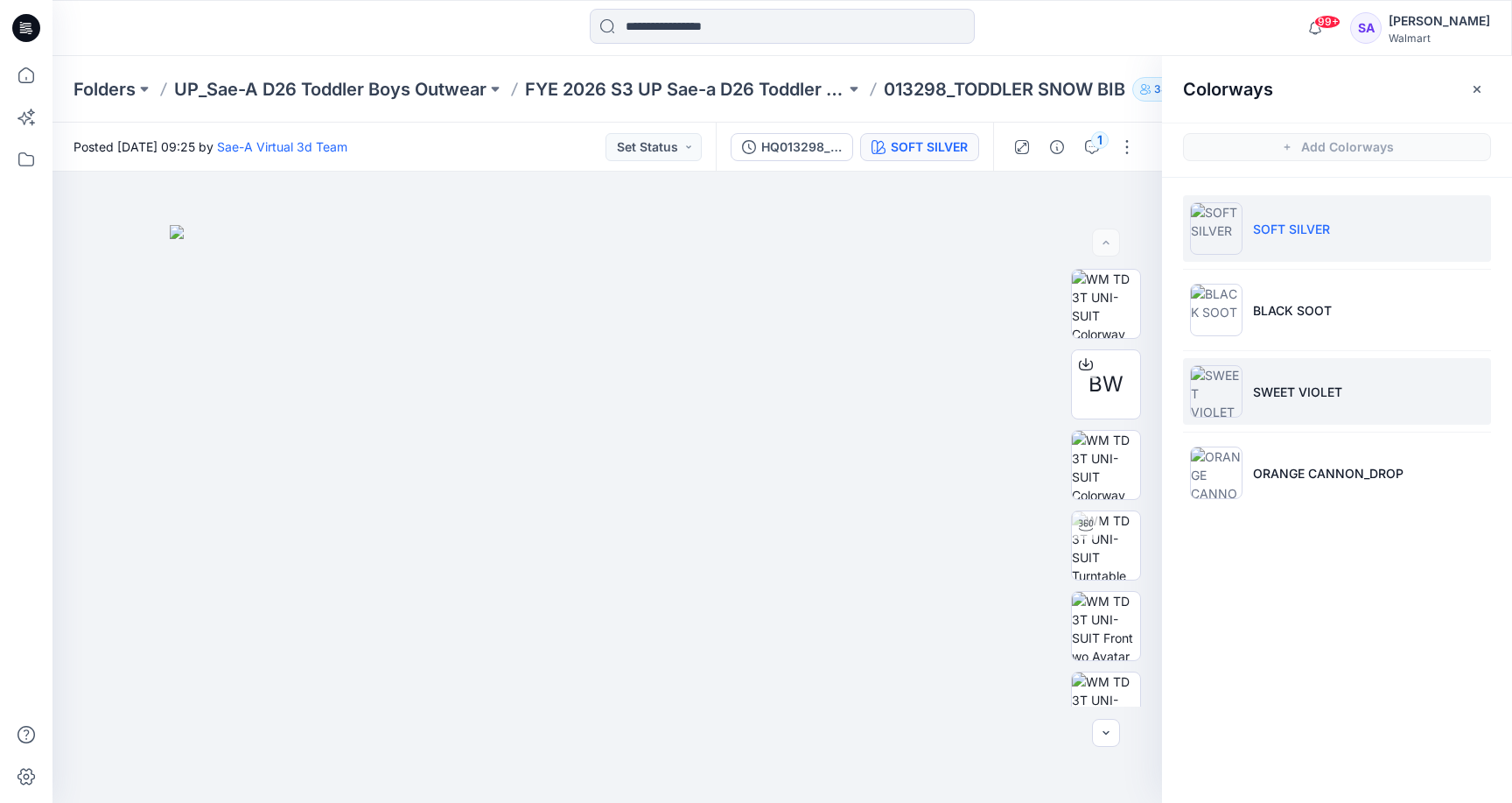
click at [1283, 394] on p "SWEET VIOLET" at bounding box center [1297, 392] width 89 height 18
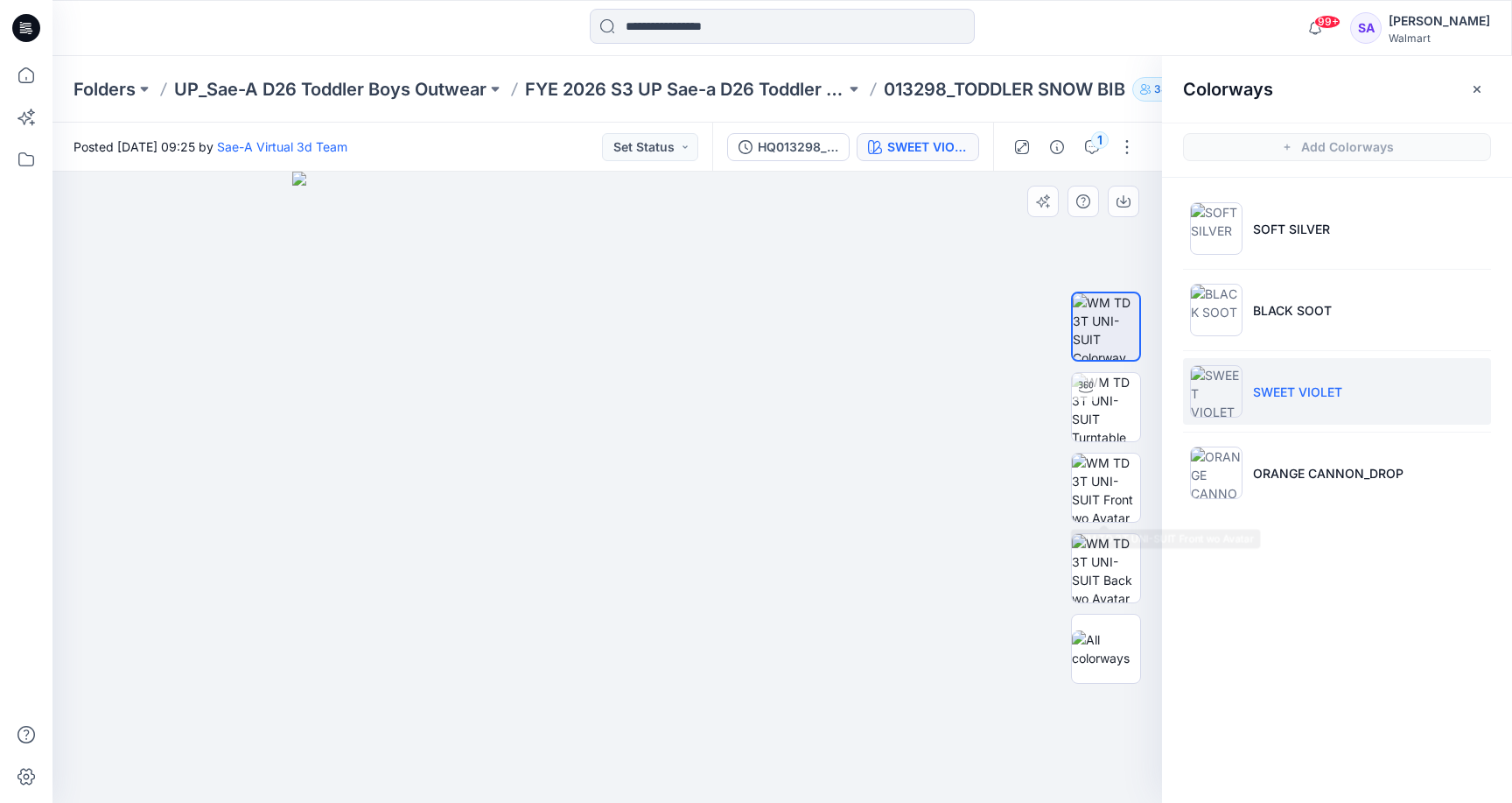
click at [1102, 443] on div at bounding box center [1106, 487] width 70 height 437
click at [1099, 404] on img at bounding box center [1106, 407] width 68 height 68
